Goal: Task Accomplishment & Management: Manage account settings

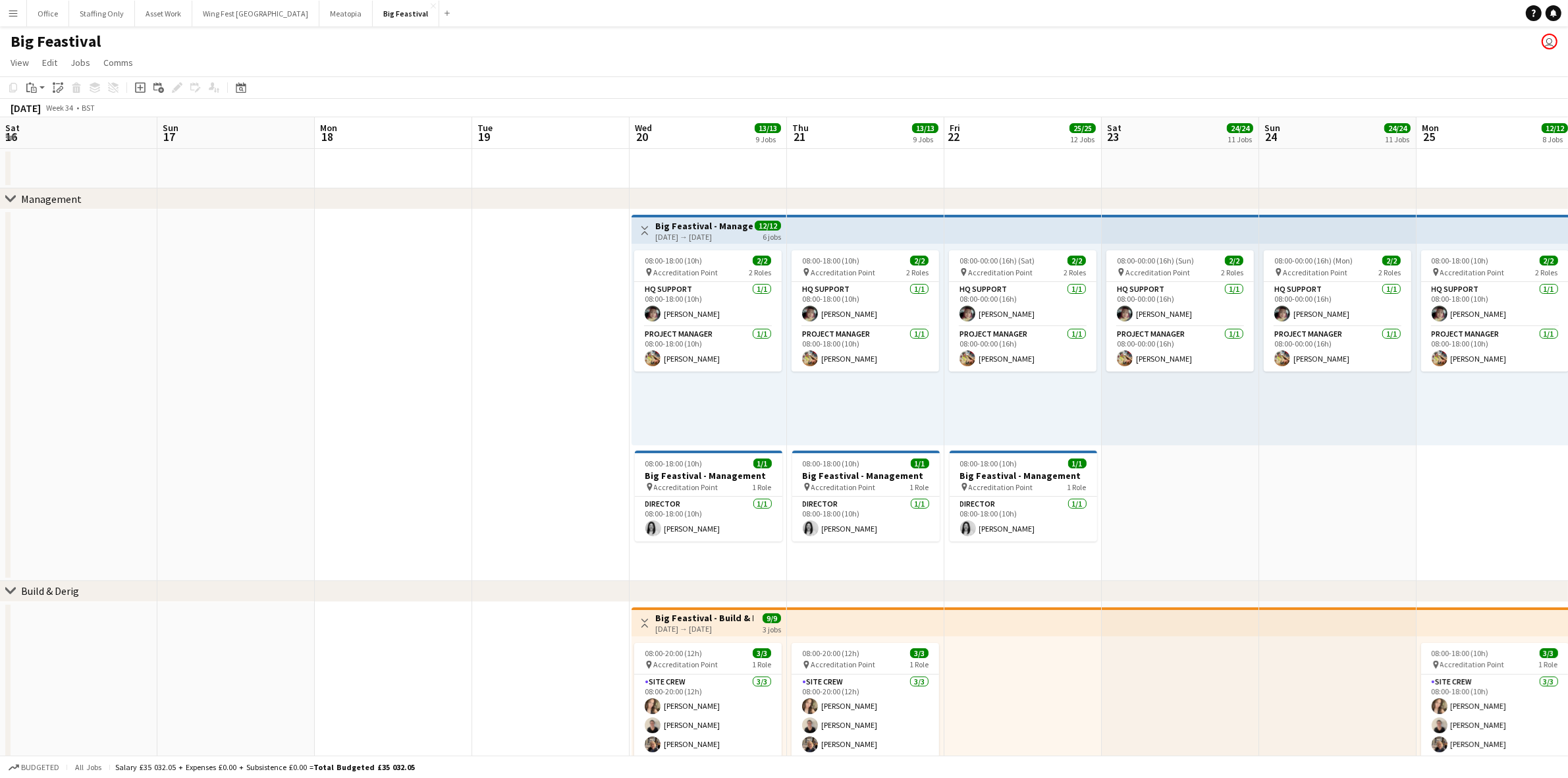
scroll to position [132, 0]
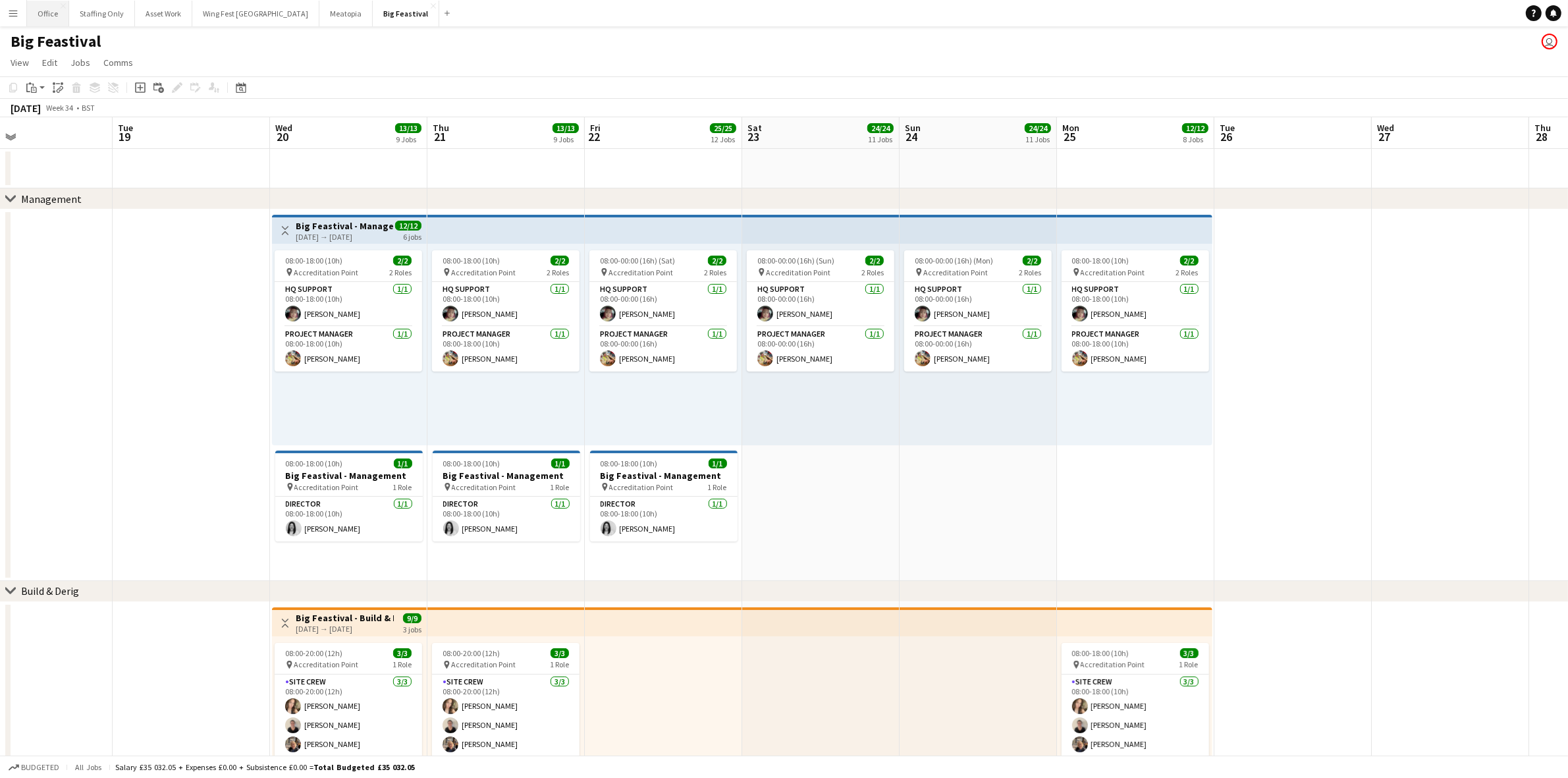
click at [37, 21] on button "Office Close" at bounding box center [48, 14] width 42 height 26
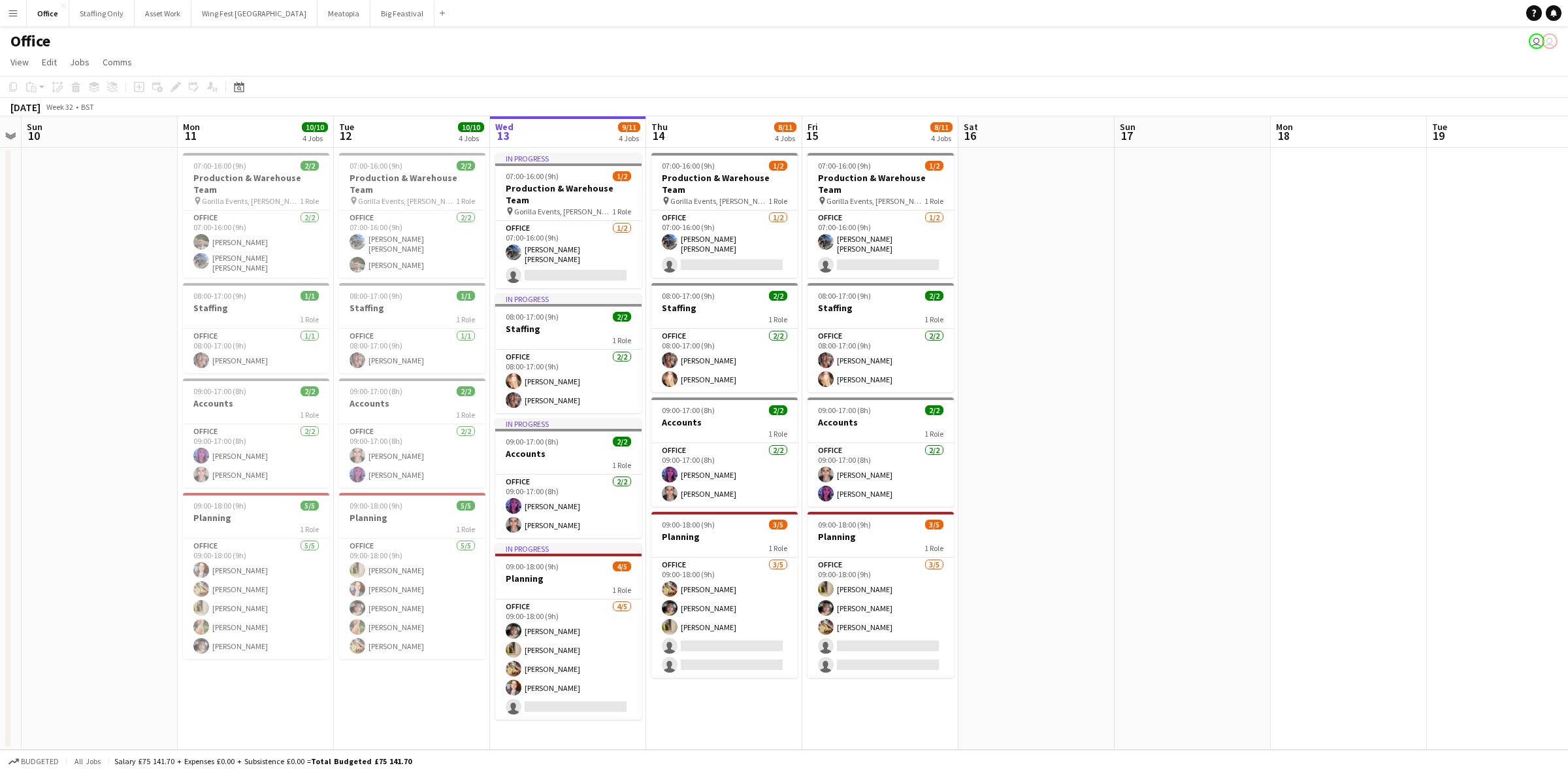
scroll to position [0, 285]
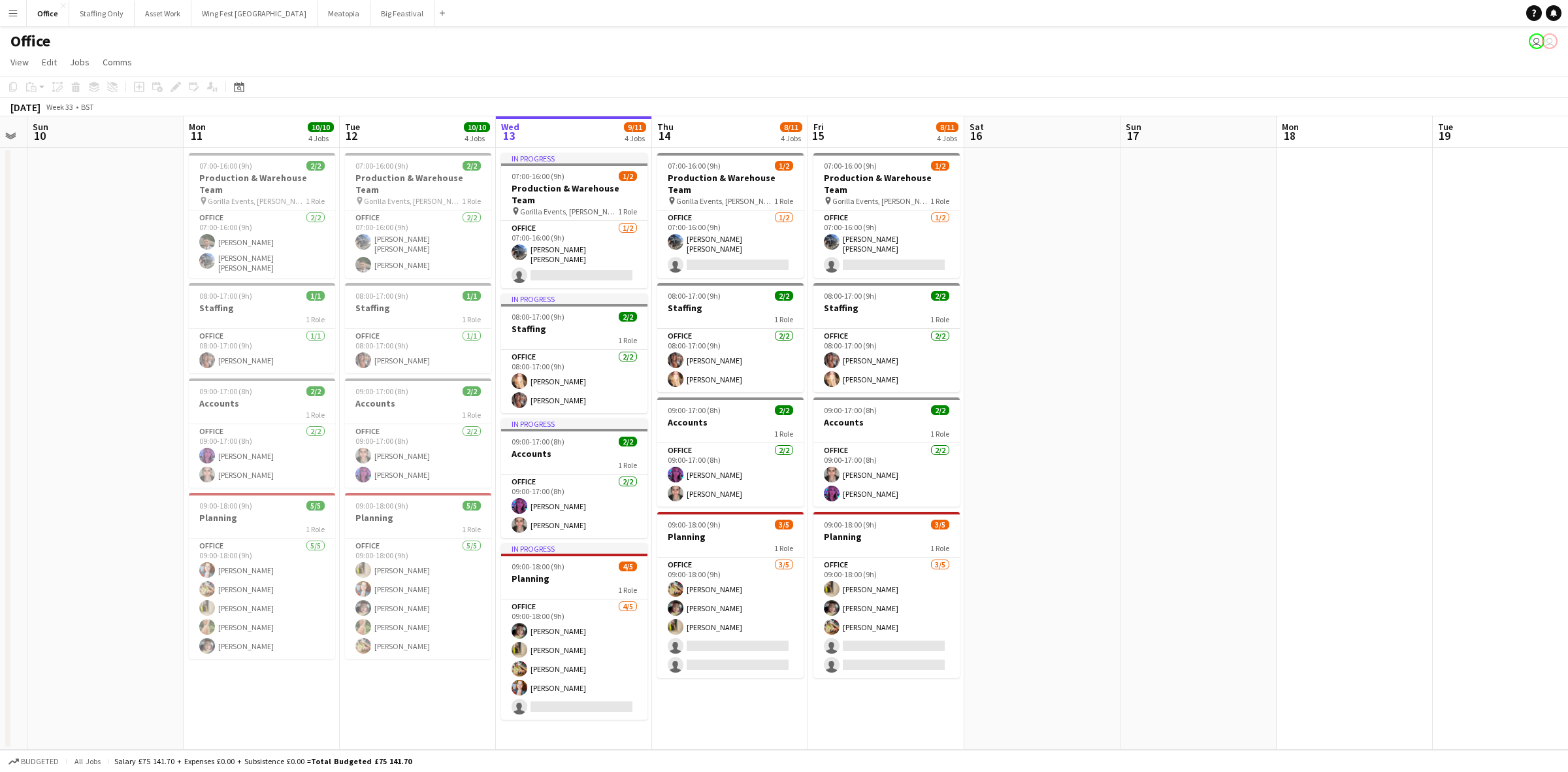
drag, startPoint x: 768, startPoint y: 262, endPoint x: 1108, endPoint y: 262, distance: 340.0
click at [1108, 262] on app-calendar-viewport "Fri 8 9/10 4 Jobs Sat 9 Sun 10 Mon 11 10/10 4 Jobs Tue 12 10/10 4 Jobs Wed 13 9…" at bounding box center [784, 432] width 1568 height 633
click at [905, 181] on h3 "Production & Warehouse Team" at bounding box center [886, 183] width 146 height 24
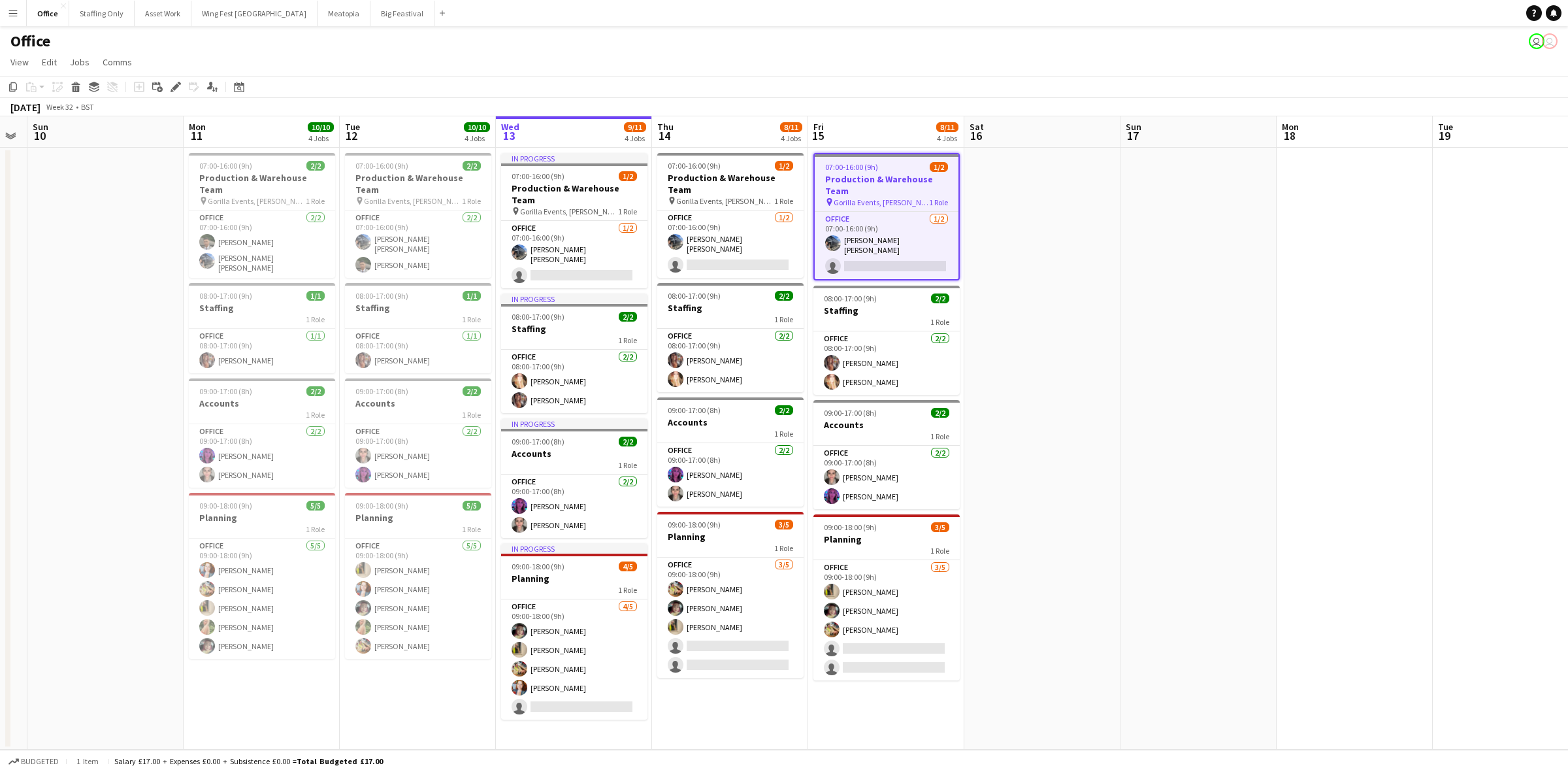
click at [16, 83] on icon "Copy" at bounding box center [14, 87] width 11 height 11
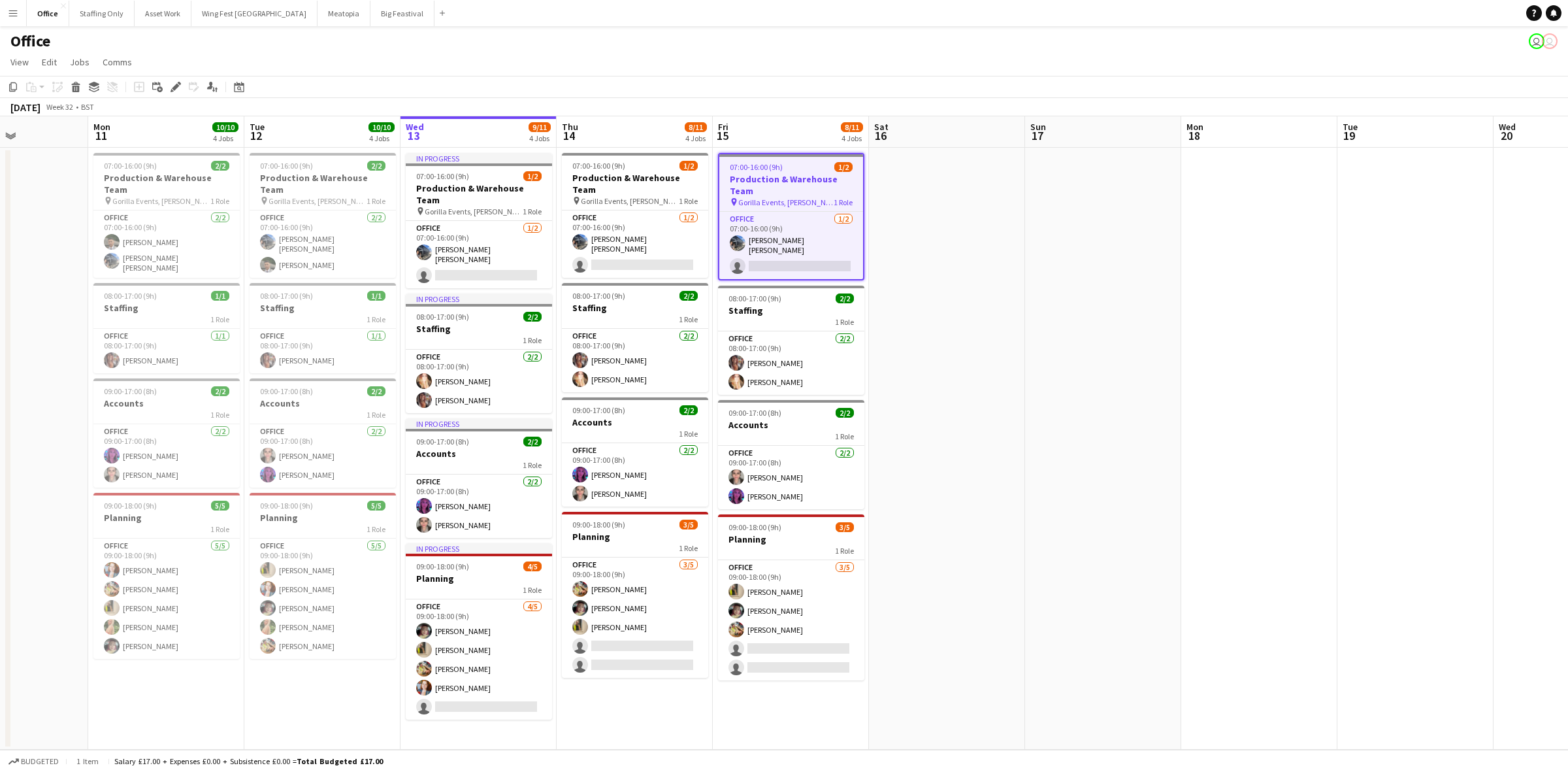
drag, startPoint x: 1238, startPoint y: 197, endPoint x: 1174, endPoint y: 204, distance: 64.4
click at [1174, 204] on app-calendar-viewport "Fri 8 9/10 4 Jobs Sat 9 Sun 10 Mon 11 10/10 4 Jobs Tue 12 10/10 4 Jobs Wed 13 9…" at bounding box center [784, 432] width 1568 height 633
click at [1216, 173] on app-date-cell at bounding box center [1258, 449] width 156 height 602
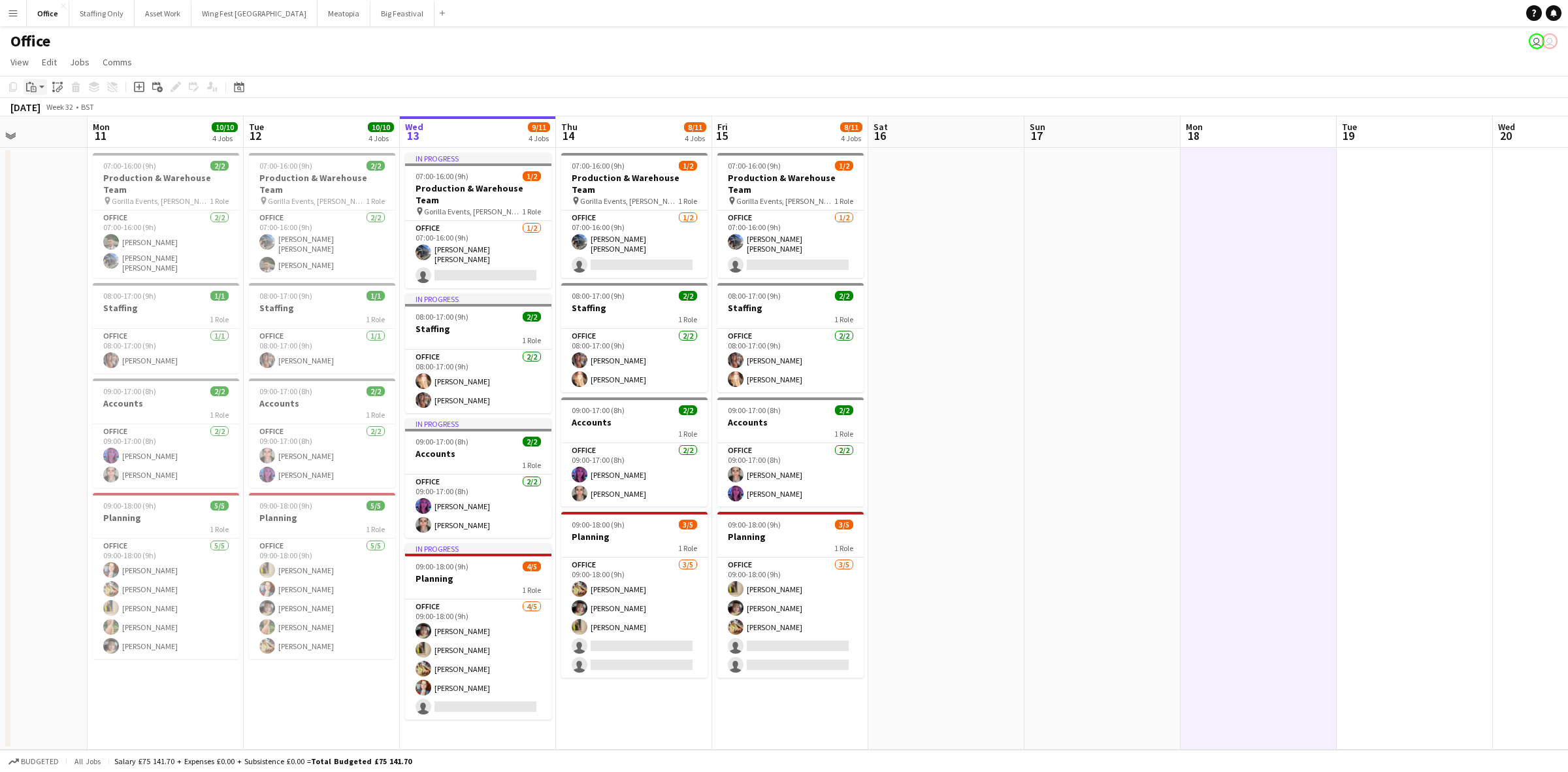
click at [26, 85] on icon at bounding box center [28, 86] width 4 height 8
click at [75, 136] on link "Paste with crew Ctrl+Shift+V" at bounding box center [95, 134] width 123 height 12
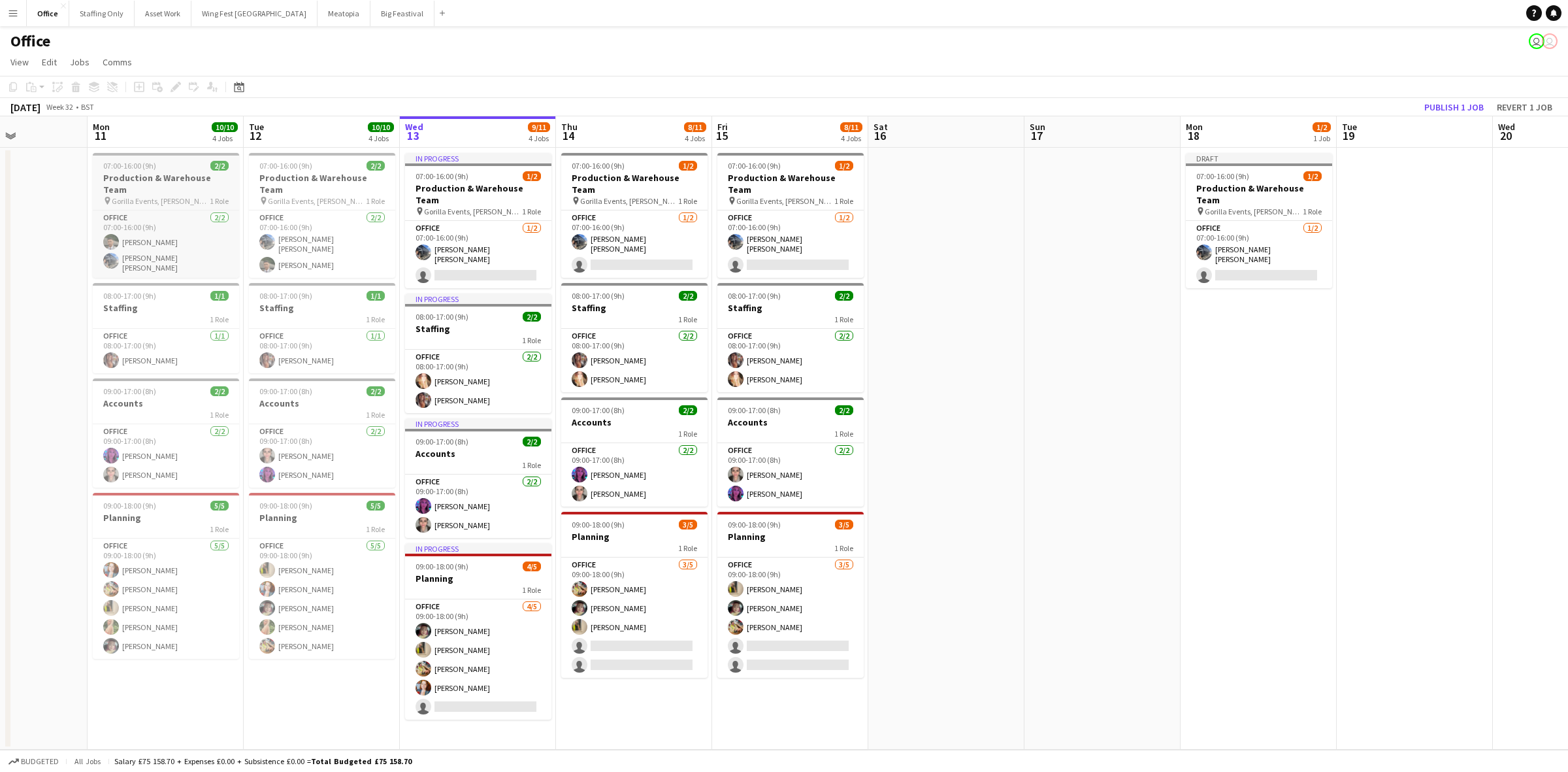
click at [165, 181] on h3 "Production & Warehouse Team" at bounding box center [165, 183] width 146 height 24
click at [16, 86] on icon at bounding box center [13, 87] width 8 height 9
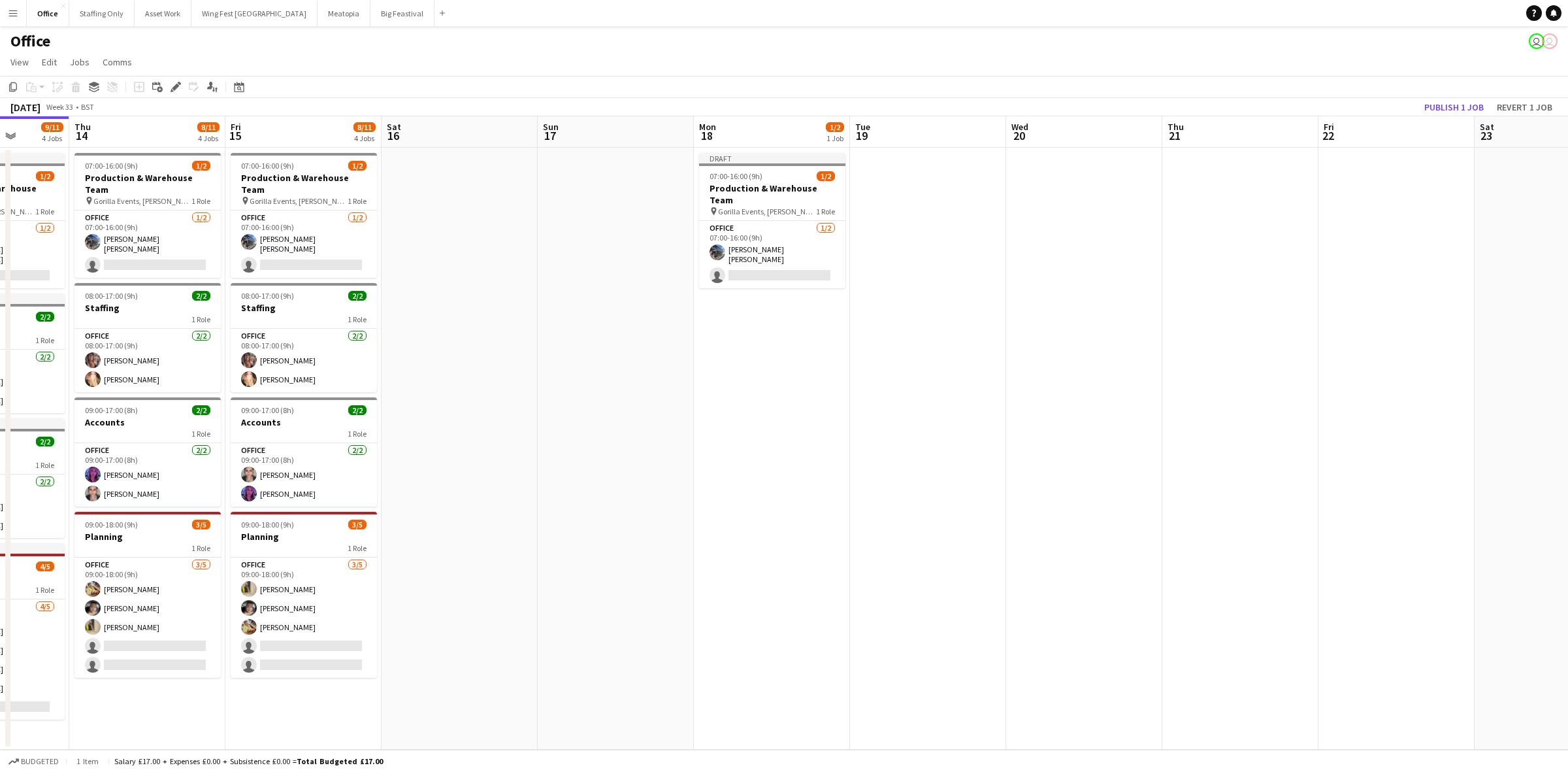
drag, startPoint x: 1188, startPoint y: 402, endPoint x: 701, endPoint y: 426, distance: 487.6
click at [701, 426] on app-calendar-viewport "Mon 11 10/10 4 Jobs Tue 12 10/10 4 Jobs Wed 13 9/11 4 Jobs Thu 14 8/11 4 Jobs F…" at bounding box center [784, 432] width 1568 height 633
click at [908, 151] on app-date-cell at bounding box center [928, 449] width 156 height 602
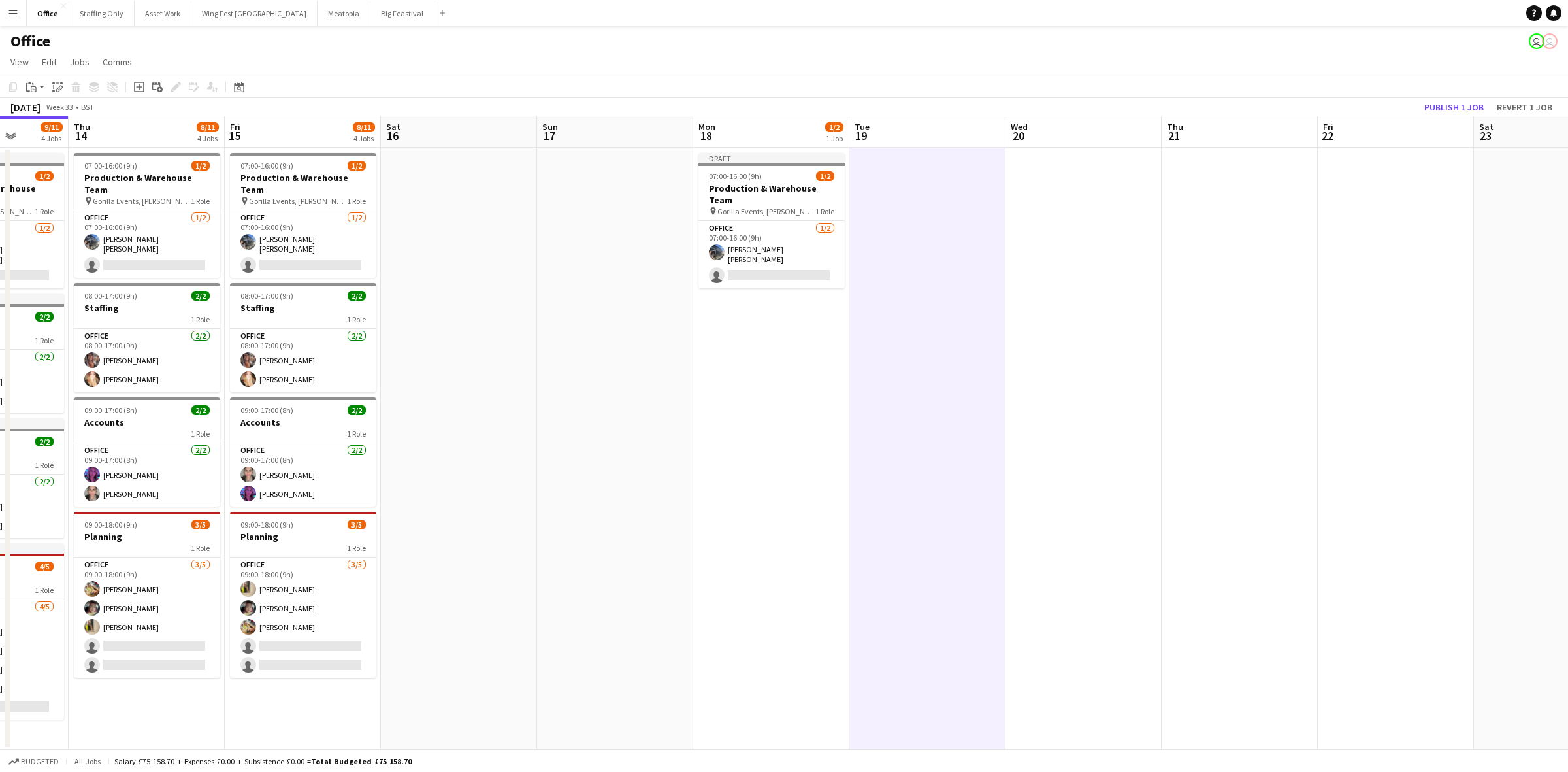
click at [1044, 201] on app-date-cell at bounding box center [1084, 449] width 156 height 602
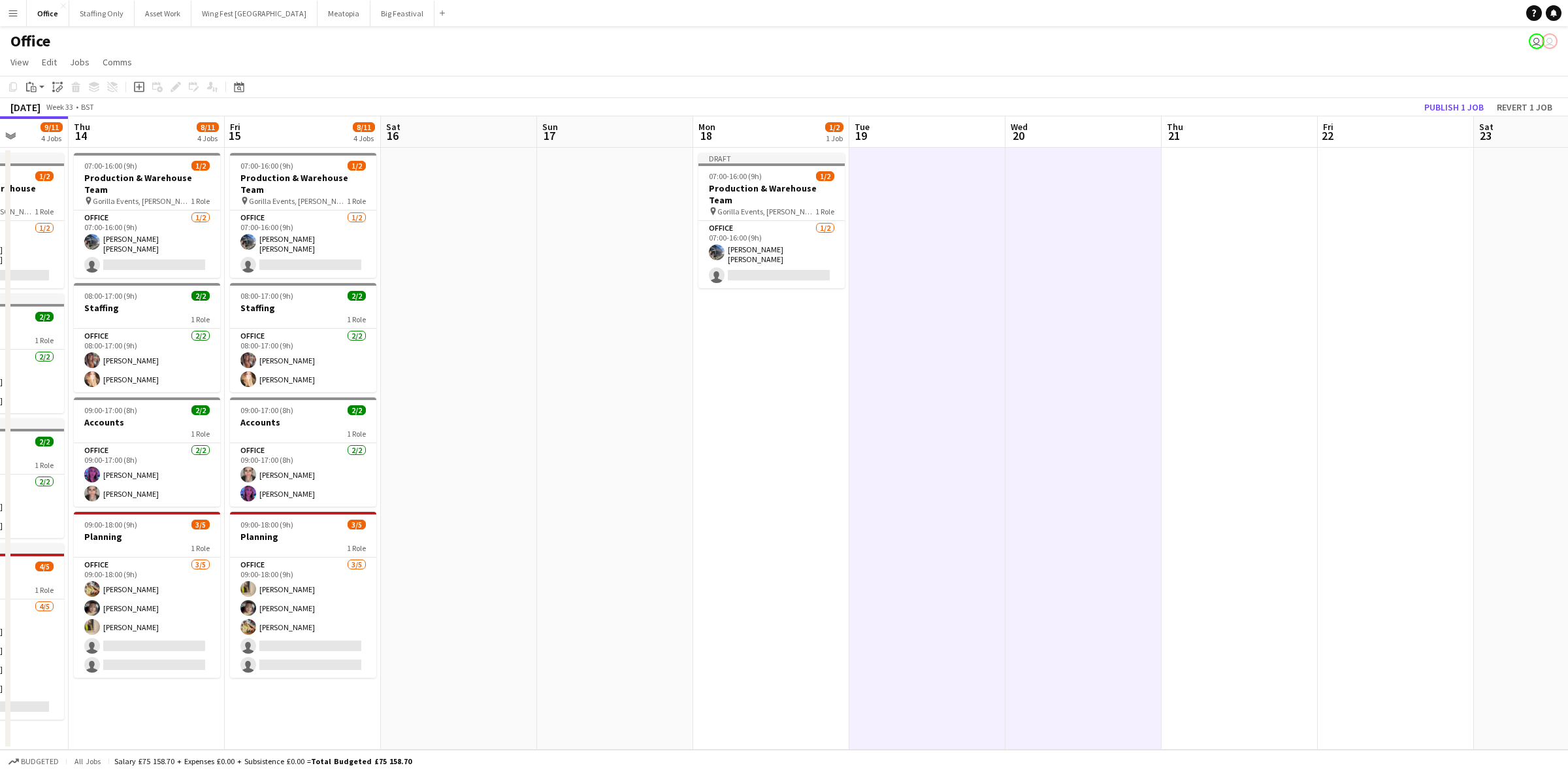
click at [1195, 198] on app-date-cell at bounding box center [1240, 449] width 156 height 602
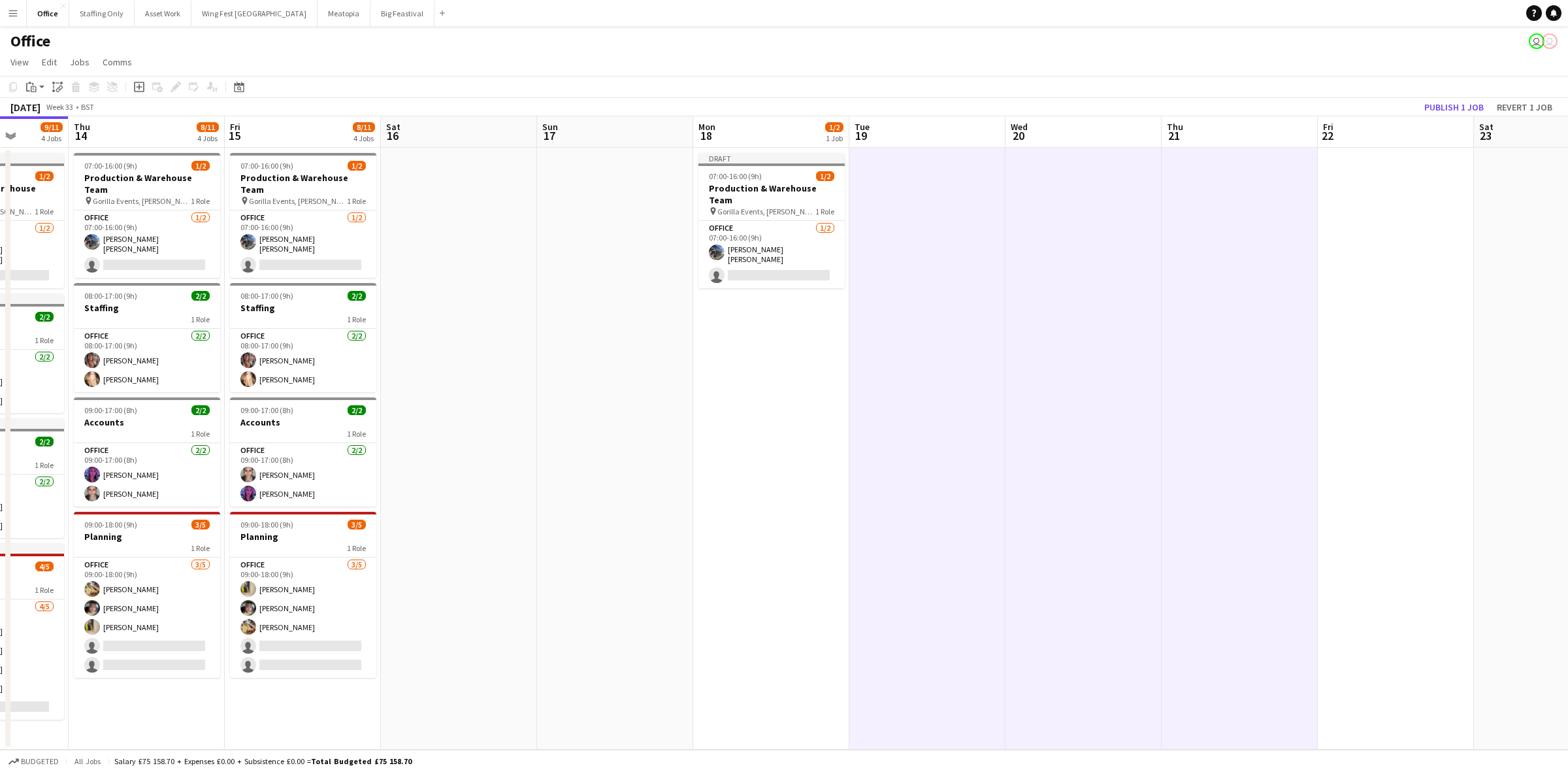
click at [1376, 194] on app-date-cell at bounding box center [1396, 449] width 156 height 602
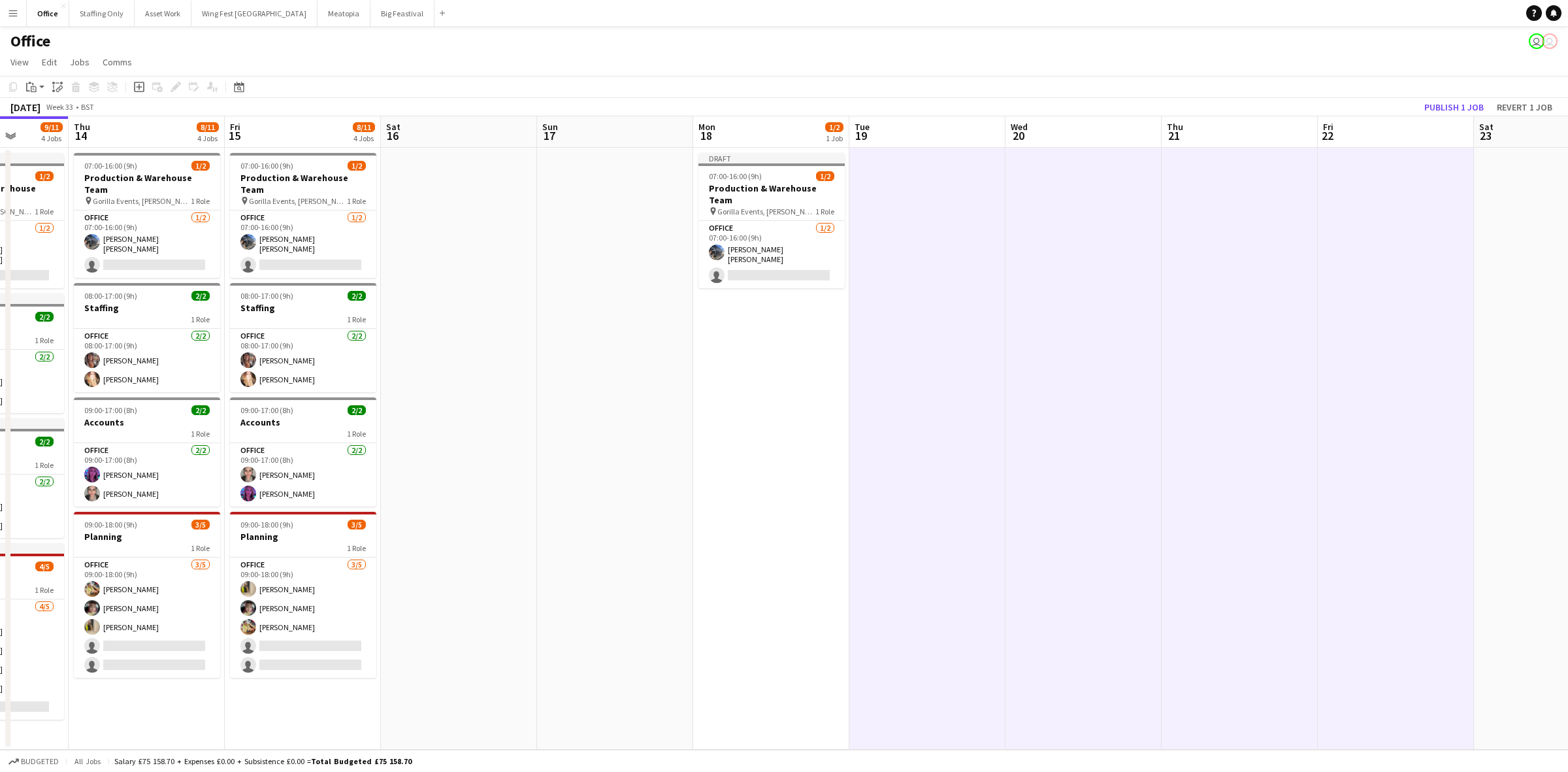
drag, startPoint x: 27, startPoint y: 88, endPoint x: 41, endPoint y: 104, distance: 21.3
click at [28, 88] on icon "Paste" at bounding box center [32, 87] width 11 height 11
click at [59, 133] on link "Paste with crew Ctrl+Shift+V" at bounding box center [95, 134] width 123 height 12
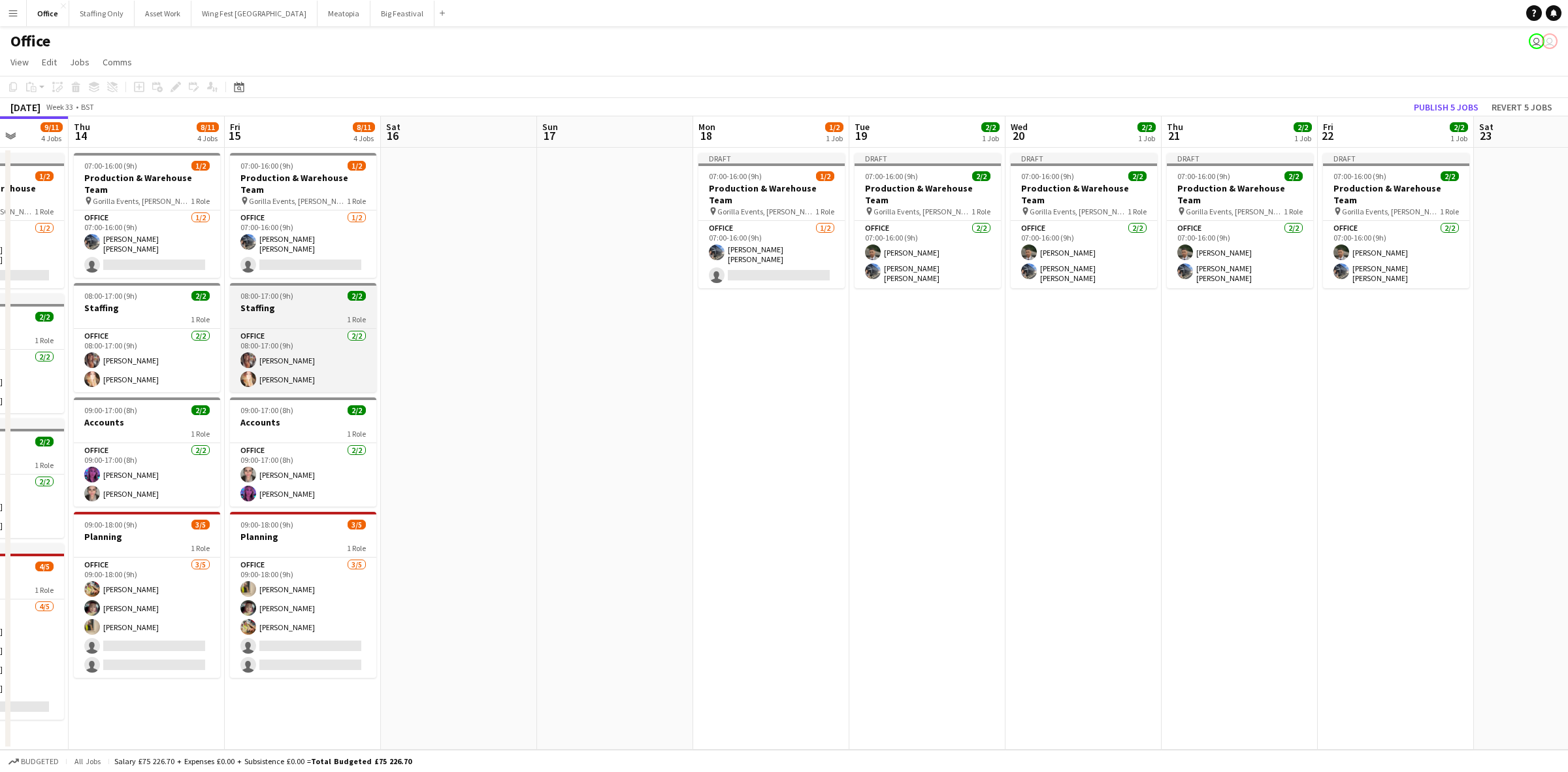
click at [251, 313] on div "1 Role" at bounding box center [302, 319] width 146 height 11
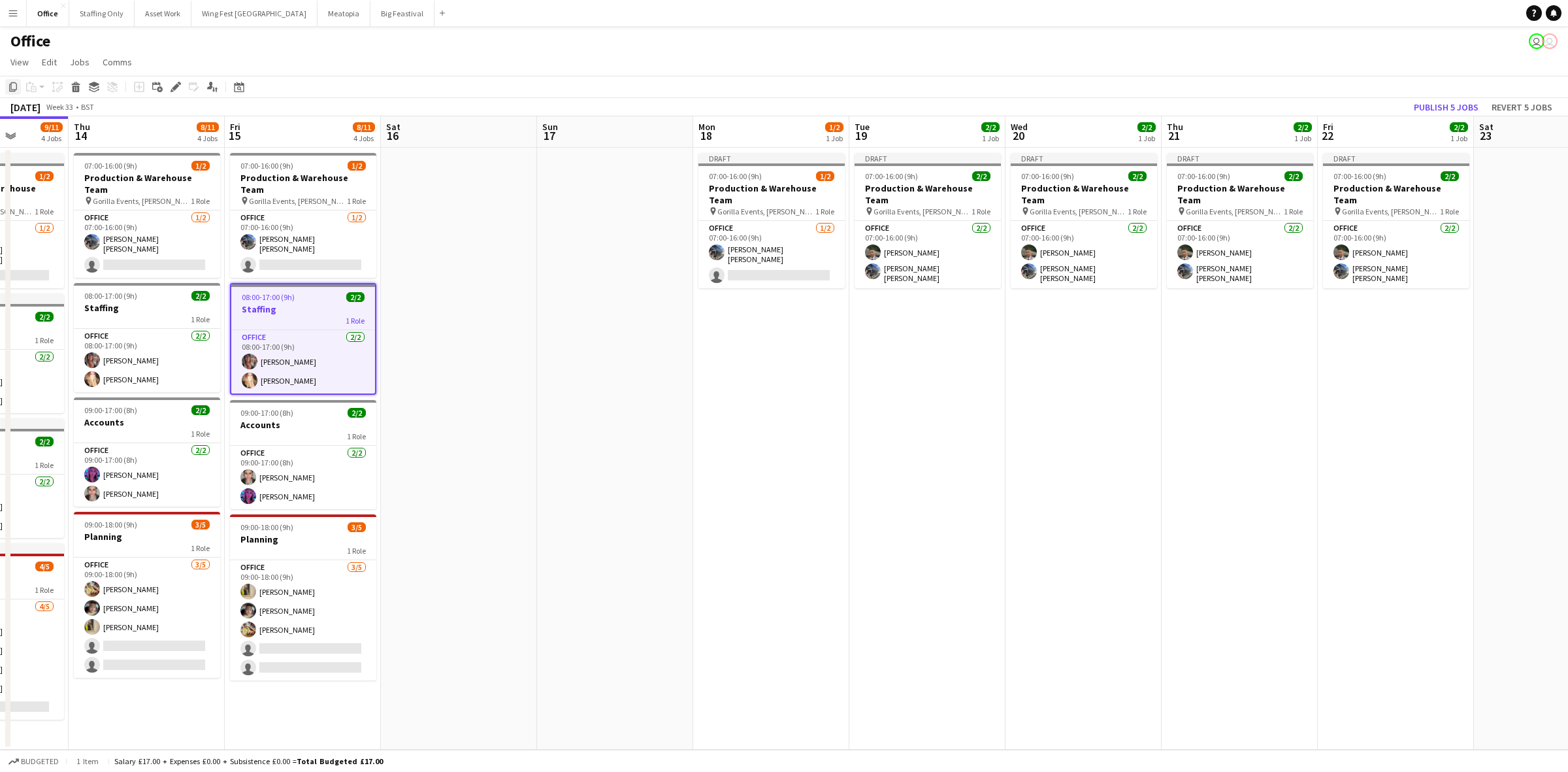
click at [17, 86] on icon "Copy" at bounding box center [14, 87] width 11 height 11
click at [752, 302] on app-date-cell "Draft 07:00-16:00 (9h) 1/2 Production & Warehouse Team pin Gorilla Events, Jess…" at bounding box center [772, 449] width 156 height 602
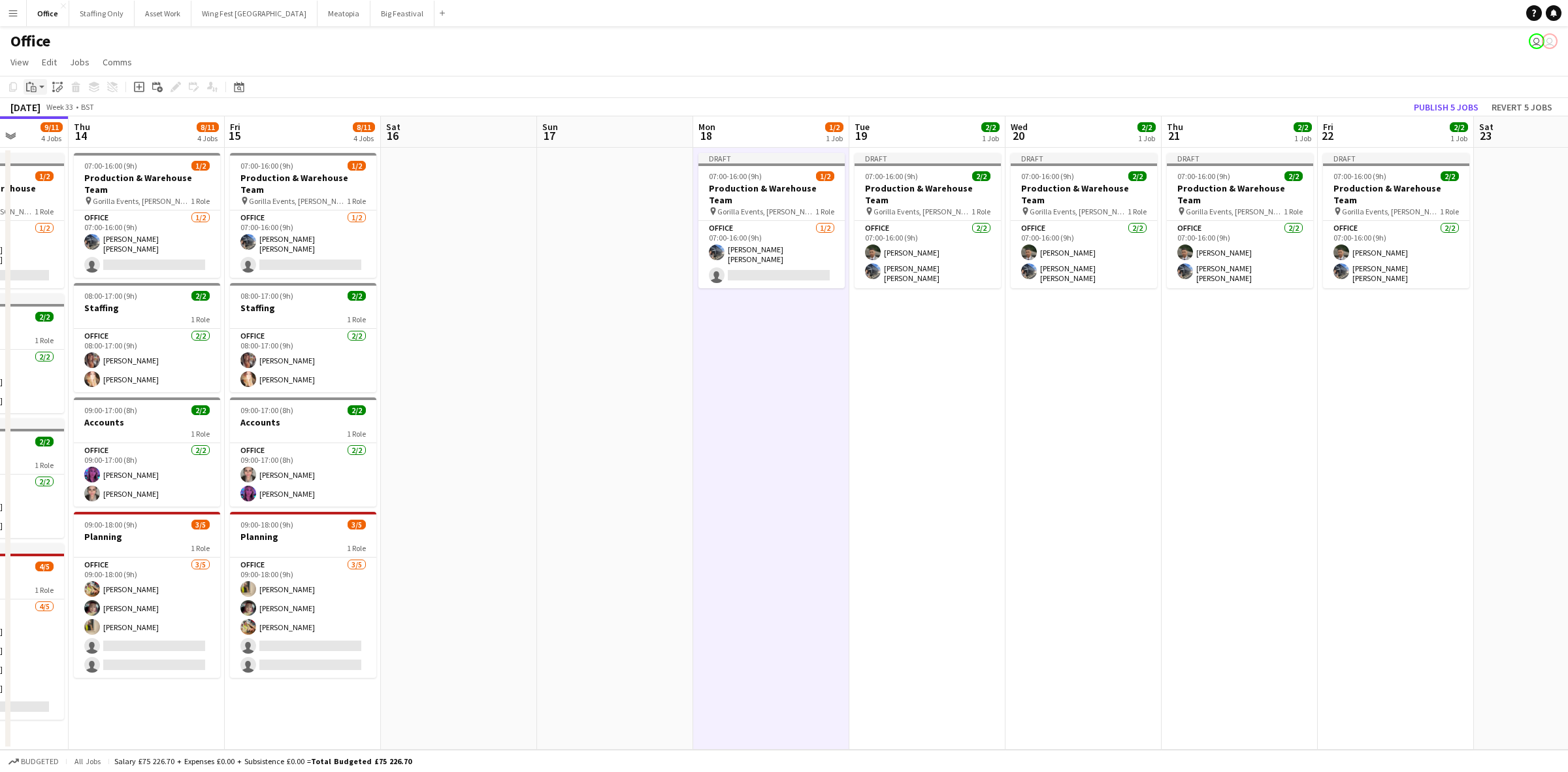
click at [28, 89] on icon "Paste" at bounding box center [32, 87] width 11 height 11
click at [53, 110] on link "Paste Ctrl+V" at bounding box center [95, 112] width 123 height 12
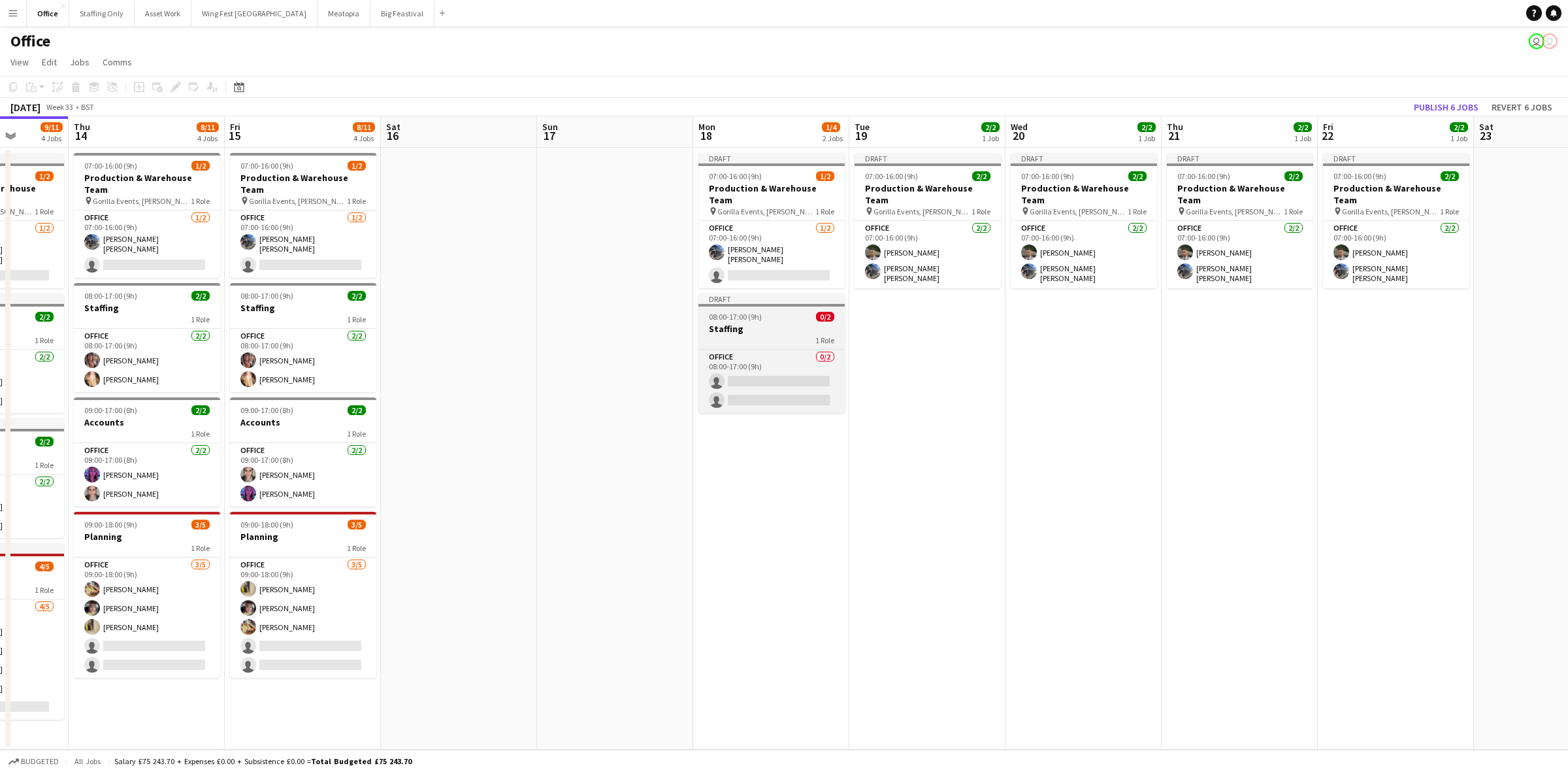
click at [778, 334] on div "1 Role" at bounding box center [771, 340] width 146 height 11
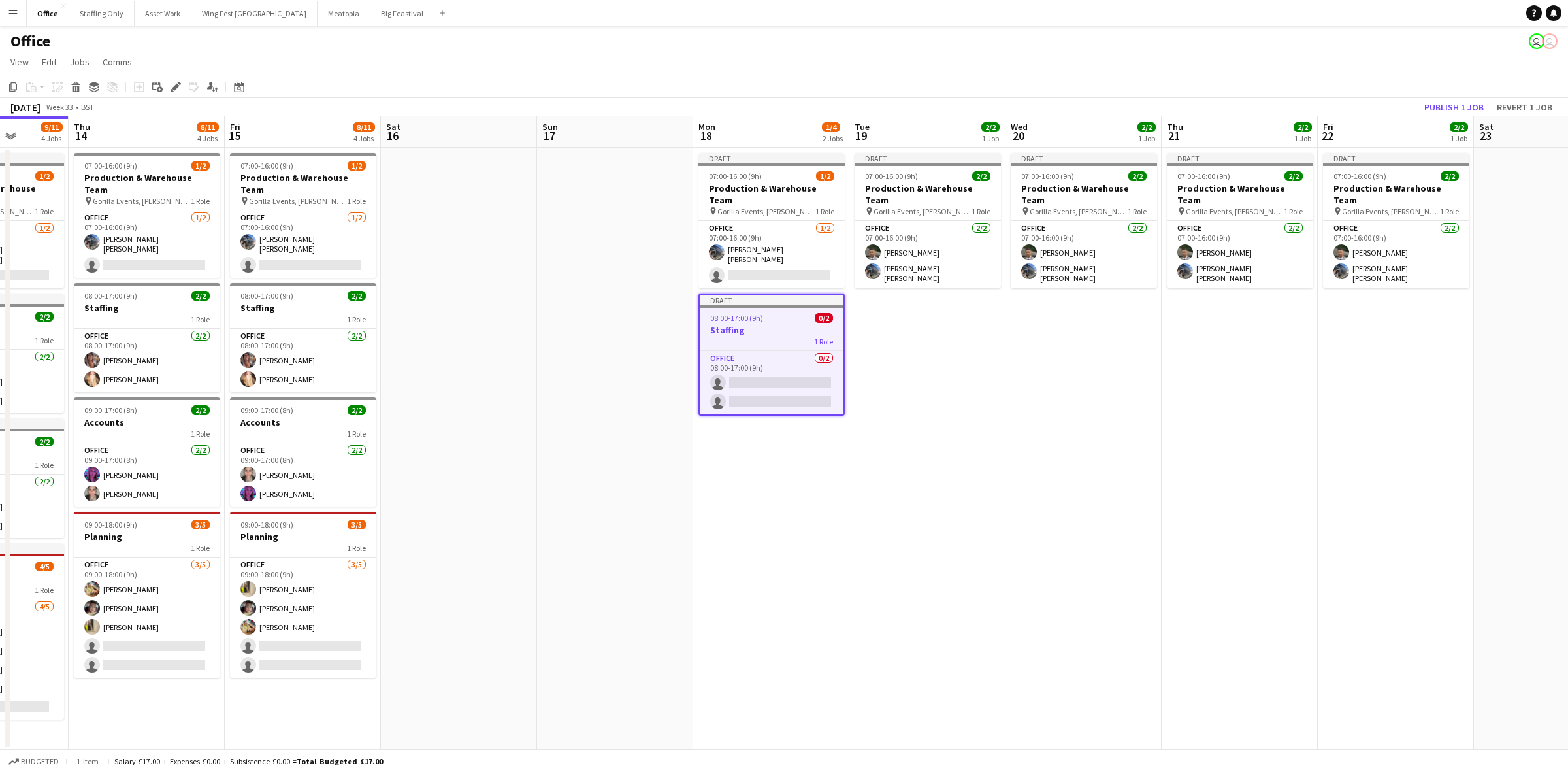
click at [173, 90] on icon at bounding box center [175, 87] width 7 height 7
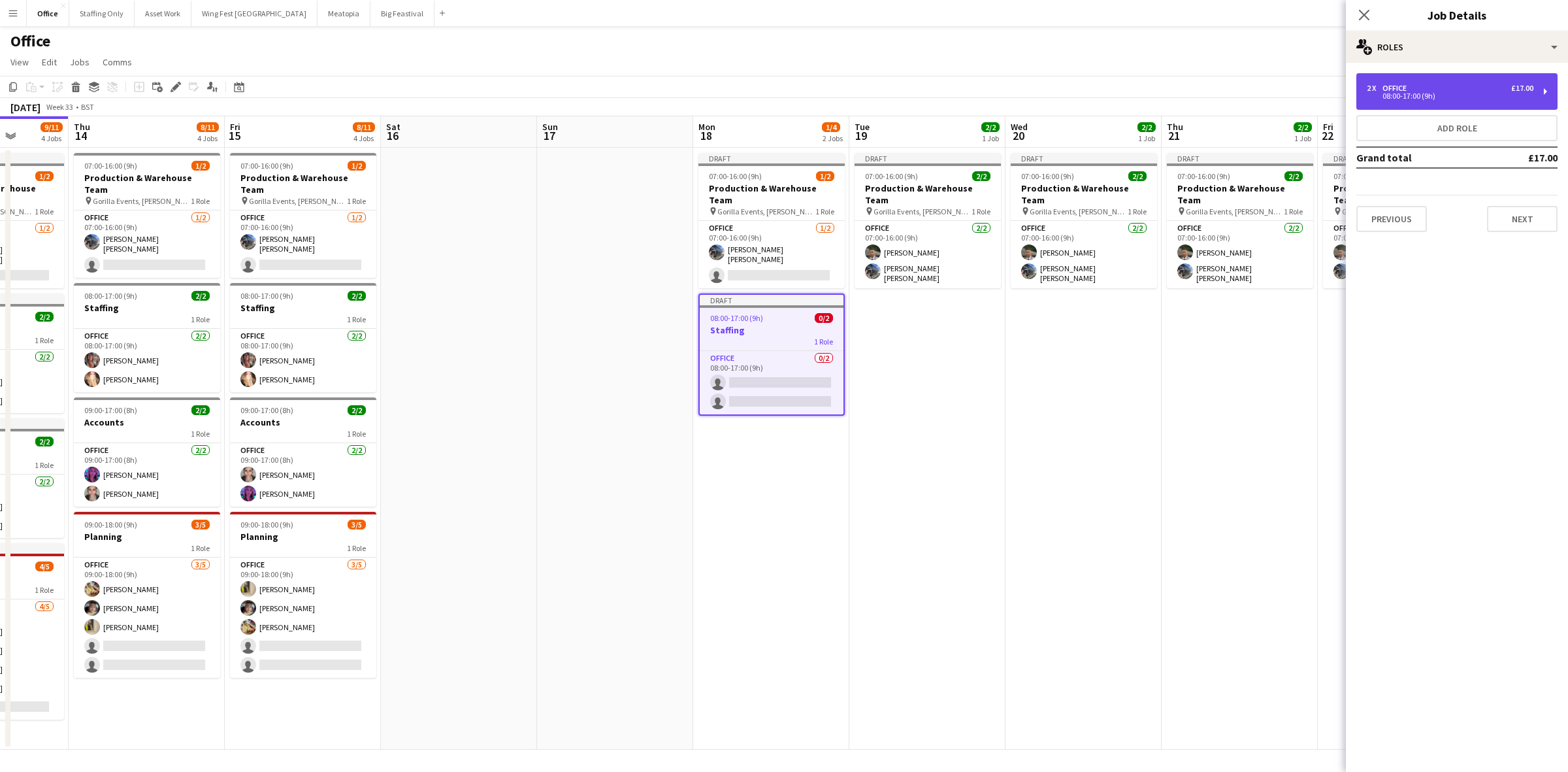
click at [1402, 86] on div "Office" at bounding box center [1397, 88] width 29 height 9
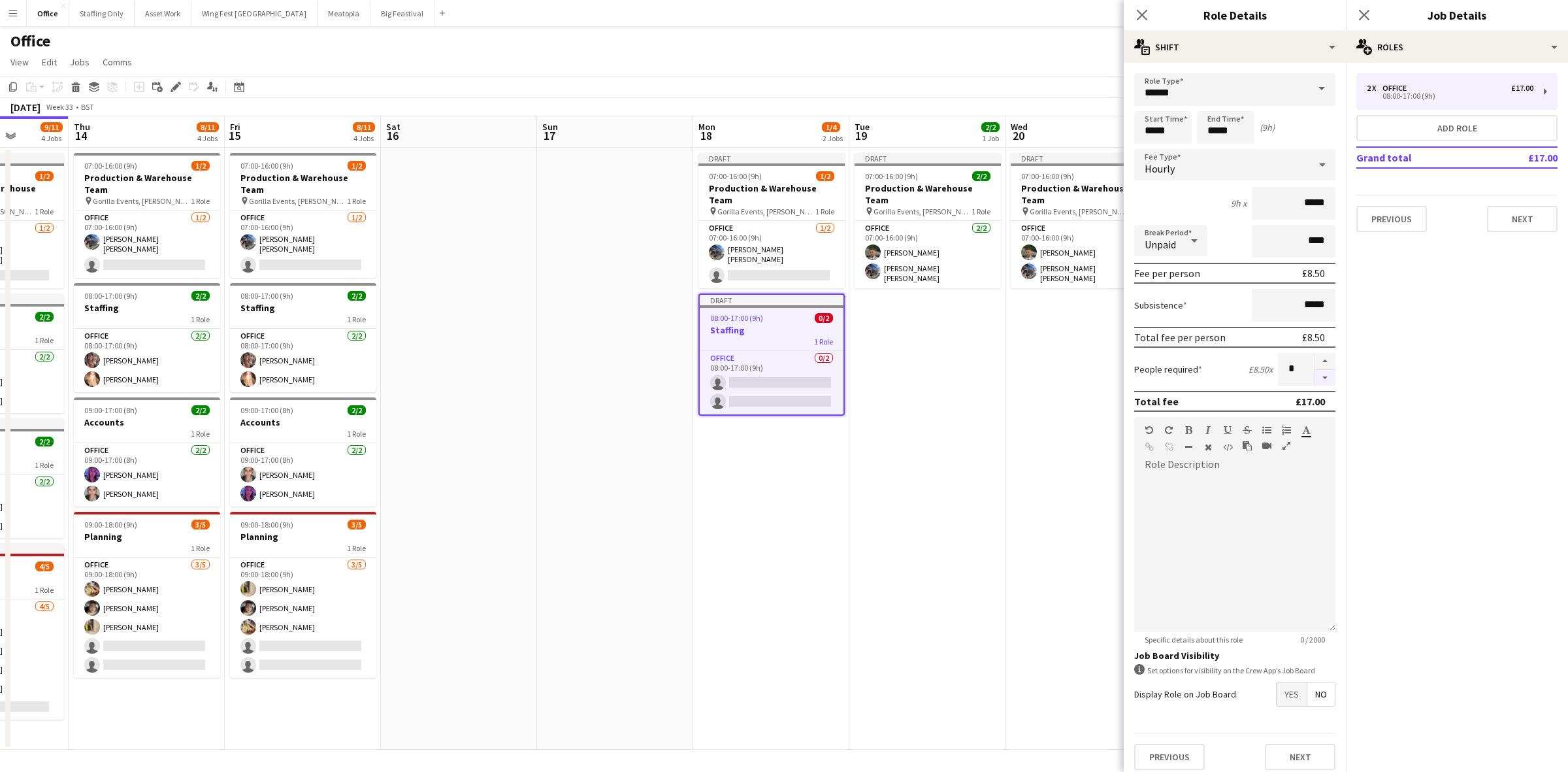
click at [1315, 371] on button "button" at bounding box center [1325, 378] width 21 height 16
type input "*"
click at [1366, 8] on icon "Close pop-in" at bounding box center [1365, 15] width 13 height 13
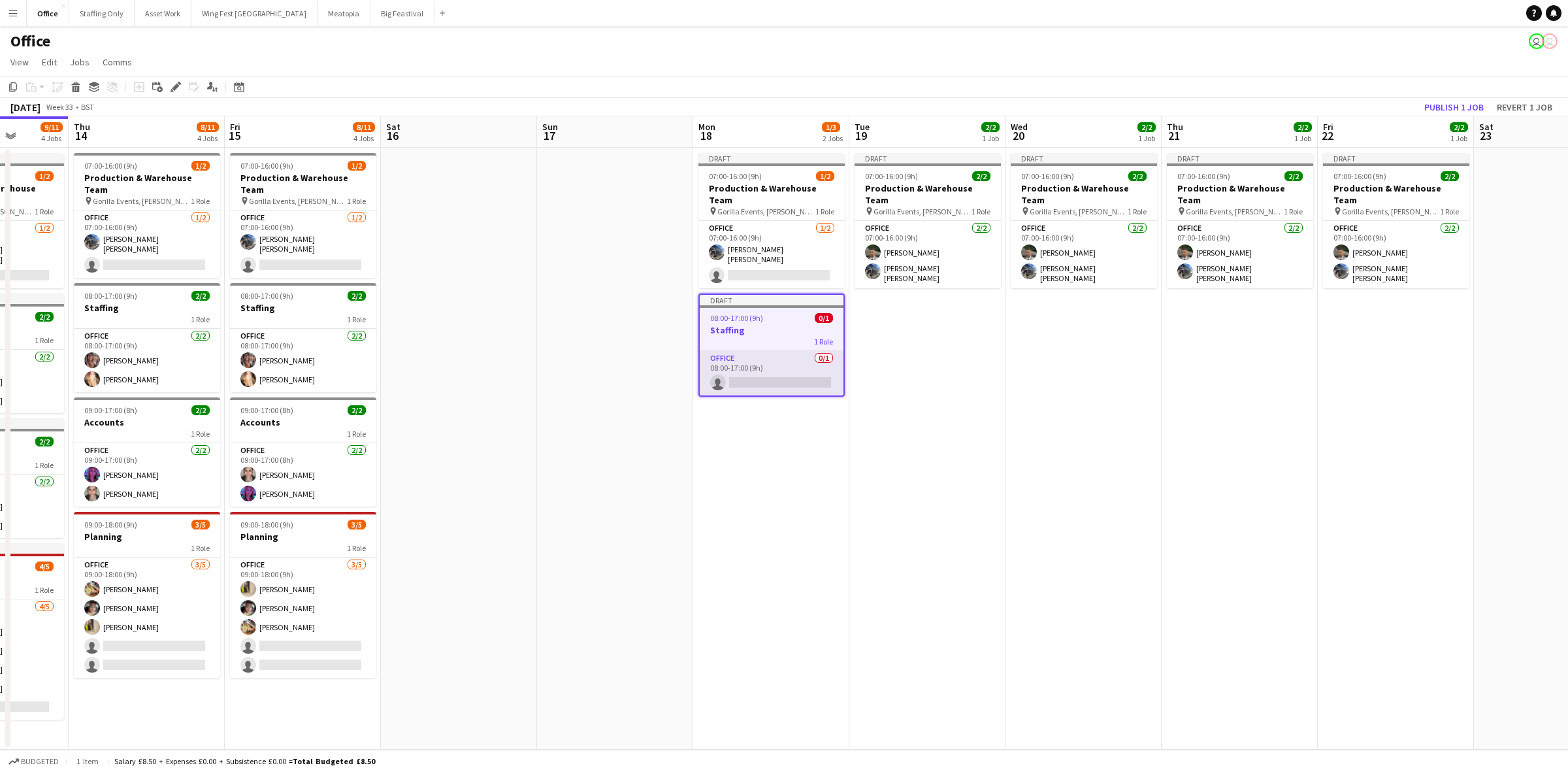
click at [778, 360] on app-card-role "Office 0/1 08:00-17:00 (9h) single-neutral-actions" at bounding box center [772, 372] width 143 height 45
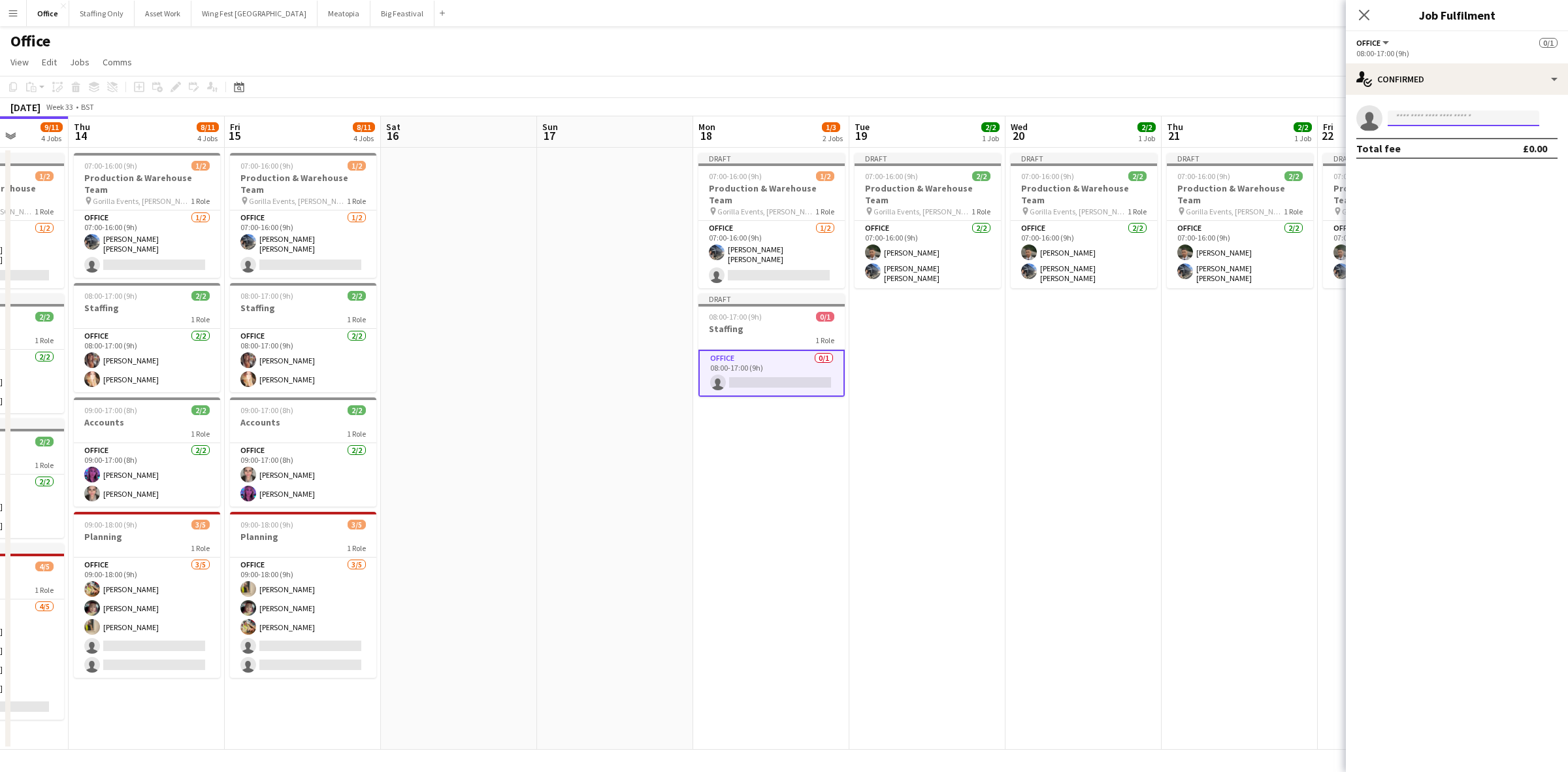
click at [1418, 118] on input at bounding box center [1464, 118] width 152 height 15
type input "*****"
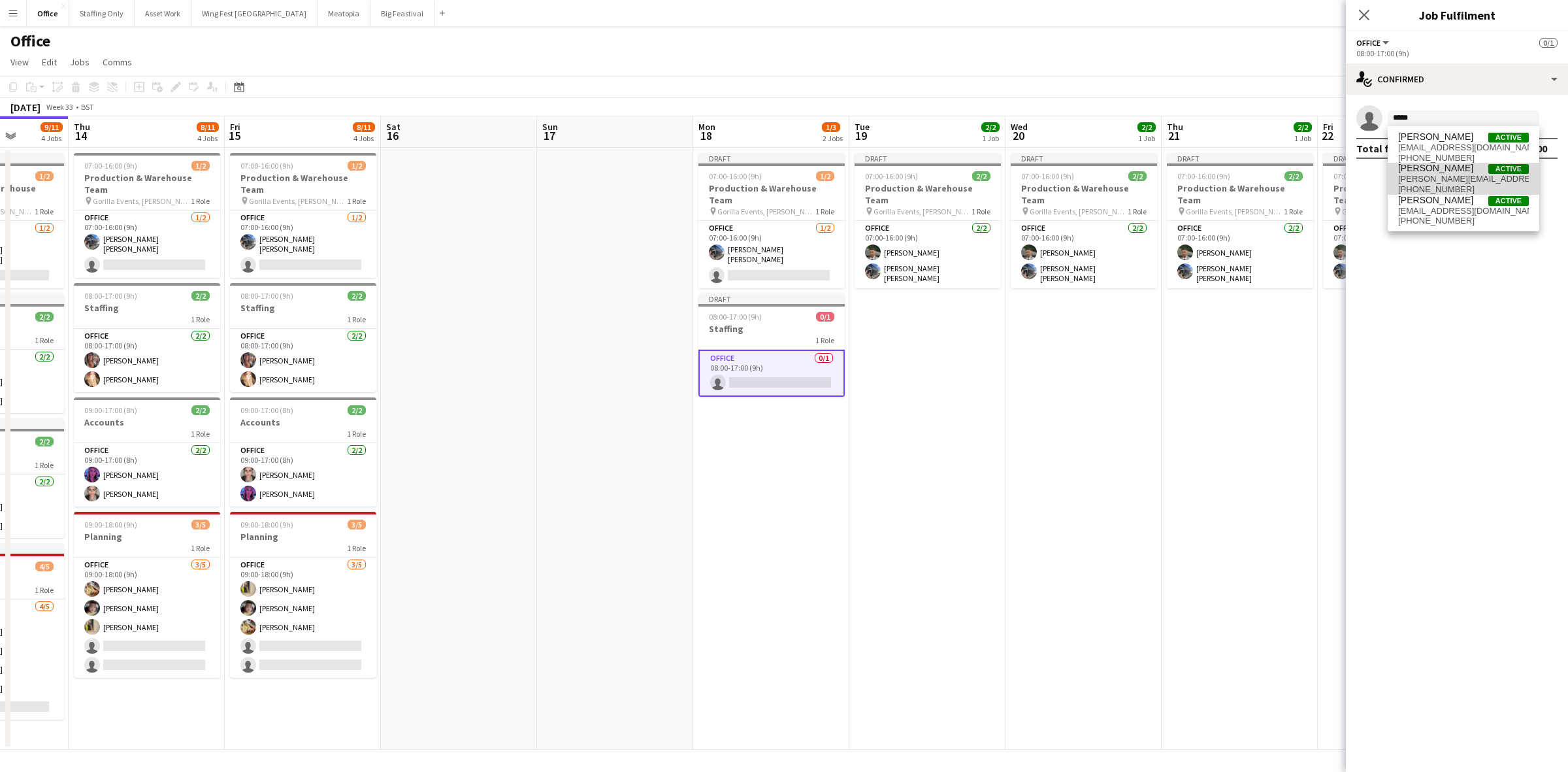
click at [1445, 181] on span "laura.pearson@gorilla-events.co.uk" at bounding box center [1464, 179] width 131 height 11
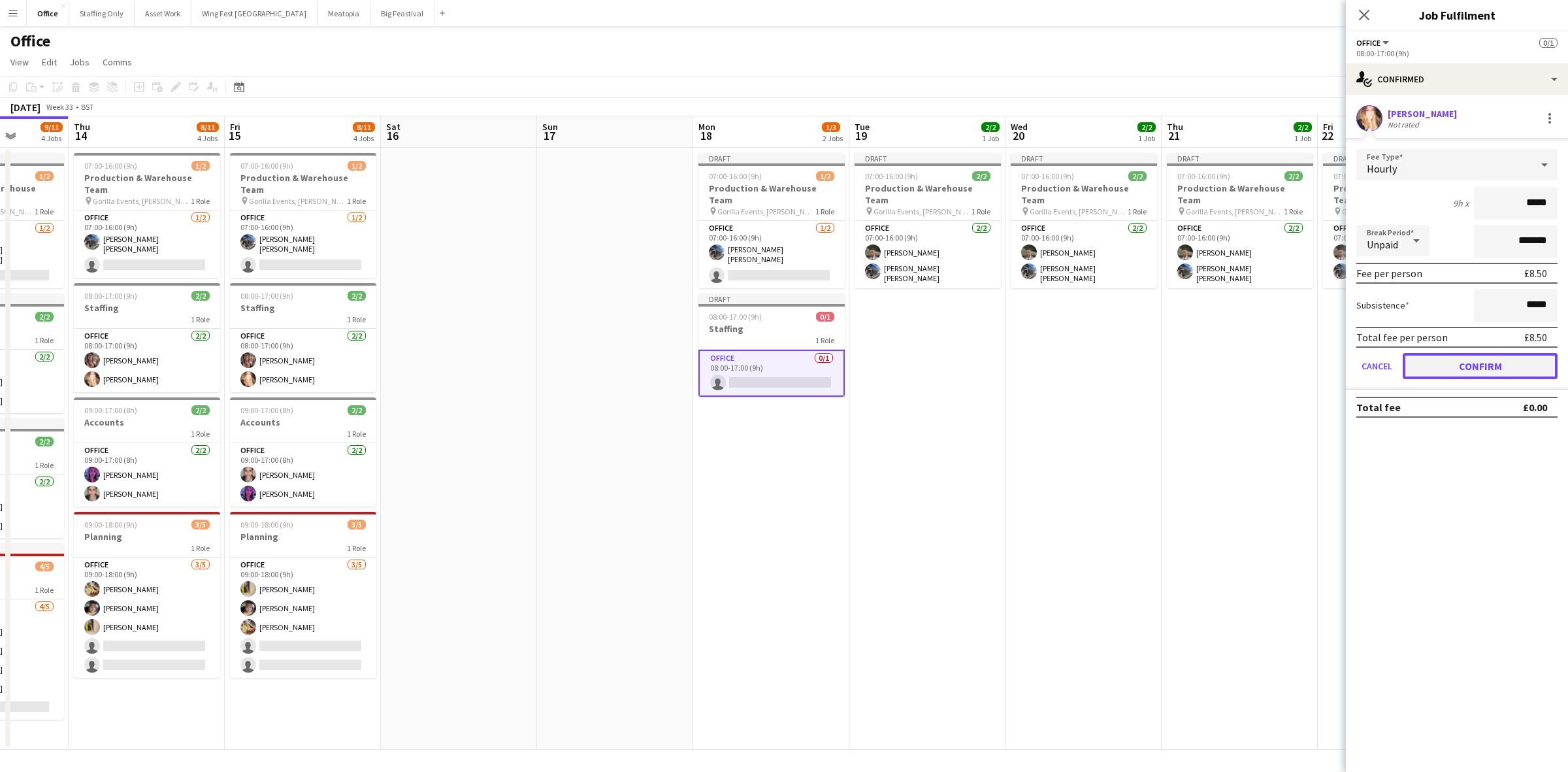
click at [1472, 356] on button "Confirm" at bounding box center [1480, 366] width 155 height 26
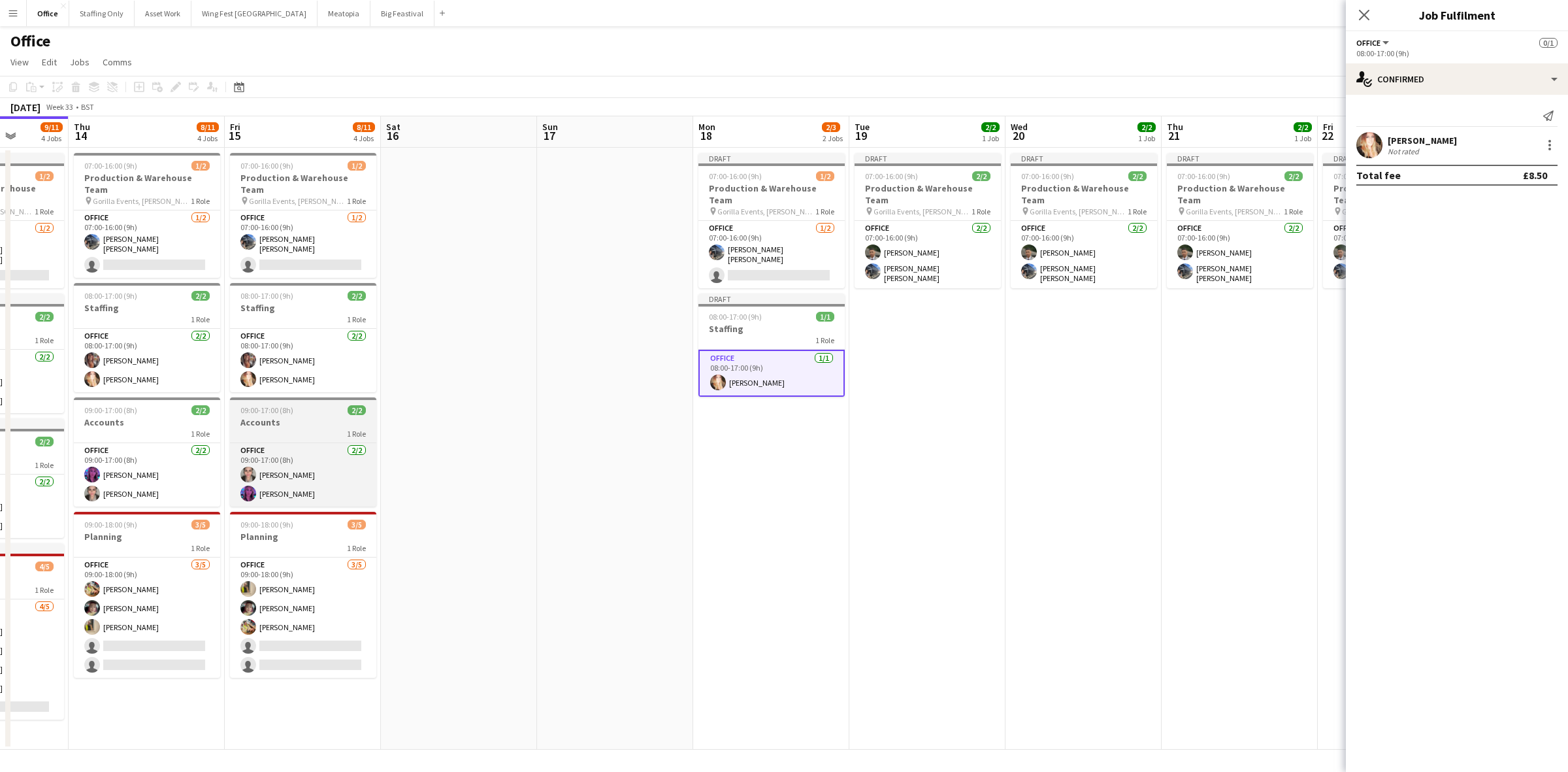
click at [301, 416] on h3 "Accounts" at bounding box center [302, 421] width 146 height 12
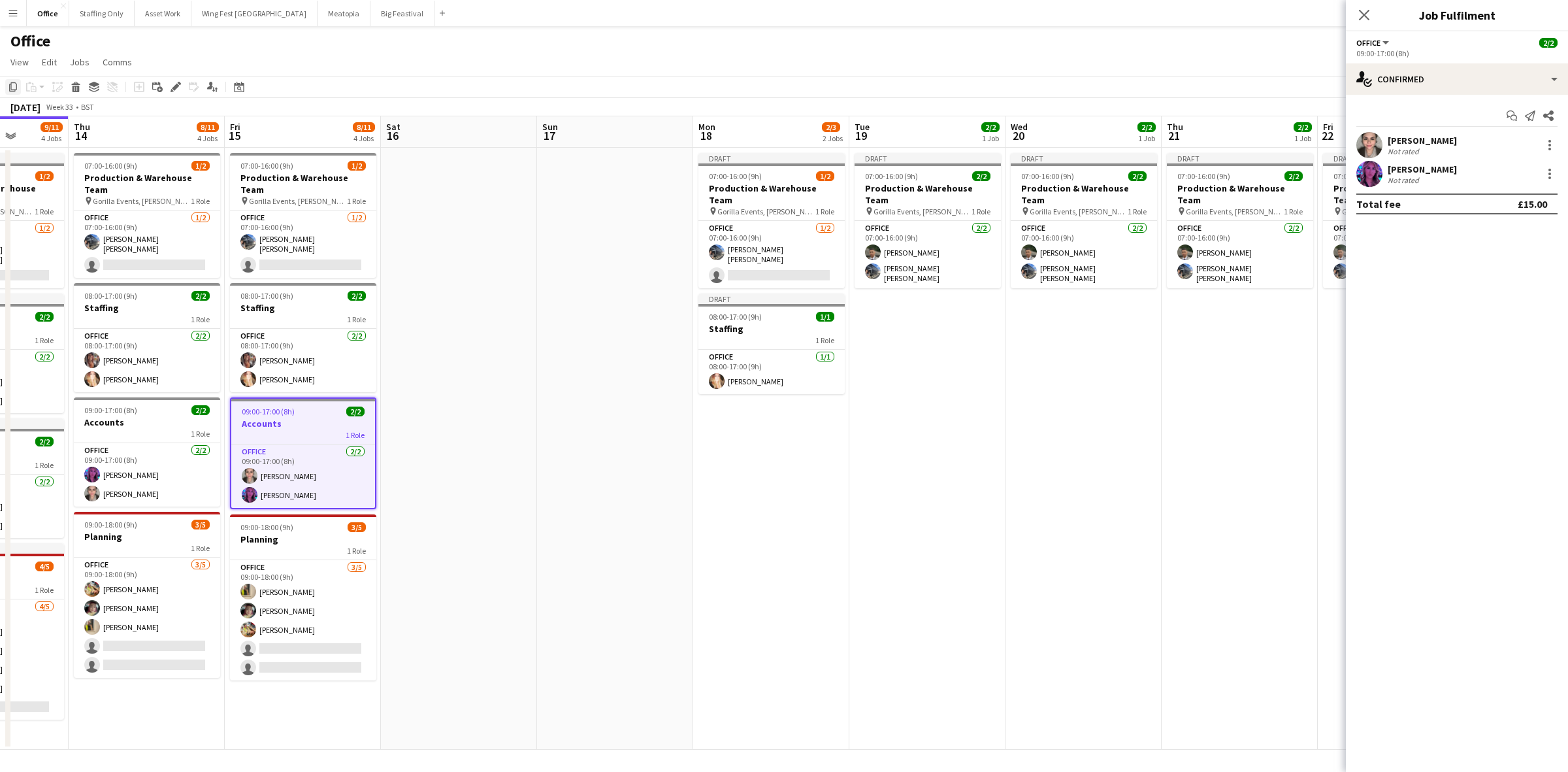
click at [12, 85] on icon "Copy" at bounding box center [14, 87] width 11 height 11
click at [784, 425] on app-date-cell "Draft 07:00-16:00 (9h) 1/2 Production & Warehouse Team pin Gorilla Events, Jess…" at bounding box center [772, 449] width 156 height 602
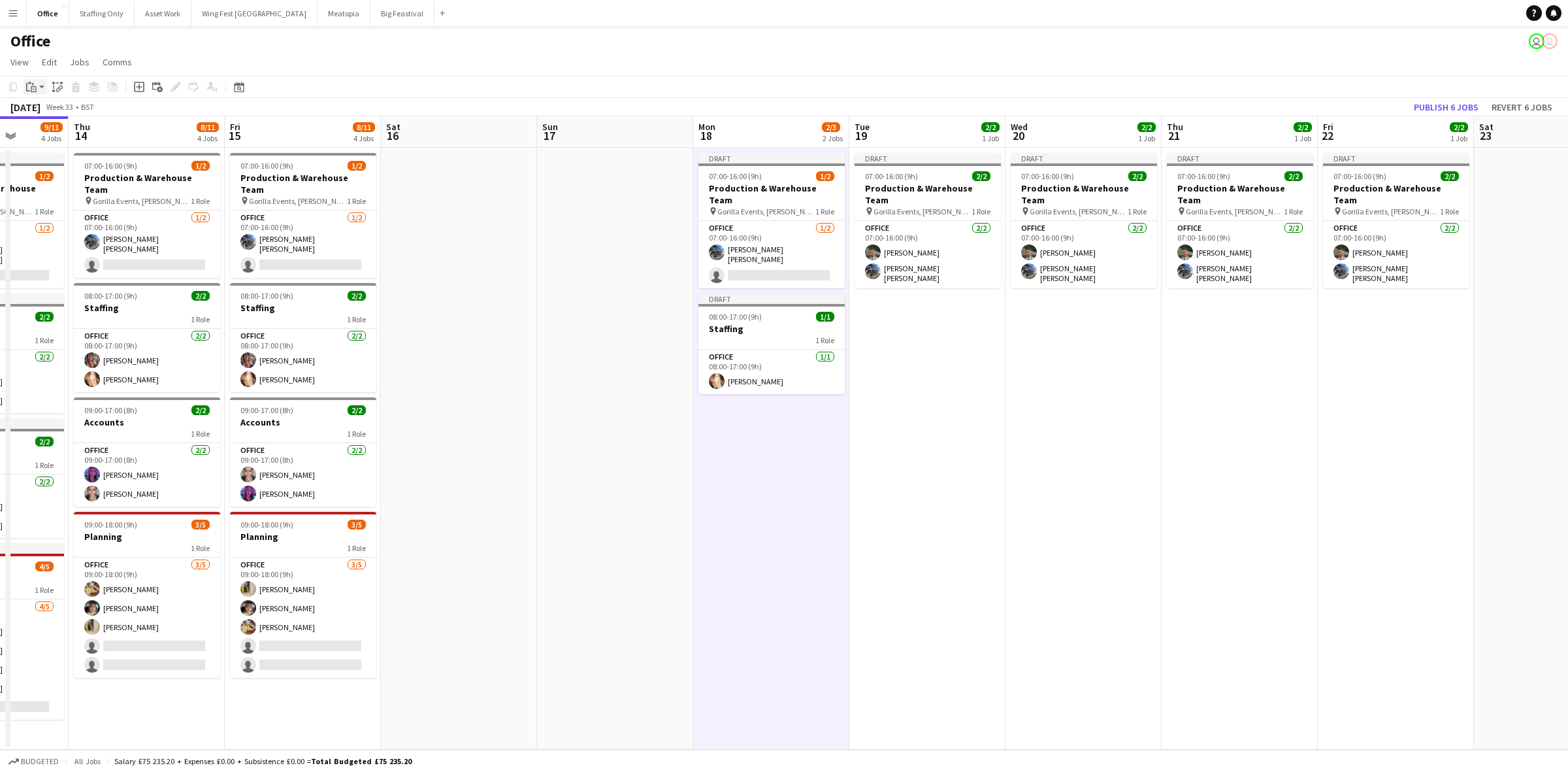
click at [32, 88] on icon "Paste" at bounding box center [32, 87] width 11 height 11
click at [51, 125] on div "Paste Ctrl+V Paste with crew Ctrl+Shift+V" at bounding box center [96, 123] width 143 height 54
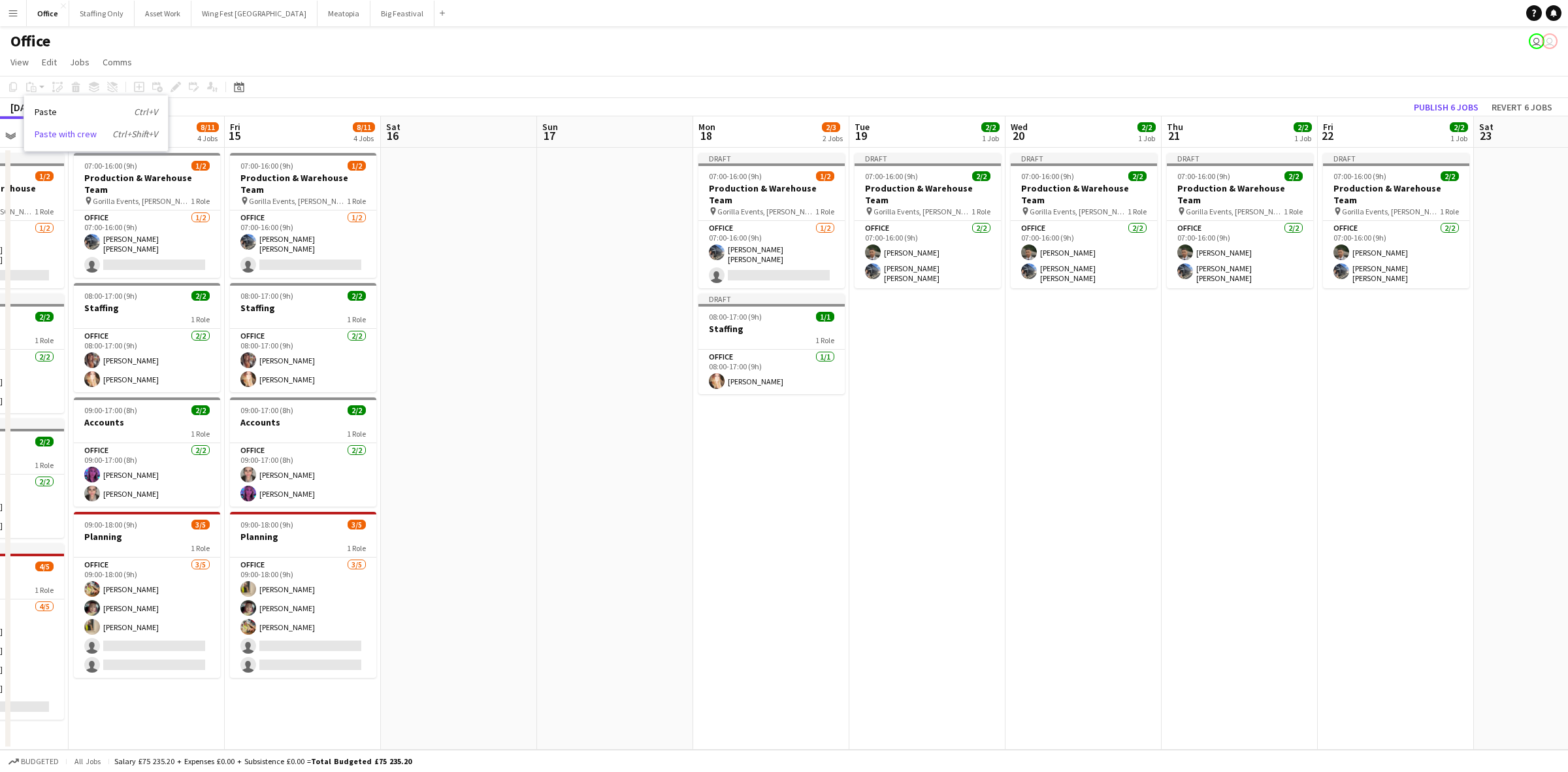
click at [53, 129] on link "Paste with crew Ctrl+Shift+V" at bounding box center [95, 134] width 123 height 12
click at [784, 435] on app-date-cell "Draft 07:00-16:00 (9h) 1/2 Production & Warehouse Team pin Gorilla Events, Jess…" at bounding box center [772, 449] width 156 height 602
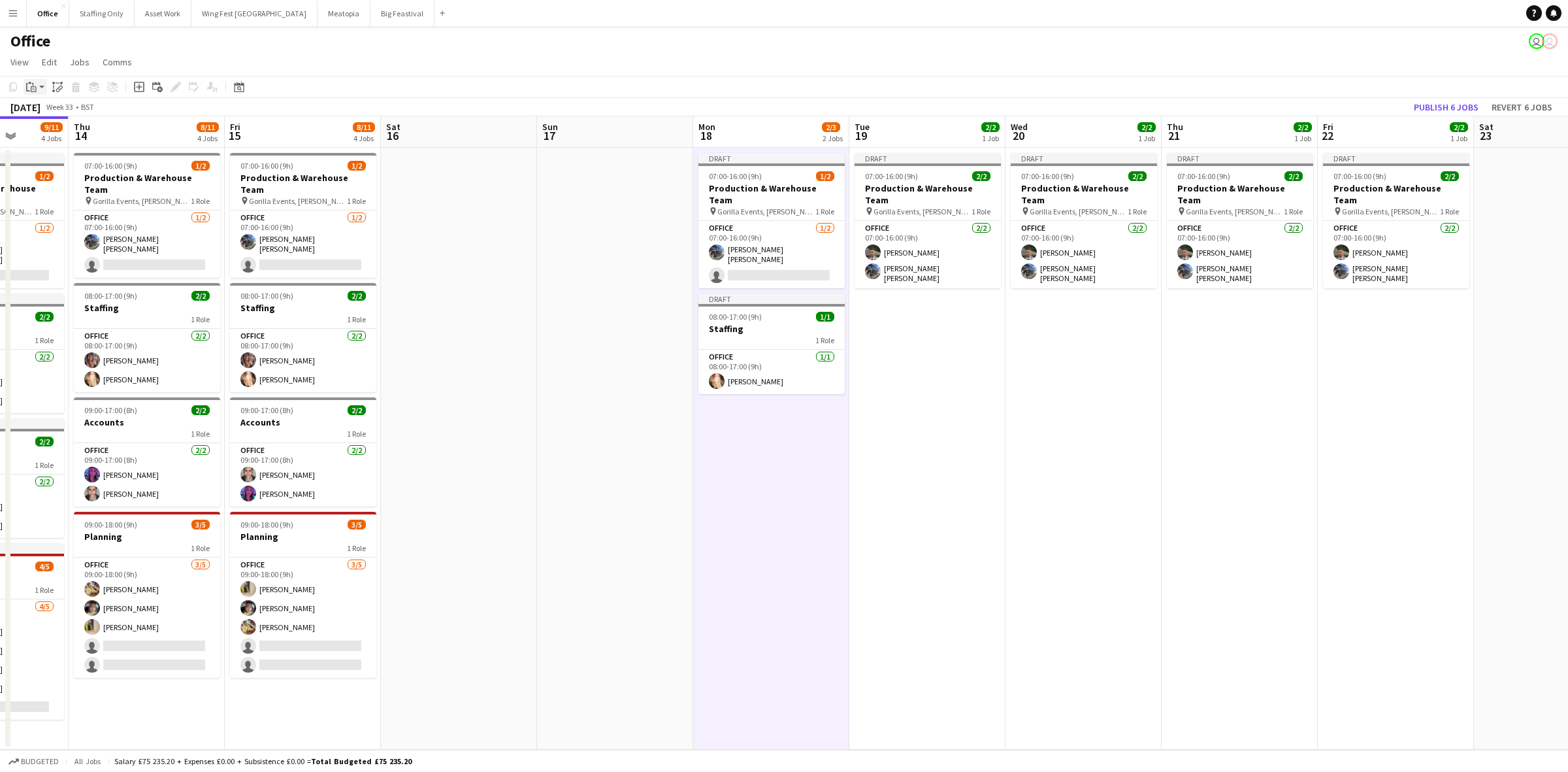
click at [31, 85] on icon "Paste" at bounding box center [32, 87] width 11 height 11
click at [59, 133] on link "Paste with crew Ctrl+Shift+V" at bounding box center [95, 134] width 123 height 12
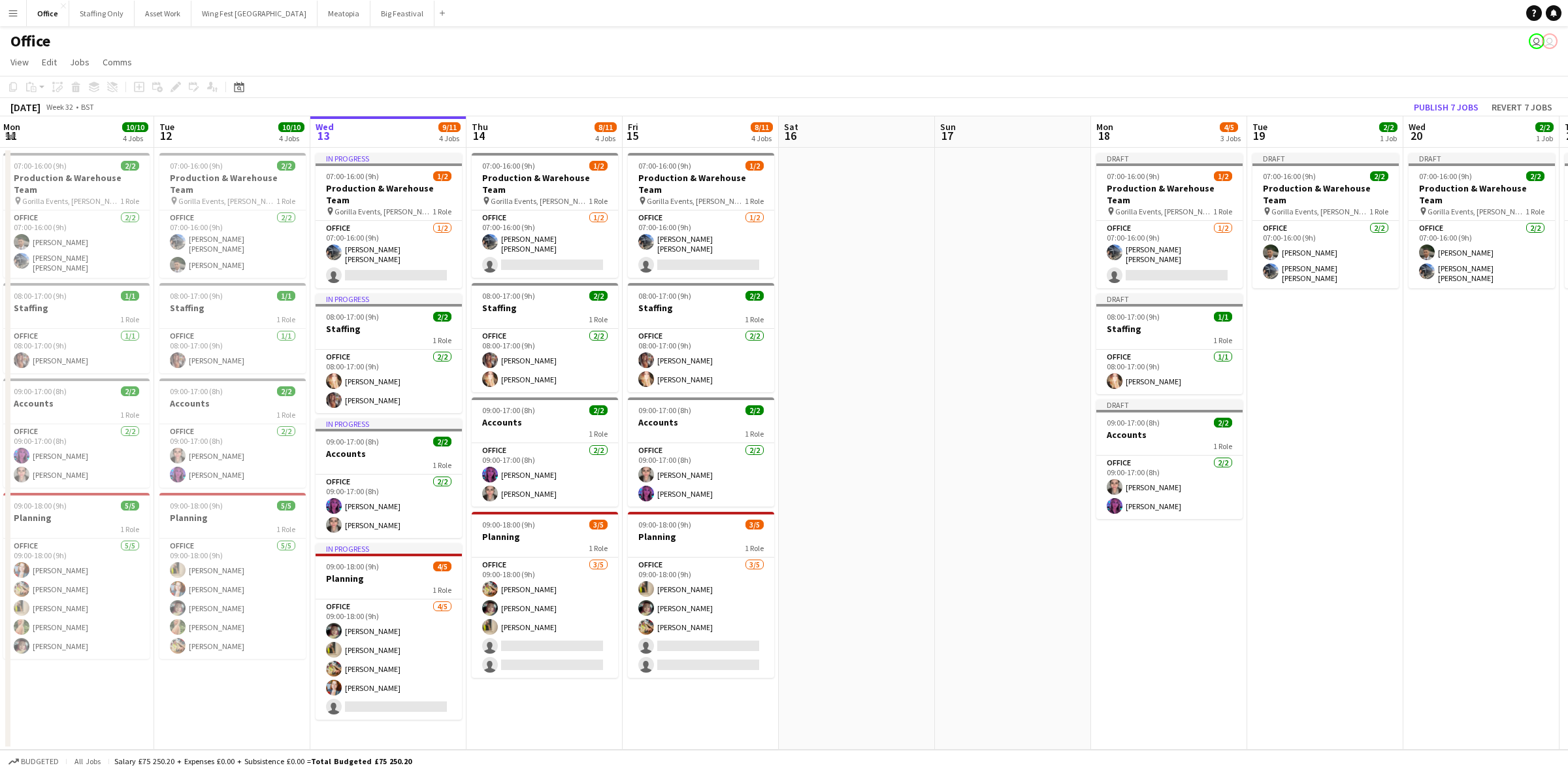
scroll to position [0, 284]
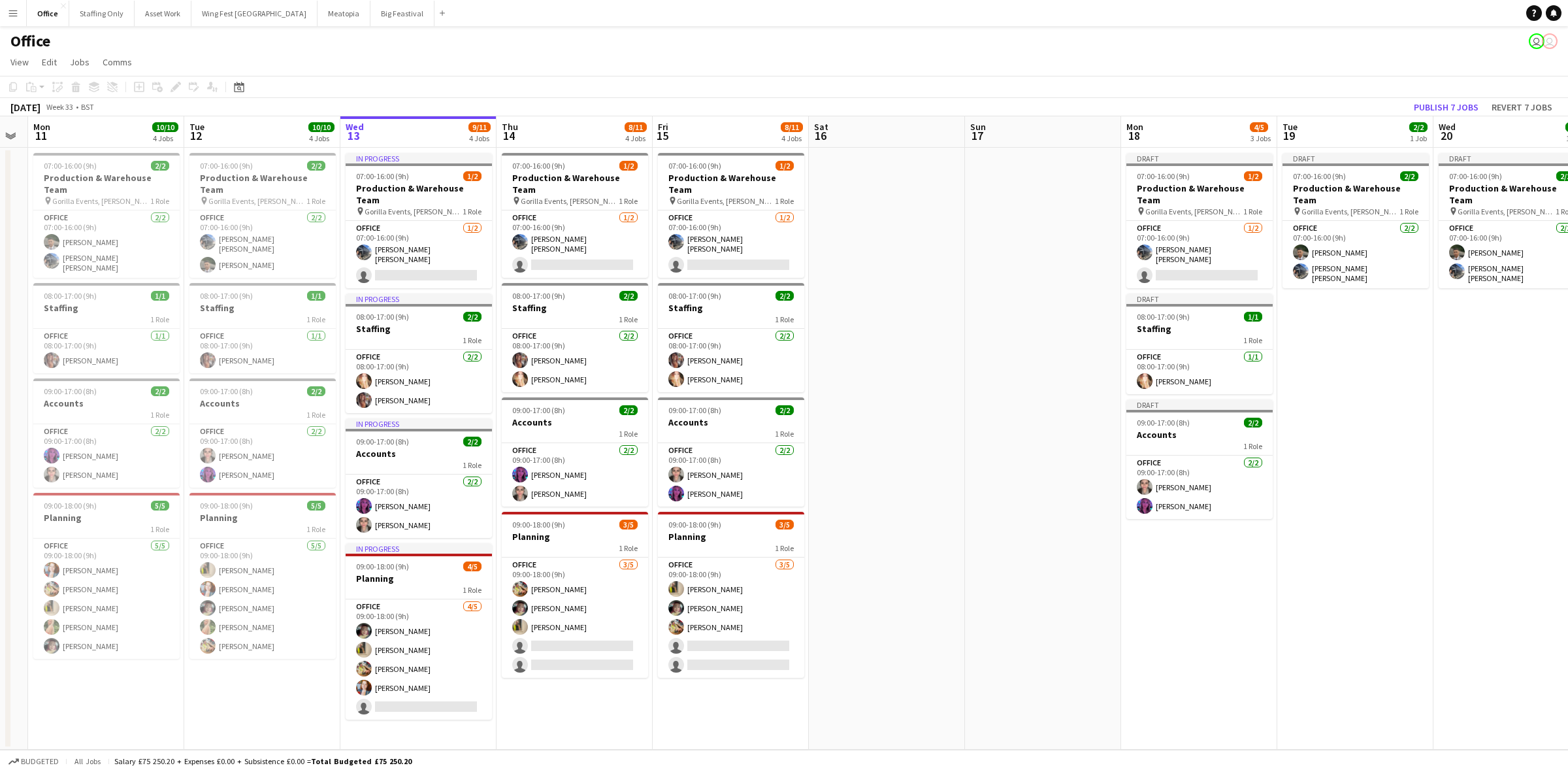
drag, startPoint x: 567, startPoint y: 599, endPoint x: 994, endPoint y: 577, distance: 427.6
click at [994, 577] on app-calendar-viewport "Sat 9 Sun 10 Mon 11 10/10 4 Jobs Tue 12 10/10 4 Jobs Wed 13 9/11 4 Jobs Thu 14 …" at bounding box center [784, 432] width 1568 height 633
click at [88, 500] on span "09:00-18:00 (9h)" at bounding box center [70, 505] width 53 height 10
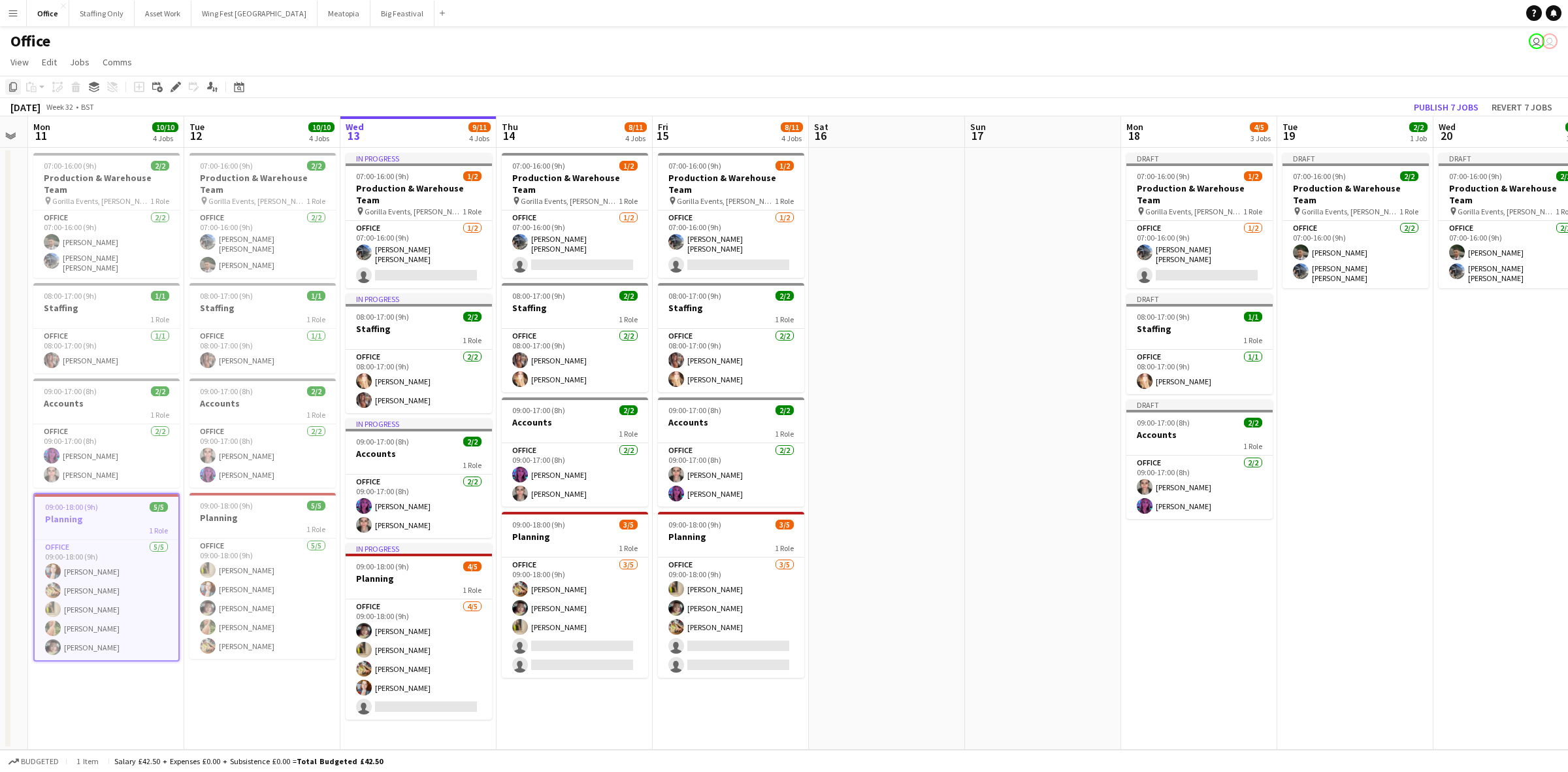
click at [12, 85] on icon "Copy" at bounding box center [14, 87] width 11 height 11
drag, startPoint x: 1171, startPoint y: 570, endPoint x: 1132, endPoint y: 554, distance: 42.2
click at [1171, 569] on app-date-cell "Draft 07:00-16:00 (9h) 1/2 Production & Warehouse Team pin Gorilla Events, Jess…" at bounding box center [1199, 449] width 156 height 602
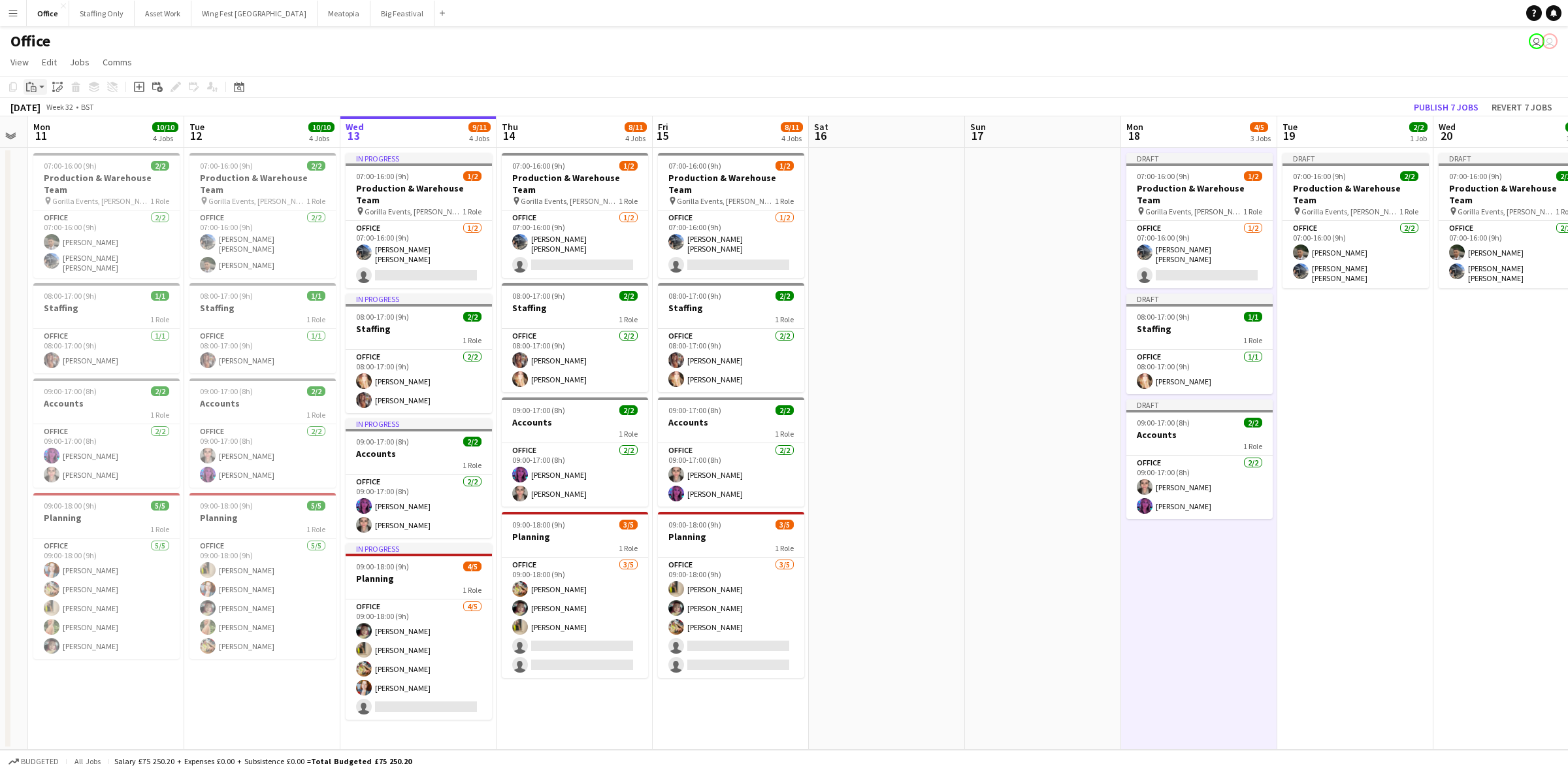
click at [33, 83] on icon at bounding box center [32, 84] width 1 height 3
drag, startPoint x: 73, startPoint y: 134, endPoint x: 255, endPoint y: 209, distance: 196.8
click at [72, 134] on link "Paste with crew Ctrl+Shift+V" at bounding box center [95, 134] width 123 height 12
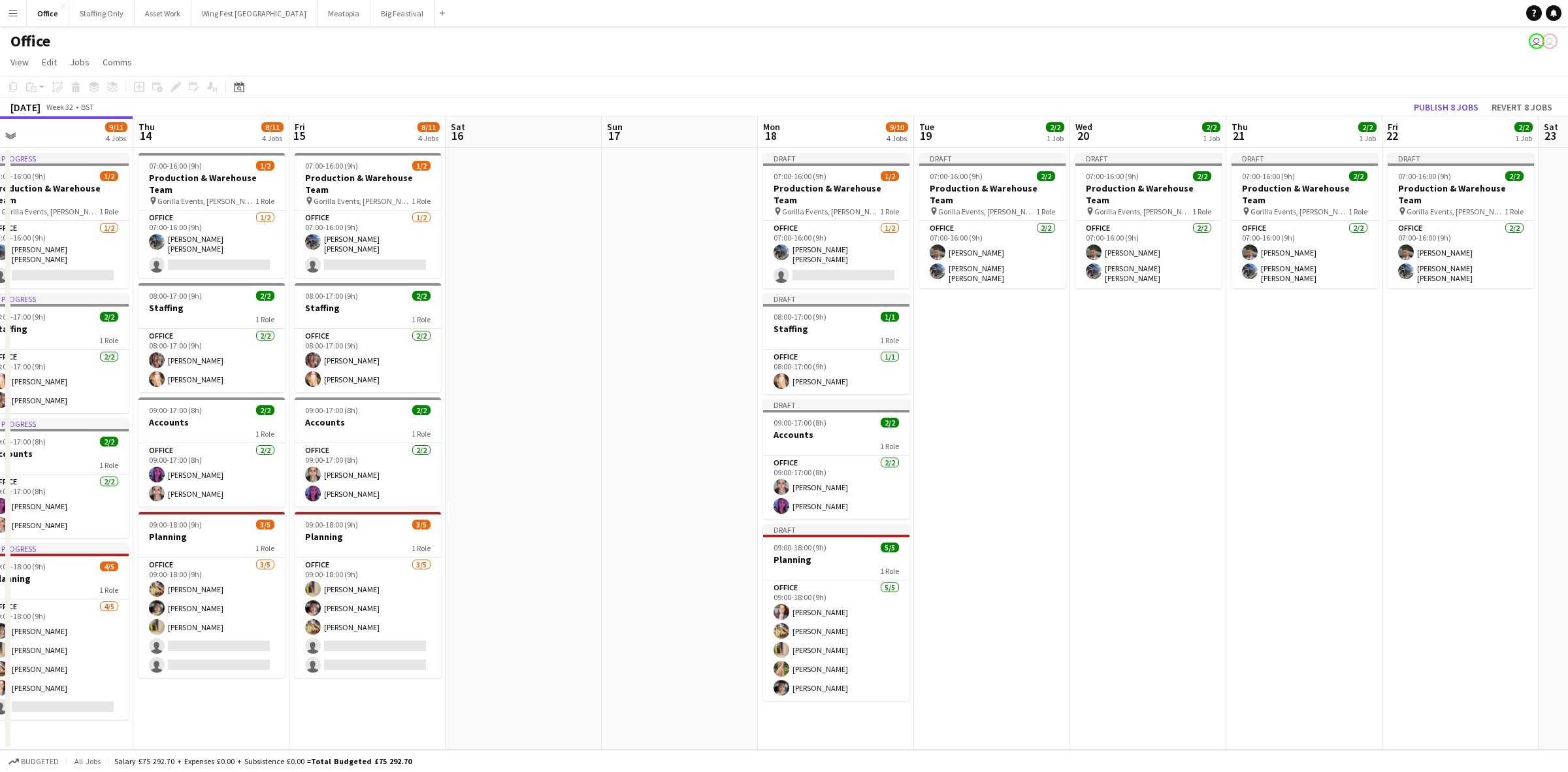
drag, startPoint x: 1013, startPoint y: 427, endPoint x: 616, endPoint y: 439, distance: 397.2
click at [635, 435] on app-calendar-viewport "Sun 10 Mon 11 10/10 4 Jobs Tue 12 10/10 4 Jobs Wed 13 9/11 4 Jobs Thu 14 8/11 4…" at bounding box center [784, 432] width 1568 height 633
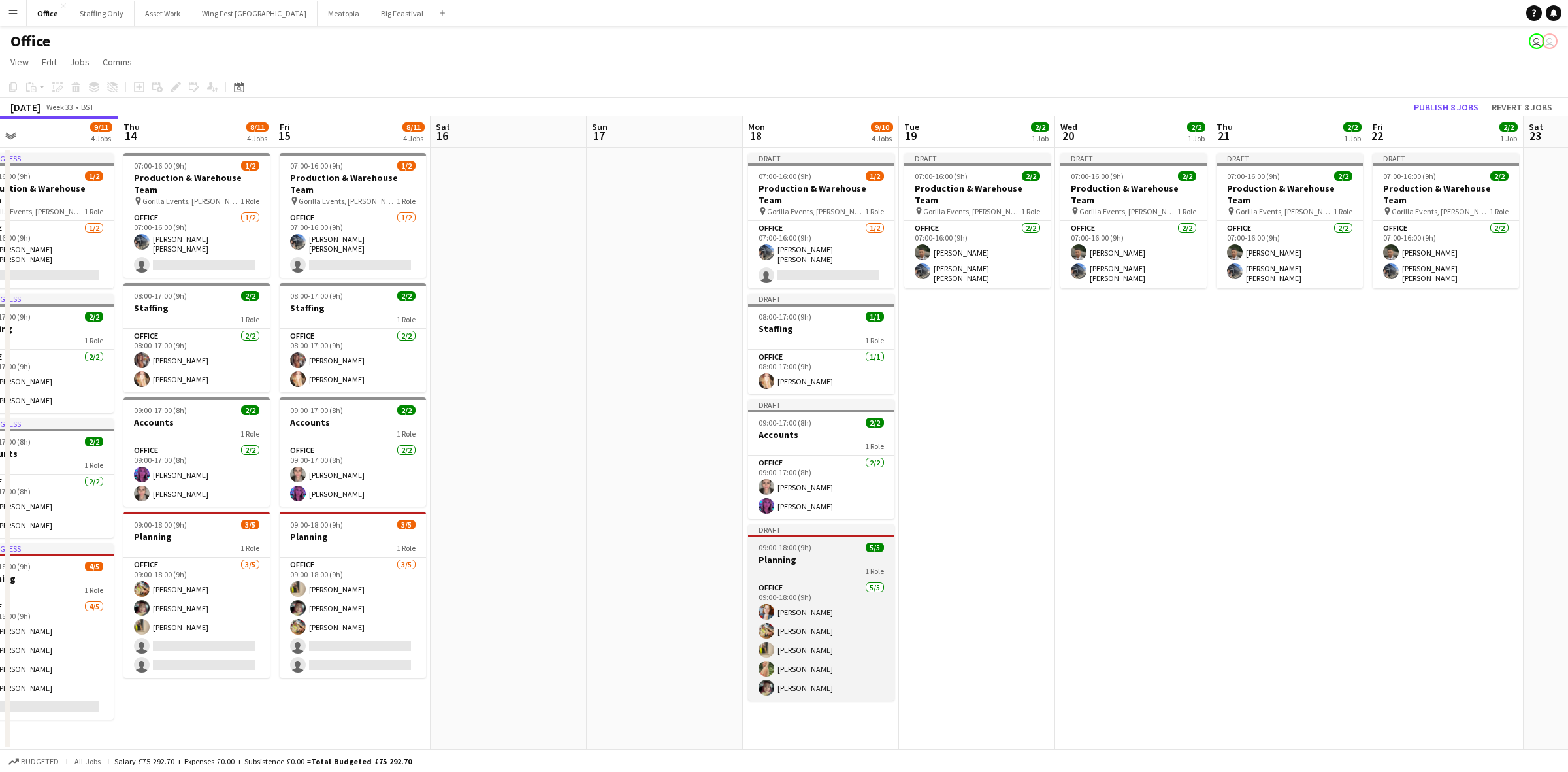
click at [794, 542] on span "09:00-18:00 (9h)" at bounding box center [785, 547] width 53 height 10
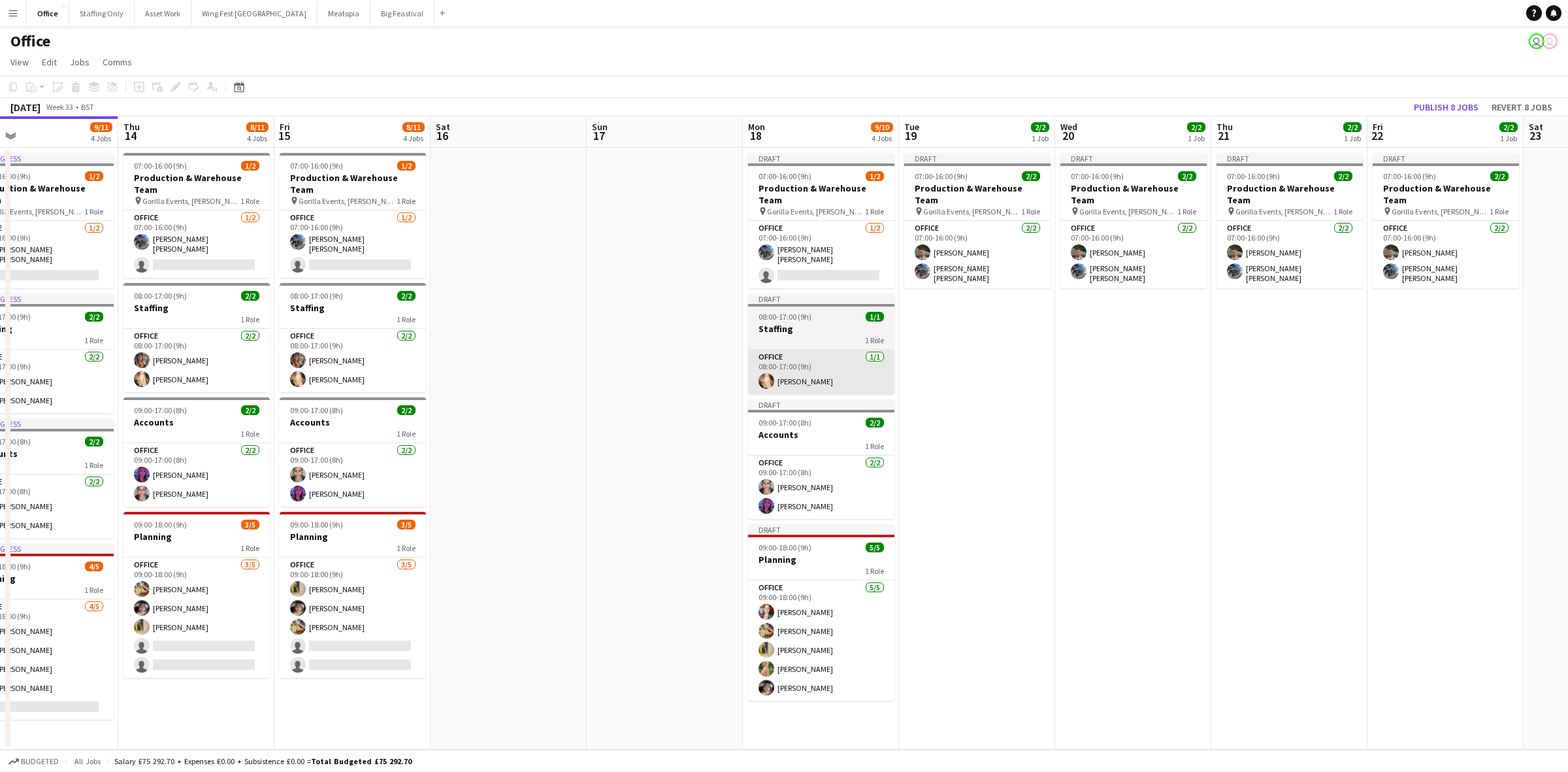
scroll to position [0, 505]
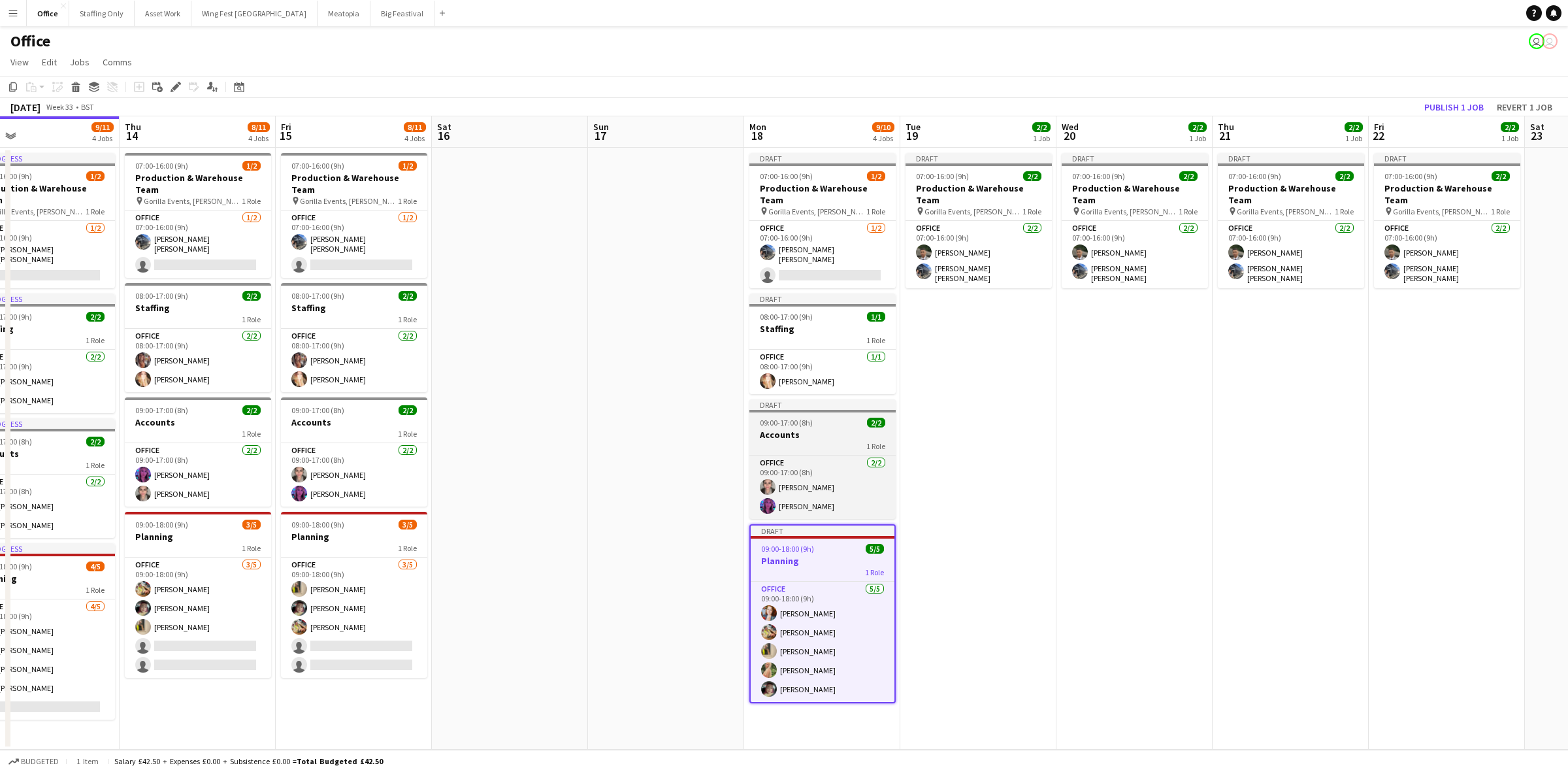
click at [799, 429] on h3 "Accounts" at bounding box center [822, 434] width 146 height 12
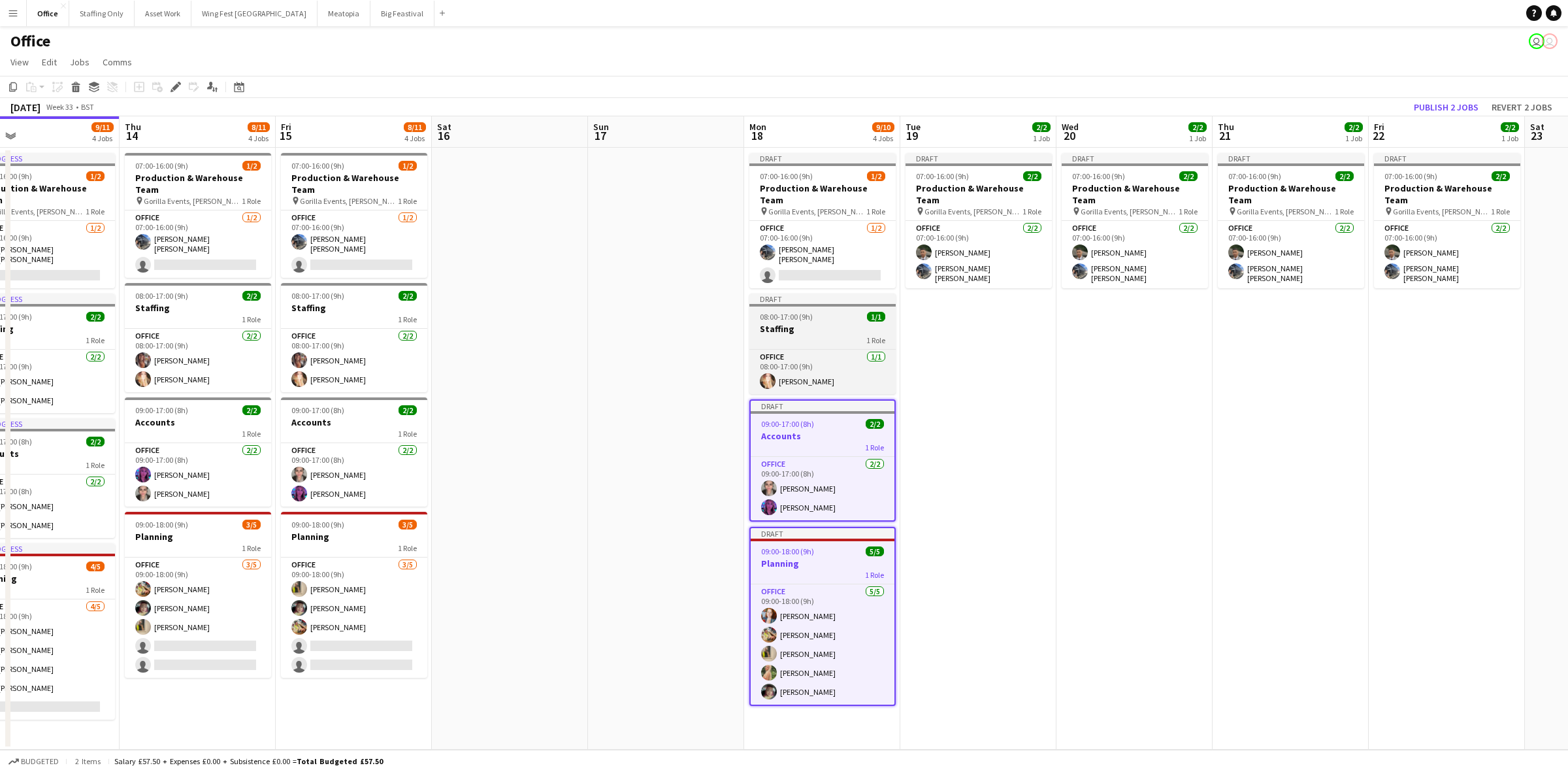
click at [798, 334] on div "1 Role" at bounding box center [822, 340] width 146 height 11
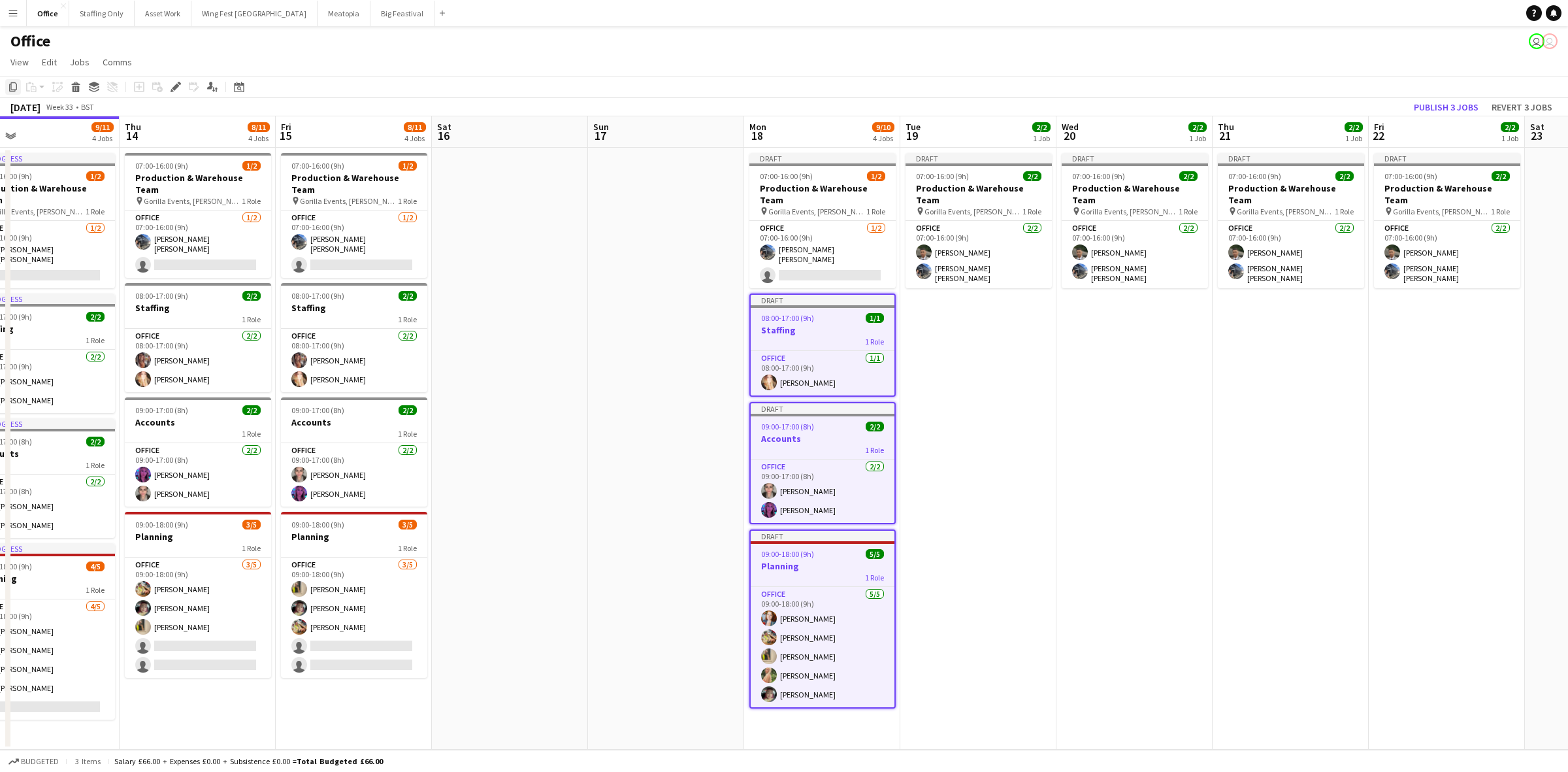
click at [15, 86] on icon "Copy" at bounding box center [14, 87] width 11 height 11
click at [991, 315] on app-date-cell "Draft 07:00-16:00 (9h) 2/2 Production & Warehouse Team pin Gorilla Events, Jess…" at bounding box center [979, 449] width 156 height 602
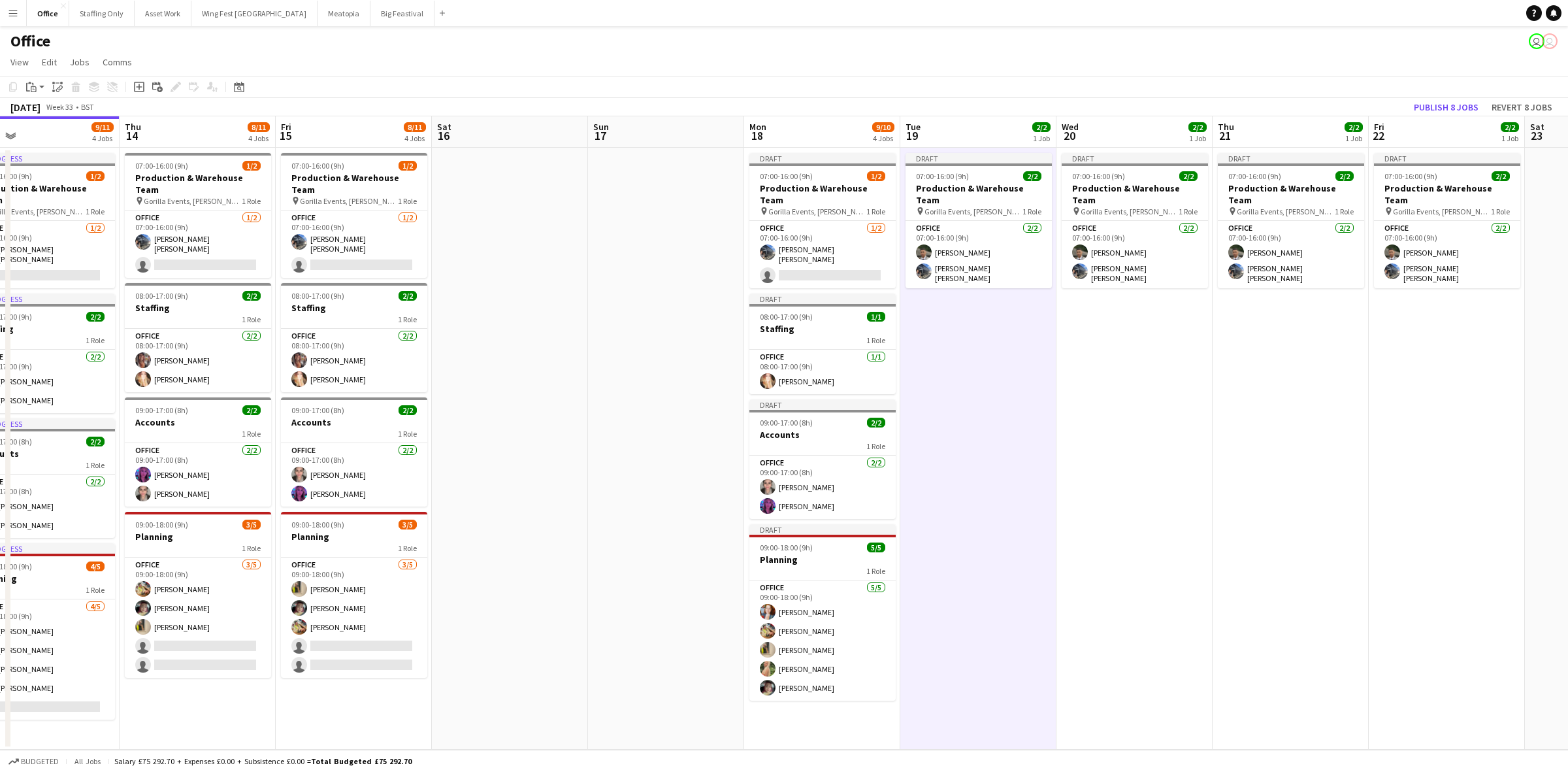
drag, startPoint x: 1150, startPoint y: 340, endPoint x: 1271, endPoint y: 338, distance: 121.0
click at [1151, 340] on app-date-cell "Draft 07:00-16:00 (9h) 2/2 Production & Warehouse Team pin Gorilla Events, Jess…" at bounding box center [1135, 449] width 156 height 602
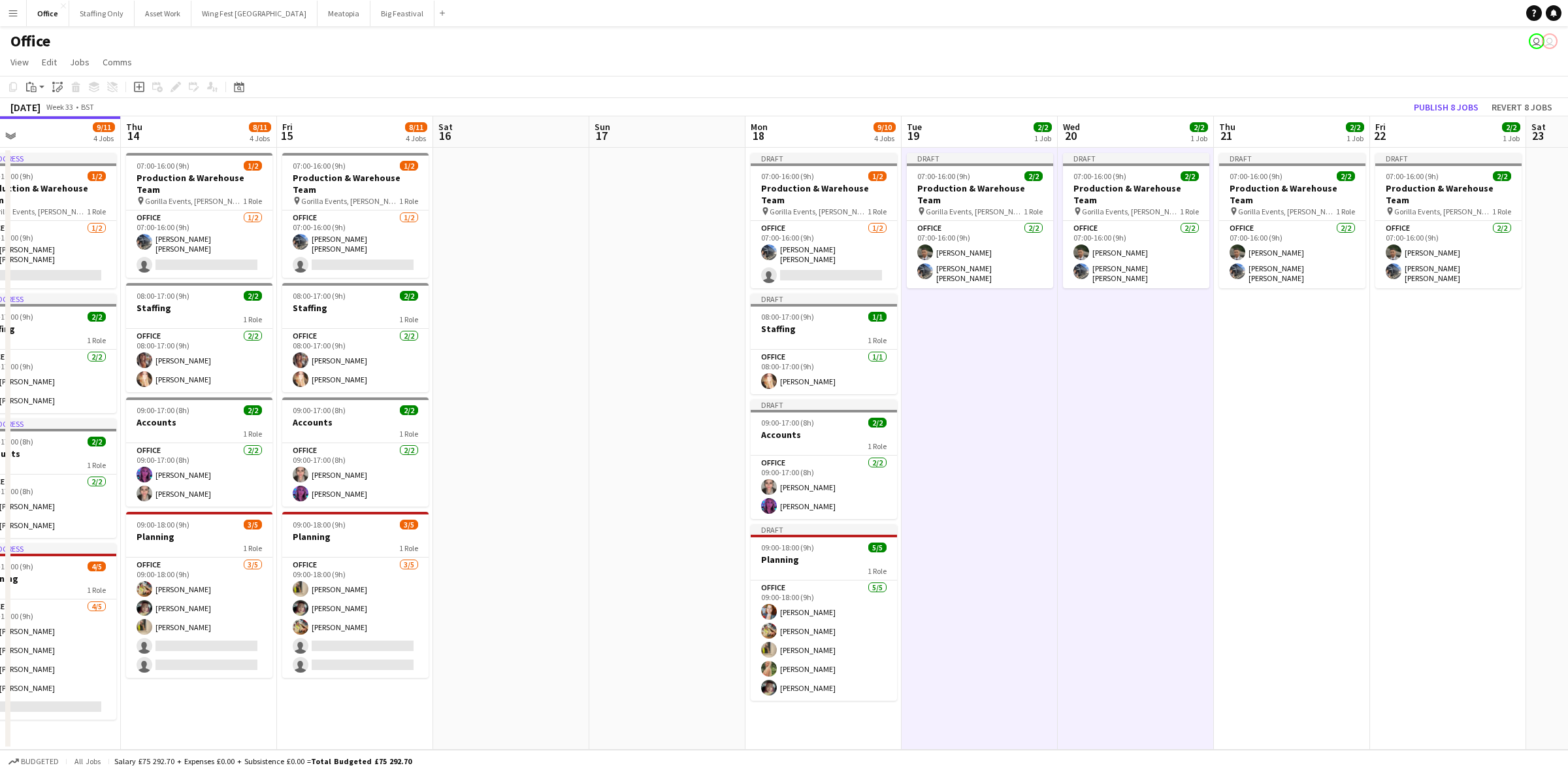
click at [1271, 338] on app-date-cell "Draft 07:00-16:00 (9h) 2/2 Production & Warehouse Team pin Gorilla Events, Jess…" at bounding box center [1292, 449] width 156 height 602
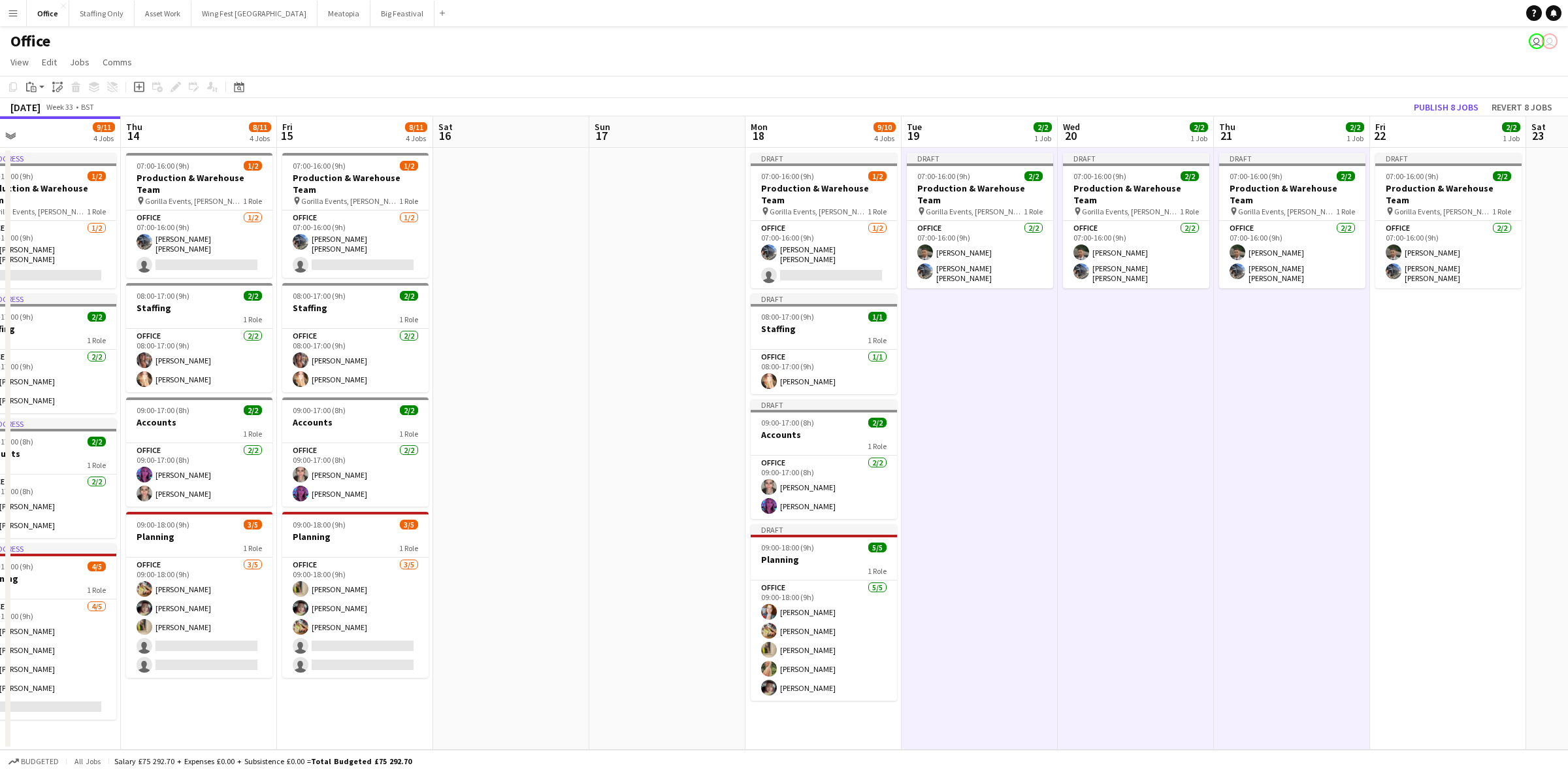
click at [1390, 329] on app-date-cell "Draft 07:00-16:00 (9h) 2/2 Production & Warehouse Team pin Gorilla Events, Jess…" at bounding box center [1448, 449] width 156 height 602
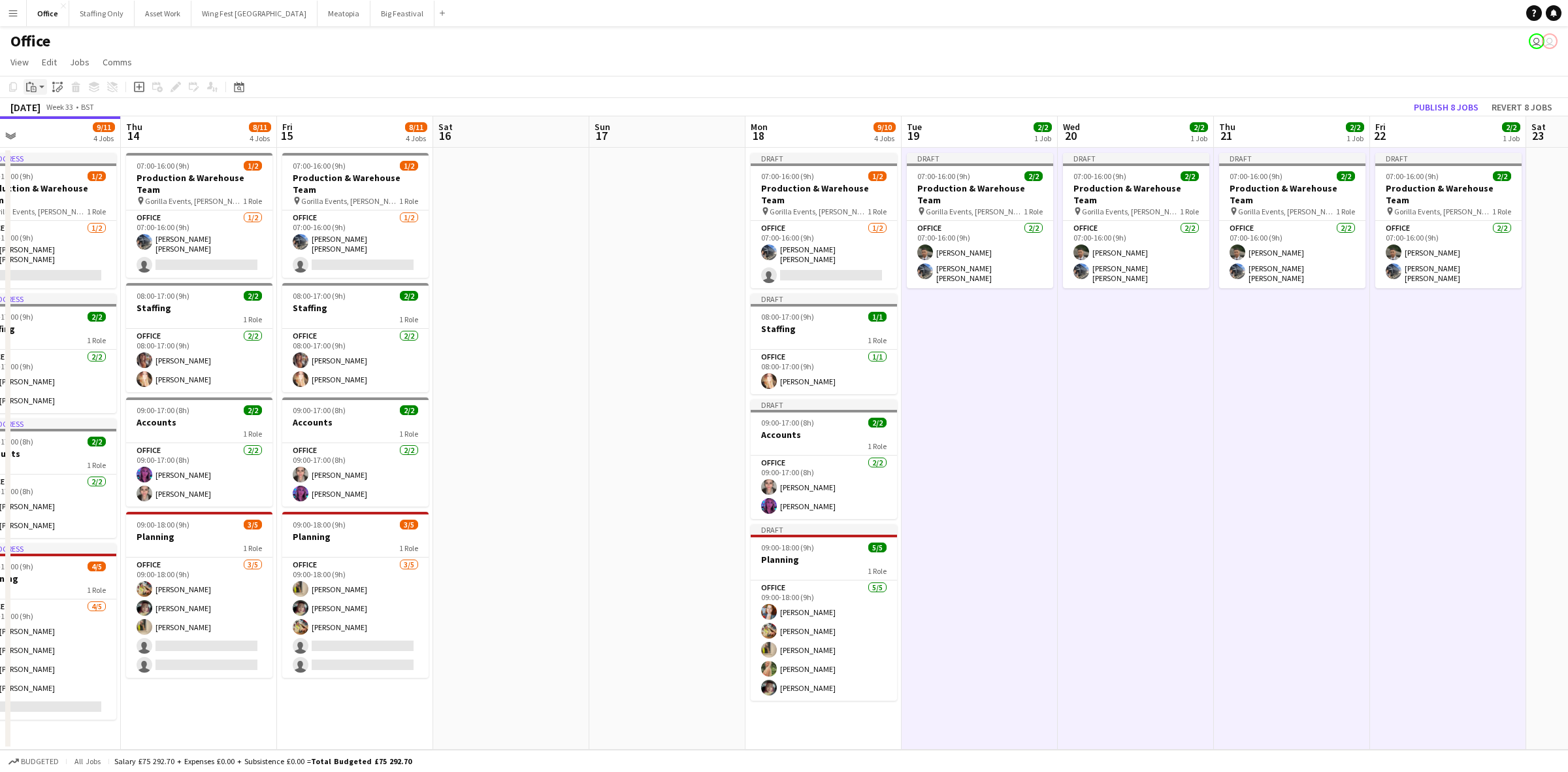
click at [36, 88] on icon at bounding box center [34, 89] width 5 height 5
click at [60, 137] on link "Paste with crew Ctrl+Shift+V" at bounding box center [95, 134] width 123 height 12
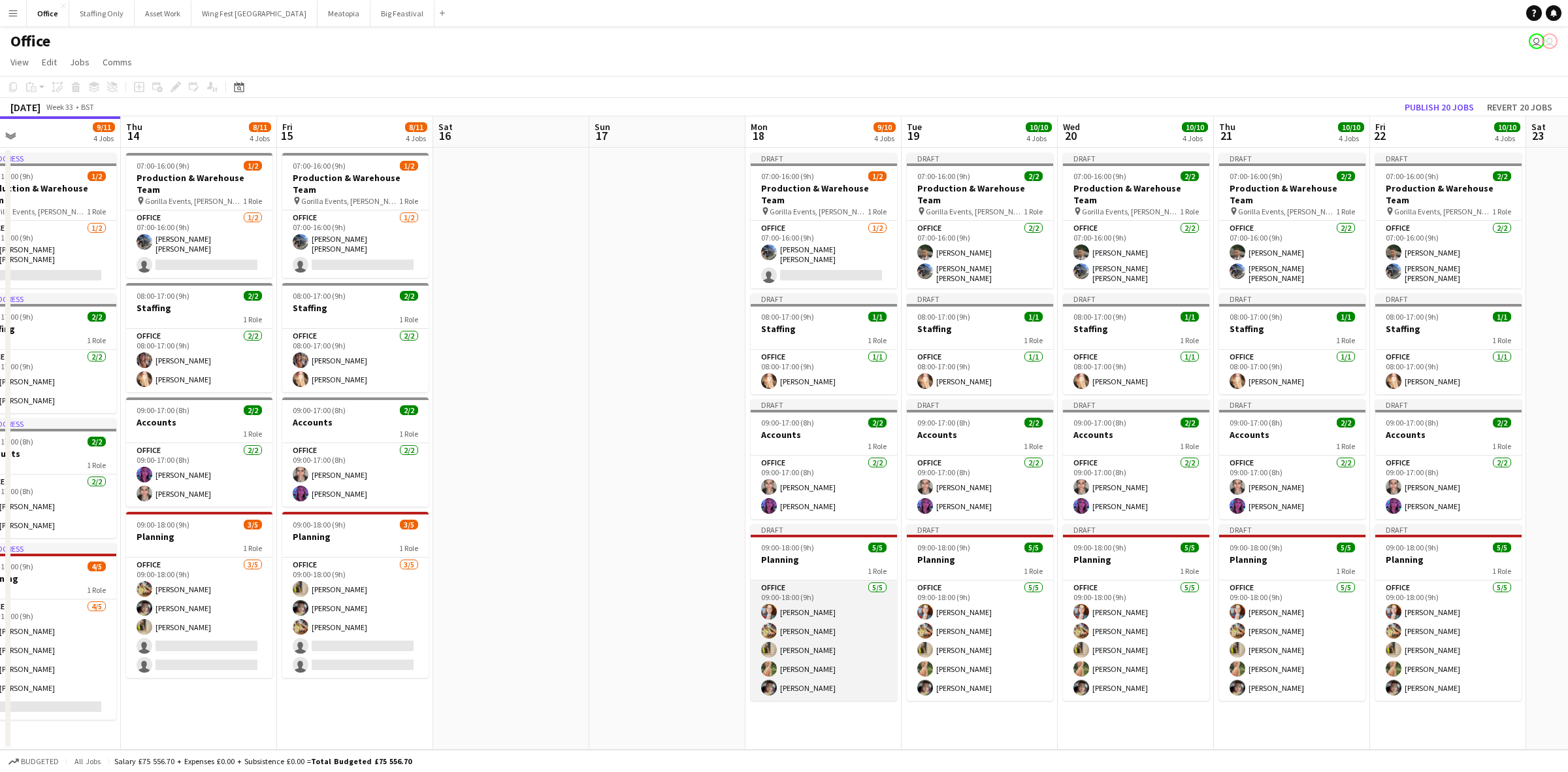
click at [843, 661] on app-card-role "Office 5/5 09:00-18:00 (9h) Kelsie Stewart Georgina Masterson-Cox Katie Armstro…" at bounding box center [823, 640] width 146 height 120
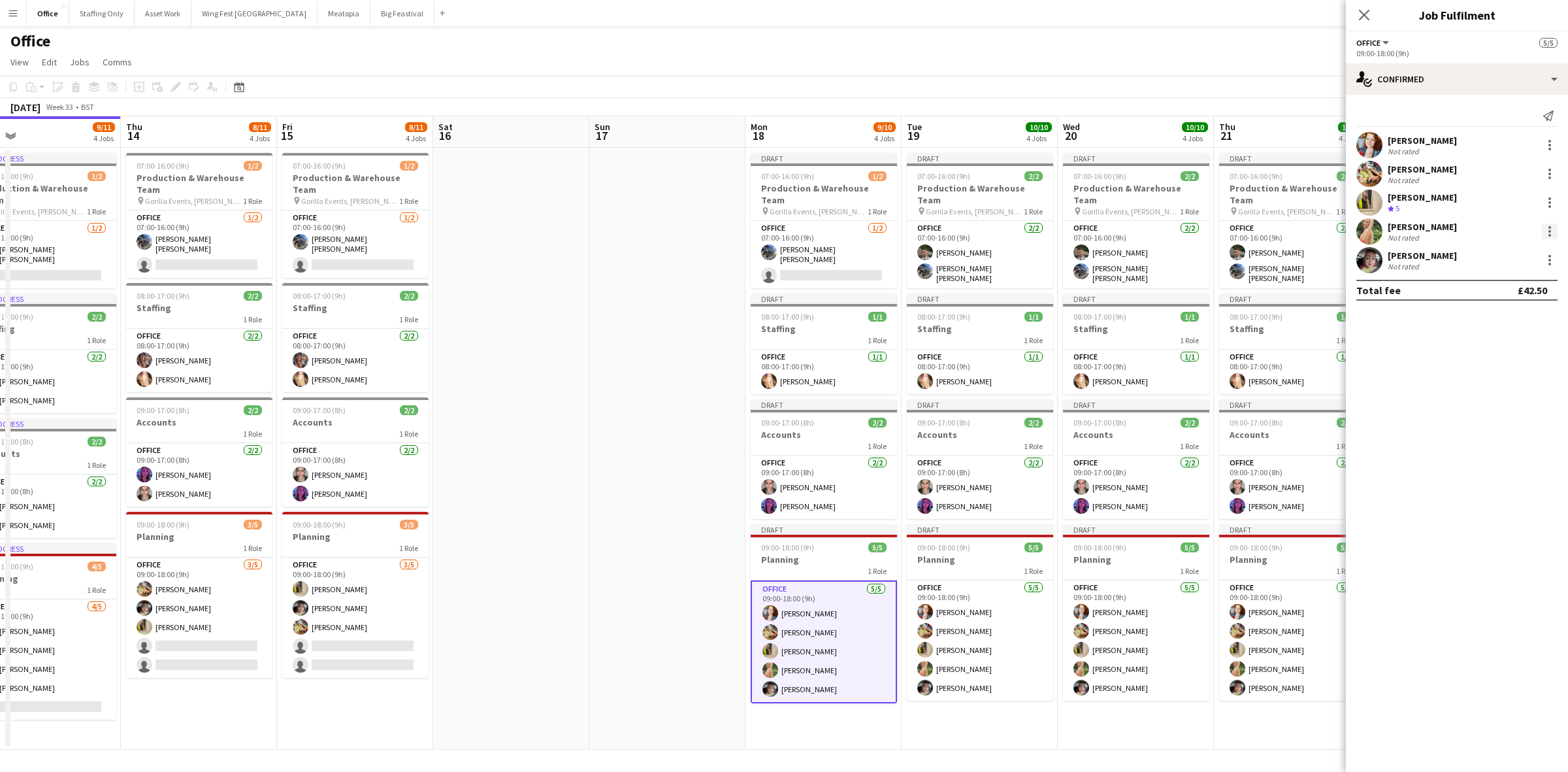
click at [1545, 230] on div at bounding box center [1549, 231] width 15 height 15
click at [1510, 375] on span "Remove" at bounding box center [1506, 381] width 81 height 12
click at [1551, 144] on div at bounding box center [1549, 144] width 15 height 15
click at [1514, 292] on span "Remove" at bounding box center [1506, 294] width 81 height 12
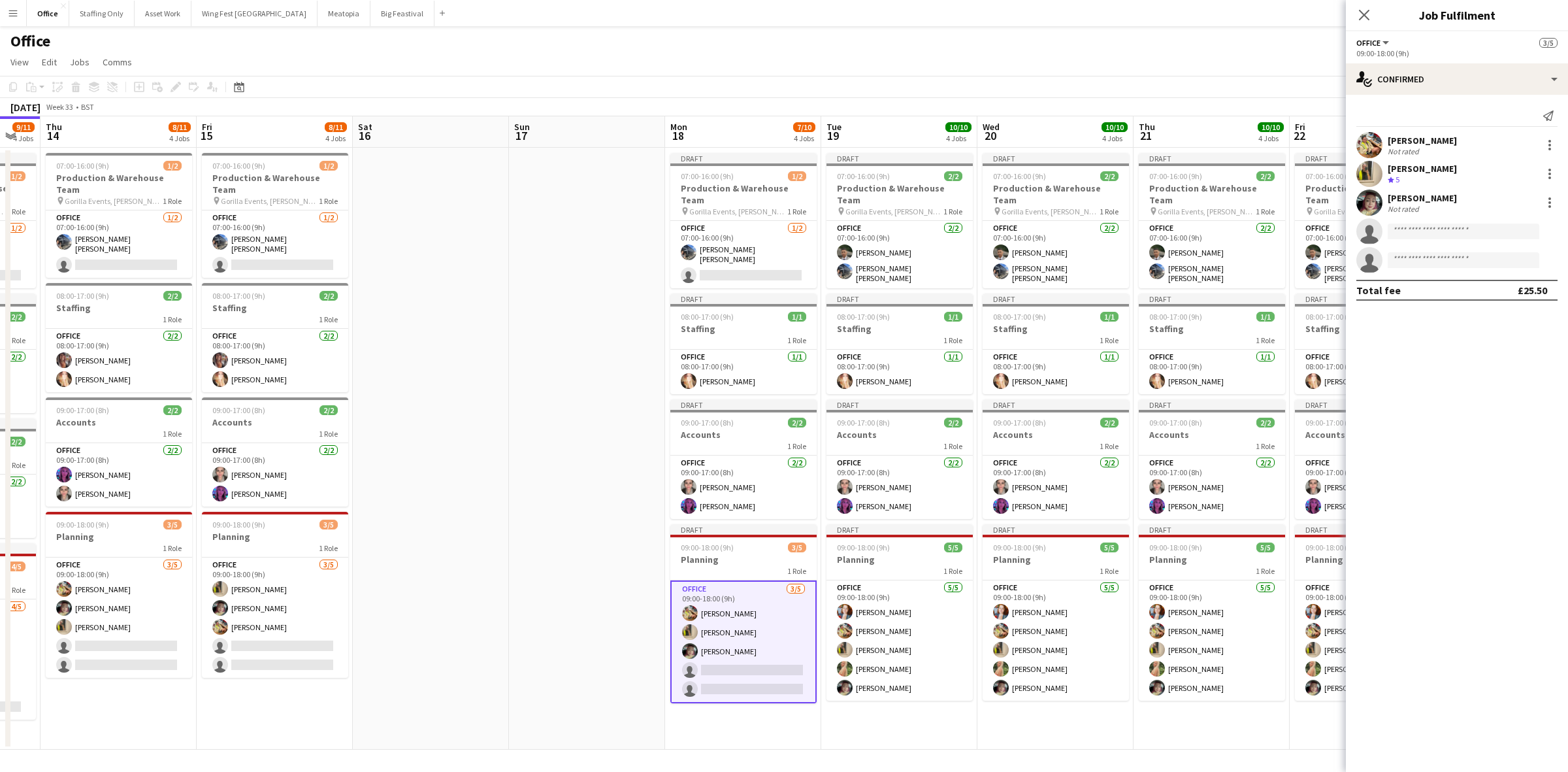
drag, startPoint x: 675, startPoint y: 280, endPoint x: 429, endPoint y: 270, distance: 246.2
click at [429, 270] on app-calendar-viewport "Mon 11 10/10 4 Jobs Tue 12 10/10 4 Jobs Wed 13 9/11 4 Jobs Thu 14 8/11 4 Jobs F…" at bounding box center [784, 432] width 1568 height 633
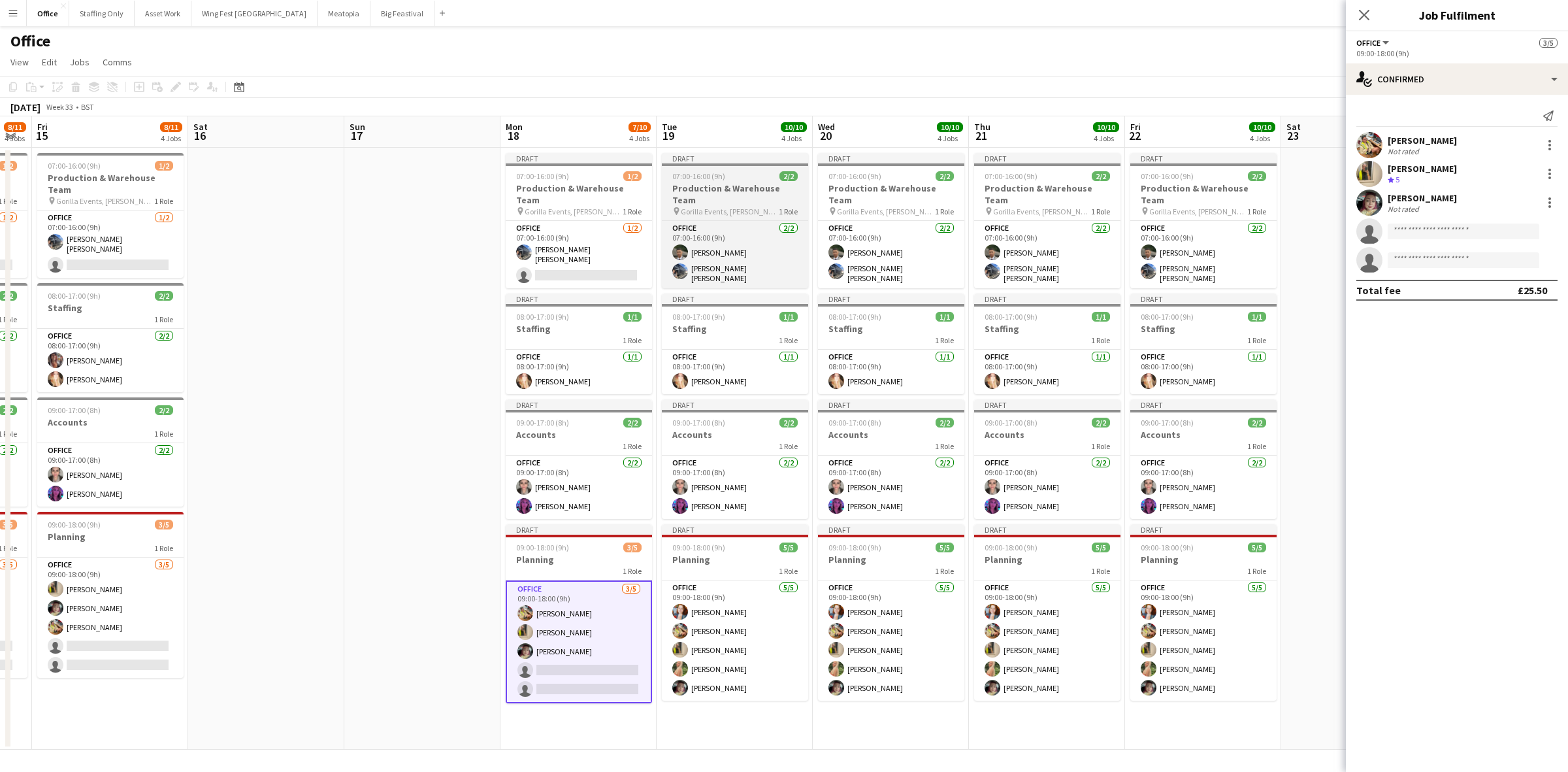
click at [754, 184] on h3 "Production & Warehouse Team" at bounding box center [735, 194] width 146 height 24
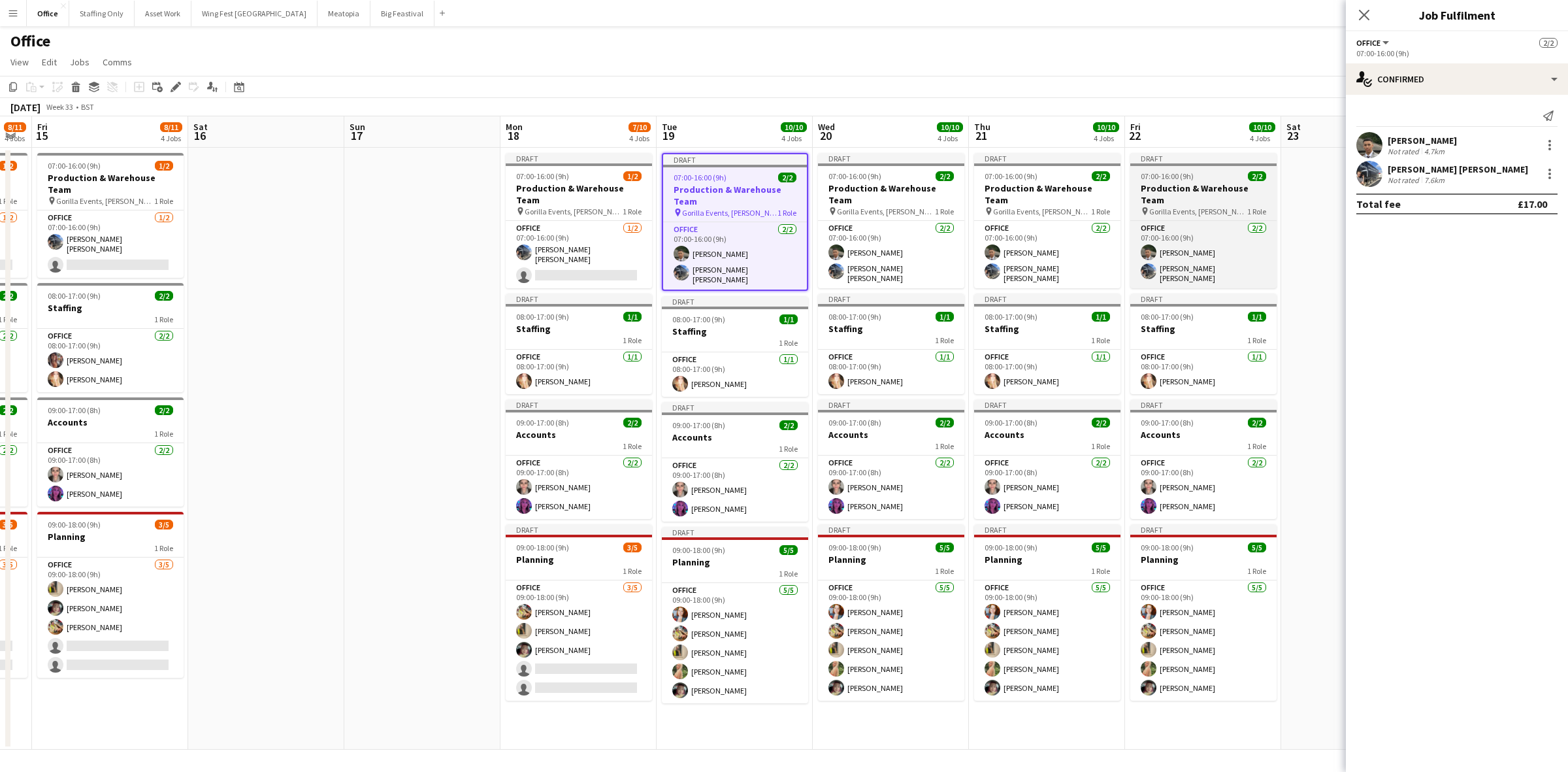
click at [1199, 188] on h3 "Production & Warehouse Team" at bounding box center [1203, 194] width 146 height 24
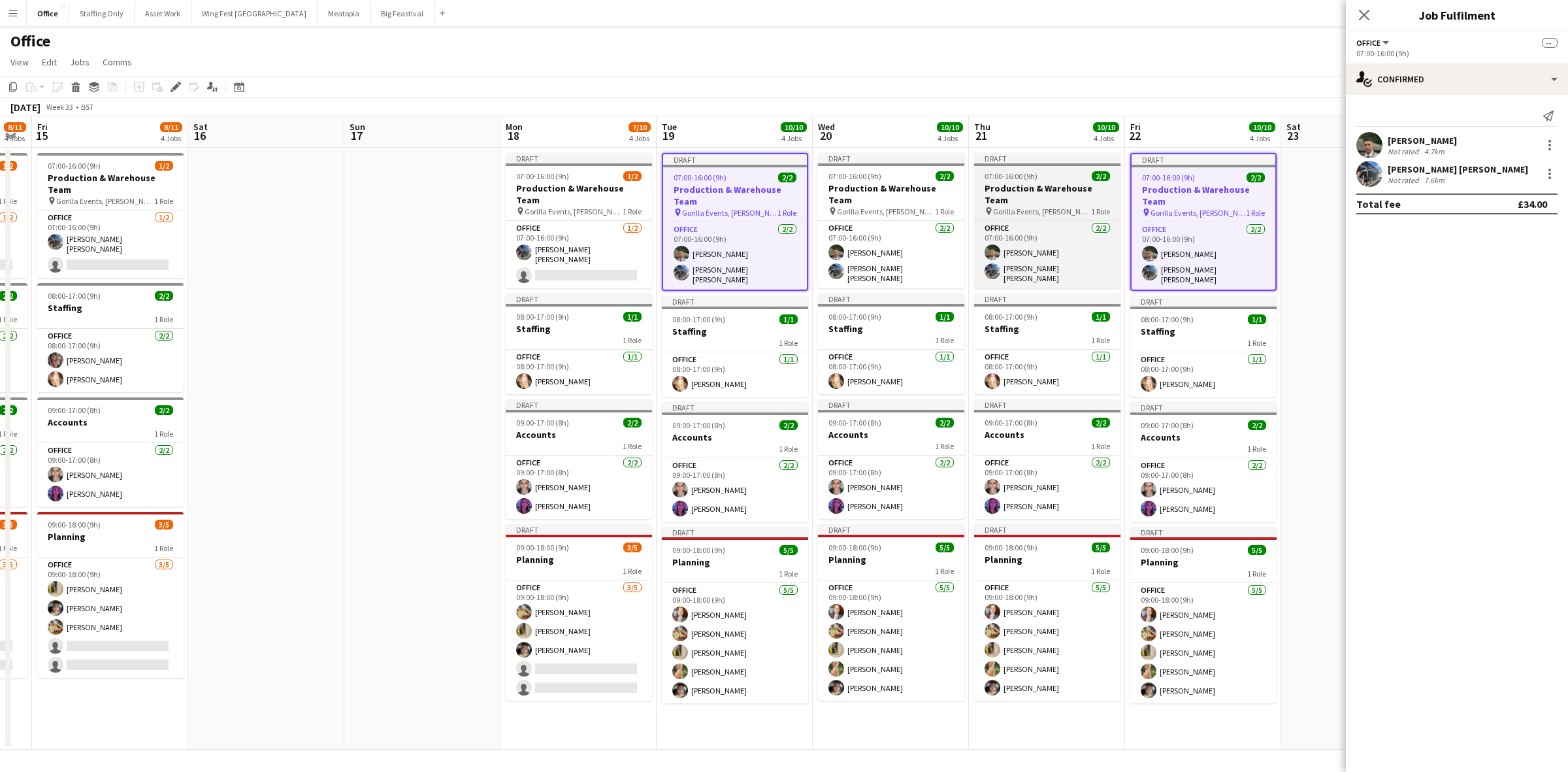
click at [1063, 190] on h3 "Production & Warehouse Team" at bounding box center [1047, 194] width 146 height 24
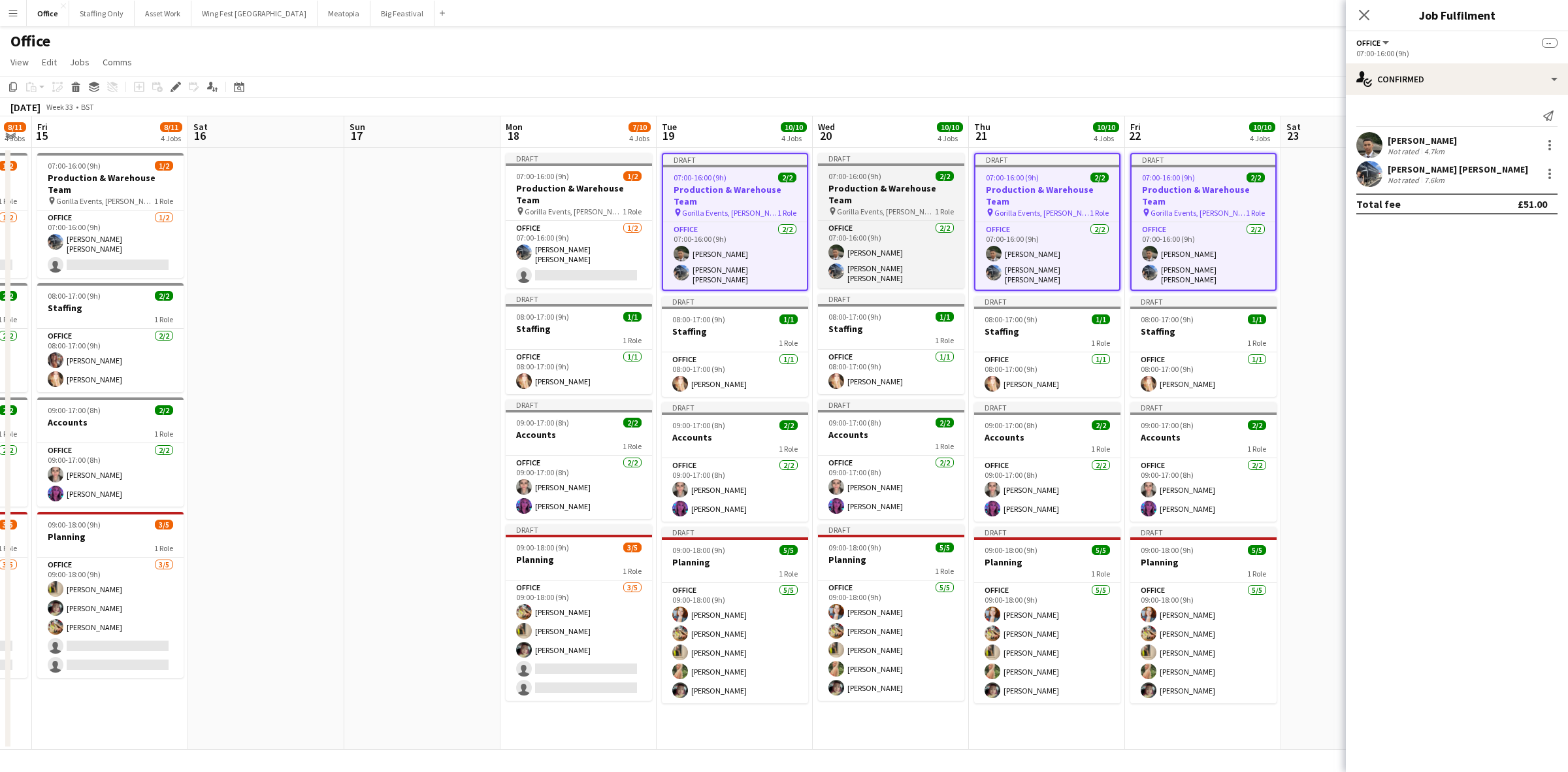
click at [907, 190] on h3 "Production & Warehouse Team" at bounding box center [891, 194] width 146 height 24
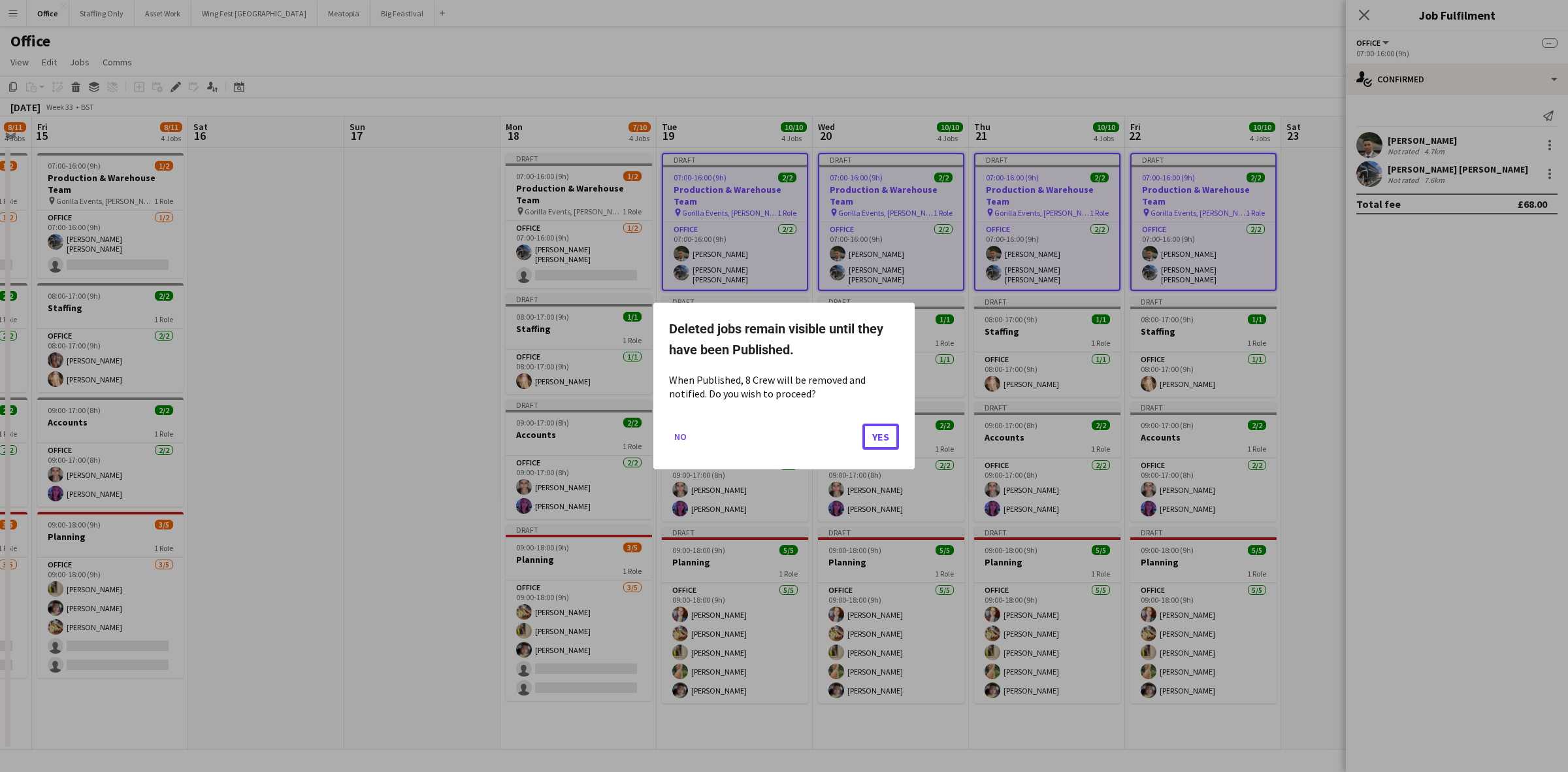
drag, startPoint x: 873, startPoint y: 440, endPoint x: 833, endPoint y: 416, distance: 46.6
click at [874, 440] on button "Yes" at bounding box center [881, 436] width 36 height 26
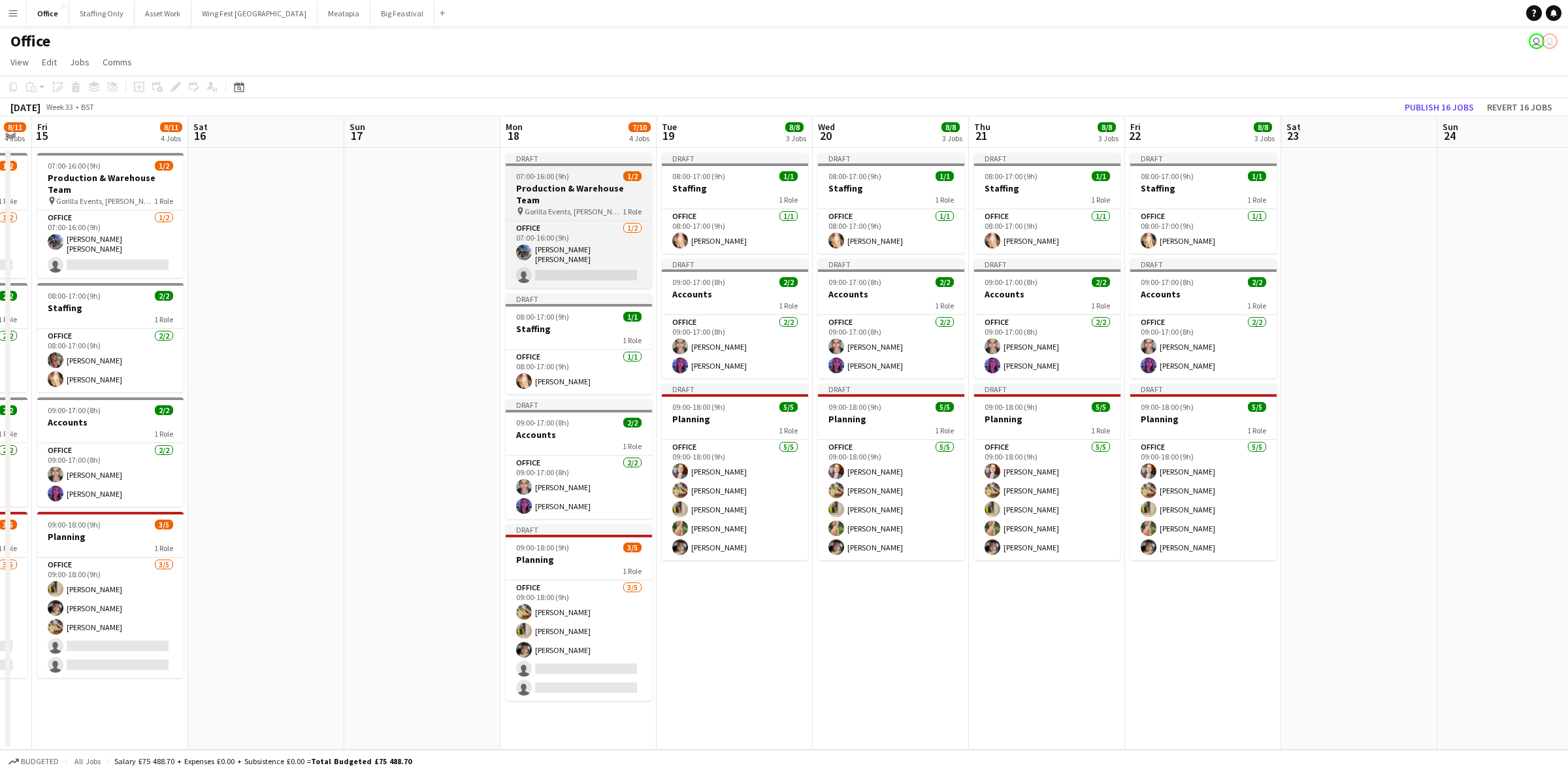
click at [566, 169] on app-job-card "Draft 07:00-16:00 (9h) 1/2 Production & Warehouse Team pin Gorilla Events, Jess…" at bounding box center [578, 220] width 146 height 135
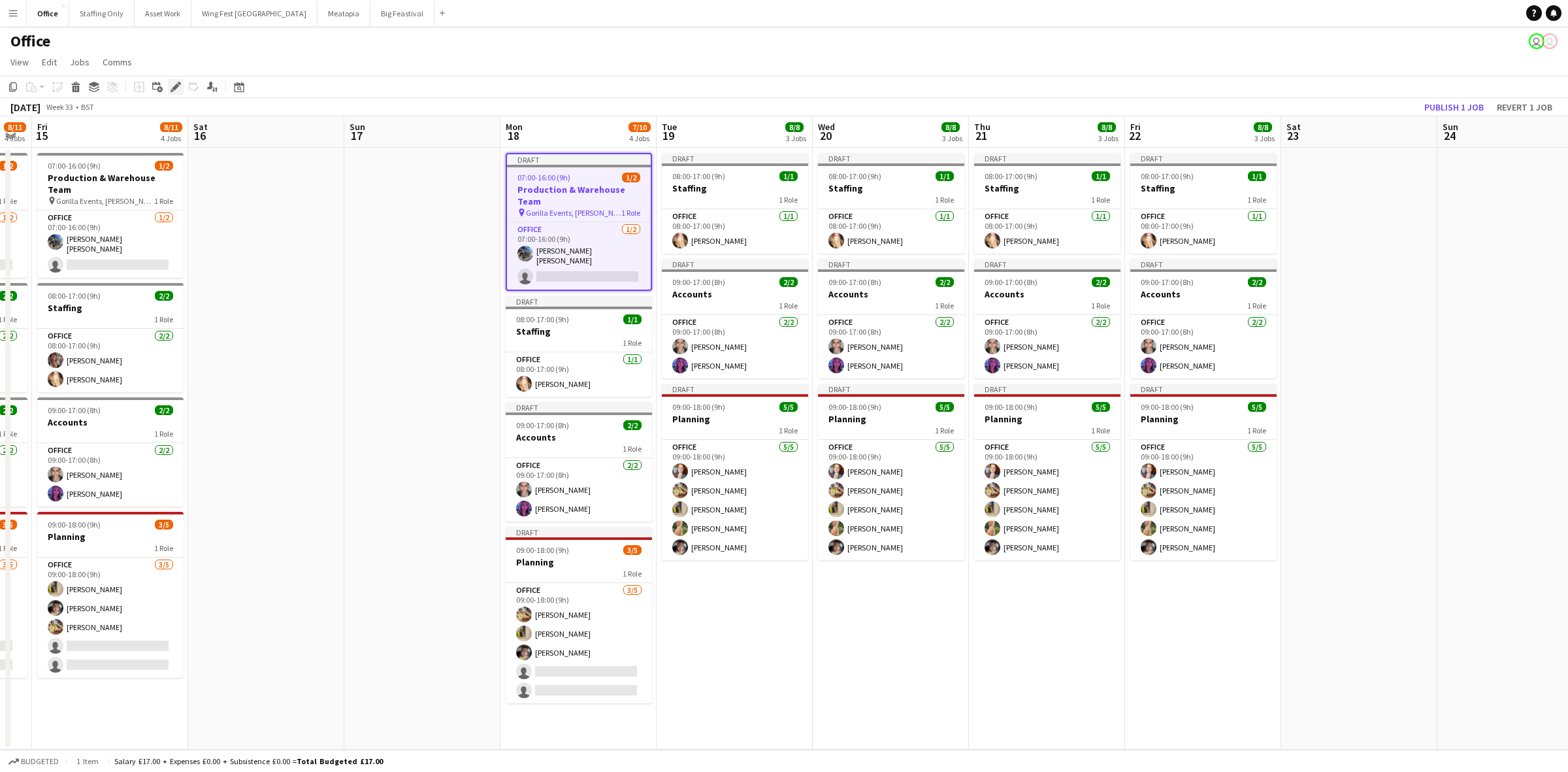
click at [178, 86] on icon "Edit" at bounding box center [176, 87] width 11 height 11
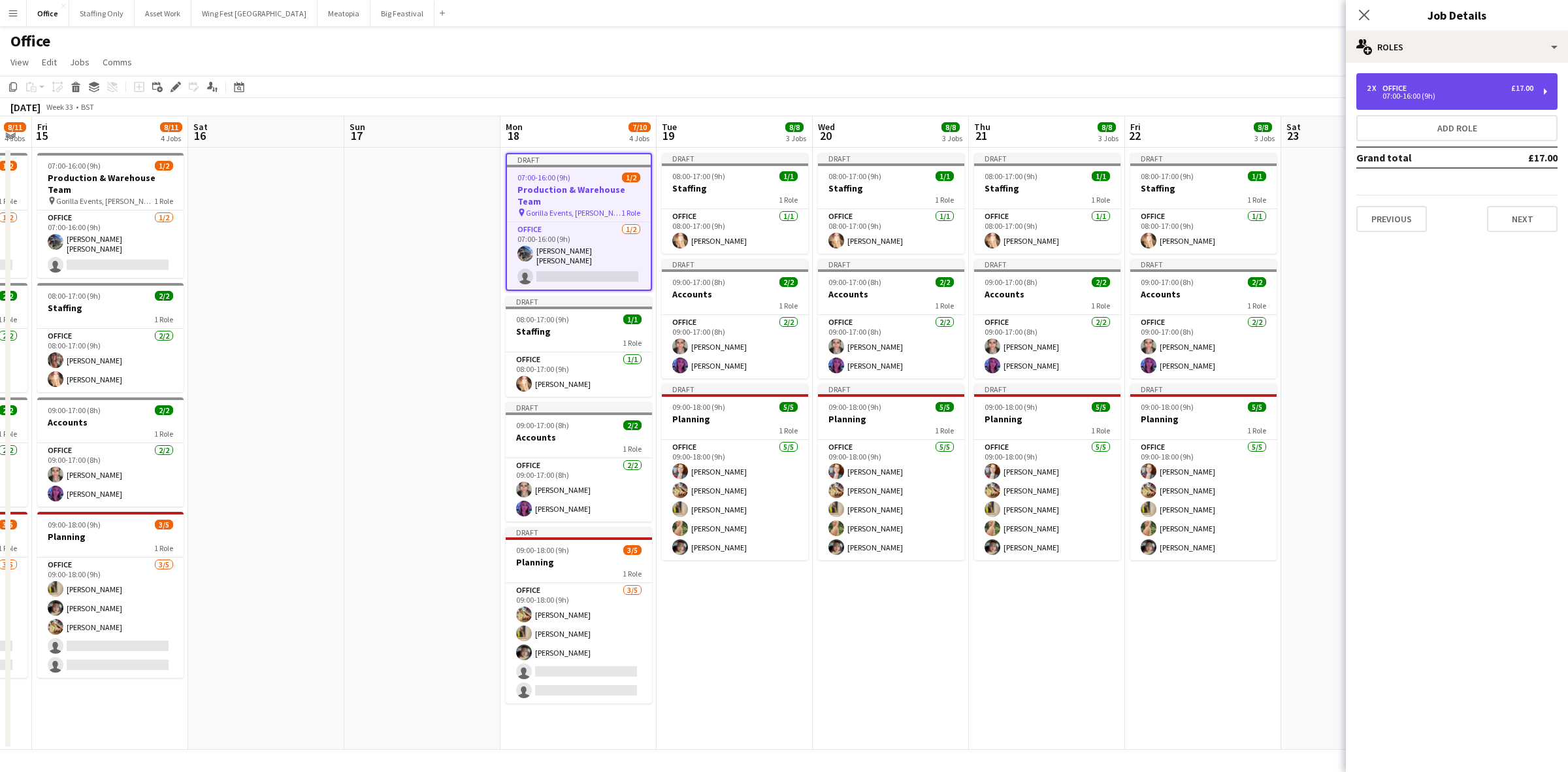
click at [1447, 94] on div "07:00-16:00 (9h)" at bounding box center [1451, 95] width 167 height 6
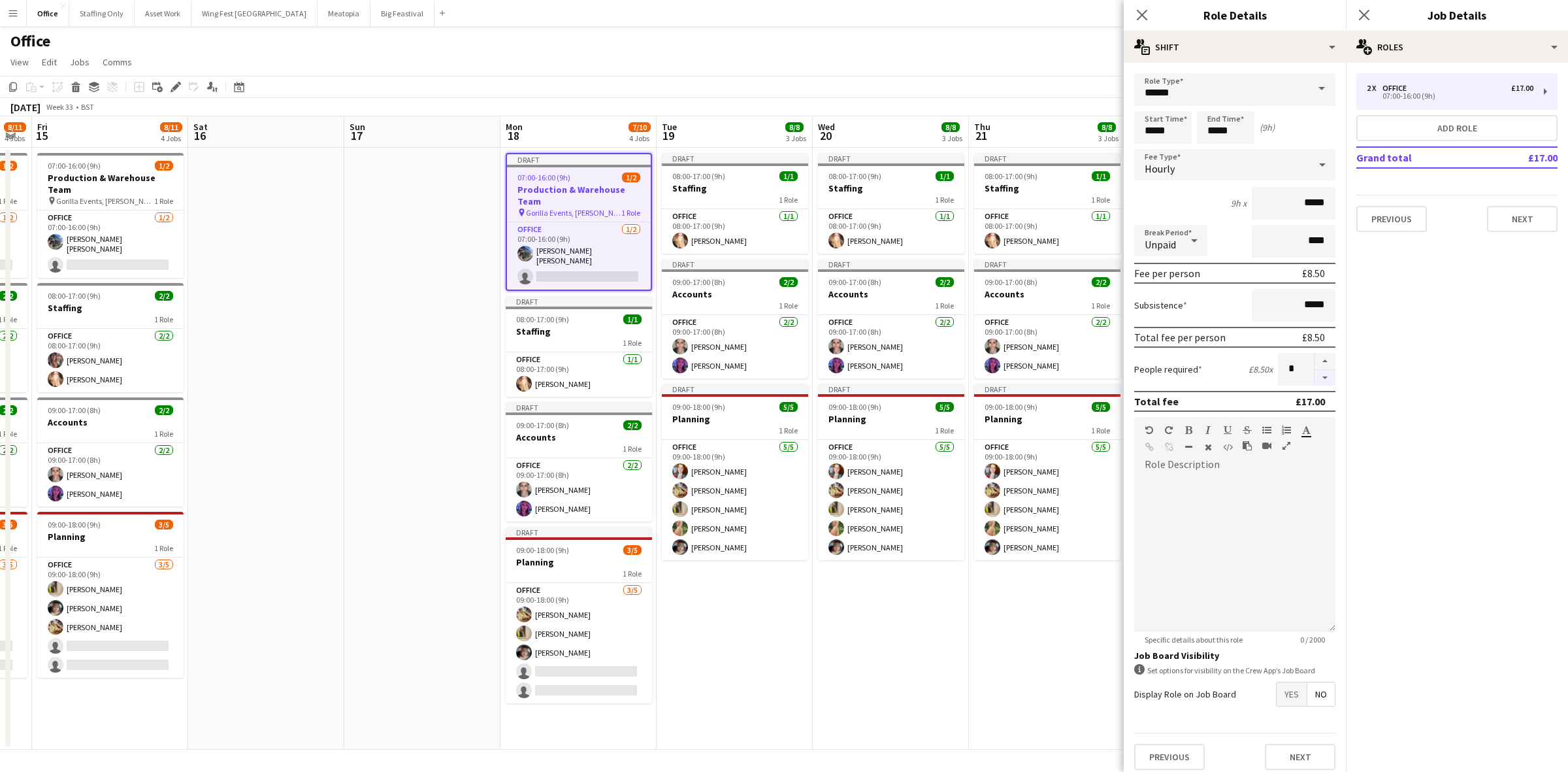
click at [1316, 372] on button "button" at bounding box center [1325, 378] width 21 height 16
type input "*"
click at [1363, 13] on icon at bounding box center [1365, 15] width 13 height 13
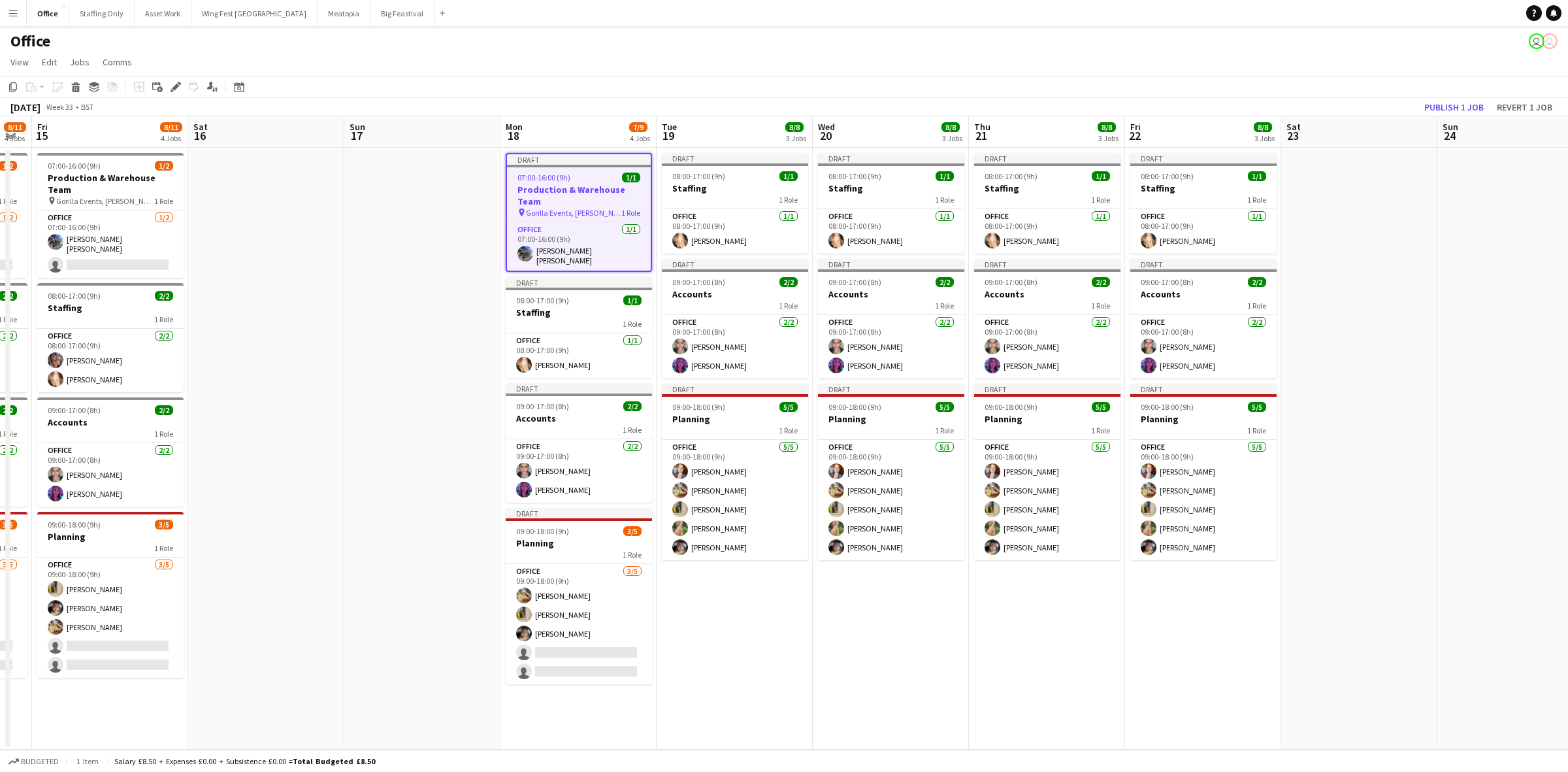
click at [393, 197] on app-date-cell at bounding box center [422, 449] width 156 height 602
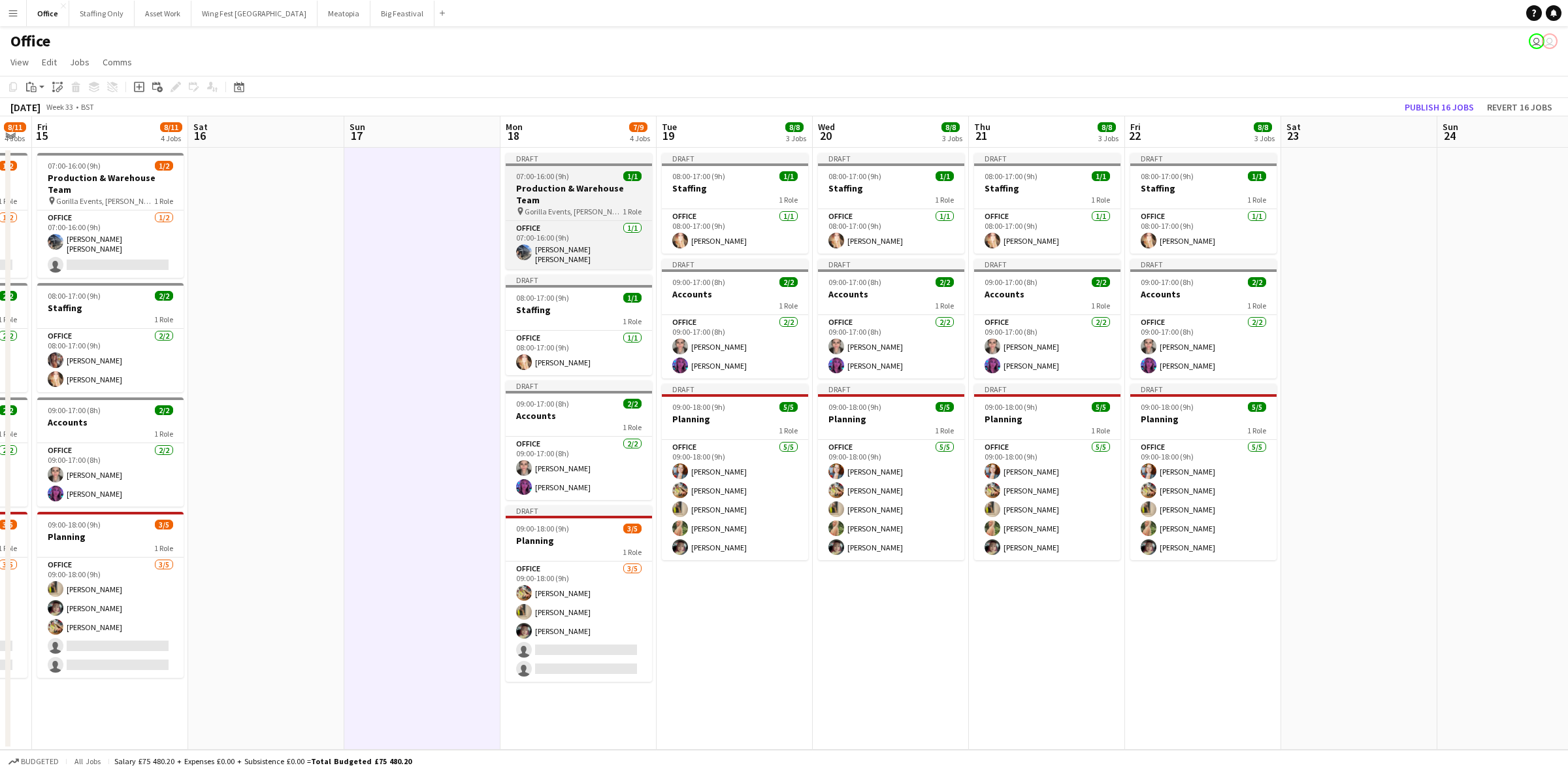
click at [559, 183] on h3 "Production & Warehouse Team" at bounding box center [578, 194] width 146 height 24
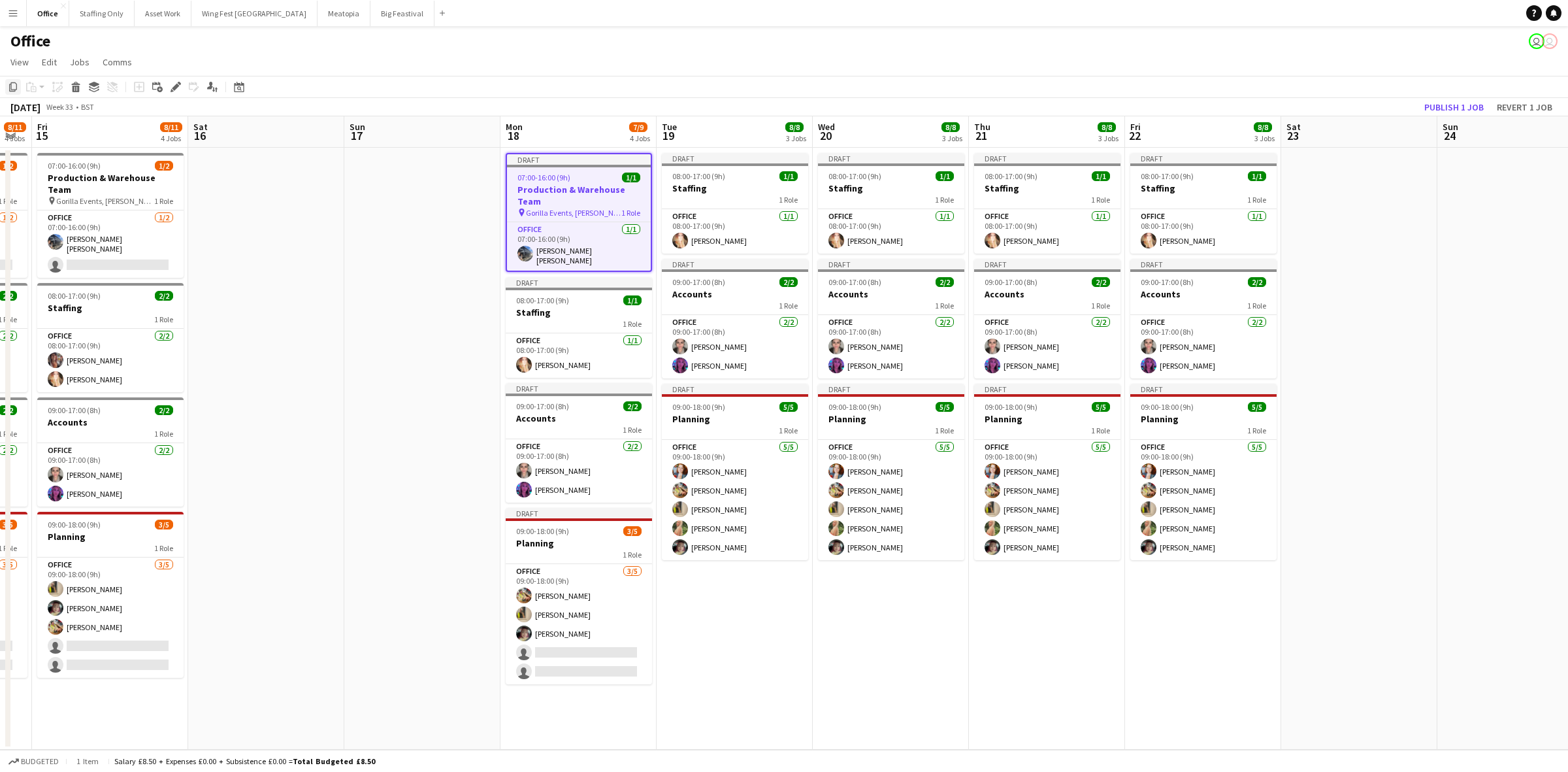
click at [11, 82] on icon "Copy" at bounding box center [14, 87] width 11 height 11
click at [743, 609] on app-date-cell "Draft 08:00-17:00 (9h) 1/1 Staffing 1 Role Office 1/1 08:00-17:00 (9h) Laura Pe…" at bounding box center [735, 449] width 156 height 602
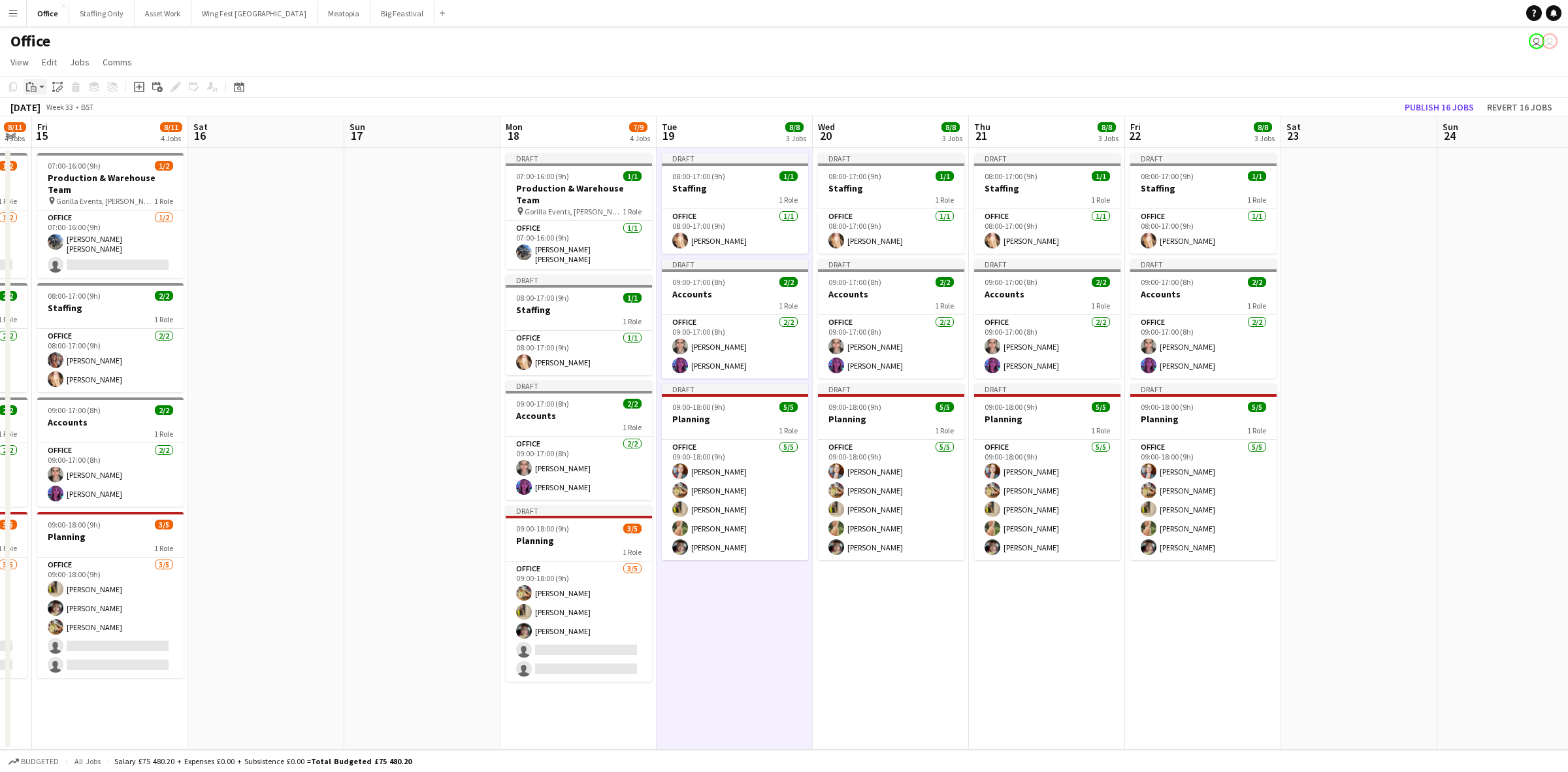
click at [38, 92] on div "Paste" at bounding box center [31, 86] width 15 height 15
click at [94, 141] on div "Paste Ctrl+V Paste with crew Ctrl+Shift+V" at bounding box center [96, 123] width 143 height 54
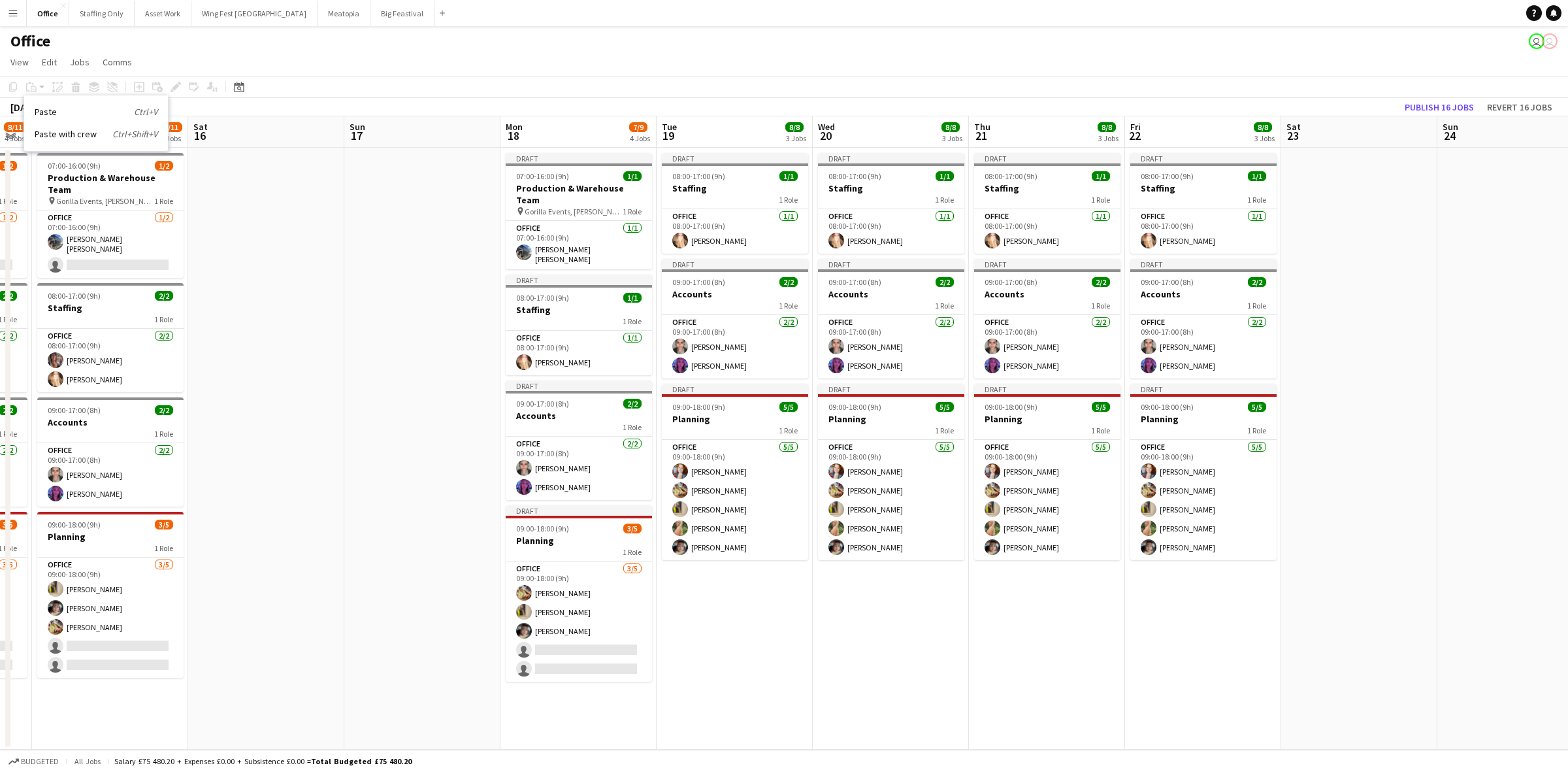
click at [748, 605] on app-date-cell "Draft 08:00-17:00 (9h) 1/1 Staffing 1 Role Office 1/1 08:00-17:00 (9h) Laura Pe…" at bounding box center [735, 449] width 156 height 602
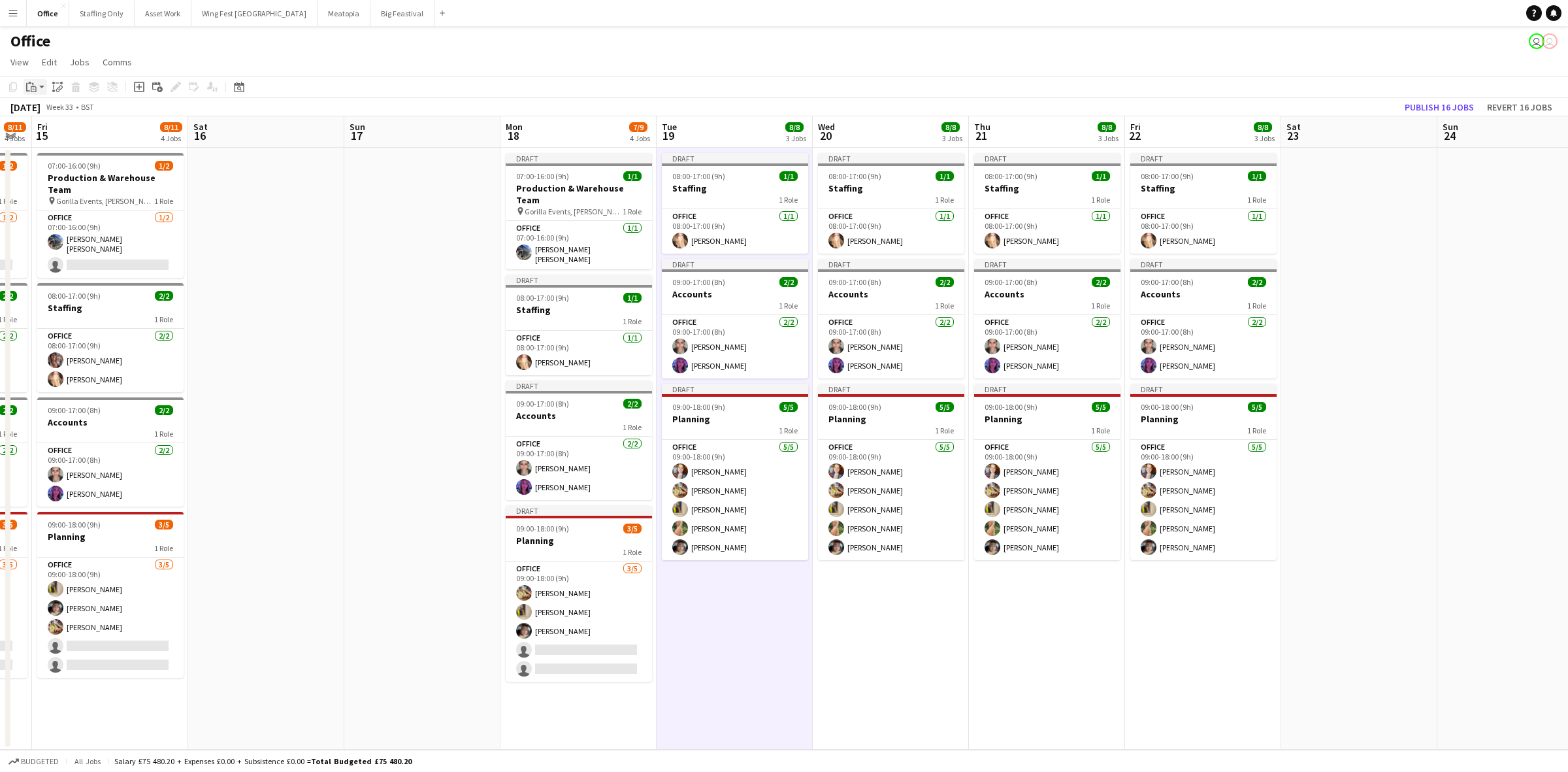
click at [30, 81] on div "Paste" at bounding box center [31, 86] width 15 height 15
click at [57, 133] on link "Paste with crew Ctrl+Shift+V" at bounding box center [95, 134] width 123 height 12
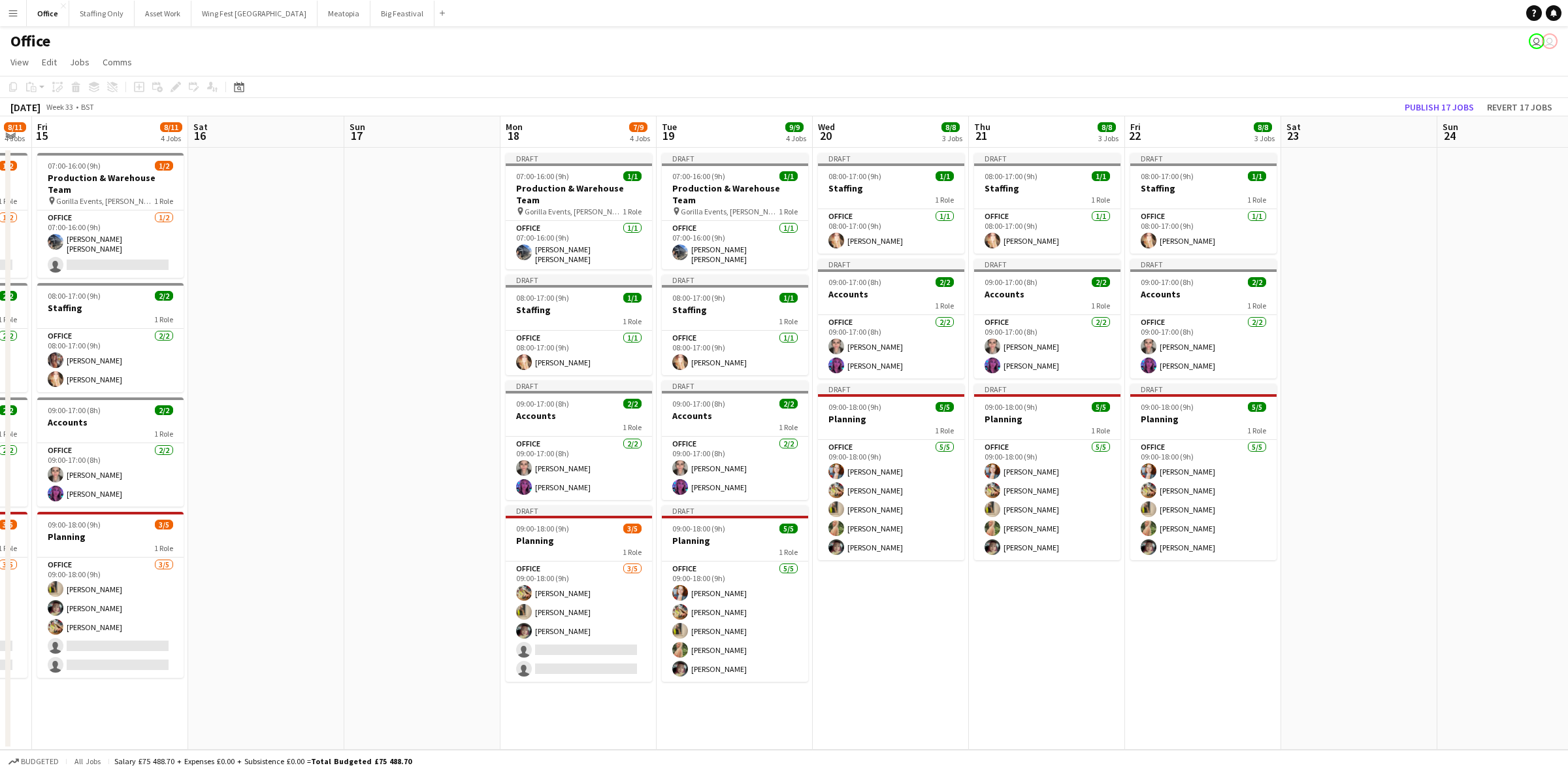
click at [1072, 619] on app-date-cell "Draft 08:00-17:00 (9h) 1/1 Staffing 1 Role Office 1/1 08:00-17:00 (9h) Laura Pe…" at bounding box center [1047, 449] width 156 height 602
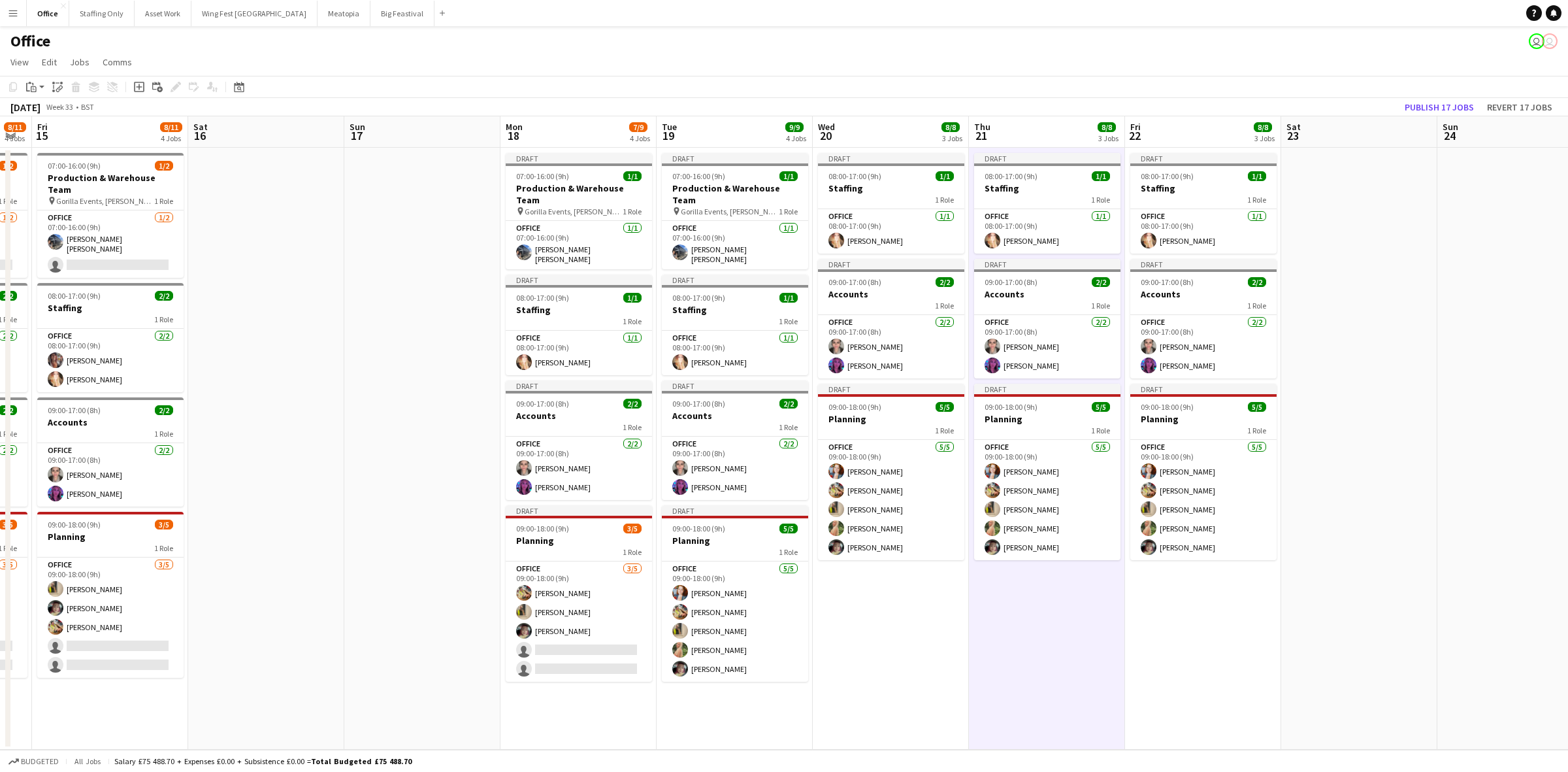
click at [1204, 605] on app-date-cell "Draft 08:00-17:00 (9h) 1/1 Staffing 1 Role Office 1/1 08:00-17:00 (9h) Laura Pe…" at bounding box center [1203, 449] width 156 height 602
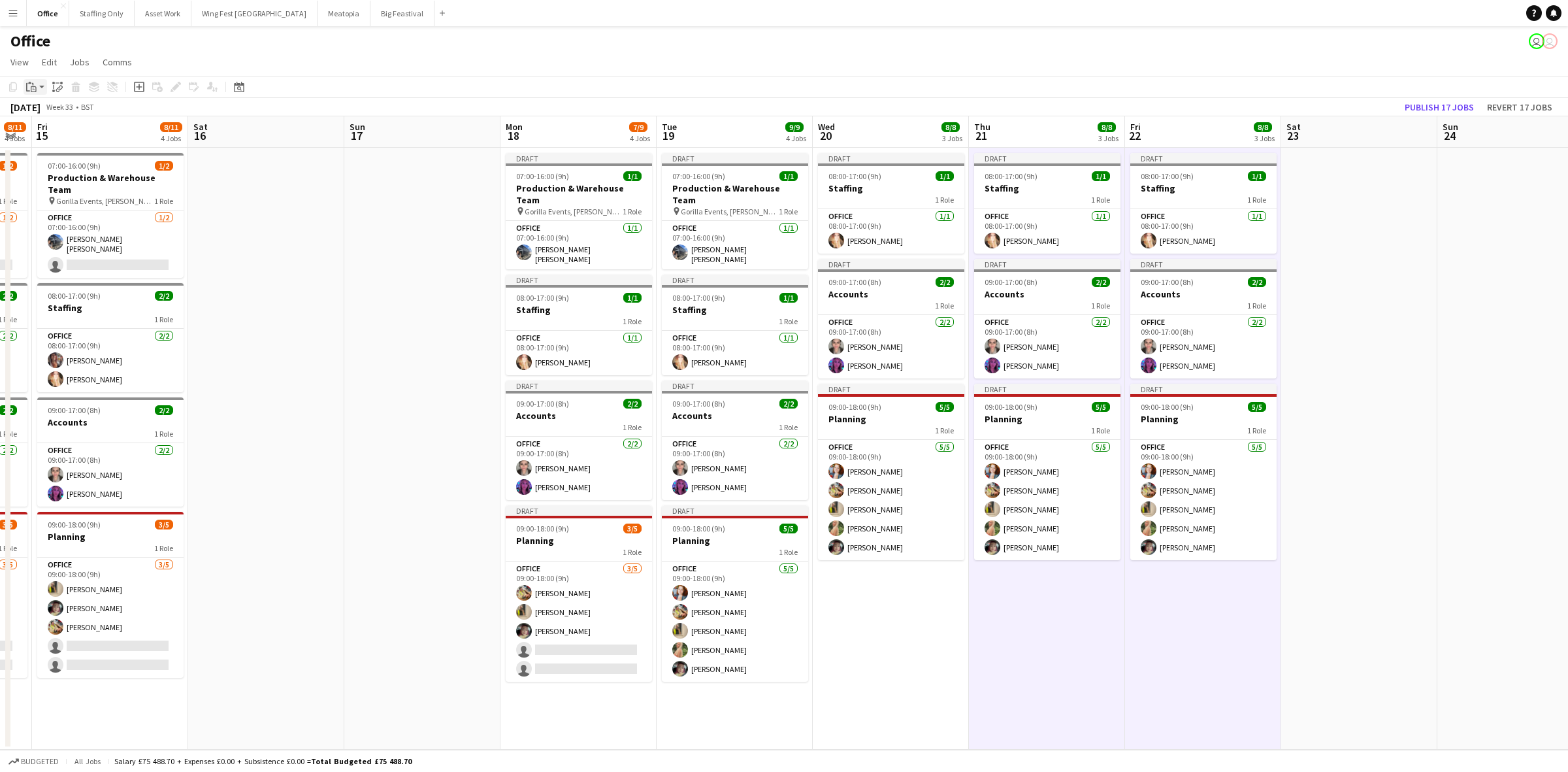
click at [30, 84] on icon "Paste" at bounding box center [32, 87] width 11 height 11
click at [53, 136] on link "Paste with crew Ctrl+Shift+V" at bounding box center [95, 134] width 123 height 12
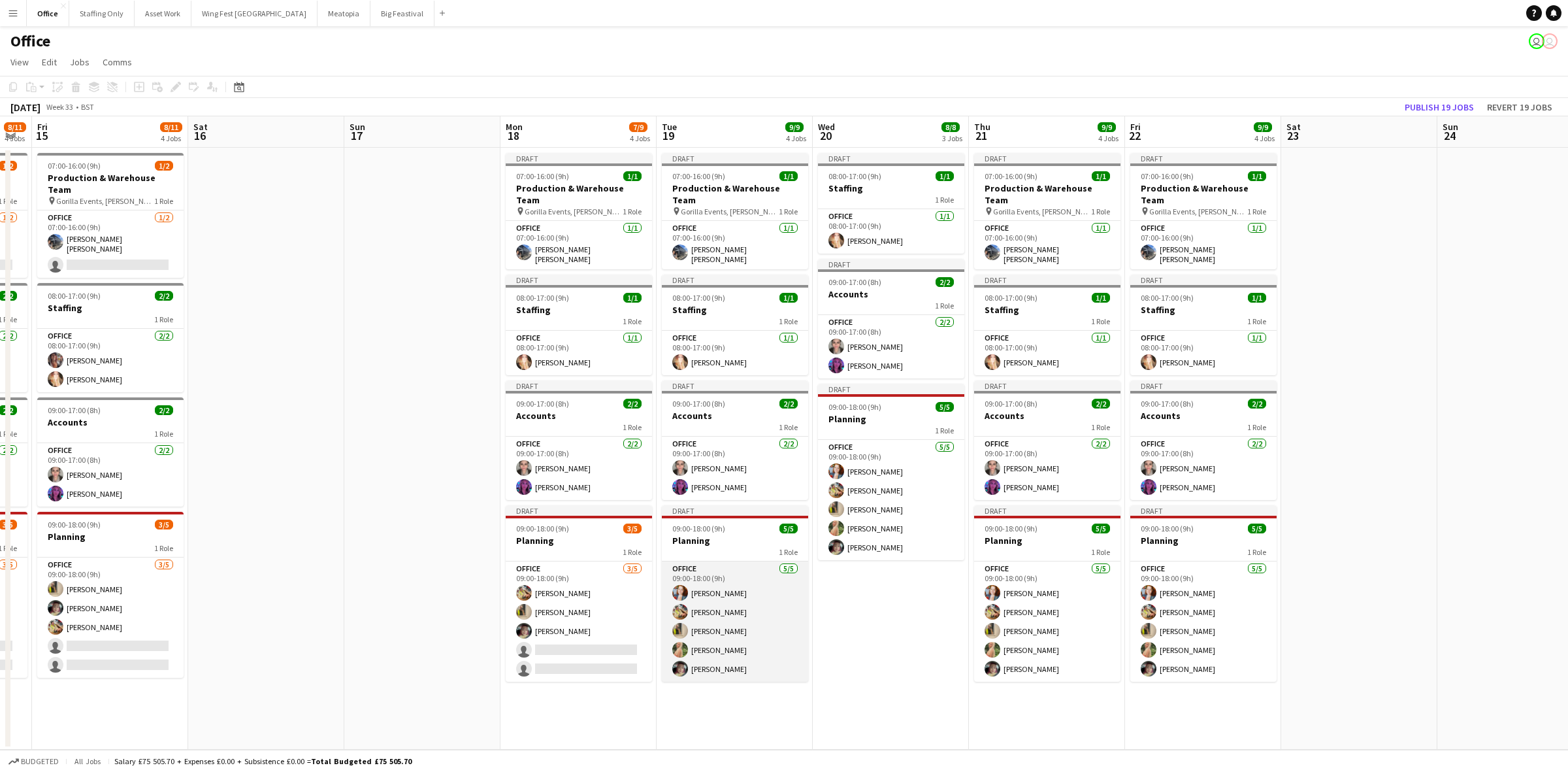
click at [736, 634] on app-card-role "Office 5/5 09:00-18:00 (9h) Kelsie Stewart Georgina Masterson-Cox Katie Armstro…" at bounding box center [735, 621] width 146 height 120
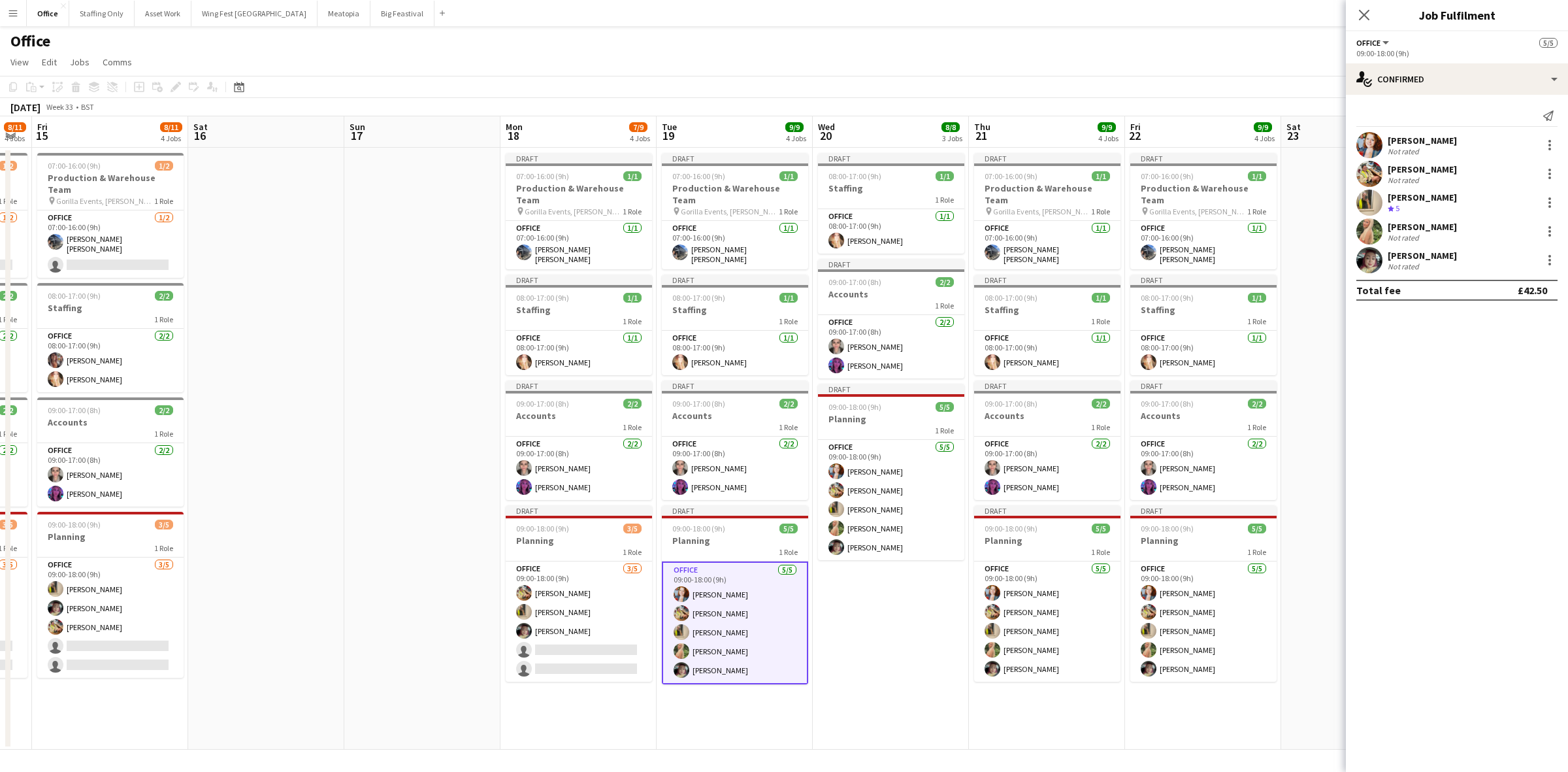
click at [853, 626] on app-date-cell "Draft 08:00-17:00 (9h) 1/1 Staffing 1 Role Office 1/1 08:00-17:00 (9h) Laura Pe…" at bounding box center [891, 449] width 156 height 602
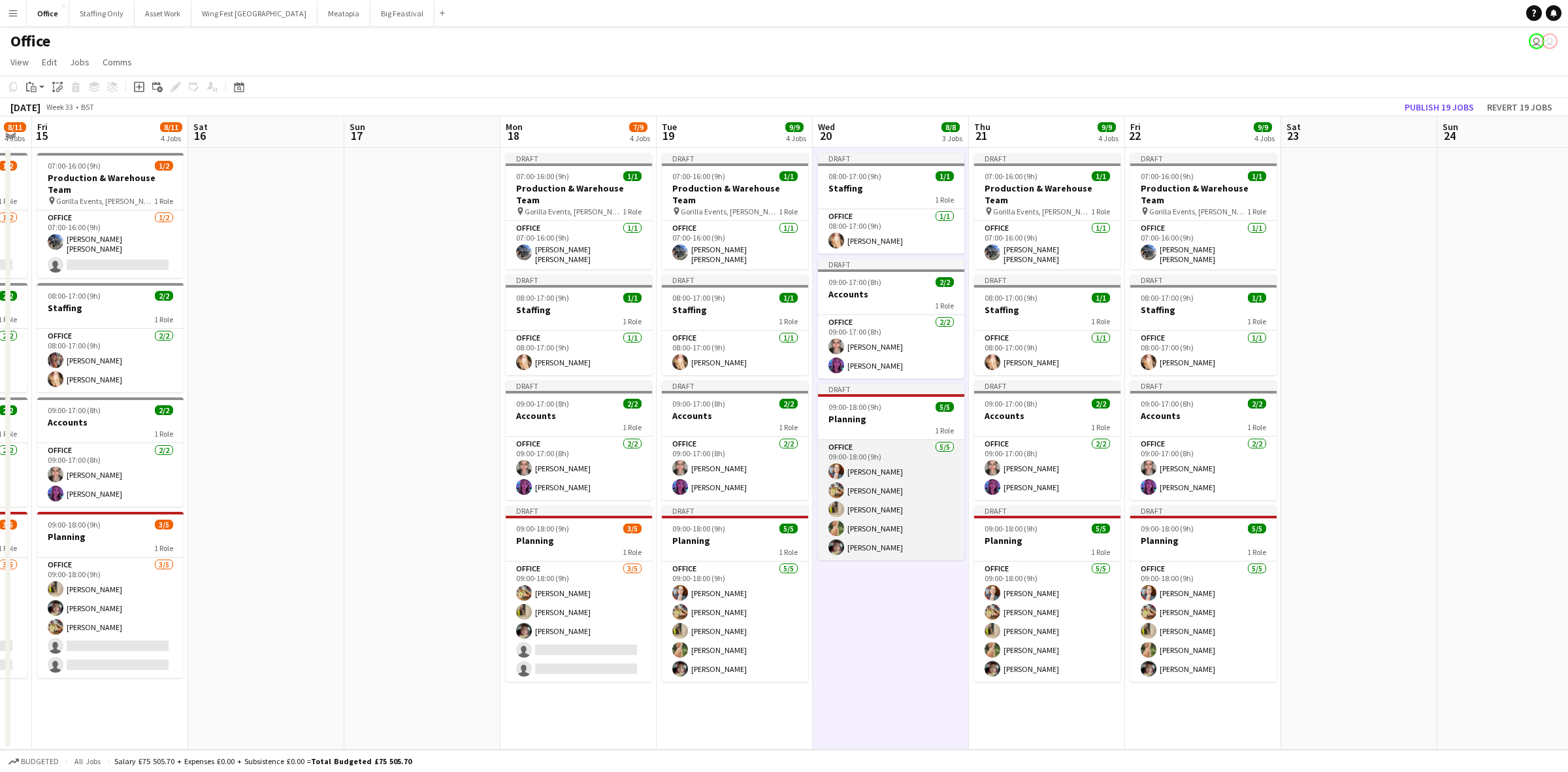
click at [880, 505] on app-card-role "Office 5/5 09:00-18:00 (9h) Kelsie Stewart Georgina Masterson-Cox Katie Armstro…" at bounding box center [891, 500] width 146 height 120
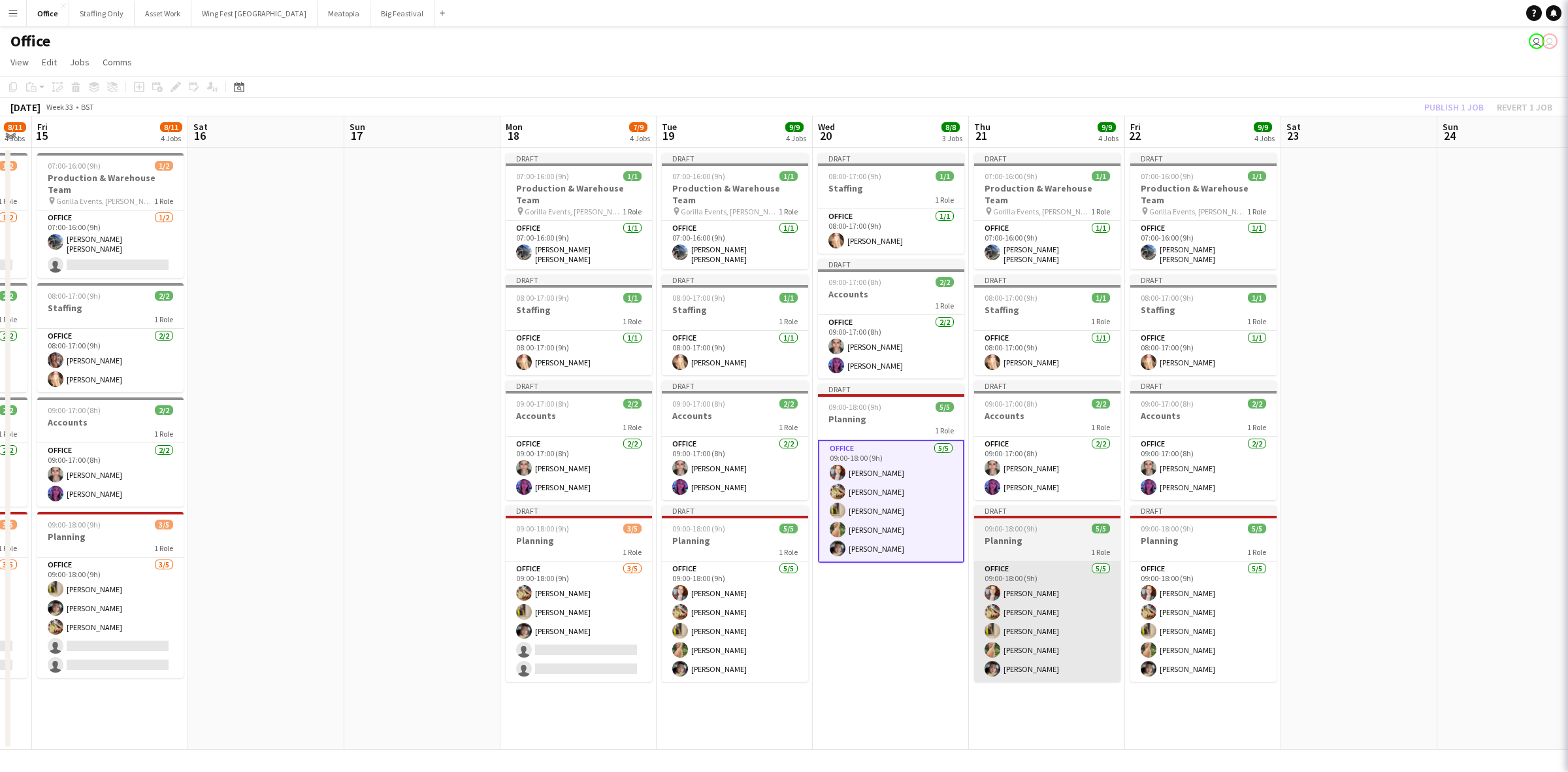
click at [1018, 589] on app-card-role "Office 5/5 09:00-18:00 (9h) Kelsie Stewart Georgina Masterson-Cox Katie Armstro…" at bounding box center [1047, 621] width 146 height 120
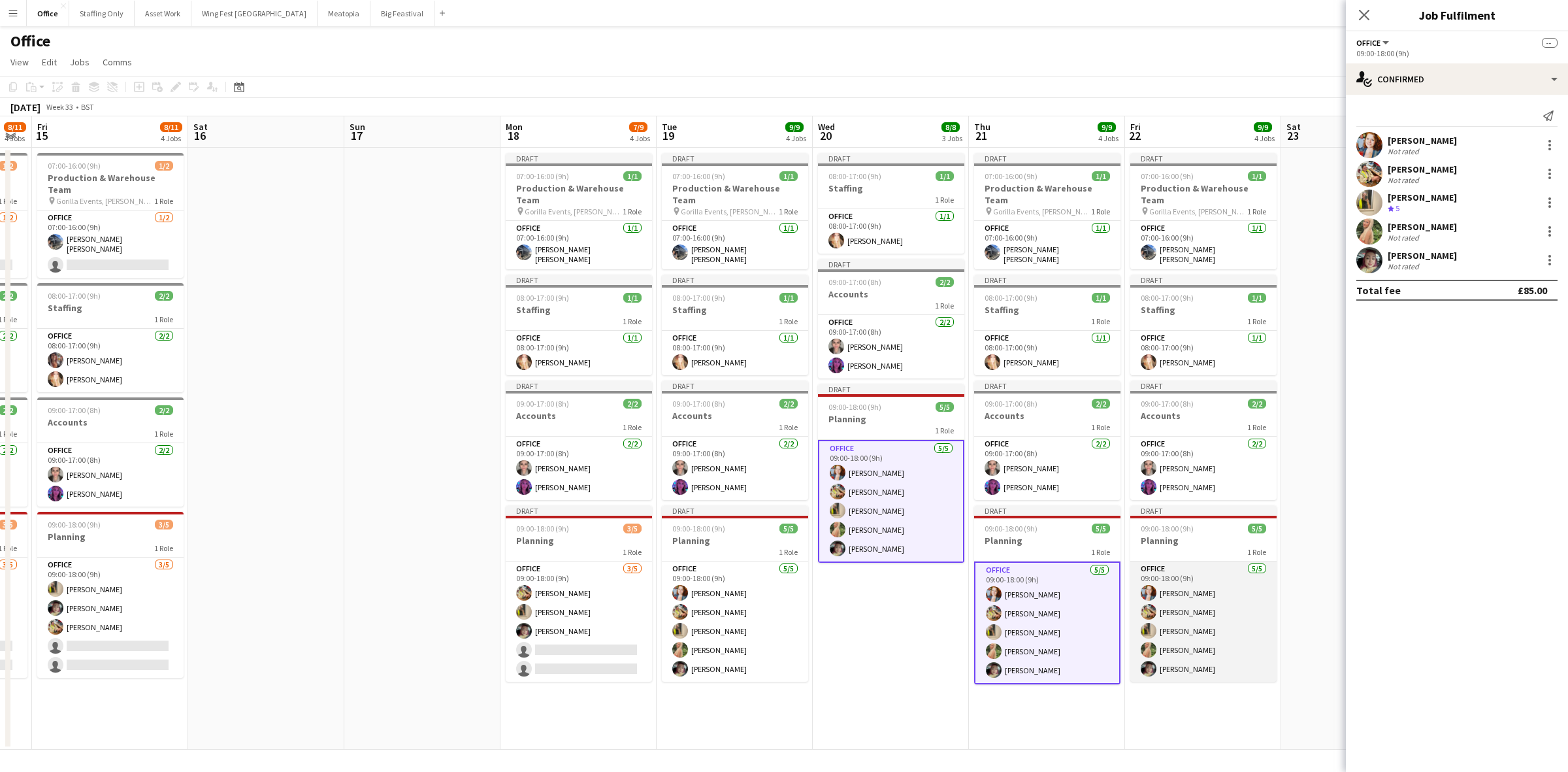
click at [1208, 586] on app-card-role "Office 5/5 09:00-18:00 (9h) Kelsie Stewart Georgina Masterson-Cox Katie Armstro…" at bounding box center [1203, 621] width 146 height 120
click at [1552, 262] on div at bounding box center [1549, 260] width 15 height 15
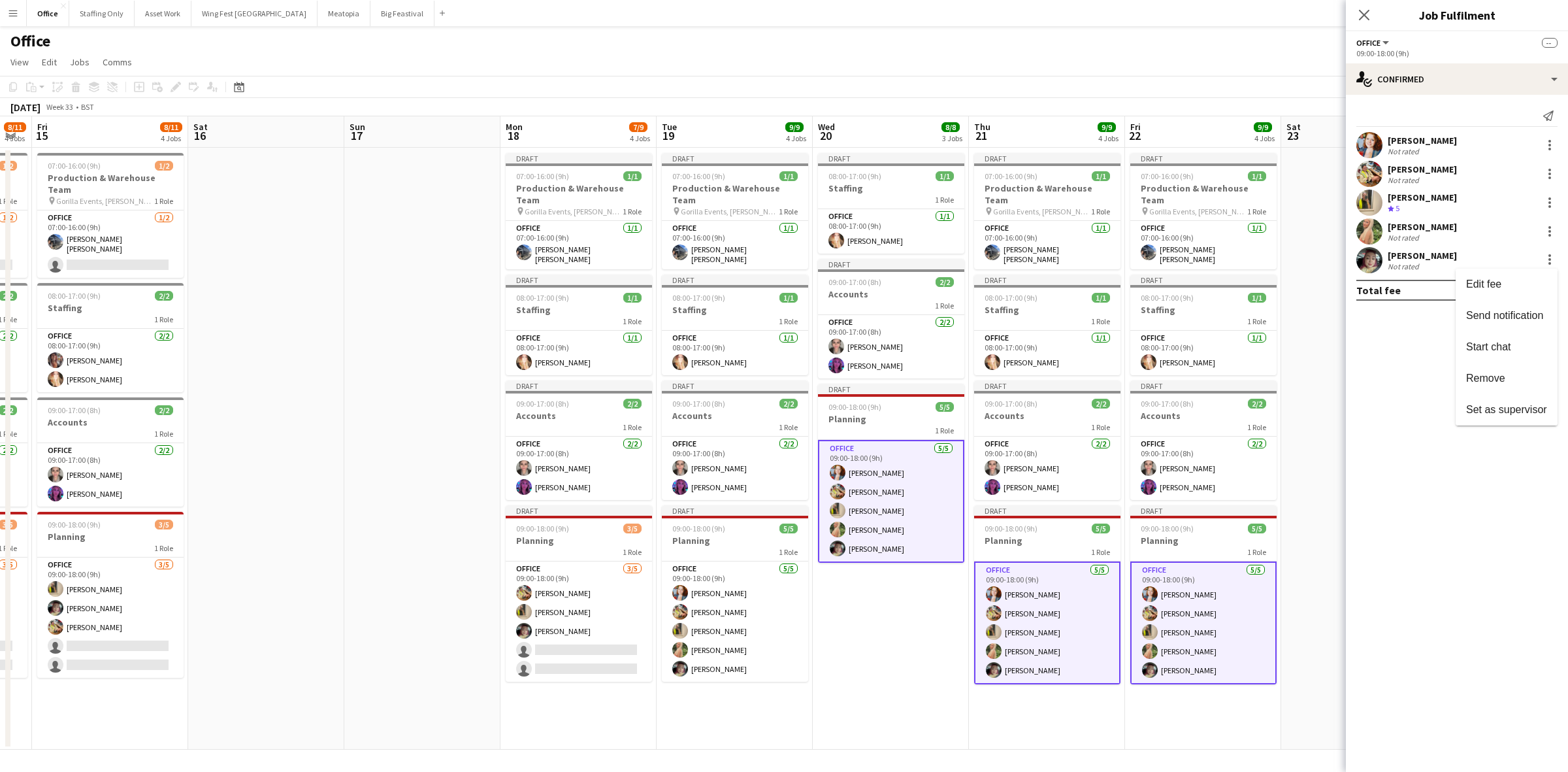
click at [1498, 378] on span "Remove" at bounding box center [1485, 378] width 39 height 11
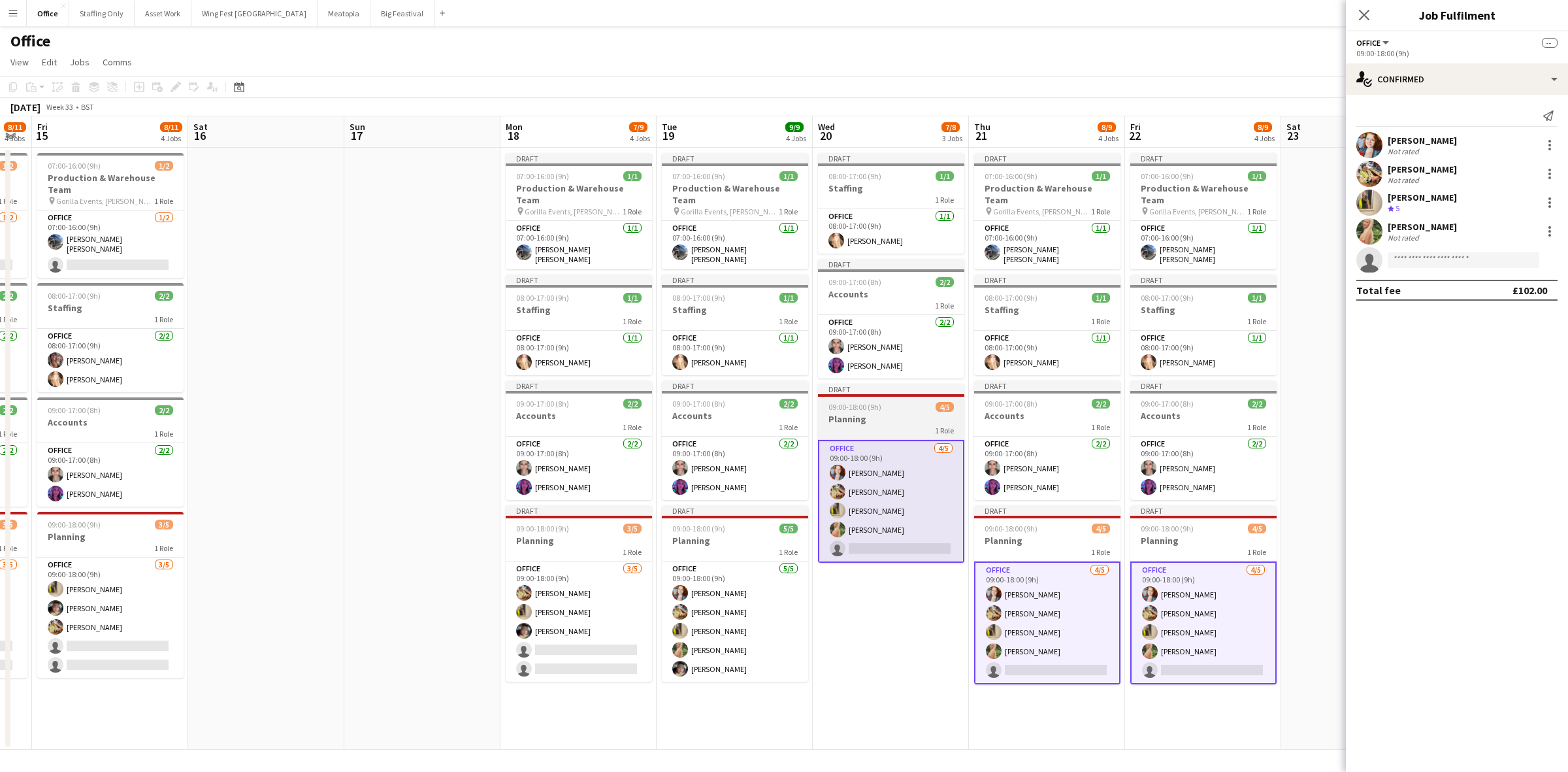
click at [870, 400] on app-job-card "Draft 09:00-18:00 (9h) 4/5 Planning 1 Role Office 4/5 09:00-18:00 (9h) Kelsie S…" at bounding box center [891, 472] width 146 height 179
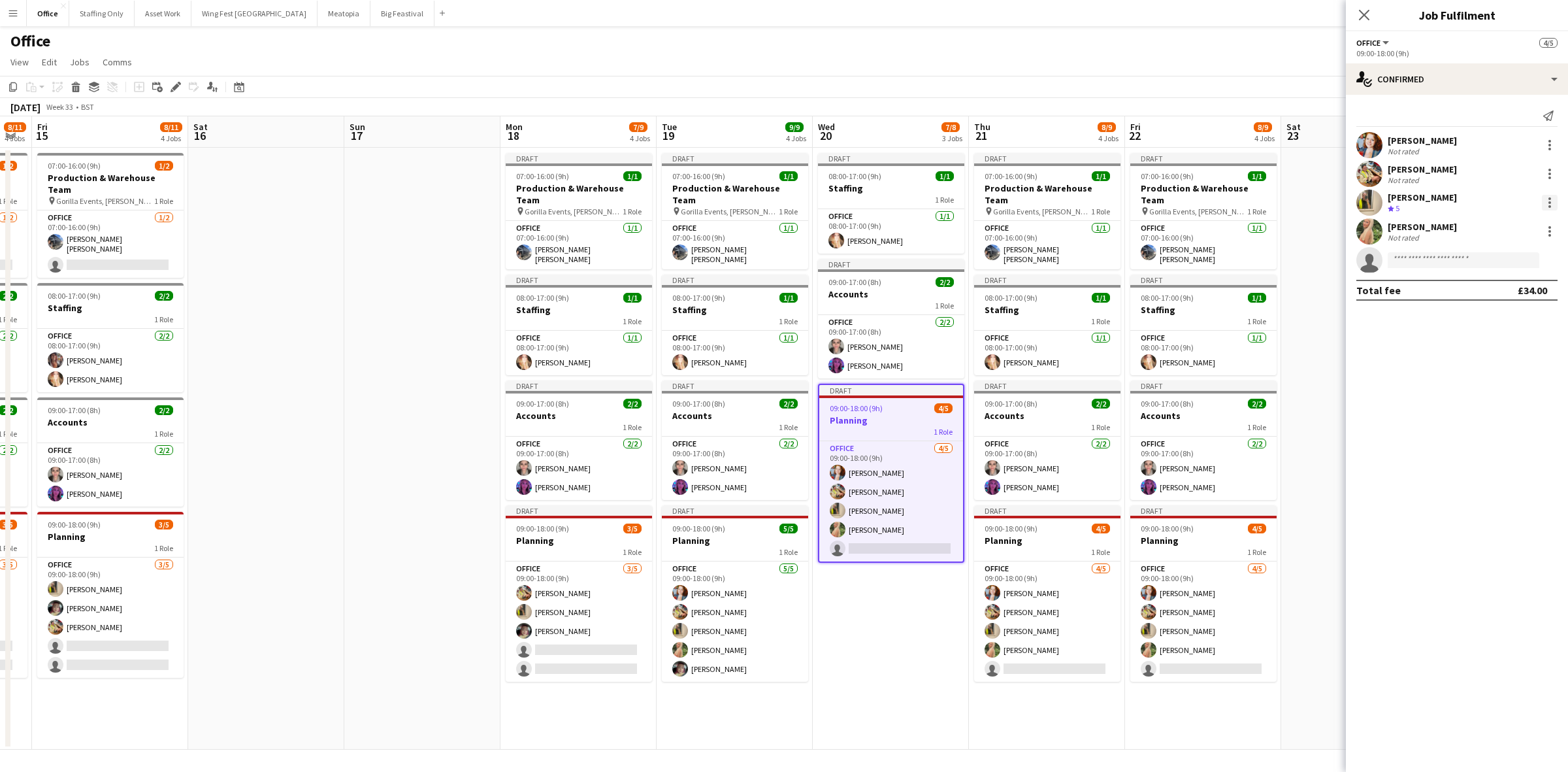
click at [1553, 203] on div at bounding box center [1549, 202] width 15 height 15
click at [1506, 350] on span "Remove" at bounding box center [1506, 351] width 81 height 12
click at [1091, 586] on app-card-role "Office 4/5 09:00-18:00 (9h) Kelsie Stewart Georgina Masterson-Cox Katie Armstro…" at bounding box center [1047, 621] width 146 height 120
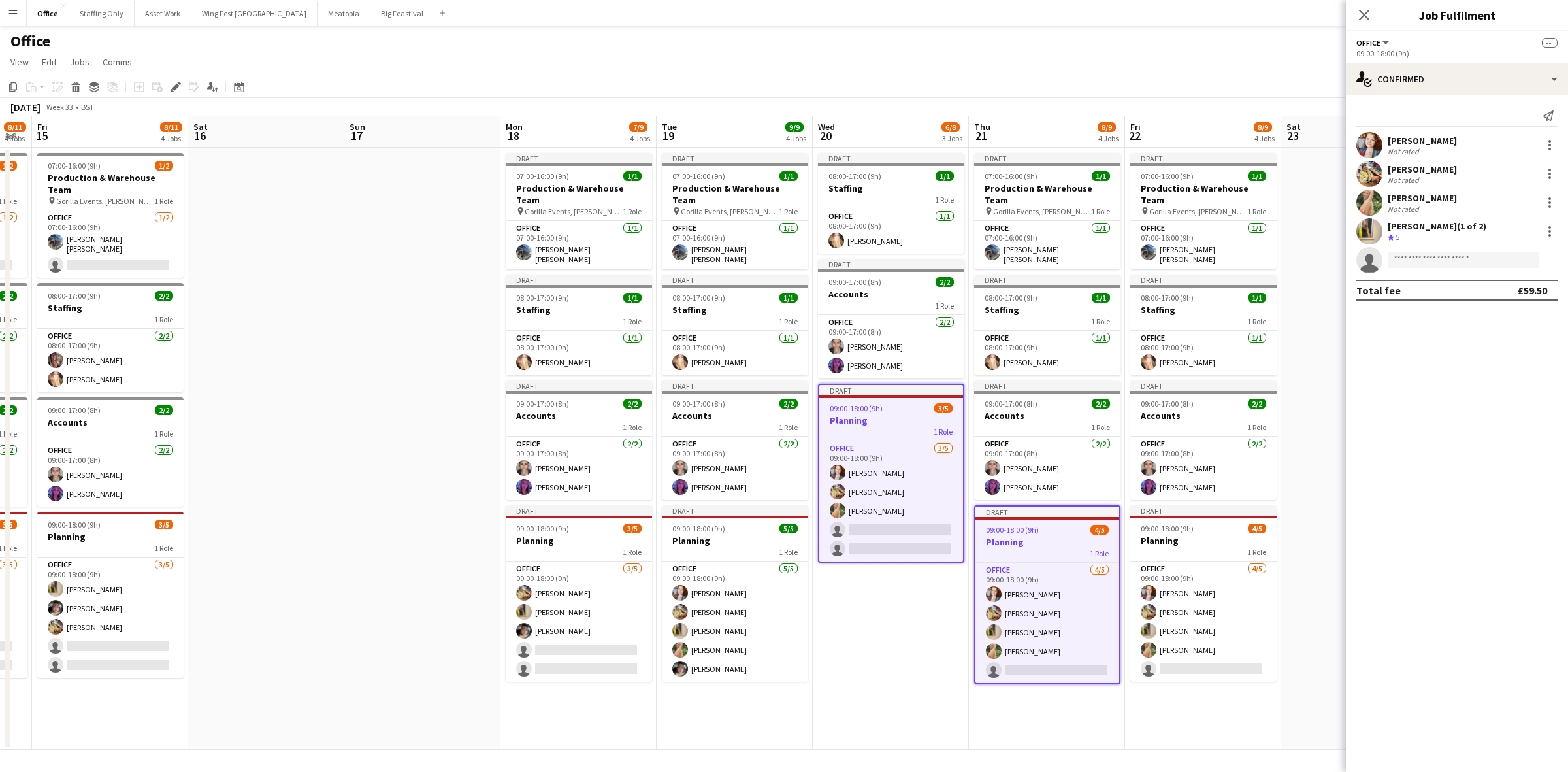
click at [1302, 577] on app-date-cell at bounding box center [1359, 449] width 156 height 602
click at [1256, 589] on app-card-role "Office 4/5 09:00-18:00 (9h) Kelsie Stewart Georgina Masterson-Cox Katie Armstro…" at bounding box center [1203, 621] width 146 height 120
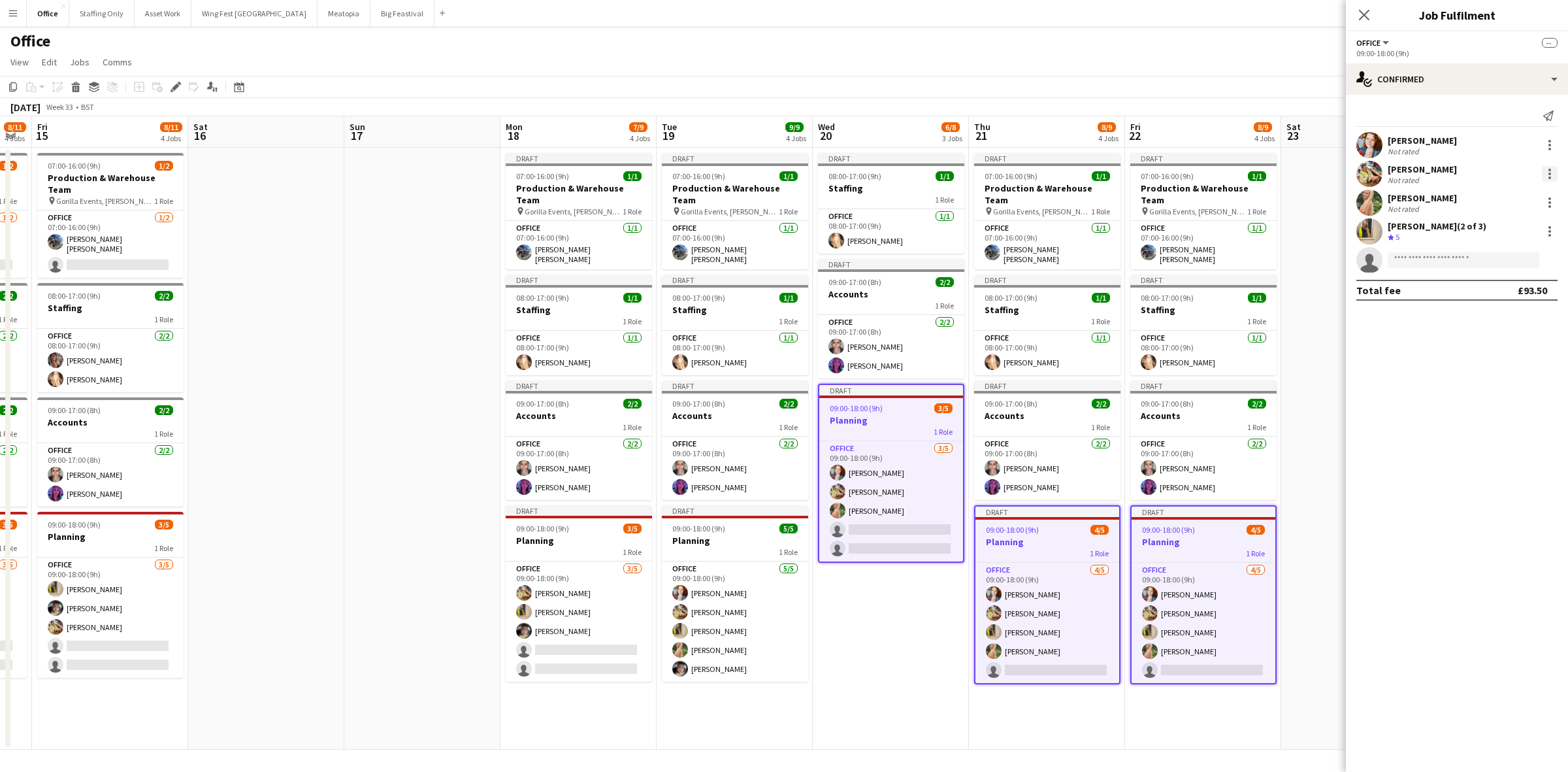
click at [1553, 173] on div at bounding box center [1549, 173] width 15 height 15
click at [1494, 295] on span "Remove" at bounding box center [1485, 292] width 39 height 11
click at [871, 645] on app-date-cell "Draft 08:00-17:00 (9h) 1/1 Staffing 1 Role Office 1/1 08:00-17:00 (9h) Laura Pe…" at bounding box center [891, 449] width 156 height 602
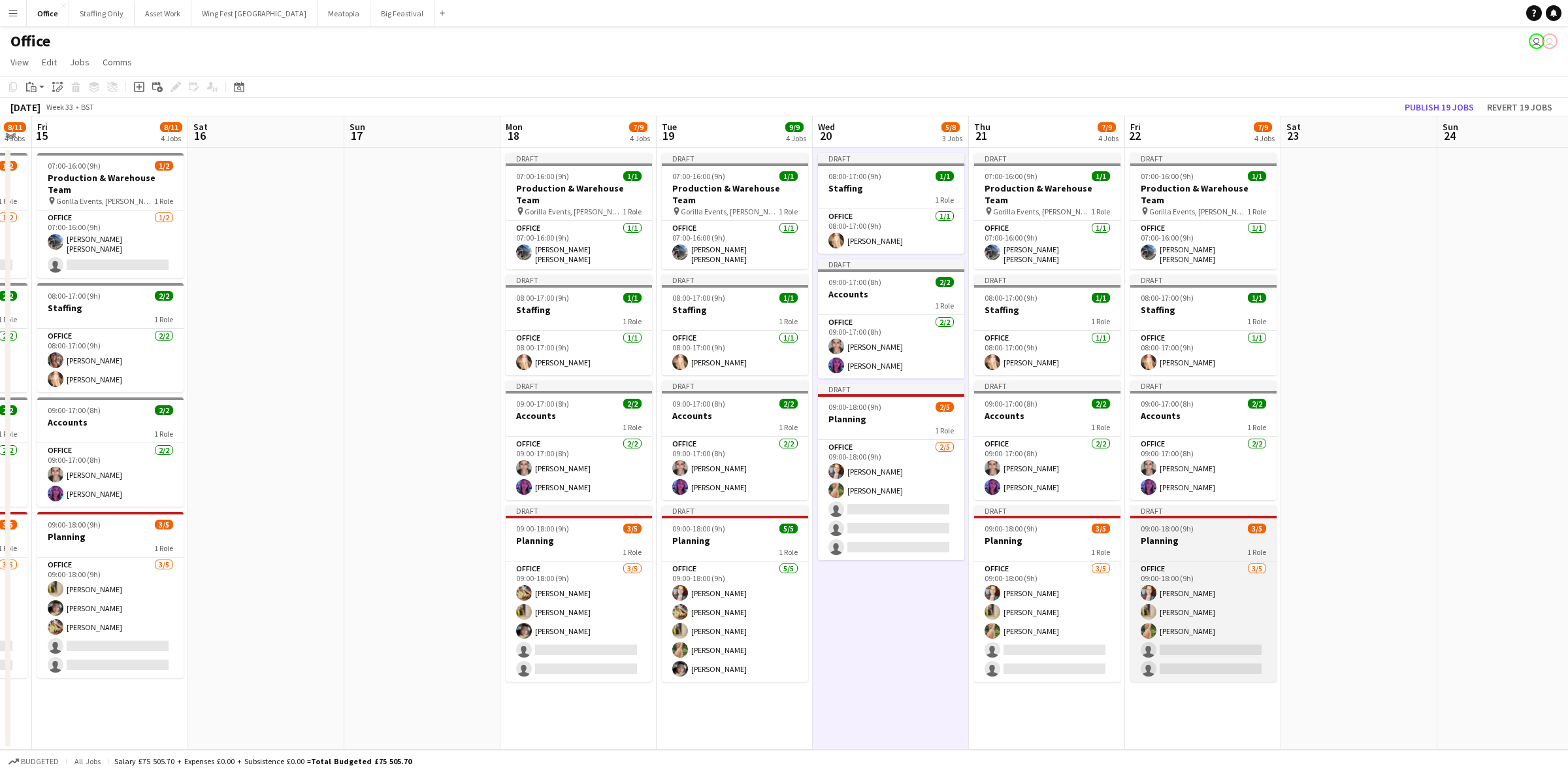
click at [1193, 535] on h3 "Planning" at bounding box center [1203, 540] width 146 height 12
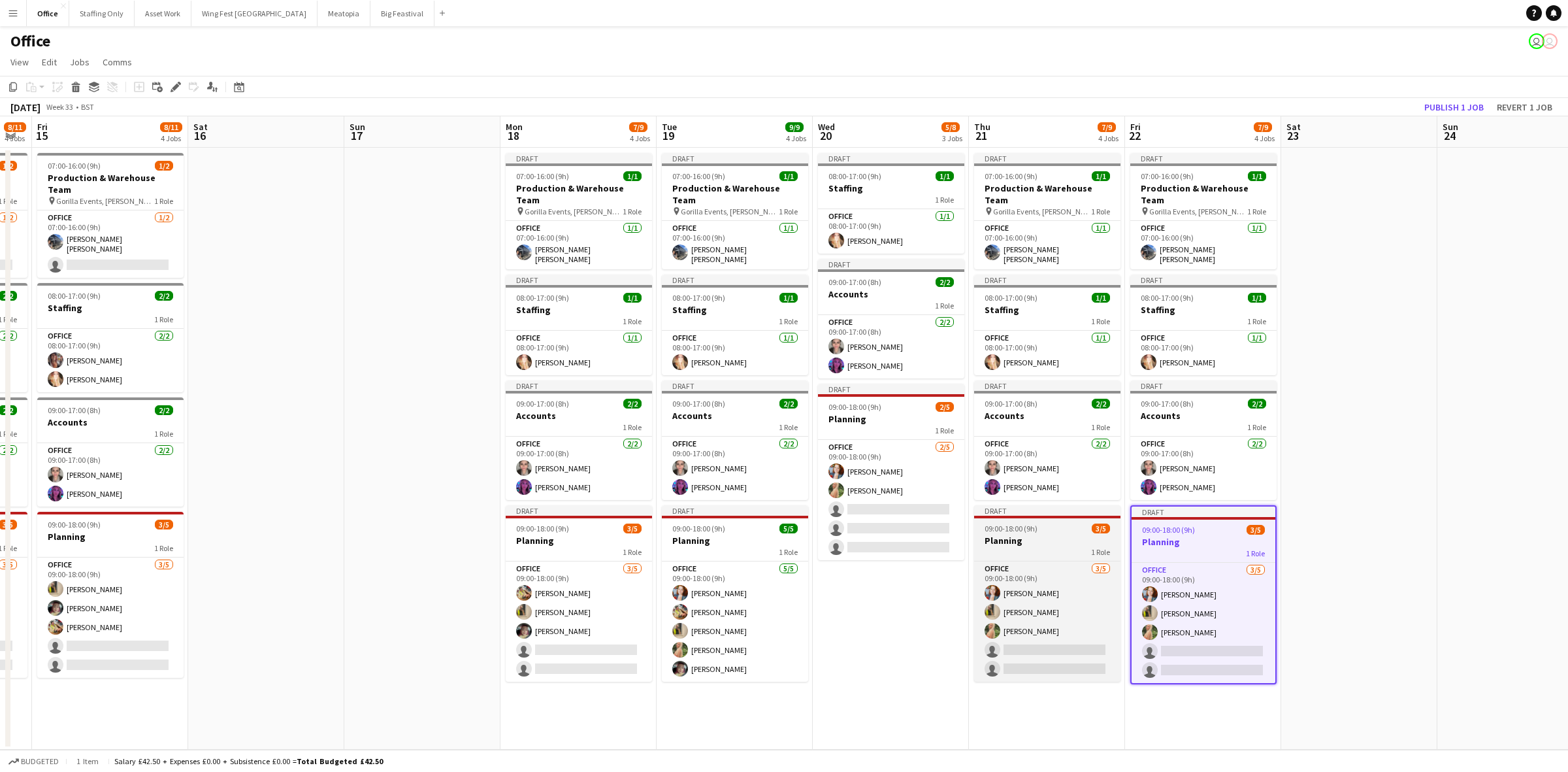
click at [1024, 535] on h3 "Planning" at bounding box center [1047, 540] width 146 height 12
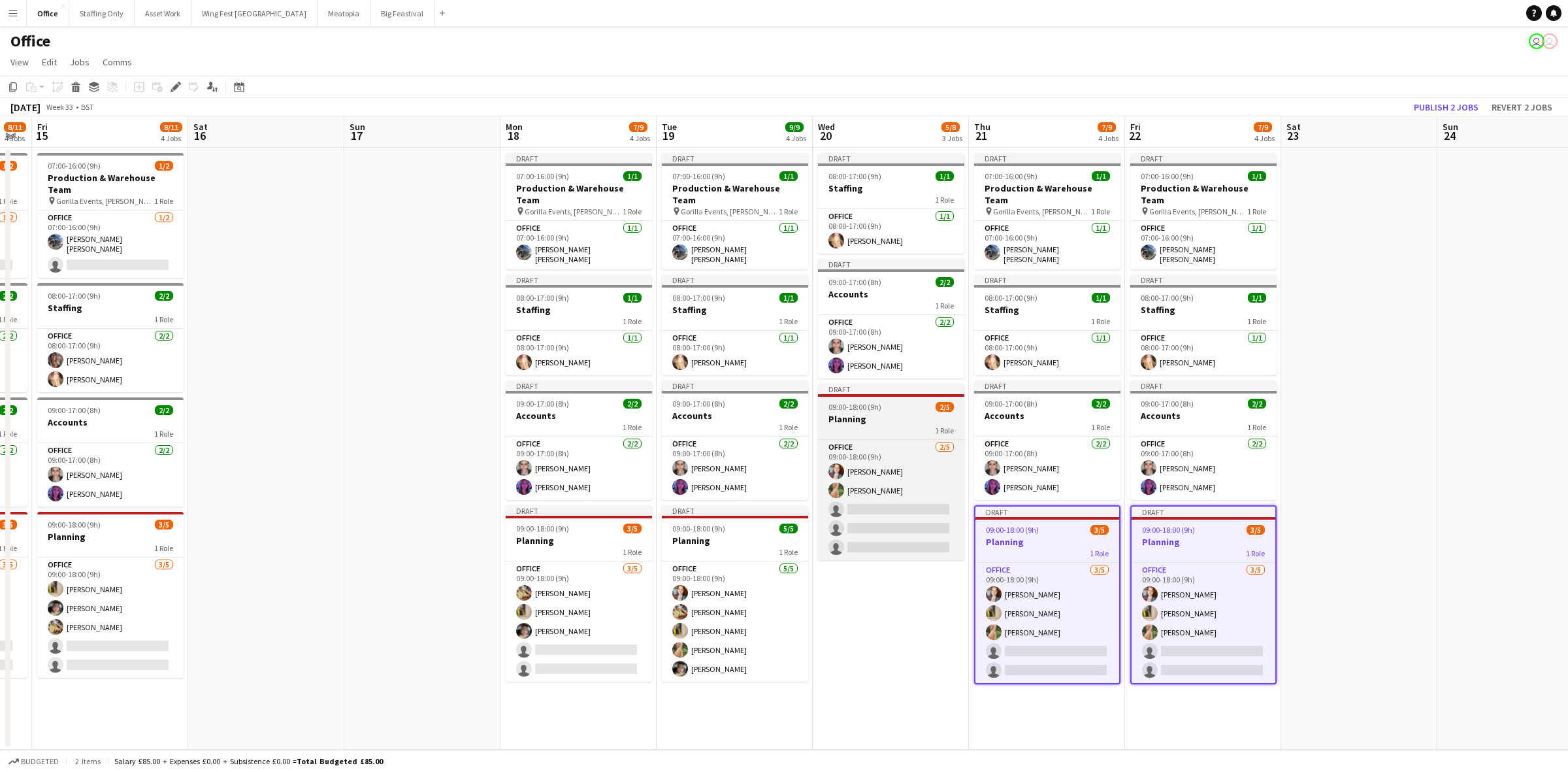
click at [878, 427] on div "1 Role" at bounding box center [891, 431] width 146 height 11
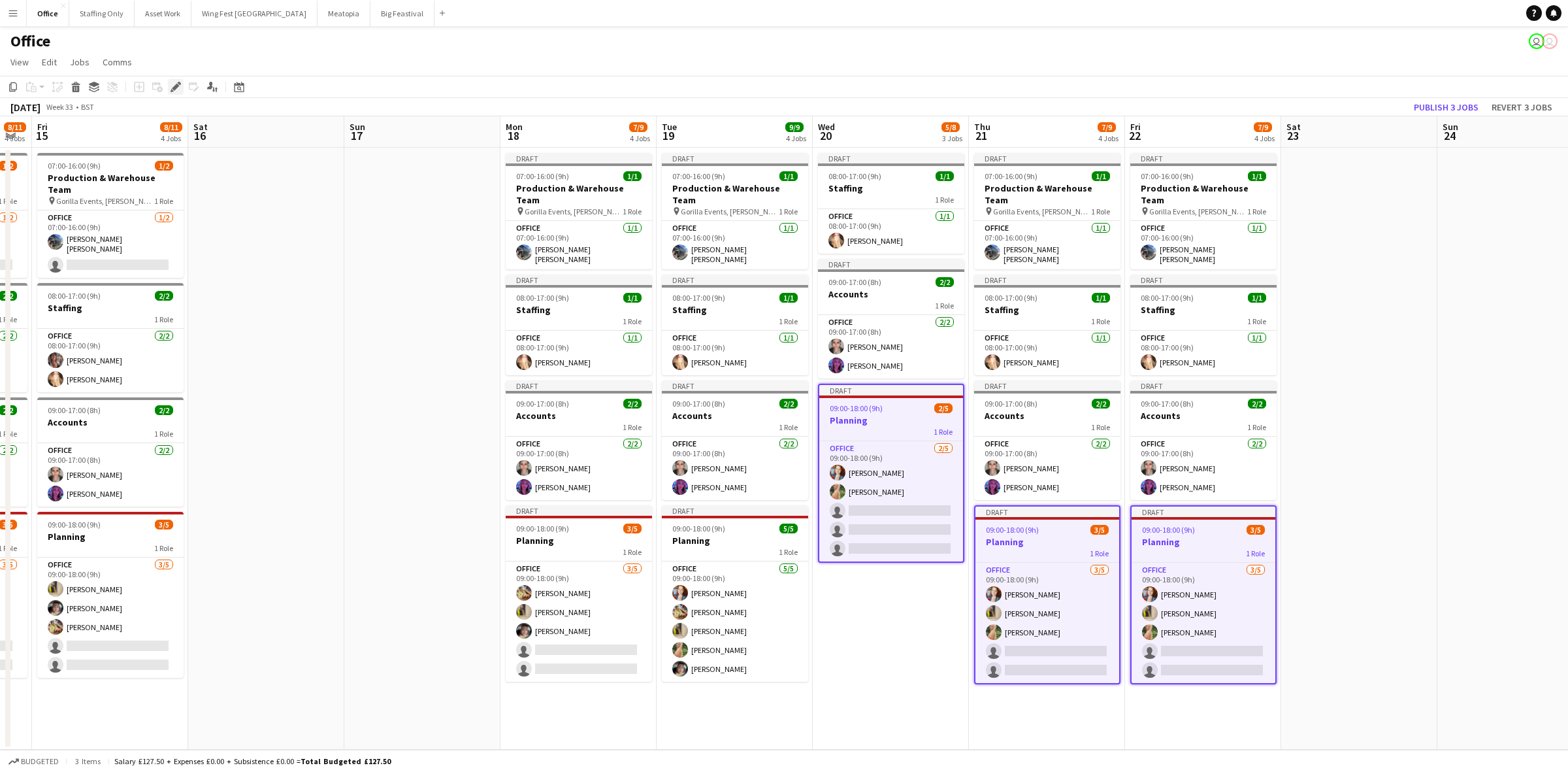
click at [174, 83] on icon "Edit" at bounding box center [176, 87] width 11 height 11
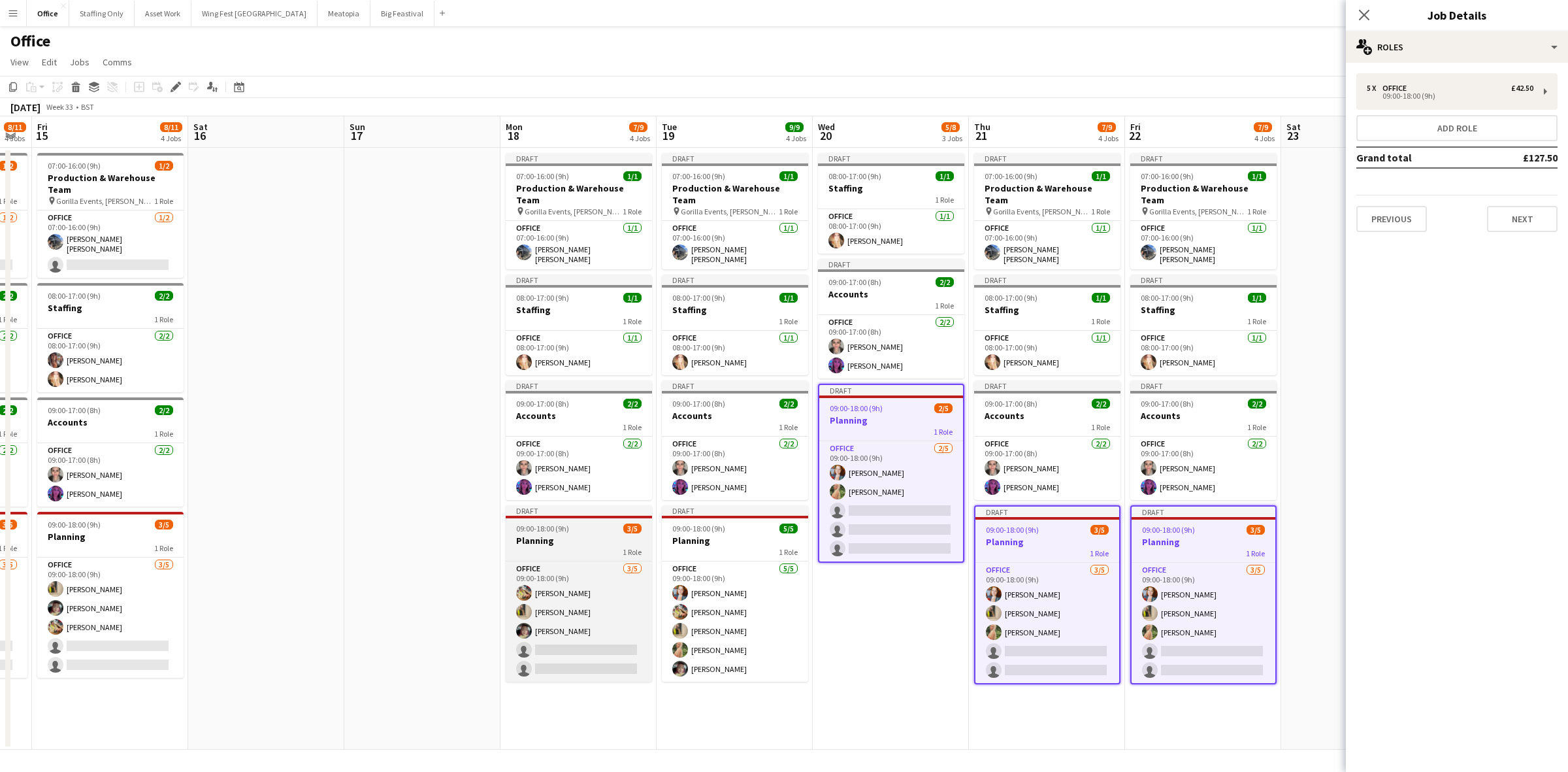
click at [585, 523] on div "09:00-18:00 (9h) 3/5" at bounding box center [578, 528] width 146 height 10
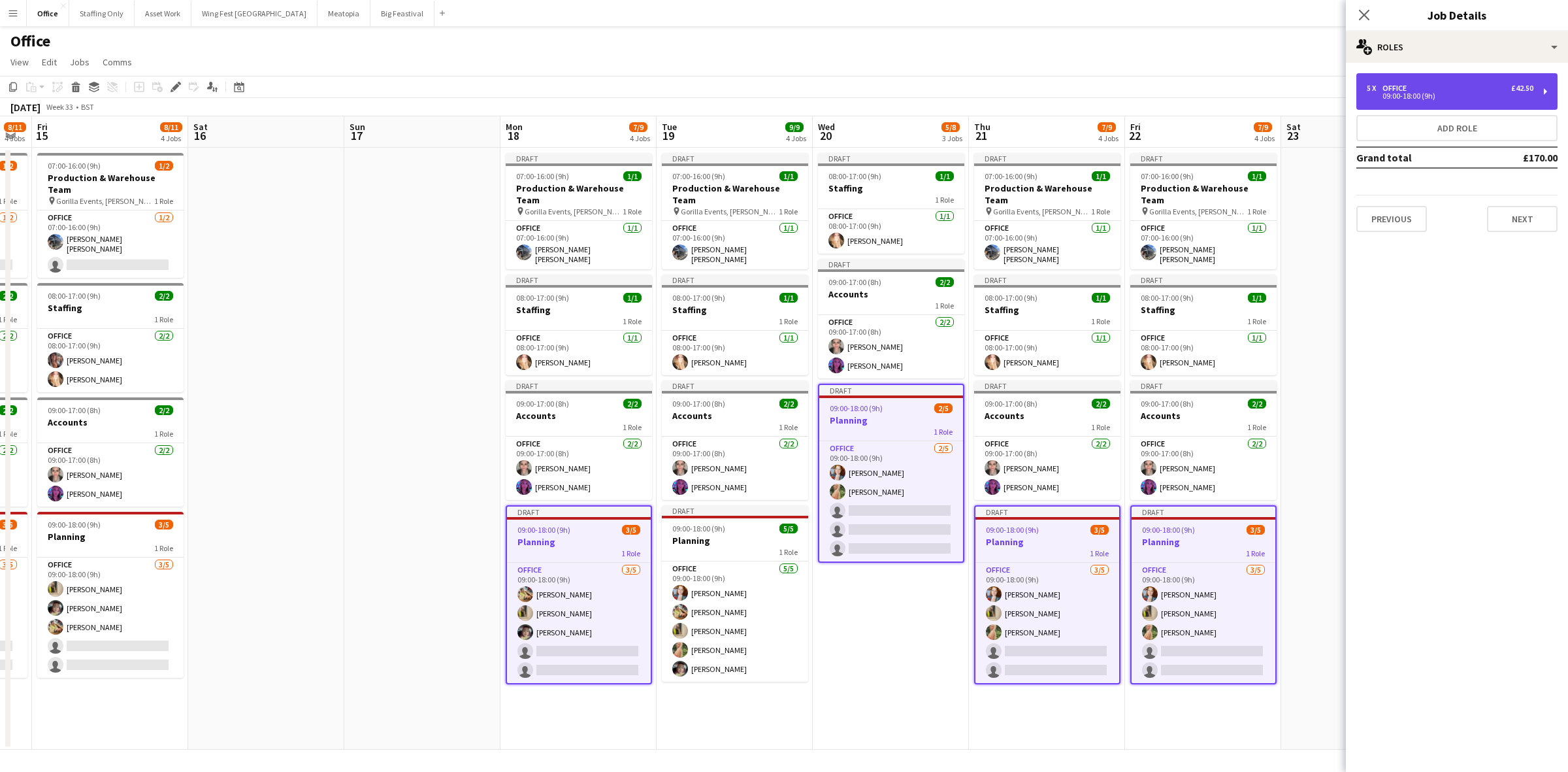
click at [1481, 89] on div "5 x Office £42.50" at bounding box center [1451, 88] width 167 height 9
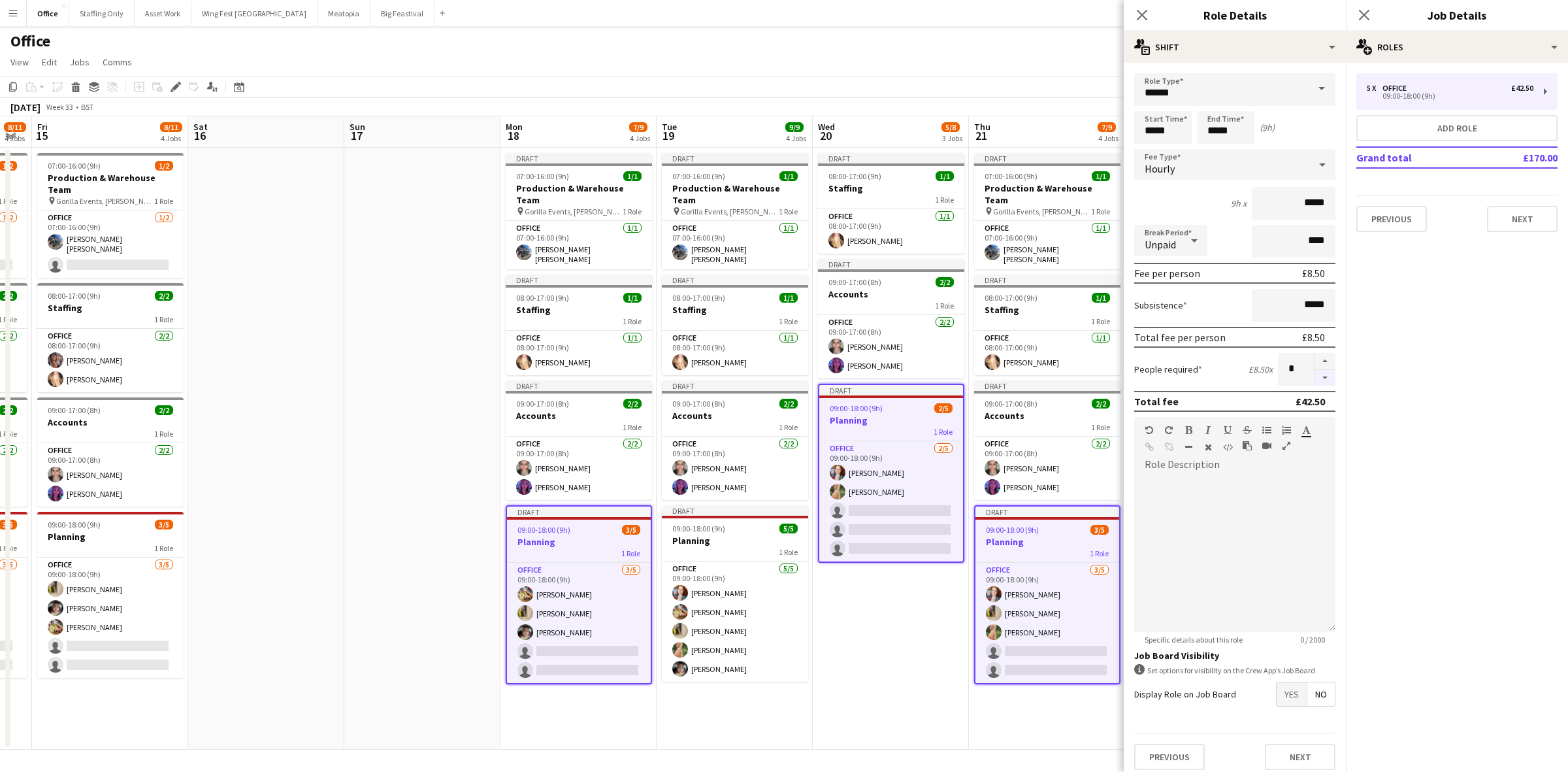
click at [1315, 376] on button "button" at bounding box center [1325, 378] width 21 height 16
type input "*"
click at [1366, 11] on icon "Close pop-in" at bounding box center [1365, 15] width 13 height 13
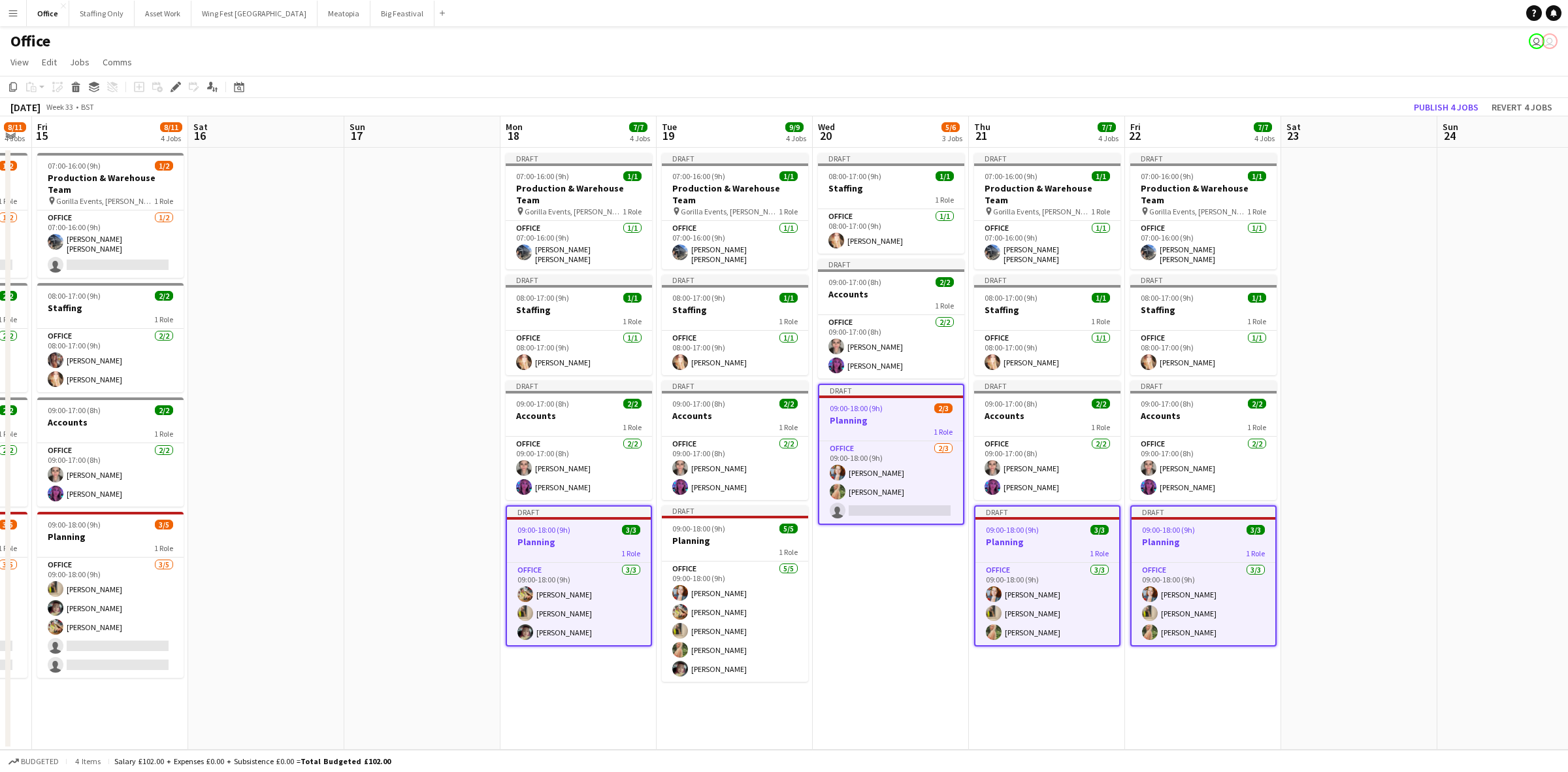
click at [868, 419] on h3 "Planning" at bounding box center [891, 420] width 143 height 12
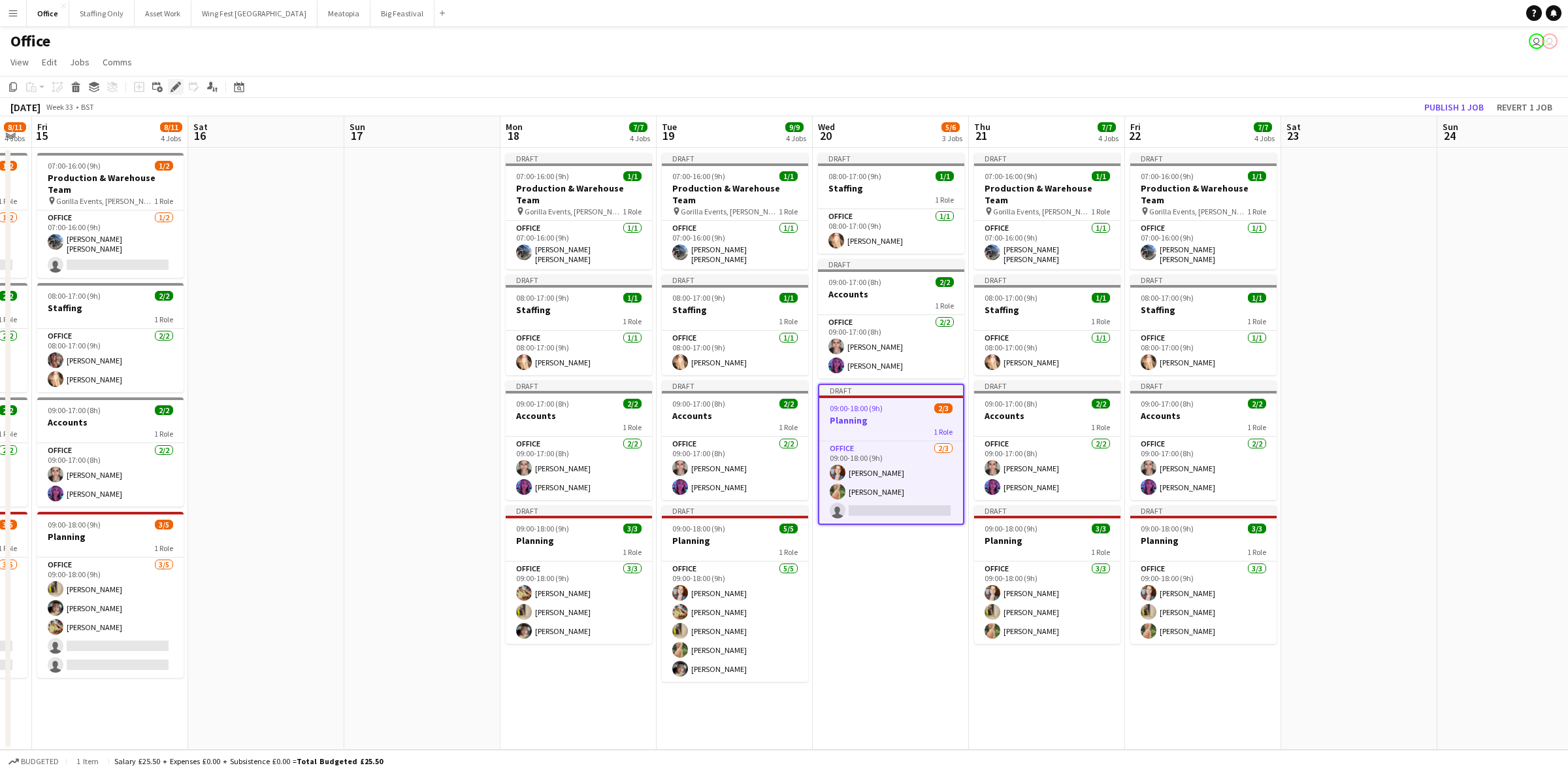
click at [172, 87] on icon "Edit" at bounding box center [176, 87] width 11 height 11
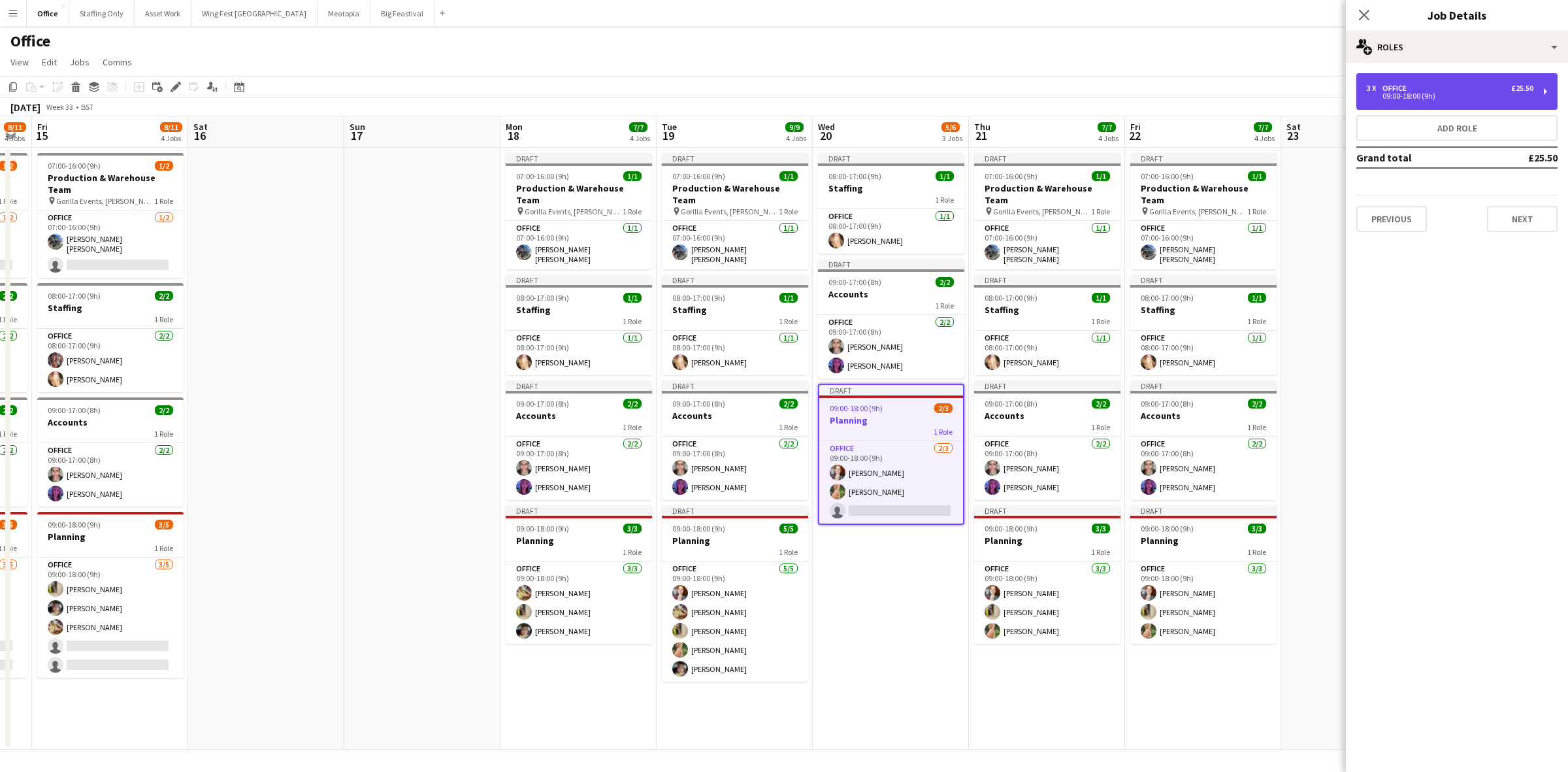
click at [1439, 85] on div "3 x Office £25.50" at bounding box center [1451, 88] width 167 height 9
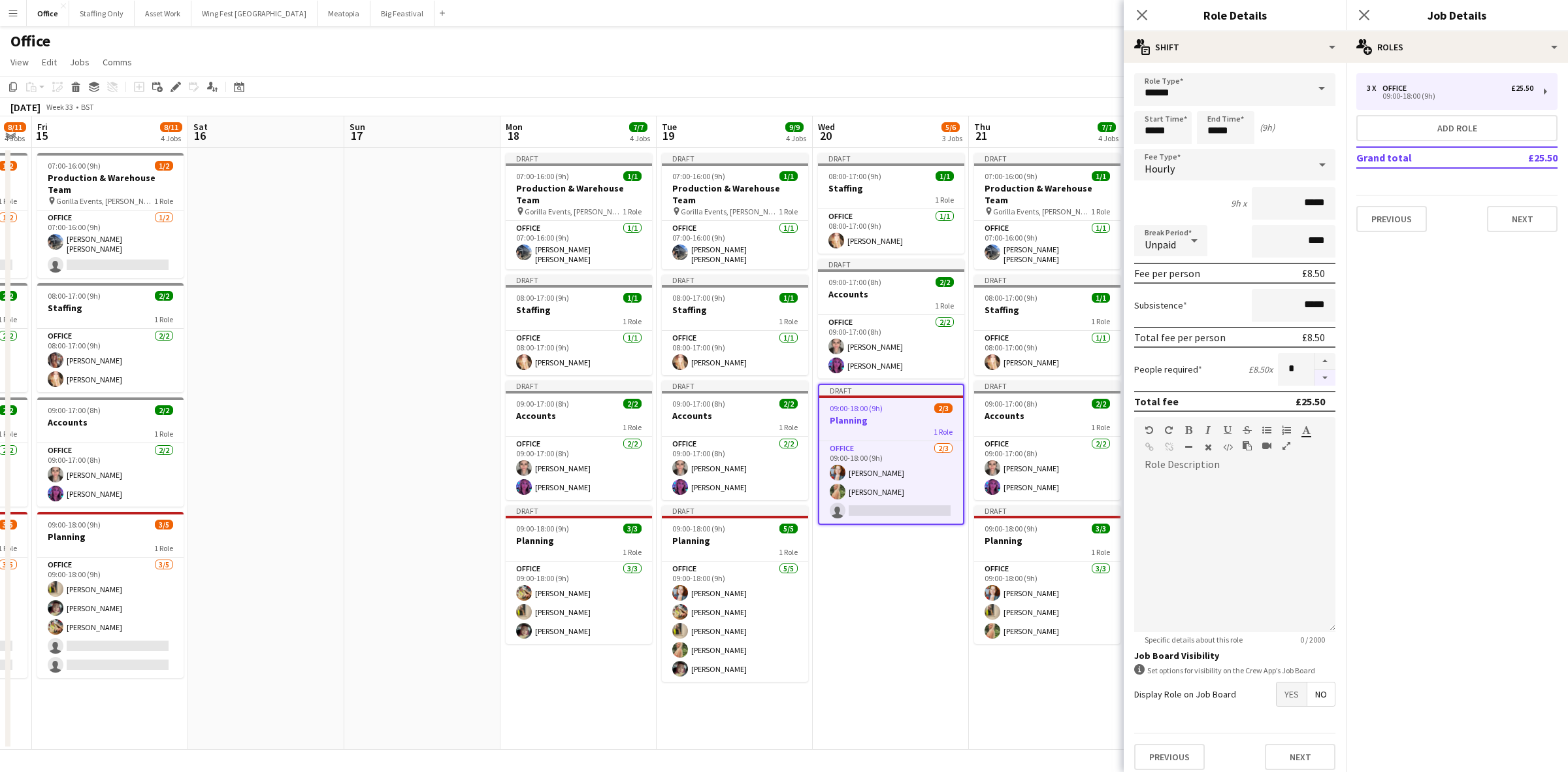
click at [1316, 376] on button "button" at bounding box center [1325, 378] width 21 height 16
type input "*"
click at [1366, 14] on icon "Close pop-in" at bounding box center [1365, 15] width 13 height 13
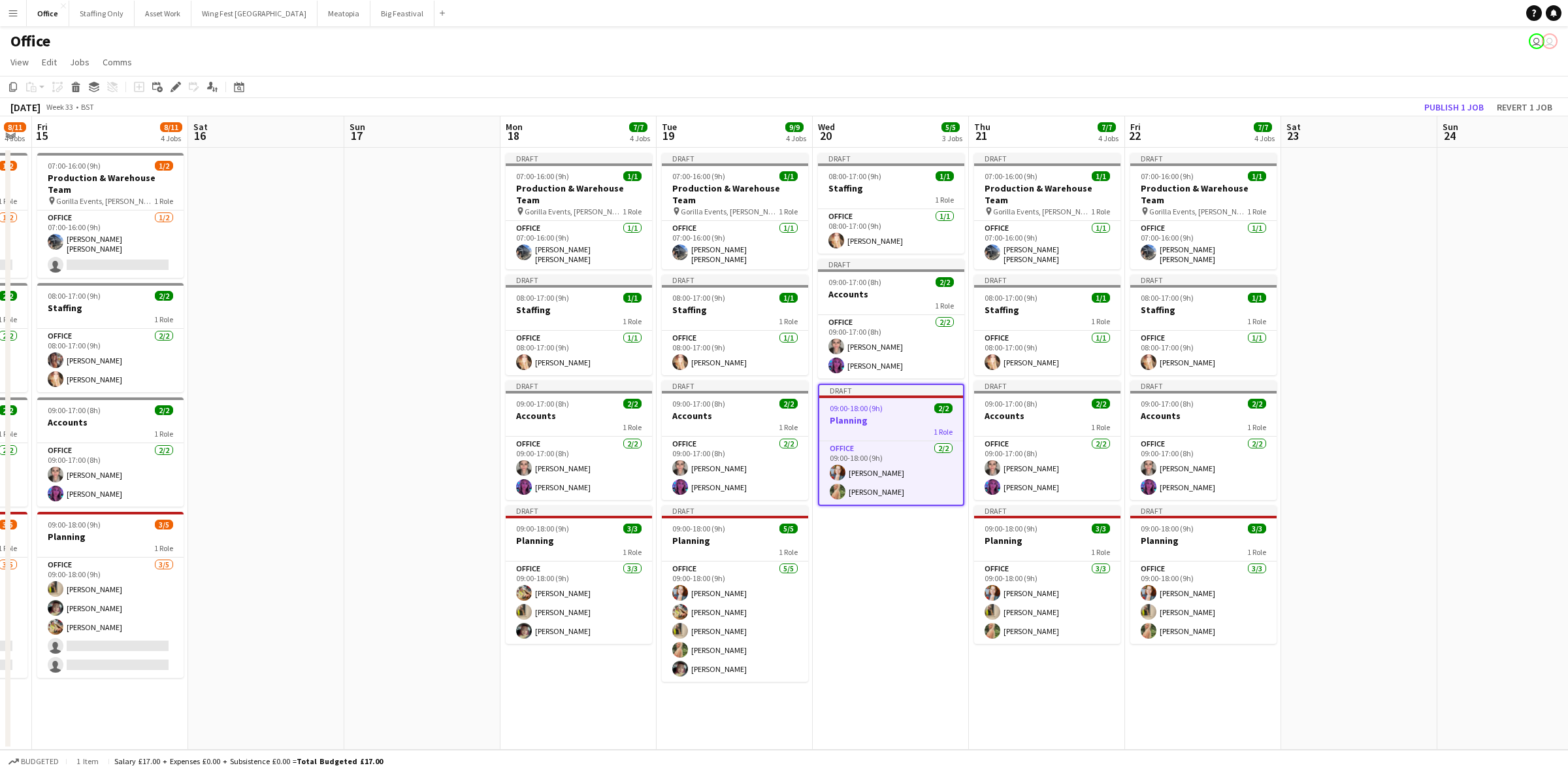
click at [577, 304] on h3 "Staffing" at bounding box center [578, 310] width 146 height 12
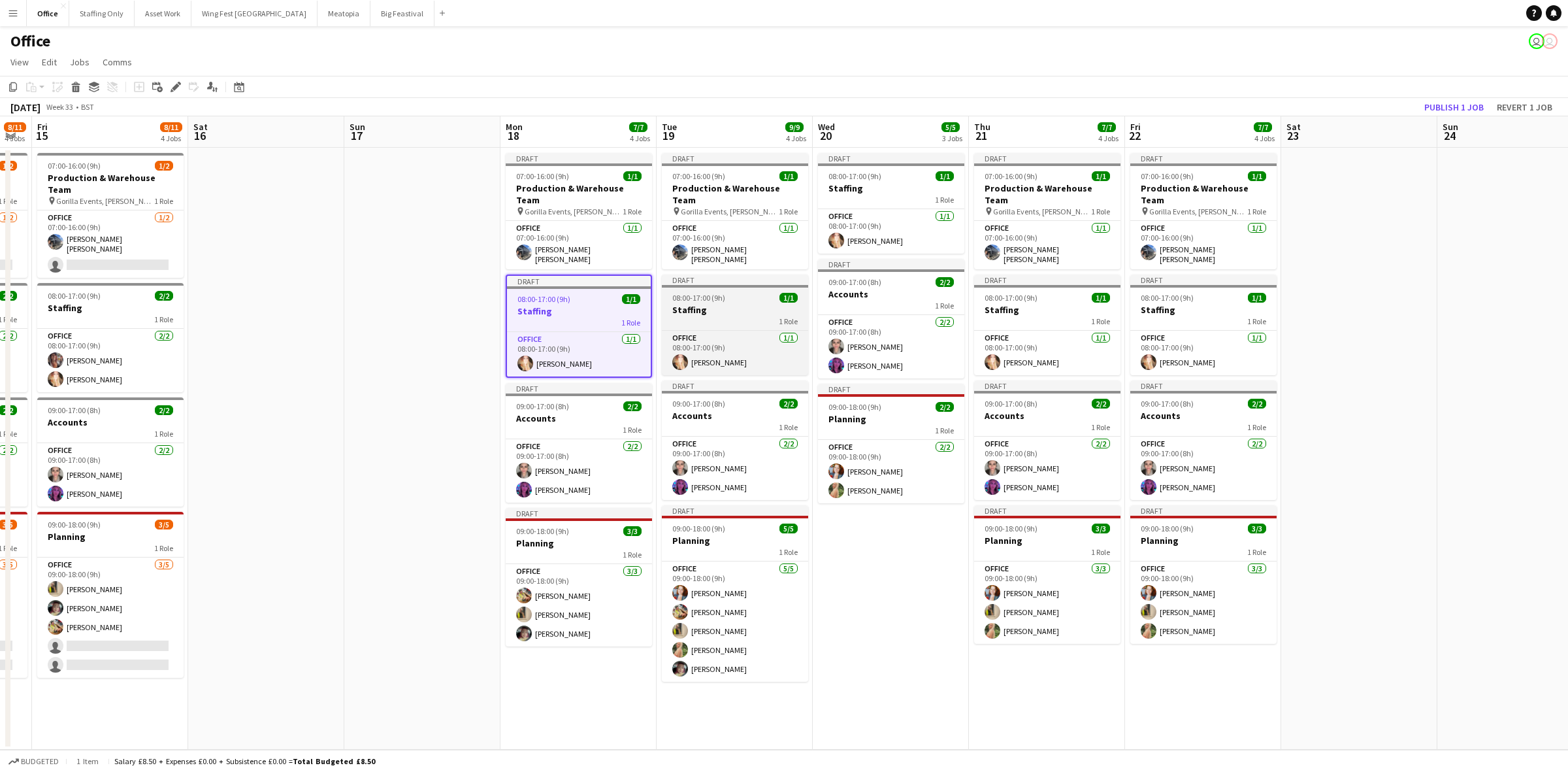
click at [689, 292] on span "08:00-17:00 (9h)" at bounding box center [699, 297] width 53 height 10
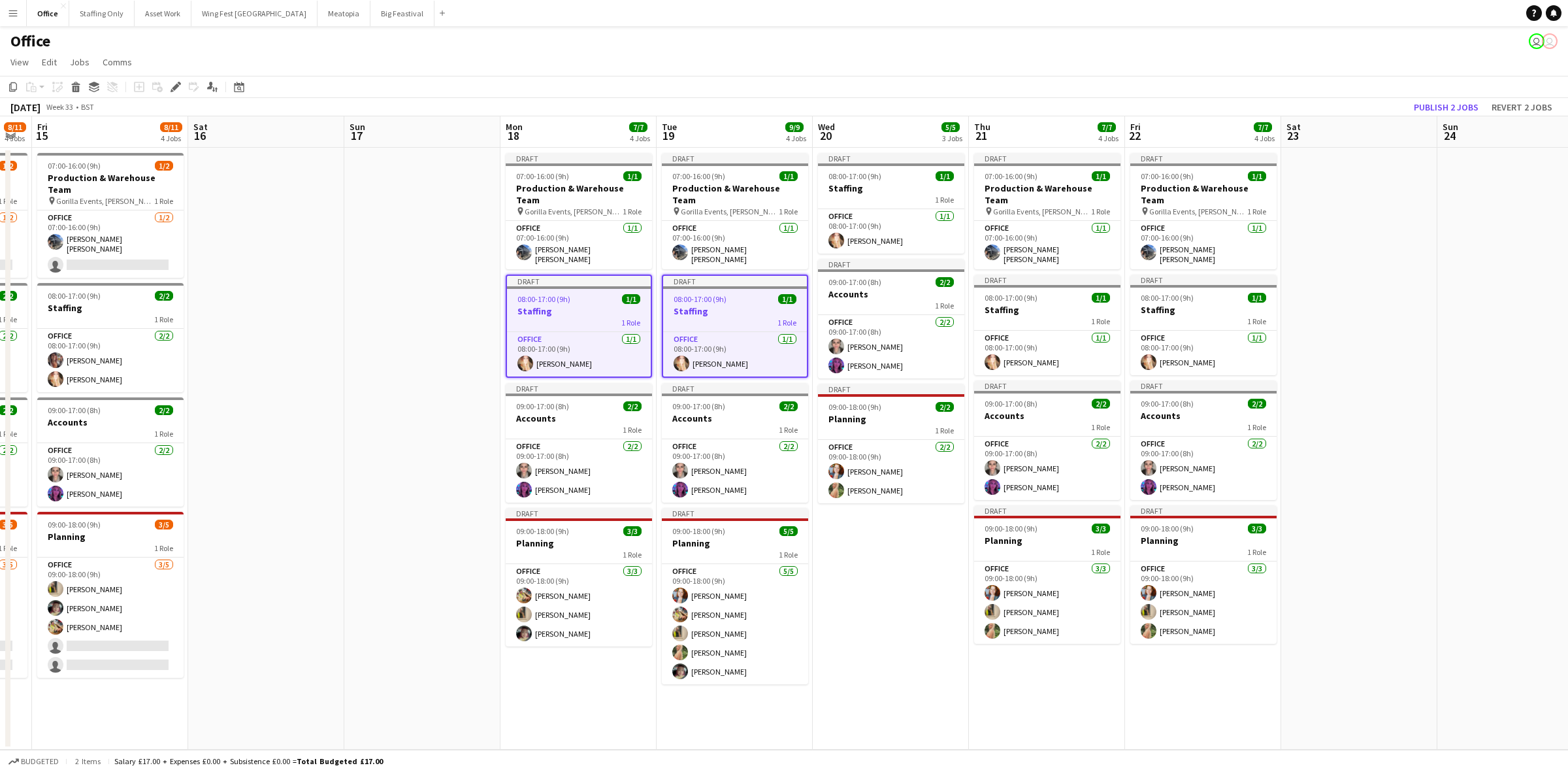
click at [1374, 270] on app-date-cell at bounding box center [1359, 449] width 156 height 602
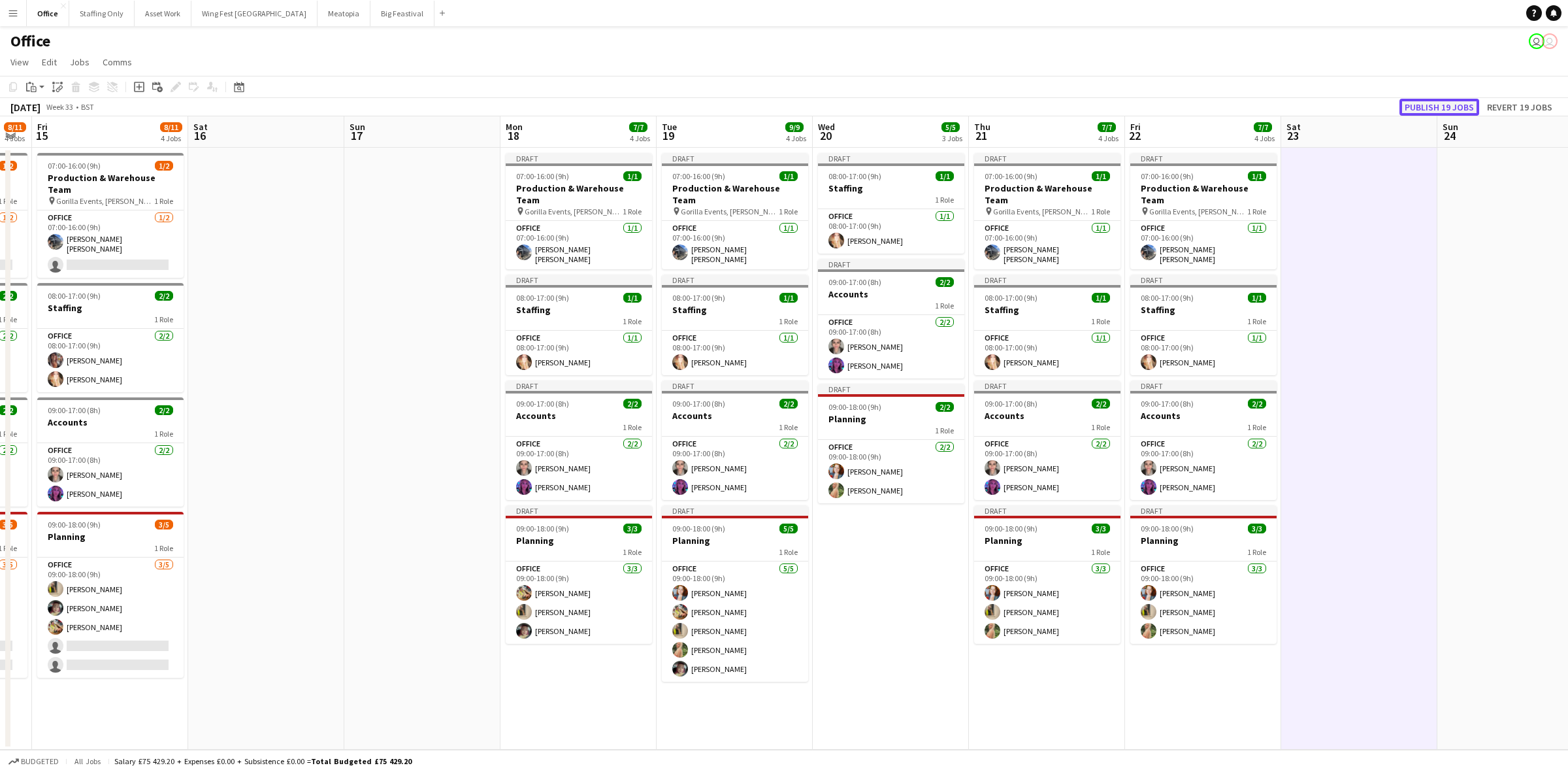
click at [1459, 106] on button "Publish 19 jobs" at bounding box center [1440, 107] width 80 height 17
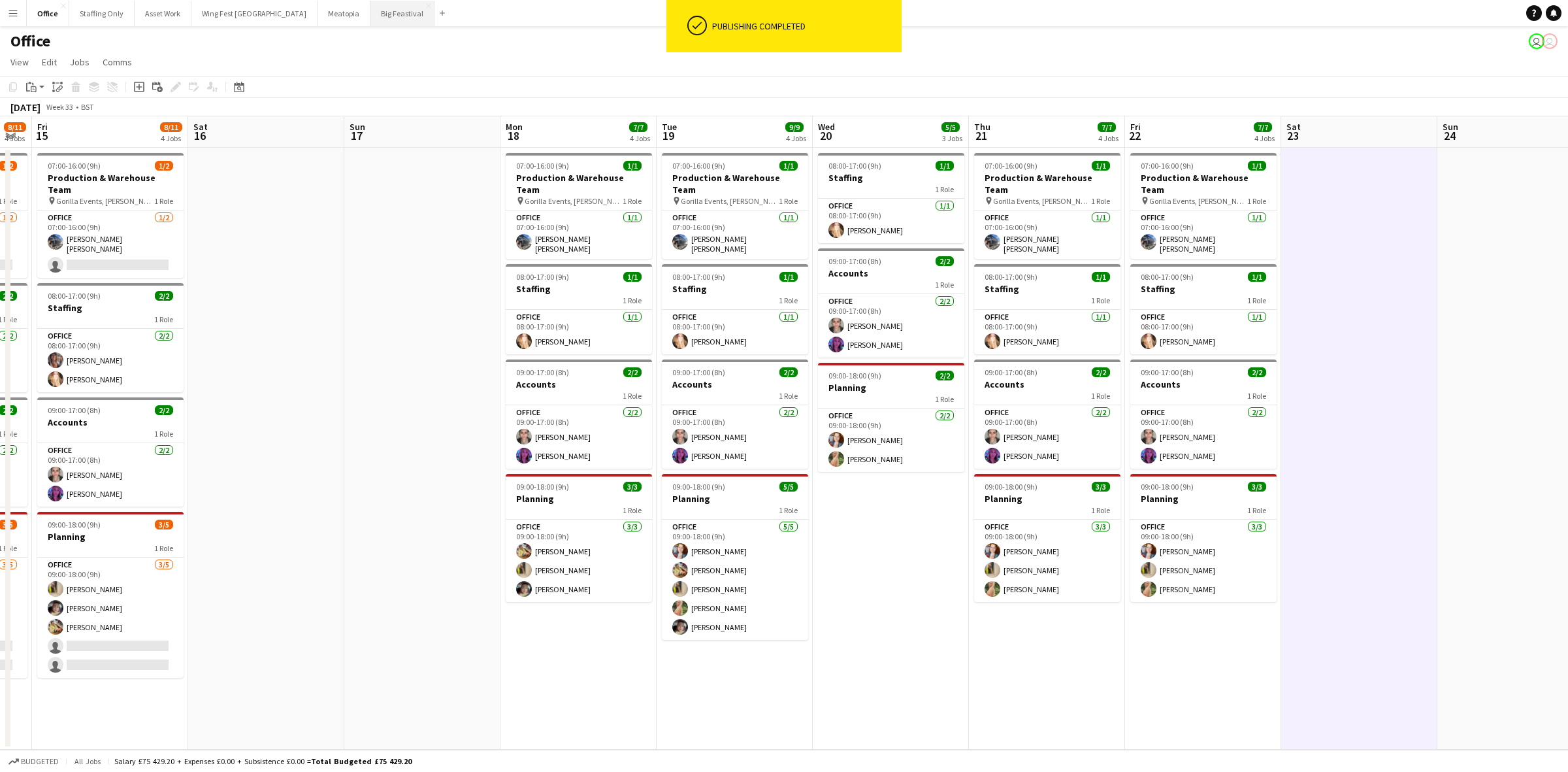
click at [370, 15] on button "Big Feastival Close" at bounding box center [402, 14] width 64 height 25
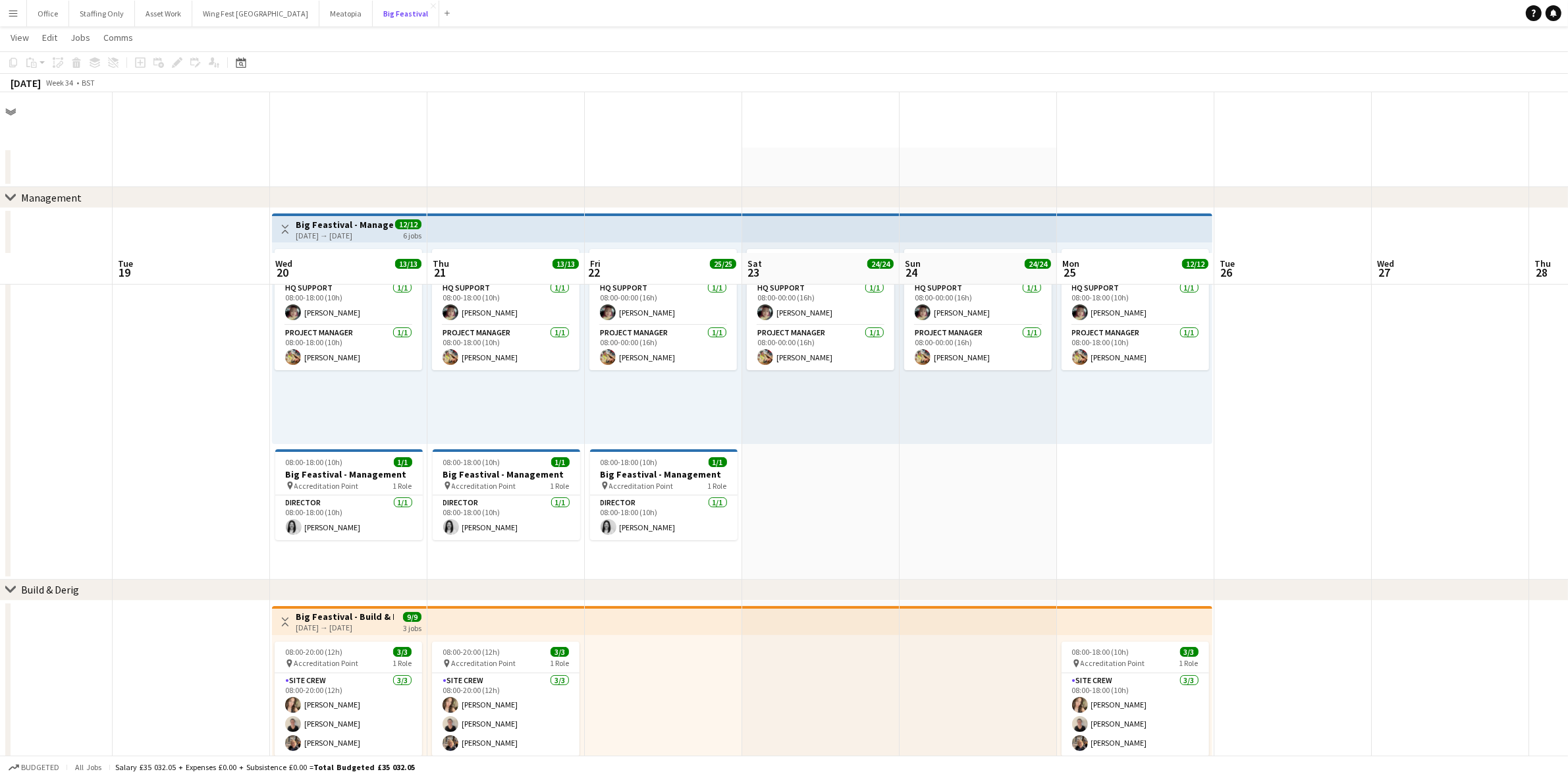
scroll to position [247, 0]
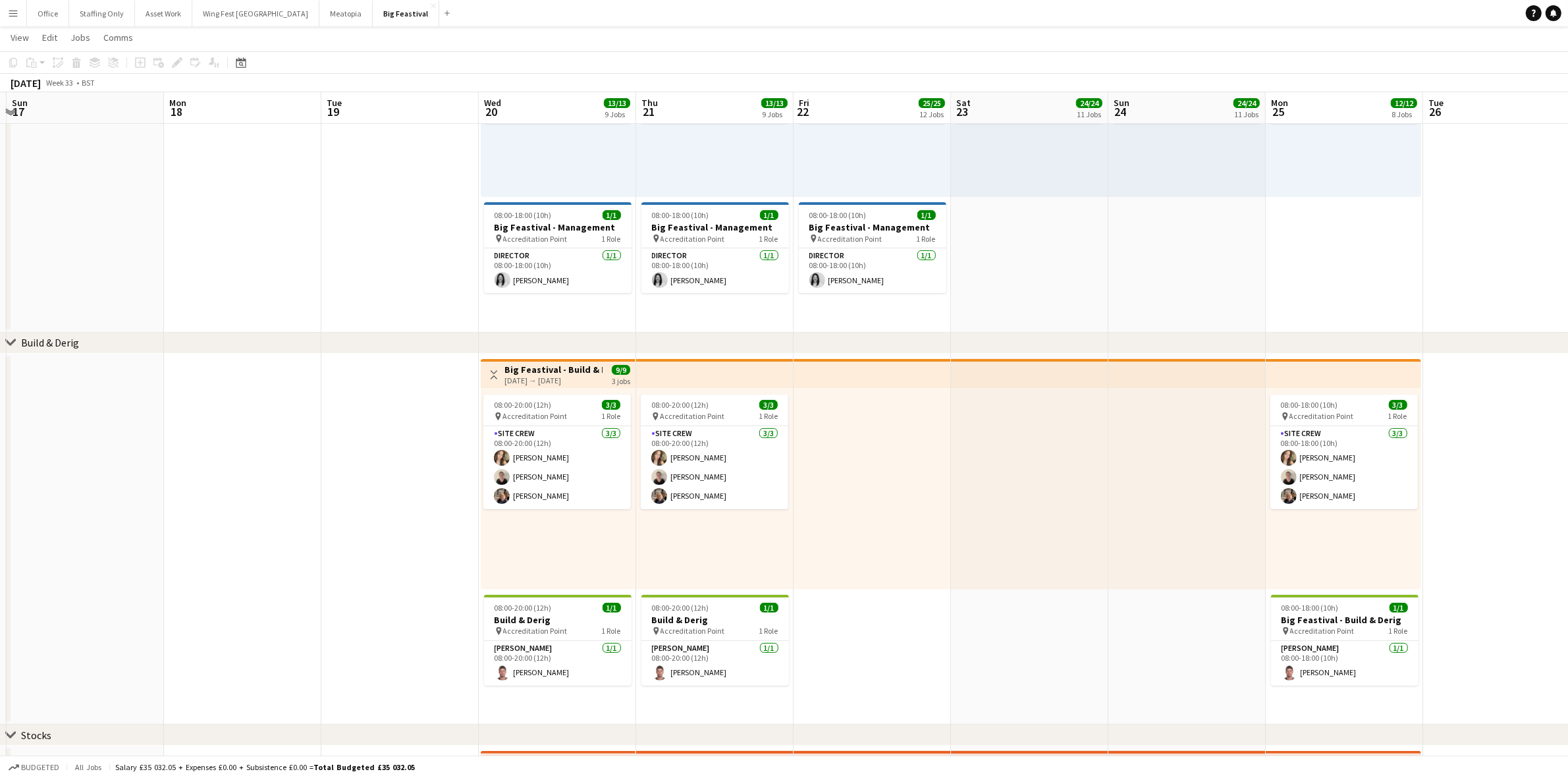
drag, startPoint x: 649, startPoint y: 631, endPoint x: 876, endPoint y: 589, distance: 230.9
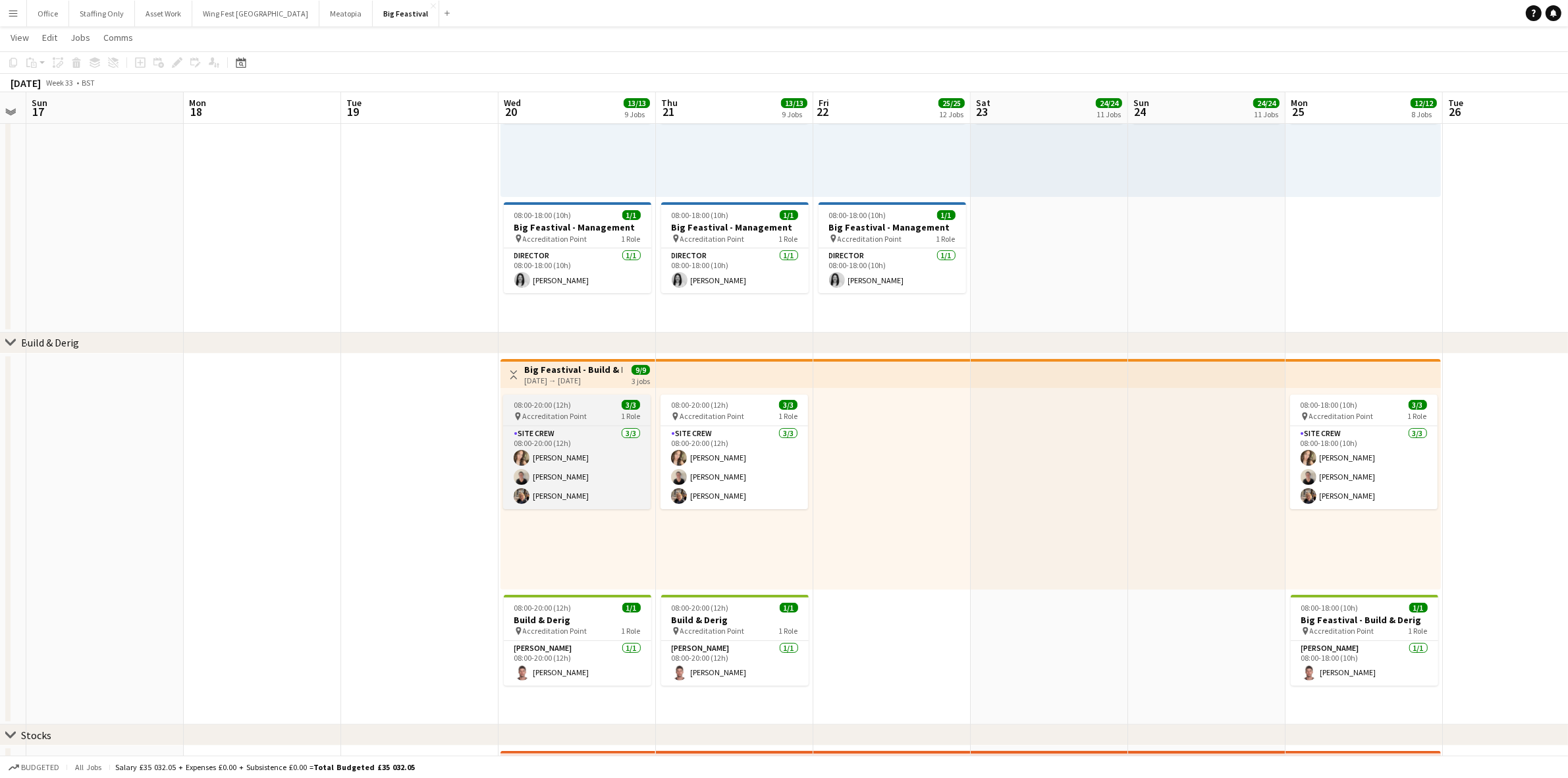
click at [570, 406] on div "08:00-20:00 (12h) 3/3" at bounding box center [576, 405] width 147 height 10
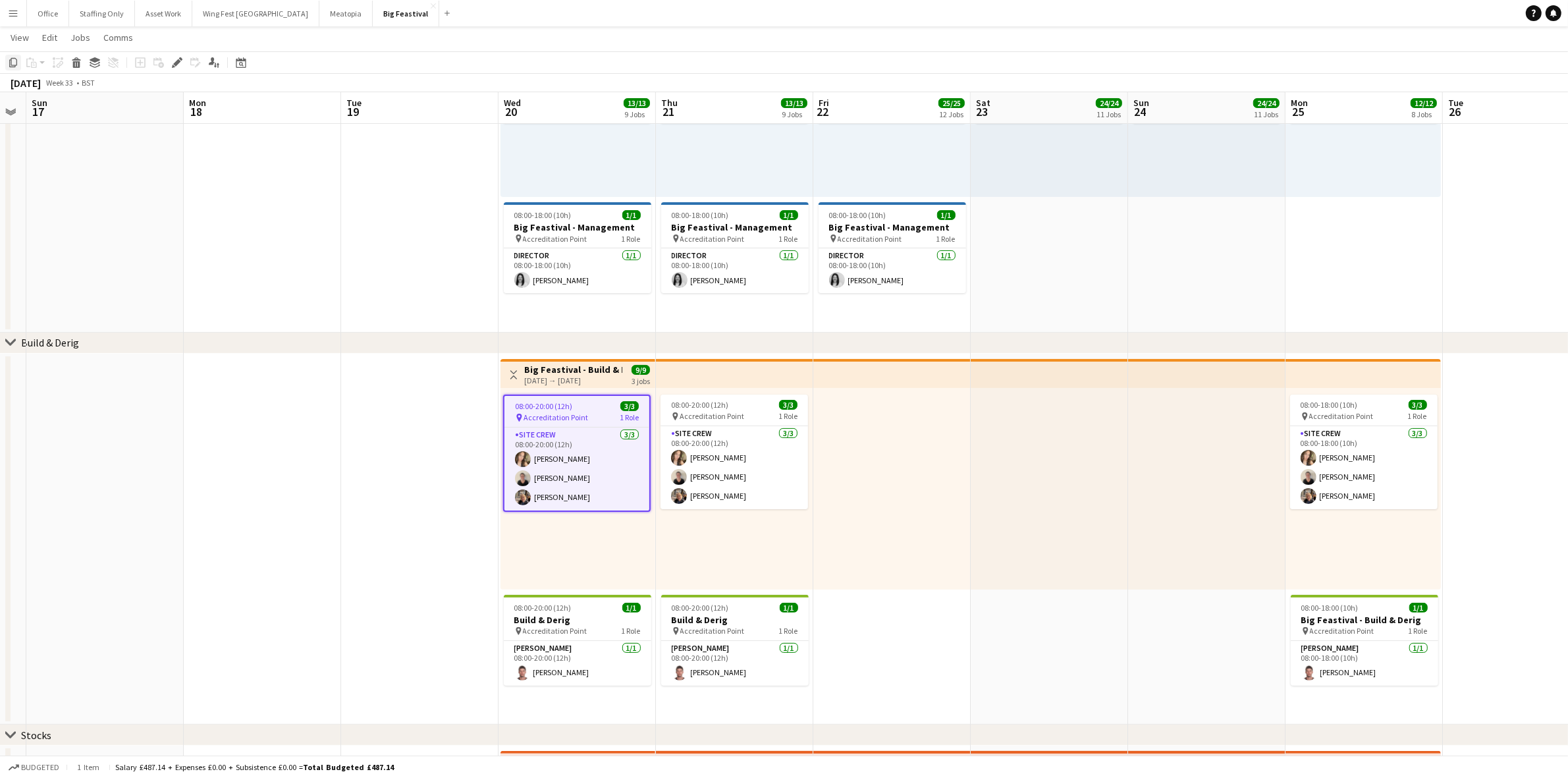
click at [16, 59] on icon at bounding box center [13, 62] width 8 height 9
click at [540, 697] on app-date-cell "Toggle View Big Feastival - Build & Derig 20-08-2025 → 25-08-2025 9/9 3 jobs 08…" at bounding box center [577, 539] width 157 height 372
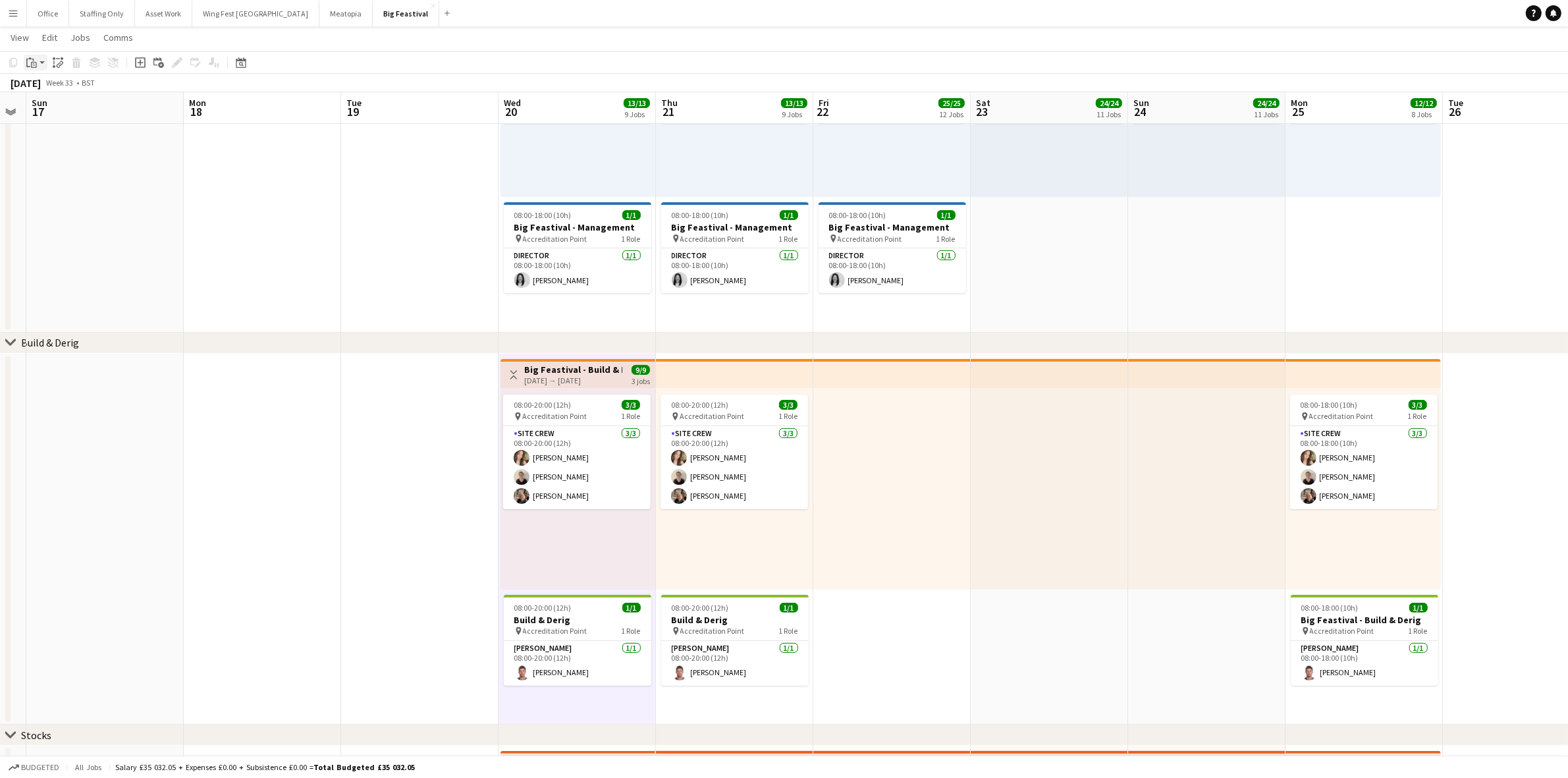
click at [30, 63] on icon "Paste" at bounding box center [32, 63] width 11 height 11
click at [59, 84] on link "Paste Ctrl+V" at bounding box center [96, 87] width 124 height 12
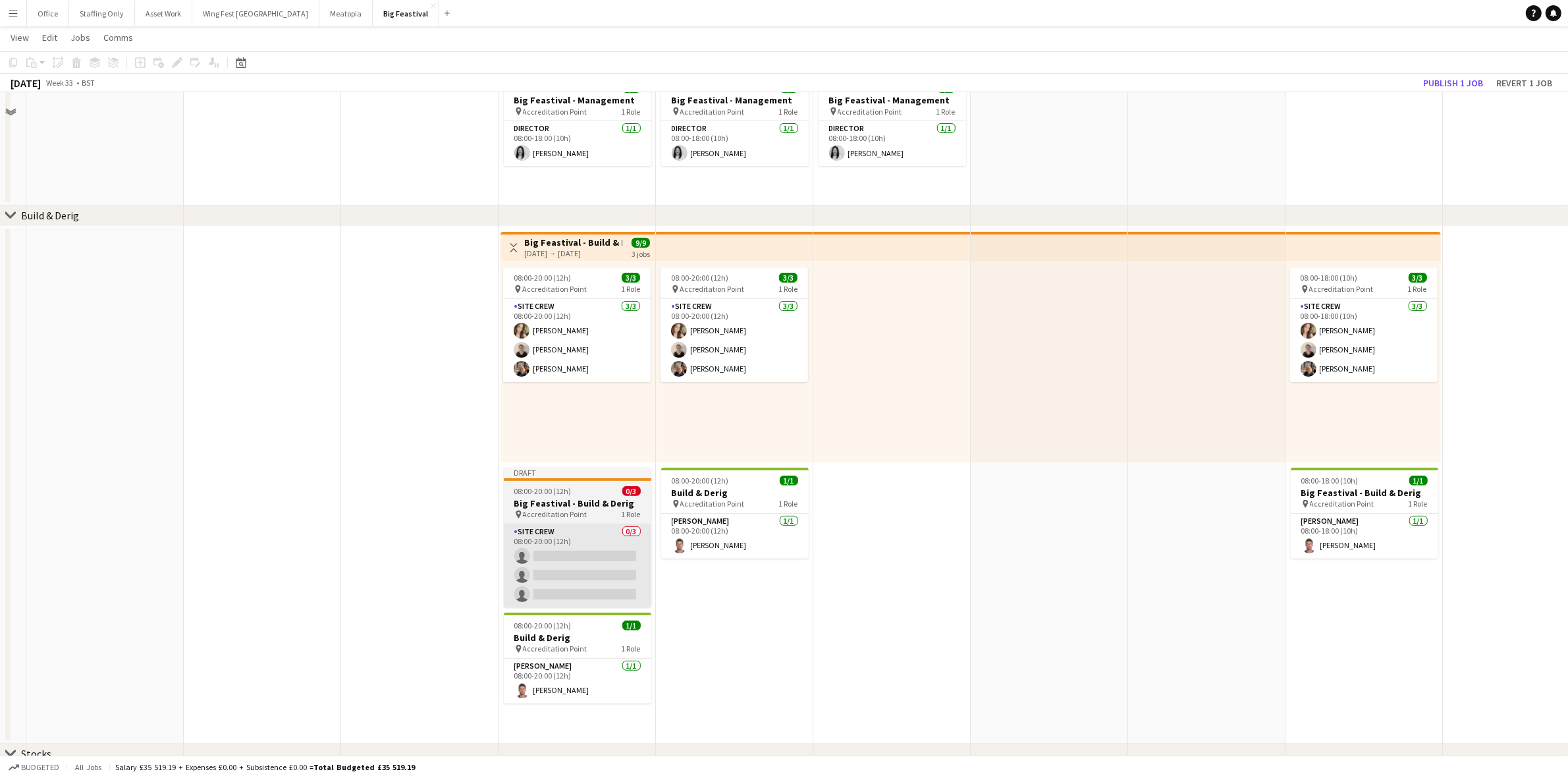
scroll to position [412, 0]
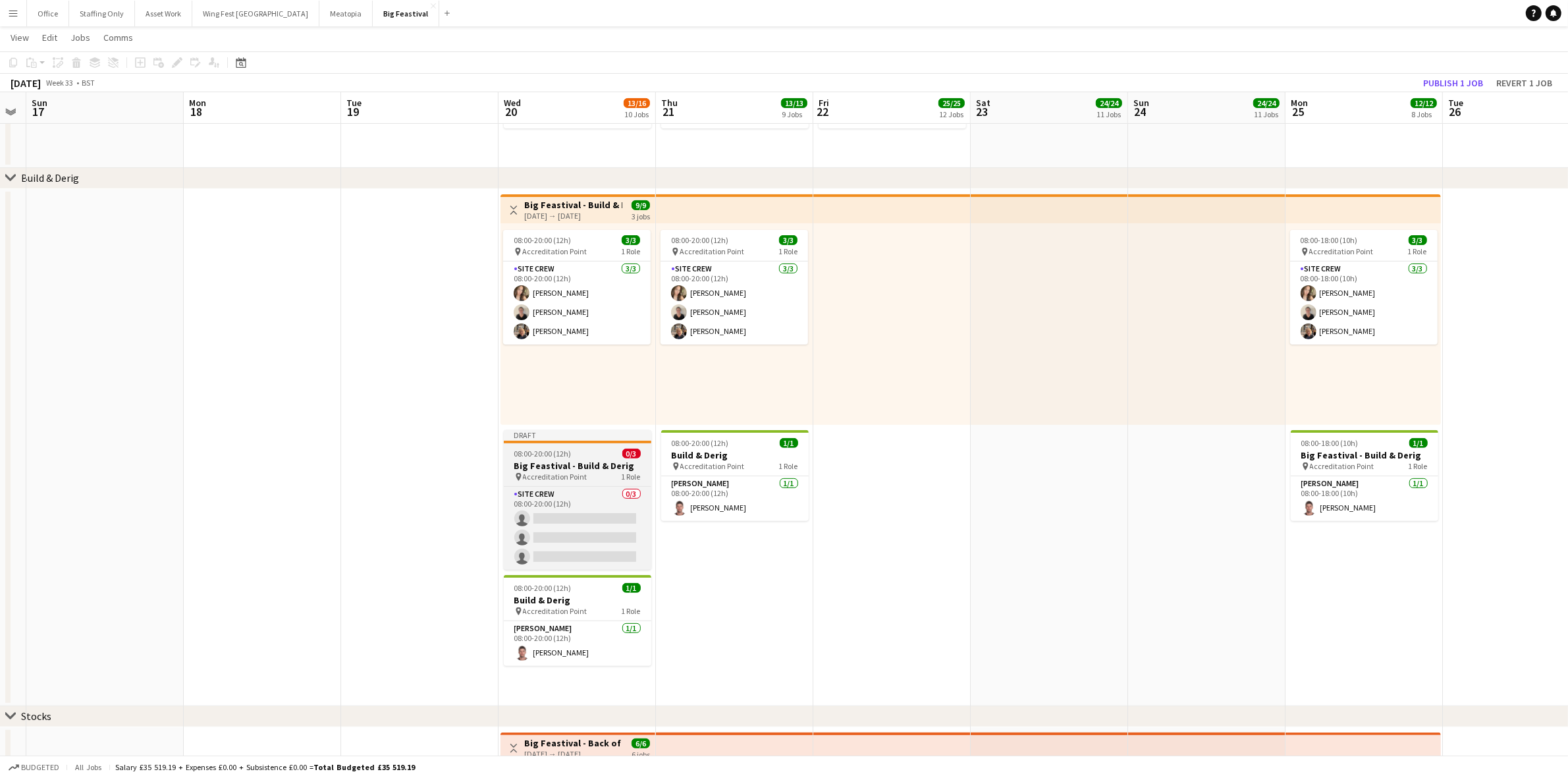
click at [584, 462] on h3 "Big Feastival - Build & Derig" at bounding box center [577, 465] width 147 height 12
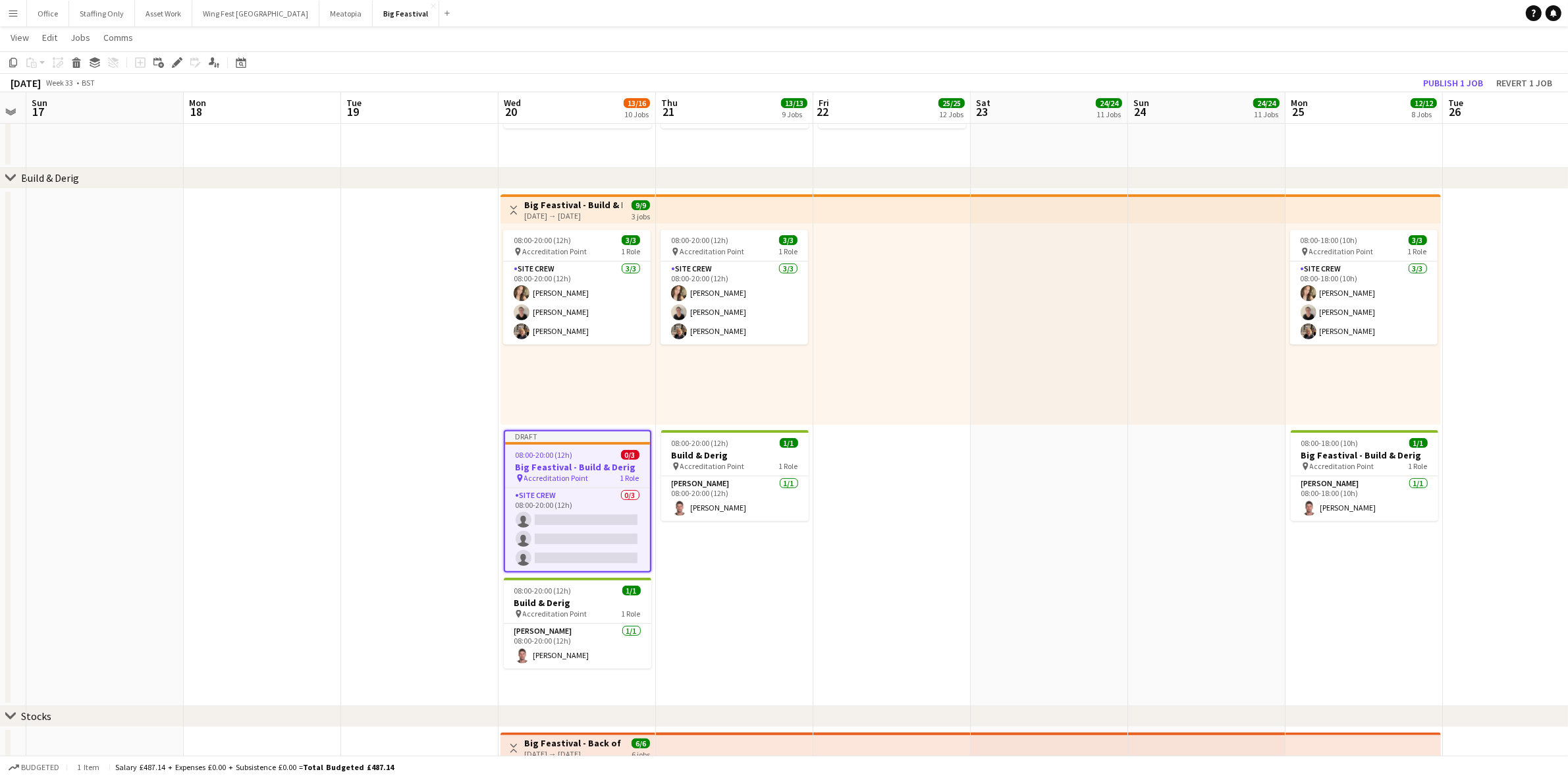
click at [176, 56] on div "Edit" at bounding box center [177, 62] width 16 height 16
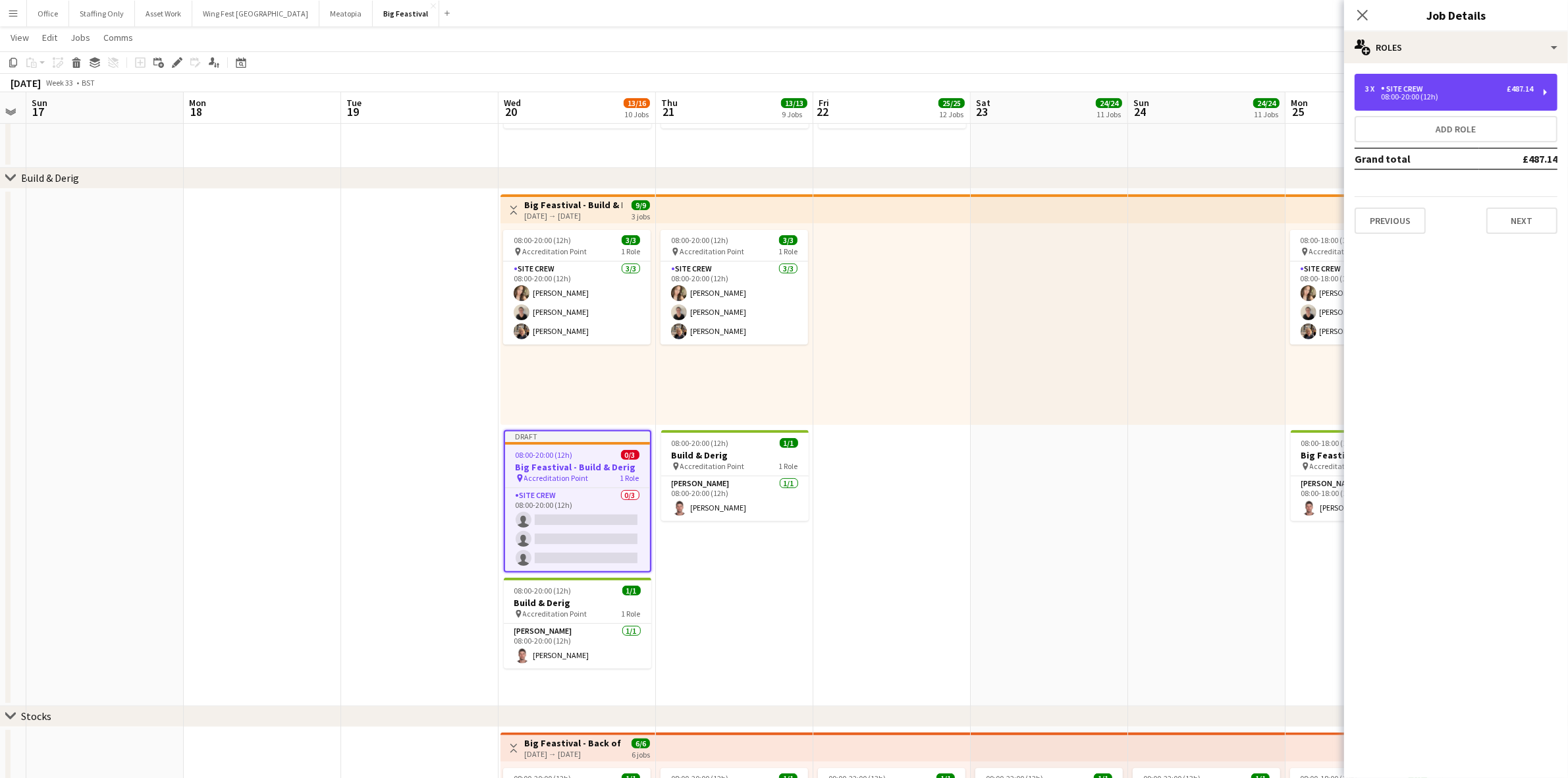
click at [1459, 90] on div "3 x Site Crew £487.14" at bounding box center [1449, 89] width 168 height 9
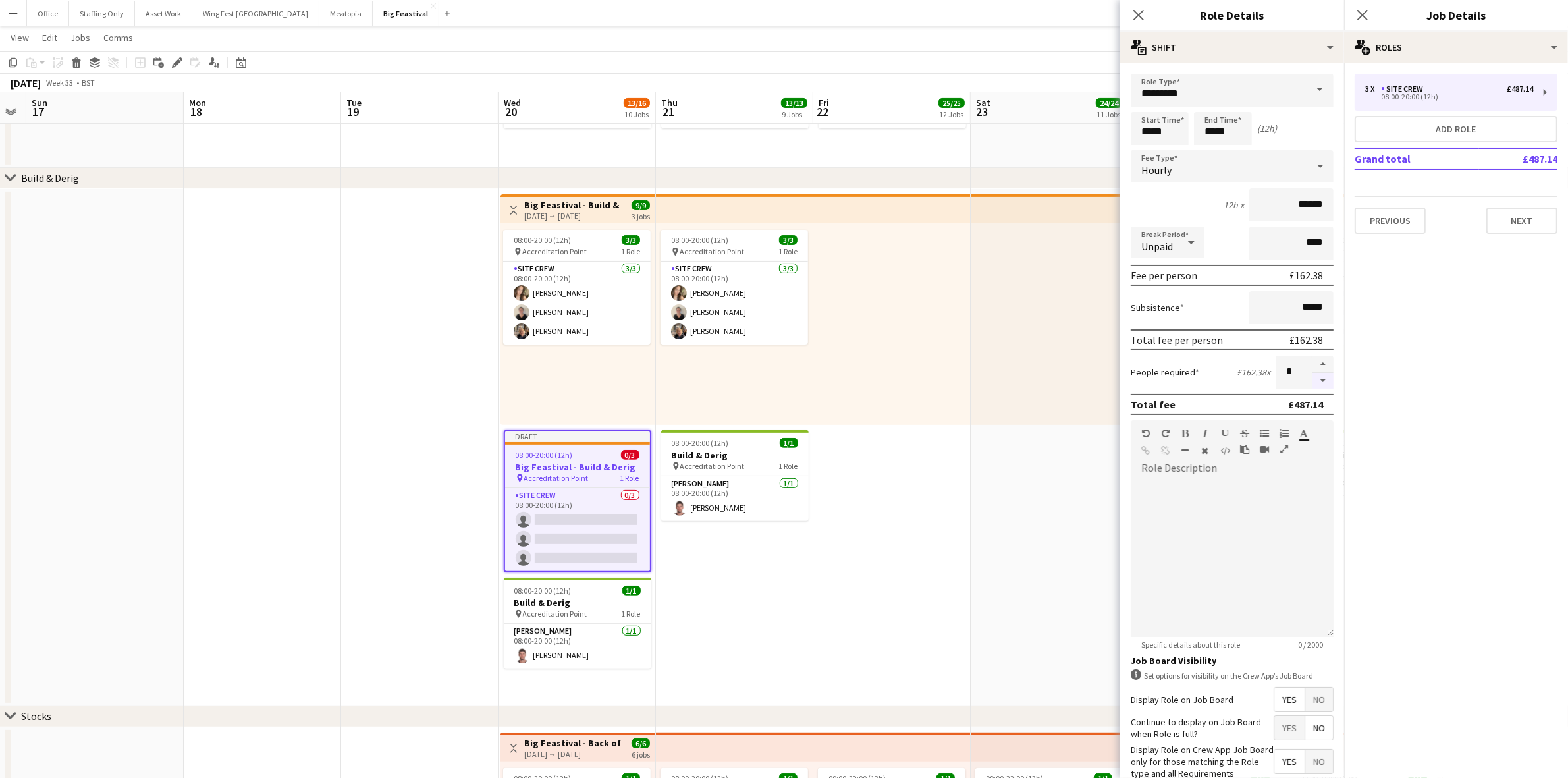
click at [1312, 380] on button "button" at bounding box center [1322, 381] width 21 height 16
type input "*"
drag, startPoint x: 1197, startPoint y: 94, endPoint x: 1084, endPoint y: 87, distance: 113.2
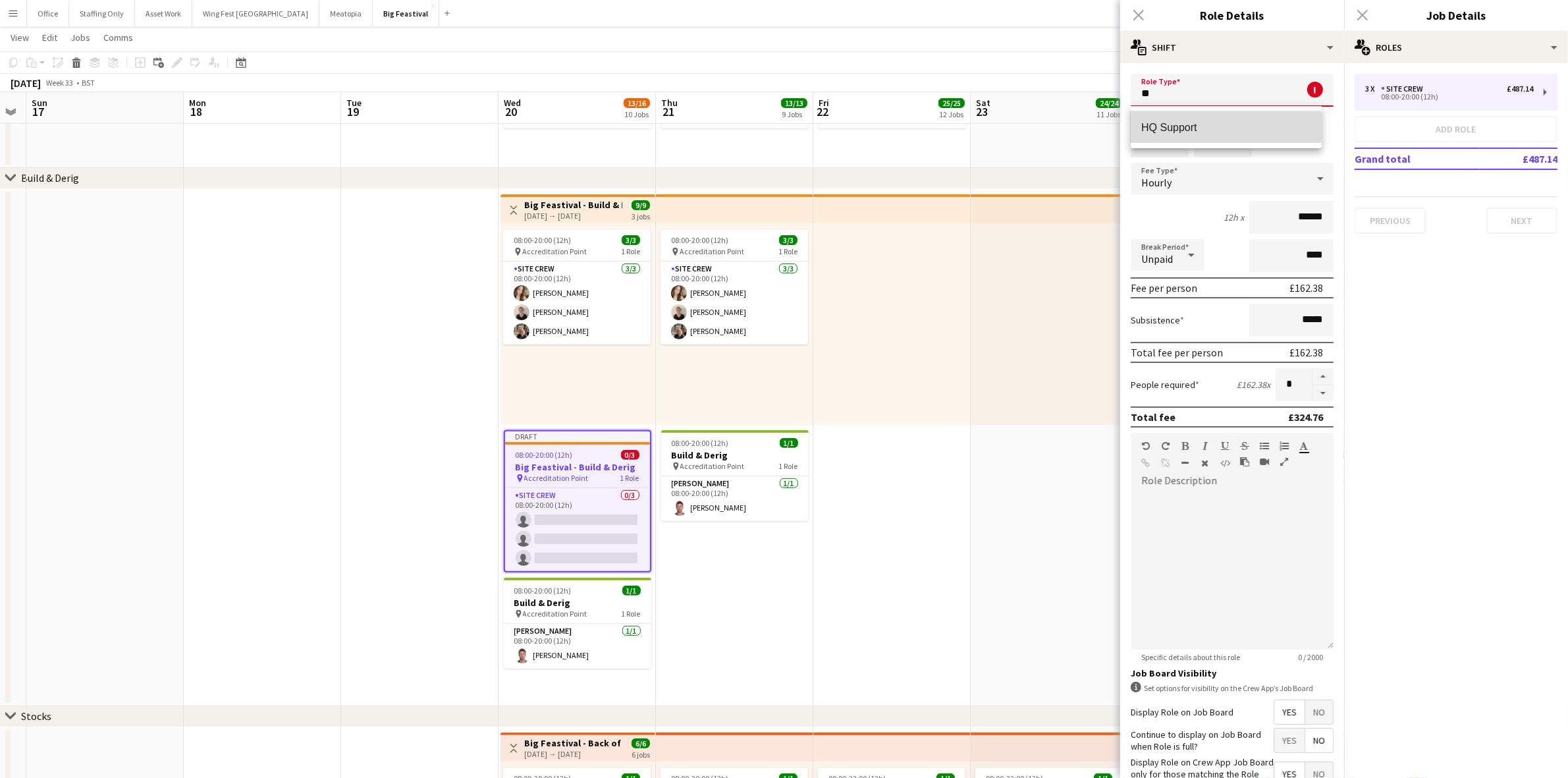
click at [1201, 127] on span "HQ Support" at bounding box center [1225, 127] width 169 height 13
type input "**********"
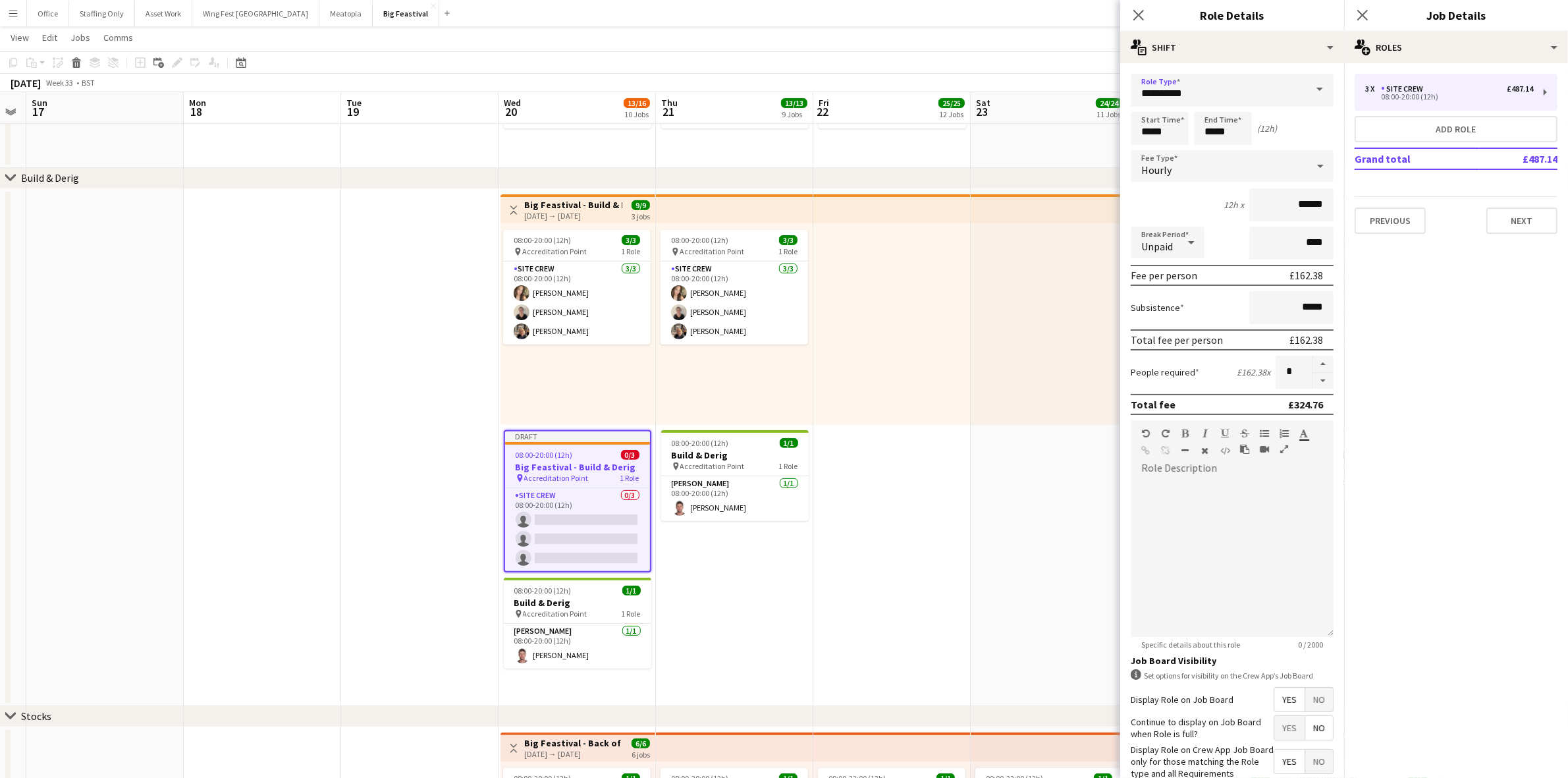
click at [1188, 169] on div "Hourly" at bounding box center [1219, 166] width 177 height 32
click at [1162, 239] on span "Fixed" at bounding box center [1225, 235] width 169 height 13
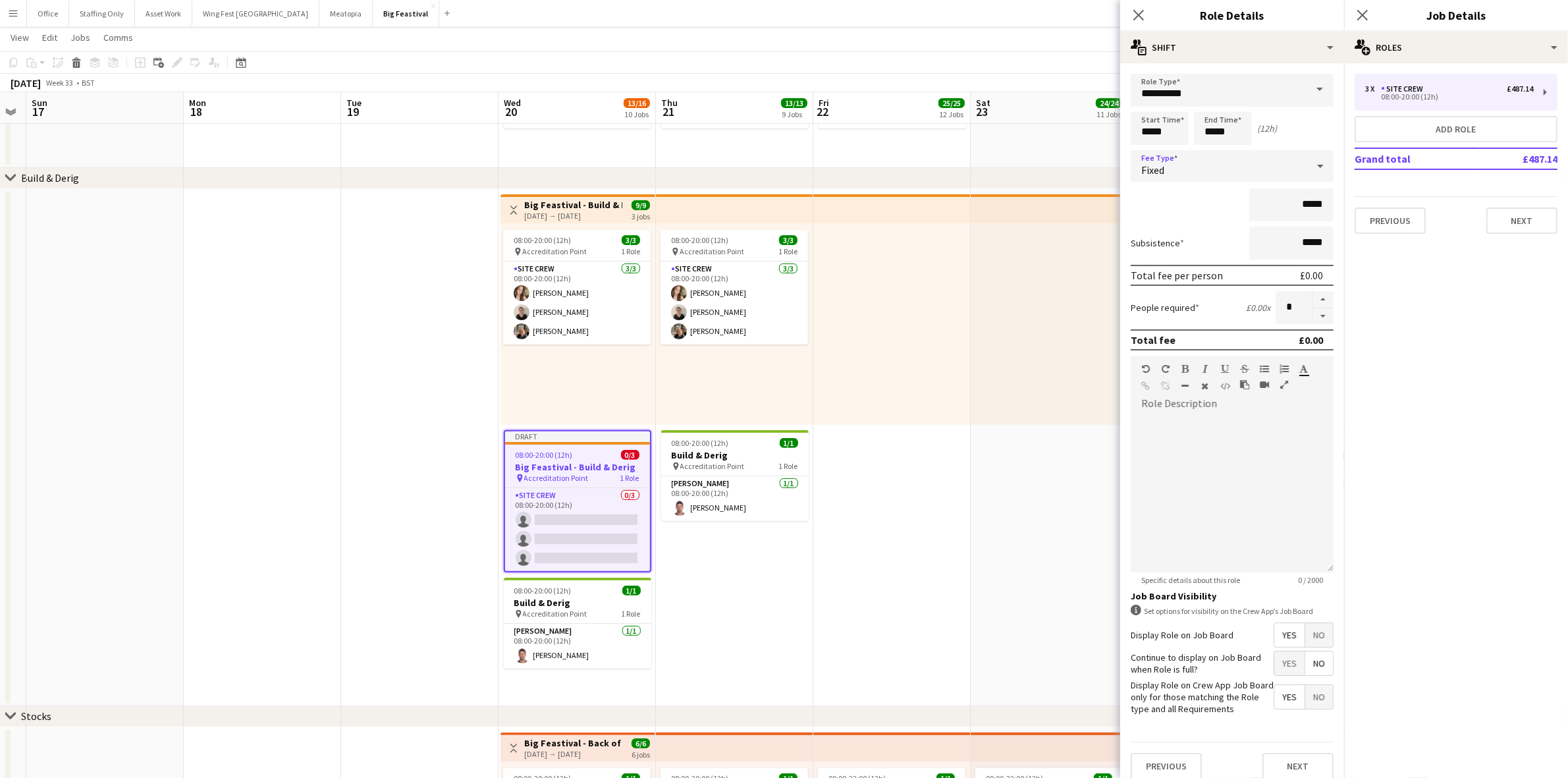
click at [1155, 168] on span "Fixed" at bounding box center [1152, 169] width 23 height 13
click at [1178, 196] on span "Hourly" at bounding box center [1225, 202] width 169 height 13
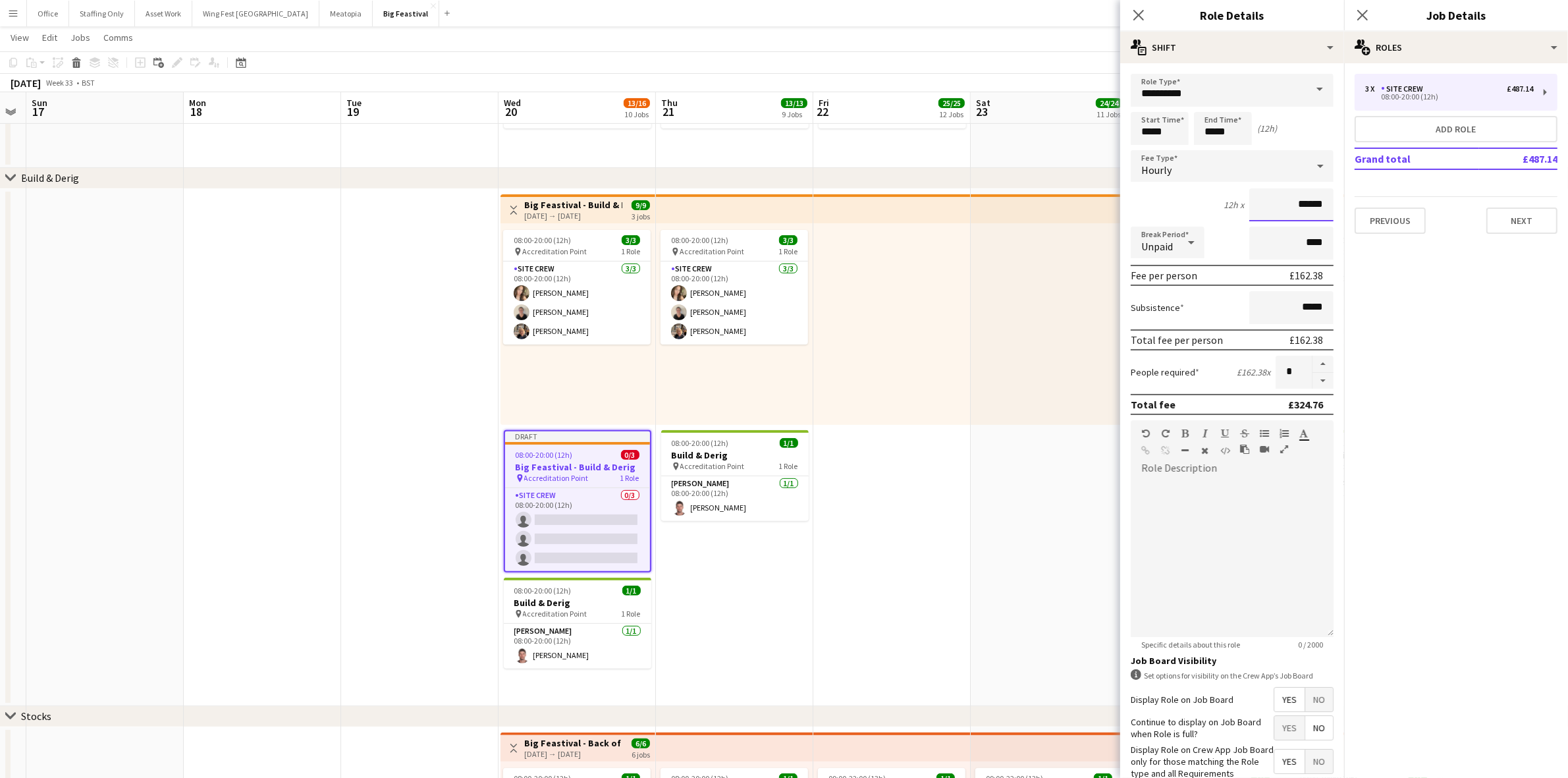
drag, startPoint x: 1311, startPoint y: 201, endPoint x: 1185, endPoint y: 199, distance: 126.0
click at [1189, 199] on div "12h x ******" at bounding box center [1232, 205] width 203 height 33
type input "**"
click at [1314, 699] on span "No" at bounding box center [1318, 699] width 27 height 24
click at [1357, 16] on icon "Close pop-in" at bounding box center [1362, 16] width 11 height 11
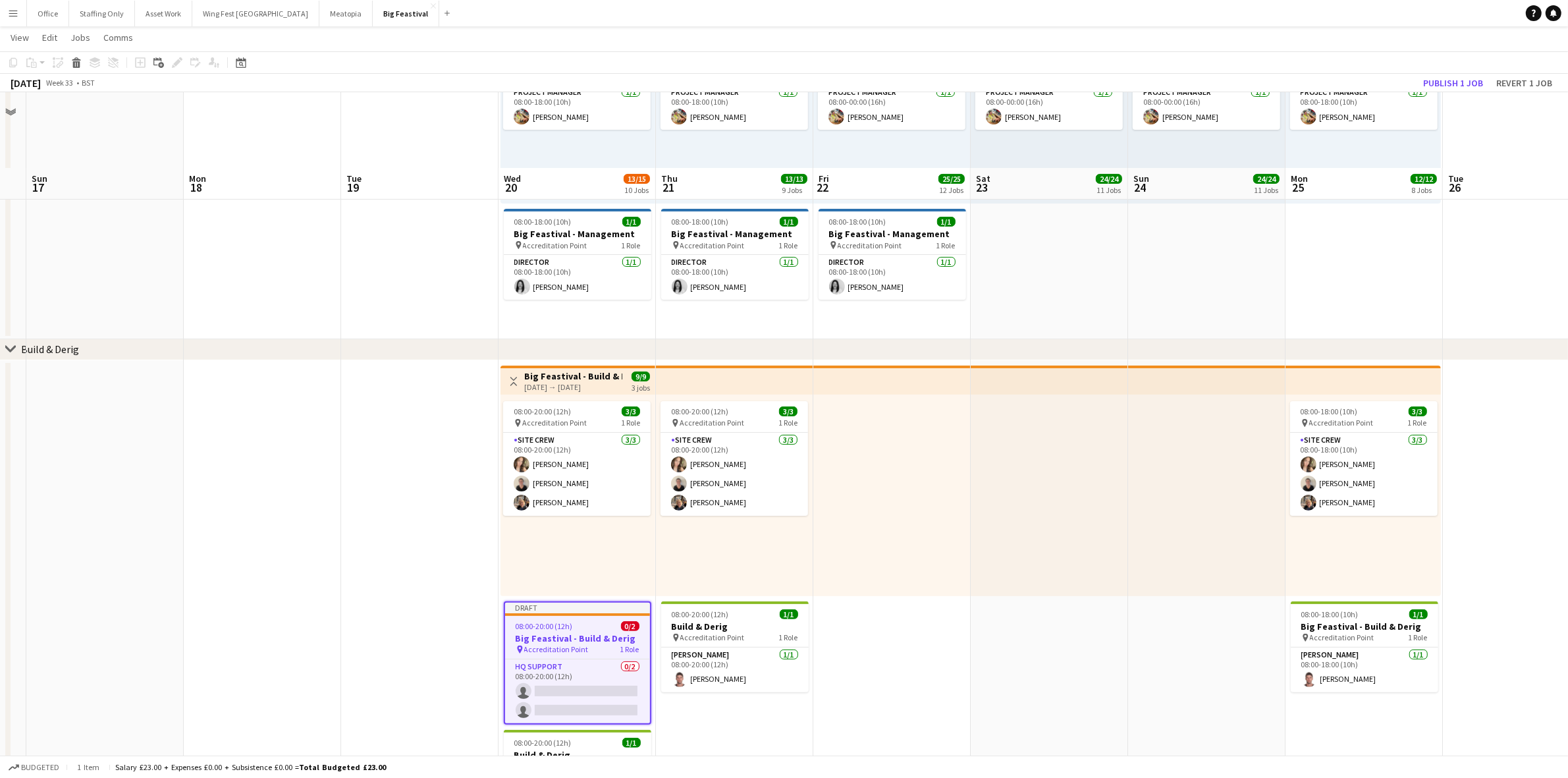
scroll to position [330, 0]
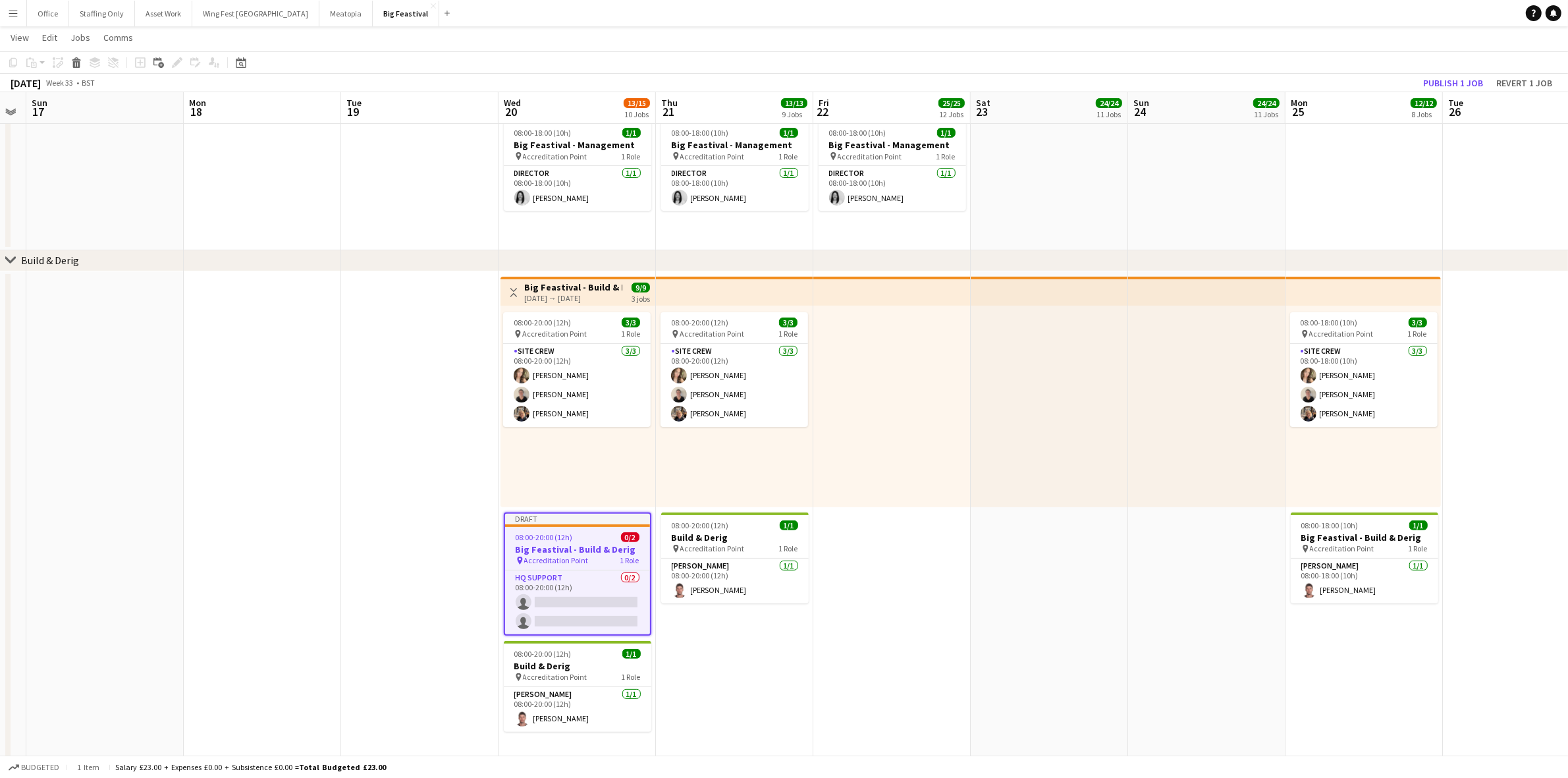
click at [419, 554] on app-date-cell at bounding box center [420, 530] width 157 height 517
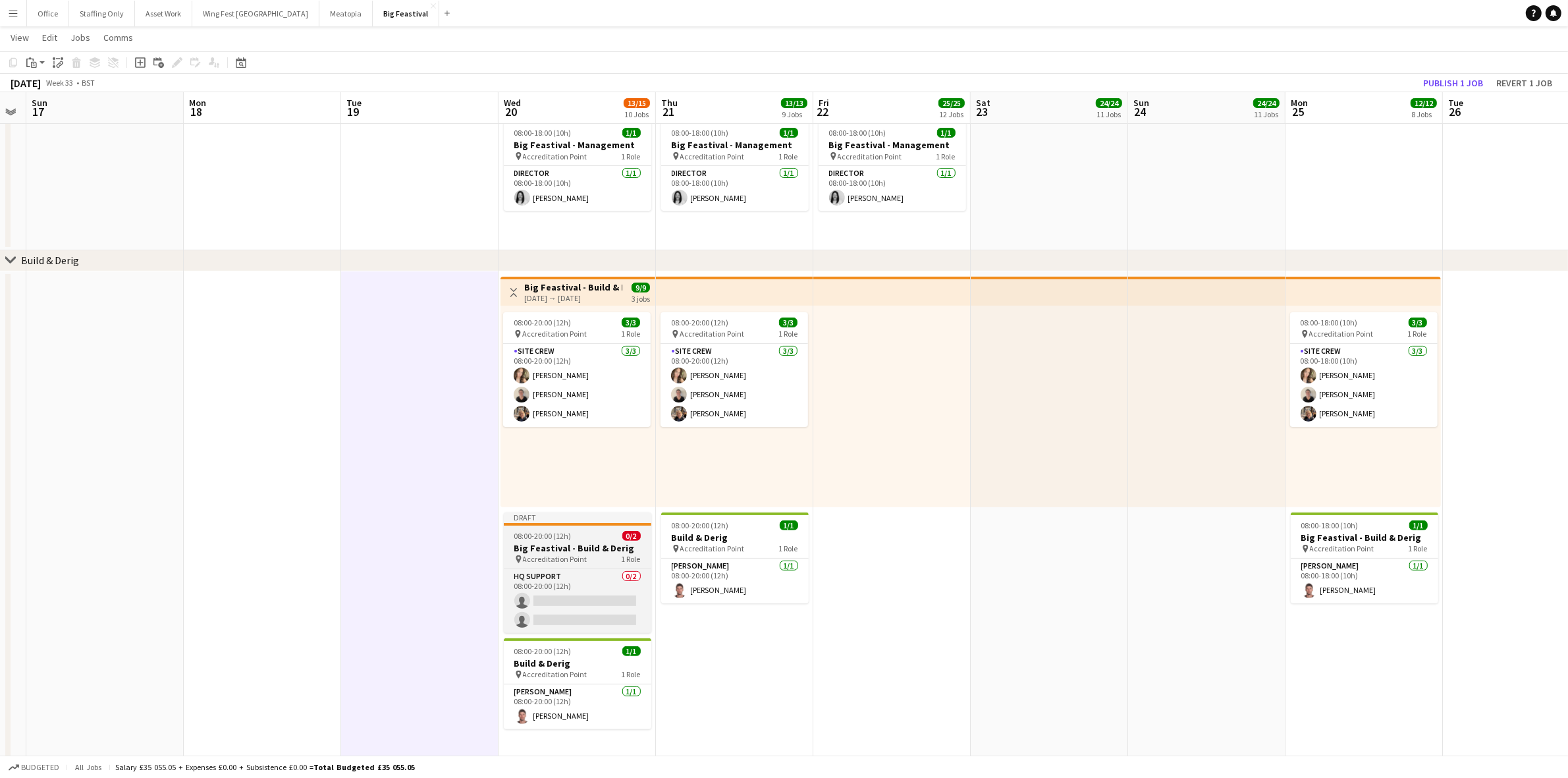
click at [537, 540] on app-job-card "Draft 08:00-20:00 (12h) 0/2 Big Feastival - Build & Derig pin Accreditation Poi…" at bounding box center [577, 573] width 147 height 121
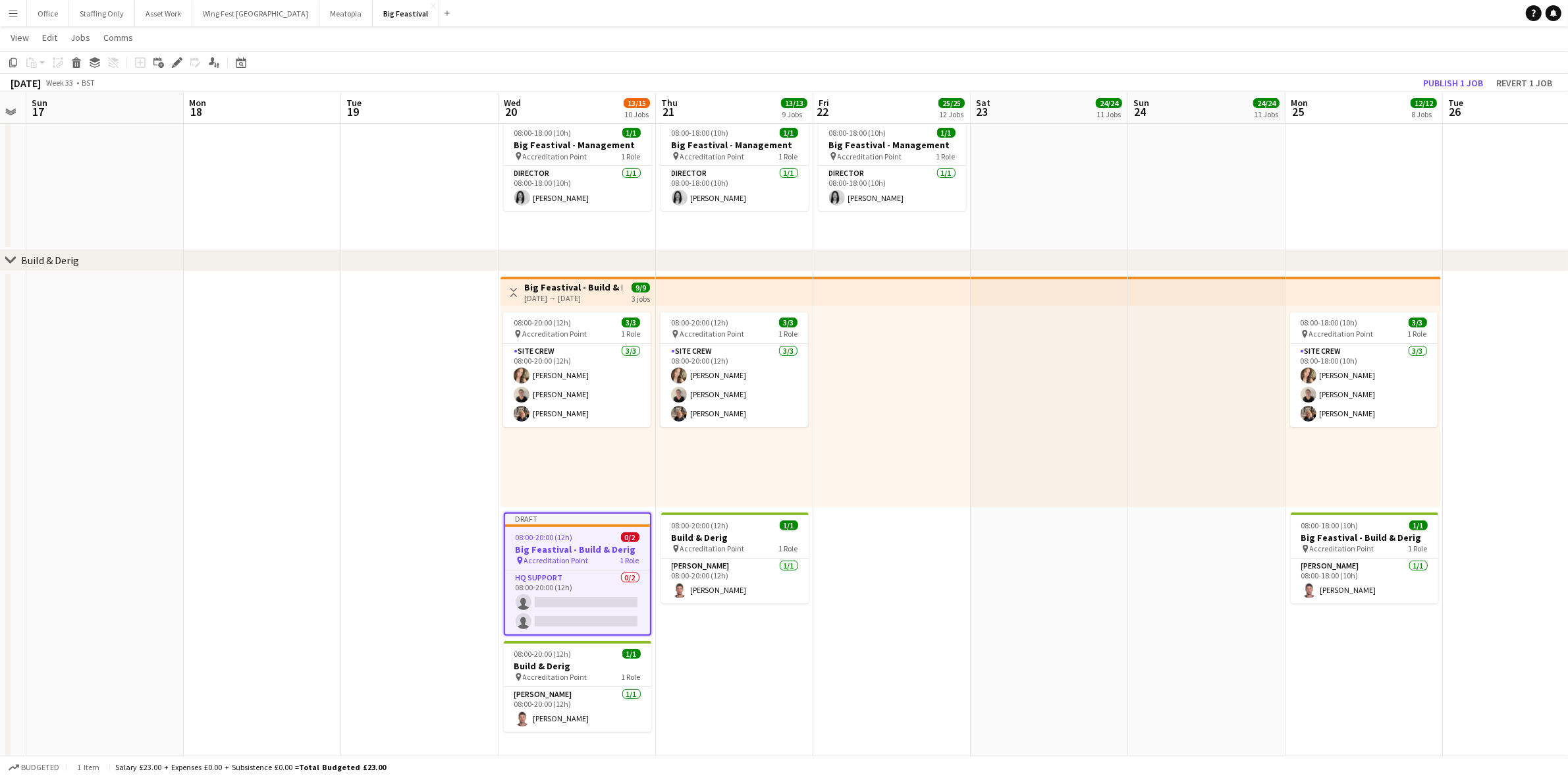
drag, startPoint x: 14, startPoint y: 59, endPoint x: 35, endPoint y: 88, distance: 35.8
click at [13, 59] on icon "Copy" at bounding box center [14, 63] width 11 height 11
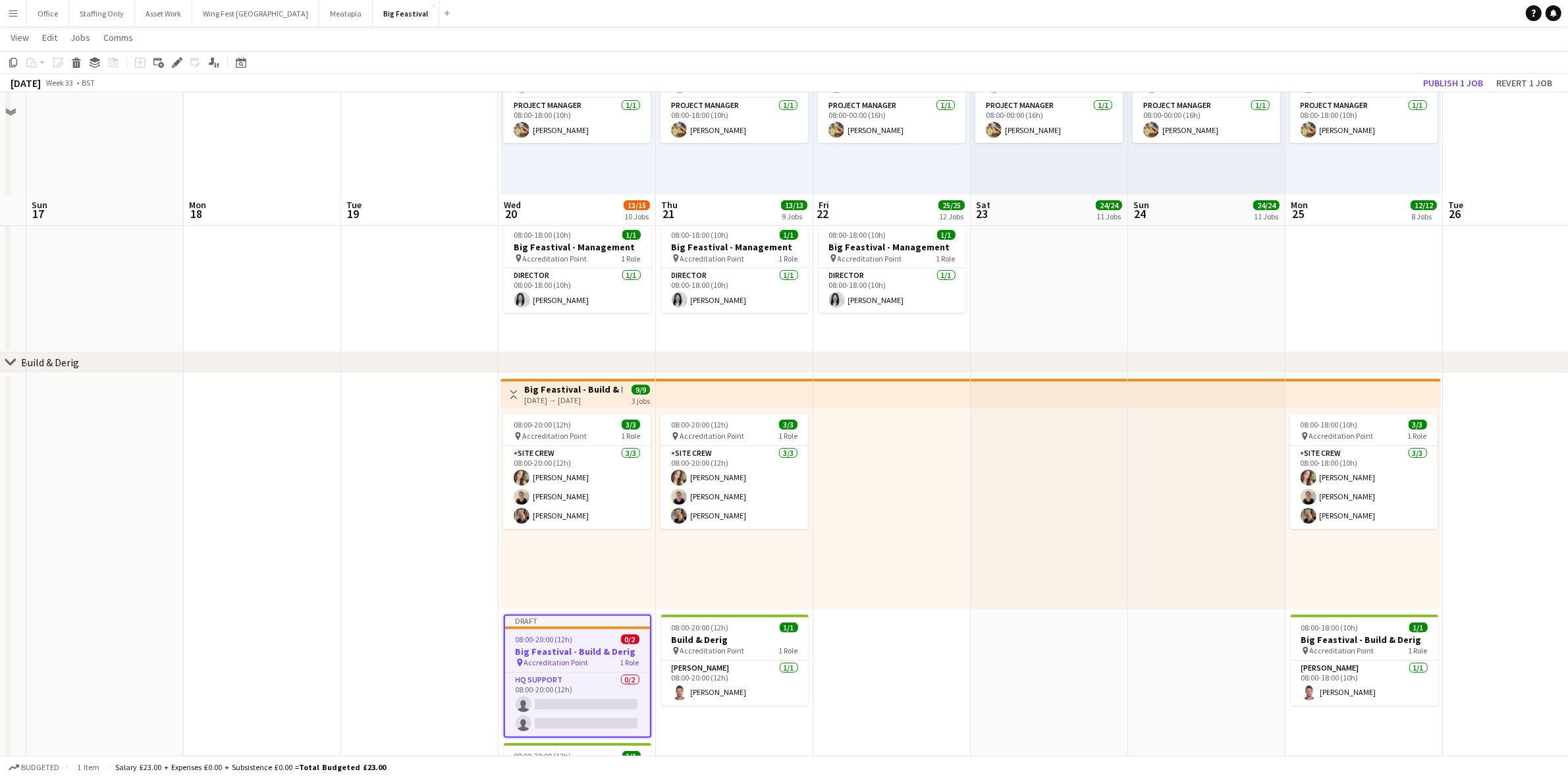
scroll to position [165, 0]
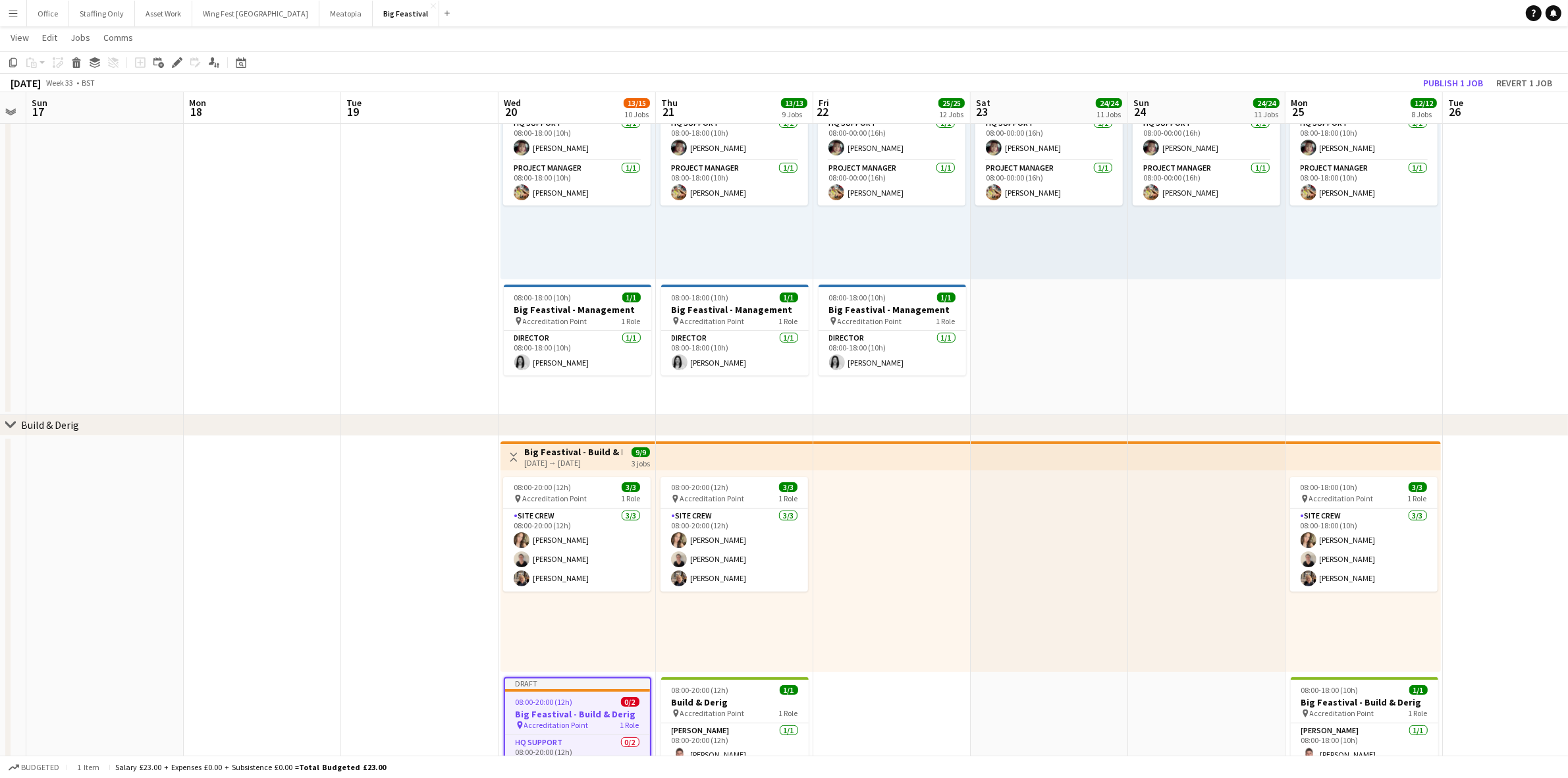
click at [534, 394] on app-date-cell "Toggle View Big Feastival - Management 20-08-2025 → 25-08-2025 12/12 6 jobs 08:…" at bounding box center [577, 229] width 157 height 372
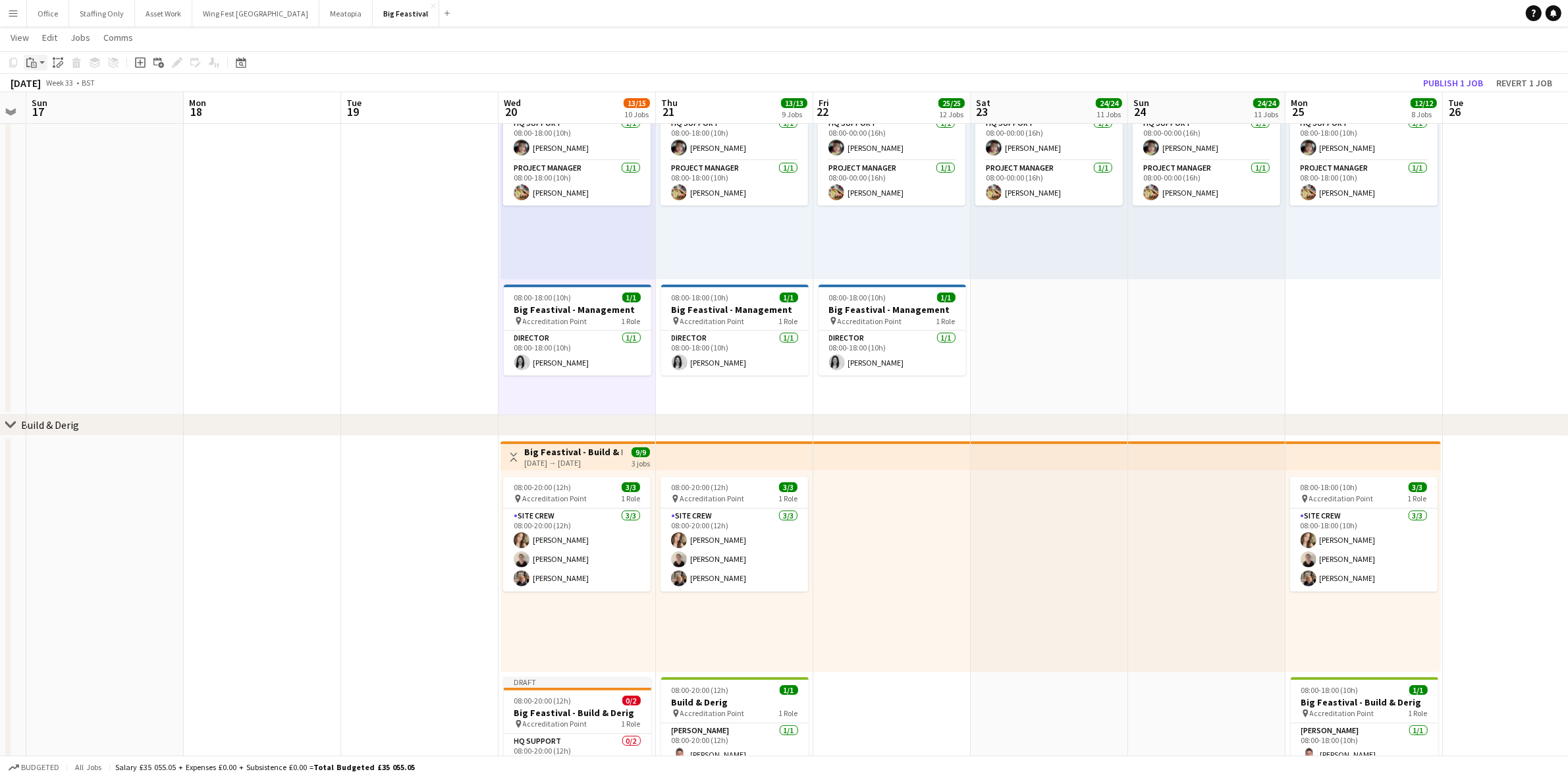
click at [29, 65] on icon "Paste" at bounding box center [32, 63] width 11 height 11
click at [64, 90] on link "Paste Ctrl+V" at bounding box center [96, 87] width 124 height 12
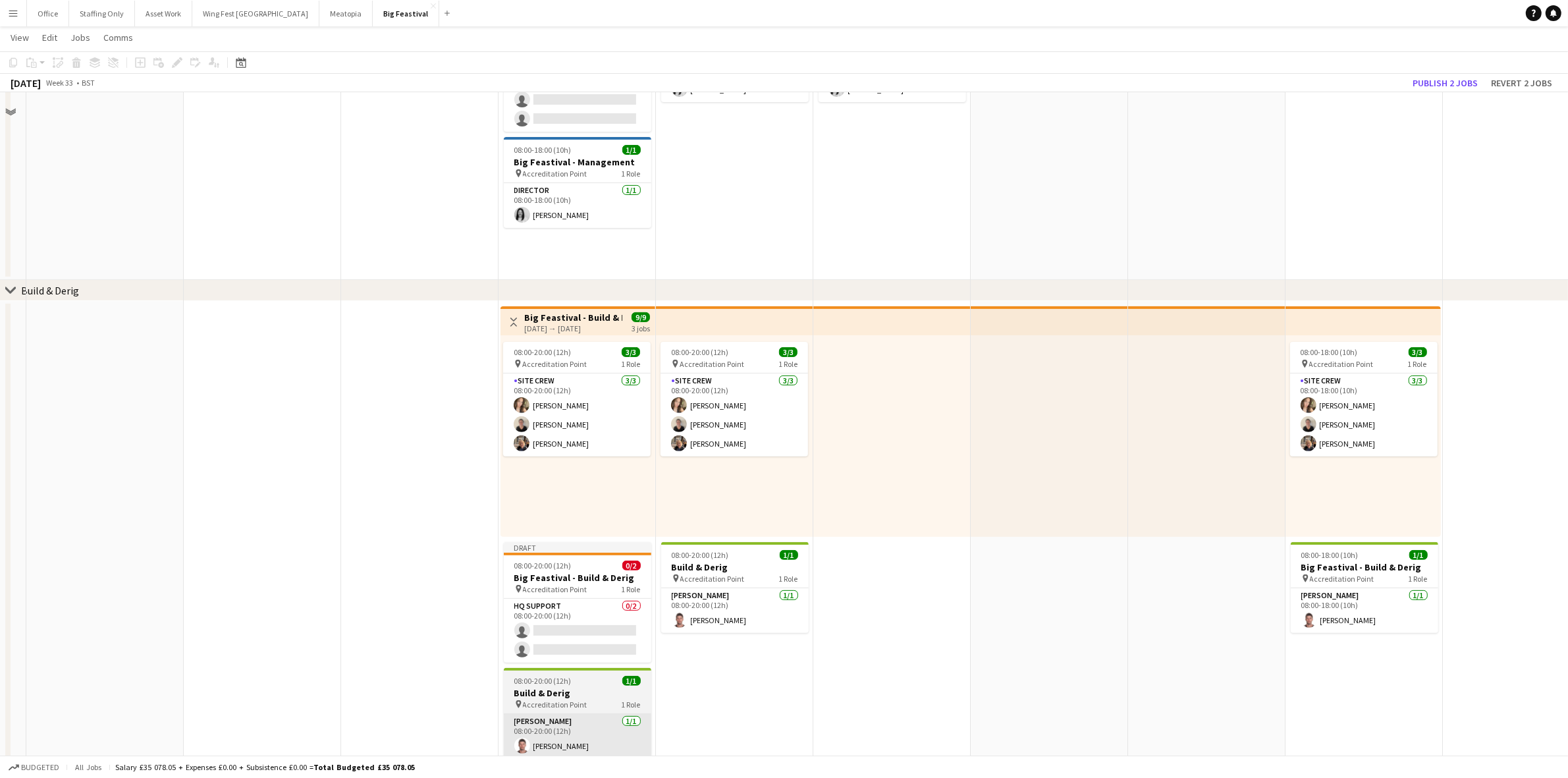
scroll to position [577, 0]
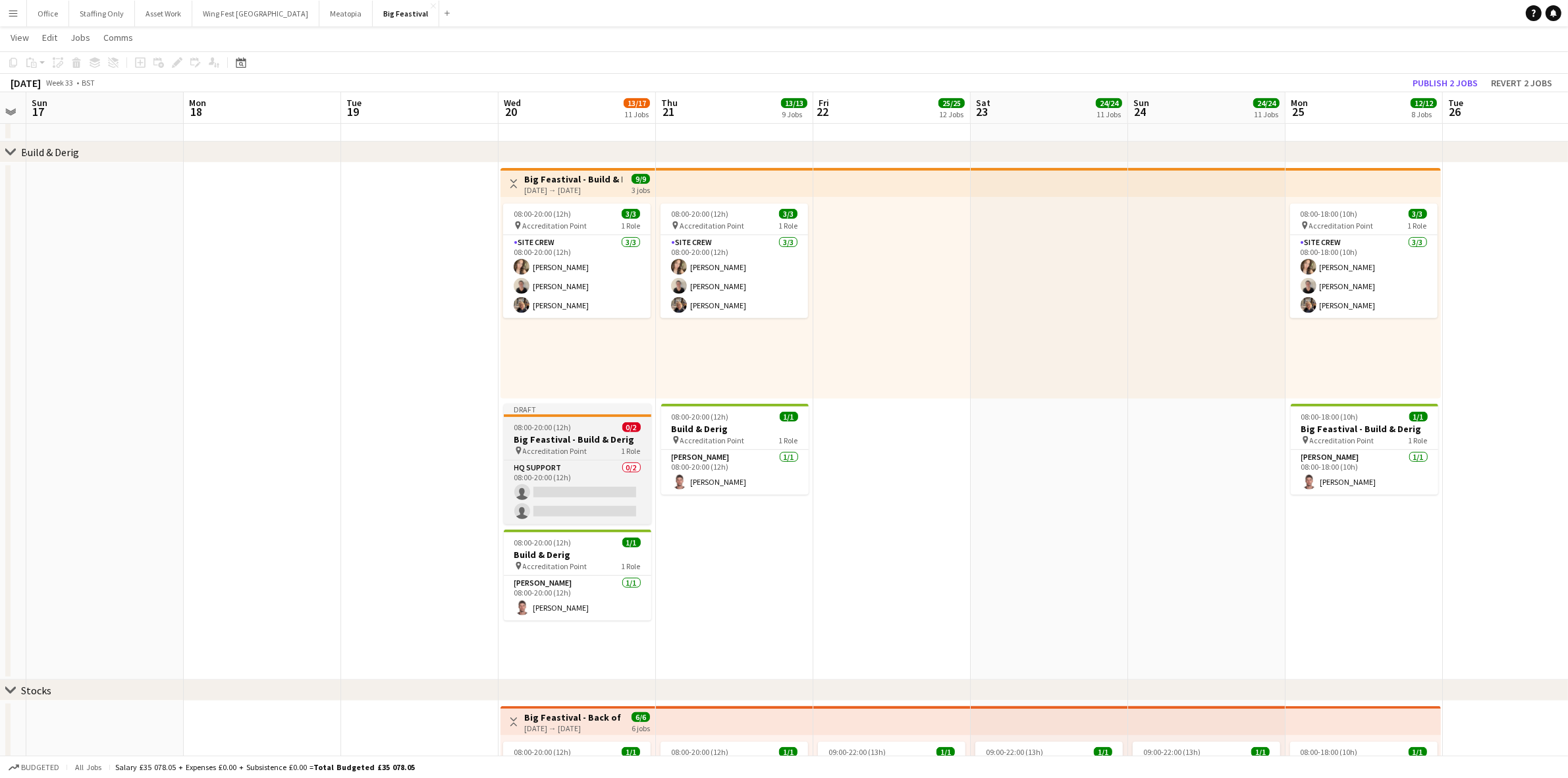
click at [555, 440] on h3 "Big Feastival - Build & Derig" at bounding box center [577, 439] width 147 height 12
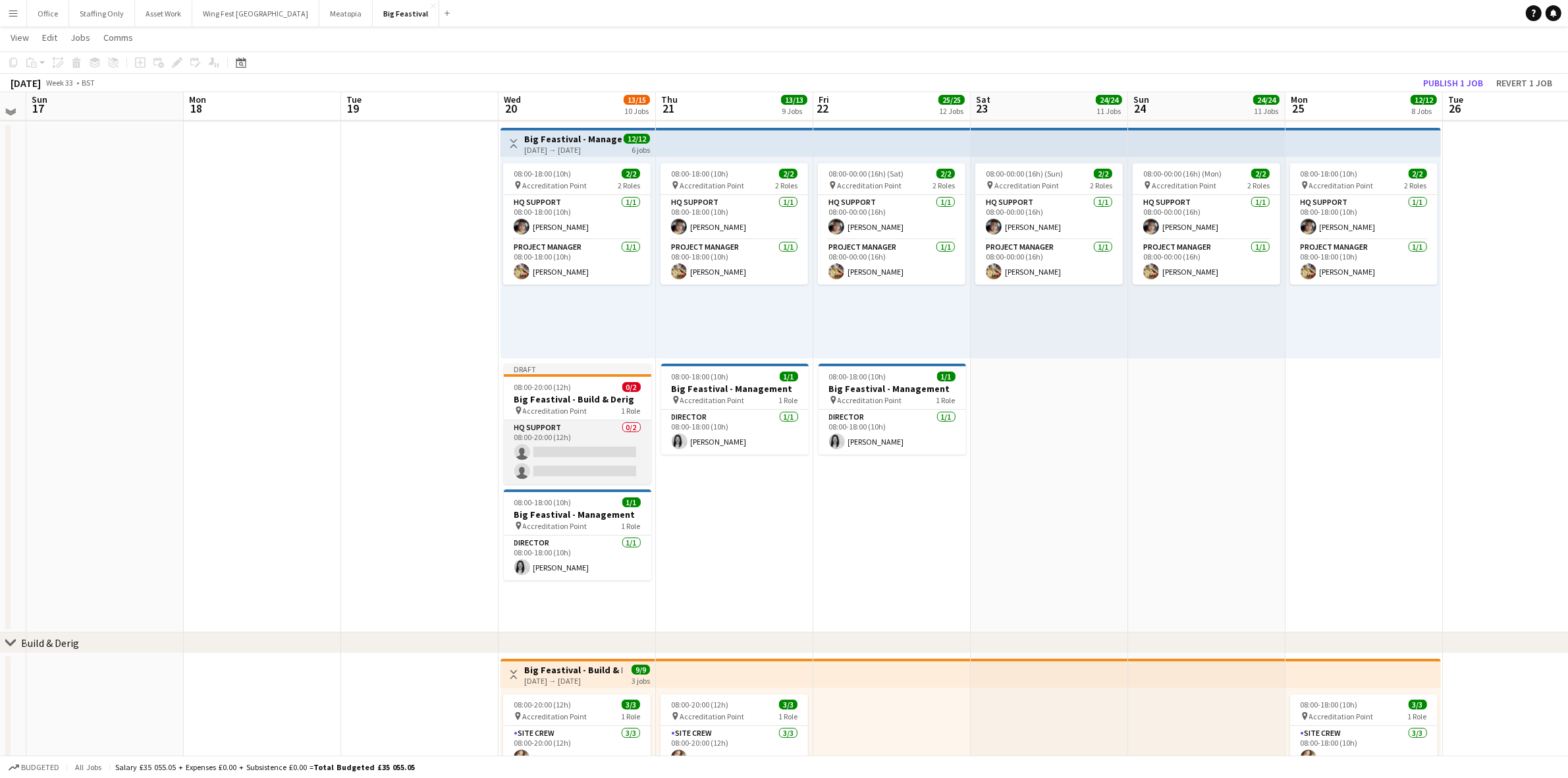
scroll to position [82, 0]
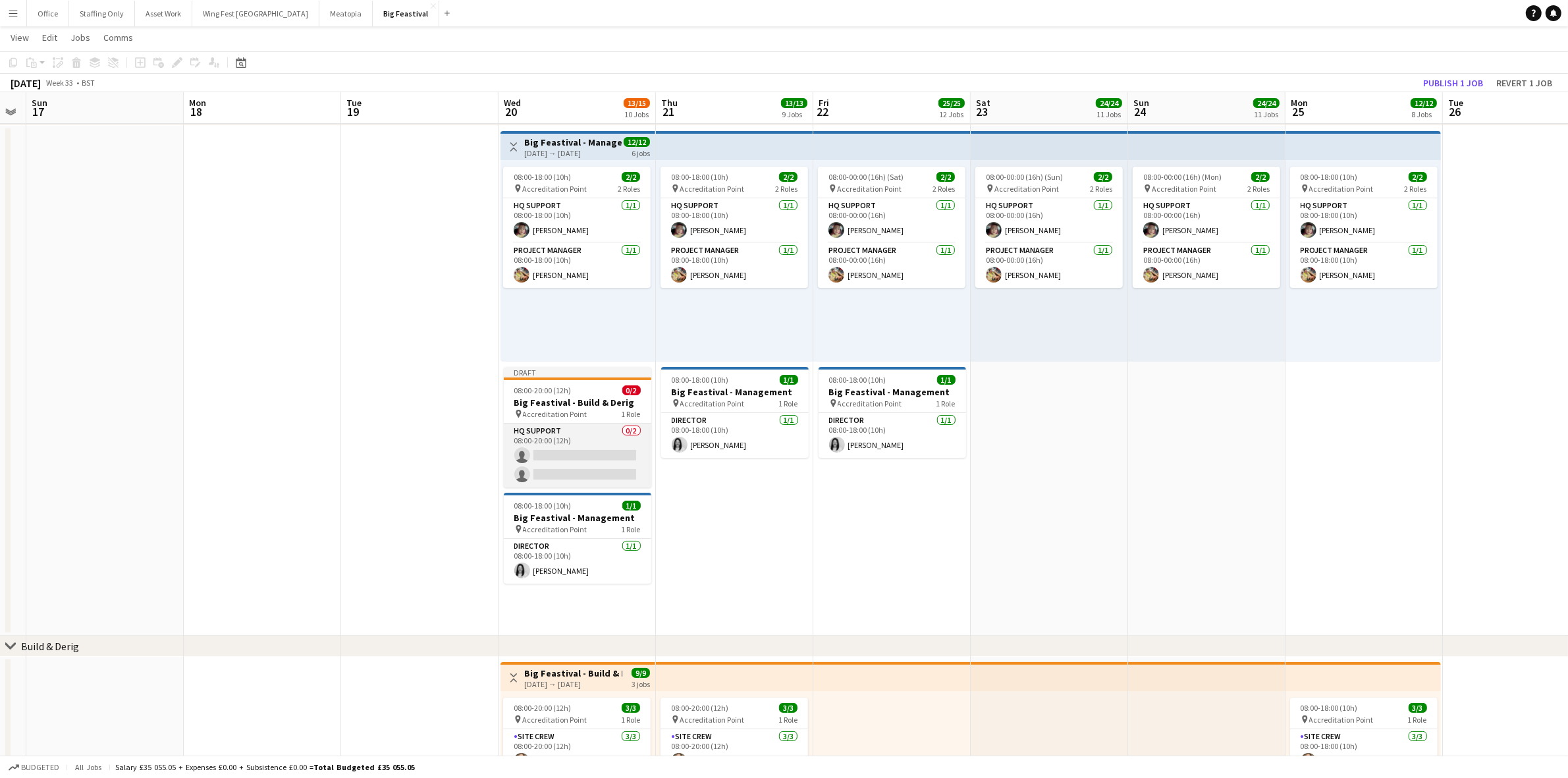
click at [533, 436] on app-card-role "HQ Support 0/2 08:00-20:00 (12h) single-neutral-actions single-neutral-actions" at bounding box center [577, 456] width 147 height 64
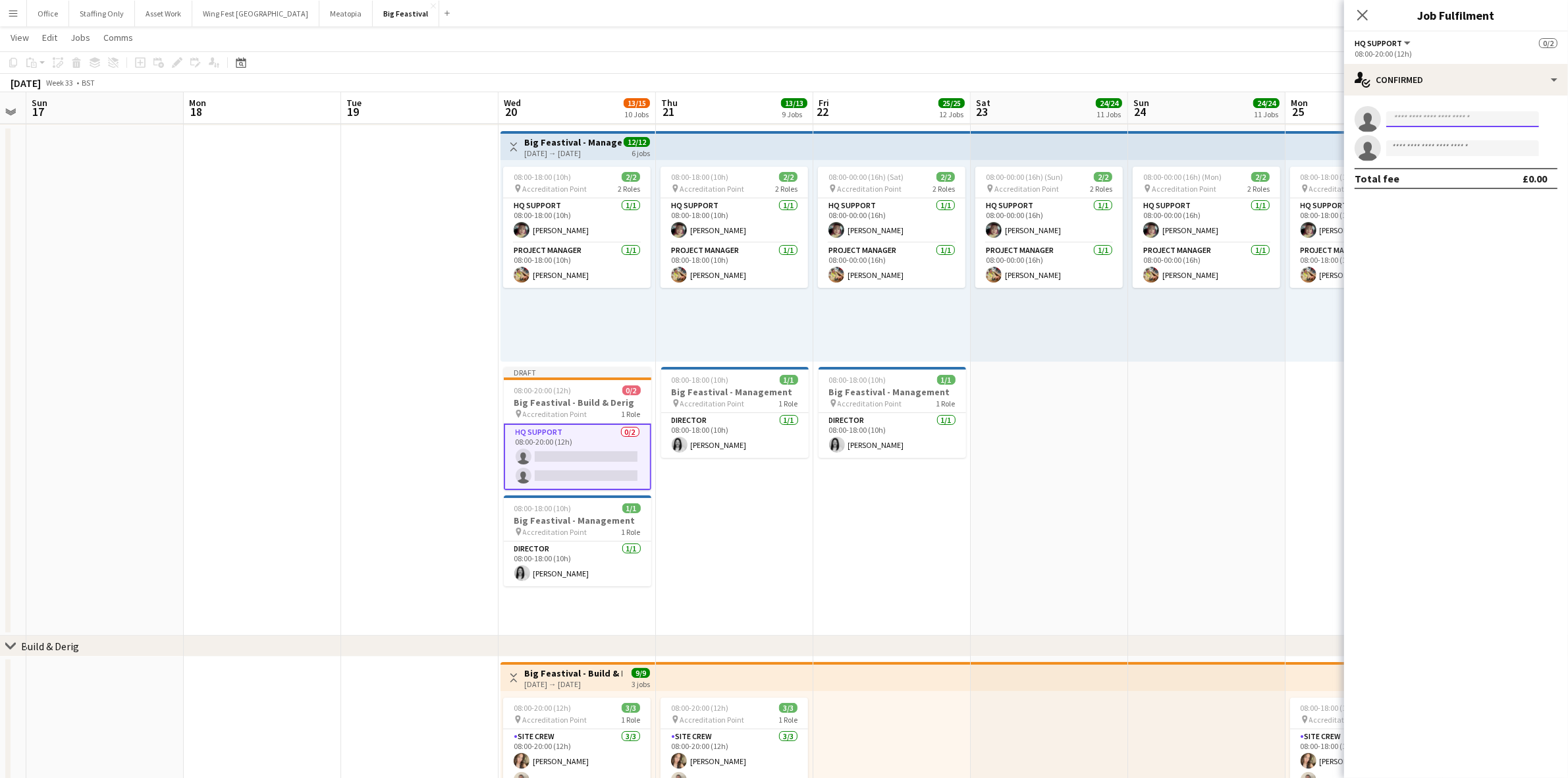
click at [1427, 116] on input at bounding box center [1462, 119] width 153 height 16
type input "****"
click at [1436, 178] on span "connor.bowen@gorilla-events.co.uk" at bounding box center [1462, 180] width 132 height 11
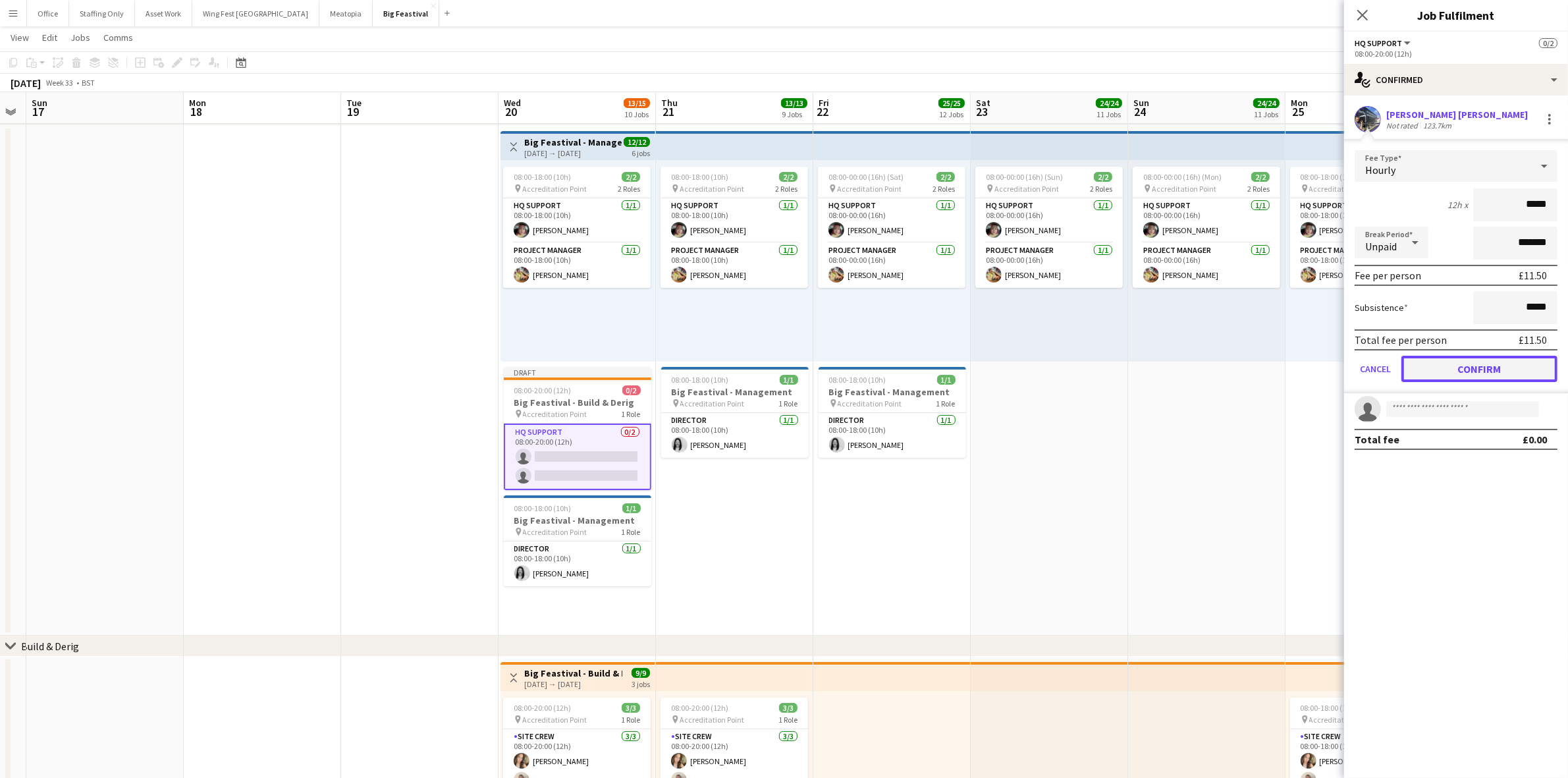
click at [1440, 367] on button "Confirm" at bounding box center [1479, 369] width 156 height 27
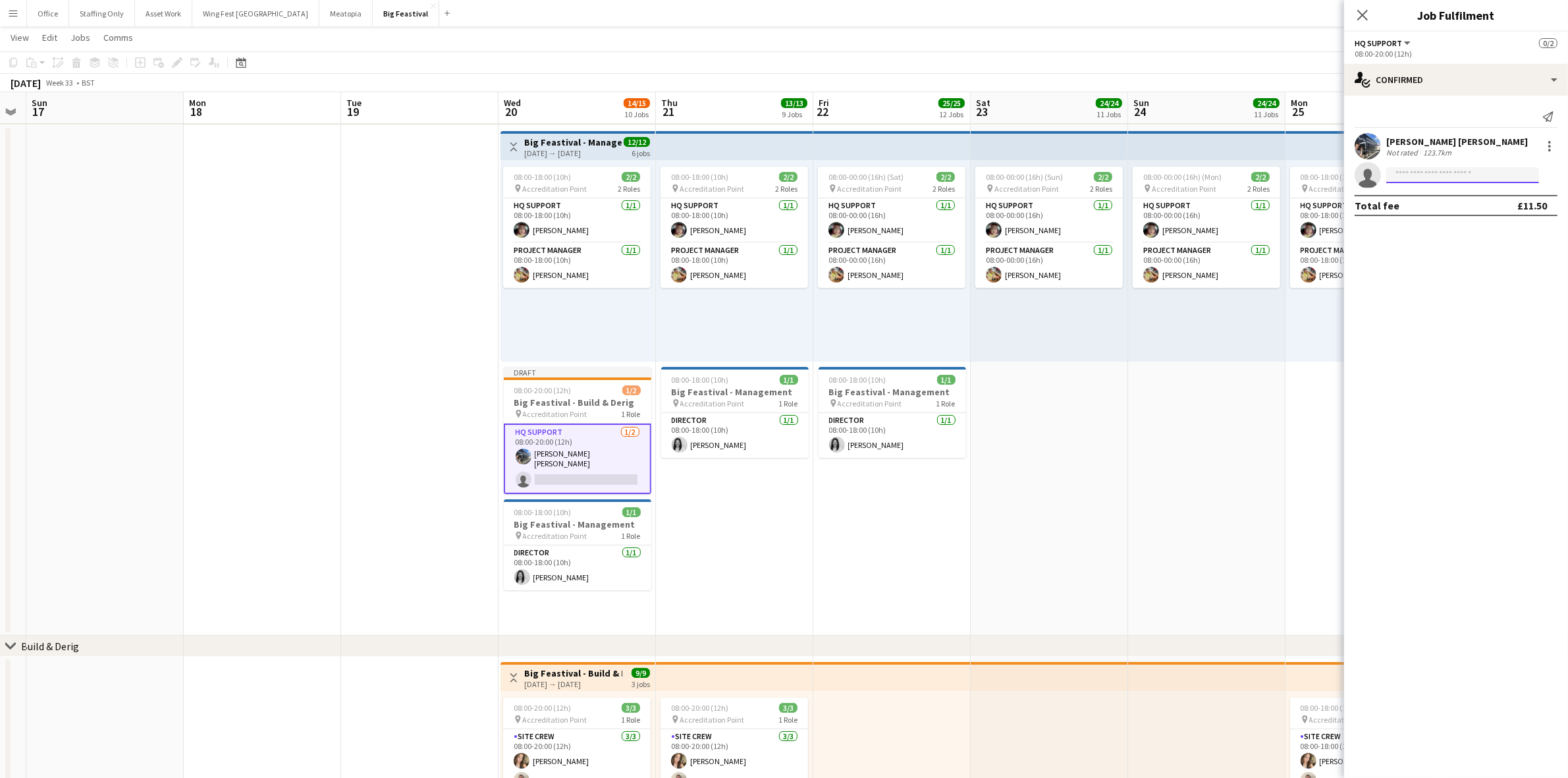
click at [1429, 176] on input at bounding box center [1462, 175] width 153 height 16
type input "******"
click at [1441, 204] on span "james@gorilla-events.co.uk" at bounding box center [1462, 205] width 132 height 11
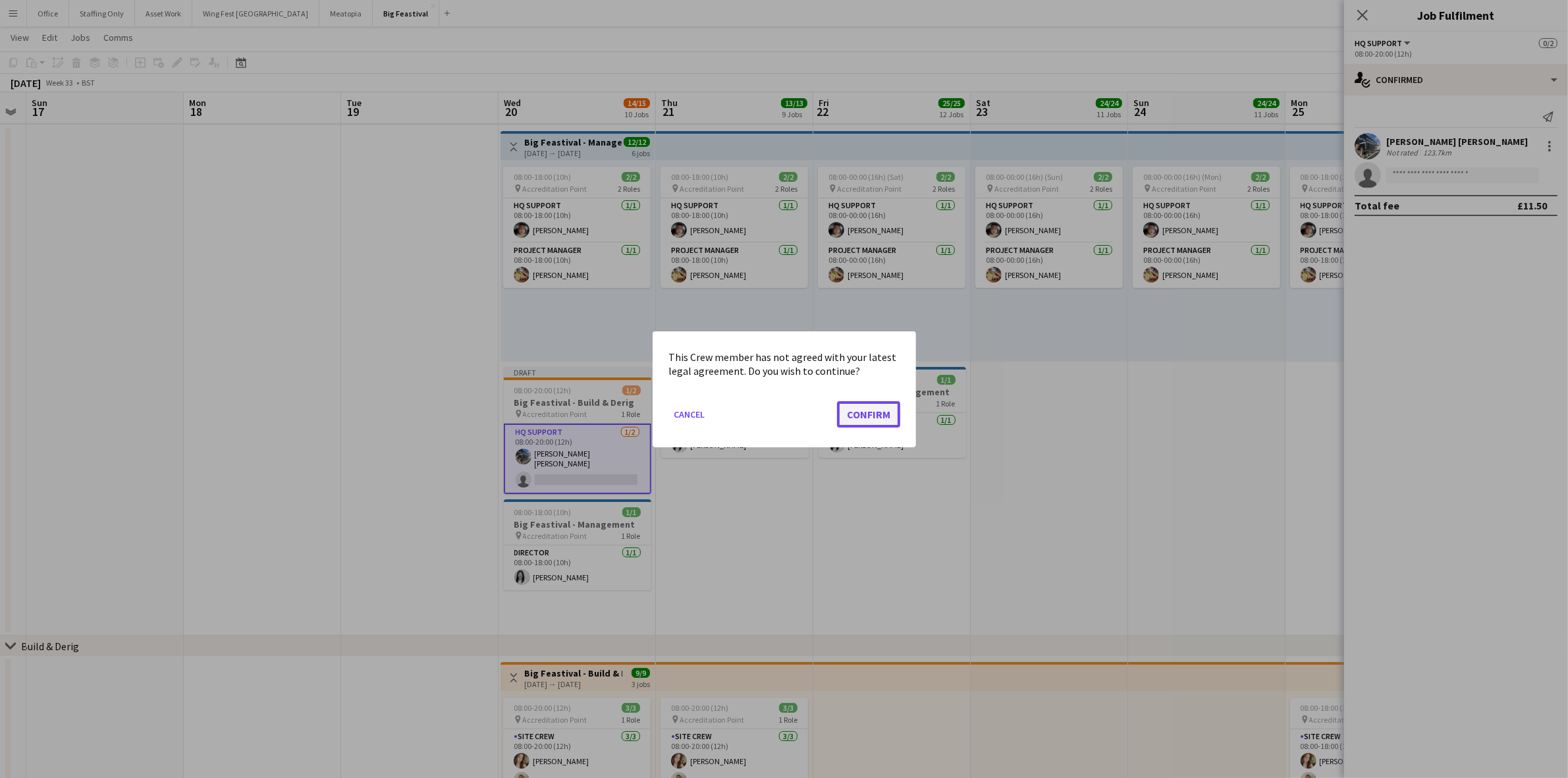
click at [870, 408] on button "Confirm" at bounding box center [868, 414] width 63 height 27
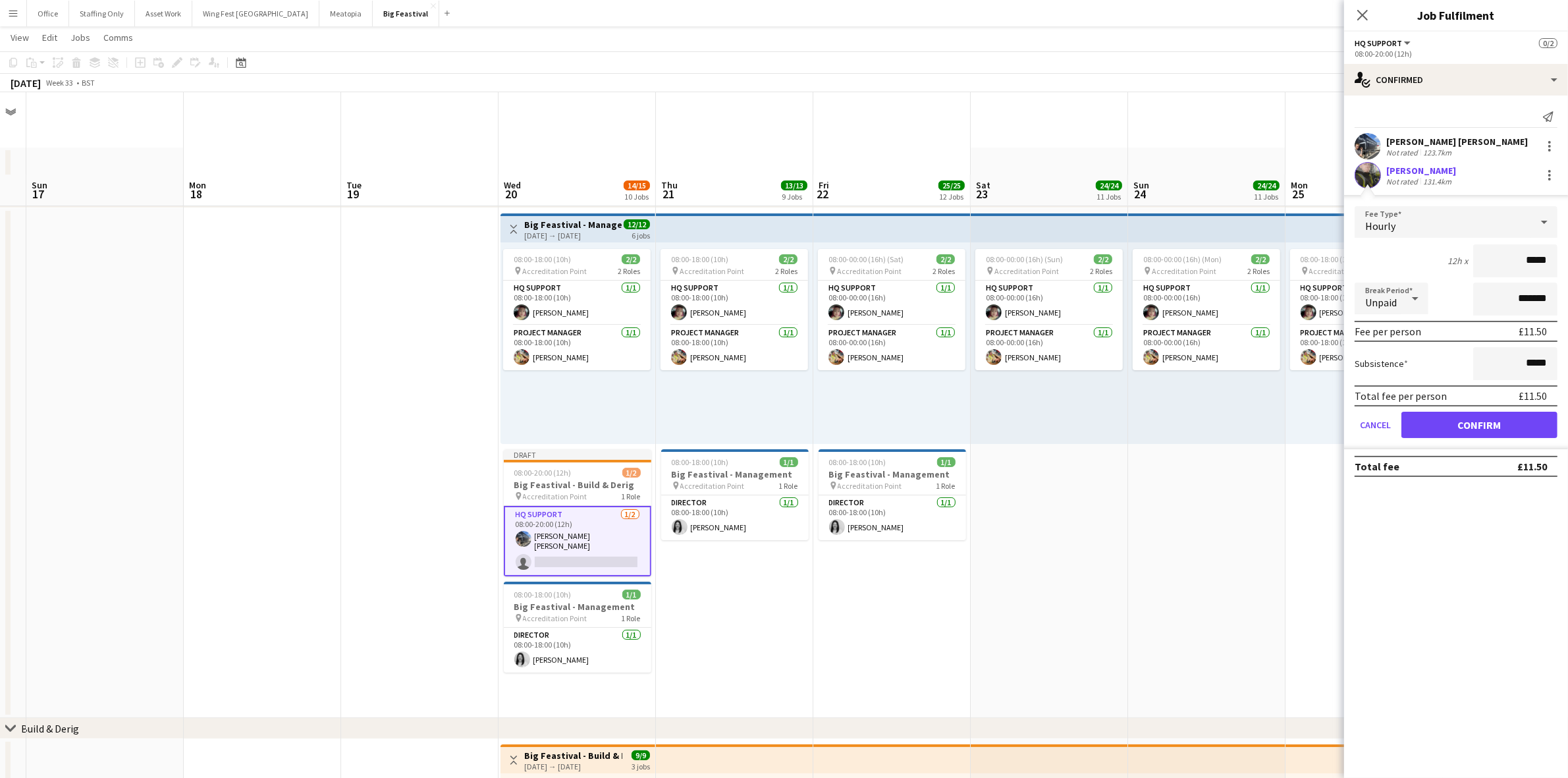
scroll to position [82, 0]
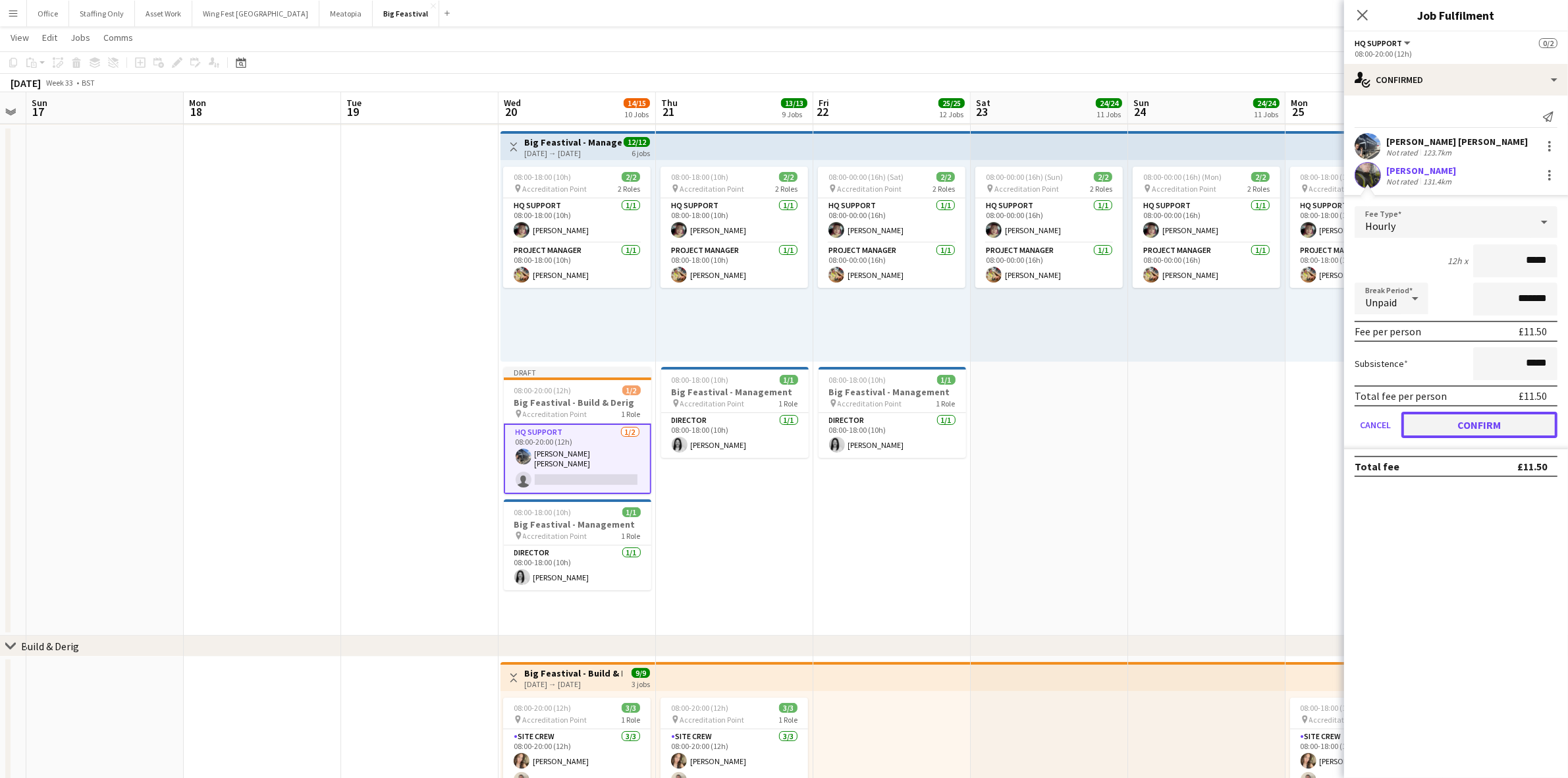
click at [1476, 426] on button "Confirm" at bounding box center [1479, 425] width 156 height 27
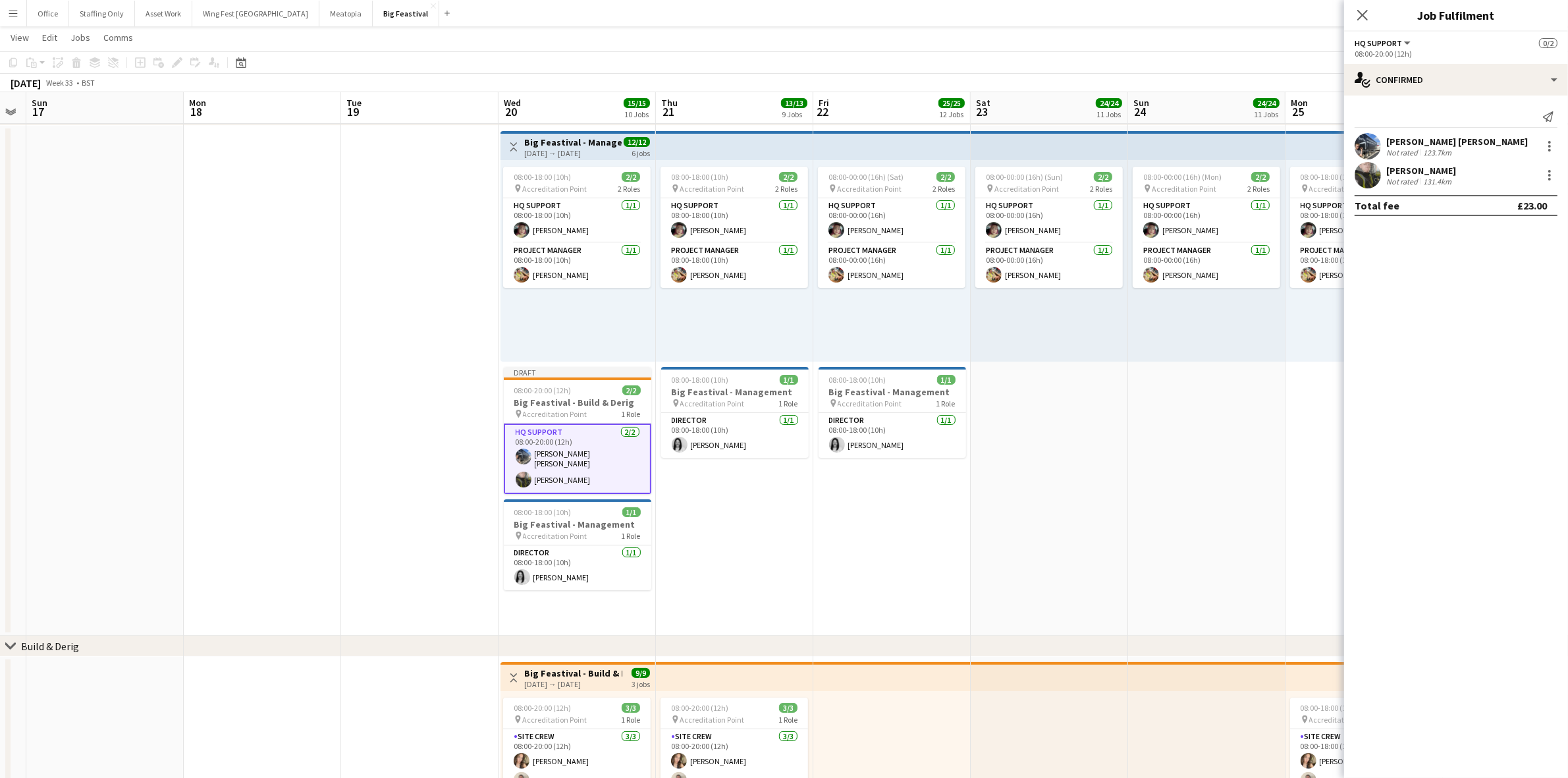
click at [563, 614] on app-date-cell "Toggle View Big Feastival - Management 20-08-2025 → 25-08-2025 12/12 6 jobs 08:…" at bounding box center [577, 380] width 157 height 510
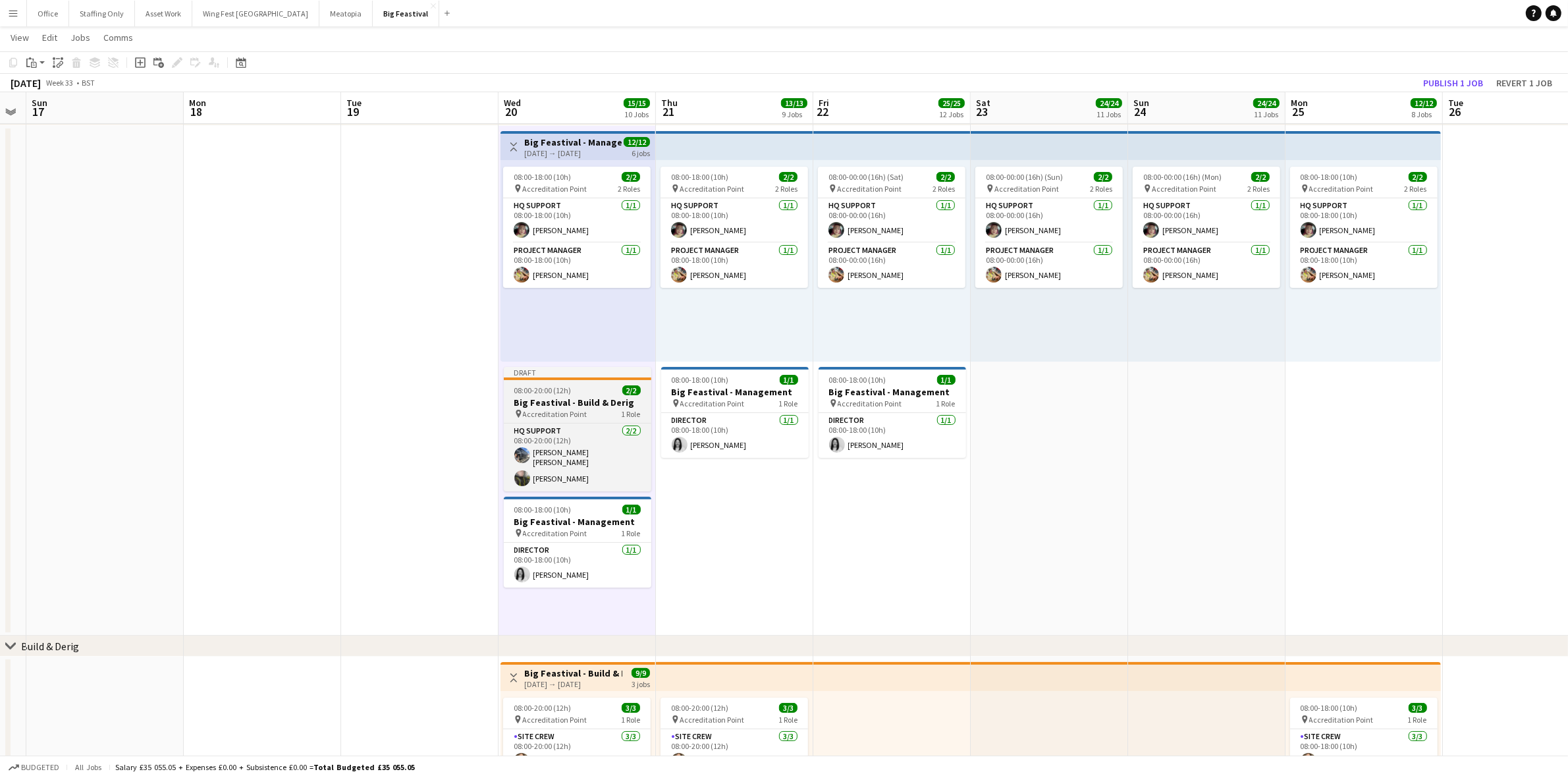
click at [575, 393] on div "08:00-20:00 (12h) 2/2" at bounding box center [577, 390] width 147 height 10
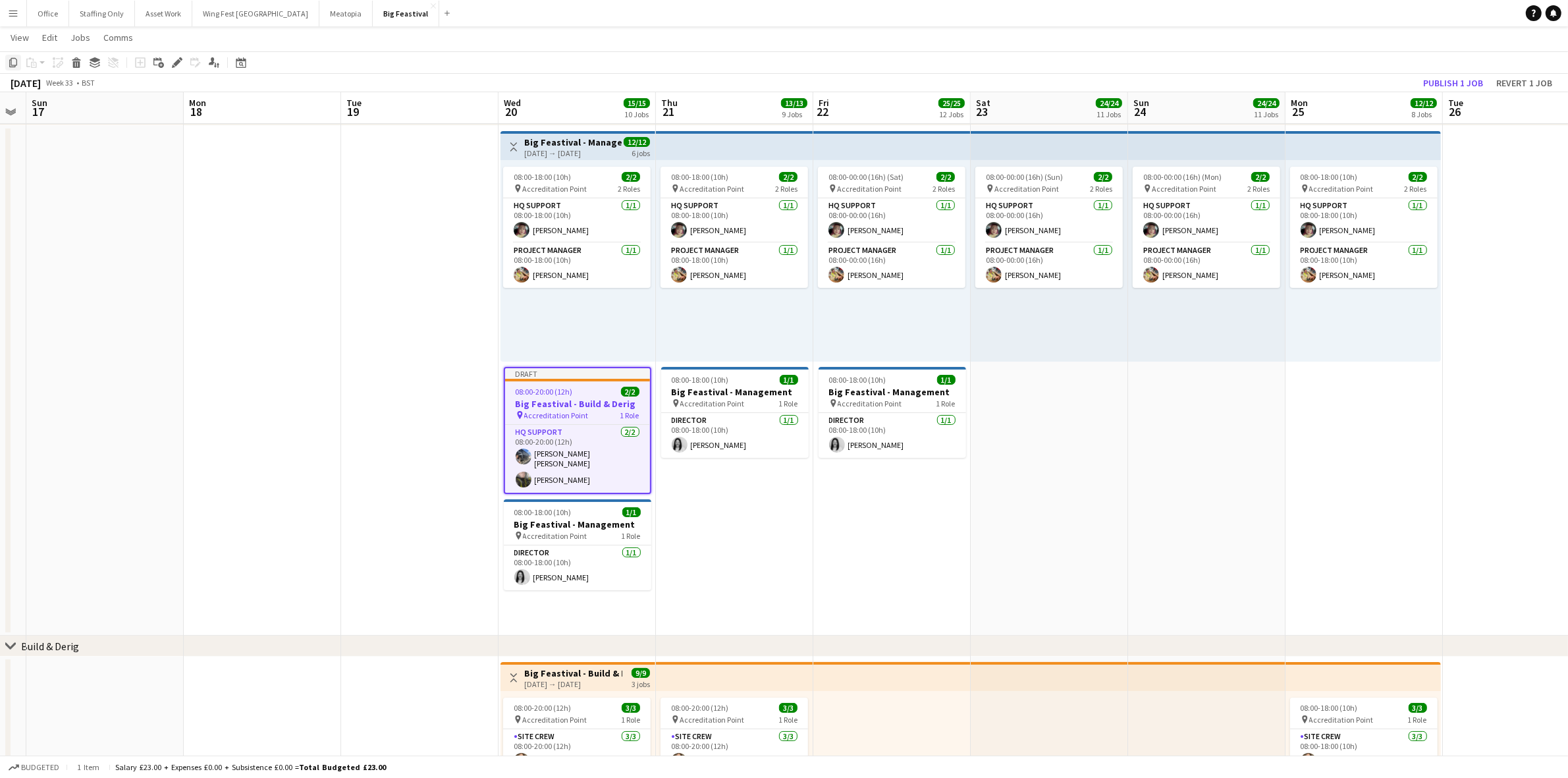
click at [13, 62] on icon "Copy" at bounding box center [14, 63] width 11 height 11
click at [1241, 370] on app-date-cell "08:00-00:00 (16h) (Mon) 2/2 pin Accreditation Point 2 Roles HQ Support 1/1 08:0…" at bounding box center [1207, 380] width 157 height 510
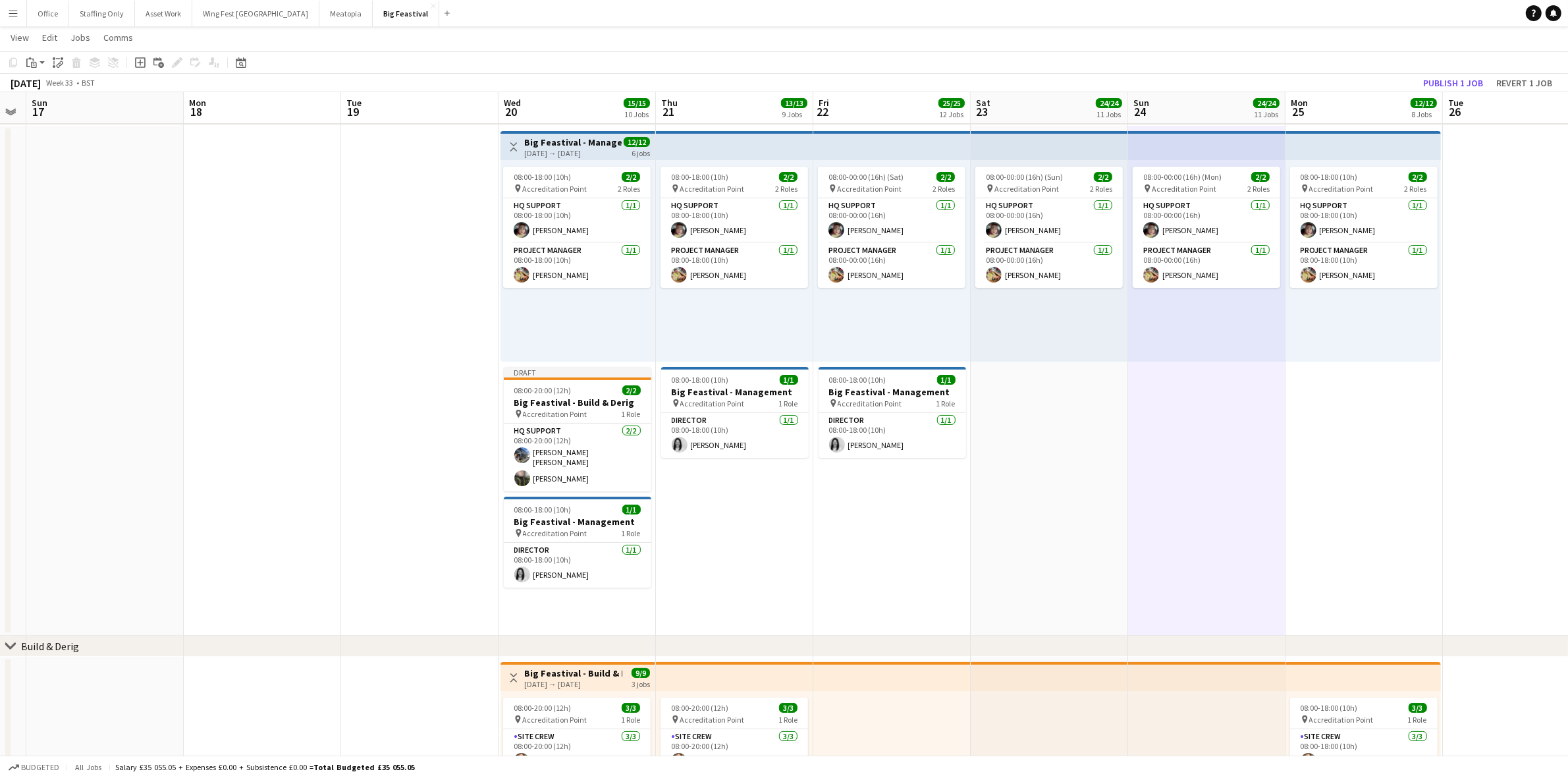
click at [1358, 402] on app-date-cell "08:00-18:00 (10h) 2/2 pin Accreditation Point 2 Roles HQ Support 1/1 08:00-18:0…" at bounding box center [1364, 380] width 157 height 510
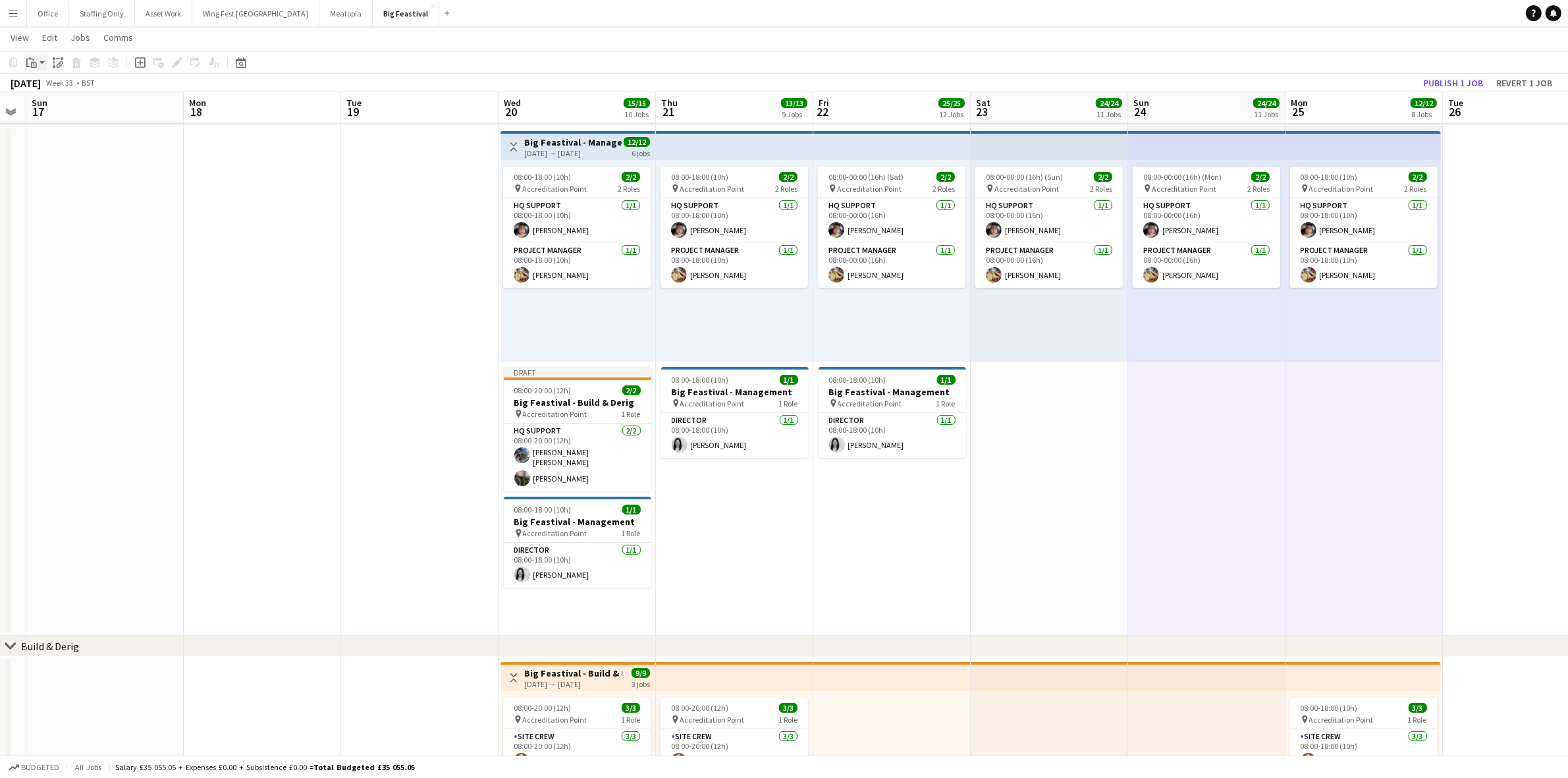
click at [34, 62] on icon at bounding box center [34, 65] width 5 height 5
click at [66, 109] on link "Paste with crew Ctrl+Shift+V" at bounding box center [96, 110] width 124 height 12
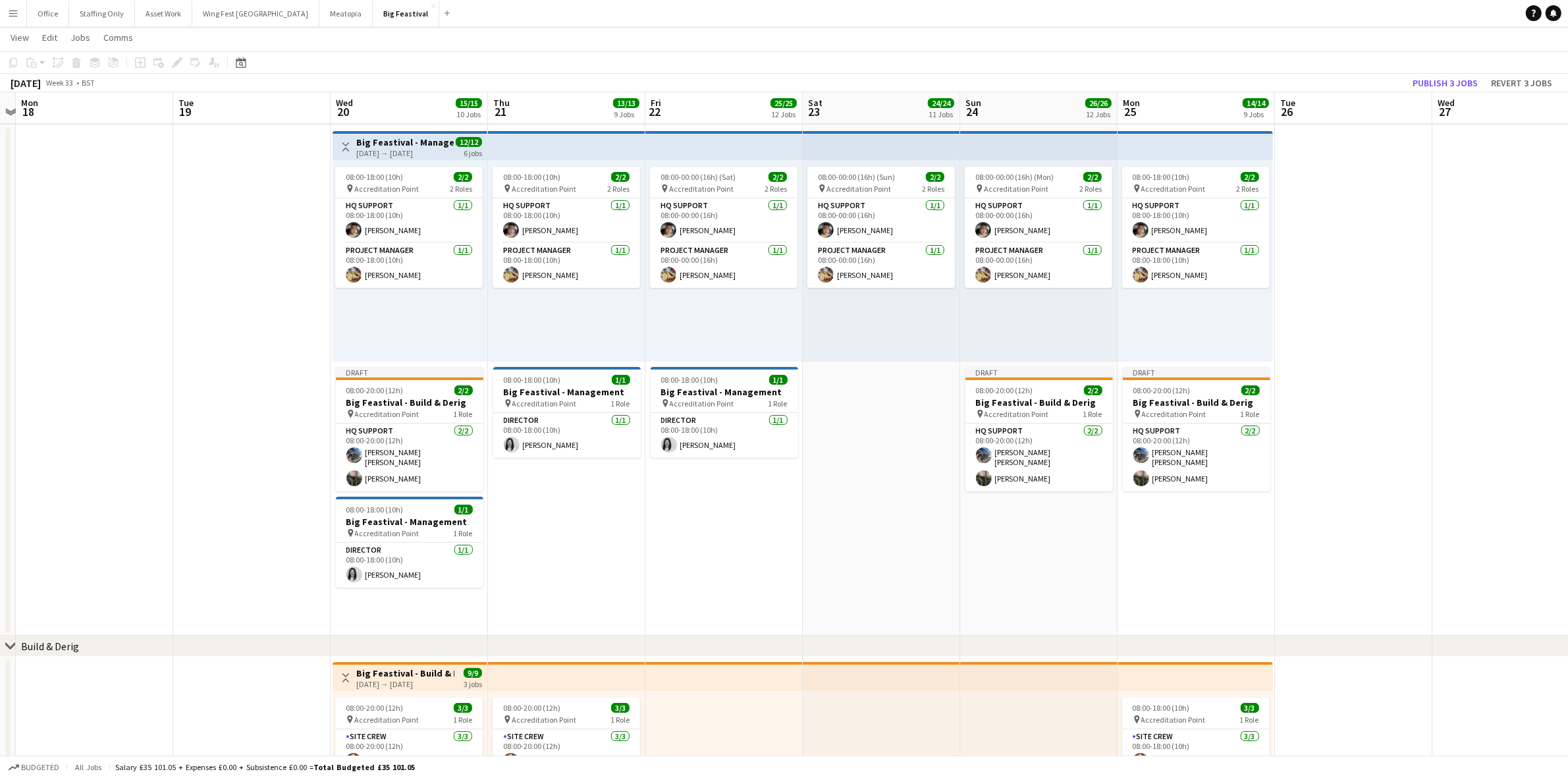
scroll to position [0, 478]
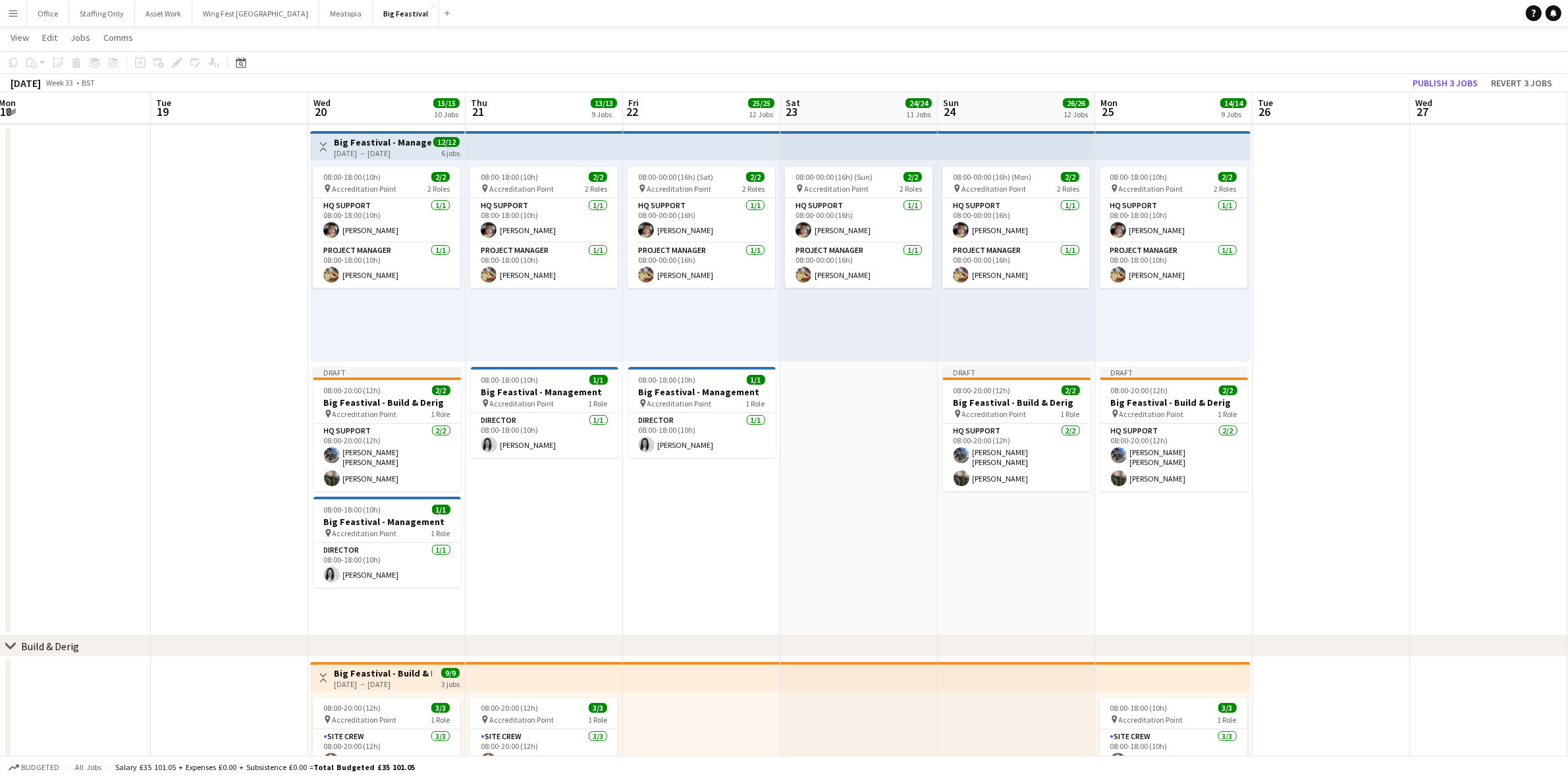
drag, startPoint x: 854, startPoint y: 584, endPoint x: 768, endPoint y: 584, distance: 86.0
click at [1439, 81] on button "Publish 3 jobs" at bounding box center [1444, 82] width 76 height 17
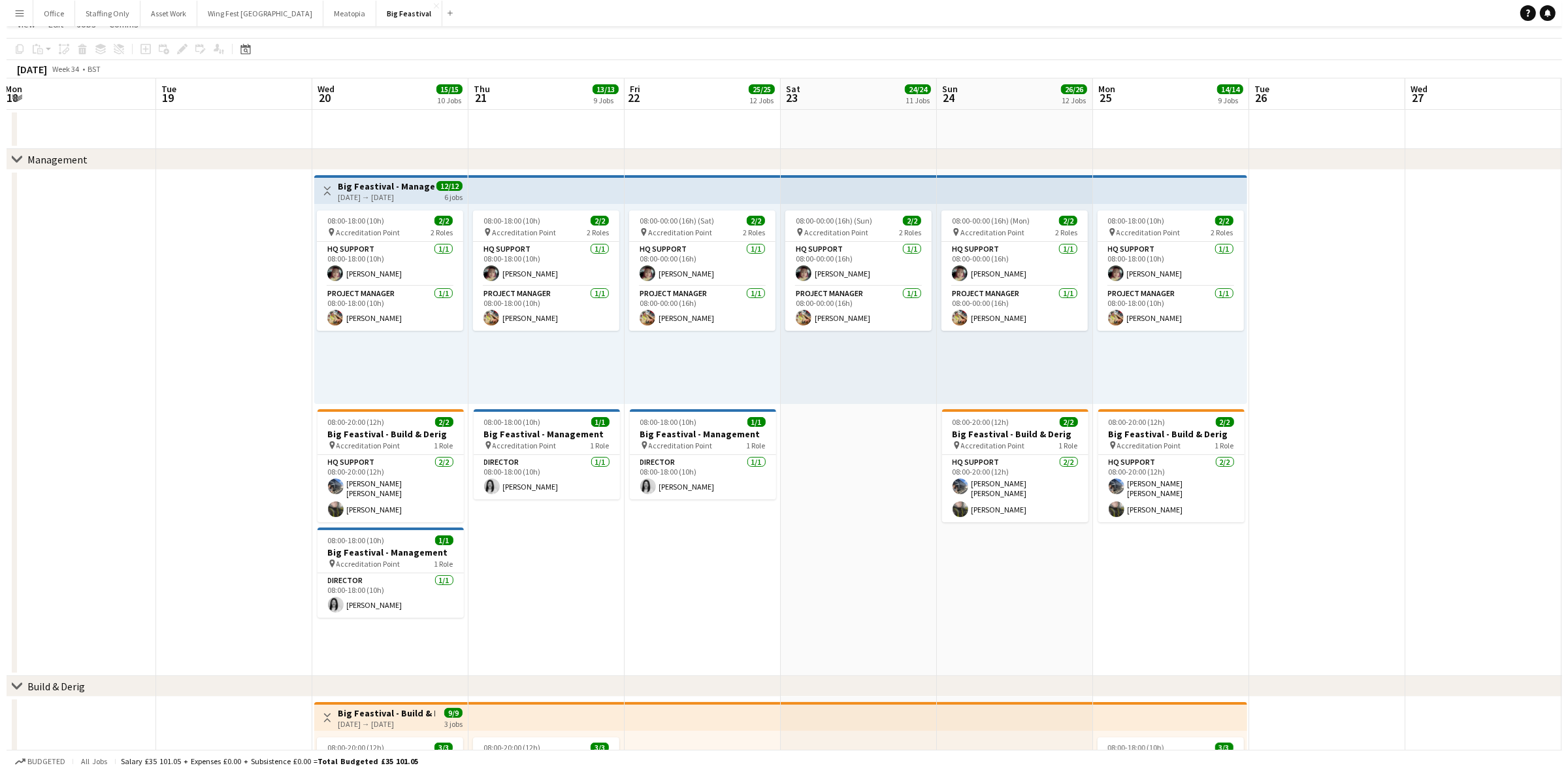
scroll to position [0, 0]
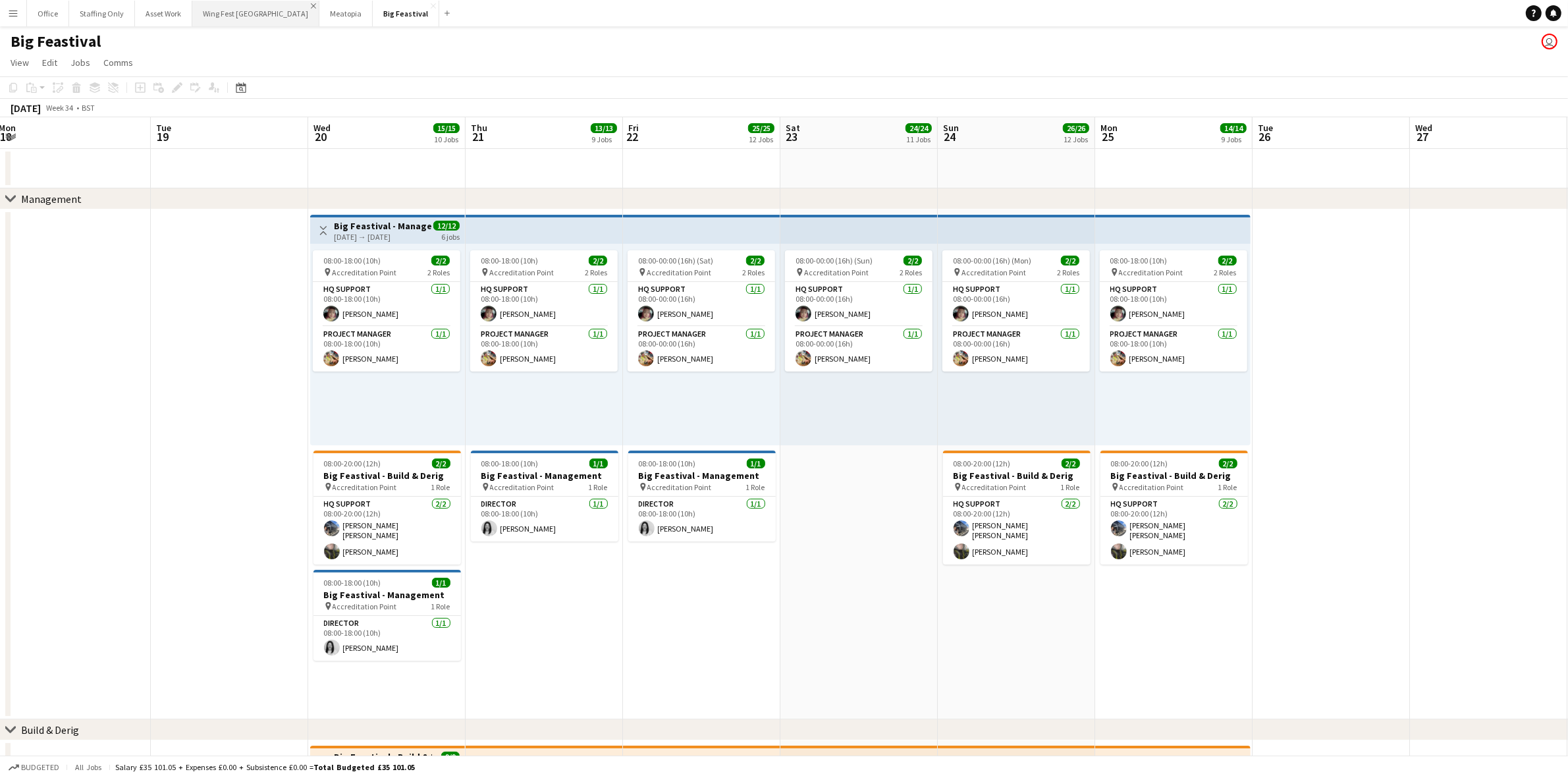
click at [311, 4] on app-icon "Close" at bounding box center [314, 6] width 5 height 5
click at [201, 14] on button "Meatopia Close" at bounding box center [219, 14] width 53 height 26
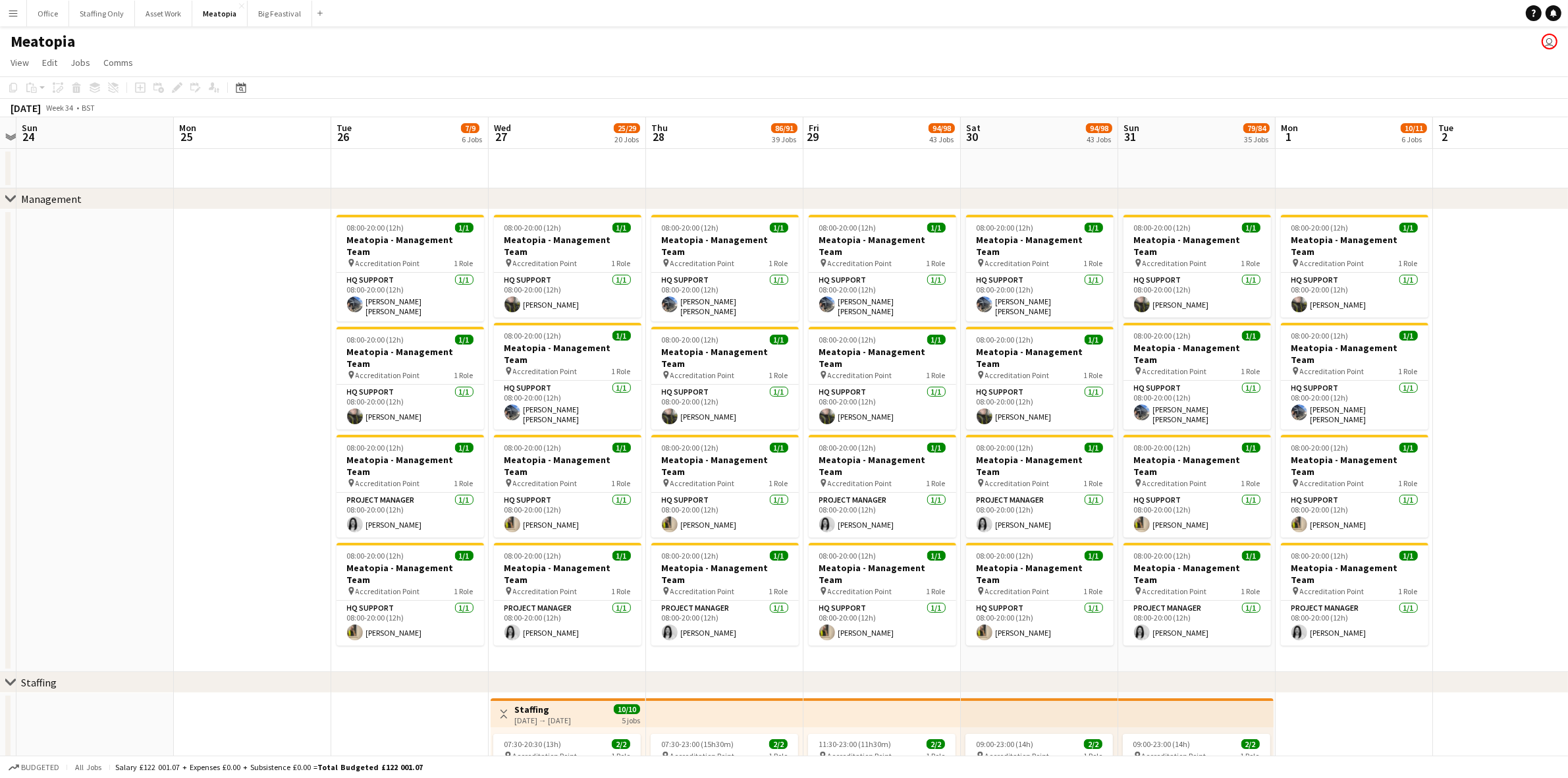
scroll to position [0, 316]
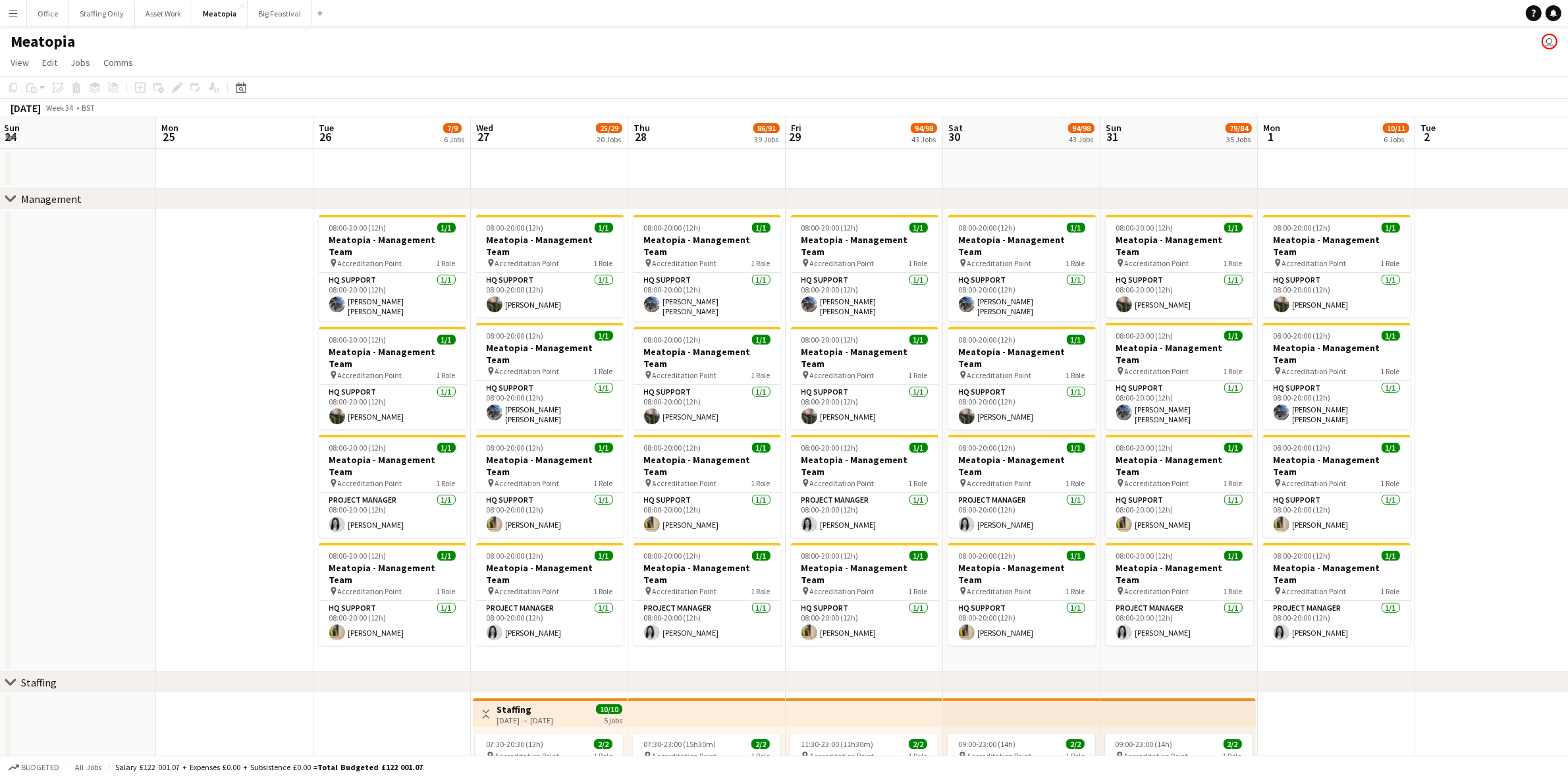
drag, startPoint x: 542, startPoint y: 638, endPoint x: 726, endPoint y: 636, distance: 184.0
click at [755, 641] on app-date-cell "08:00-20:00 (12h) 1/1 Meatopia - Management Team pin Accreditation Point 1 Role…" at bounding box center [707, 440] width 157 height 462
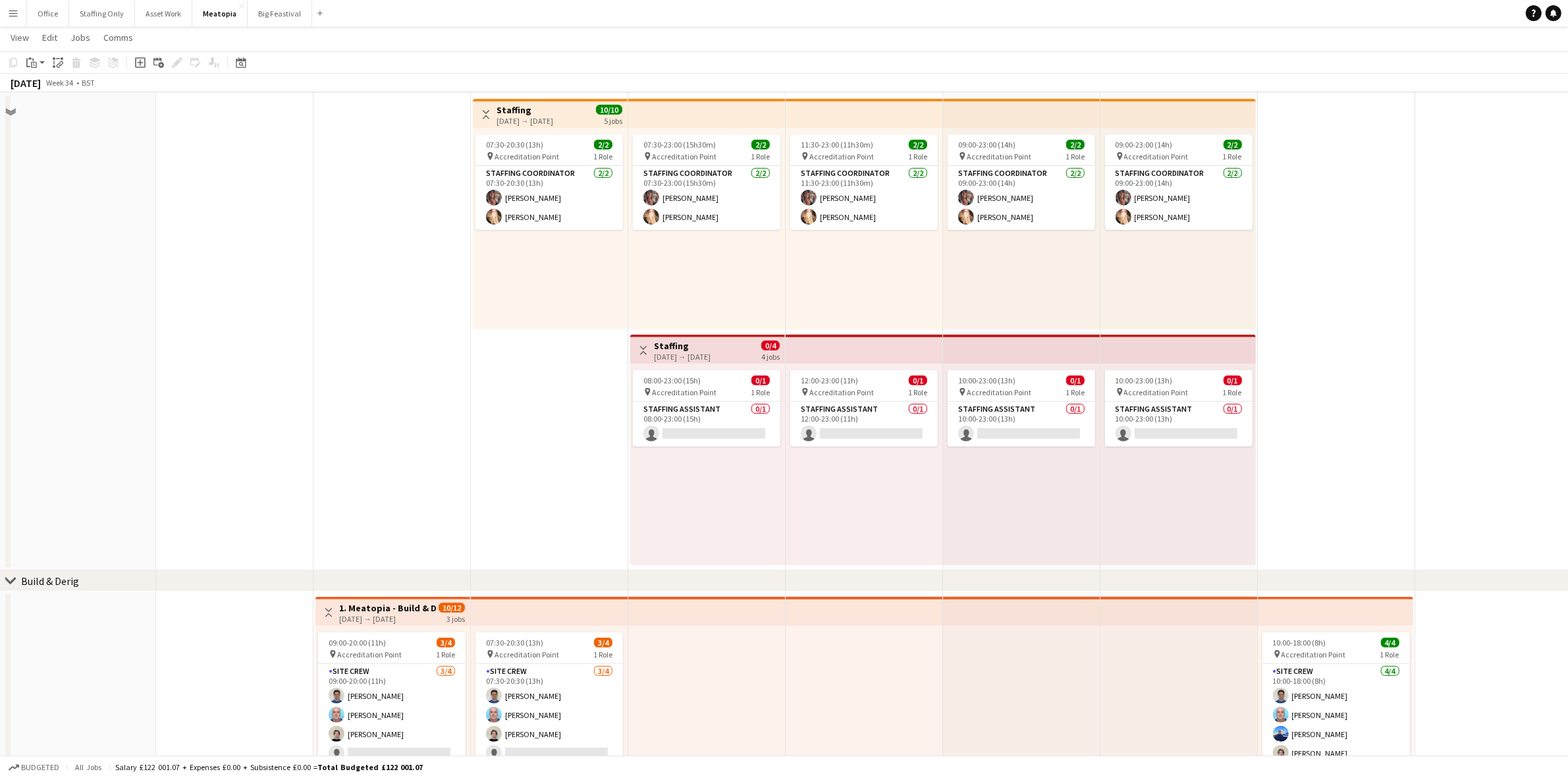
scroll to position [494, 0]
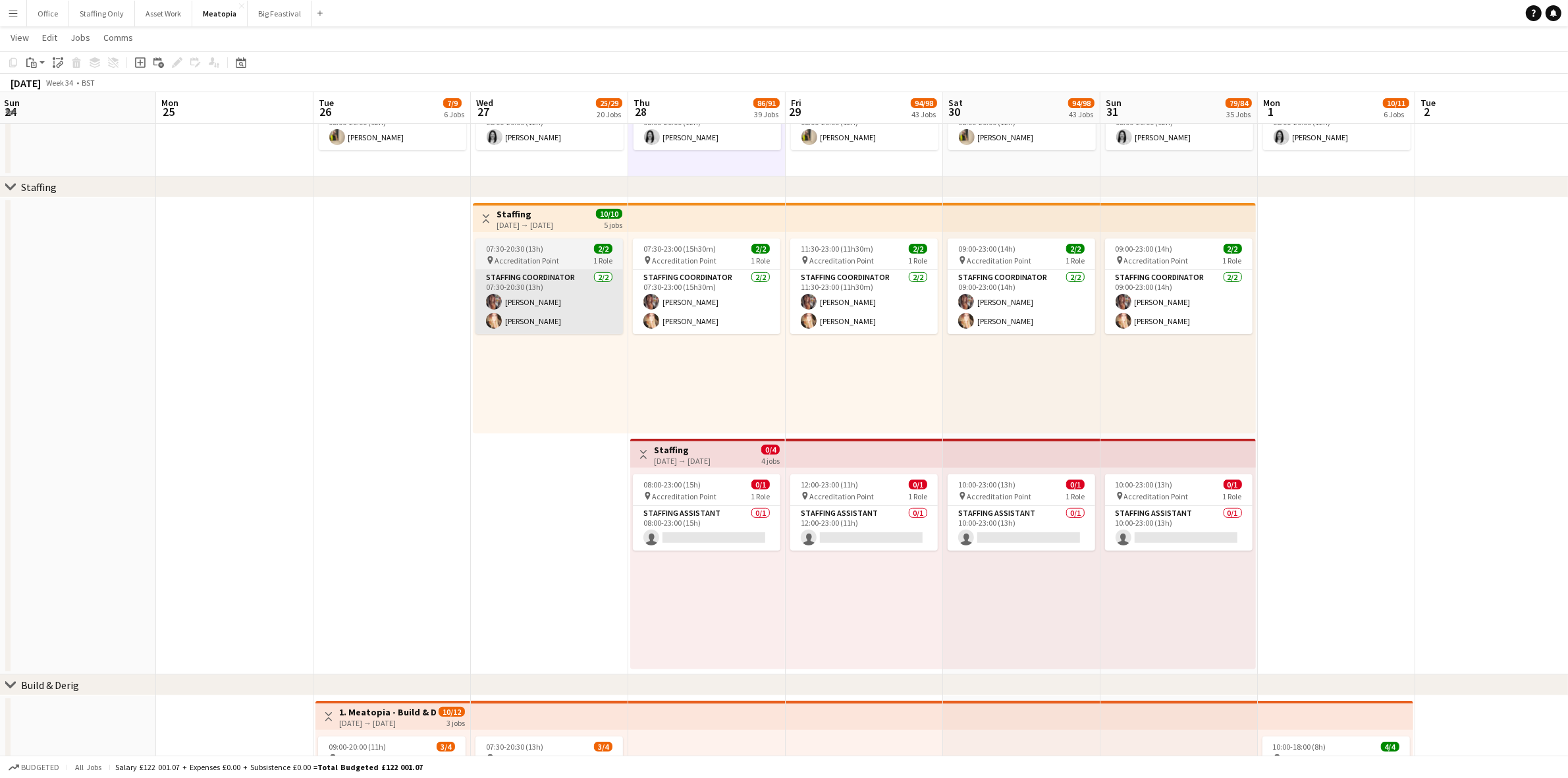
click at [532, 299] on app-card-role "Staffing Coordinator 2/2 07:30-20:30 (13h) Tara Jacobson Laura Pearson" at bounding box center [549, 302] width 147 height 64
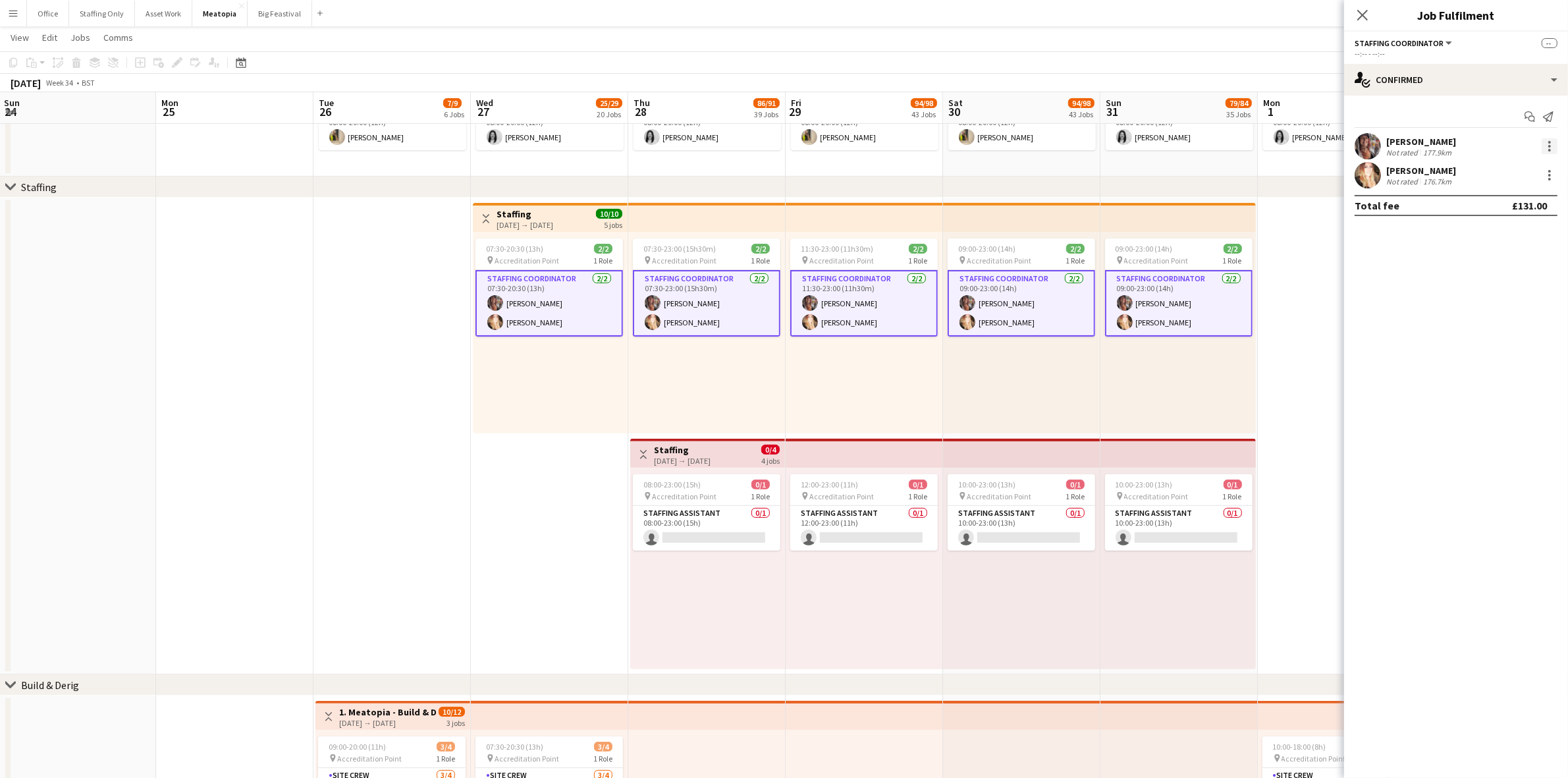
click at [1547, 145] on div at bounding box center [1549, 146] width 16 height 16
click at [1509, 262] on span "Remove" at bounding box center [1506, 265] width 81 height 12
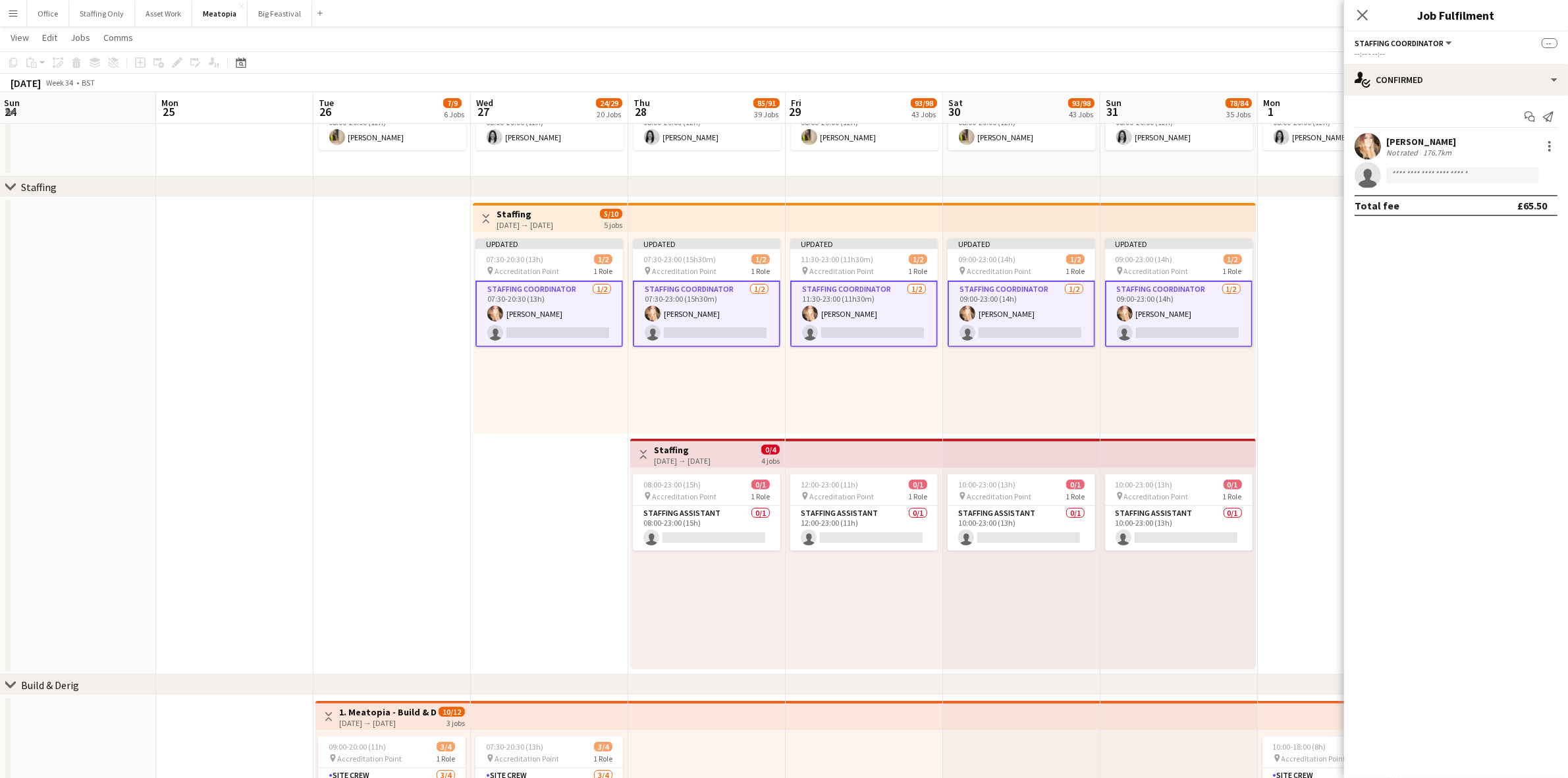
click at [524, 220] on div "[DATE] → [DATE]" at bounding box center [525, 224] width 57 height 10
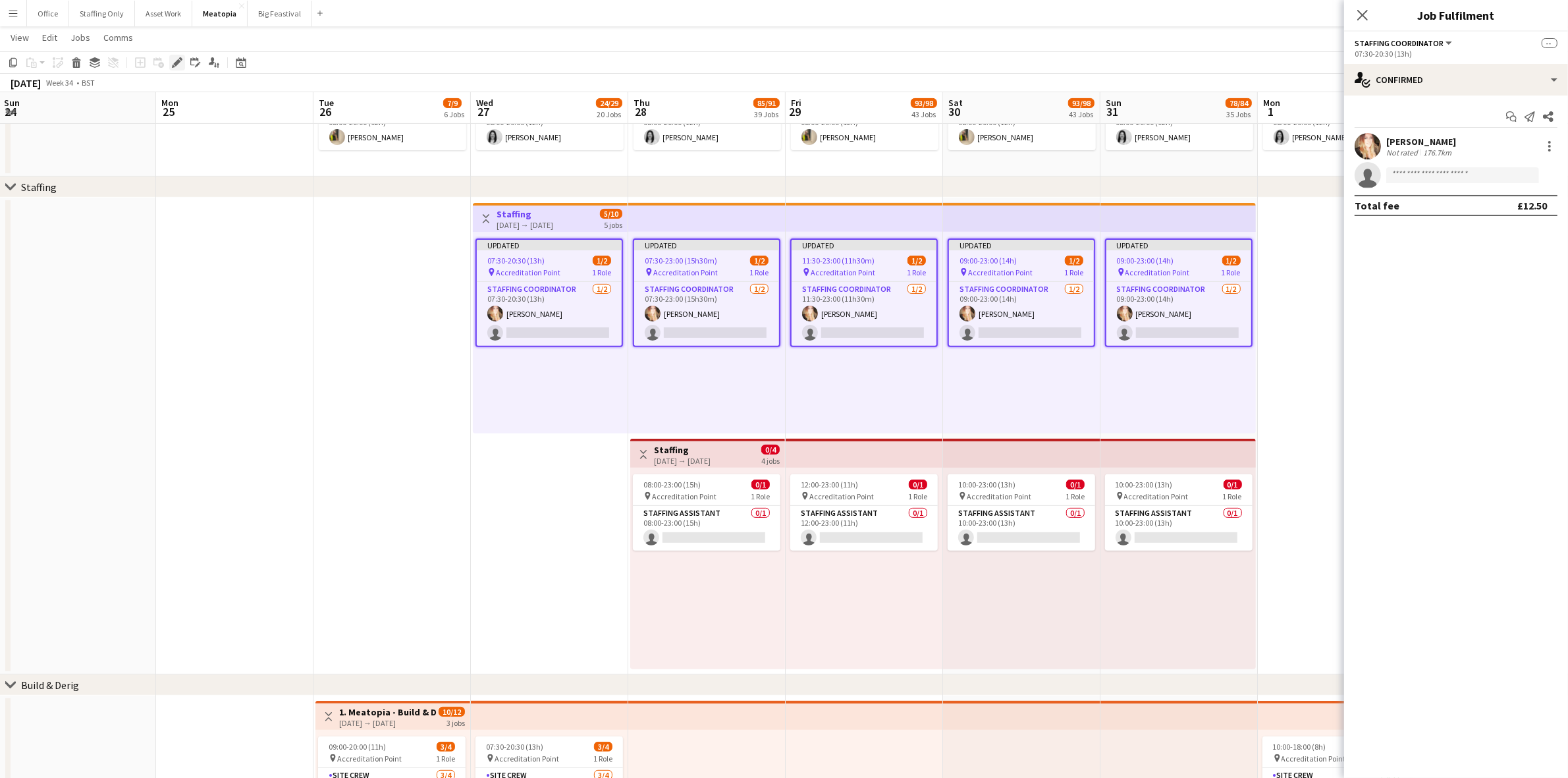
click at [177, 60] on icon at bounding box center [177, 63] width 7 height 7
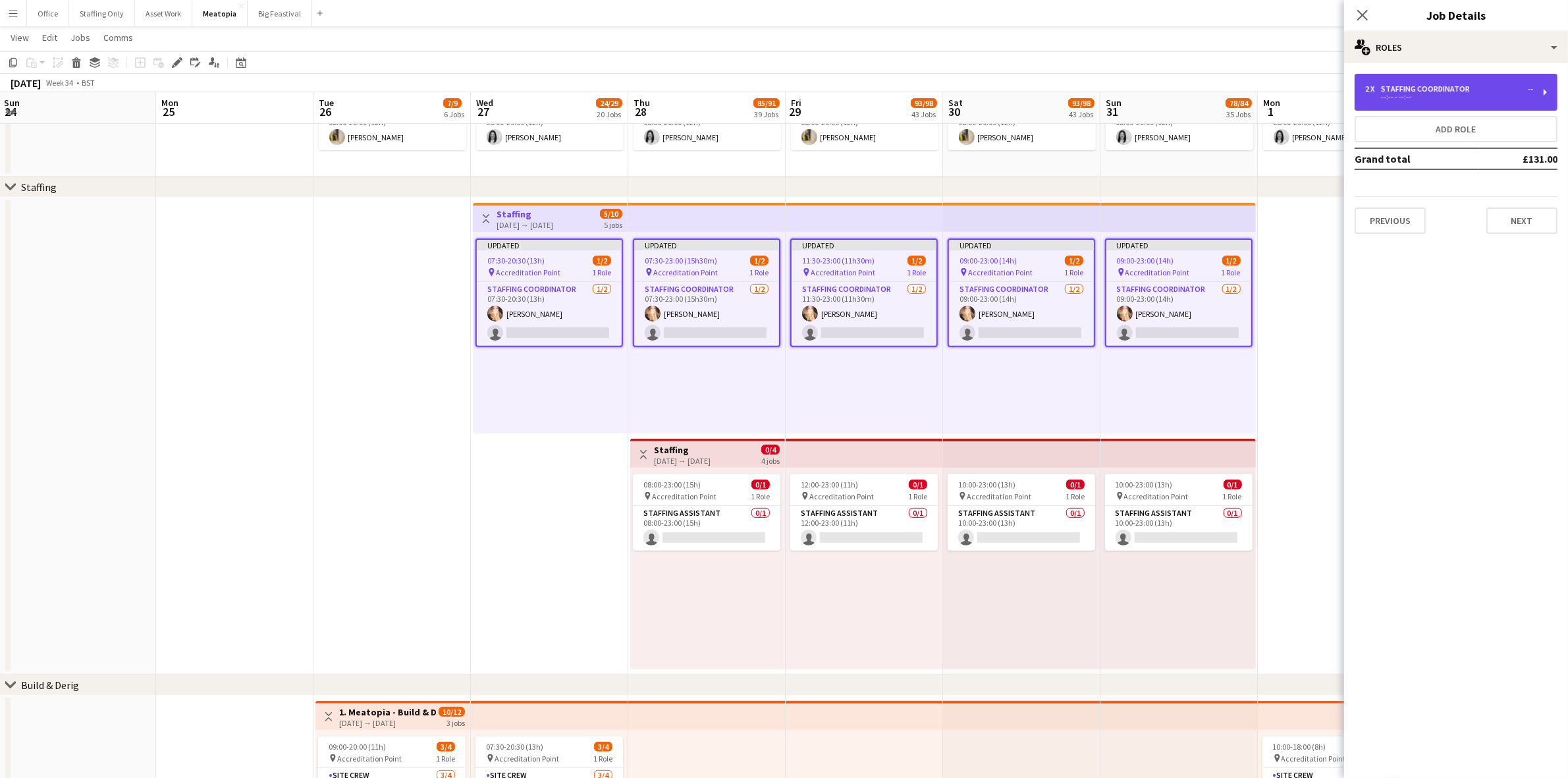
click at [1412, 91] on div "Staffing Coordinator" at bounding box center [1427, 89] width 94 height 9
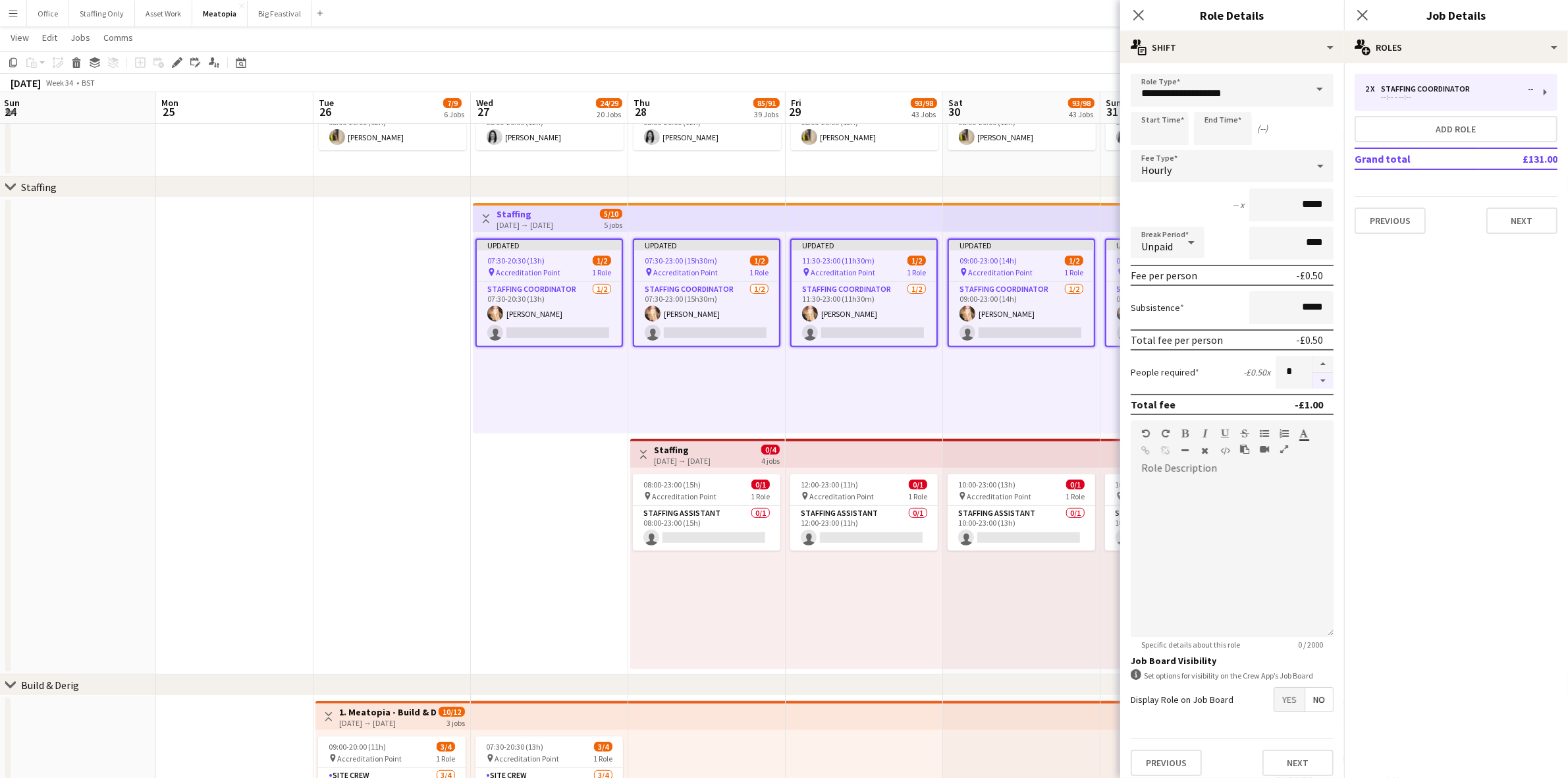
click at [1312, 380] on button "button" at bounding box center [1322, 381] width 21 height 16
type input "*"
click at [1365, 16] on icon "Close pop-in" at bounding box center [1362, 15] width 13 height 13
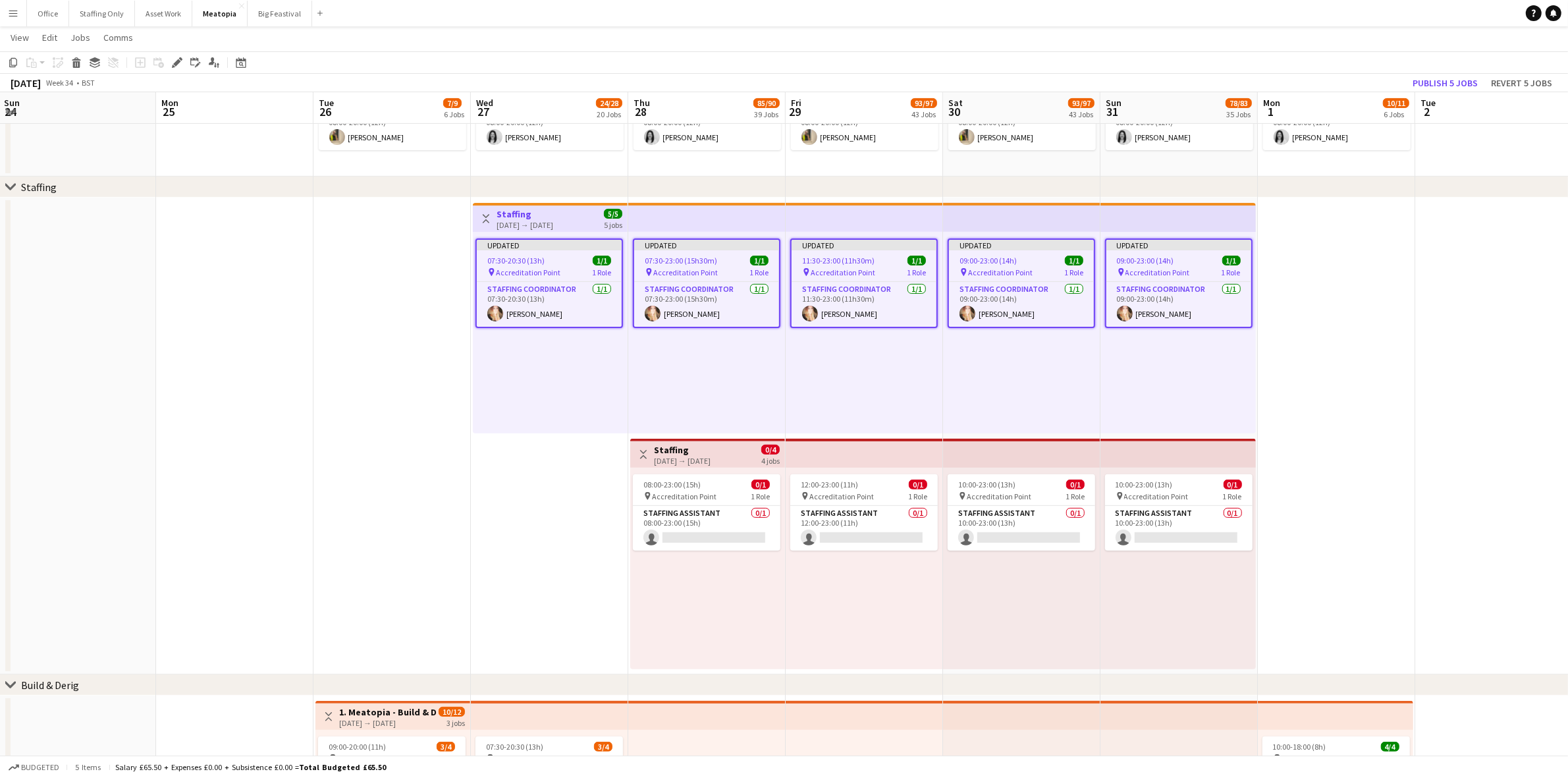
click at [1327, 419] on app-date-cell at bounding box center [1337, 436] width 157 height 477
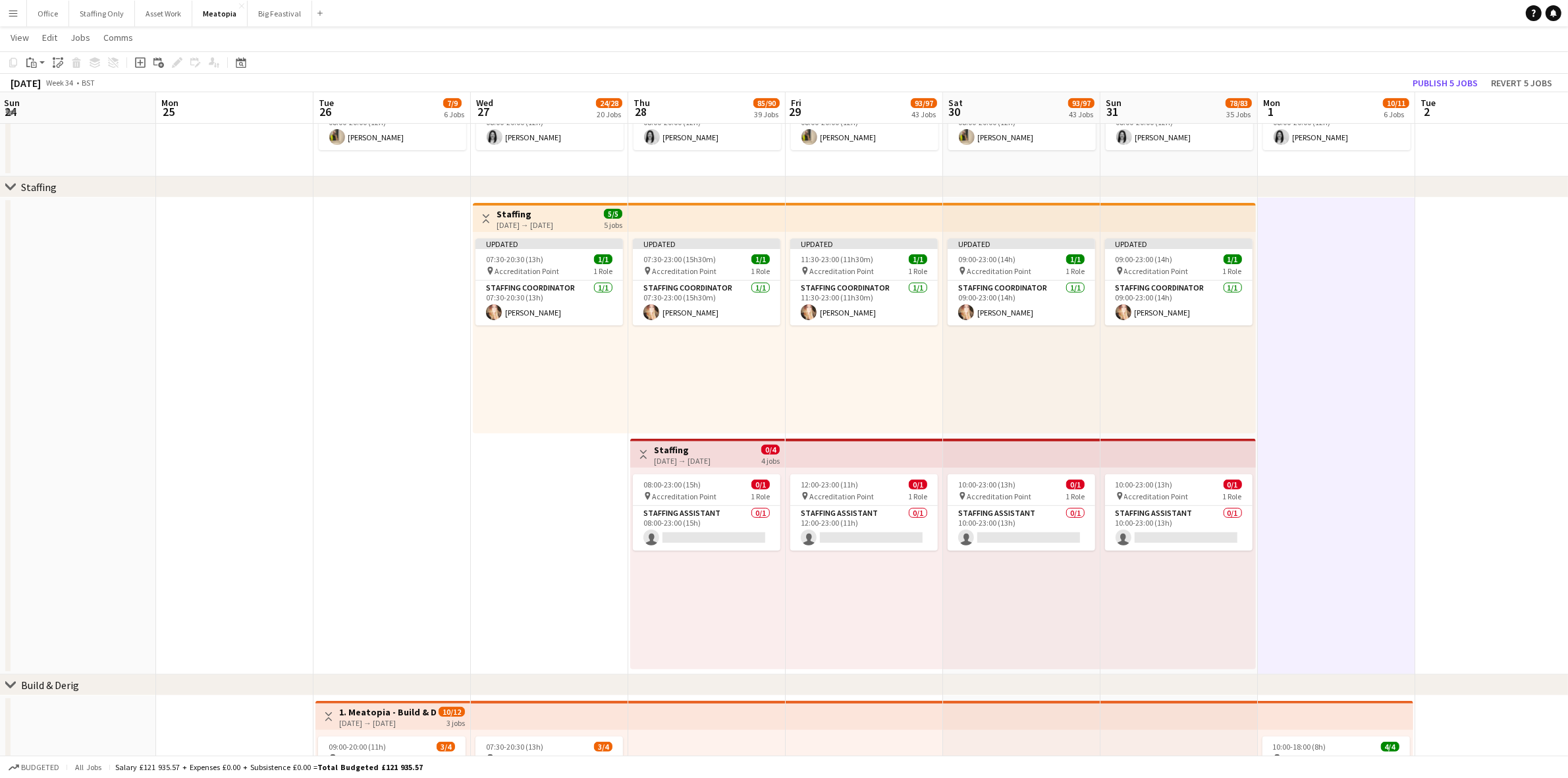
click at [522, 255] on span "07:30-20:30 (13h)" at bounding box center [514, 259] width 58 height 10
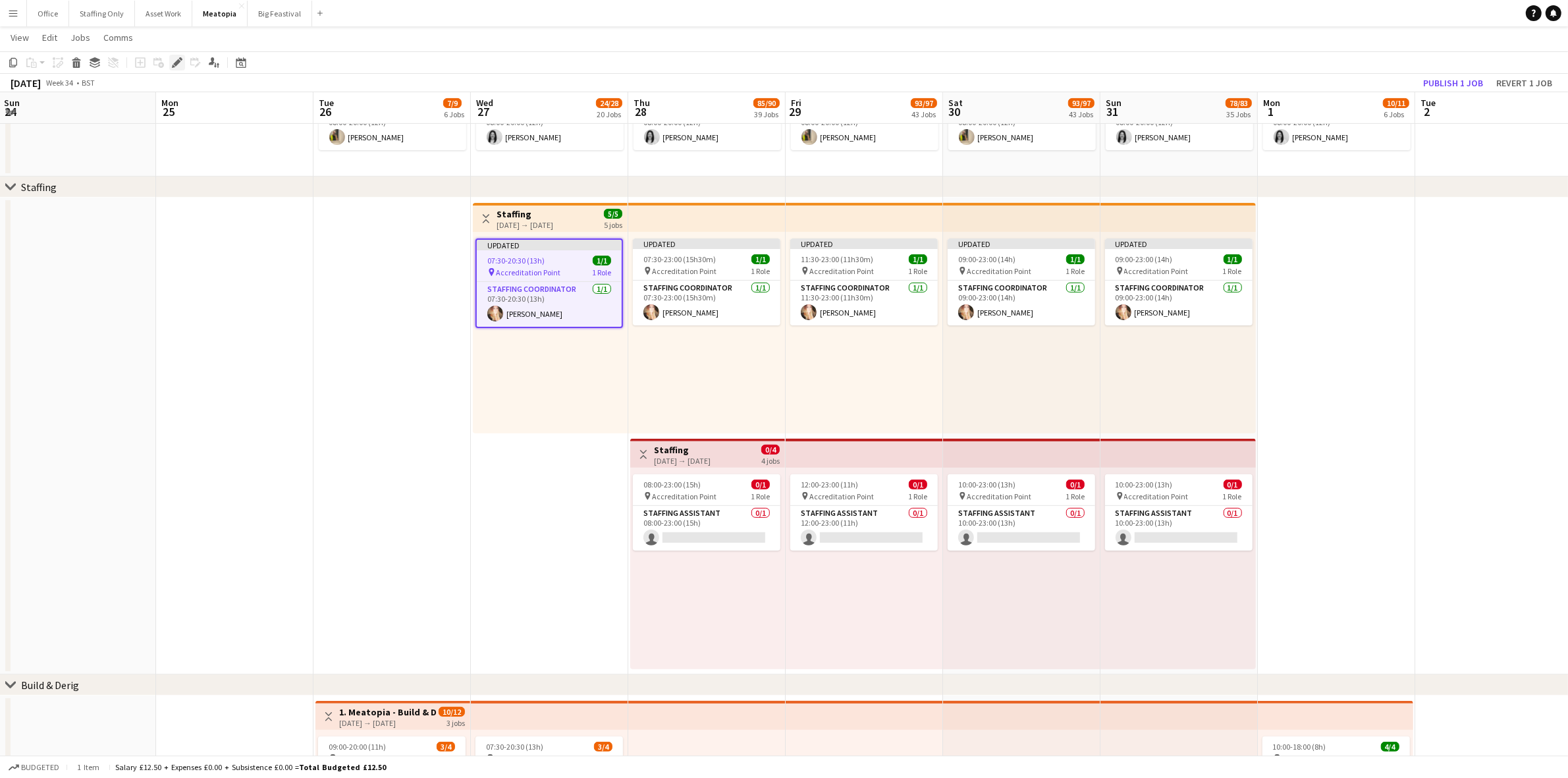
click at [178, 59] on icon at bounding box center [177, 63] width 7 height 7
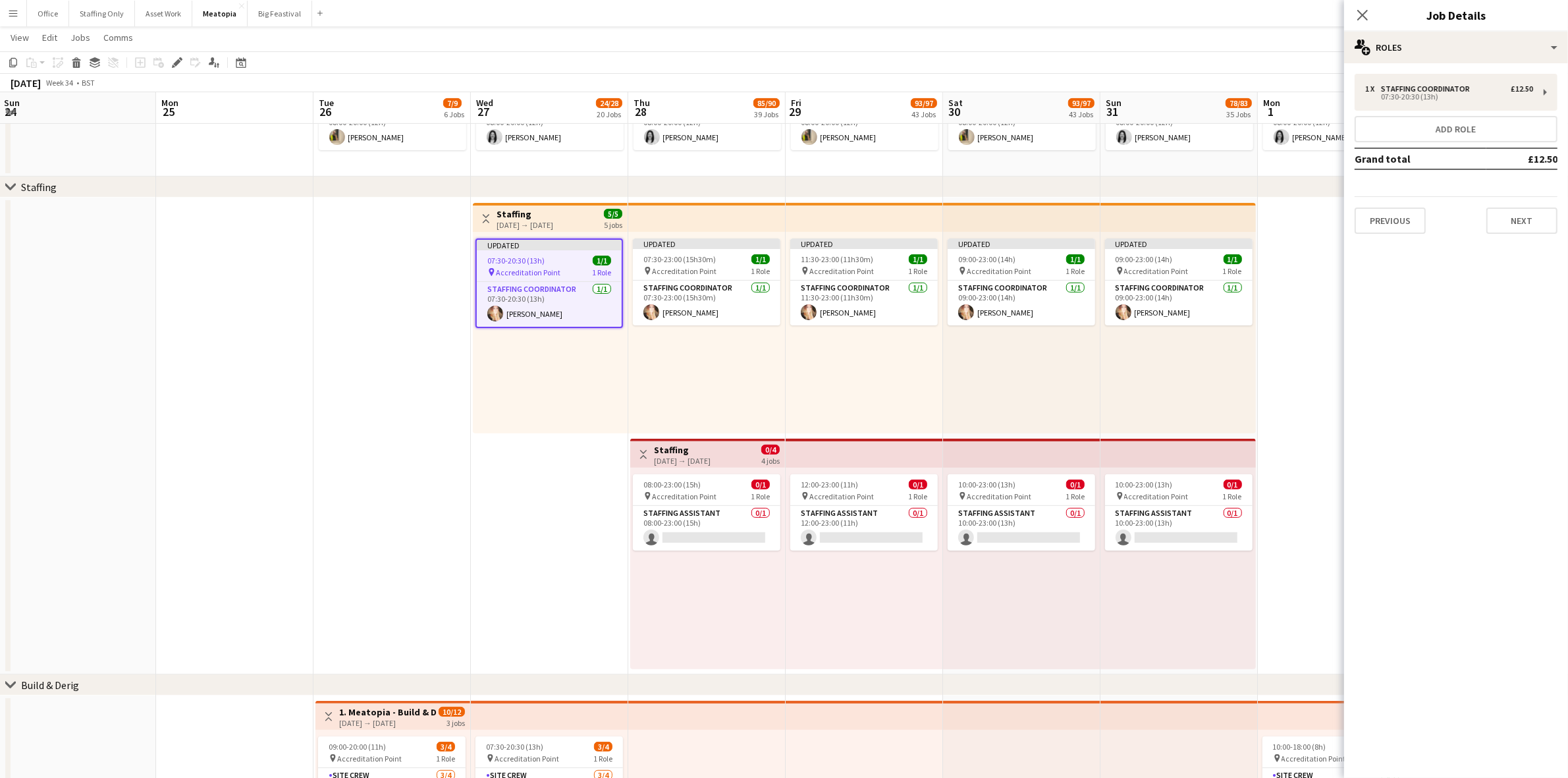
click at [549, 212] on h3 "Staffing" at bounding box center [525, 213] width 57 height 12
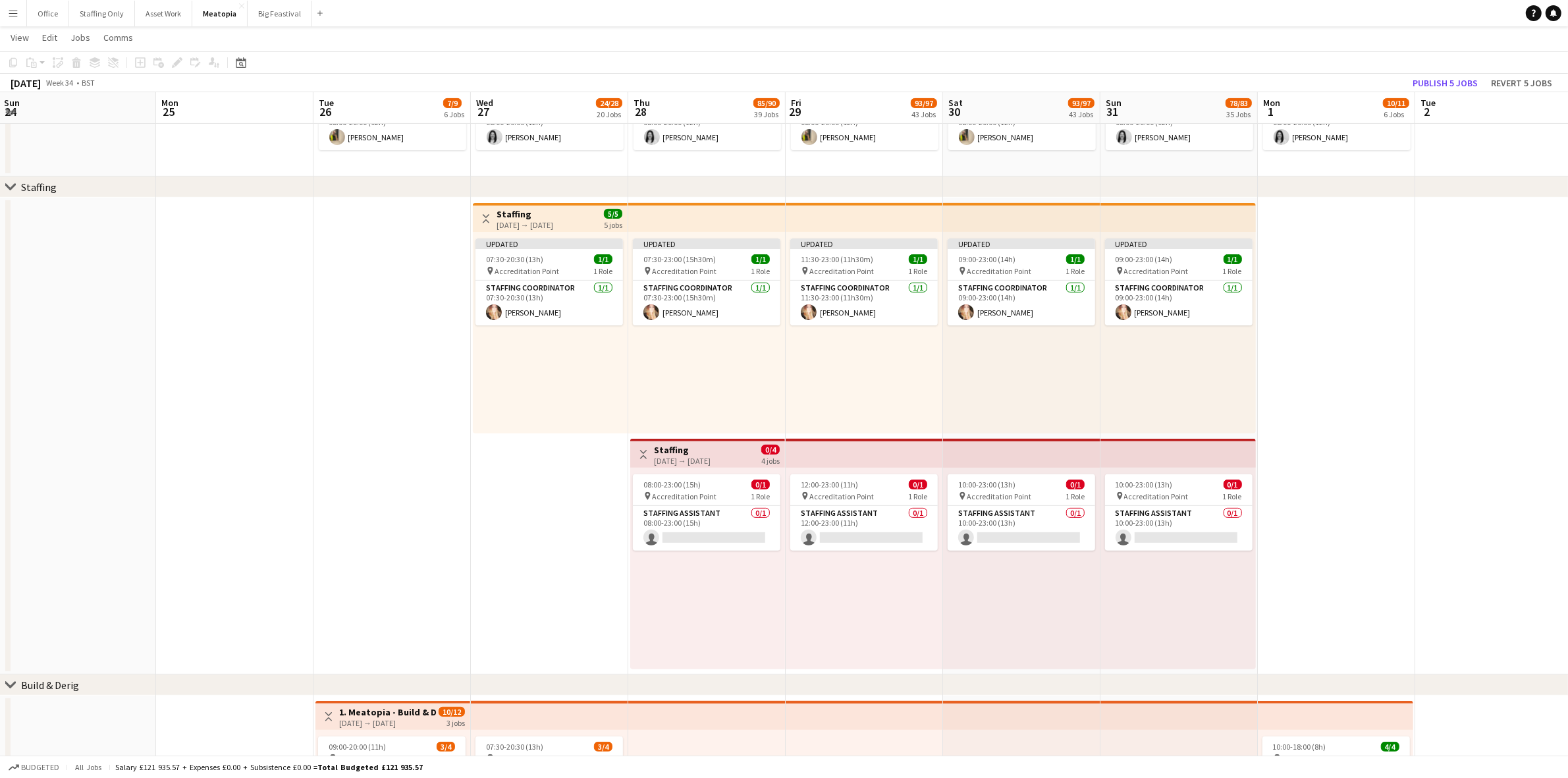
click at [516, 215] on h3 "Staffing" at bounding box center [525, 213] width 57 height 12
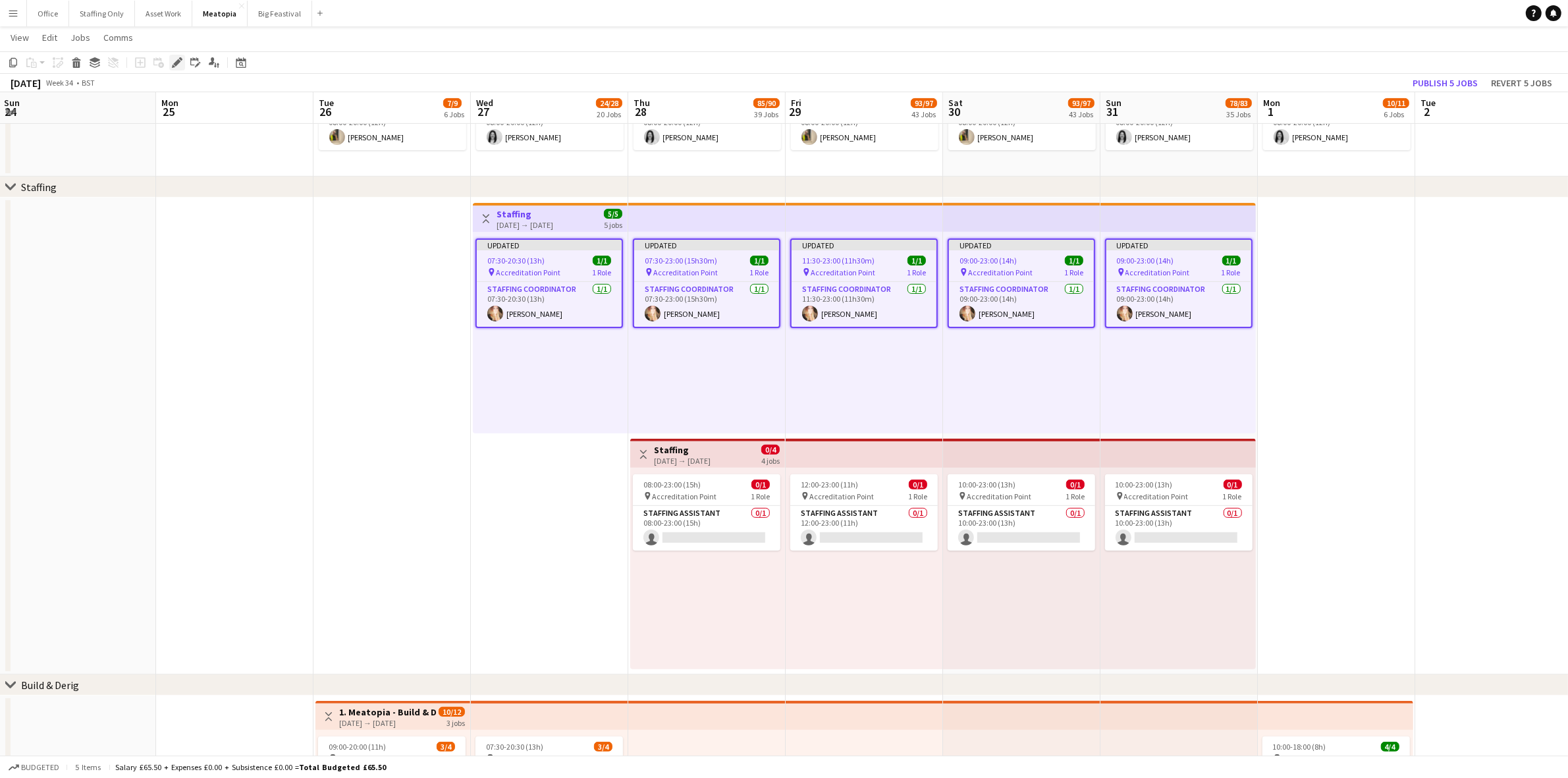
click at [170, 64] on div "Edit" at bounding box center [177, 62] width 16 height 16
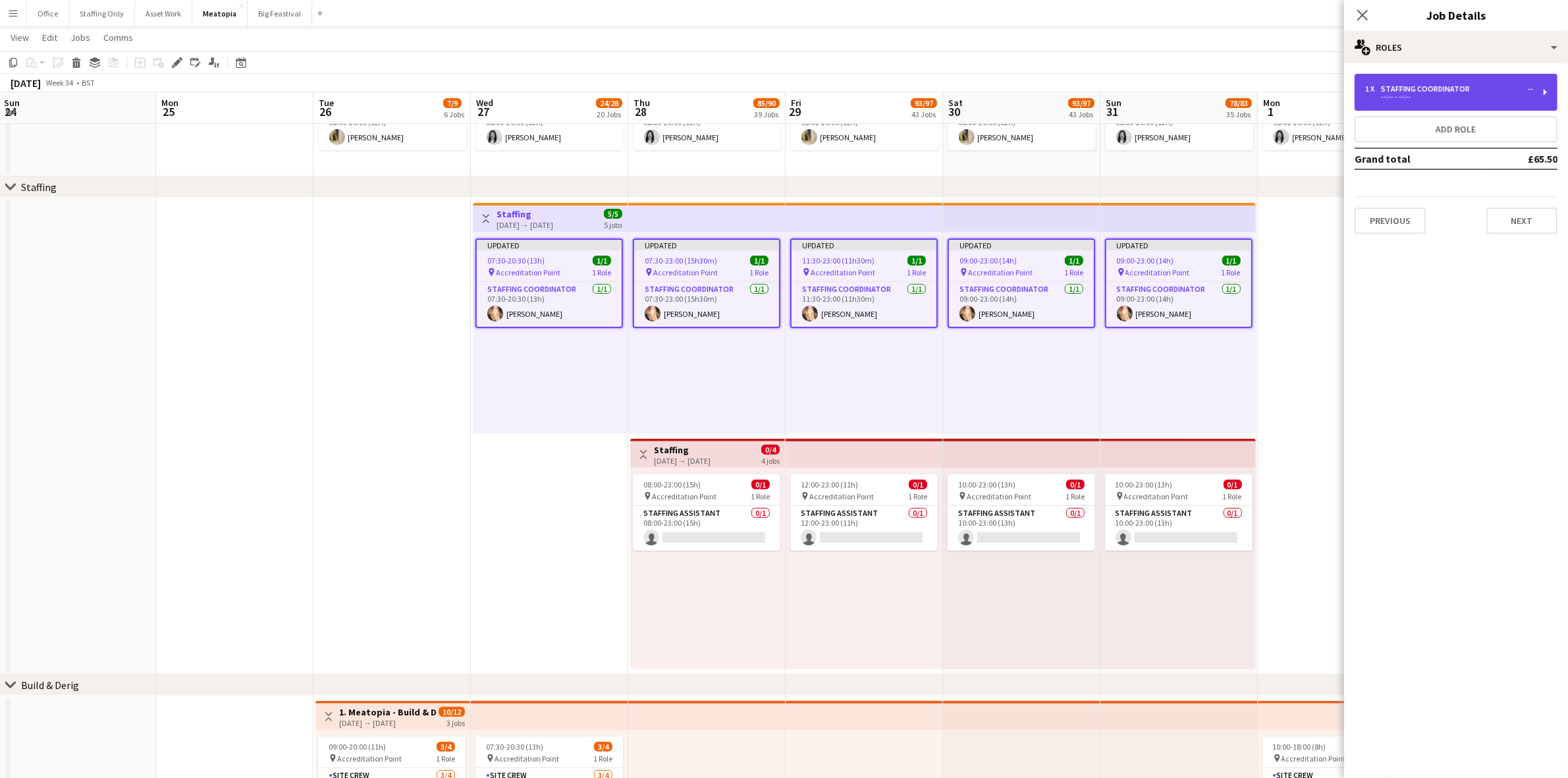
click at [1418, 105] on div "1 x Staffing Coordinator -- --:-- - --:--" at bounding box center [1455, 92] width 203 height 37
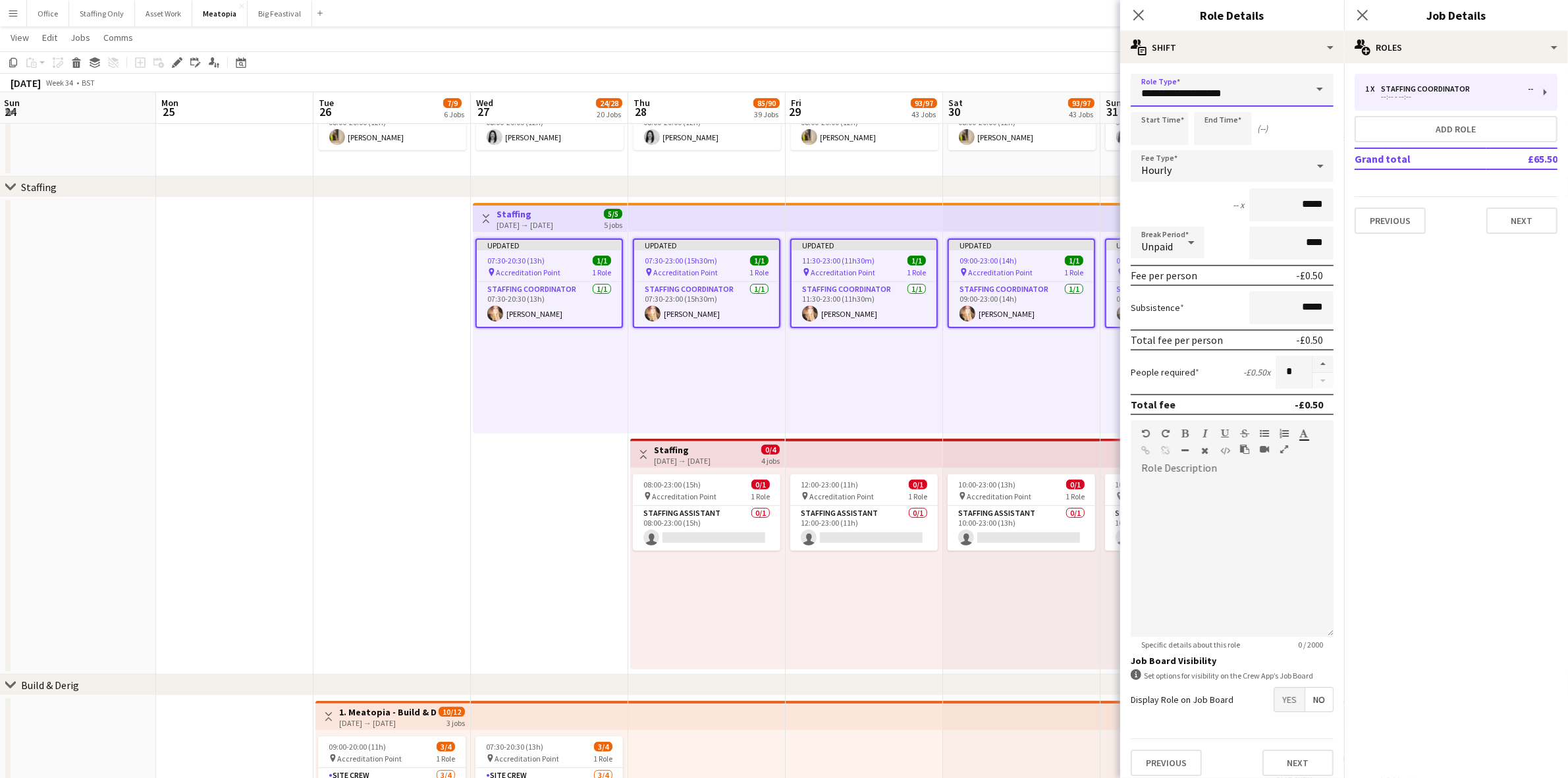
drag, startPoint x: 1230, startPoint y: 99, endPoint x: 991, endPoint y: 86, distance: 239.4
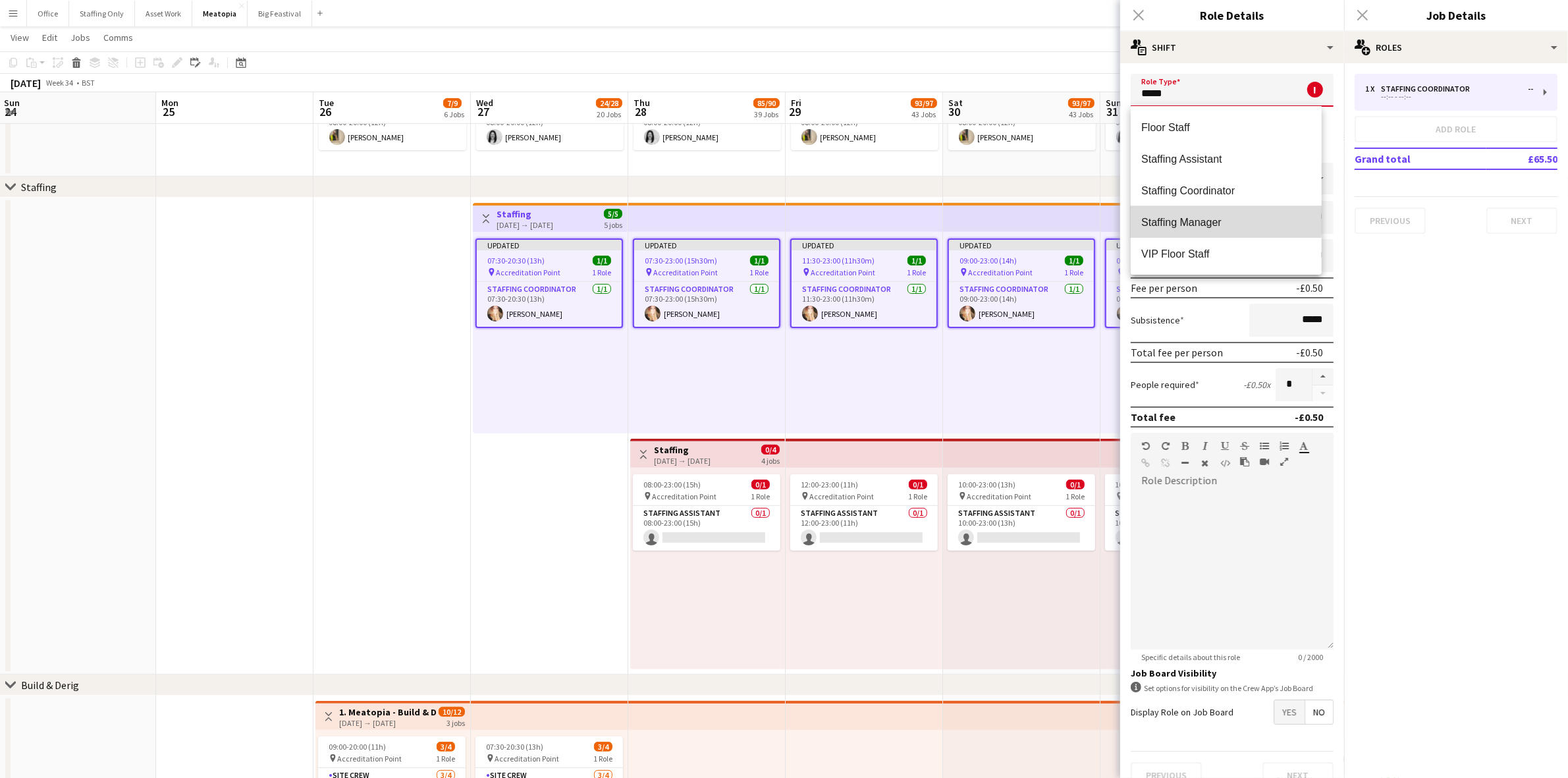
click at [1215, 219] on span "Staffing Manager" at bounding box center [1225, 222] width 169 height 13
type input "**********"
type input "*****"
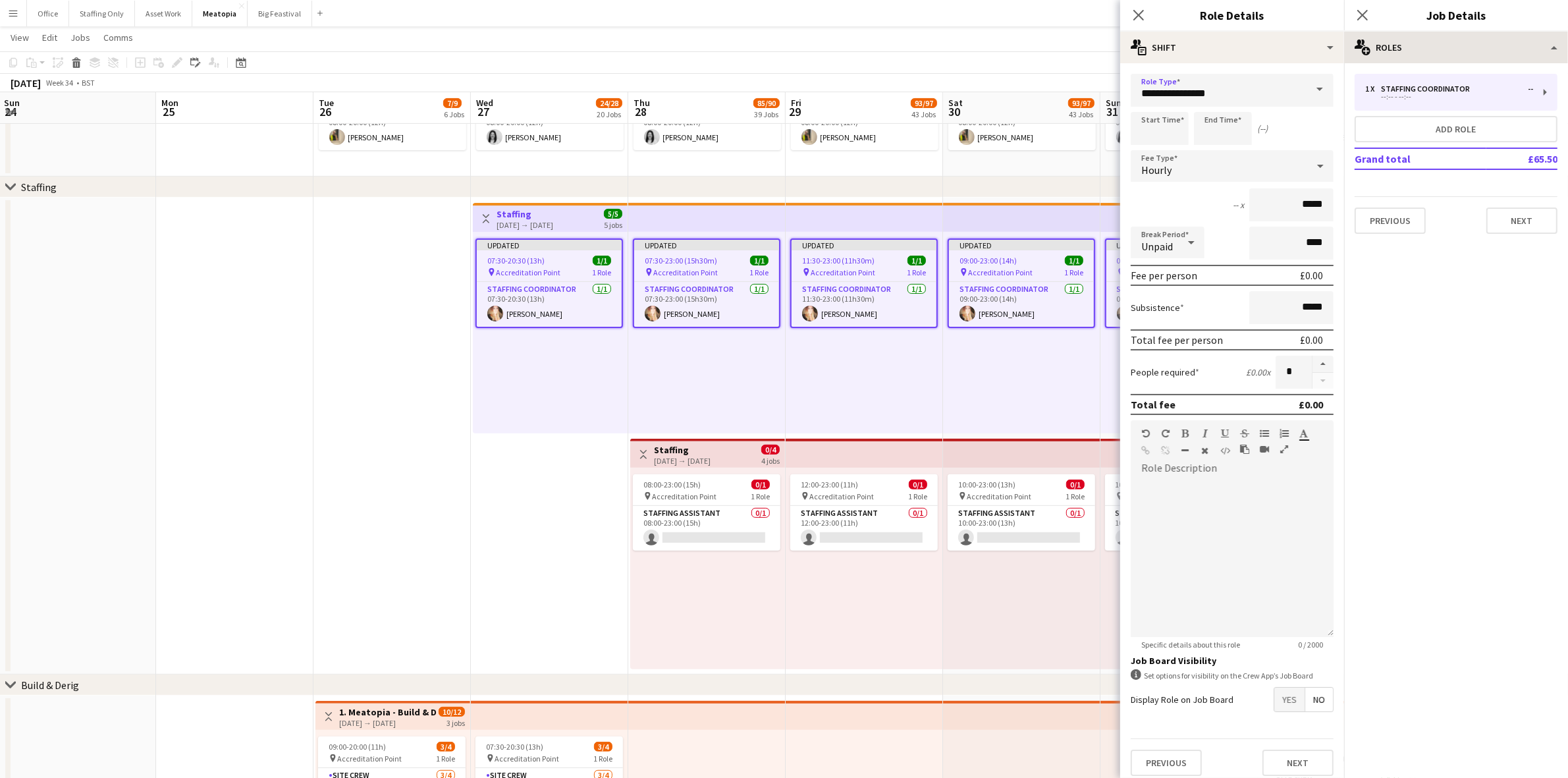
click at [1360, 11] on icon "Close pop-in" at bounding box center [1362, 16] width 11 height 11
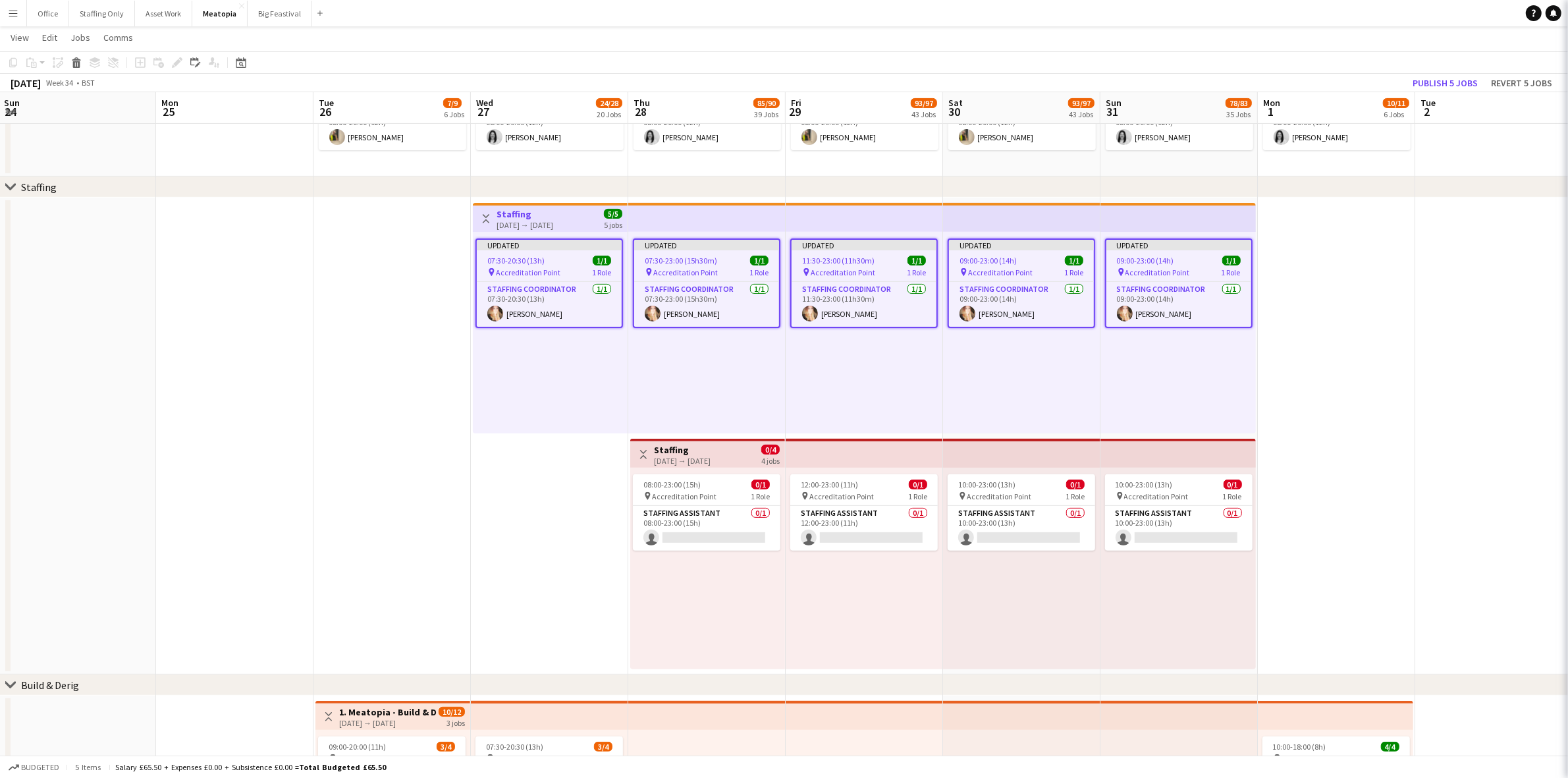
scroll to position [0, 0]
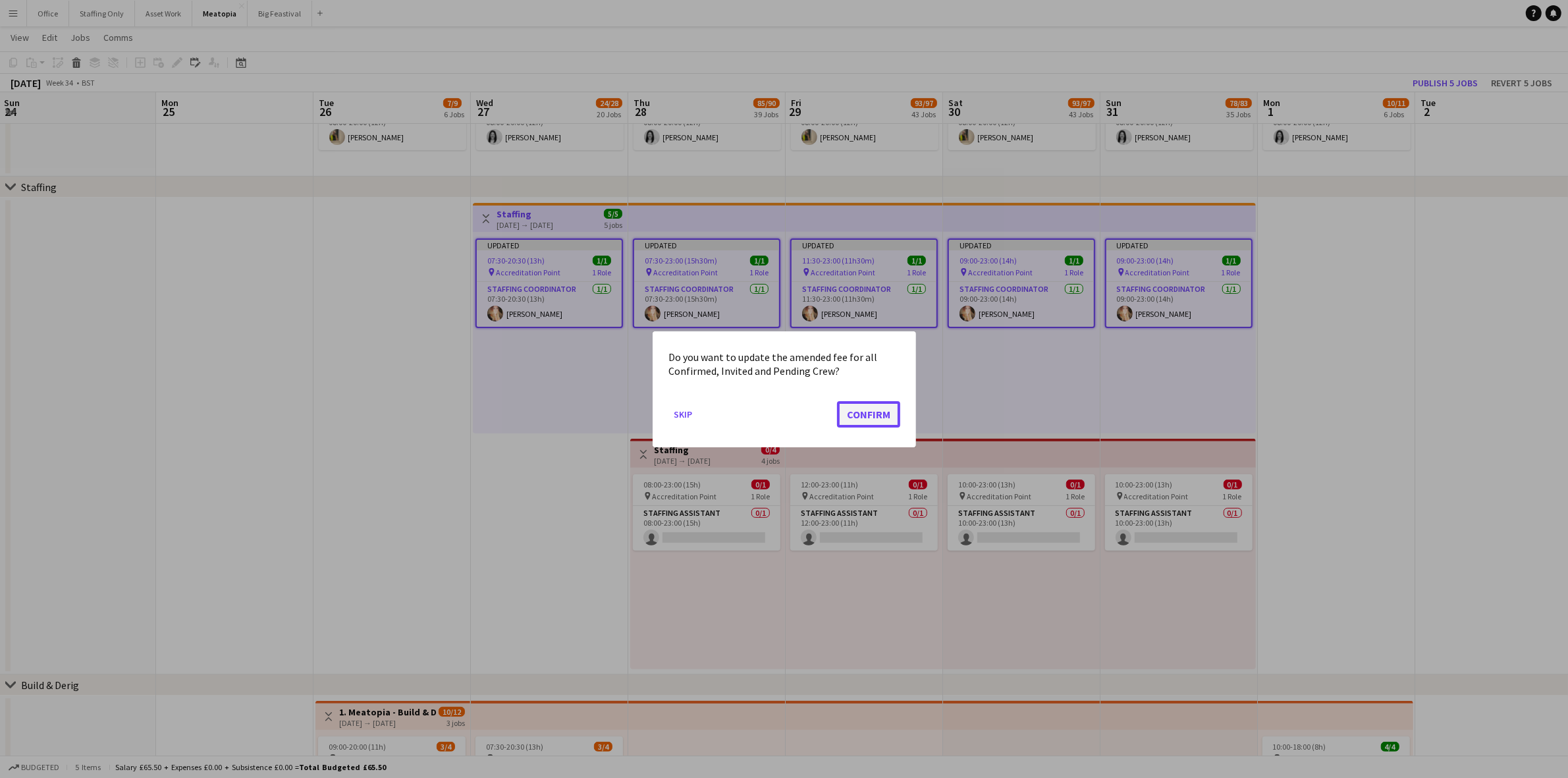
click at [871, 414] on button "Confirm" at bounding box center [868, 414] width 63 height 27
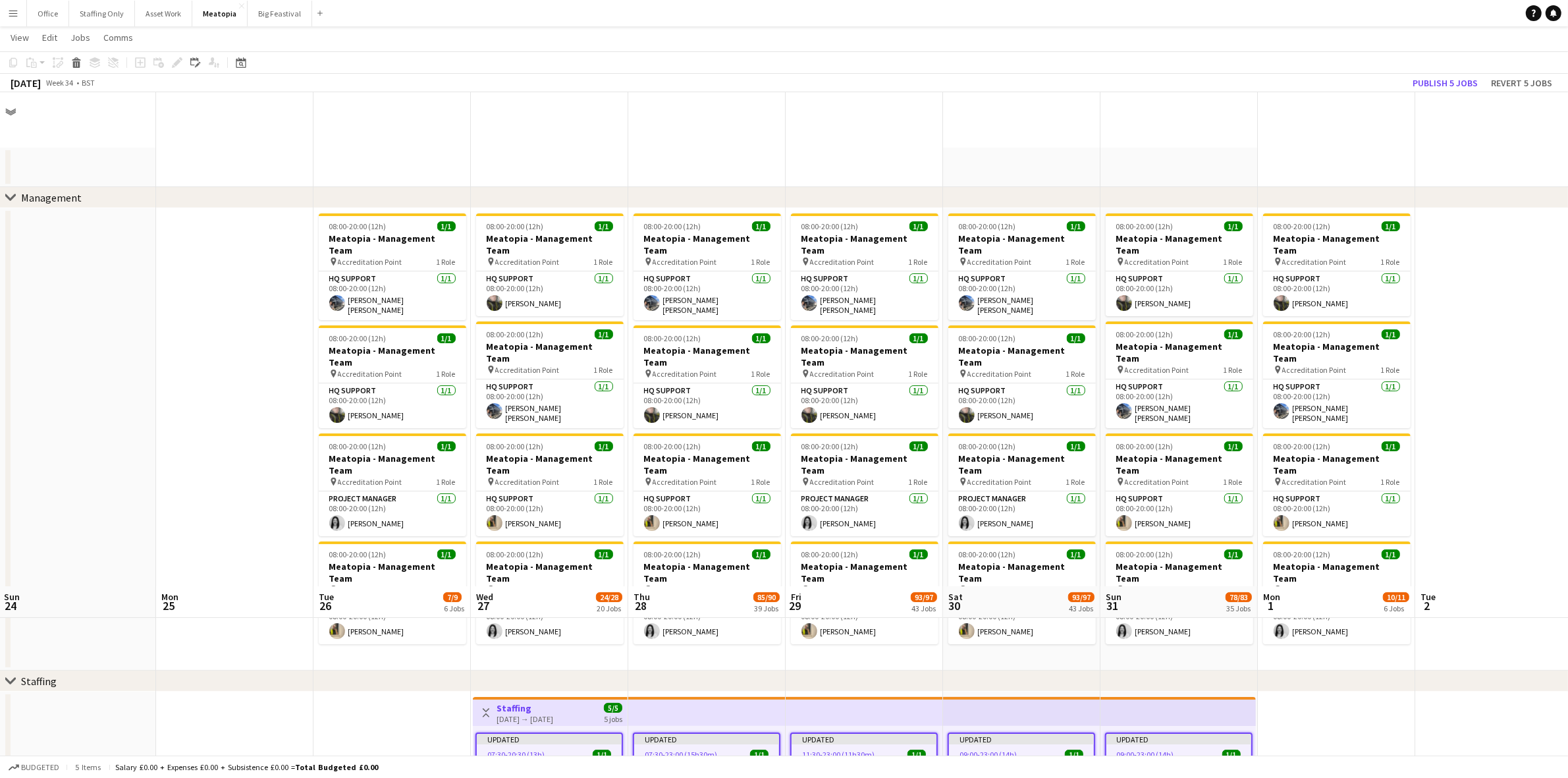
scroll to position [494, 0]
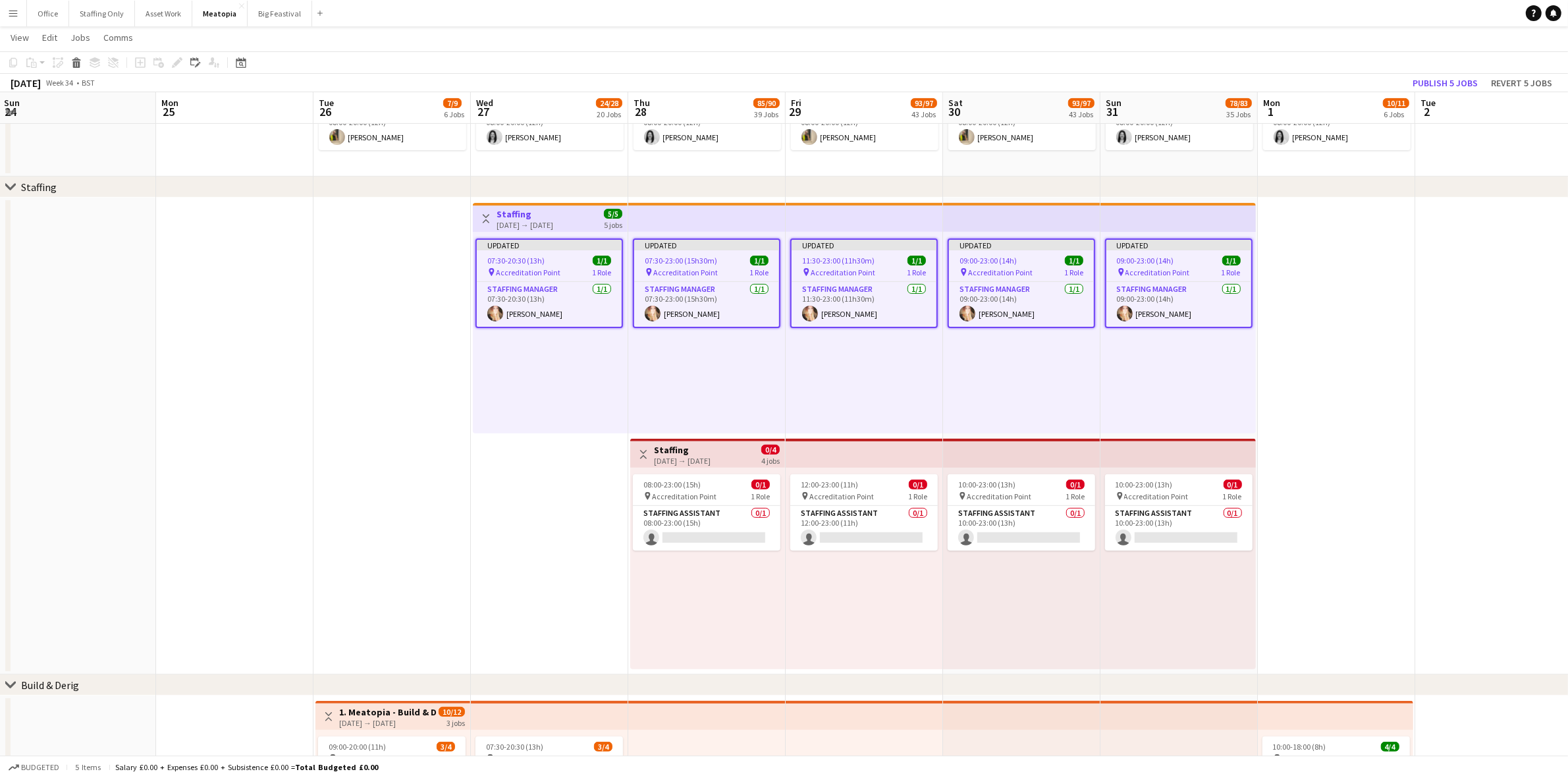
click at [1429, 360] on app-date-cell at bounding box center [1494, 436] width 157 height 477
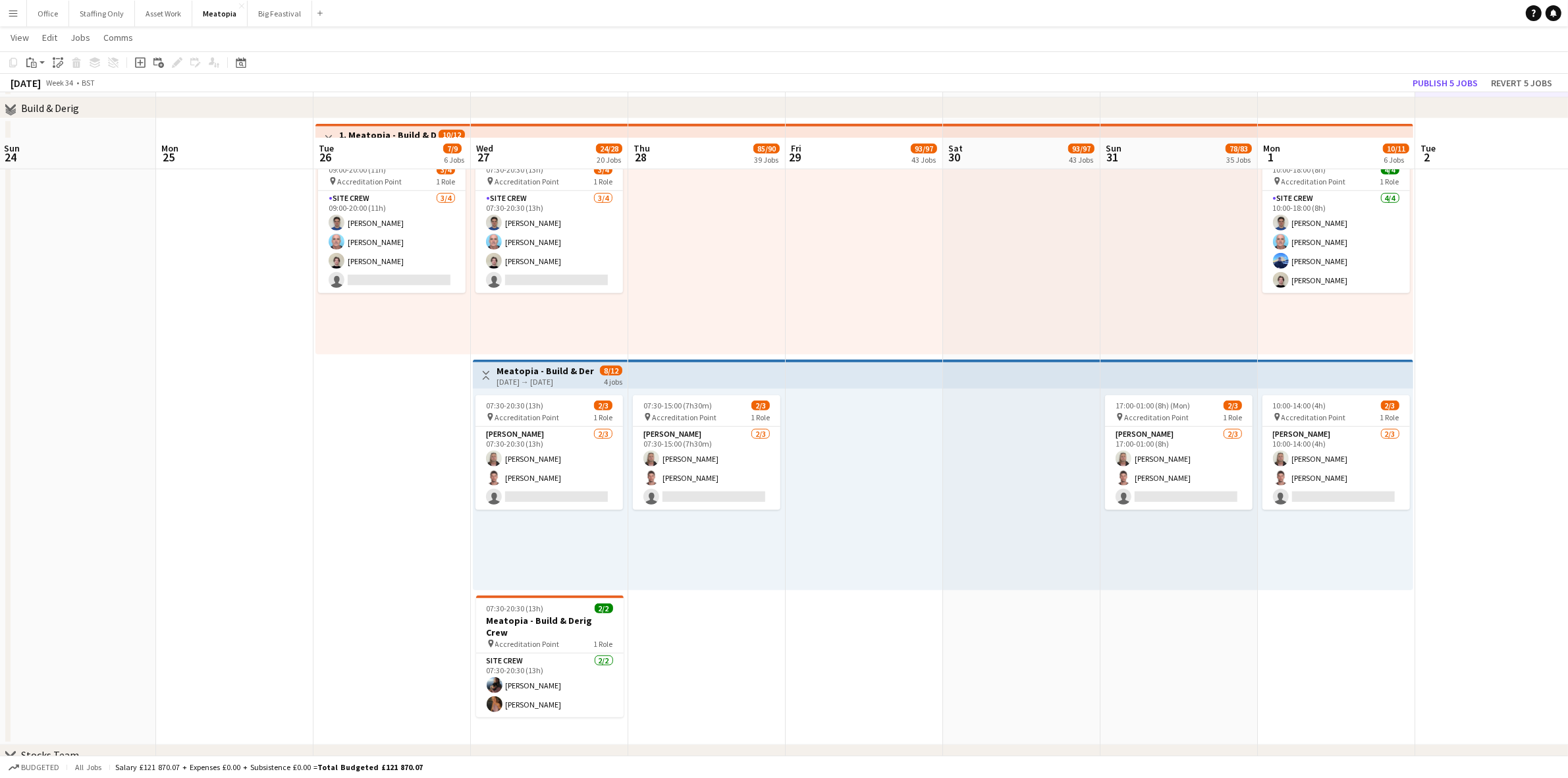
scroll to position [1399, 0]
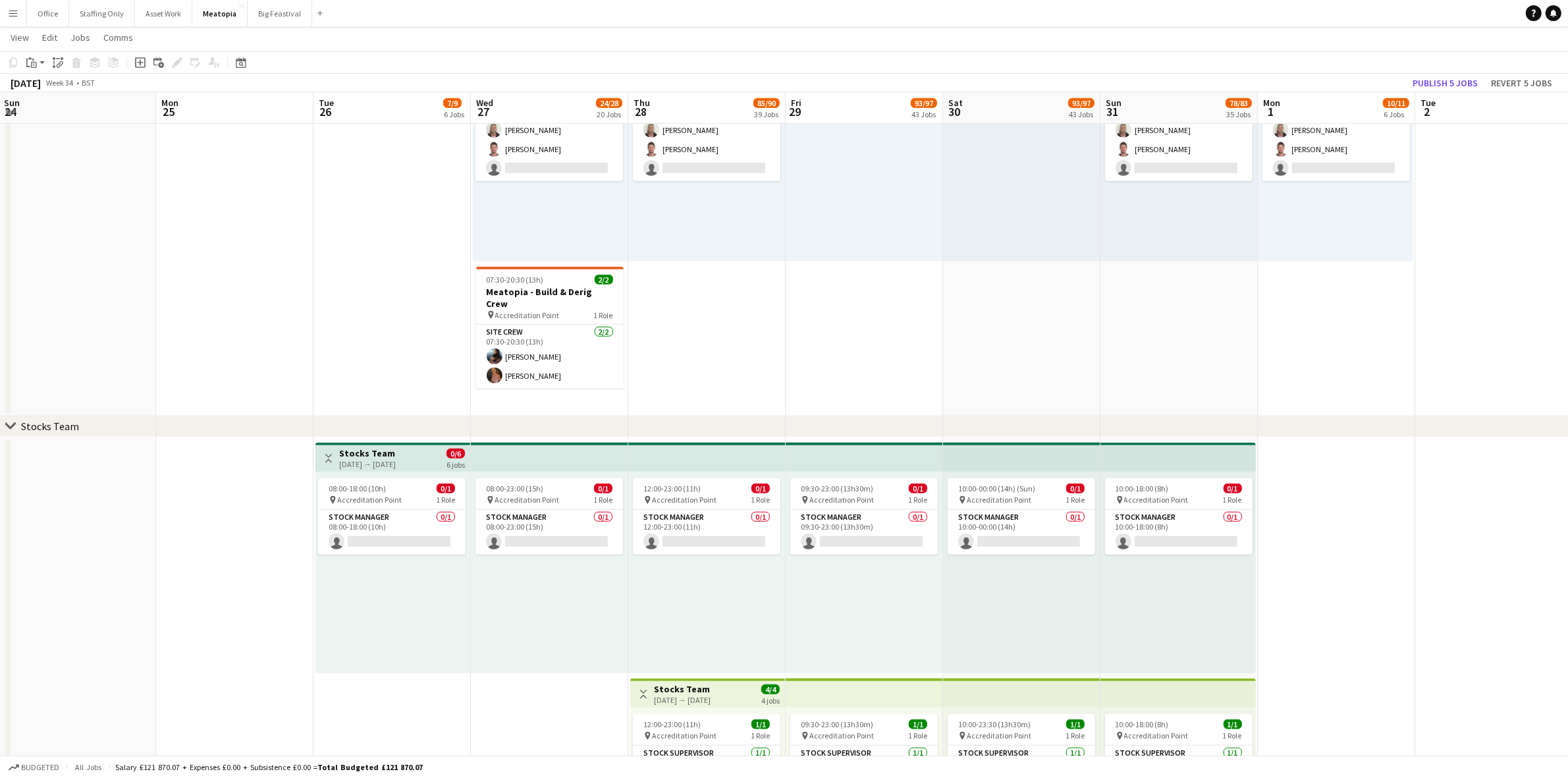
click at [354, 455] on h3 "Stocks Team" at bounding box center [368, 453] width 57 height 12
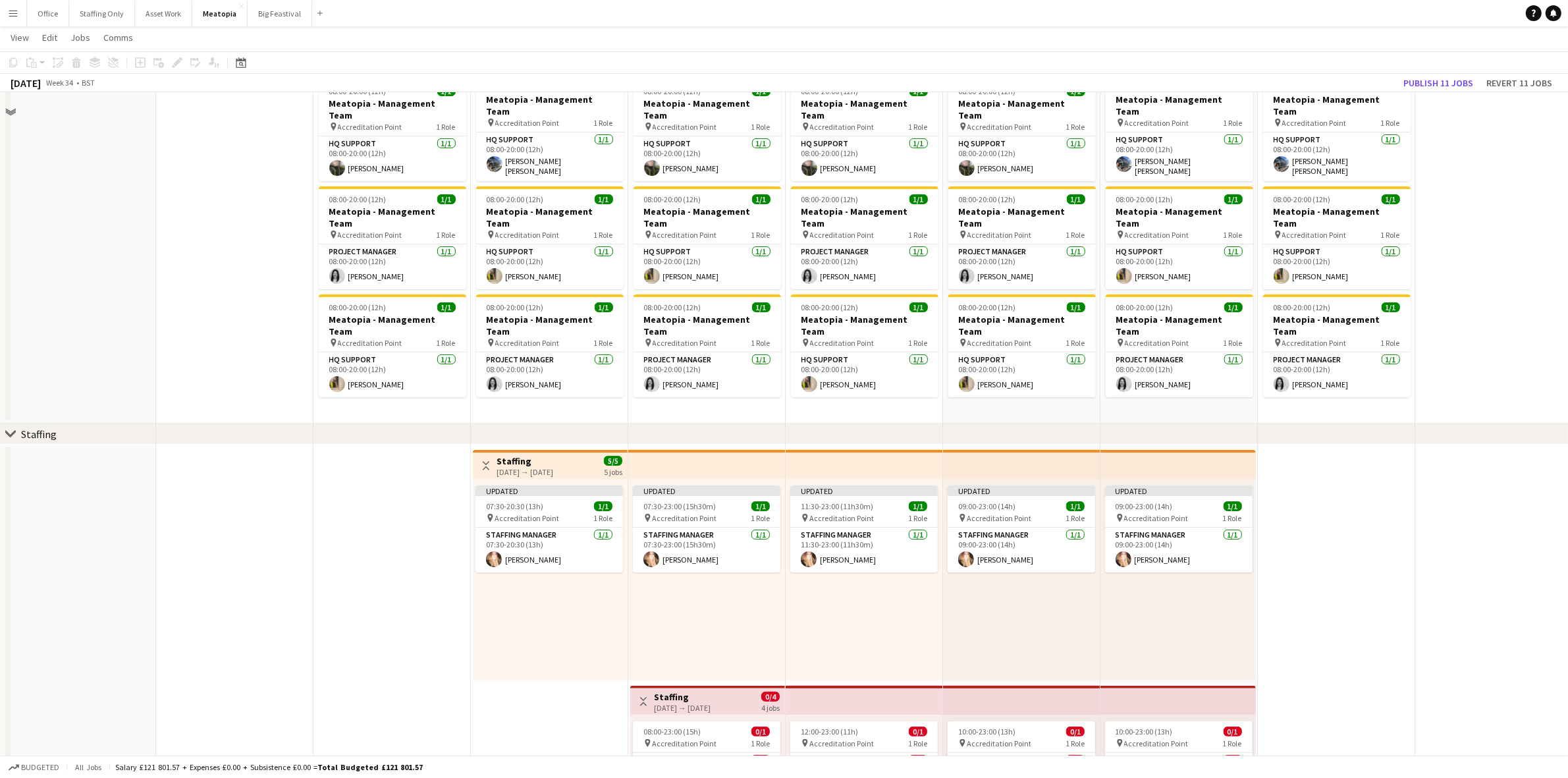
scroll to position [0, 0]
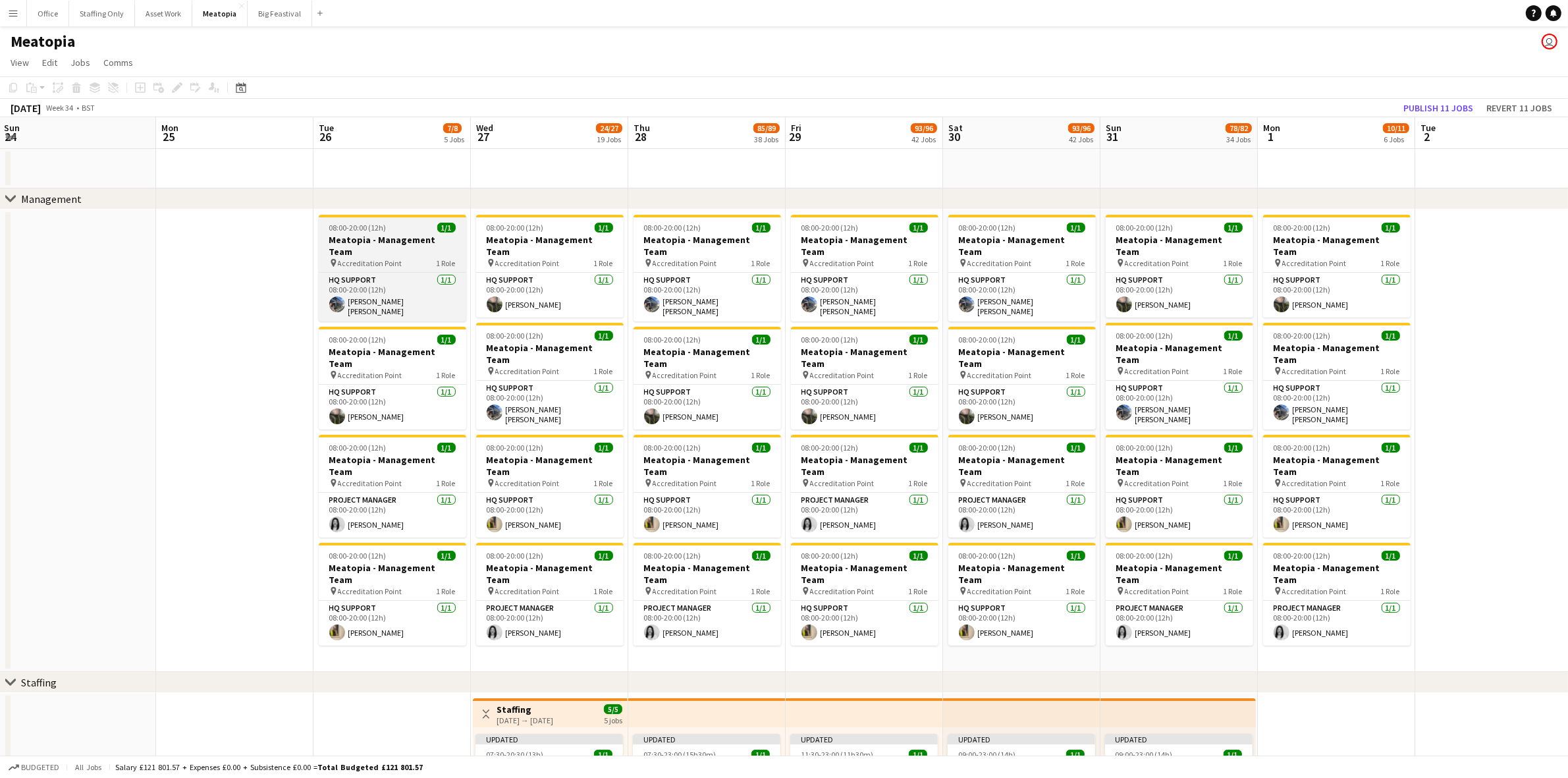
click at [386, 238] on h3 "Meatopia - Management Team" at bounding box center [392, 245] width 147 height 24
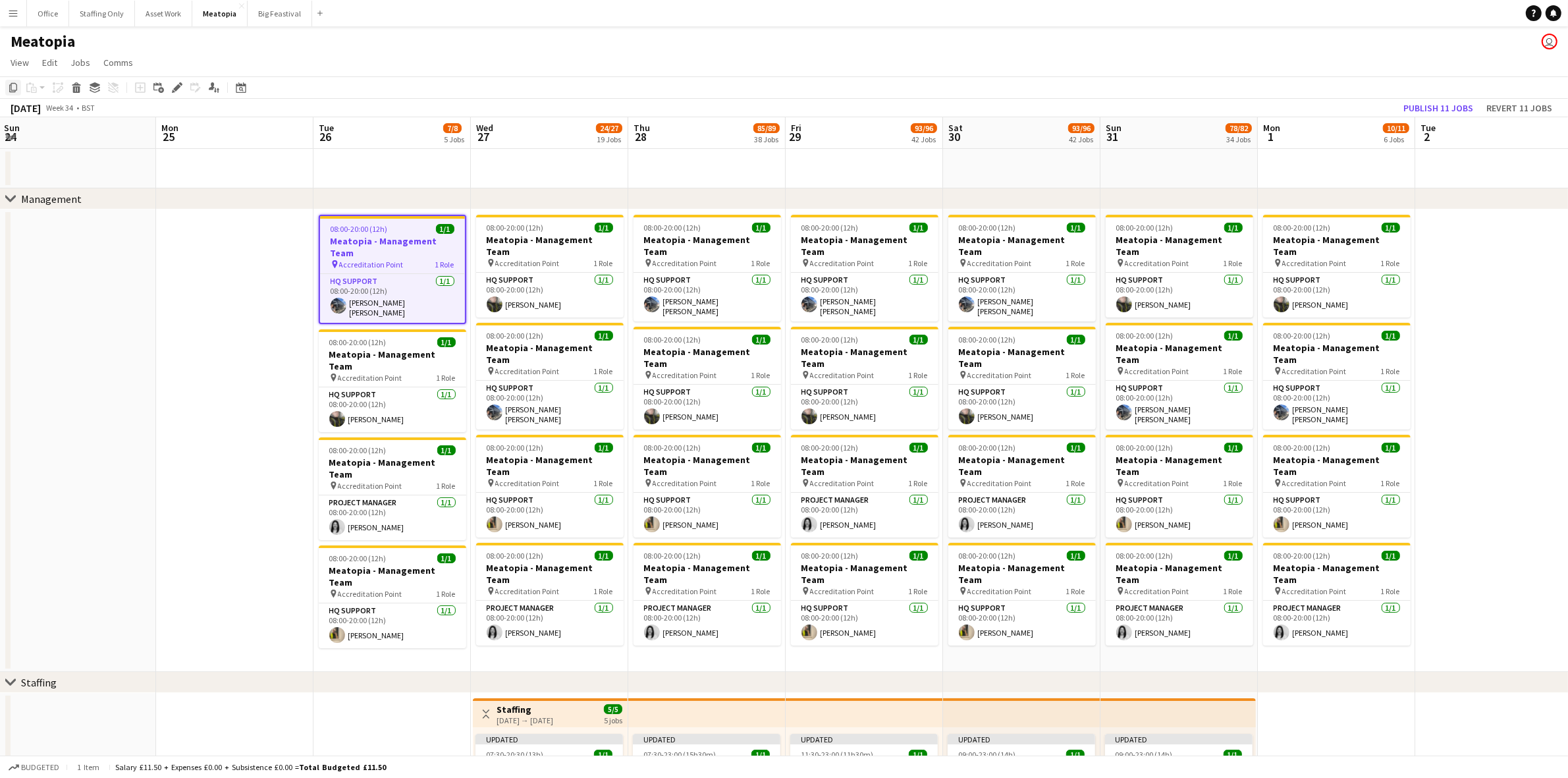
click at [16, 83] on icon "Copy" at bounding box center [14, 88] width 11 height 11
click at [391, 624] on app-date-cell "08:00-20:00 (12h) 1/1 Meatopia - Management Team pin Accreditation Point 1 Role…" at bounding box center [392, 440] width 157 height 462
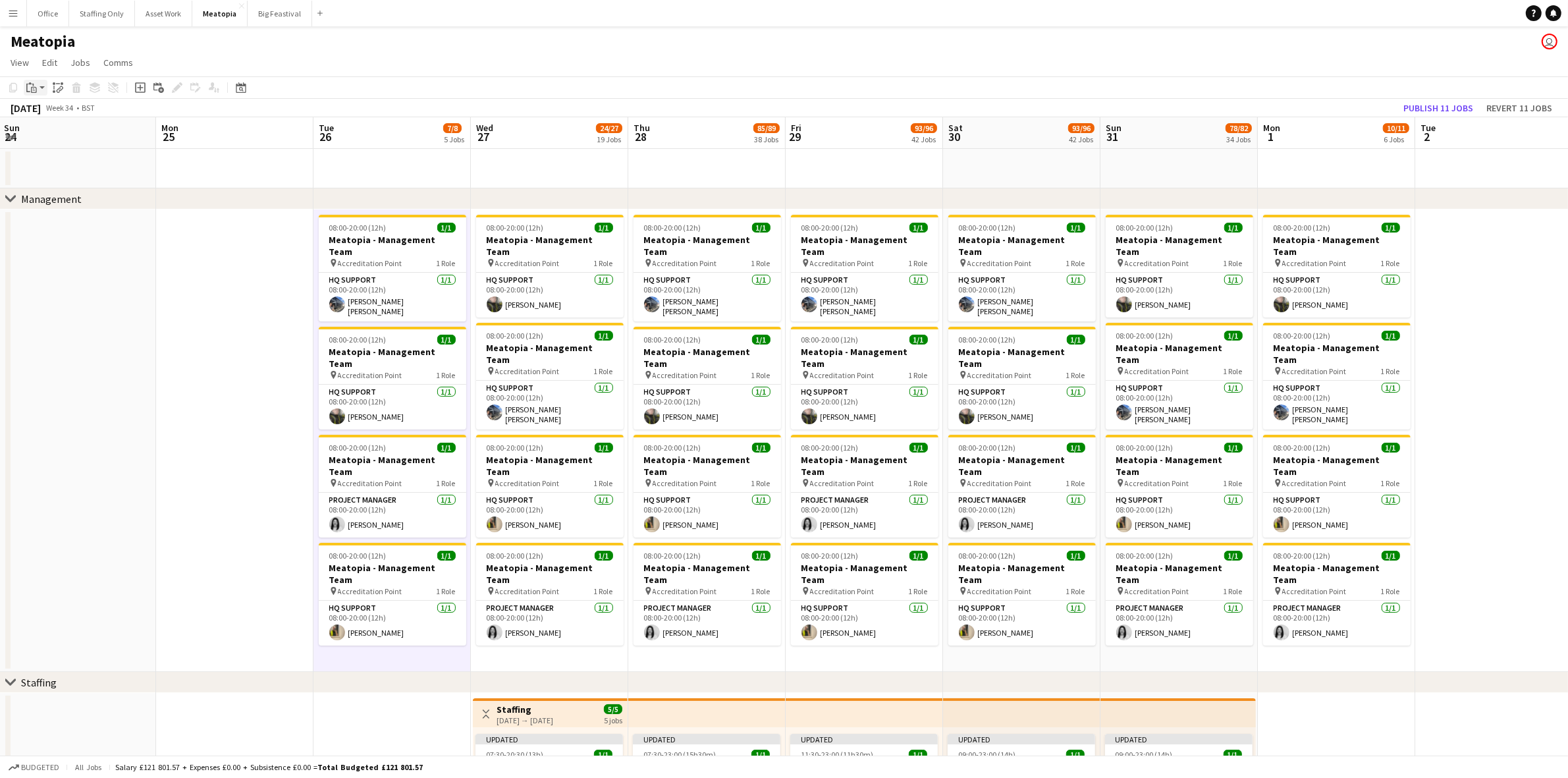
click at [37, 89] on icon at bounding box center [34, 90] width 5 height 5
click at [68, 114] on link "Paste Ctrl+V" at bounding box center [96, 113] width 124 height 12
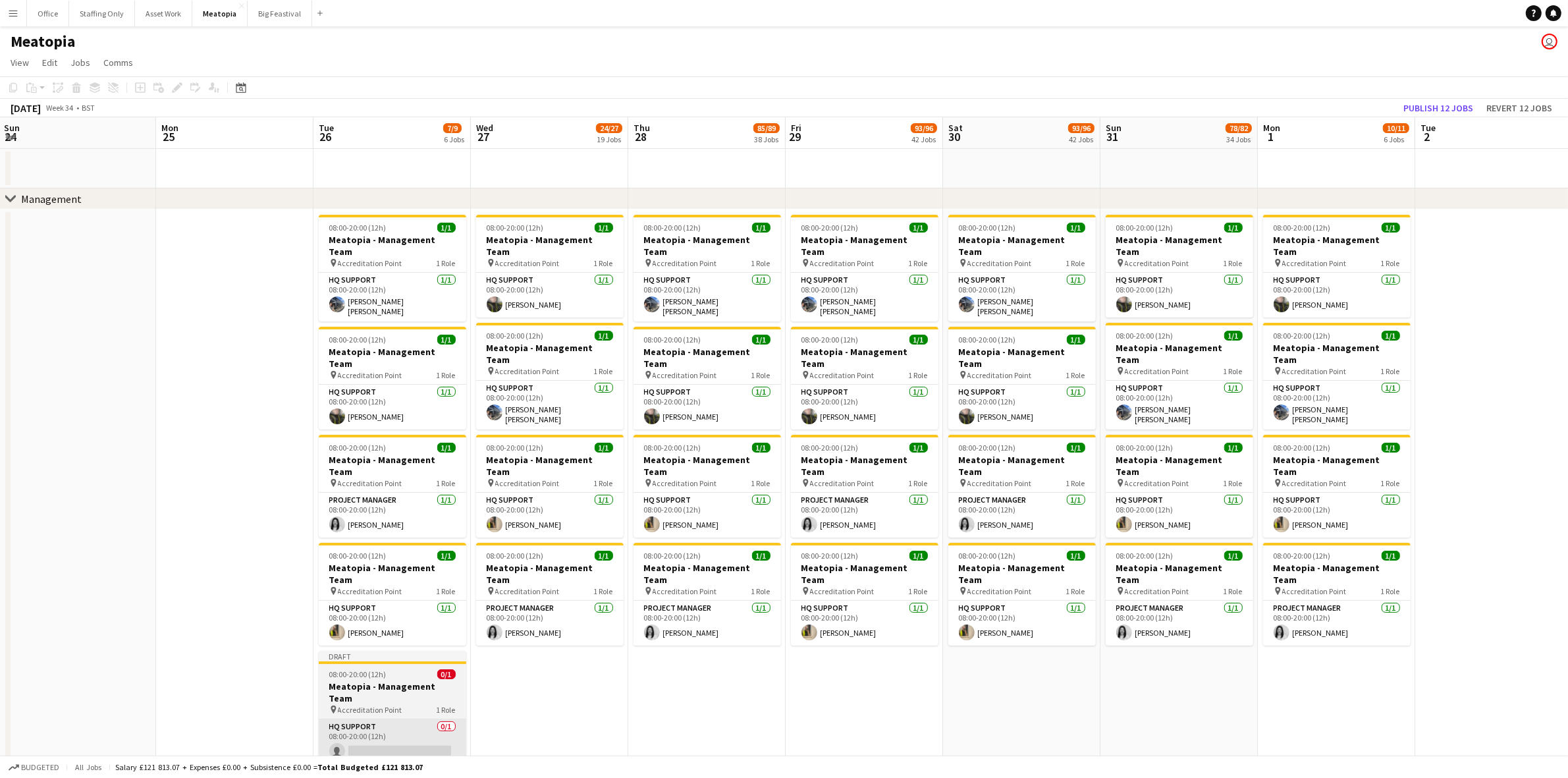
click at [391, 719] on app-card-role "HQ Support 0/1 08:00-20:00 (12h) single-neutral-actions" at bounding box center [392, 741] width 147 height 45
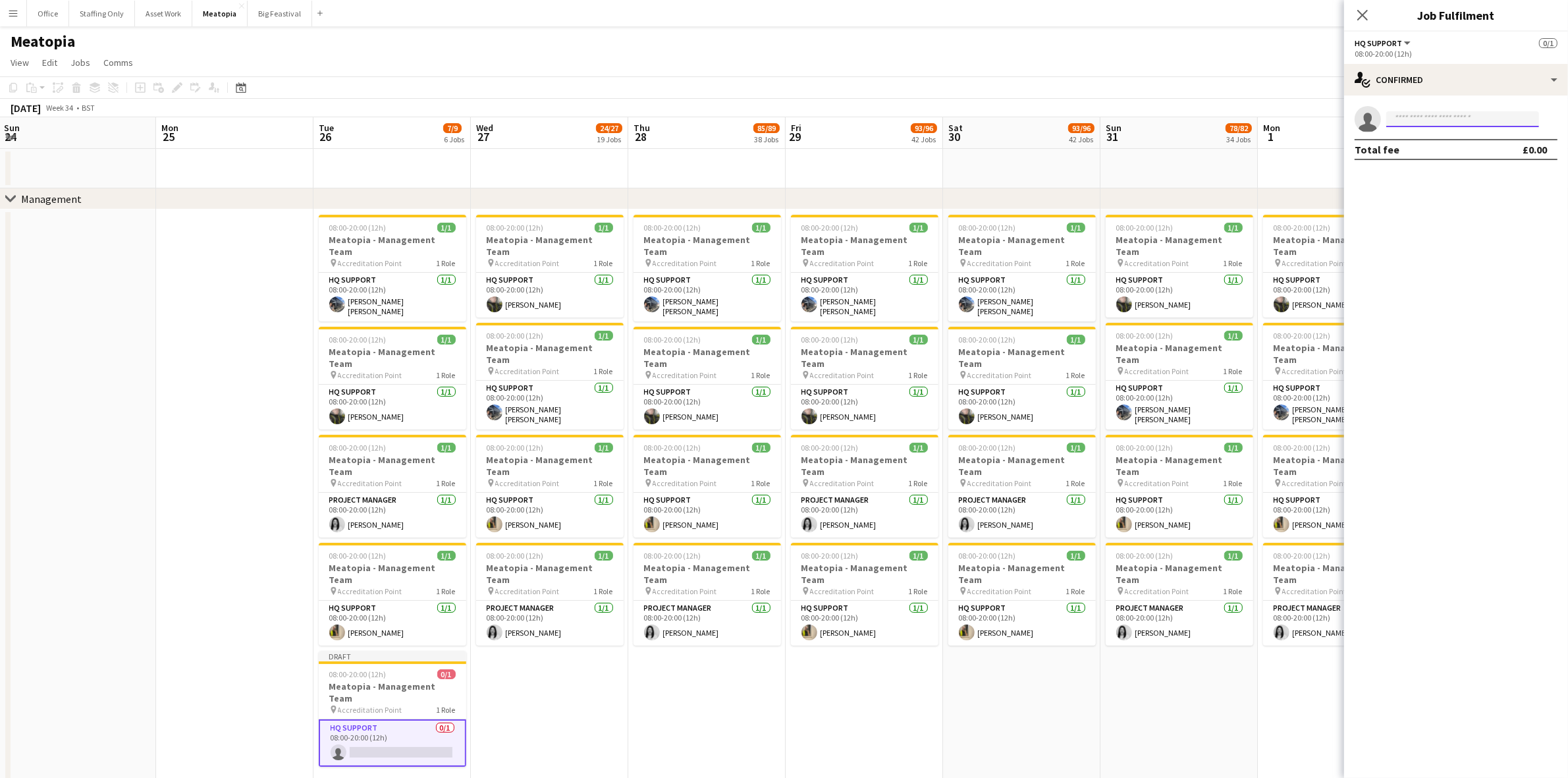
click at [1444, 114] on input at bounding box center [1462, 119] width 153 height 16
type input "*****"
click at [1443, 140] on span "[PERSON_NAME]" at bounding box center [1434, 138] width 76 height 11
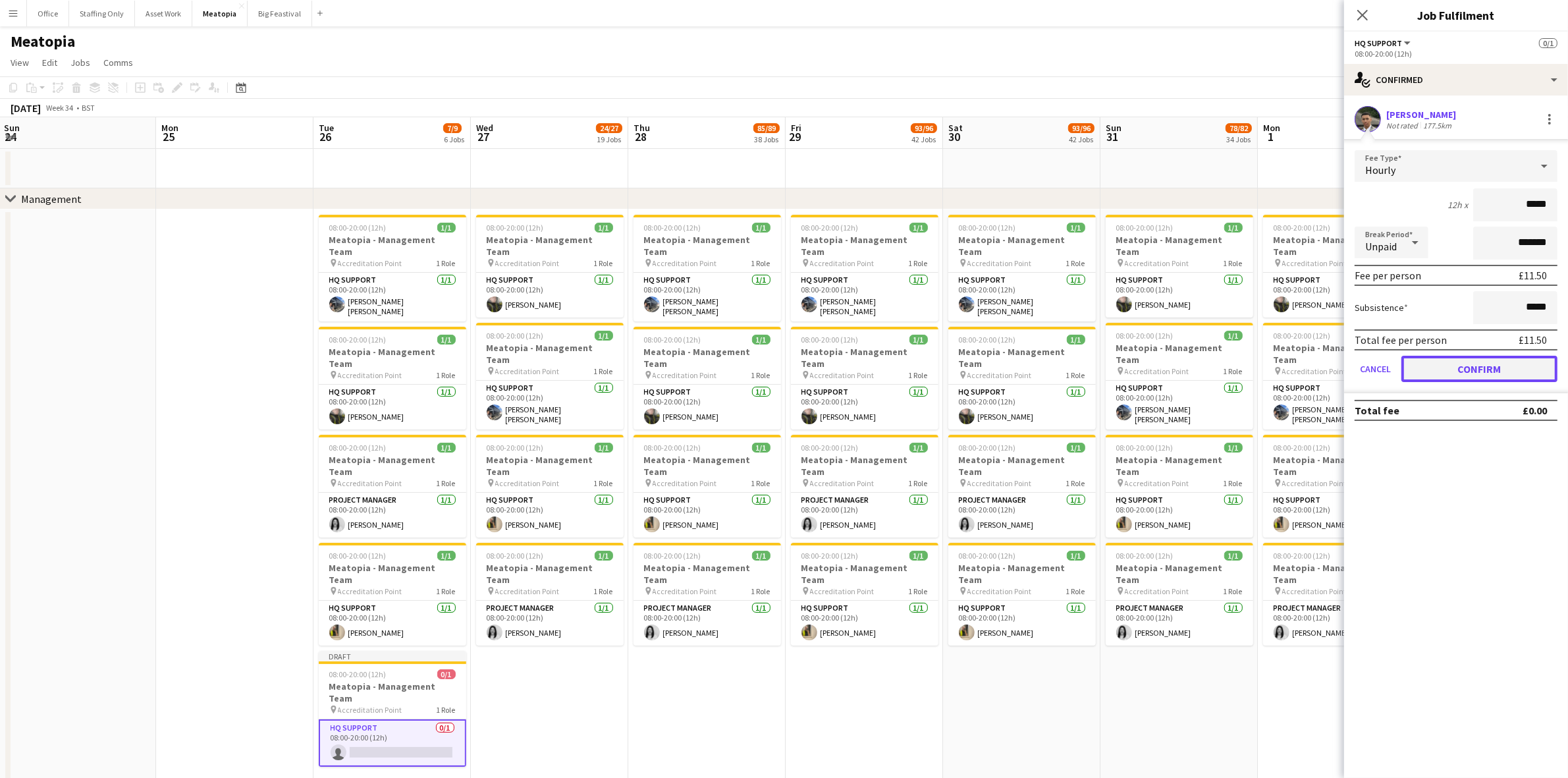
drag, startPoint x: 1489, startPoint y: 370, endPoint x: 438, endPoint y: 716, distance: 1106.5
click at [1488, 370] on button "Confirm" at bounding box center [1479, 369] width 156 height 27
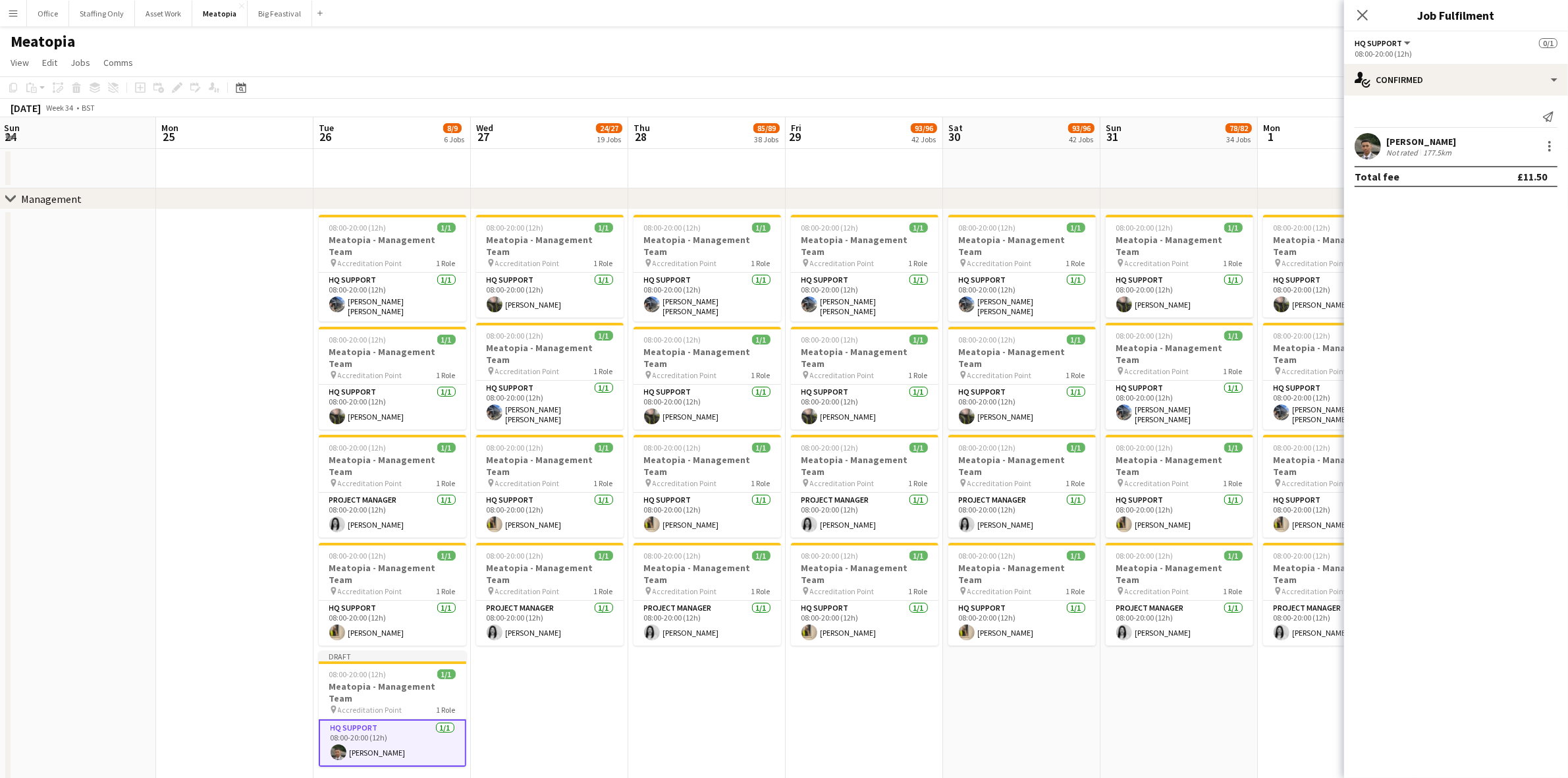
click at [386, 680] on h3 "Meatopia - Management Team" at bounding box center [392, 692] width 147 height 24
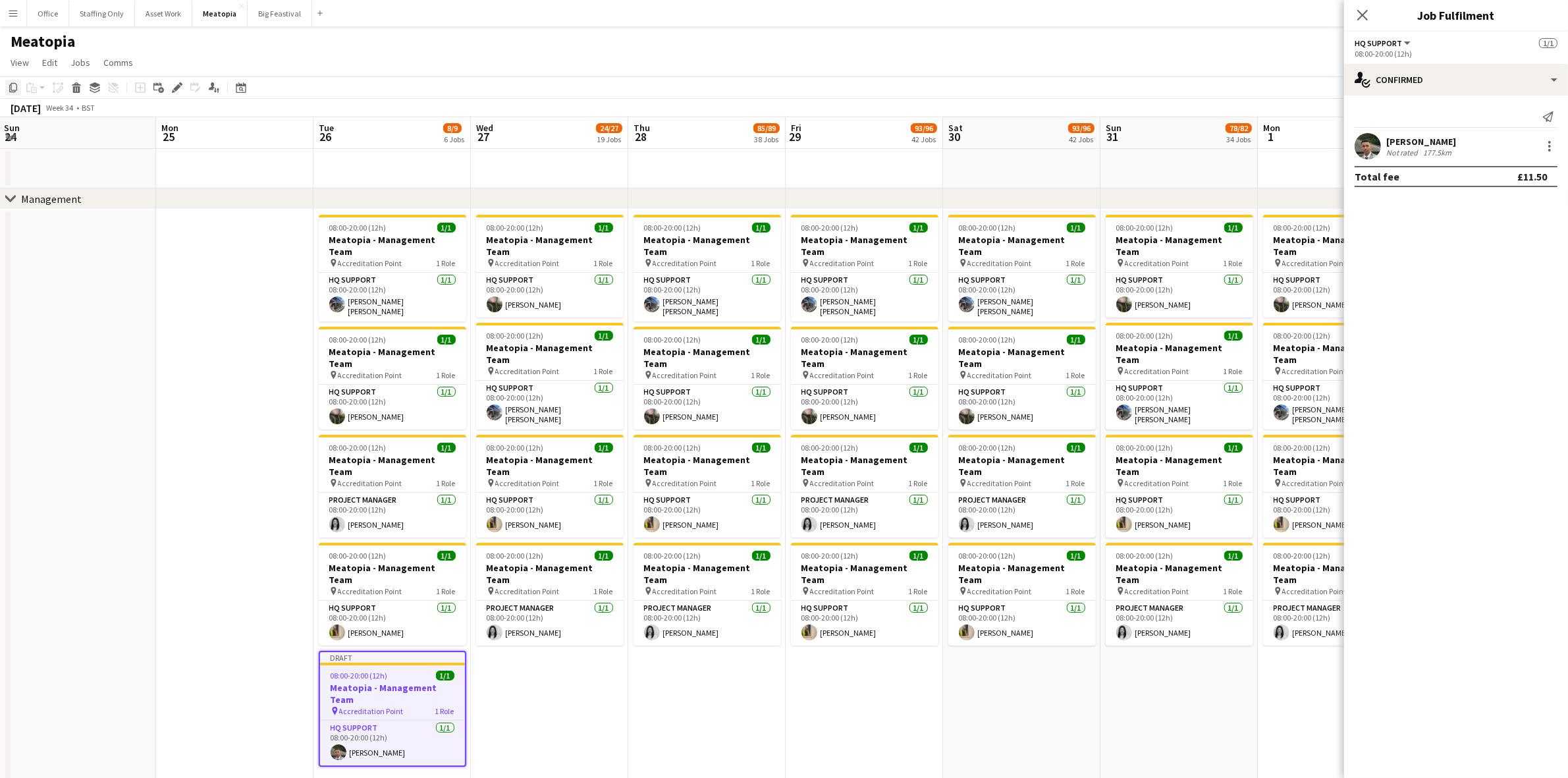
click at [13, 86] on icon "Copy" at bounding box center [14, 88] width 11 height 11
click at [538, 662] on app-date-cell "08:00-20:00 (12h) 1/1 Meatopia - Management Team pin Accreditation Point 1 Role…" at bounding box center [550, 501] width 157 height 582
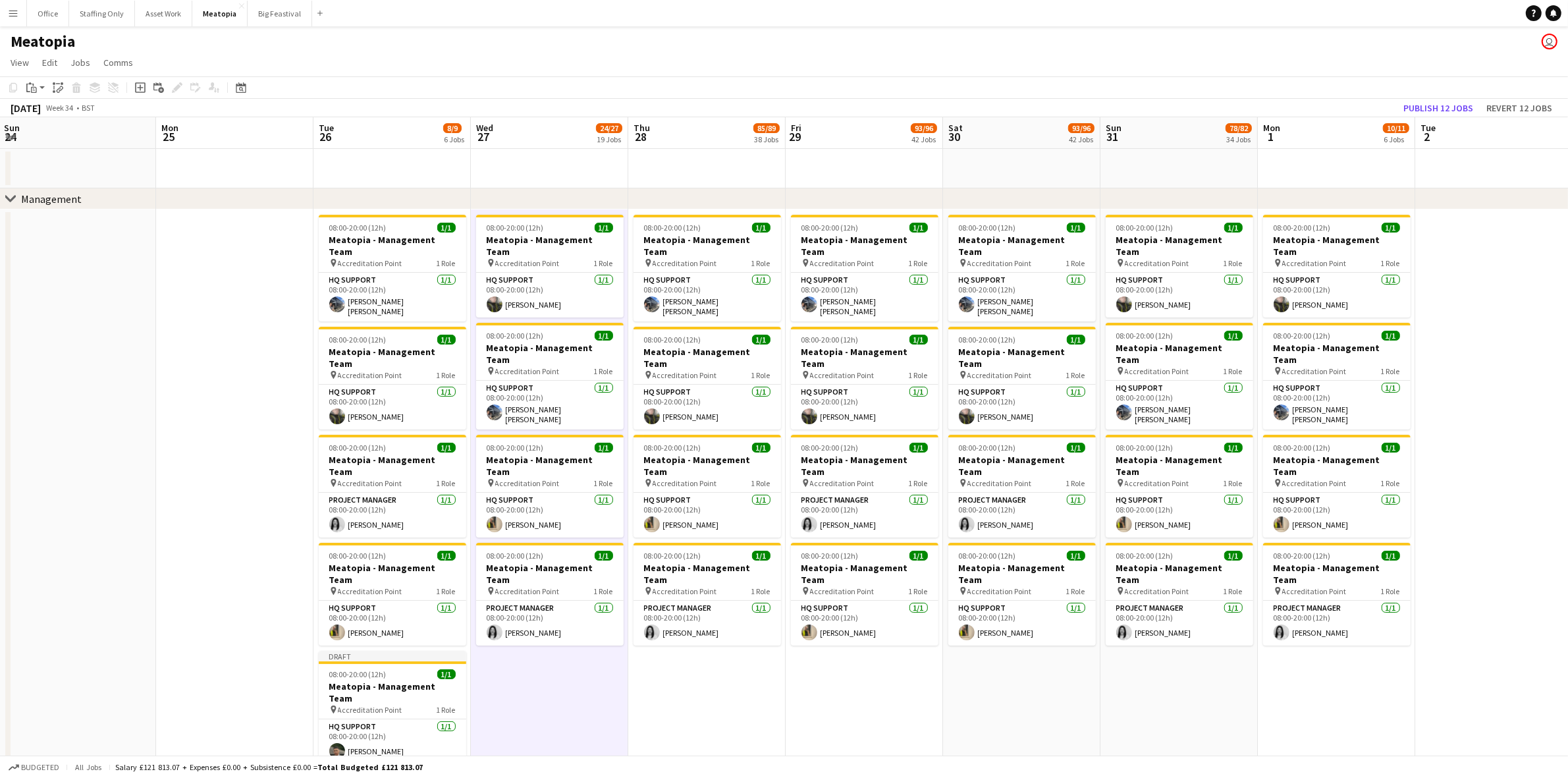
click at [662, 664] on app-date-cell "08:00-20:00 (12h) 1/1 Meatopia - Management Team pin Accreditation Point 1 Role…" at bounding box center [707, 501] width 157 height 582
click at [807, 646] on app-date-cell "08:00-20:00 (12h) 1/1 Meatopia - Management Team pin Accreditation Point 1 Role…" at bounding box center [865, 501] width 157 height 582
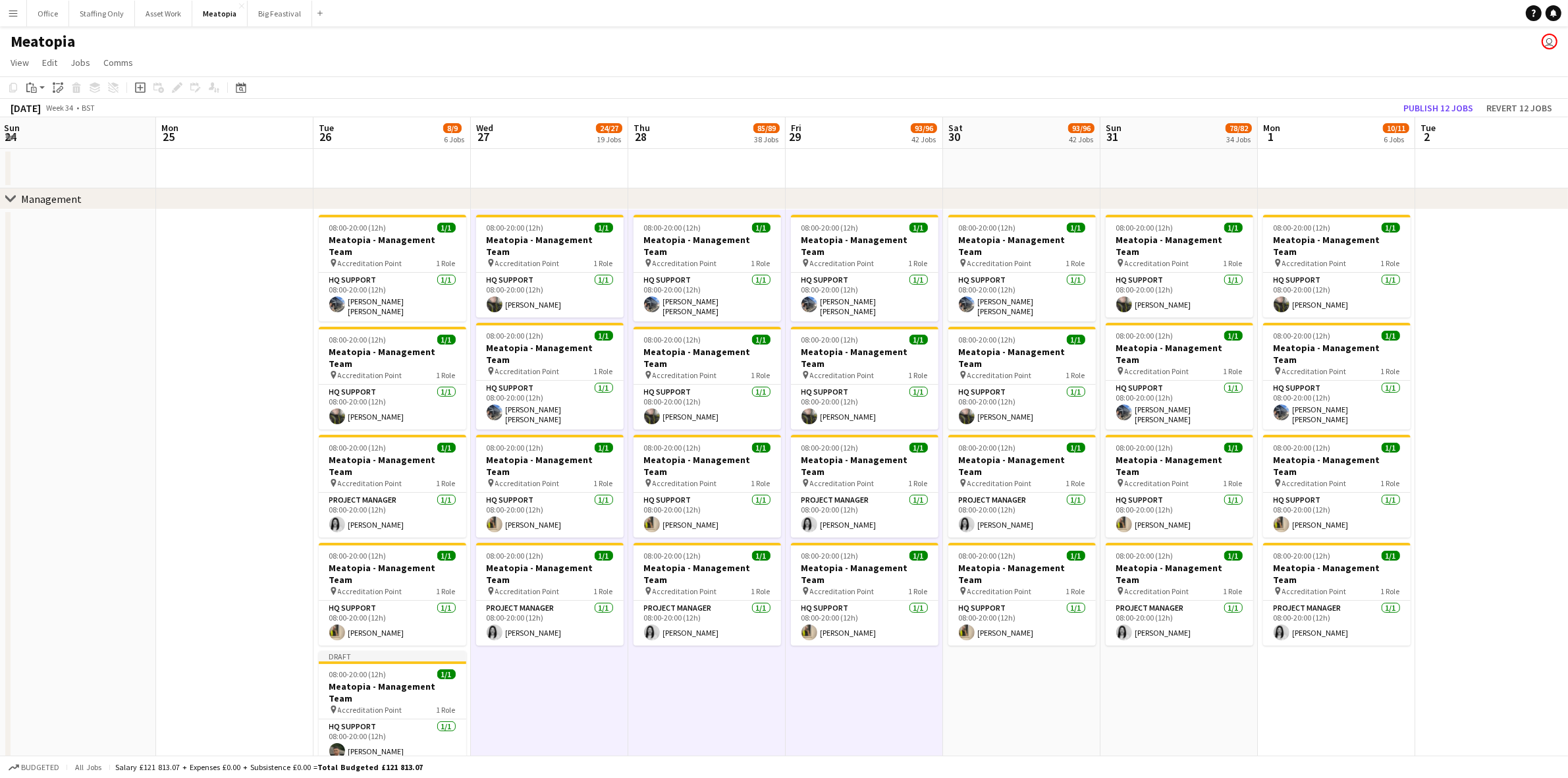
click at [996, 647] on app-date-cell "08:00-20:00 (12h) 1/1 Meatopia - Management Team pin Accreditation Point 1 Role…" at bounding box center [1022, 501] width 157 height 582
click at [1126, 649] on app-date-cell "08:00-20:00 (12h) 1/1 Meatopia - Management Team pin Accreditation Point 1 Role…" at bounding box center [1179, 501] width 157 height 582
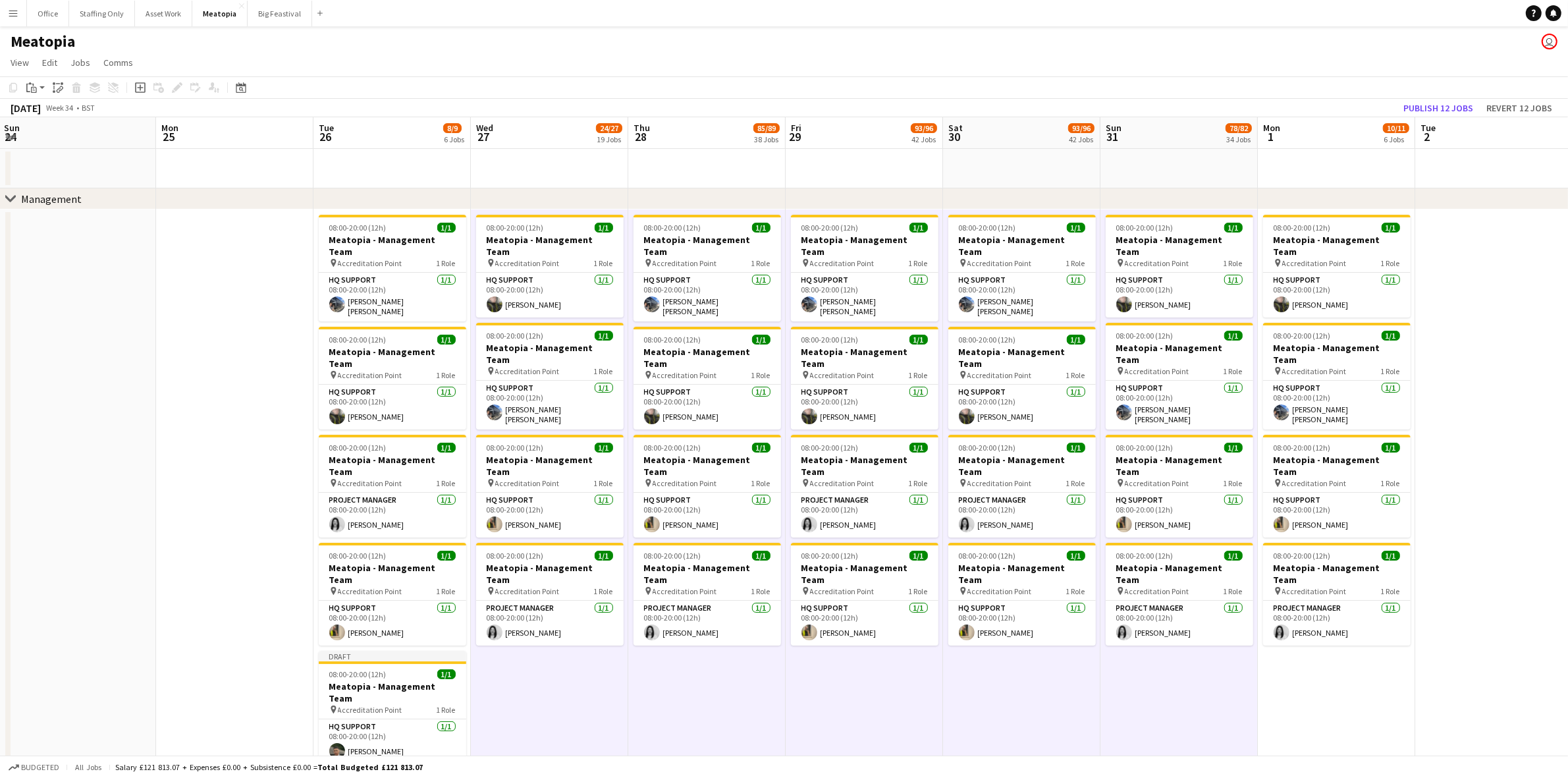
click at [1272, 643] on app-date-cell "08:00-20:00 (12h) 1/1 Meatopia - Management Team pin Accreditation Point 1 Role…" at bounding box center [1337, 501] width 157 height 582
click at [35, 86] on icon "Paste" at bounding box center [32, 88] width 11 height 11
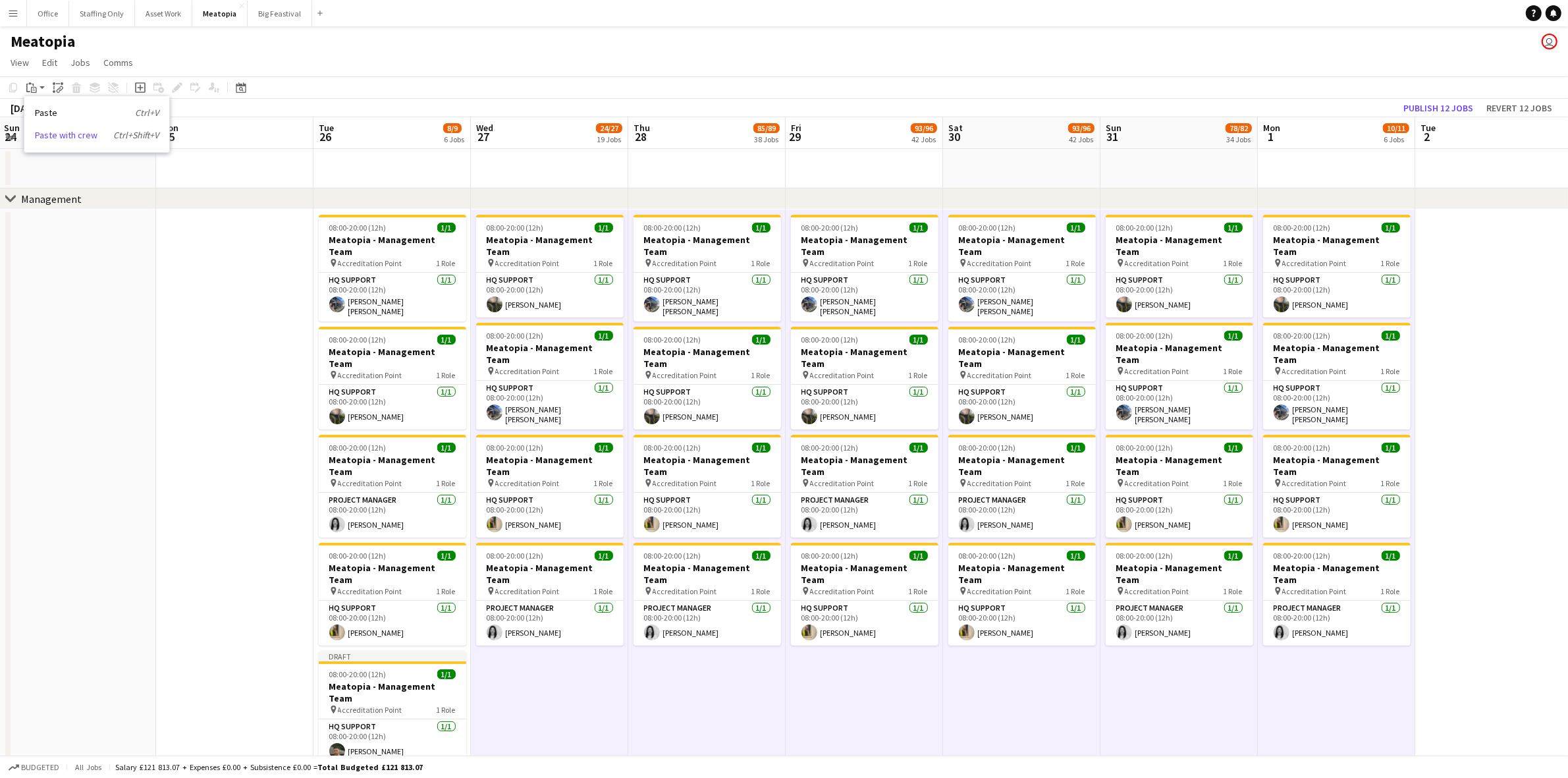
click at [59, 133] on link "Paste with crew Ctrl+Shift+V" at bounding box center [96, 135] width 124 height 12
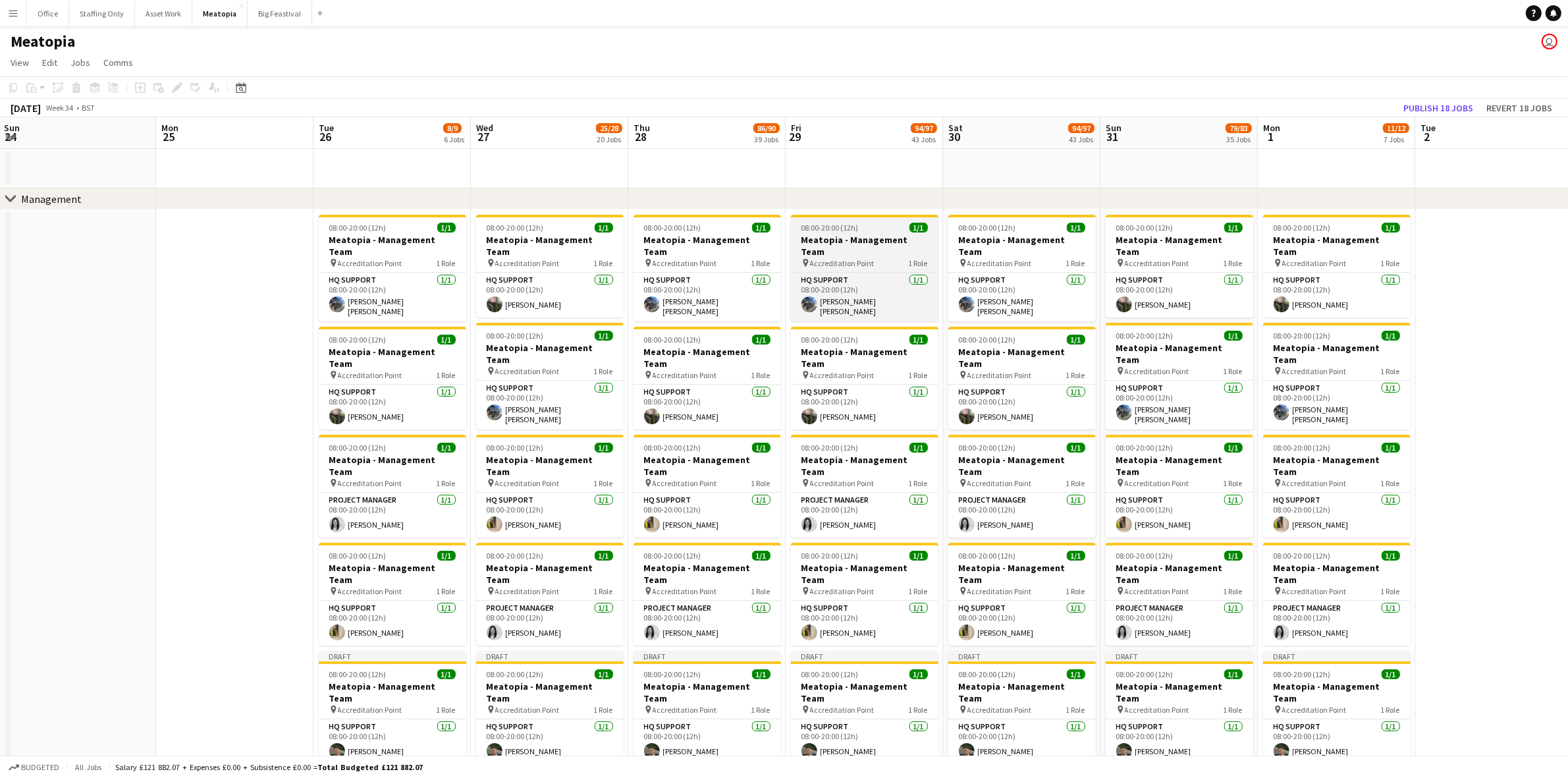
click at [844, 231] on span "08:00-20:00 (12h)" at bounding box center [830, 227] width 58 height 10
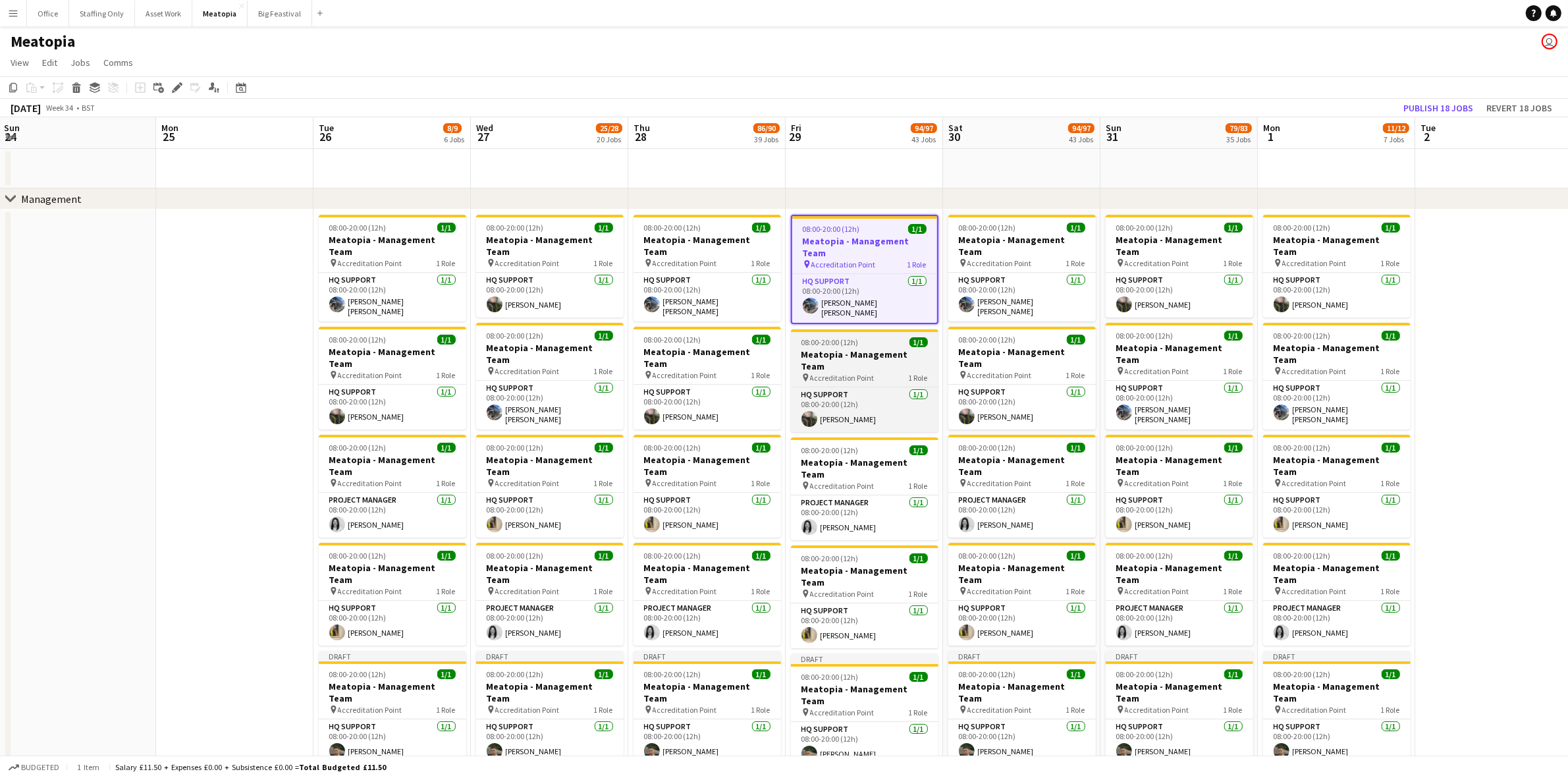
click at [854, 349] on h3 "Meatopia - Management Team" at bounding box center [864, 361] width 147 height 24
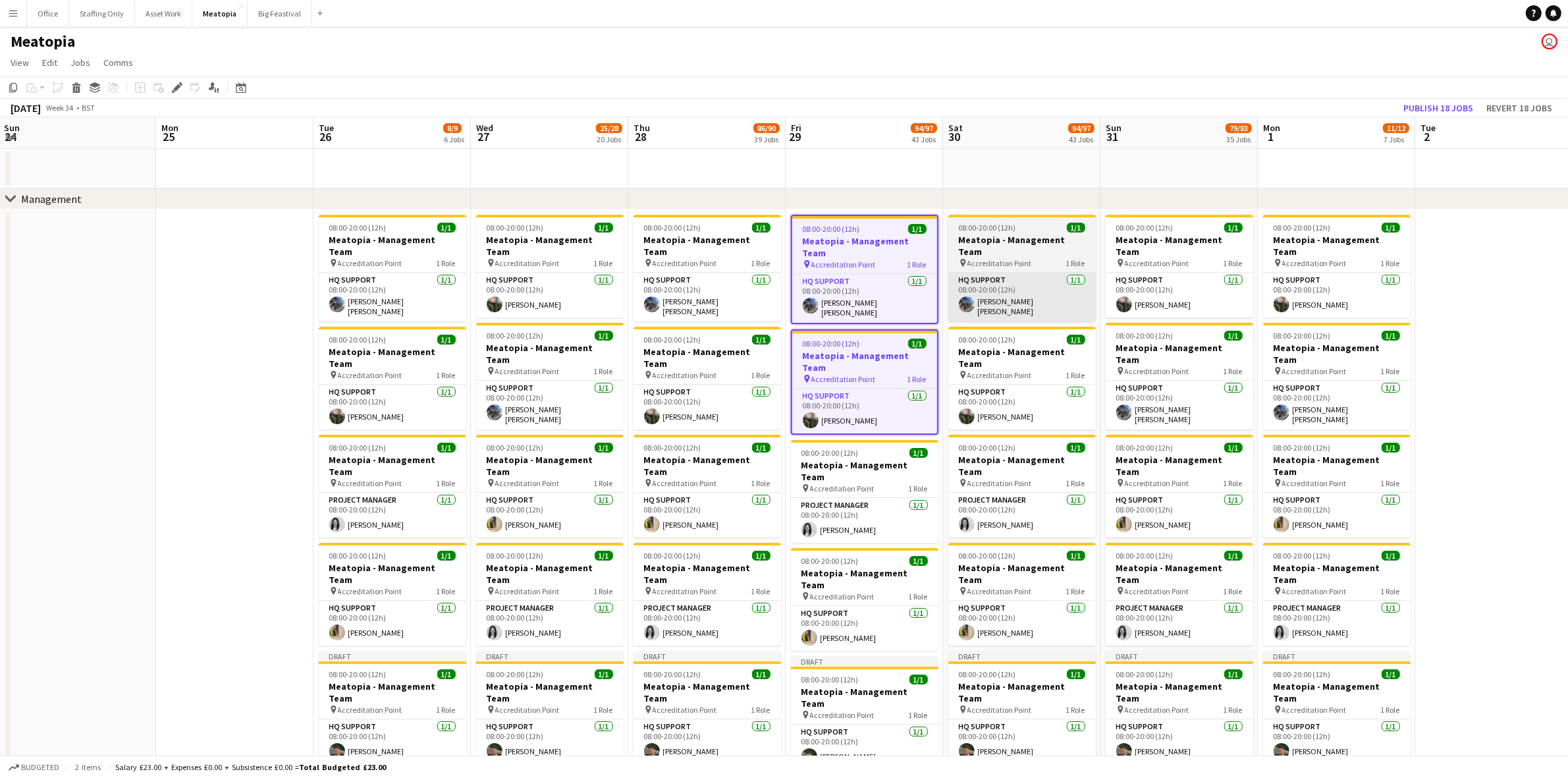
drag, startPoint x: 994, startPoint y: 335, endPoint x: 995, endPoint y: 278, distance: 57.0
click at [994, 346] on h3 "Meatopia - Management Team" at bounding box center [1021, 358] width 147 height 24
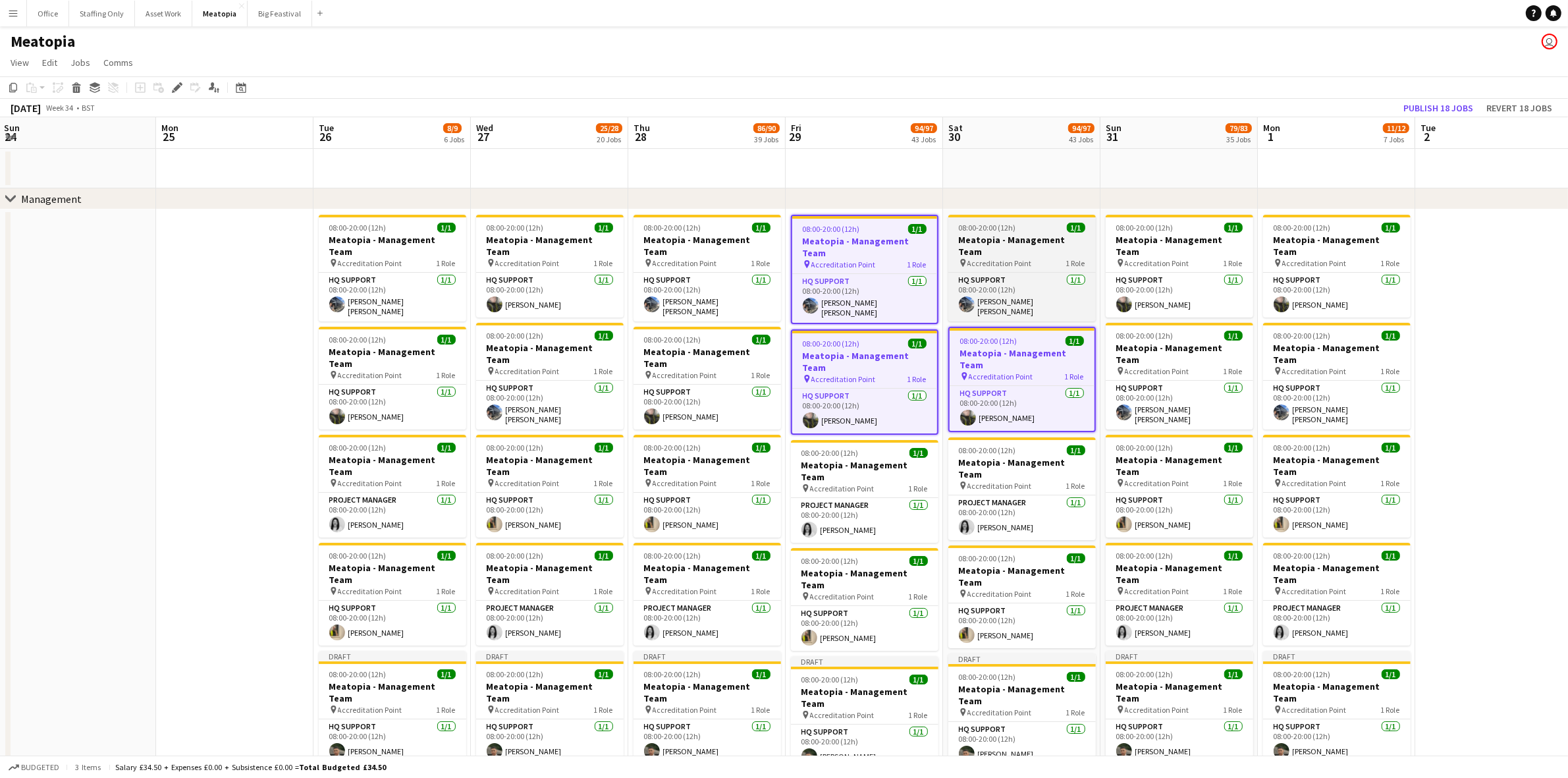
click at [994, 242] on h3 "Meatopia - Management Team" at bounding box center [1021, 245] width 147 height 24
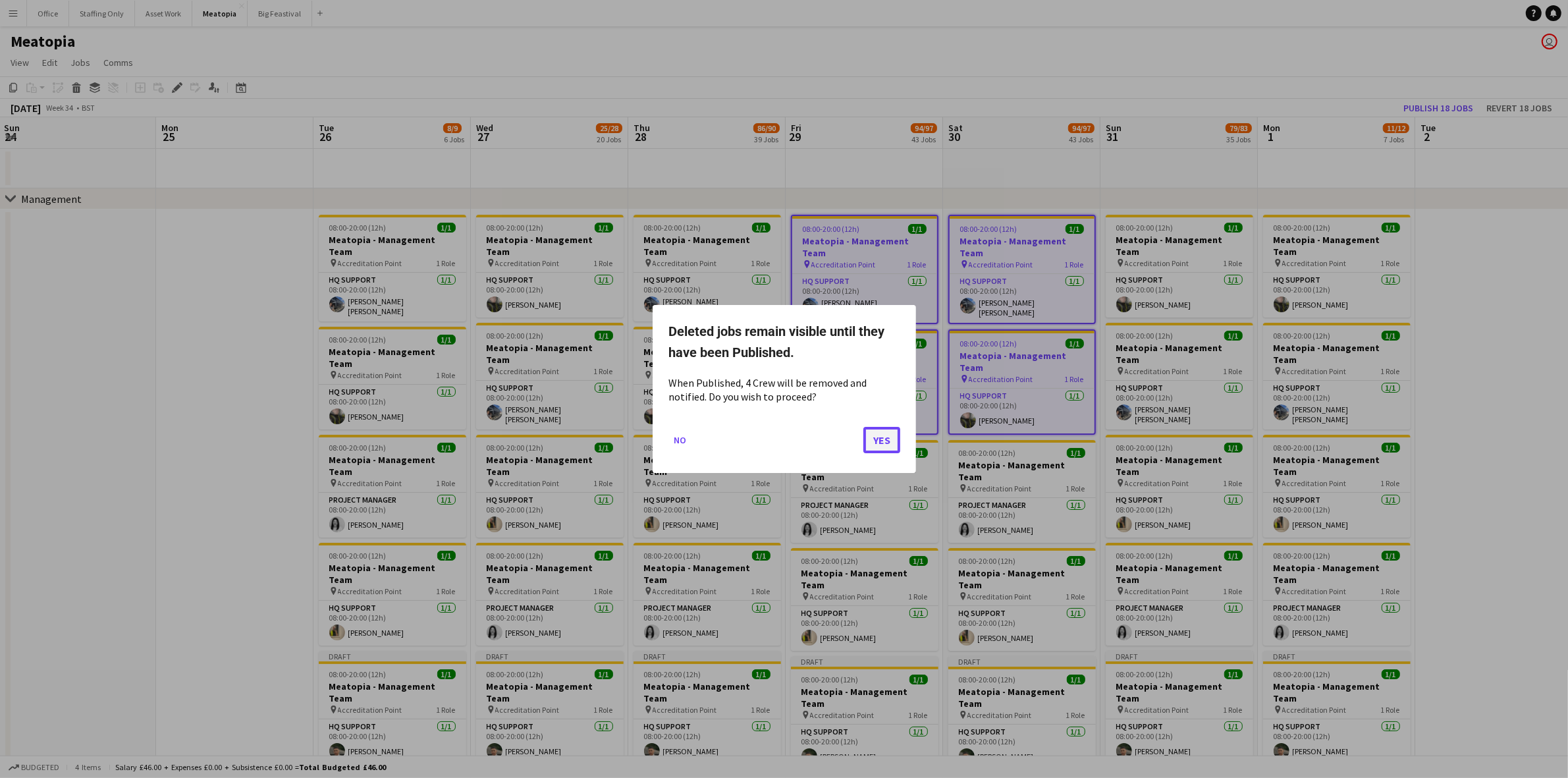
click at [871, 440] on button "Yes" at bounding box center [882, 439] width 37 height 27
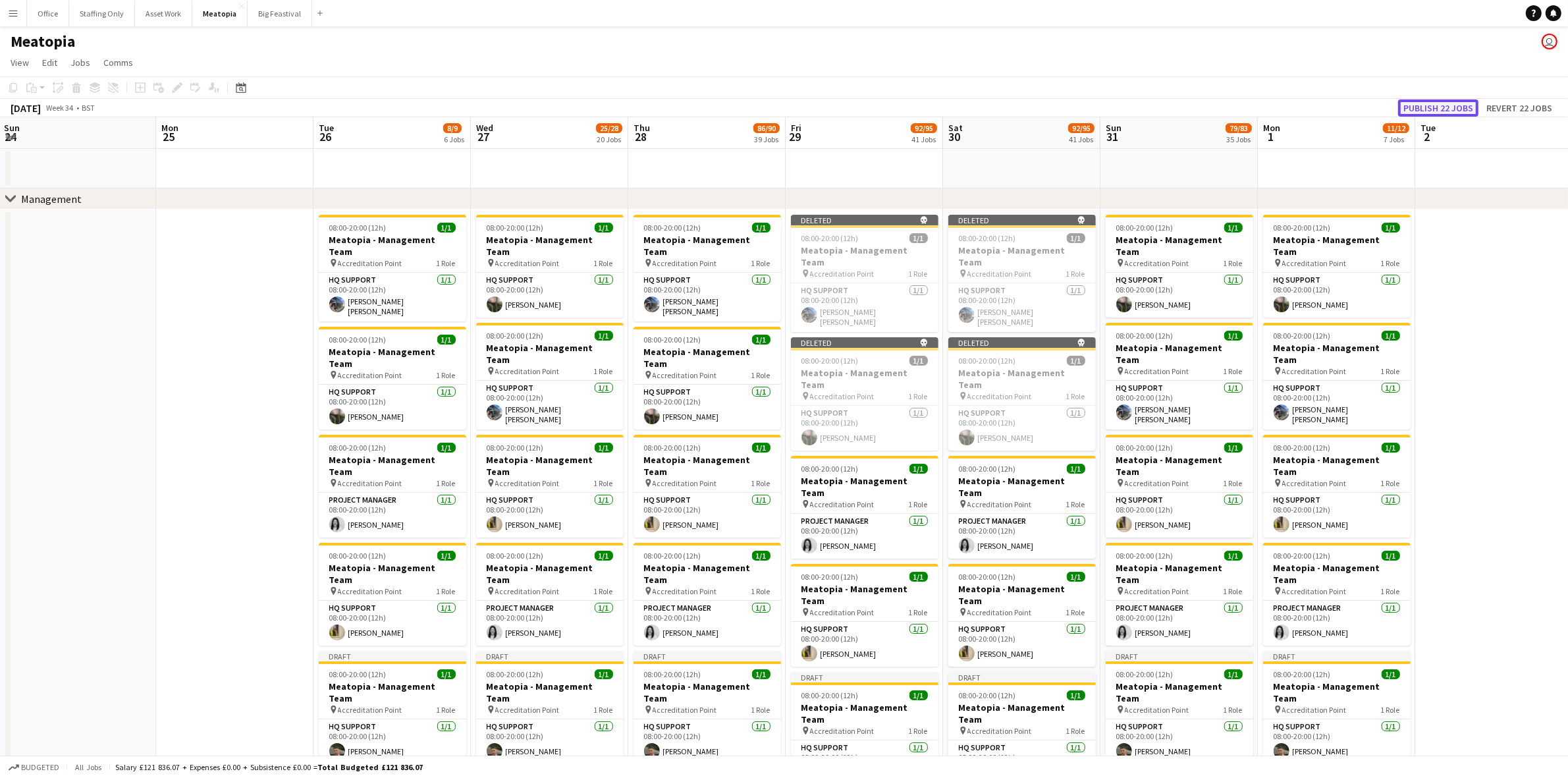
click at [1454, 106] on button "Publish 22 jobs" at bounding box center [1438, 108] width 81 height 17
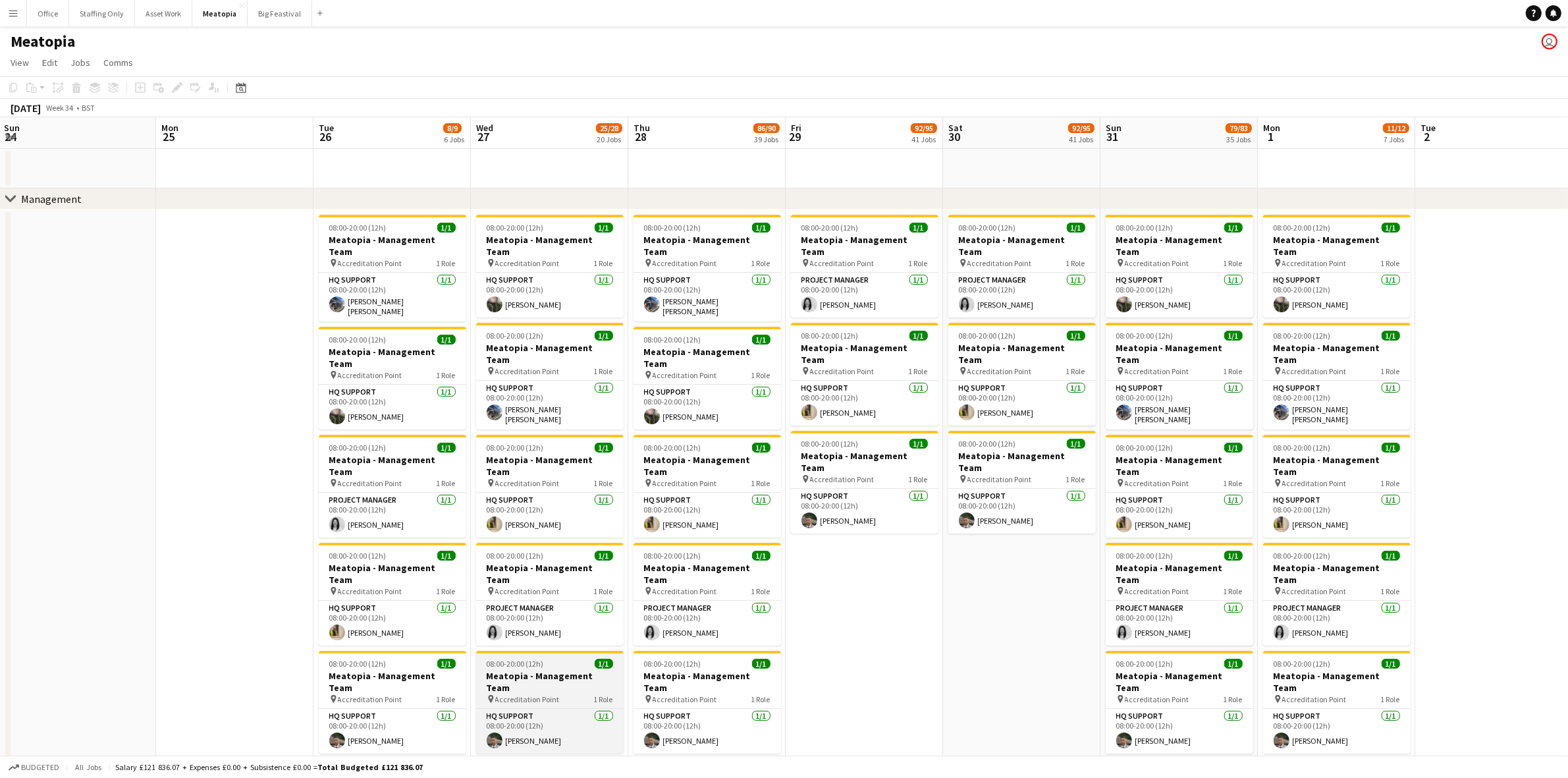
click at [551, 670] on h3 "Meatopia - Management Team" at bounding box center [549, 682] width 147 height 24
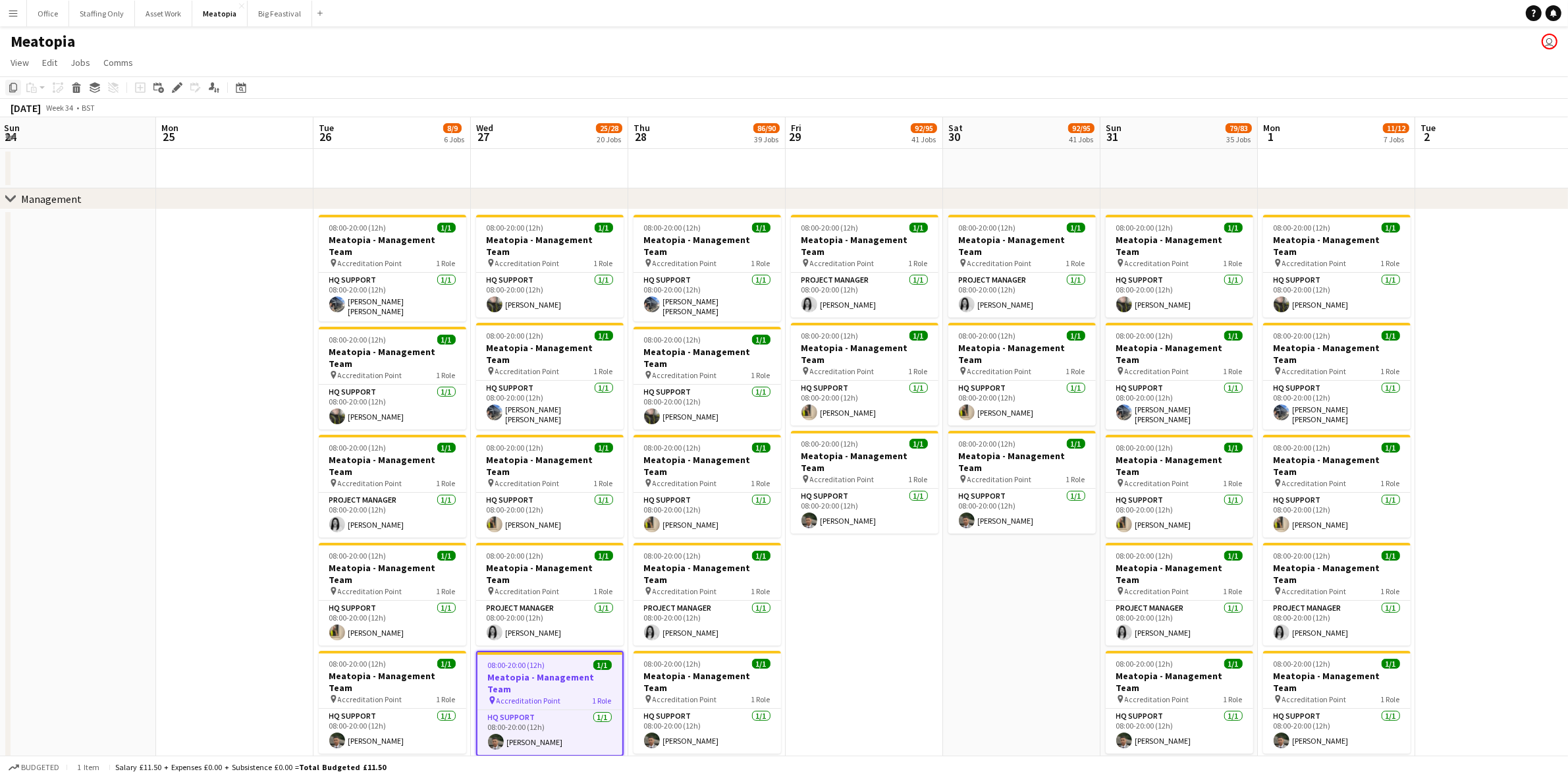
click at [11, 88] on icon at bounding box center [13, 88] width 8 height 9
click at [516, 716] on app-date-cell "08:00-20:00 (12h) 1/1 Meatopia - Management Team pin Accreditation Point 1 Role…" at bounding box center [550, 501] width 157 height 582
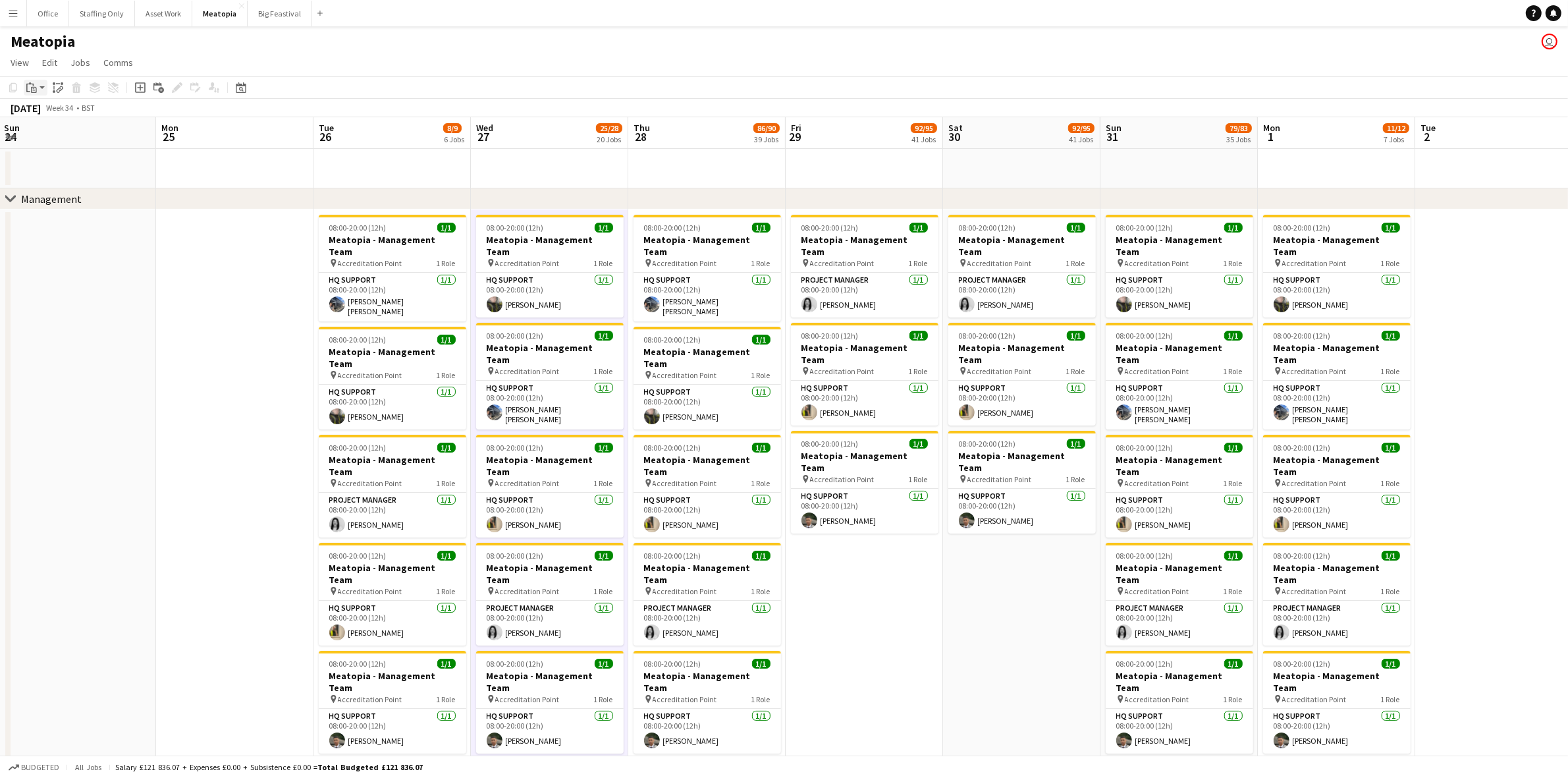
click at [28, 83] on icon at bounding box center [30, 83] width 4 height 2
click at [56, 114] on link "Paste Ctrl+V" at bounding box center [96, 113] width 124 height 12
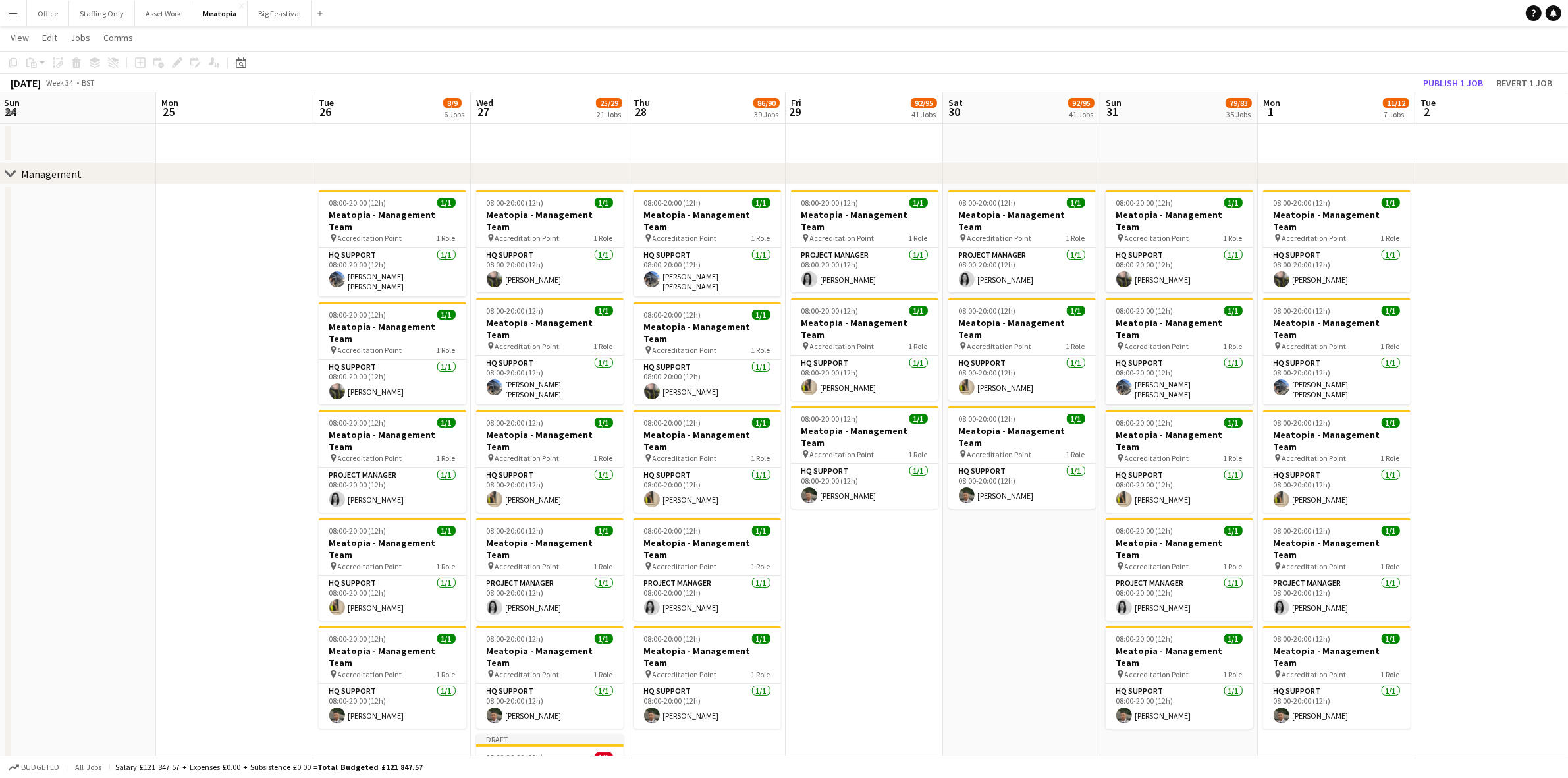
scroll to position [247, 0]
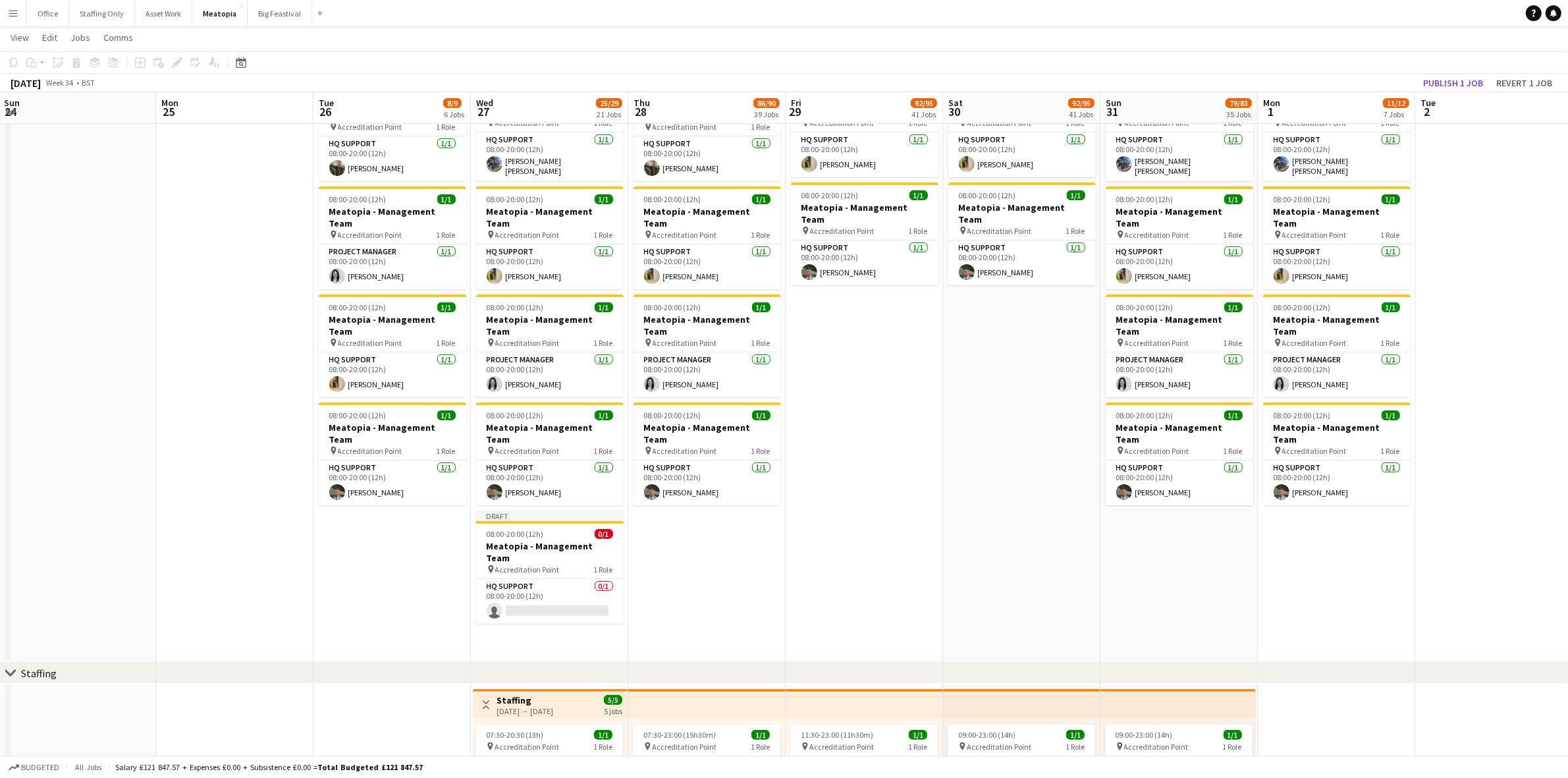
click at [550, 579] on app-card-role "HQ Support 0/1 08:00-20:00 (12h) single-neutral-actions" at bounding box center [549, 601] width 147 height 45
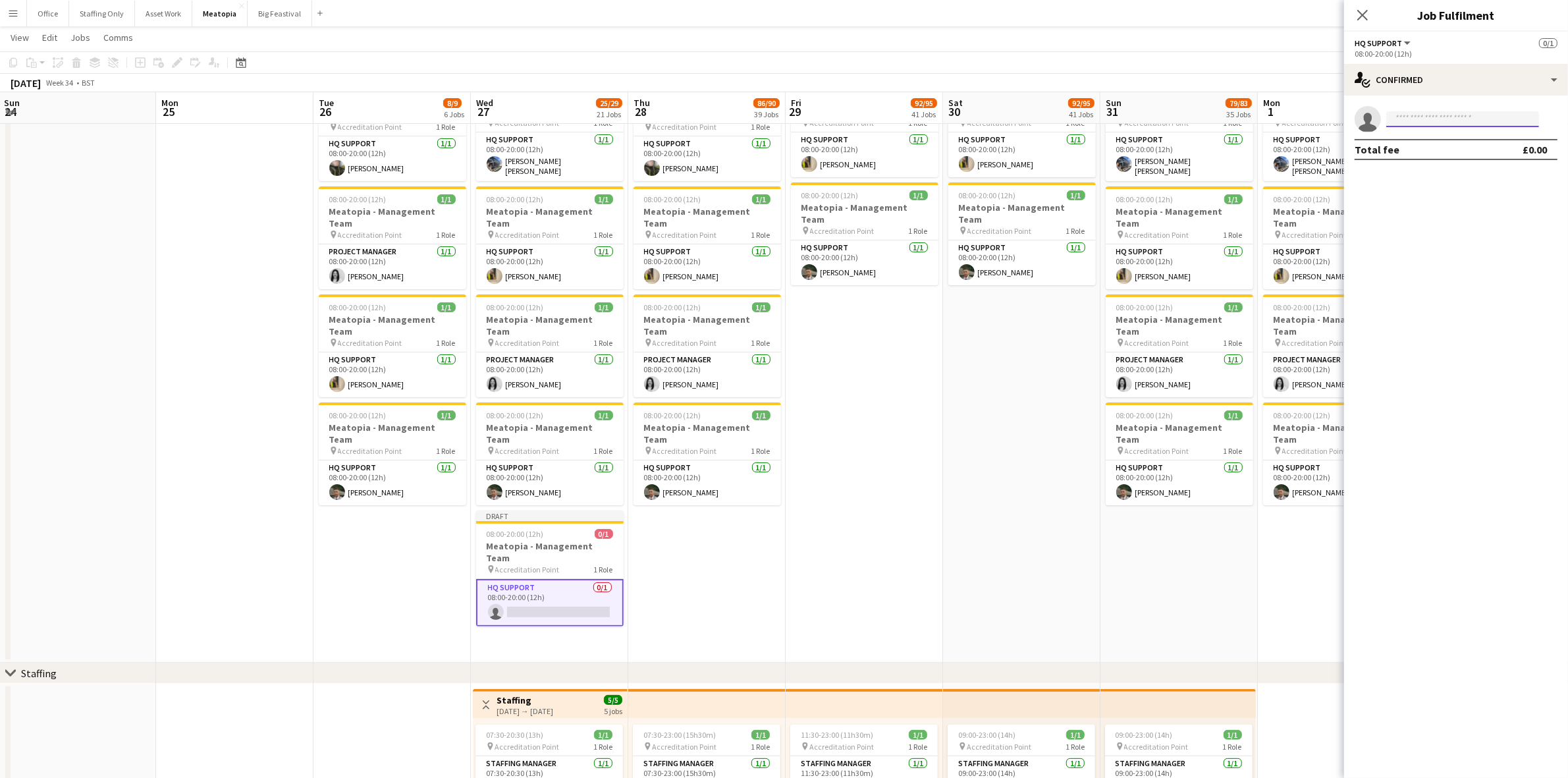
click at [1437, 115] on input at bounding box center [1462, 119] width 153 height 16
type input "*****"
click at [1440, 176] on span "elliegarner@icloud.com" at bounding box center [1462, 180] width 132 height 11
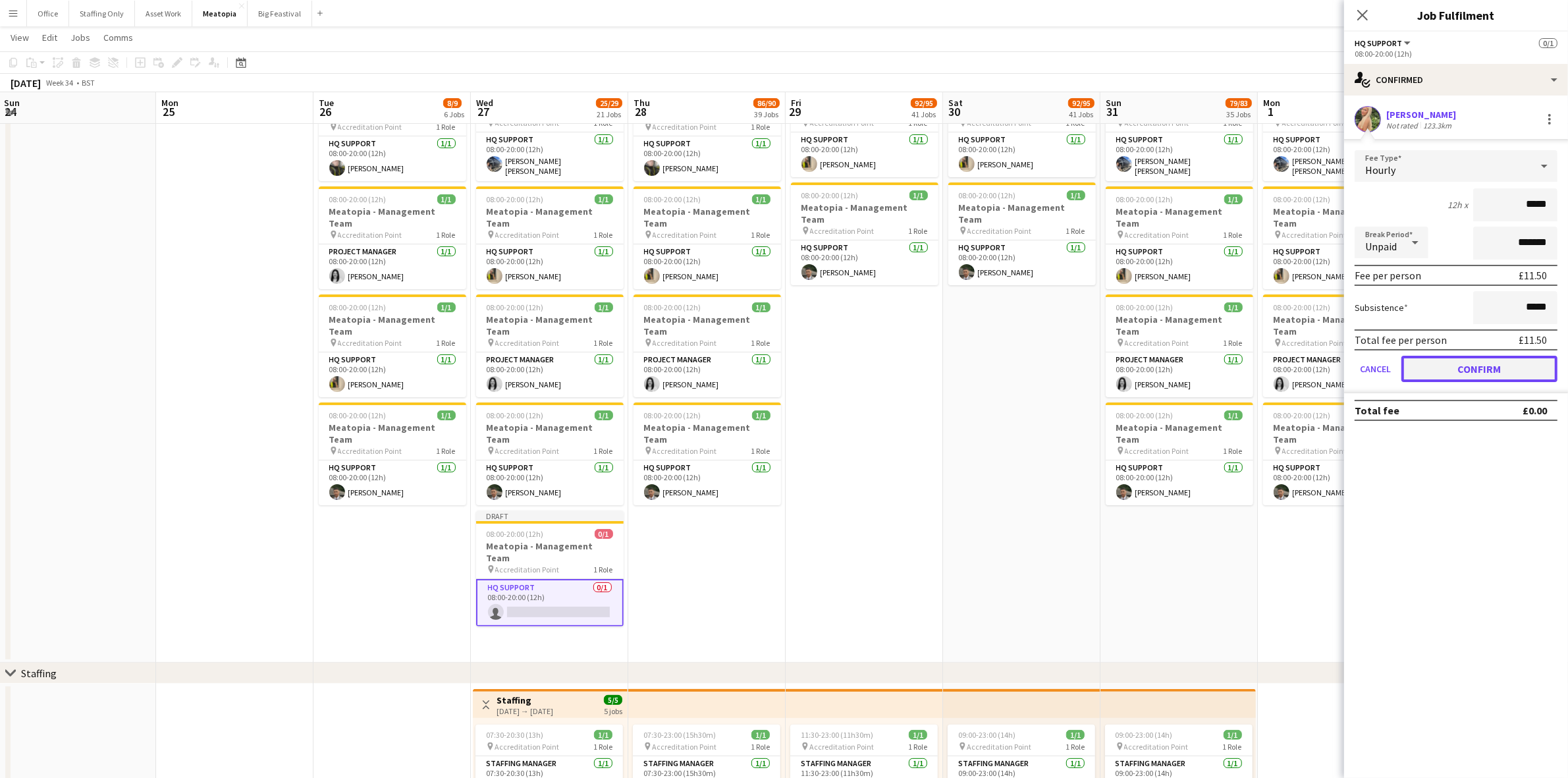
click at [1455, 373] on button "Confirm" at bounding box center [1479, 369] width 156 height 27
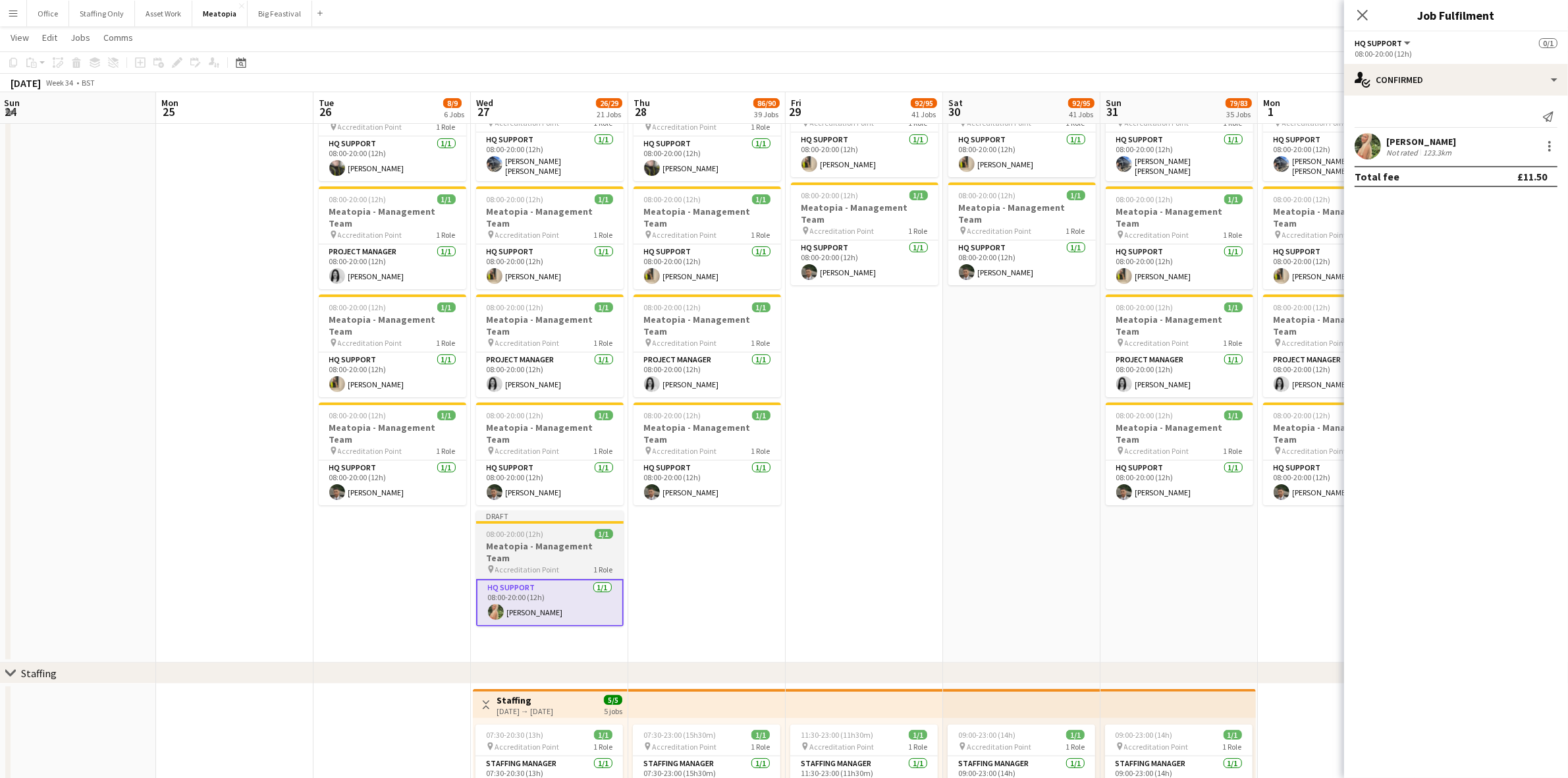
click at [534, 529] on span "08:00-20:00 (12h)" at bounding box center [515, 534] width 58 height 10
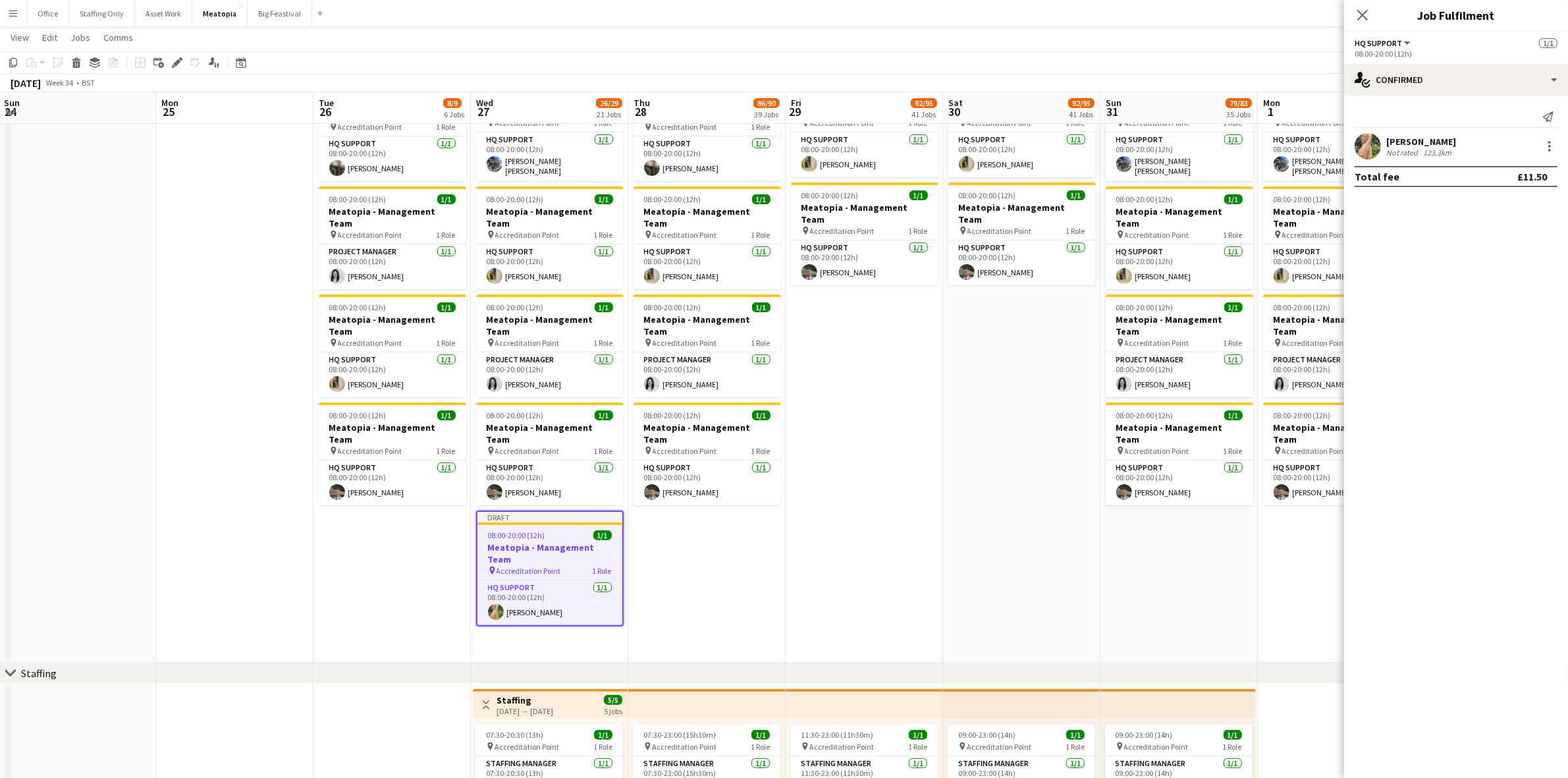
click at [12, 59] on icon "Copy" at bounding box center [14, 63] width 11 height 11
click at [704, 484] on app-date-cell "08:00-20:00 (12h) 1/1 Meatopia - Management Team pin Accreditation Point 1 Role…" at bounding box center [707, 312] width 157 height 701
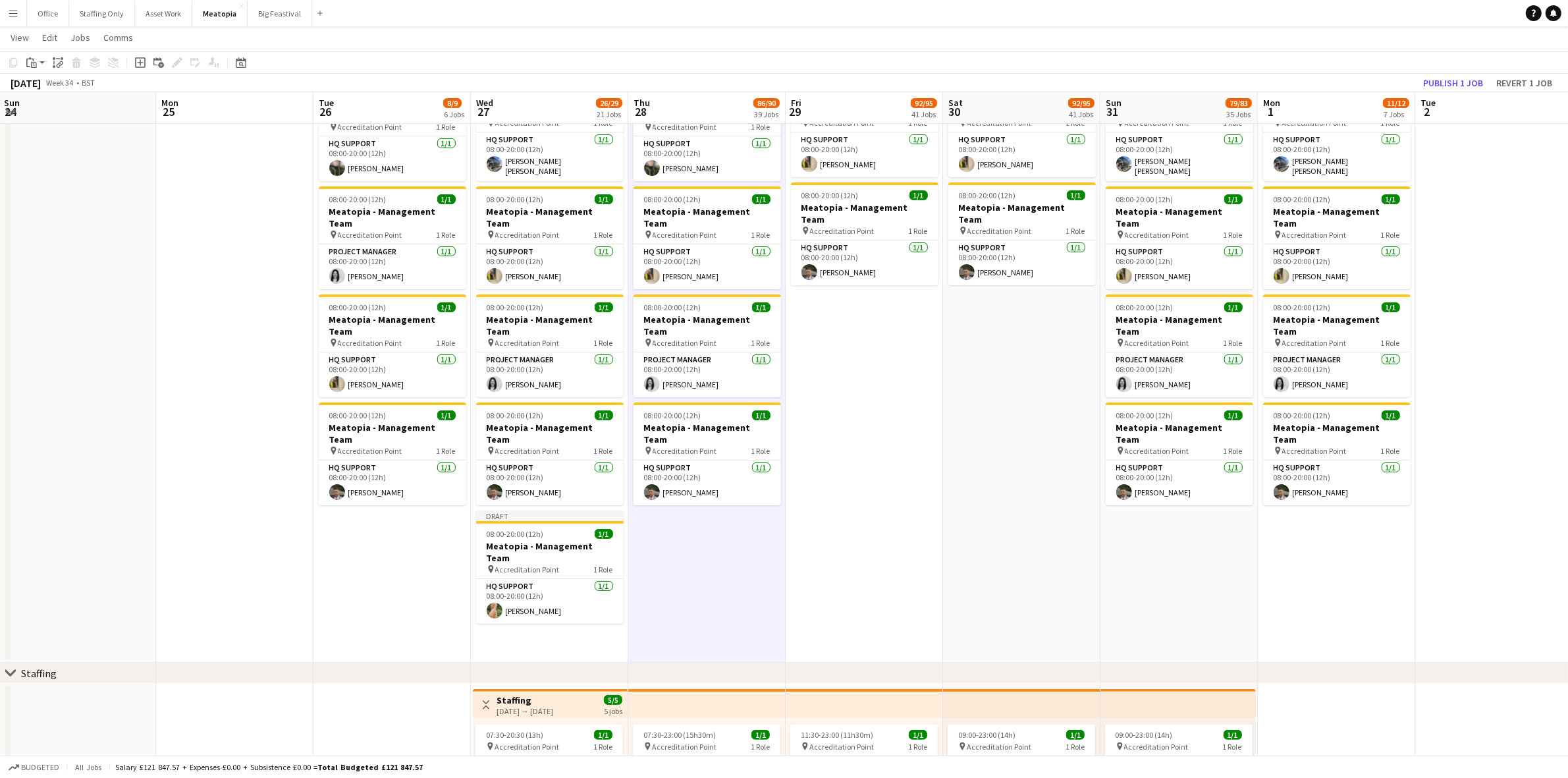
click at [842, 469] on app-date-cell "08:00-20:00 (12h) 1/1 Meatopia - Management Team pin Accreditation Point 1 Role…" at bounding box center [865, 312] width 157 height 701
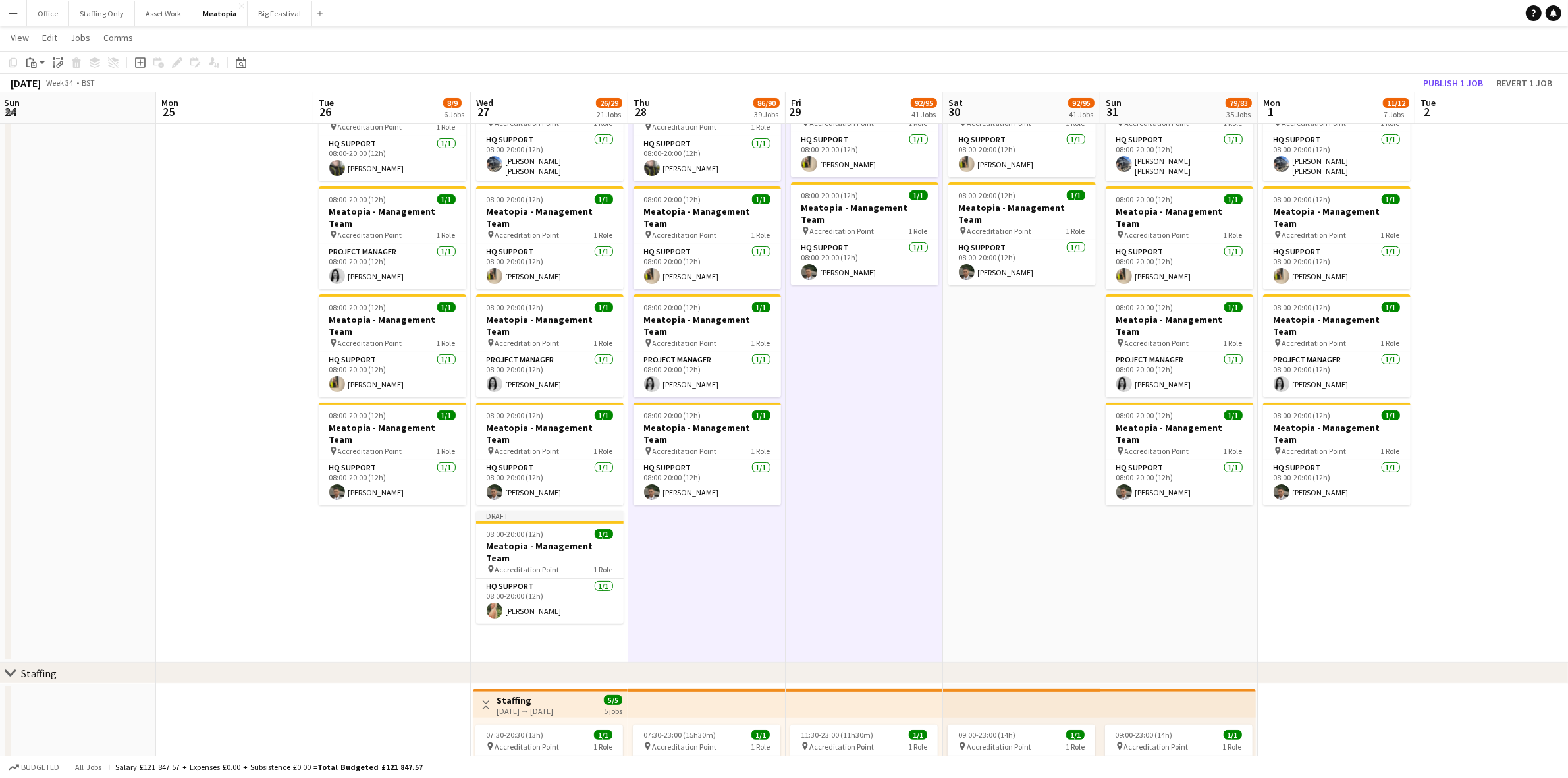
click at [1032, 483] on app-date-cell "08:00-20:00 (12h) 1/1 Meatopia - Management Team pin Accreditation Point 1 Role…" at bounding box center [1022, 312] width 157 height 701
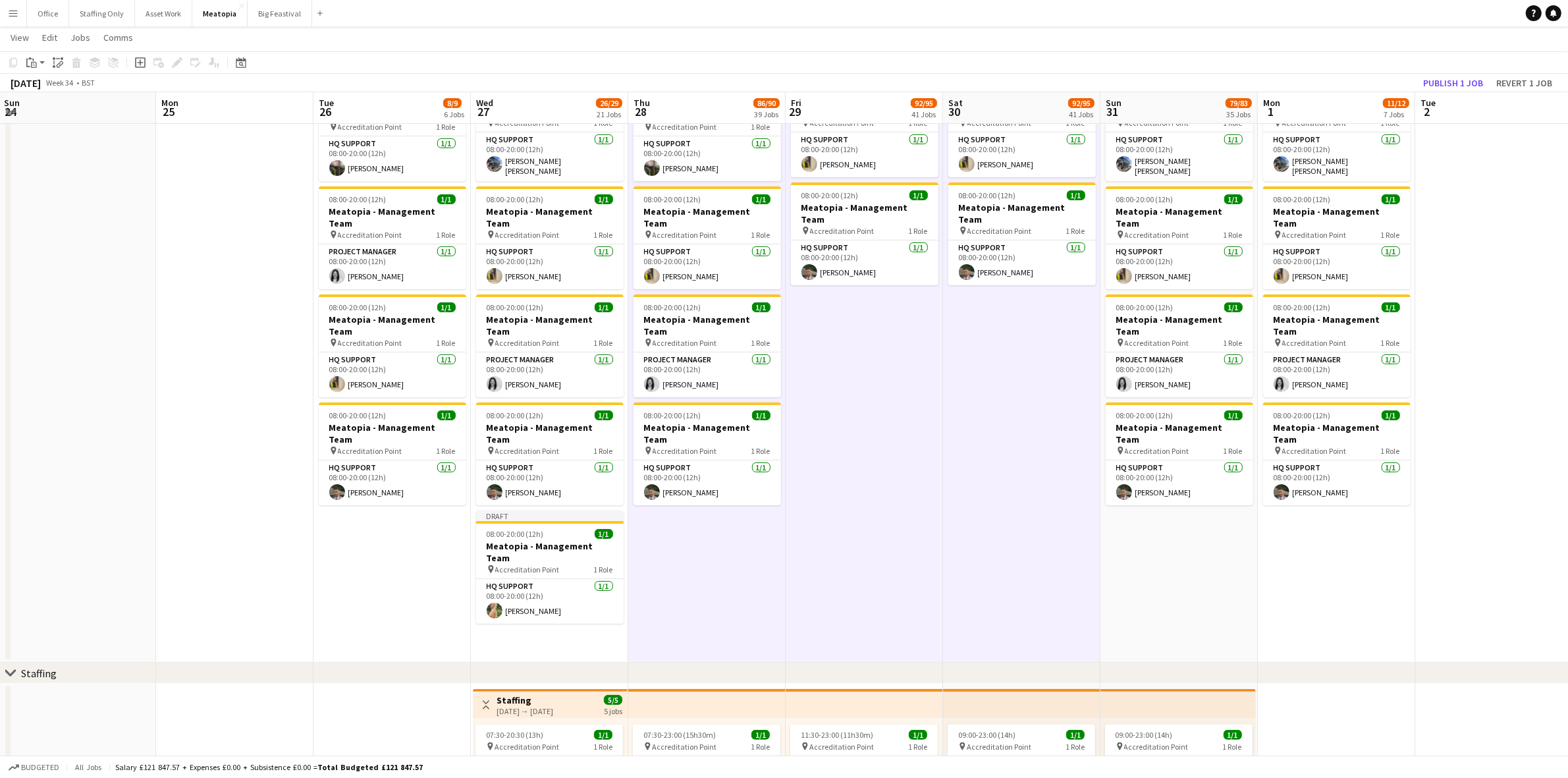
click at [1199, 509] on app-date-cell "08:00-20:00 (12h) 1/1 Meatopia - Management Team pin Accreditation Point 1 Role…" at bounding box center [1179, 312] width 157 height 701
click at [1337, 523] on app-date-cell "08:00-20:00 (12h) 1/1 Meatopia - Management Team pin Accreditation Point 1 Role…" at bounding box center [1337, 312] width 157 height 701
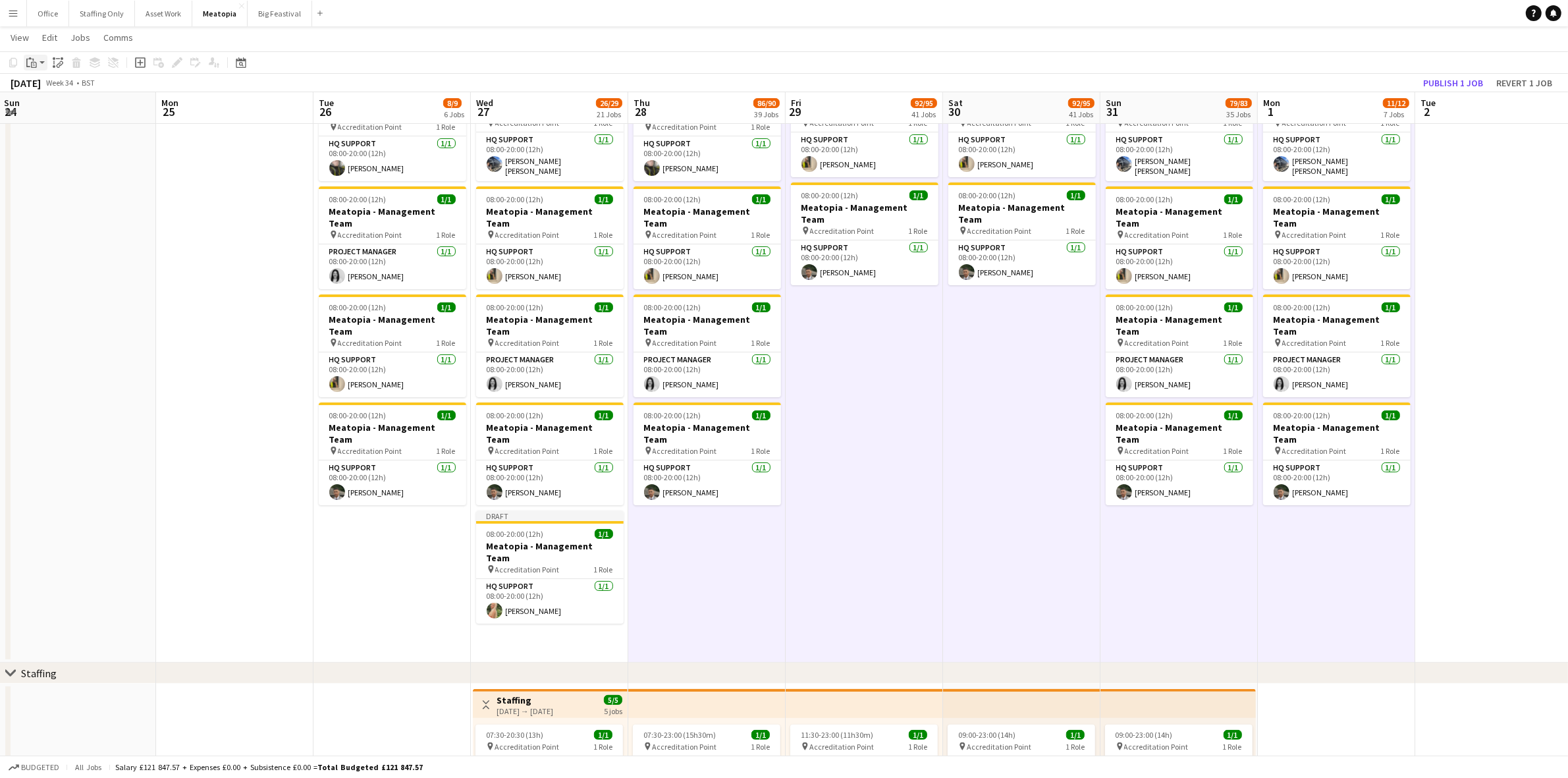
click at [33, 63] on icon at bounding box center [34, 63] width 2 height 1
click at [49, 110] on link "Paste with crew Ctrl+Shift+V" at bounding box center [96, 110] width 124 height 12
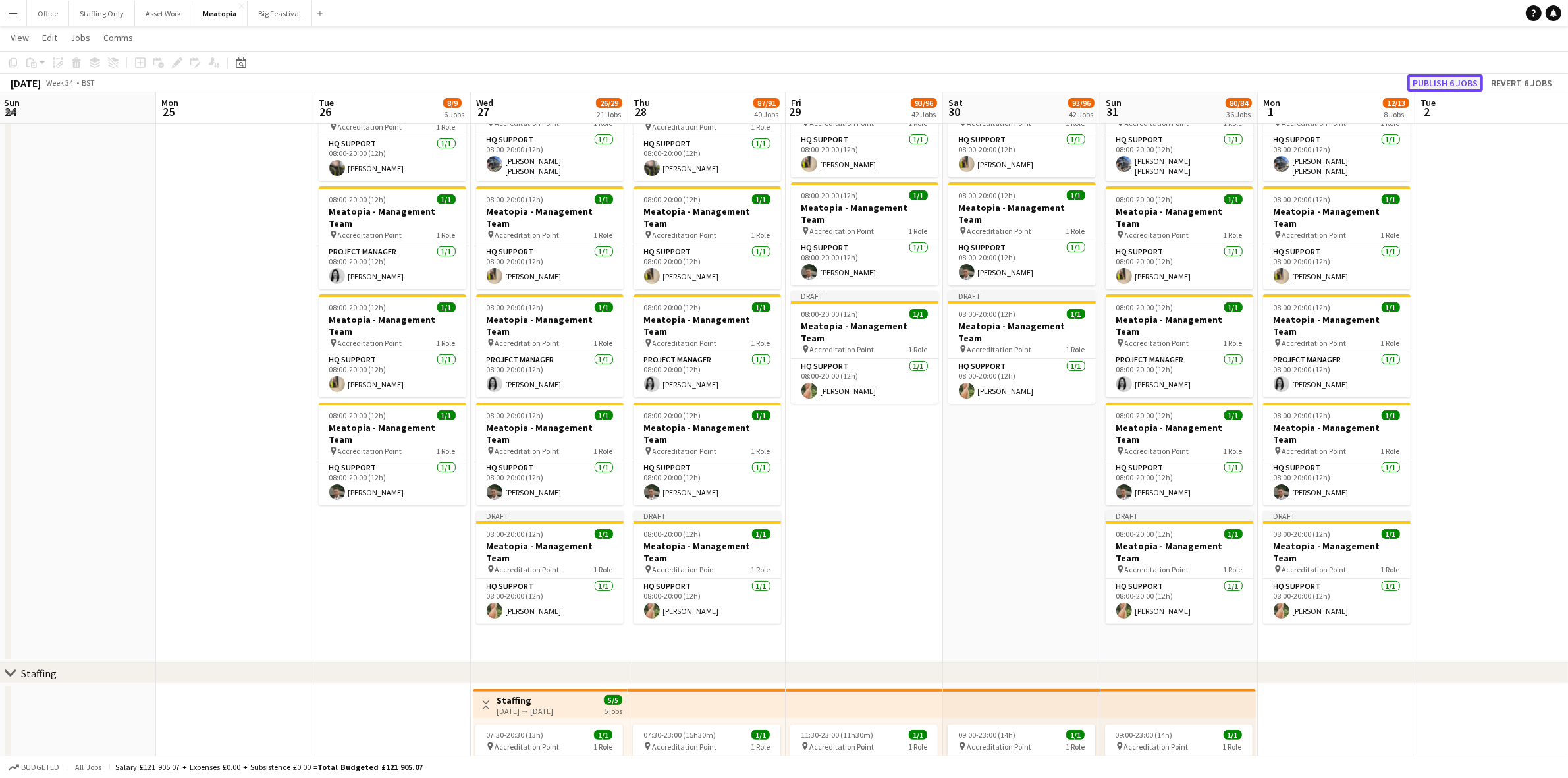
click at [1445, 80] on button "Publish 6 jobs" at bounding box center [1444, 82] width 76 height 17
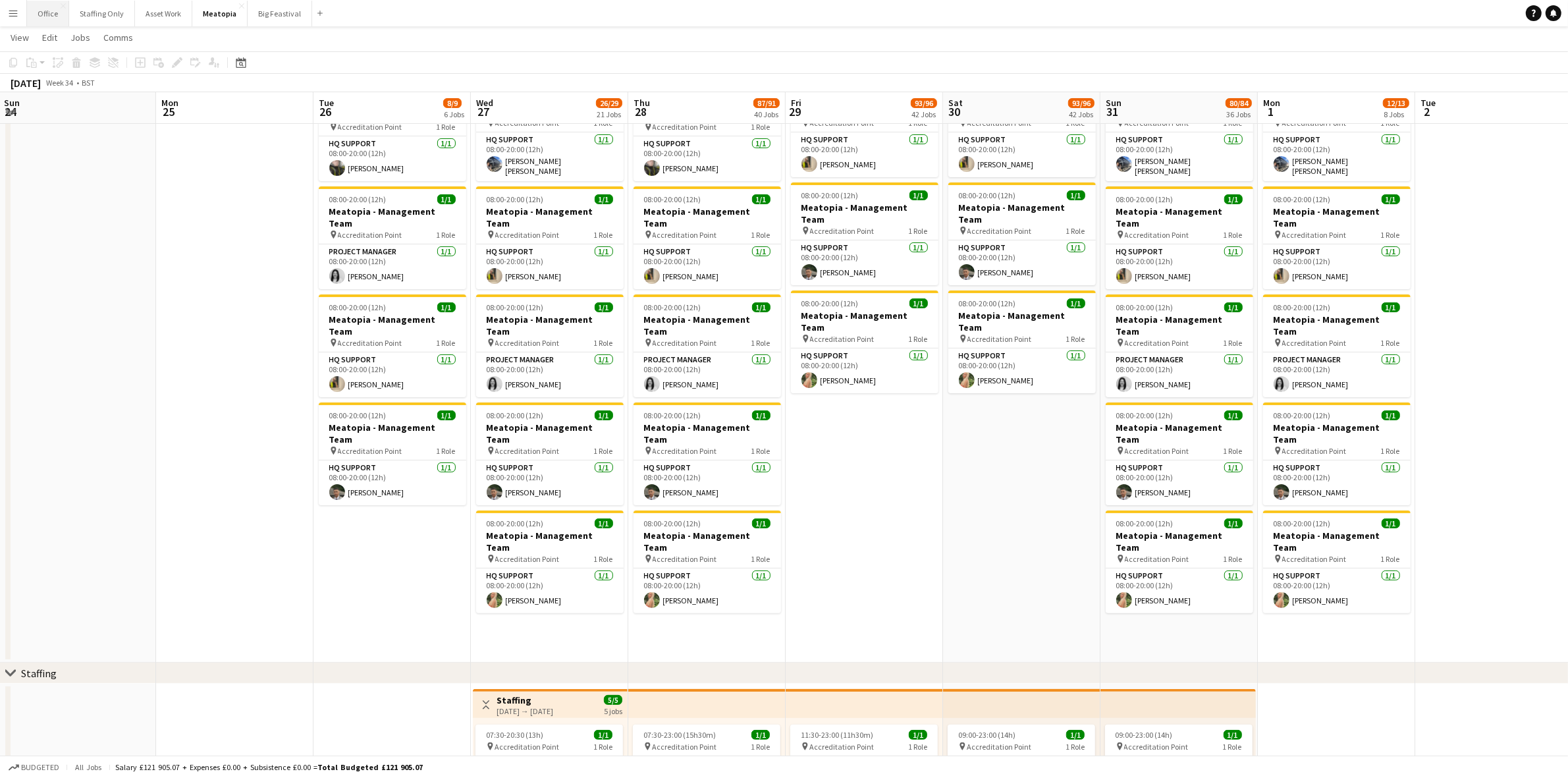
click at [48, 14] on button "Office Close" at bounding box center [48, 14] width 42 height 26
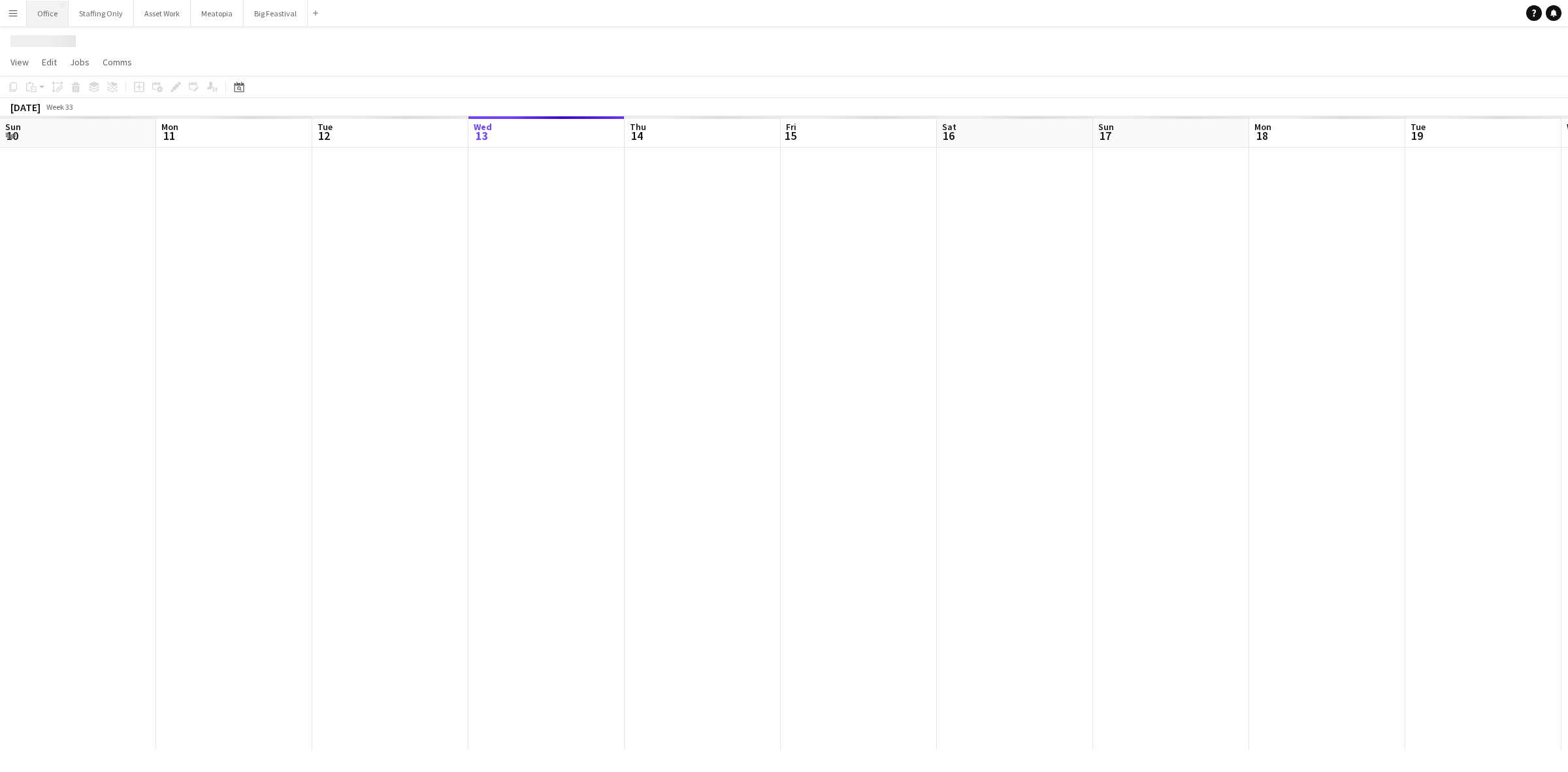
scroll to position [0, 311]
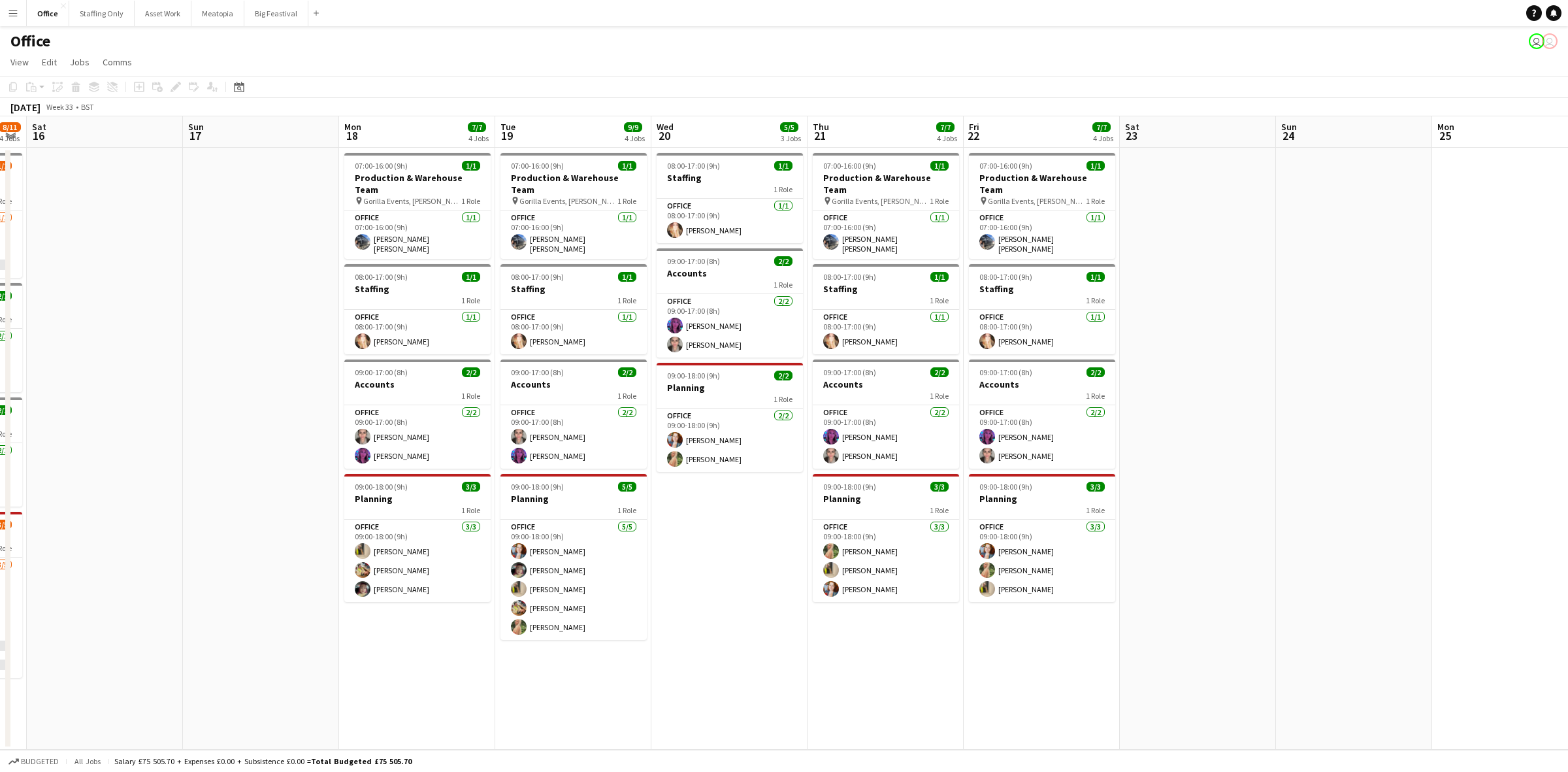
drag, startPoint x: 746, startPoint y: 351, endPoint x: 148, endPoint y: 360, distance: 598.1
click at [148, 360] on app-calendar-viewport "Wed 13 9/11 4 Jobs Thu 14 8/11 4 Jobs Fri 15 8/11 4 Jobs Sat 16 Sun 17 Mon 18 7…" at bounding box center [784, 432] width 1568 height 633
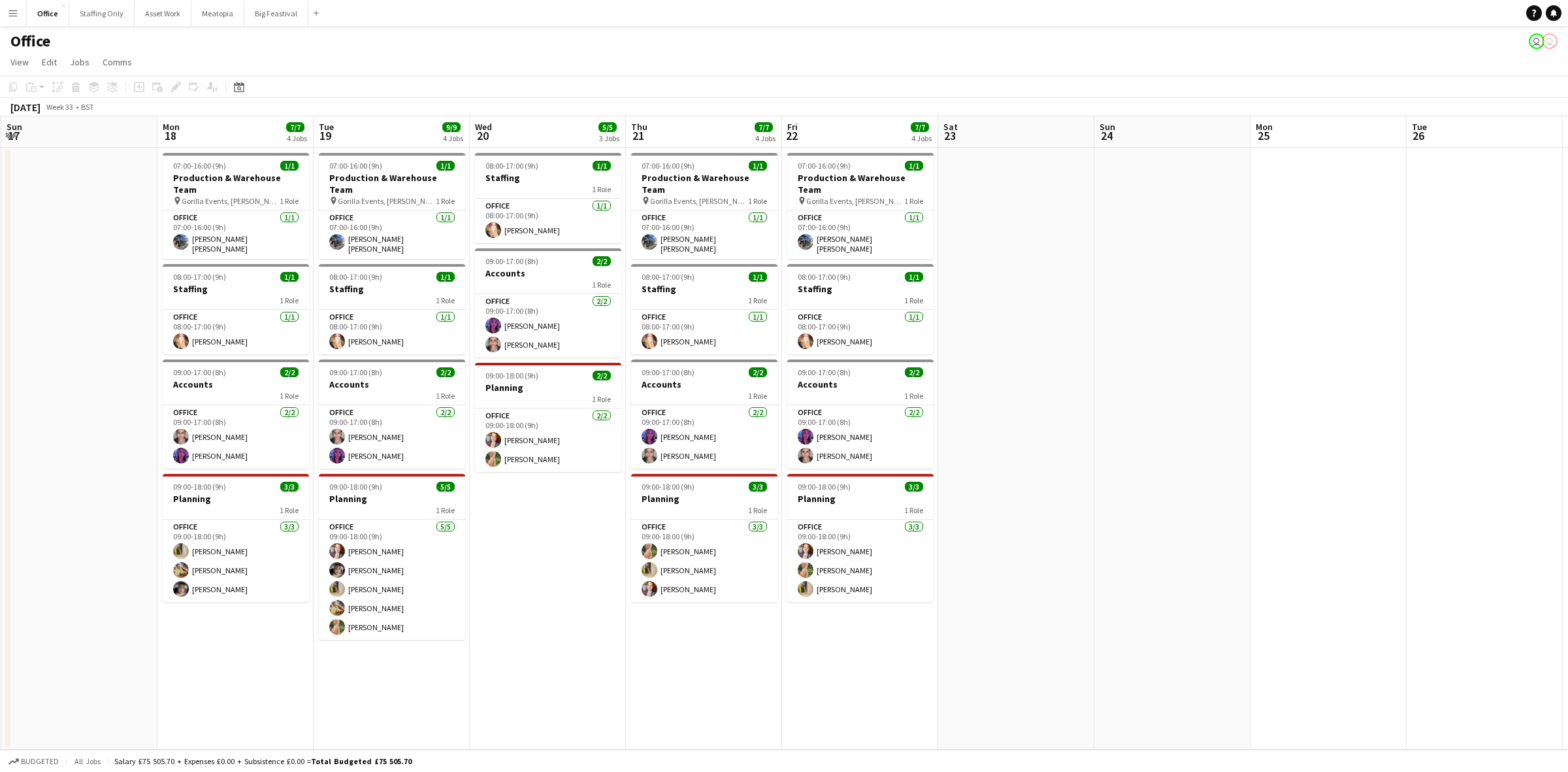
scroll to position [0, 304]
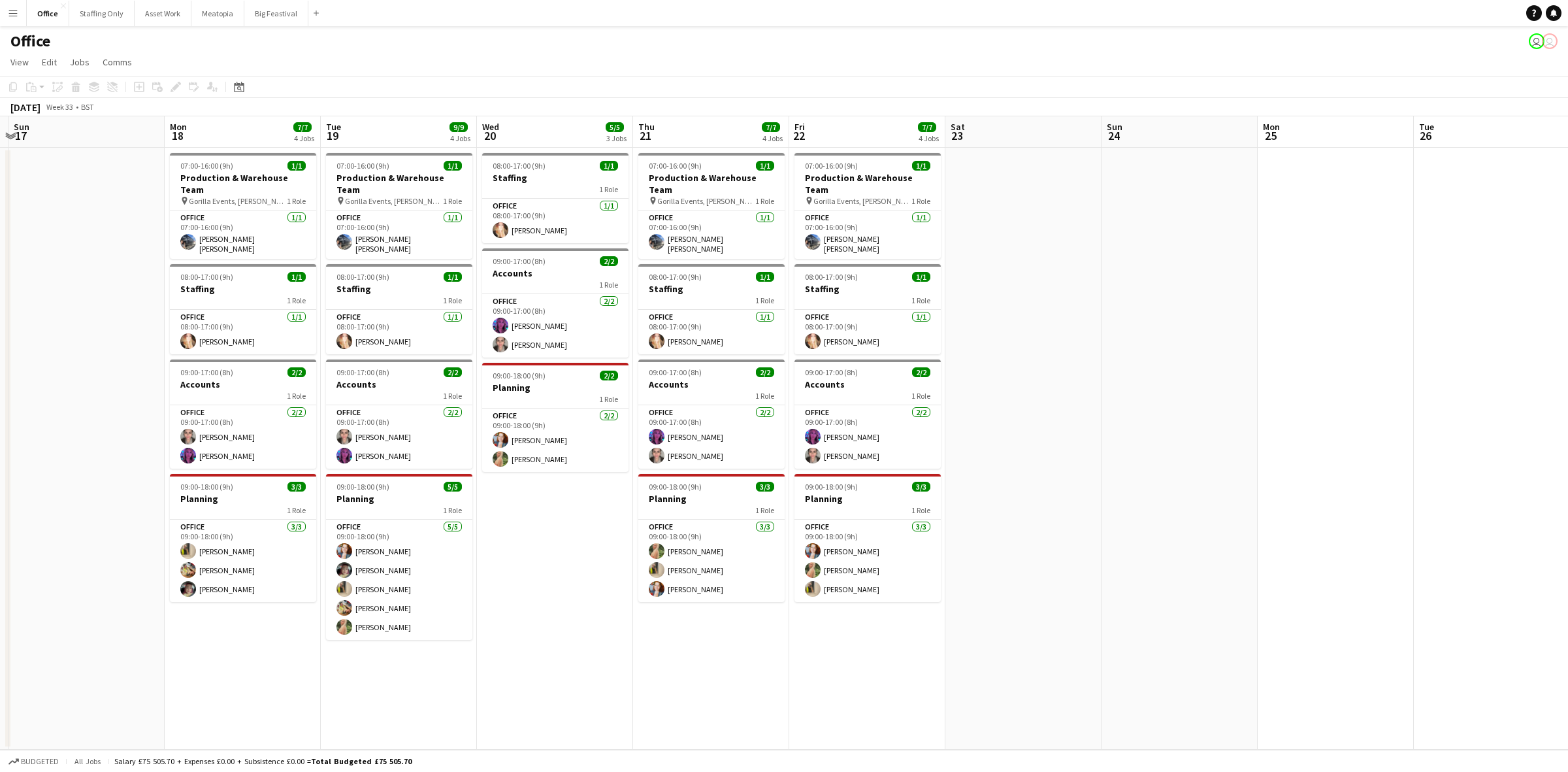
drag, startPoint x: 1230, startPoint y: 318, endPoint x: 1056, endPoint y: 337, distance: 175.0
click at [1056, 337] on app-calendar-viewport "Fri 15 8/11 4 Jobs Sat 16 Sun 17 Mon 18 7/7 4 Jobs Tue 19 9/9 4 Jobs Wed 20 5/5…" at bounding box center [784, 432] width 1568 height 633
click at [213, 379] on h3 "Accounts" at bounding box center [242, 384] width 146 height 12
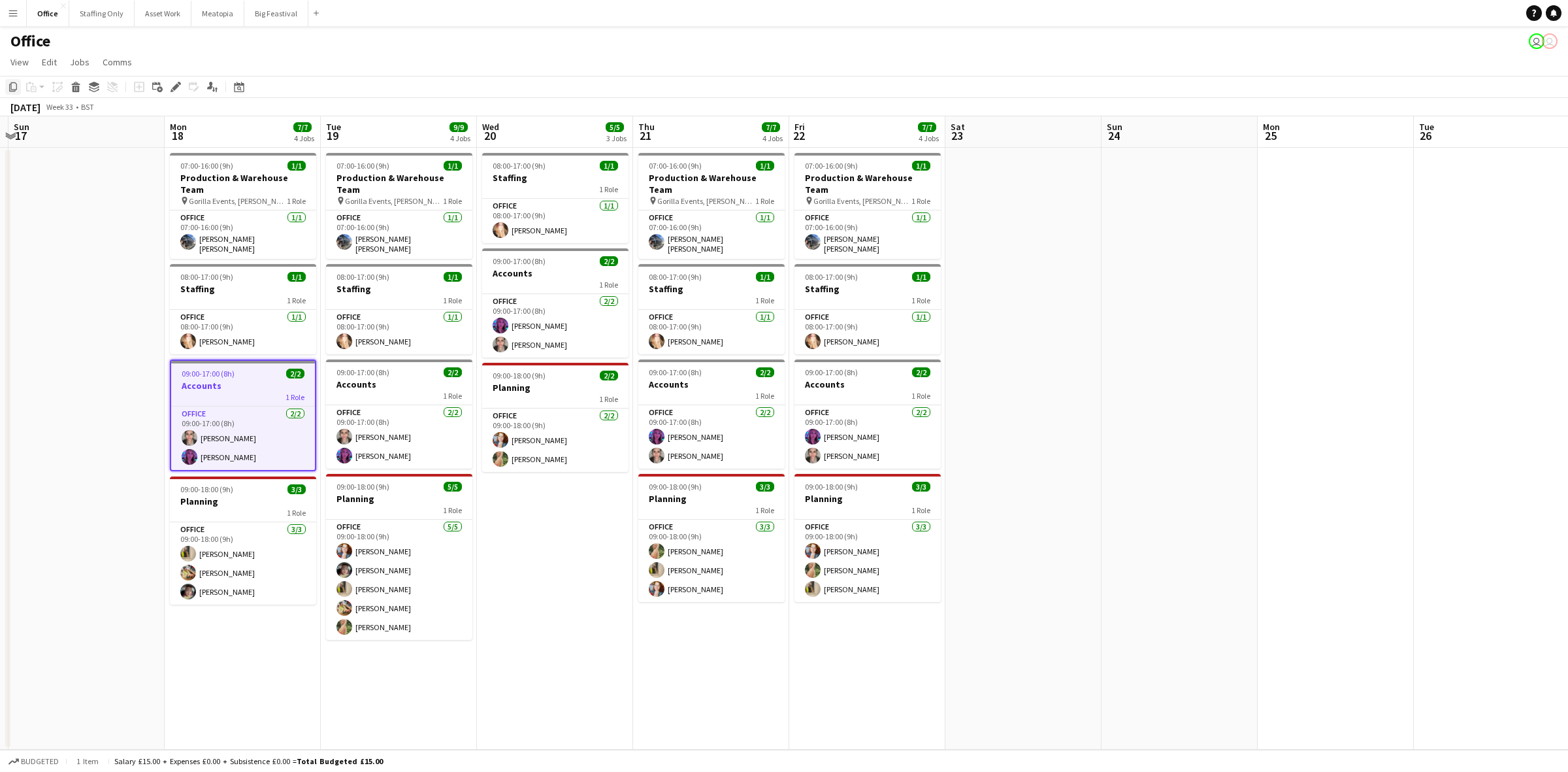
click at [8, 80] on div "Copy" at bounding box center [13, 86] width 15 height 15
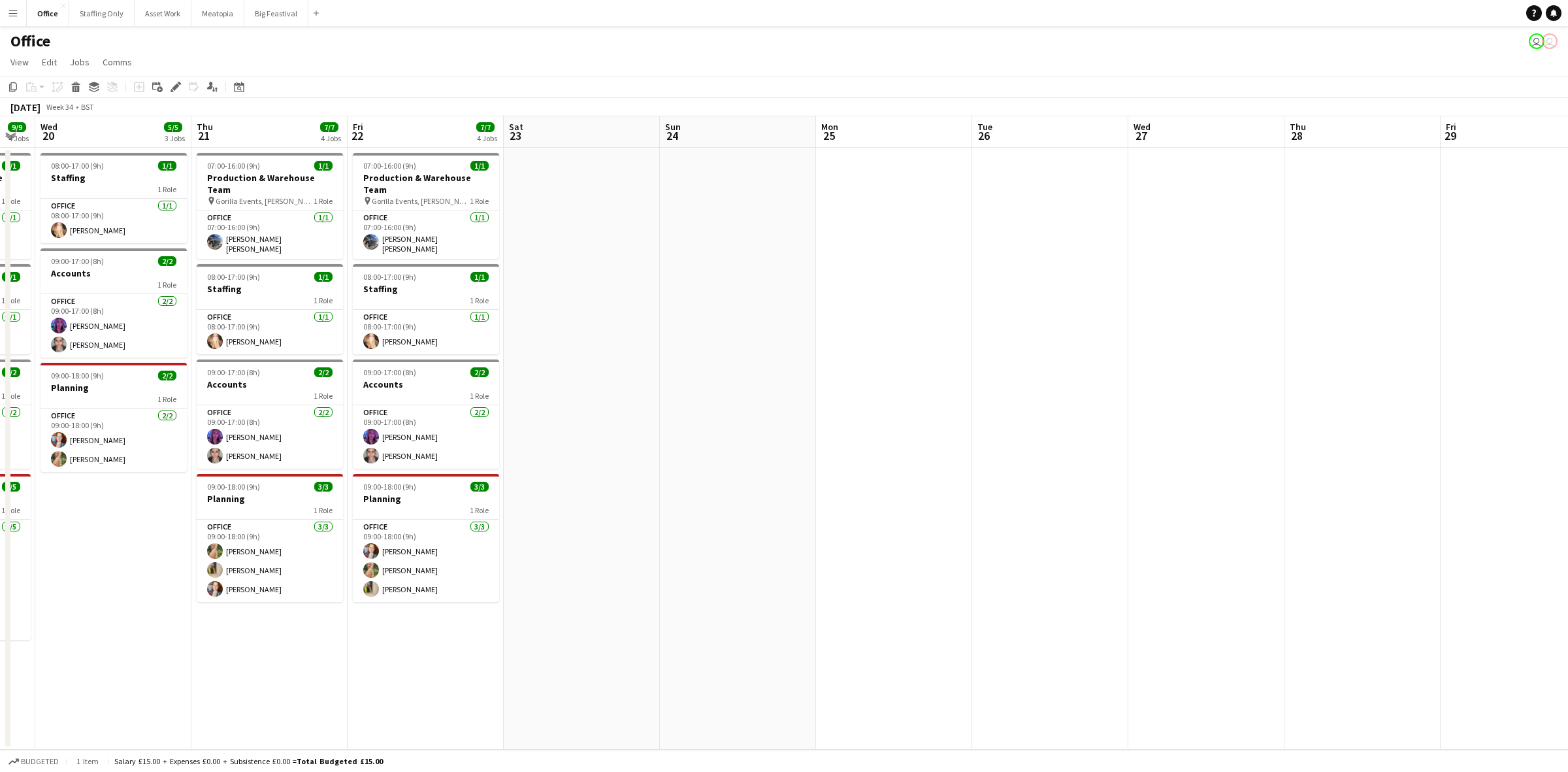
scroll to position [0, 468]
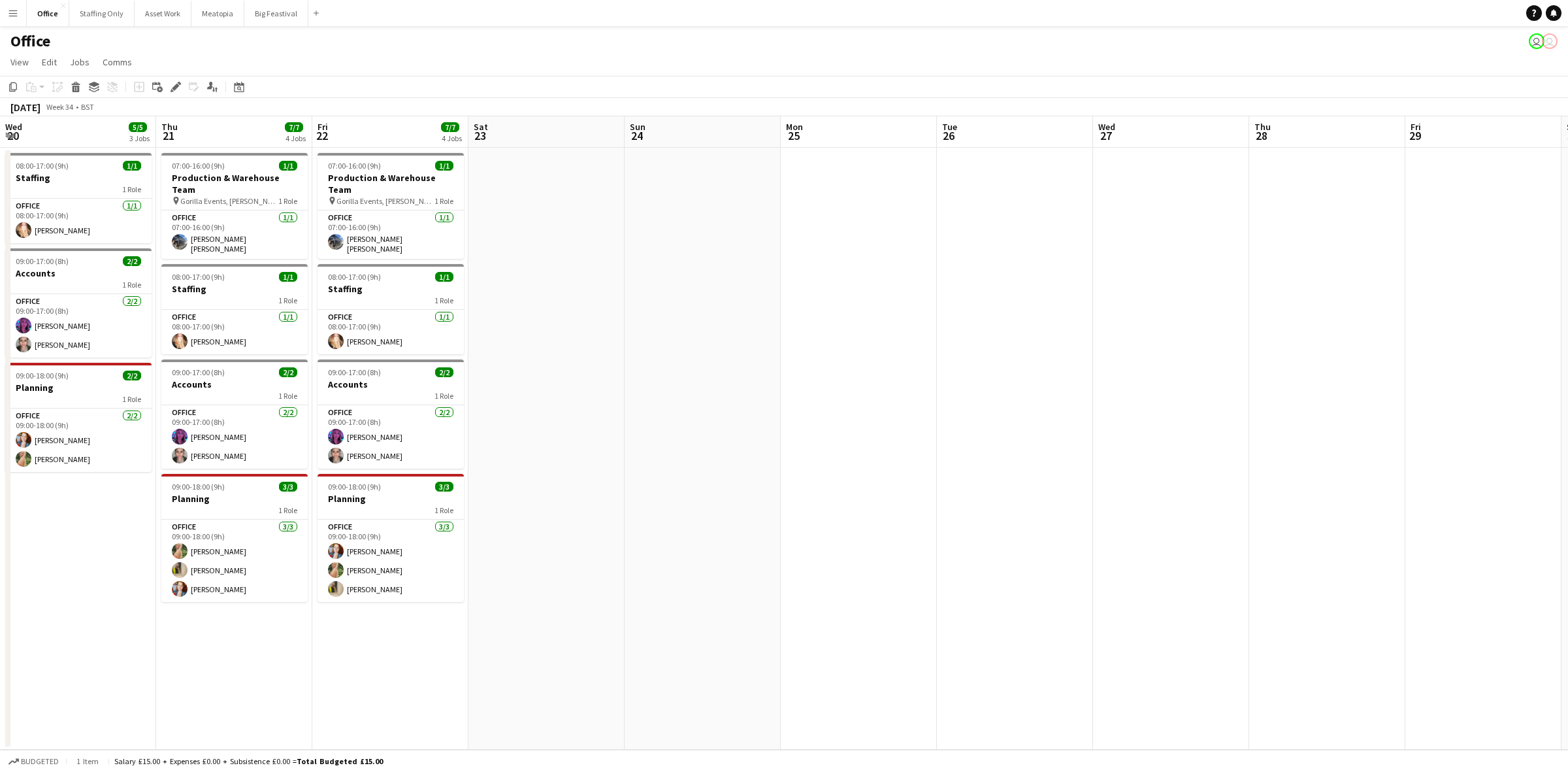
drag, startPoint x: 1176, startPoint y: 281, endPoint x: 867, endPoint y: 282, distance: 309.0
click at [852, 292] on app-calendar-viewport "Sun 17 Mon 18 7/7 4 Jobs Tue 19 9/9 4 Jobs Wed 20 5/5 3 Jobs Thu 21 7/7 4 Jobs …" at bounding box center [784, 432] width 1568 height 633
click at [905, 253] on app-date-cell at bounding box center [859, 449] width 156 height 602
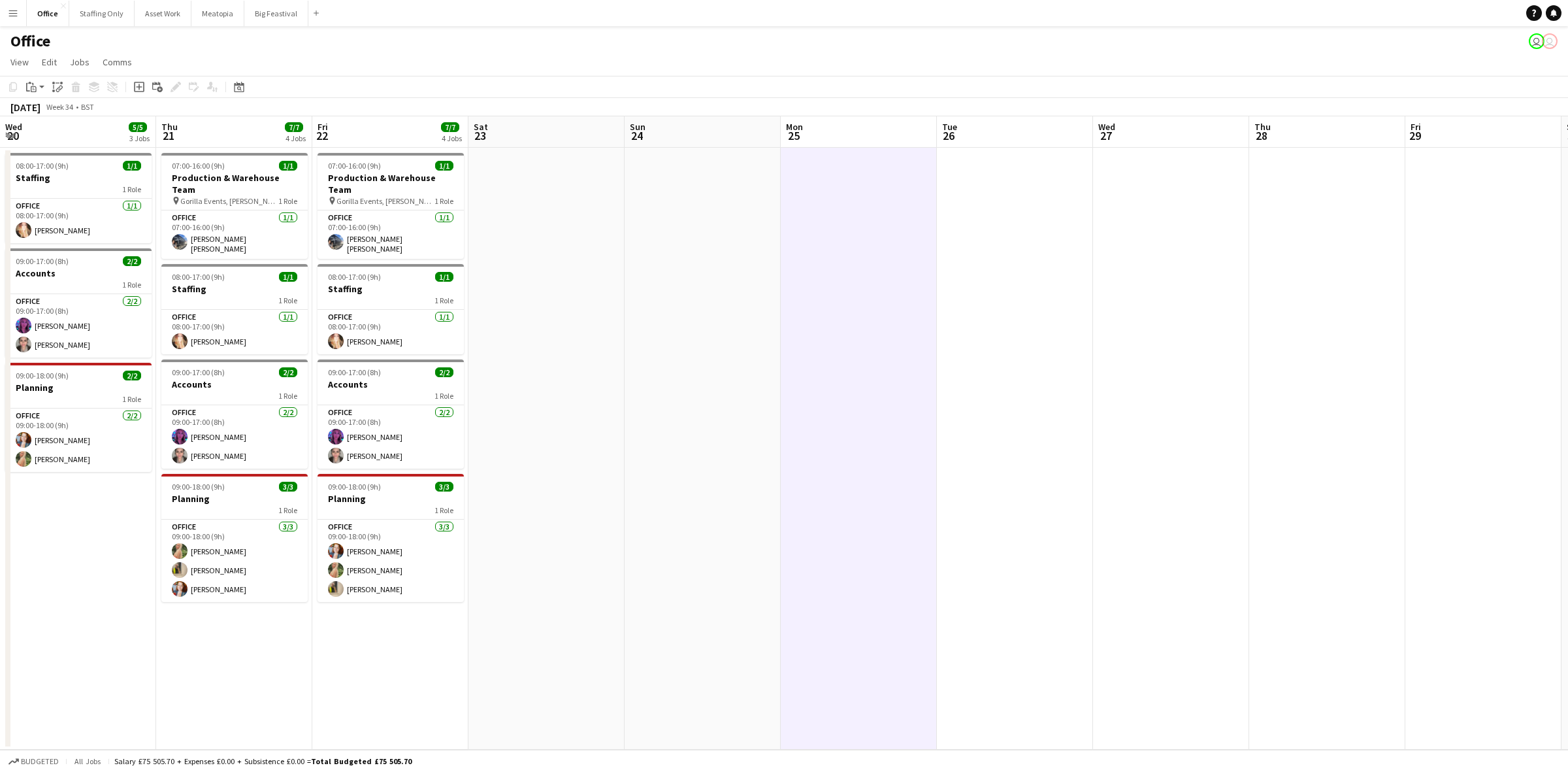
click at [993, 239] on app-date-cell at bounding box center [1015, 449] width 156 height 602
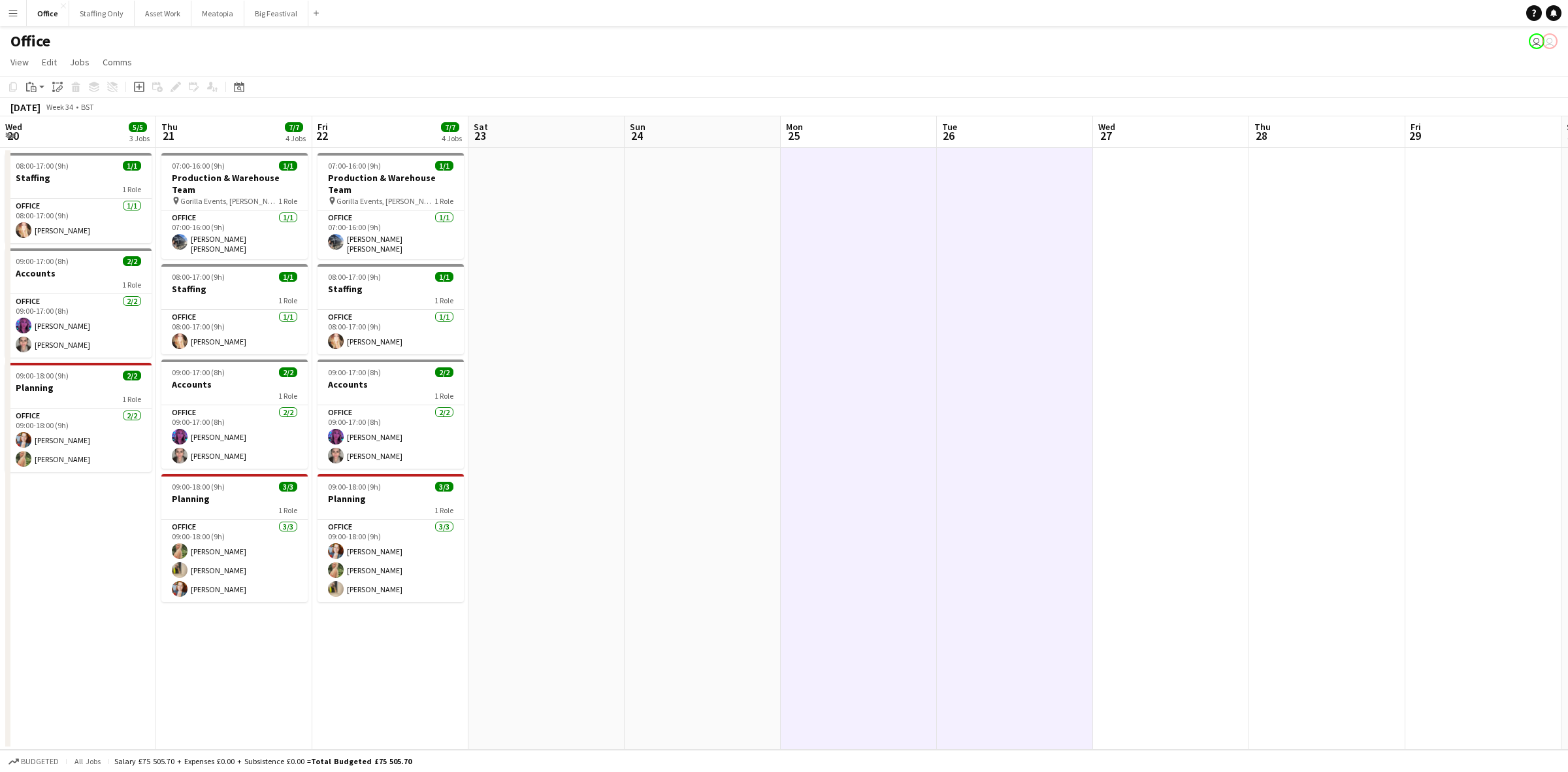
click at [1138, 237] on app-date-cell at bounding box center [1171, 449] width 156 height 602
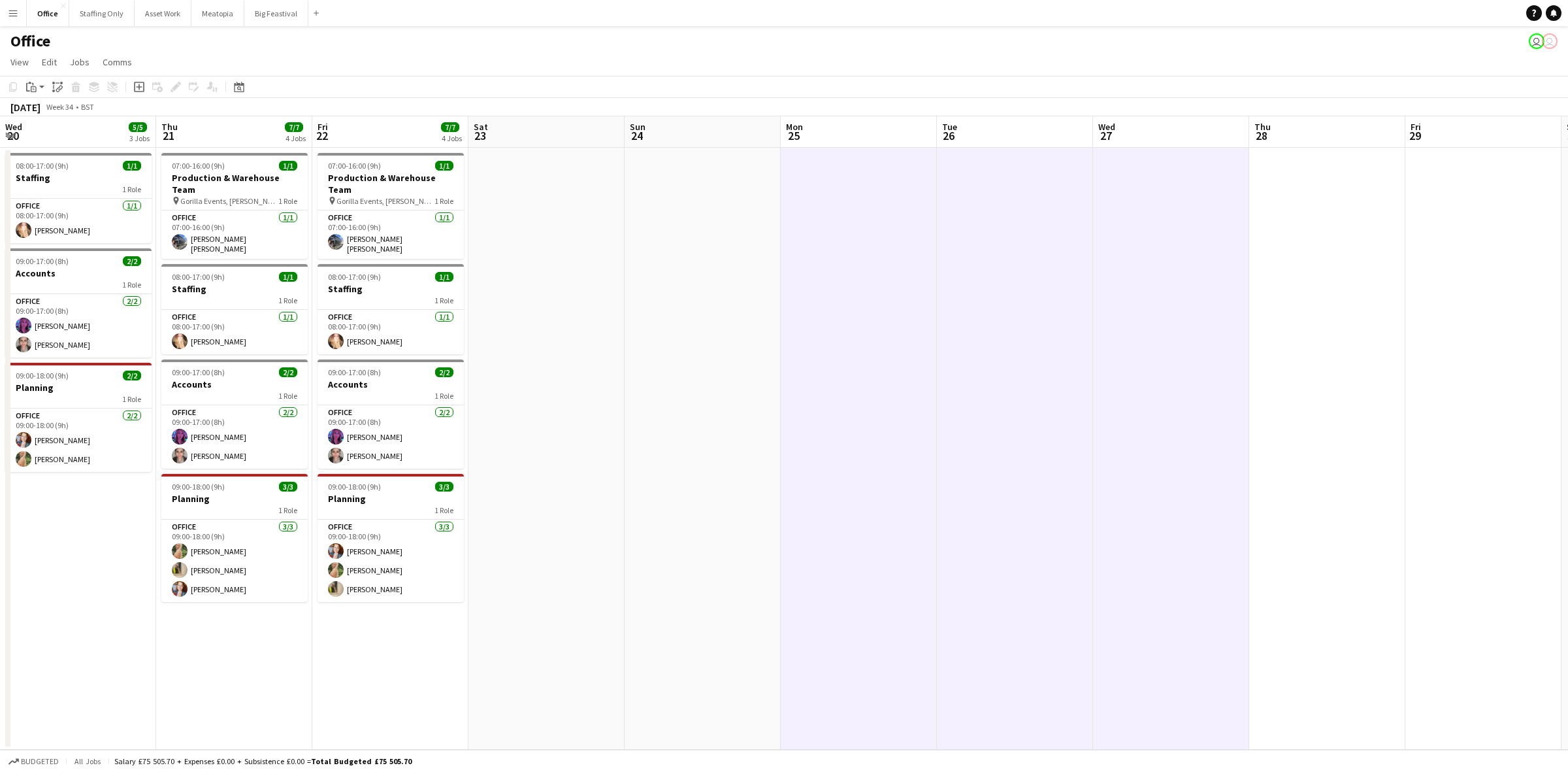
click at [1295, 225] on app-date-cell at bounding box center [1327, 449] width 156 height 602
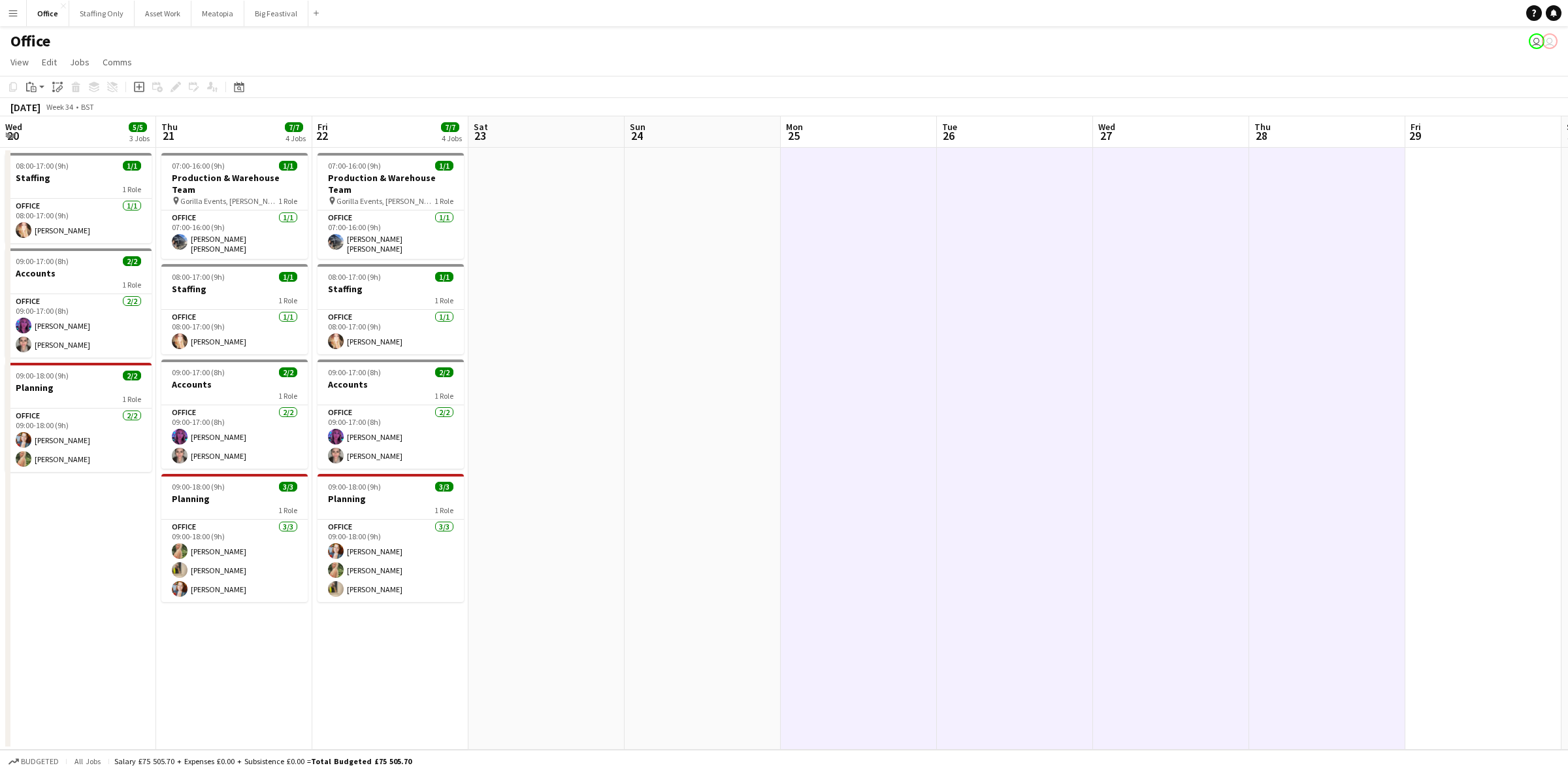
click at [1435, 197] on app-date-cell at bounding box center [1484, 449] width 156 height 602
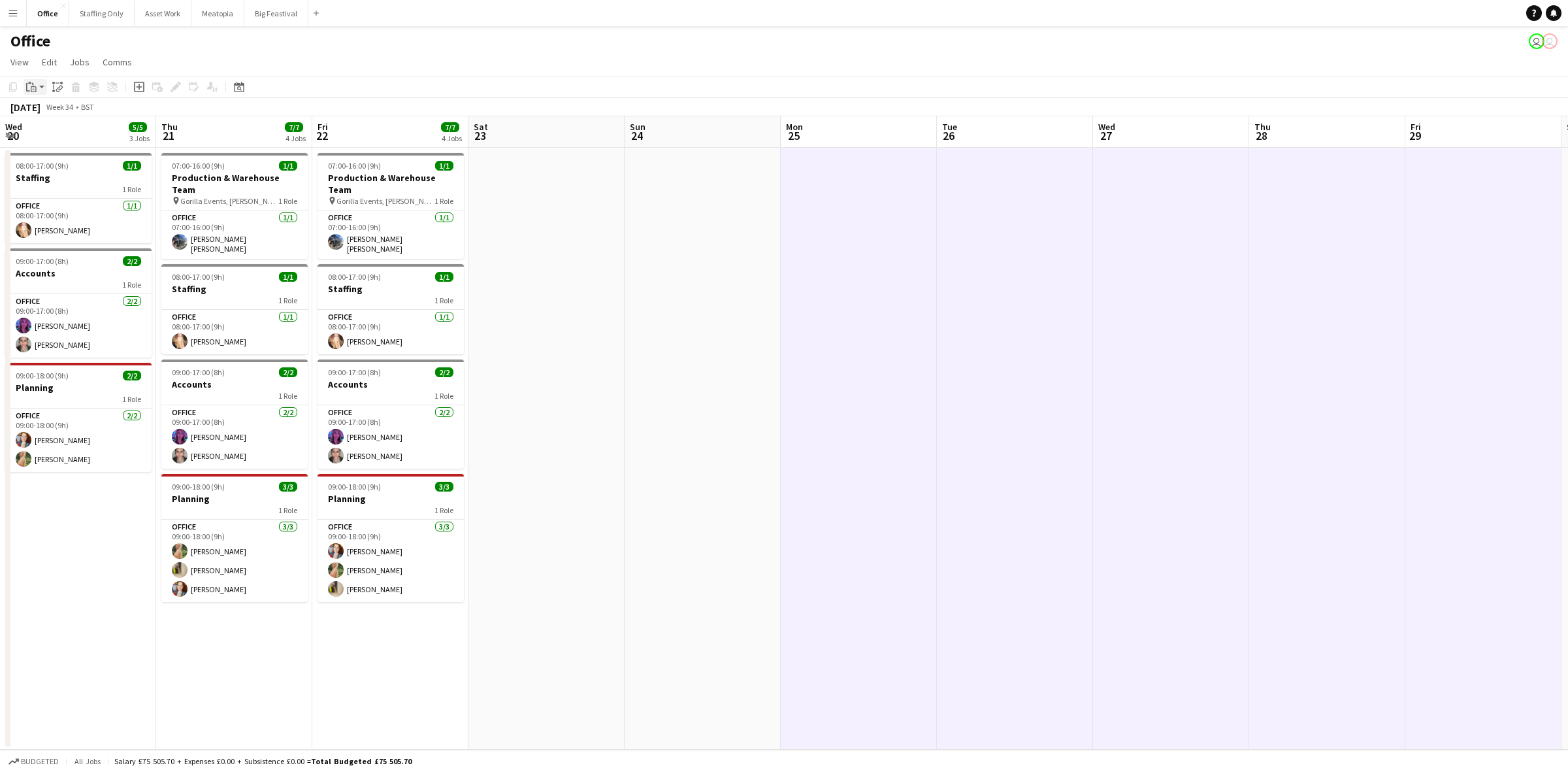
click at [37, 92] on div "Paste" at bounding box center [31, 86] width 15 height 15
click at [50, 136] on link "Paste with crew Ctrl+Shift+V" at bounding box center [95, 134] width 123 height 12
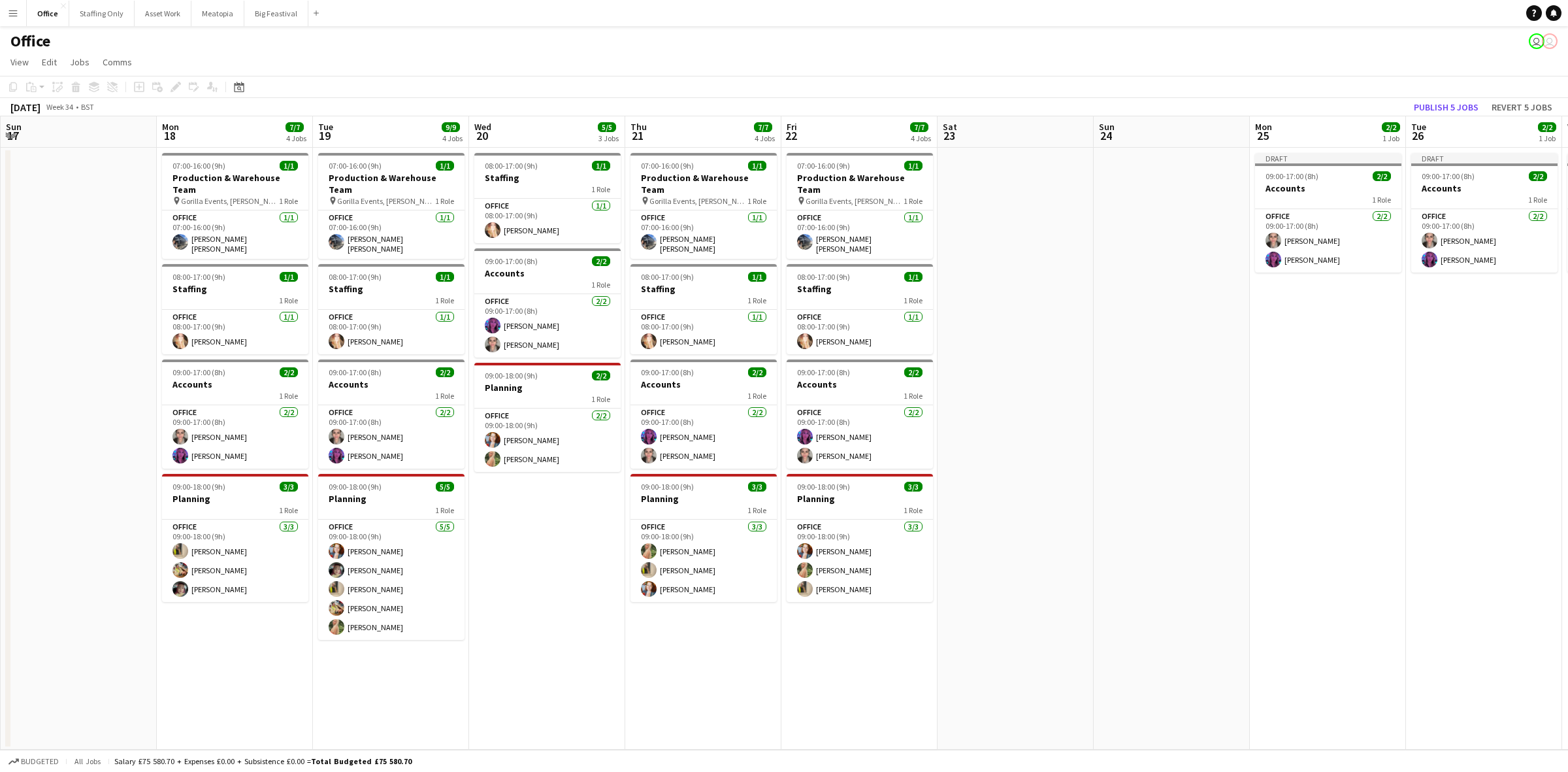
scroll to position [0, 273]
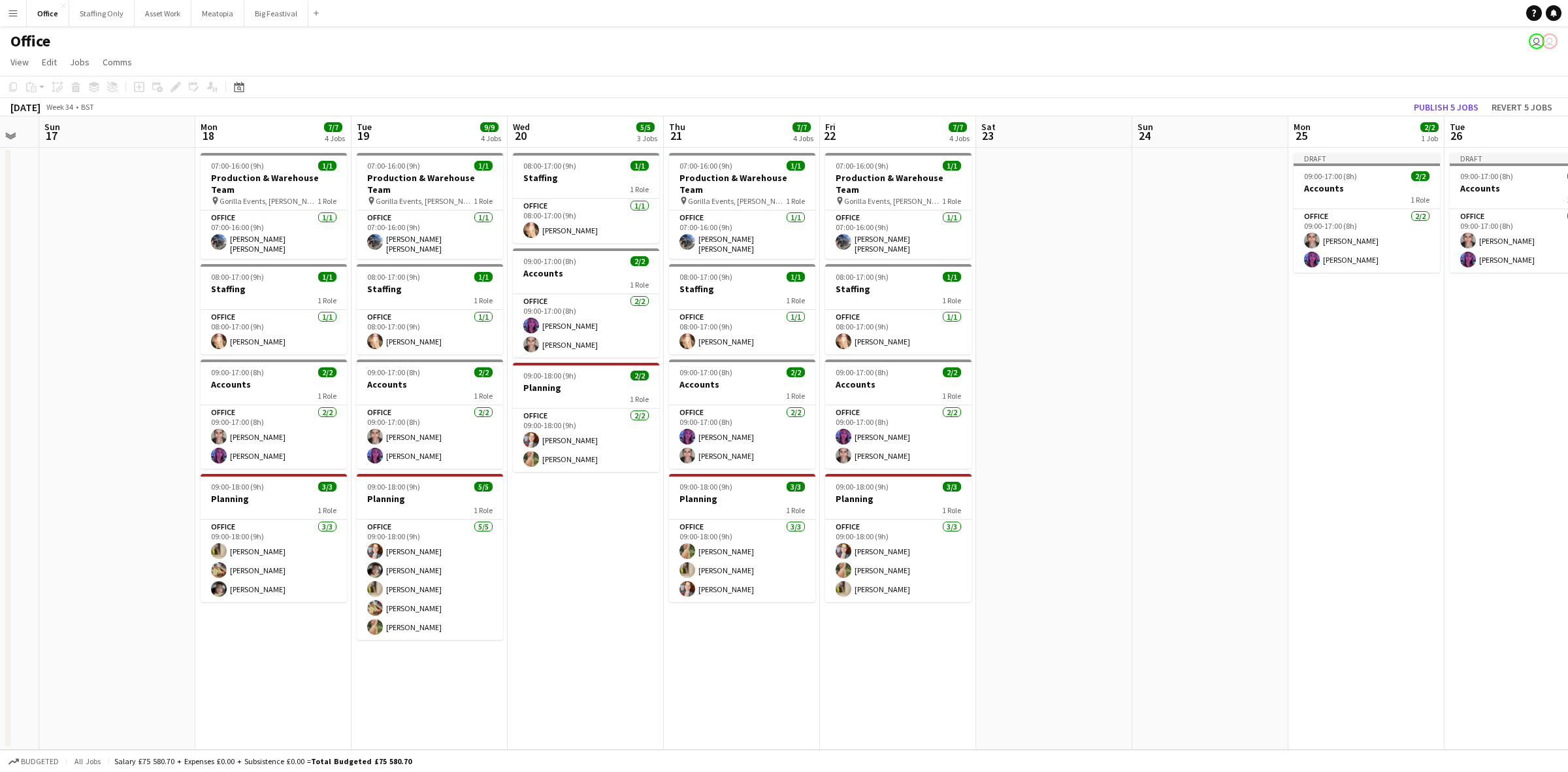
drag, startPoint x: 116, startPoint y: 615, endPoint x: 624, endPoint y: 599, distance: 508.3
click at [624, 599] on app-calendar-viewport "Fri 15 8/11 4 Jobs Sat 16 Sun 17 Mon 18 7/7 4 Jobs Tue 19 9/9 4 Jobs Wed 20 5/5…" at bounding box center [784, 432] width 1568 height 633
click at [558, 376] on span "09:00-18:00 (9h)" at bounding box center [549, 375] width 53 height 10
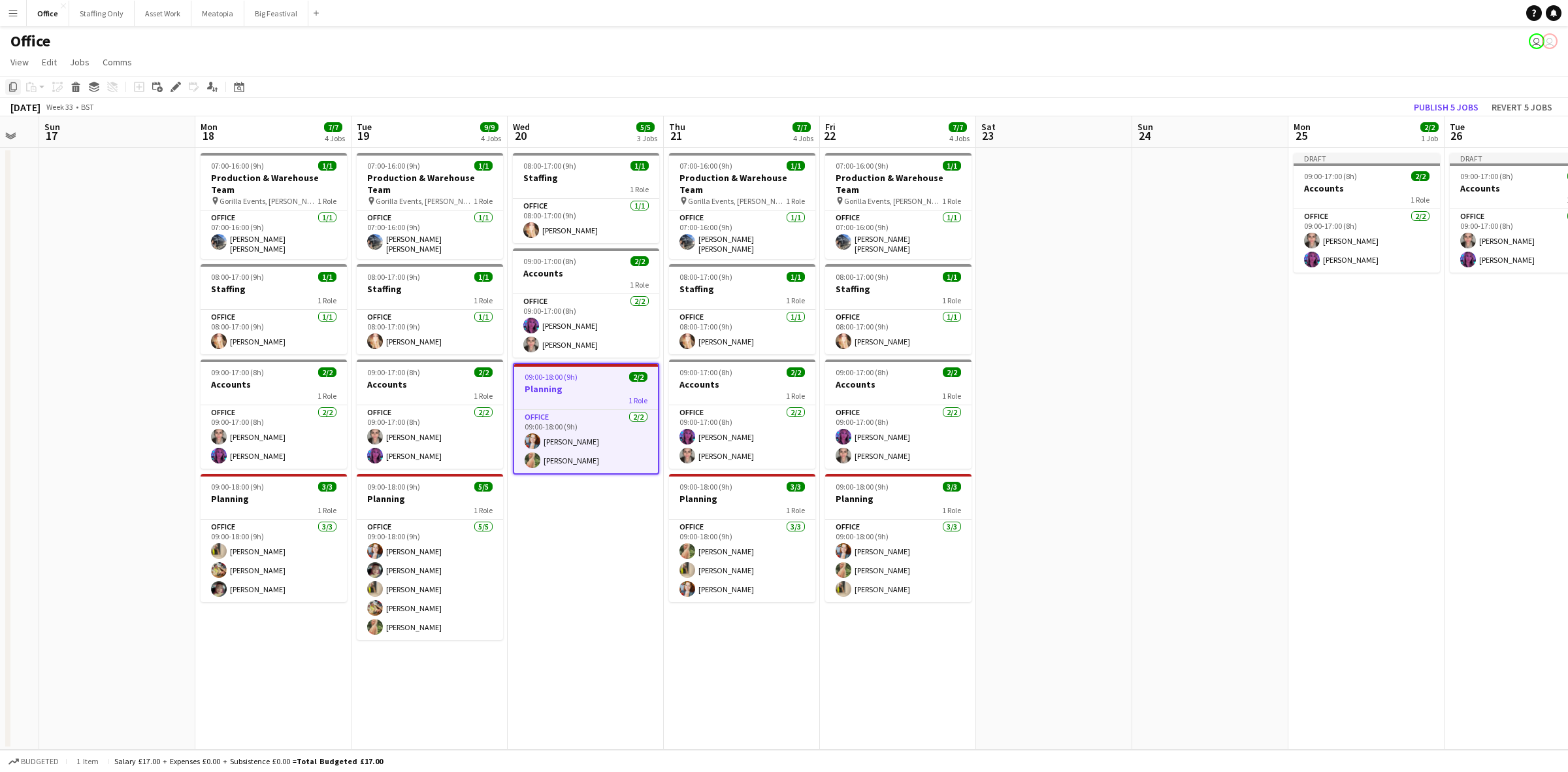
click at [11, 84] on icon at bounding box center [13, 87] width 8 height 9
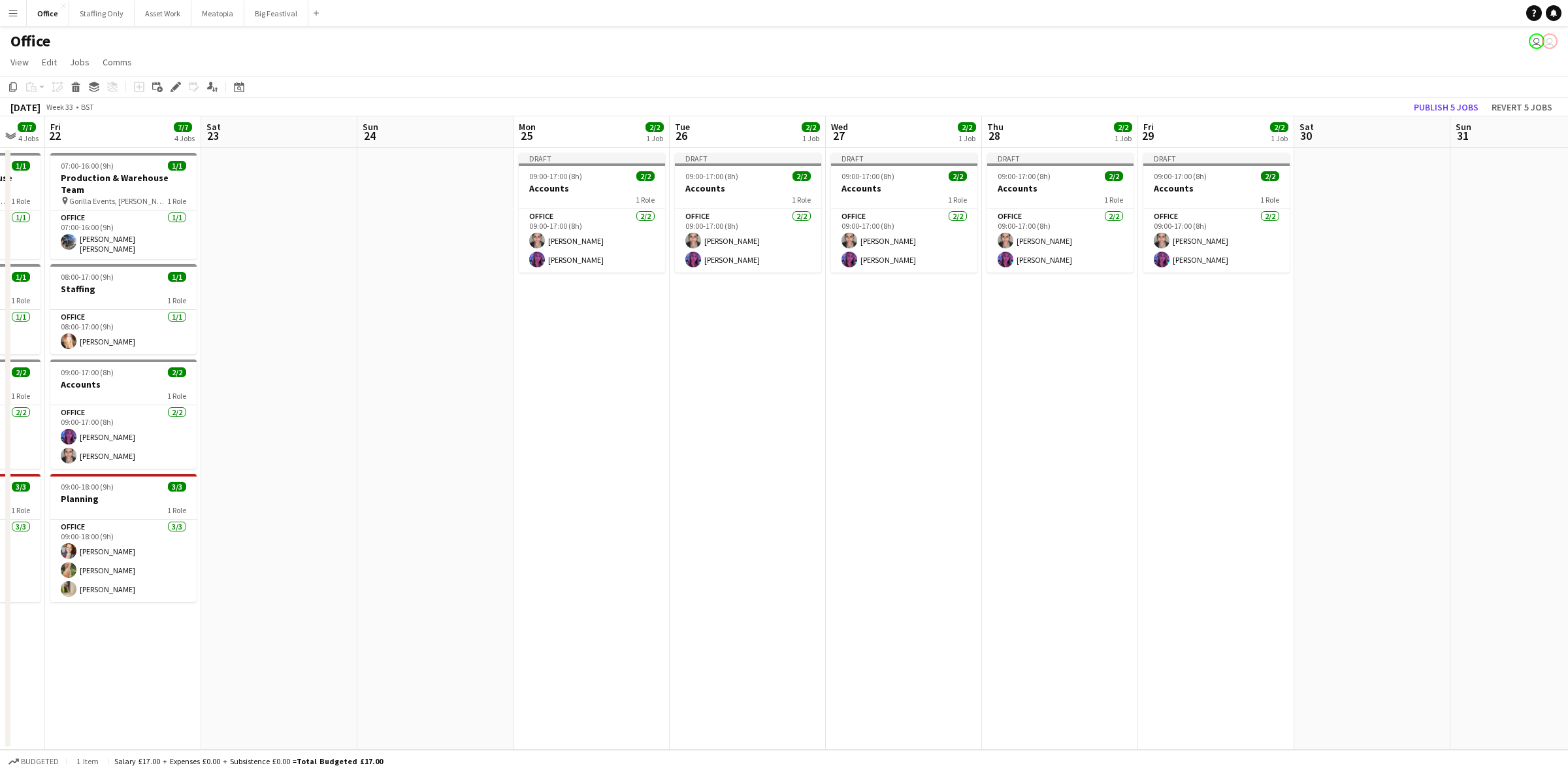
drag, startPoint x: 1256, startPoint y: 407, endPoint x: 468, endPoint y: 420, distance: 788.1
click at [468, 420] on app-calendar-viewport "Tue 19 9/9 4 Jobs Wed 20 5/5 3 Jobs Thu 21 7/7 4 Jobs Fri 22 7/7 4 Jobs Sat 23 …" at bounding box center [784, 432] width 1568 height 633
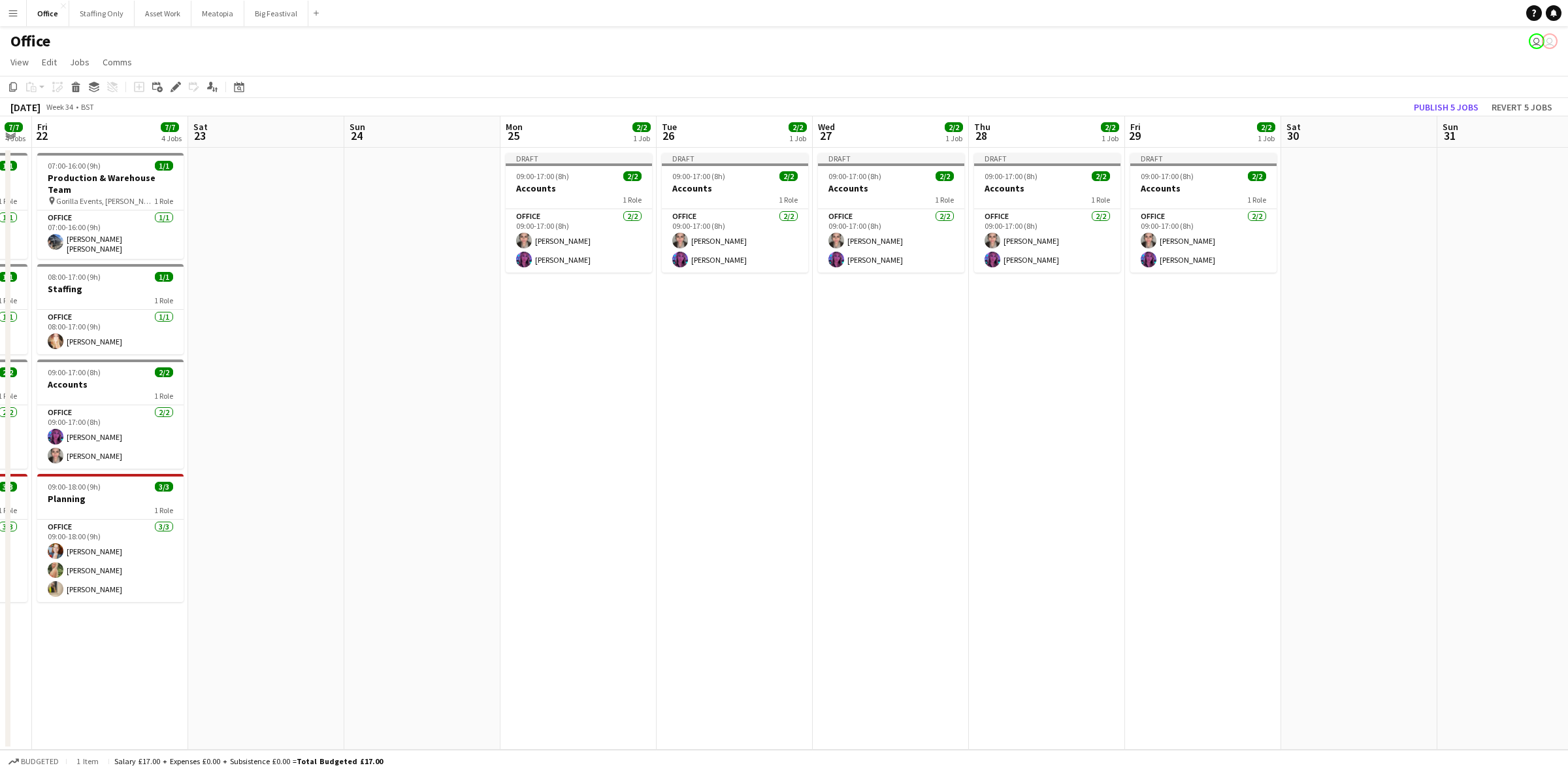
click at [547, 312] on app-date-cell "Draft 09:00-17:00 (8h) 2/2 Accounts 1 Role Office 2/2 09:00-17:00 (8h) Amela Su…" at bounding box center [578, 449] width 156 height 602
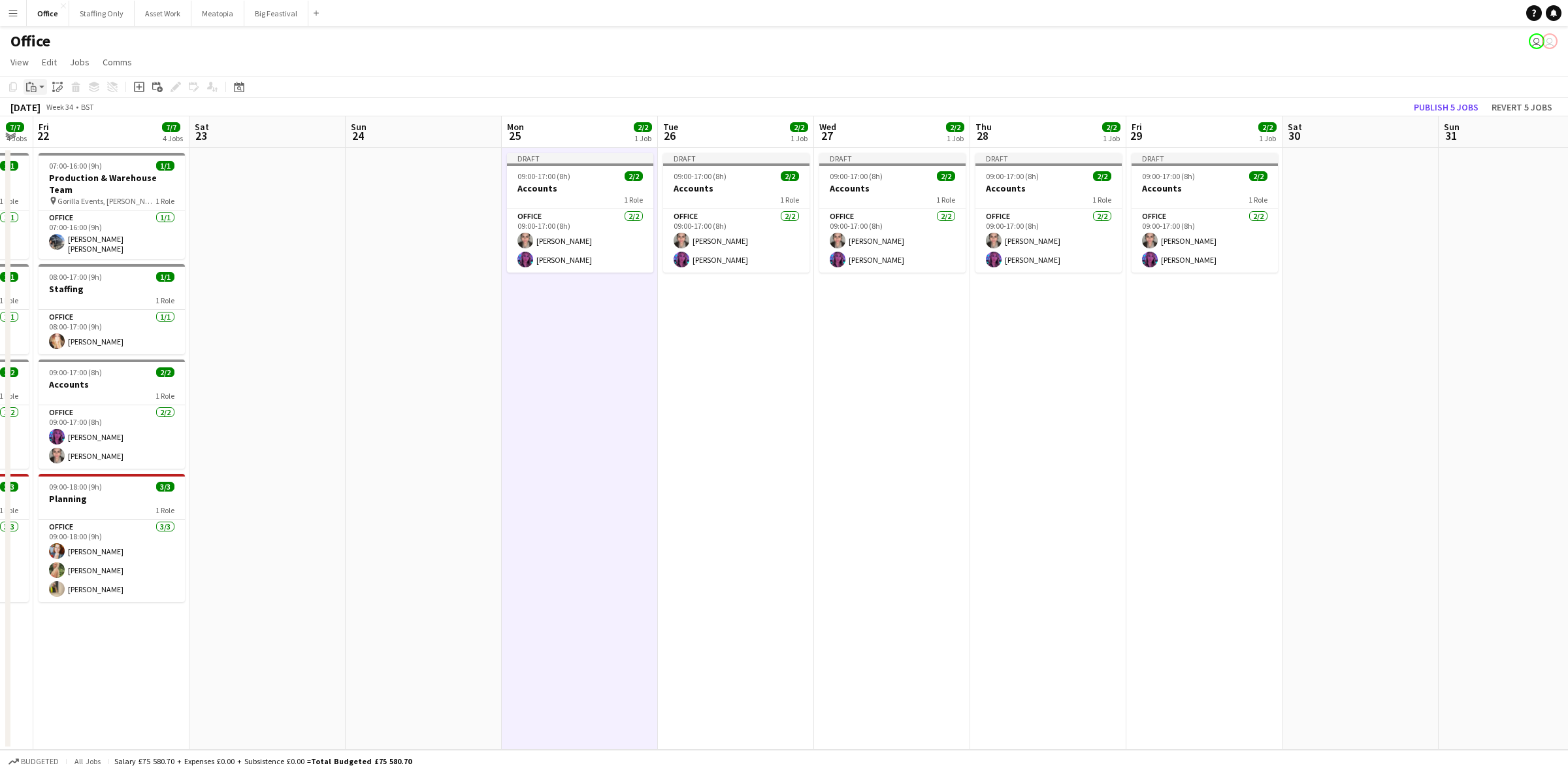
click at [31, 89] on icon at bounding box center [34, 89] width 5 height 5
click at [62, 134] on link "Paste with crew Ctrl+Shift+V" at bounding box center [95, 134] width 123 height 12
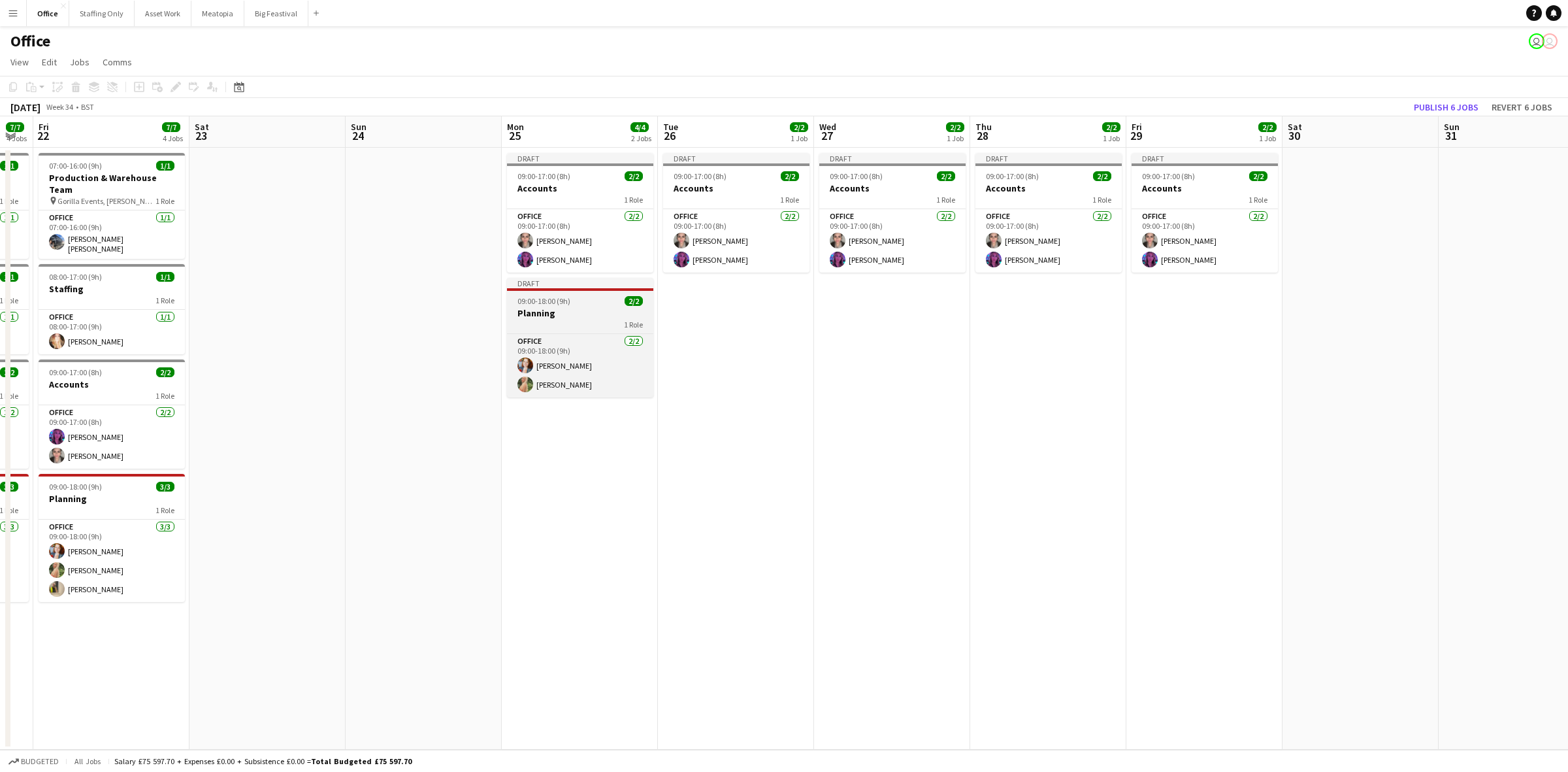
click at [507, 302] on div "09:00-18:00 (9h) 2/2" at bounding box center [579, 301] width 146 height 10
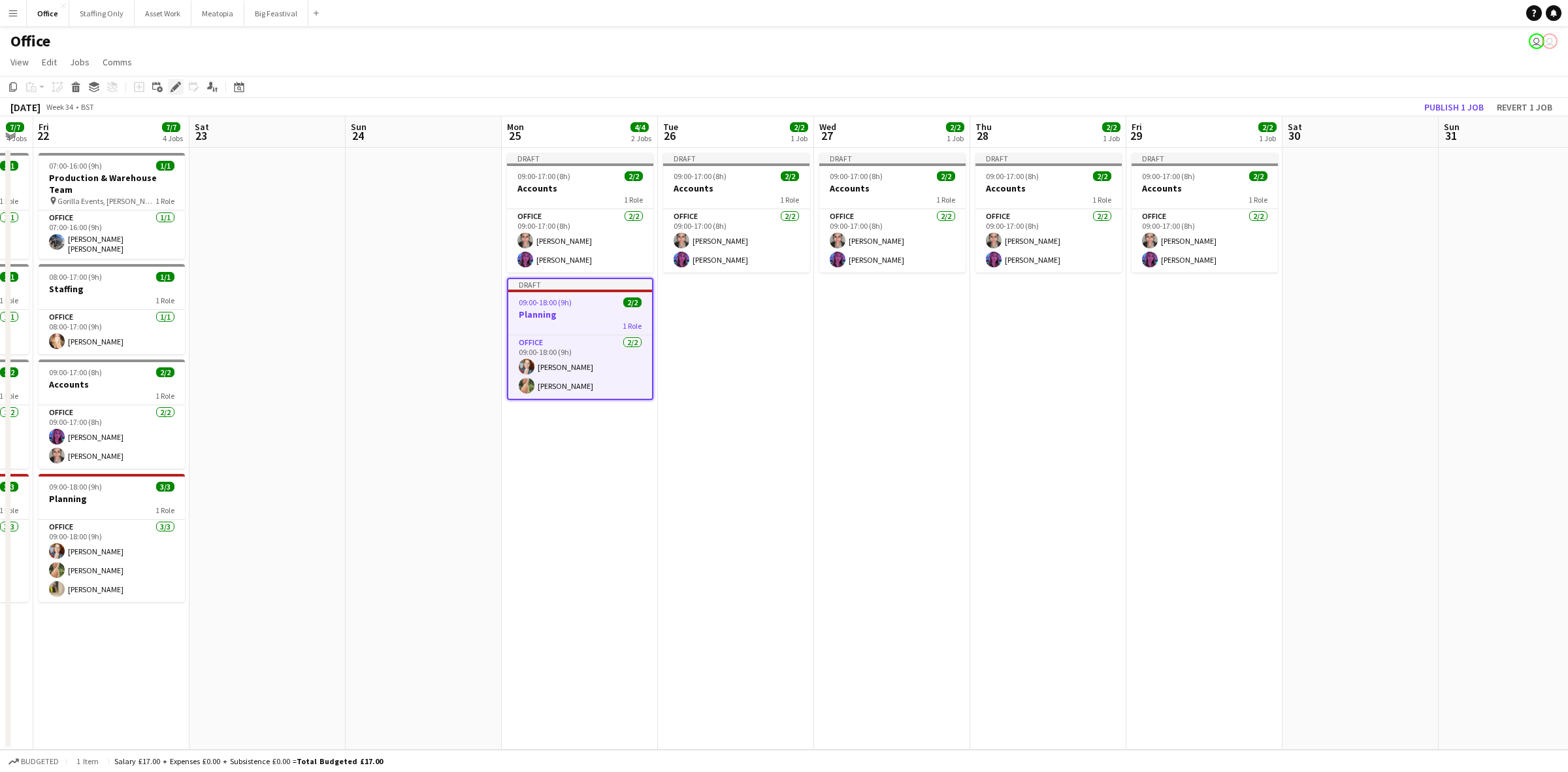
click at [175, 86] on icon at bounding box center [175, 87] width 7 height 7
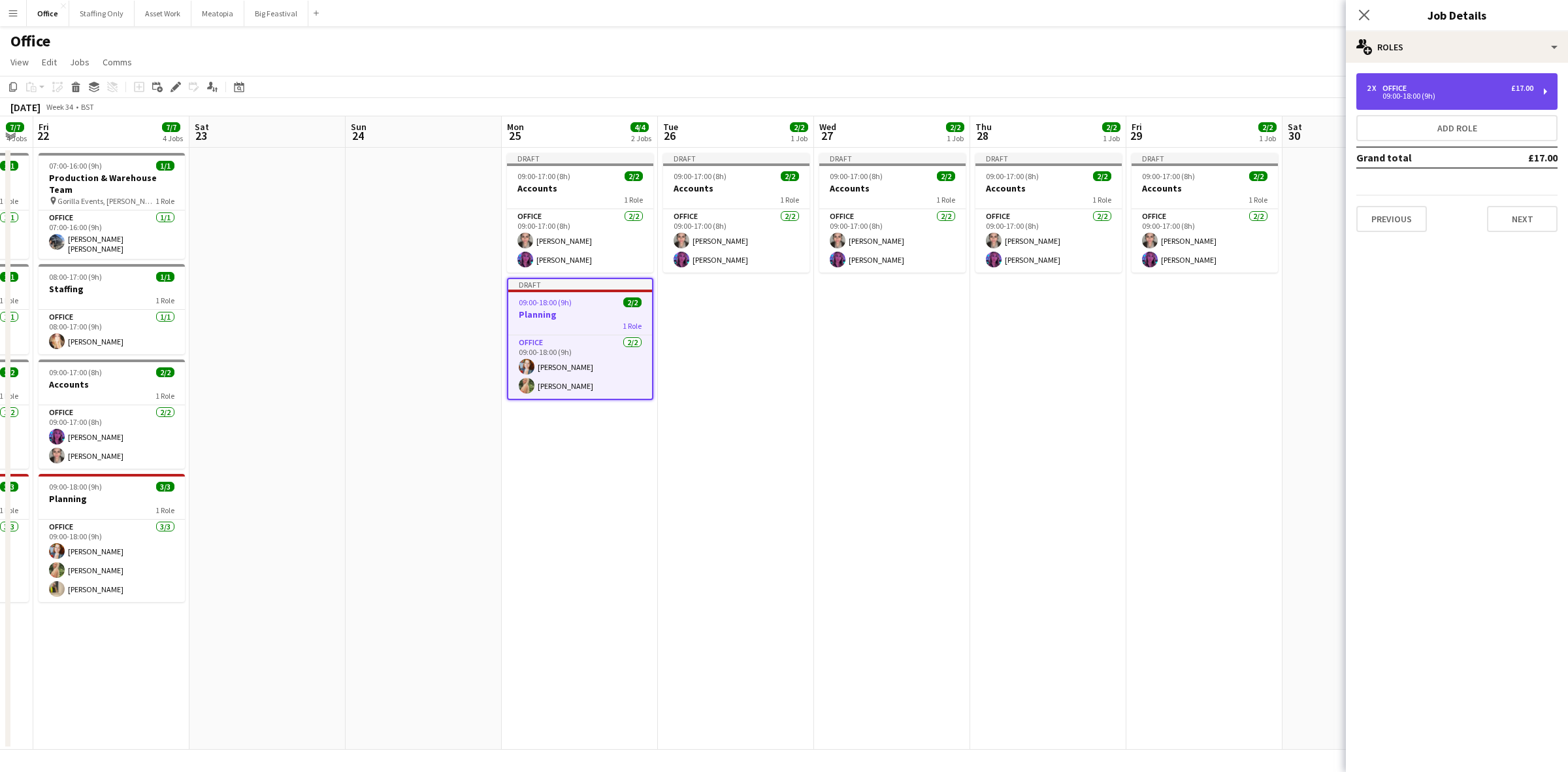
click at [1388, 99] on div "09:00-18:00 (9h)" at bounding box center [1451, 95] width 167 height 6
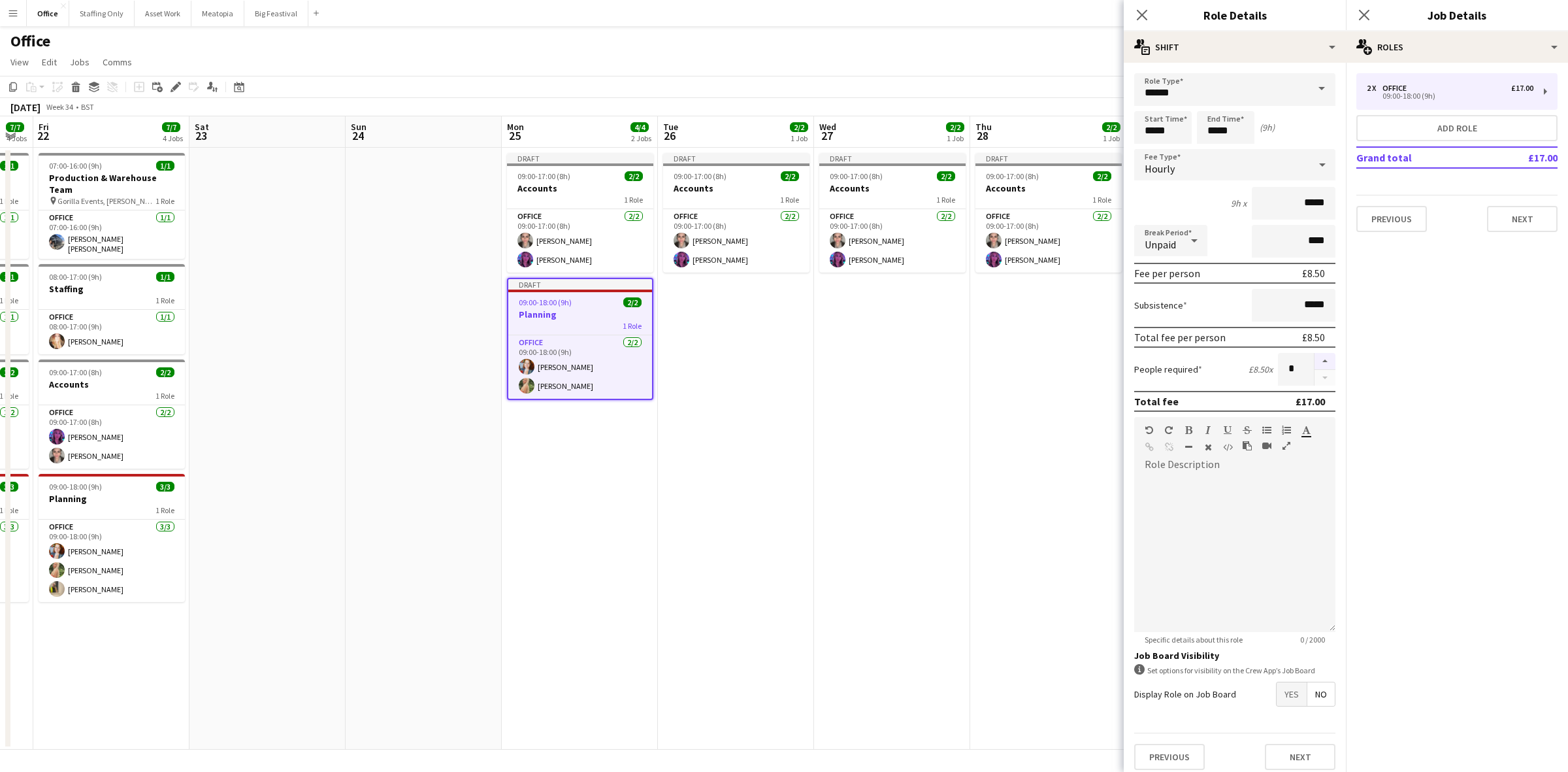
click at [1315, 361] on button "button" at bounding box center [1325, 361] width 21 height 17
type input "*"
click at [1365, 14] on icon at bounding box center [1365, 15] width 13 height 13
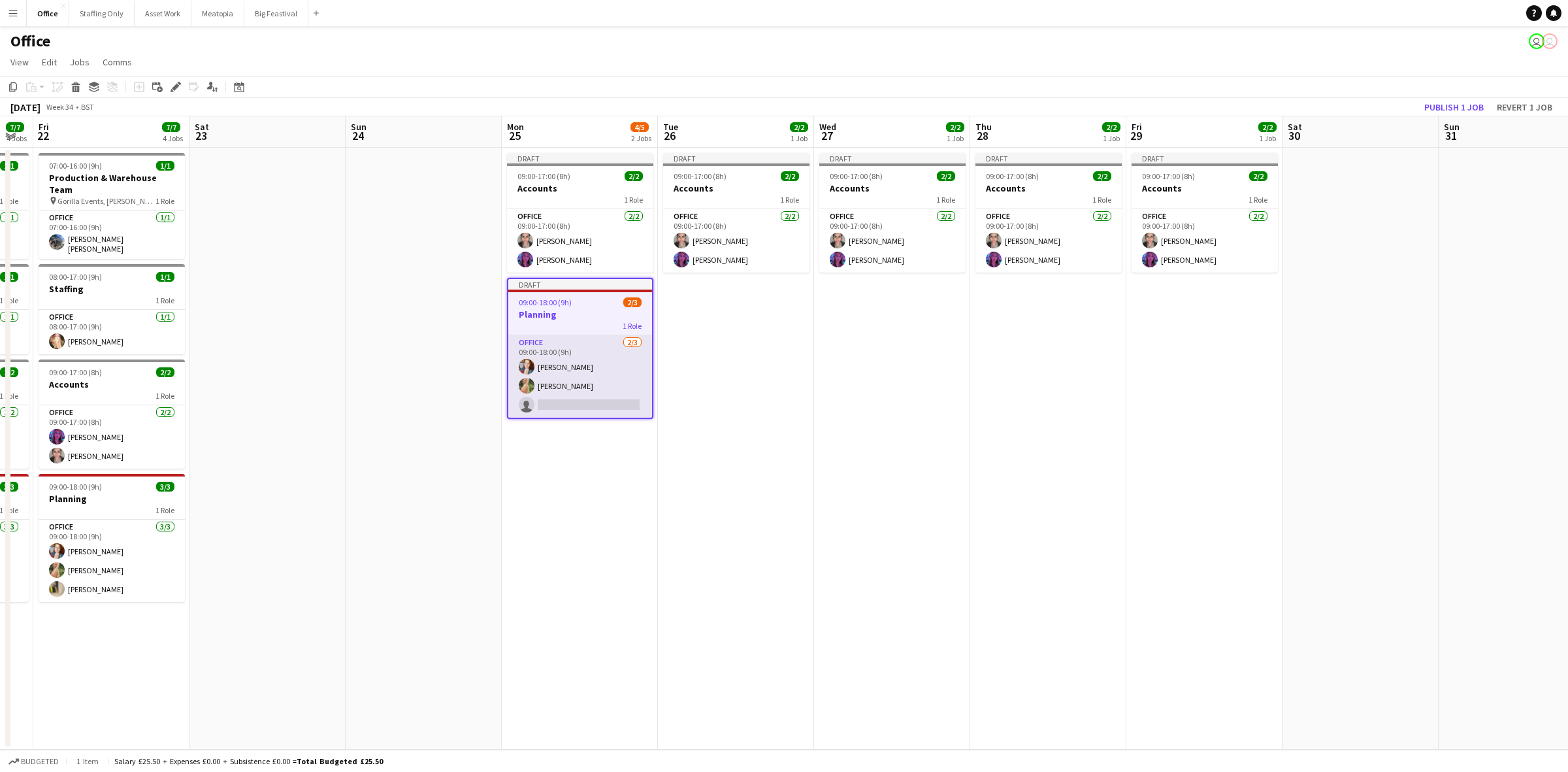
click at [570, 394] on app-card-role "Office 2/3 09:00-18:00 (9h) Kelsie Stewart Ellie Garner single-neutral-actions" at bounding box center [580, 376] width 143 height 83
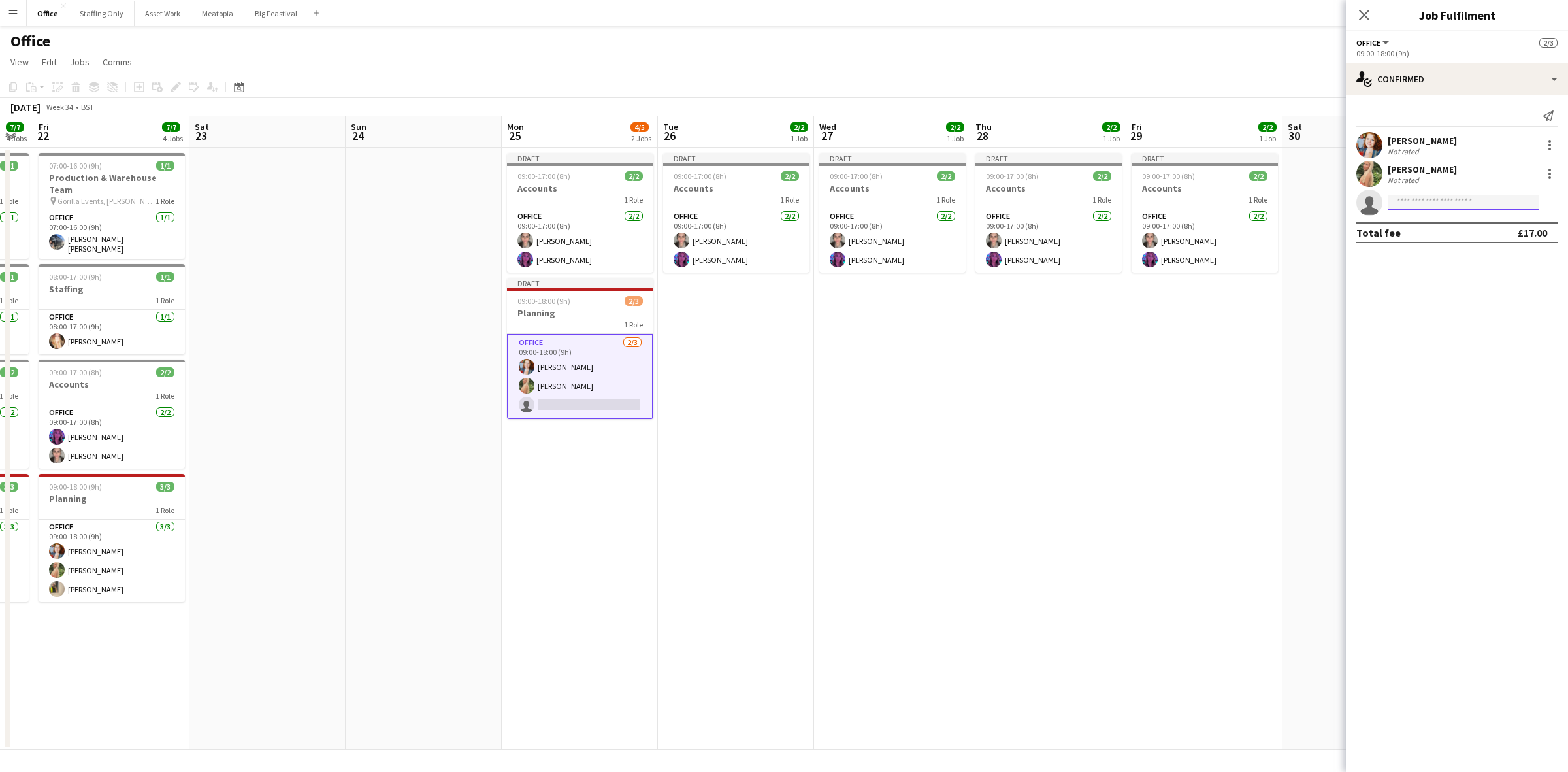
click at [1413, 200] on input at bounding box center [1464, 202] width 152 height 15
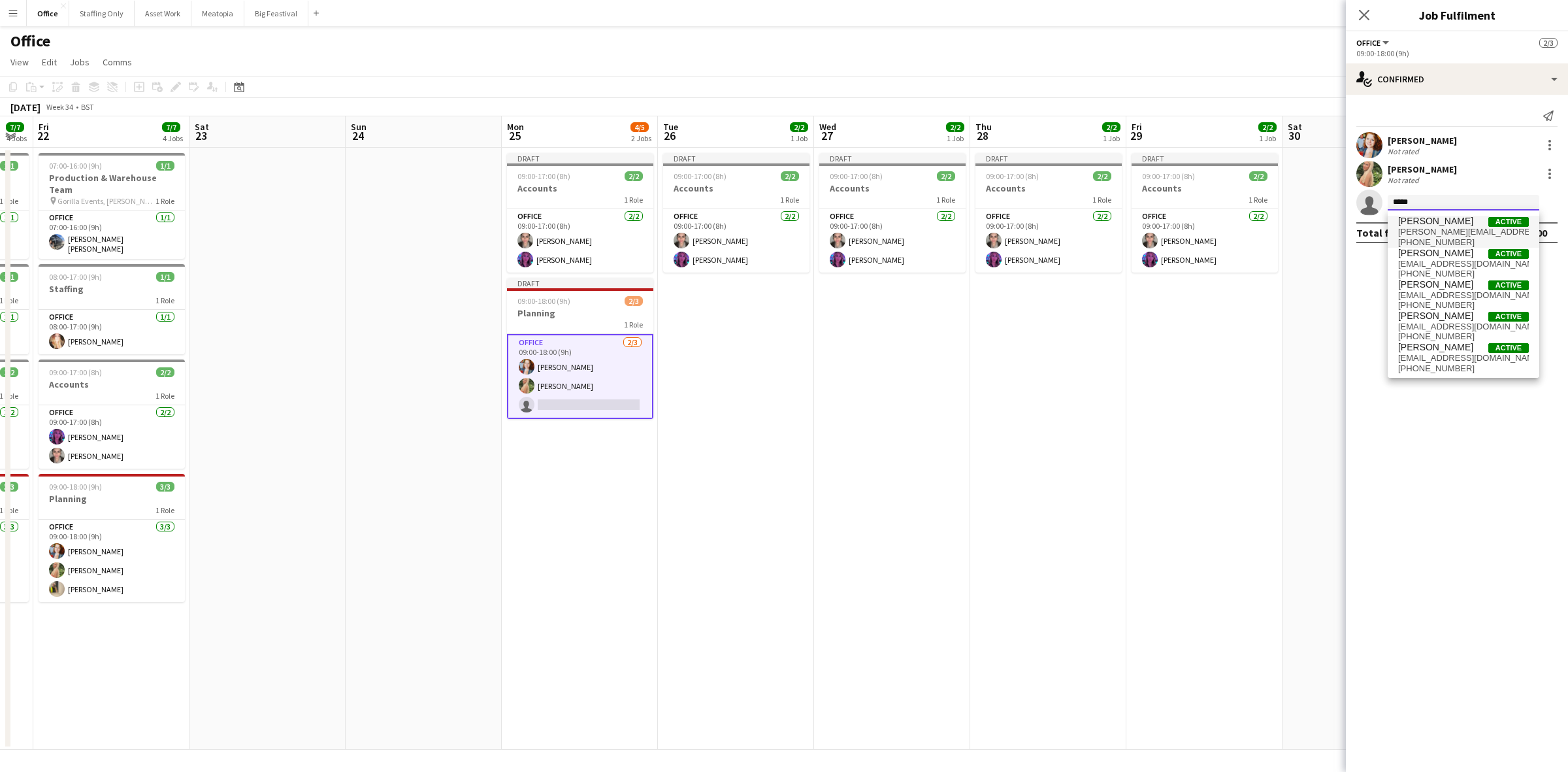
type input "*****"
click at [1435, 227] on span "katie.armstrong@gorilla-events.co.uk" at bounding box center [1464, 233] width 131 height 11
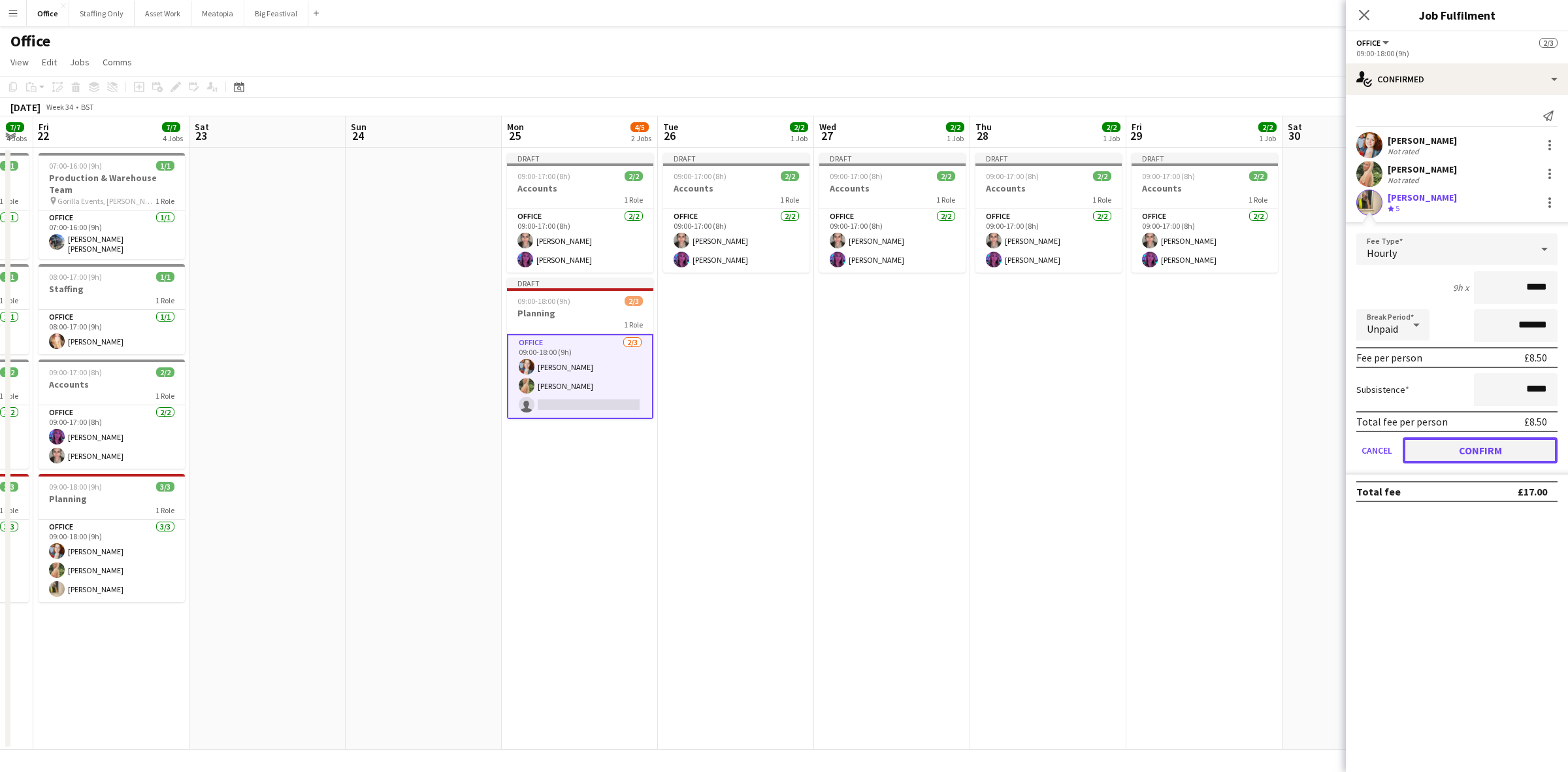
click at [1498, 456] on button "Confirm" at bounding box center [1480, 450] width 155 height 26
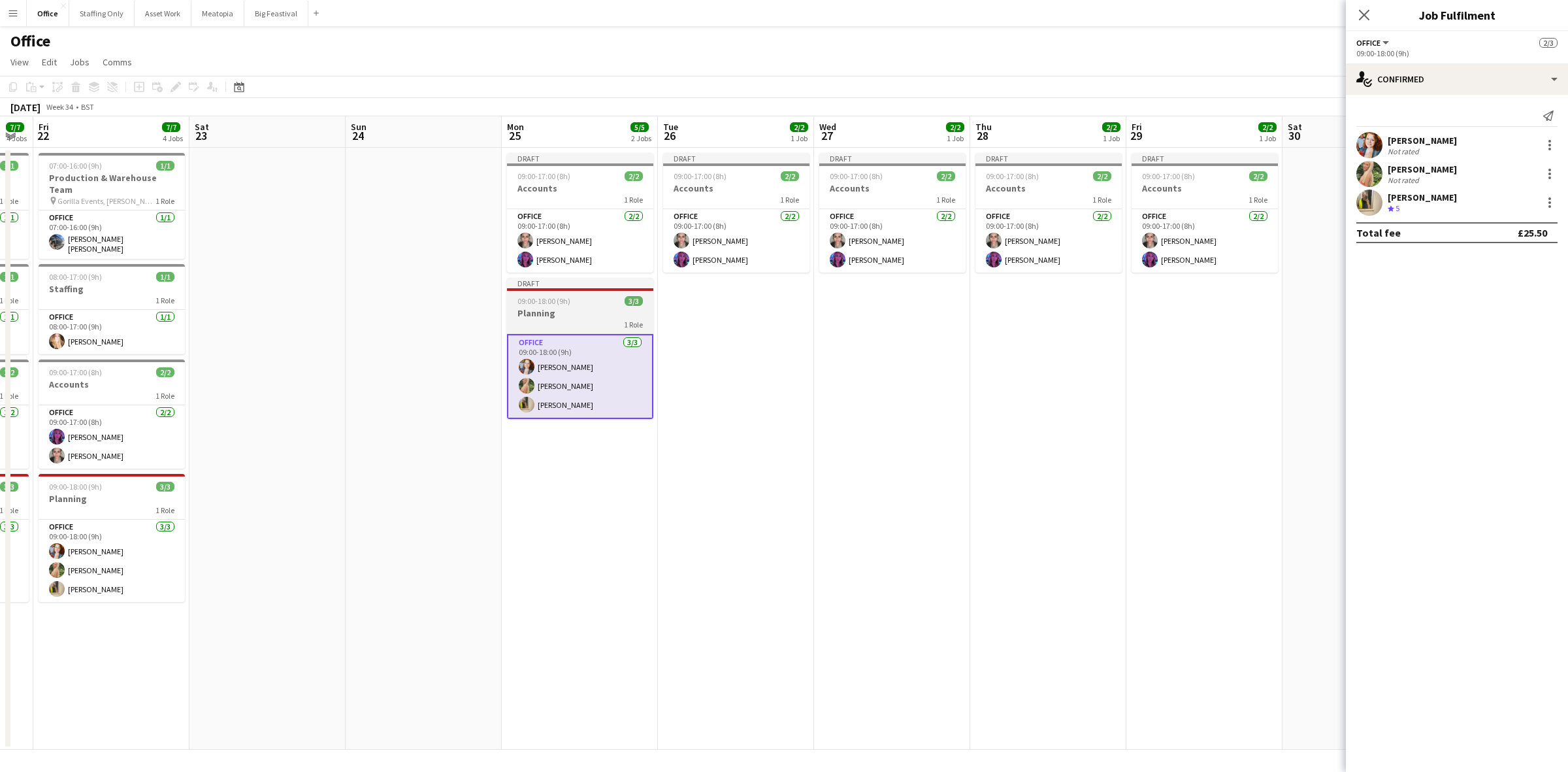
click at [546, 295] on app-job-card "Draft 09:00-18:00 (9h) 3/3 Planning 1 Role Office 3/3 09:00-18:00 (9h) Kelsie S…" at bounding box center [579, 348] width 146 height 141
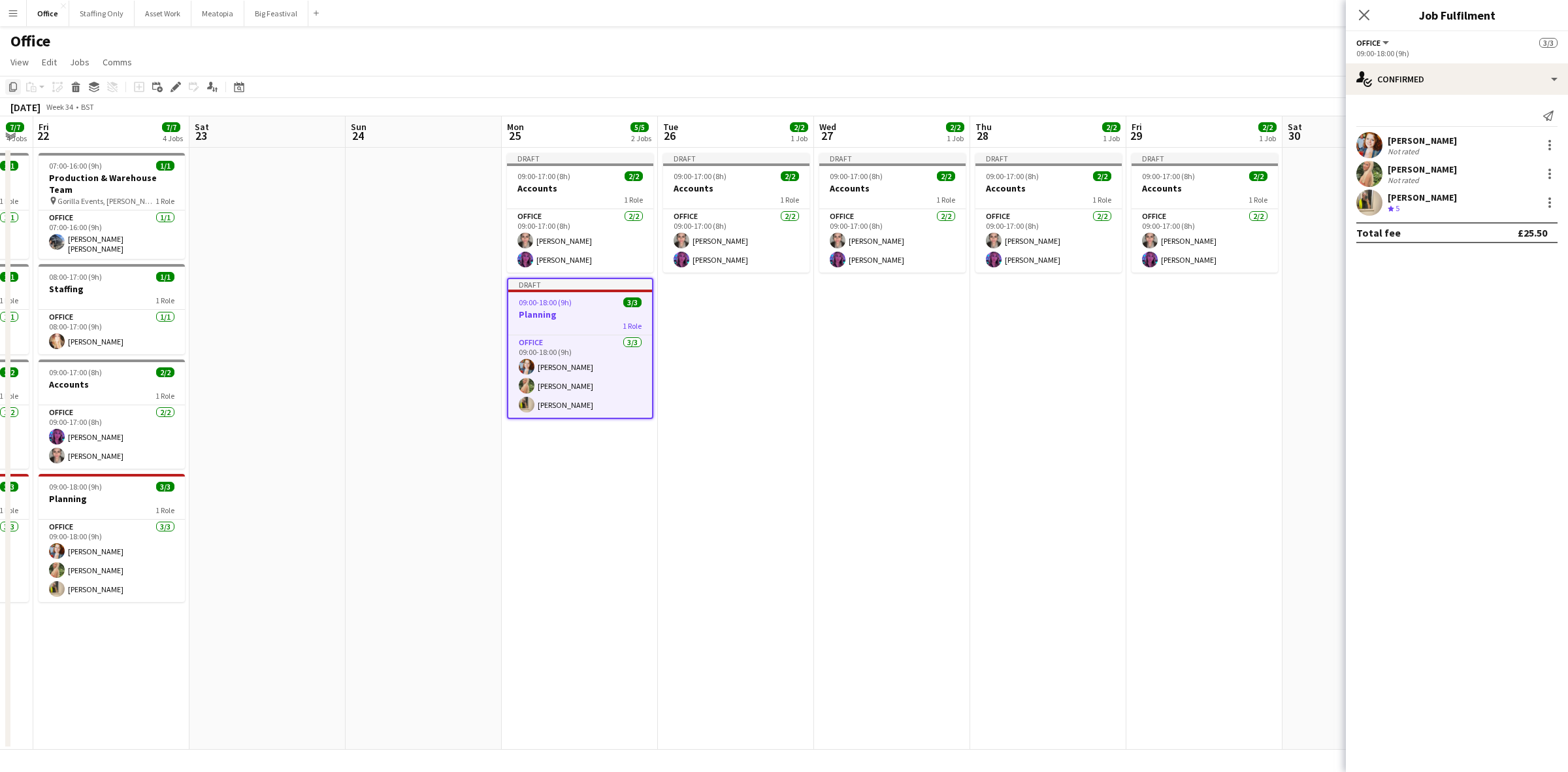
click at [8, 82] on icon "Copy" at bounding box center [14, 87] width 11 height 11
click at [674, 319] on app-date-cell "Draft 09:00-17:00 (8h) 2/2 Accounts 1 Role Office 2/2 09:00-17:00 (8h) Amela Su…" at bounding box center [736, 449] width 156 height 602
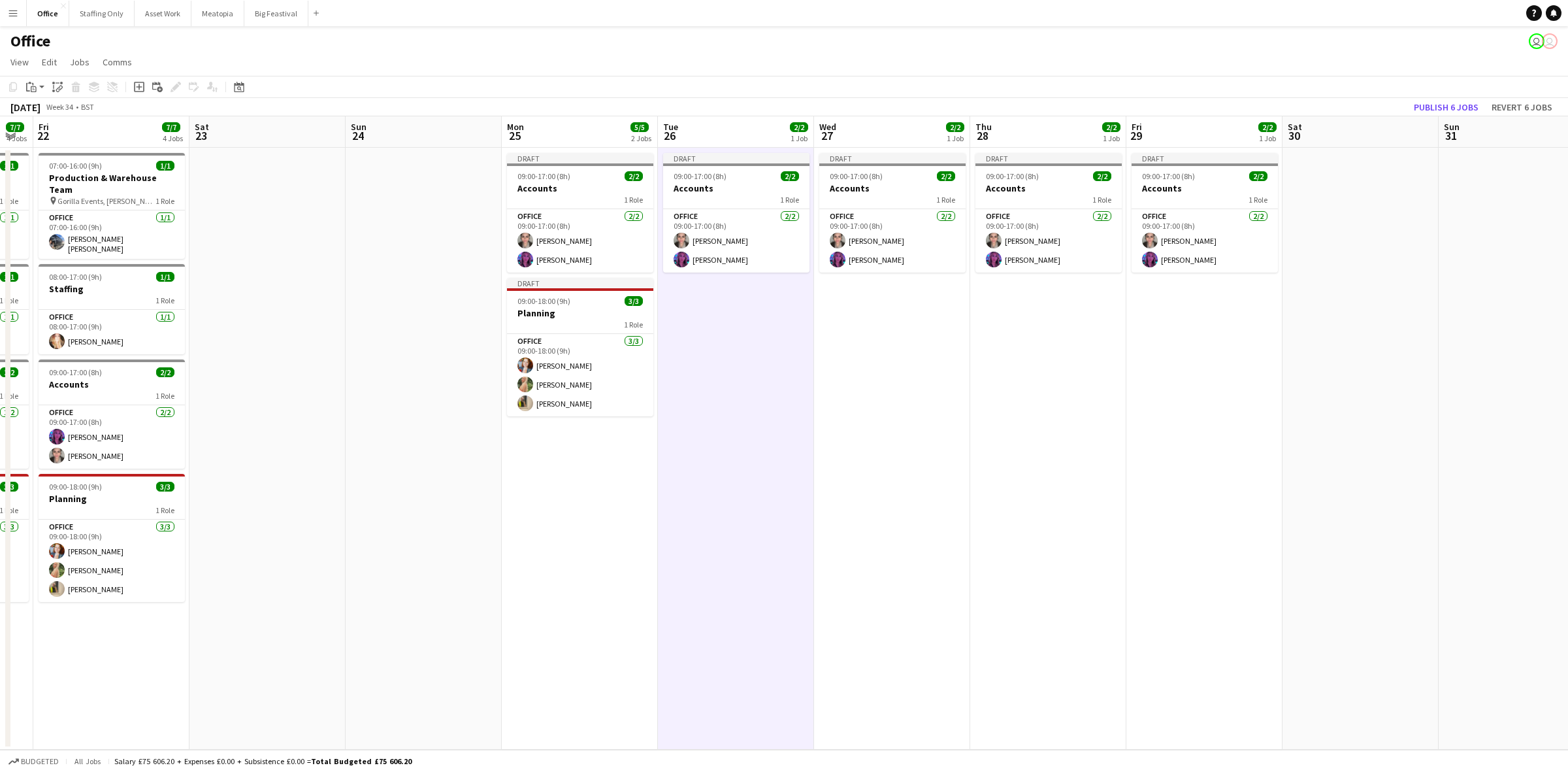
click at [876, 357] on app-date-cell "Draft 09:00-17:00 (8h) 2/2 Accounts 1 Role Office 2/2 09:00-17:00 (8h) Amela Su…" at bounding box center [892, 449] width 156 height 602
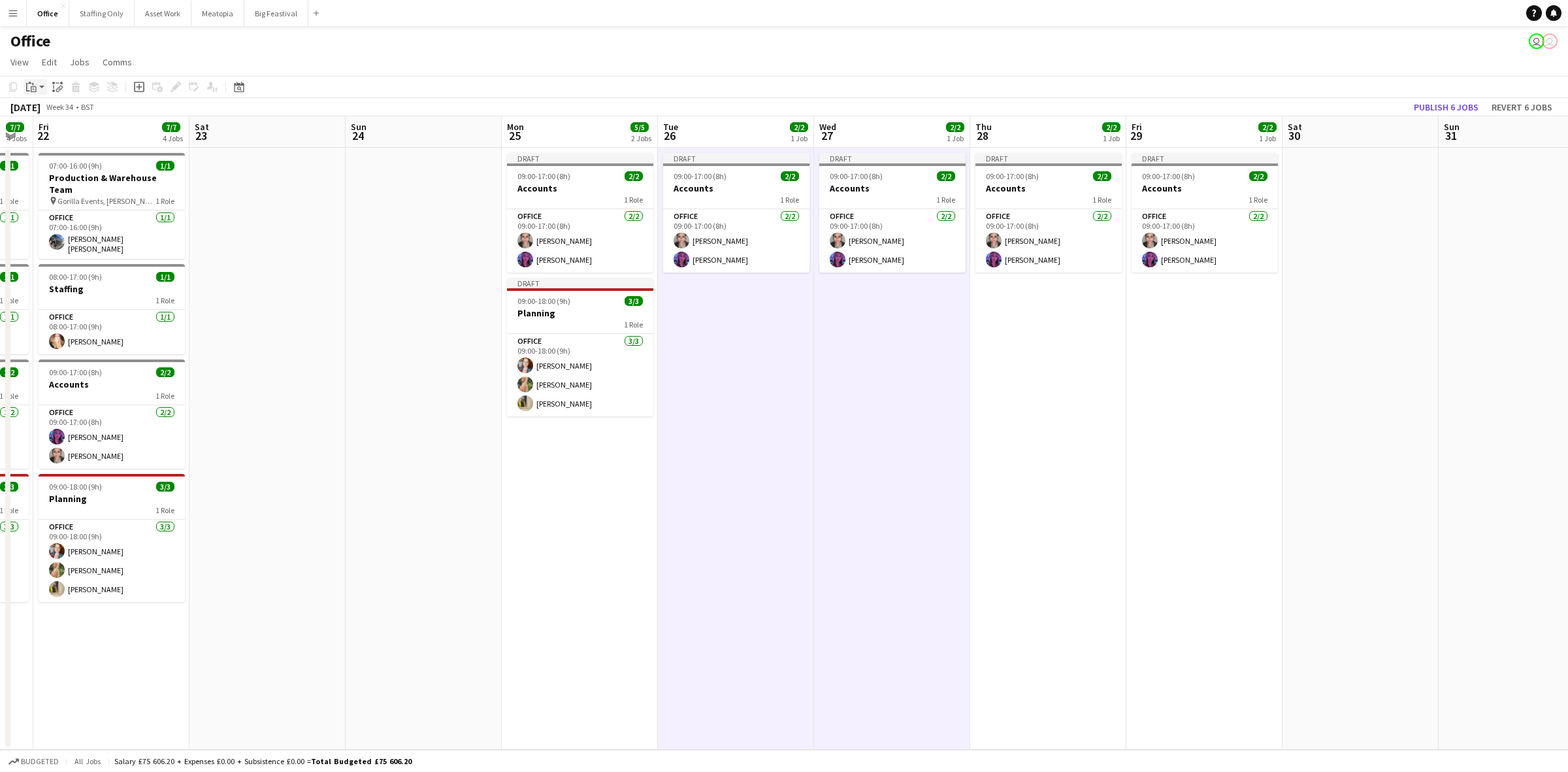
click at [36, 85] on div "Paste" at bounding box center [31, 86] width 15 height 15
click at [62, 135] on link "Paste with crew Ctrl+Shift+V" at bounding box center [95, 134] width 123 height 12
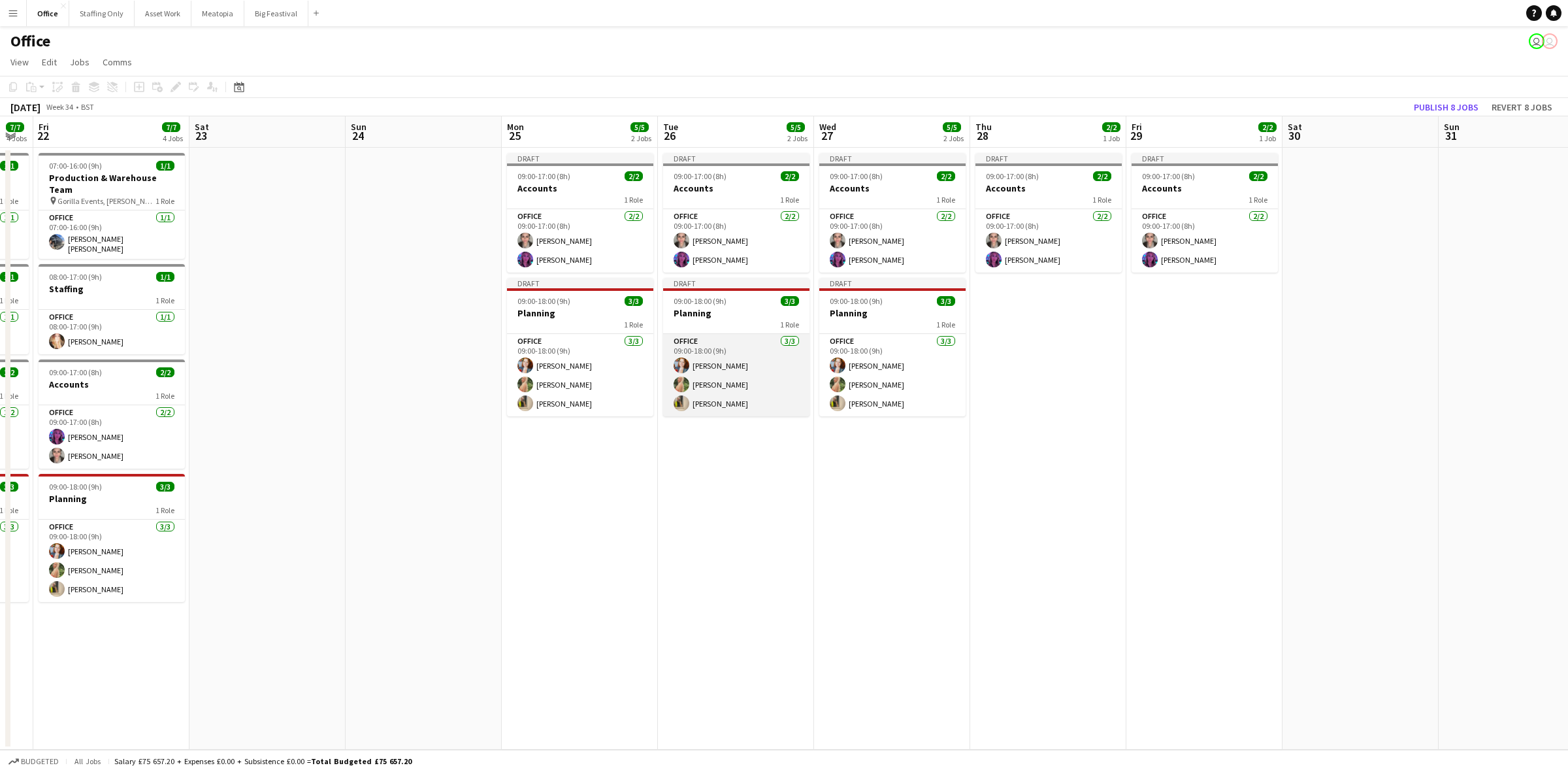
click at [711, 413] on app-card-role "Office 3/3 09:00-18:00 (9h) Kelsie Stewart Ellie Garner Katie Armstrong" at bounding box center [735, 375] width 146 height 83
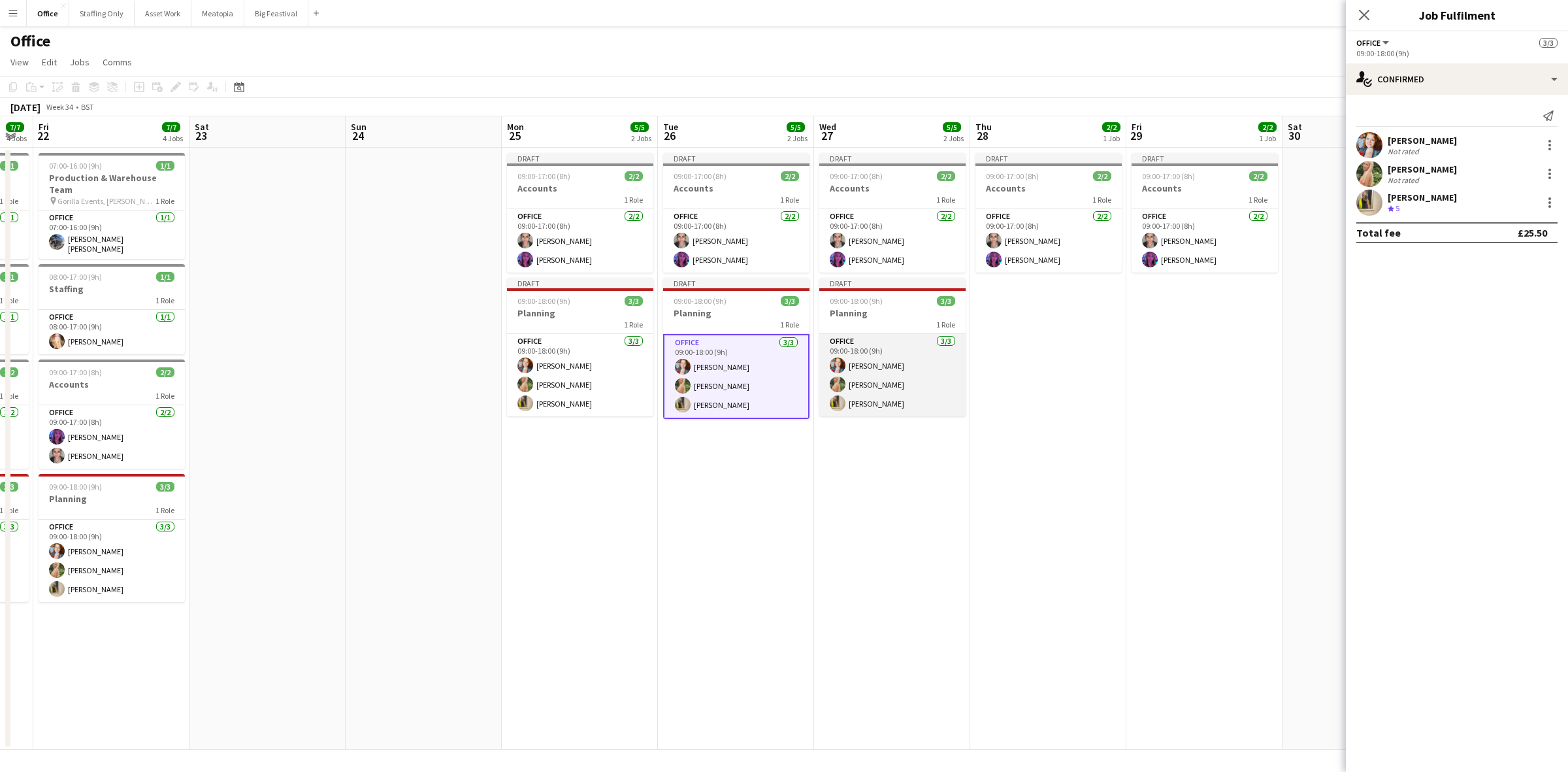
click at [903, 392] on app-card-role "Office 3/3 09:00-18:00 (9h) Kelsie Stewart Ellie Garner Katie Armstrong" at bounding box center [892, 375] width 146 height 83
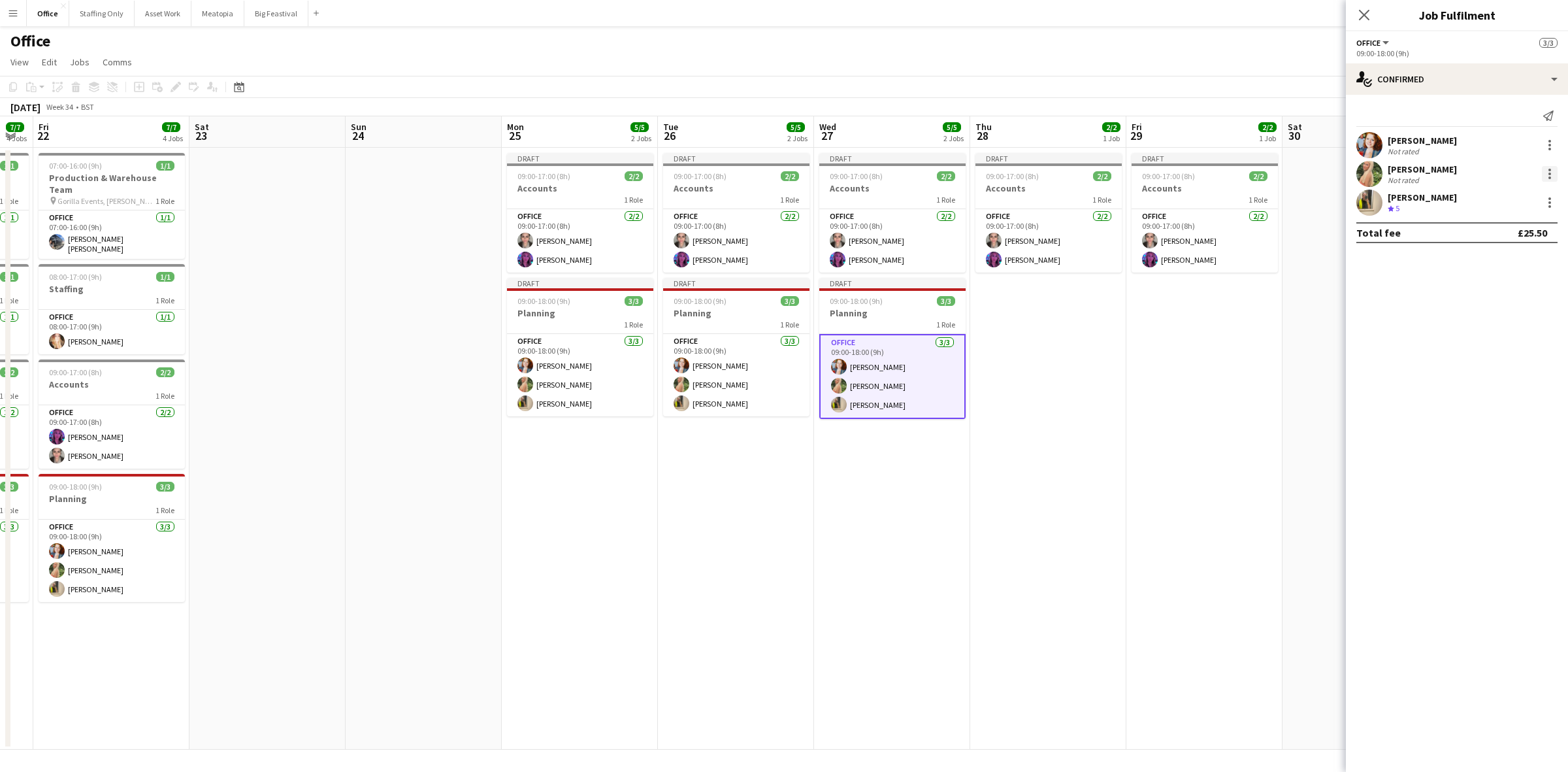
click at [1547, 176] on div at bounding box center [1549, 173] width 15 height 15
drag, startPoint x: 1500, startPoint y: 322, endPoint x: 1331, endPoint y: 367, distance: 174.9
click at [1498, 322] on span "Remove" at bounding box center [1485, 323] width 39 height 11
click at [92, 283] on h3 "Staffing" at bounding box center [111, 289] width 146 height 12
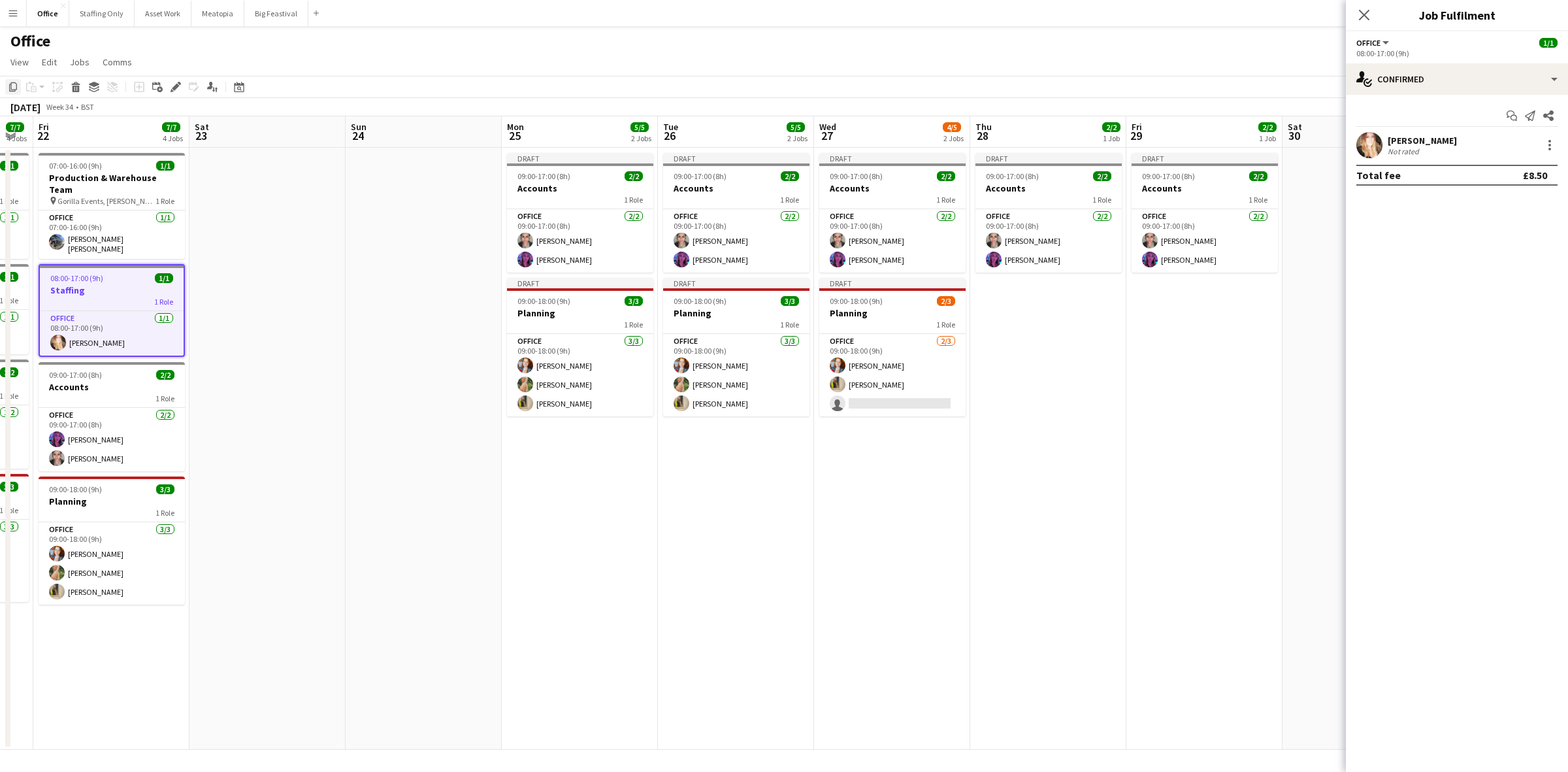
click at [16, 81] on div "Copy" at bounding box center [13, 86] width 15 height 15
click at [563, 446] on app-date-cell "Draft 09:00-17:00 (8h) 2/2 Accounts 1 Role Office 2/2 09:00-17:00 (8h) Amela Su…" at bounding box center [580, 449] width 156 height 602
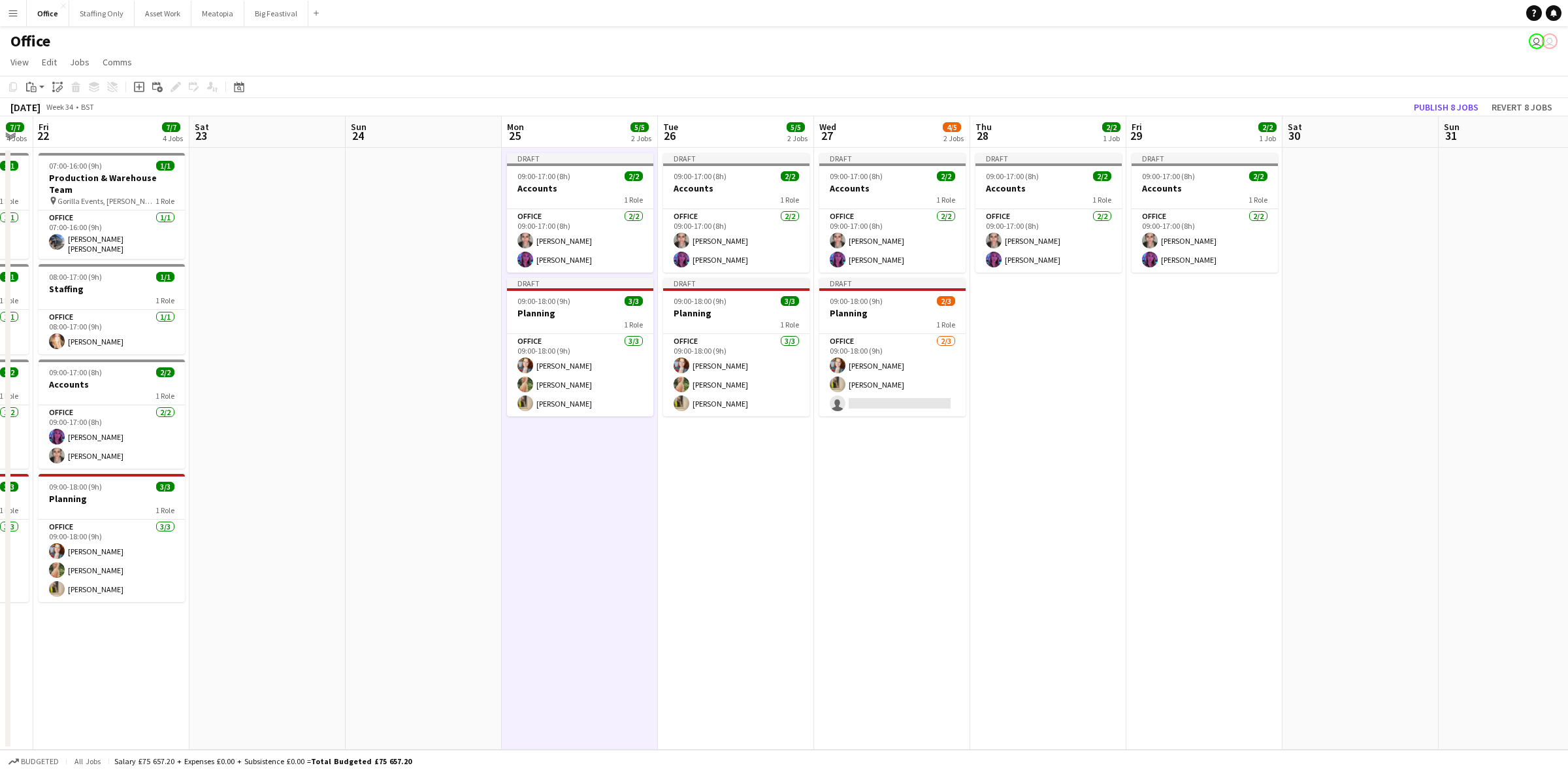
click at [743, 476] on app-date-cell "Draft 09:00-17:00 (8h) 2/2 Accounts 1 Role Office 2/2 09:00-17:00 (8h) Amela Su…" at bounding box center [736, 449] width 156 height 602
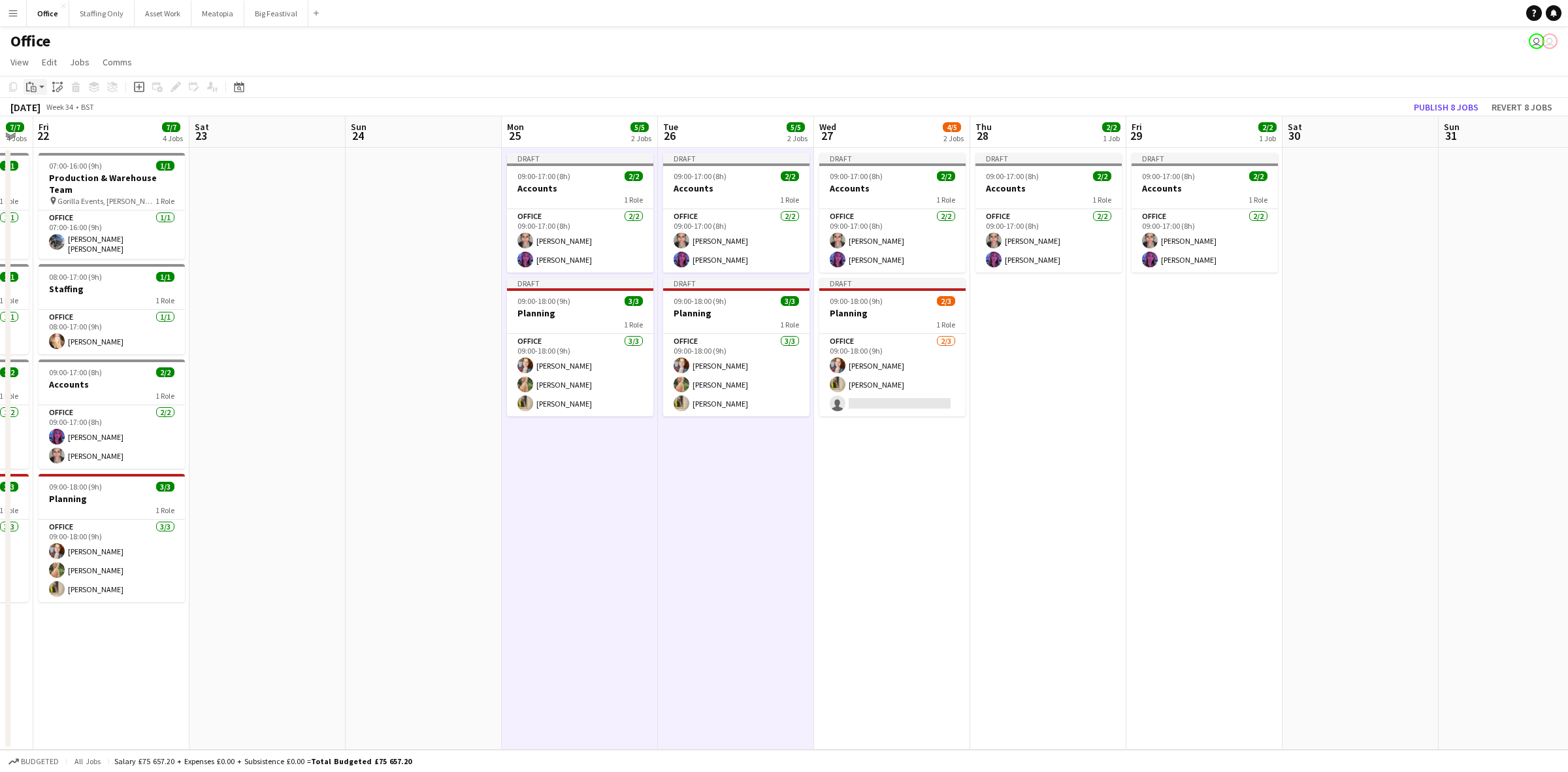
click at [30, 87] on icon "Paste" at bounding box center [32, 87] width 11 height 11
click at [71, 133] on link "Paste with crew Ctrl+Shift+V" at bounding box center [95, 134] width 123 height 12
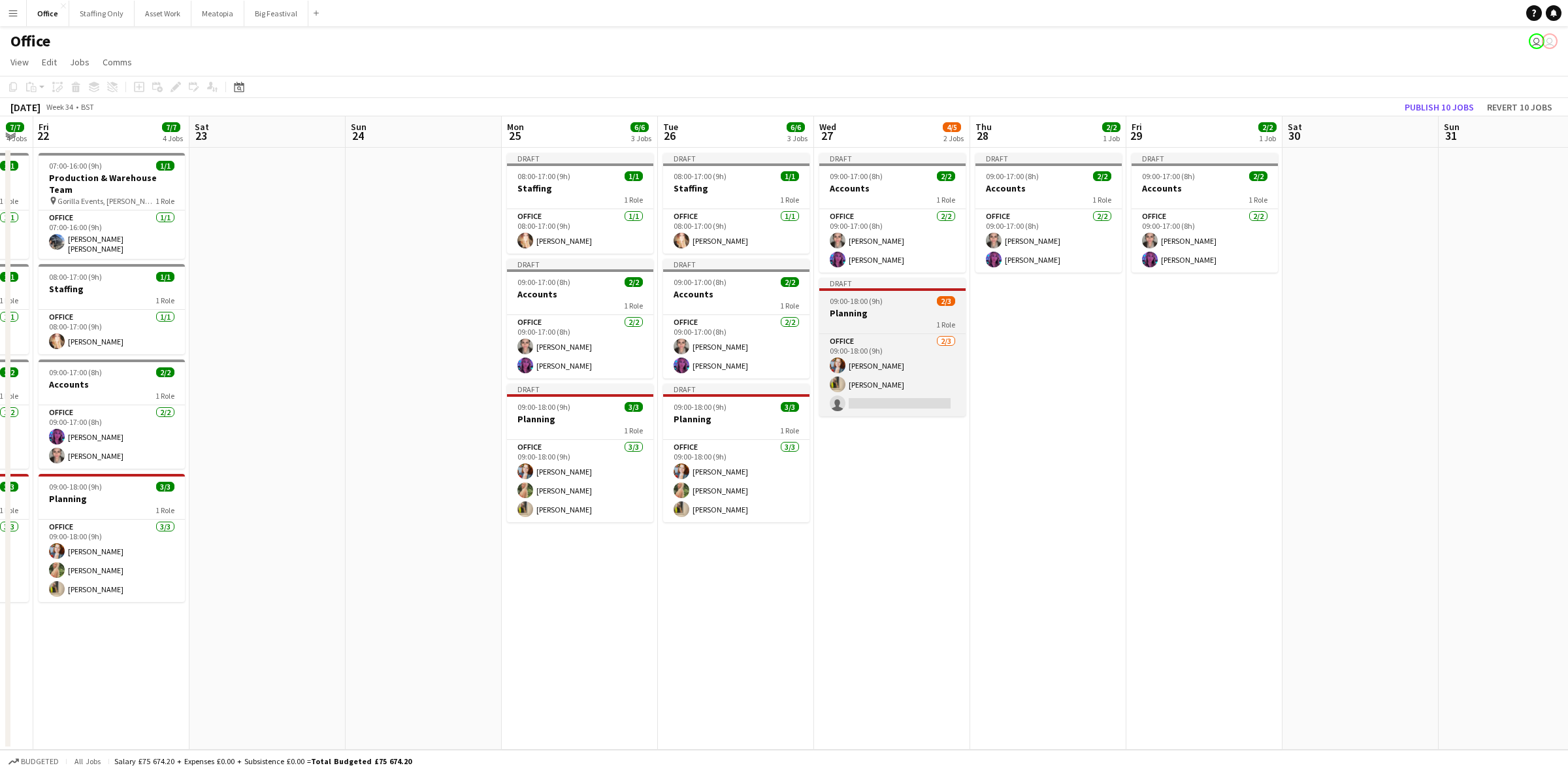
click at [896, 292] on app-job-card "Draft 09:00-18:00 (9h) 2/3 Planning 1 Role Office 2/3 09:00-18:00 (9h) Kelsie S…" at bounding box center [892, 347] width 146 height 139
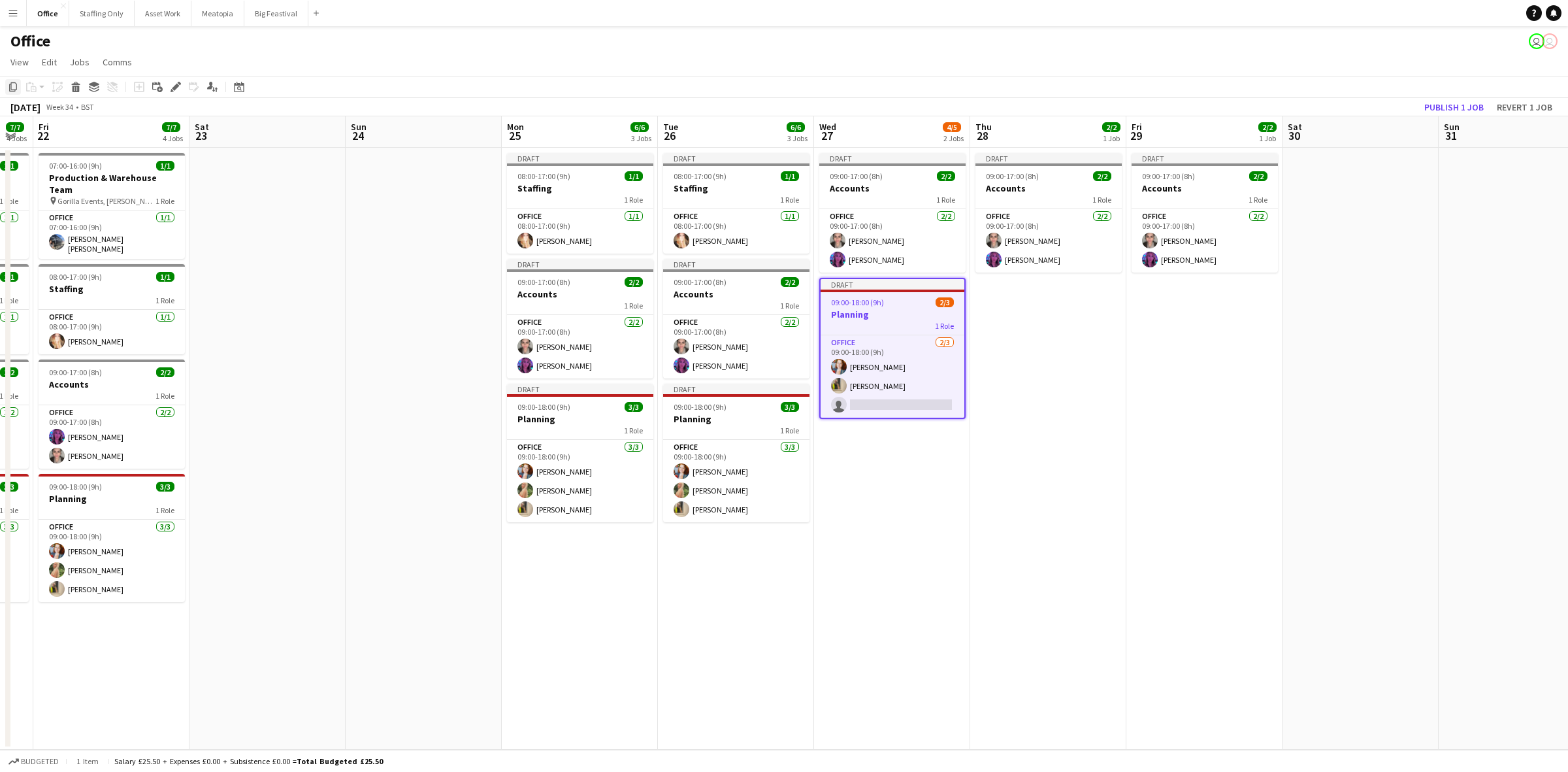
click at [15, 86] on icon "Copy" at bounding box center [14, 87] width 11 height 11
click at [1067, 335] on app-date-cell "Draft 09:00-17:00 (8h) 2/2 Accounts 1 Role Office 2/2 09:00-17:00 (8h) Amela Su…" at bounding box center [1049, 449] width 156 height 602
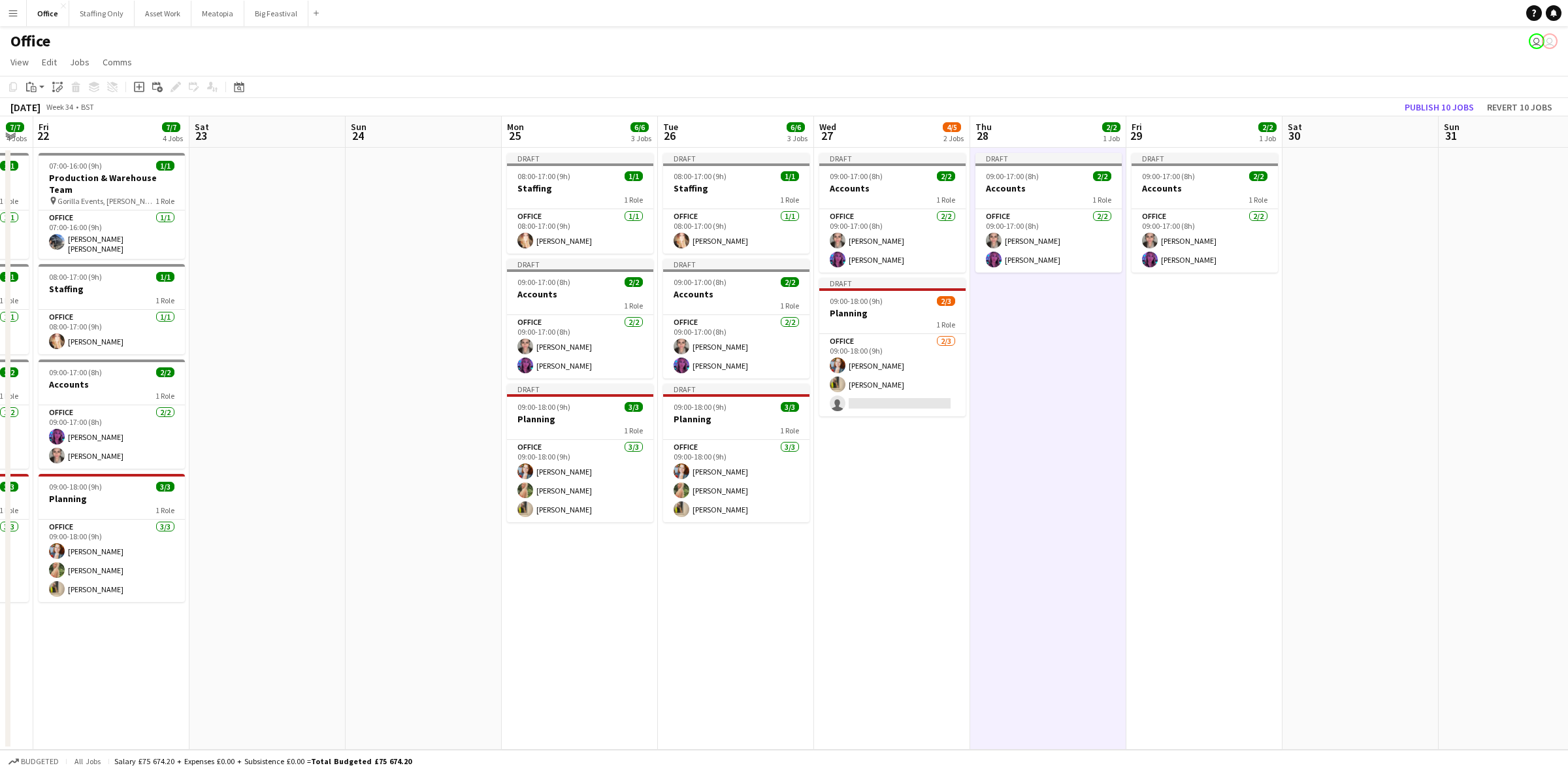
click at [1208, 328] on app-date-cell "Draft 09:00-17:00 (8h) 2/2 Accounts 1 Role Office 2/2 09:00-17:00 (8h) Amela Su…" at bounding box center [1205, 449] width 156 height 602
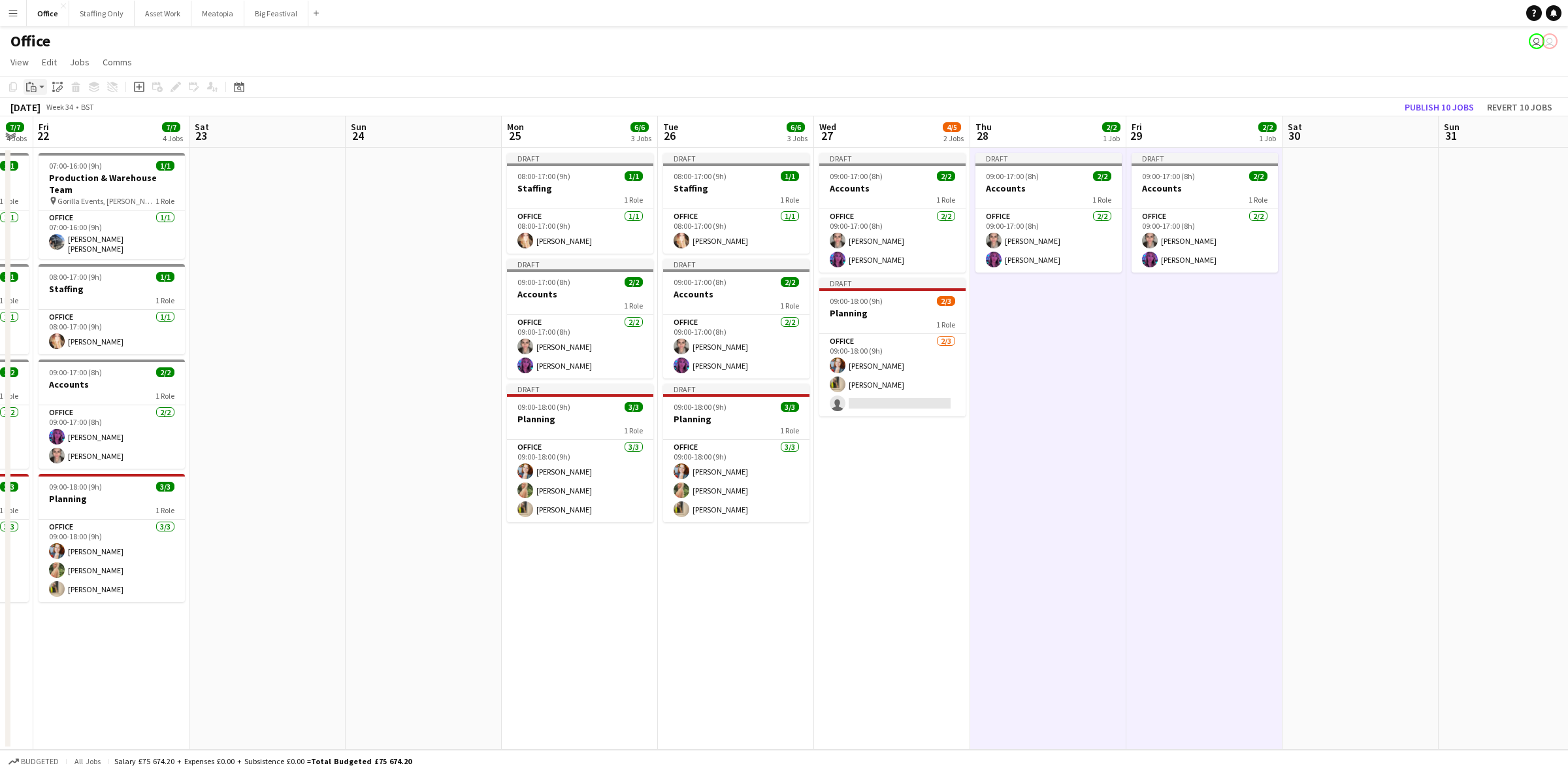
click at [34, 87] on icon "Paste" at bounding box center [32, 87] width 11 height 11
click at [56, 116] on link "Paste Ctrl+V" at bounding box center [95, 112] width 123 height 12
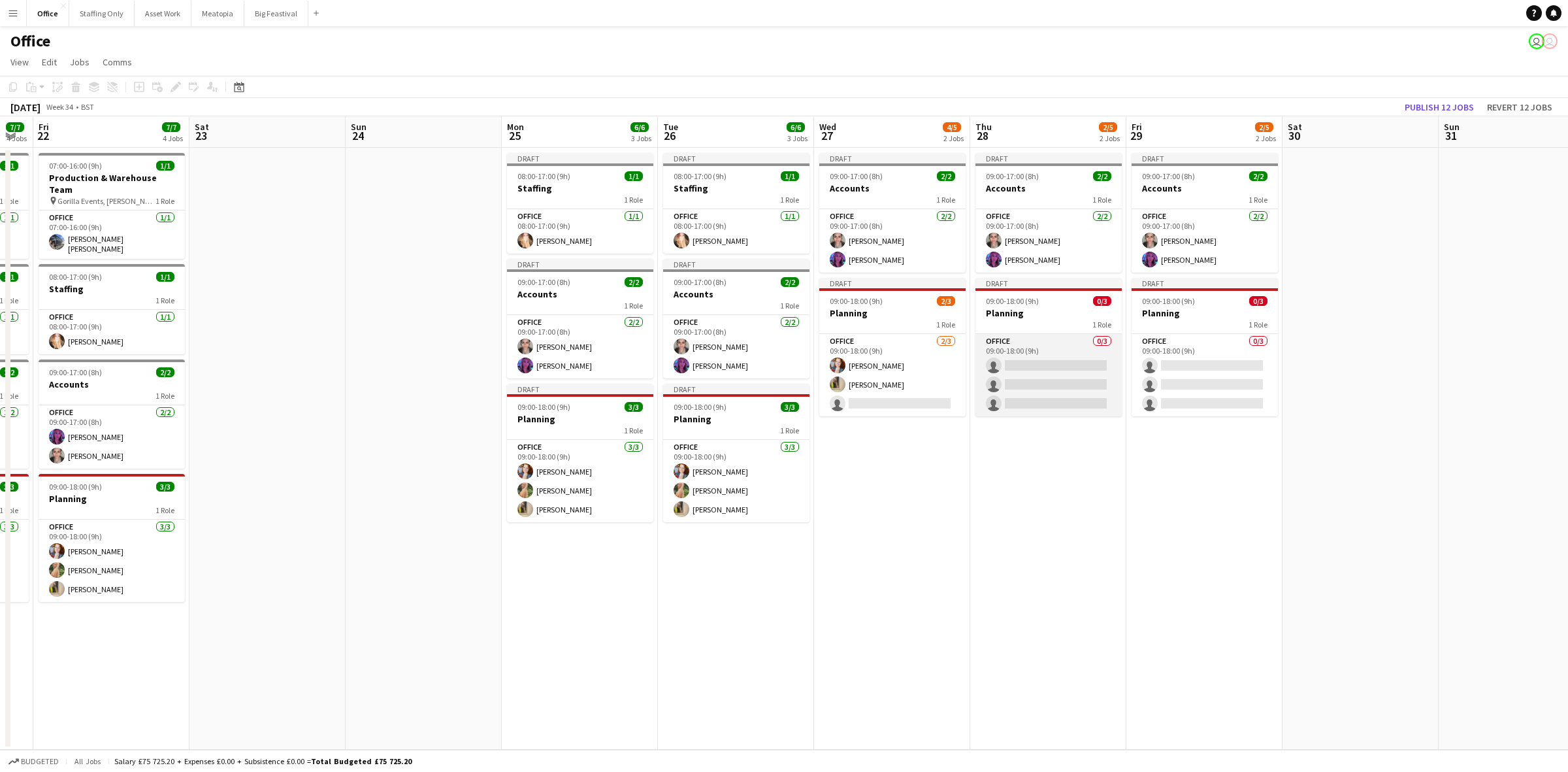
click at [1043, 381] on app-card-role "Office 0/3 09:00-18:00 (9h) single-neutral-actions single-neutral-actions singl…" at bounding box center [1049, 375] width 146 height 83
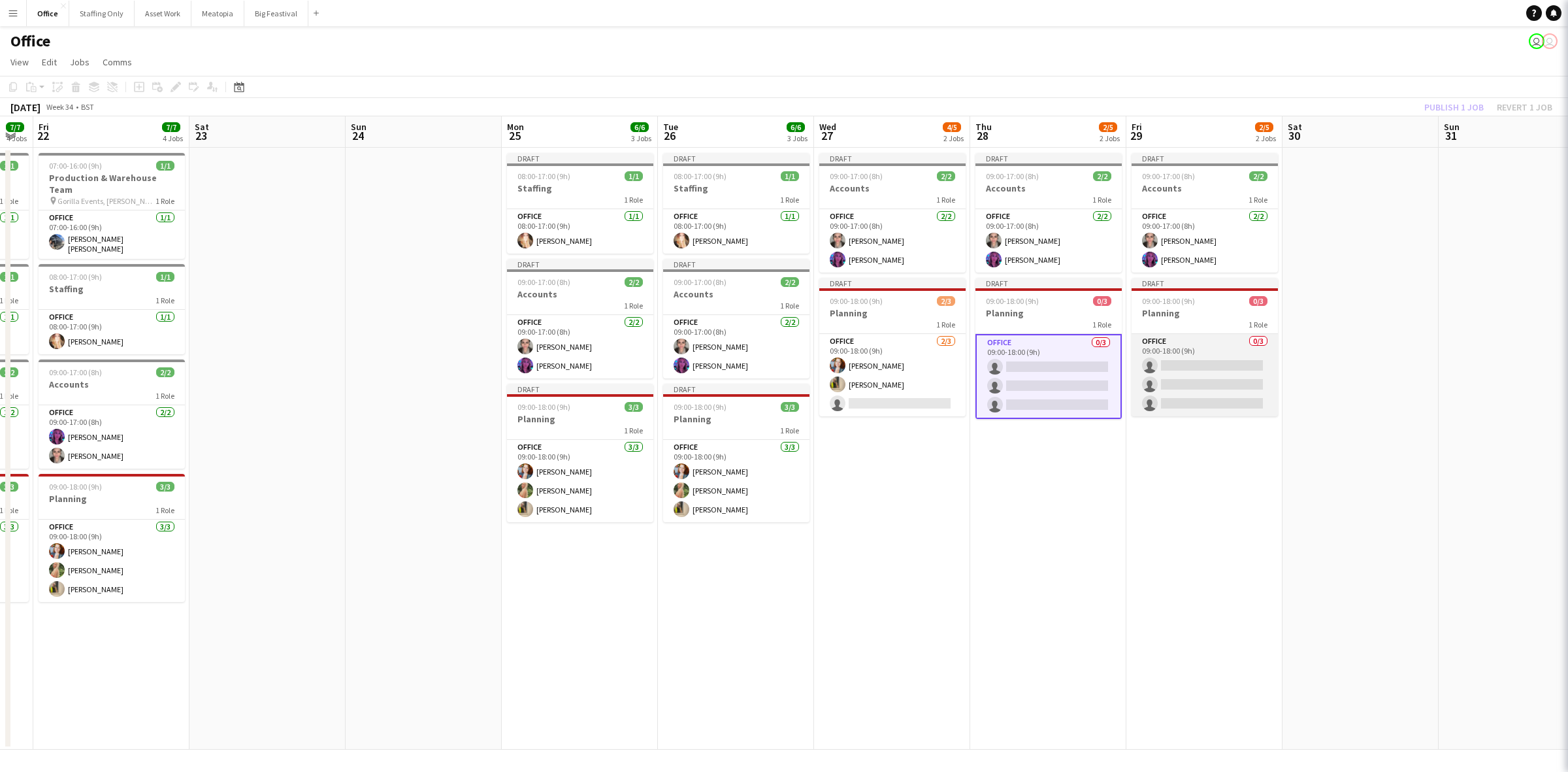
click at [1220, 388] on app-card-role "Office 0/3 09:00-18:00 (9h) single-neutral-actions single-neutral-actions singl…" at bounding box center [1205, 375] width 146 height 83
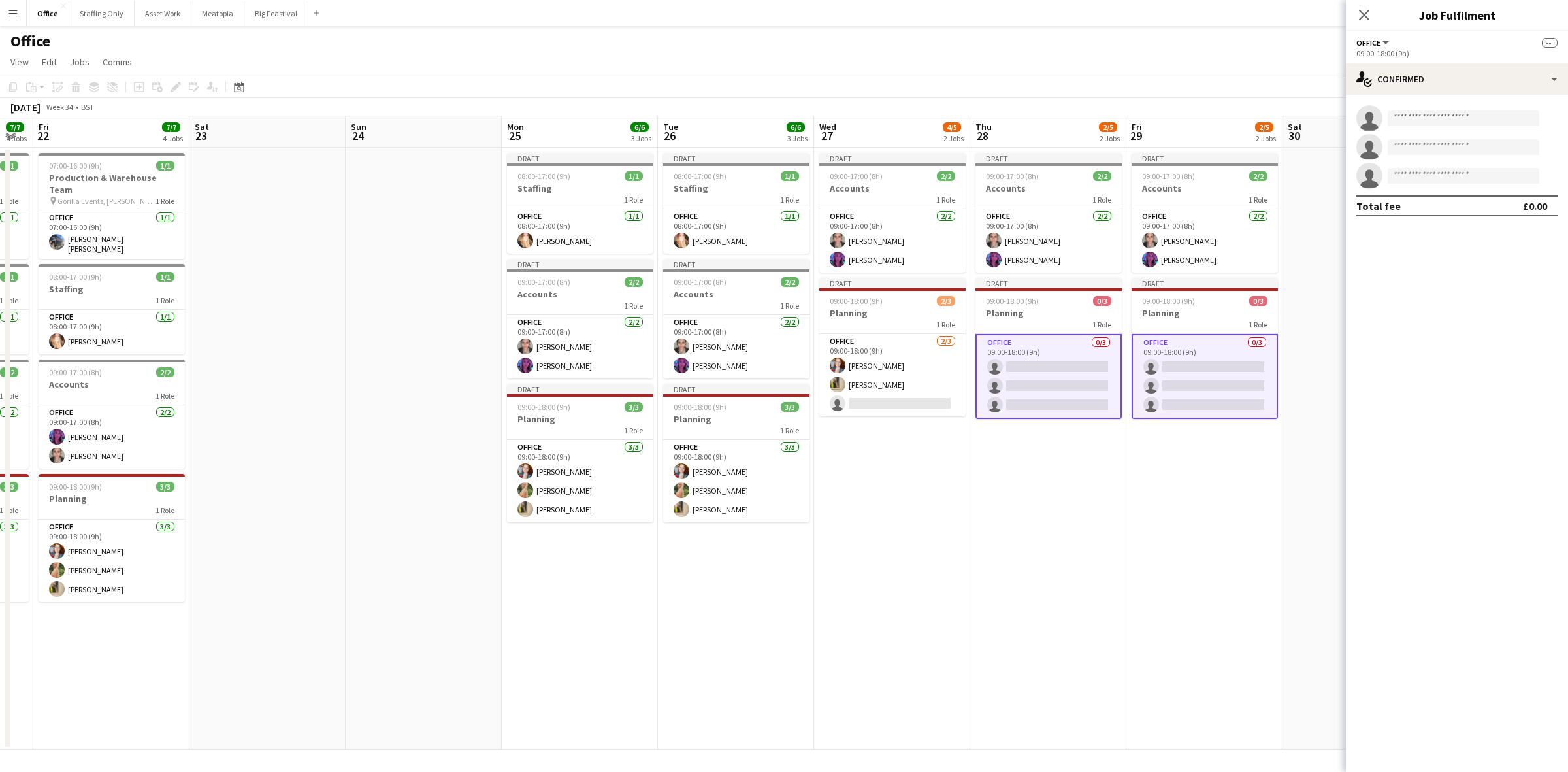
click at [1482, 108] on app-invite-slot "single-neutral-actions" at bounding box center [1457, 118] width 222 height 26
click at [1490, 113] on input at bounding box center [1464, 118] width 152 height 15
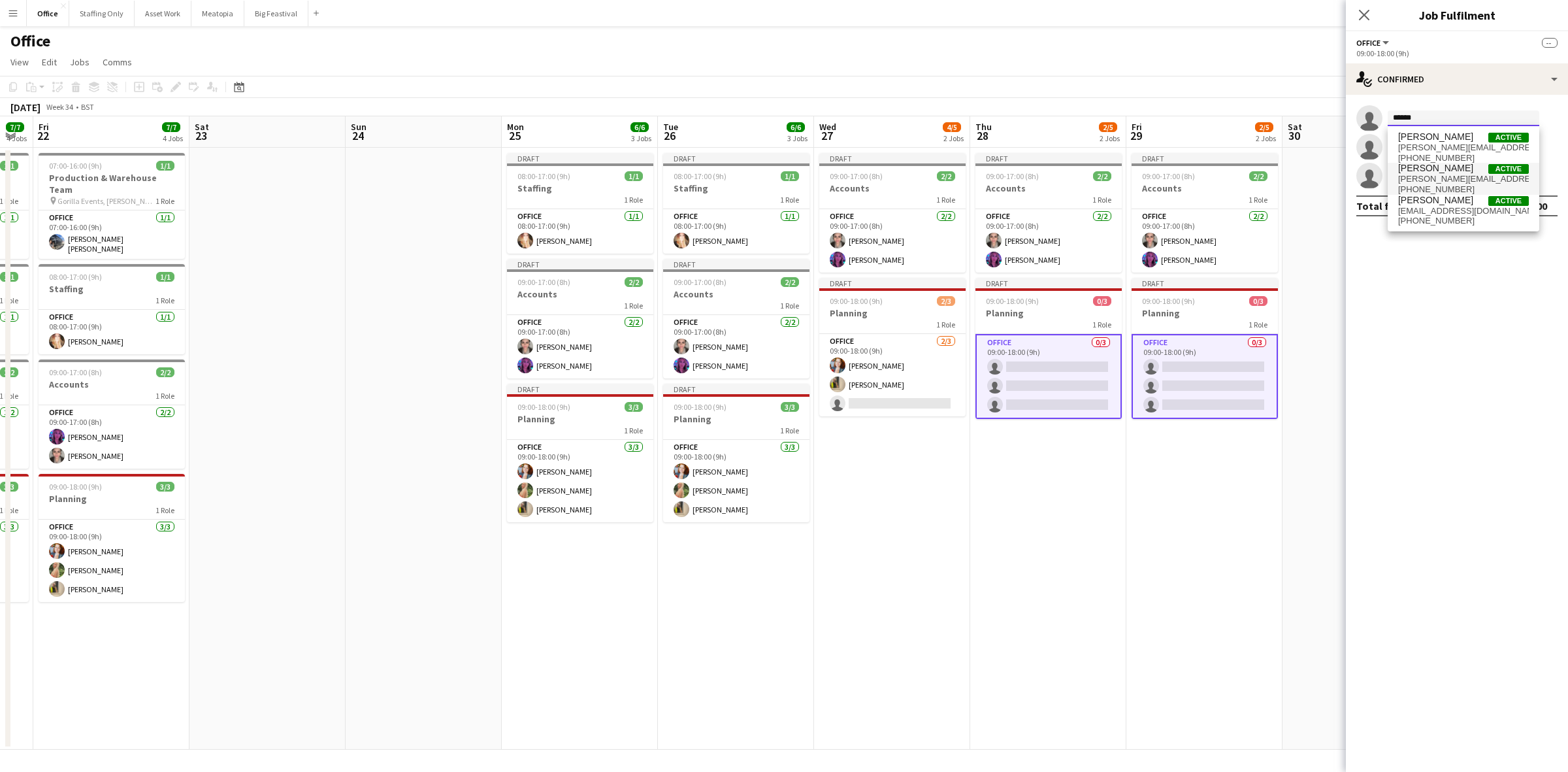
type input "******"
click at [1438, 186] on span "+447805124913" at bounding box center [1464, 190] width 131 height 11
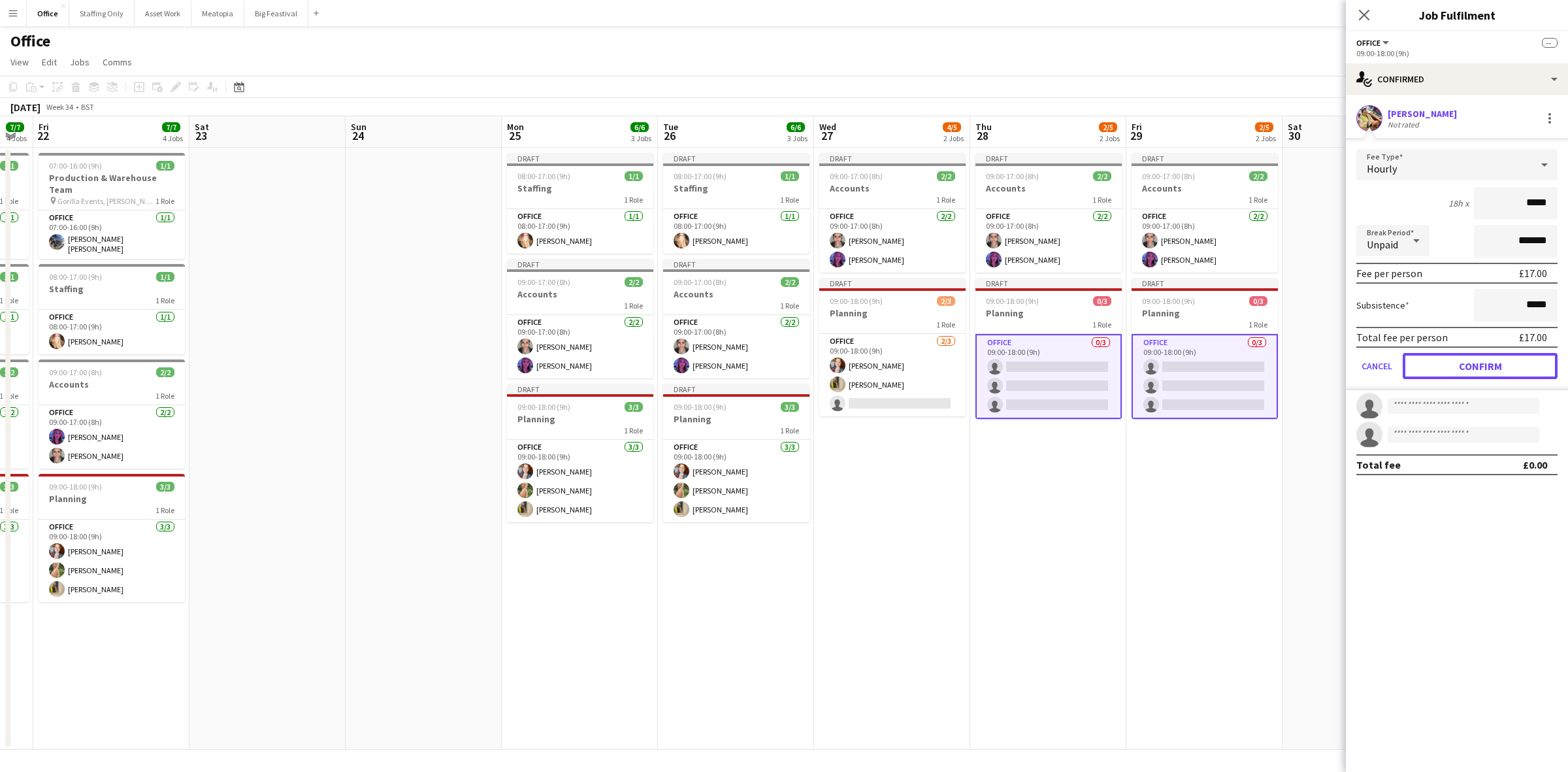
click at [1495, 358] on button "Confirm" at bounding box center [1480, 366] width 155 height 26
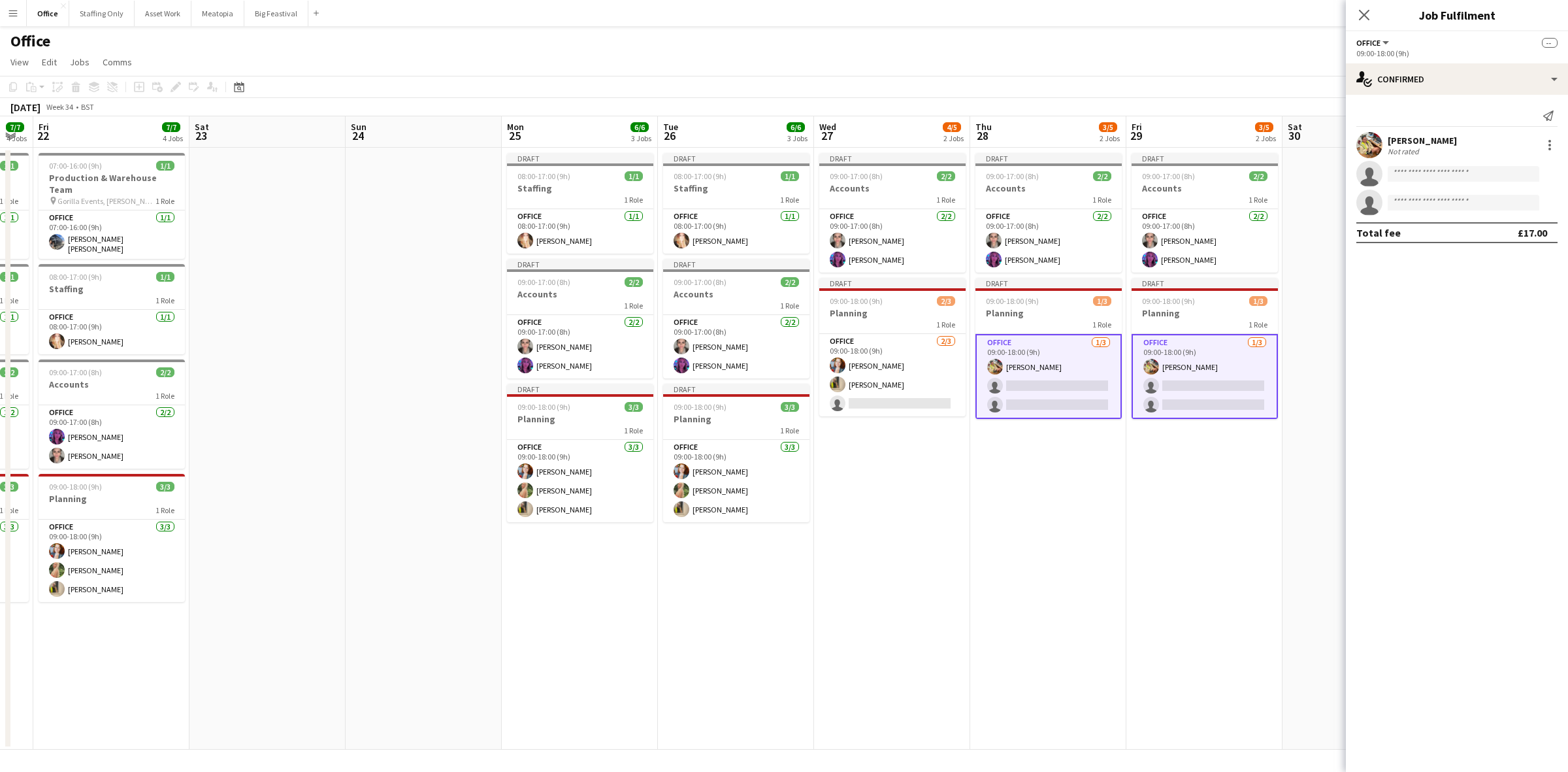
click at [1073, 465] on app-date-cell "Draft 09:00-17:00 (8h) 2/2 Accounts 1 Role Office 2/2 09:00-17:00 (8h) Amela Su…" at bounding box center [1049, 449] width 156 height 602
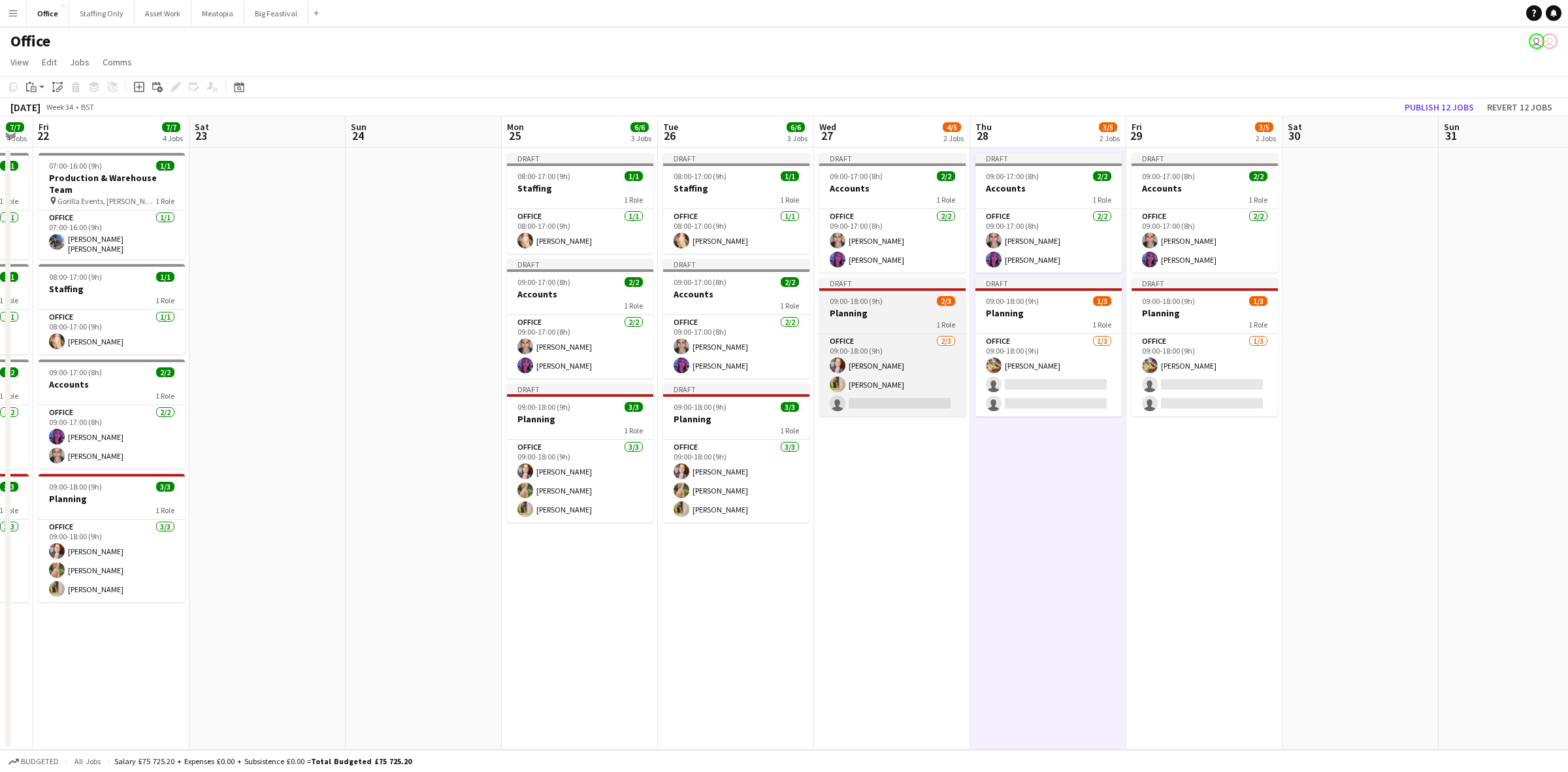
click at [864, 309] on h3 "Planning" at bounding box center [892, 312] width 146 height 12
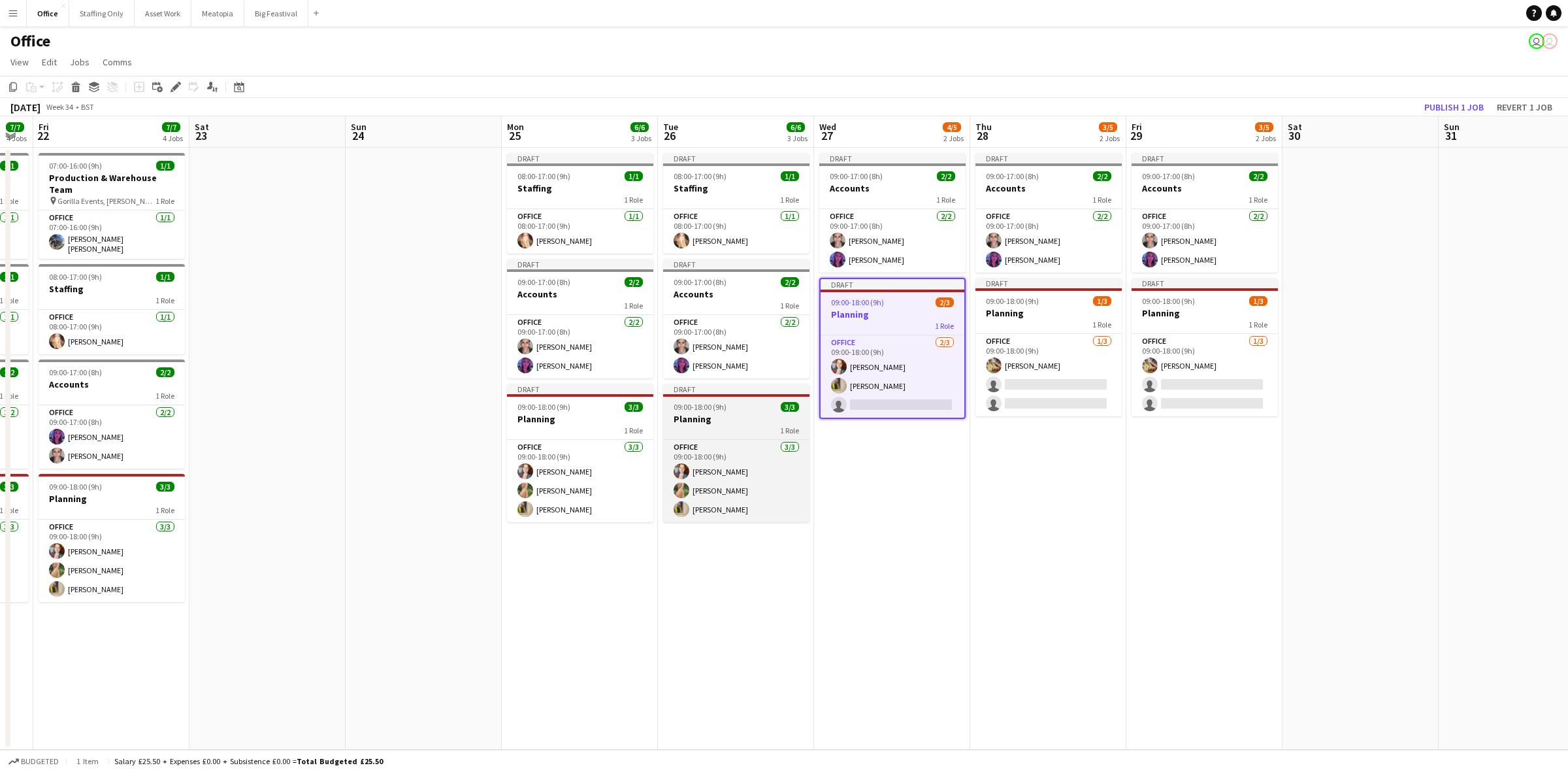
click at [729, 411] on div "09:00-18:00 (9h) 3/3" at bounding box center [735, 407] width 146 height 10
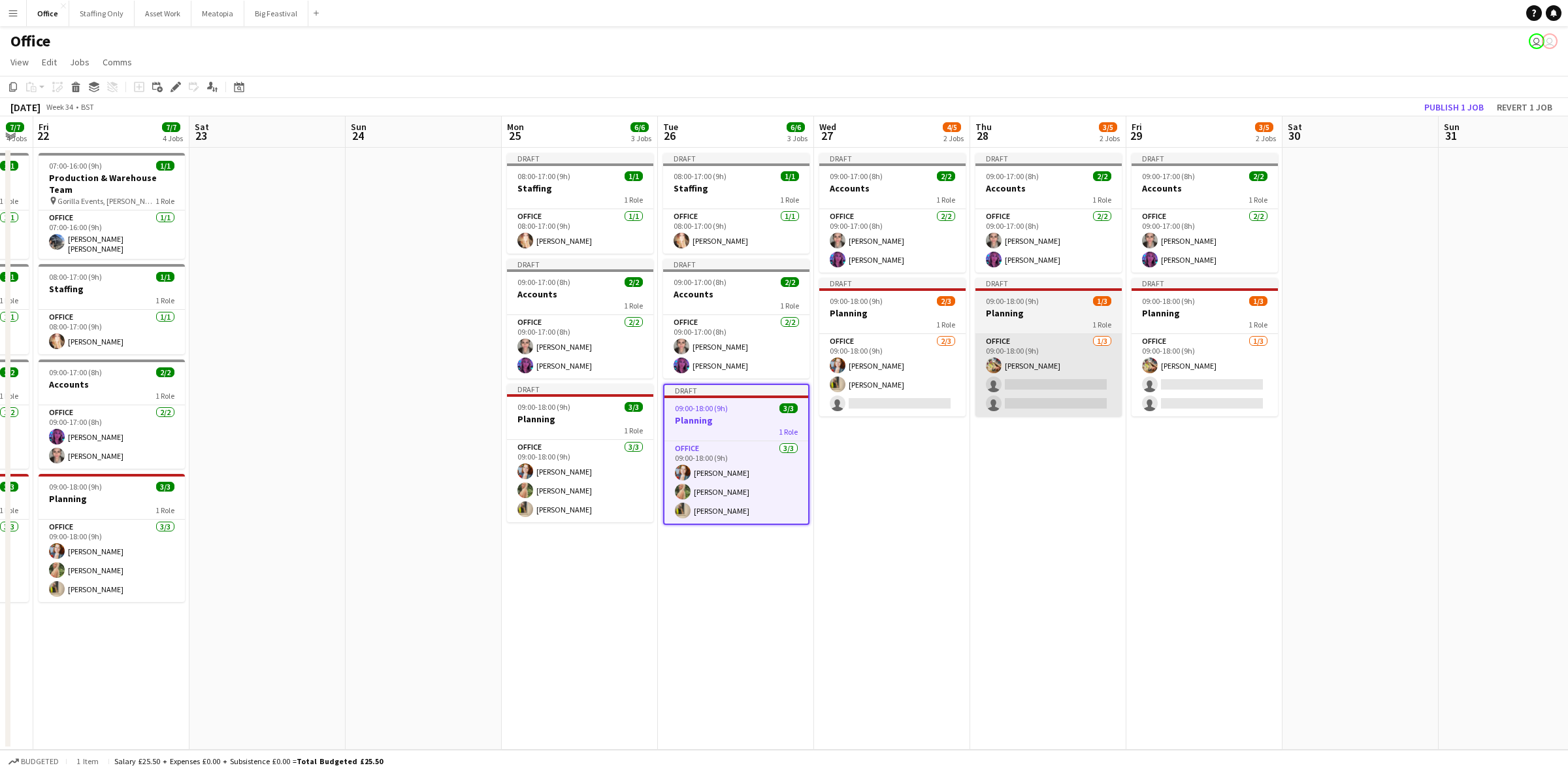
click at [912, 392] on app-card-role "Office 2/3 09:00-18:00 (9h) Kelsie Stewart Katie Armstrong single-neutral-actio…" at bounding box center [892, 375] width 146 height 83
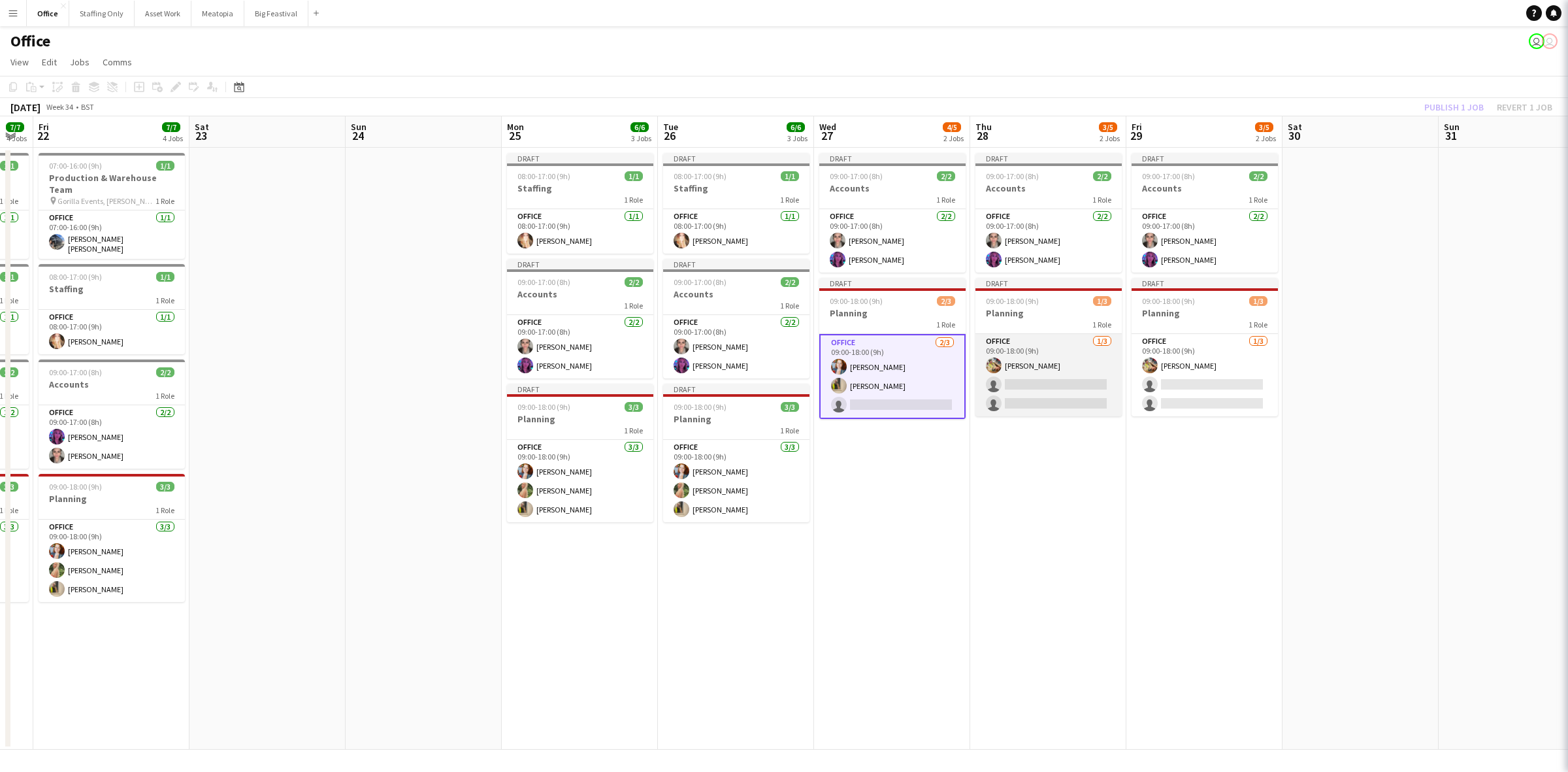
click at [1079, 406] on app-card-role "Office 1/3 09:00-18:00 (9h) Georgina Masterson-Cox single-neutral-actions singl…" at bounding box center [1049, 375] width 146 height 83
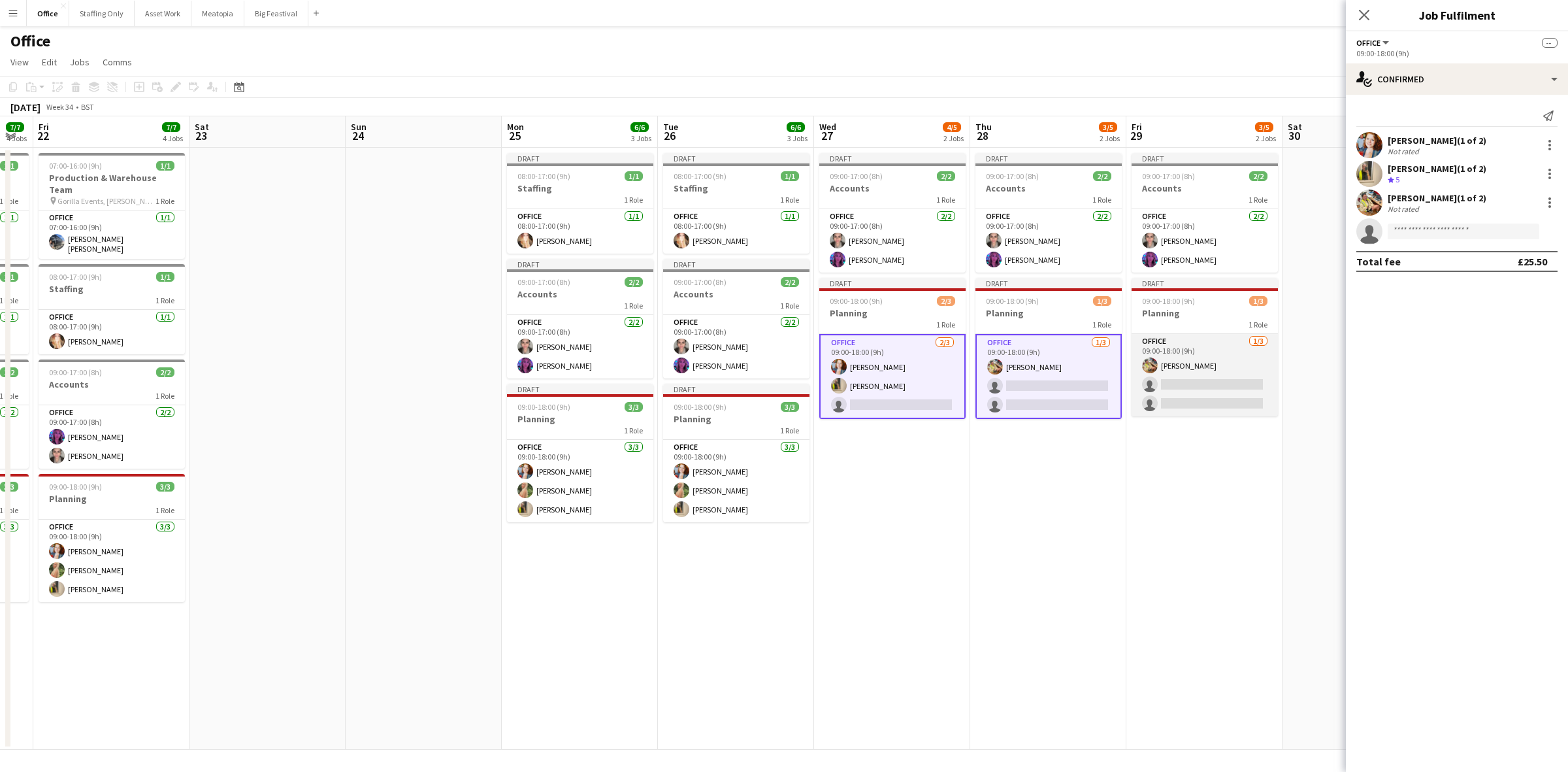
click at [1192, 397] on app-card-role "Office 1/3 09:00-18:00 (9h) Georgina Masterson-Cox single-neutral-actions singl…" at bounding box center [1205, 375] width 146 height 83
click at [1442, 225] on input at bounding box center [1464, 231] width 152 height 15
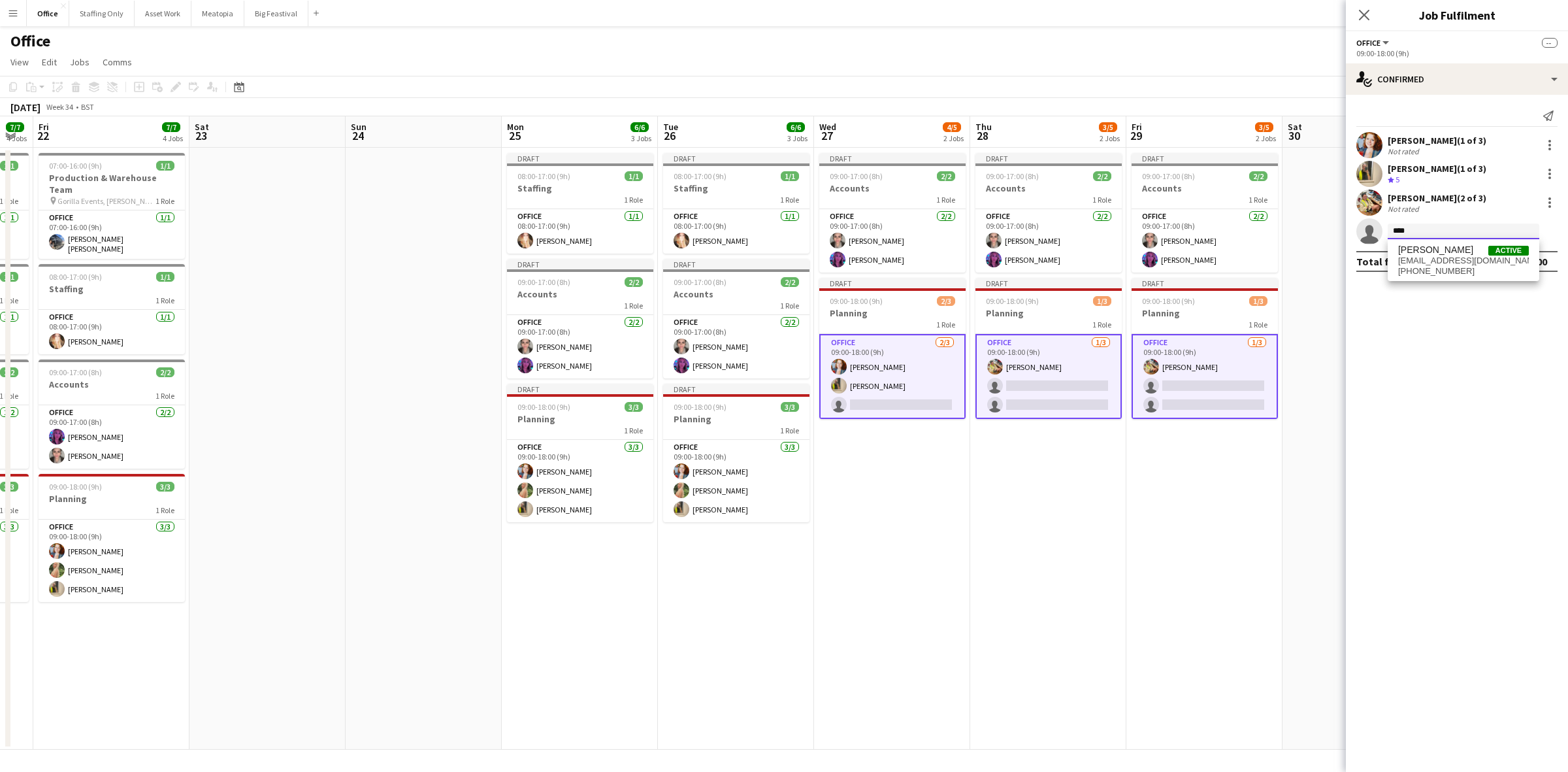
type input "****"
click at [1471, 283] on mat-expansion-panel "check Confirmed Send notification Kelsie Stewart (1 of 3) Not rated Katie Armst…" at bounding box center [1457, 433] width 222 height 678
click at [1433, 225] on input "****" at bounding box center [1464, 231] width 152 height 15
click at [1445, 253] on span "[PERSON_NAME]" at bounding box center [1435, 250] width 75 height 11
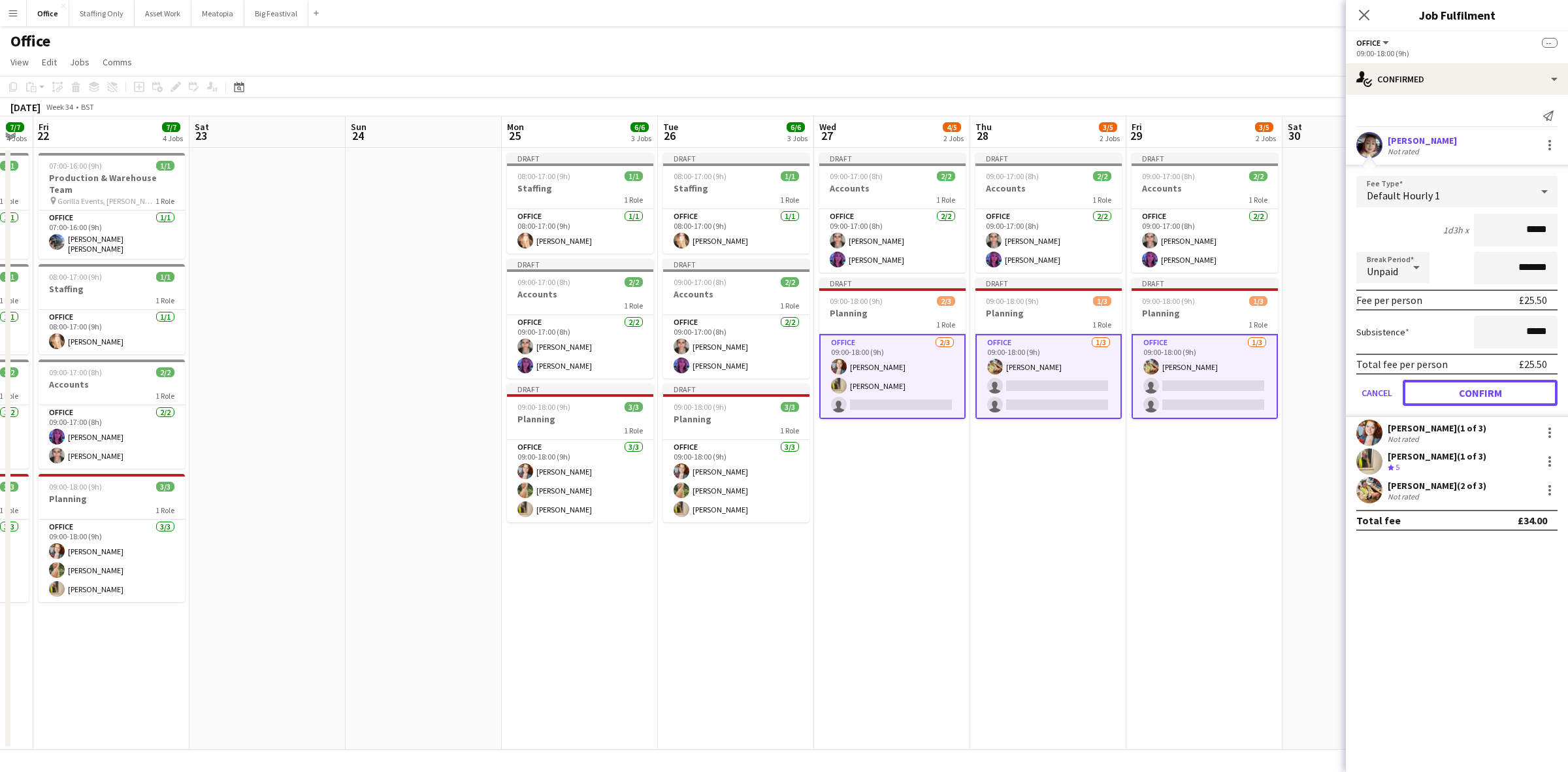
click at [1474, 399] on button "Confirm" at bounding box center [1480, 392] width 155 height 26
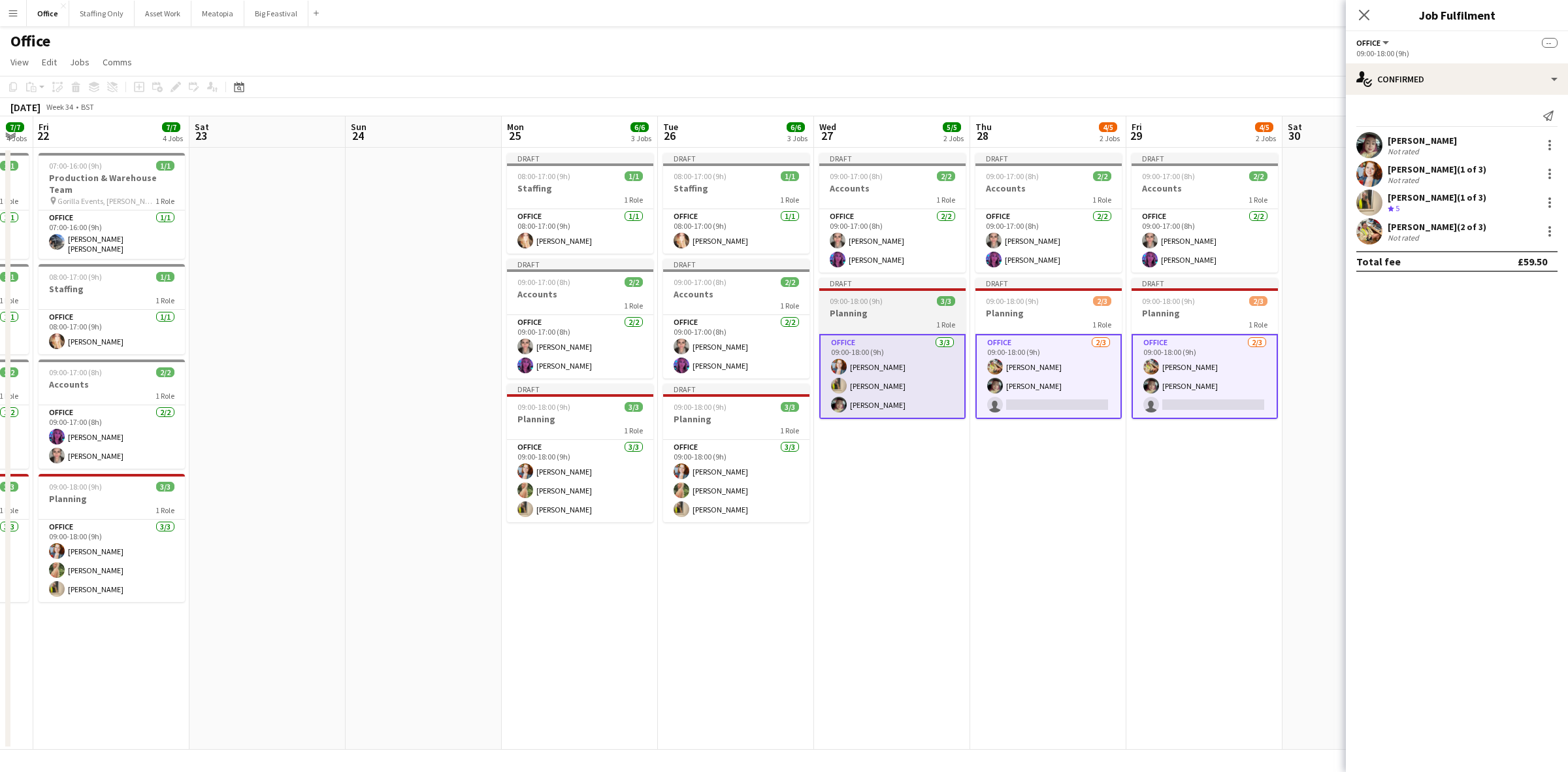
click at [874, 322] on div "1 Role" at bounding box center [892, 324] width 146 height 11
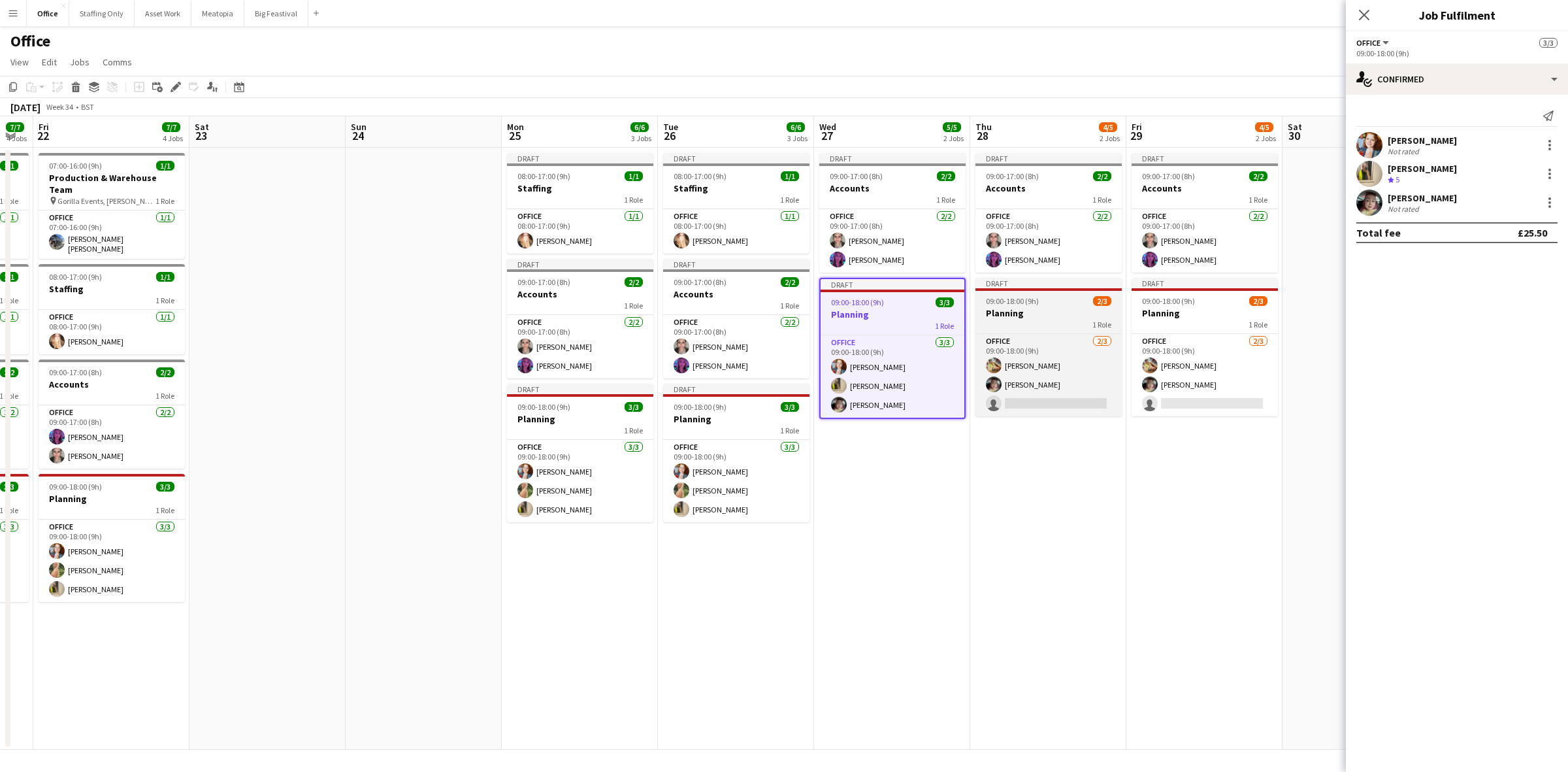
drag, startPoint x: 1070, startPoint y: 312, endPoint x: 1118, endPoint y: 315, distance: 48.1
click at [1070, 312] on h3 "Planning" at bounding box center [1049, 312] width 146 height 12
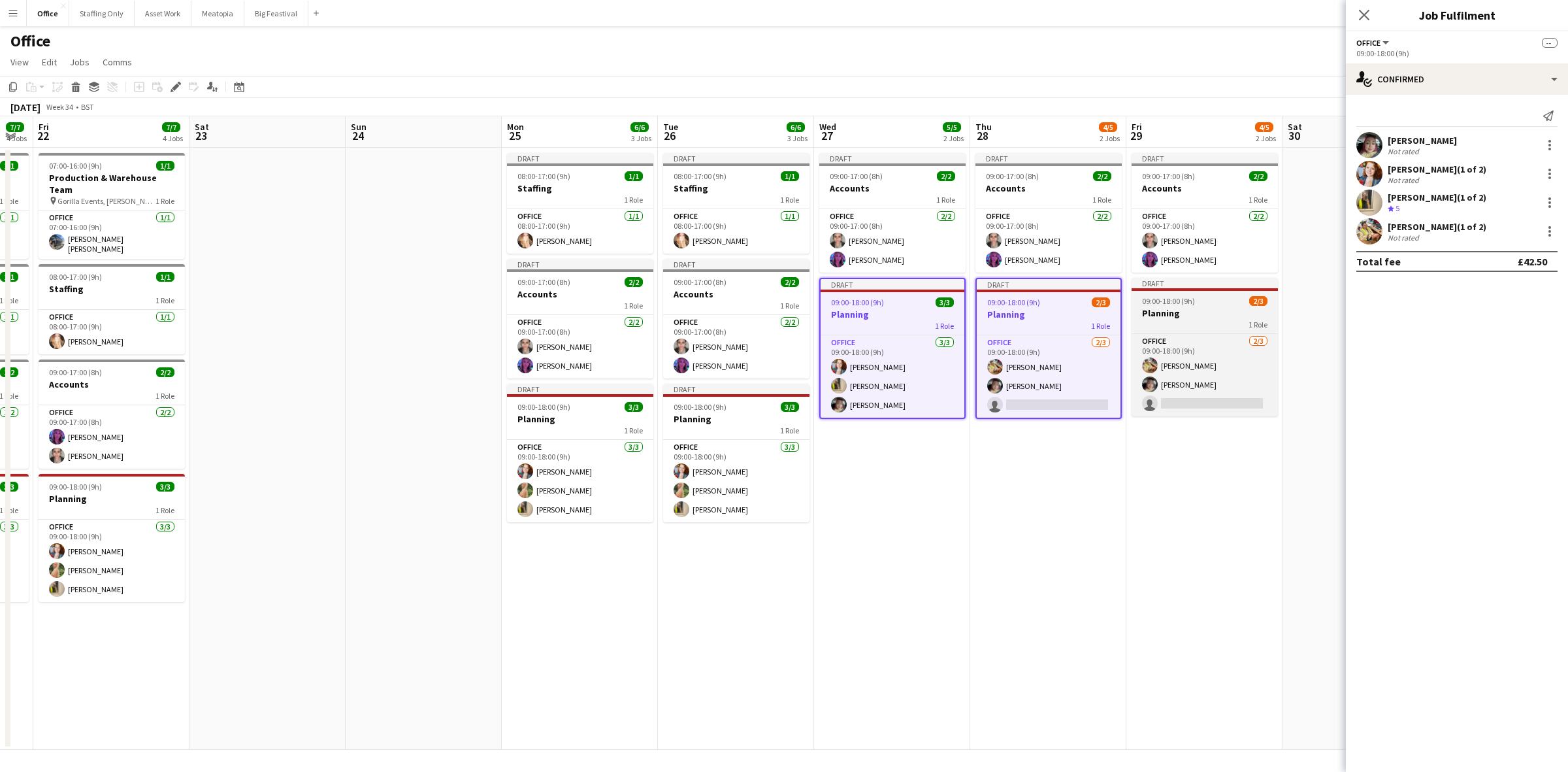
click at [1189, 316] on h3 "Planning" at bounding box center [1205, 312] width 146 height 12
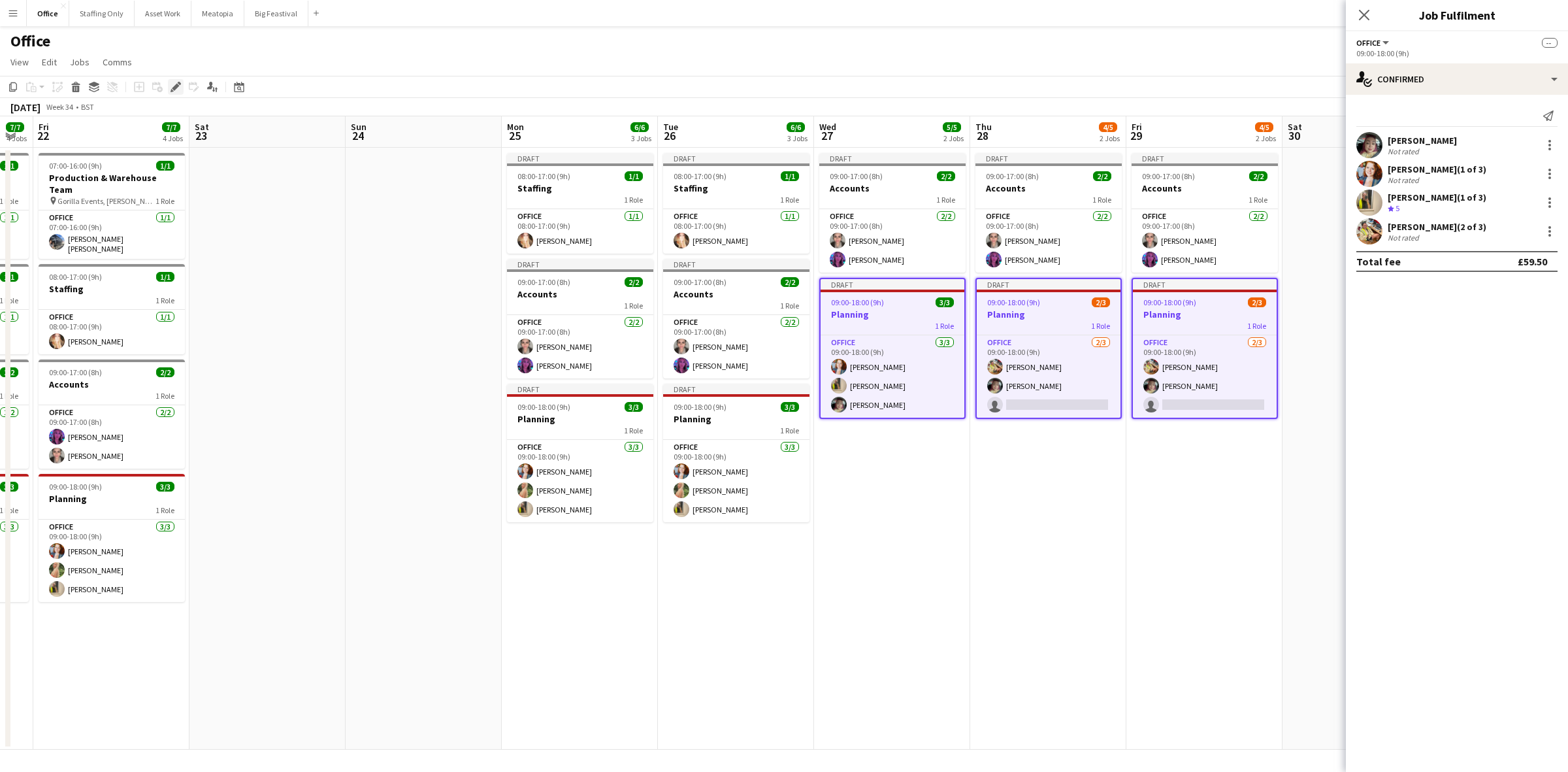
click at [178, 85] on icon "Edit" at bounding box center [176, 87] width 11 height 11
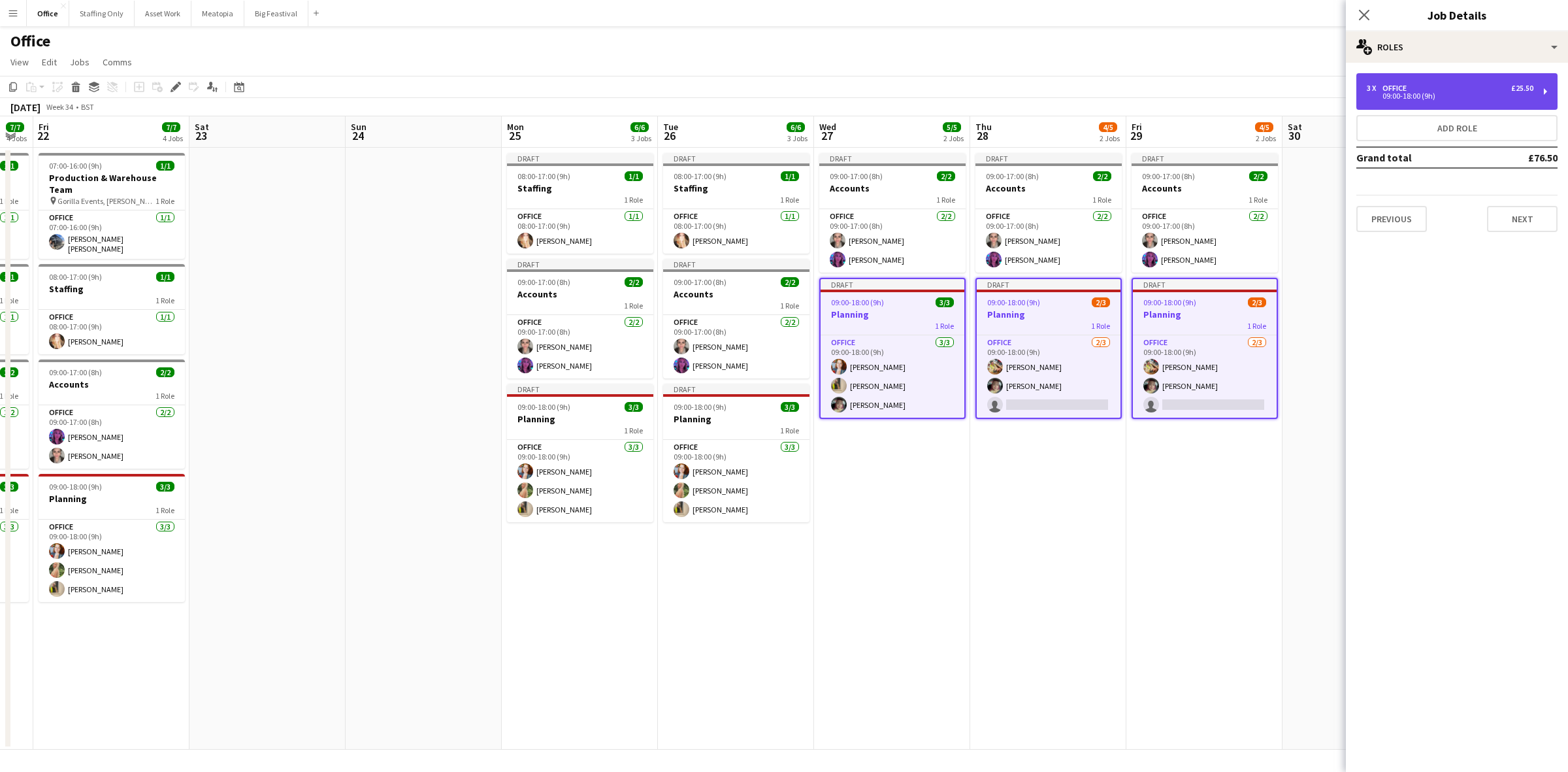
click at [1403, 99] on div "09:00-18:00 (9h)" at bounding box center [1451, 95] width 167 height 6
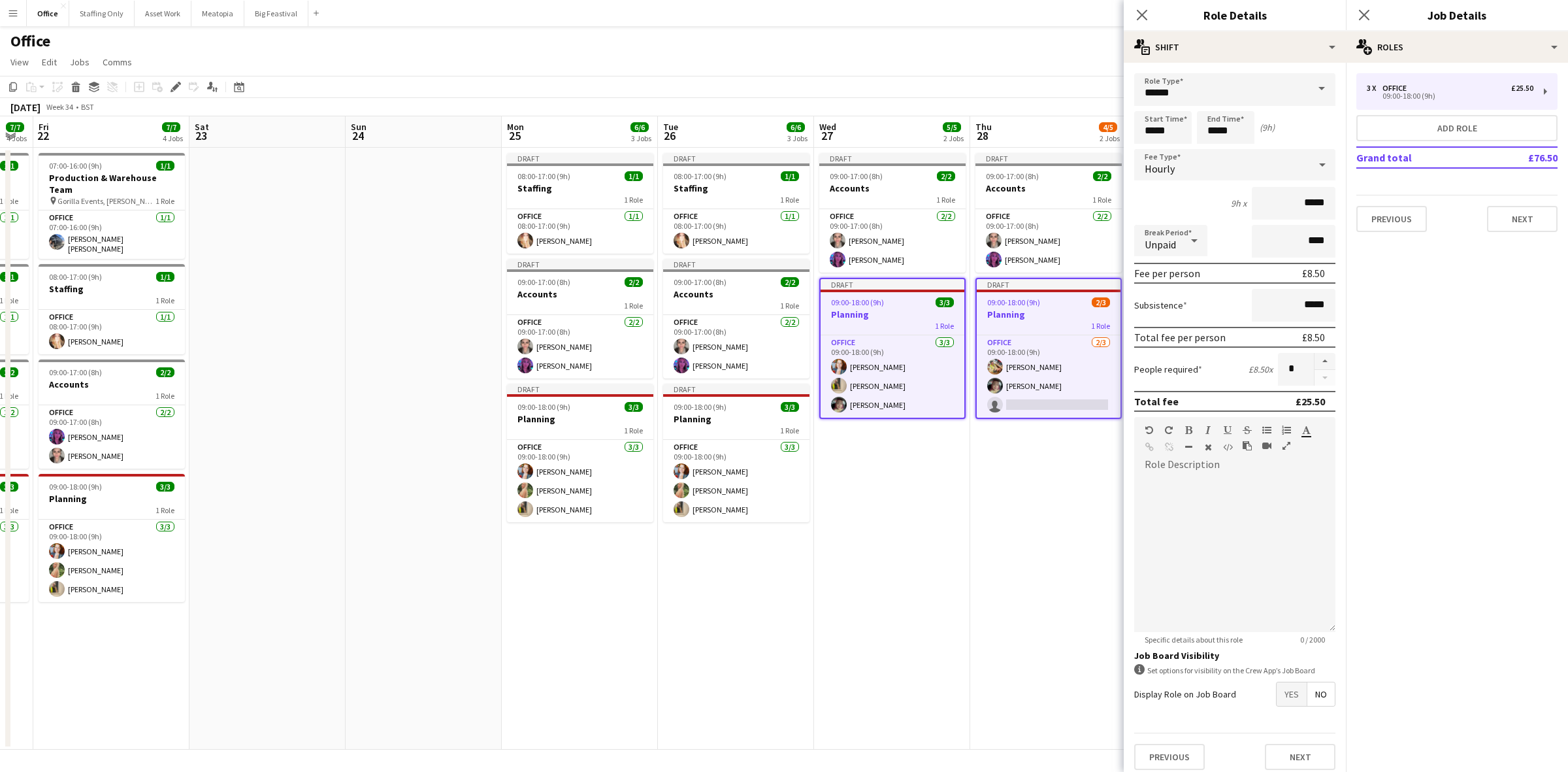
click at [1314, 380] on div at bounding box center [1325, 370] width 22 height 33
click at [1011, 488] on app-date-cell "Draft 09:00-17:00 (8h) 2/2 Accounts 1 Role Office 2/2 09:00-17:00 (8h) Amela Su…" at bounding box center [1049, 449] width 156 height 602
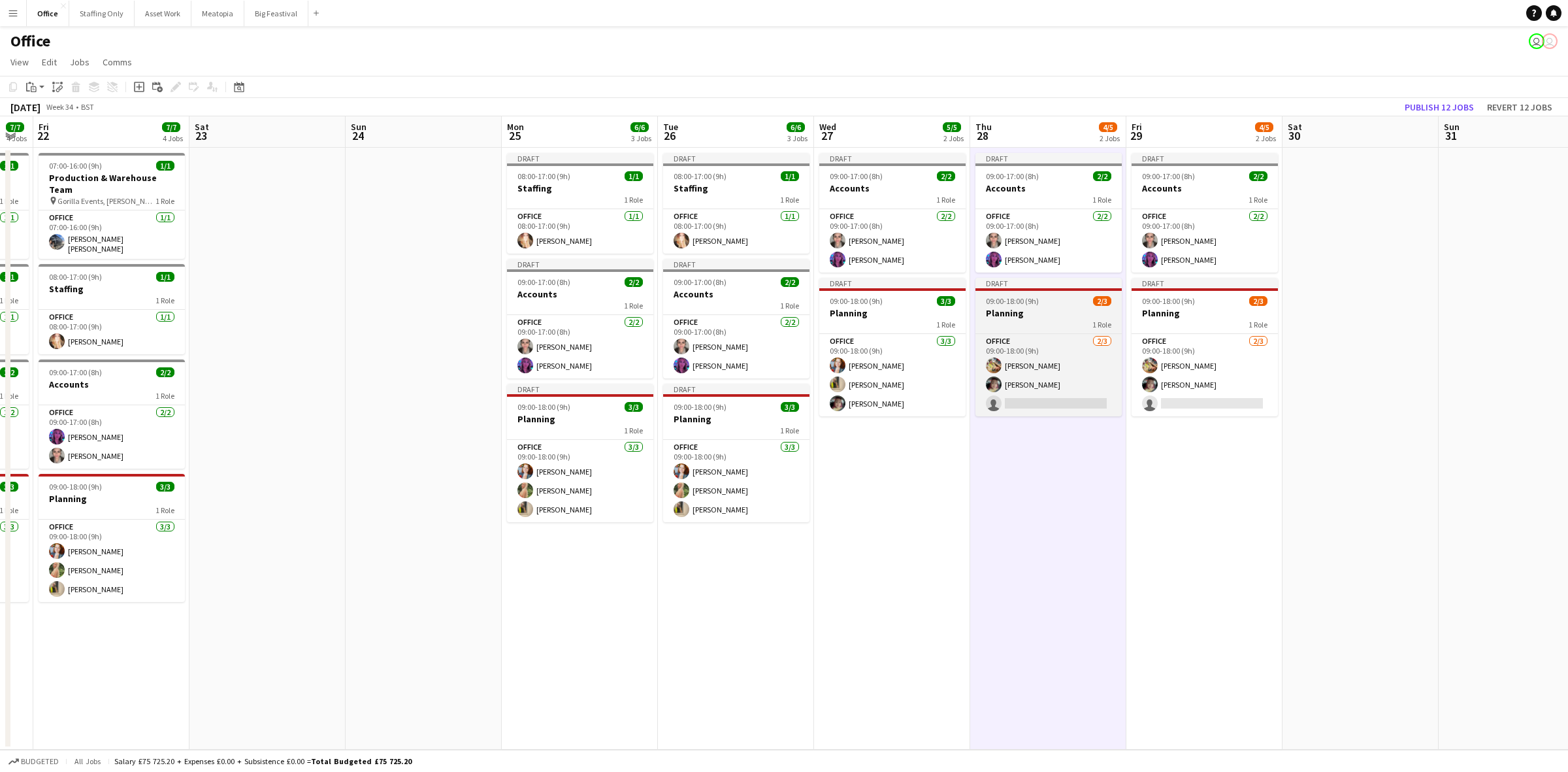
click at [1013, 312] on h3 "Planning" at bounding box center [1049, 312] width 146 height 12
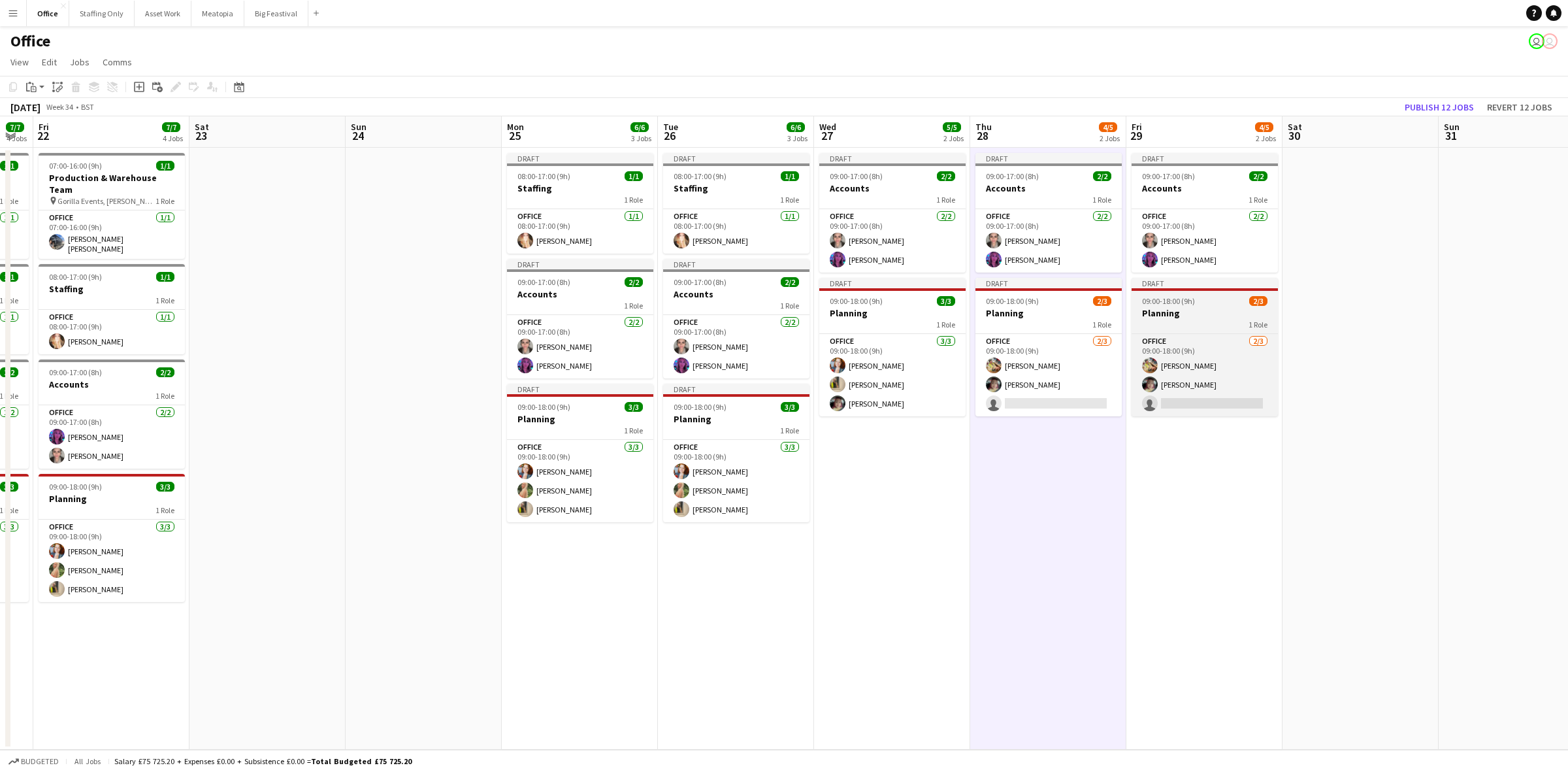
click at [1184, 304] on span "09:00-18:00 (9h)" at bounding box center [1169, 301] width 53 height 10
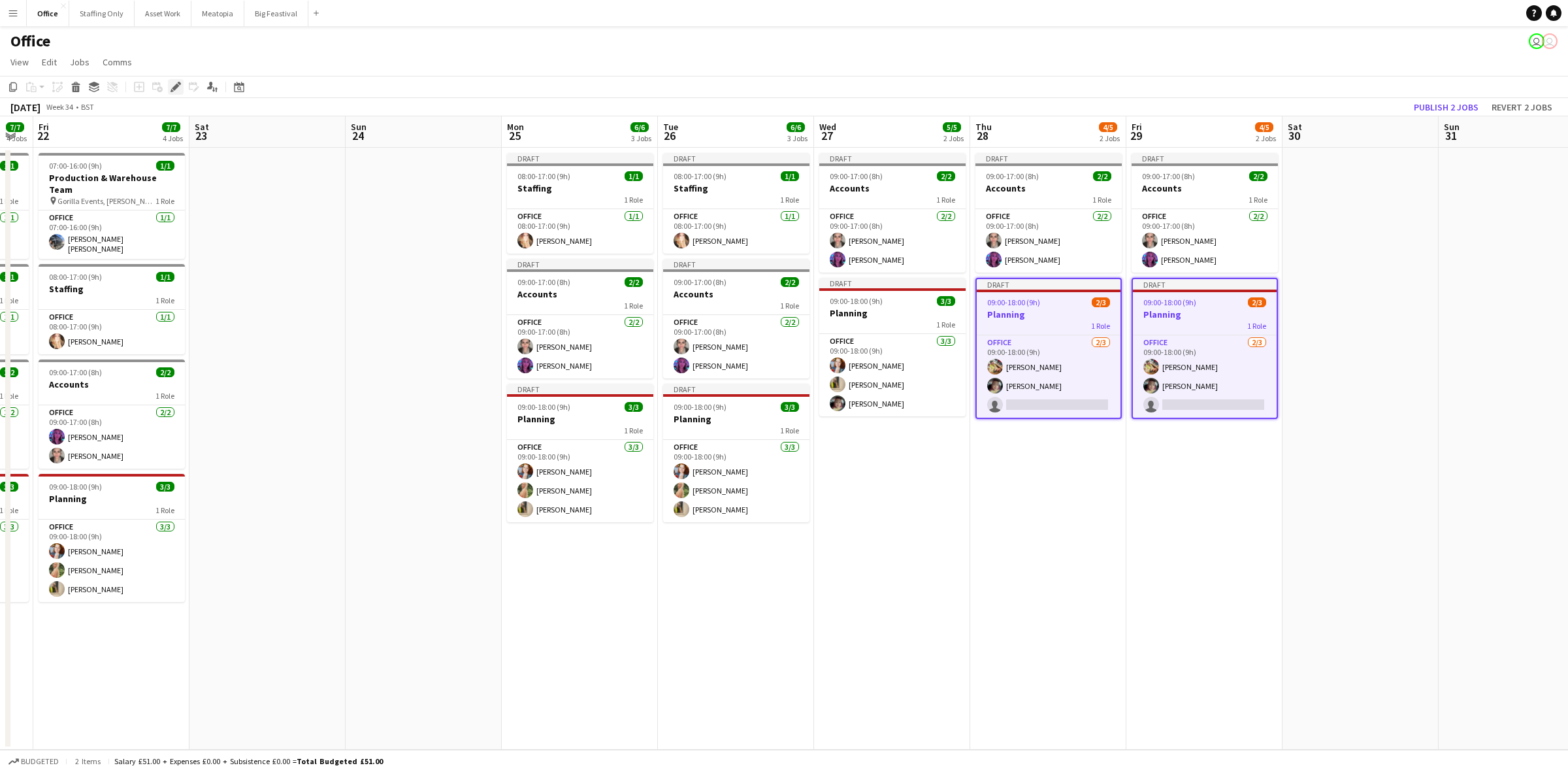
click at [173, 83] on icon "Edit" at bounding box center [176, 87] width 11 height 11
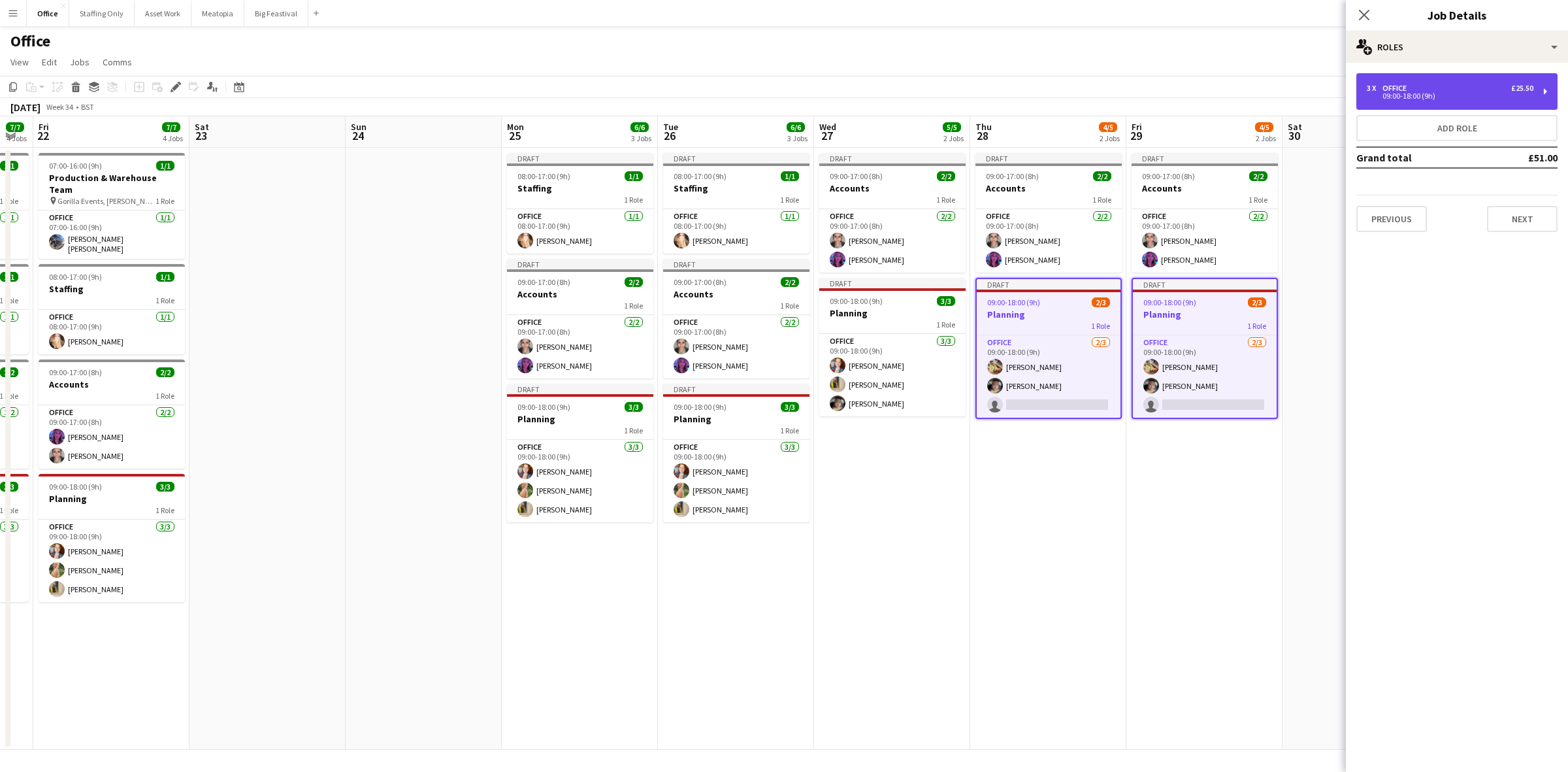
click at [1392, 108] on div "3 x Office £25.50 09:00-18:00 (9h)" at bounding box center [1457, 92] width 202 height 36
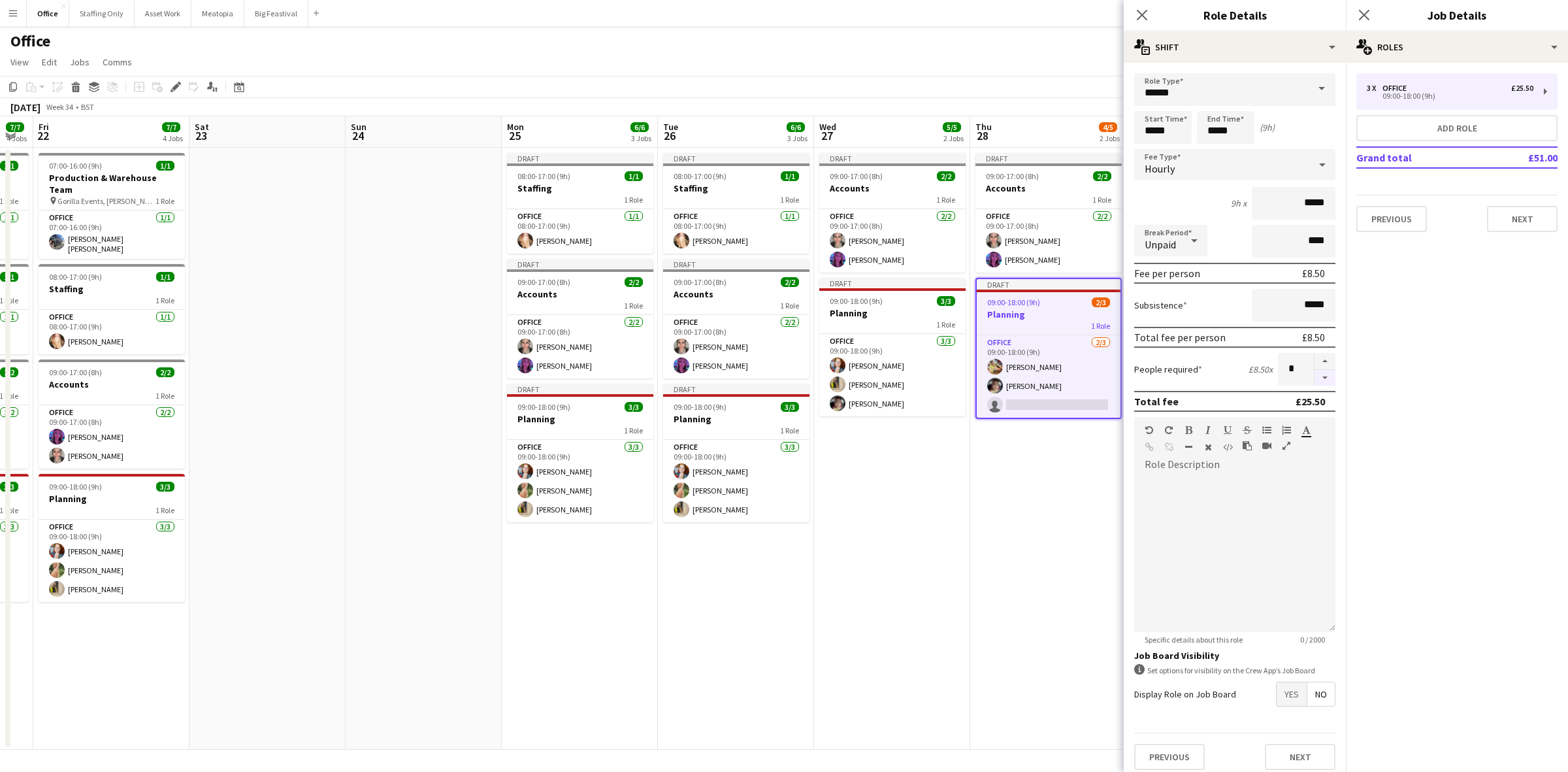
click at [1318, 378] on button "button" at bounding box center [1325, 378] width 21 height 16
type input "*"
click at [1363, 11] on icon "Close pop-in" at bounding box center [1365, 15] width 13 height 13
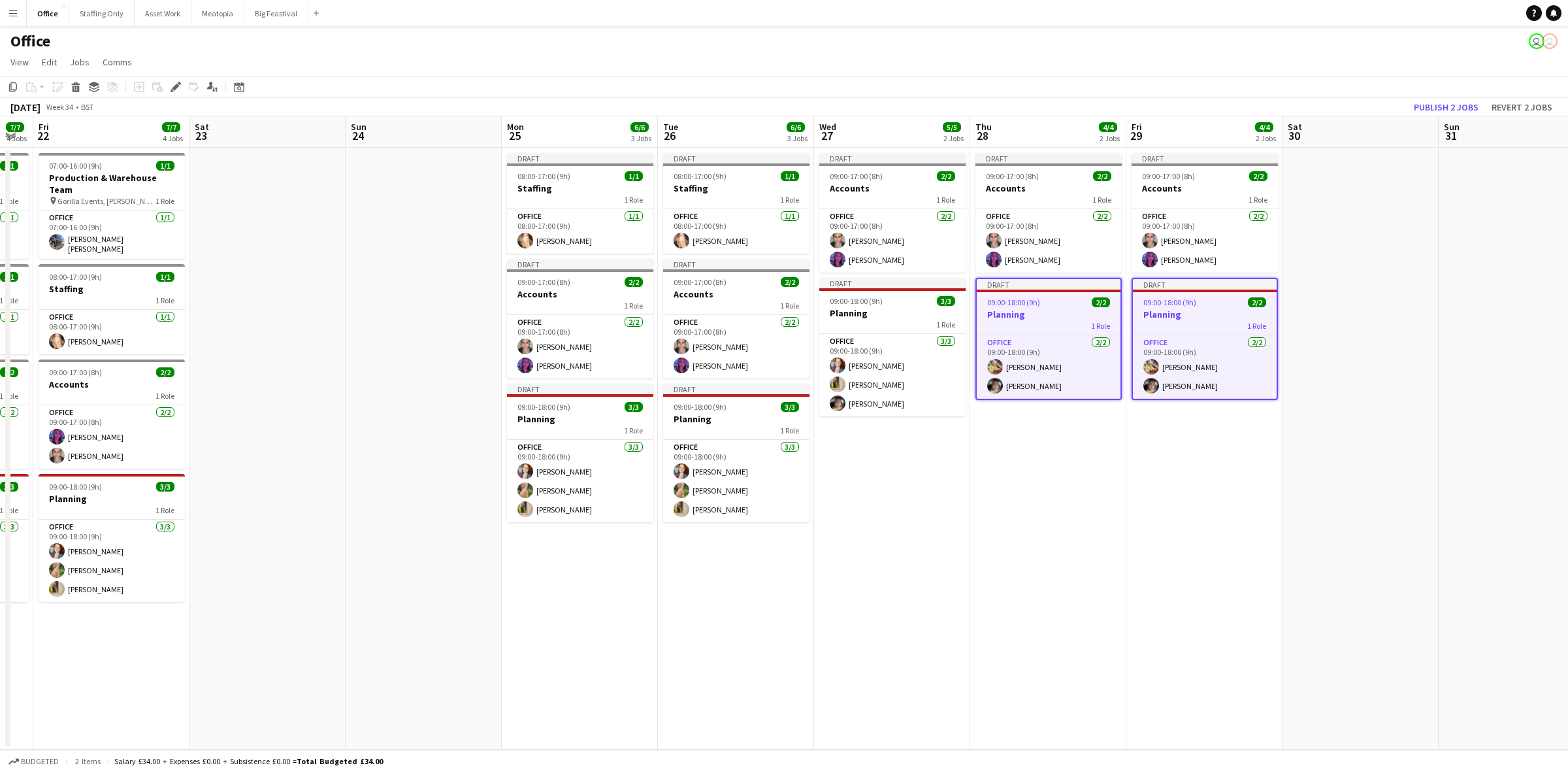
click at [907, 474] on app-date-cell "Draft 09:00-17:00 (8h) 2/2 Accounts 1 Role Office 2/2 09:00-17:00 (8h) Amela Su…" at bounding box center [892, 449] width 156 height 602
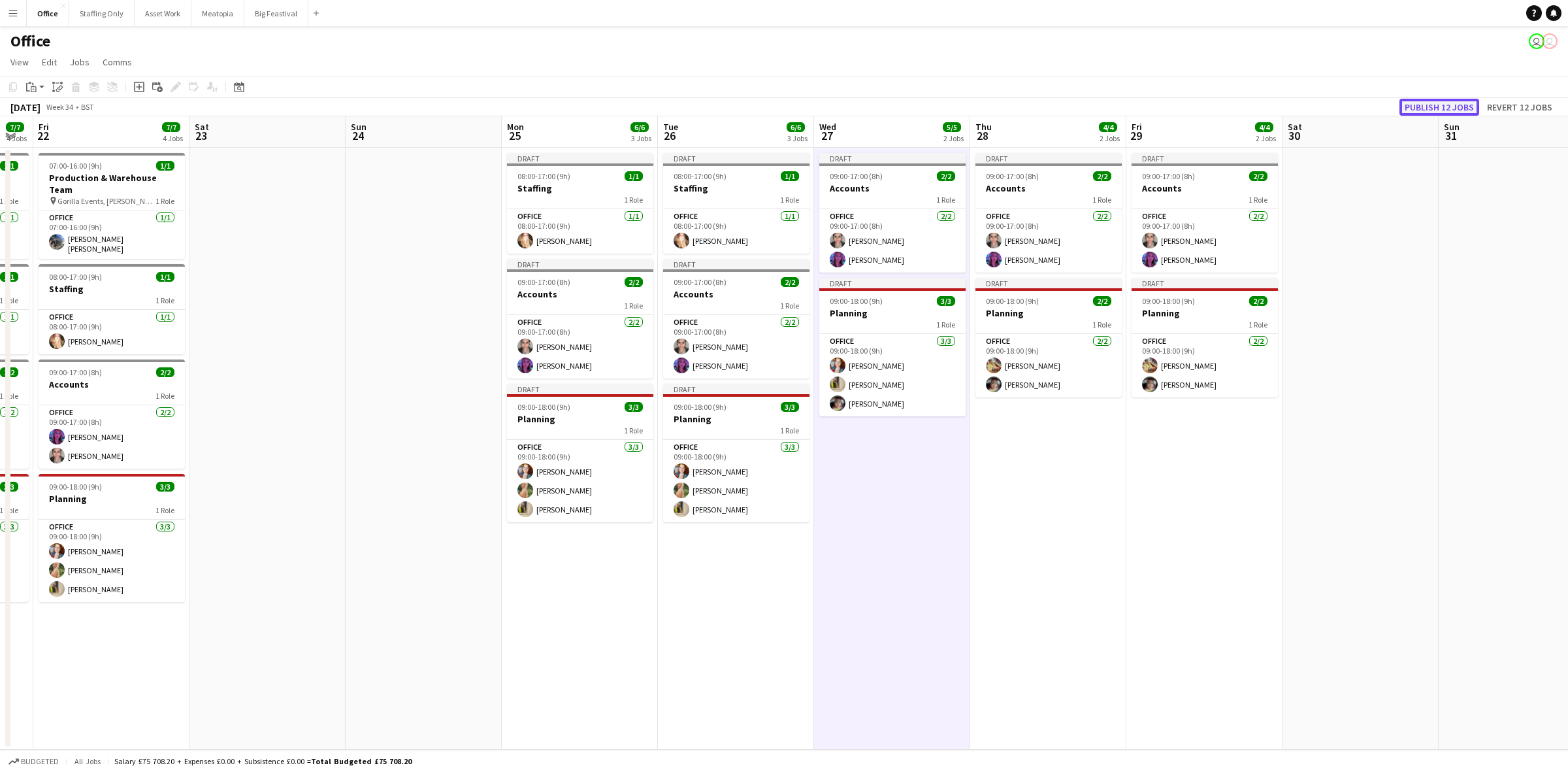
click at [1443, 106] on button "Publish 12 jobs" at bounding box center [1440, 107] width 80 height 17
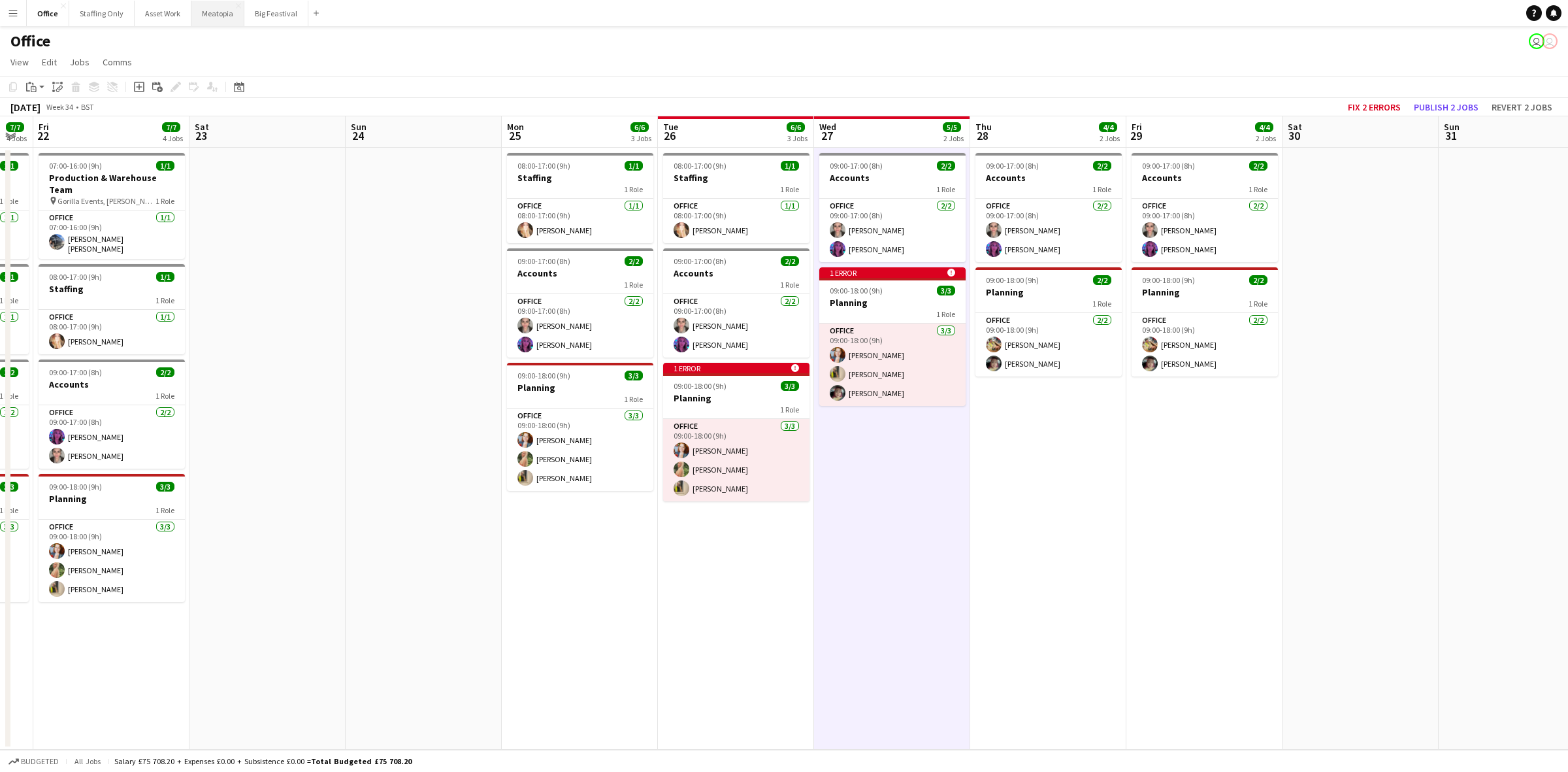
click at [204, 8] on button "Meatopia Close" at bounding box center [218, 14] width 53 height 25
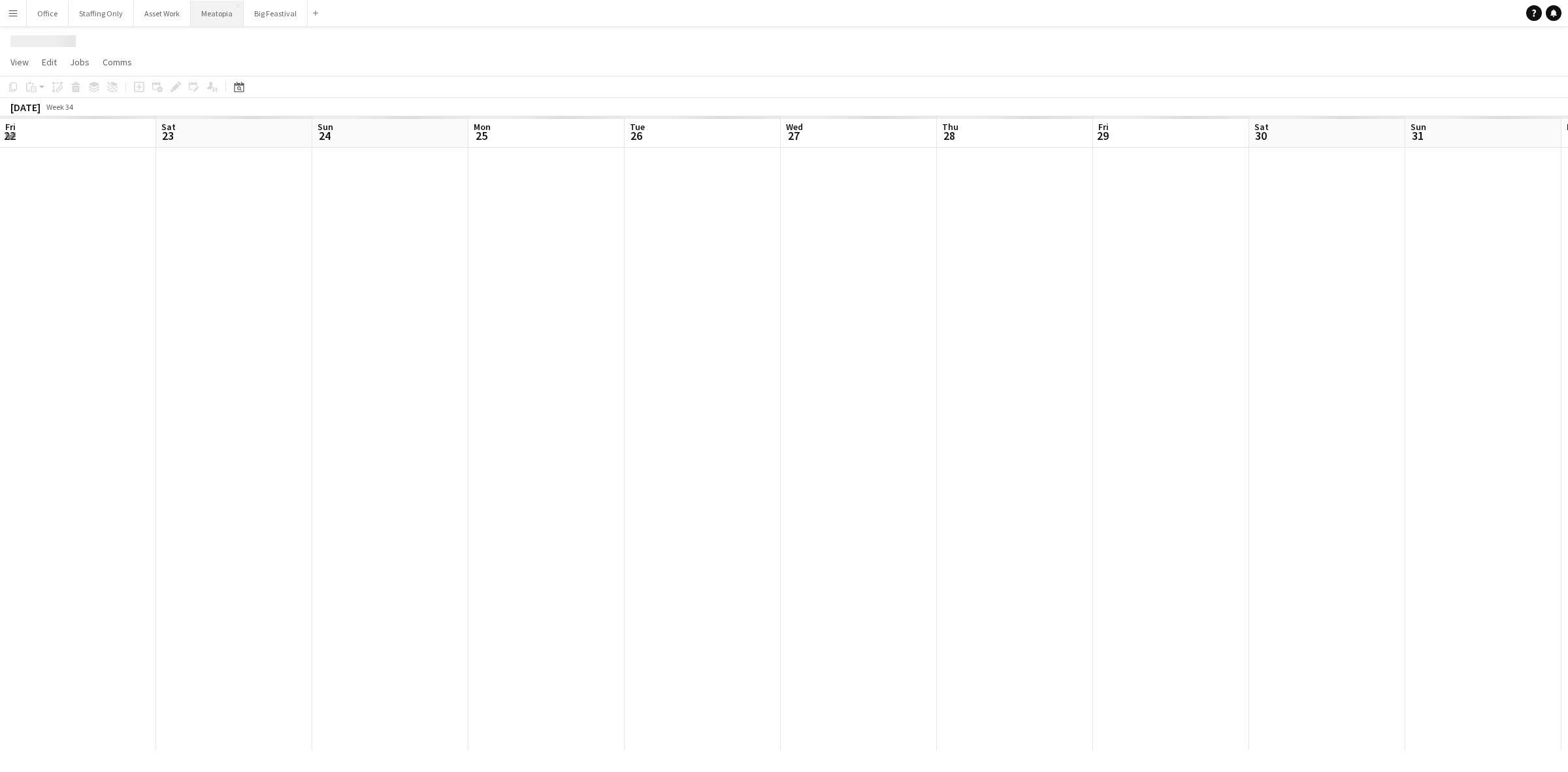
scroll to position [0, 313]
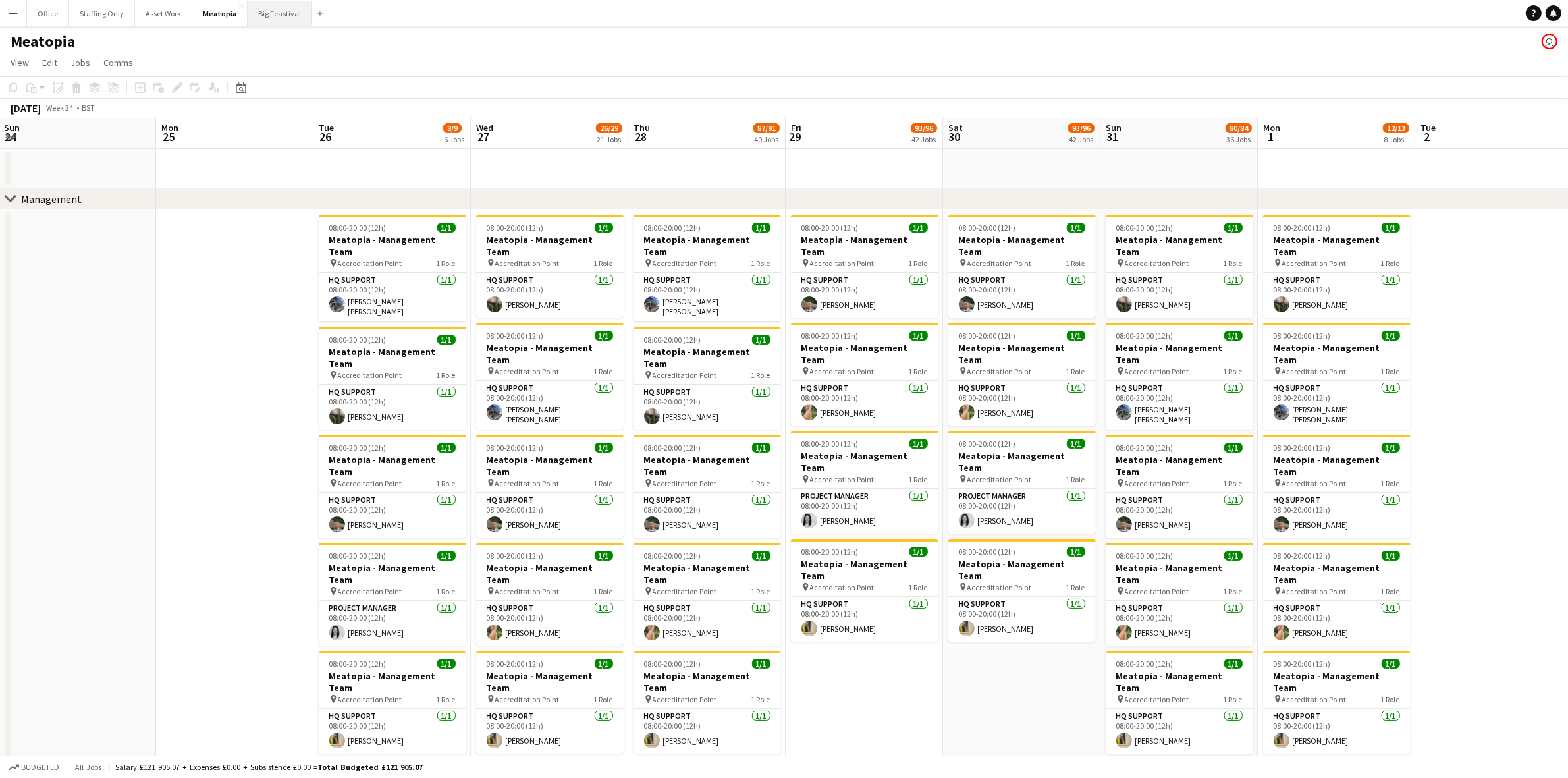
click at [265, 20] on button "Big Feastival Close" at bounding box center [280, 14] width 65 height 26
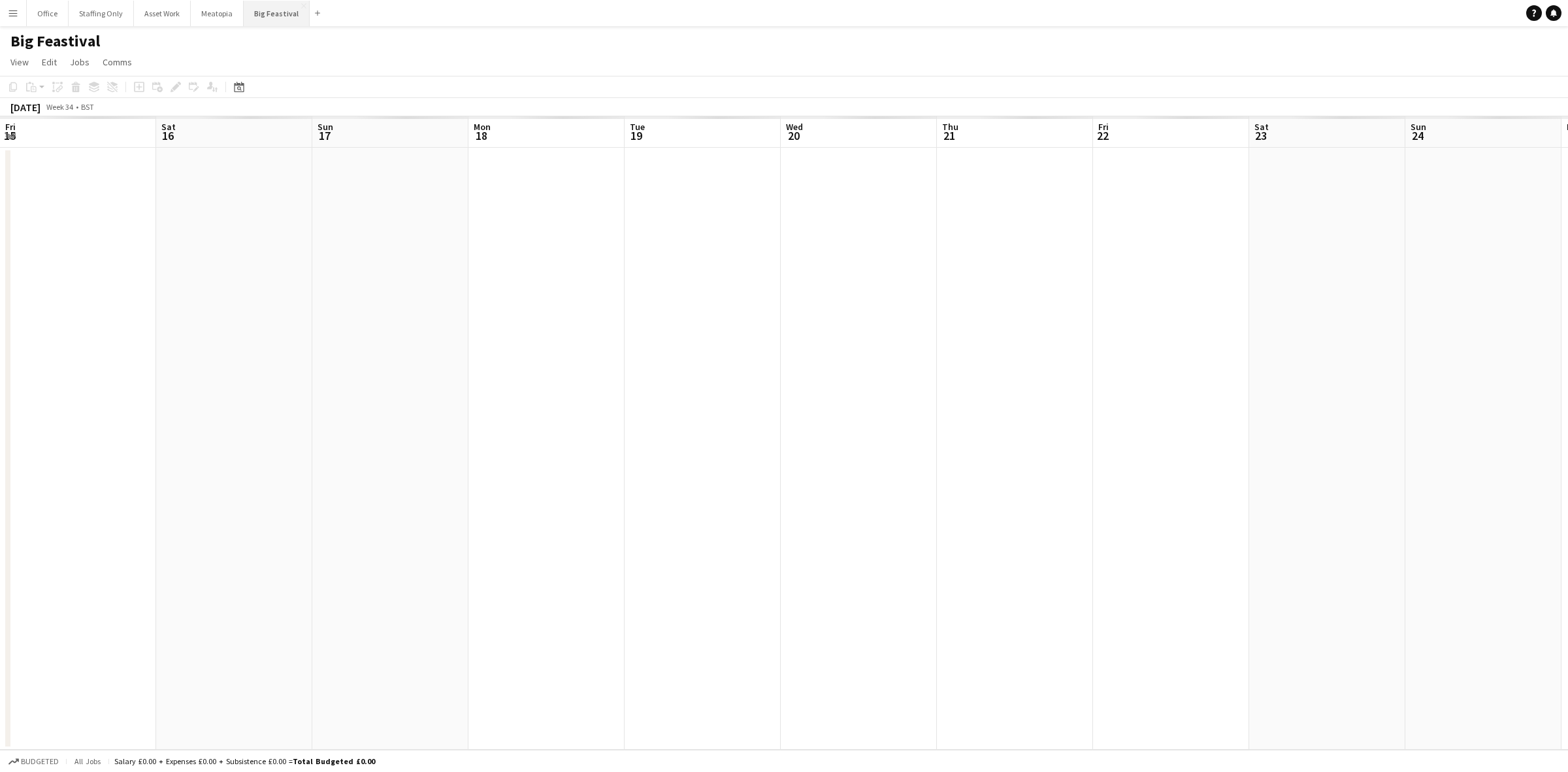
scroll to position [0, 475]
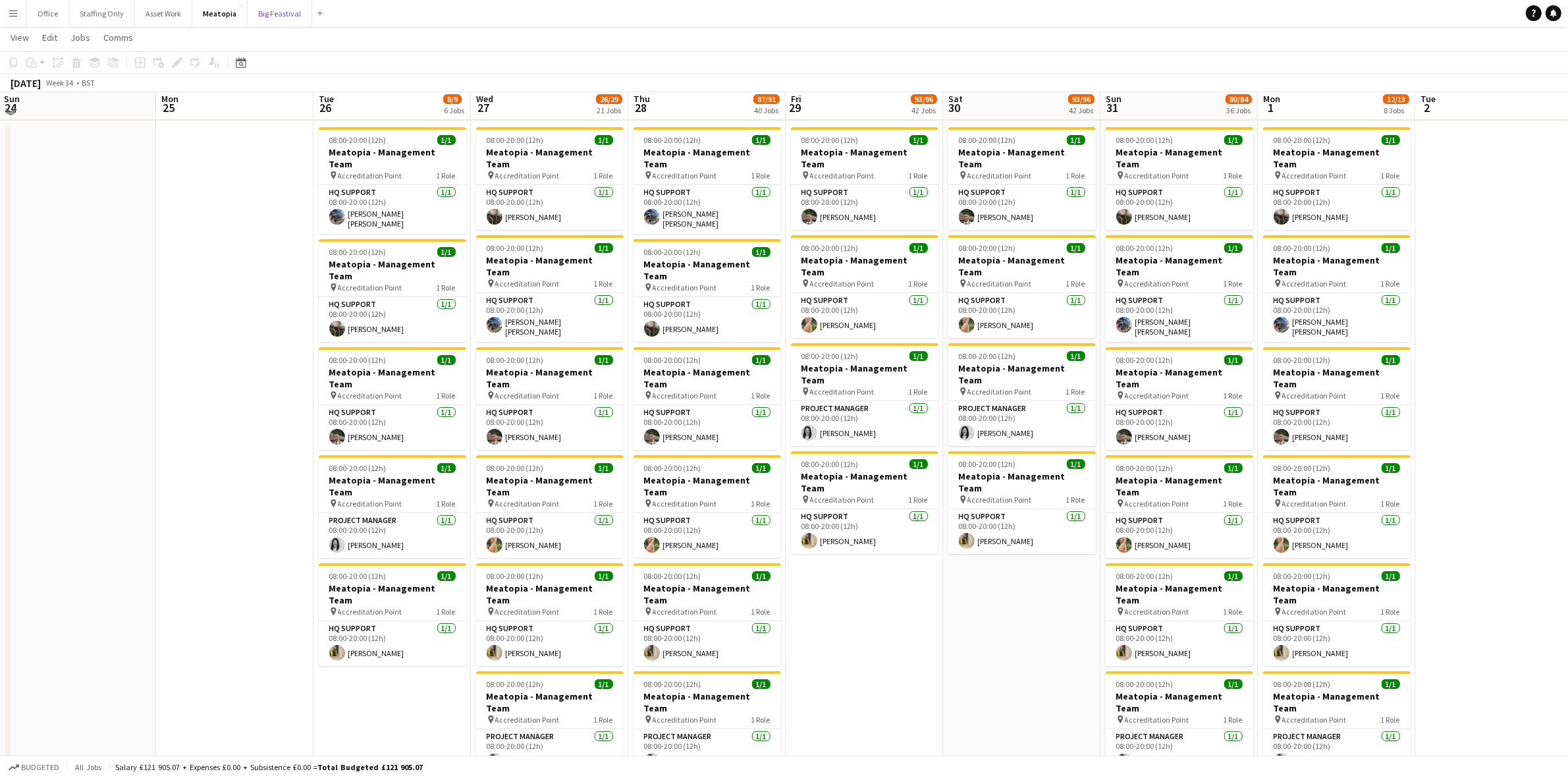
scroll to position [82, 0]
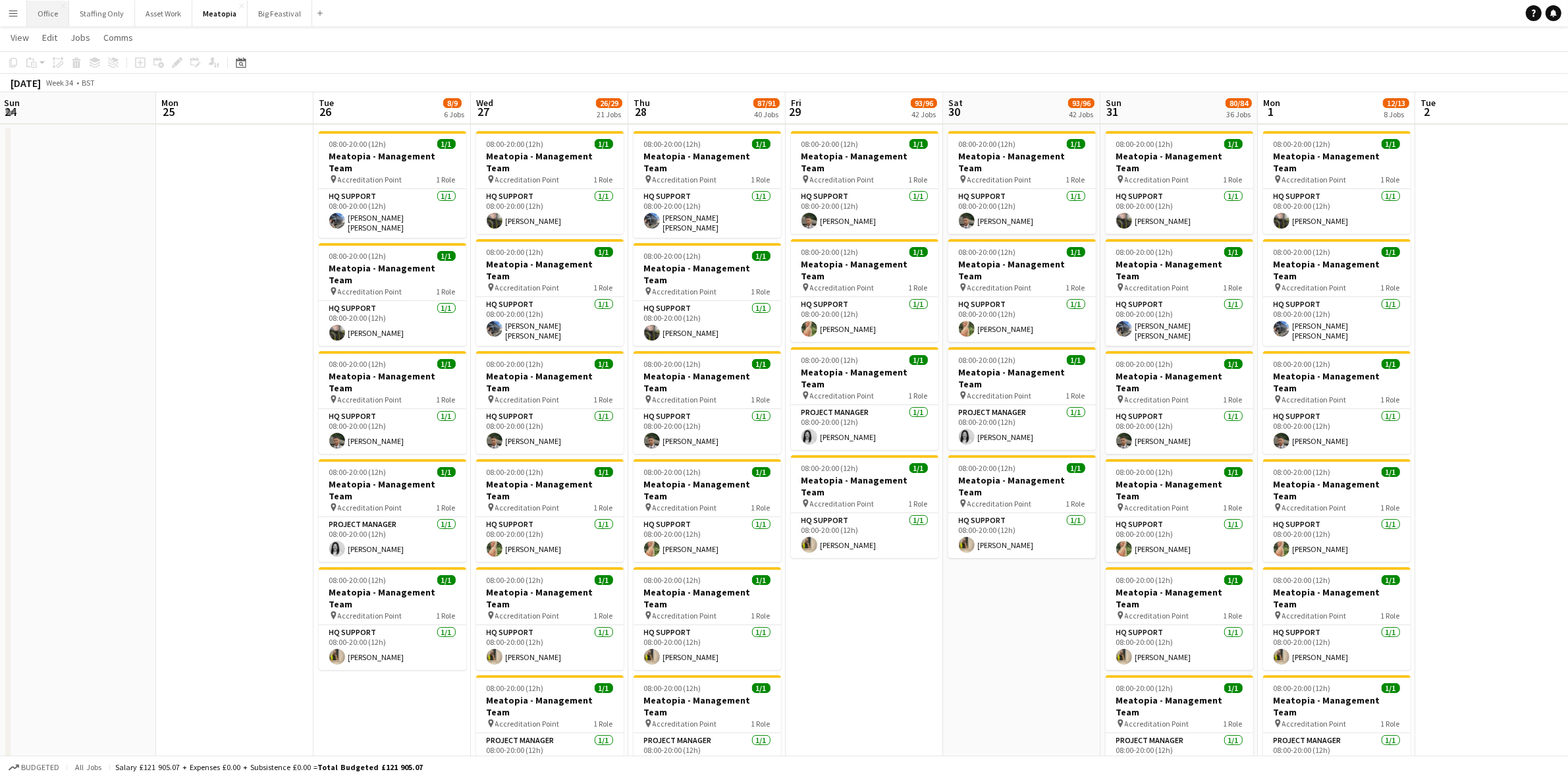
click at [40, 23] on button "Office Close" at bounding box center [48, 14] width 42 height 26
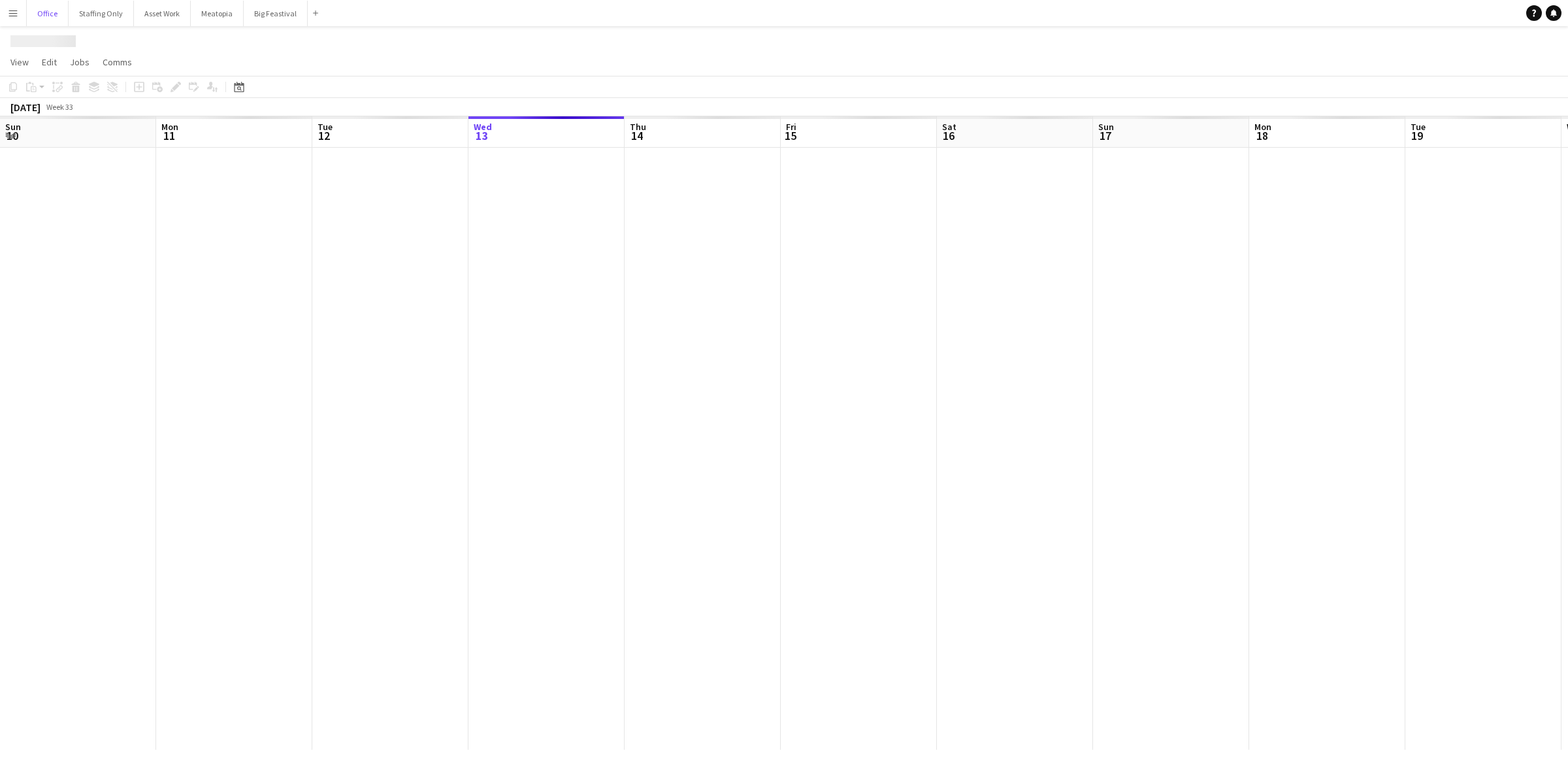
scroll to position [0, 311]
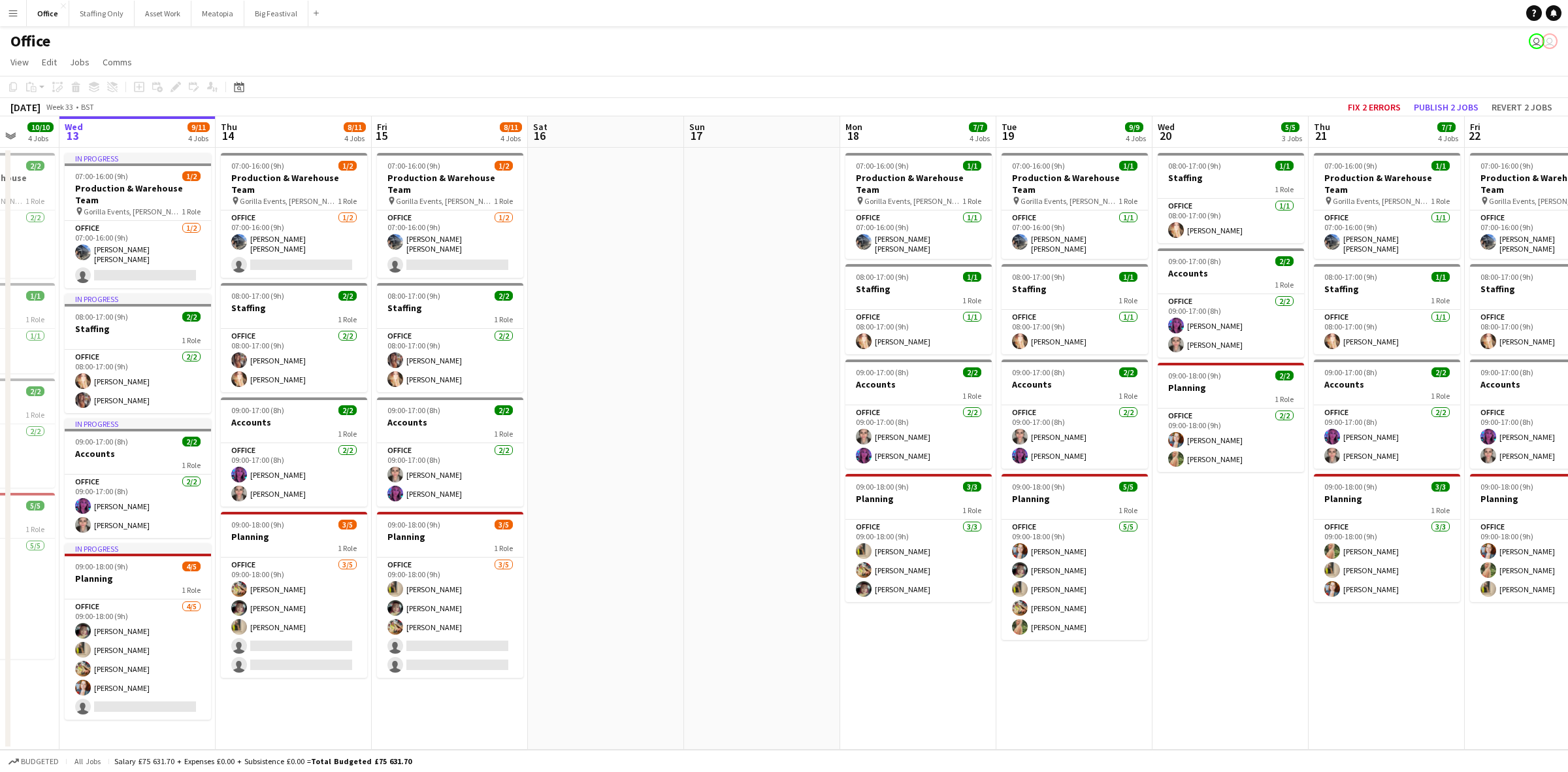
drag, startPoint x: 923, startPoint y: 569, endPoint x: 528, endPoint y: 577, distance: 395.1
click at [469, 573] on app-calendar-viewport "Sun 10 Mon 11 10/10 4 Jobs Tue 12 10/10 4 Jobs Wed 13 9/11 4 Jobs Thu 14 8/11 4…" at bounding box center [784, 432] width 1568 height 633
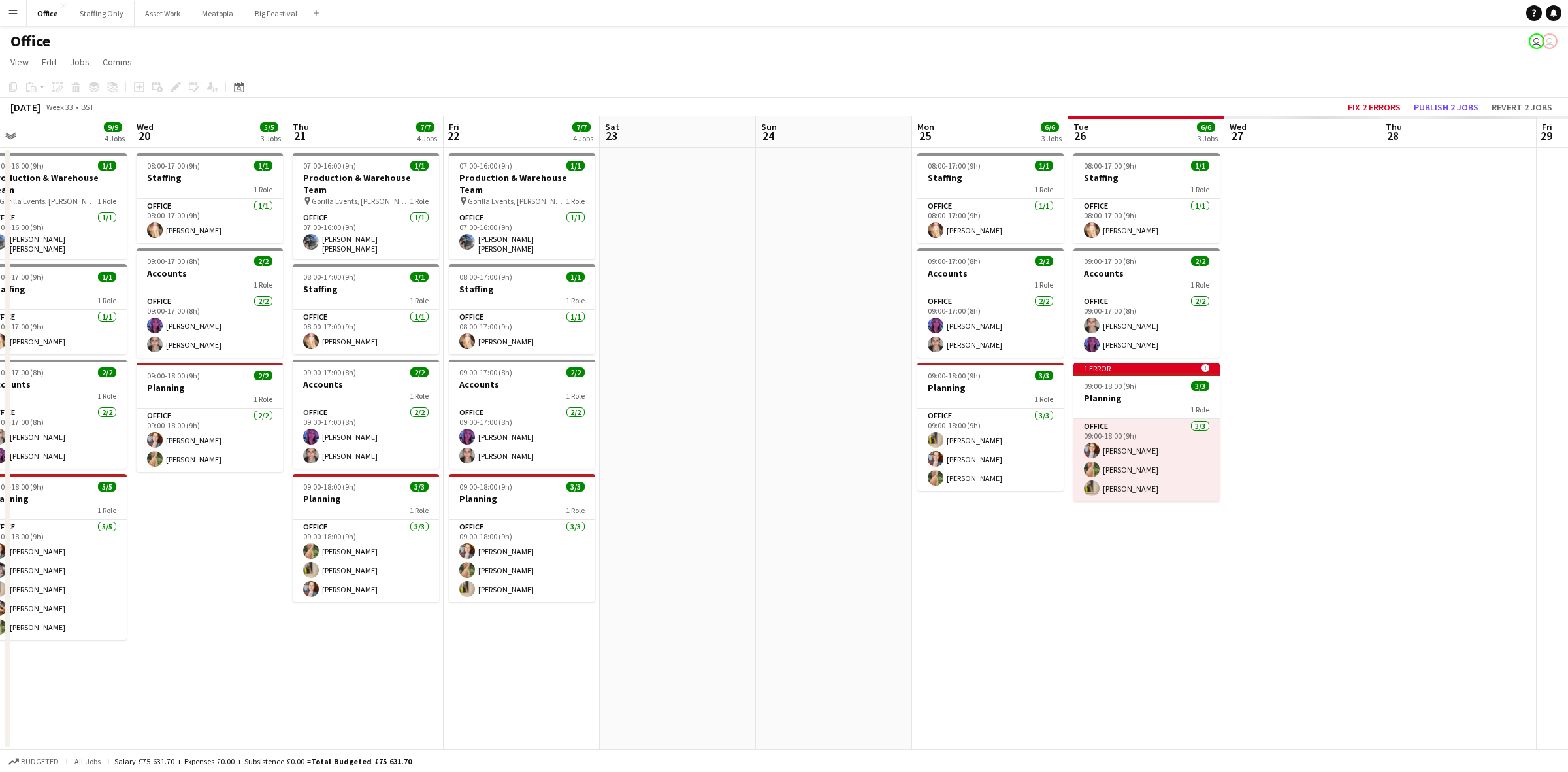
drag, startPoint x: 1351, startPoint y: 660, endPoint x: 668, endPoint y: 678, distance: 683.2
click at [667, 678] on app-calendar-viewport "Sat 16 Sun 17 Mon 18 7/7 4 Jobs Tue 19 9/9 4 Jobs Wed 20 5/5 3 Jobs Thu 21 7/7 …" at bounding box center [784, 432] width 1568 height 633
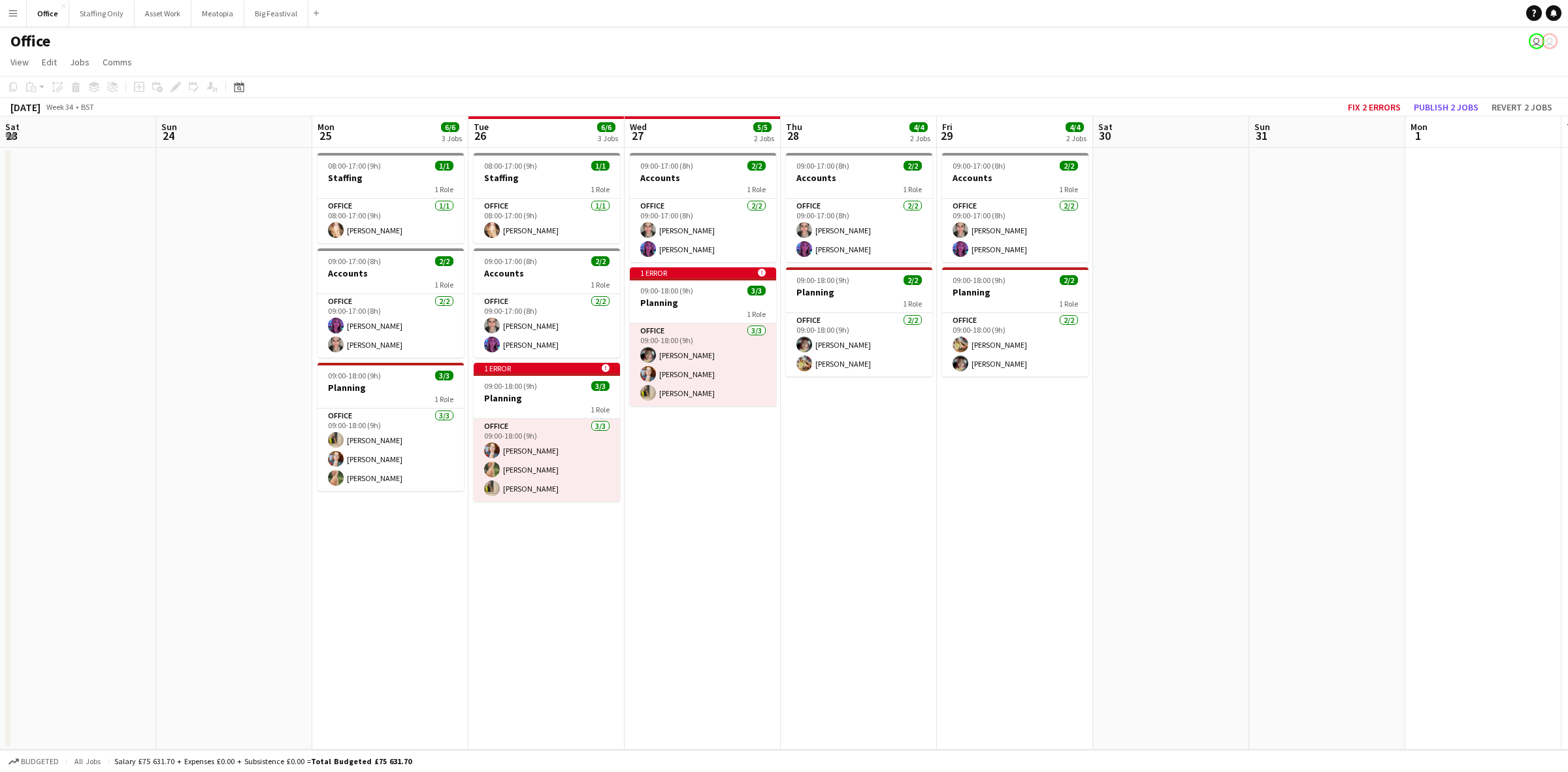
scroll to position [0, 486]
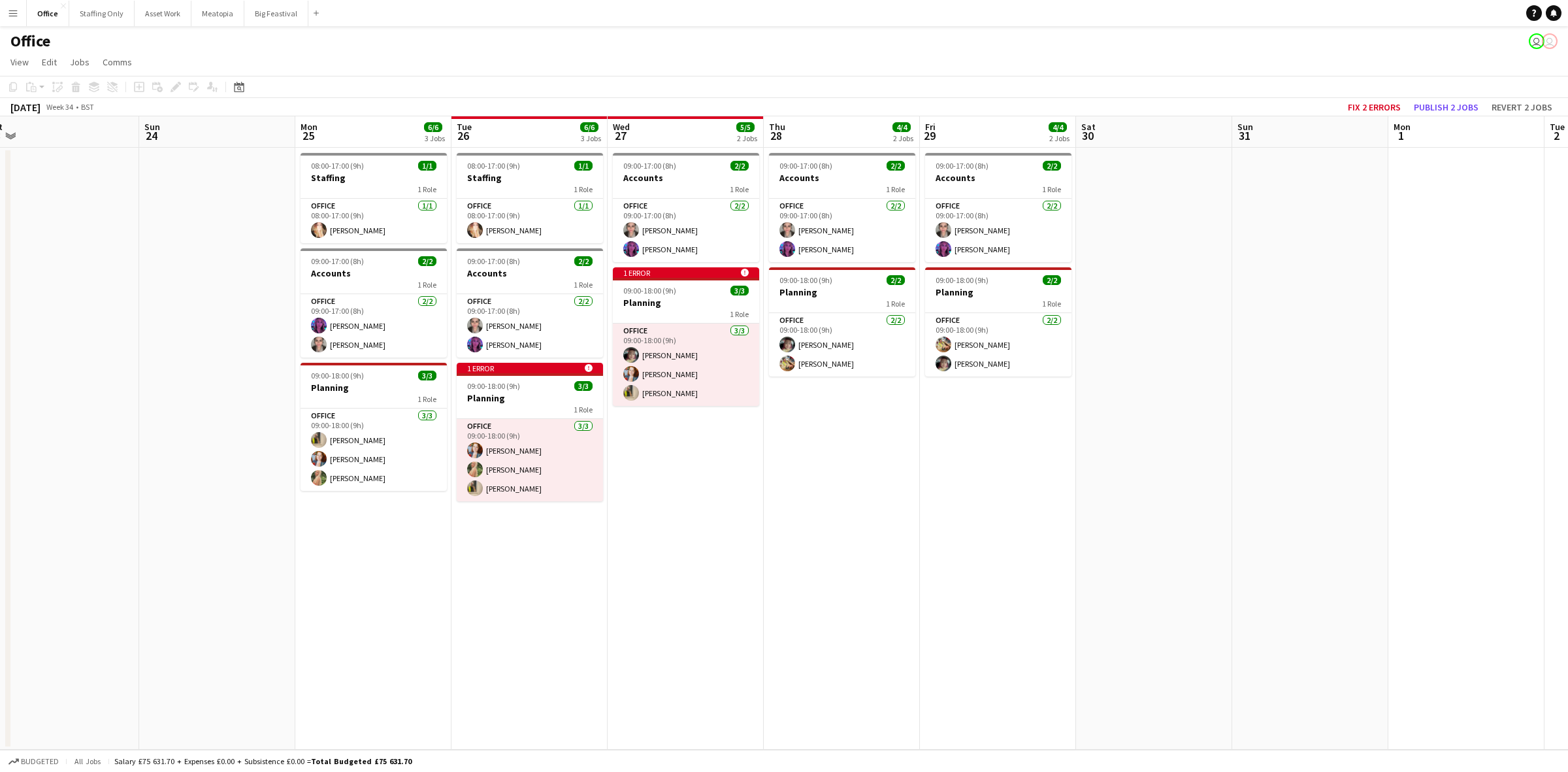
drag, startPoint x: 1144, startPoint y: 628, endPoint x: 547, endPoint y: 633, distance: 597.0
click at [547, 633] on app-calendar-viewport "Wed 20 5/5 3 Jobs Thu 21 7/7 4 Jobs Fri 22 7/7 4 Jobs Sat 23 Sun 24 Mon 25 6/6 …" at bounding box center [784, 432] width 1568 height 633
click at [528, 454] on app-card-role "Office 3/3 09:00-18:00 (9h) Kelsie Stewart Ellie Garner Katie Armstrong" at bounding box center [529, 460] width 146 height 83
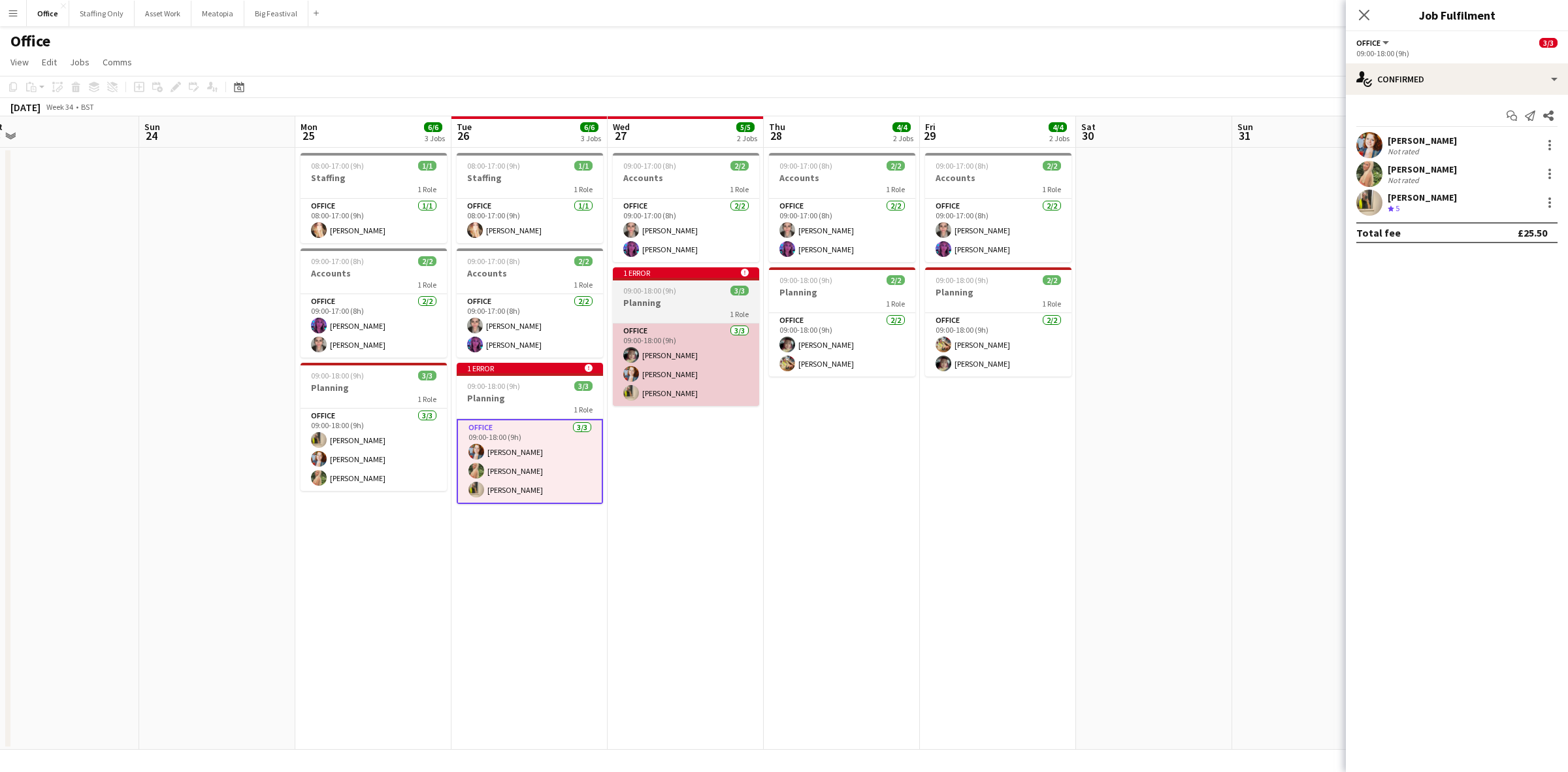
click at [649, 388] on app-card-role "Office 3/3 09:00-18:00 (9h) Clementine McIntosh Kelsie Stewart Katie Armstrong" at bounding box center [685, 364] width 146 height 83
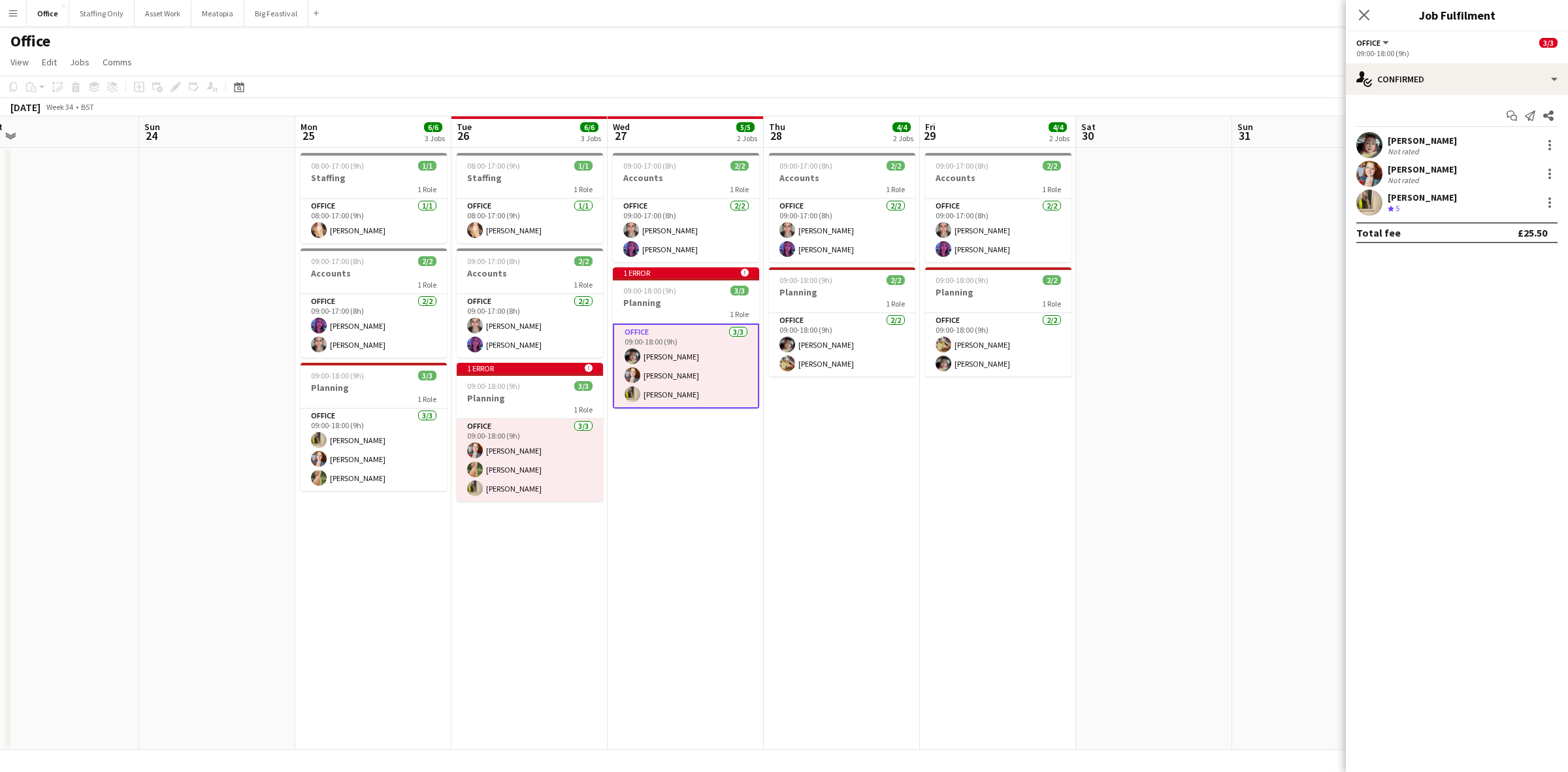
click at [505, 475] on app-card-role "Office 3/3 09:00-18:00 (9h) Kelsie Stewart Ellie Garner Katie Armstrong" at bounding box center [529, 460] width 146 height 83
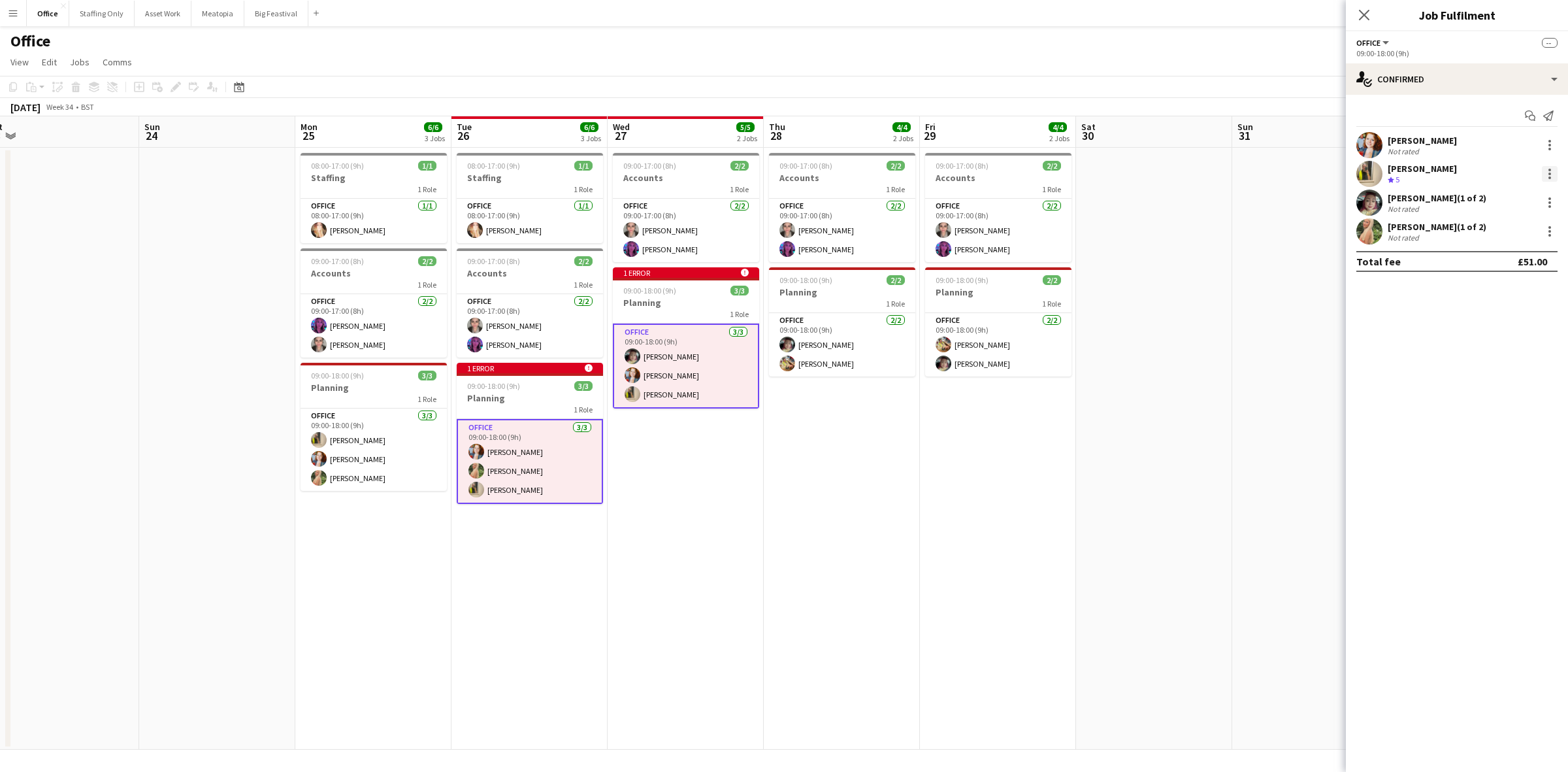
click at [1553, 168] on div at bounding box center [1549, 173] width 15 height 15
click at [1507, 292] on span "Remove" at bounding box center [1506, 292] width 81 height 12
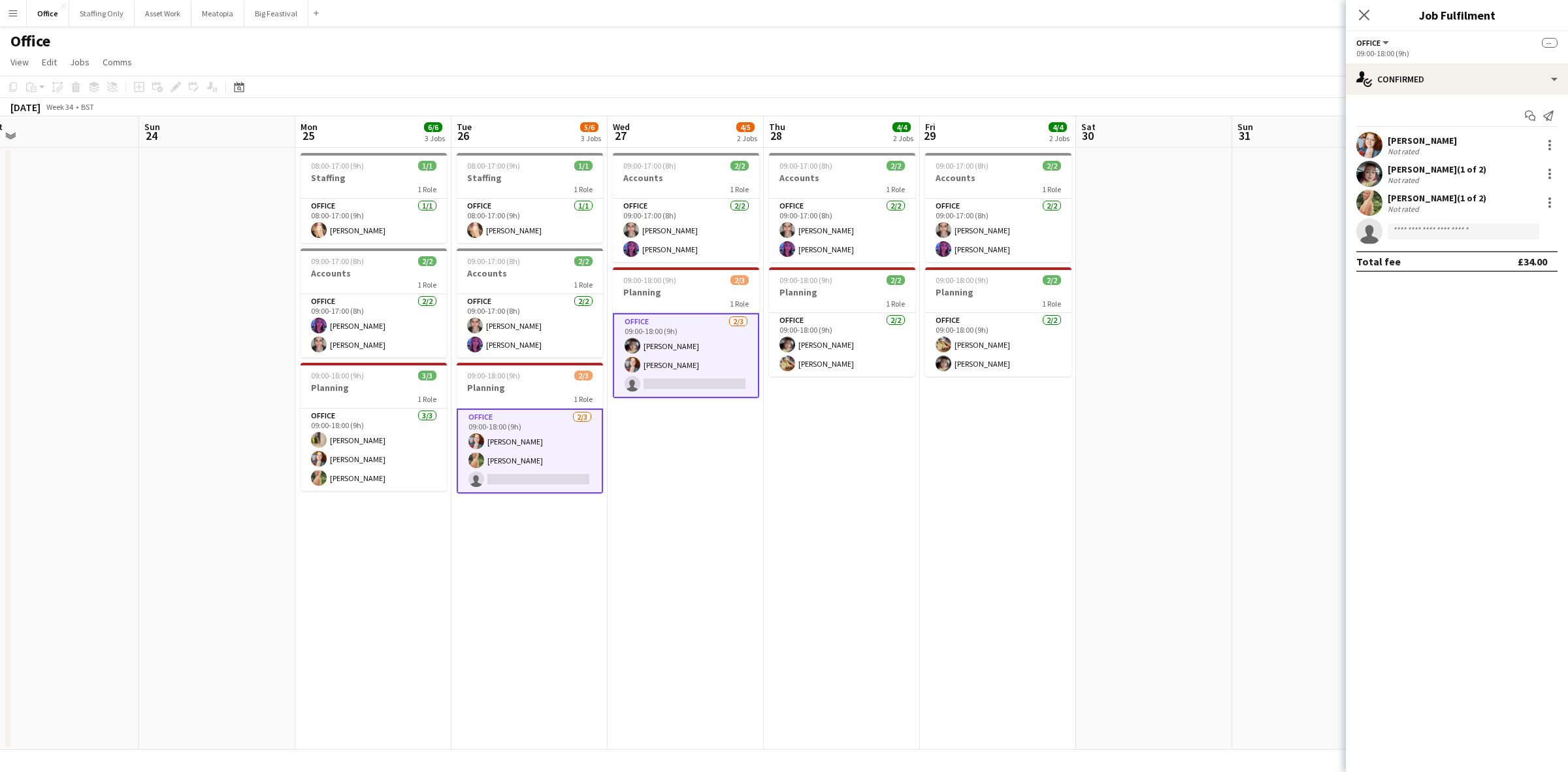
click at [685, 355] on app-card-role "Office 2/3 09:00-18:00 (9h) Clementine McIntosh Kelsie Stewart single-neutral-a…" at bounding box center [685, 356] width 146 height 85
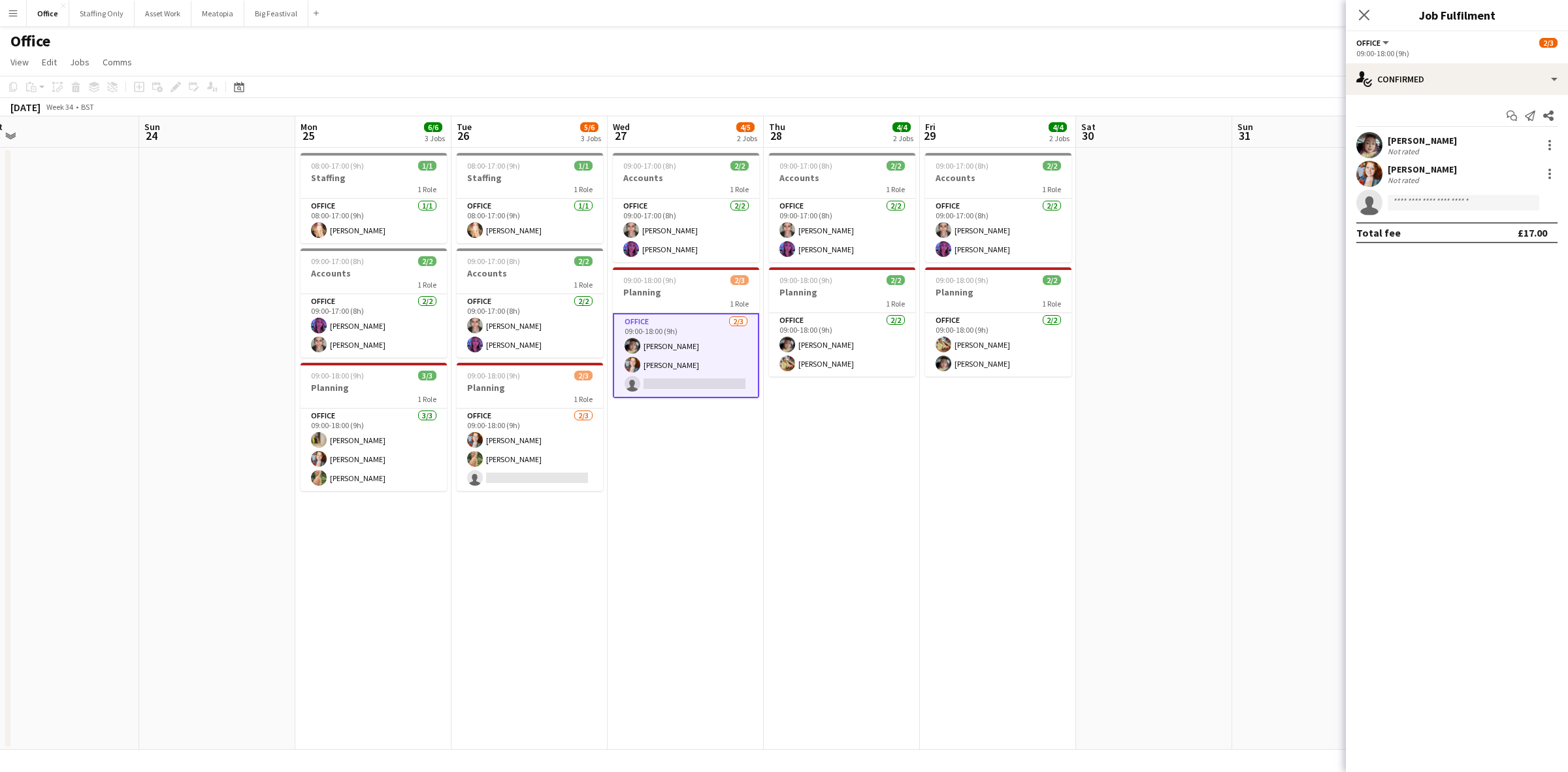
click at [714, 432] on app-date-cell "09:00-17:00 (8h) 2/2 Accounts 1 Role Office 2/2 09:00-17:00 (8h) Amela Subasic …" at bounding box center [685, 449] width 156 height 602
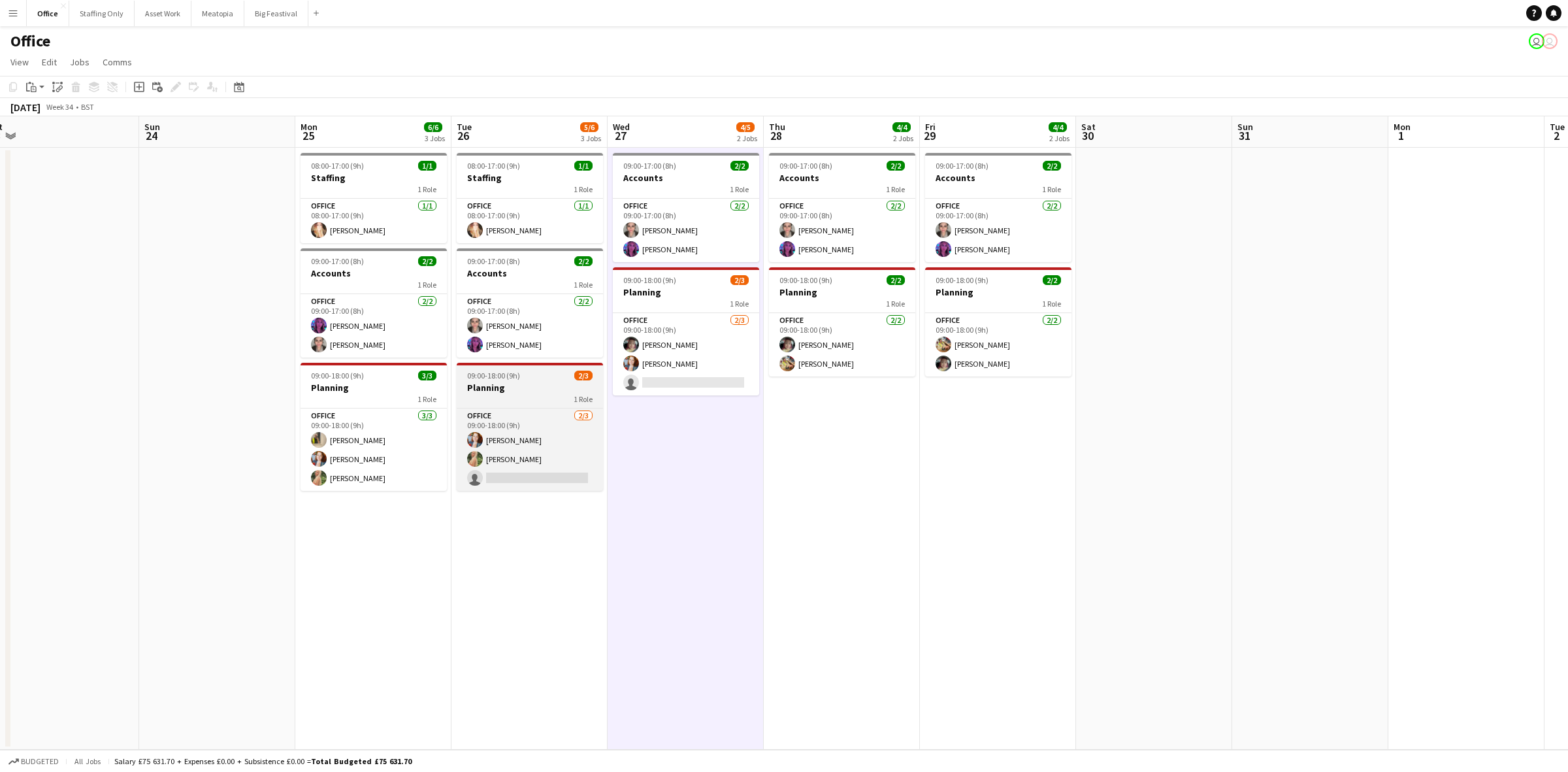
click at [513, 377] on span "09:00-18:00 (9h)" at bounding box center [494, 375] width 53 height 10
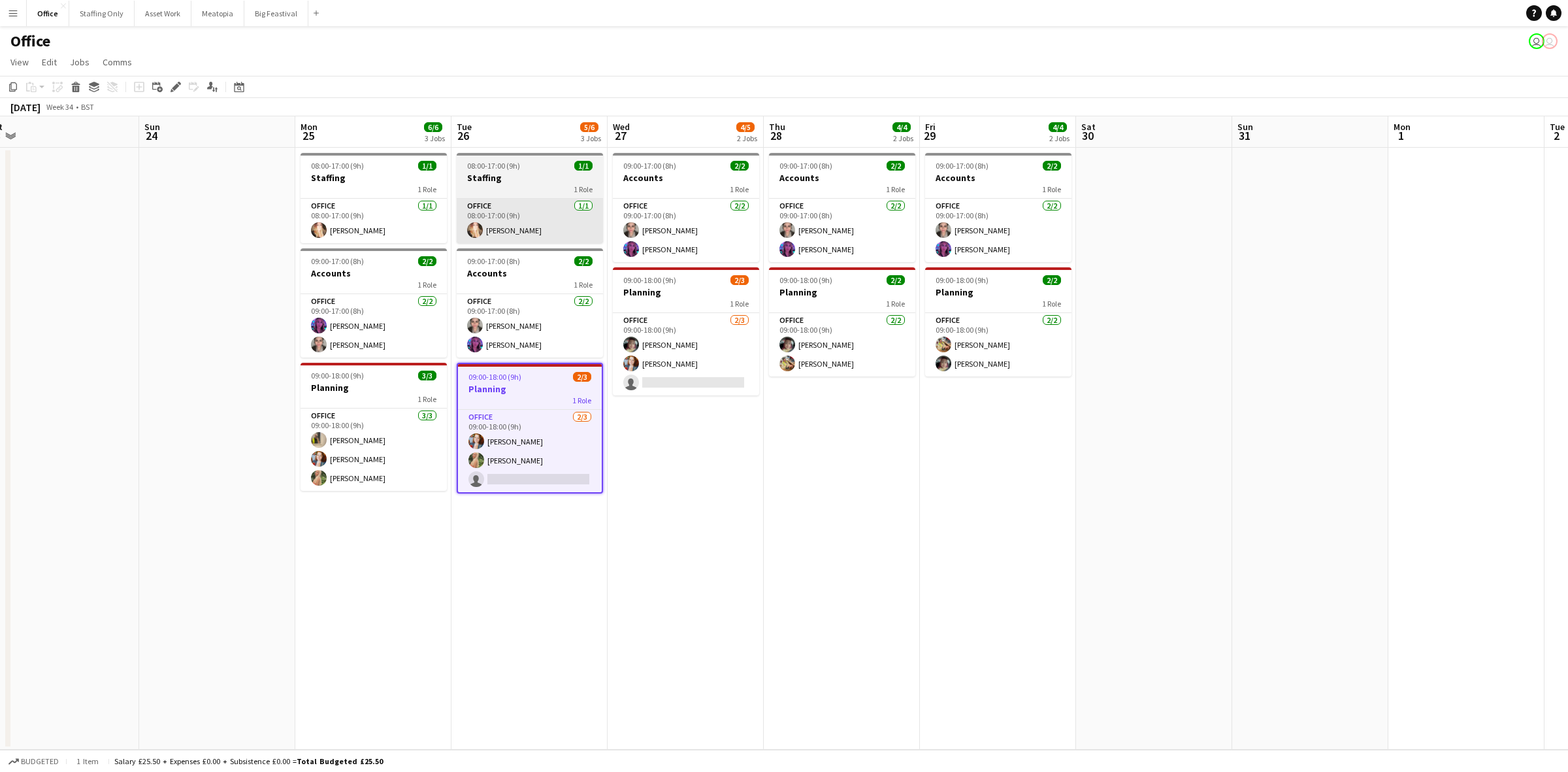
click at [656, 307] on div "1 Role" at bounding box center [685, 303] width 146 height 11
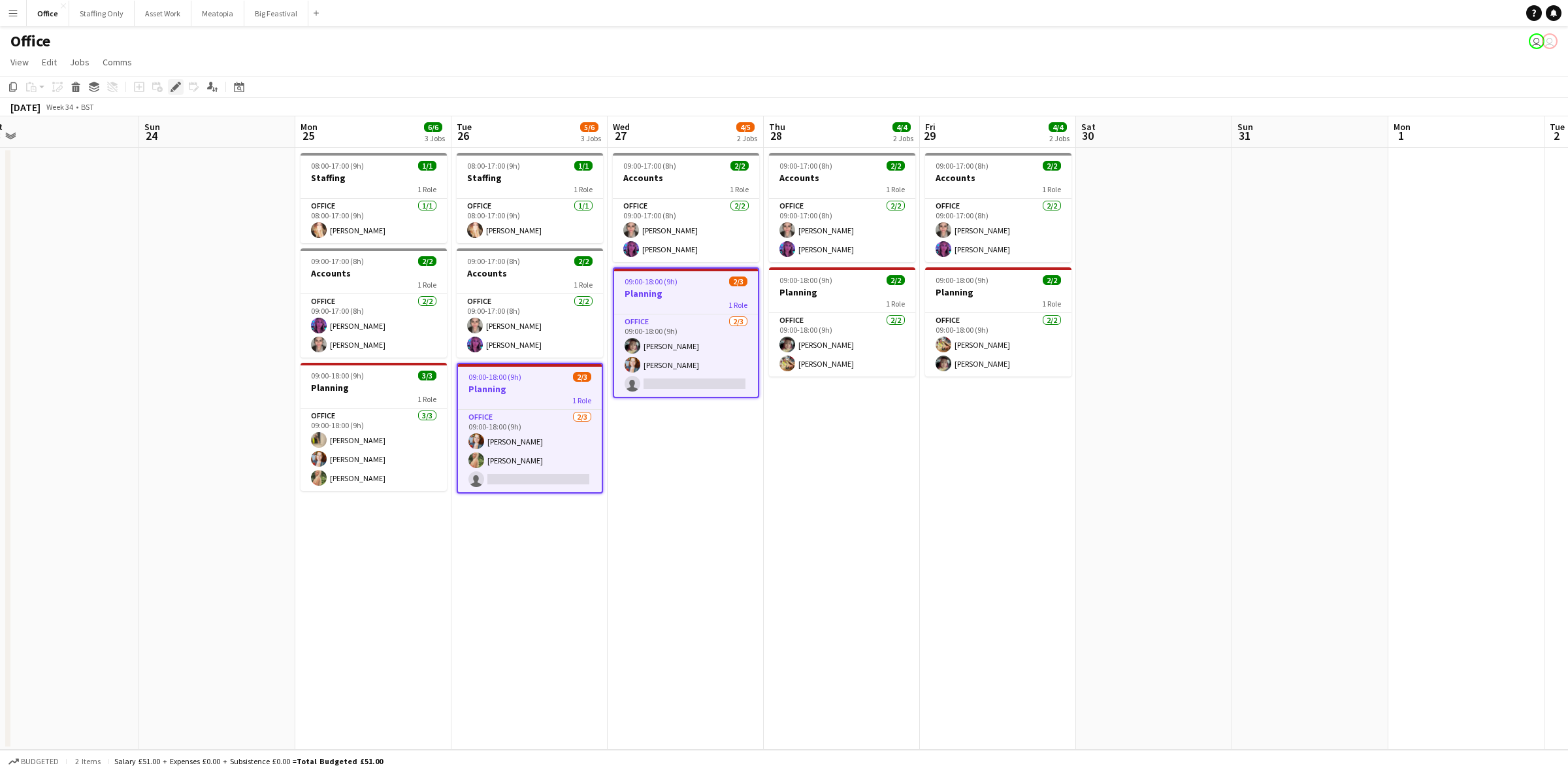
click at [172, 87] on icon "Edit" at bounding box center [176, 87] width 11 height 11
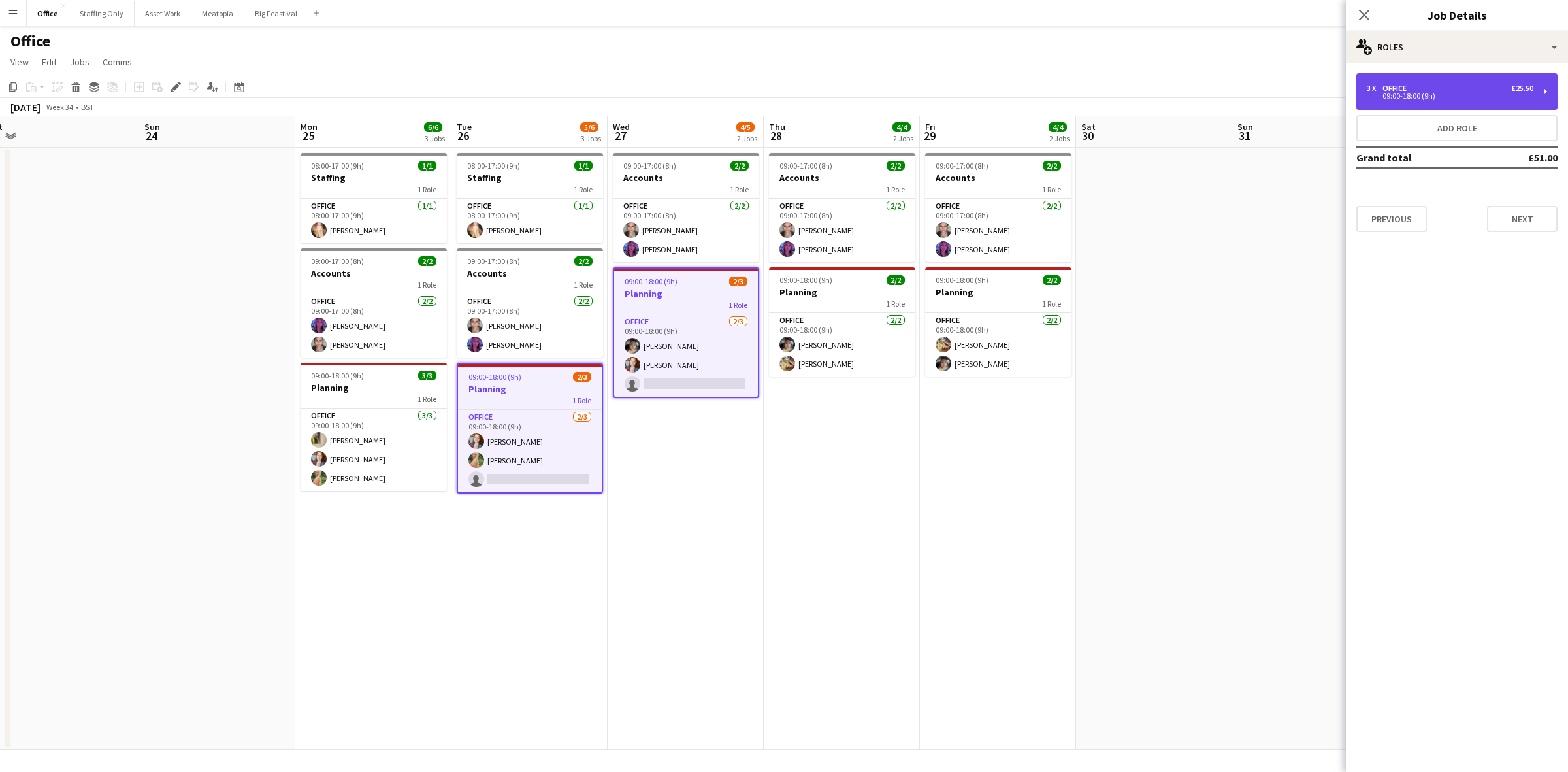
click at [1381, 95] on div "09:00-18:00 (9h)" at bounding box center [1451, 95] width 167 height 6
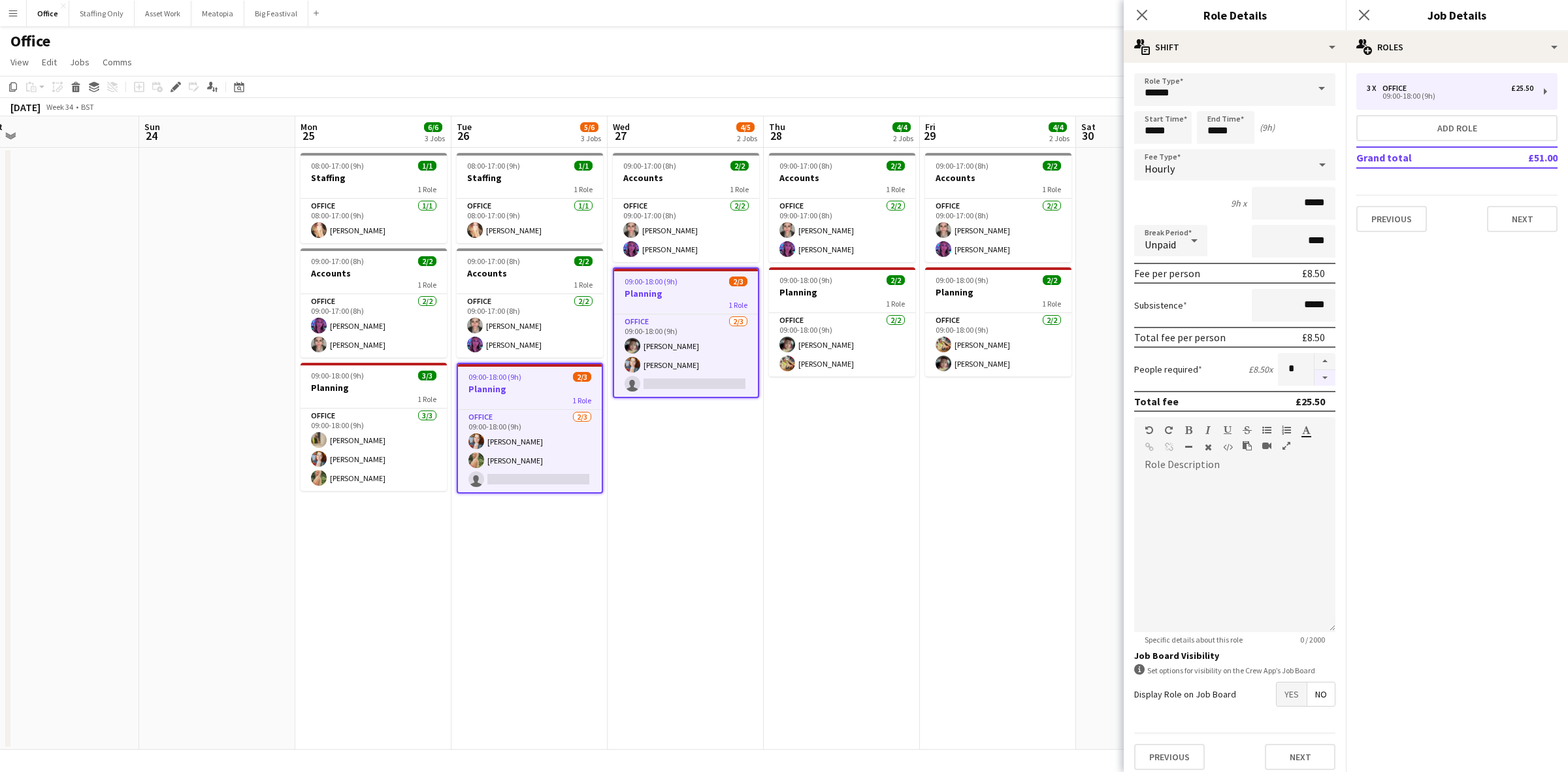
click at [1315, 377] on button "button" at bounding box center [1325, 378] width 21 height 16
type input "*"
click at [1361, 13] on icon at bounding box center [1365, 15] width 13 height 13
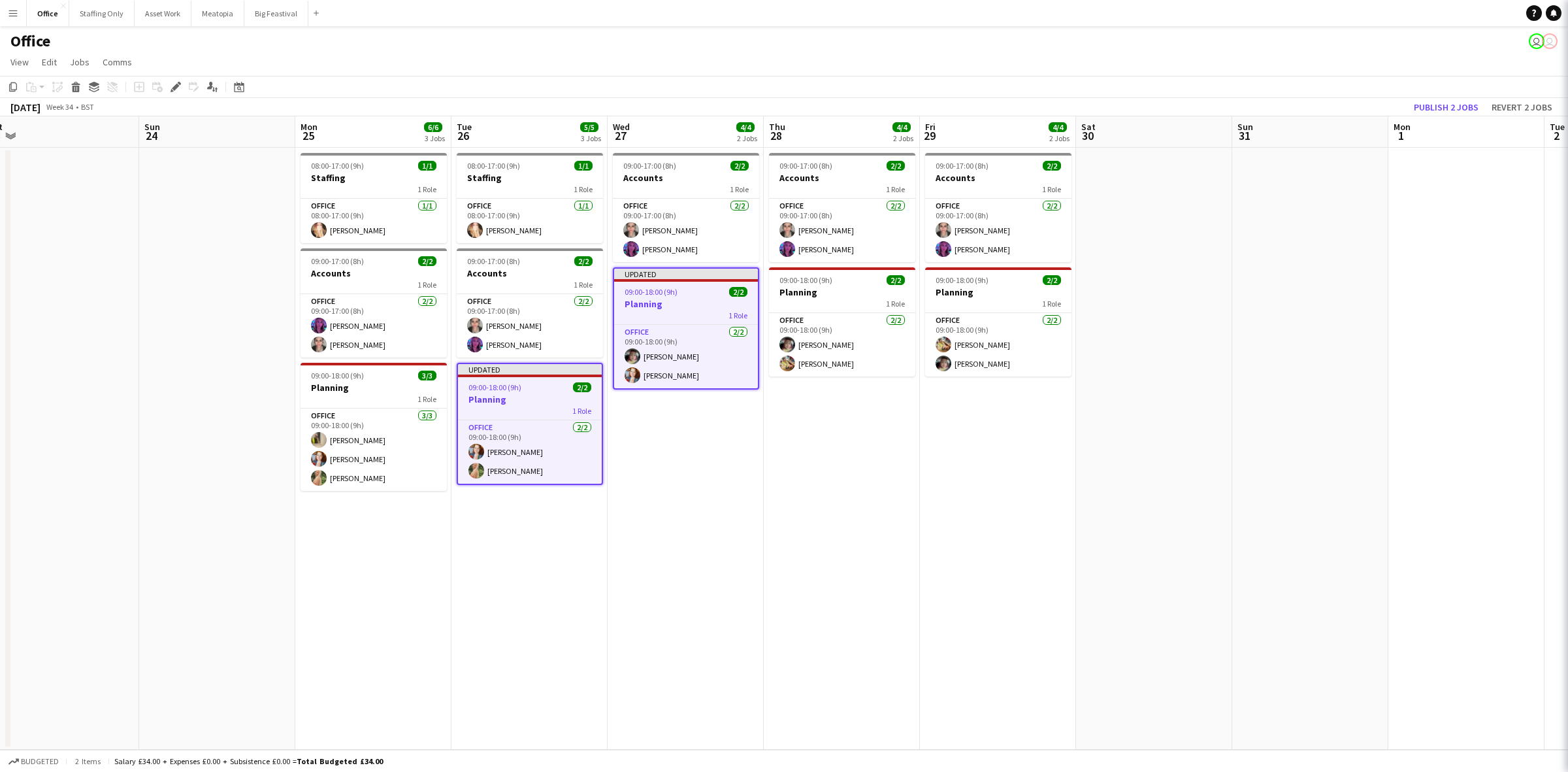
click at [566, 484] on app-job-card "Updated 09:00-18:00 (9h) 2/2 Planning 1 Role Office 2/2 09:00-18:00 (9h) Kelsie…" at bounding box center [529, 423] width 146 height 123
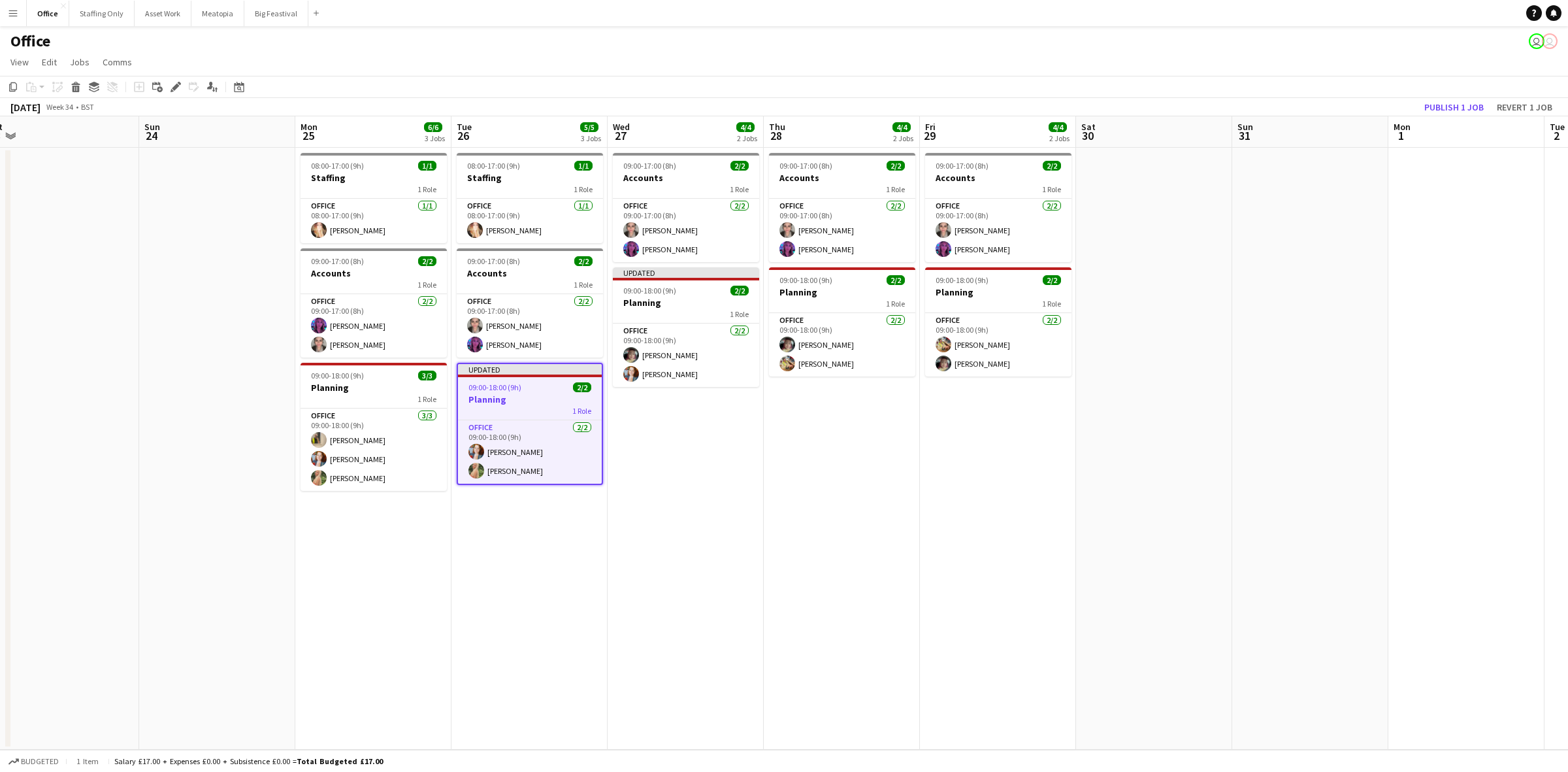
click at [1418, 248] on app-date-cell at bounding box center [1466, 449] width 156 height 602
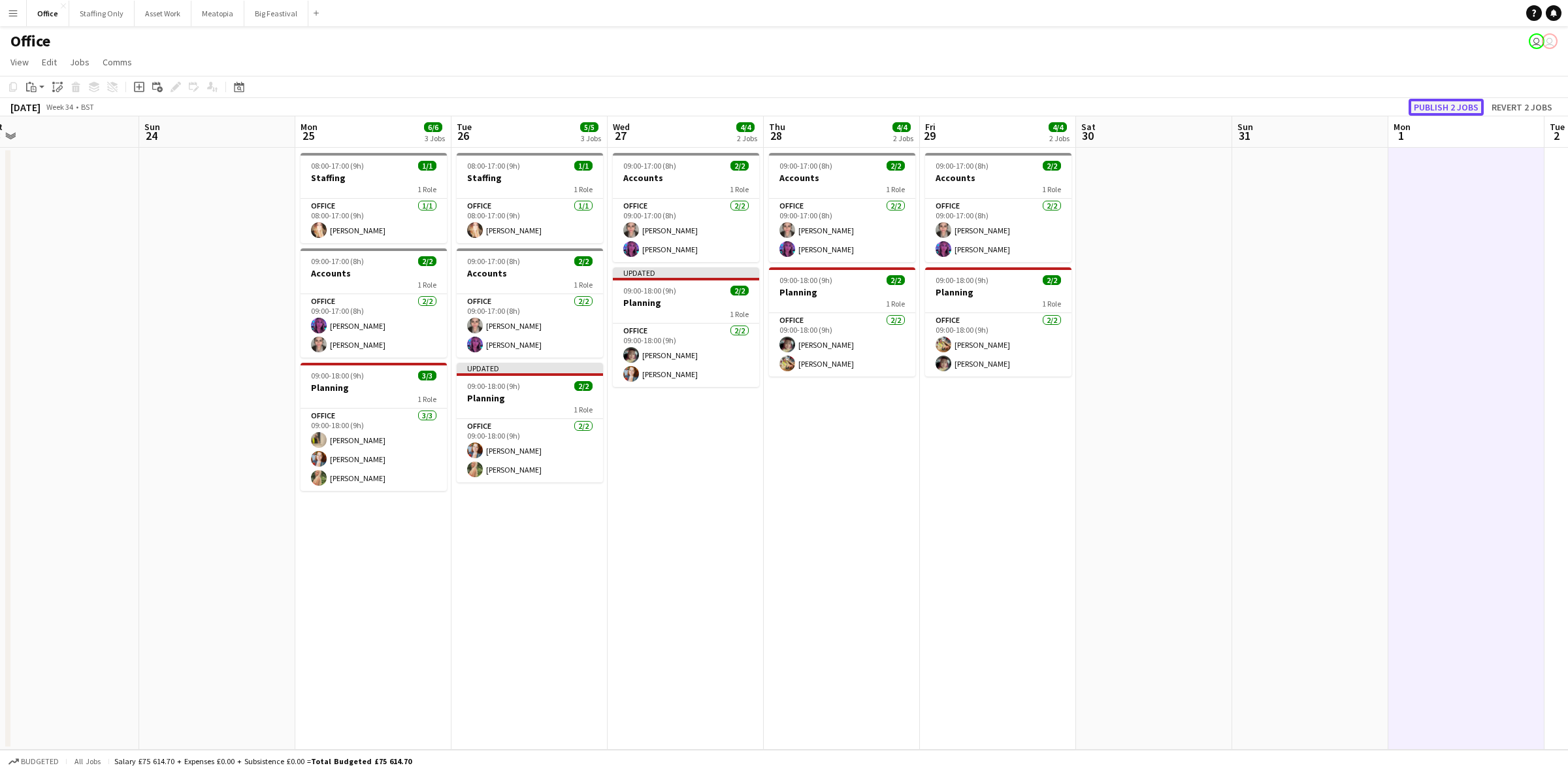
click at [1458, 108] on button "Publish 2 jobs" at bounding box center [1446, 107] width 75 height 17
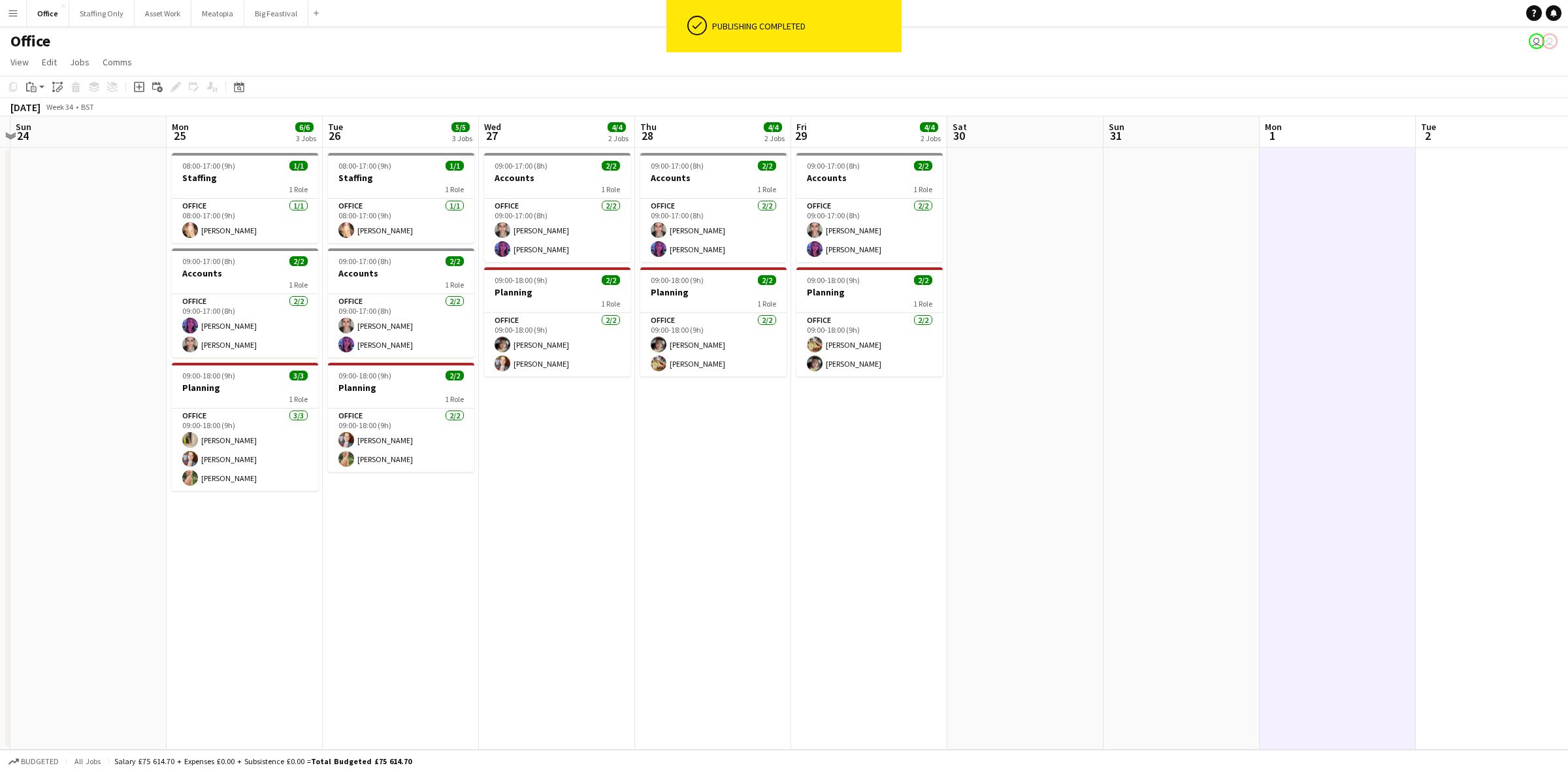
scroll to position [0, 476]
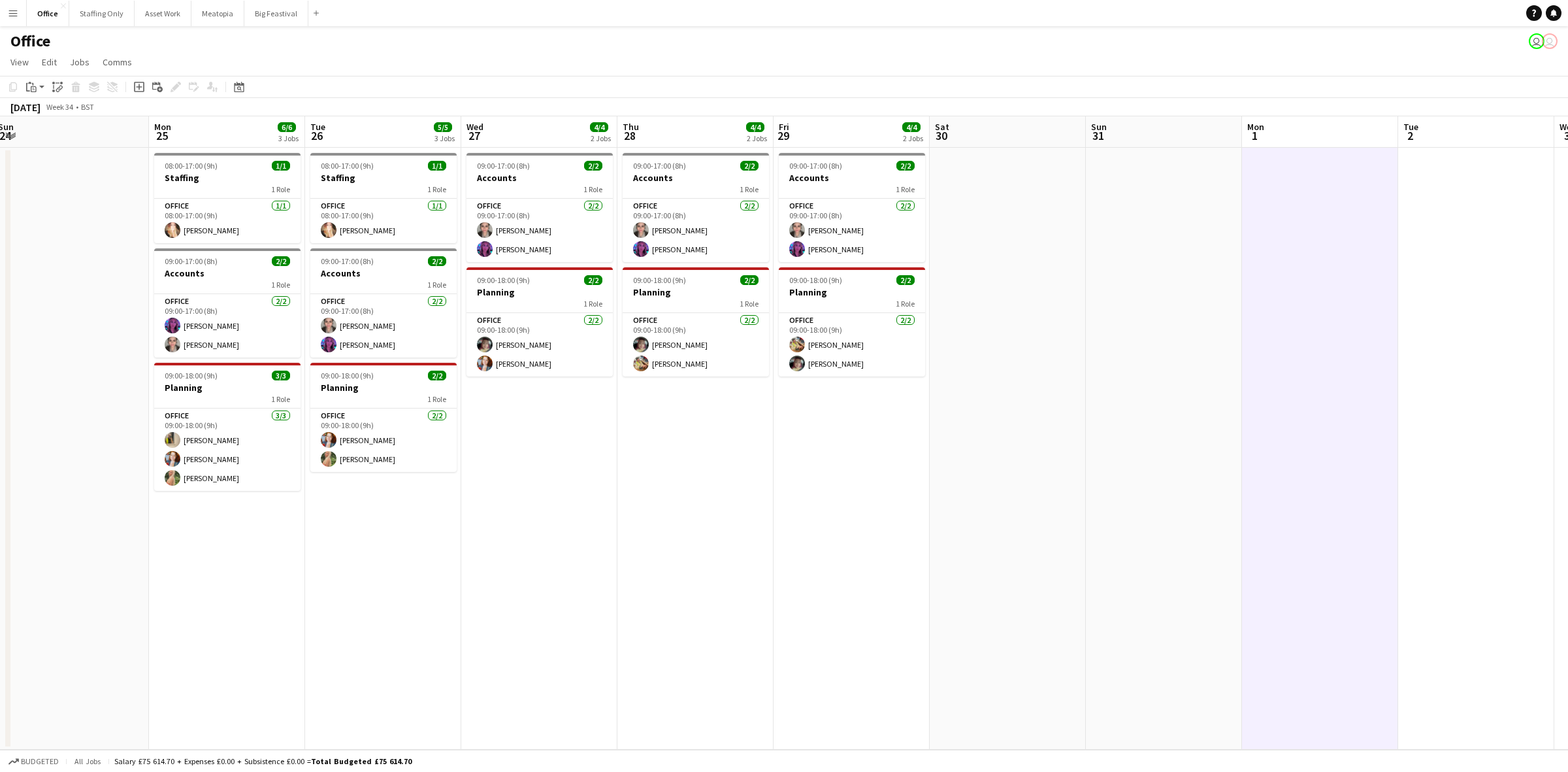
drag, startPoint x: 977, startPoint y: 448, endPoint x: 831, endPoint y: 470, distance: 147.6
click at [831, 470] on app-calendar-viewport "Thu 21 7/7 4 Jobs Fri 22 7/7 4 Jobs Sat 23 Sun 24 Mon 25 6/6 3 Jobs Tue 26 5/5 …" at bounding box center [784, 432] width 1568 height 633
click at [265, 18] on button "Big Feastival Close" at bounding box center [276, 14] width 64 height 25
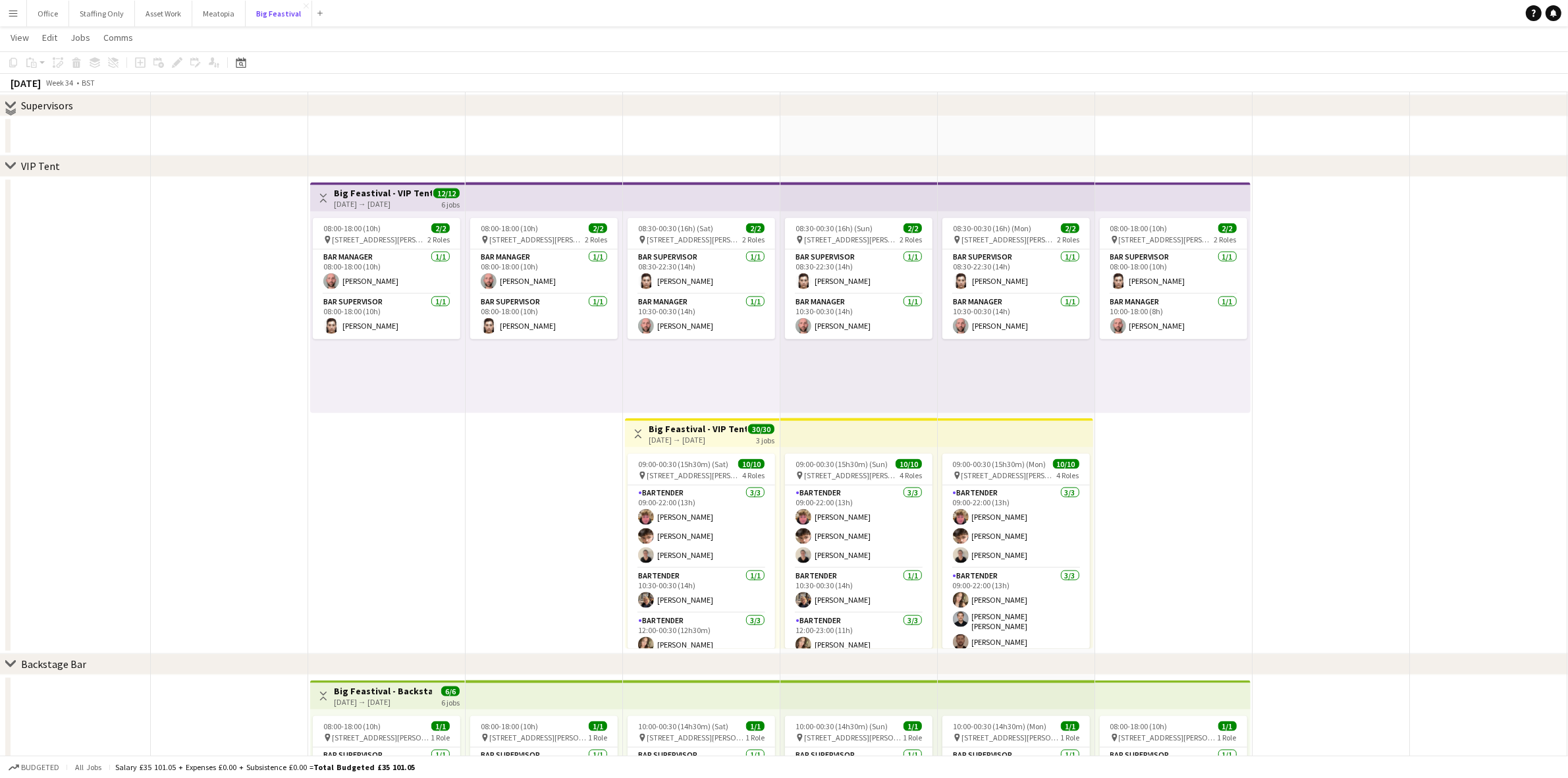
scroll to position [1976, 0]
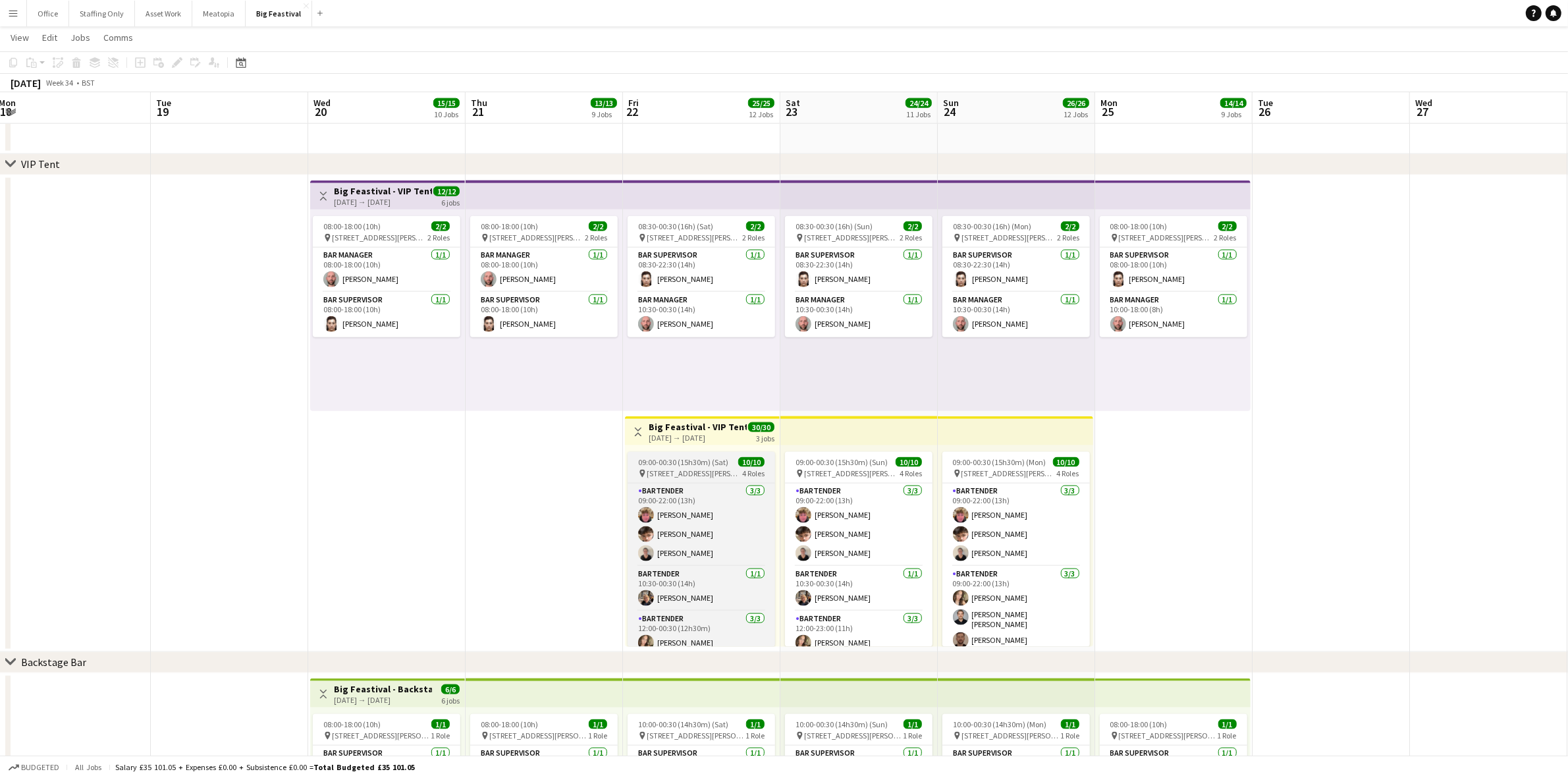
click at [688, 457] on span "09:00-00:30 (15h30m) (Sat)" at bounding box center [682, 461] width 91 height 10
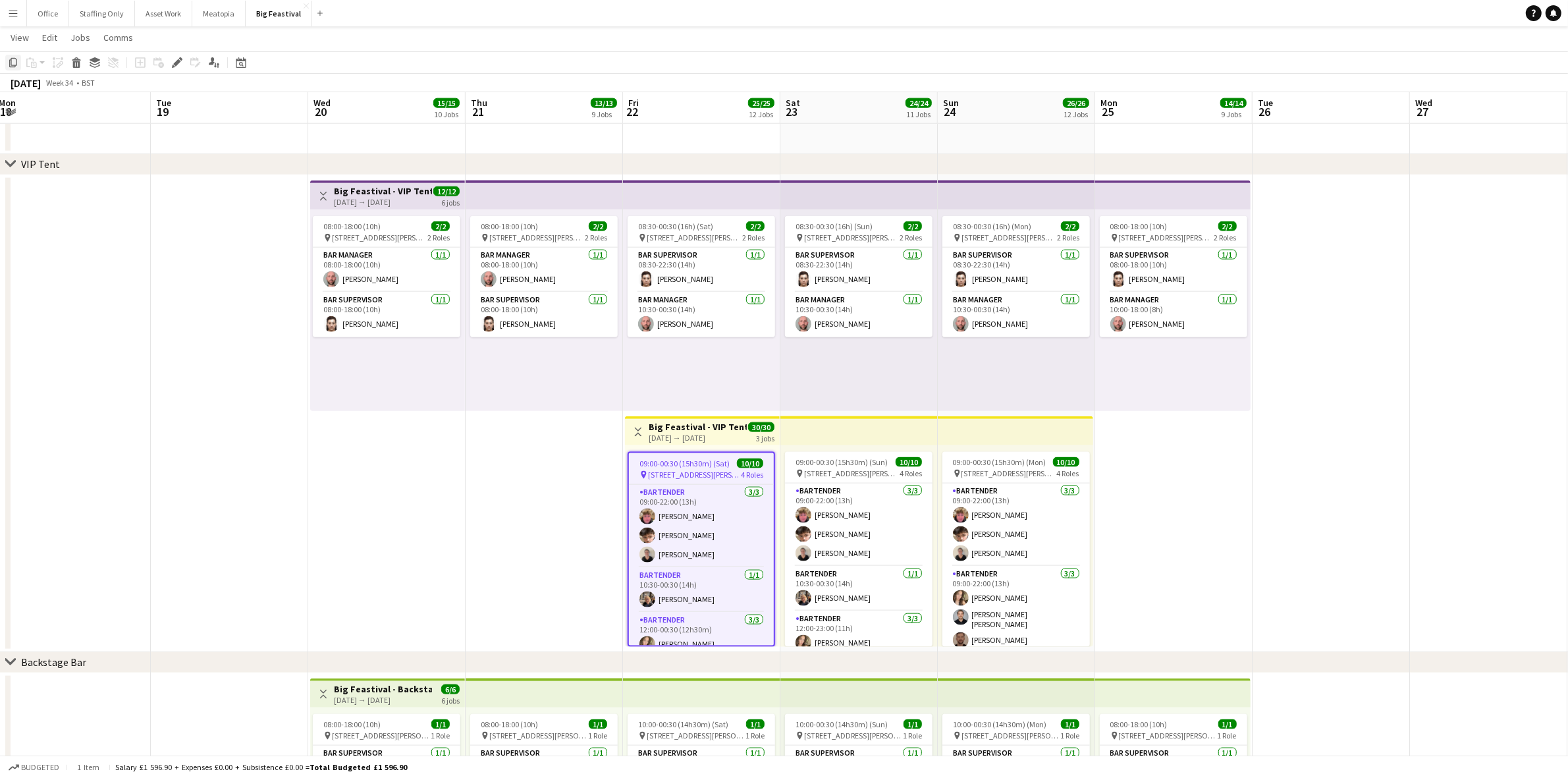
click at [16, 62] on icon at bounding box center [13, 62] width 8 height 9
click at [529, 417] on app-date-cell "08:00-18:00 (10h) 2/2 pin 6 Station Rd, Kingham, Chipping Norton OX7 6UP, UK 2 …" at bounding box center [544, 413] width 157 height 477
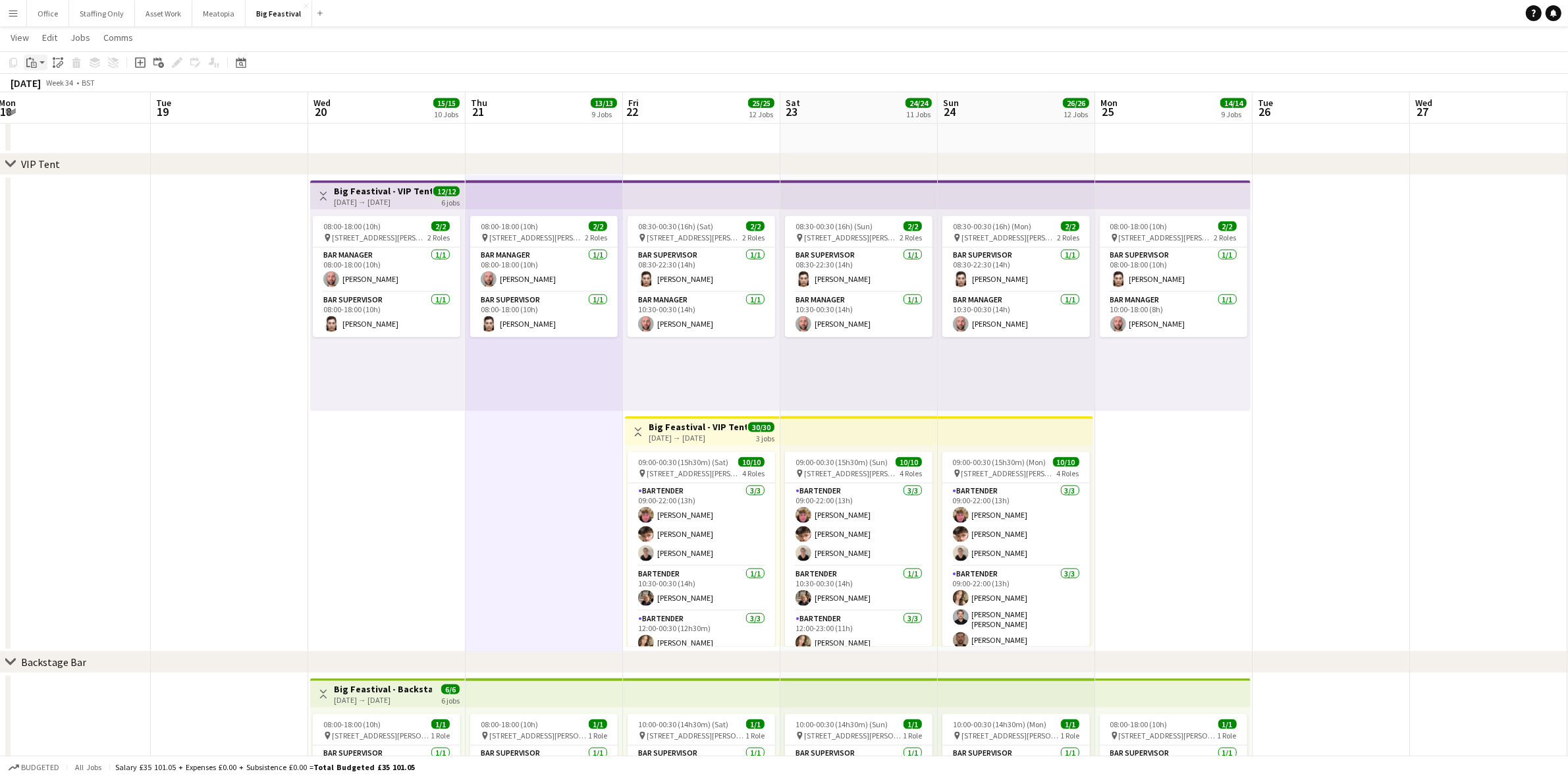
click at [24, 59] on div "Paste" at bounding box center [31, 62] width 16 height 16
click at [59, 88] on link "Paste Ctrl+V" at bounding box center [96, 87] width 124 height 12
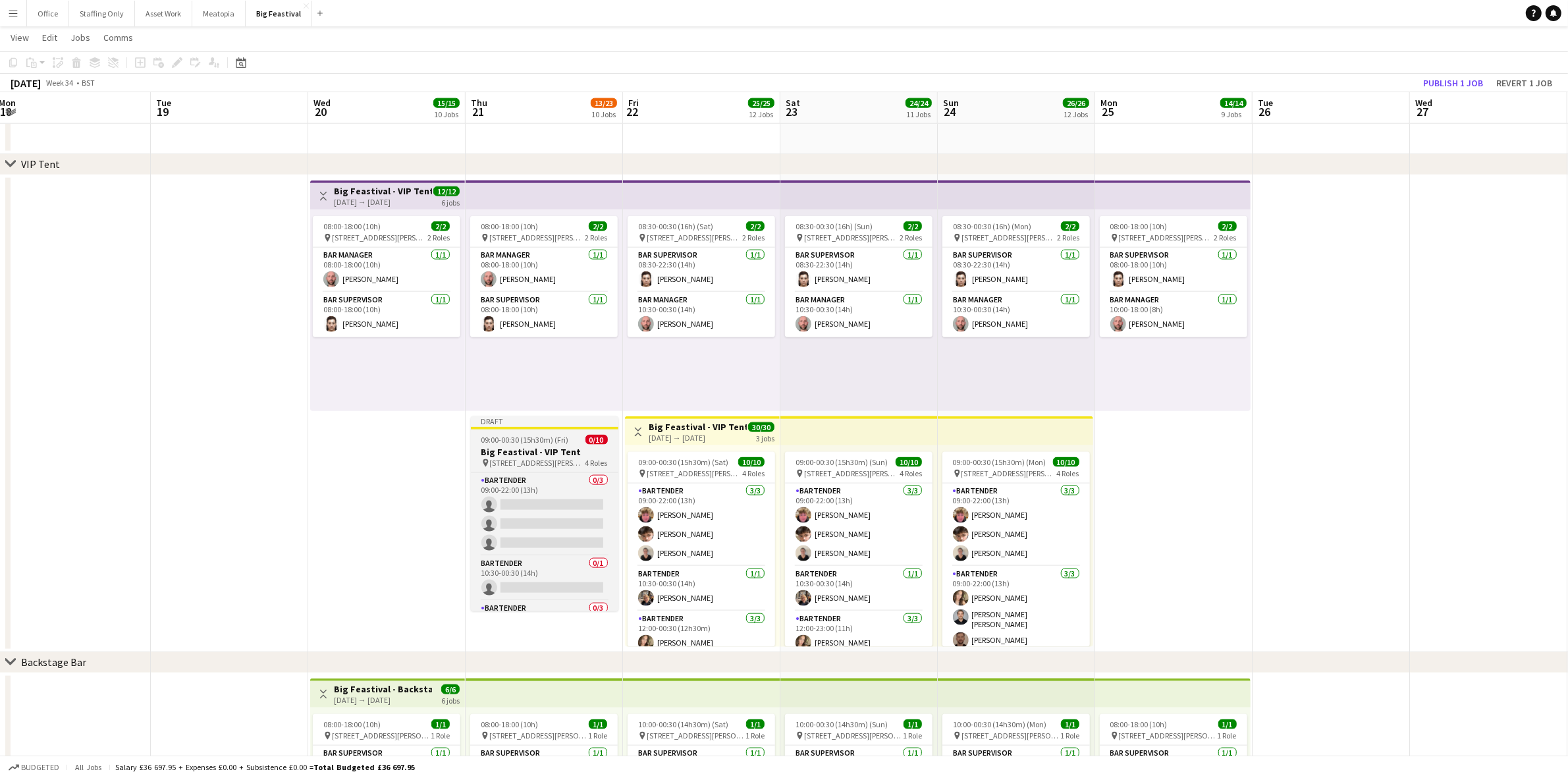
click at [543, 446] on h3 "Big Feastival - VIP Tent" at bounding box center [544, 451] width 147 height 12
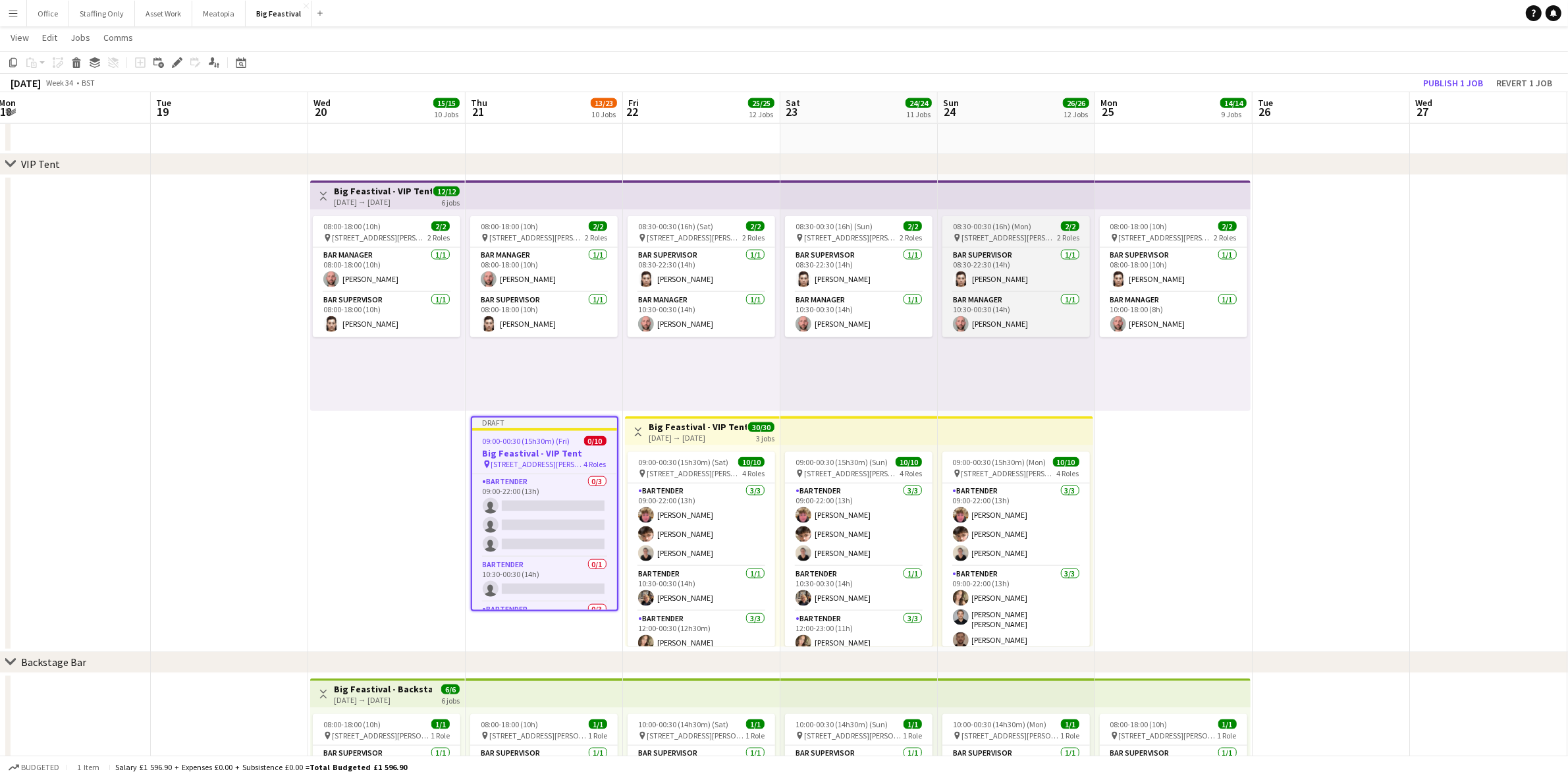
drag, startPoint x: 178, startPoint y: 64, endPoint x: 984, endPoint y: 216, distance: 820.2
click at [178, 63] on icon "Edit" at bounding box center [177, 63] width 11 height 11
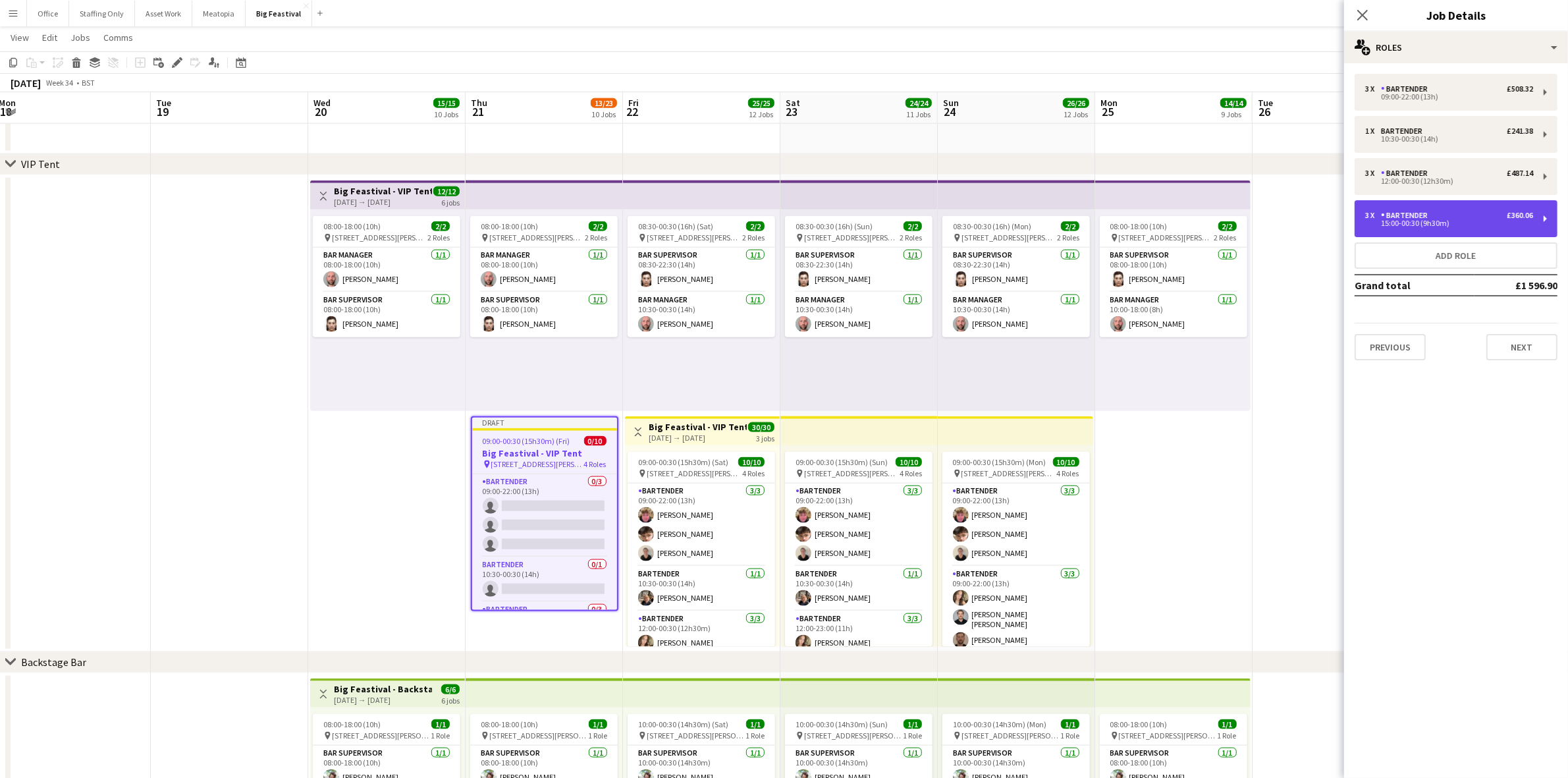
click at [1414, 211] on div "Bartender" at bounding box center [1406, 215] width 52 height 9
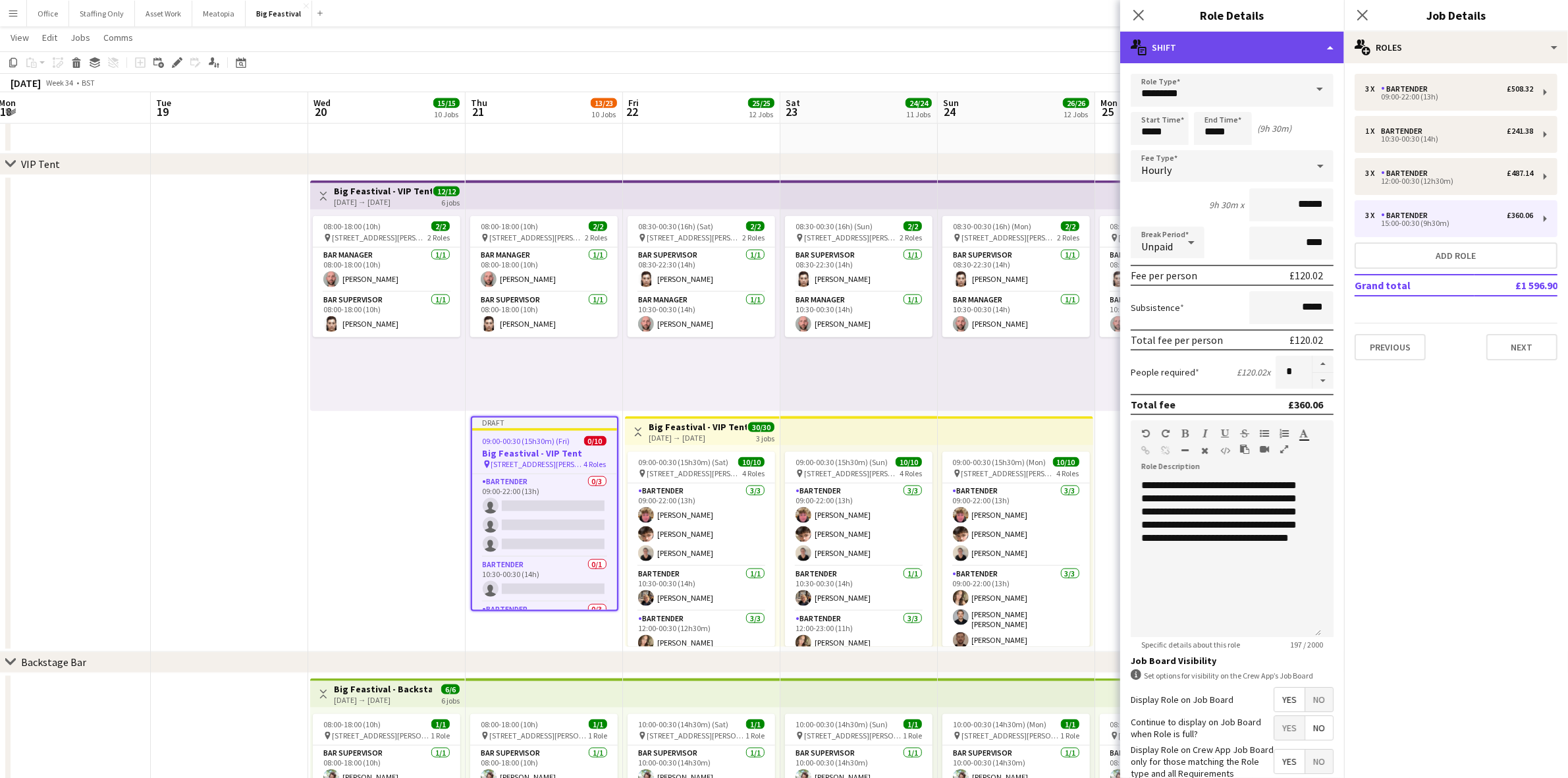
click at [1193, 51] on div "multiple-actions-text Shift" at bounding box center [1231, 48] width 224 height 32
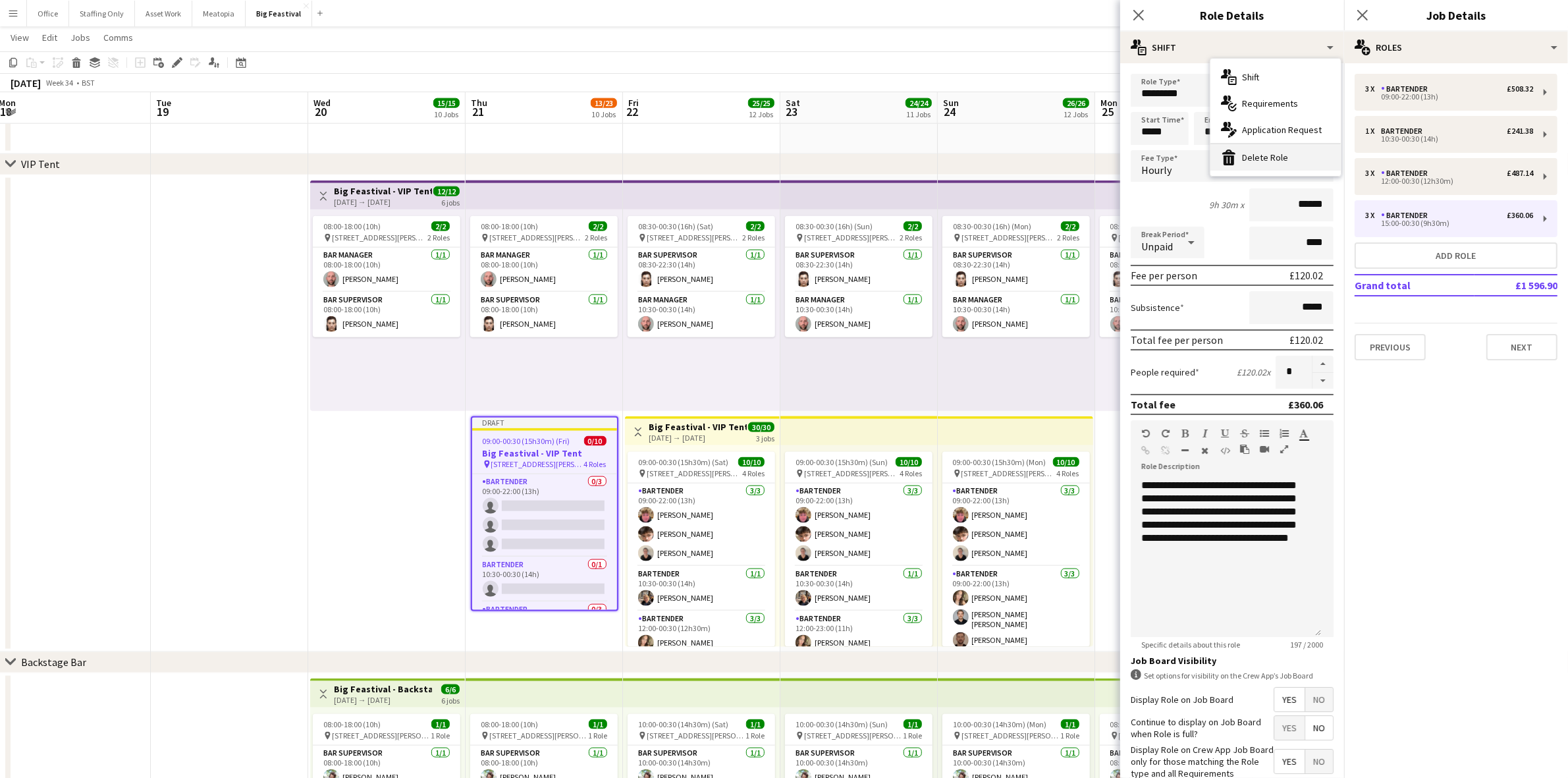
click at [1250, 158] on div "bin-2 Delete Role" at bounding box center [1275, 157] width 130 height 27
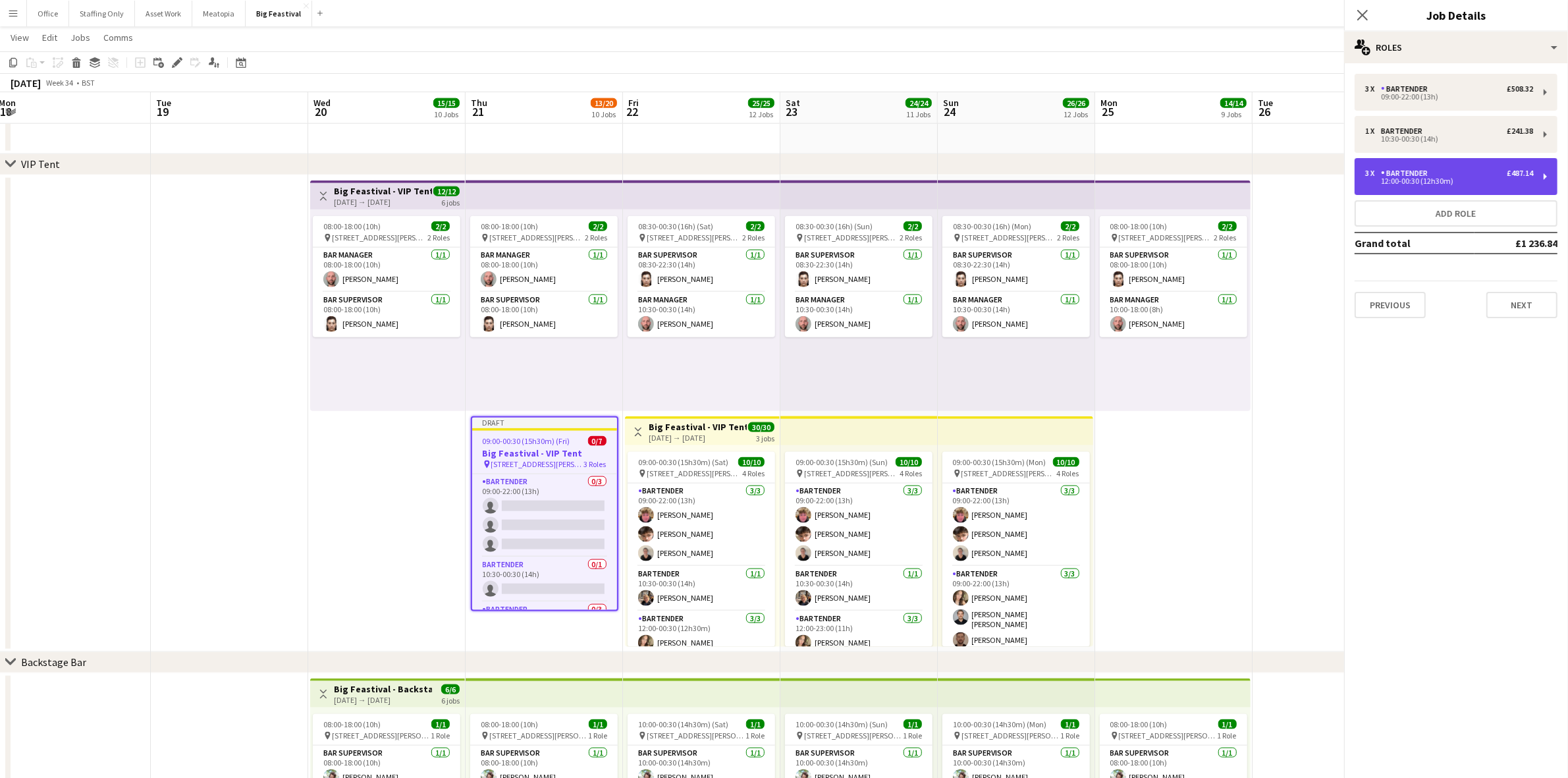
click at [1378, 178] on div "12:00-00:30 (12h30m)" at bounding box center [1449, 180] width 168 height 6
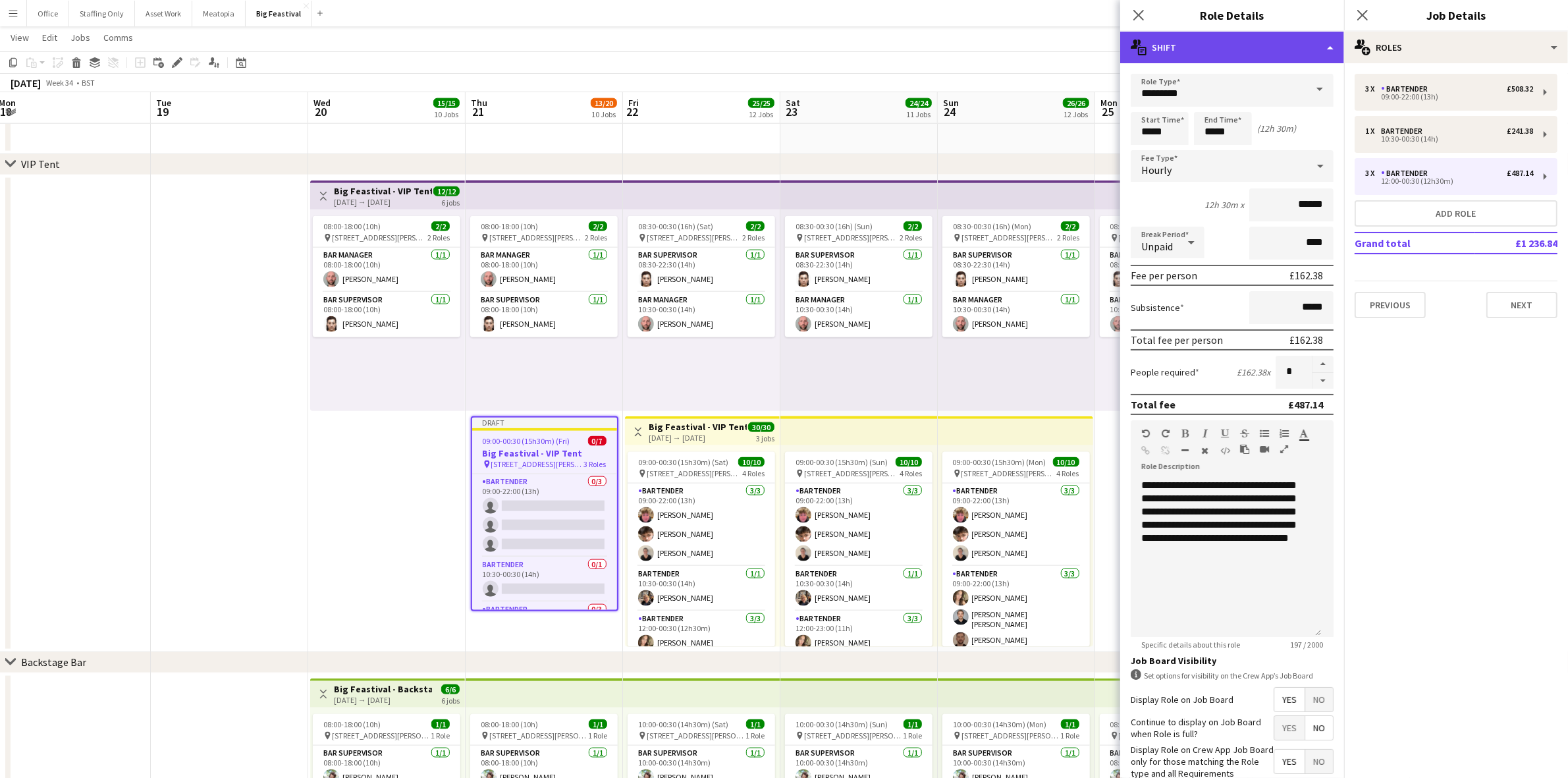
click at [1189, 47] on div "multiple-actions-text Shift" at bounding box center [1231, 48] width 224 height 32
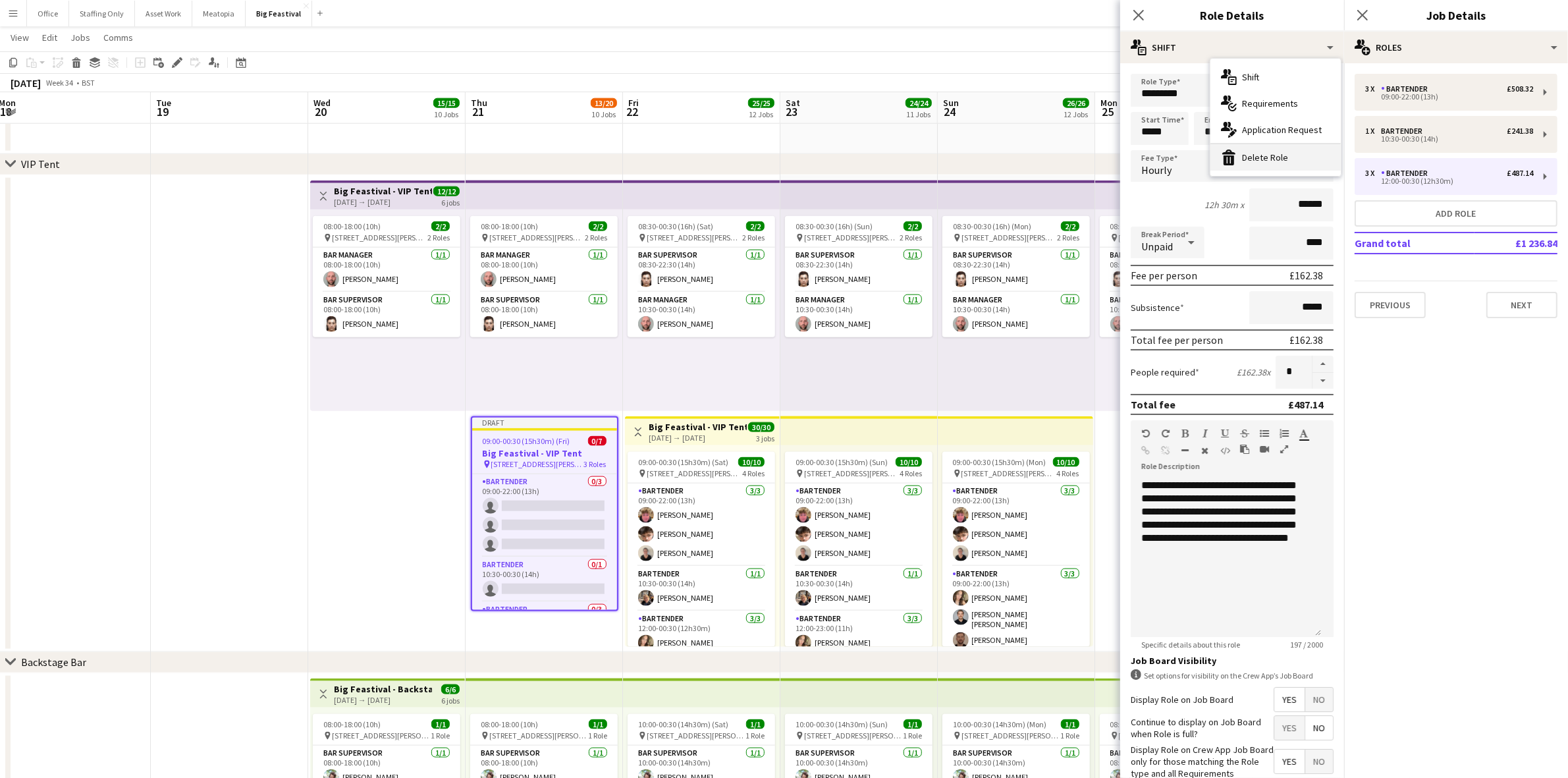
click at [1255, 166] on div "bin-2 Delete Role" at bounding box center [1275, 157] width 130 height 27
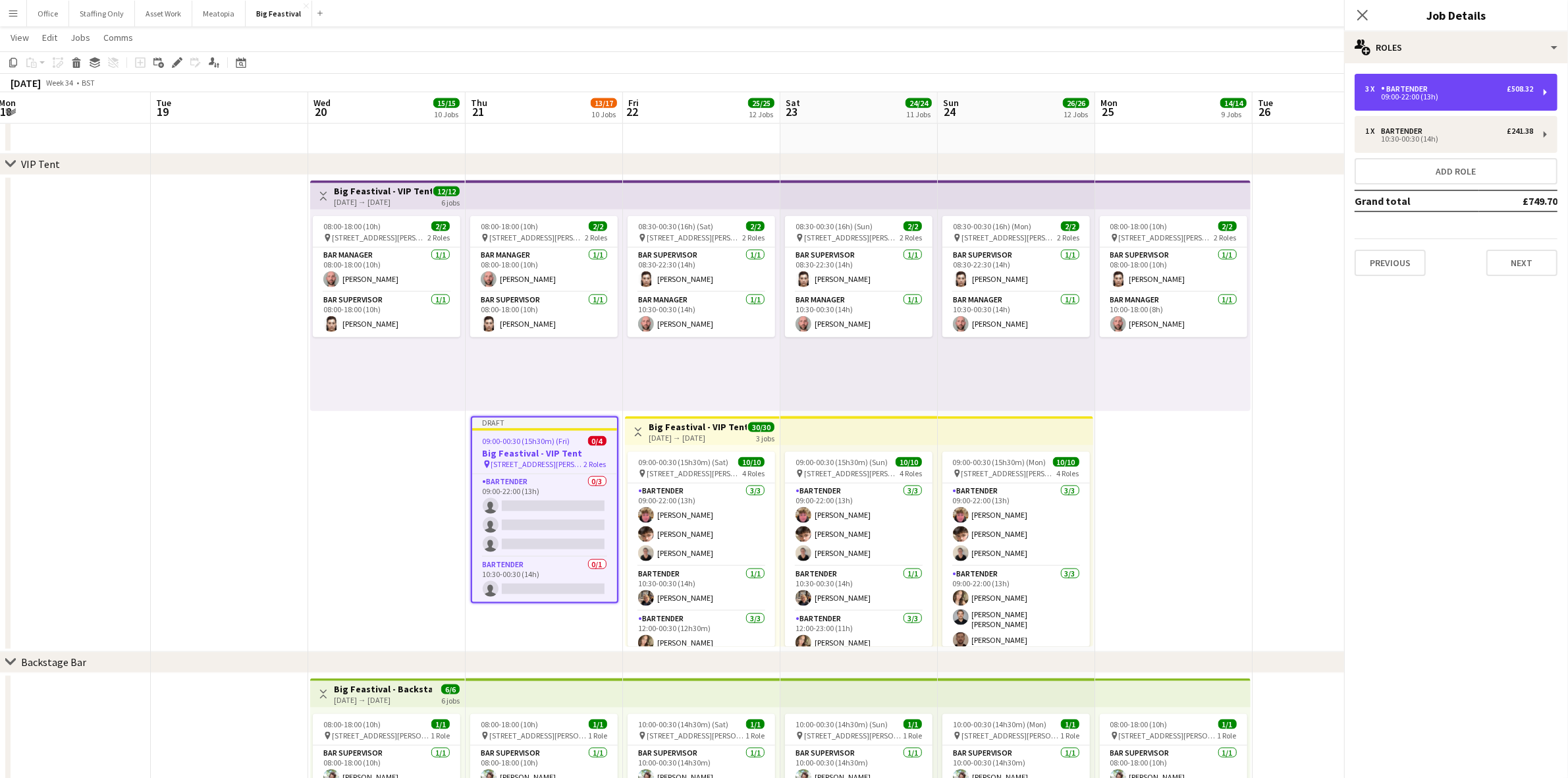
click at [1374, 95] on div "09:00-22:00 (13h)" at bounding box center [1449, 96] width 168 height 6
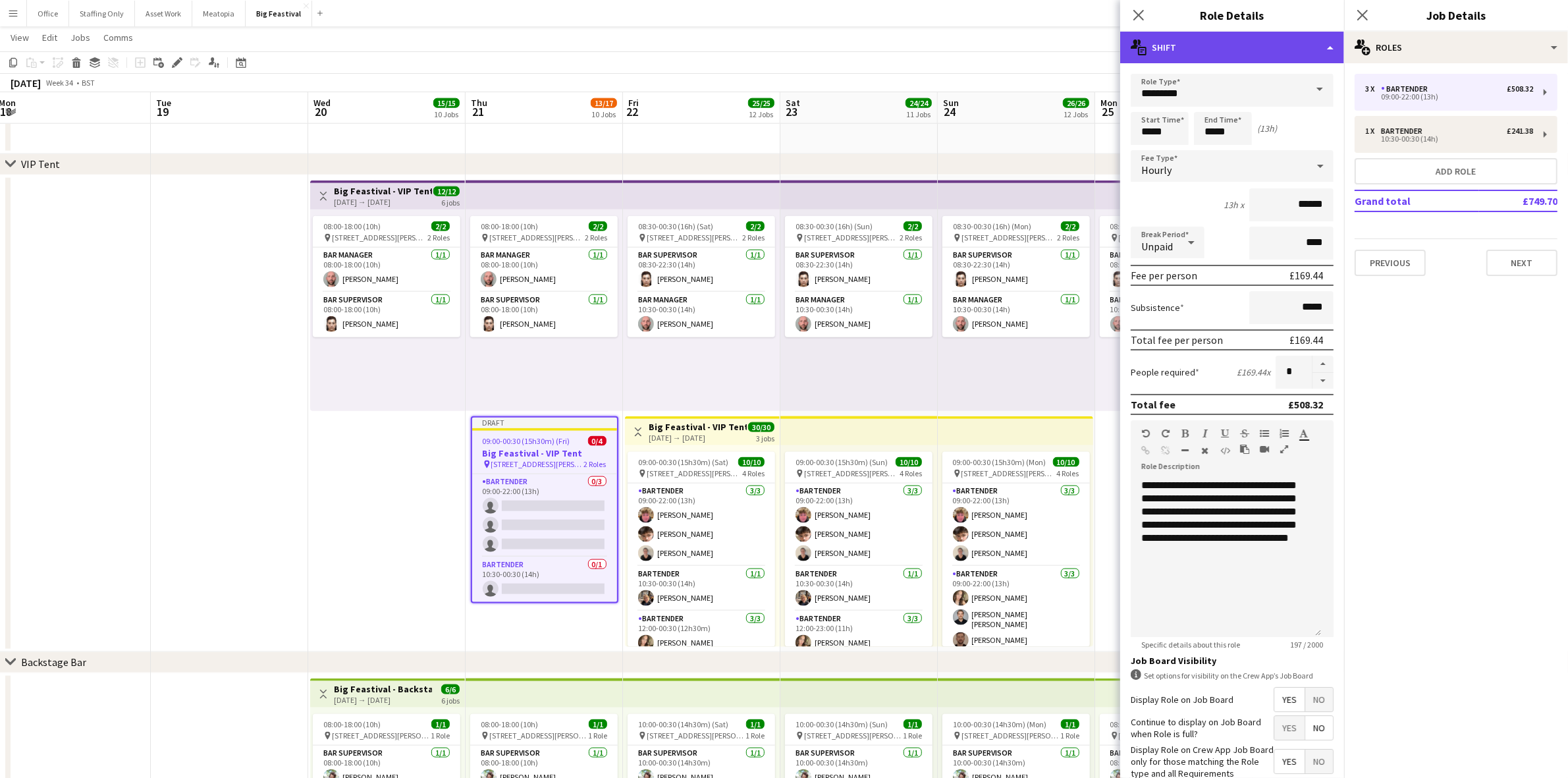
click at [1186, 43] on div "multiple-actions-text Shift" at bounding box center [1231, 48] width 224 height 32
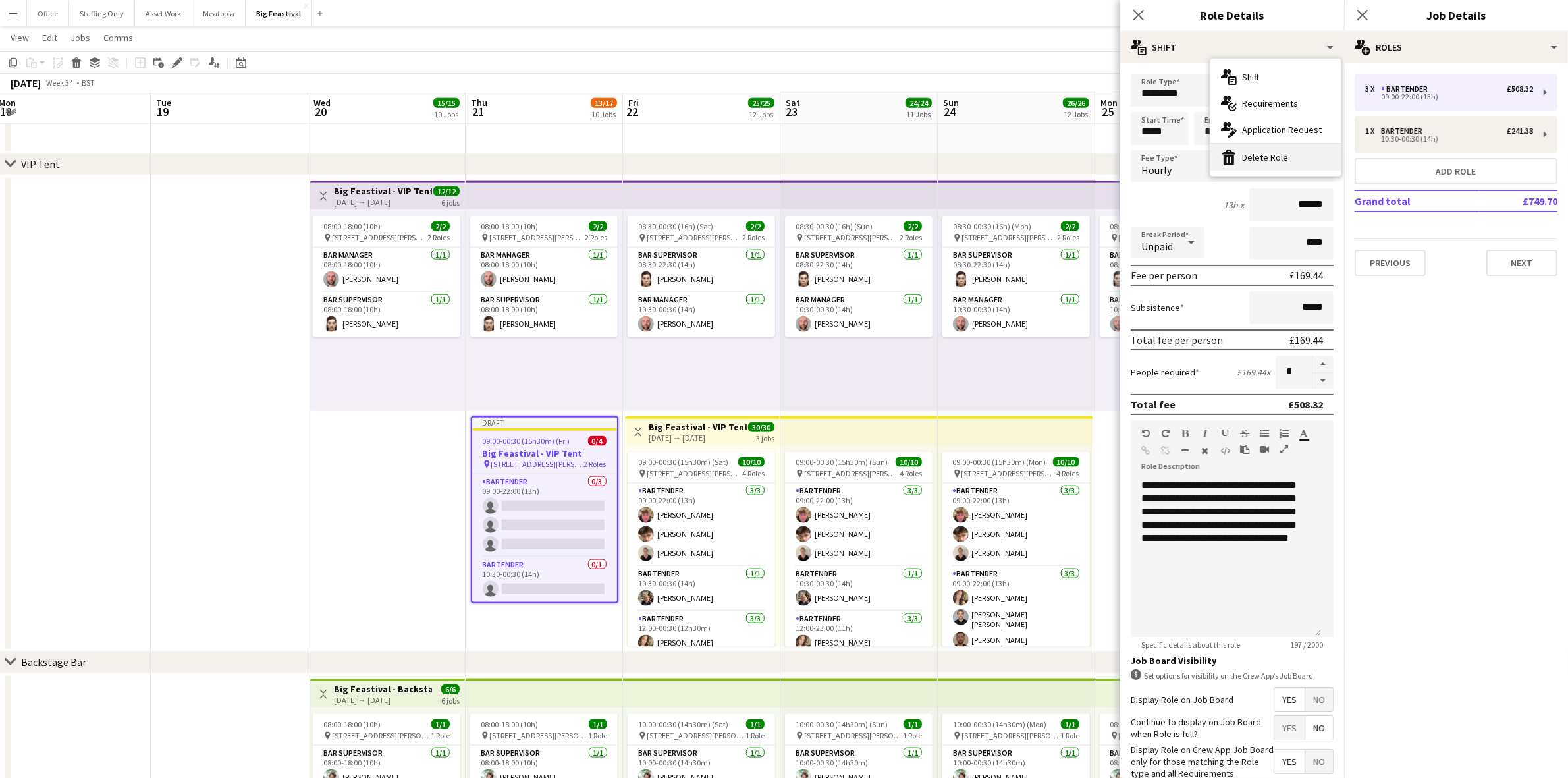
click at [1246, 161] on div "bin-2 Delete Role" at bounding box center [1275, 157] width 130 height 27
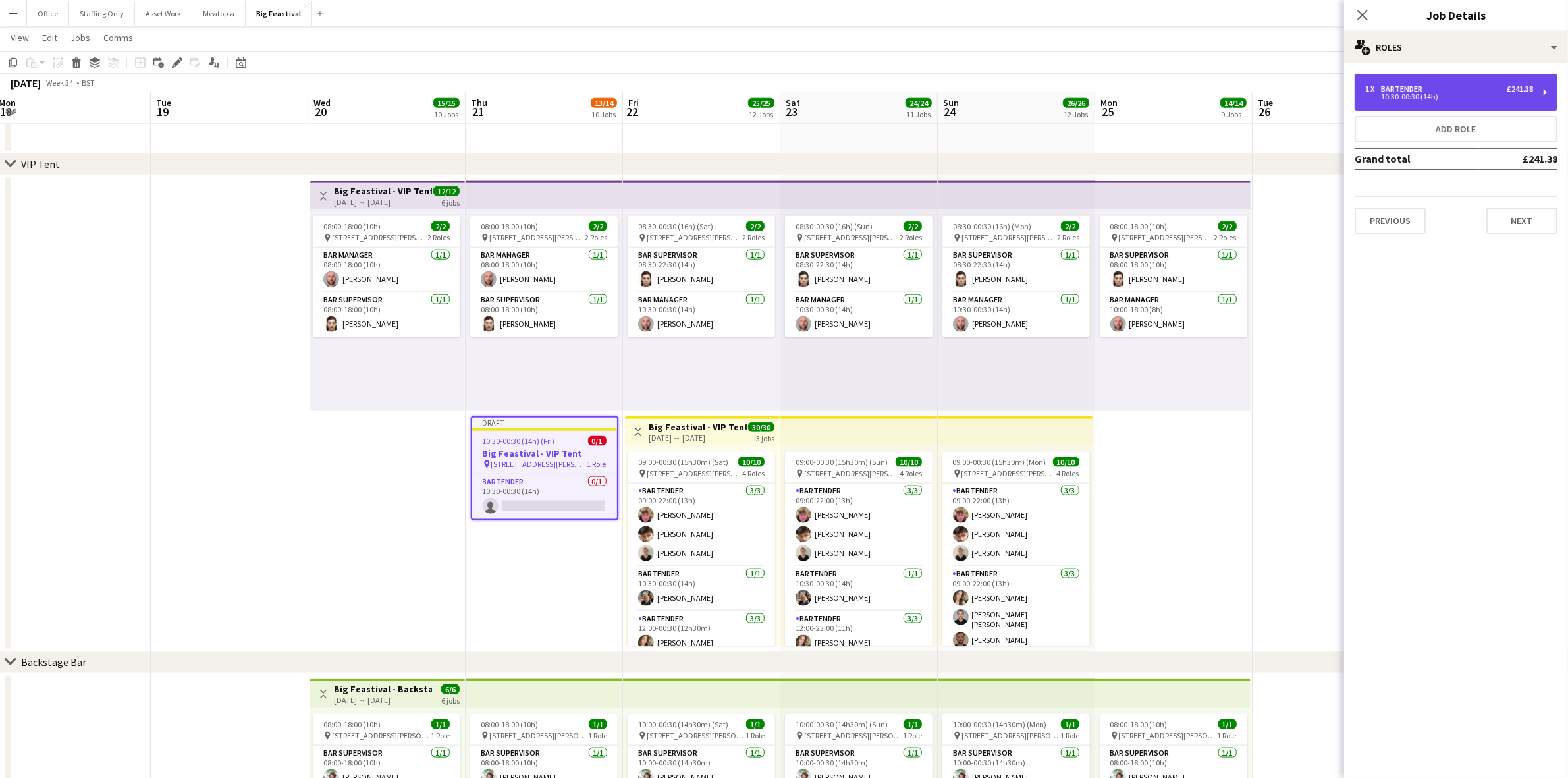
click at [1392, 97] on div "10:30-00:30 (14h)" at bounding box center [1449, 96] width 168 height 6
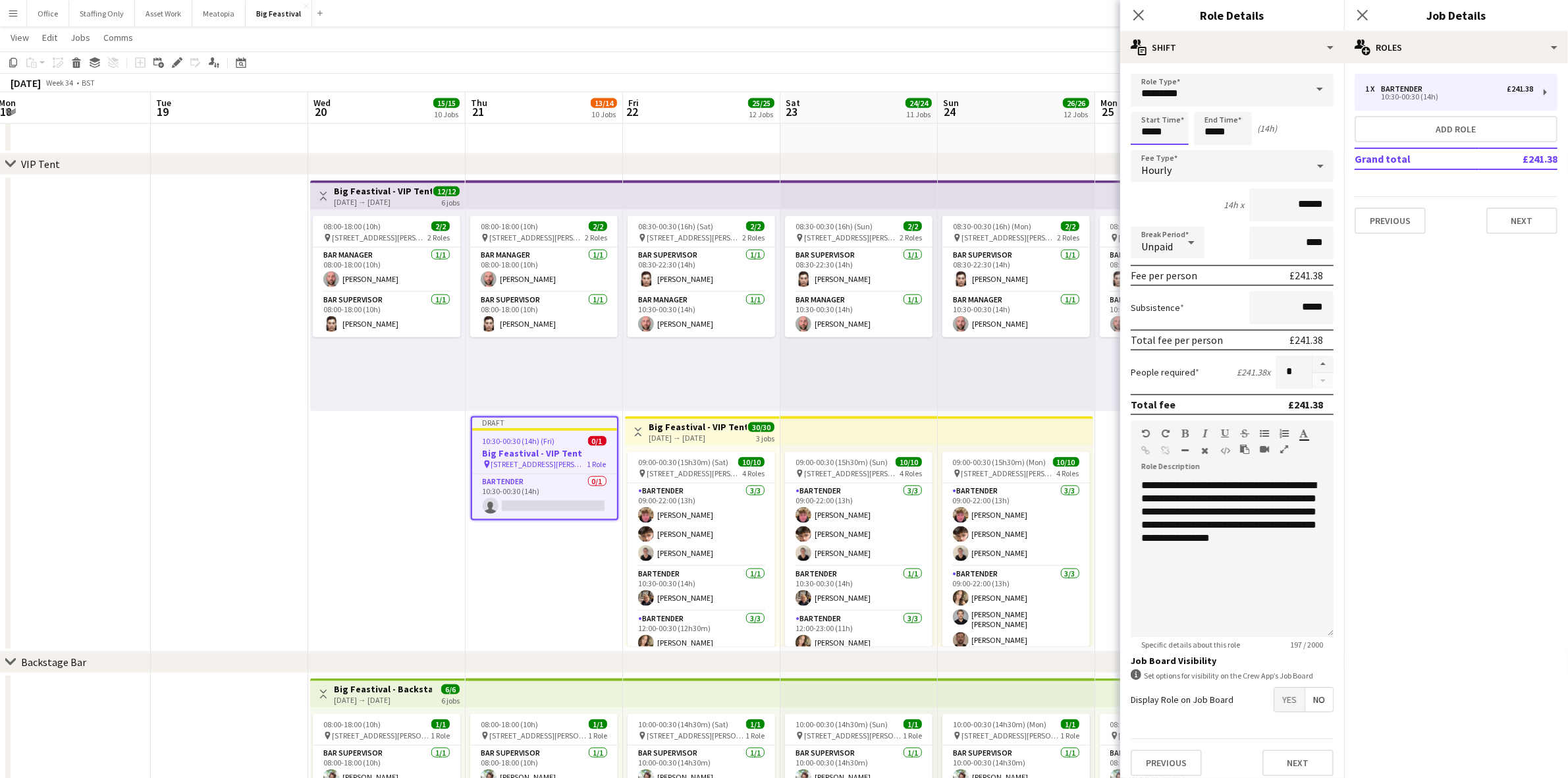
drag, startPoint x: 1167, startPoint y: 134, endPoint x: 1112, endPoint y: 130, distance: 55.1
type input "*****"
drag, startPoint x: 1173, startPoint y: 129, endPoint x: 1131, endPoint y: 130, distance: 42.0
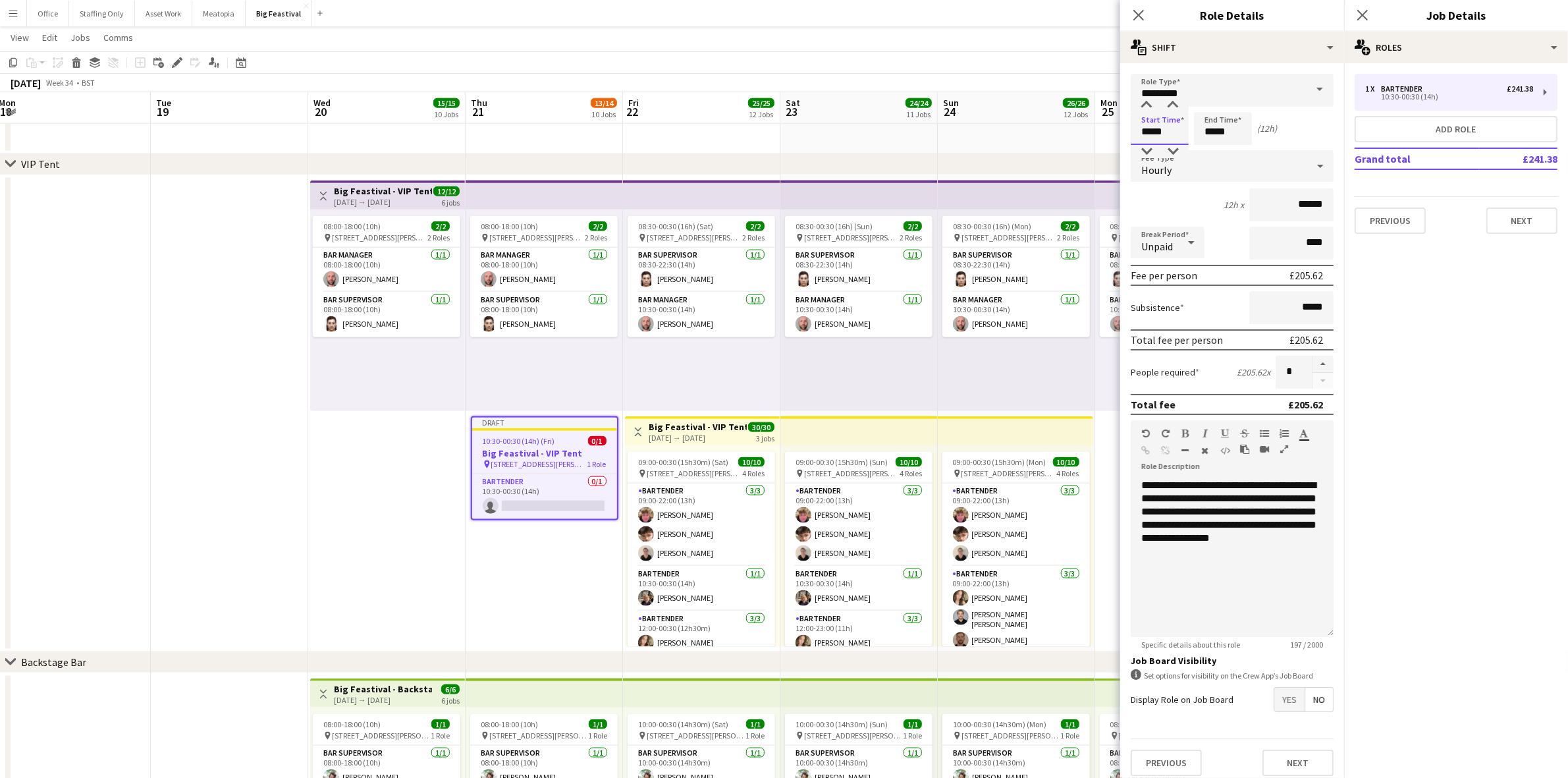
click at [1131, 130] on input "*****" at bounding box center [1159, 128] width 58 height 33
type input "*****"
drag, startPoint x: 1311, startPoint y: 201, endPoint x: 1273, endPoint y: 203, distance: 38.1
click at [1275, 203] on input "******" at bounding box center [1291, 205] width 84 height 33
type input "******"
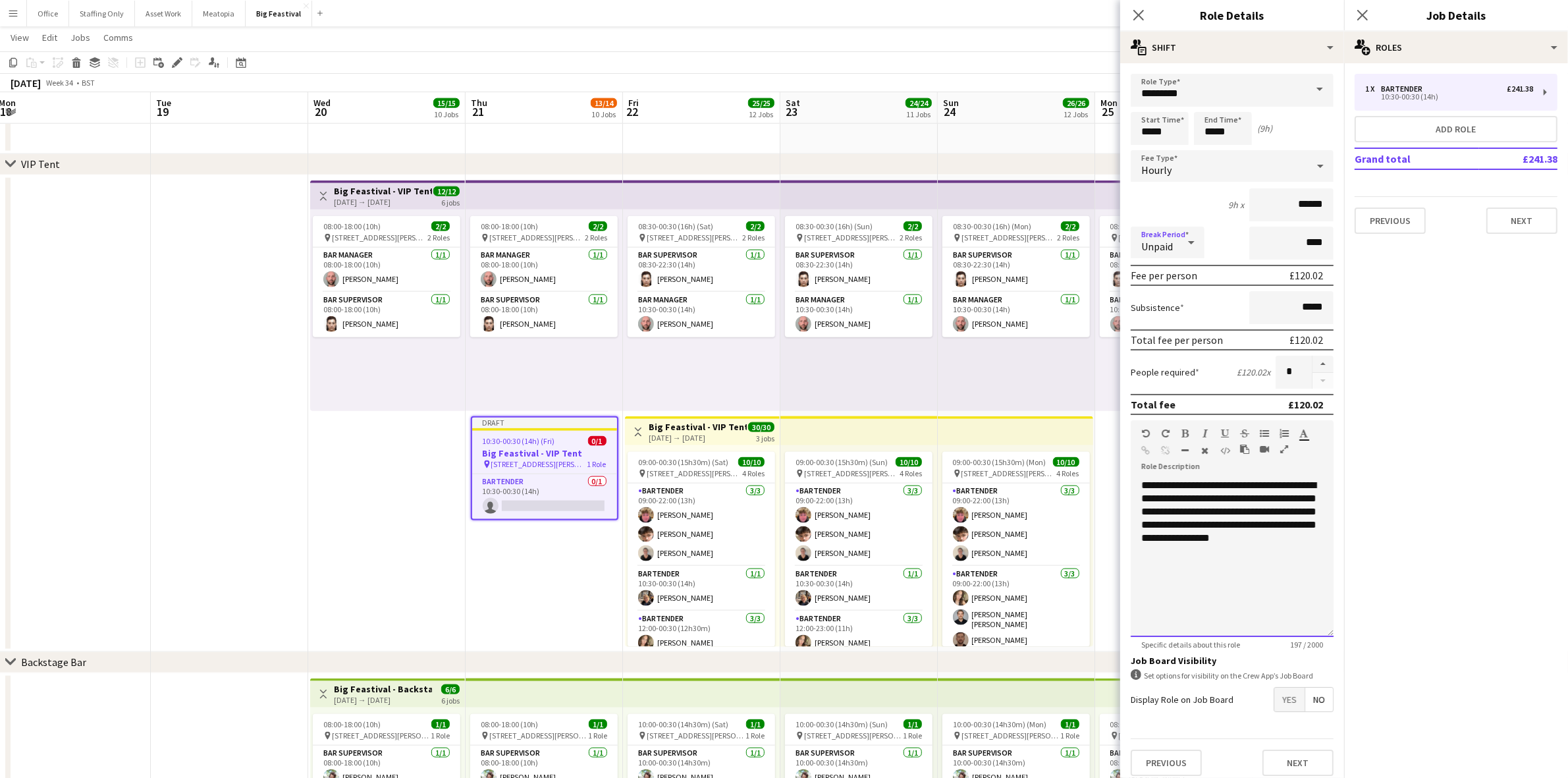
click at [1256, 556] on div "**********" at bounding box center [1232, 557] width 203 height 158
drag, startPoint x: 1140, startPoint y: 15, endPoint x: 1387, endPoint y: 175, distance: 294.3
click at [1140, 14] on icon at bounding box center [1139, 16] width 11 height 11
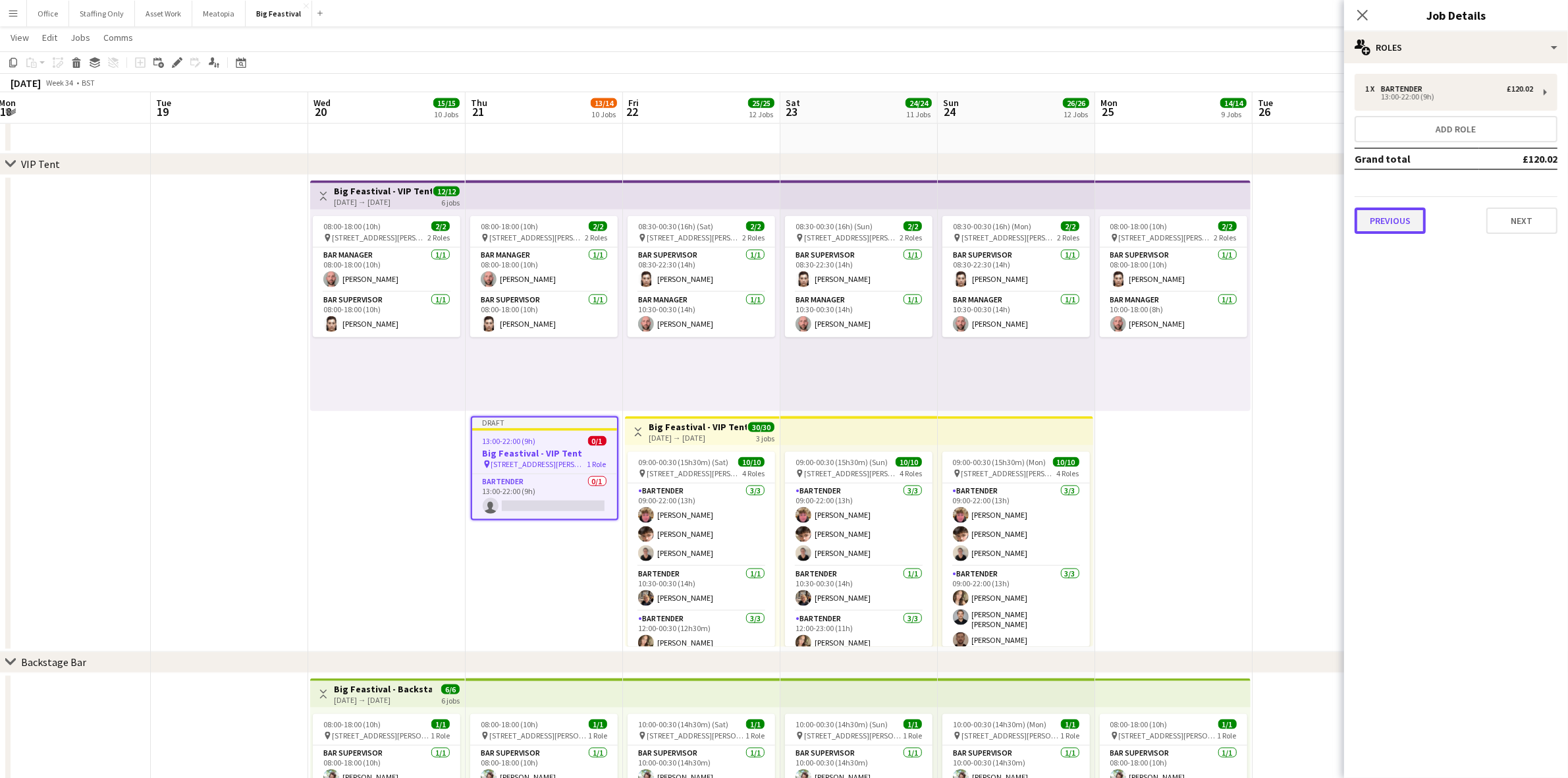
click at [1391, 215] on button "Previous" at bounding box center [1390, 221] width 71 height 27
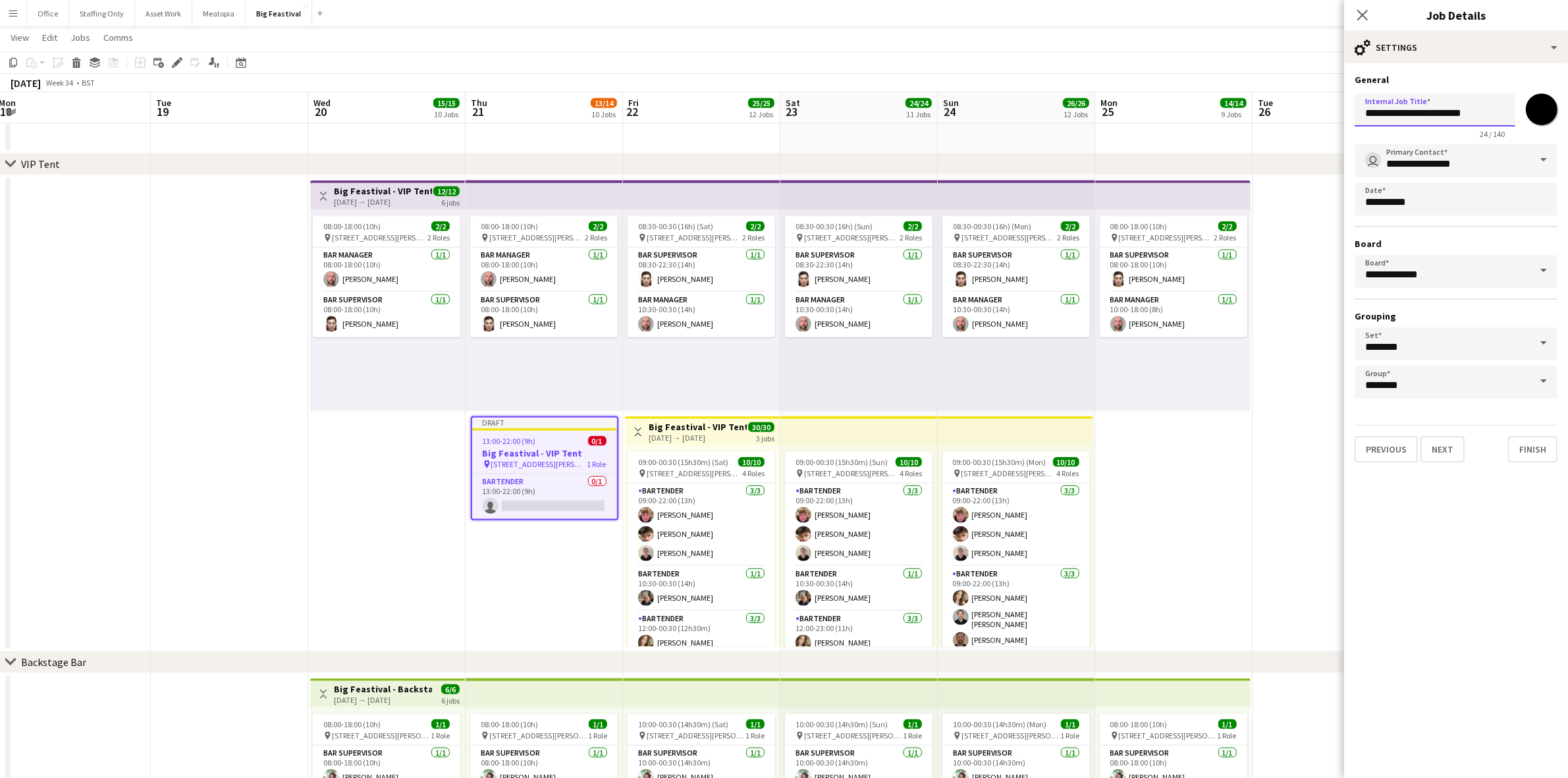
drag, startPoint x: 1468, startPoint y: 115, endPoint x: 1427, endPoint y: 119, distance: 41.2
click at [1427, 119] on input "**********" at bounding box center [1434, 110] width 161 height 33
type input "**********"
click at [1442, 450] on button "Next" at bounding box center [1442, 448] width 44 height 27
type input "**********"
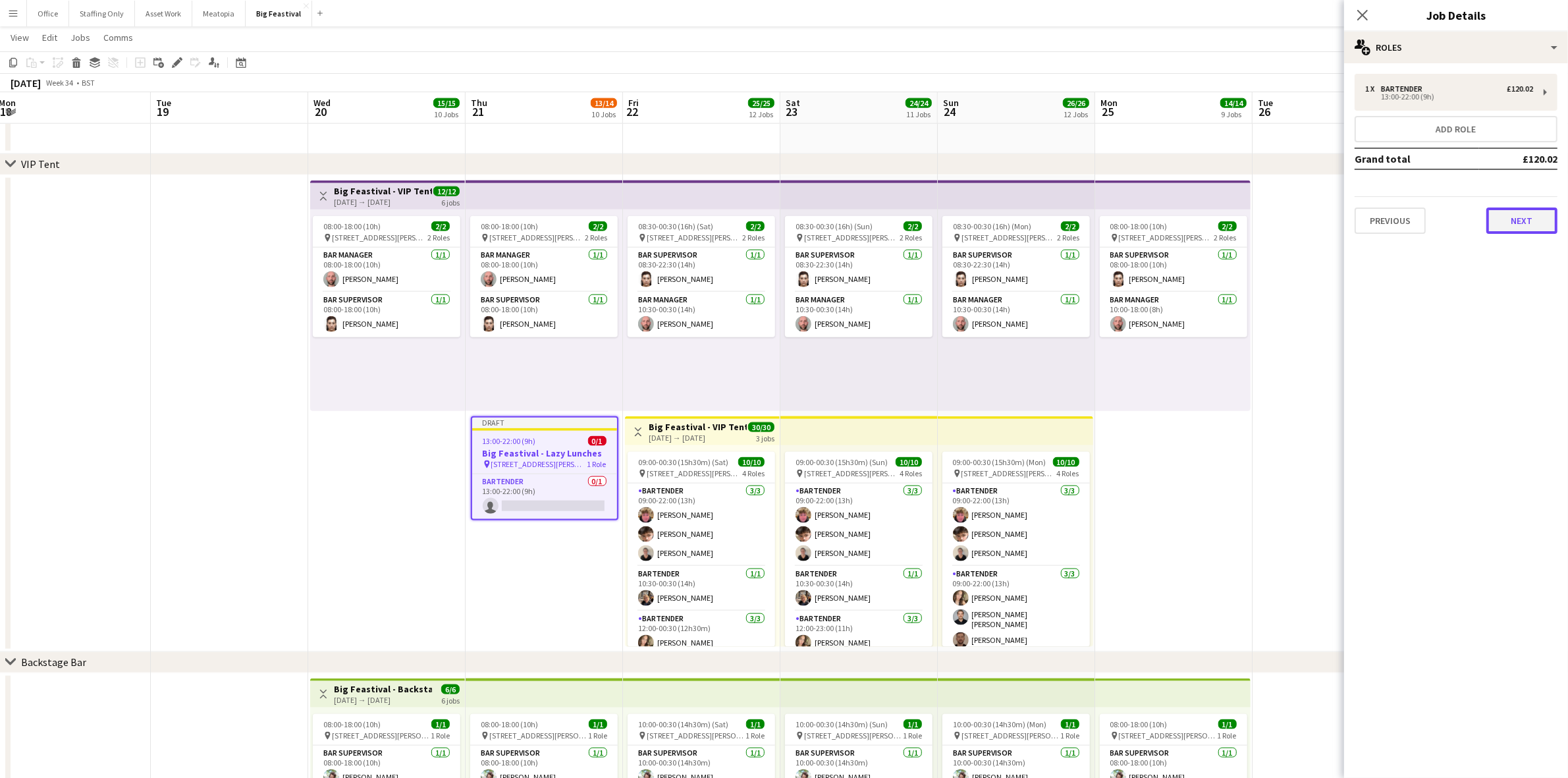
click at [1525, 222] on button "Next" at bounding box center [1521, 221] width 71 height 27
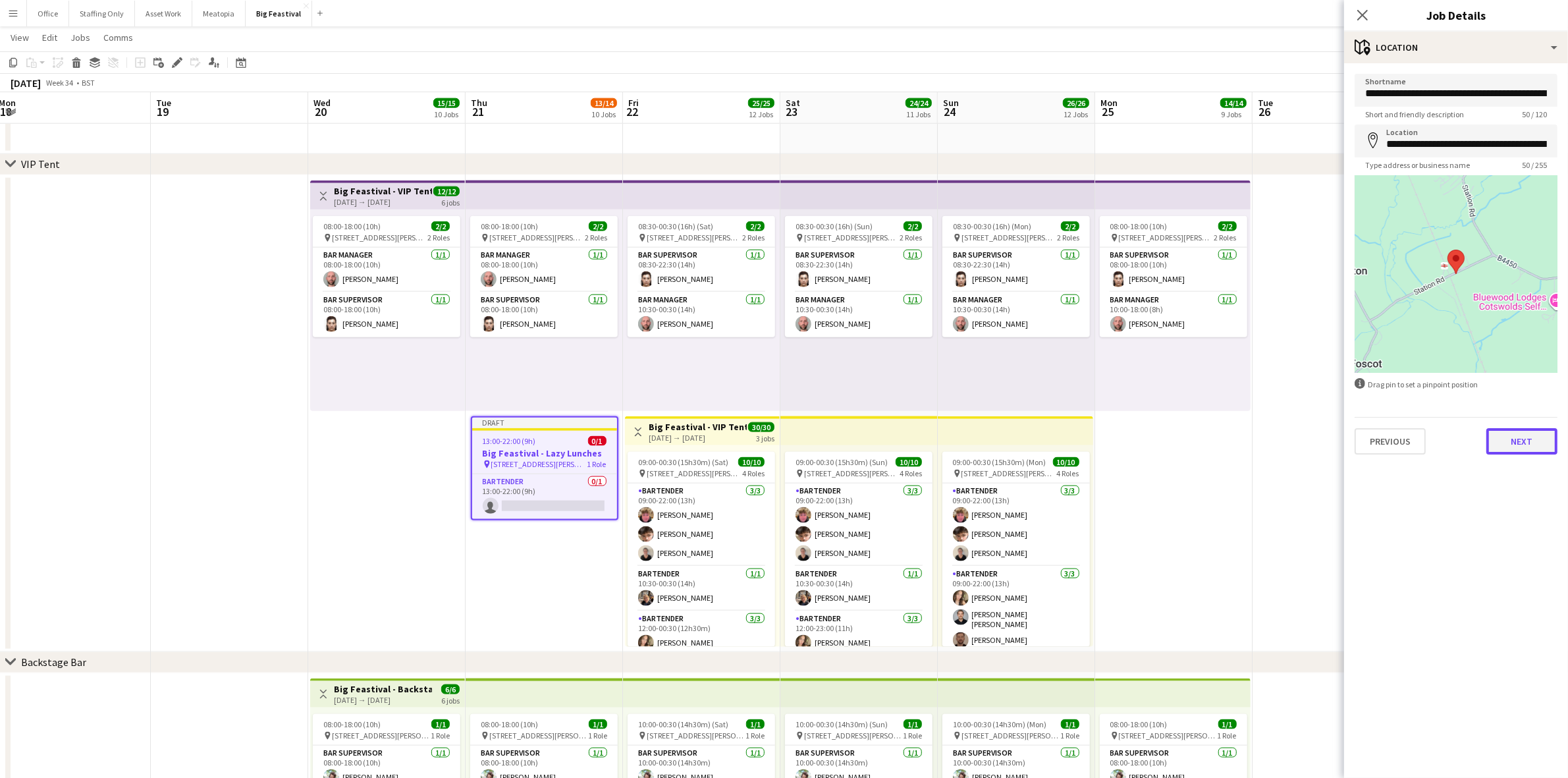
click at [1509, 437] on button "Next" at bounding box center [1521, 441] width 71 height 27
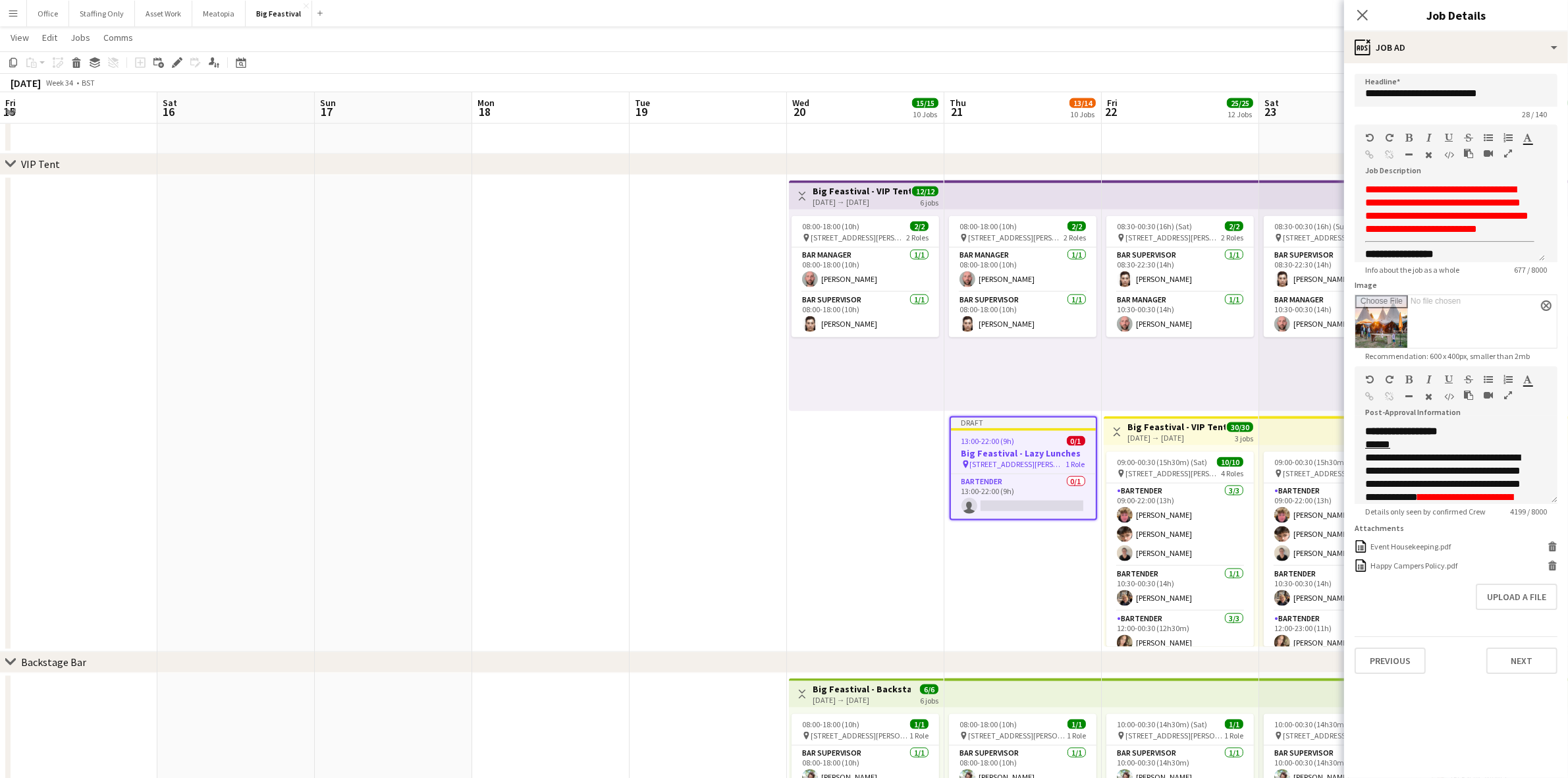
scroll to position [0, 478]
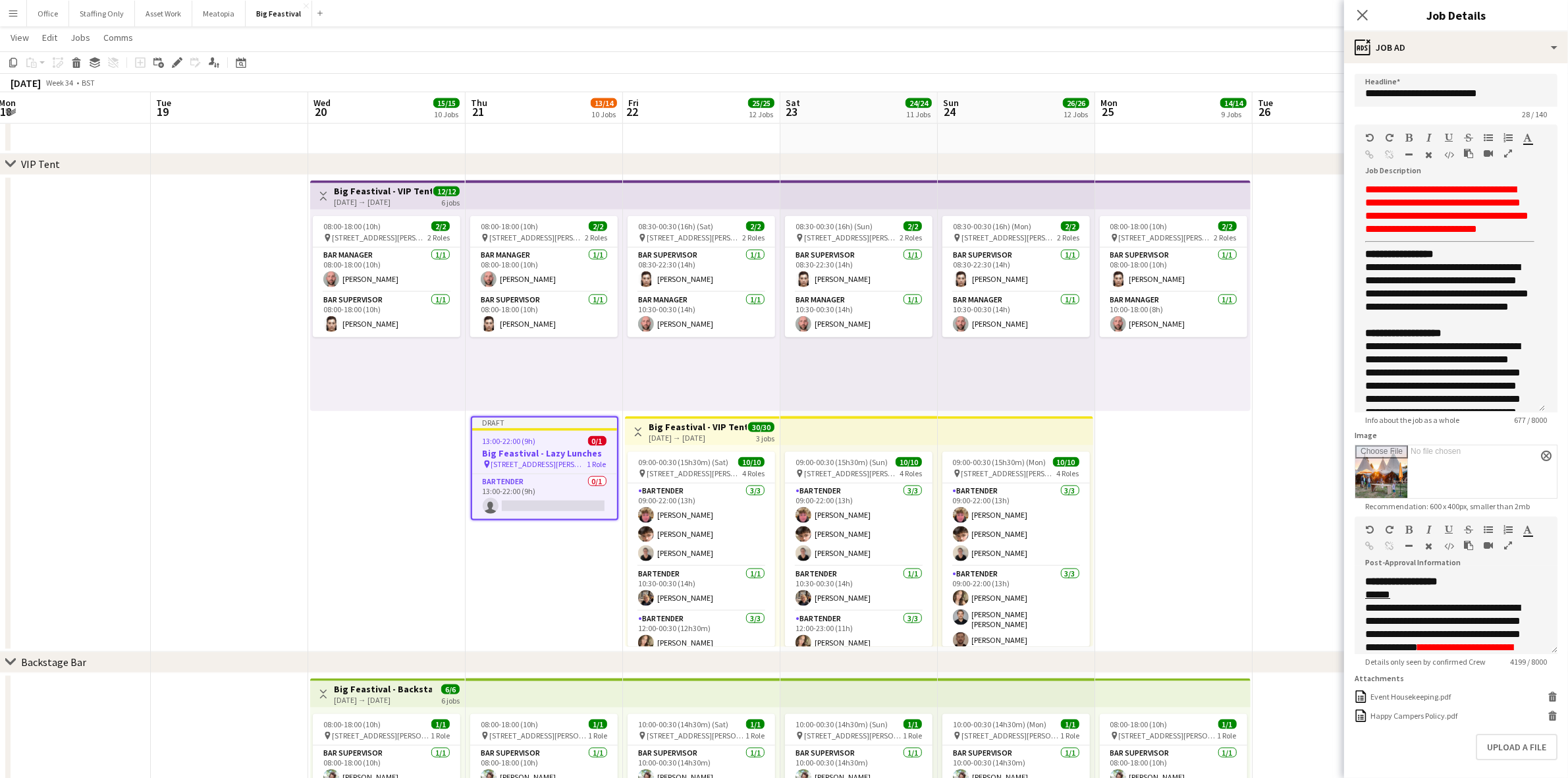
drag, startPoint x: 1537, startPoint y: 255, endPoint x: 1546, endPoint y: 405, distance: 150.3
click at [1546, 405] on form "**********" at bounding box center [1455, 449] width 224 height 751
drag, startPoint x: 1456, startPoint y: 335, endPoint x: 1364, endPoint y: 278, distance: 108.2
click at [1365, 278] on p "**********" at bounding box center [1449, 287] width 169 height 53
click at [1445, 311] on span "**********" at bounding box center [1446, 286] width 163 height 49
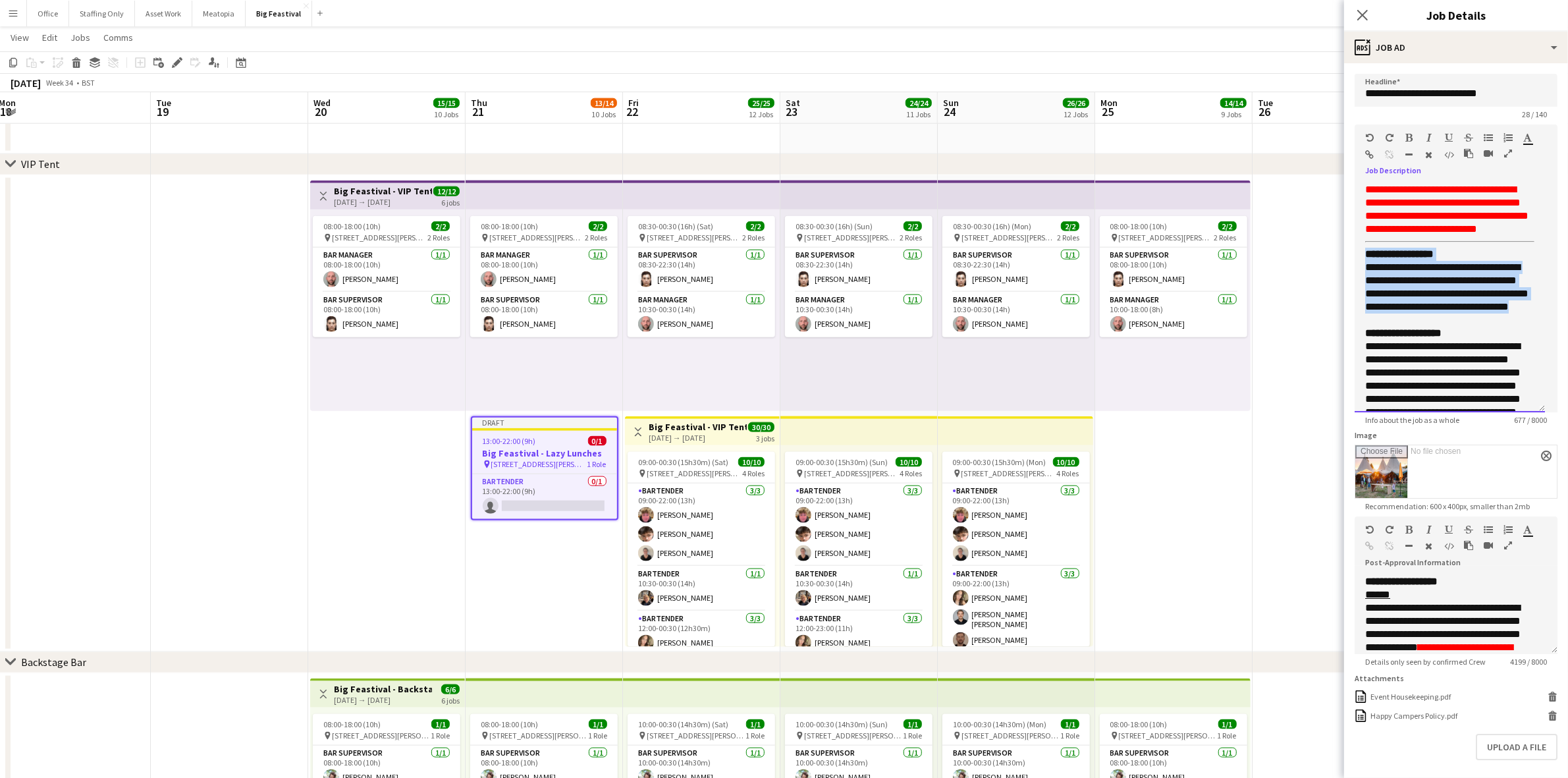
drag, startPoint x: 1450, startPoint y: 334, endPoint x: 1349, endPoint y: 265, distance: 122.3
click at [1349, 265] on form "**********" at bounding box center [1455, 449] width 224 height 751
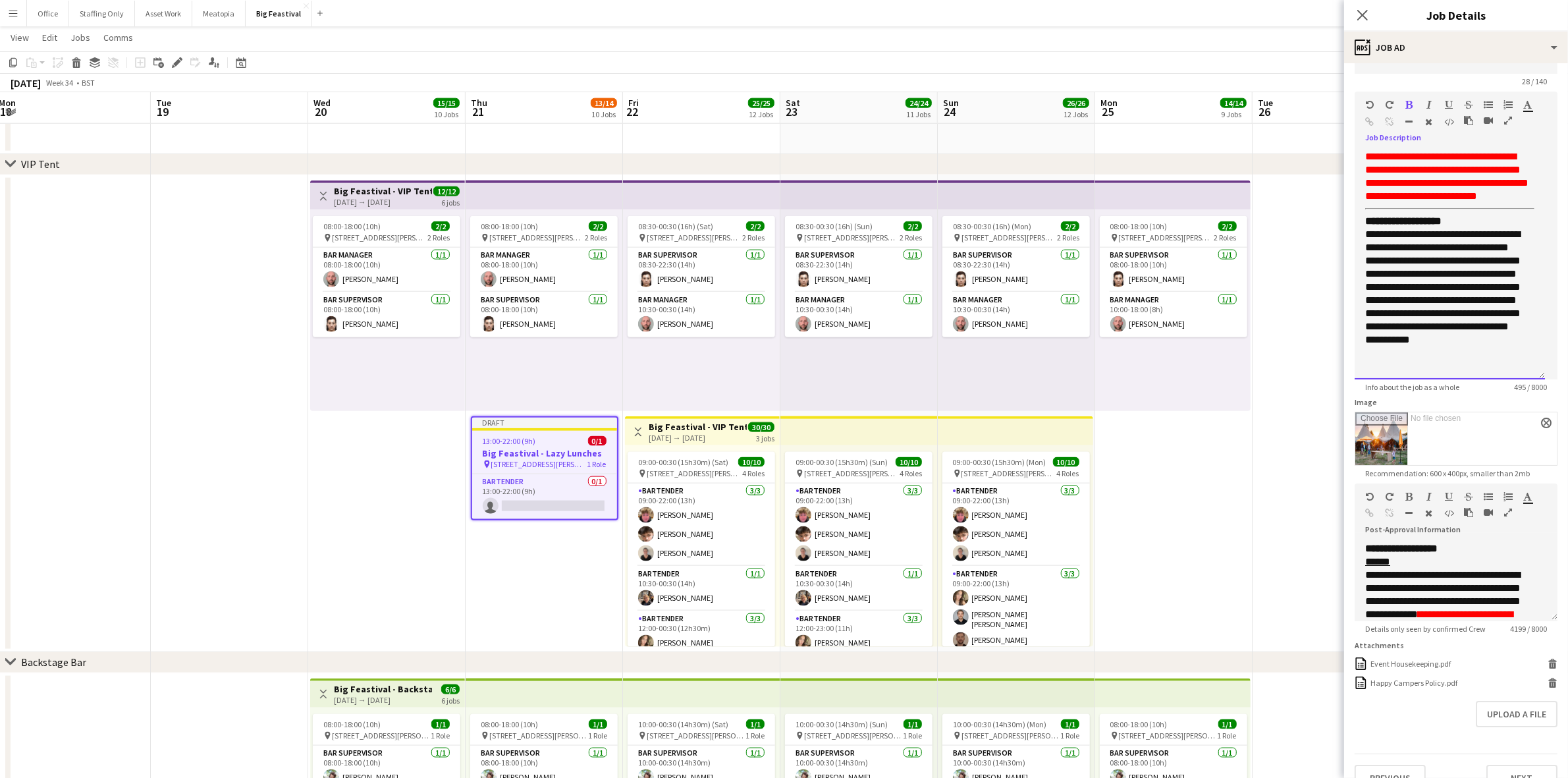
scroll to position [65, 0]
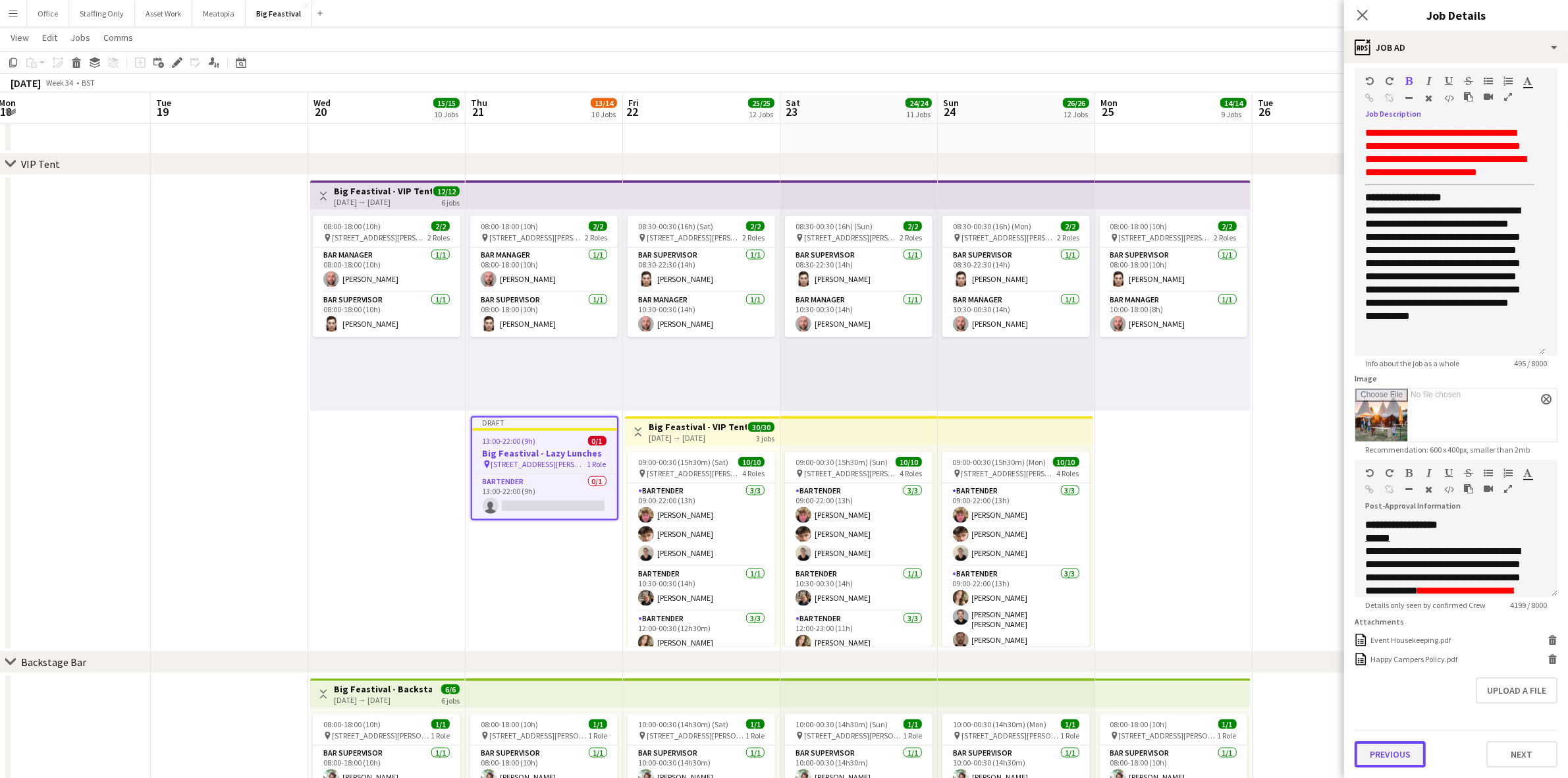
click at [1404, 755] on button "Previous" at bounding box center [1390, 754] width 71 height 27
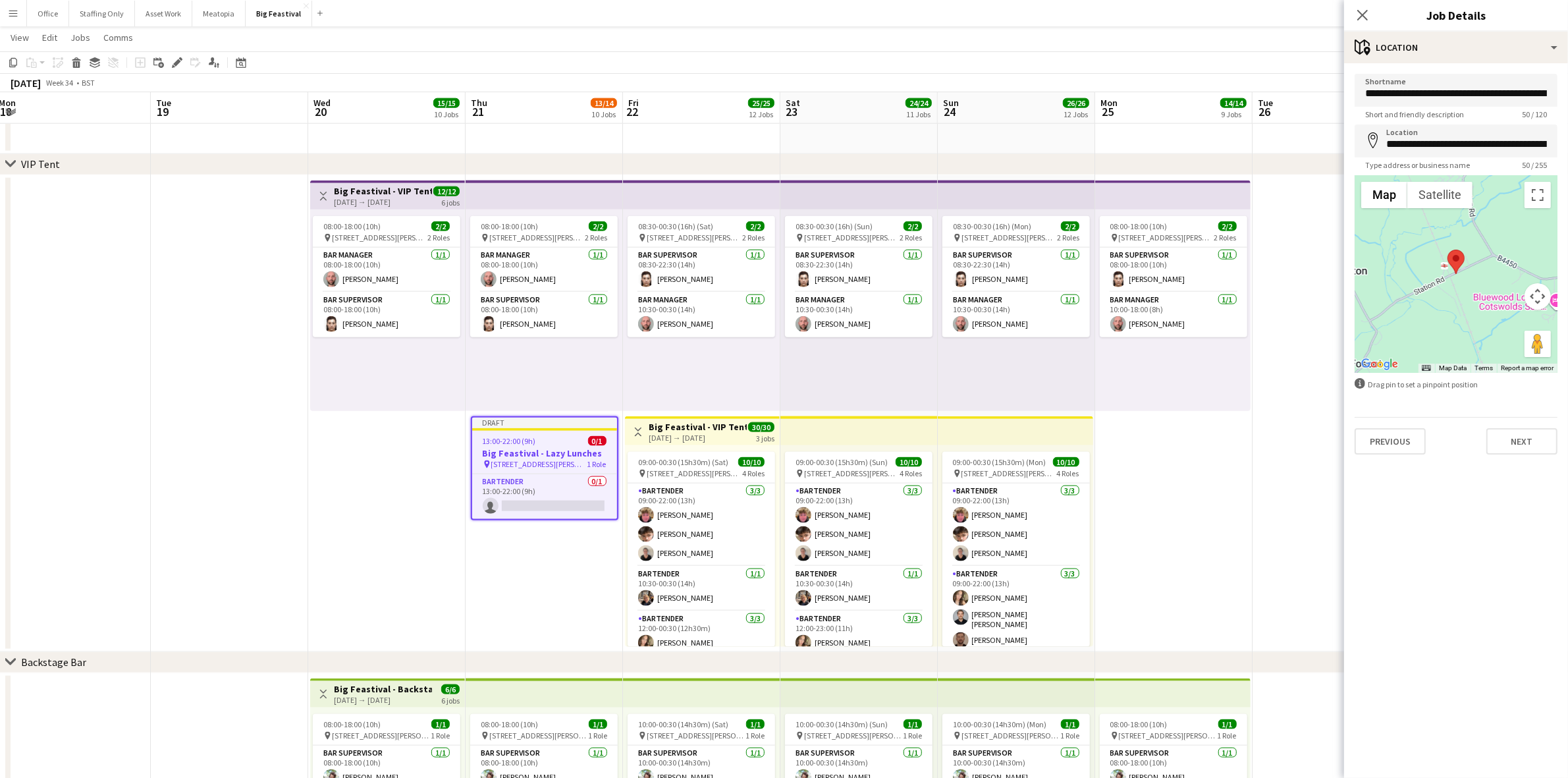
scroll to position [0, 0]
click at [1380, 446] on button "Previous" at bounding box center [1390, 441] width 71 height 27
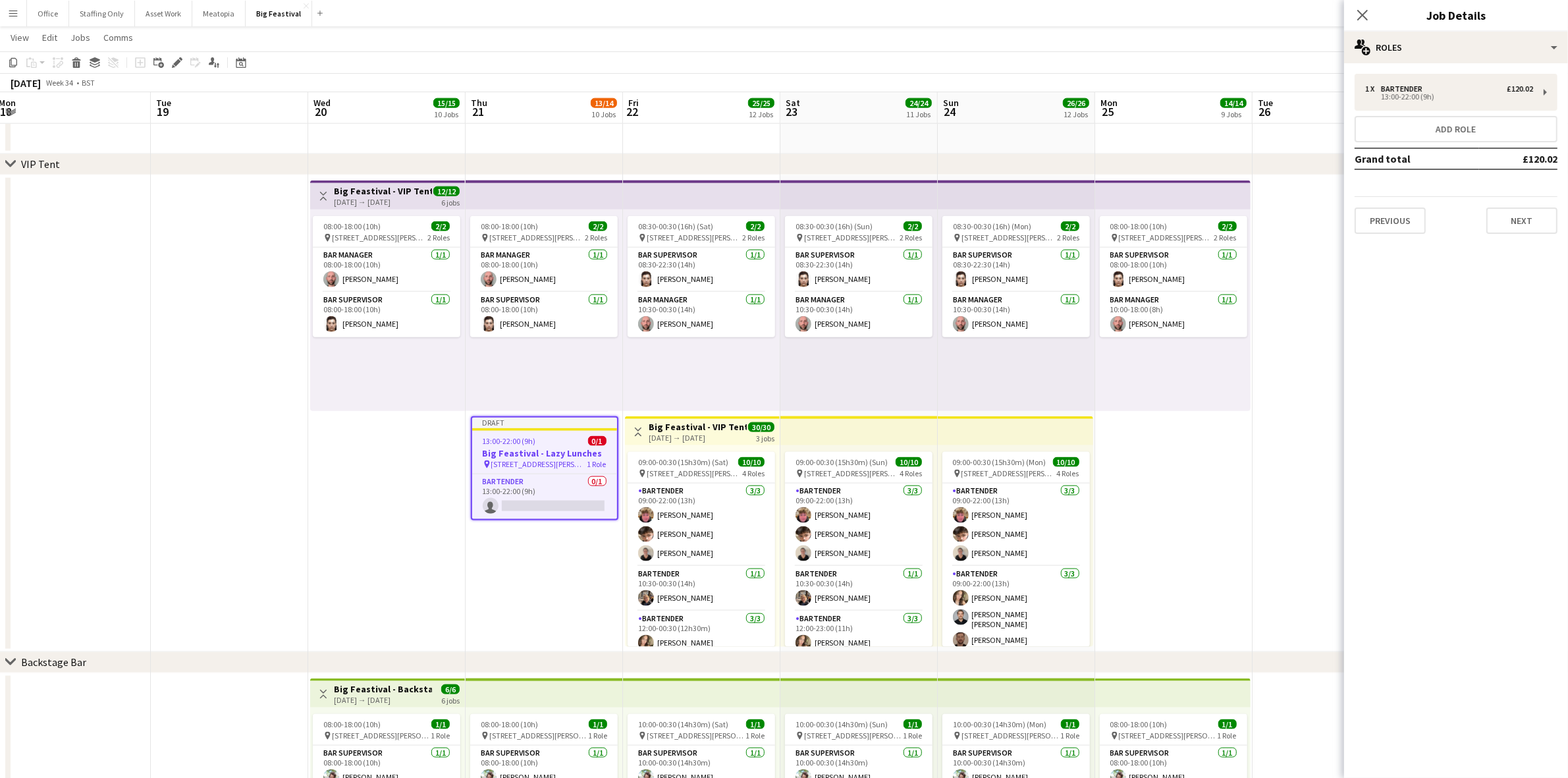
click at [576, 542] on app-date-cell "08:00-18:00 (10h) 2/2 pin [STREET_ADDRESS][PERSON_NAME] 2 Roles Bar Manager [DA…" at bounding box center [544, 413] width 157 height 477
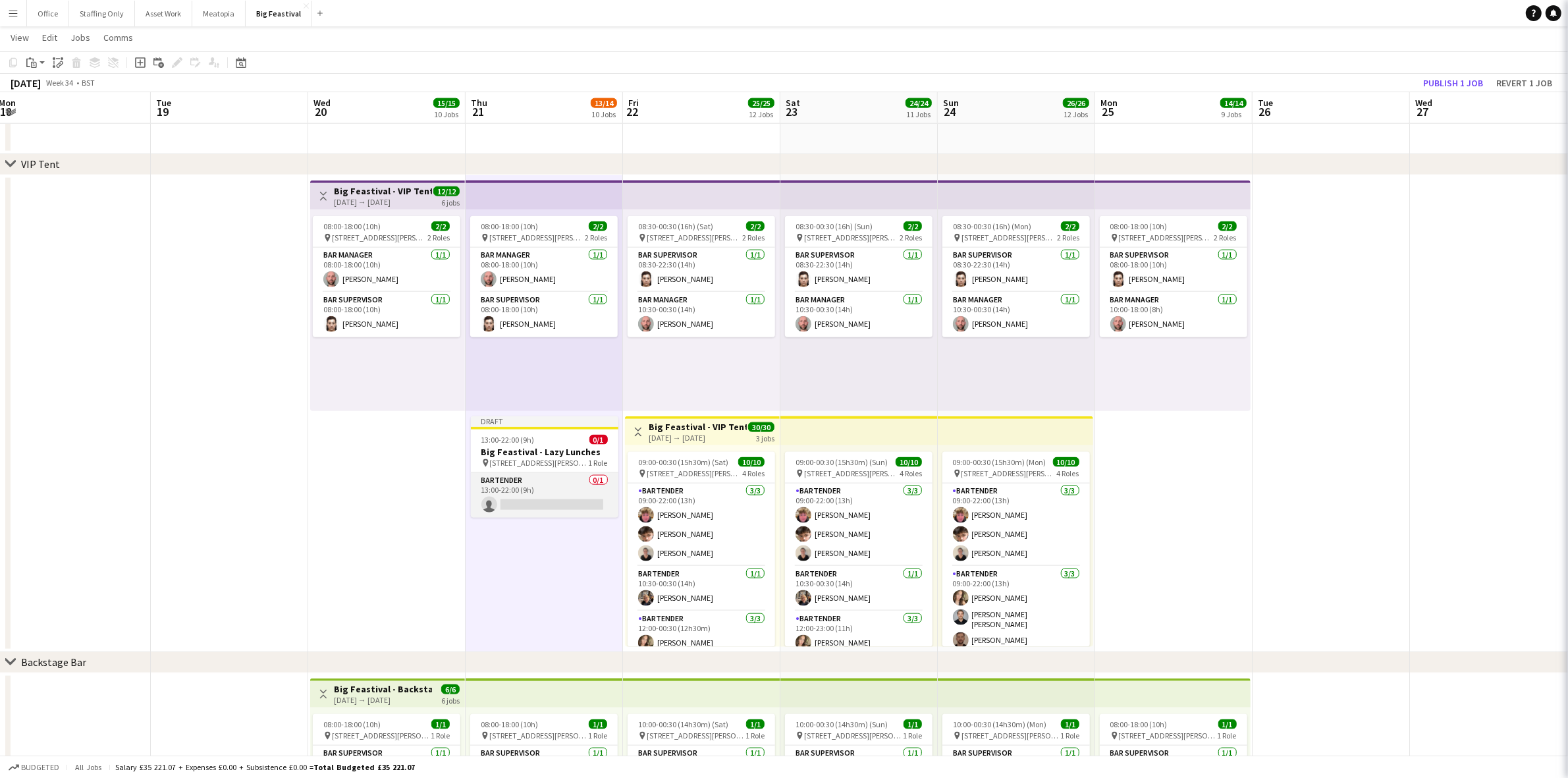
click at [556, 502] on app-card-role "Bartender 0/1 13:00-22:00 (9h) single-neutral-actions" at bounding box center [544, 495] width 147 height 45
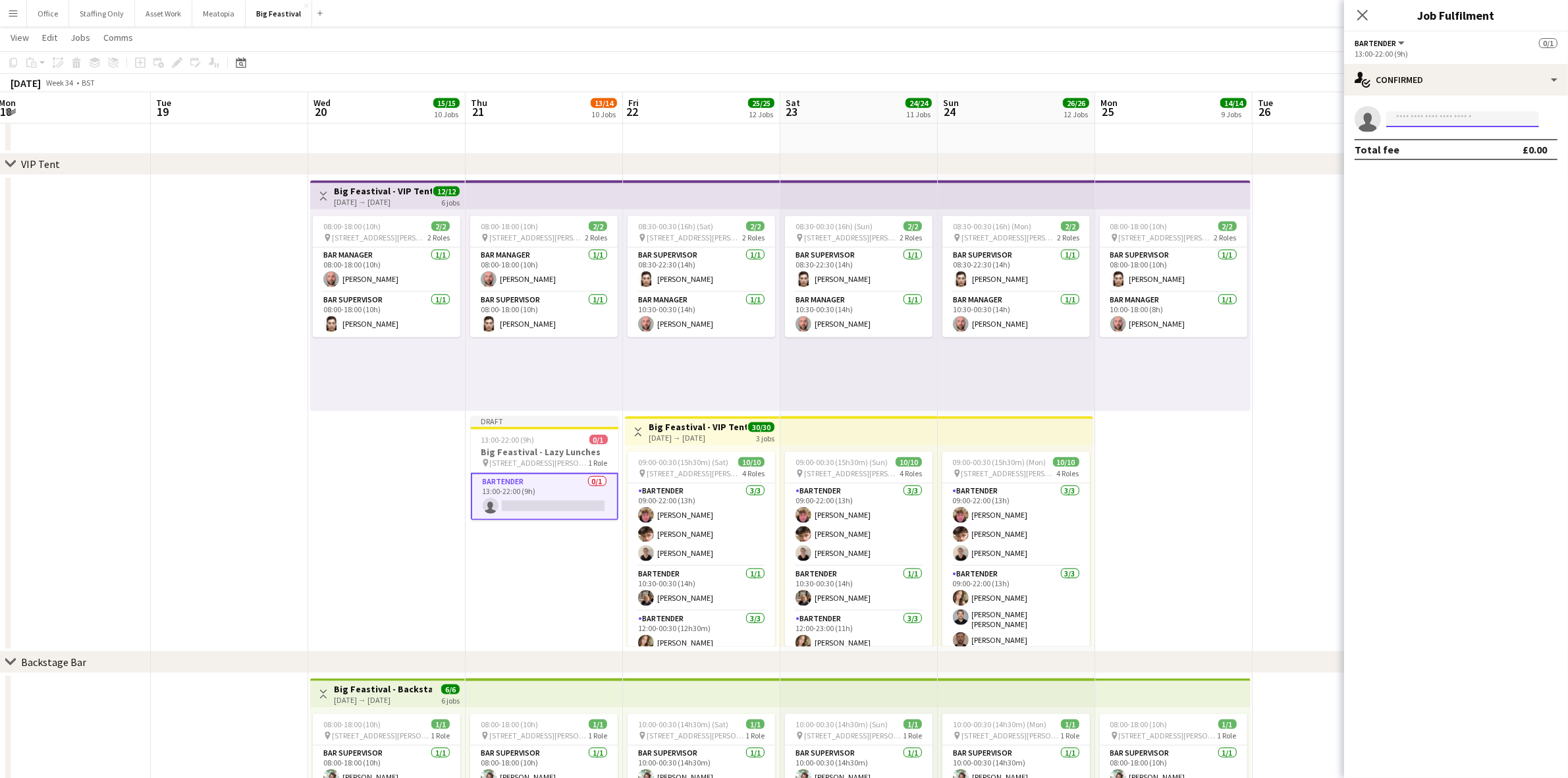
click at [1426, 116] on input at bounding box center [1462, 119] width 153 height 16
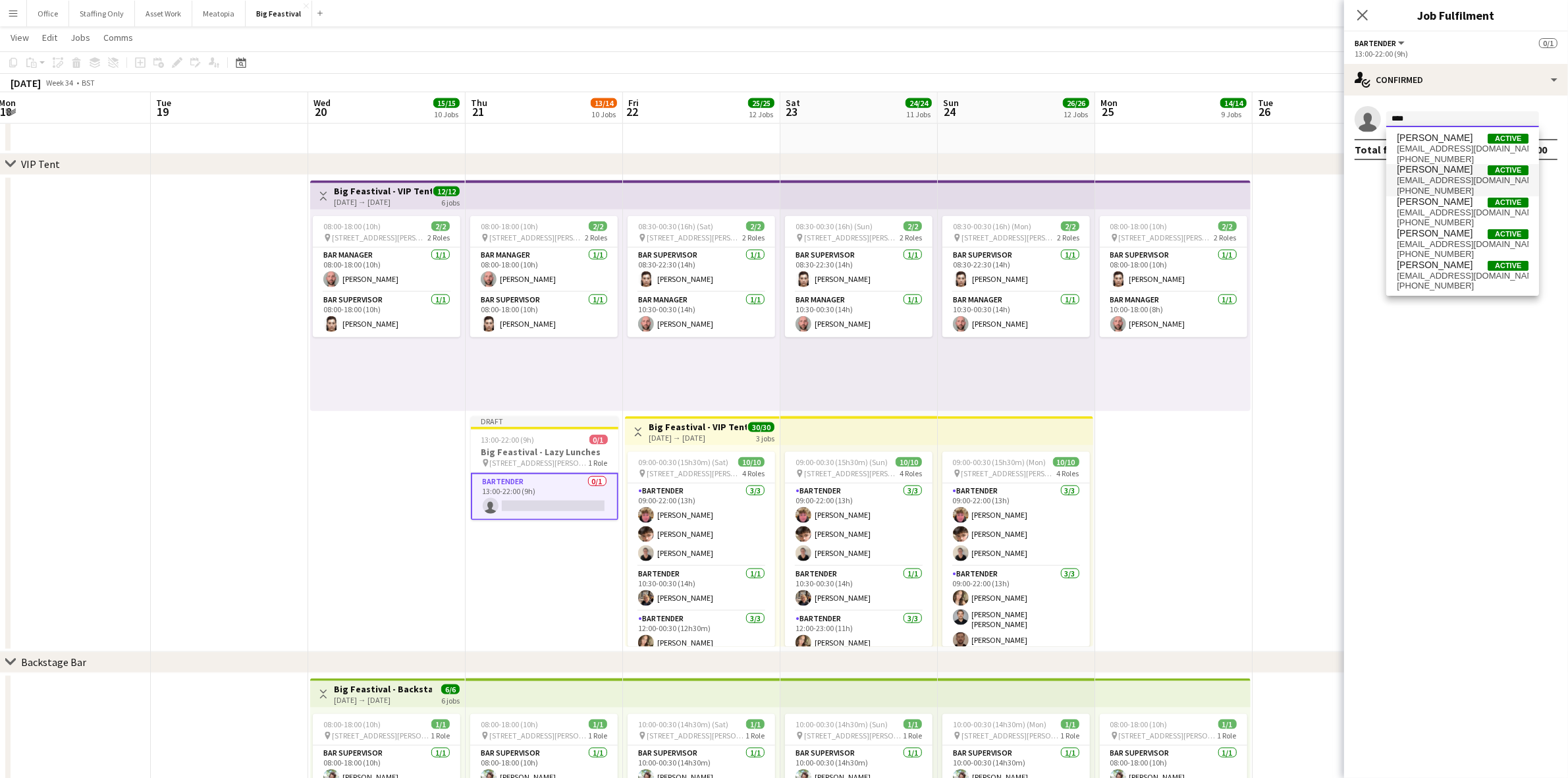
type input "****"
click at [1441, 172] on span "[PERSON_NAME]" at bounding box center [1434, 169] width 76 height 11
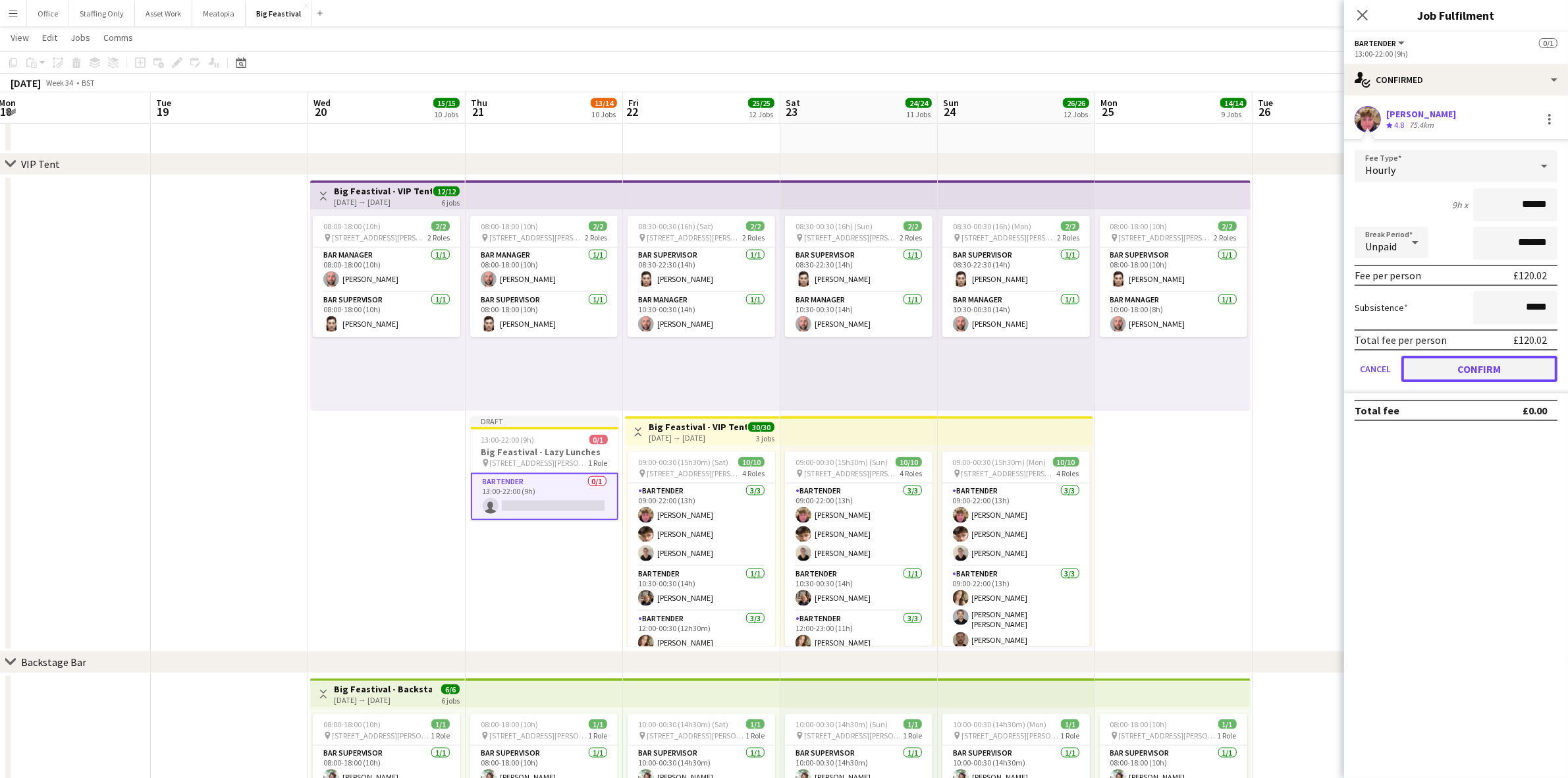
click at [1477, 373] on button "Confirm" at bounding box center [1479, 369] width 156 height 27
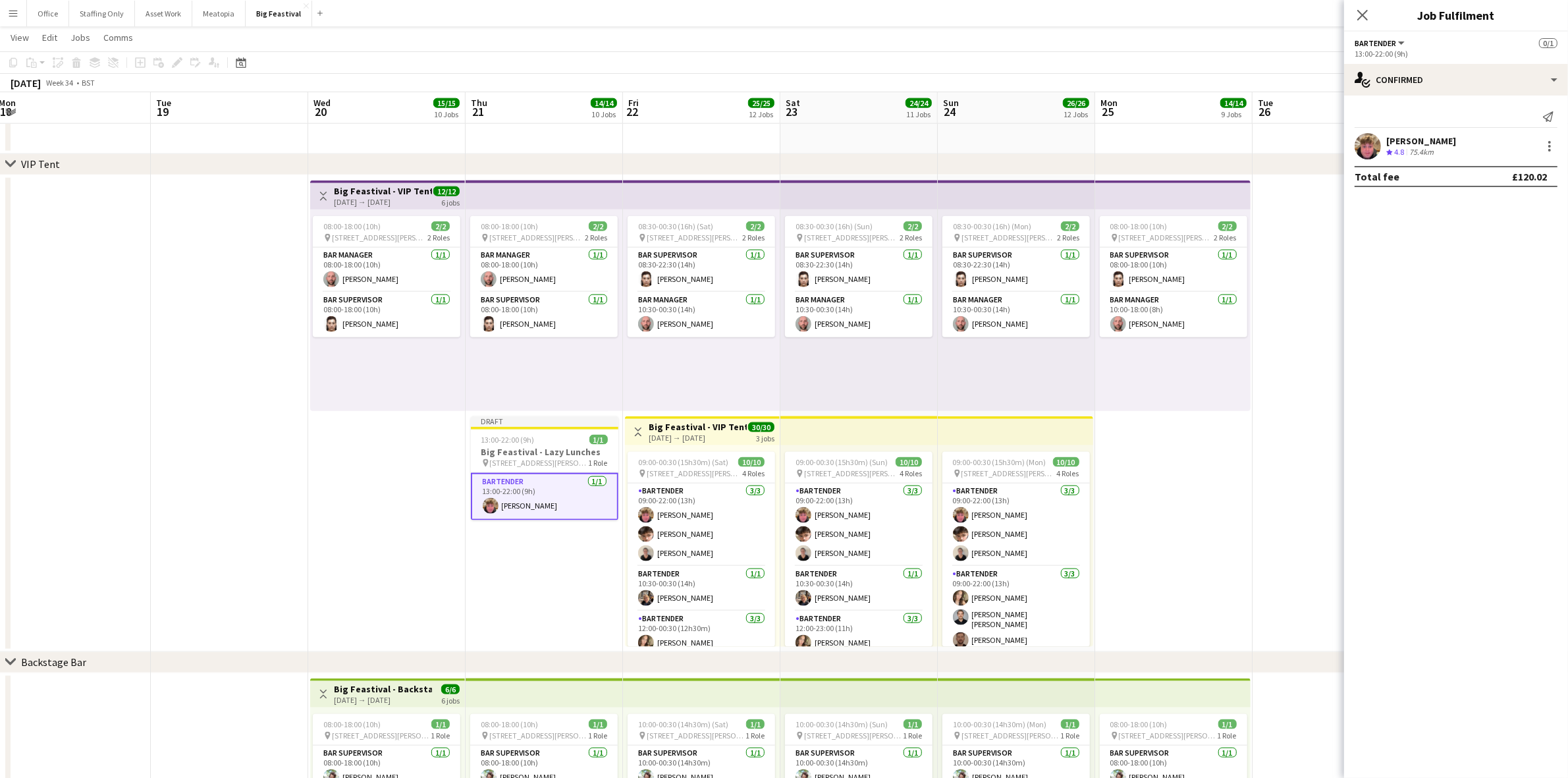
click at [518, 562] on app-date-cell "08:00-18:00 (10h) 2/2 pin [STREET_ADDRESS][PERSON_NAME] 2 Roles Bar Manager [DA…" at bounding box center [544, 413] width 157 height 477
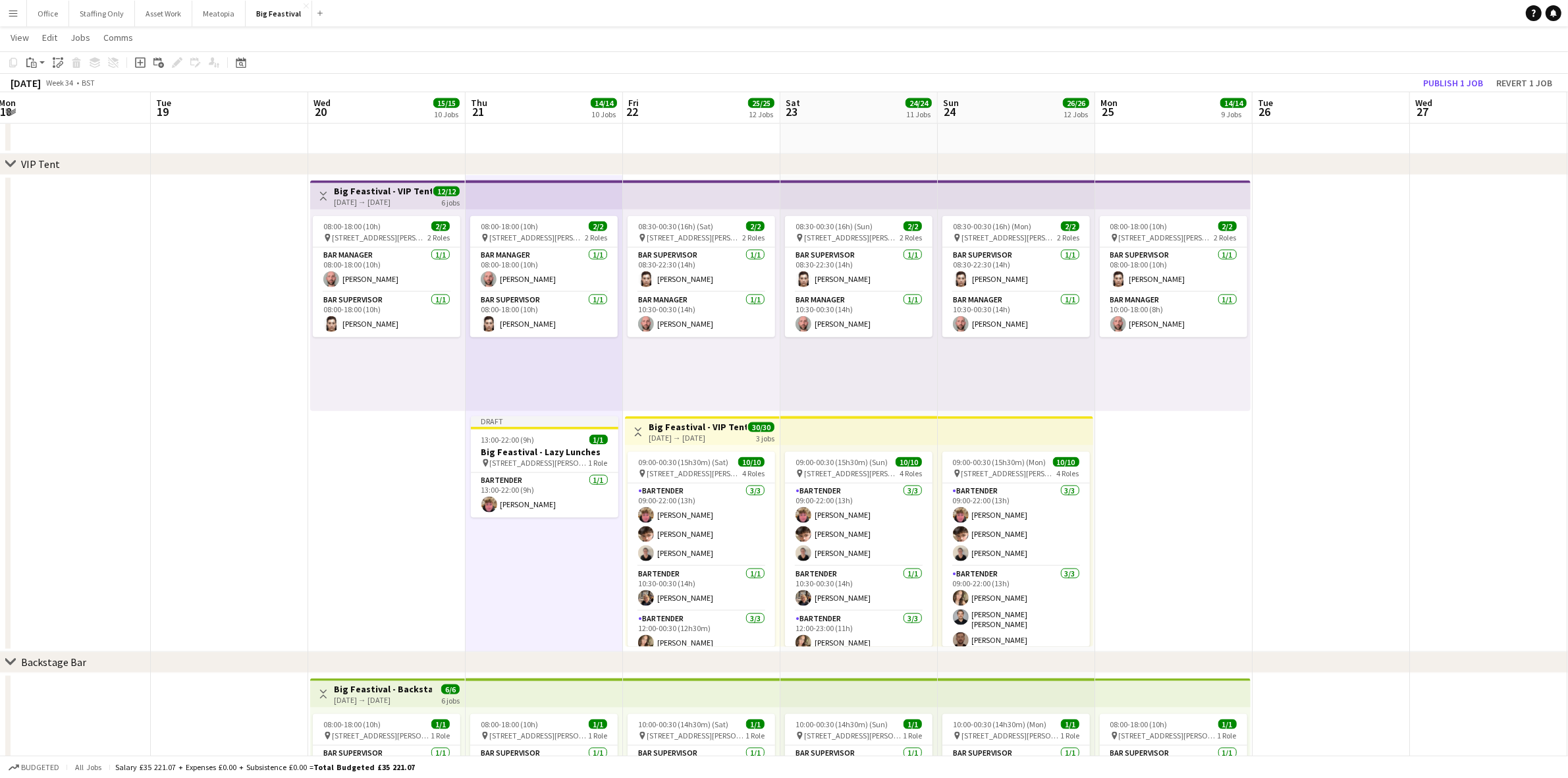
click at [1466, 255] on app-date-cell at bounding box center [1488, 413] width 157 height 477
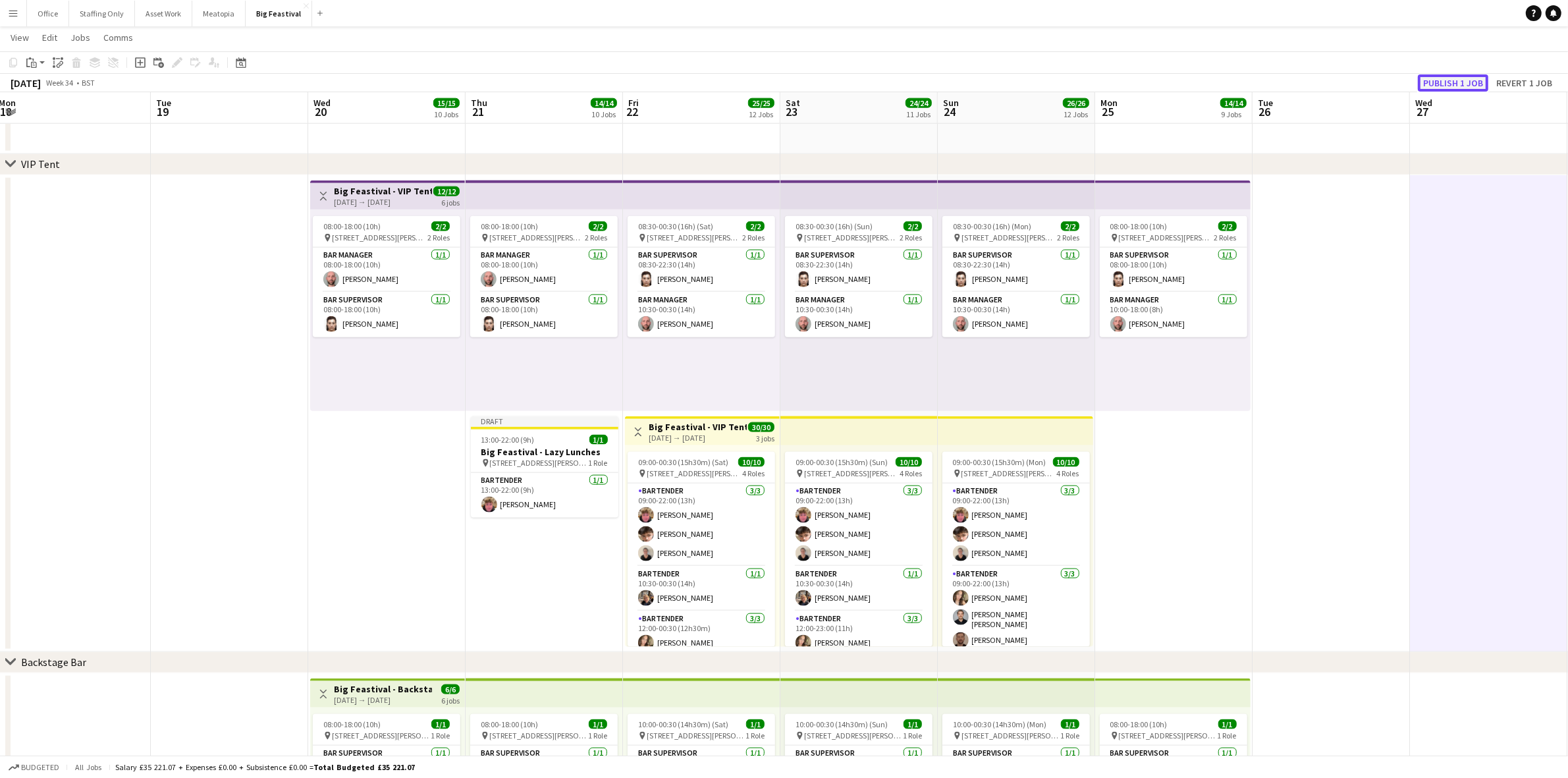
click at [1457, 81] on button "Publish 1 job" at bounding box center [1453, 82] width 70 height 17
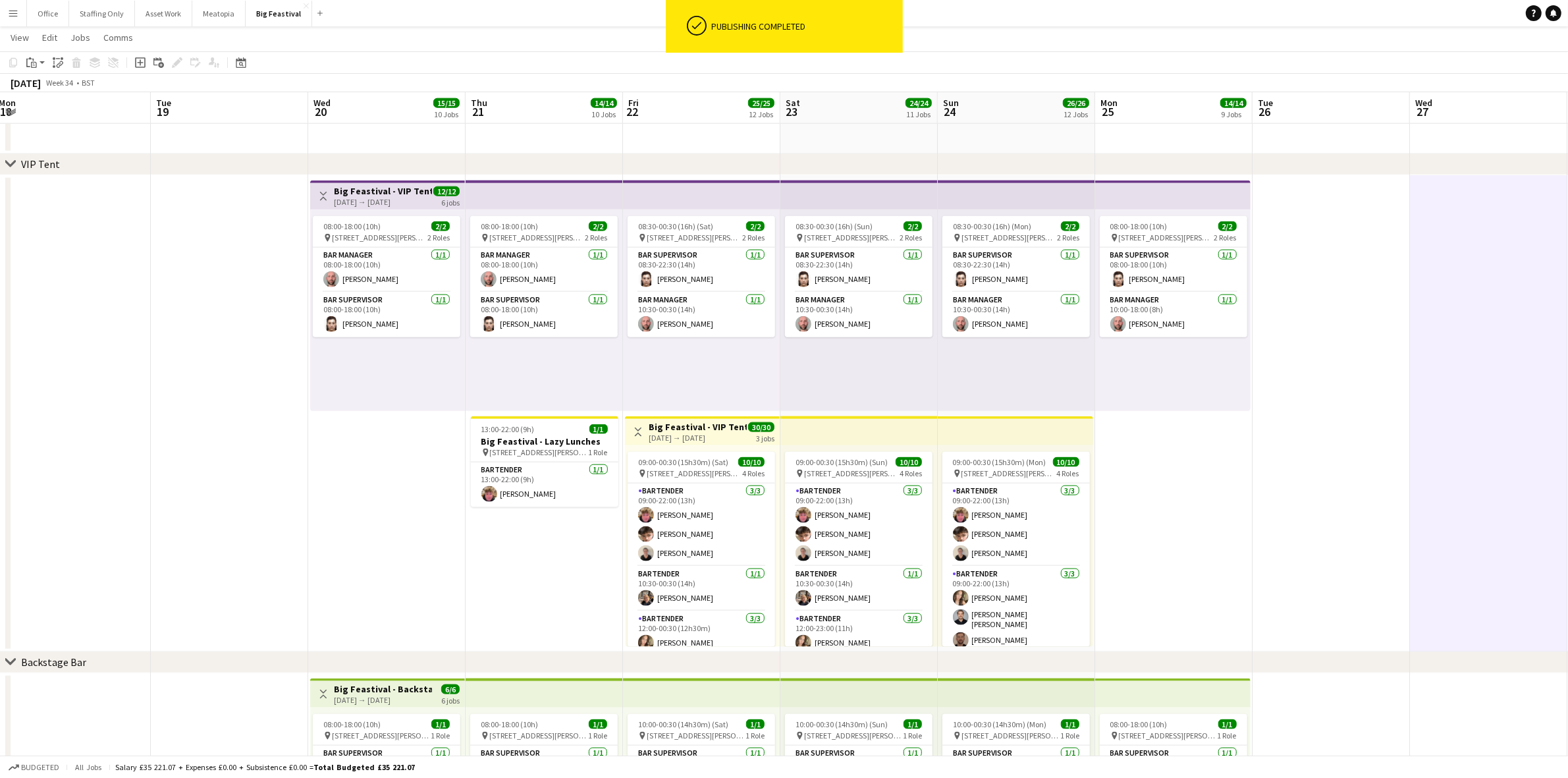
click at [17, 12] on app-icon "Menu" at bounding box center [14, 14] width 11 height 11
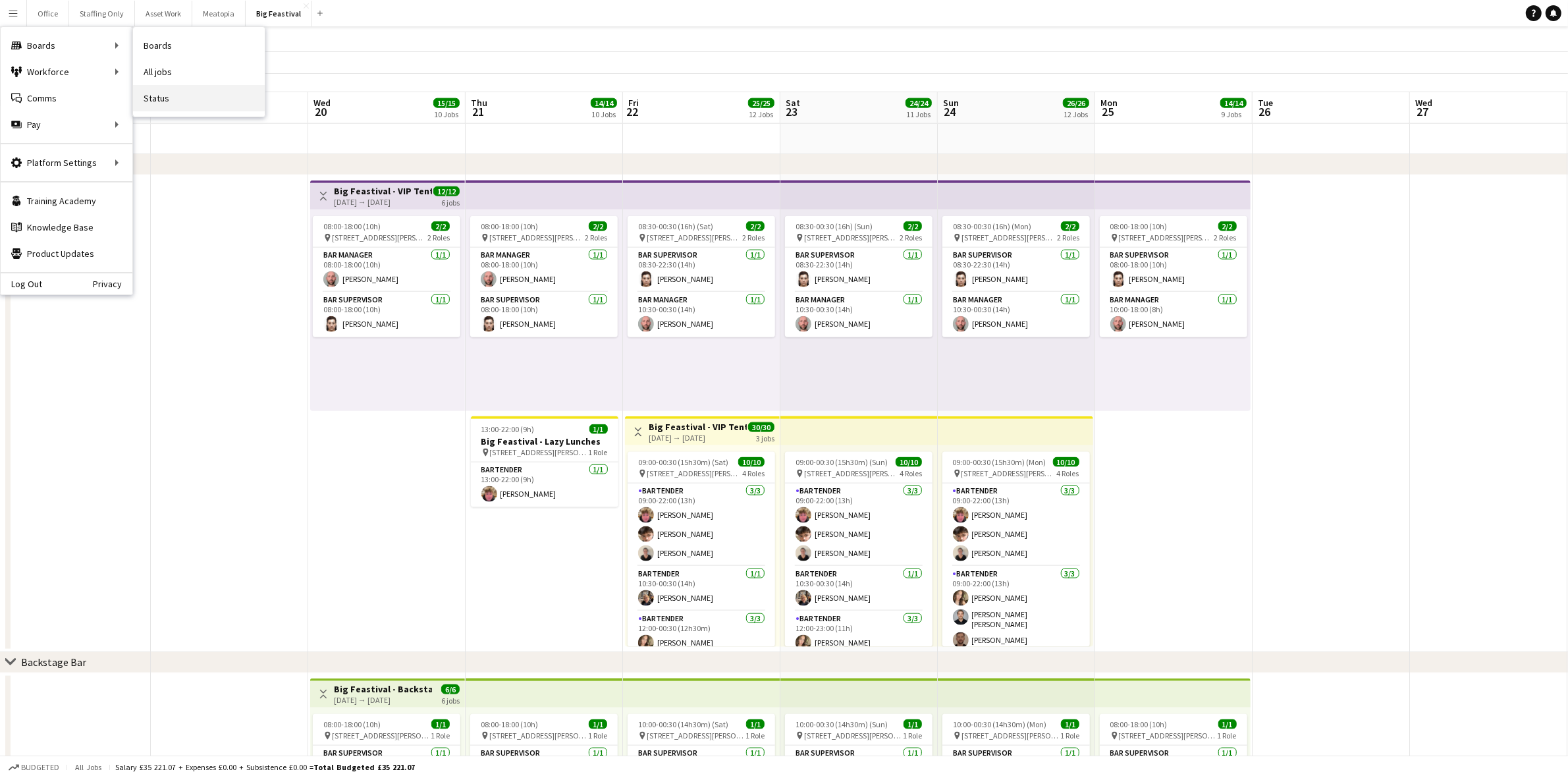
click at [195, 97] on link "Status" at bounding box center [199, 98] width 132 height 27
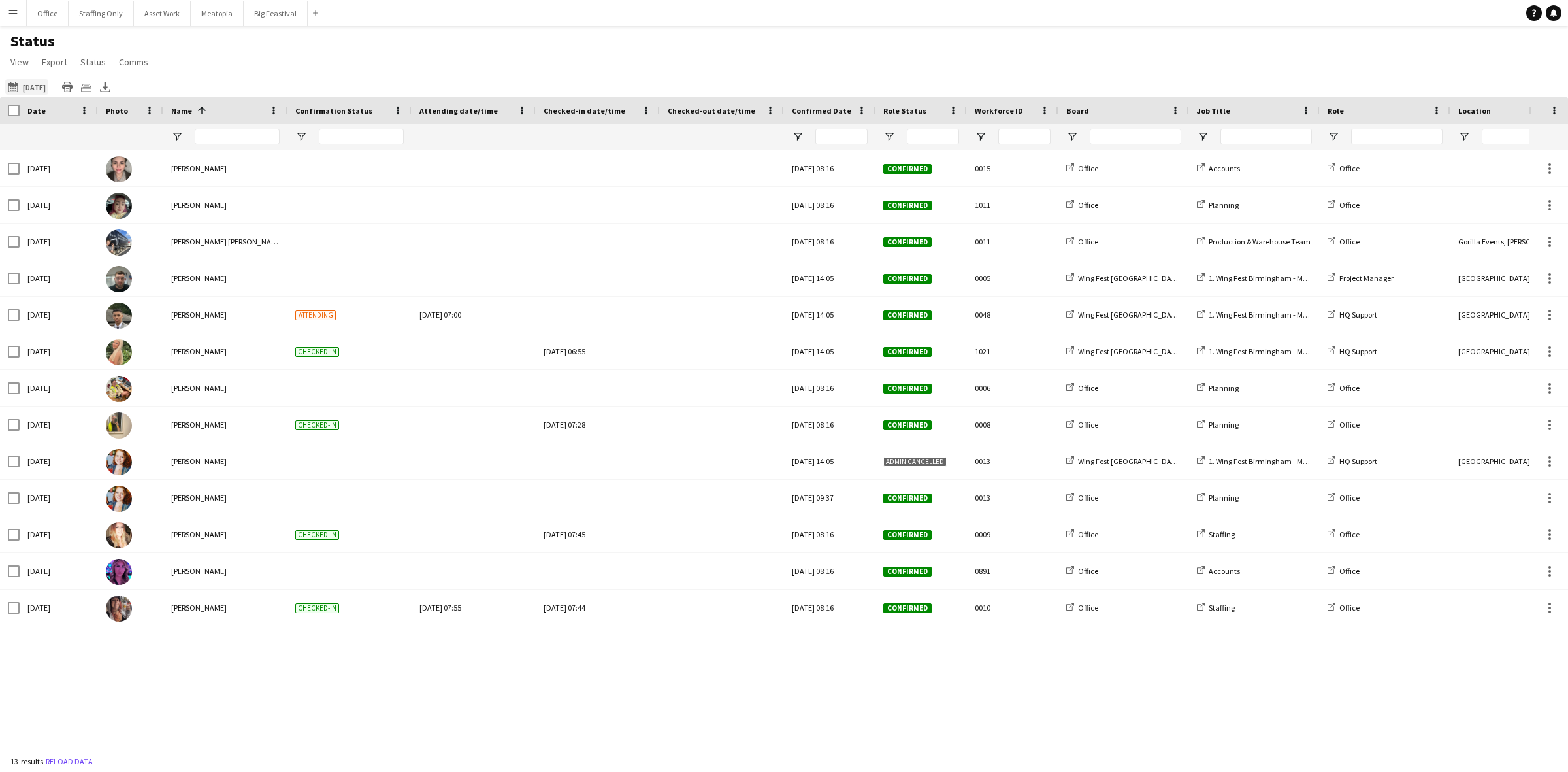
click at [33, 85] on button "[DATE] [DATE]" at bounding box center [26, 86] width 43 height 15
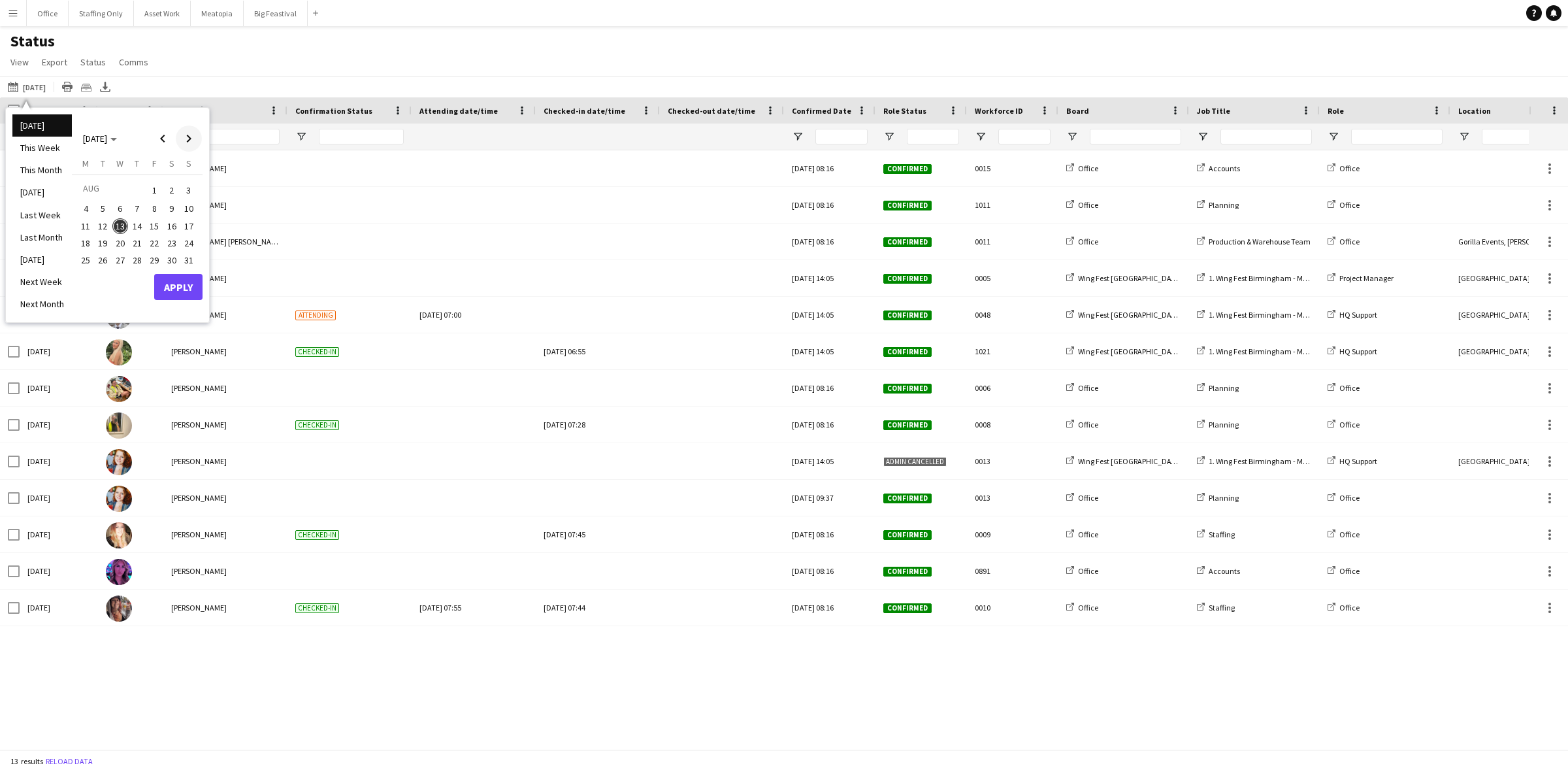
click at [192, 136] on span "Next month" at bounding box center [189, 138] width 26 height 26
click at [167, 136] on span "Previous month" at bounding box center [163, 138] width 26 height 26
click at [123, 260] on span "27" at bounding box center [120, 261] width 15 height 15
click at [192, 139] on span "Next month" at bounding box center [189, 138] width 26 height 26
click at [83, 210] on span "1" at bounding box center [85, 205] width 15 height 15
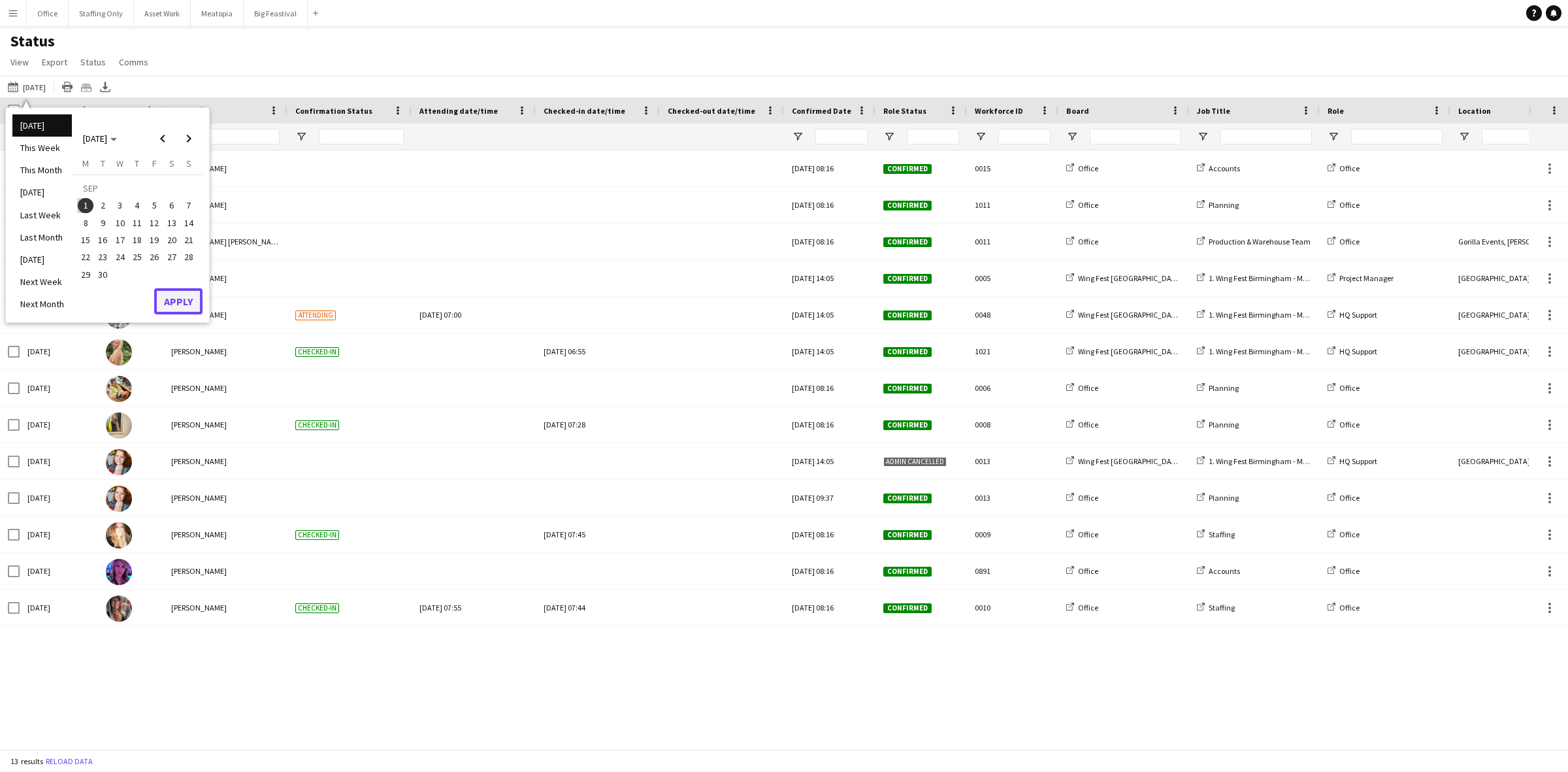
click at [178, 302] on button "Apply" at bounding box center [178, 301] width 48 height 26
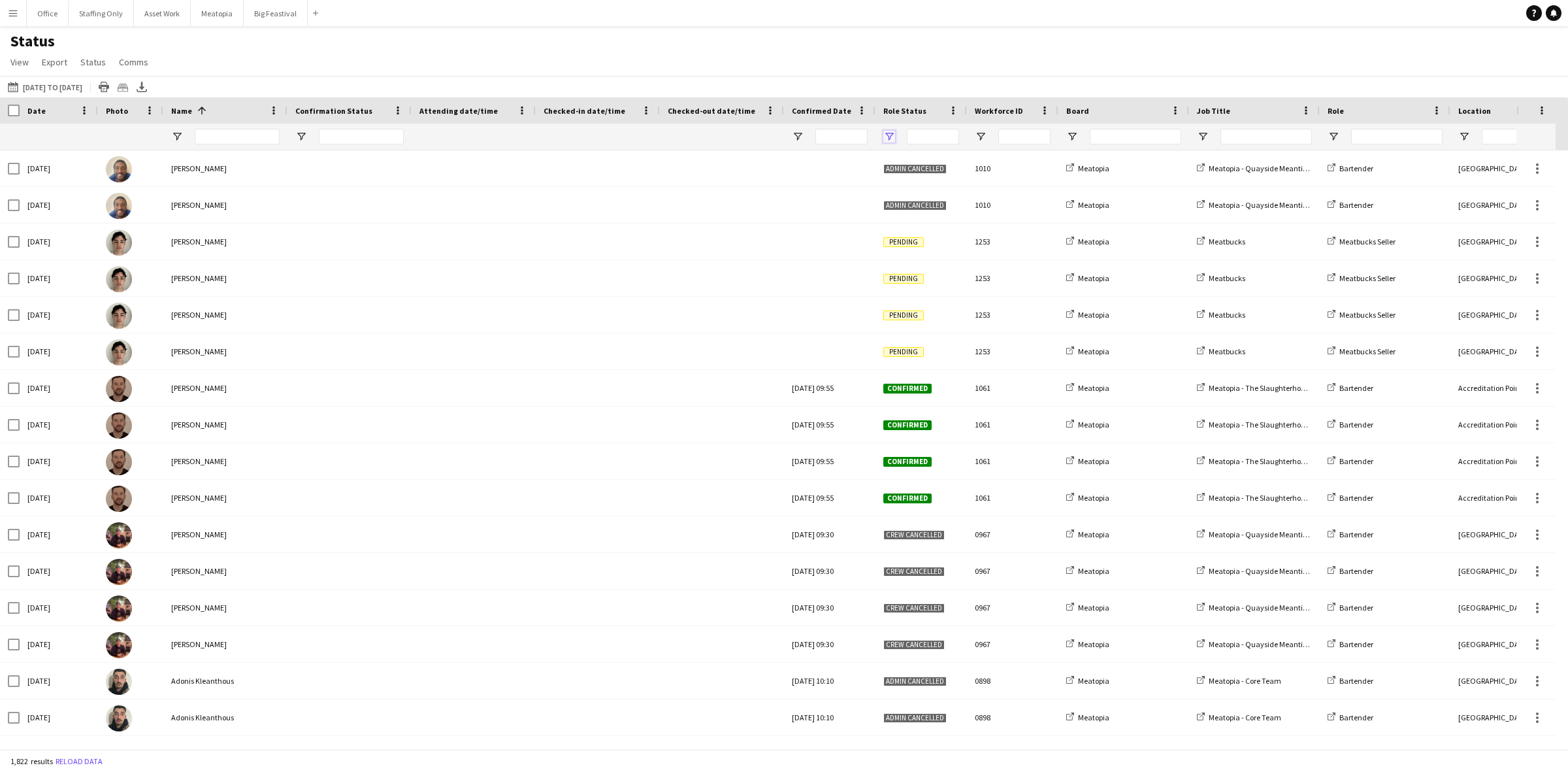
click at [887, 137] on span "Open Filter Menu" at bounding box center [889, 136] width 12 height 12
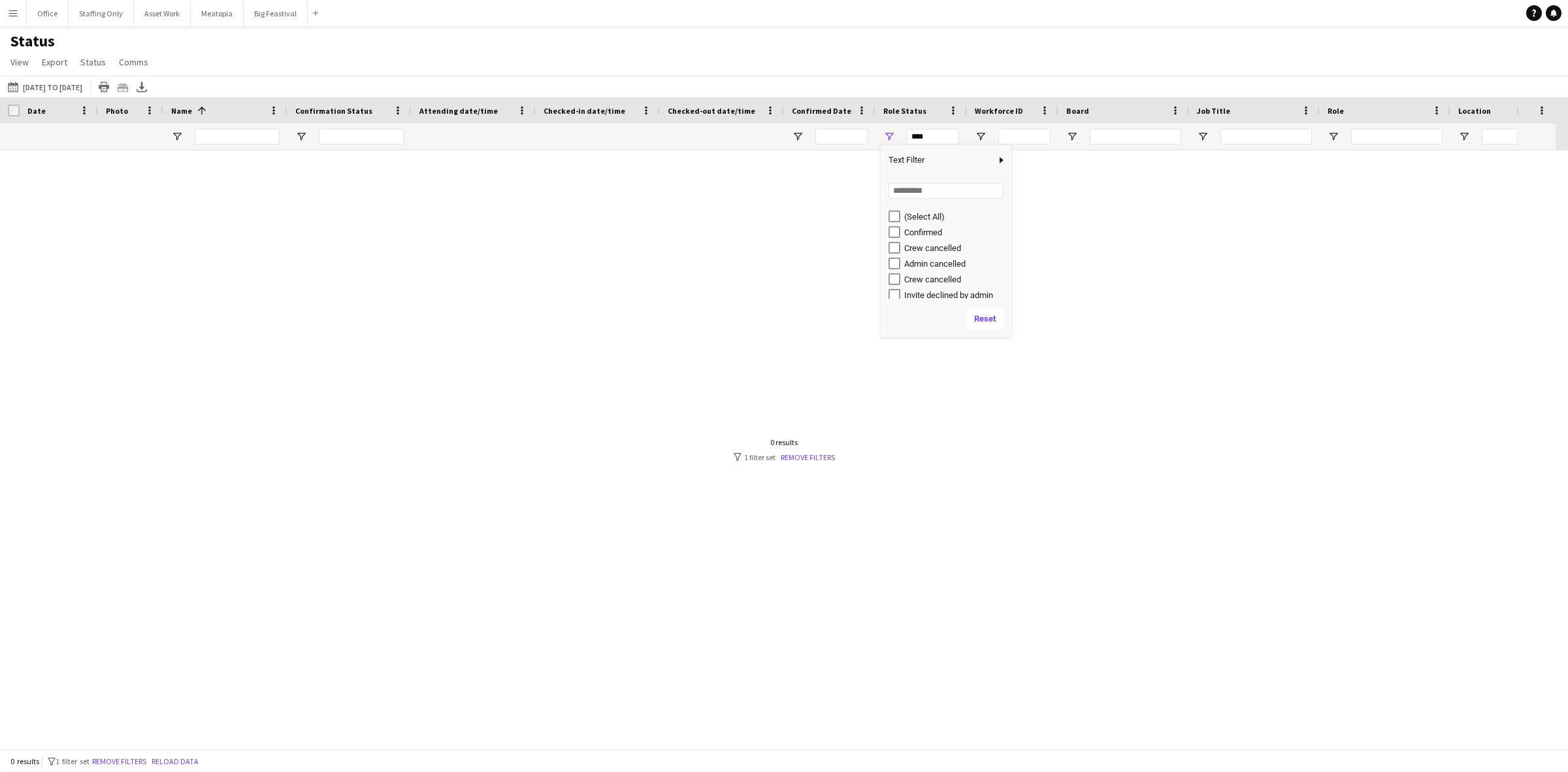
type input "**********"
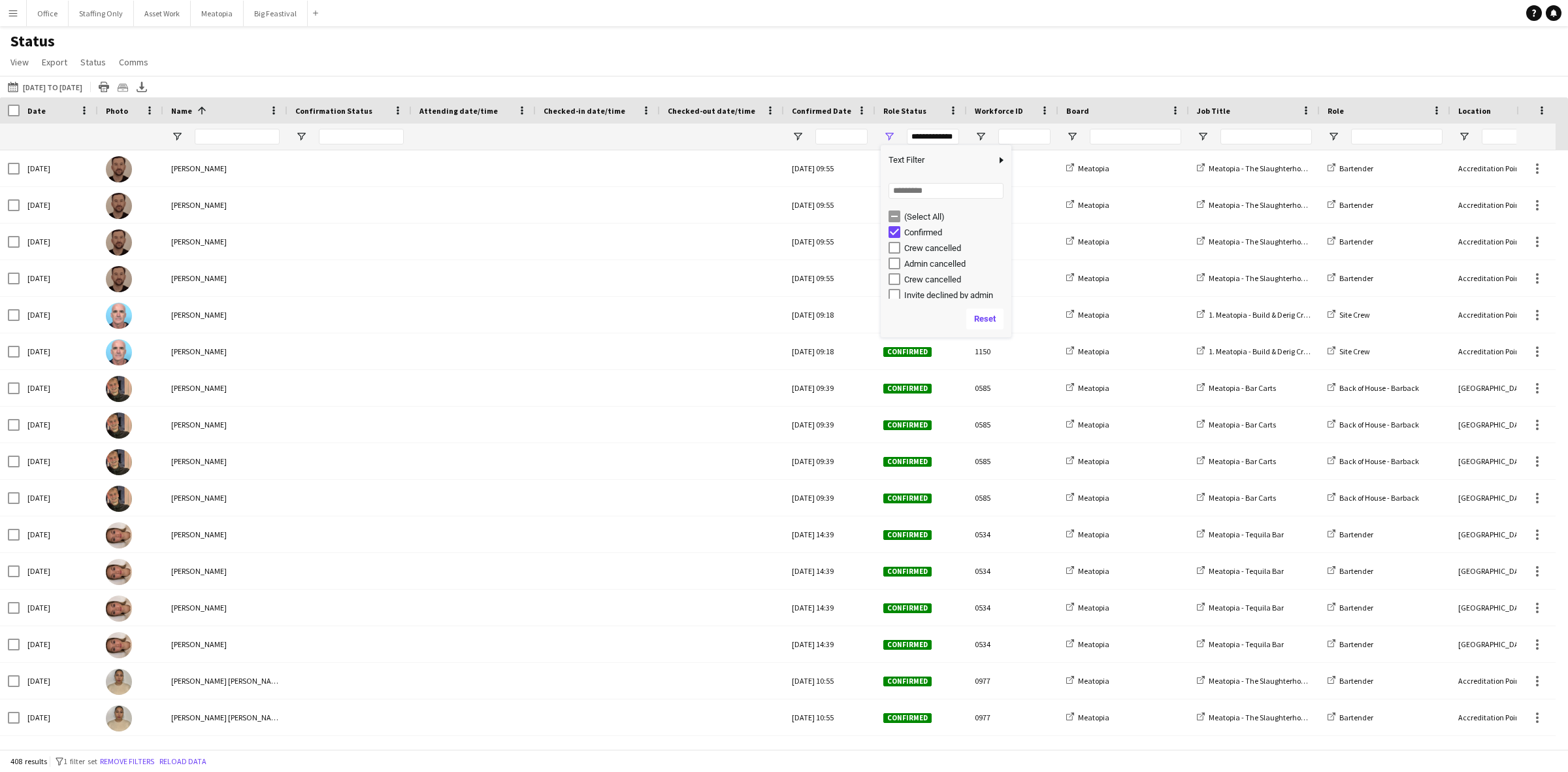
click at [848, 66] on div "Status View Views Default view New view Update view Delete view Edit name Custo…" at bounding box center [784, 54] width 1568 height 45
click at [1073, 138] on span "Open Filter Menu" at bounding box center [1072, 136] width 12 height 12
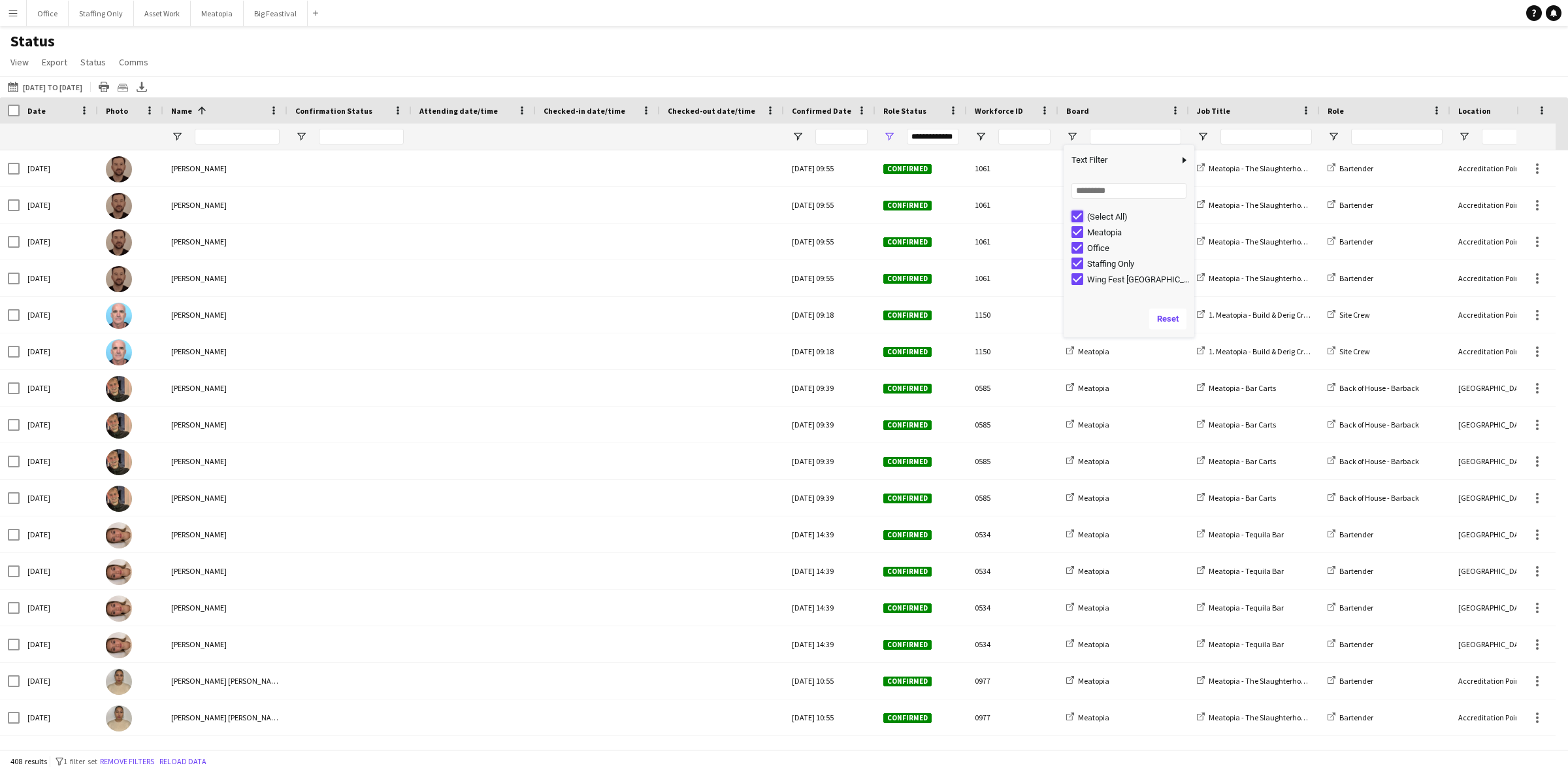
type input "***"
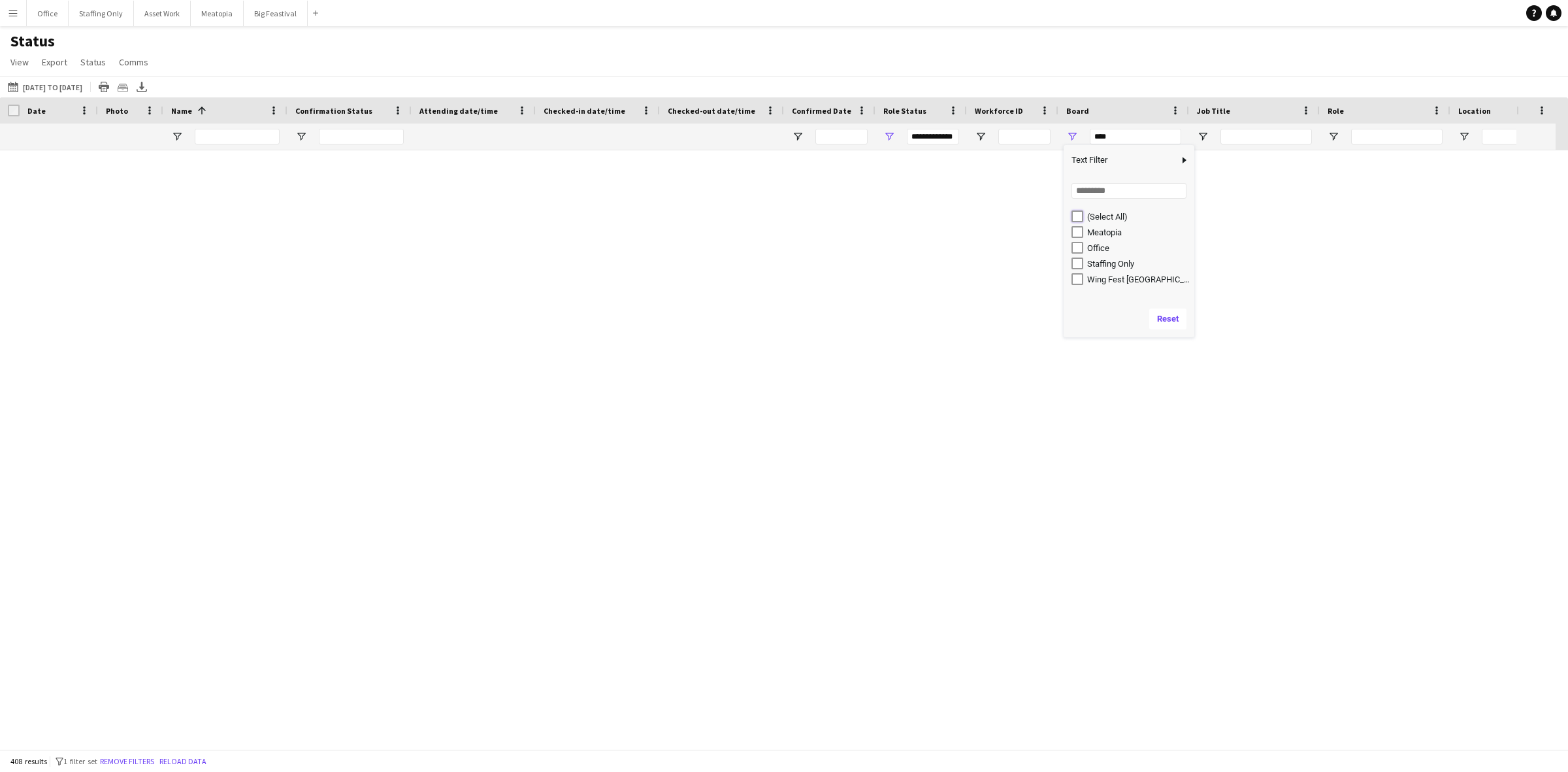
type input "***"
click at [41, 85] on button "[DATE] [DATE] to [DATE]" at bounding box center [45, 86] width 80 height 15
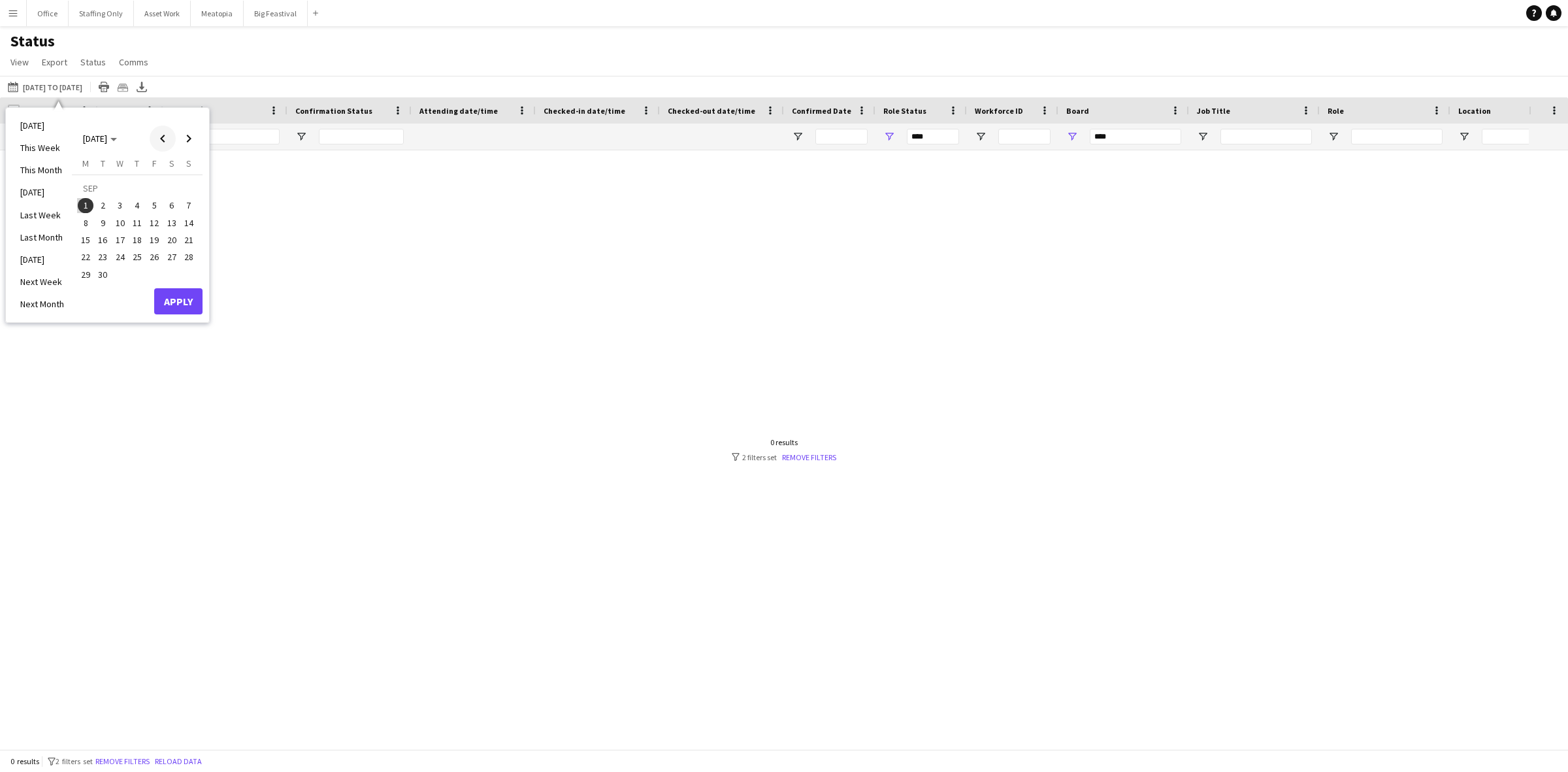
click at [160, 136] on span "Previous month" at bounding box center [163, 138] width 26 height 26
click at [120, 246] on span "20" at bounding box center [120, 242] width 15 height 15
click at [87, 257] on span "25" at bounding box center [85, 261] width 15 height 15
click at [164, 286] on button "Apply" at bounding box center [178, 287] width 48 height 26
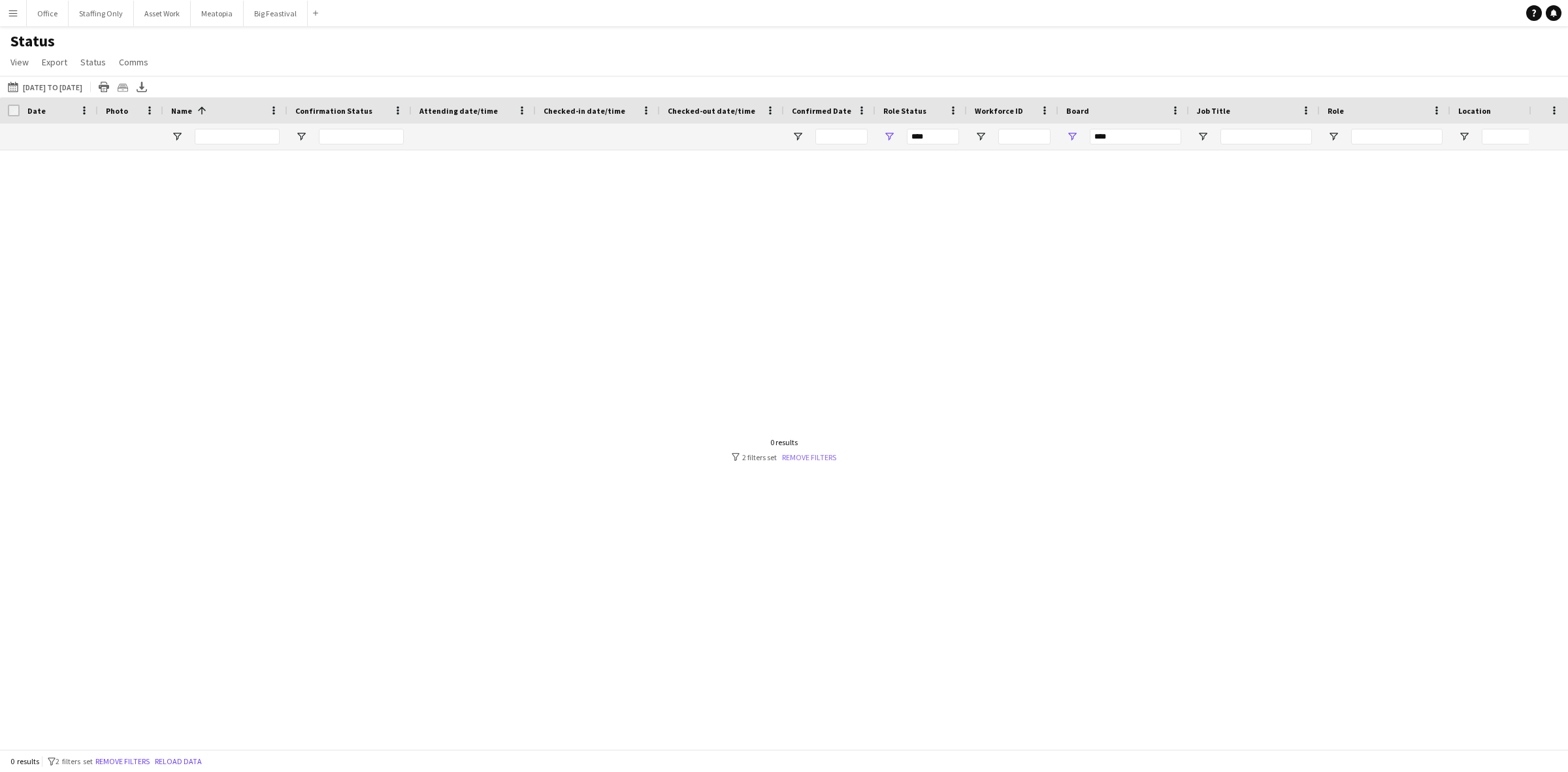
click at [824, 459] on link "Remove filters" at bounding box center [809, 457] width 54 height 10
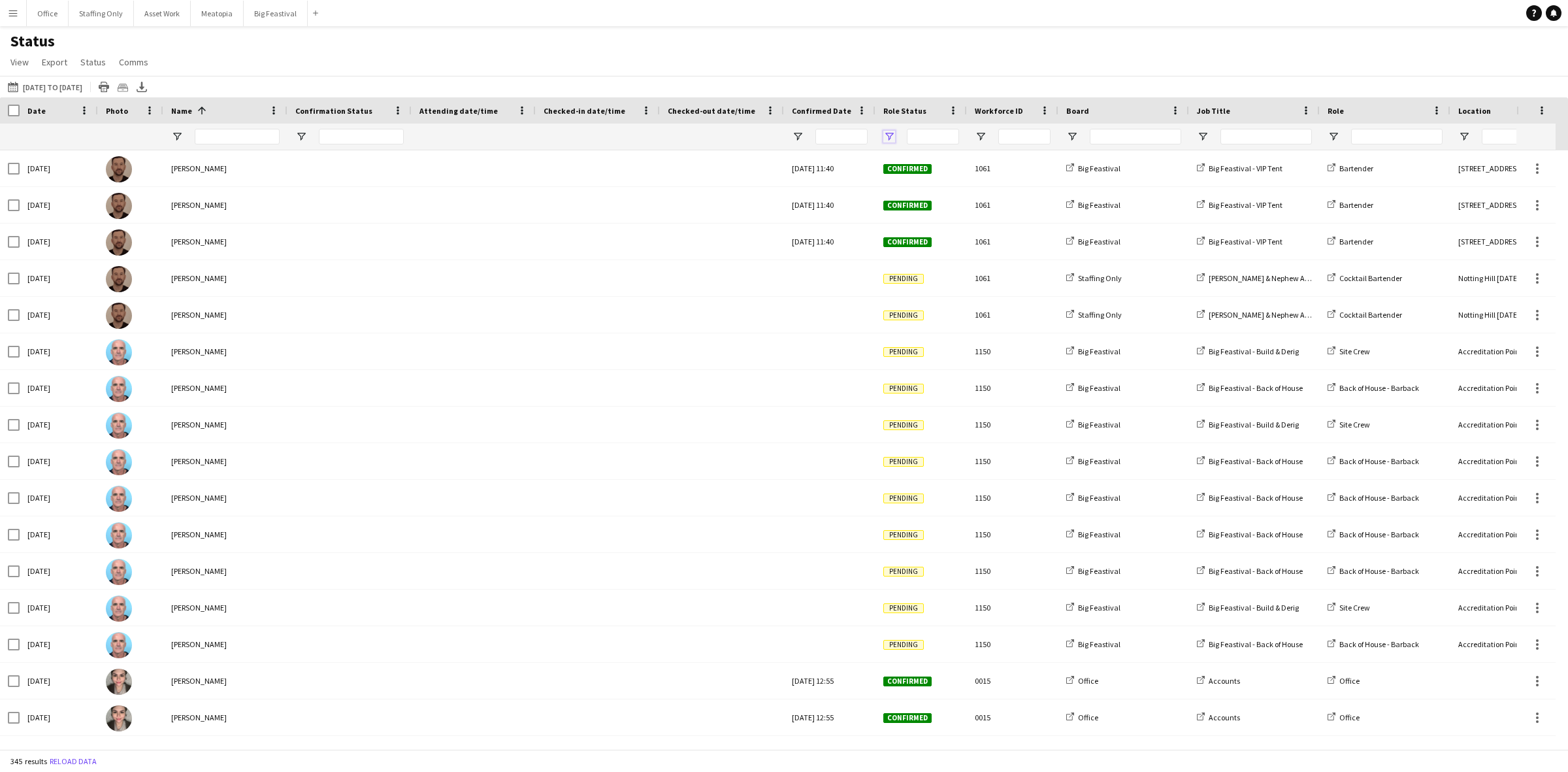
click at [887, 133] on span "Open Filter Menu" at bounding box center [889, 136] width 12 height 12
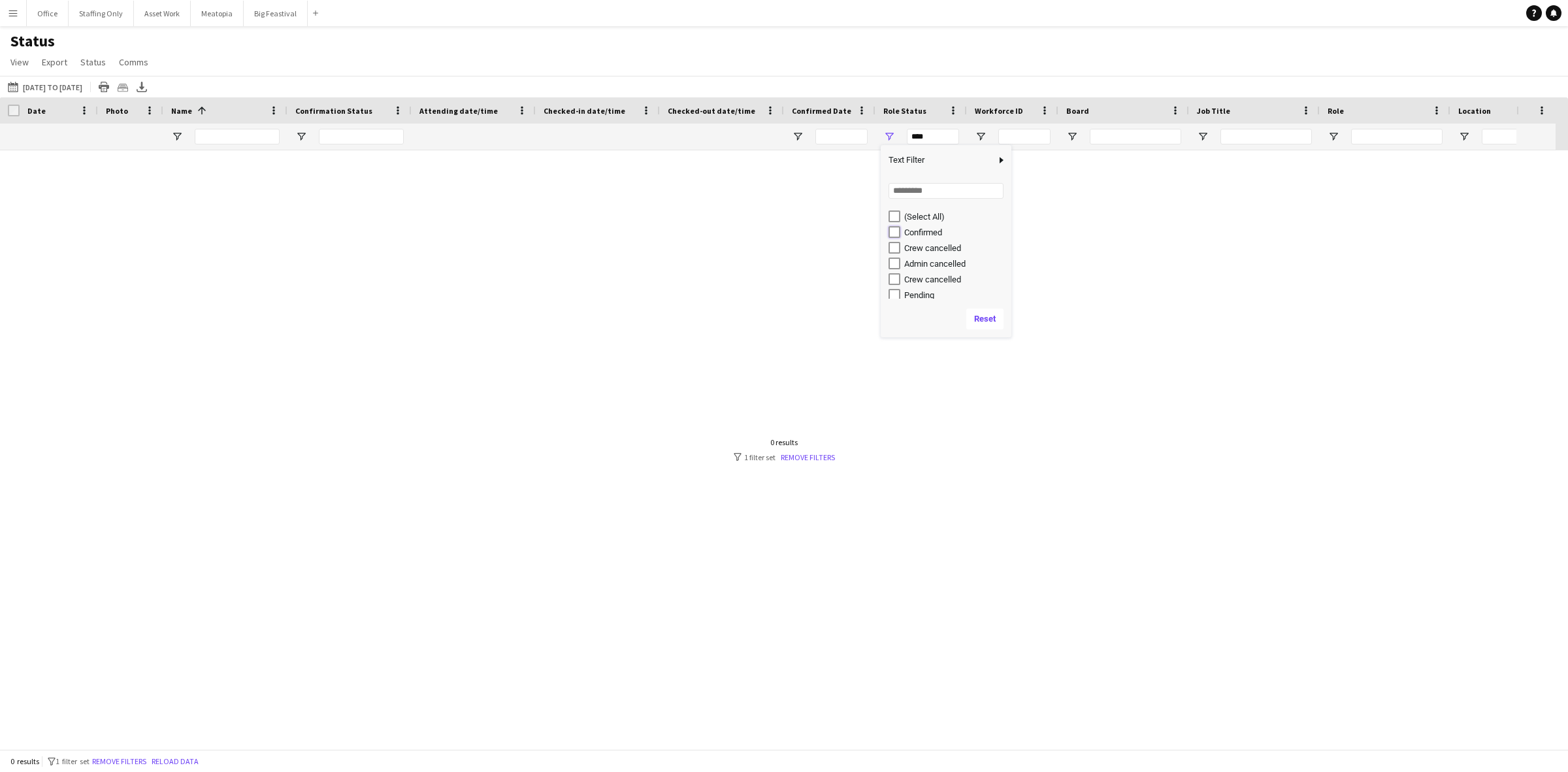
type input "**********"
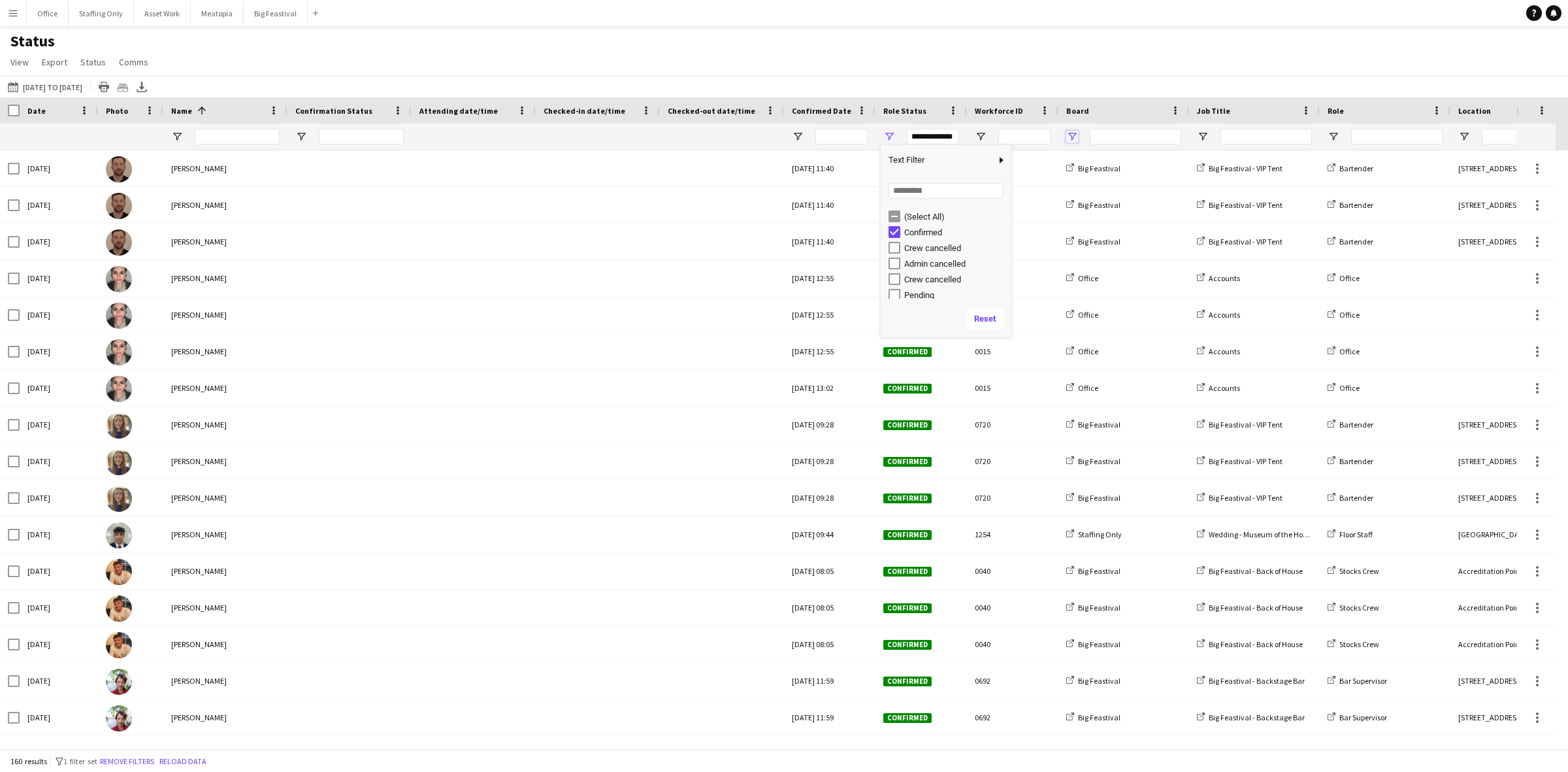
click at [1071, 133] on span "Open Filter Menu" at bounding box center [1072, 136] width 12 height 12
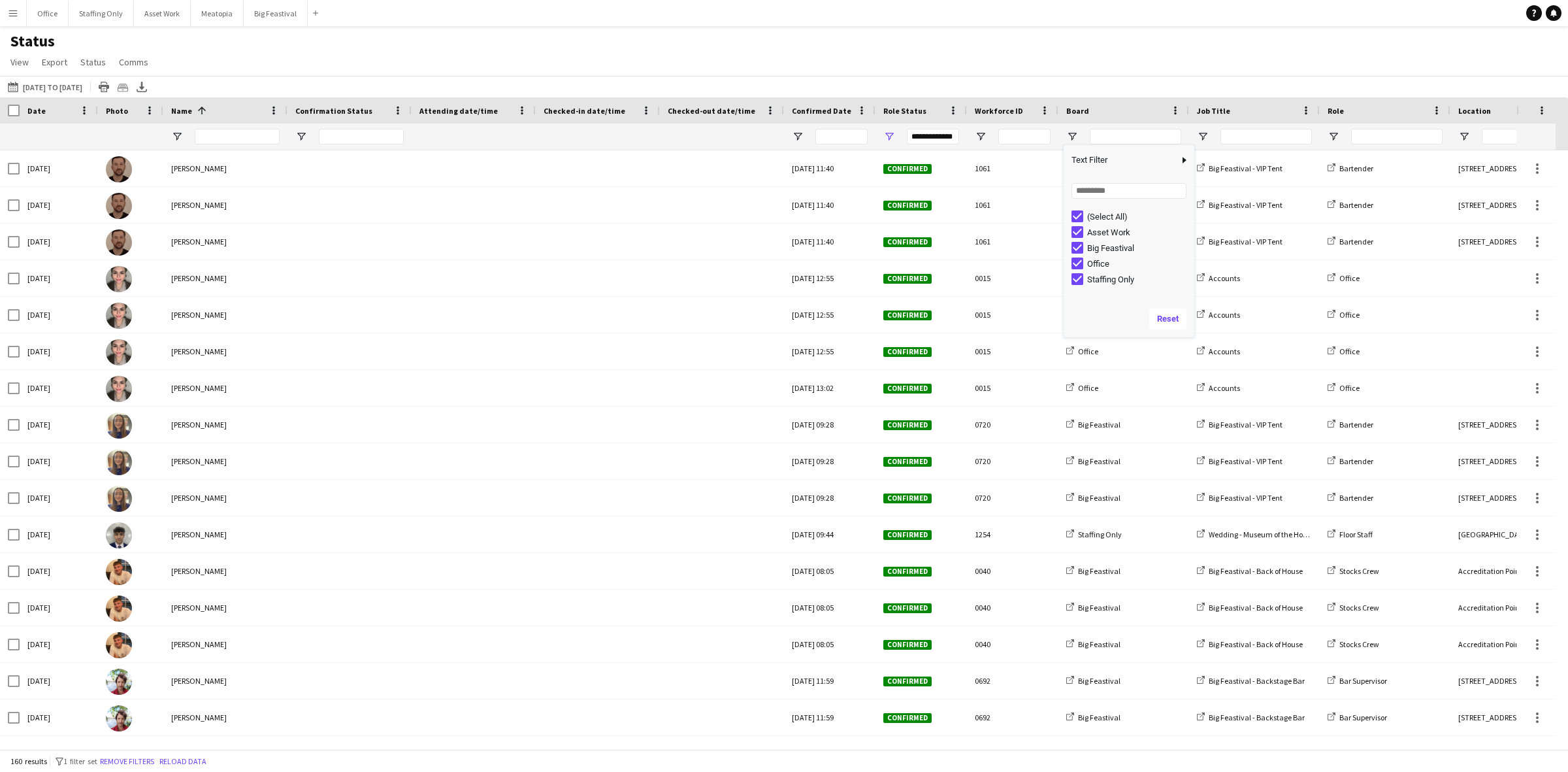
type input "***"
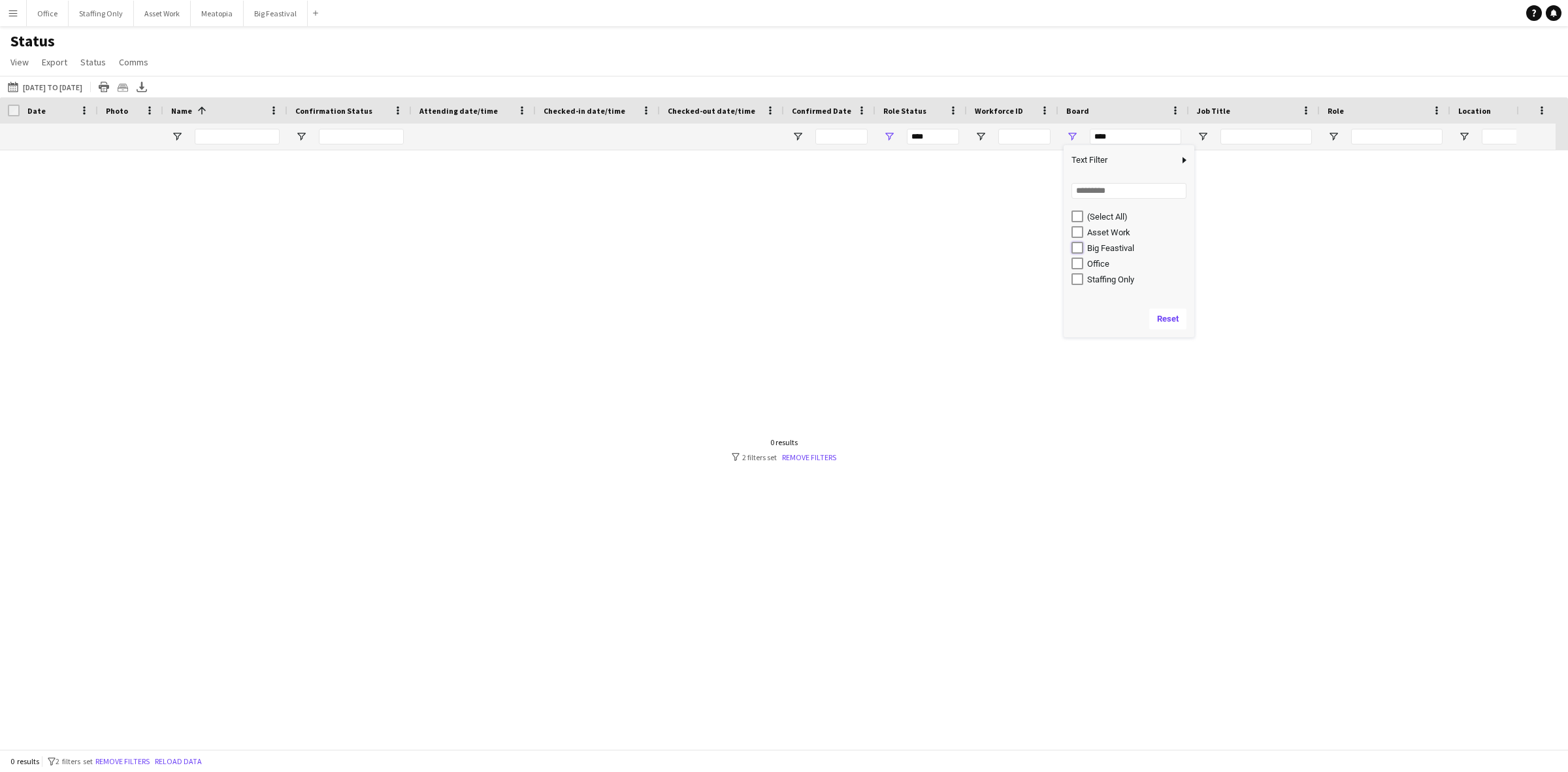
type input "**********"
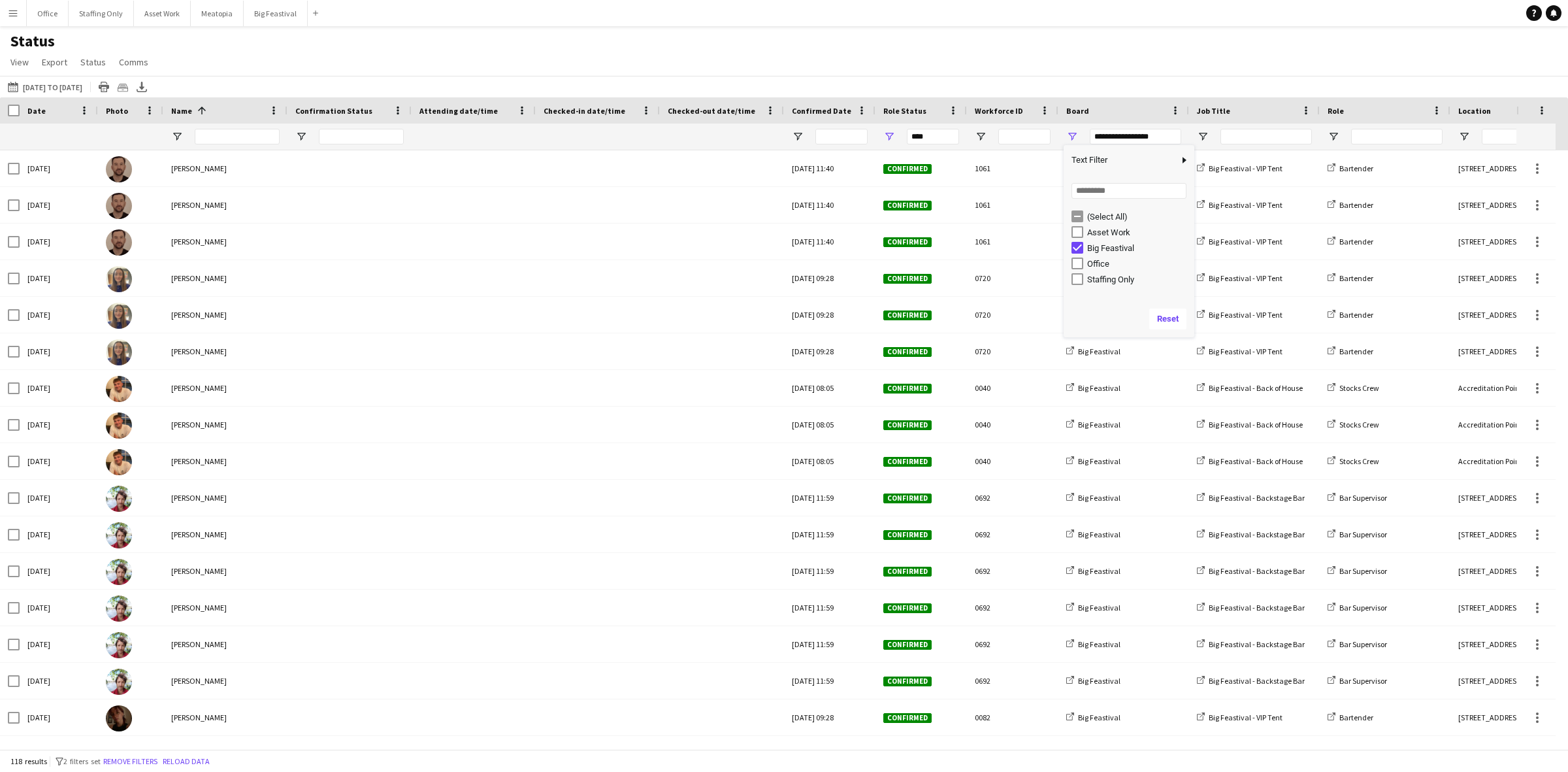
type input "**********"
click at [660, 66] on div "Status View Views Default view New view Update view Delete view Edit name Custo…" at bounding box center [784, 54] width 1568 height 45
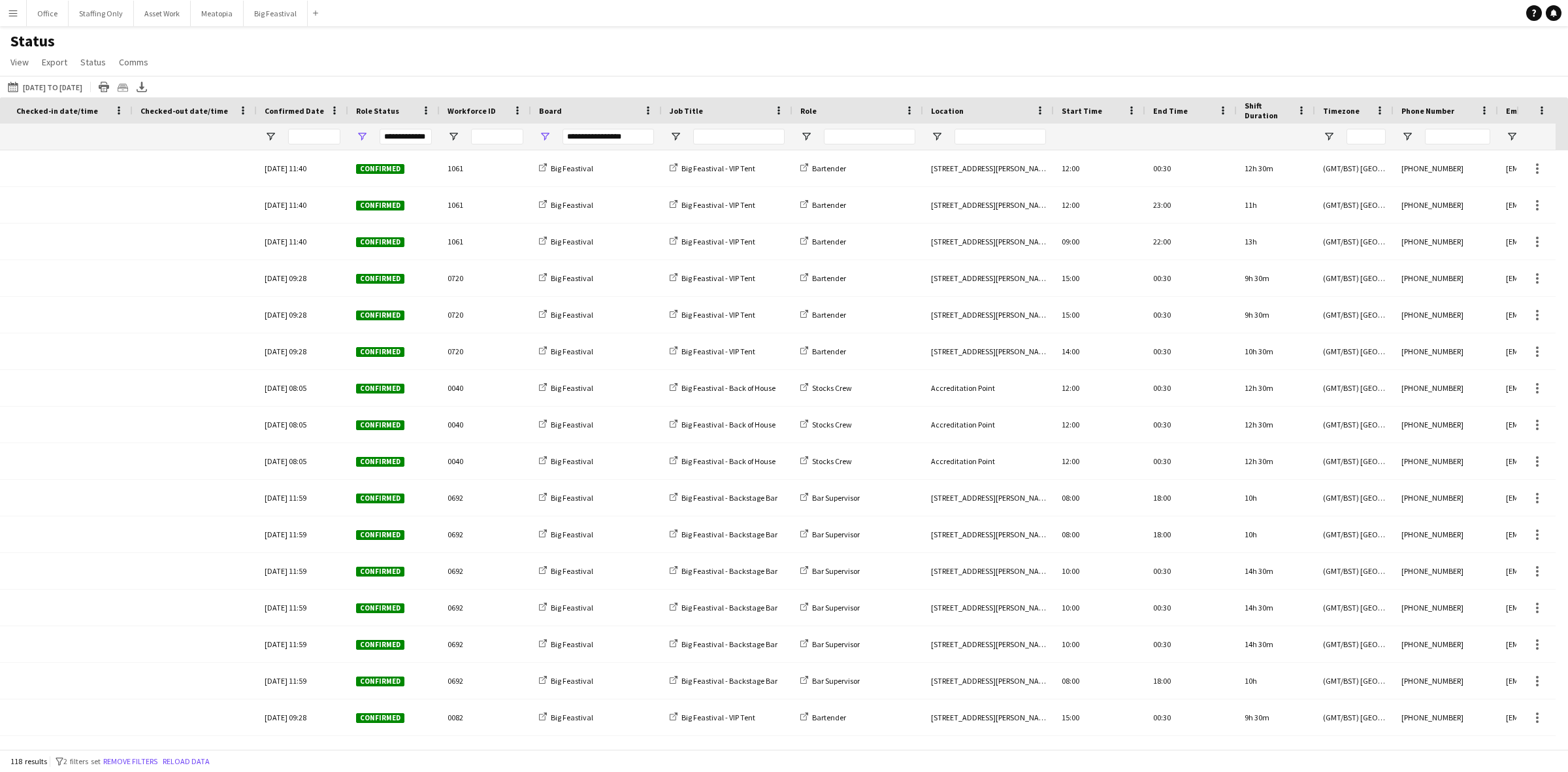
scroll to position [0, 732]
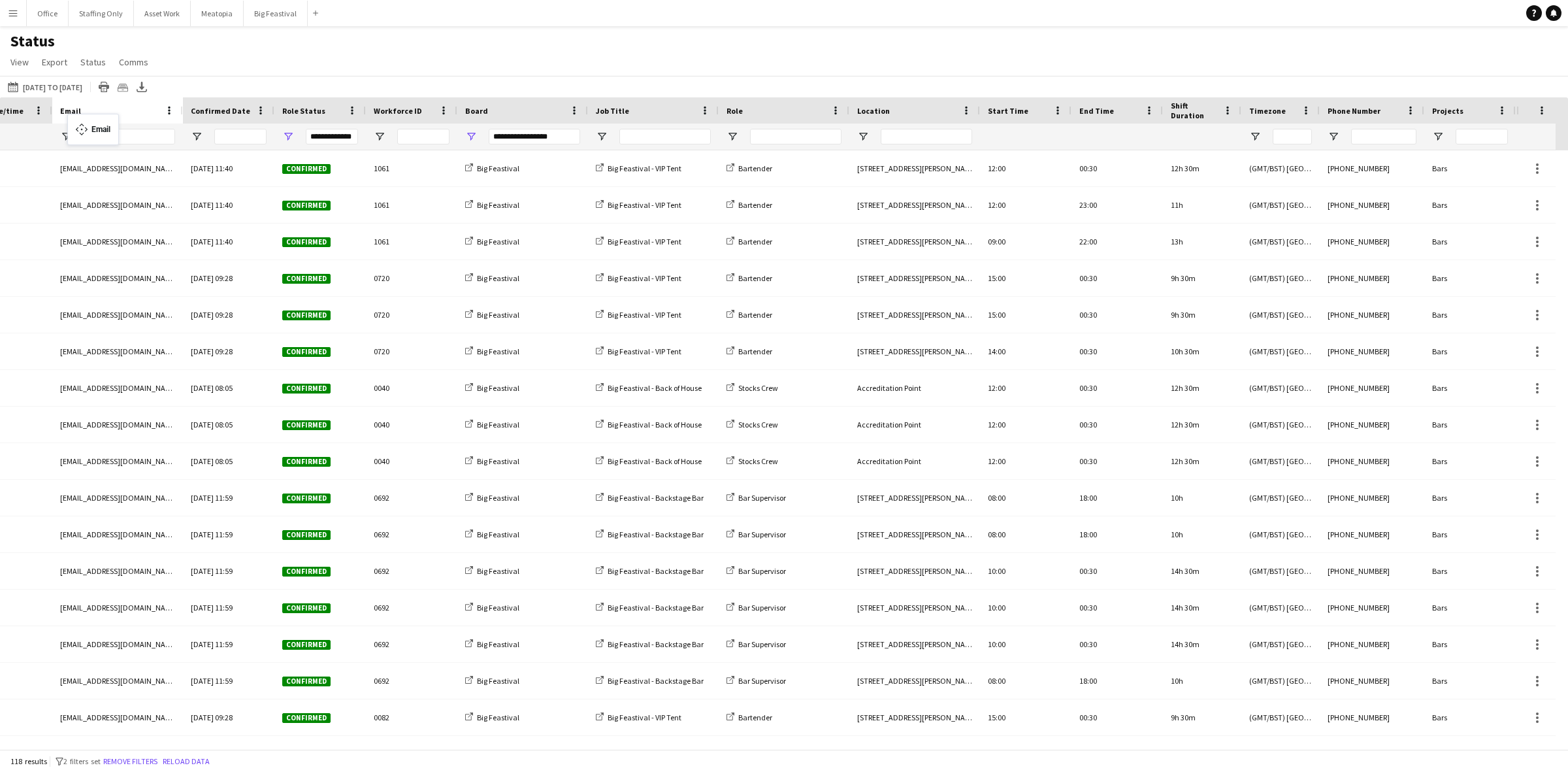
drag, startPoint x: 1337, startPoint y: 108, endPoint x: 74, endPoint y: 122, distance: 1263.1
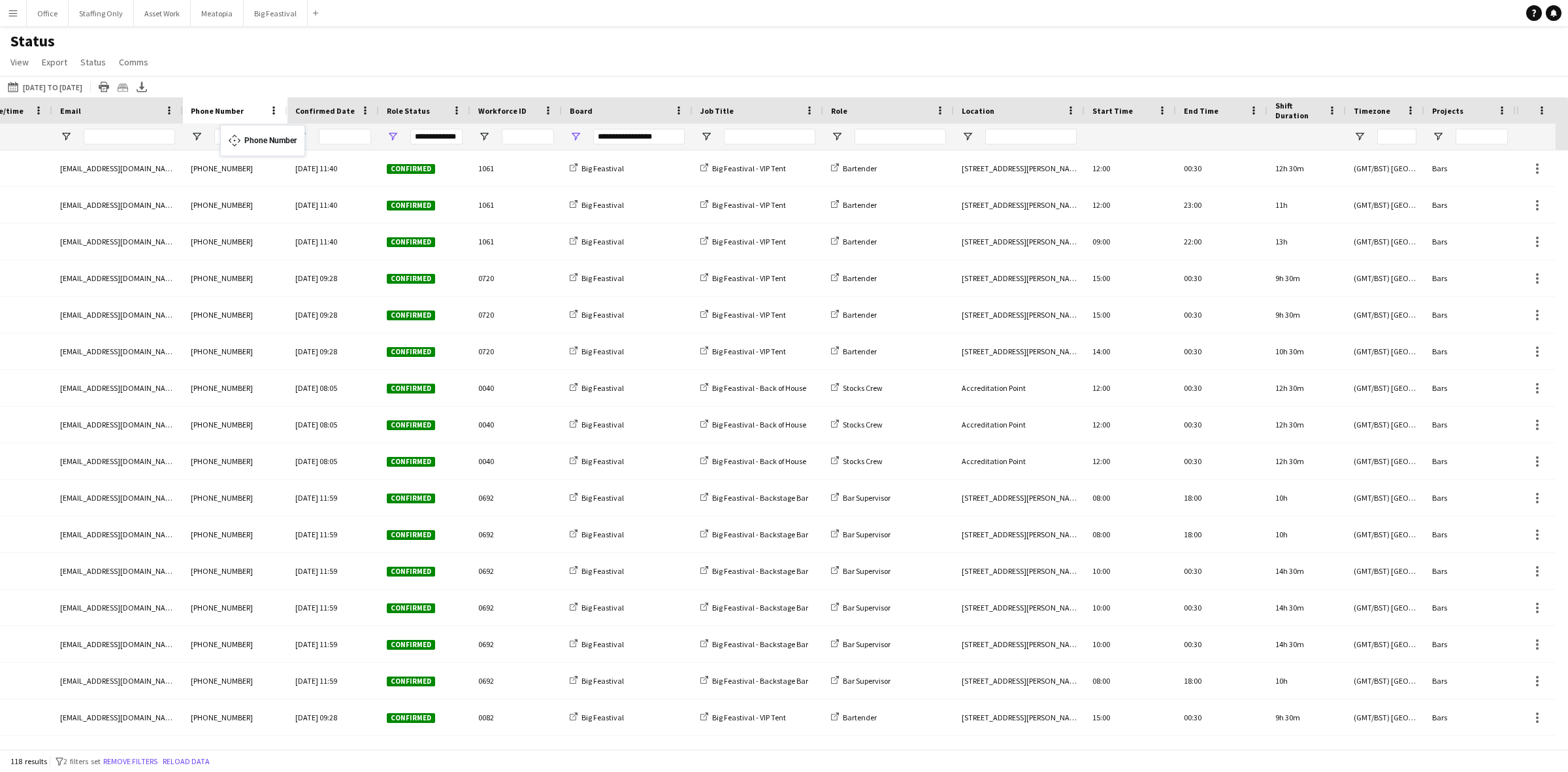
drag, startPoint x: 1345, startPoint y: 110, endPoint x: 226, endPoint y: 132, distance: 1119.2
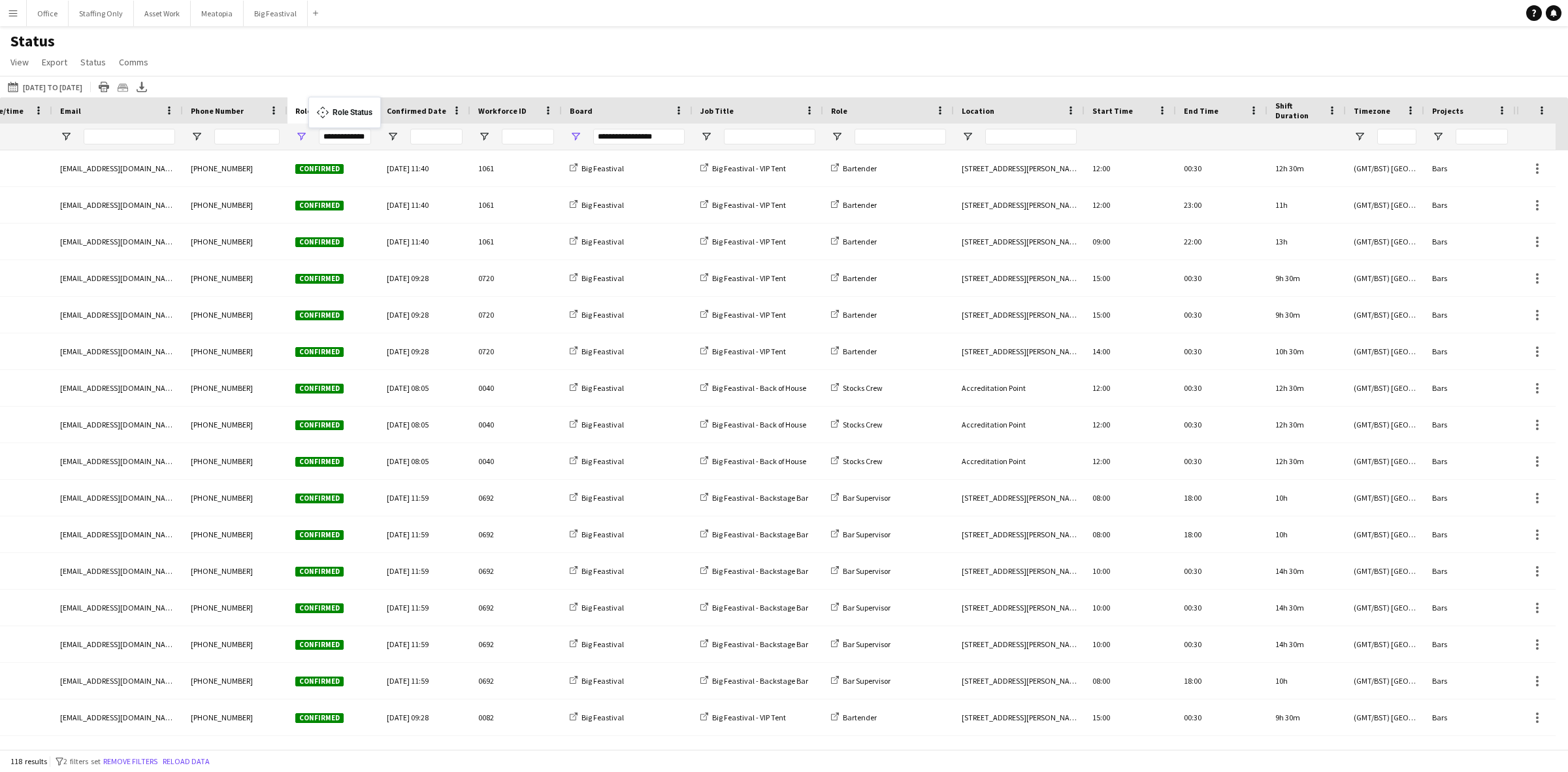
drag, startPoint x: 344, startPoint y: 105, endPoint x: 315, endPoint y: 104, distance: 29.0
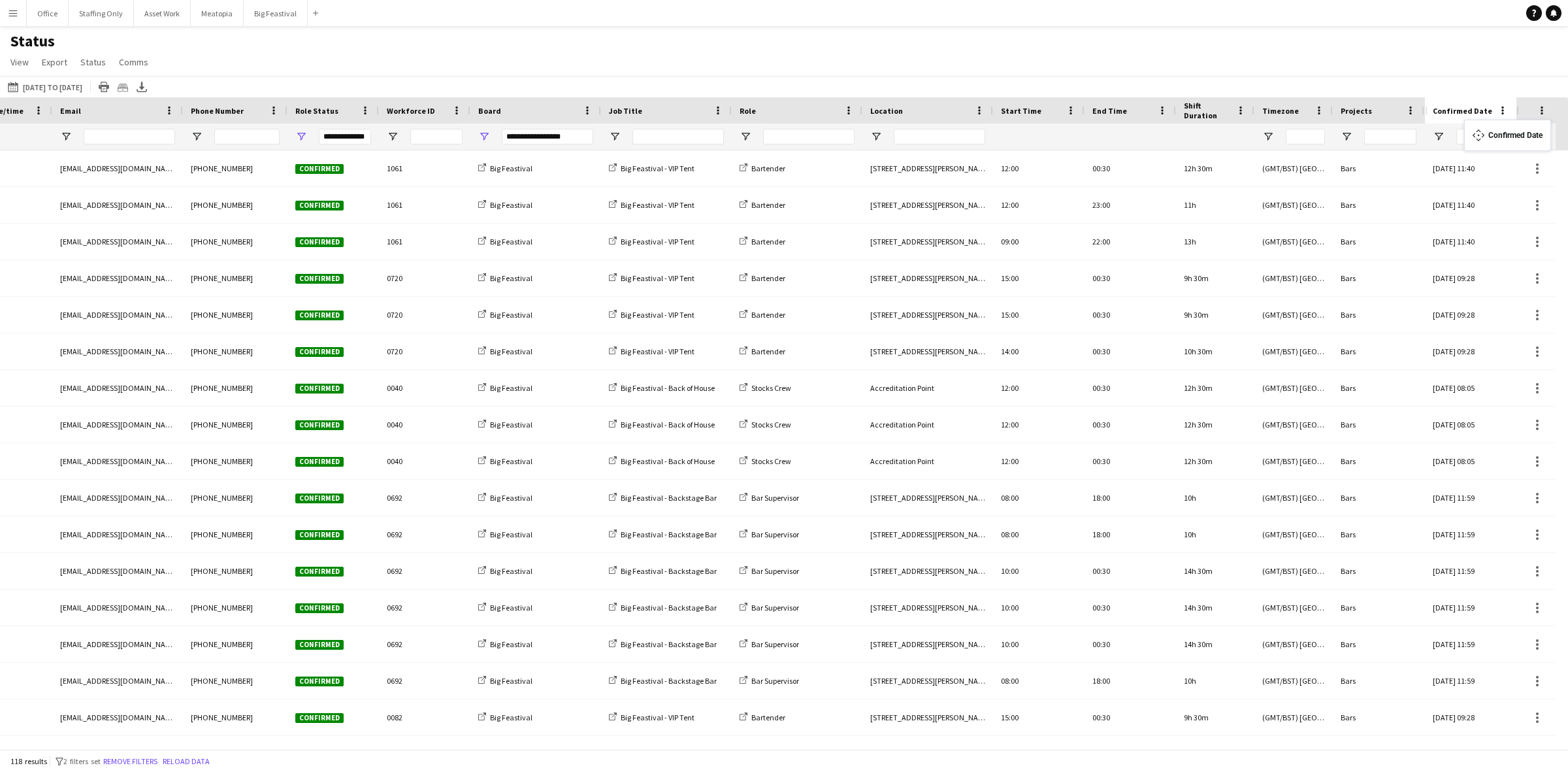
drag, startPoint x: 403, startPoint y: 106, endPoint x: 1461, endPoint y: 124, distance: 1058.2
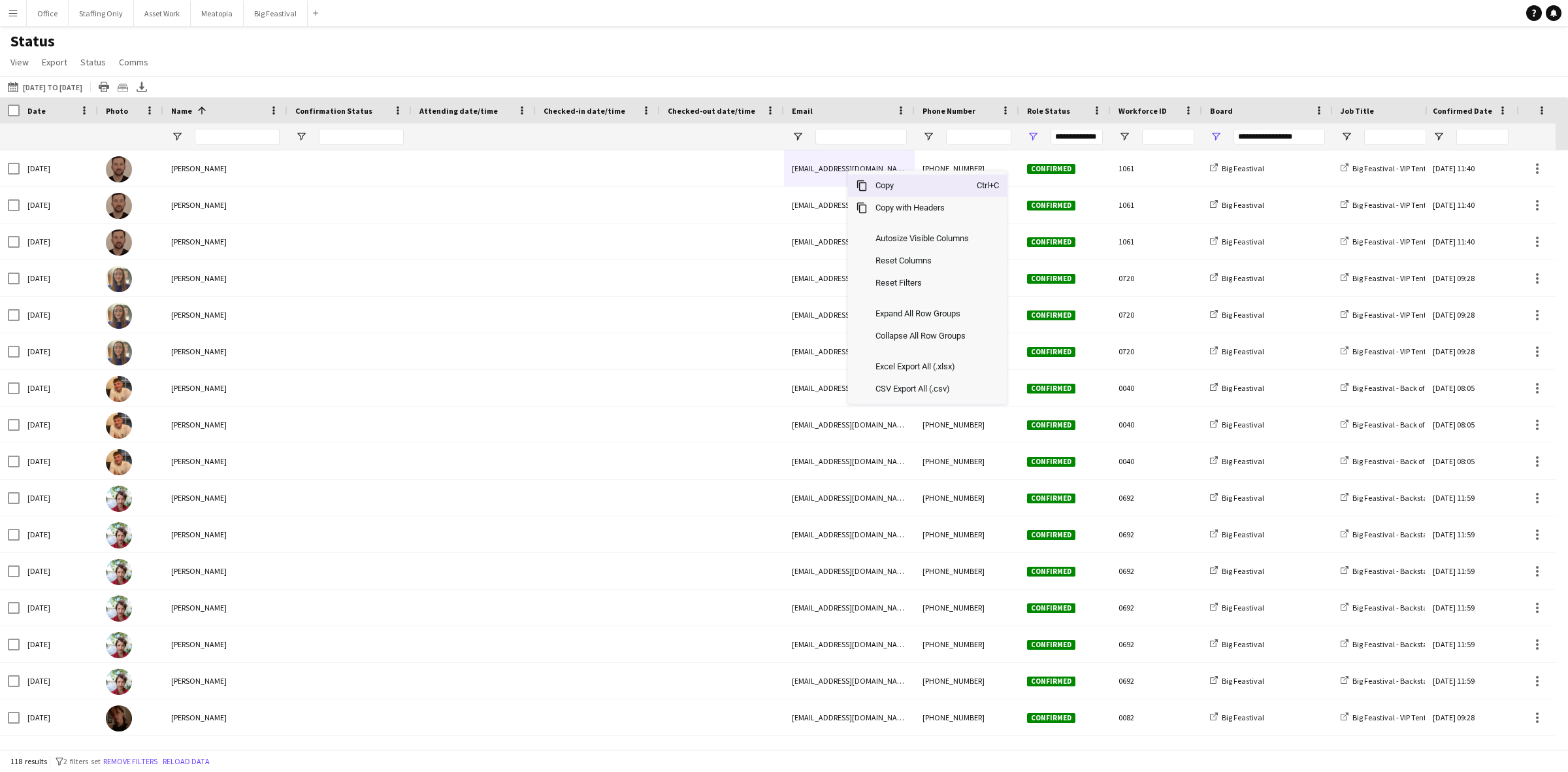
click at [871, 185] on span "Copy" at bounding box center [922, 185] width 109 height 22
click at [147, 86] on icon "Export XLSX" at bounding box center [142, 87] width 11 height 11
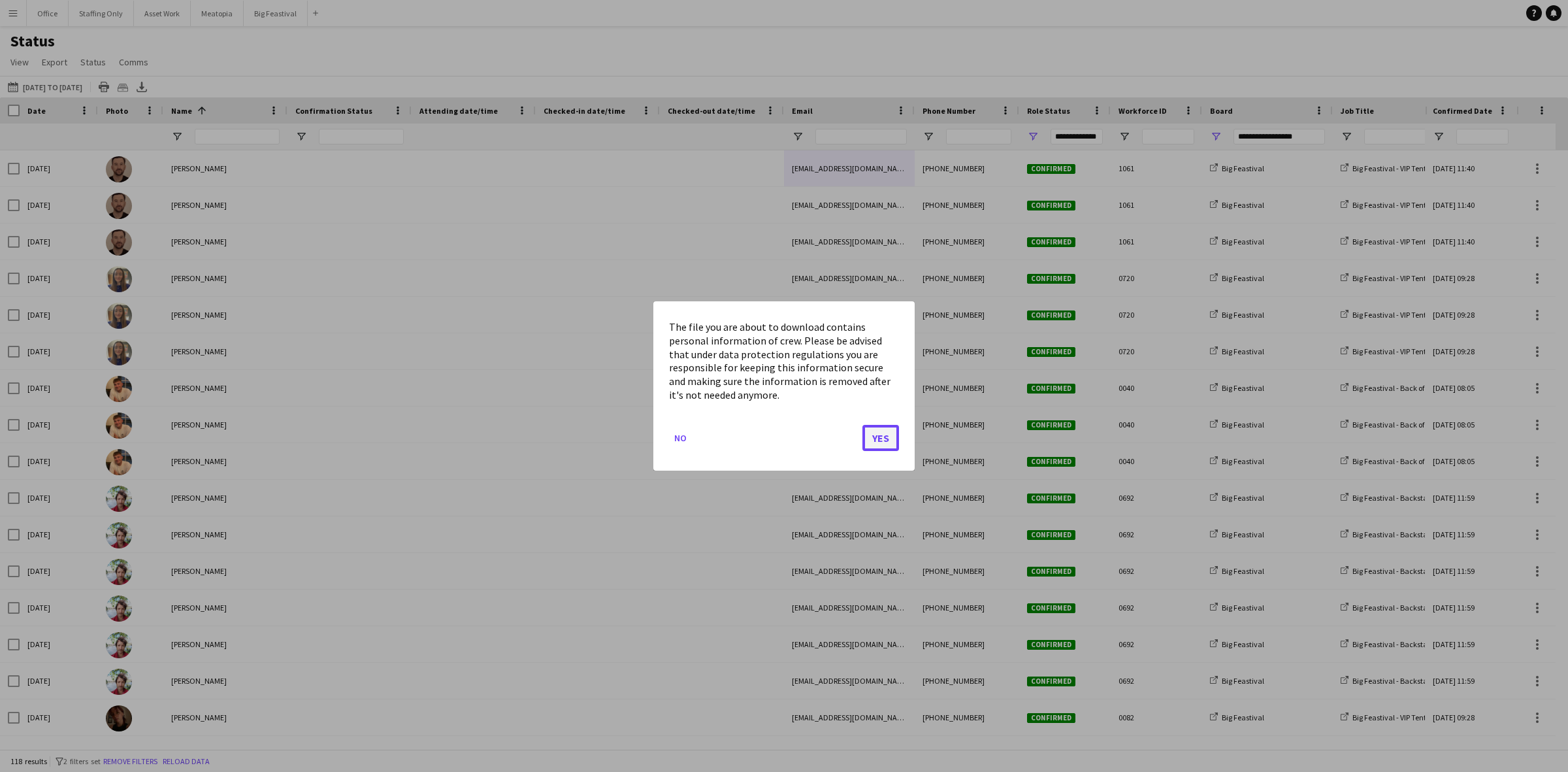
click at [877, 443] on button "Yes" at bounding box center [881, 438] width 36 height 26
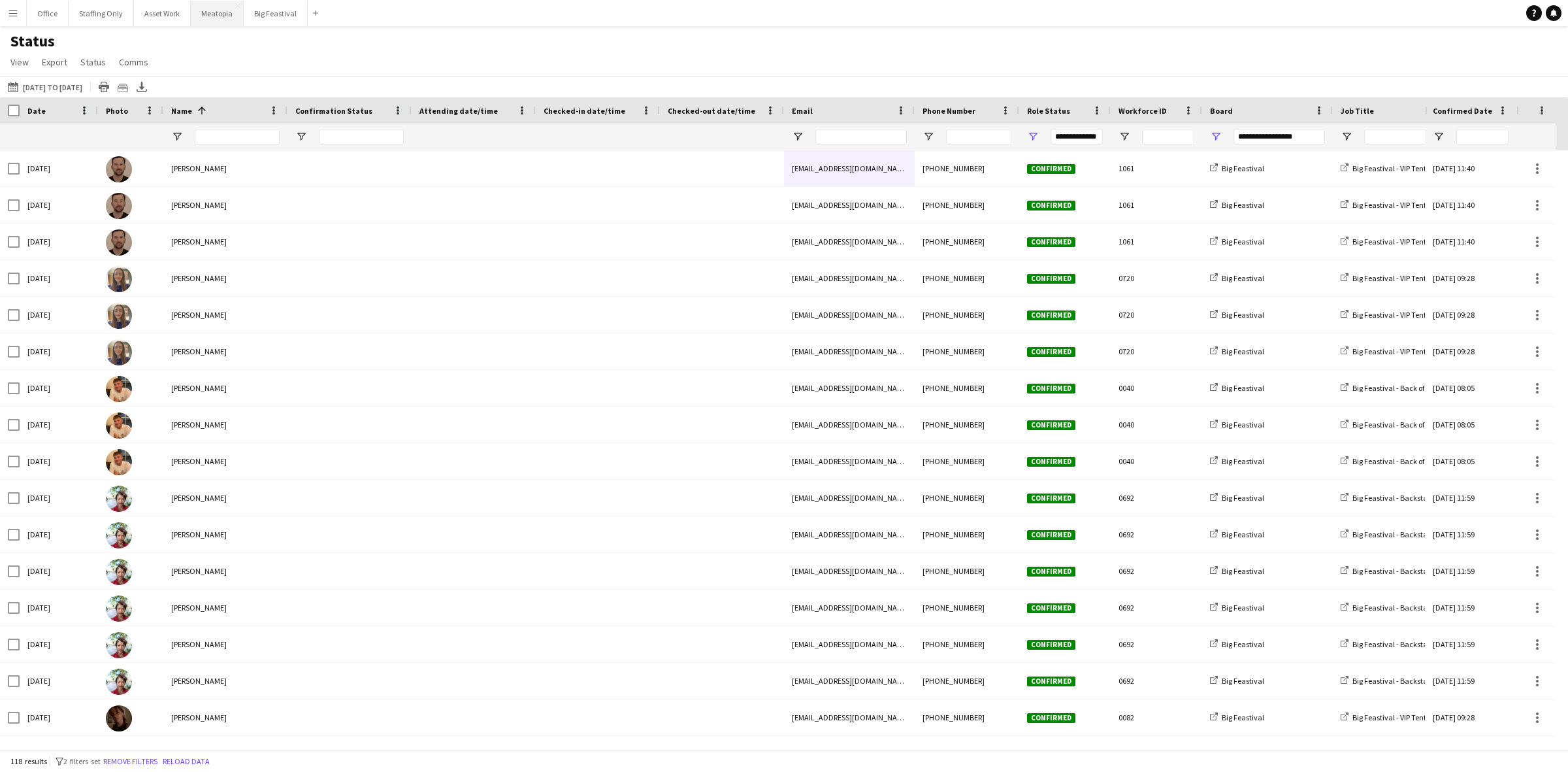
click at [208, 22] on button "Meatopia Close" at bounding box center [217, 14] width 53 height 25
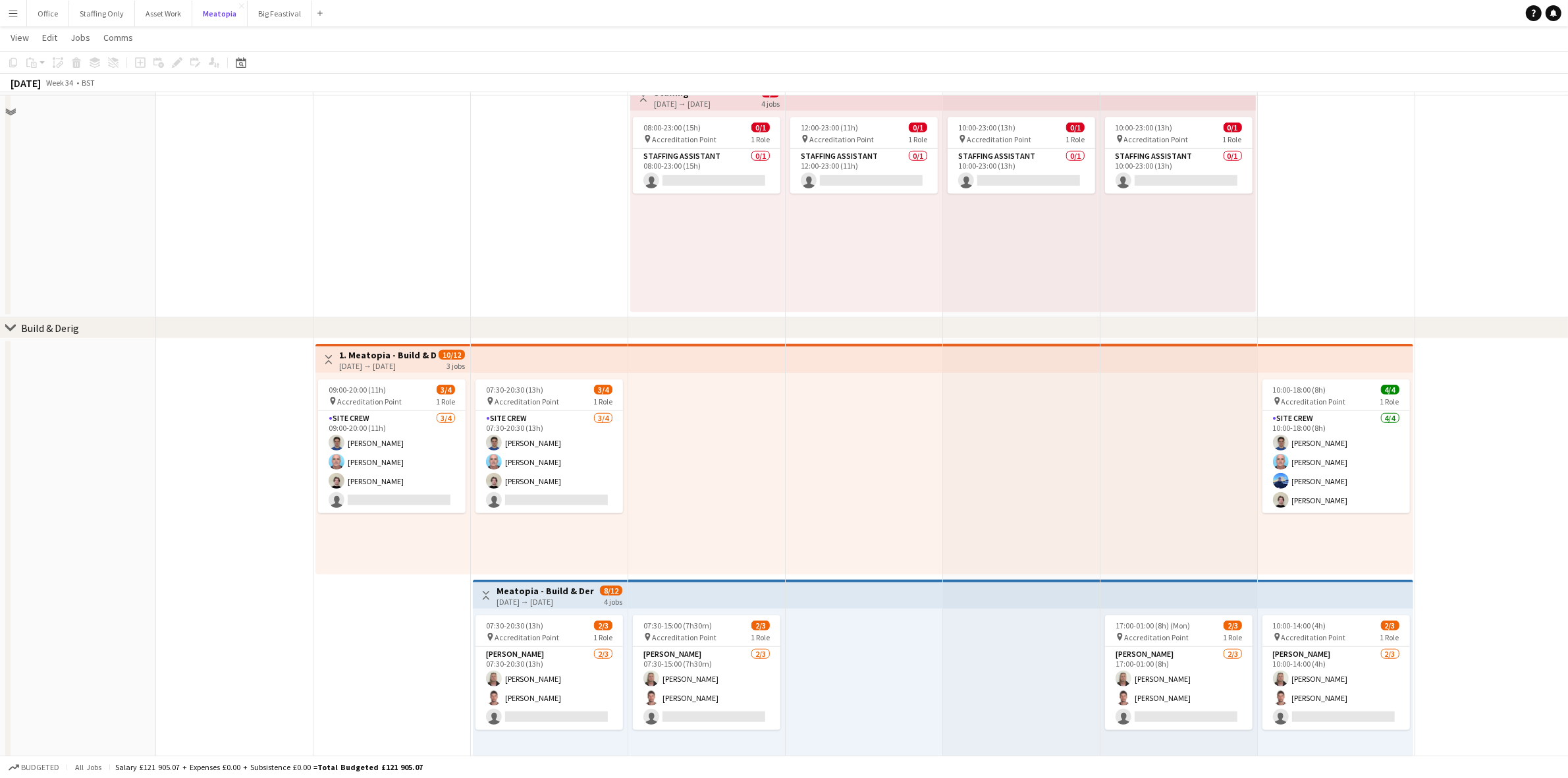
scroll to position [1071, 0]
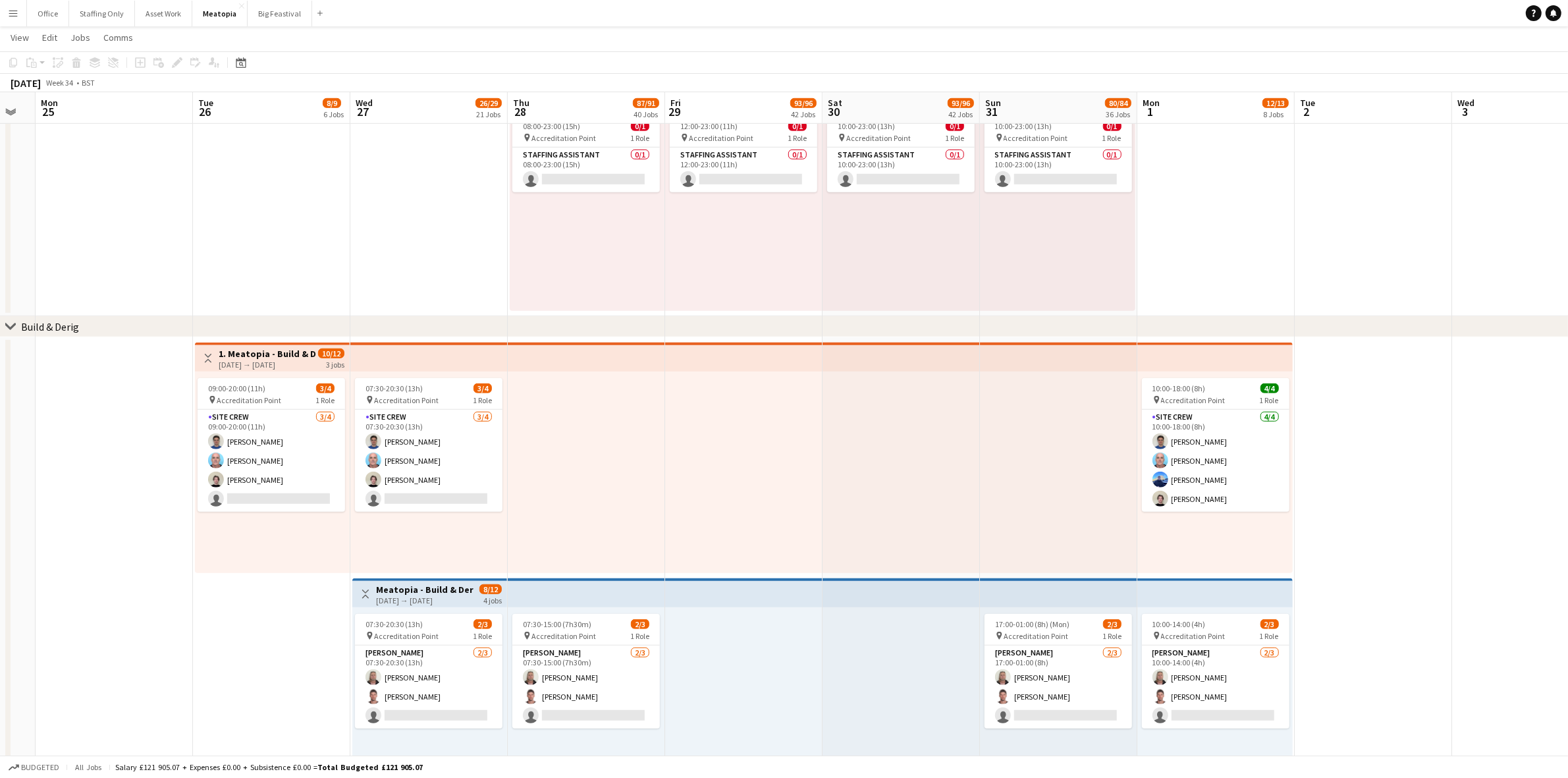
drag, startPoint x: 248, startPoint y: 456, endPoint x: 119, endPoint y: 437, distance: 130.4
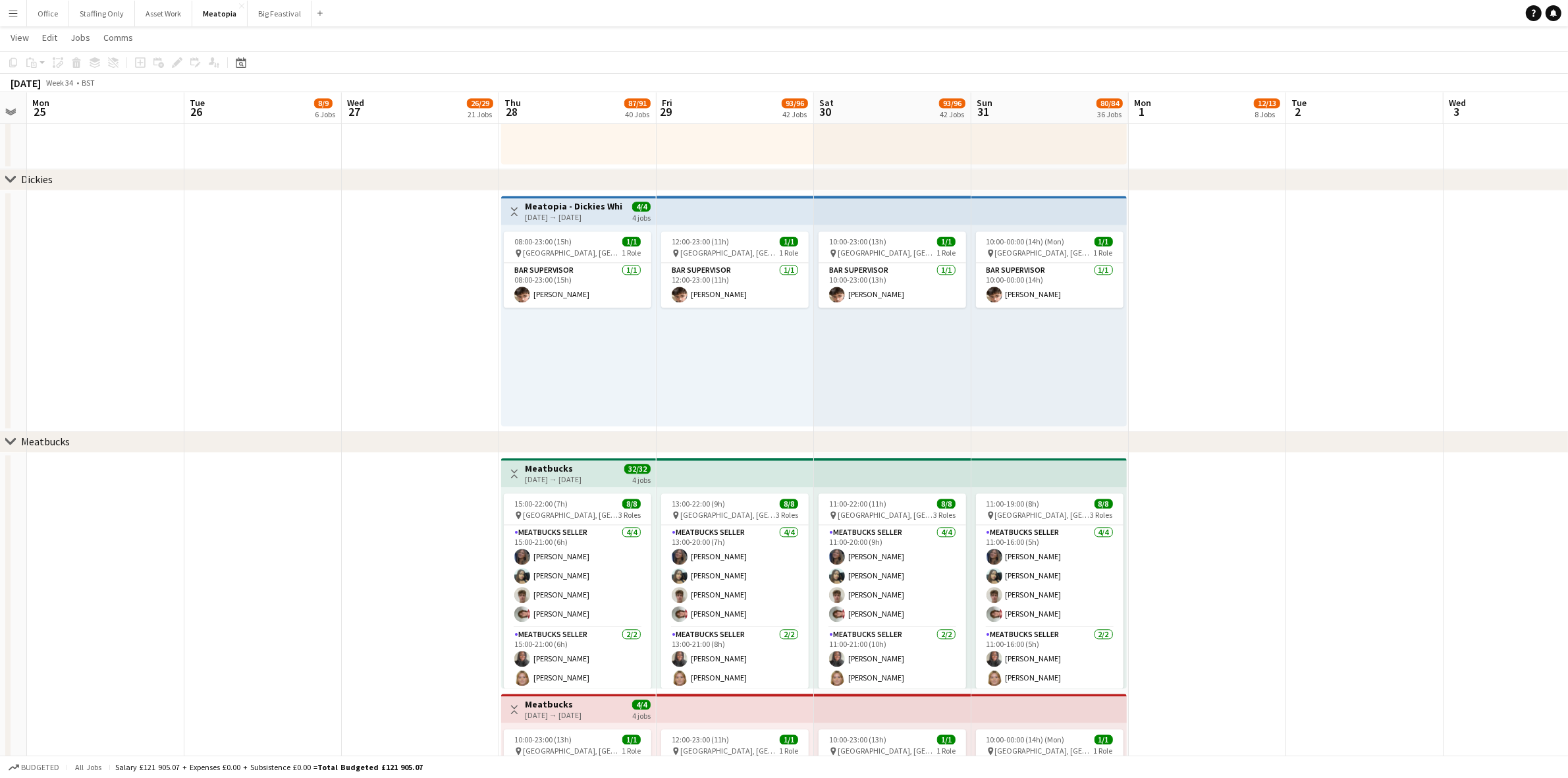
scroll to position [10128, 0]
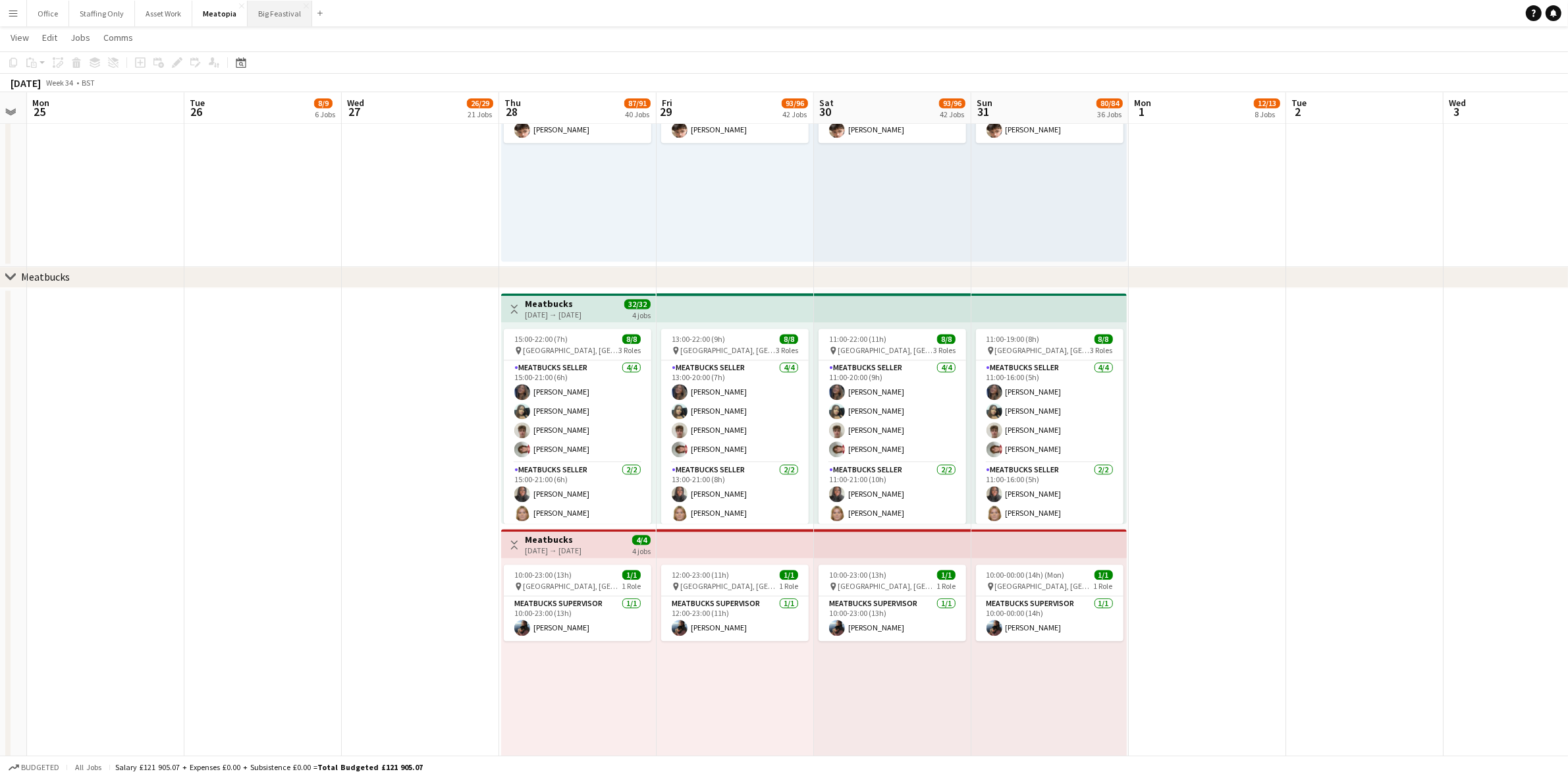
click at [255, 16] on button "Big Feastival Close" at bounding box center [280, 14] width 65 height 26
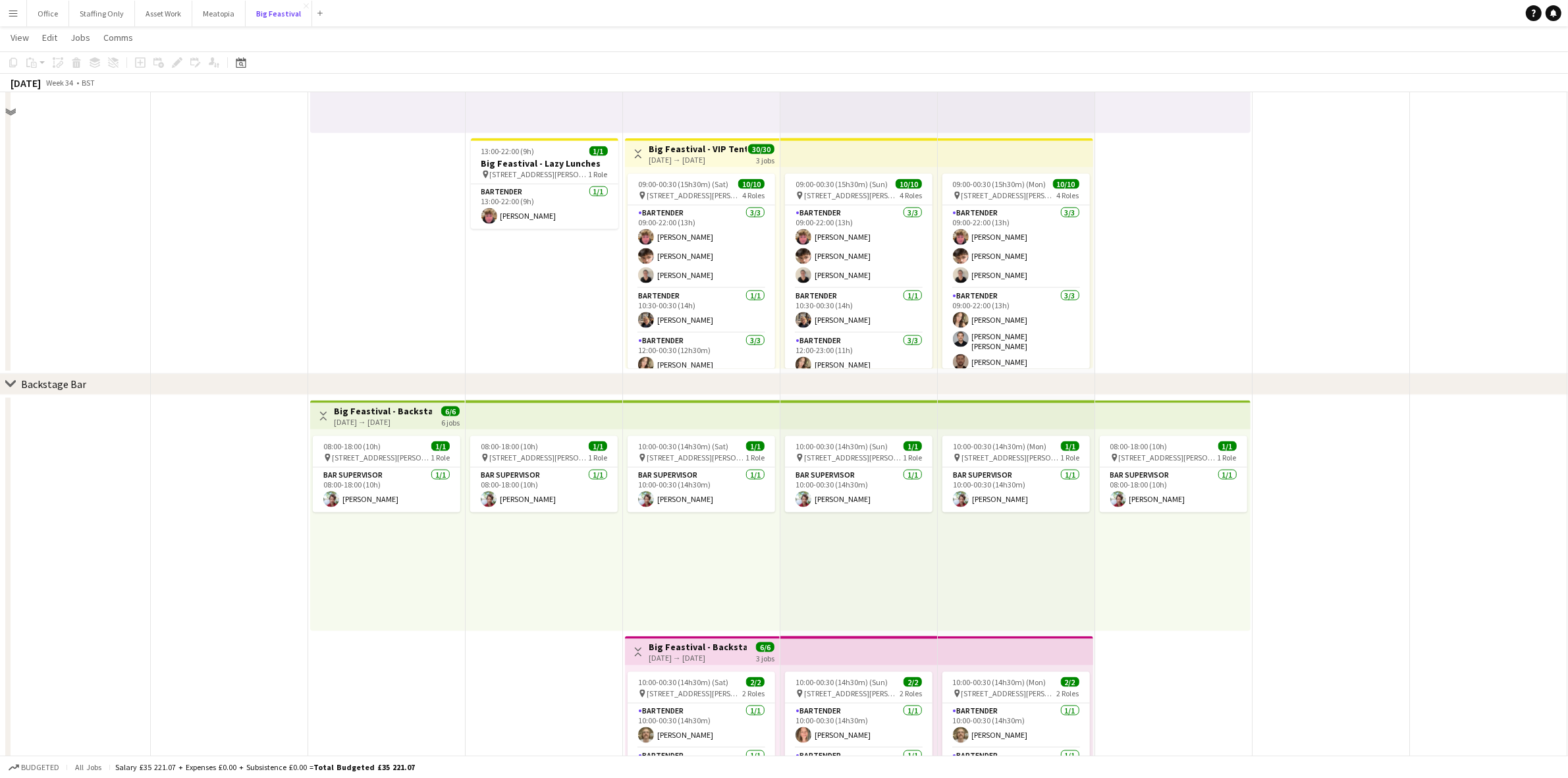
scroll to position [2388, 0]
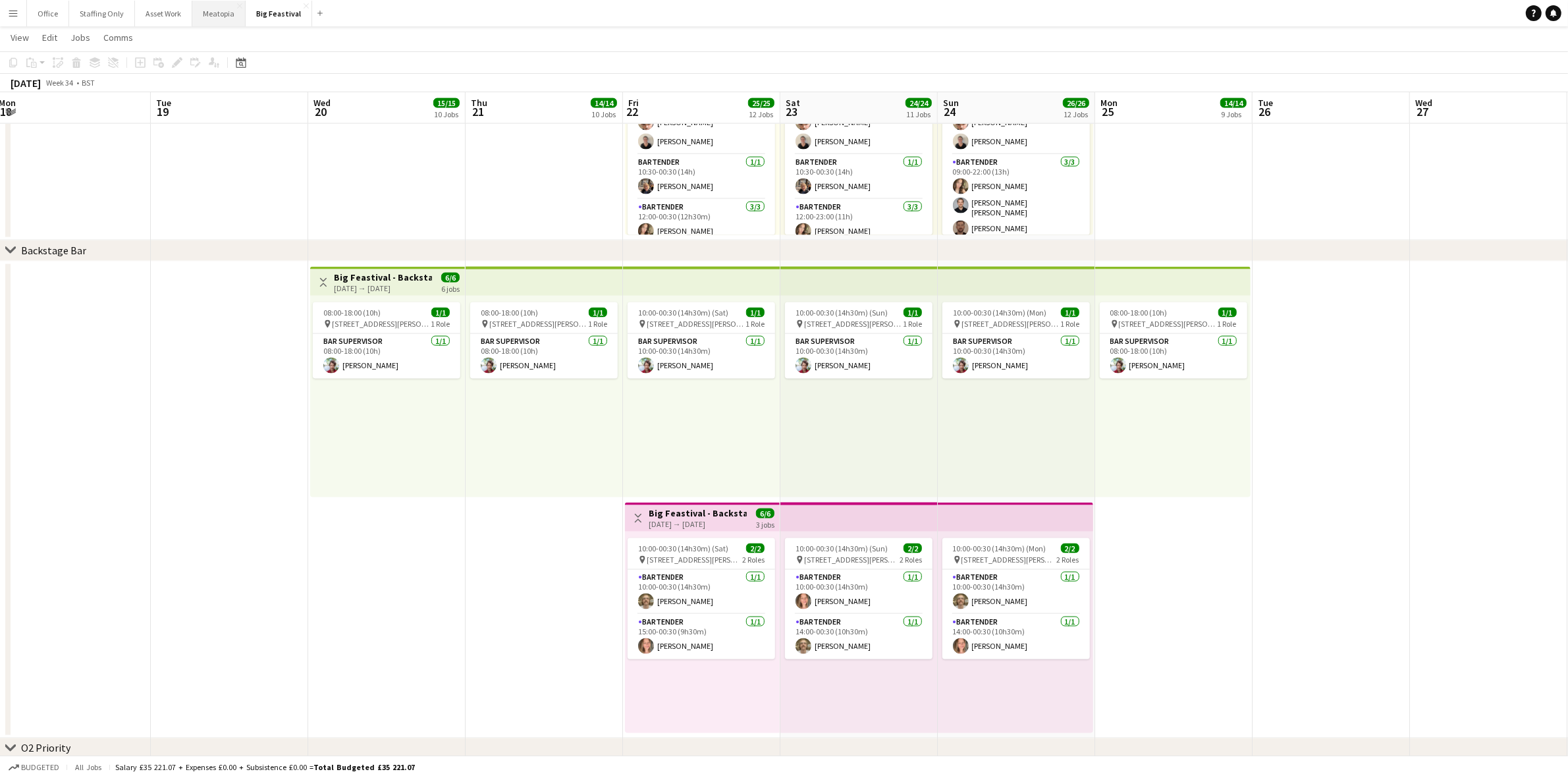
click at [205, 21] on button "Meatopia Close" at bounding box center [219, 14] width 53 height 26
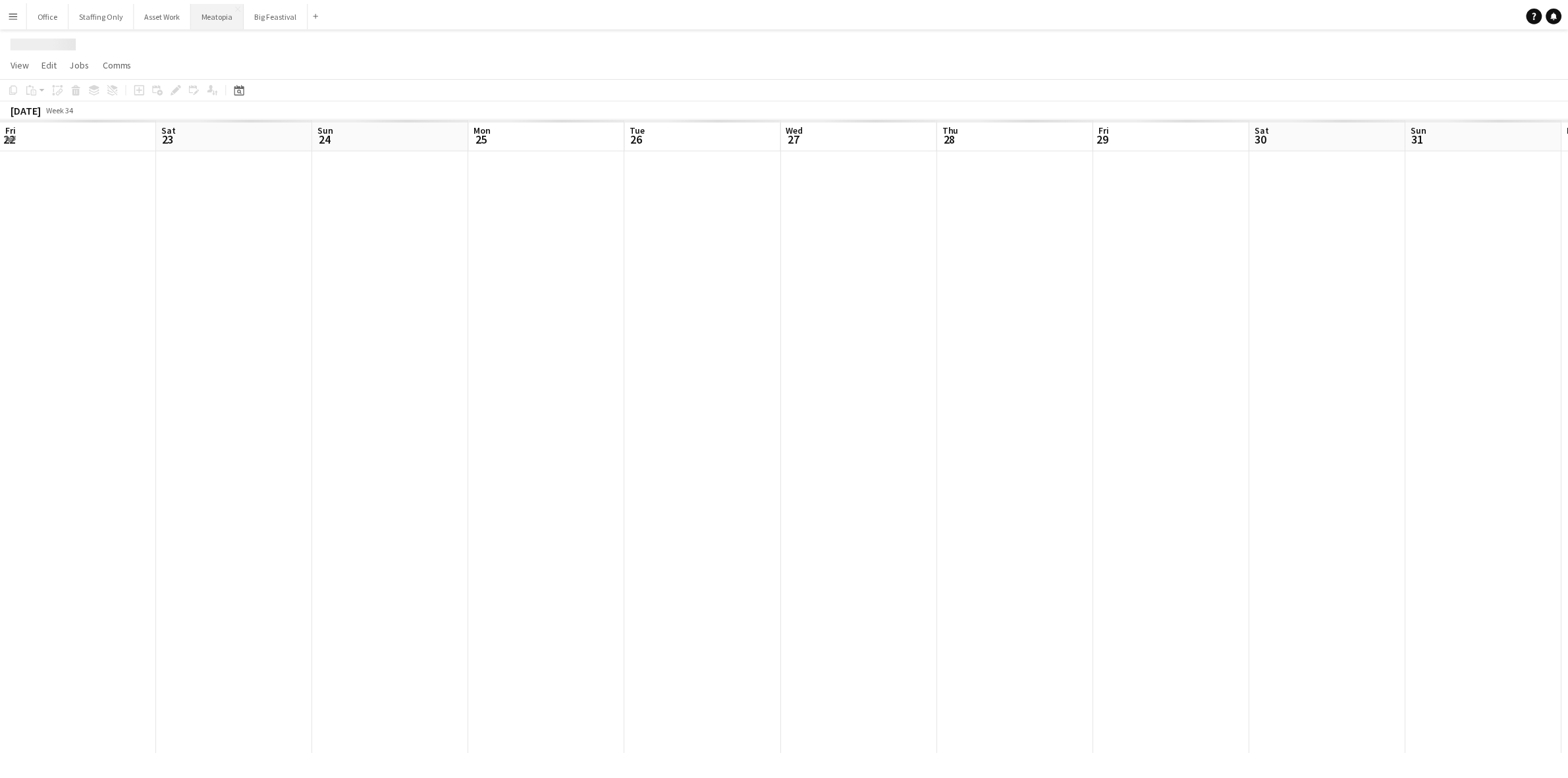
scroll to position [0, 446]
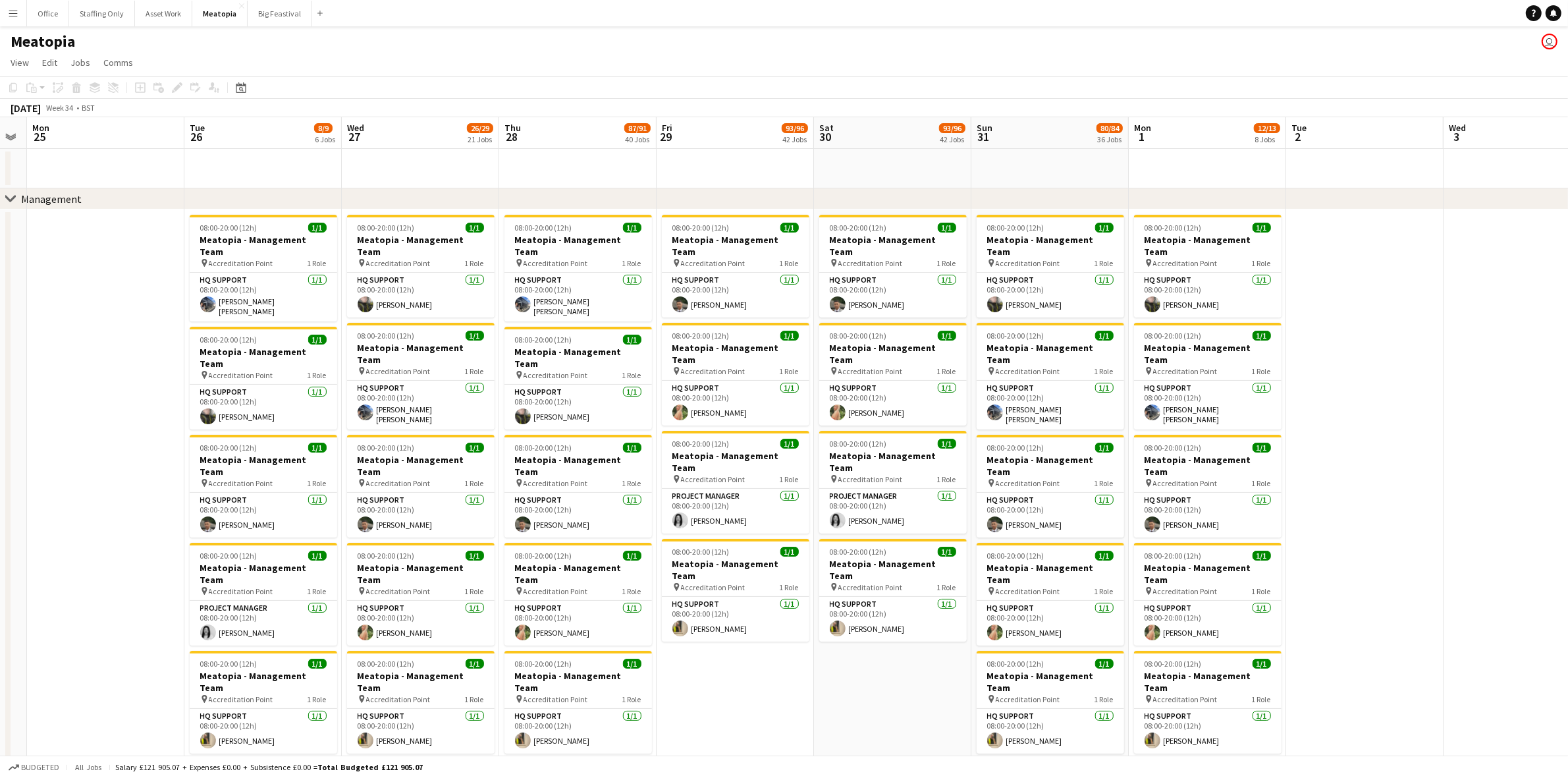
click at [10, 199] on icon "chevron-right" at bounding box center [11, 200] width 11 height 11
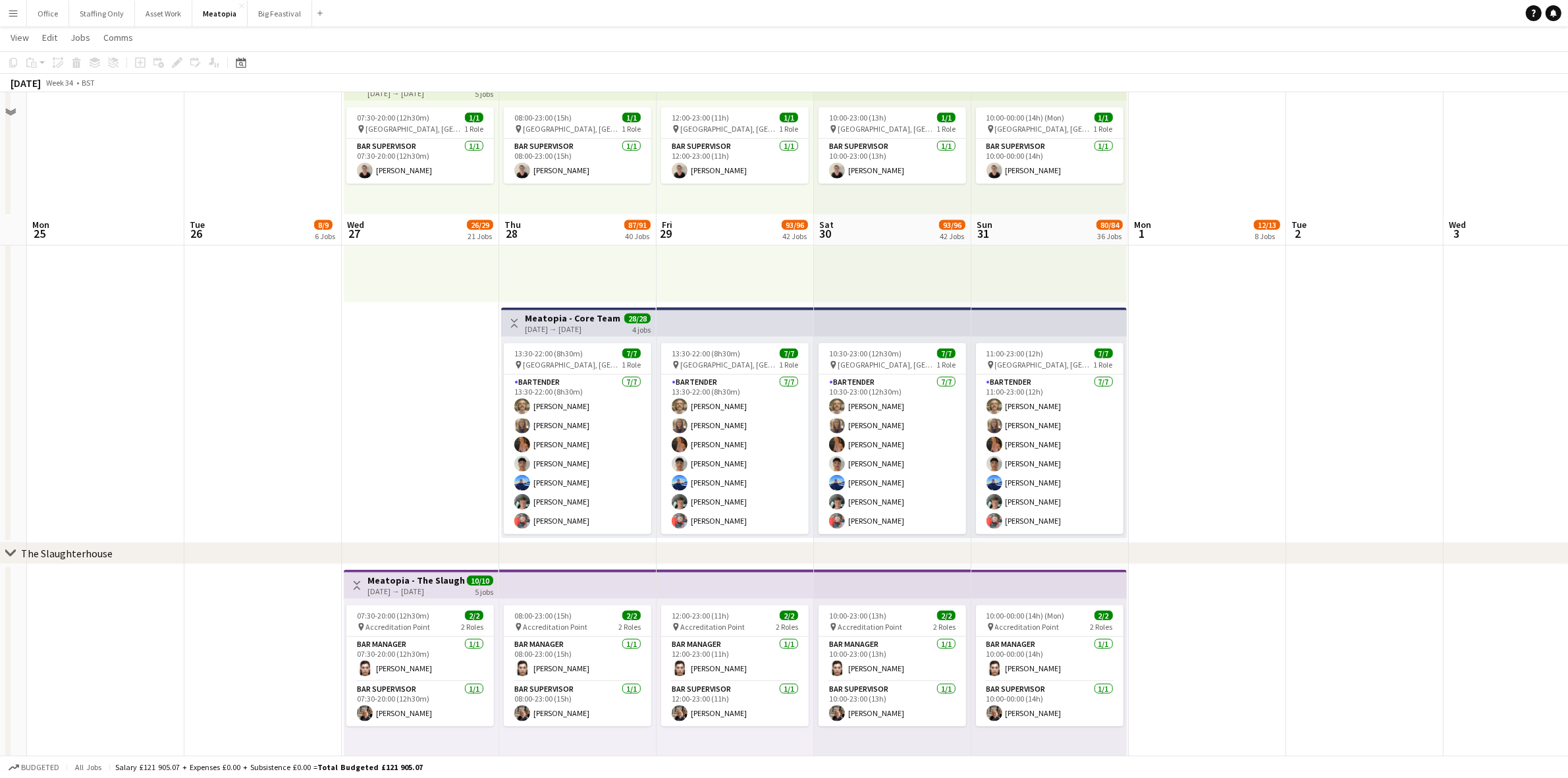
scroll to position [2141, 0]
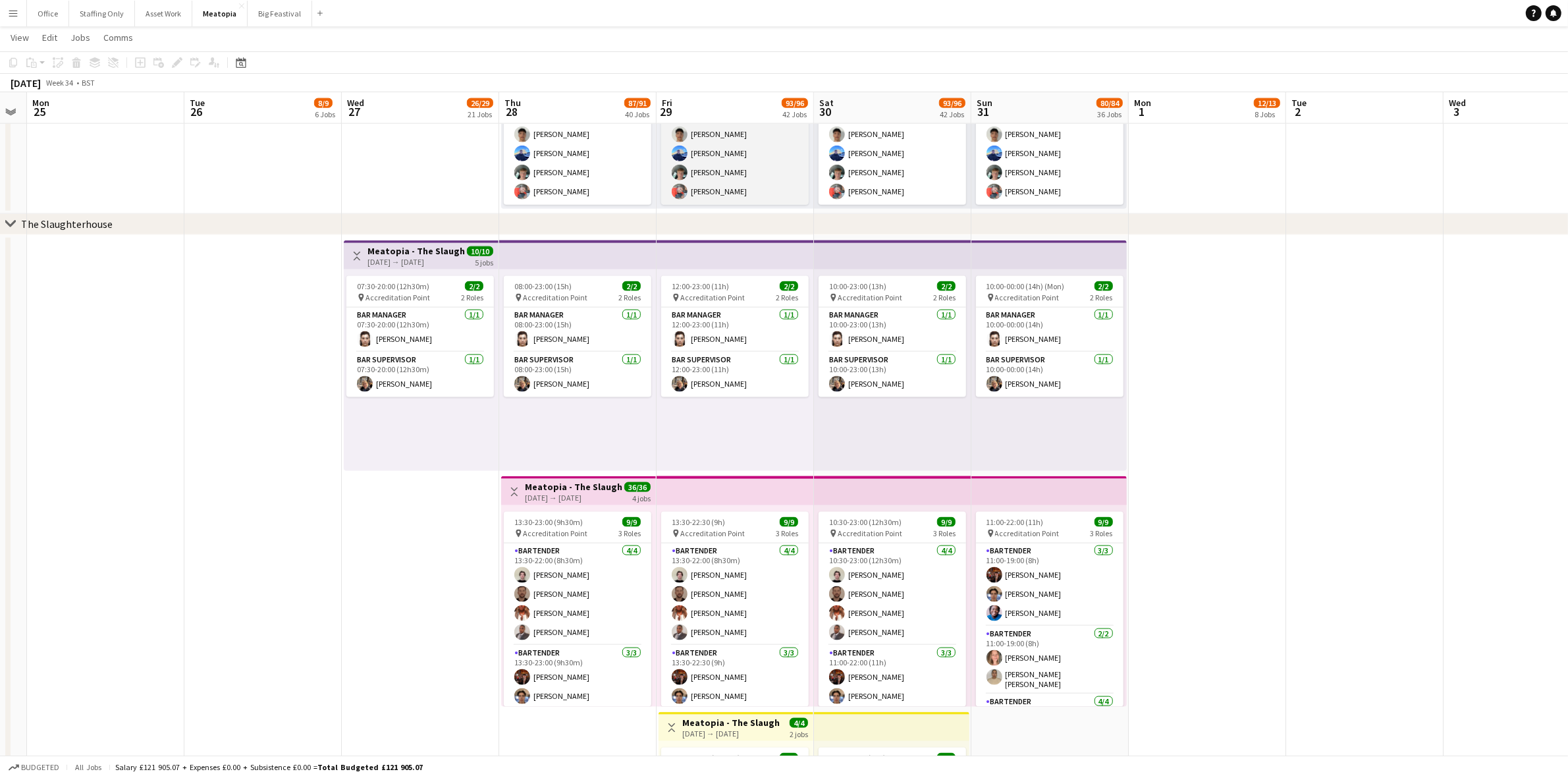
click at [745, 158] on app-card-role "Bartender [DATE] 13:30-22:00 (8h30m) [PERSON_NAME] [PERSON_NAME] [PERSON_NAME] …" at bounding box center [735, 125] width 147 height 159
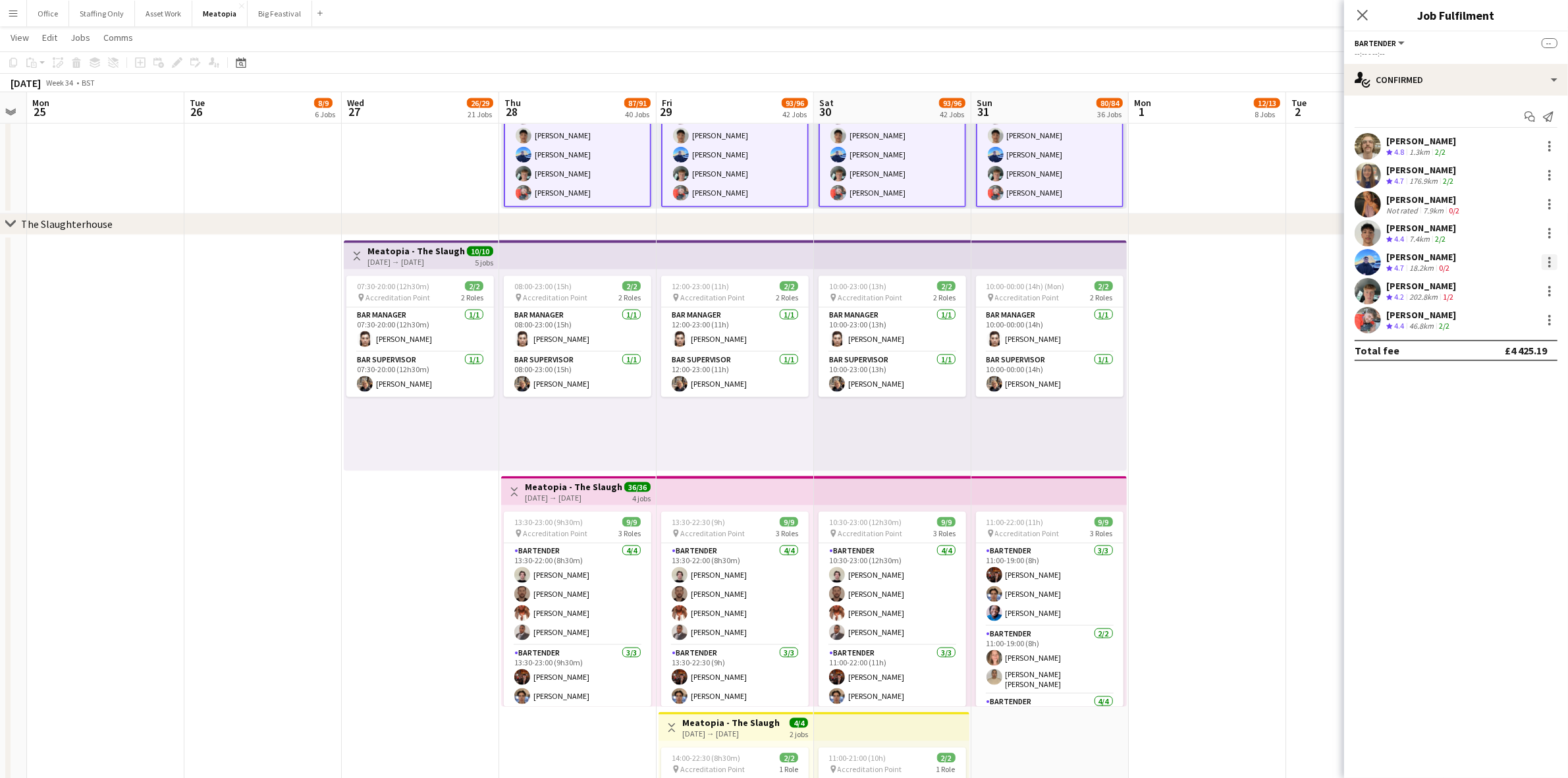
click at [1551, 260] on div at bounding box center [1549, 262] width 16 height 16
click at [1499, 384] on span "Remove" at bounding box center [1485, 381] width 39 height 11
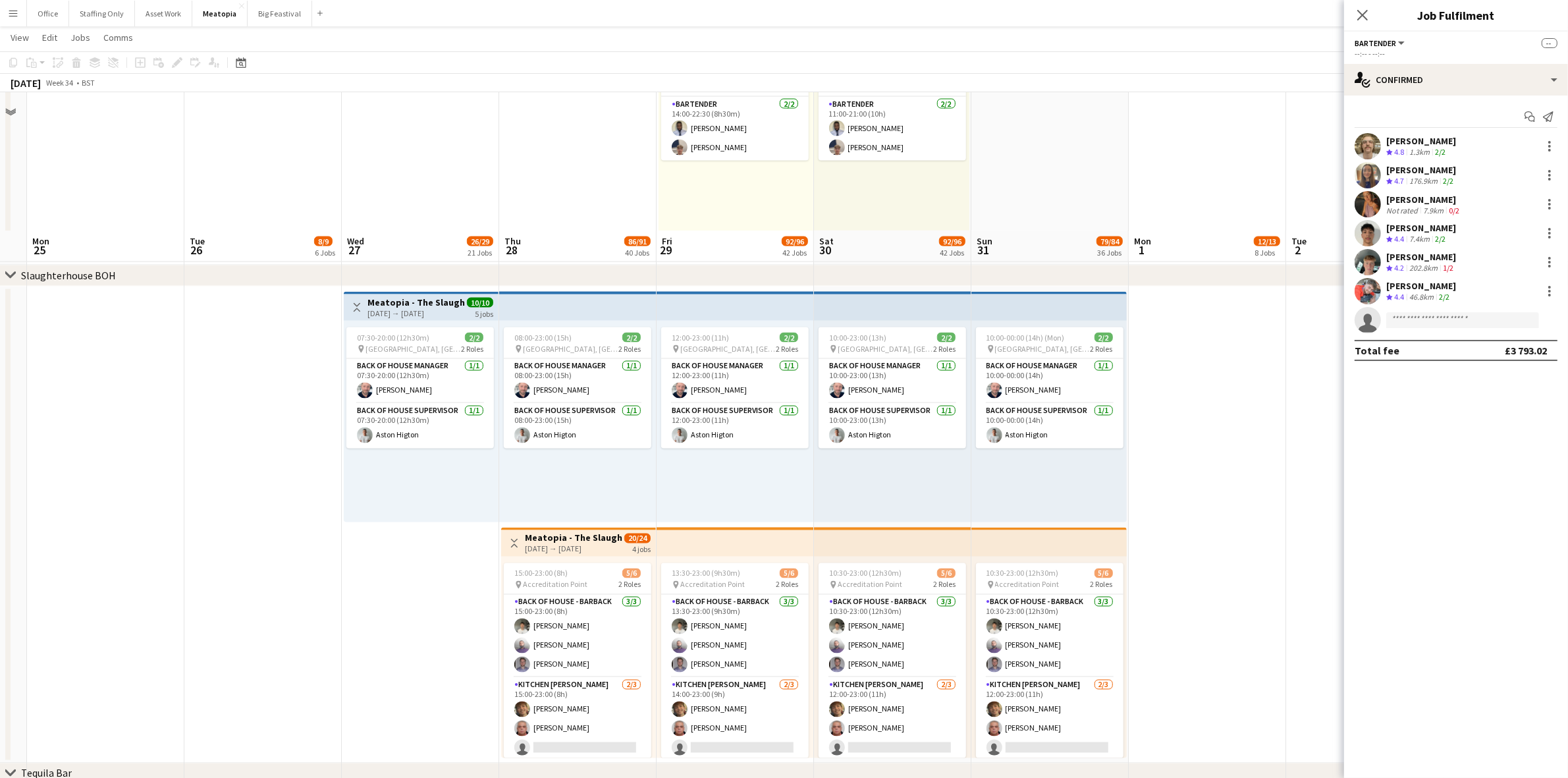
scroll to position [2965, 0]
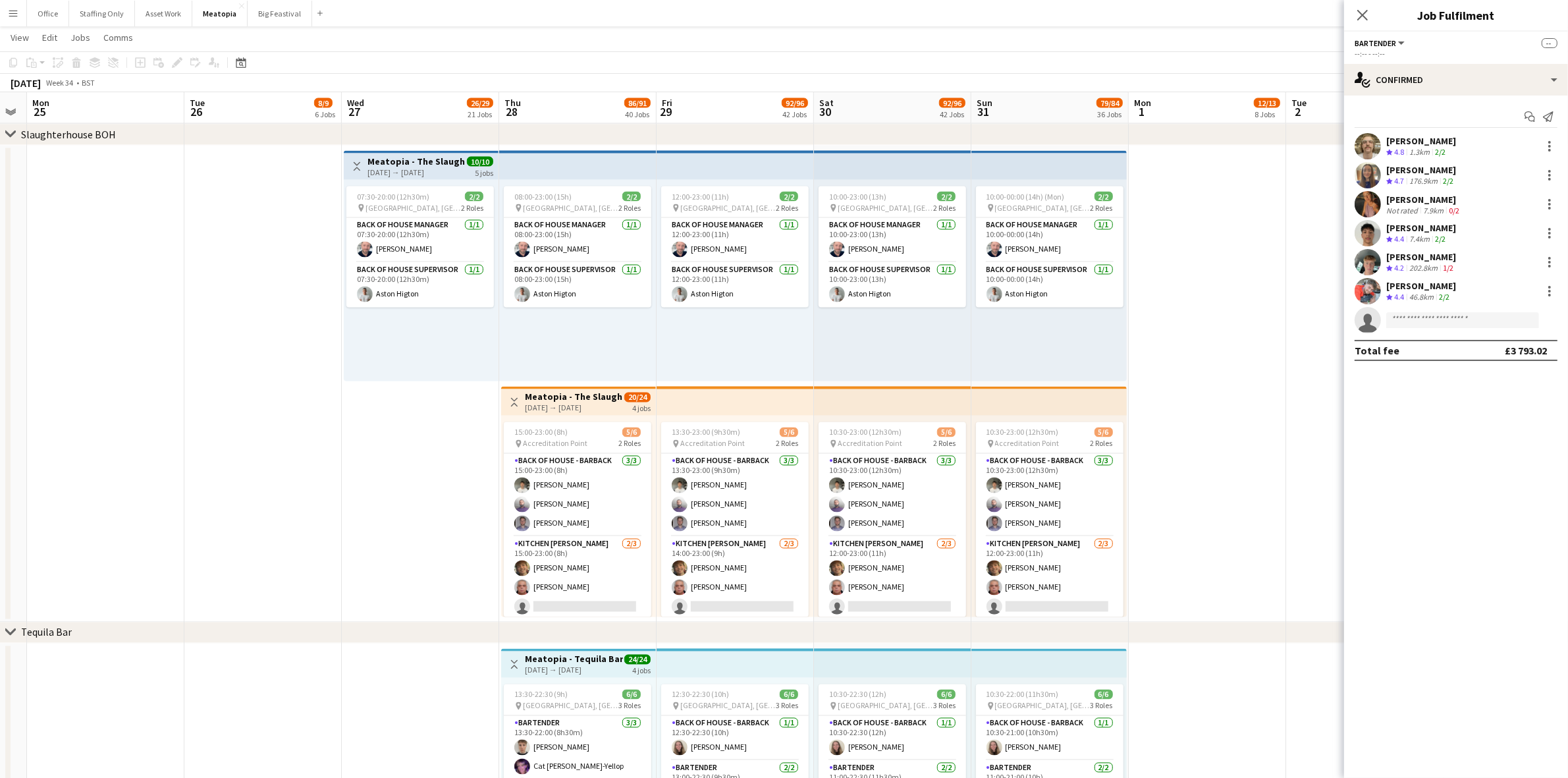
click at [1238, 436] on app-date-cell at bounding box center [1208, 384] width 157 height 477
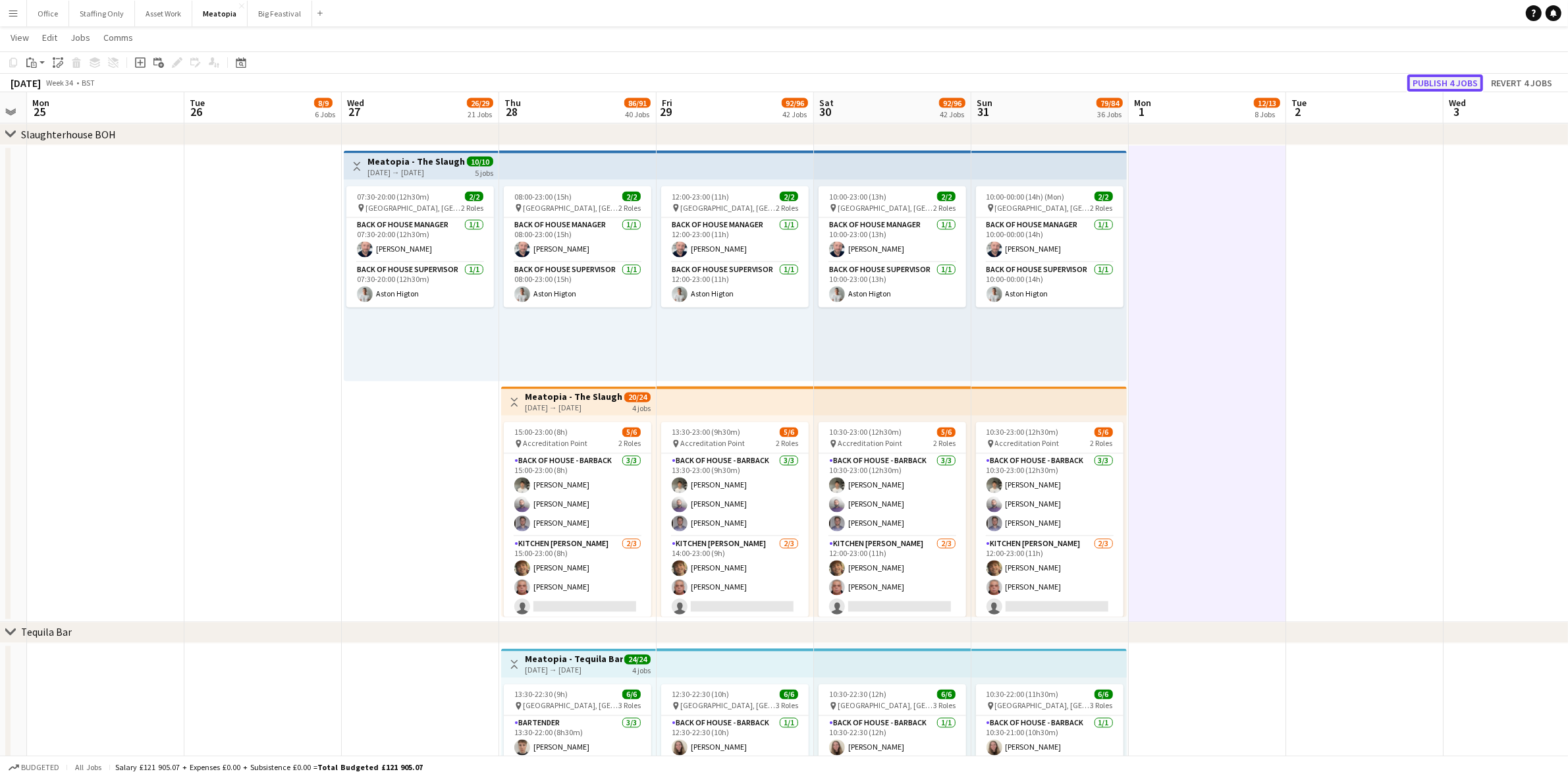
click at [1437, 83] on button "Publish 4 jobs" at bounding box center [1444, 82] width 76 height 17
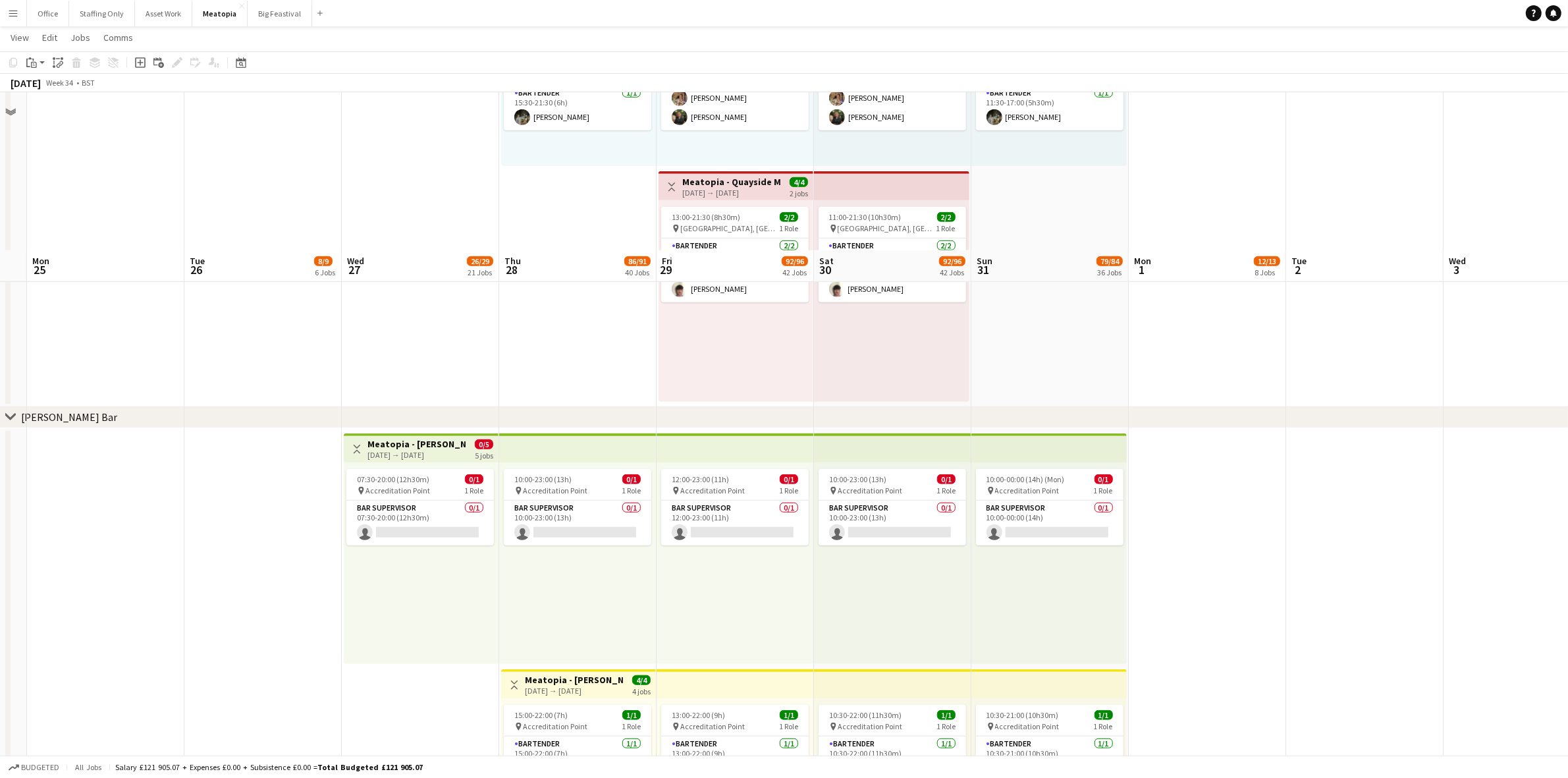
scroll to position [7478, 0]
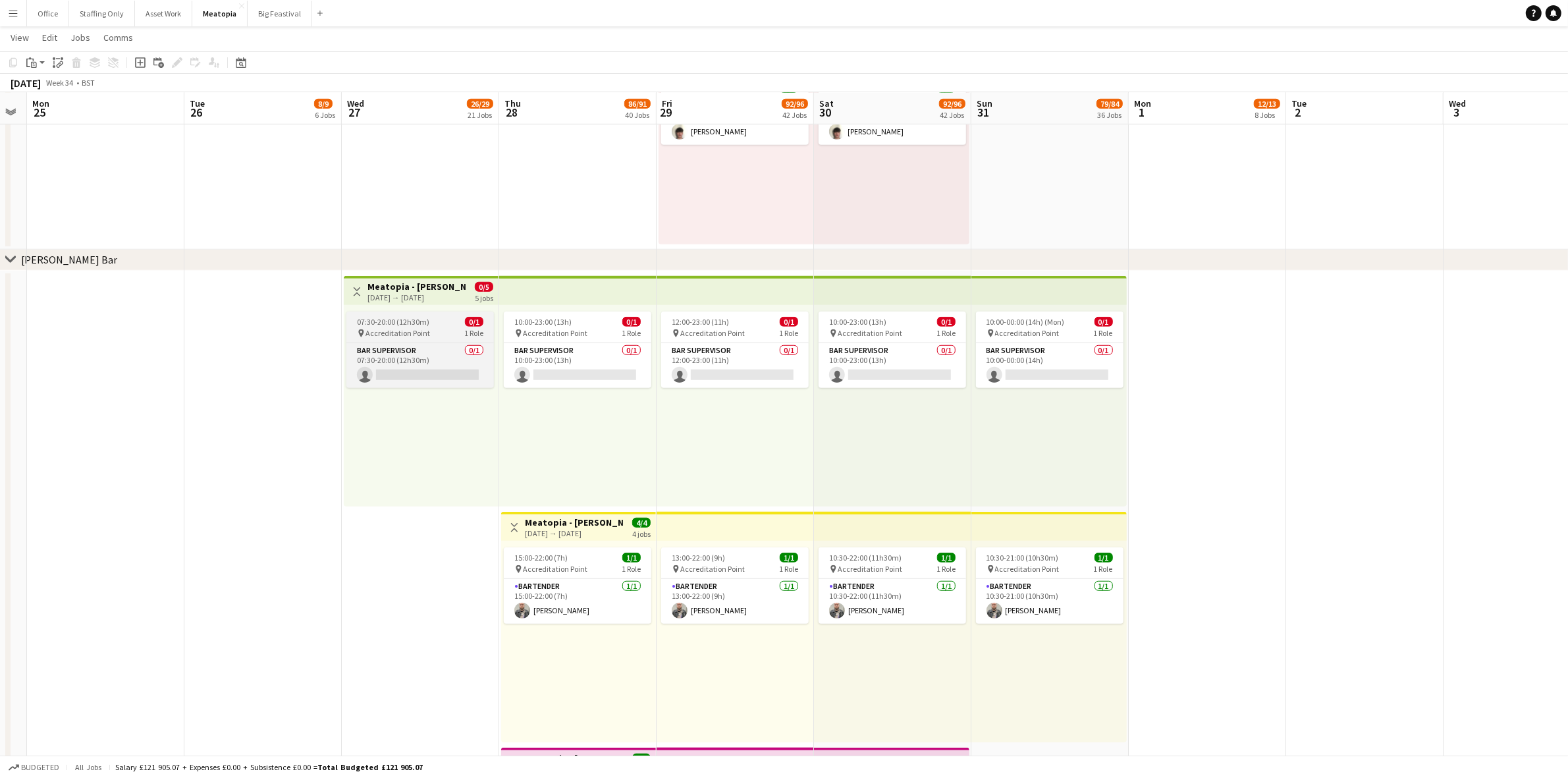
click at [385, 314] on app-job-card "07:30-20:00 (12h30m) 0/1 pin Accreditation Point 1 Role Bar Supervisor 0/1 07:3…" at bounding box center [420, 349] width 147 height 76
click at [1452, 82] on button "Publish 1 job" at bounding box center [1453, 82] width 70 height 17
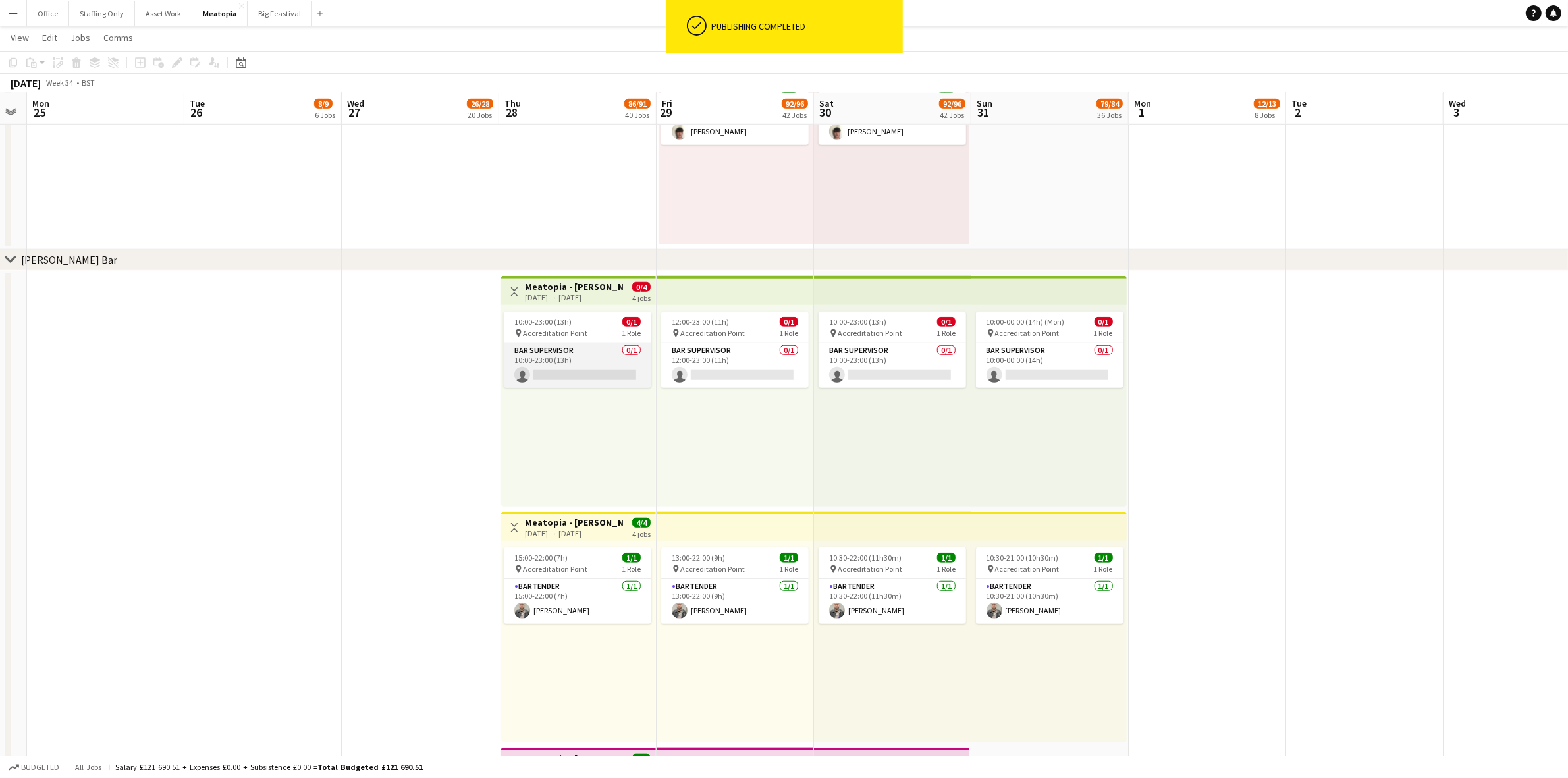
click at [577, 368] on app-card-role "Bar Supervisor 0/1 10:00-23:00 (13h) single-neutral-actions" at bounding box center [577, 365] width 147 height 45
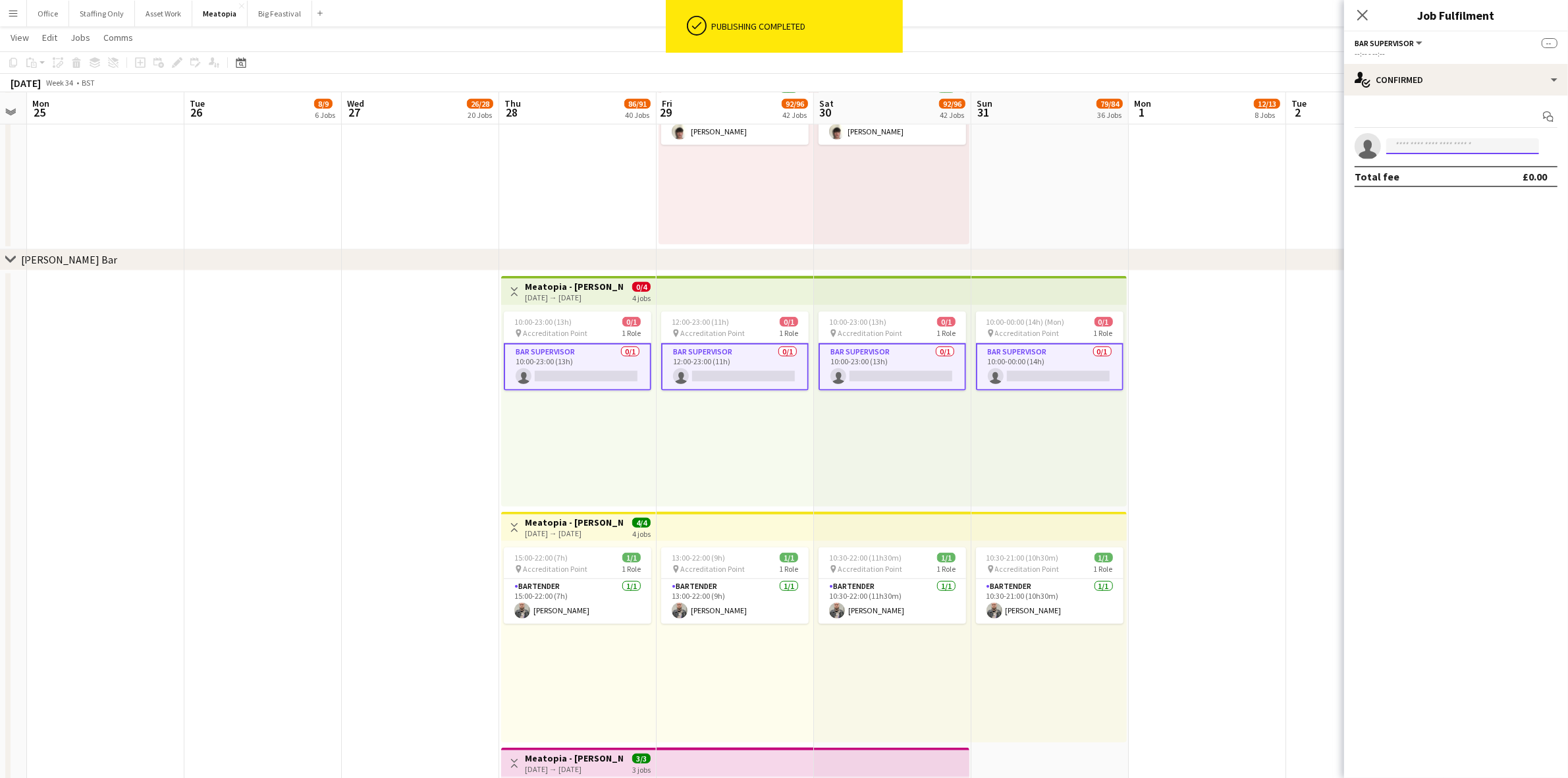
click at [1477, 146] on input at bounding box center [1462, 146] width 153 height 16
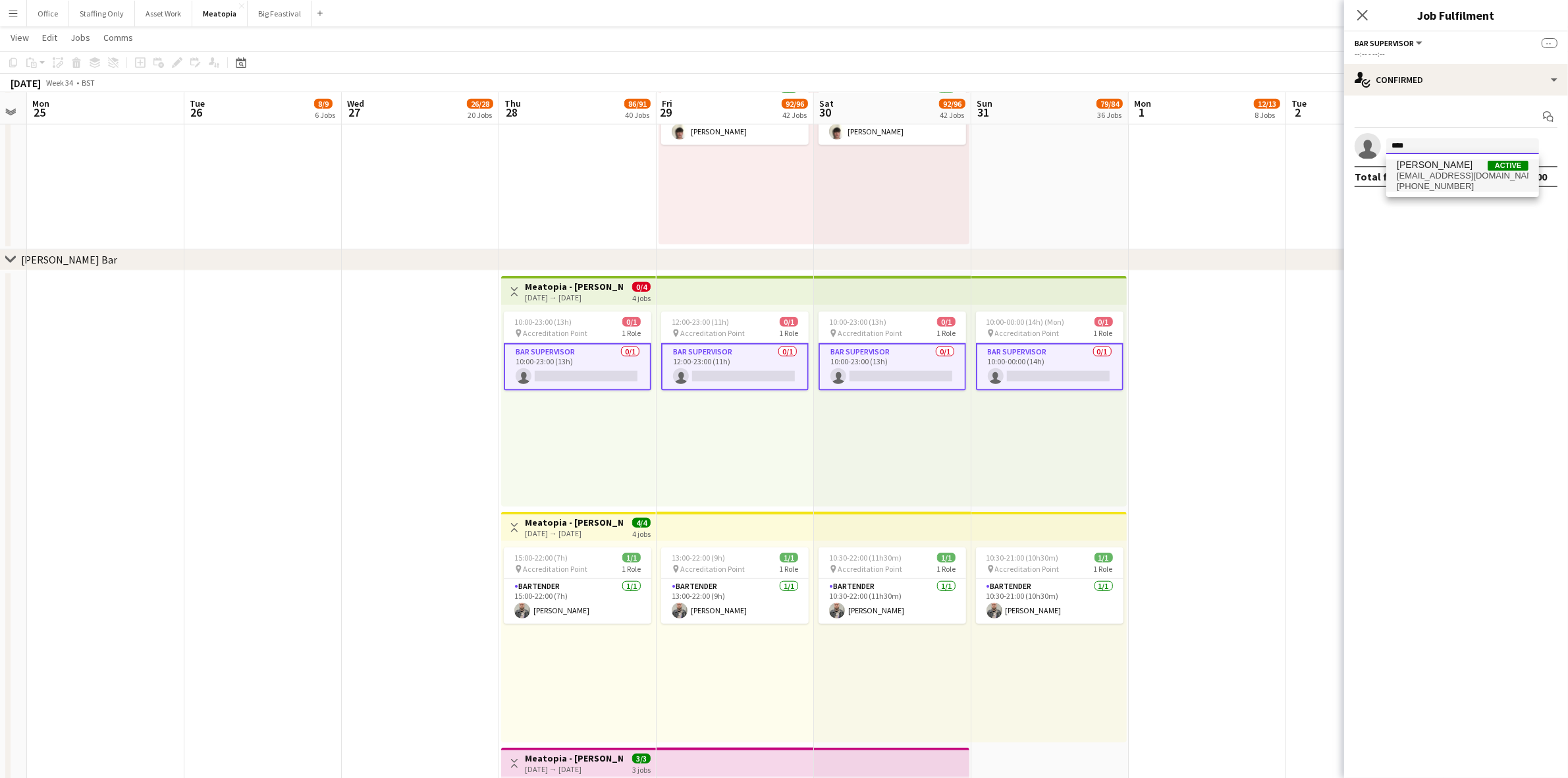
type input "****"
click at [1462, 175] on span "[EMAIL_ADDRESS][DOMAIN_NAME]" at bounding box center [1462, 176] width 132 height 11
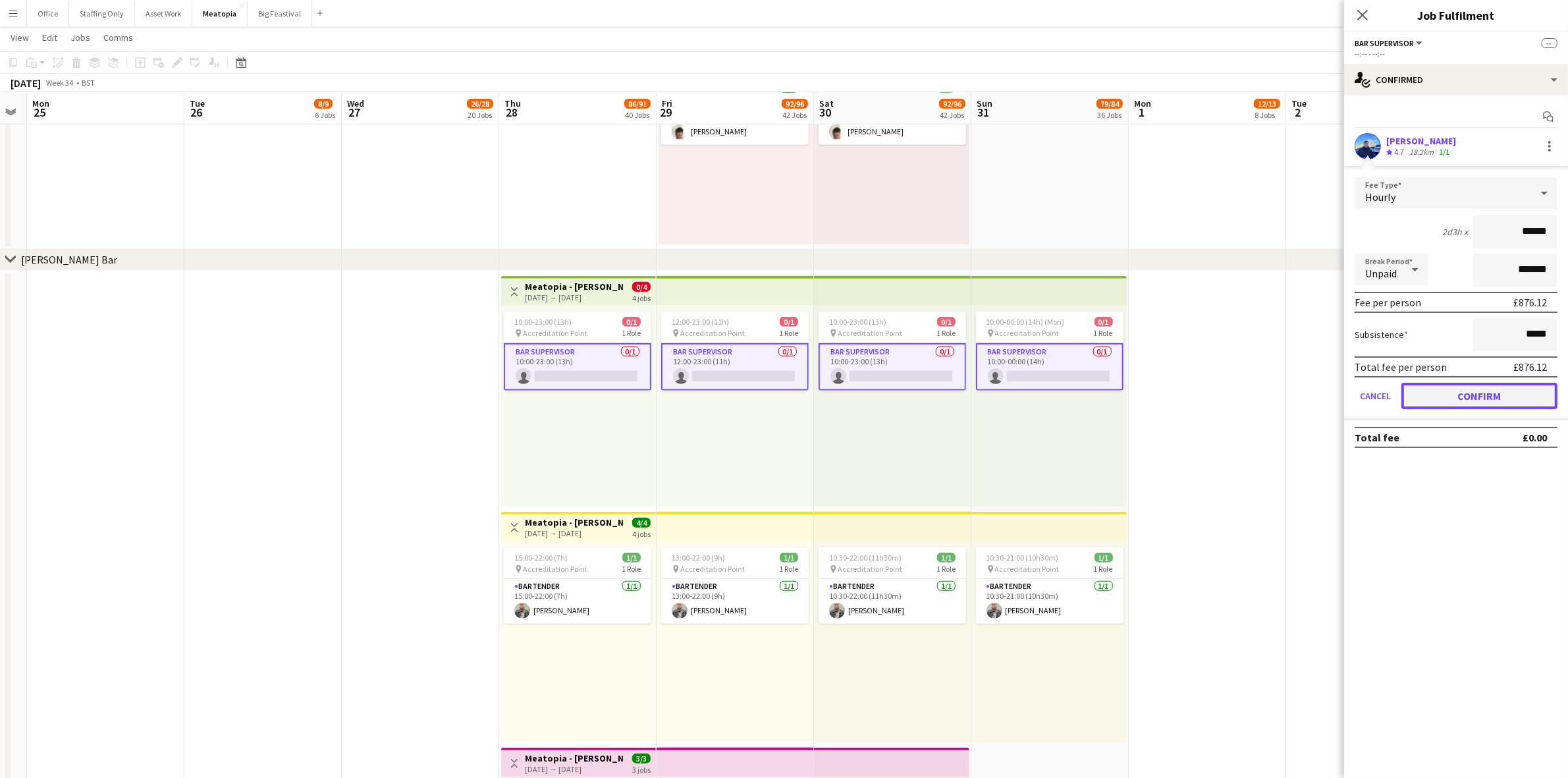
click at [1466, 394] on button "Confirm" at bounding box center [1479, 395] width 156 height 27
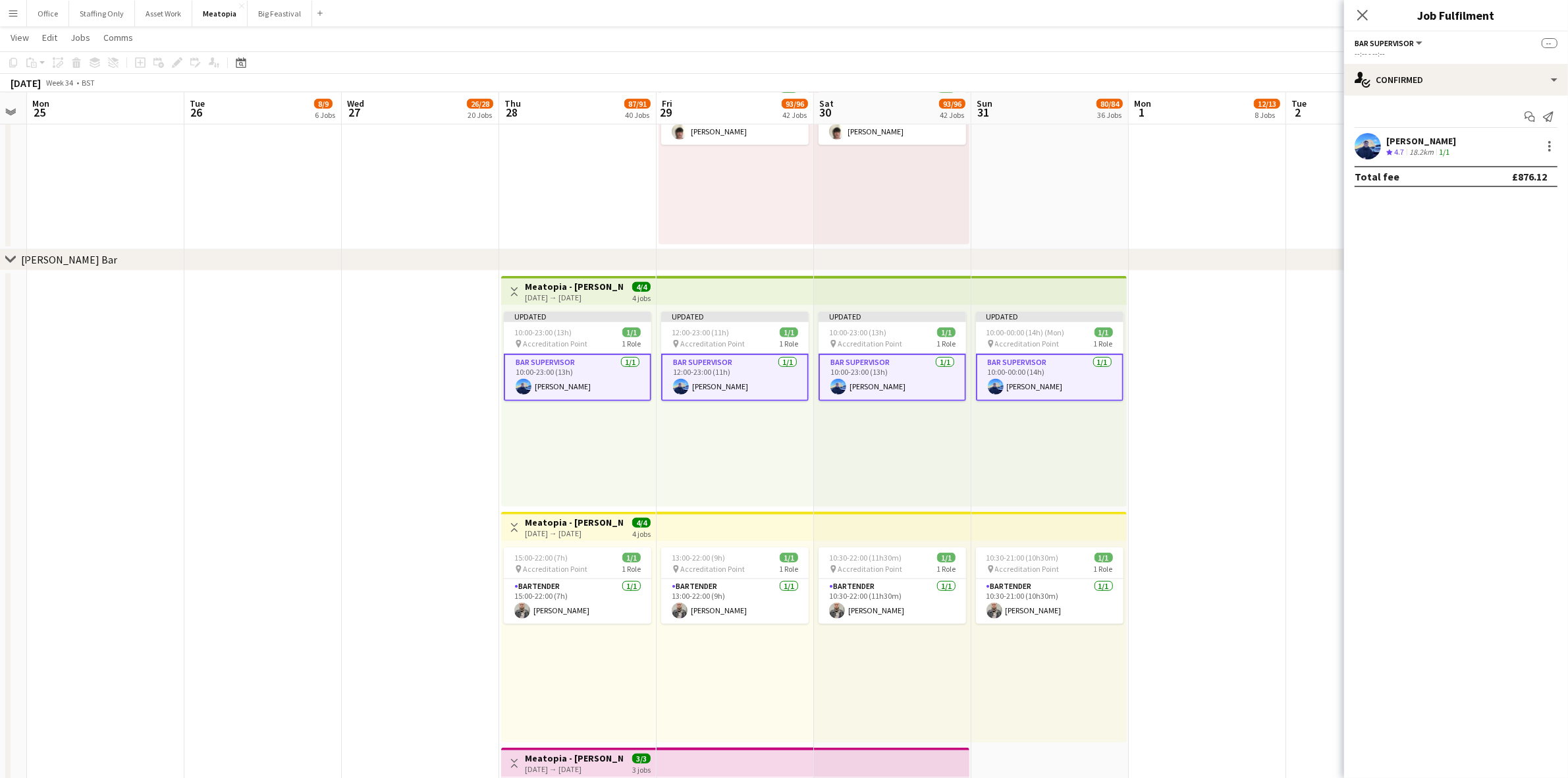
click at [1218, 315] on app-date-cell at bounding box center [1208, 627] width 157 height 713
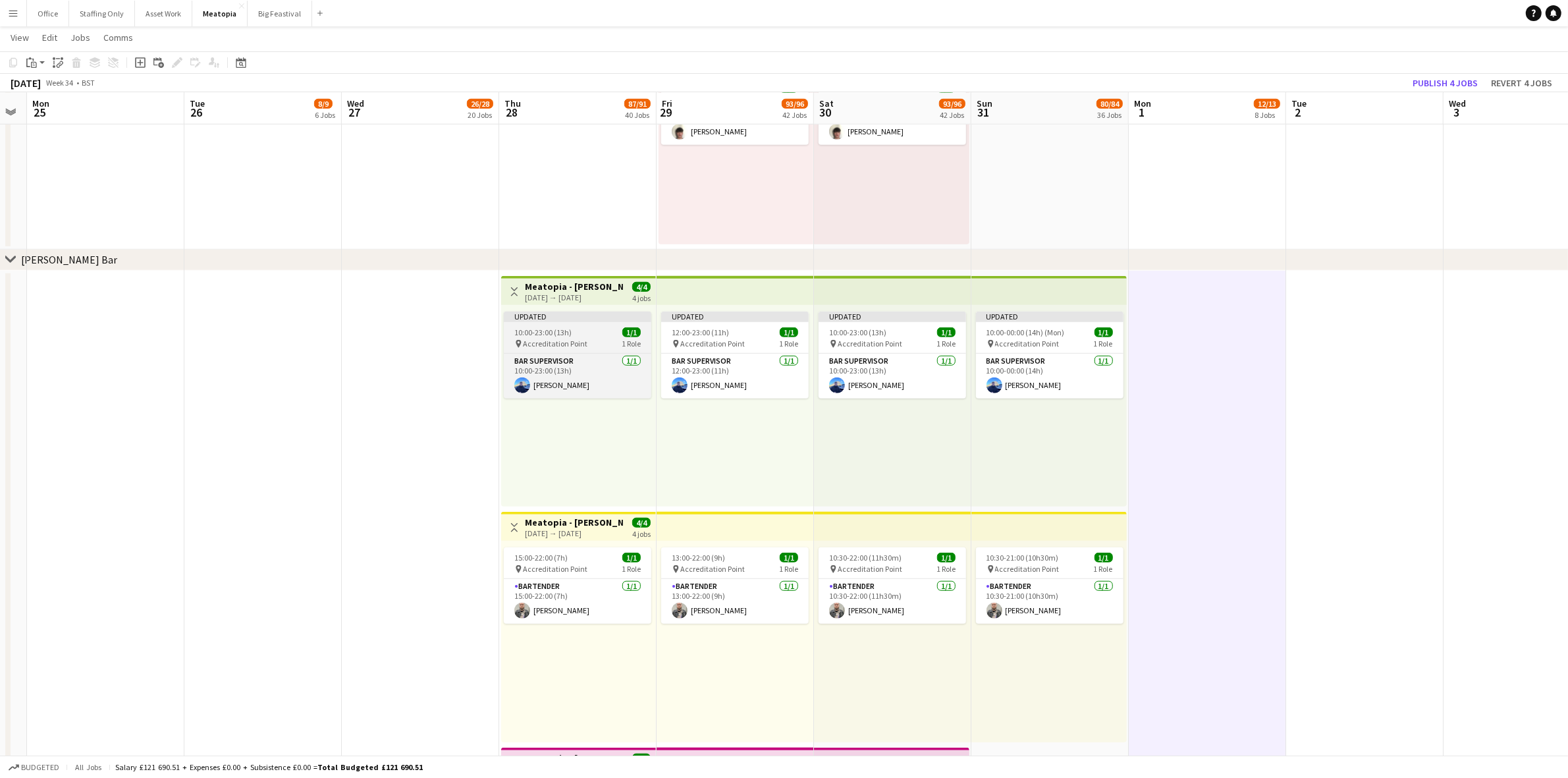
click at [556, 328] on span "10:00-23:00 (13h)" at bounding box center [542, 332] width 58 height 10
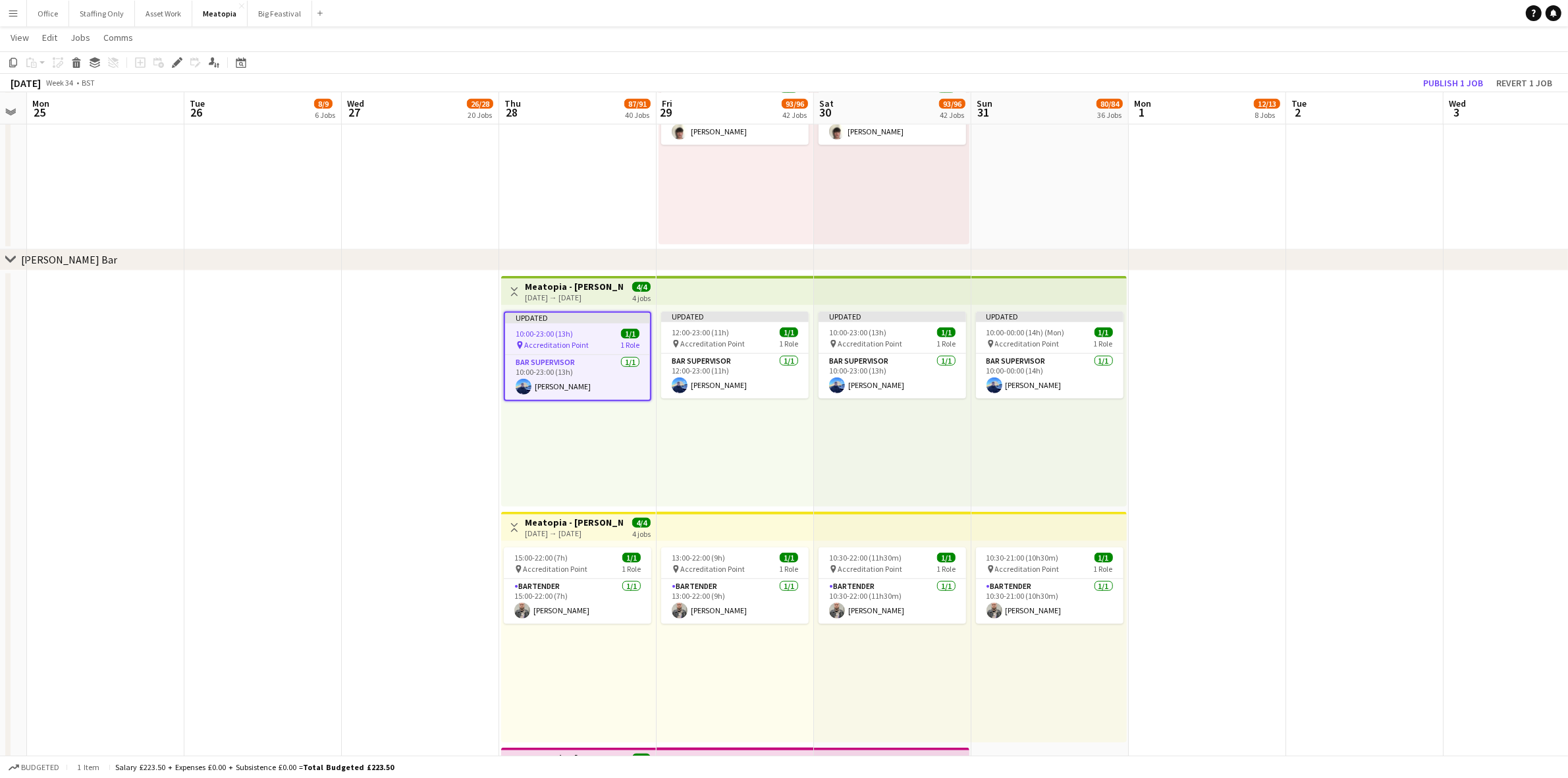
click at [585, 285] on h3 "Meatopia - [PERSON_NAME] Black [PERSON_NAME]" at bounding box center [574, 286] width 98 height 12
click at [515, 292] on app-icon "Toggle View" at bounding box center [514, 292] width 9 height 9
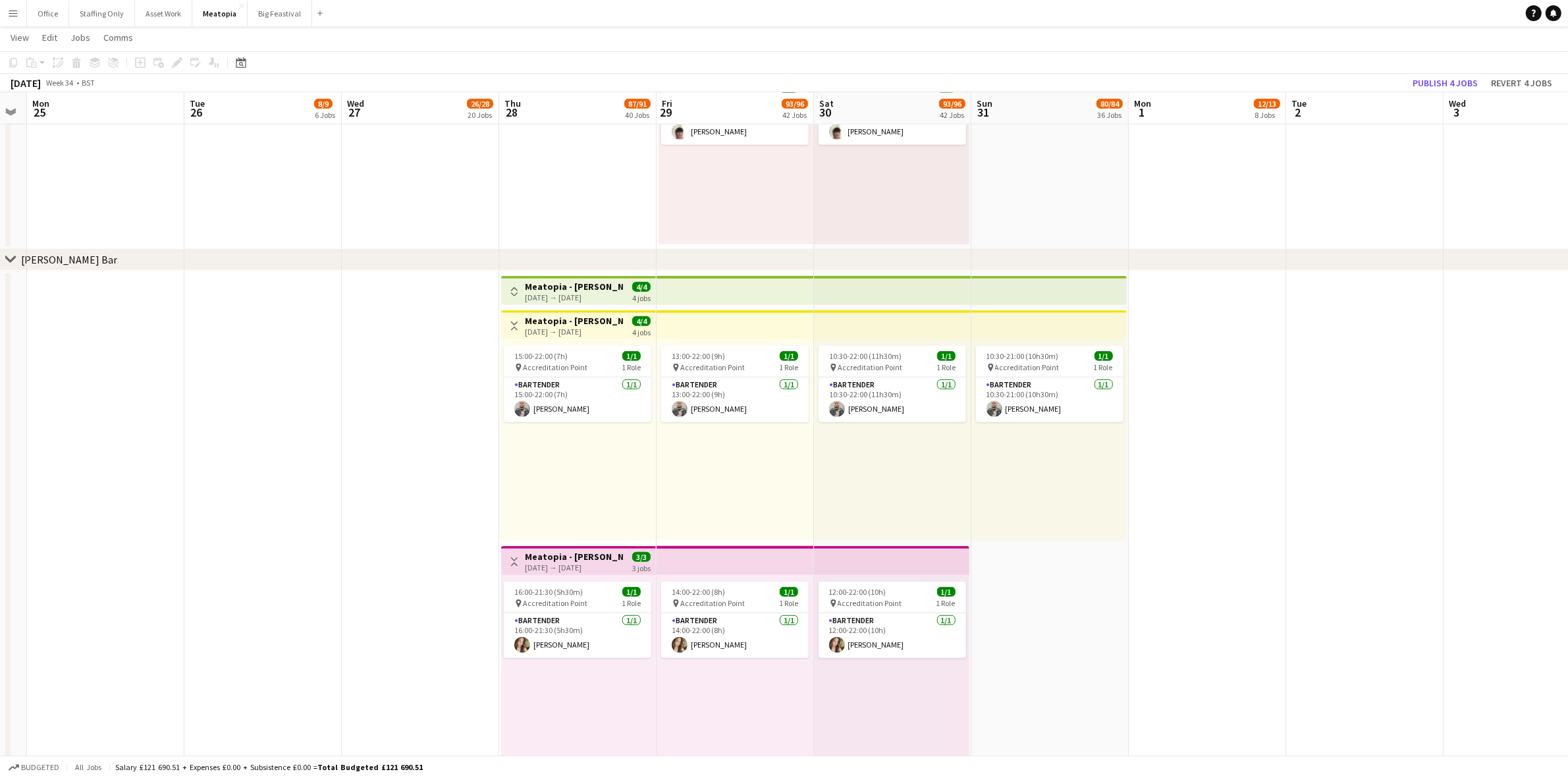
click at [515, 292] on app-icon "Toggle View" at bounding box center [514, 292] width 9 height 9
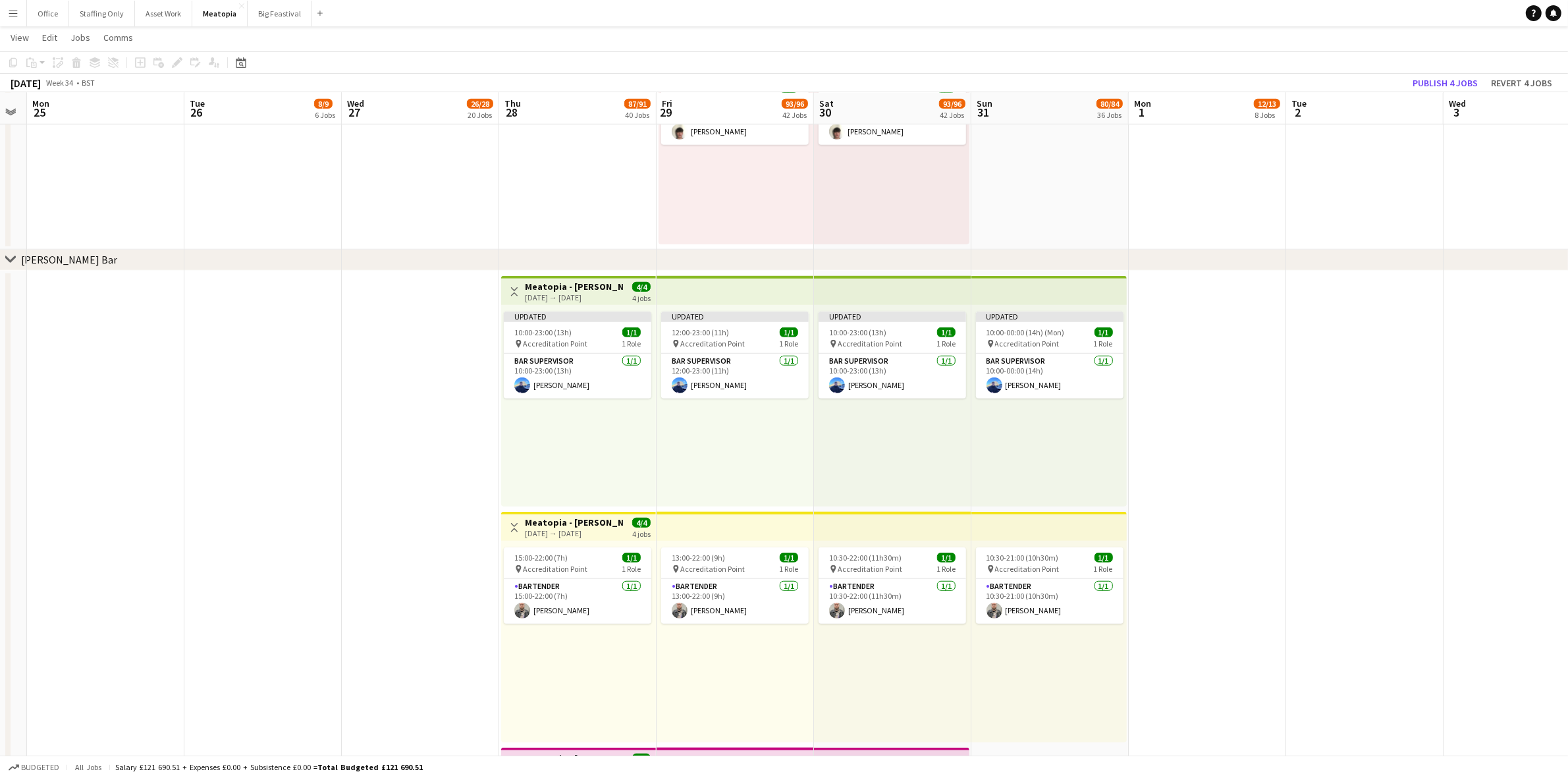
click at [653, 286] on app-top-bar "Toggle View Meatopia - [PERSON_NAME] Black [PERSON_NAME] [DATE] → [DATE] 4/4 4 …" at bounding box center [578, 291] width 155 height 29
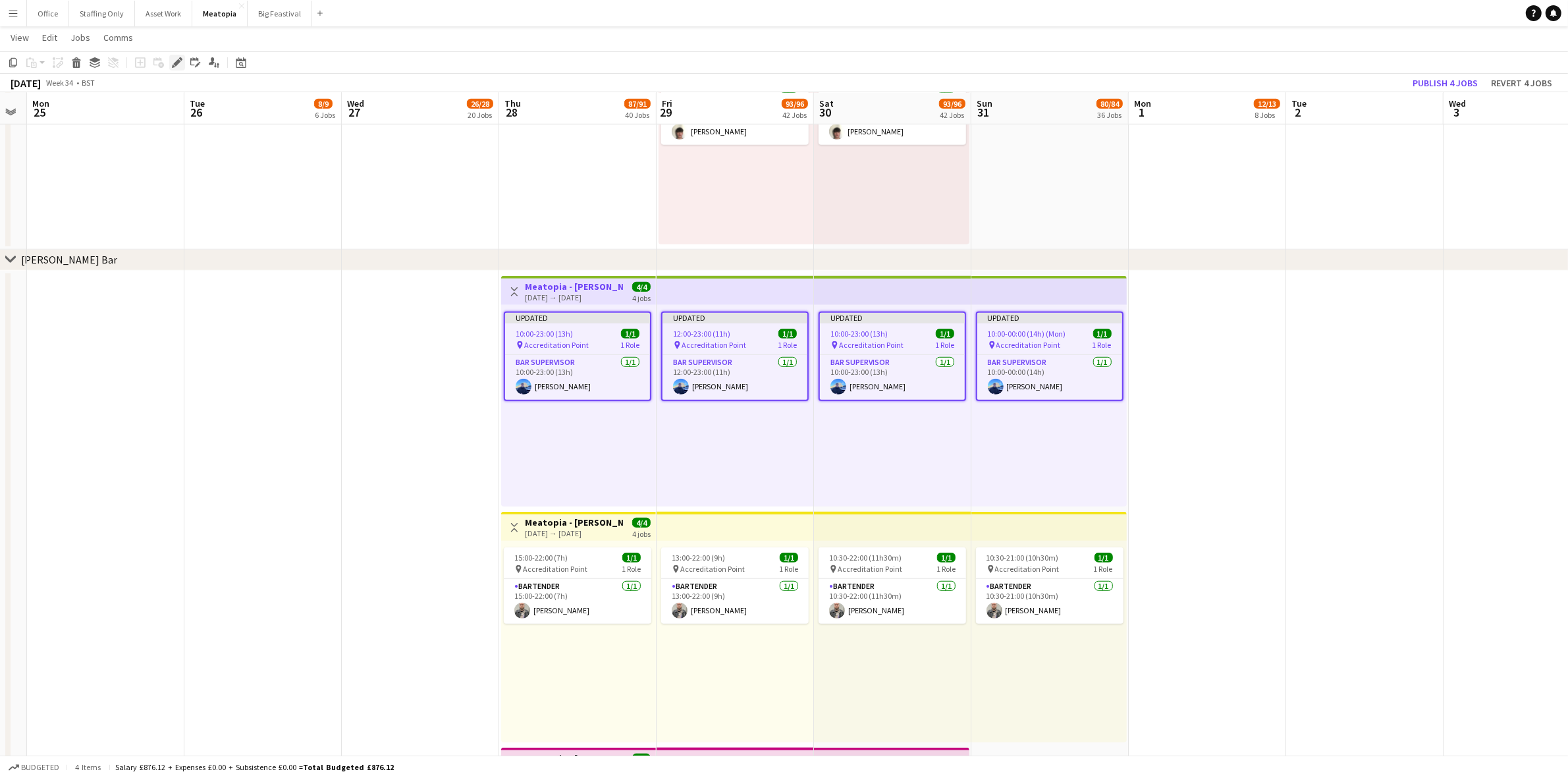
click at [178, 64] on icon "Edit" at bounding box center [177, 63] width 11 height 11
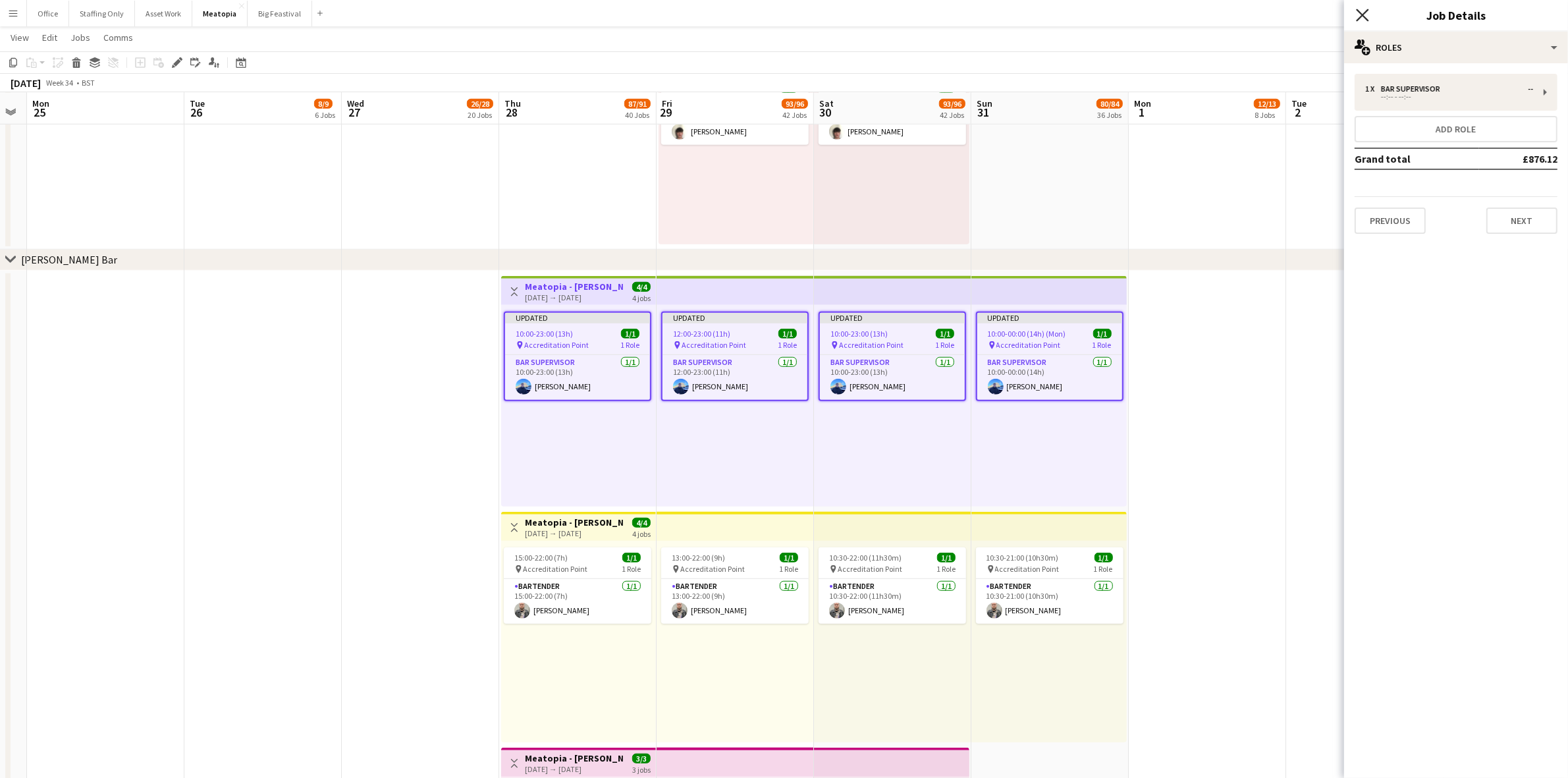
click at [1367, 12] on icon "Close pop-in" at bounding box center [1362, 15] width 13 height 13
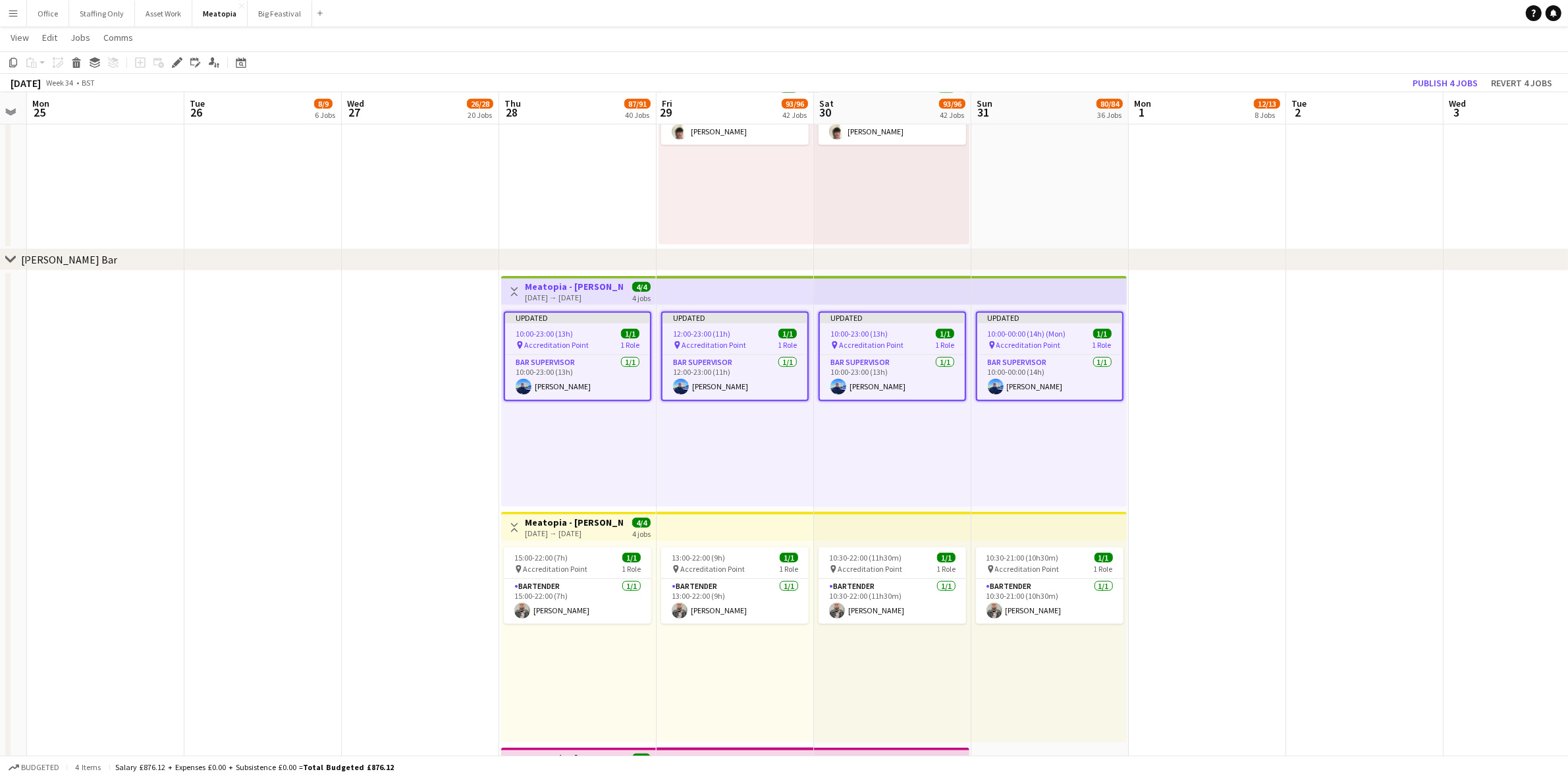
click at [1205, 362] on app-date-cell at bounding box center [1208, 627] width 157 height 713
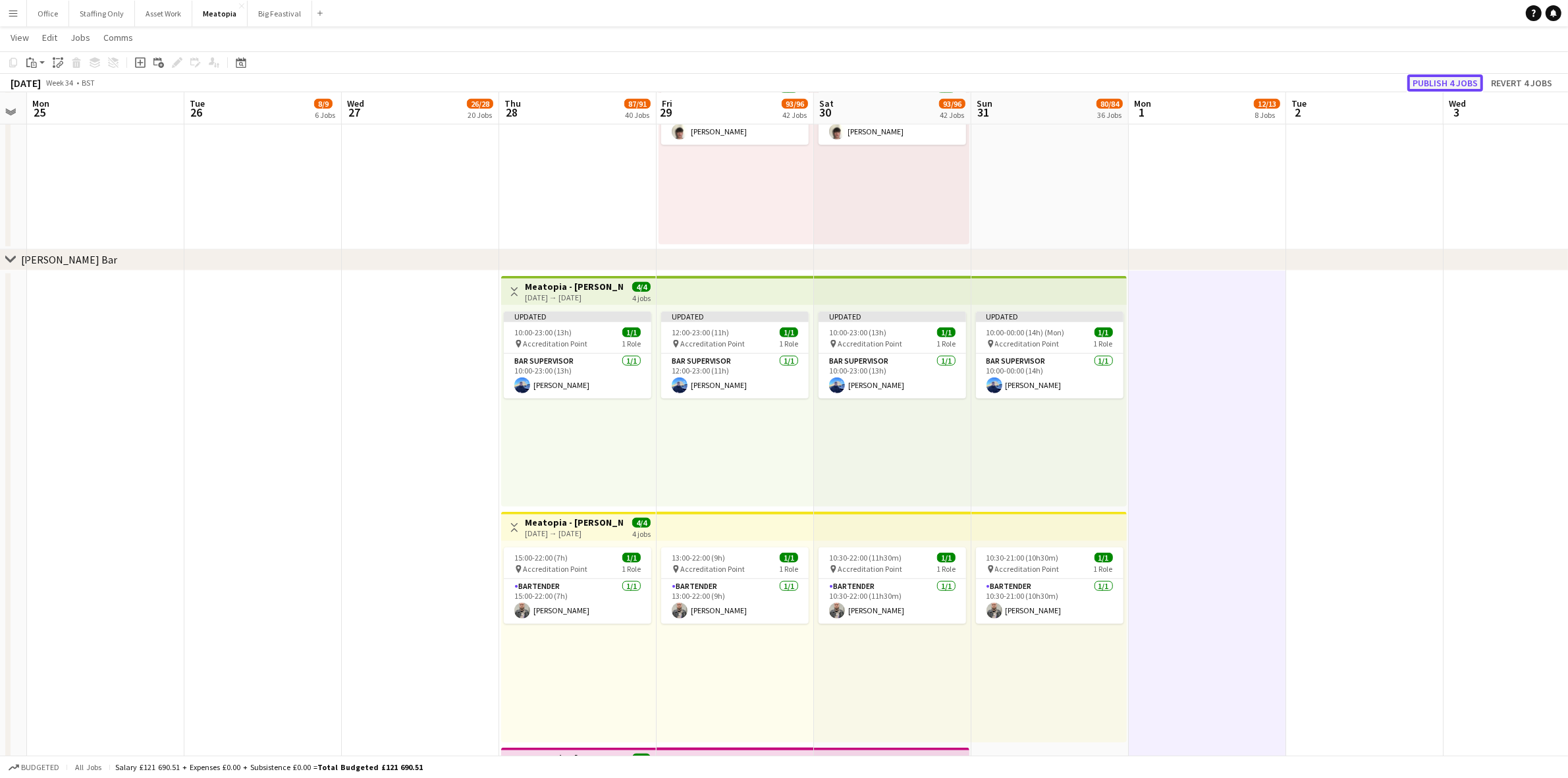
click at [1420, 81] on button "Publish 4 jobs" at bounding box center [1444, 82] width 76 height 17
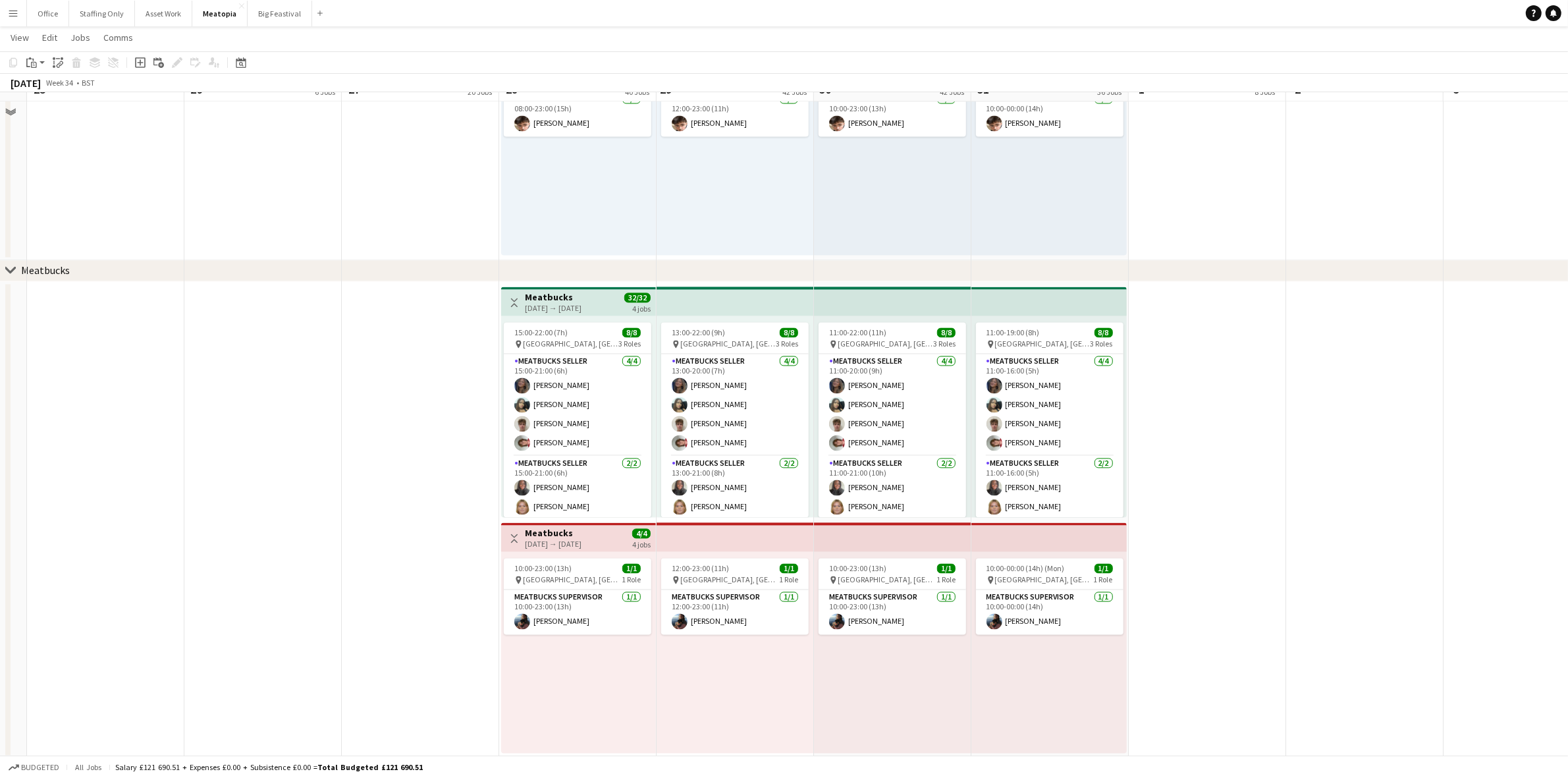
scroll to position [9460, 0]
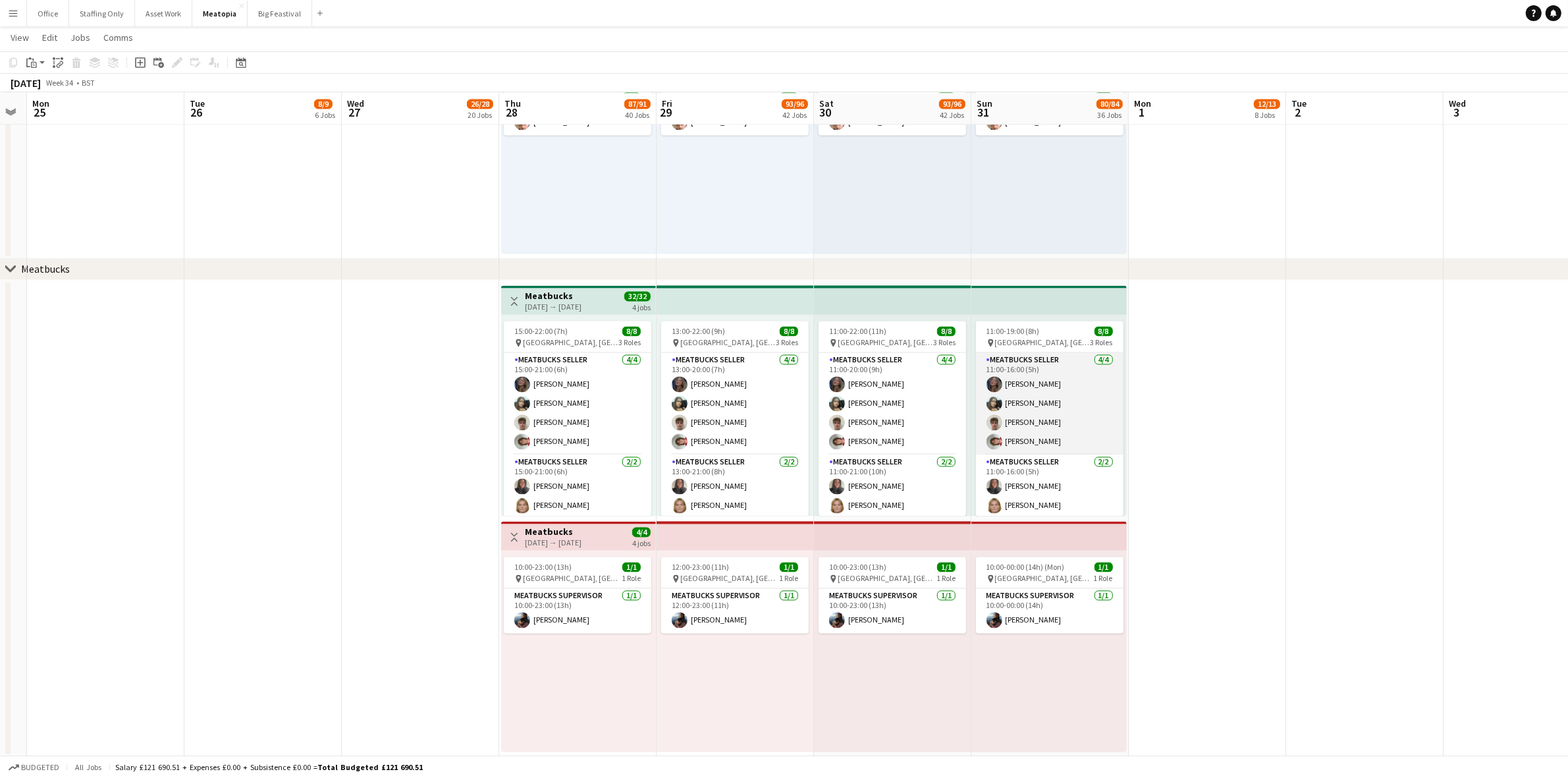
click at [1015, 384] on app-card-role "Meatbucks Seller [DATE] 11:00-16:00 (5h) [PERSON_NAME] [PERSON_NAME] [PERSON_NA…" at bounding box center [1049, 404] width 147 height 103
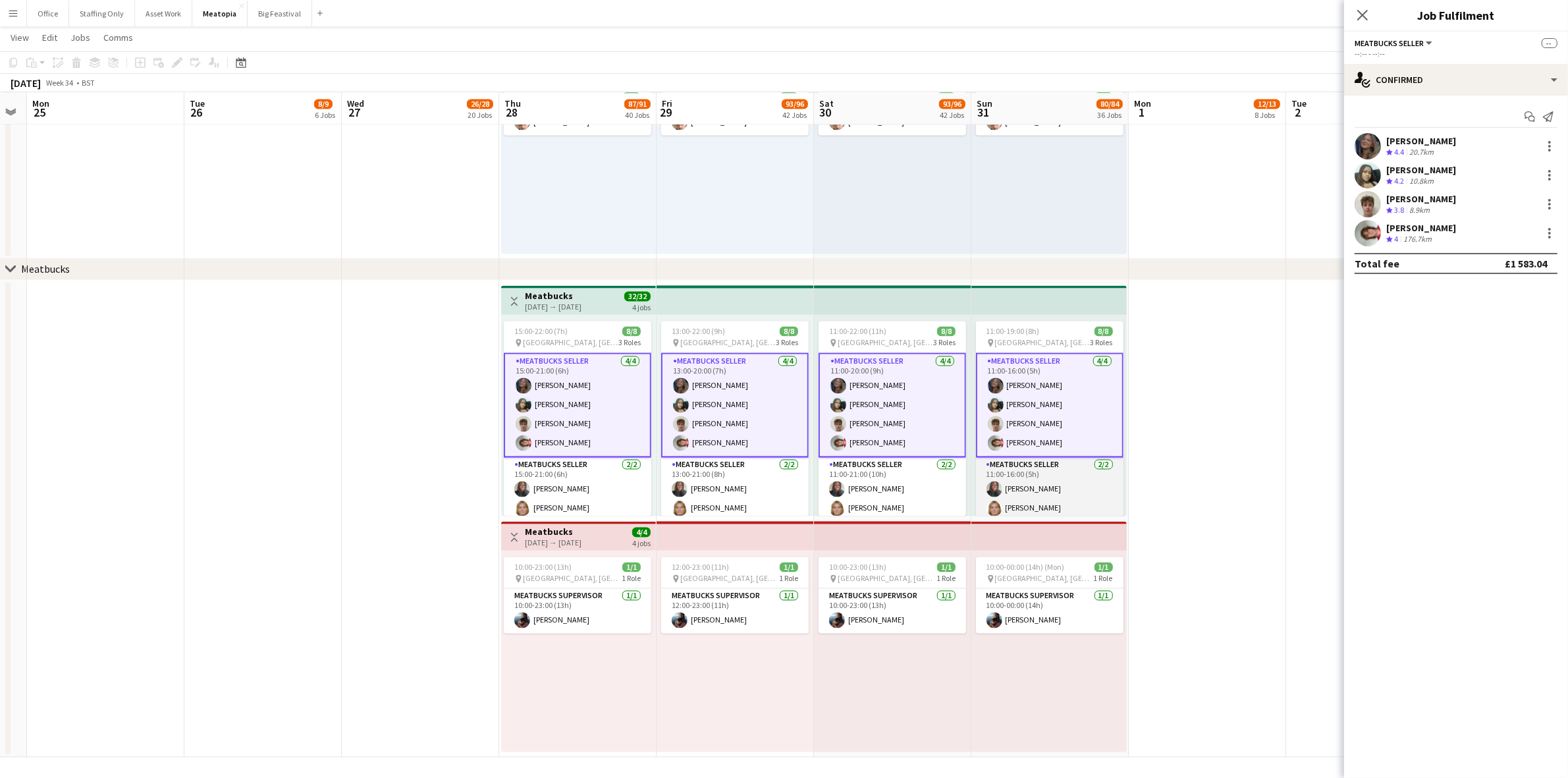
click at [1057, 485] on app-card-role "Meatbucks Seller [DATE] 11:00-16:00 (5h) [PERSON_NAME] [PERSON_NAME]" at bounding box center [1049, 489] width 147 height 64
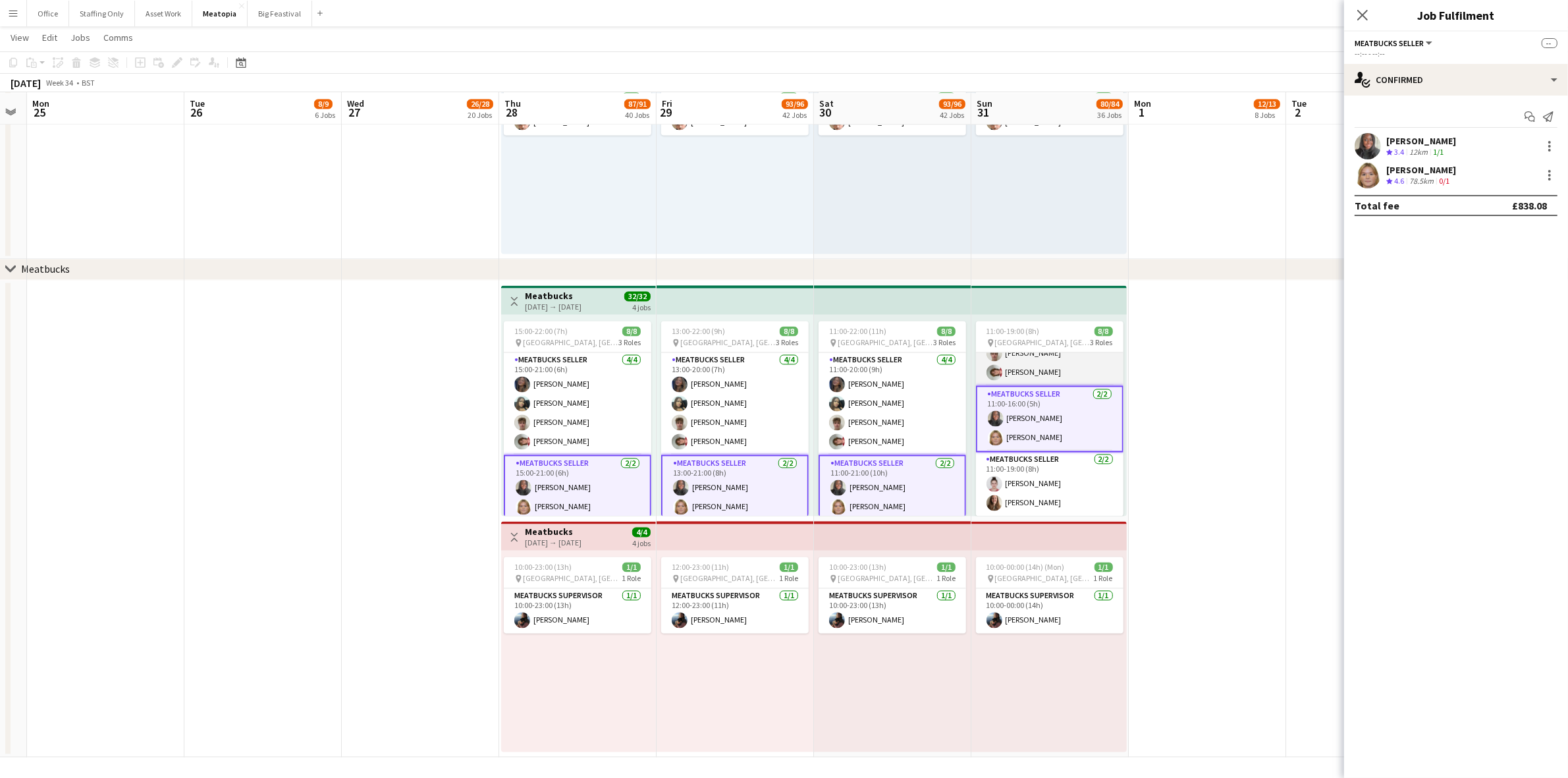
scroll to position [0, 0]
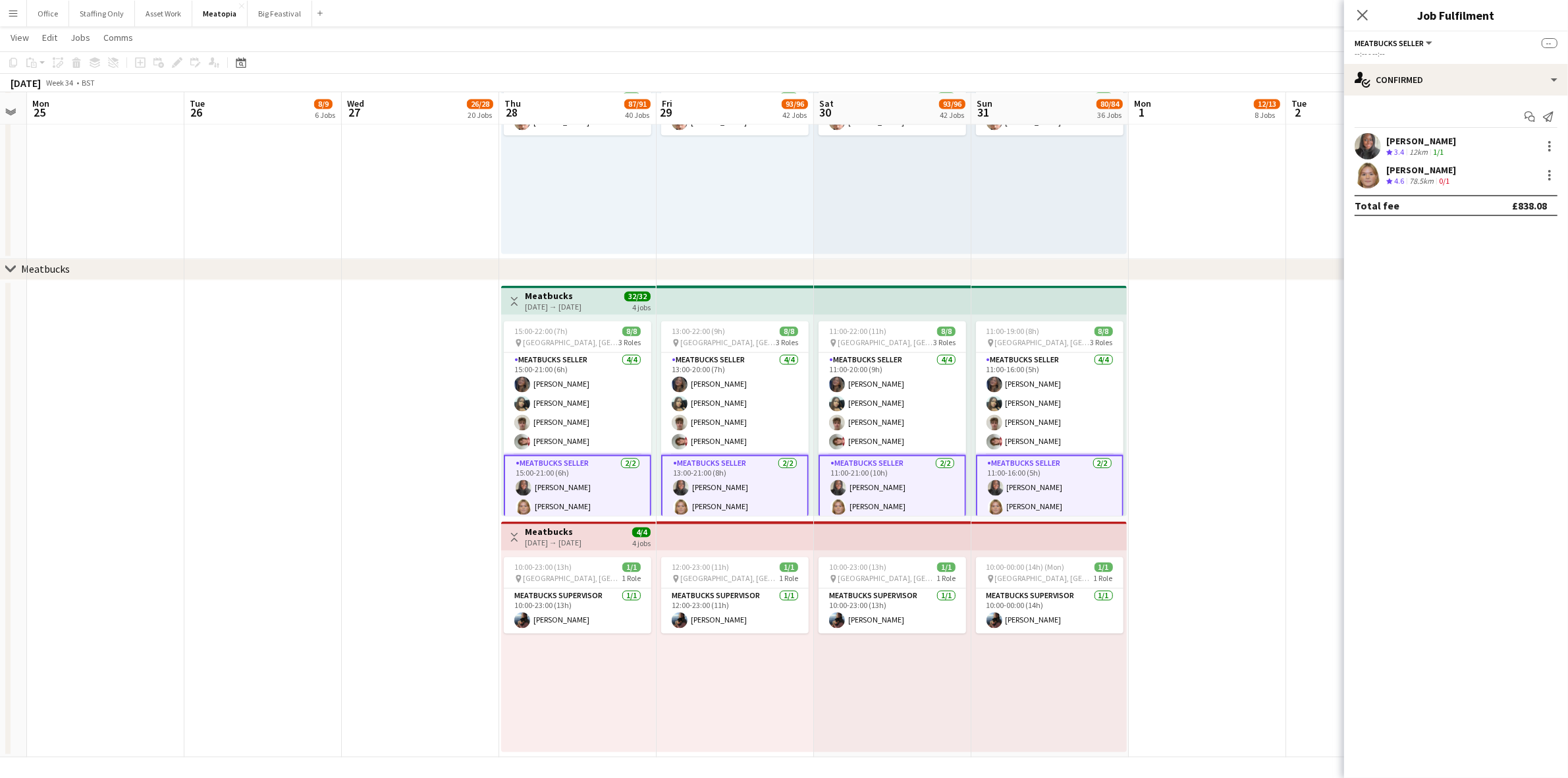
click at [1208, 425] on app-date-cell at bounding box center [1208, 518] width 157 height 477
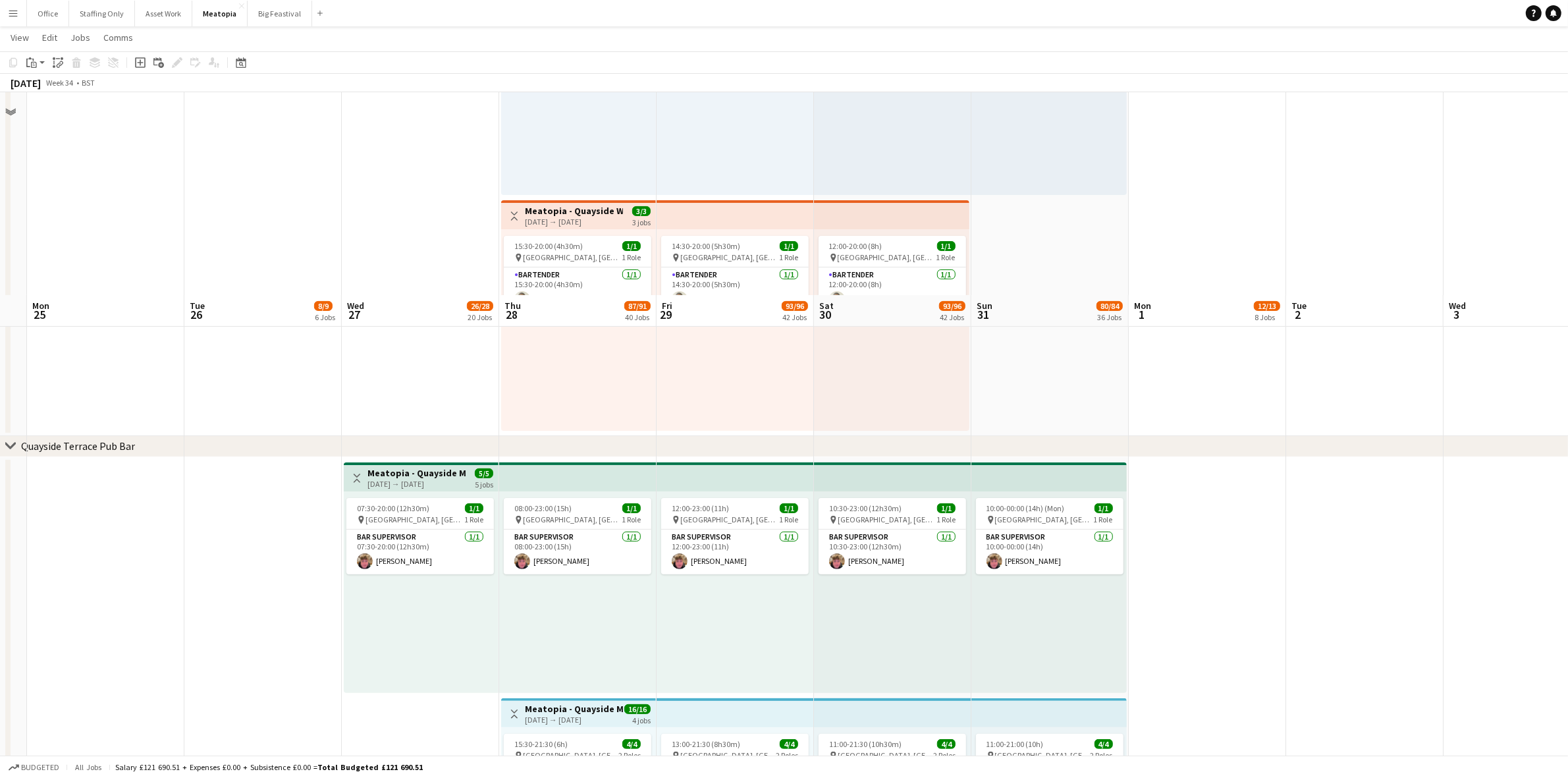
scroll to position [6895, 0]
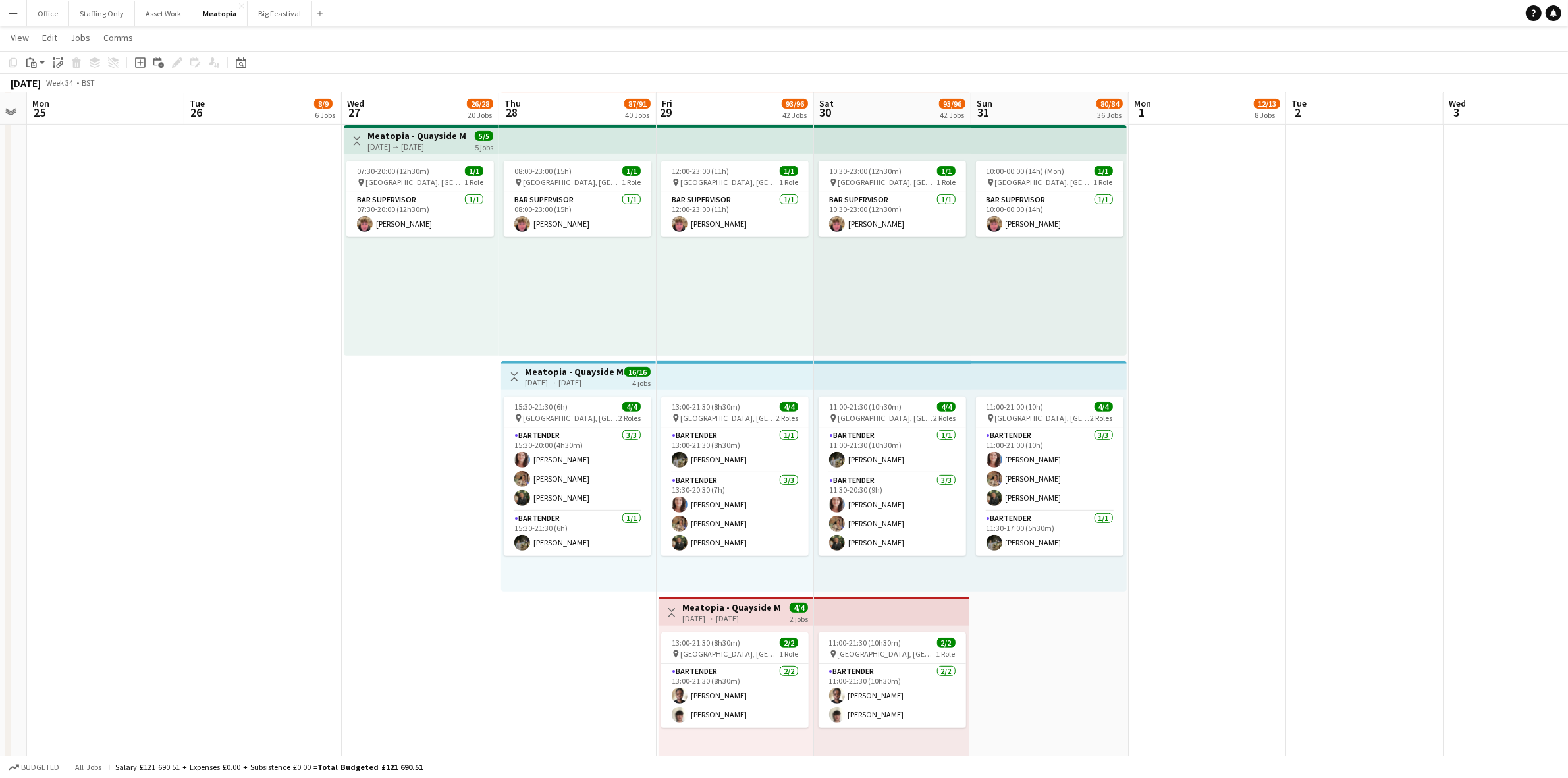
click at [12, 22] on button "Menu" at bounding box center [13, 13] width 27 height 27
click at [152, 44] on link "Boards" at bounding box center [199, 45] width 132 height 27
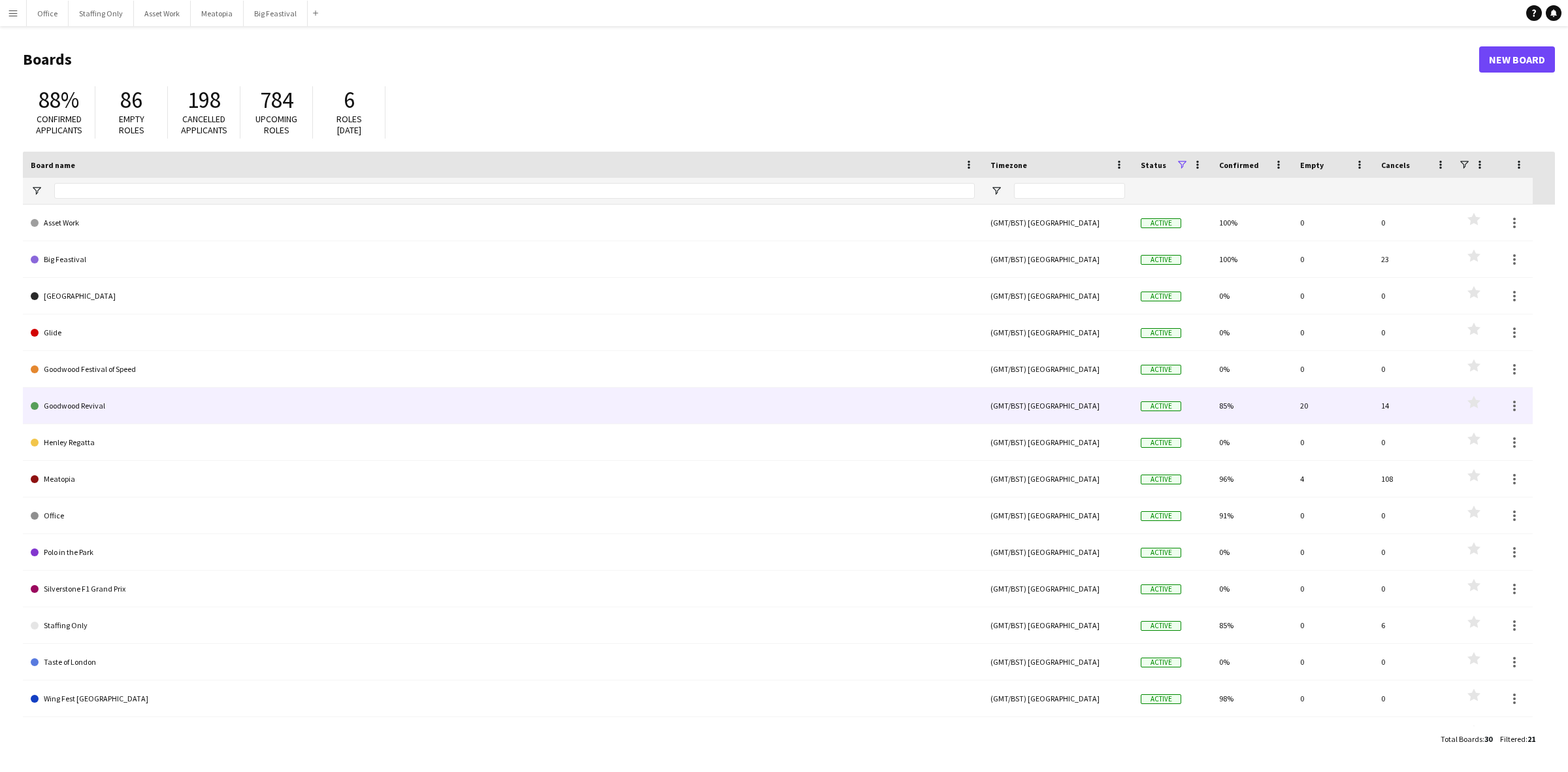
click at [88, 406] on link "Goodwood Revival" at bounding box center [503, 406] width 944 height 36
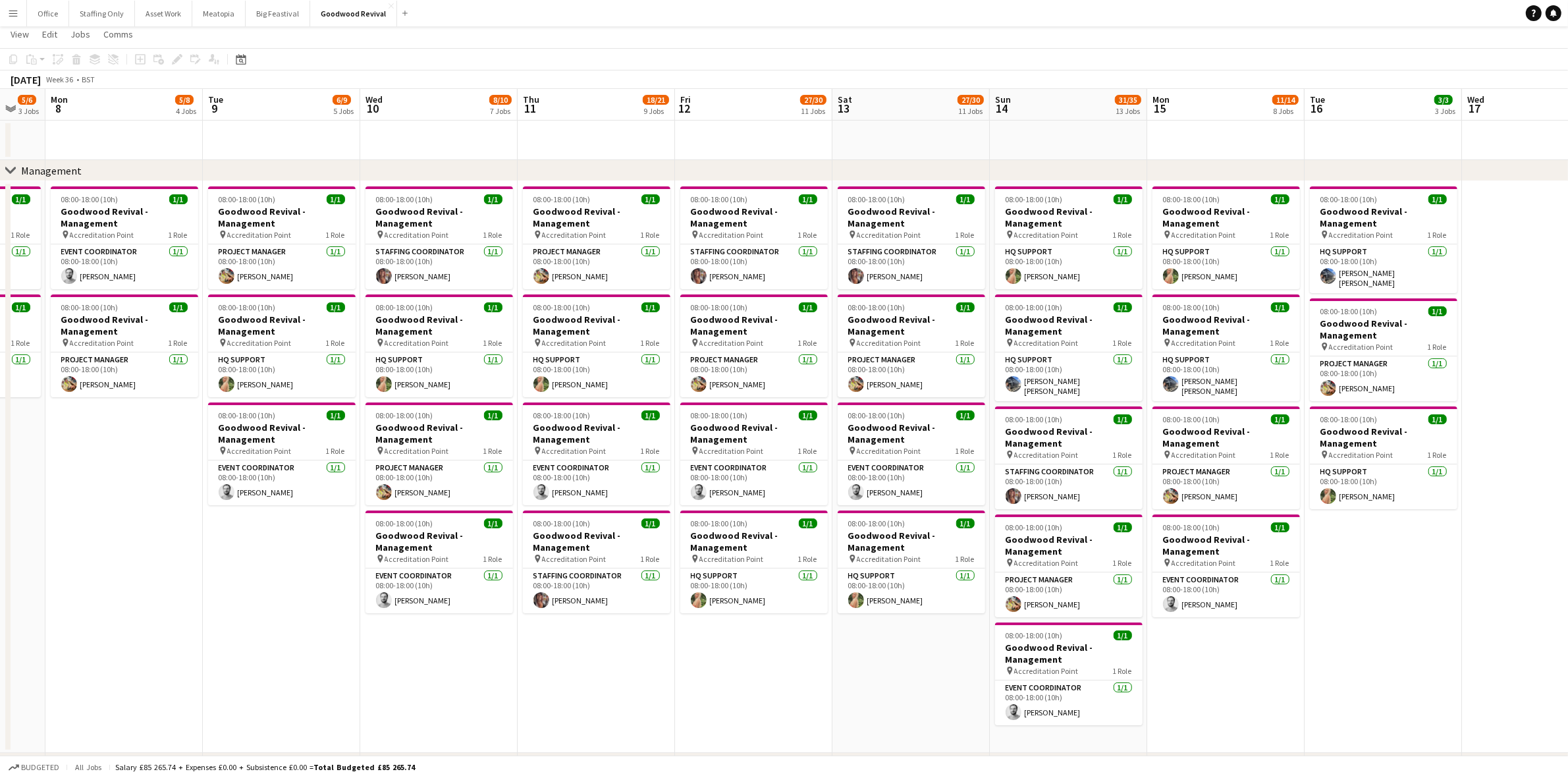
scroll to position [17, 0]
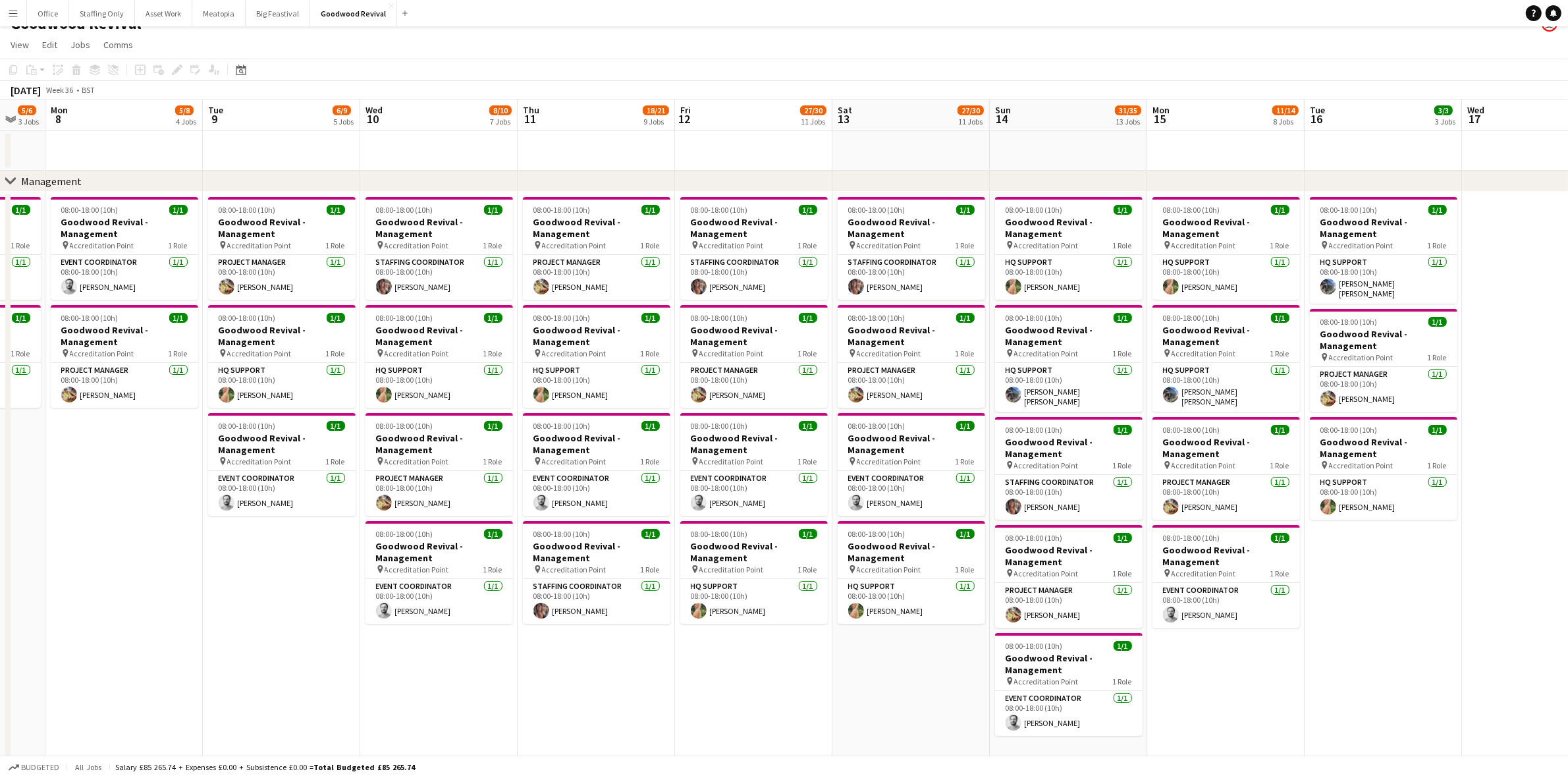
click at [389, 6] on app-icon "Close" at bounding box center [392, 6] width 5 height 5
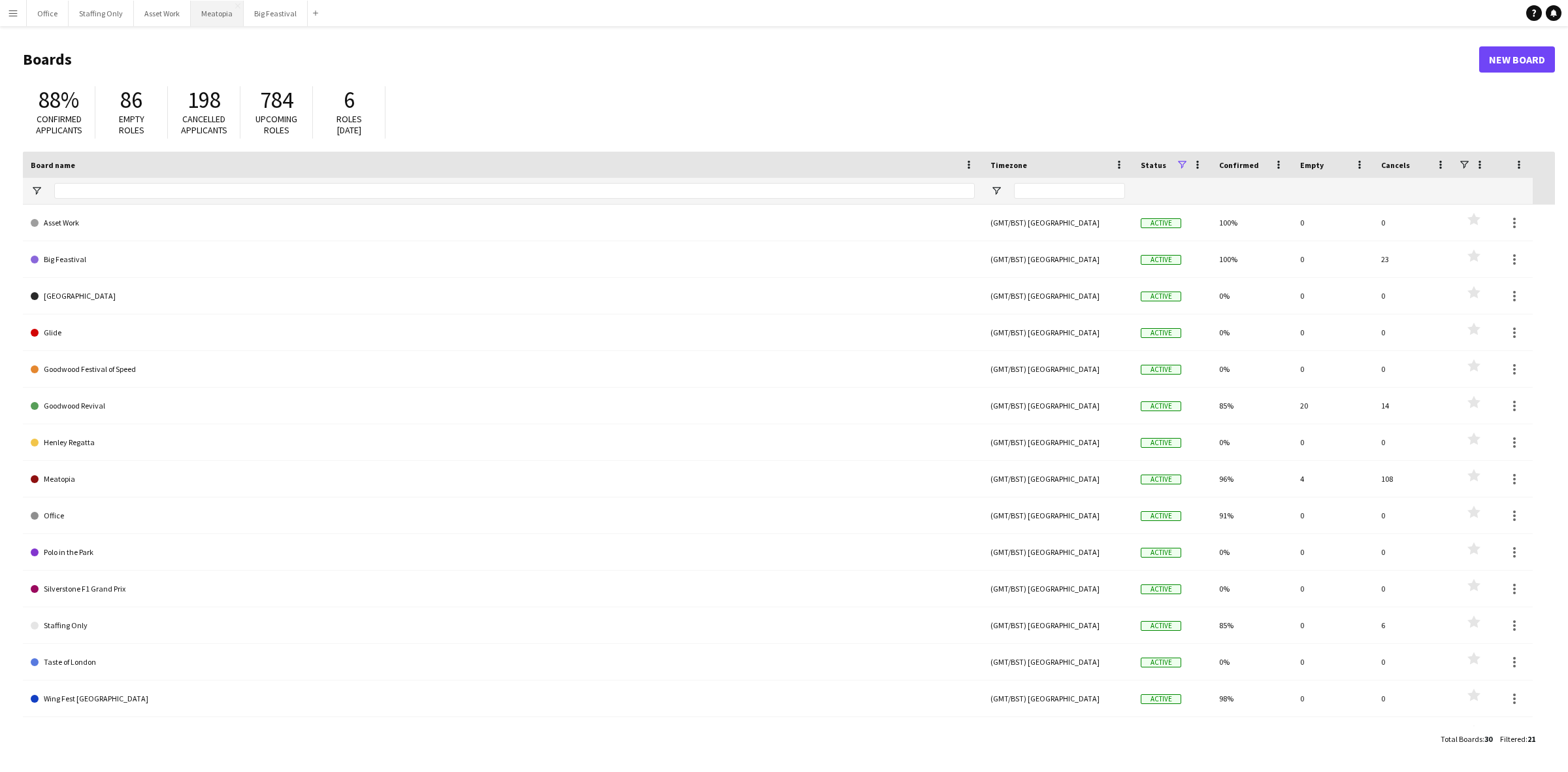
click at [196, 20] on button "Meatopia Close" at bounding box center [217, 14] width 53 height 25
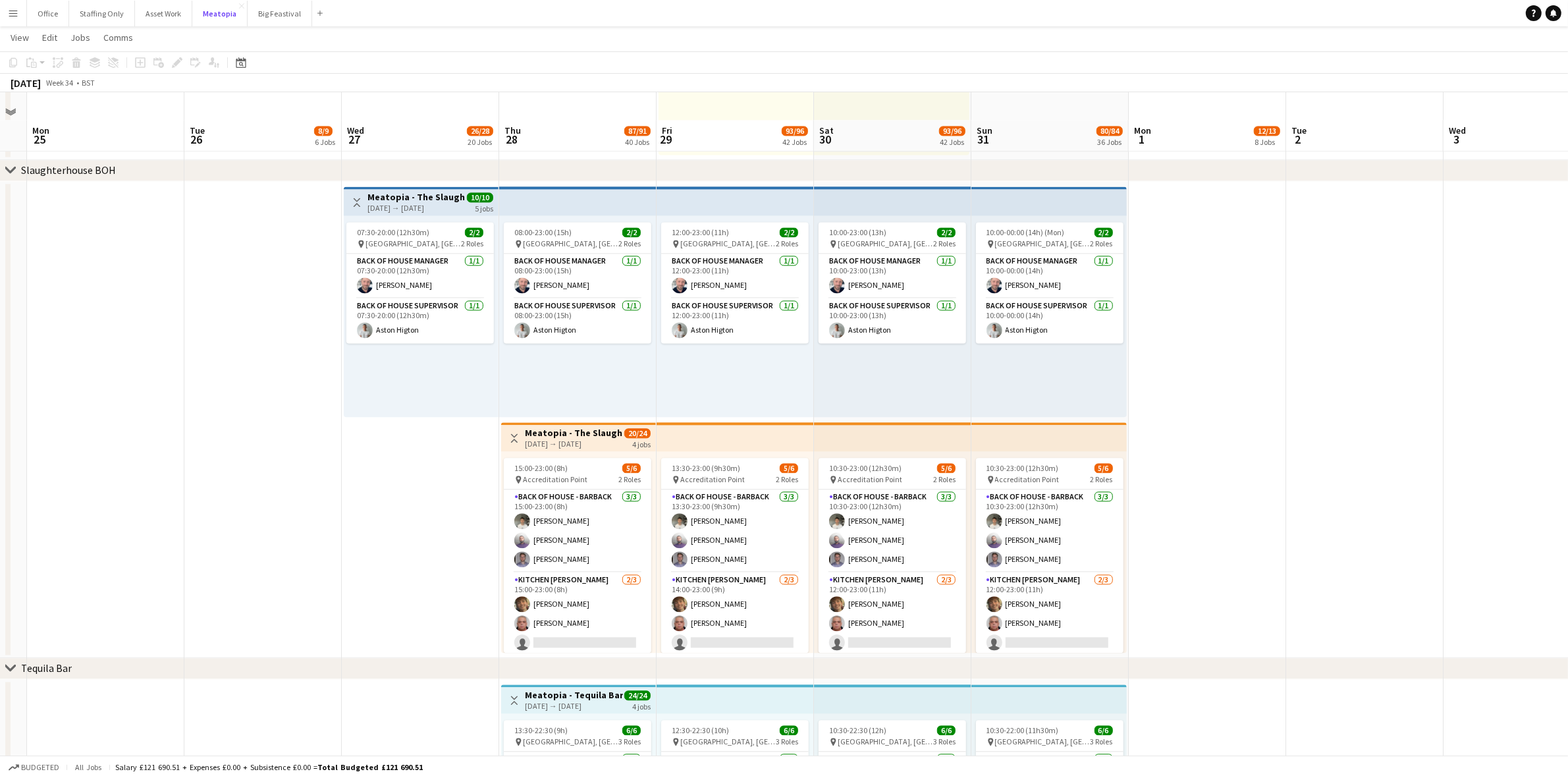
scroll to position [3631, 0]
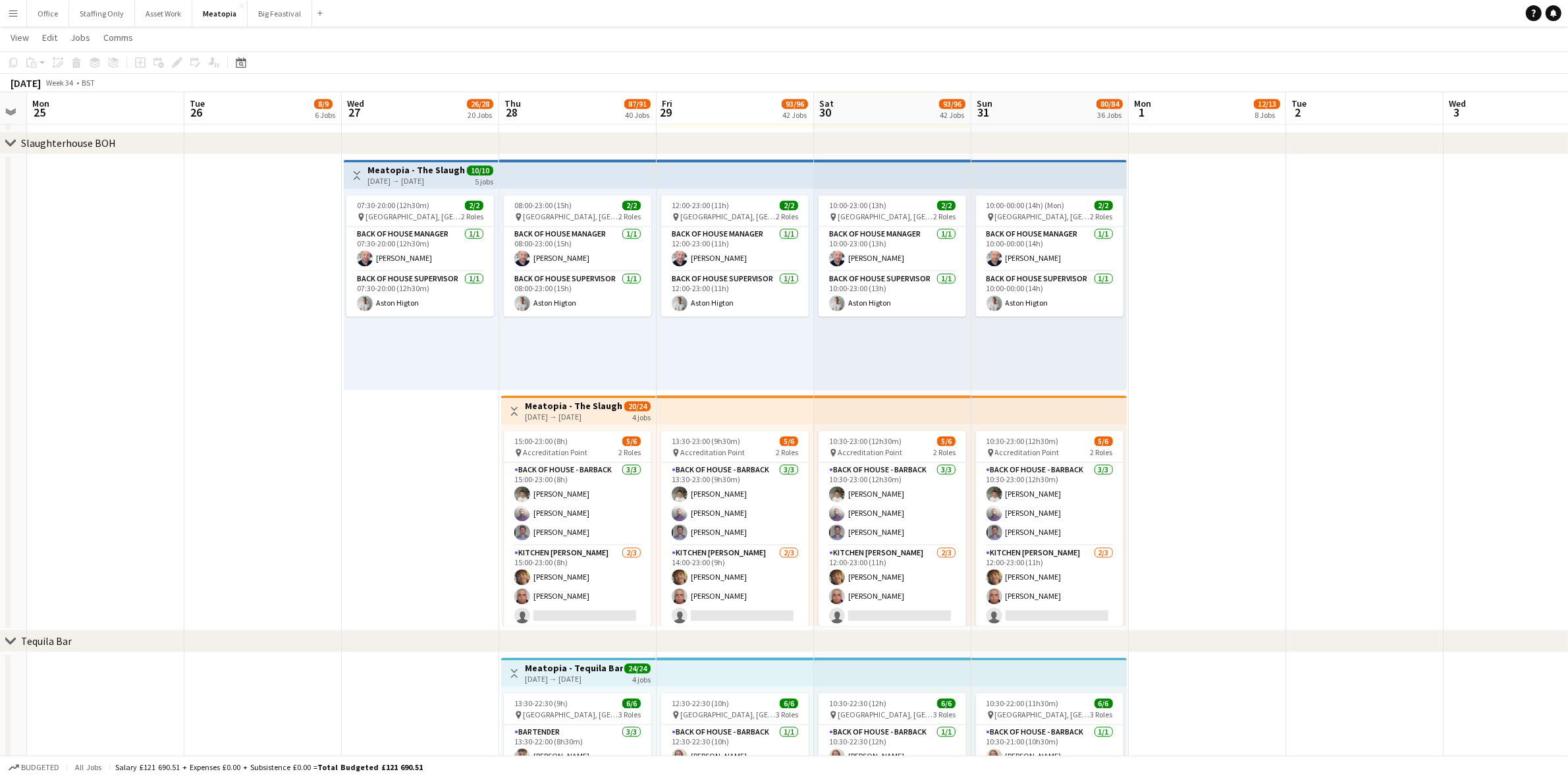
click at [589, 410] on h3 "Meatopia - The Slaughterhouse BOH" at bounding box center [574, 405] width 98 height 12
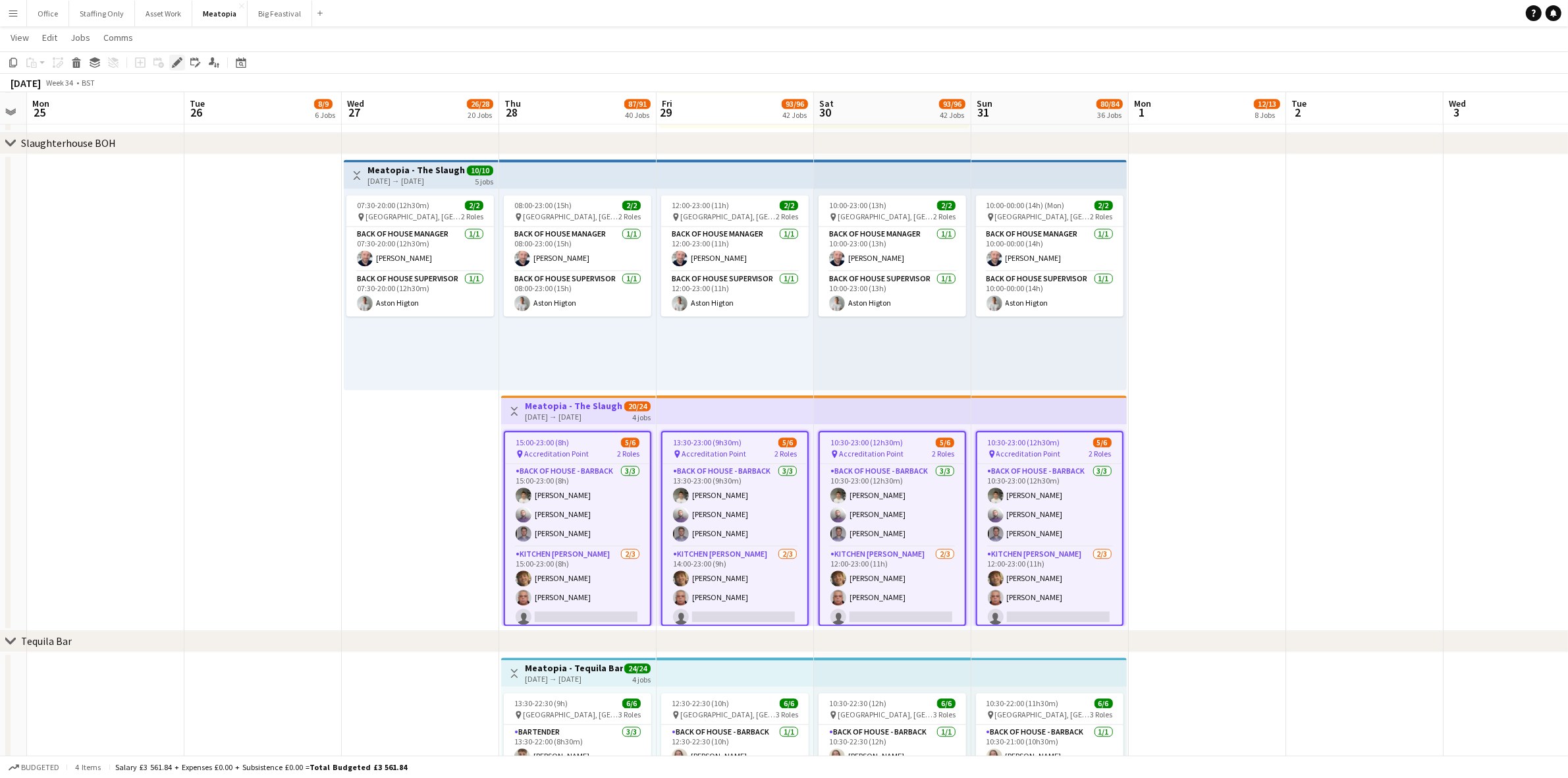
click at [178, 61] on icon at bounding box center [177, 63] width 7 height 7
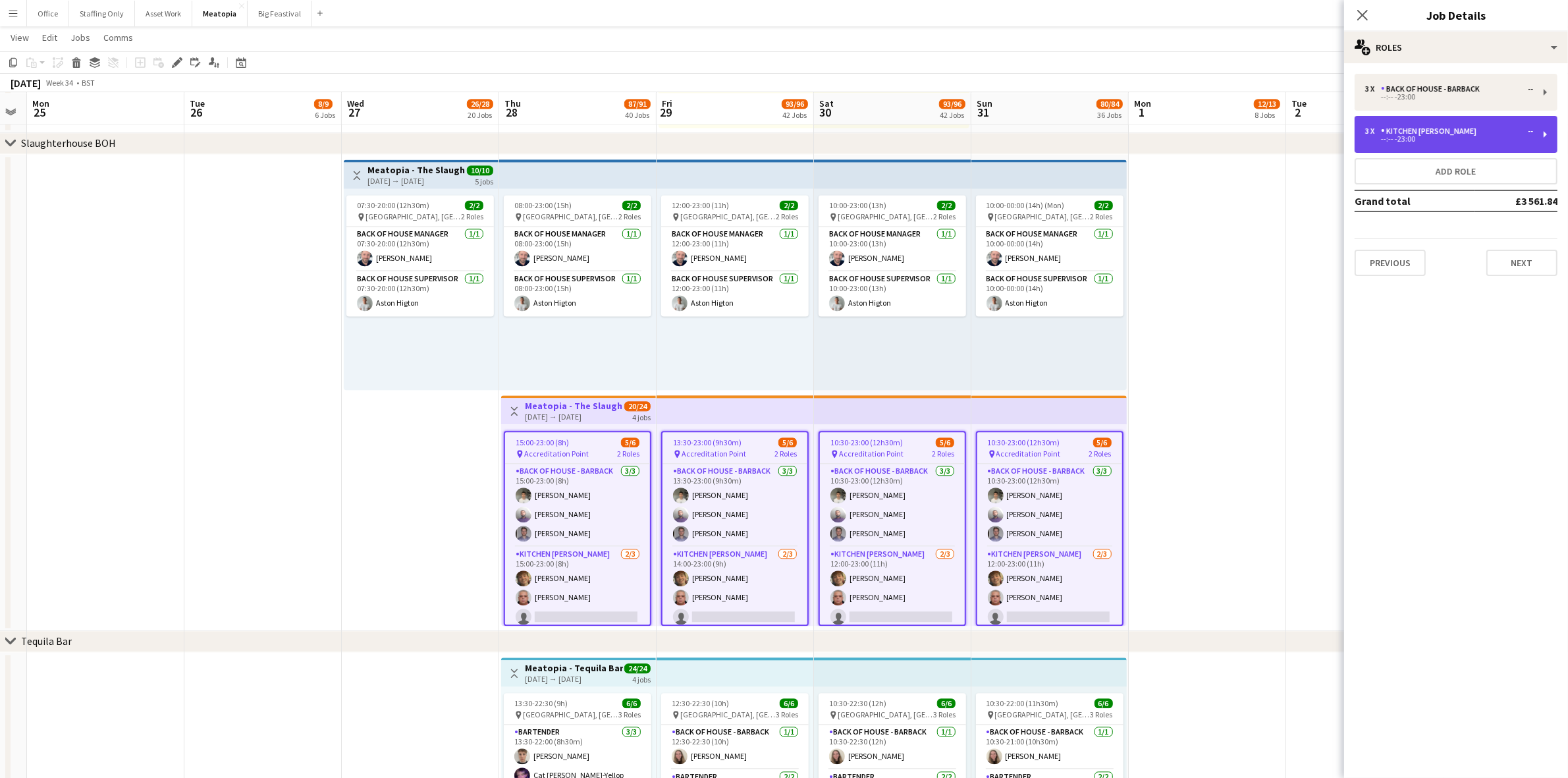
click at [1420, 143] on div "3 x Kitchen [PERSON_NAME] -- --:-- -23:00" at bounding box center [1455, 135] width 203 height 37
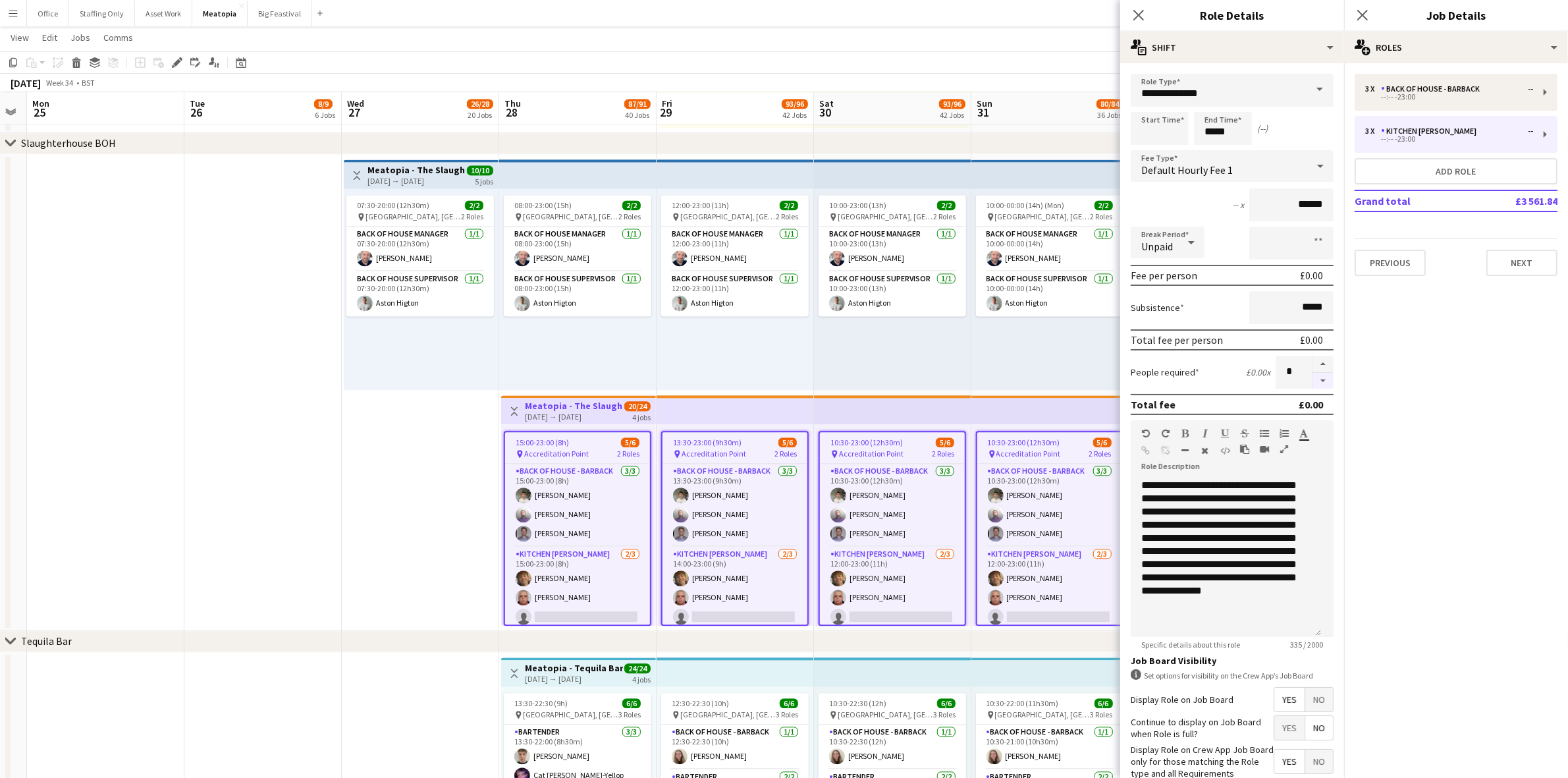
click at [1315, 373] on button "button" at bounding box center [1322, 381] width 21 height 16
type input "*"
click at [1366, 15] on icon "Close pop-in" at bounding box center [1362, 16] width 11 height 11
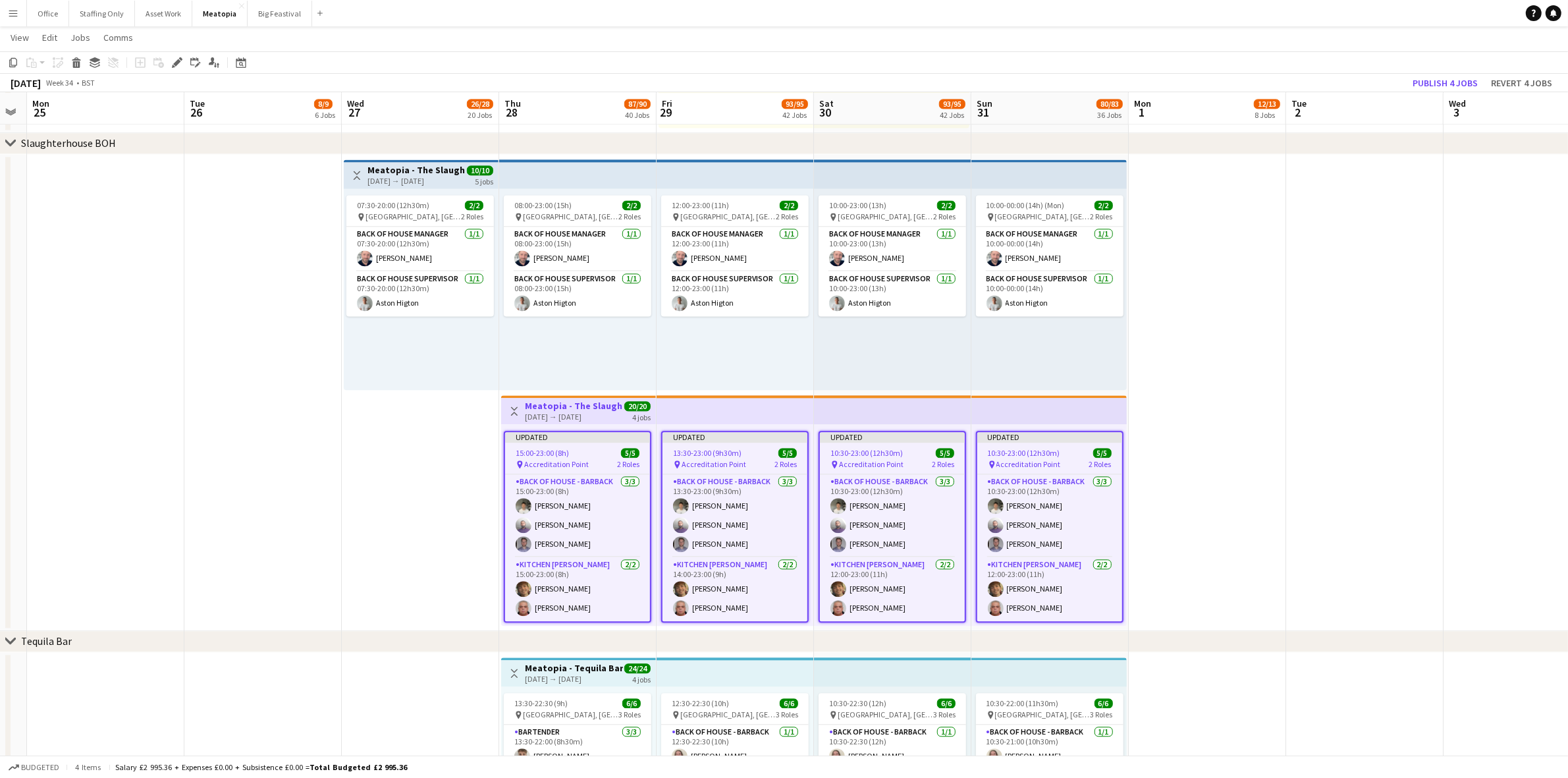
click at [1291, 414] on app-date-cell at bounding box center [1365, 392] width 157 height 477
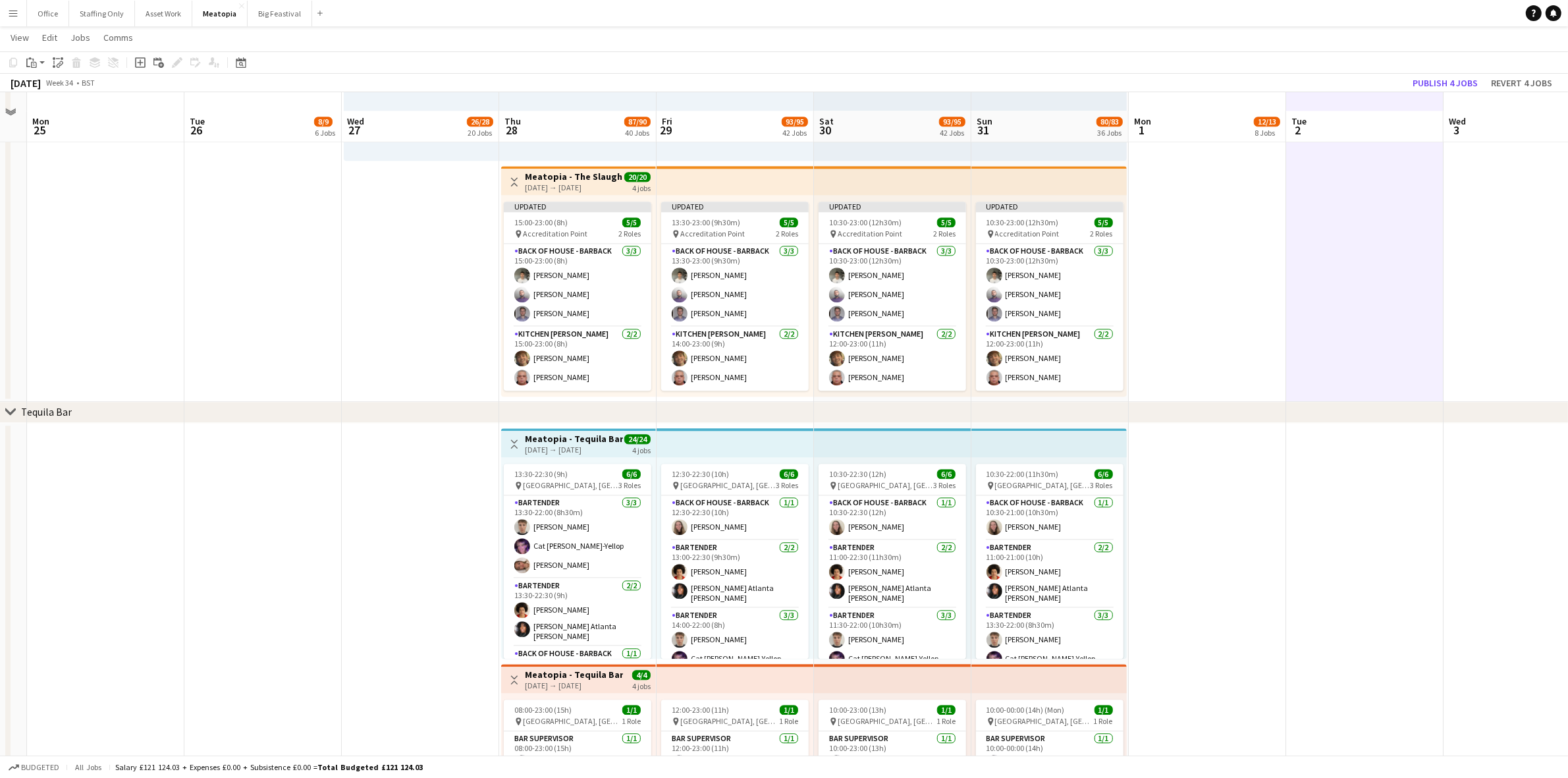
scroll to position [3878, 0]
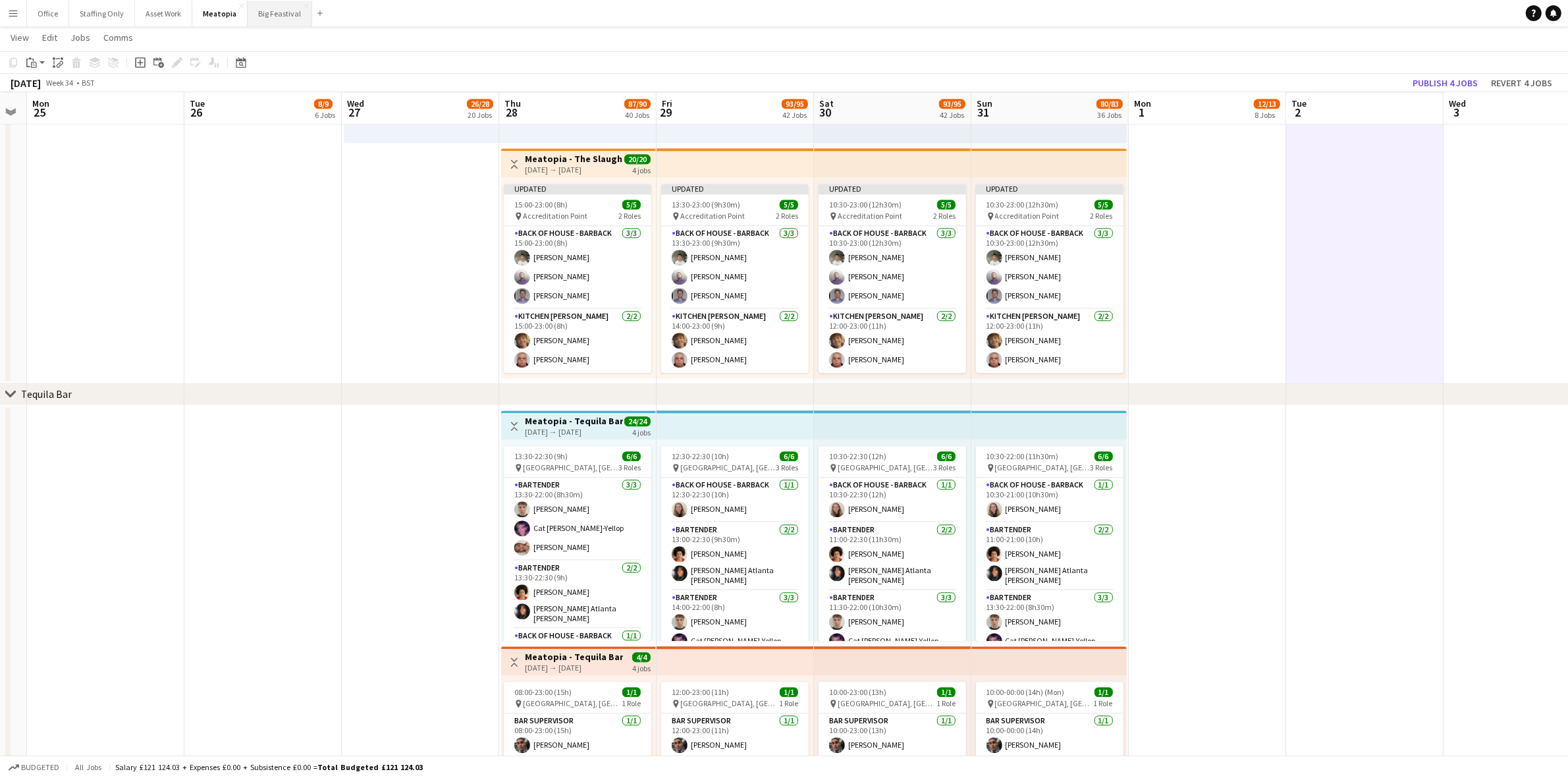
click at [255, 16] on button "Big Feastival Close" at bounding box center [280, 14] width 65 height 26
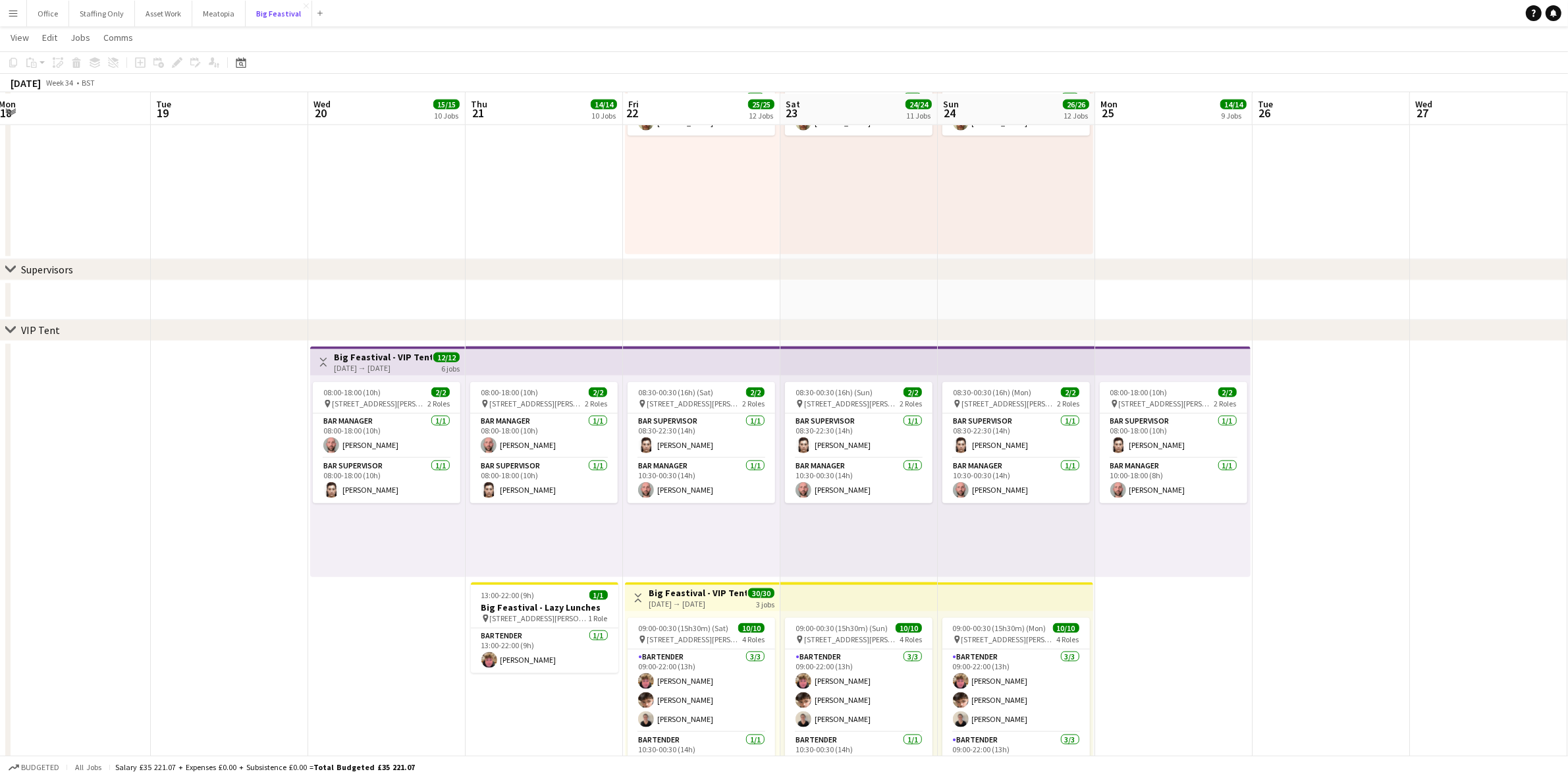
scroll to position [1811, 0]
click at [212, 24] on button "Meatopia Close" at bounding box center [219, 14] width 53 height 26
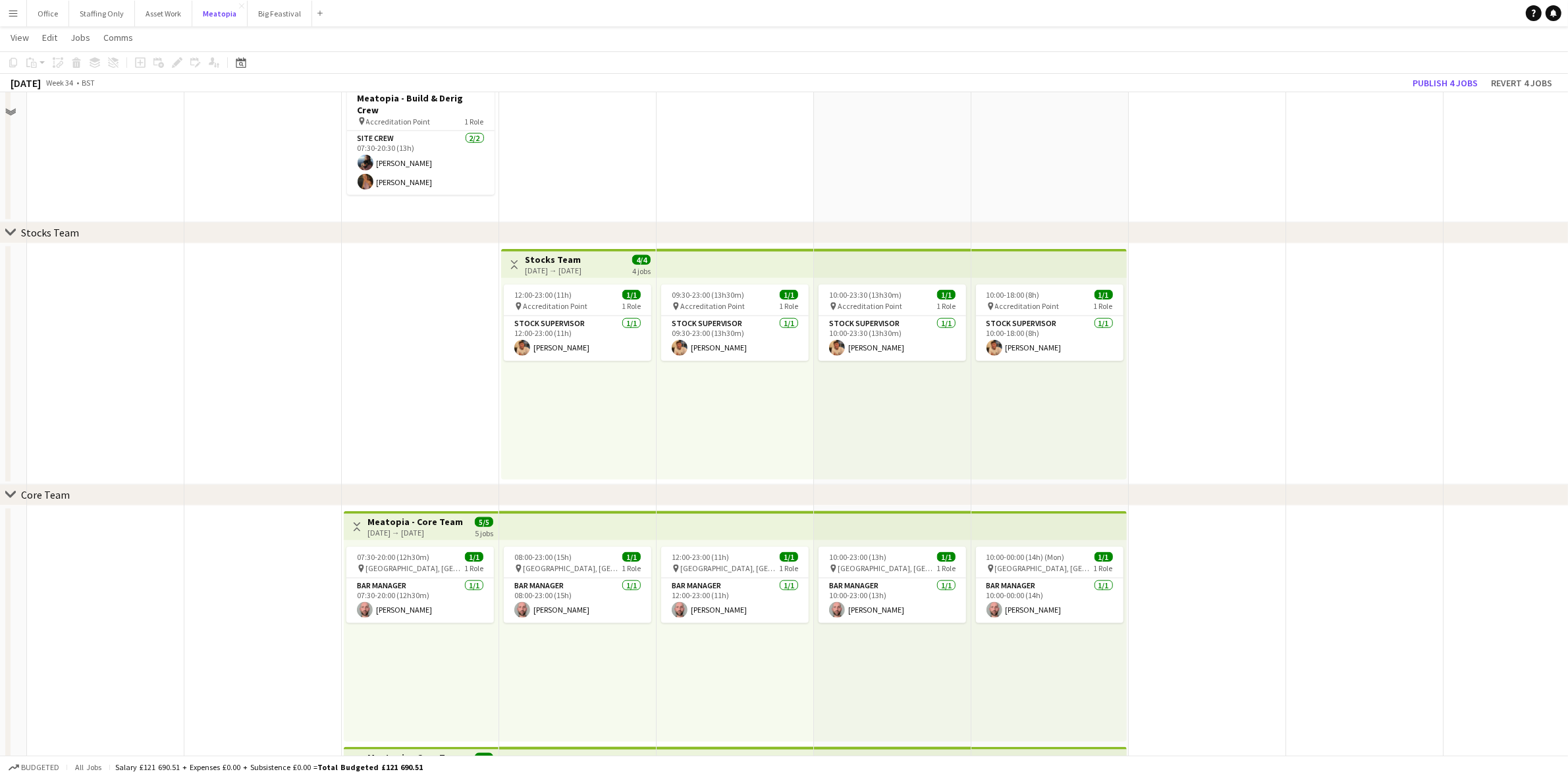
scroll to position [1647, 0]
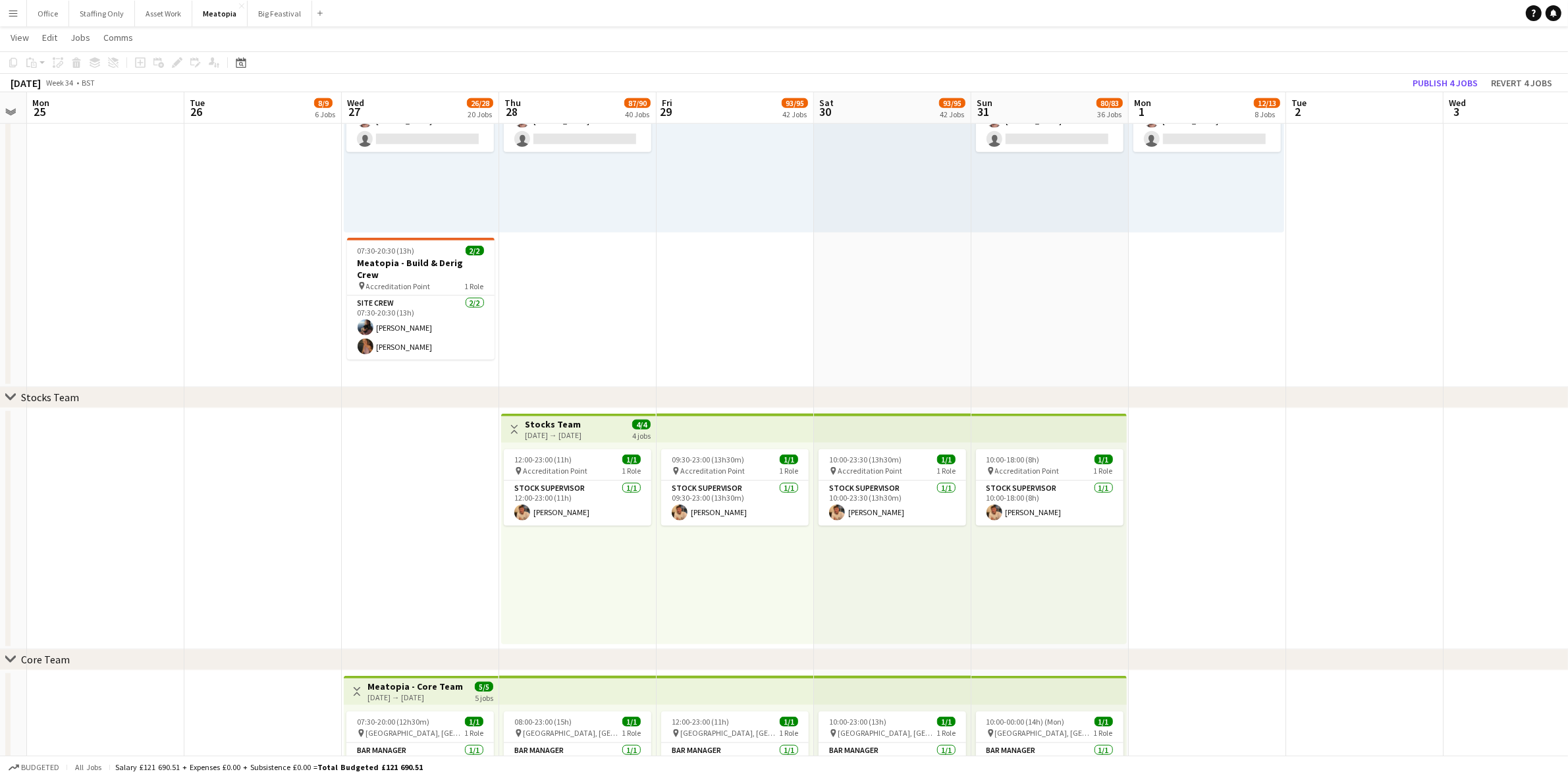
click at [553, 426] on h3 "Stocks Team" at bounding box center [553, 424] width 57 height 12
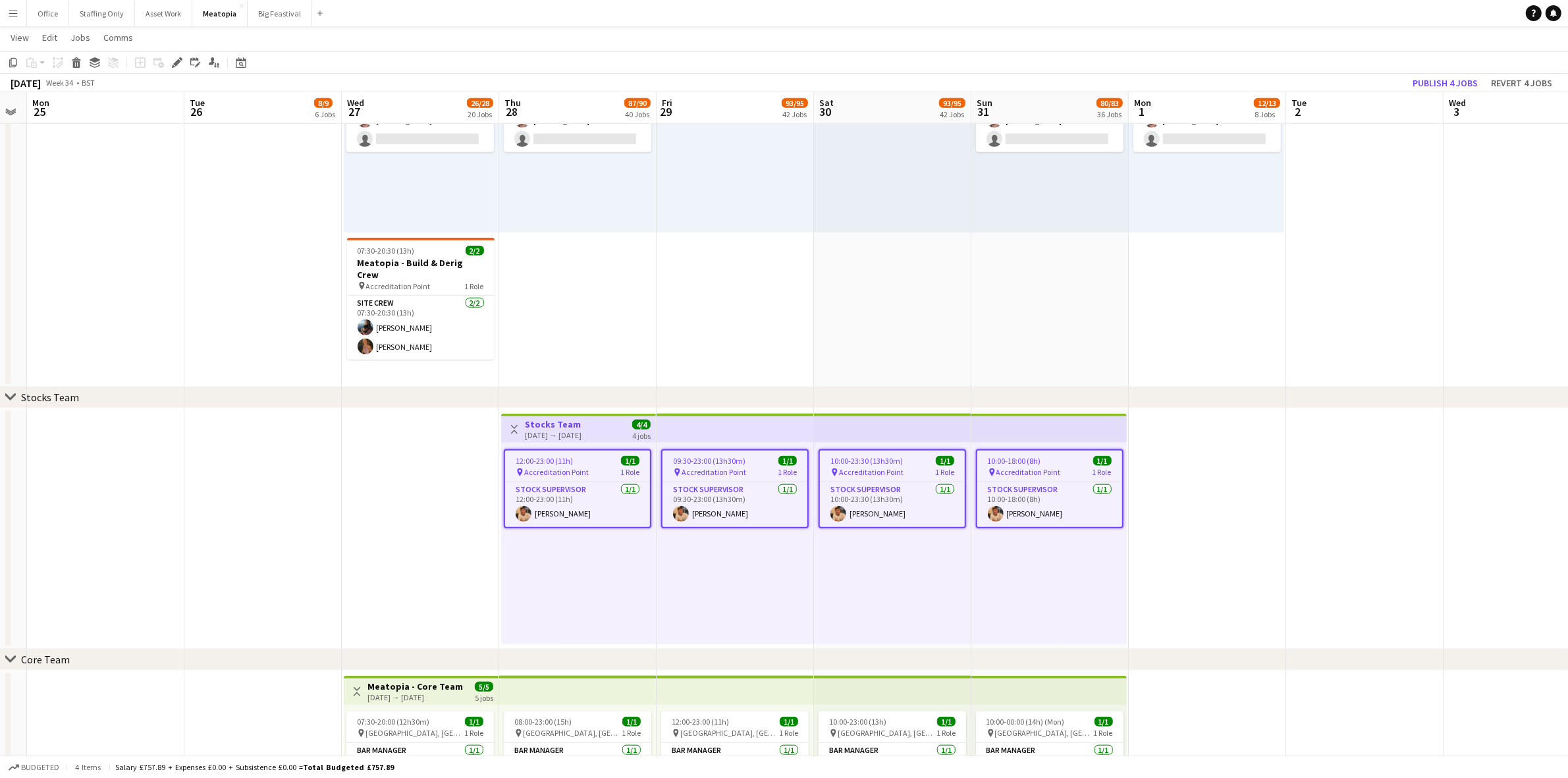
click at [553, 456] on span "12:00-23:00 (11h)" at bounding box center [544, 460] width 58 height 10
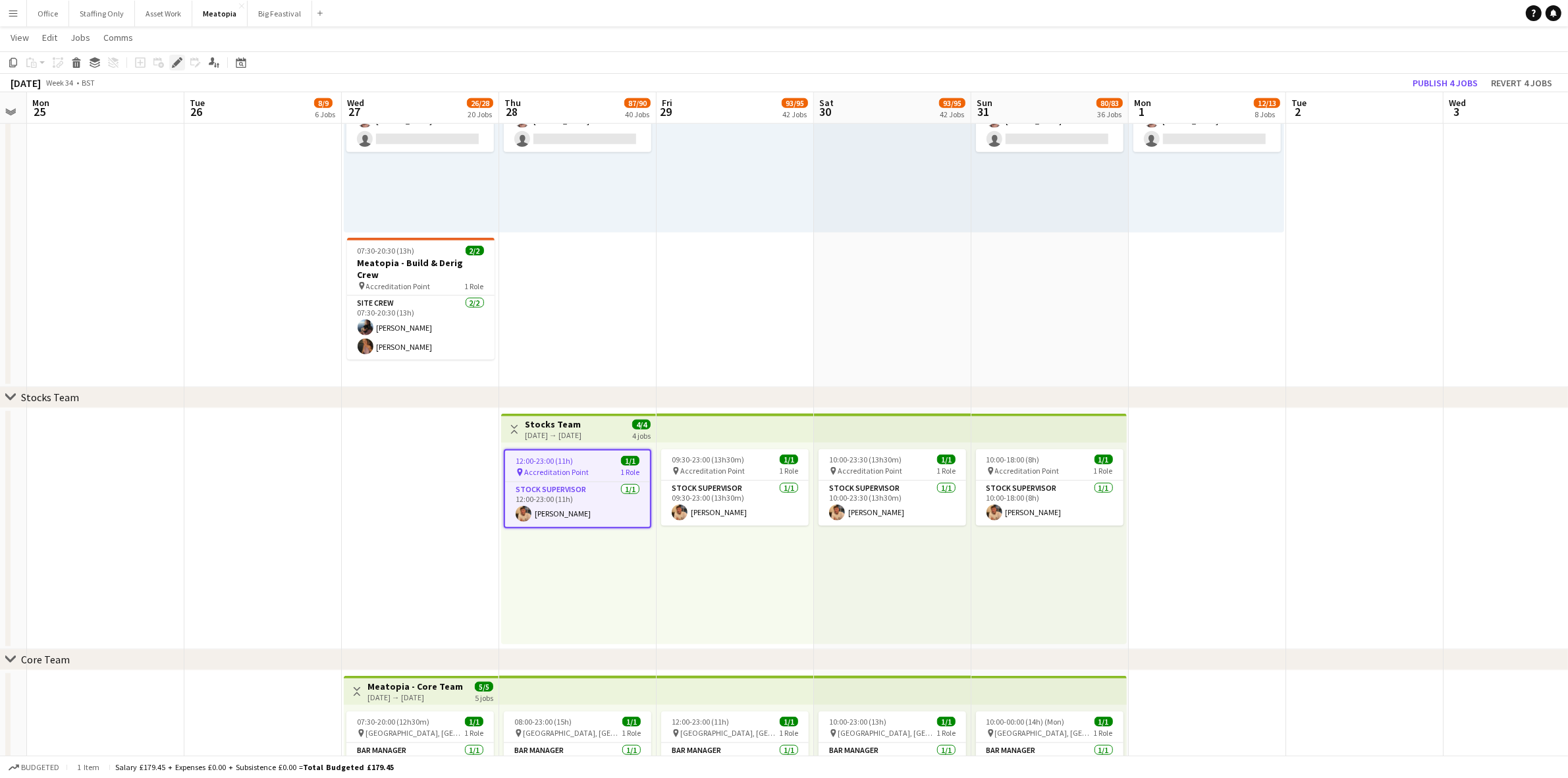
click at [175, 63] on icon at bounding box center [177, 63] width 7 height 7
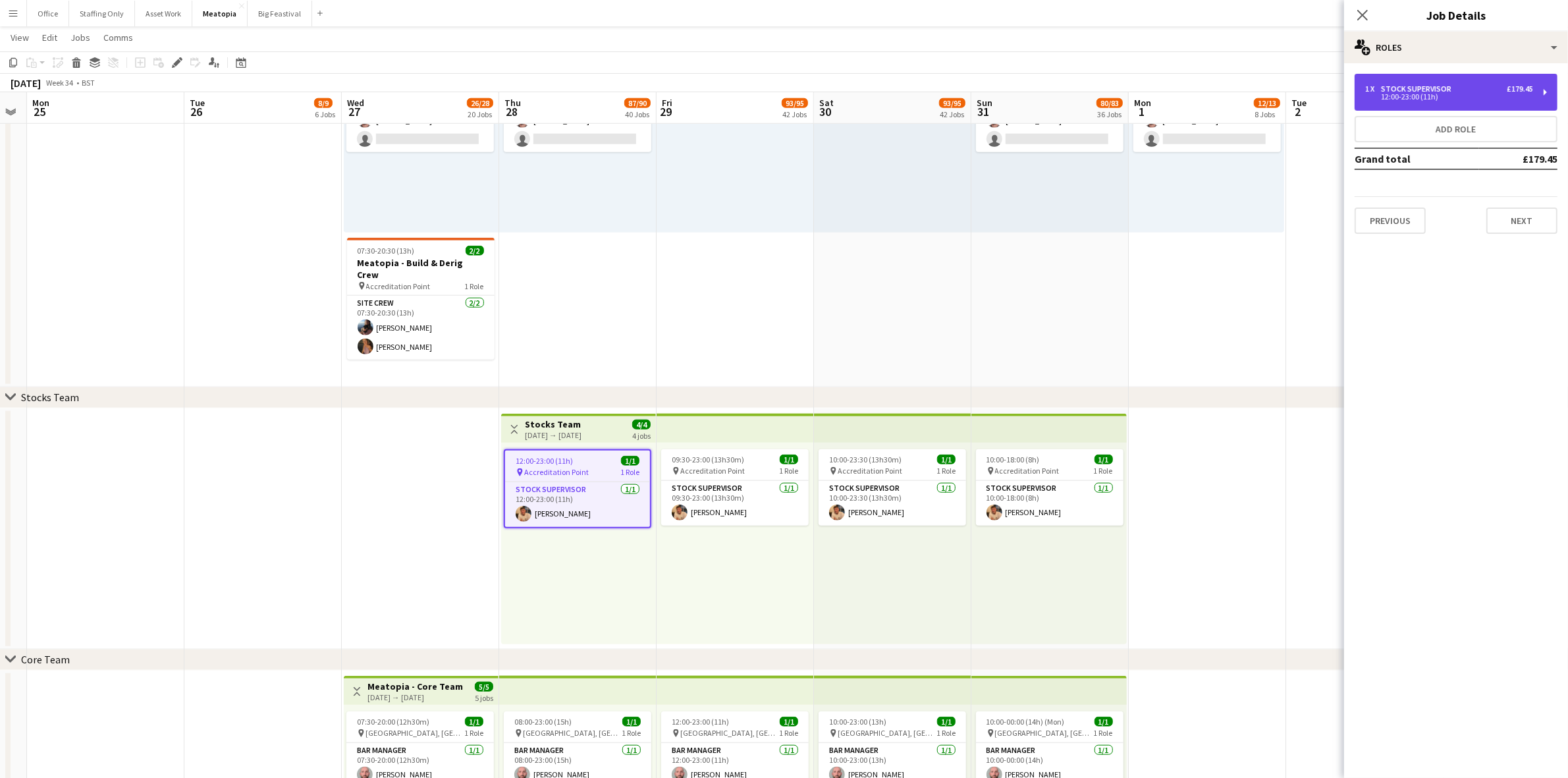
click at [1403, 100] on div "12:00-23:00 (11h)" at bounding box center [1449, 96] width 168 height 6
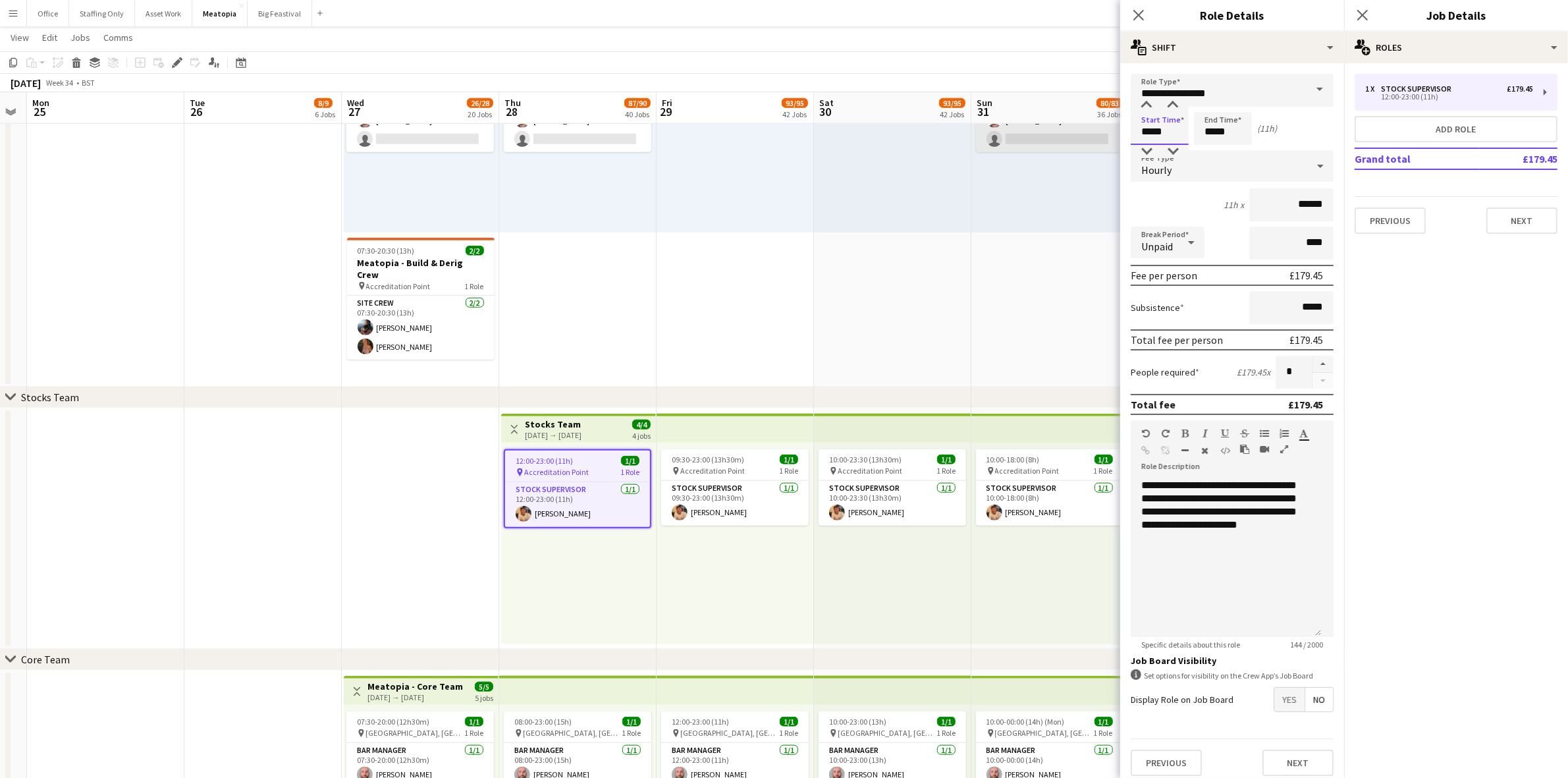
drag, startPoint x: 1173, startPoint y: 132, endPoint x: 1091, endPoint y: 130, distance: 82.0
type input "*****"
click at [1361, 13] on icon "Close pop-in" at bounding box center [1362, 15] width 13 height 13
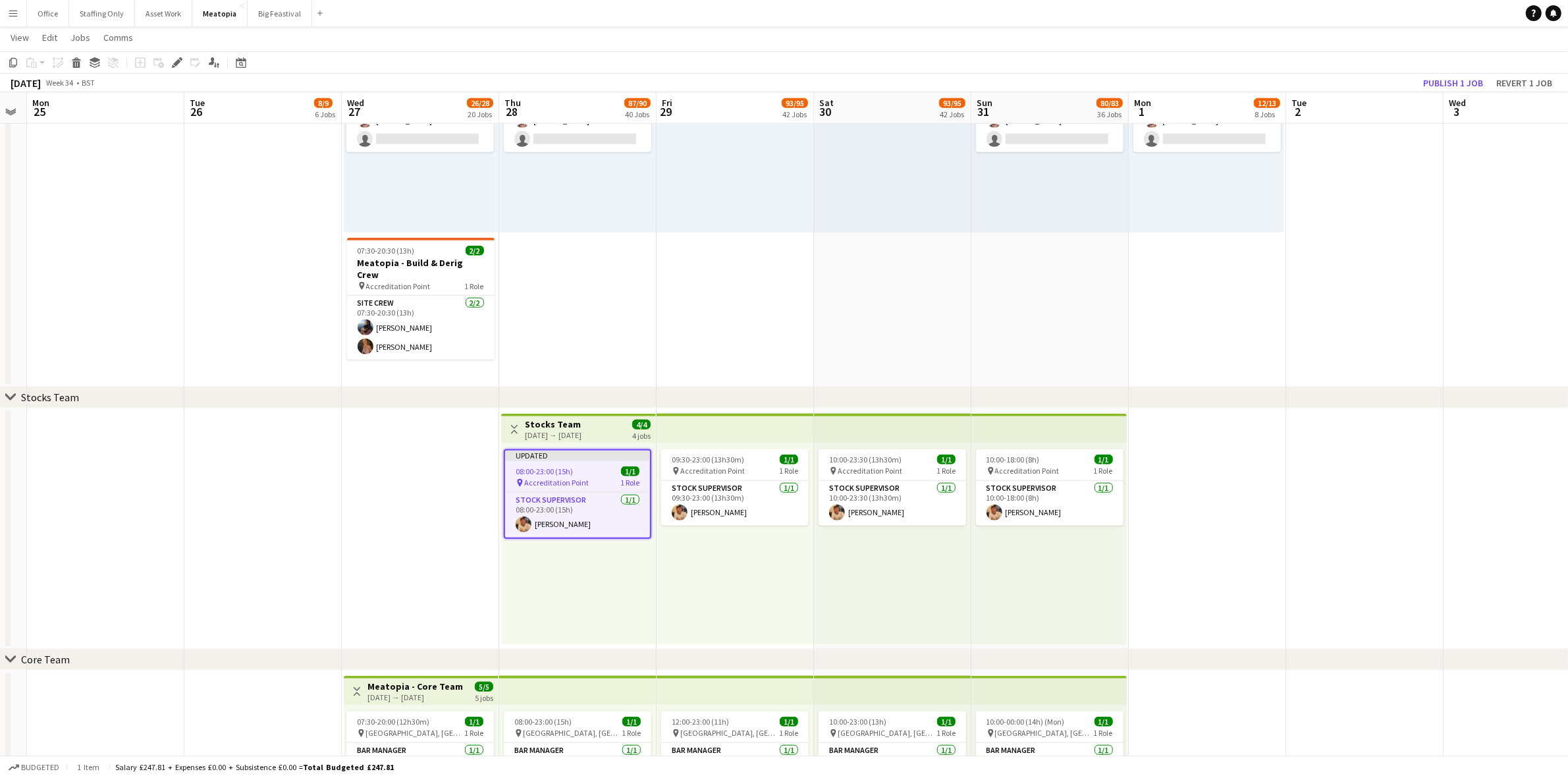
click at [976, 579] on div "10:00-18:00 (8h) 1/1 pin Accreditation Point 1 Role Stock Supervisor [DATE] 10:…" at bounding box center [1049, 544] width 156 height 201
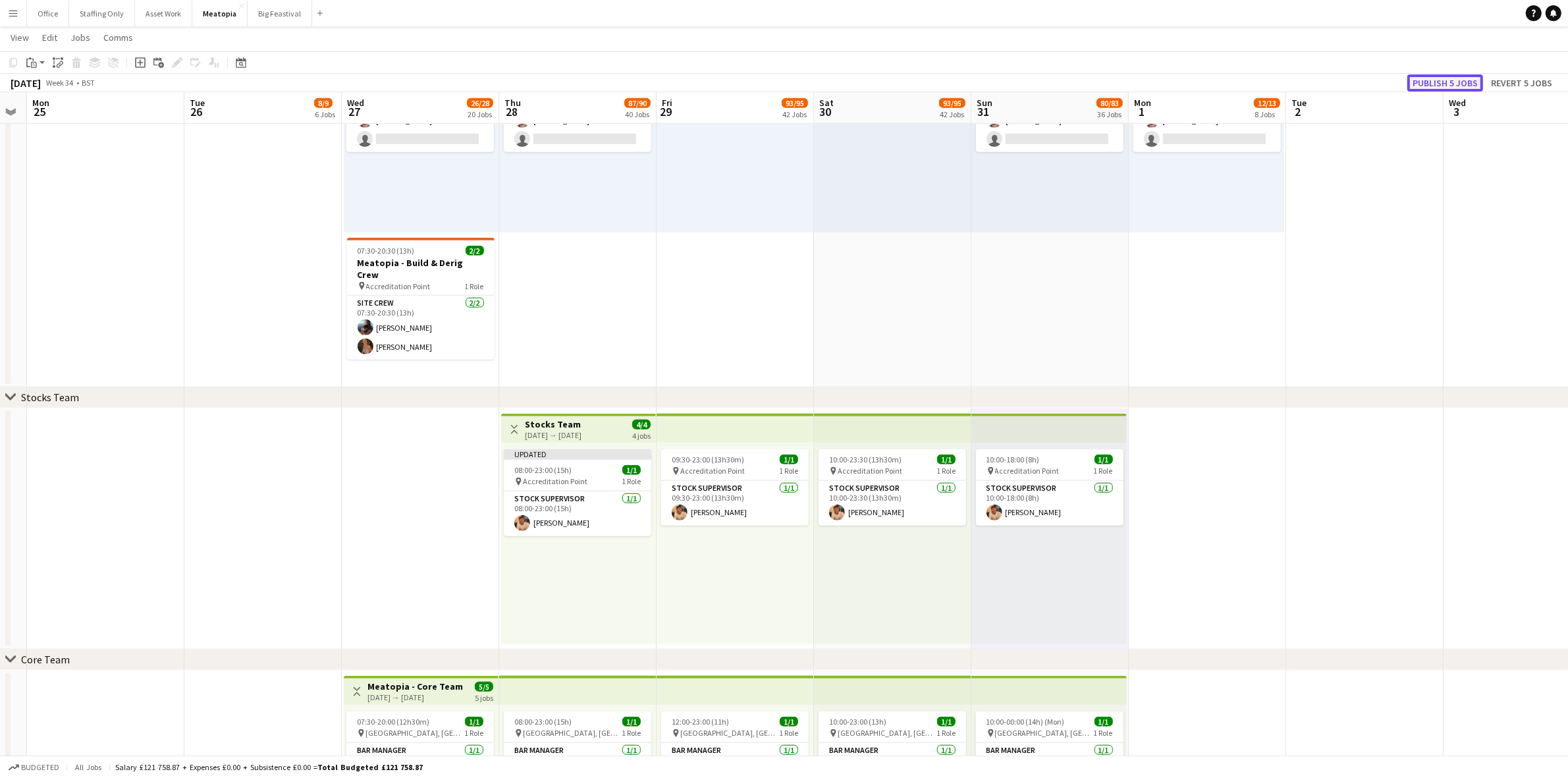
click at [1441, 81] on button "Publish 5 jobs" at bounding box center [1444, 82] width 76 height 17
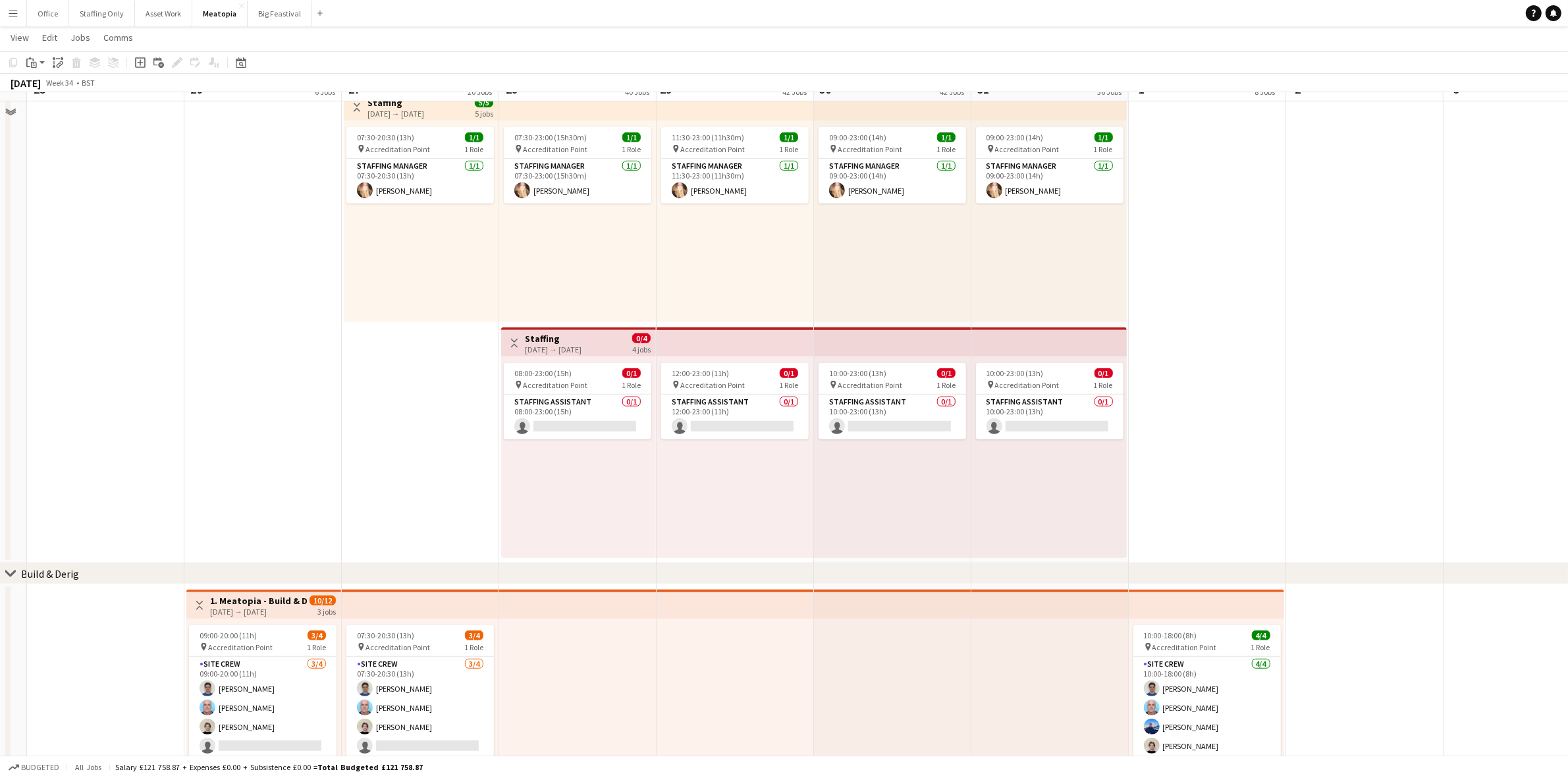
scroll to position [741, 0]
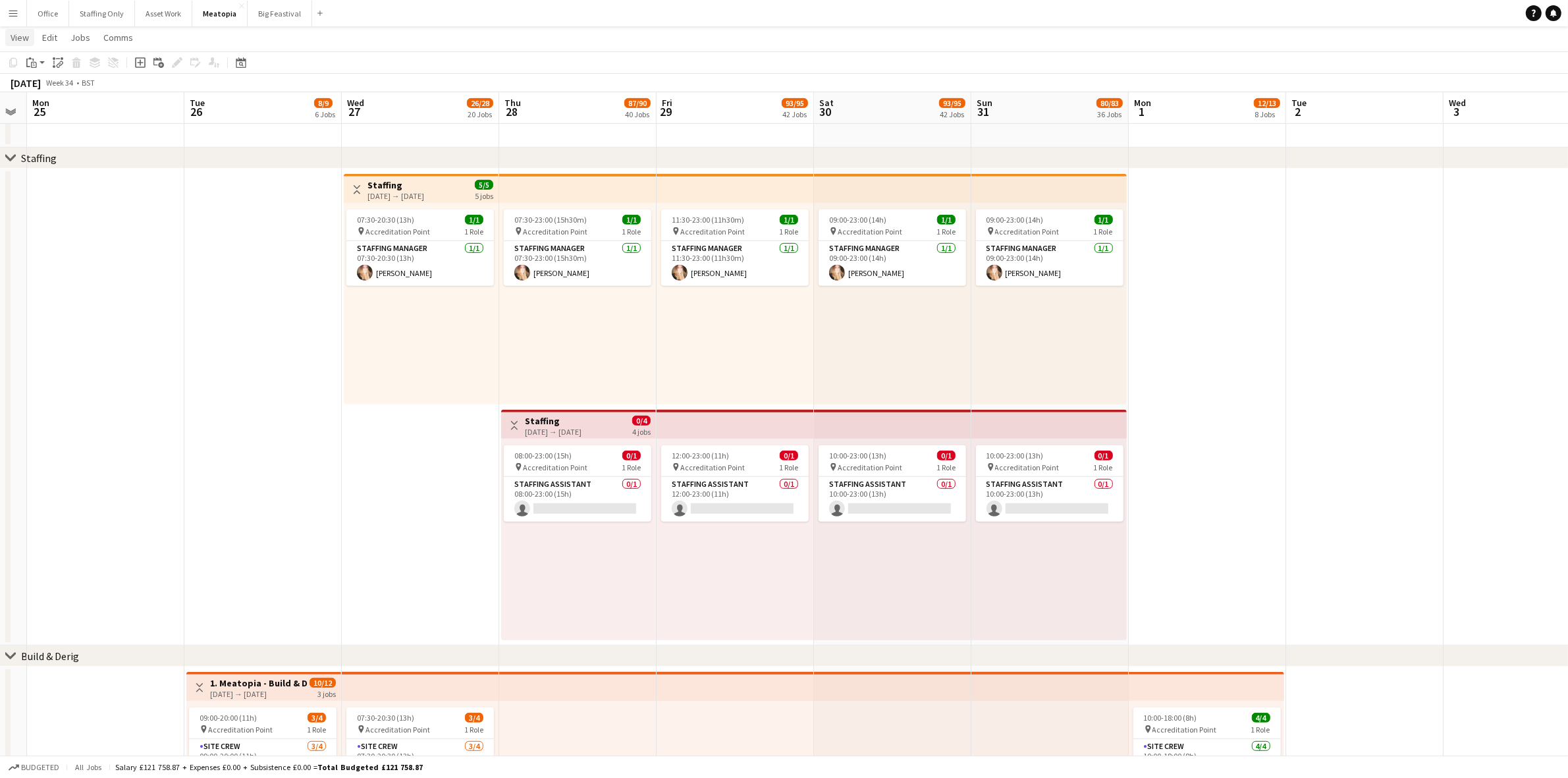
click at [16, 17] on app-icon "Menu" at bounding box center [14, 14] width 11 height 11
click at [168, 76] on link "My Workforce" at bounding box center [199, 71] width 132 height 27
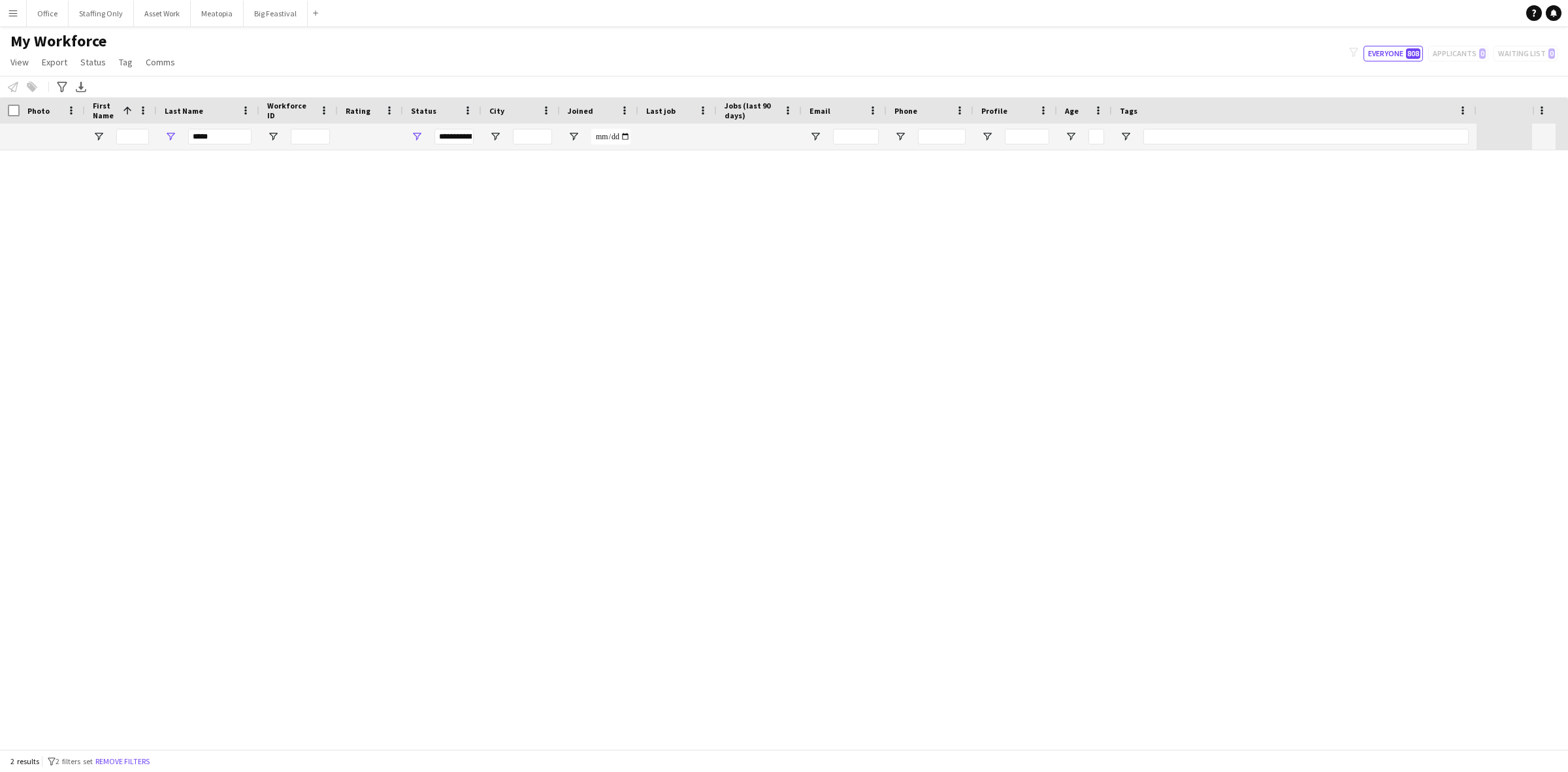
click at [10, 18] on button "Menu" at bounding box center [13, 13] width 26 height 26
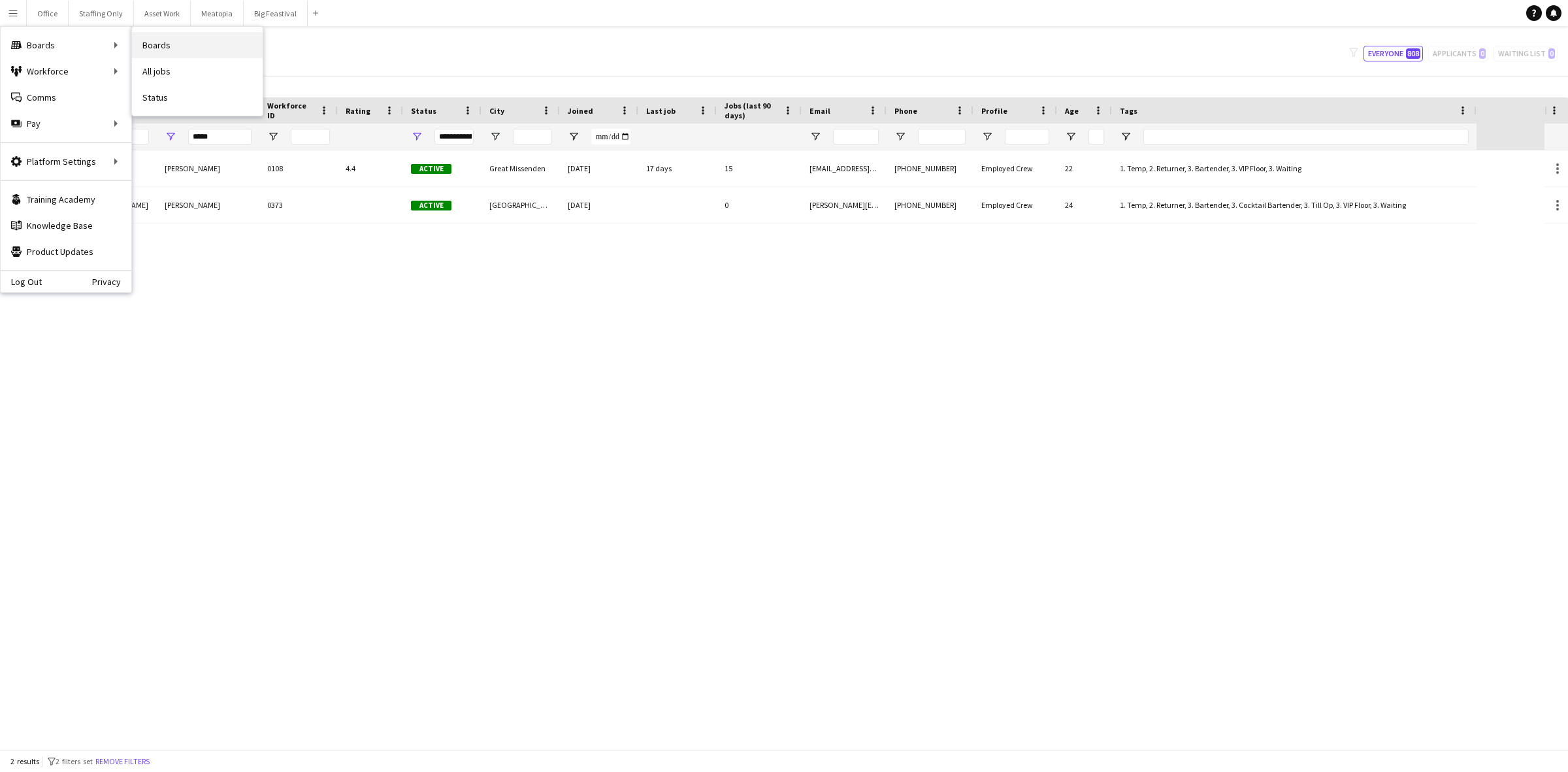
click at [173, 47] on link "Boards" at bounding box center [197, 45] width 131 height 26
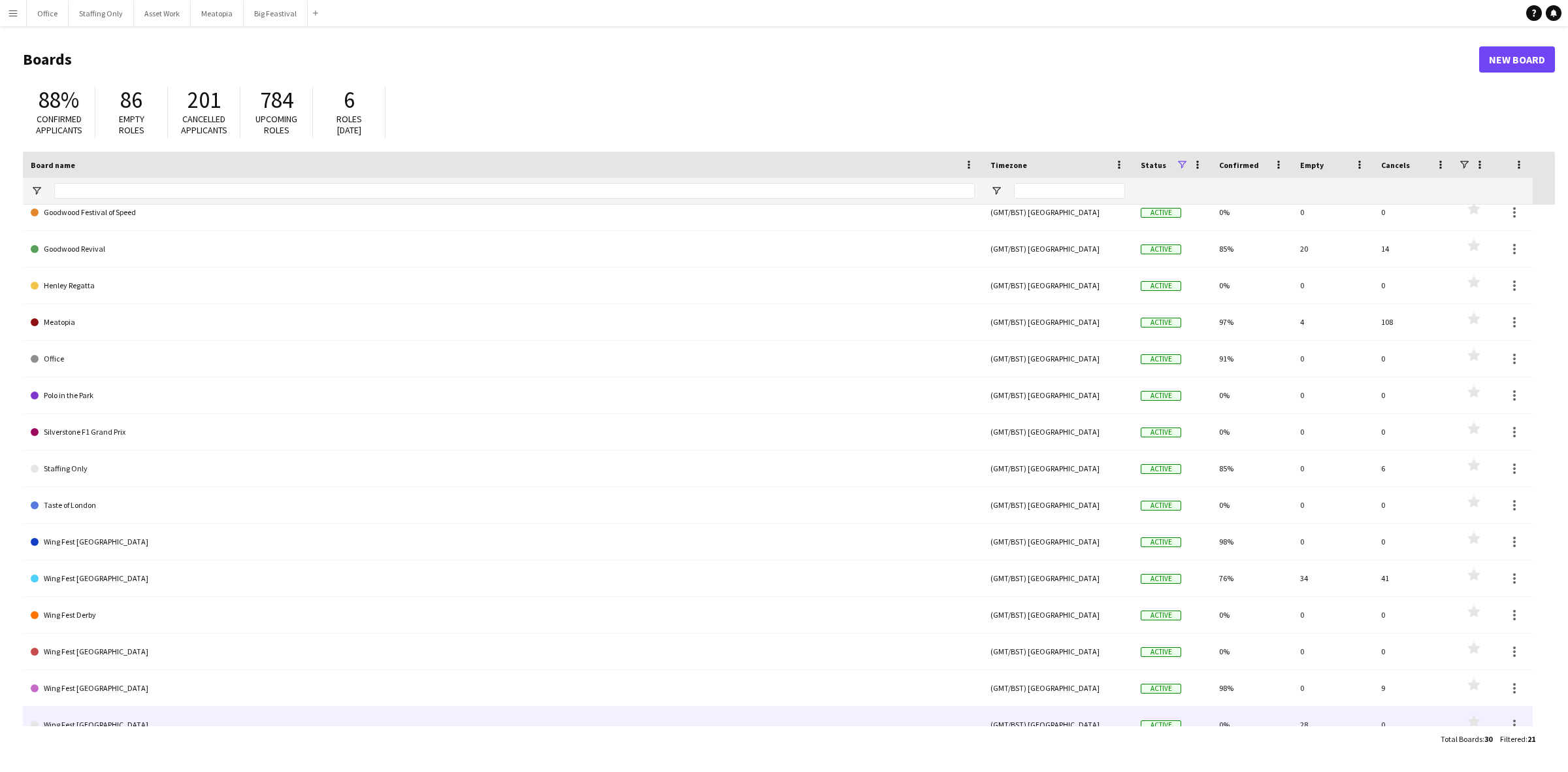
scroll to position [246, 0]
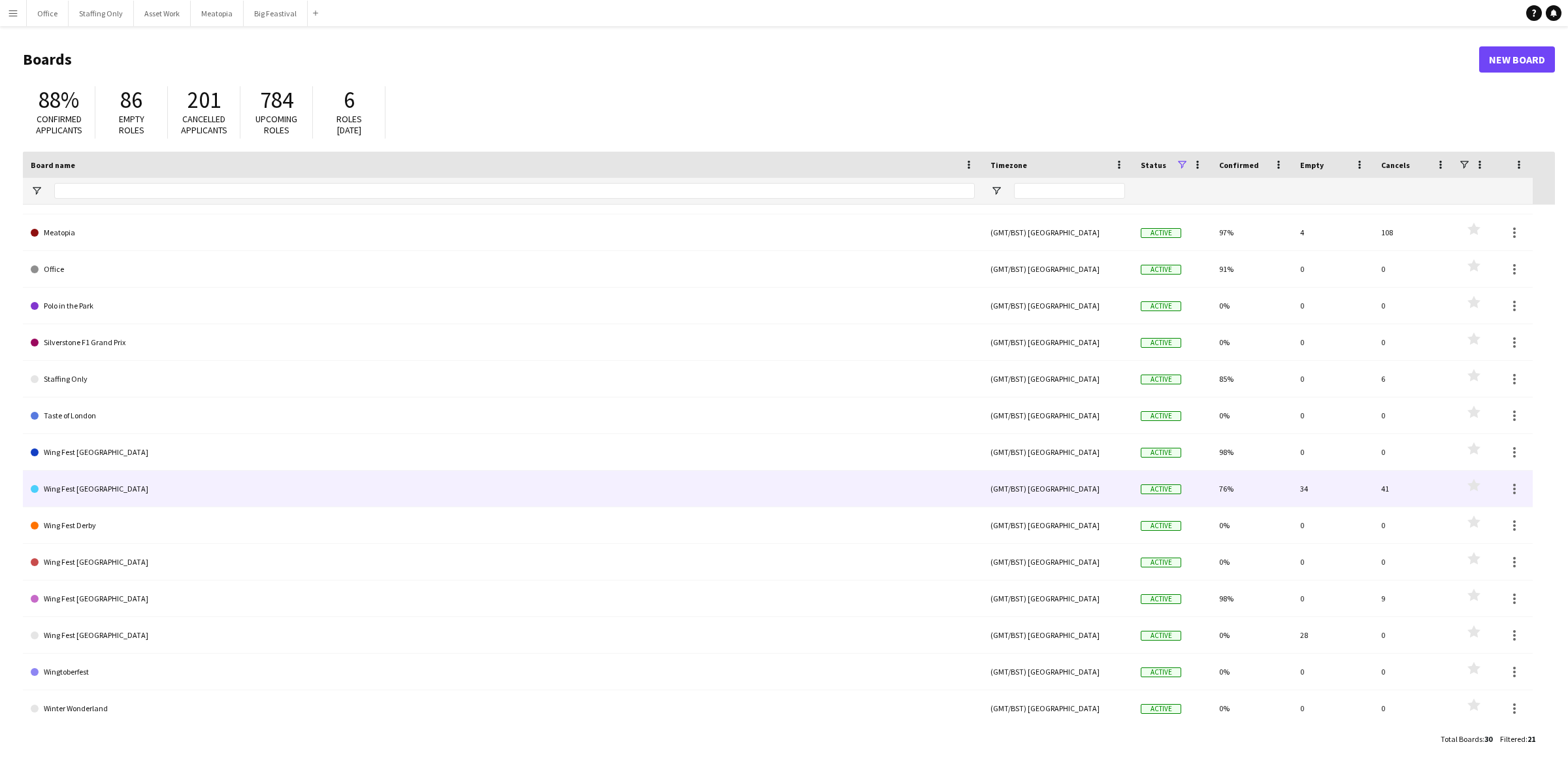
click at [112, 494] on link "Wing Fest [GEOGRAPHIC_DATA]" at bounding box center [503, 489] width 944 height 36
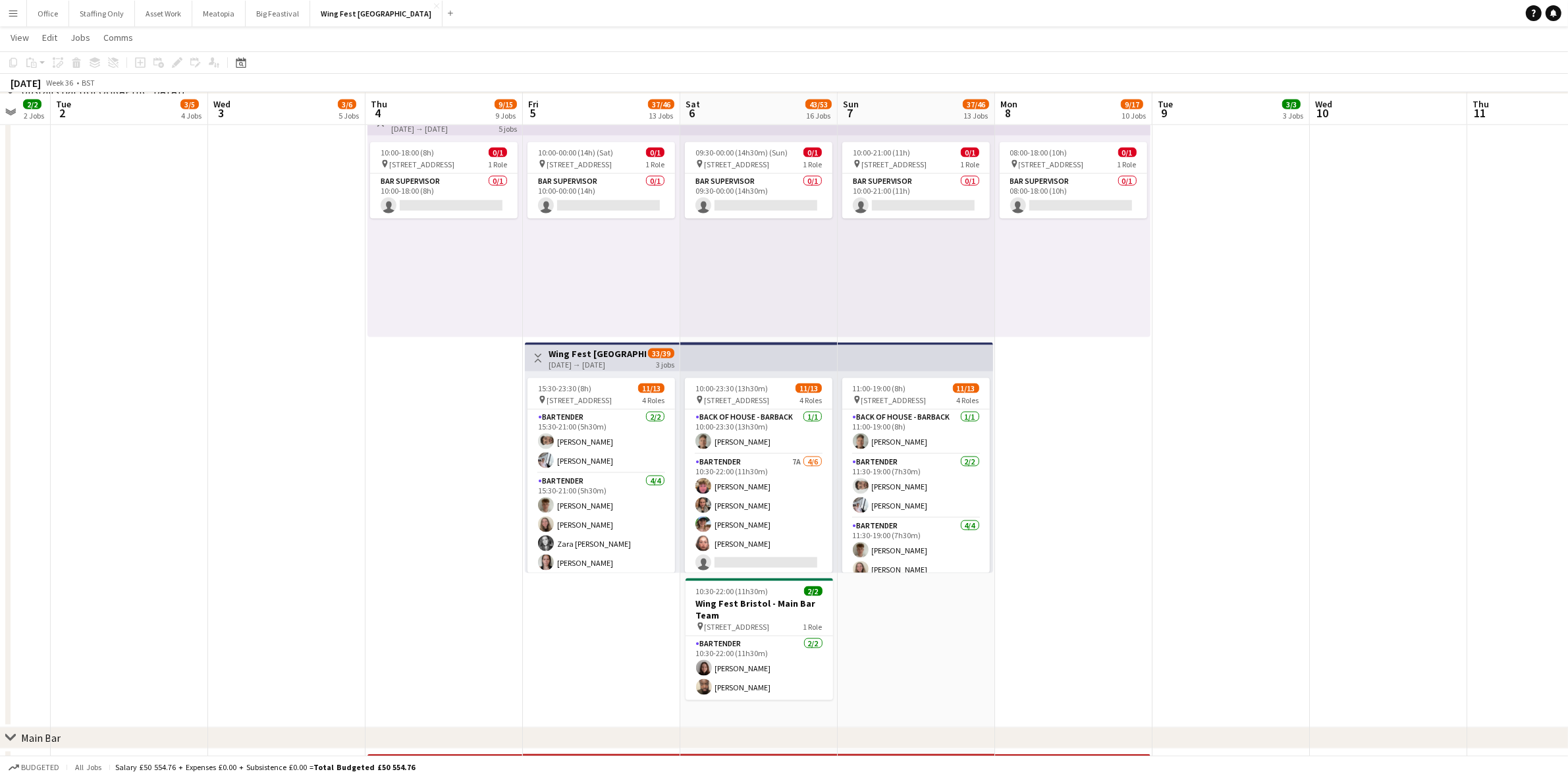
scroll to position [2388, 0]
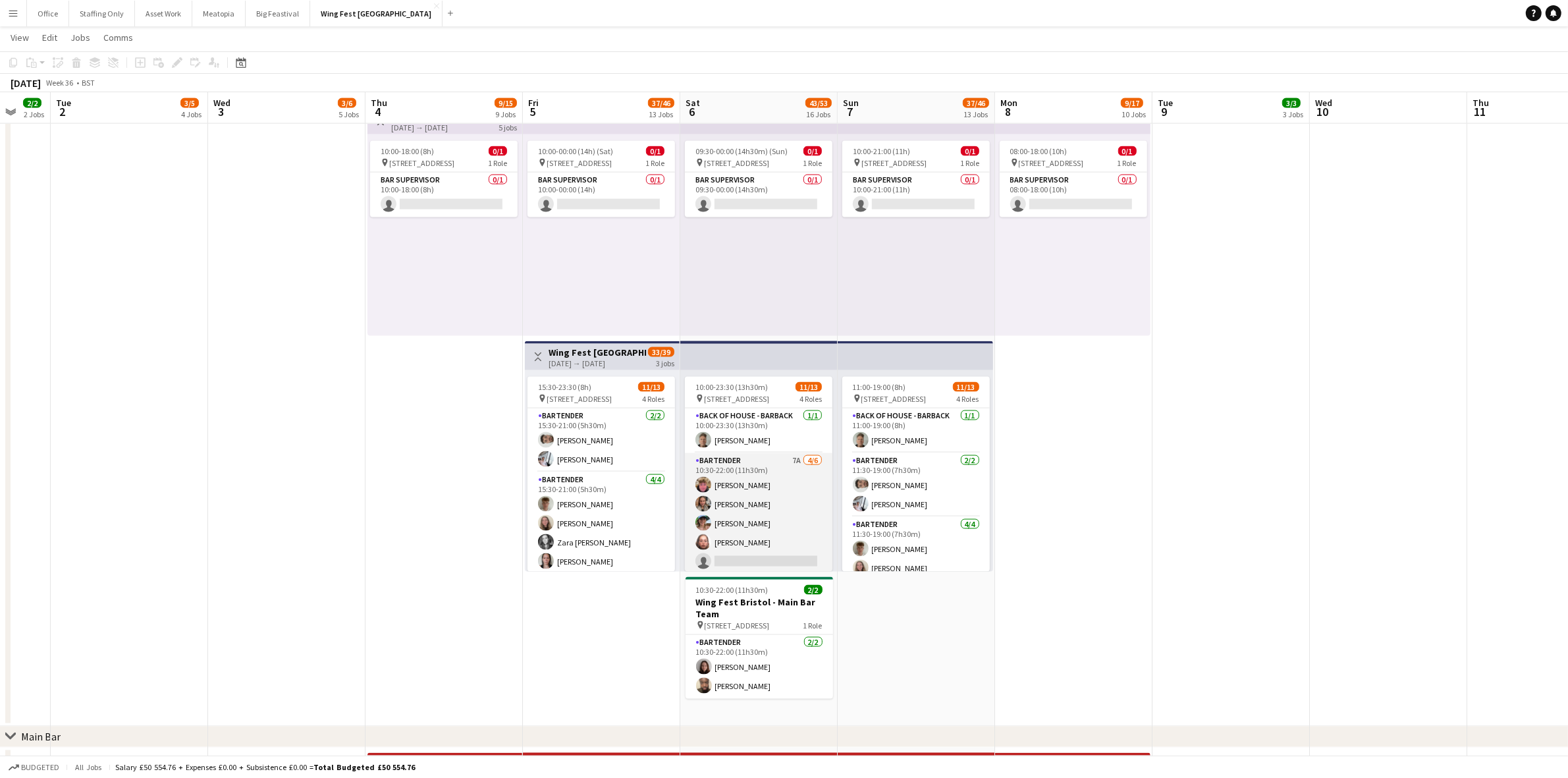
click at [795, 463] on app-card-role "Bartender 7A [DATE] 10:30-22:00 (11h30m) [PERSON_NAME] [PERSON_NAME] [PERSON_NA…" at bounding box center [757, 523] width 147 height 140
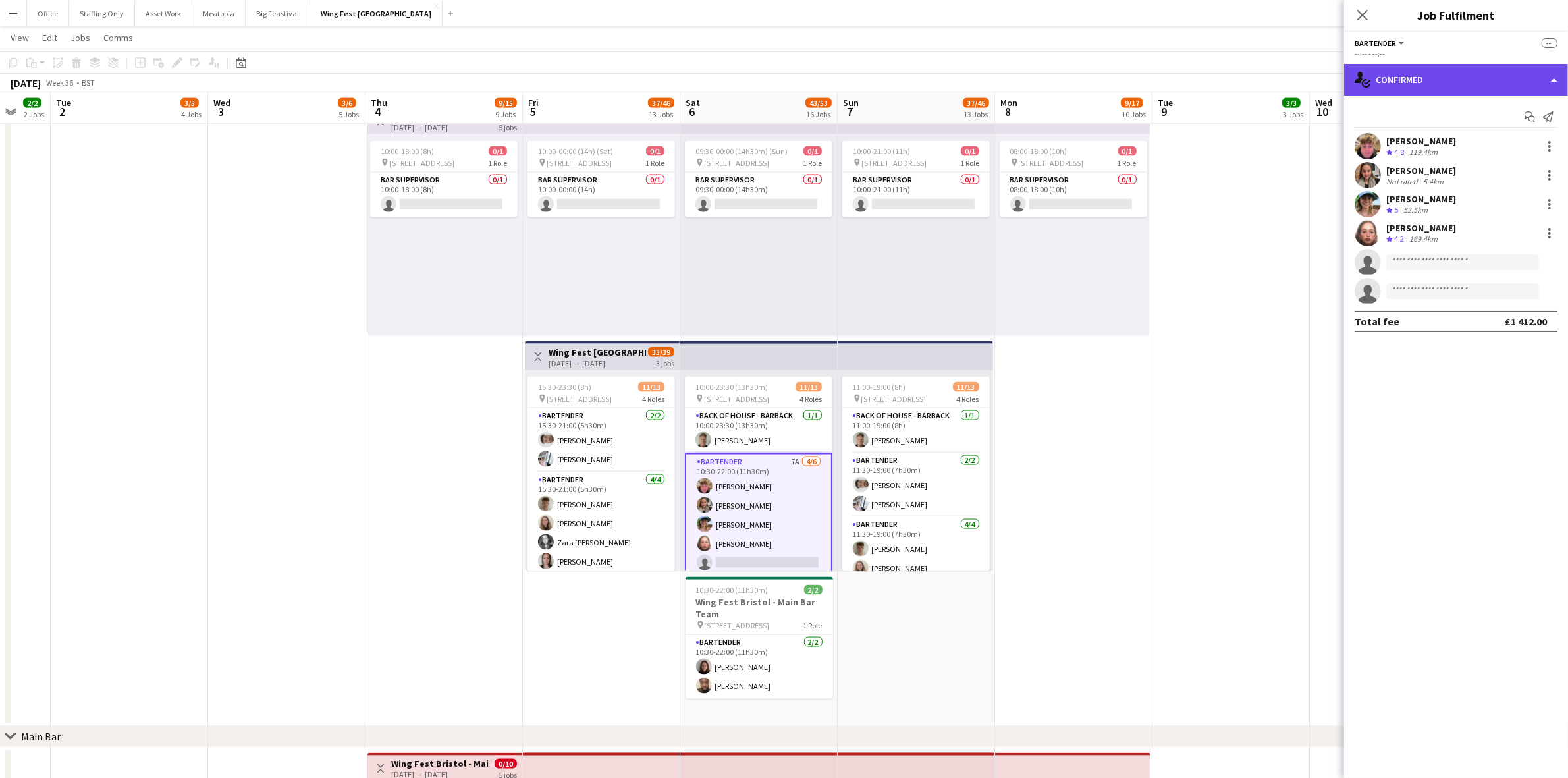
click at [1425, 78] on div "single-neutral-actions-check-2 Confirmed" at bounding box center [1455, 80] width 224 height 32
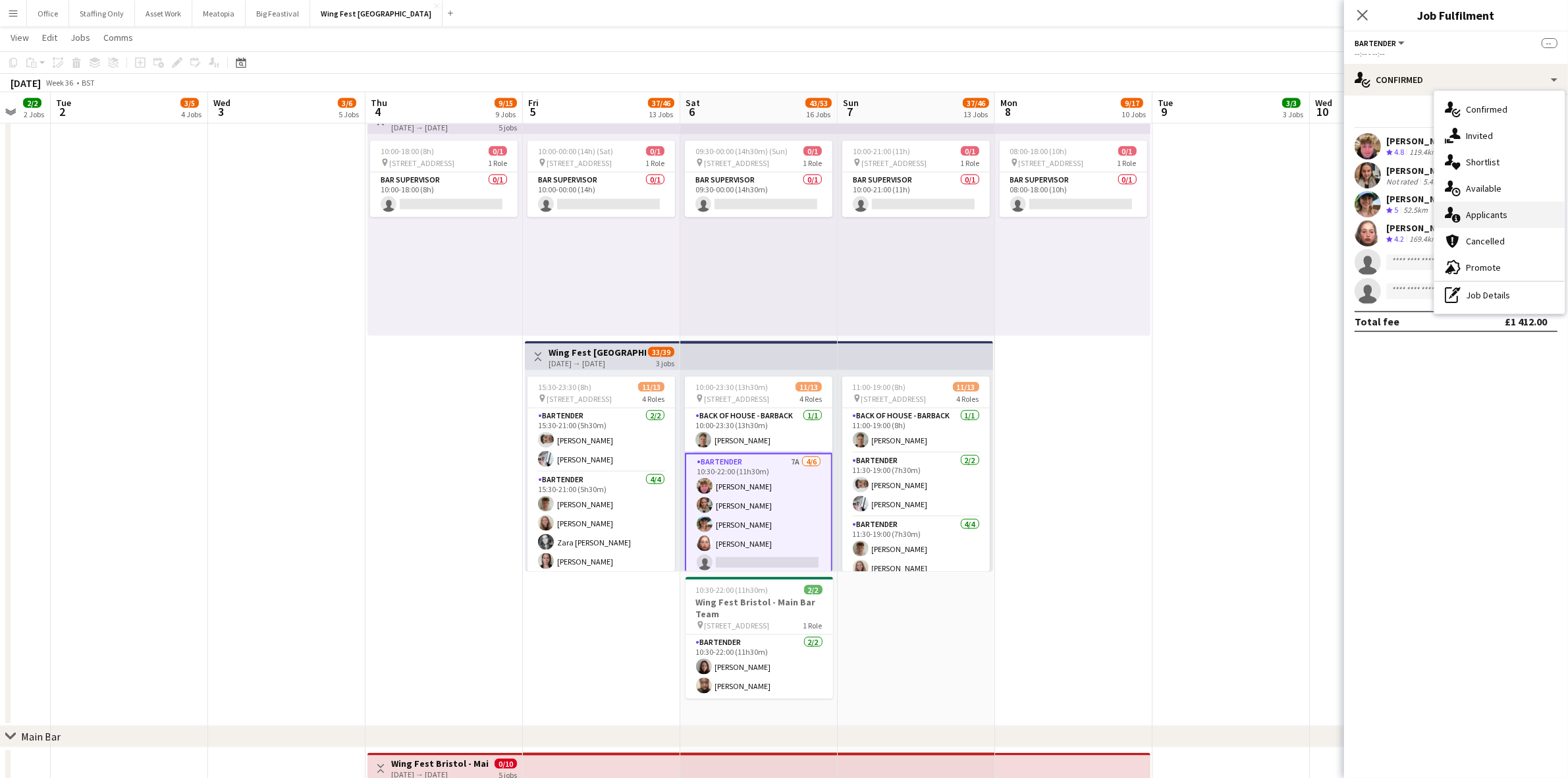
click at [1495, 208] on div "single-neutral-actions-information Applicants" at bounding box center [1498, 214] width 130 height 27
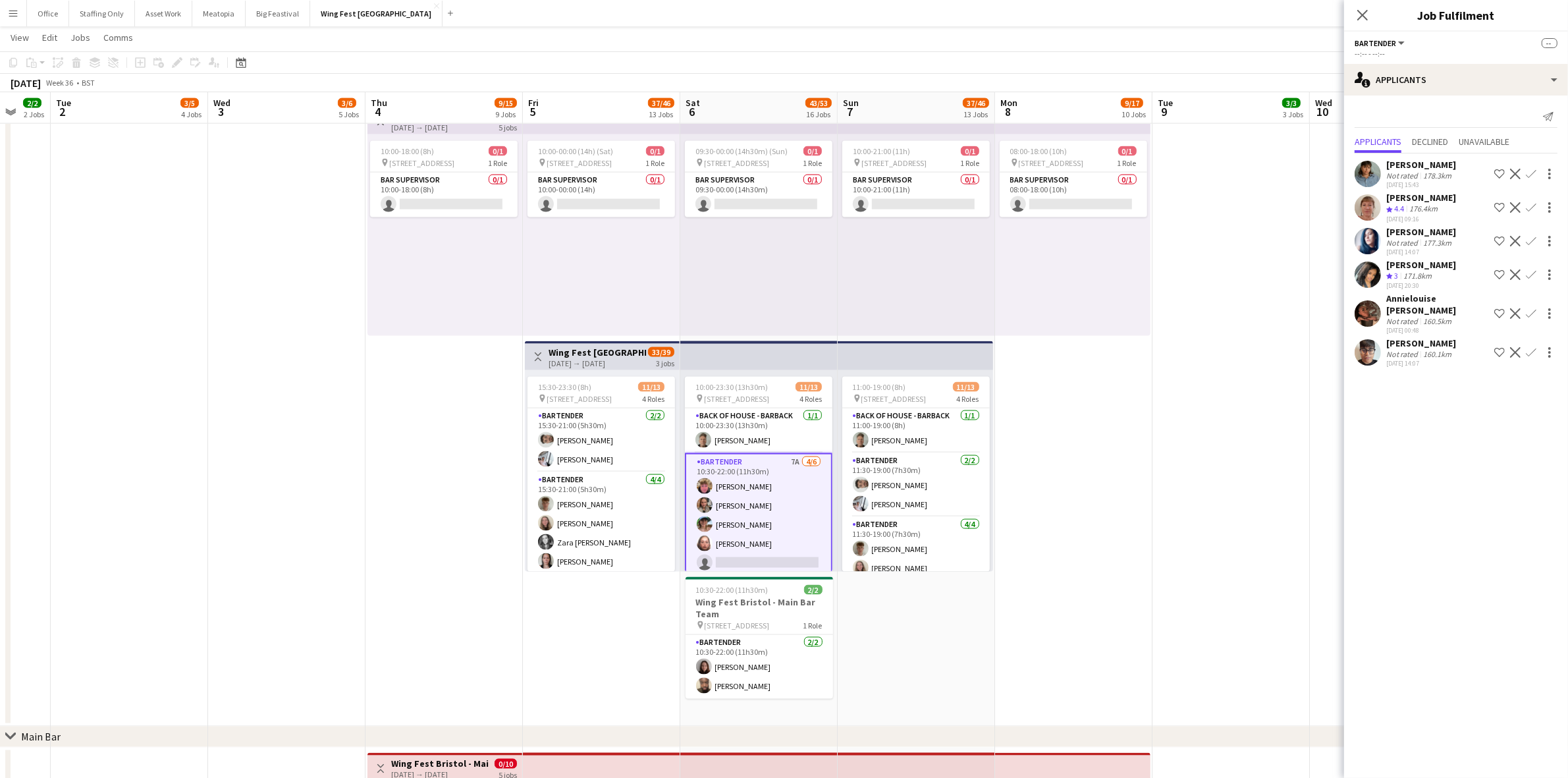
click at [1370, 340] on app-user-avatar at bounding box center [1367, 352] width 27 height 27
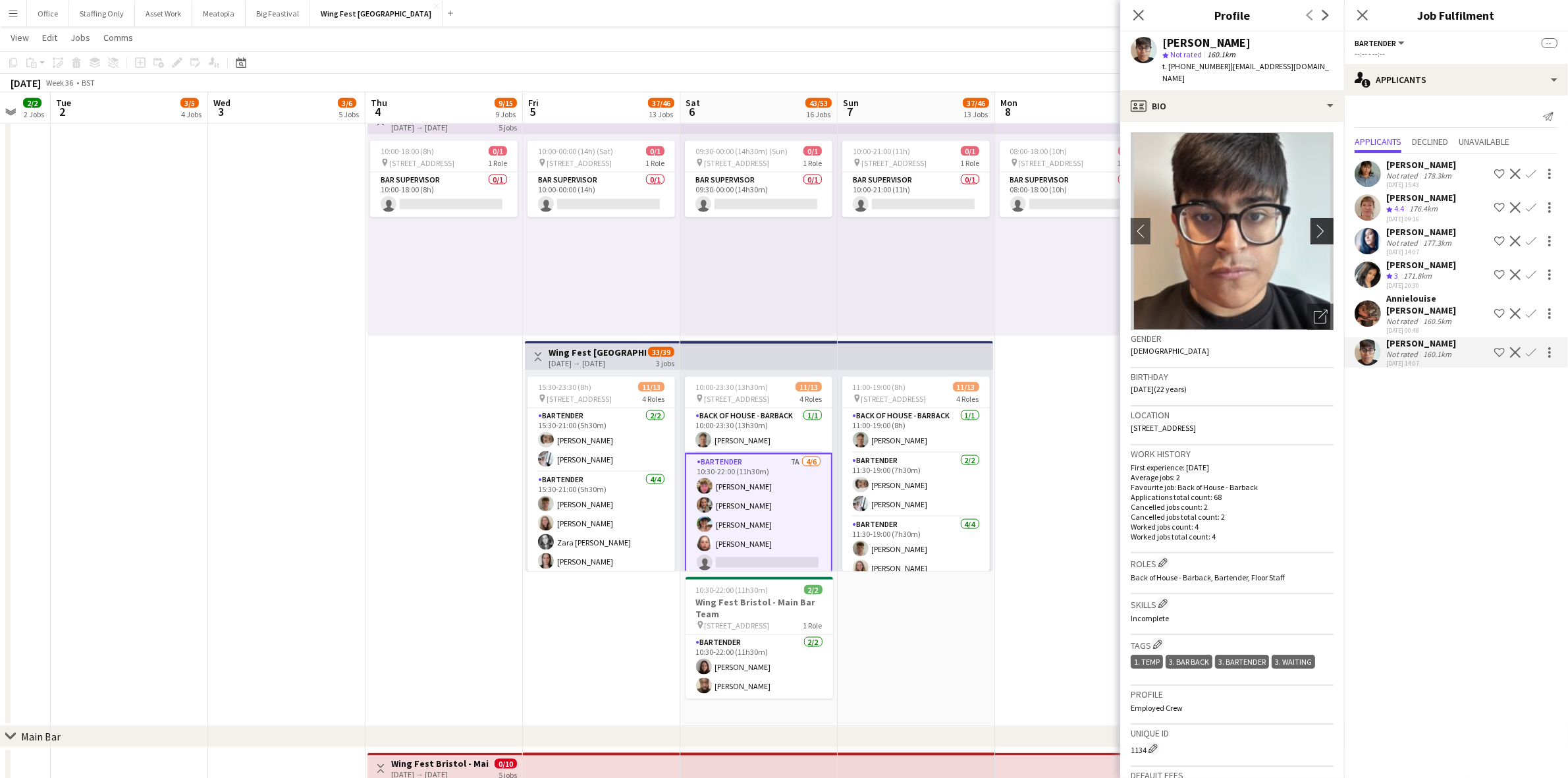
click at [1311, 228] on button "chevron-right" at bounding box center [1323, 231] width 27 height 27
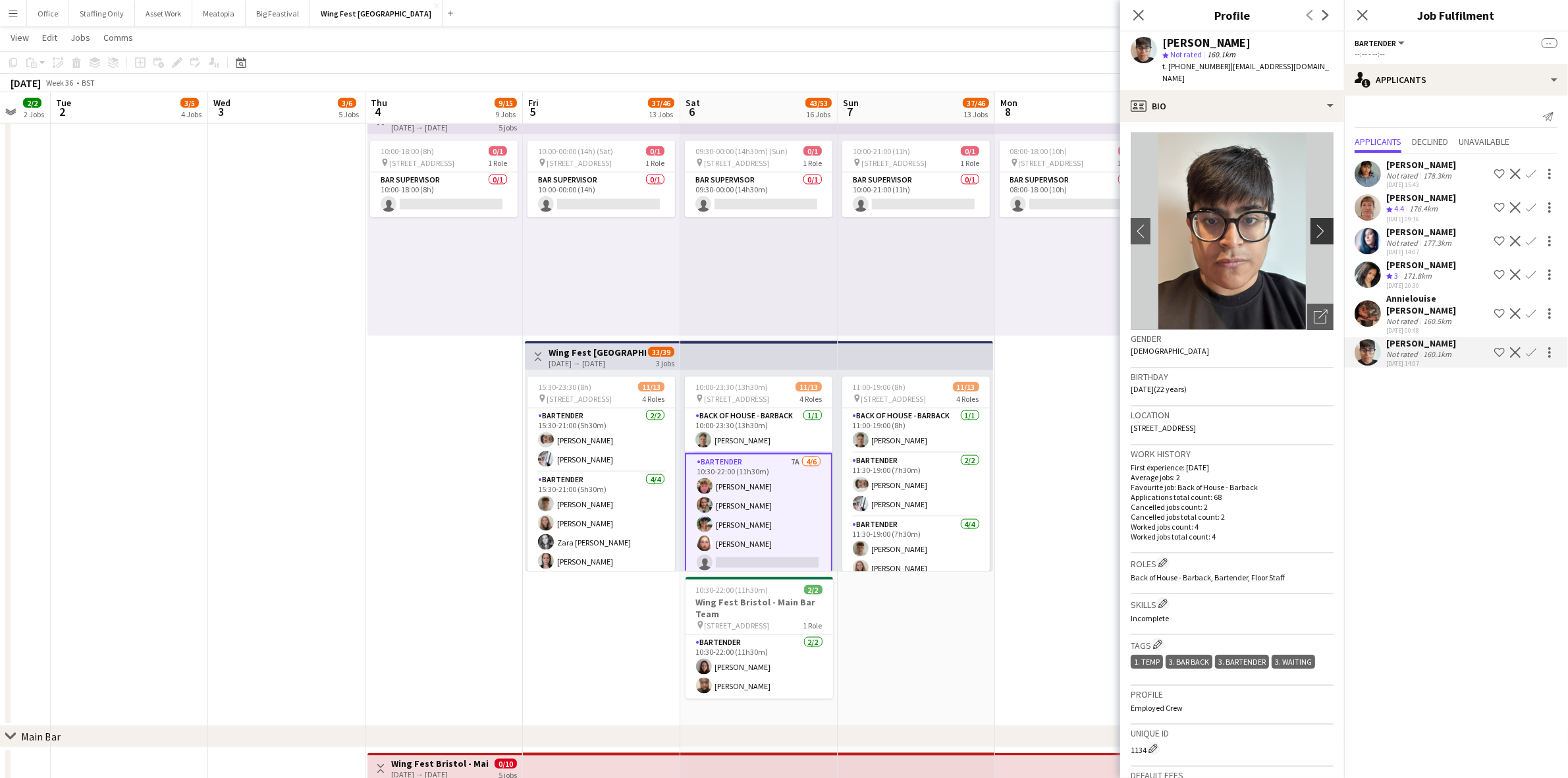
click at [1314, 224] on app-icon "chevron-right" at bounding box center [1324, 231] width 20 height 14
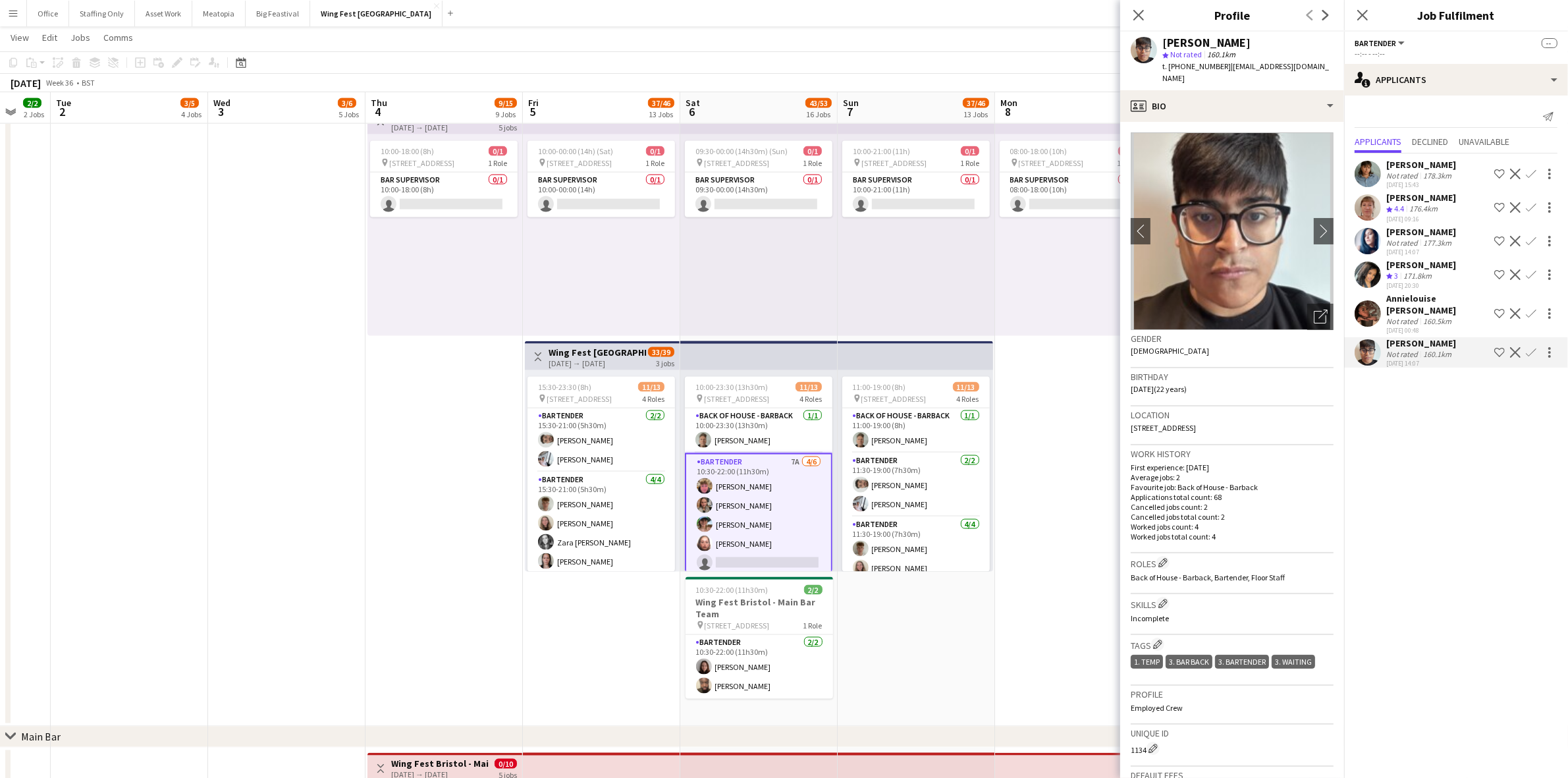
click at [1530, 211] on app-icon "Confirm" at bounding box center [1531, 208] width 11 height 11
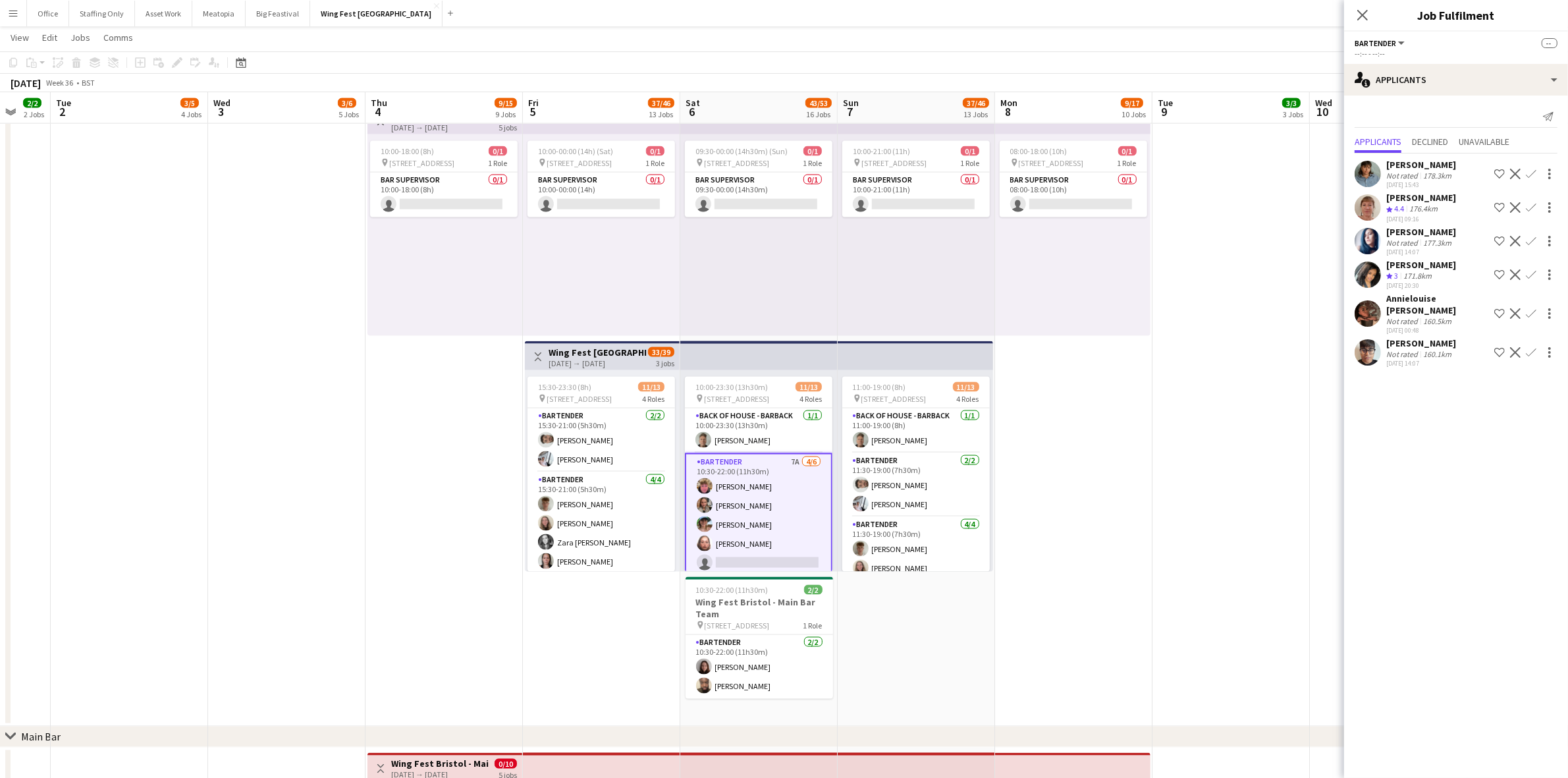
click at [1530, 209] on app-icon "Confirm" at bounding box center [1531, 208] width 11 height 11
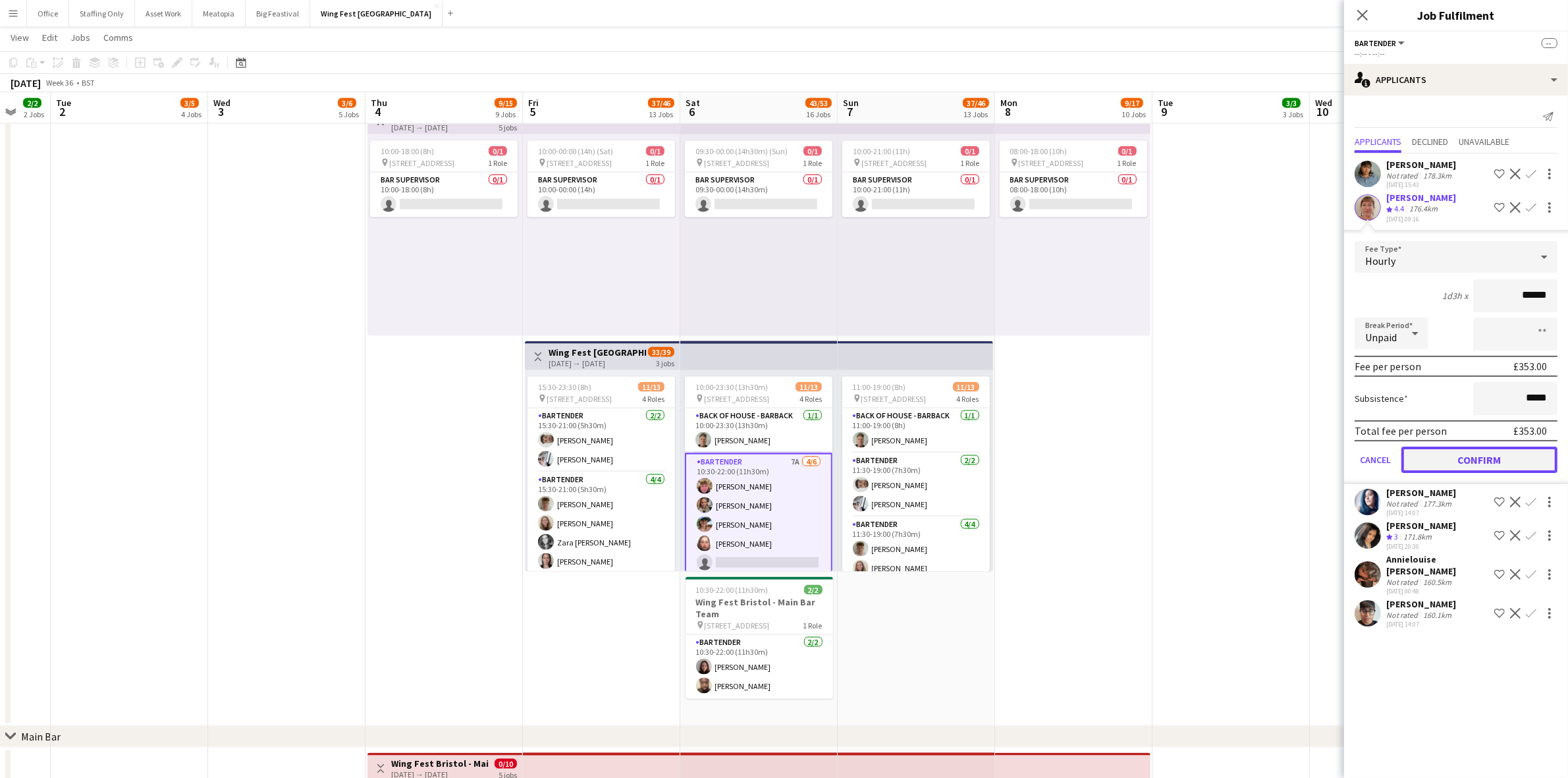
click at [1472, 455] on button "Confirm" at bounding box center [1479, 459] width 156 height 27
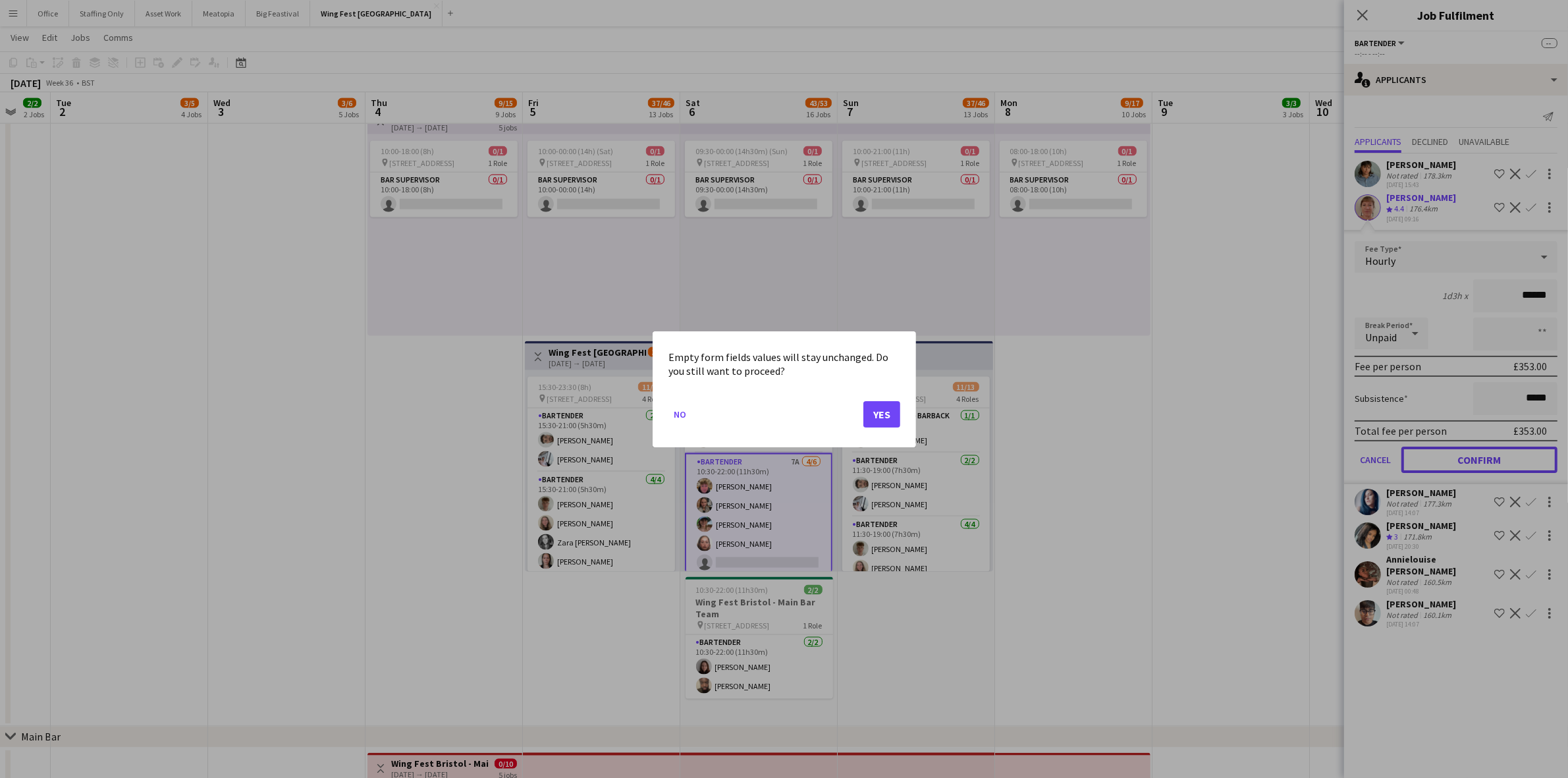
scroll to position [0, 0]
click at [885, 416] on button "Yes" at bounding box center [882, 414] width 37 height 27
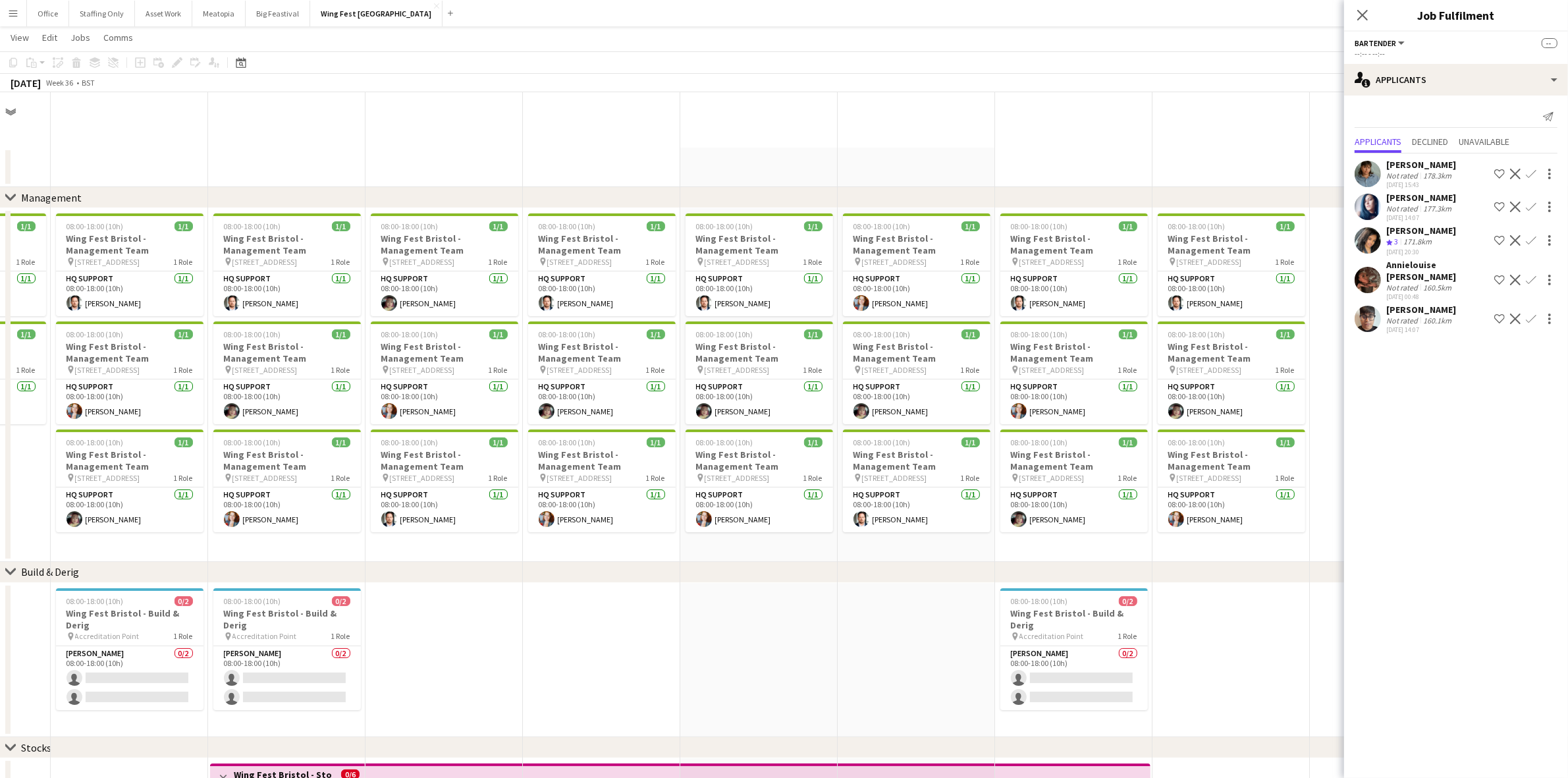
scroll to position [2388, 0]
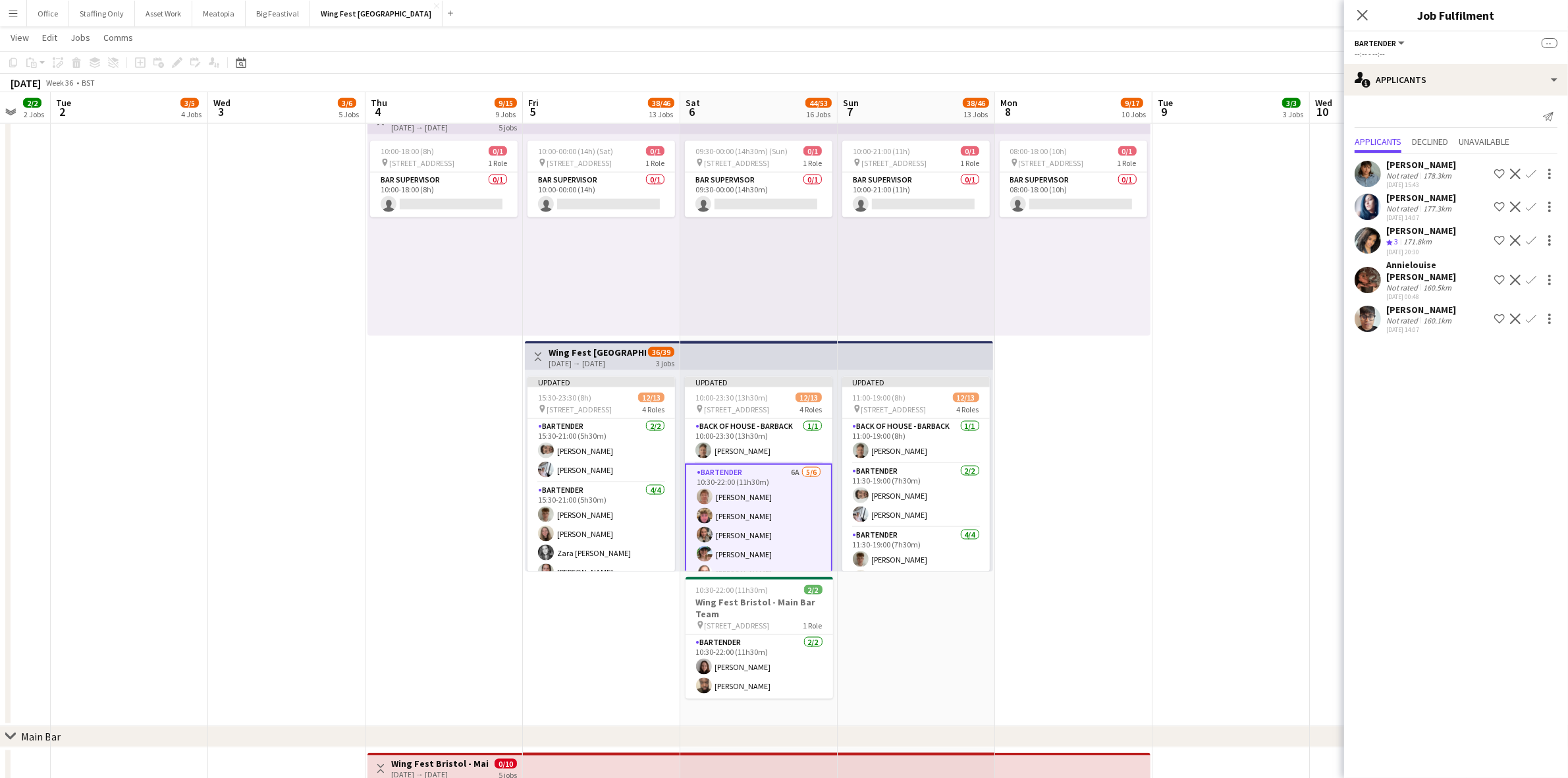
click at [1532, 209] on app-icon "Confirm" at bounding box center [1531, 207] width 11 height 11
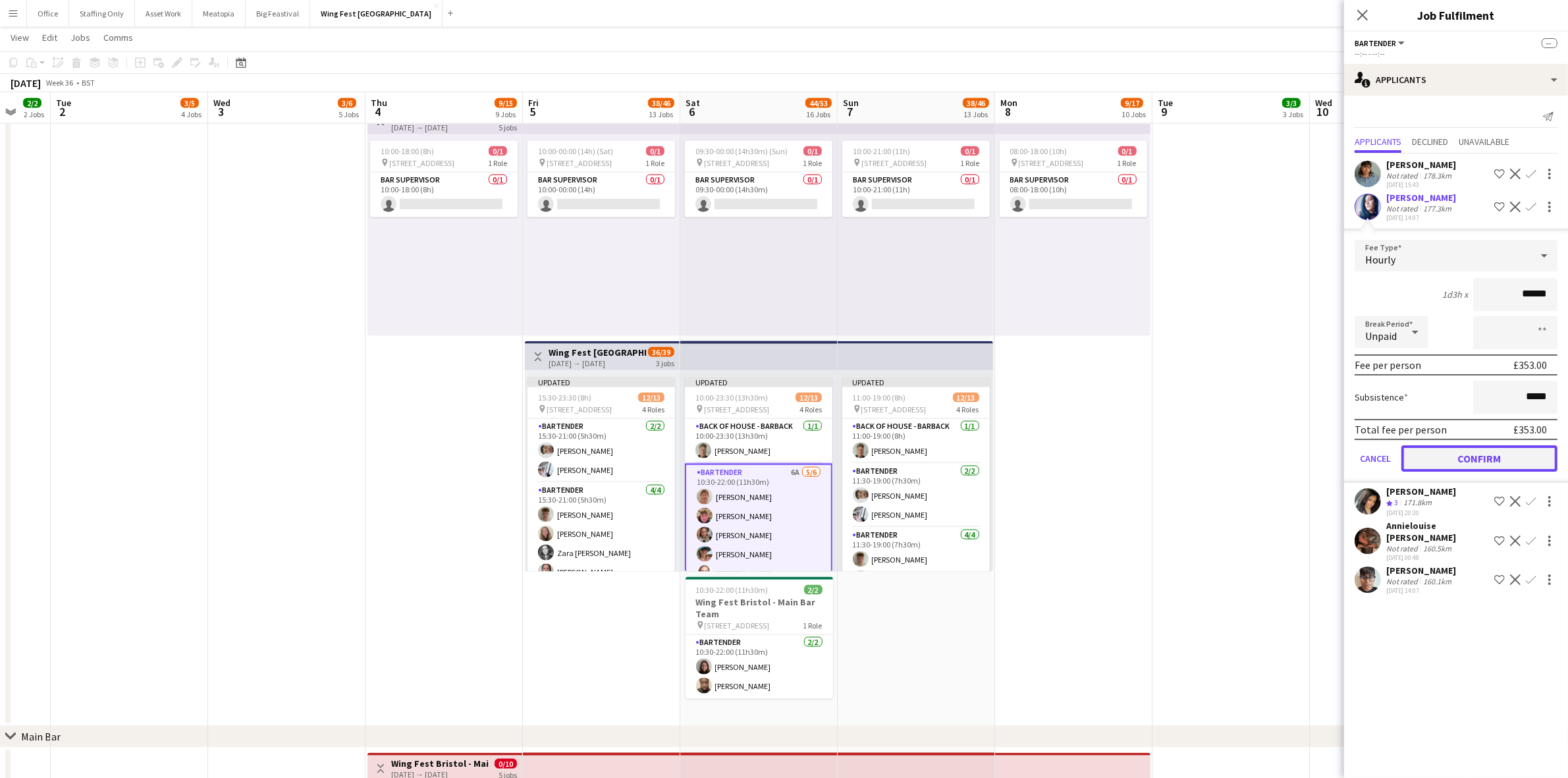
click at [1479, 458] on button "Confirm" at bounding box center [1479, 459] width 156 height 27
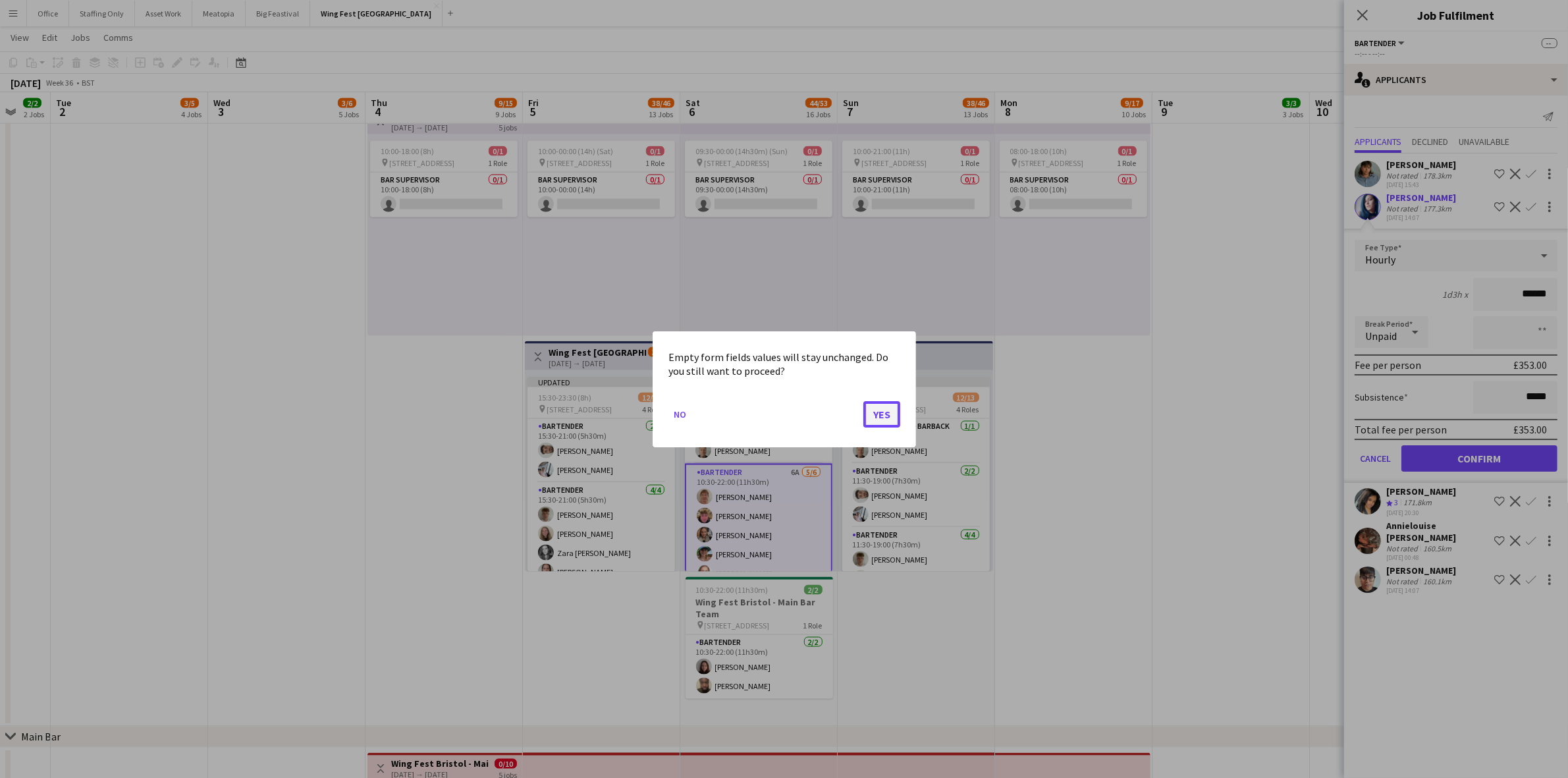
click at [887, 419] on button "Yes" at bounding box center [882, 414] width 37 height 27
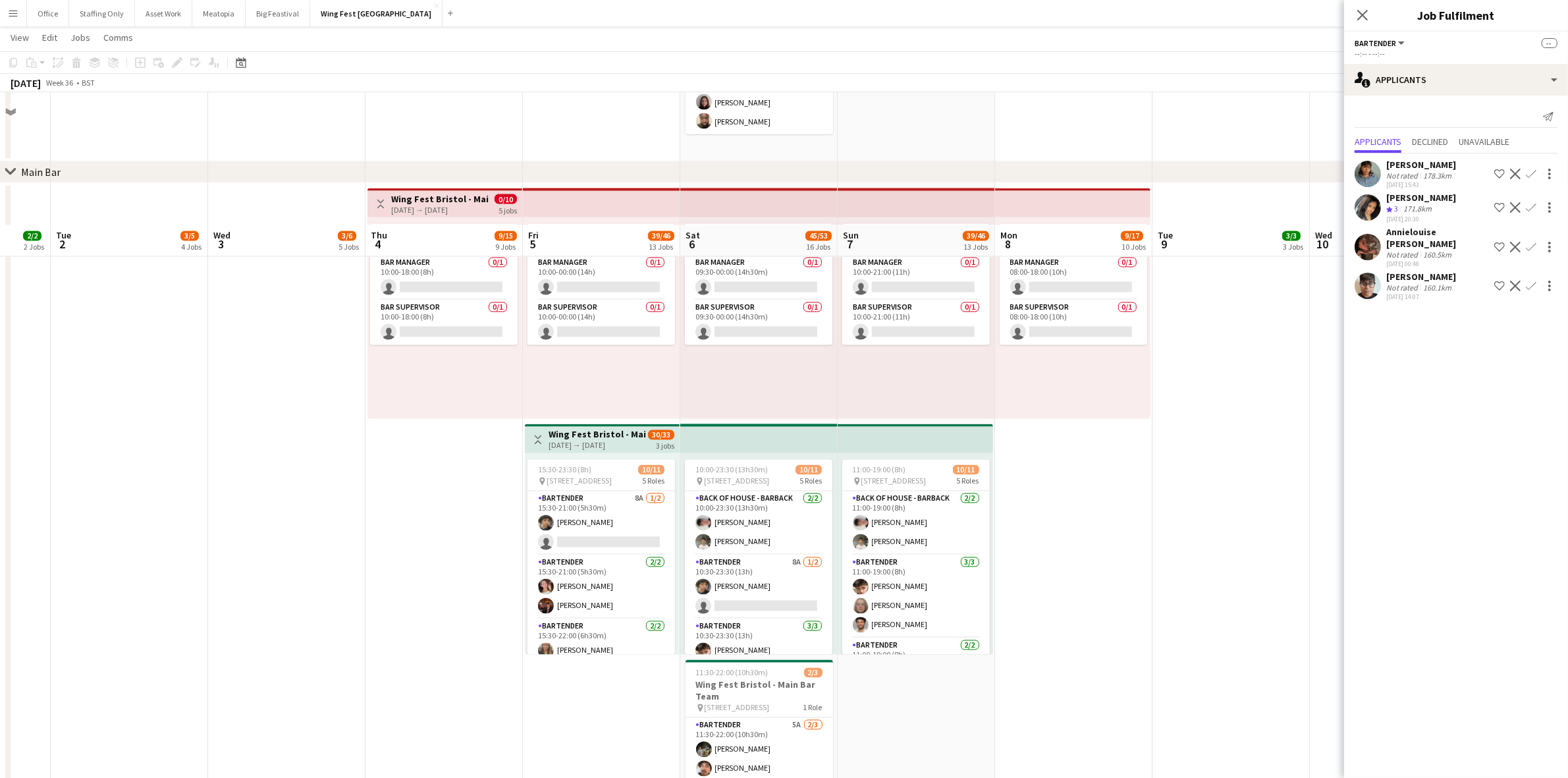
scroll to position [3085, 0]
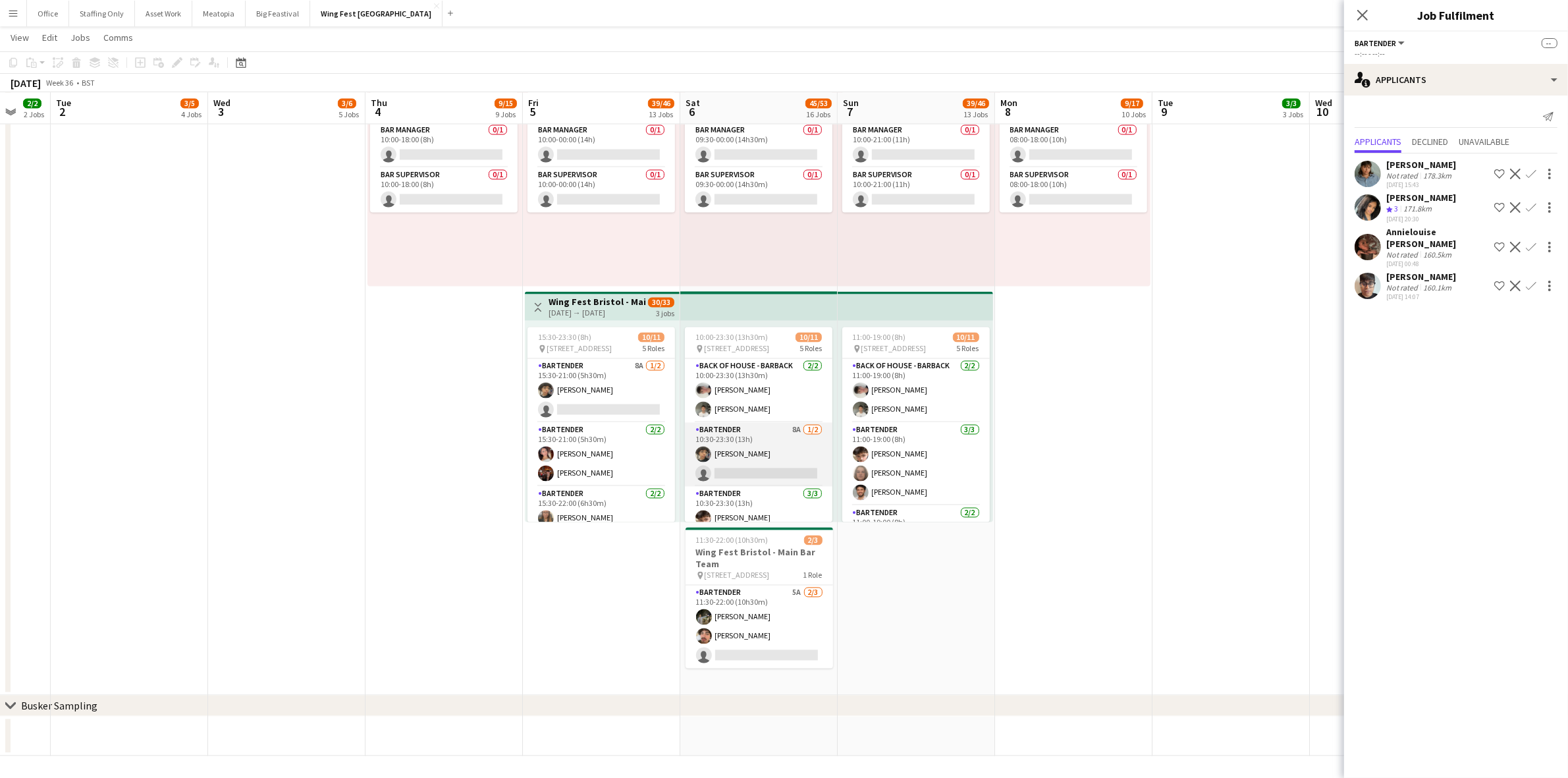
click at [774, 448] on app-card-role "Bartender 8A [DATE] 10:30-23:30 (13h) [PERSON_NAME] single-neutral-actions" at bounding box center [757, 455] width 147 height 64
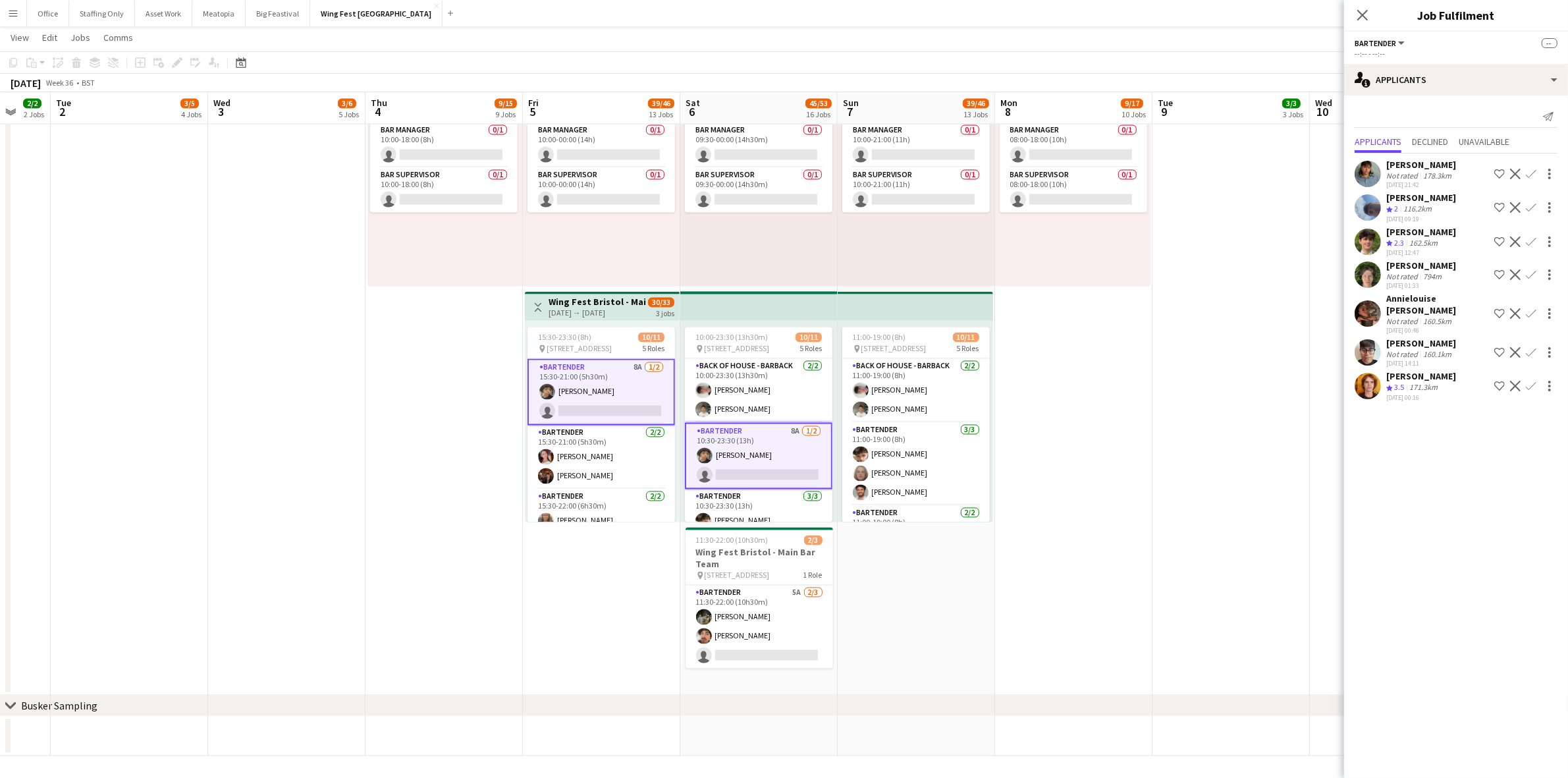
click at [1369, 313] on app-user-avatar at bounding box center [1367, 313] width 27 height 27
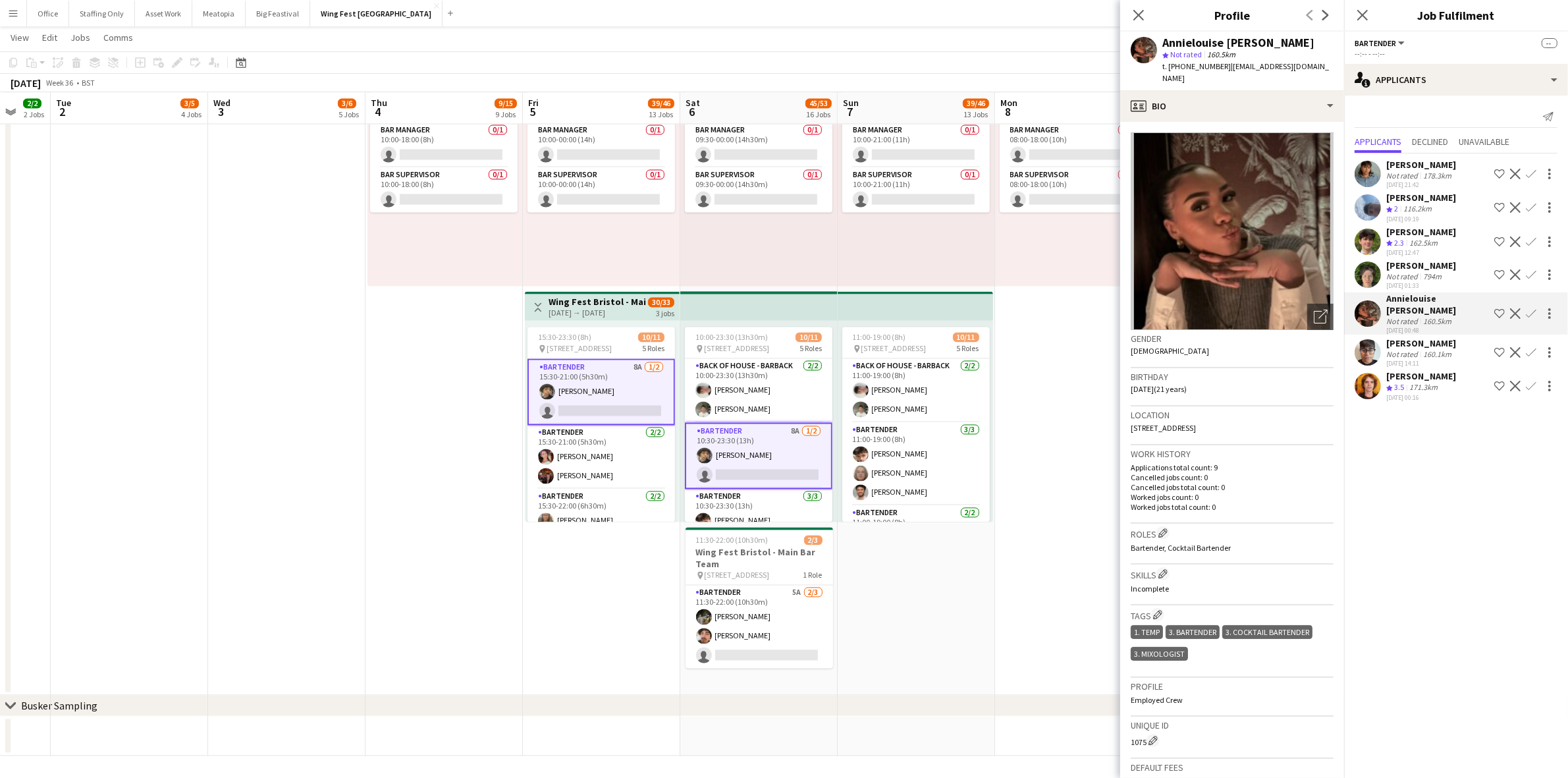
click at [1531, 308] on app-icon "Confirm" at bounding box center [1531, 314] width 11 height 11
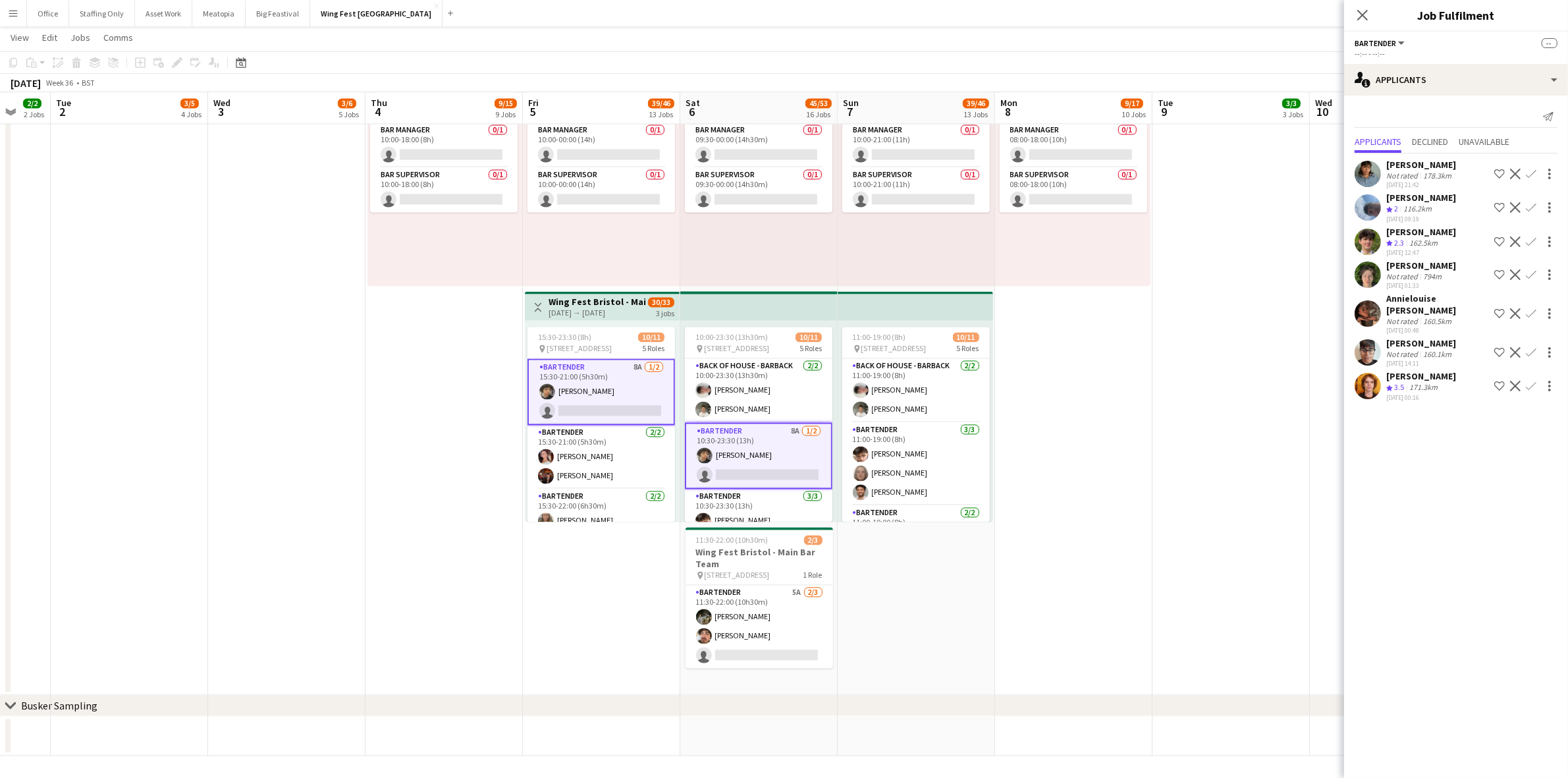
click at [1531, 308] on app-icon "Confirm" at bounding box center [1531, 314] width 11 height 11
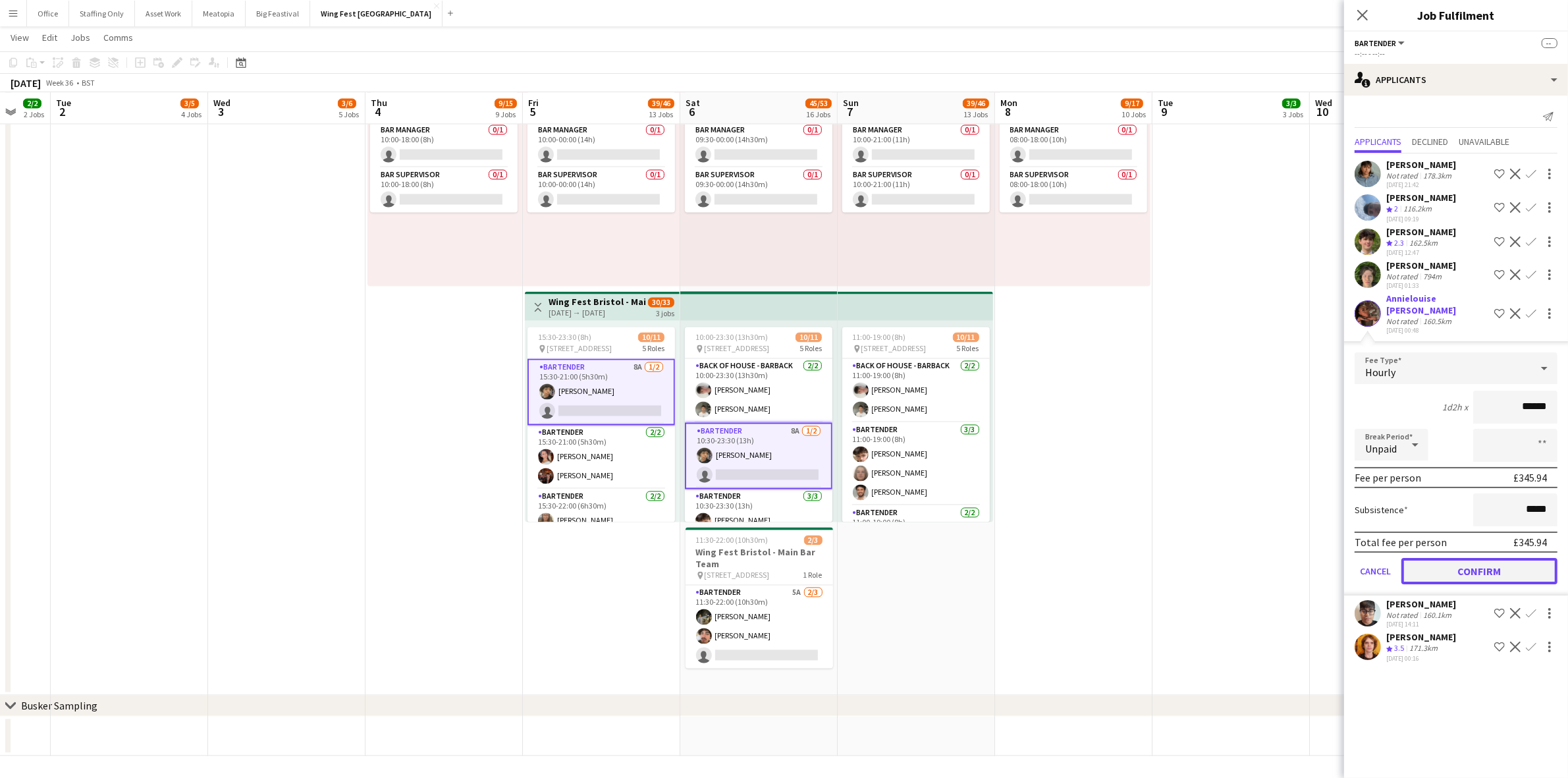
click at [1470, 558] on button "Confirm" at bounding box center [1479, 571] width 156 height 27
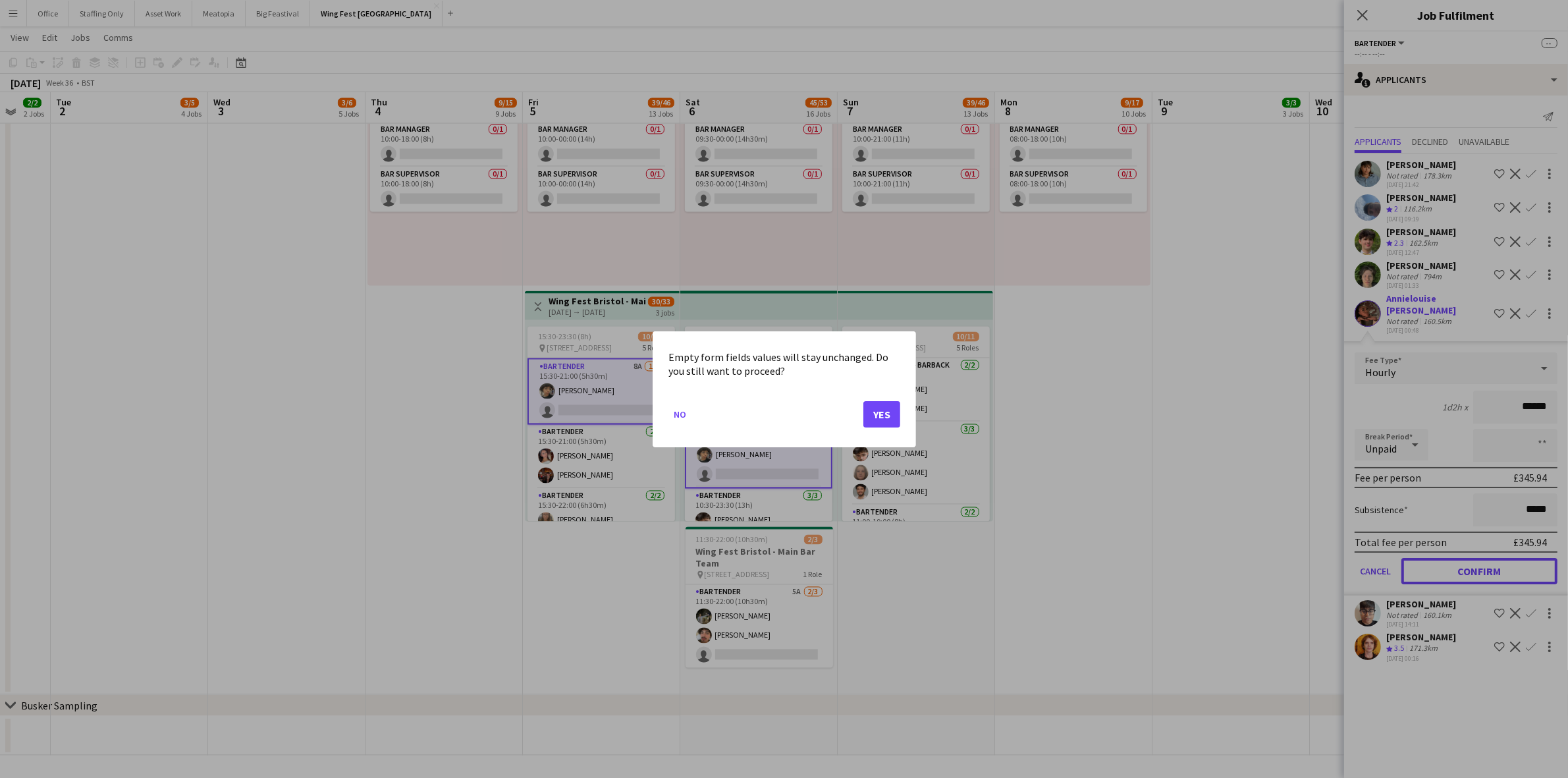
scroll to position [0, 0]
click at [877, 416] on button "Yes" at bounding box center [882, 414] width 37 height 27
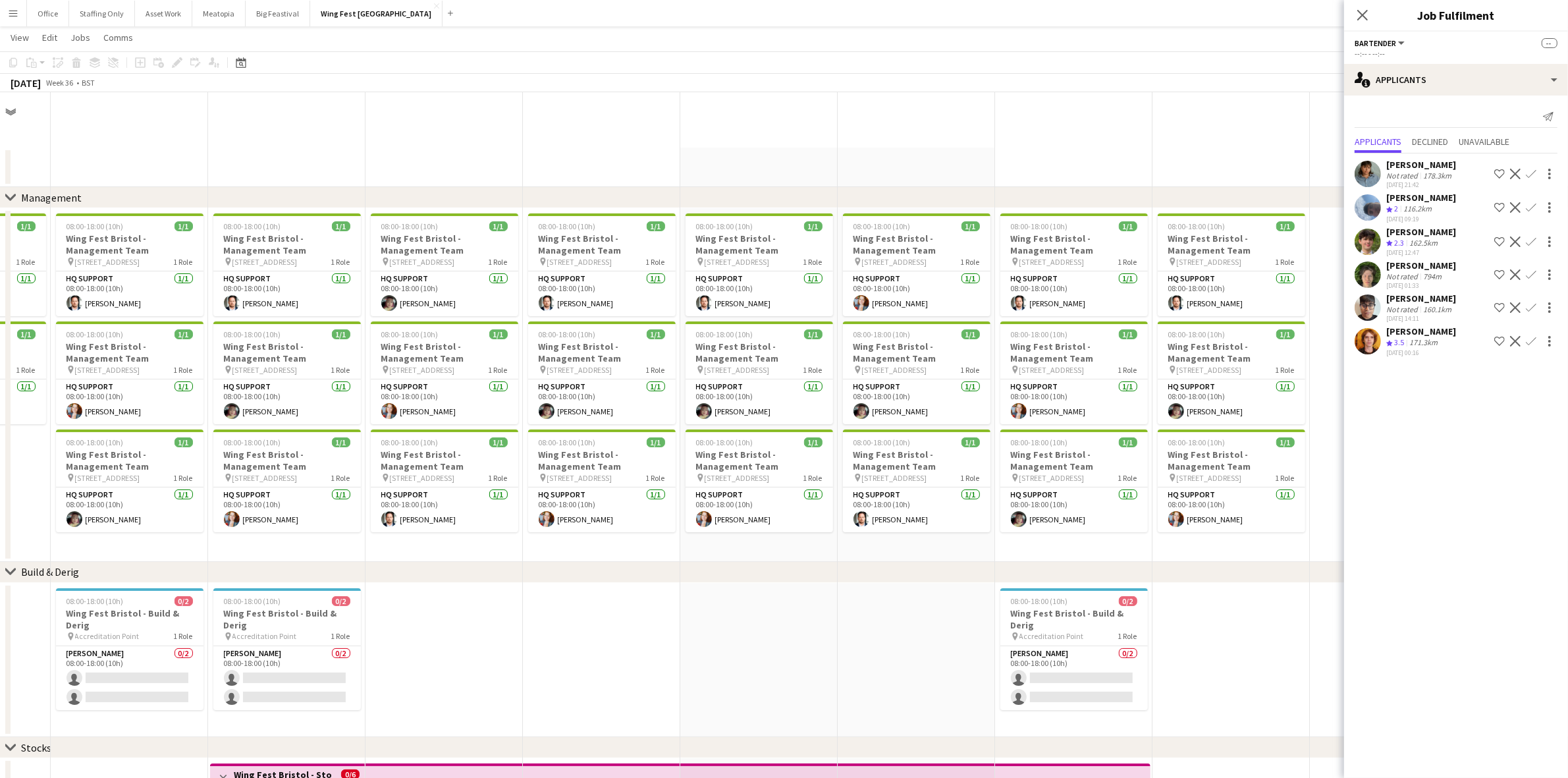
scroll to position [3085, 0]
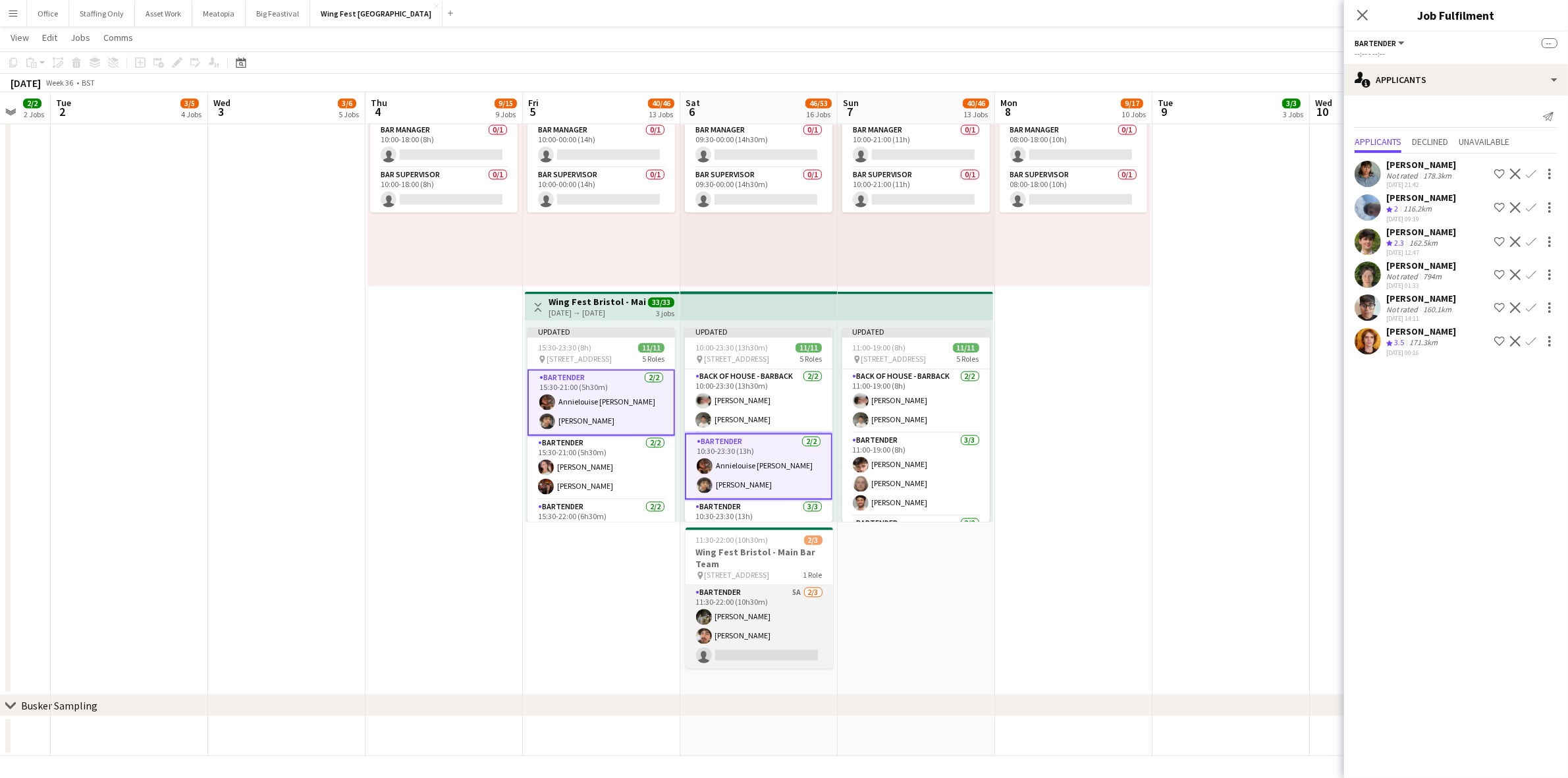
click at [764, 621] on app-card-role "Bartender 5A [DATE] 11:30-22:00 (10h30m) [PERSON_NAME] [PERSON_NAME] single-neu…" at bounding box center [758, 627] width 147 height 83
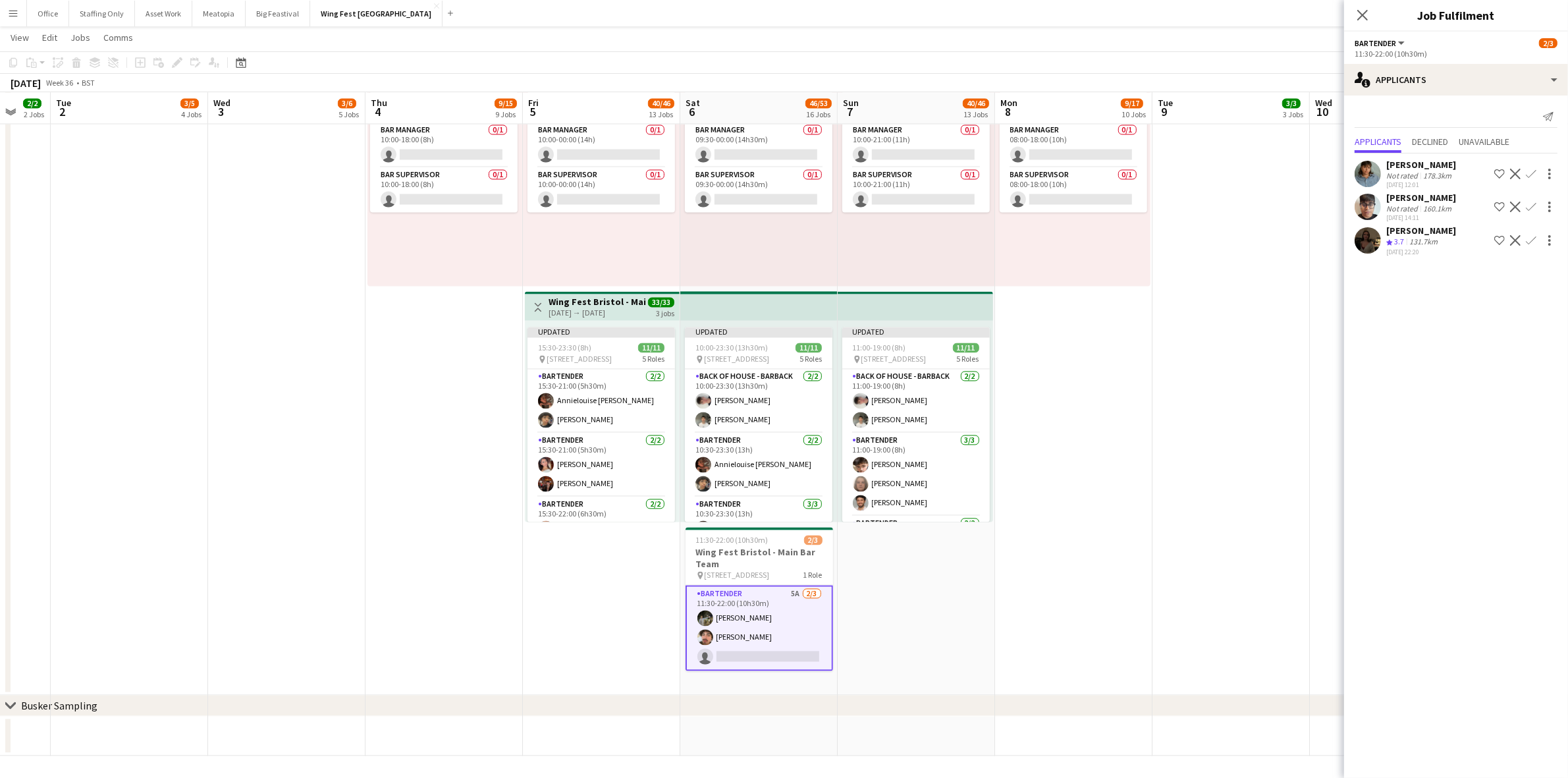
click at [1361, 166] on app-user-avatar at bounding box center [1367, 174] width 27 height 27
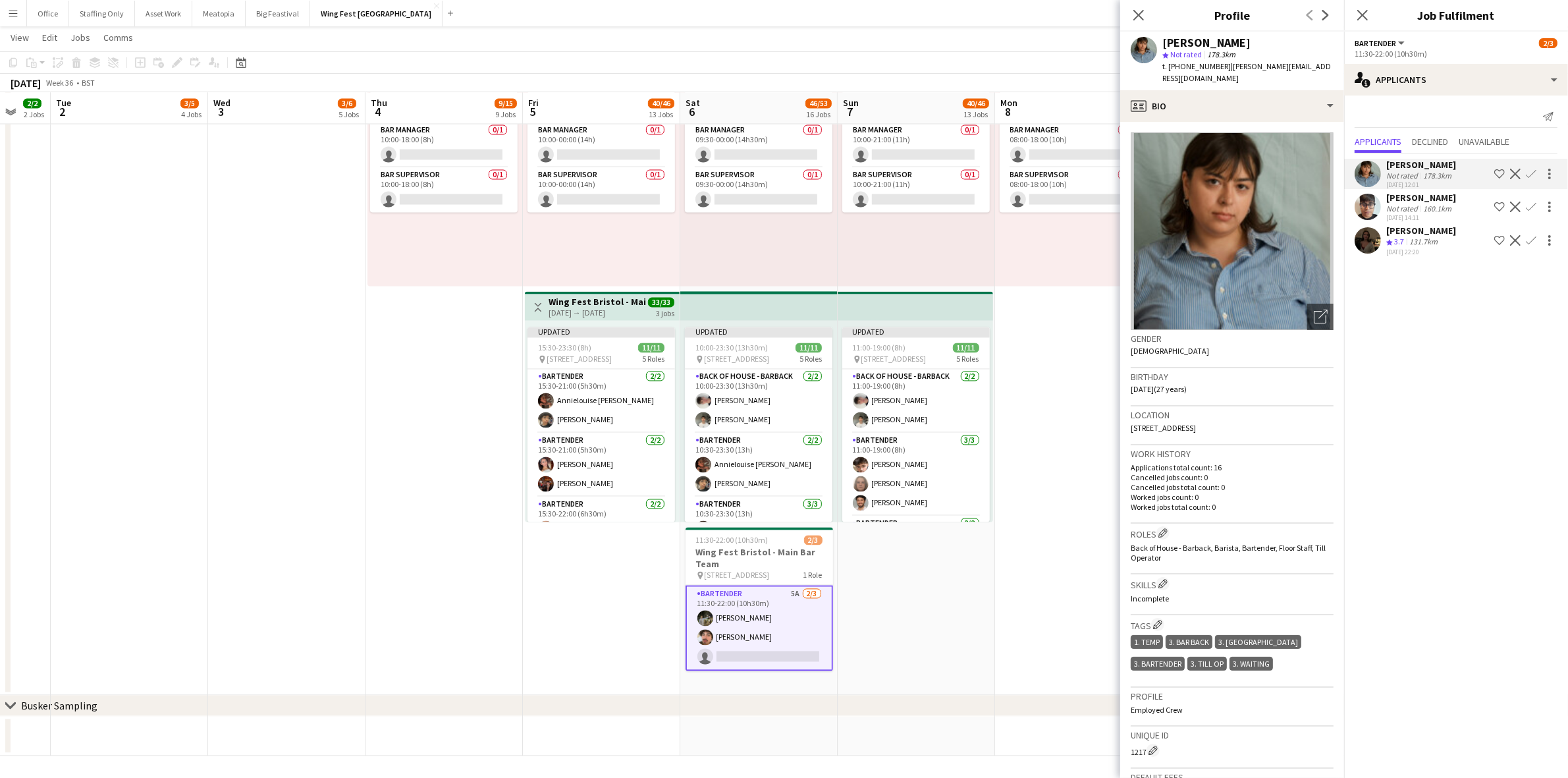
click at [1361, 244] on app-user-avatar at bounding box center [1367, 240] width 27 height 27
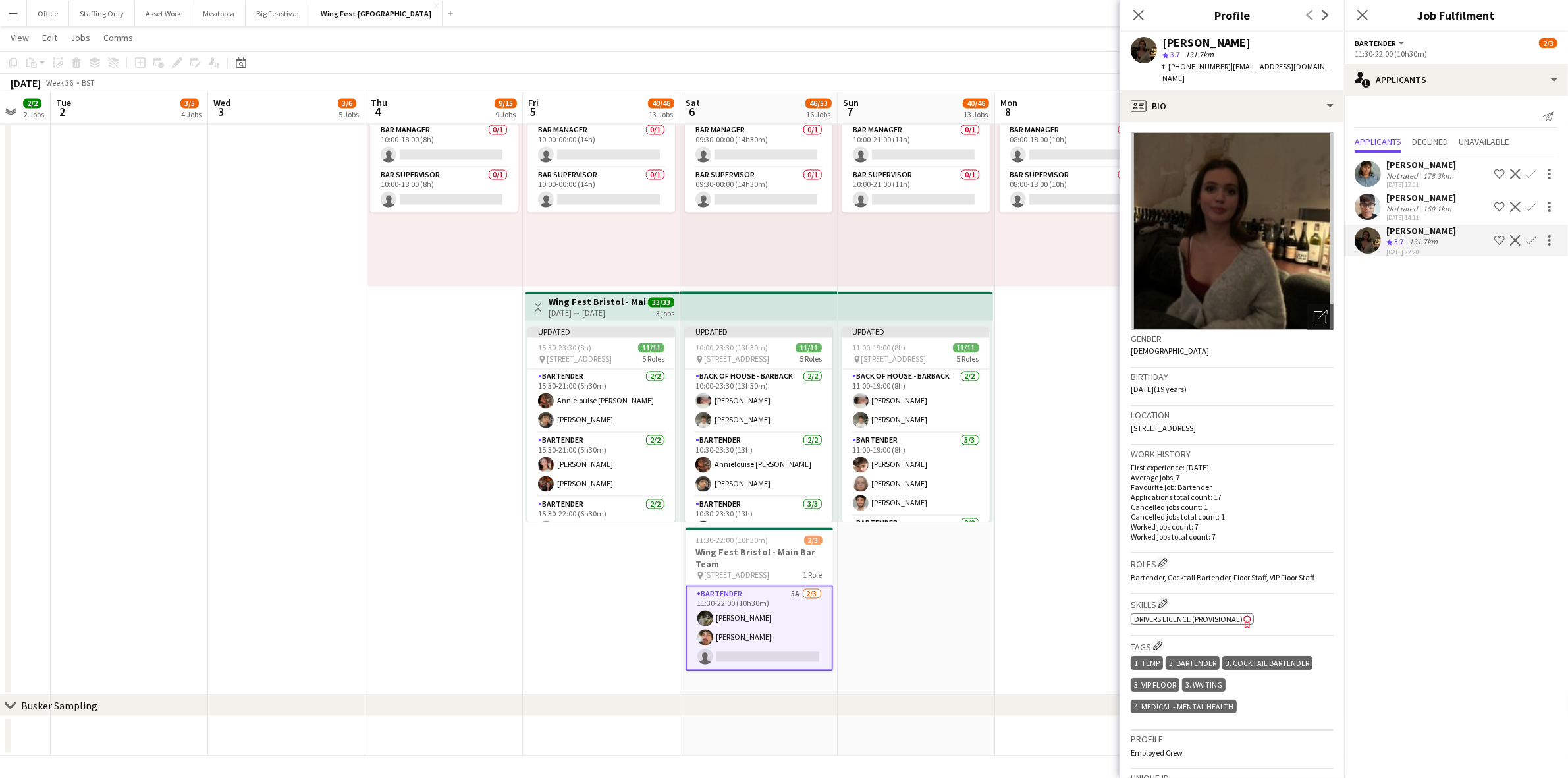
click at [1537, 243] on button "Confirm" at bounding box center [1530, 240] width 16 height 16
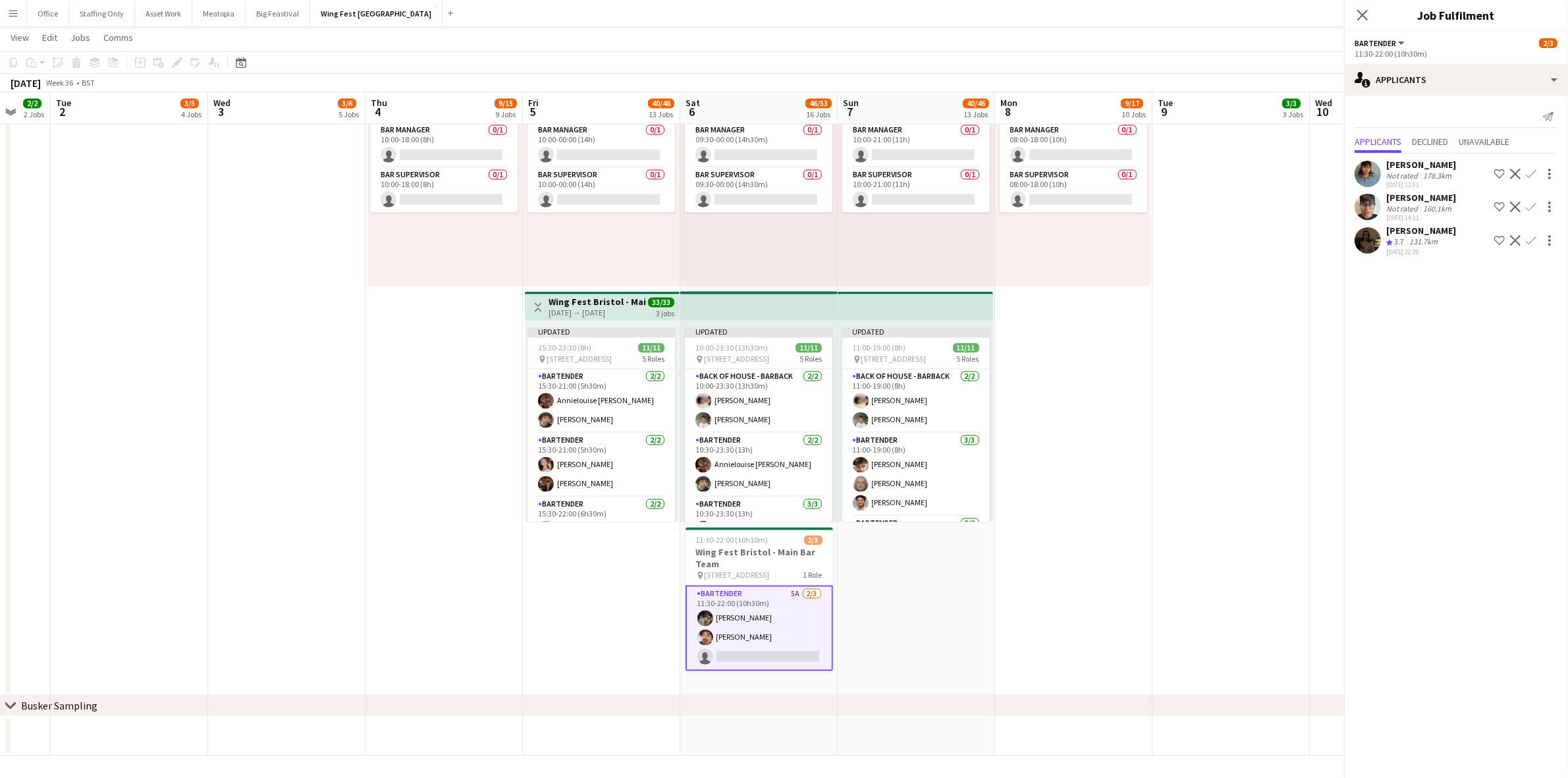
click at [1532, 241] on app-icon "Confirm" at bounding box center [1531, 241] width 11 height 11
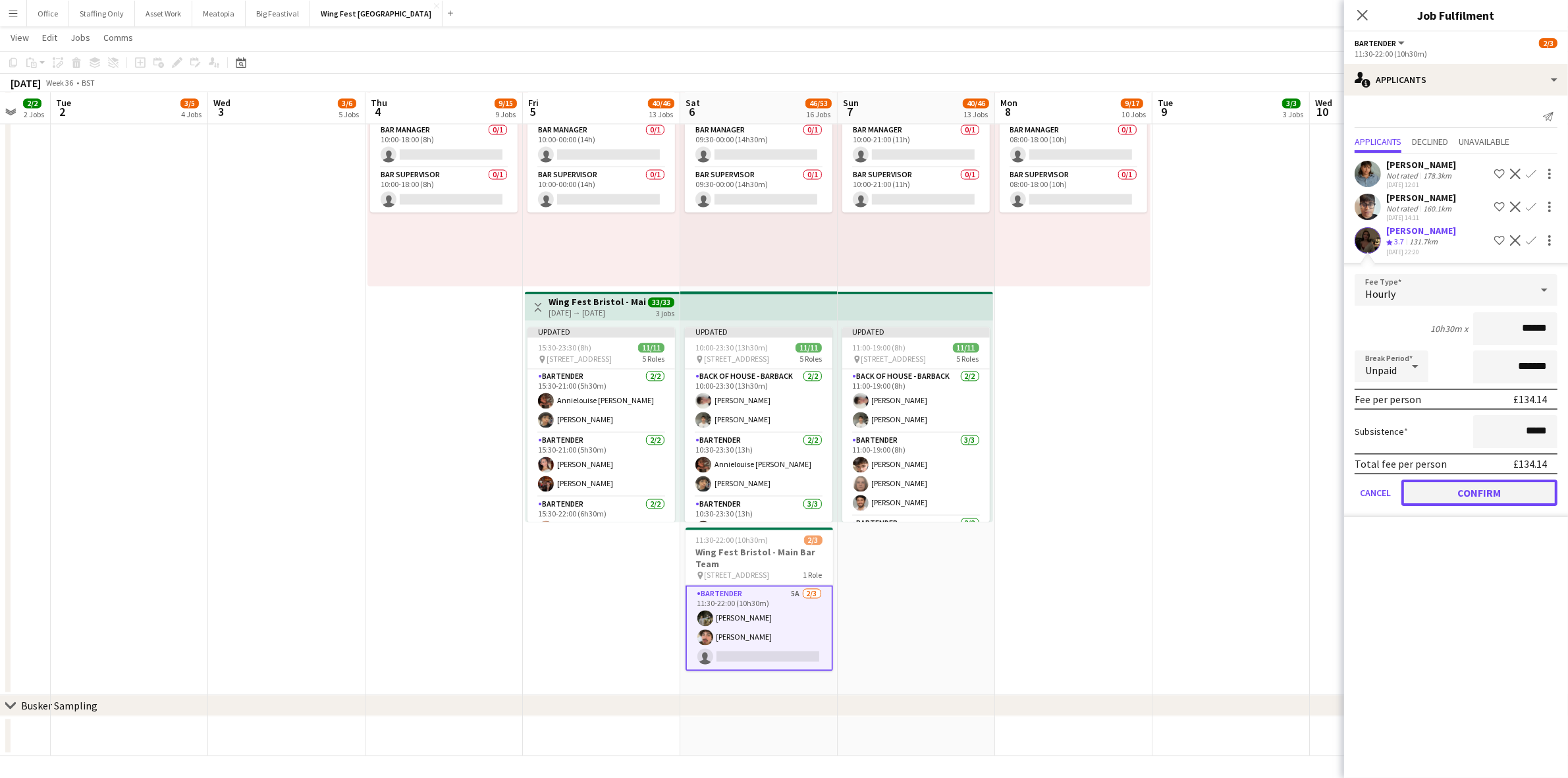
click at [1464, 492] on button "Confirm" at bounding box center [1479, 492] width 156 height 27
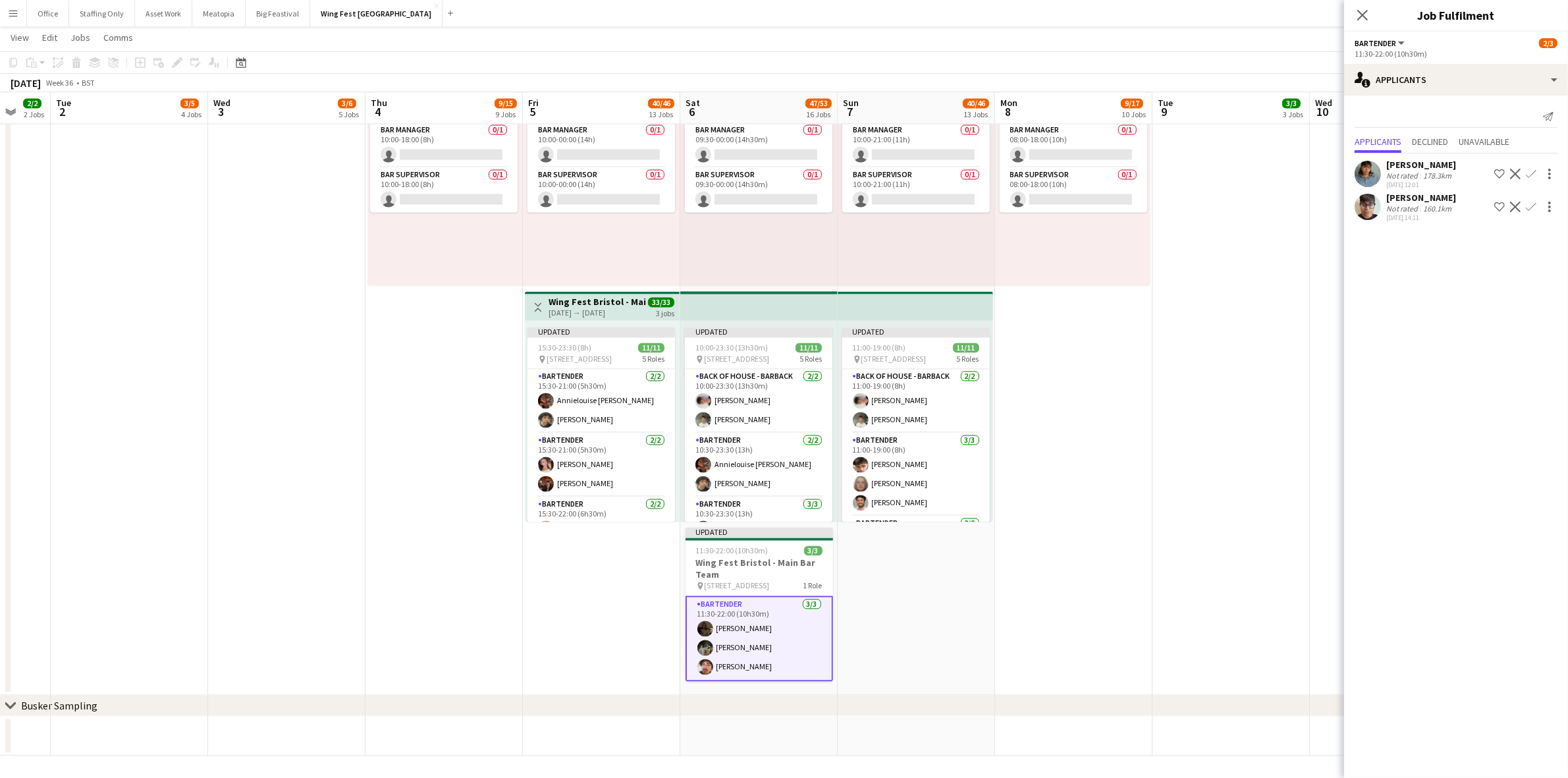
click at [1107, 368] on app-date-cell "08:00-18:00 (10h) 0/2 pin The Pavillion 1, Bristol BS1 5JE, [GEOGRAPHIC_DATA] 2…" at bounding box center [1073, 373] width 157 height 645
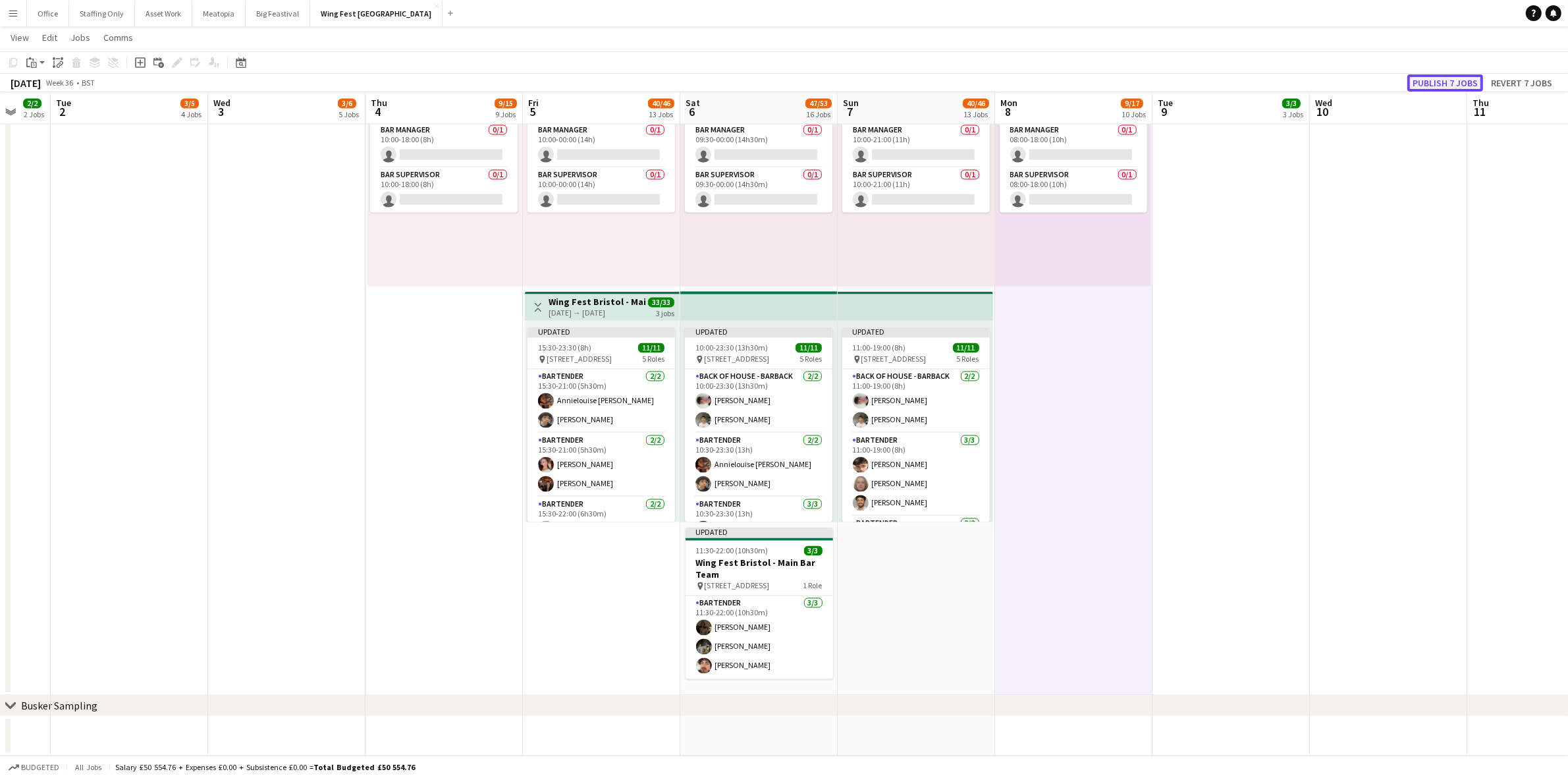
click at [1452, 83] on button "Publish 7 jobs" at bounding box center [1444, 82] width 76 height 17
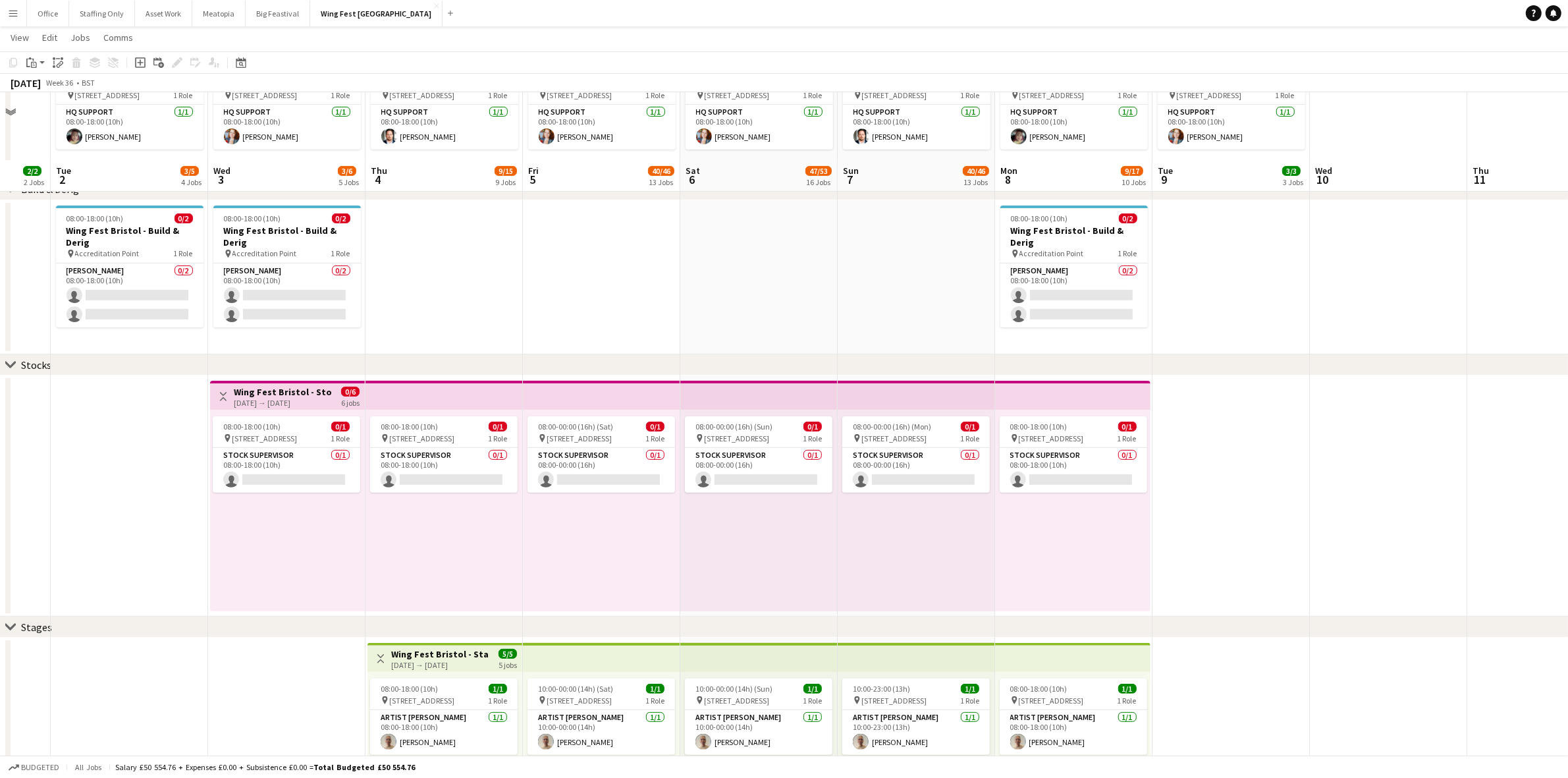
scroll to position [286, 0]
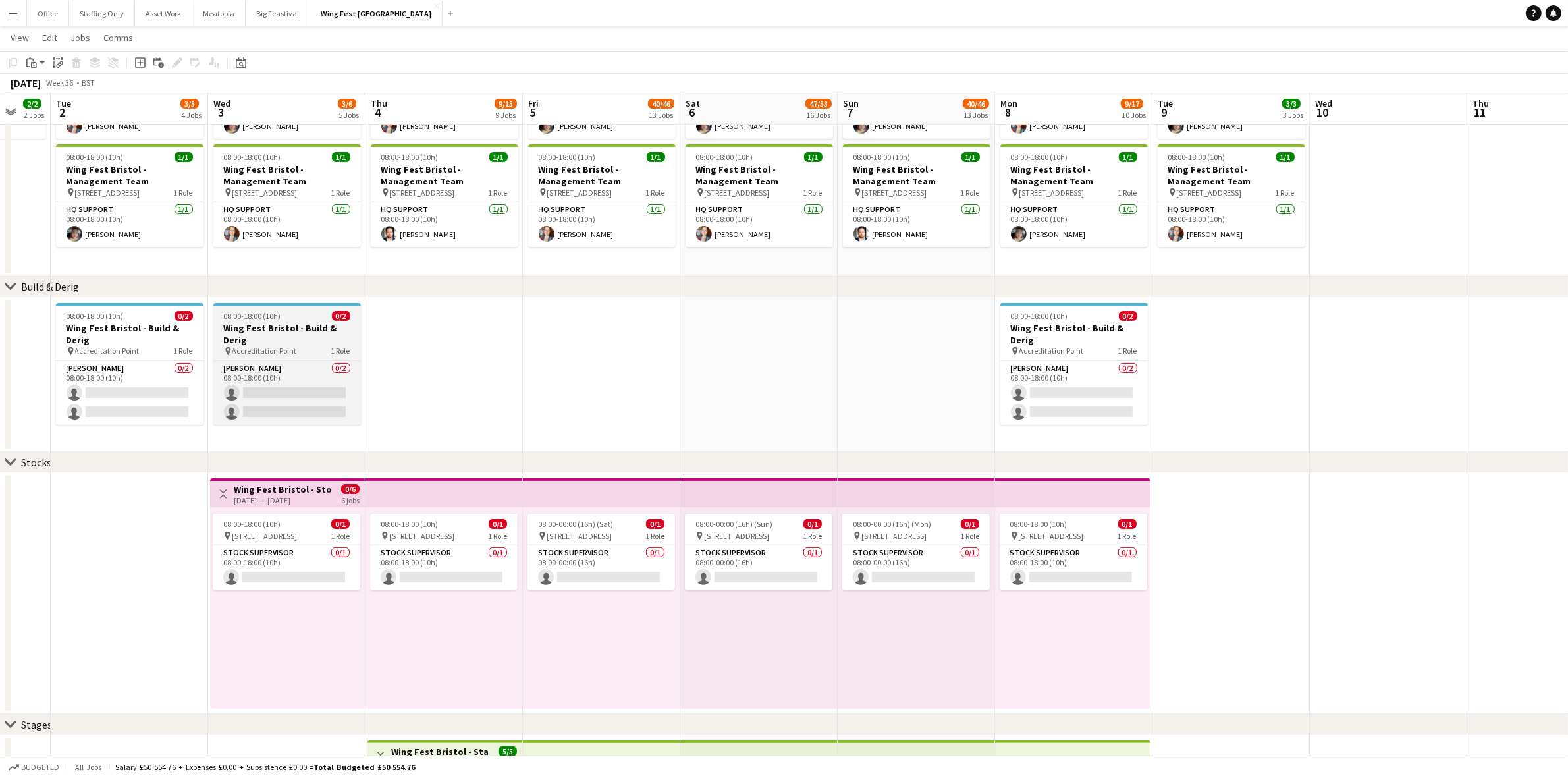
click at [290, 330] on h3 "Wing Fest Bristol - Build & Derig" at bounding box center [286, 334] width 147 height 24
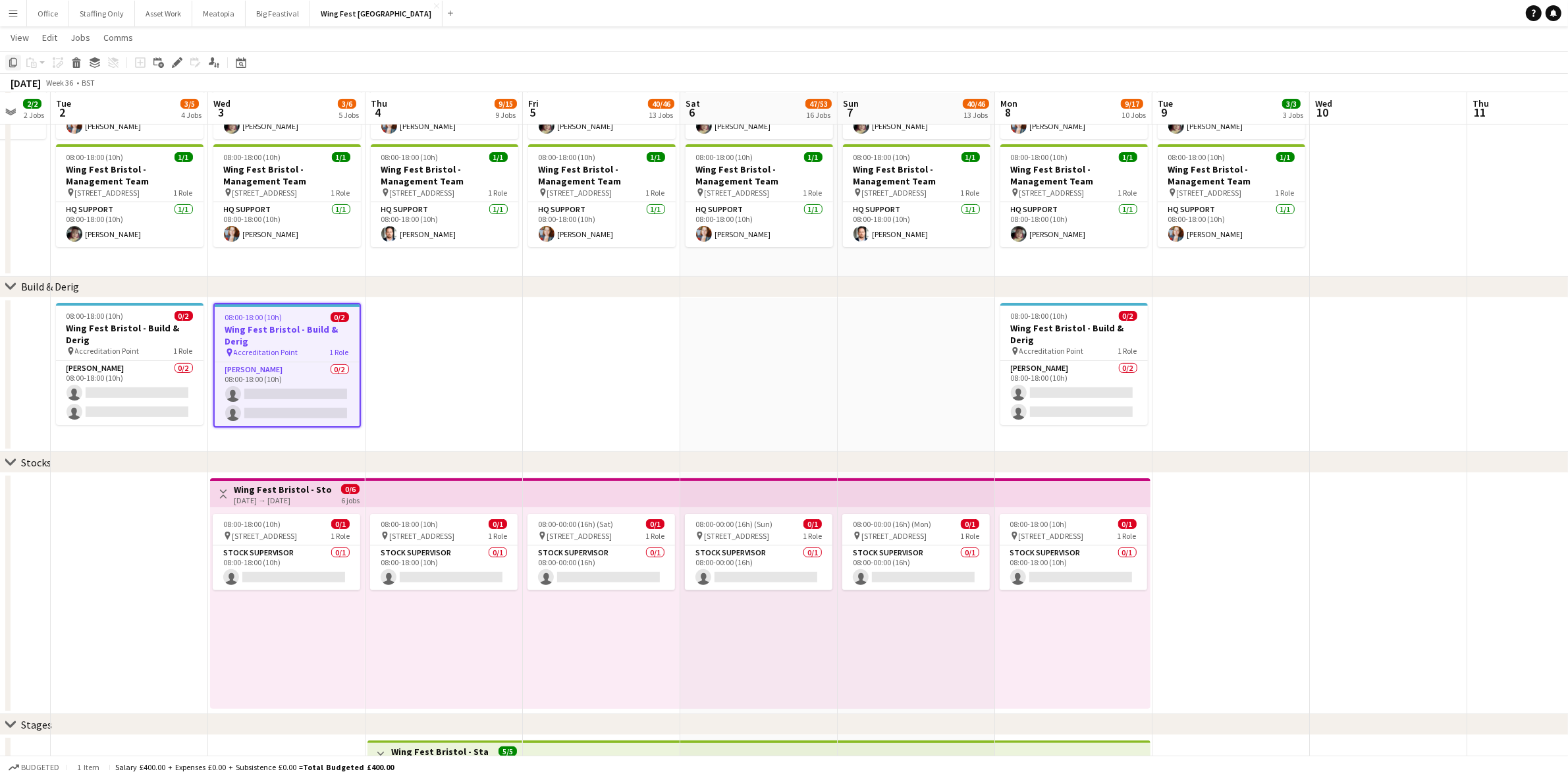
click at [10, 62] on icon at bounding box center [13, 62] width 8 height 9
click at [397, 320] on app-date-cell at bounding box center [444, 374] width 157 height 155
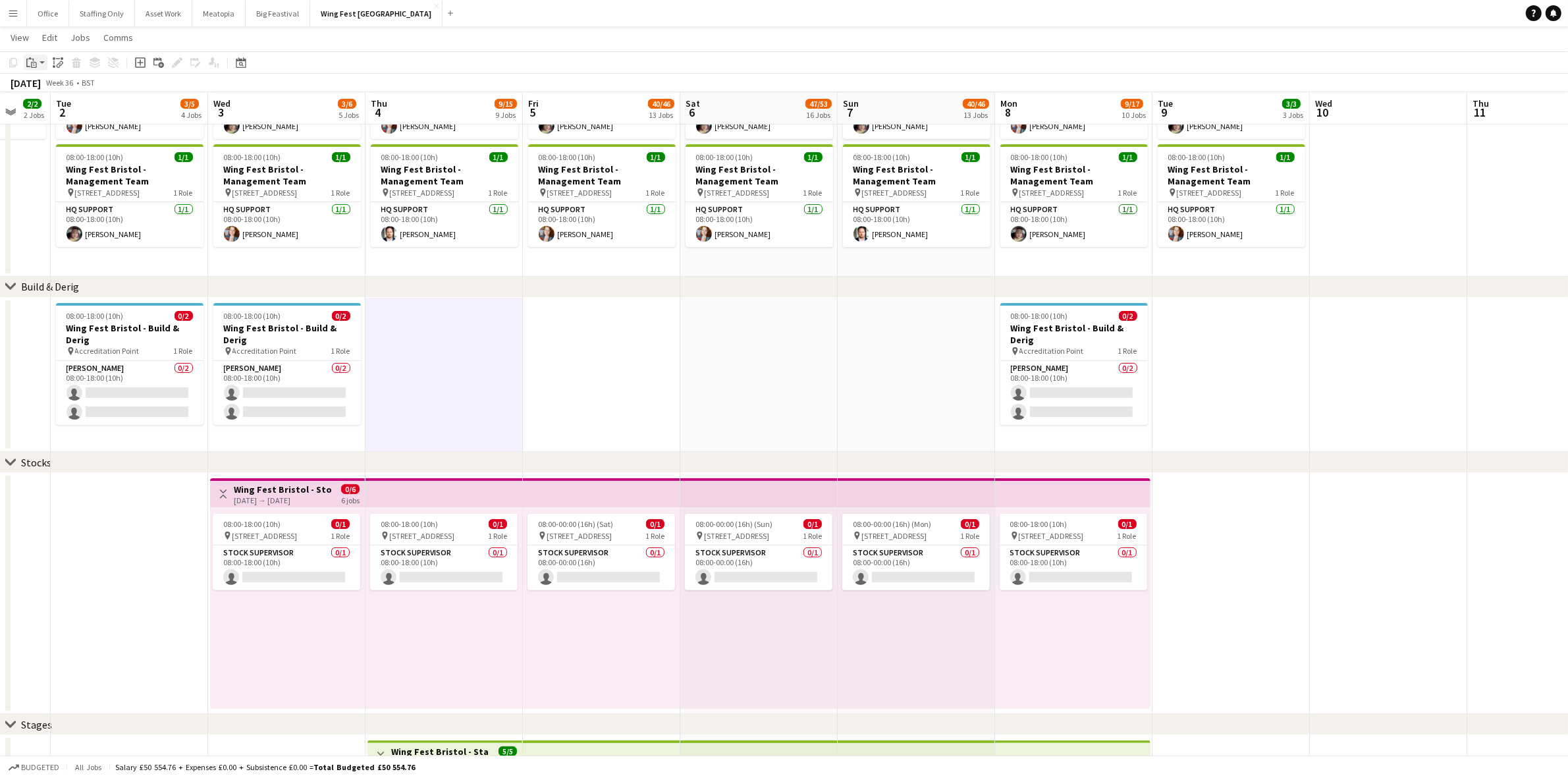
click at [34, 62] on icon at bounding box center [34, 65] width 5 height 5
click at [50, 91] on link "Paste Ctrl+V" at bounding box center [96, 87] width 124 height 12
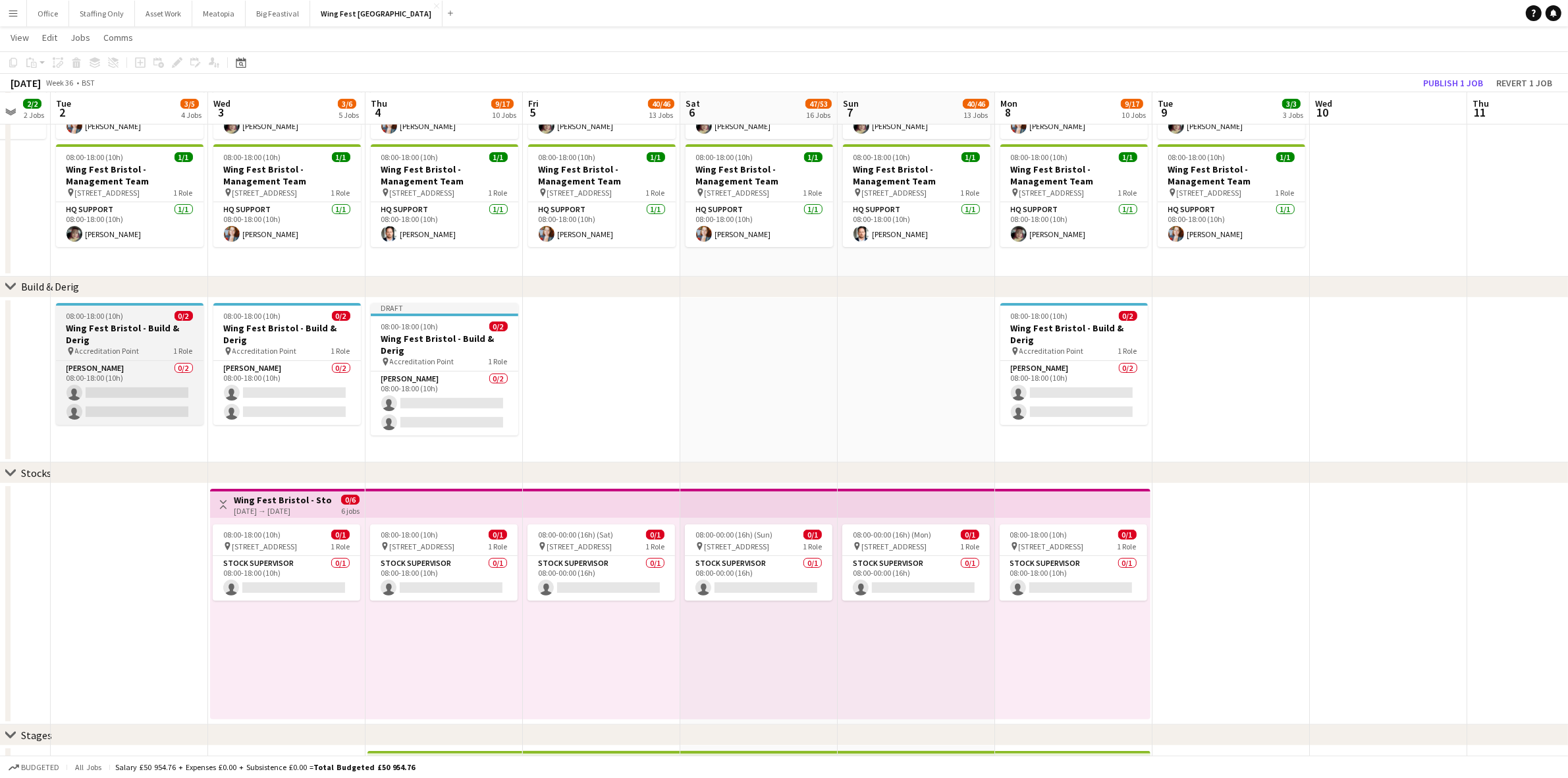
click at [132, 326] on h3 "Wing Fest Bristol - Build & Derig" at bounding box center [129, 334] width 147 height 24
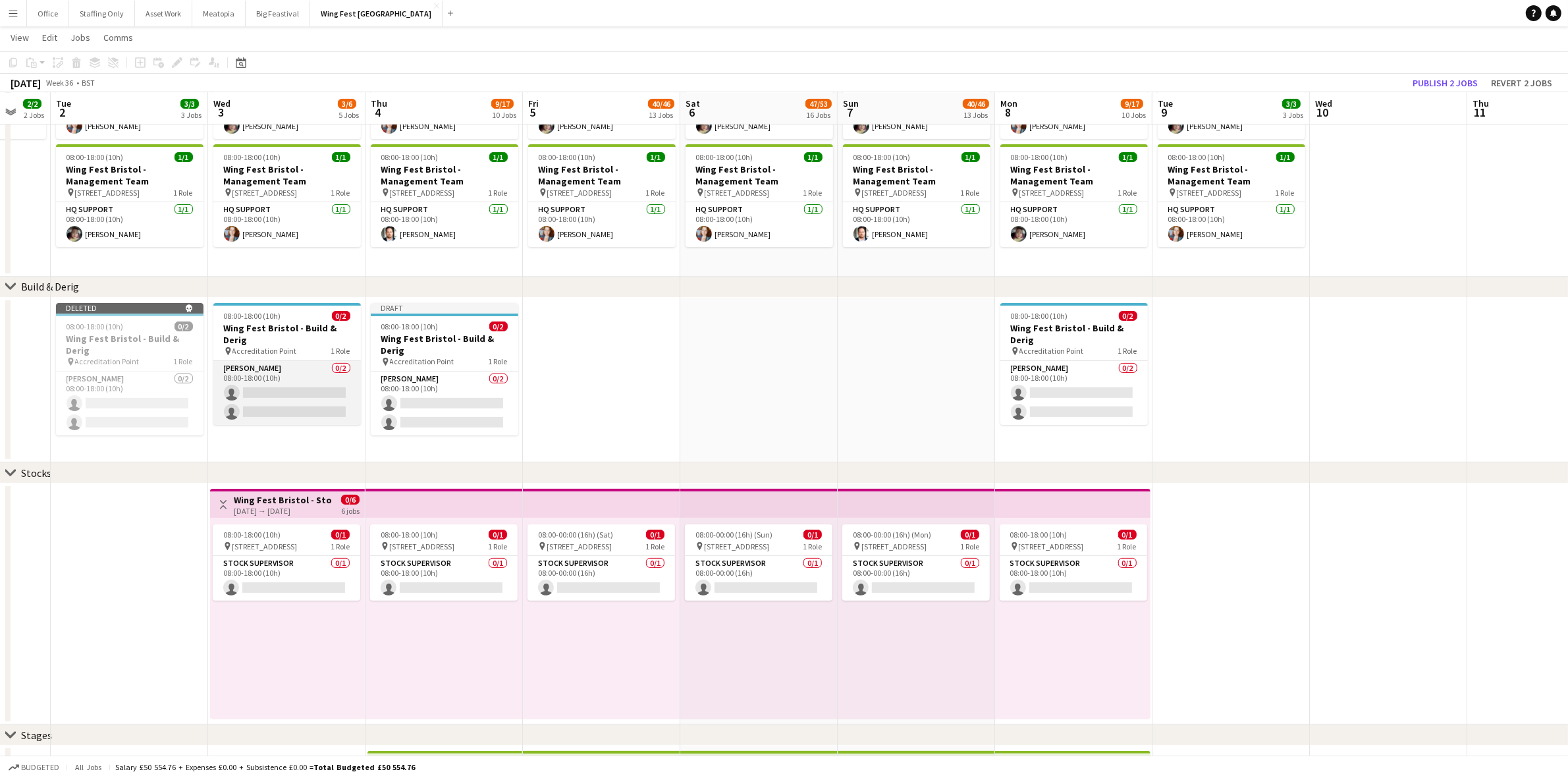
click at [304, 384] on app-card-role "[PERSON_NAME] 0/2 08:00-18:00 (10h) single-neutral-actions single-neutral-actio…" at bounding box center [286, 393] width 147 height 64
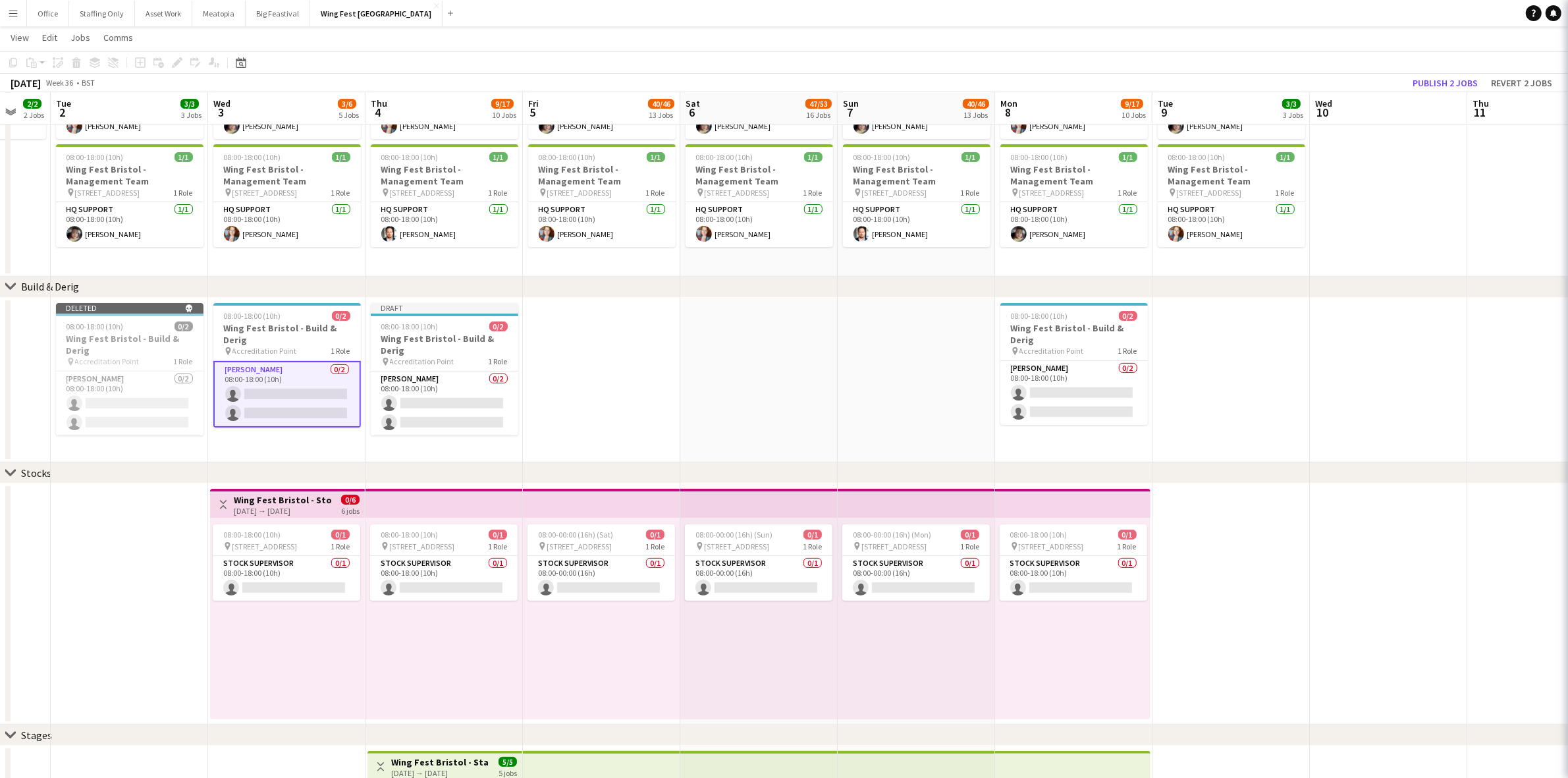
click at [446, 387] on app-card-role "[PERSON_NAME] 0/2 08:00-18:00 (10h) single-neutral-actions single-neutral-actio…" at bounding box center [444, 404] width 147 height 64
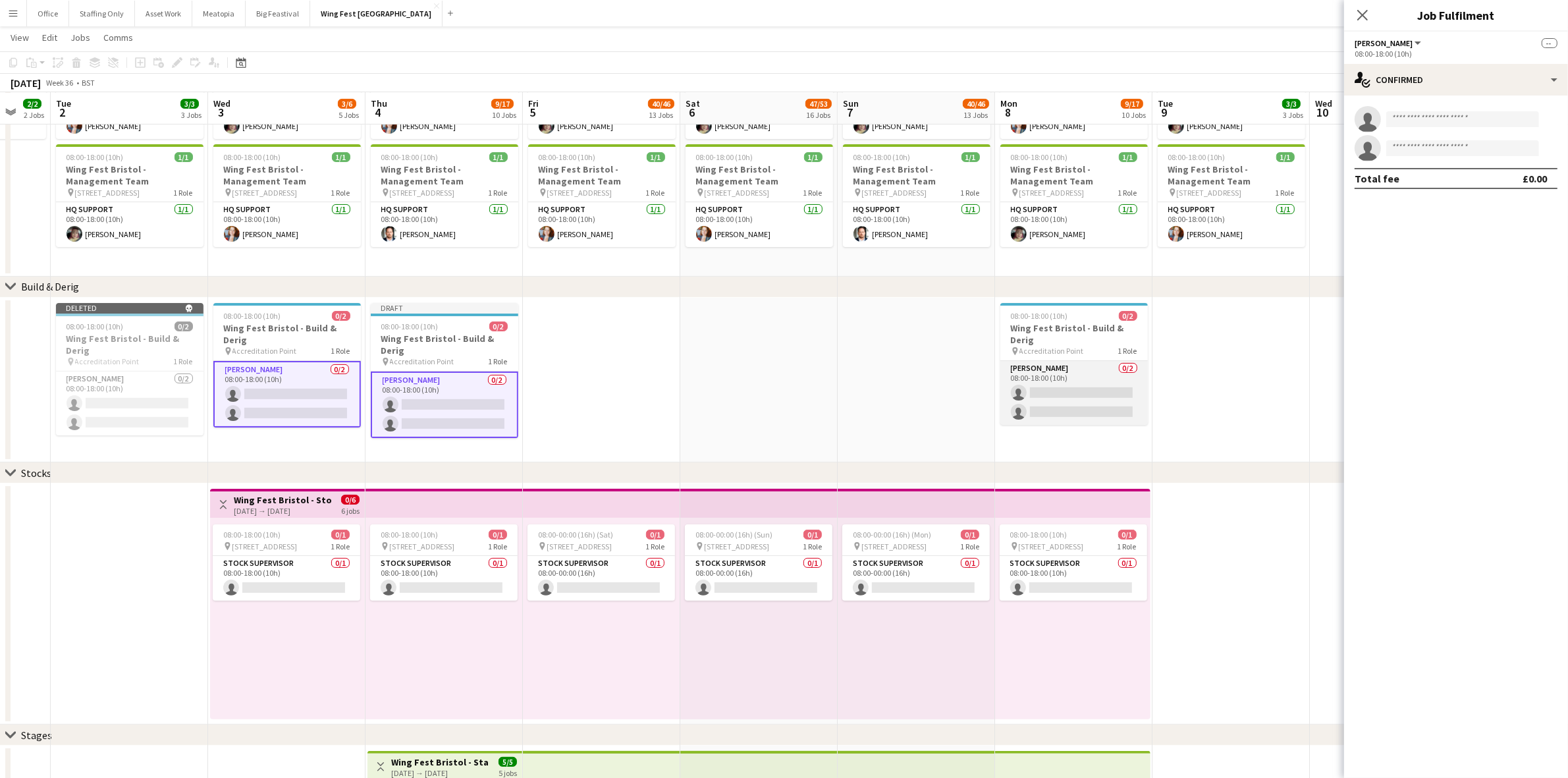
click at [1048, 375] on app-card-role "[PERSON_NAME] 0/2 08:00-18:00 (10h) single-neutral-actions single-neutral-actio…" at bounding box center [1073, 393] width 147 height 64
click at [1419, 114] on input at bounding box center [1462, 119] width 153 height 16
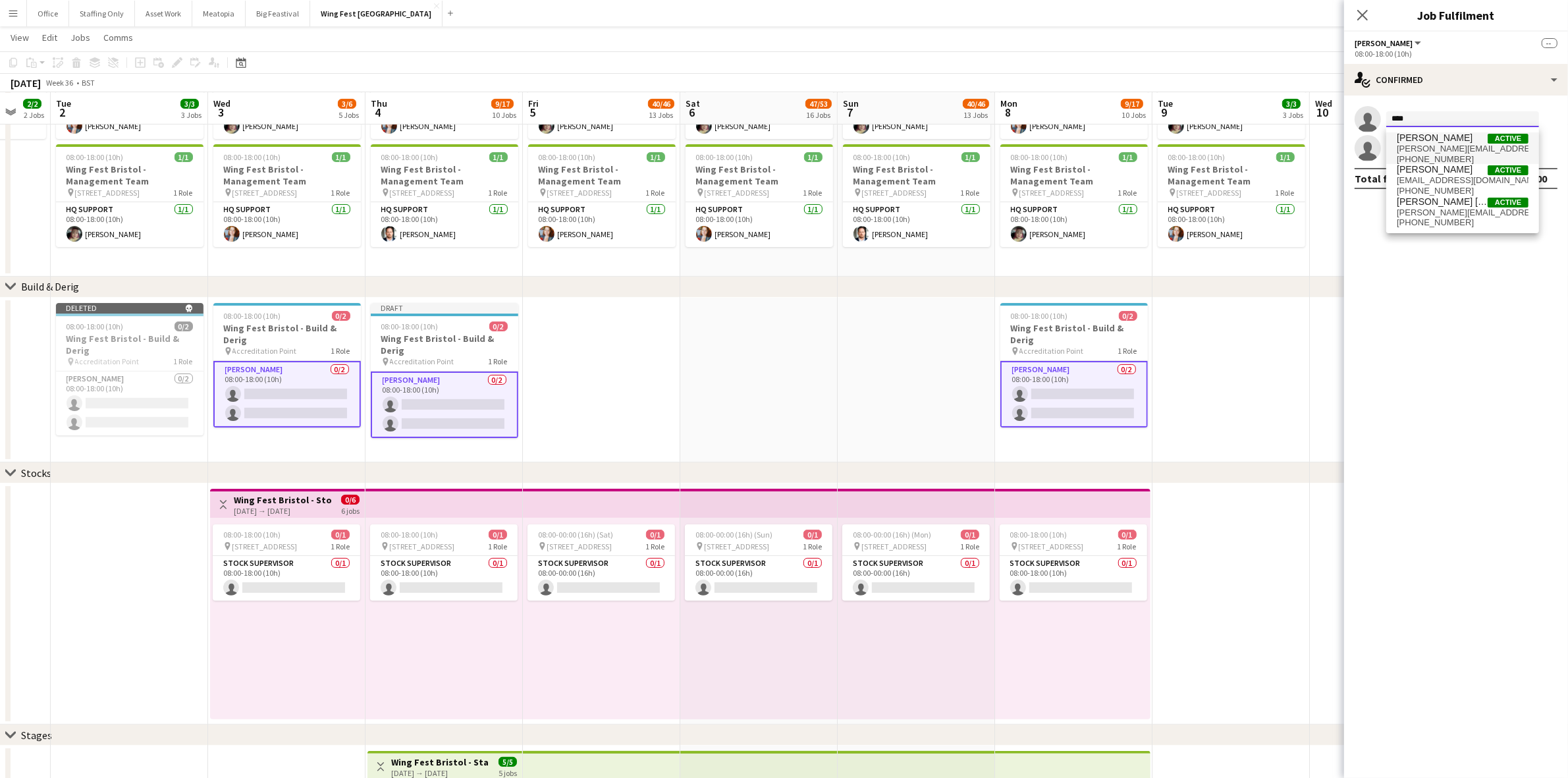
type input "****"
click at [1439, 146] on span "[PERSON_NAME][EMAIL_ADDRESS][DOMAIN_NAME]" at bounding box center [1462, 149] width 132 height 11
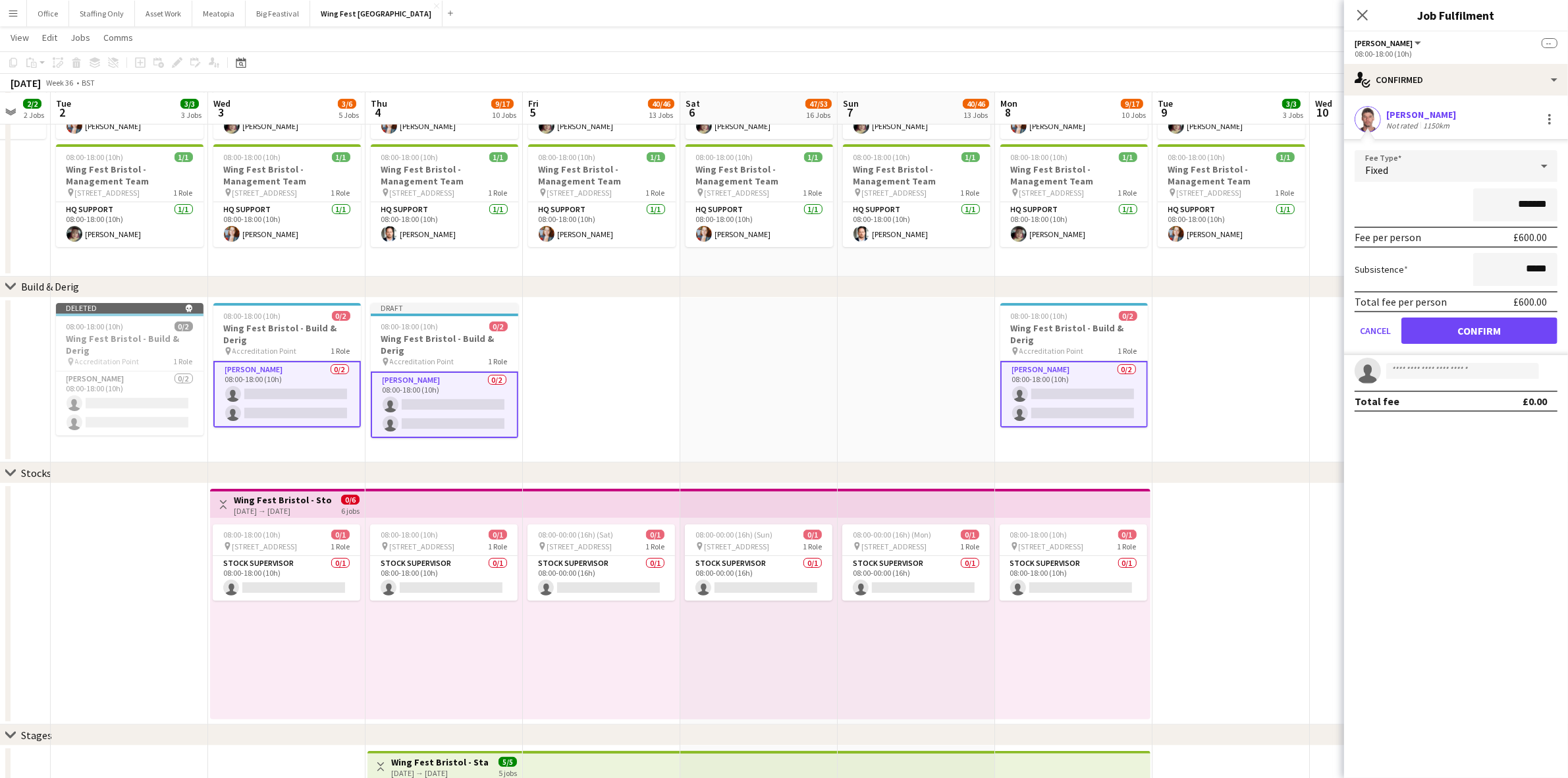
drag, startPoint x: 1552, startPoint y: 201, endPoint x: 1440, endPoint y: 189, distance: 112.6
click at [1441, 189] on div "*******" at bounding box center [1455, 205] width 203 height 33
type input "****"
click at [1485, 338] on button "Confirm" at bounding box center [1479, 330] width 156 height 27
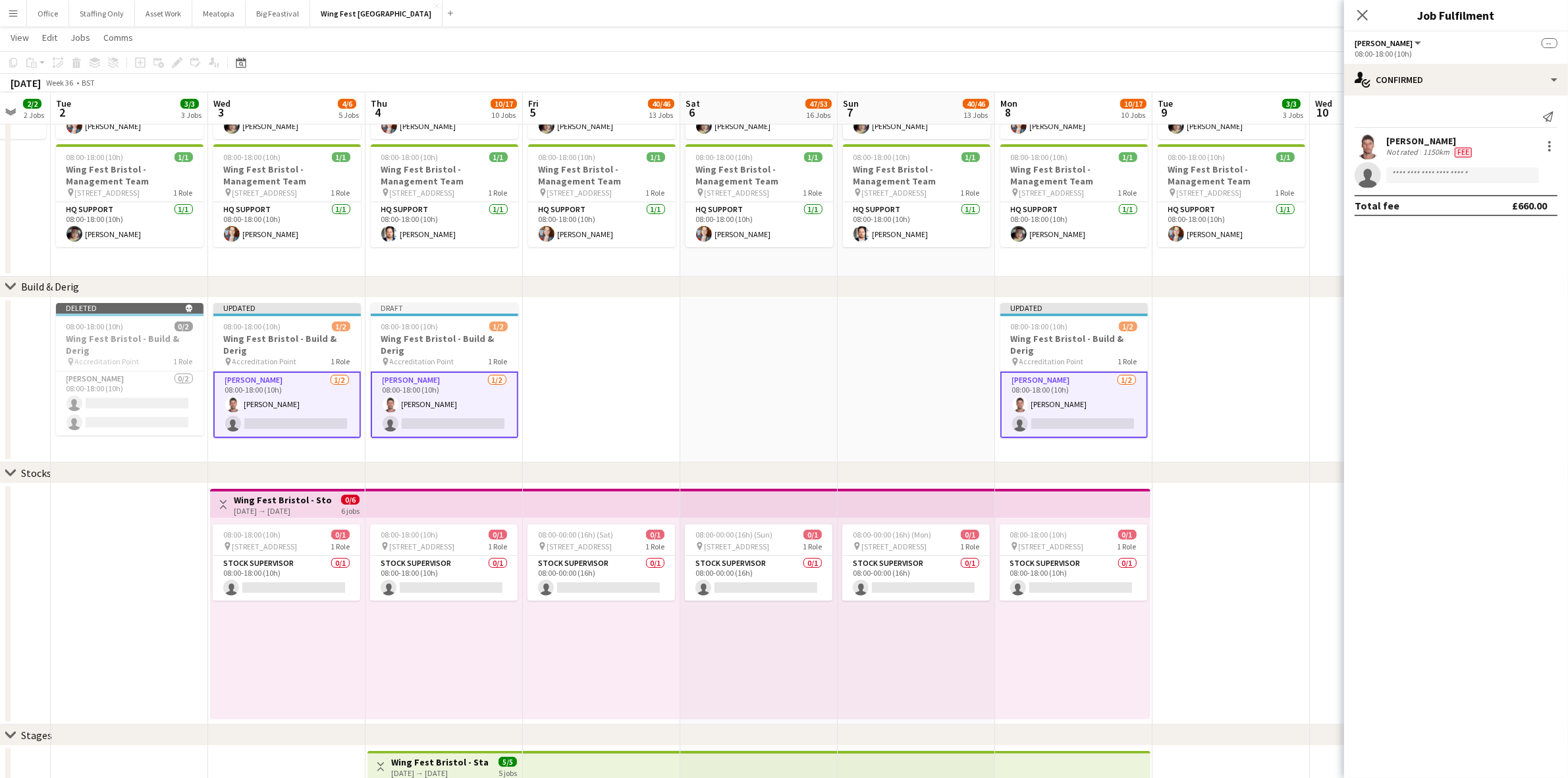
click at [1176, 410] on app-date-cell at bounding box center [1230, 380] width 157 height 166
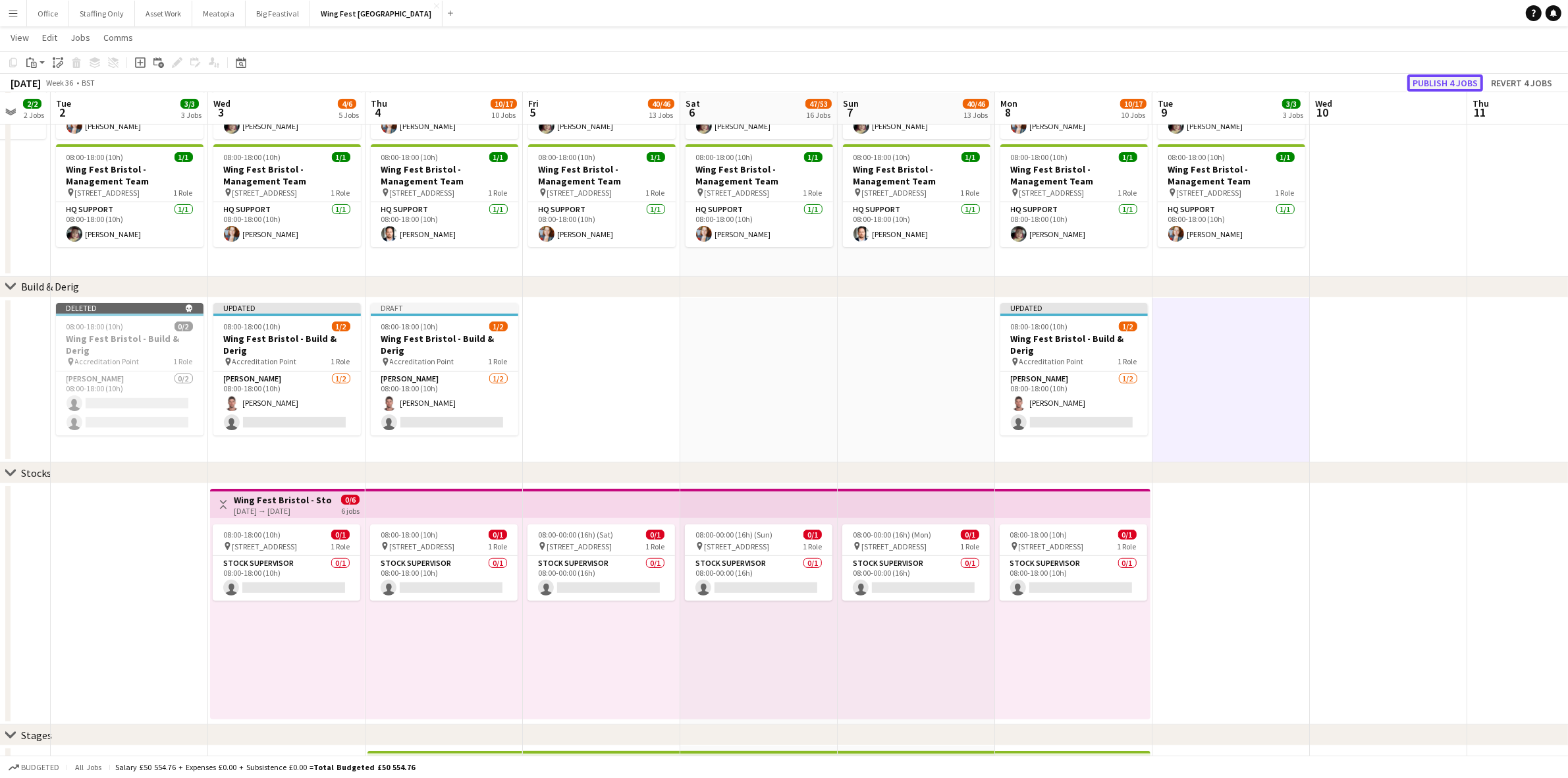
click at [1439, 76] on button "Publish 4 jobs" at bounding box center [1444, 82] width 76 height 17
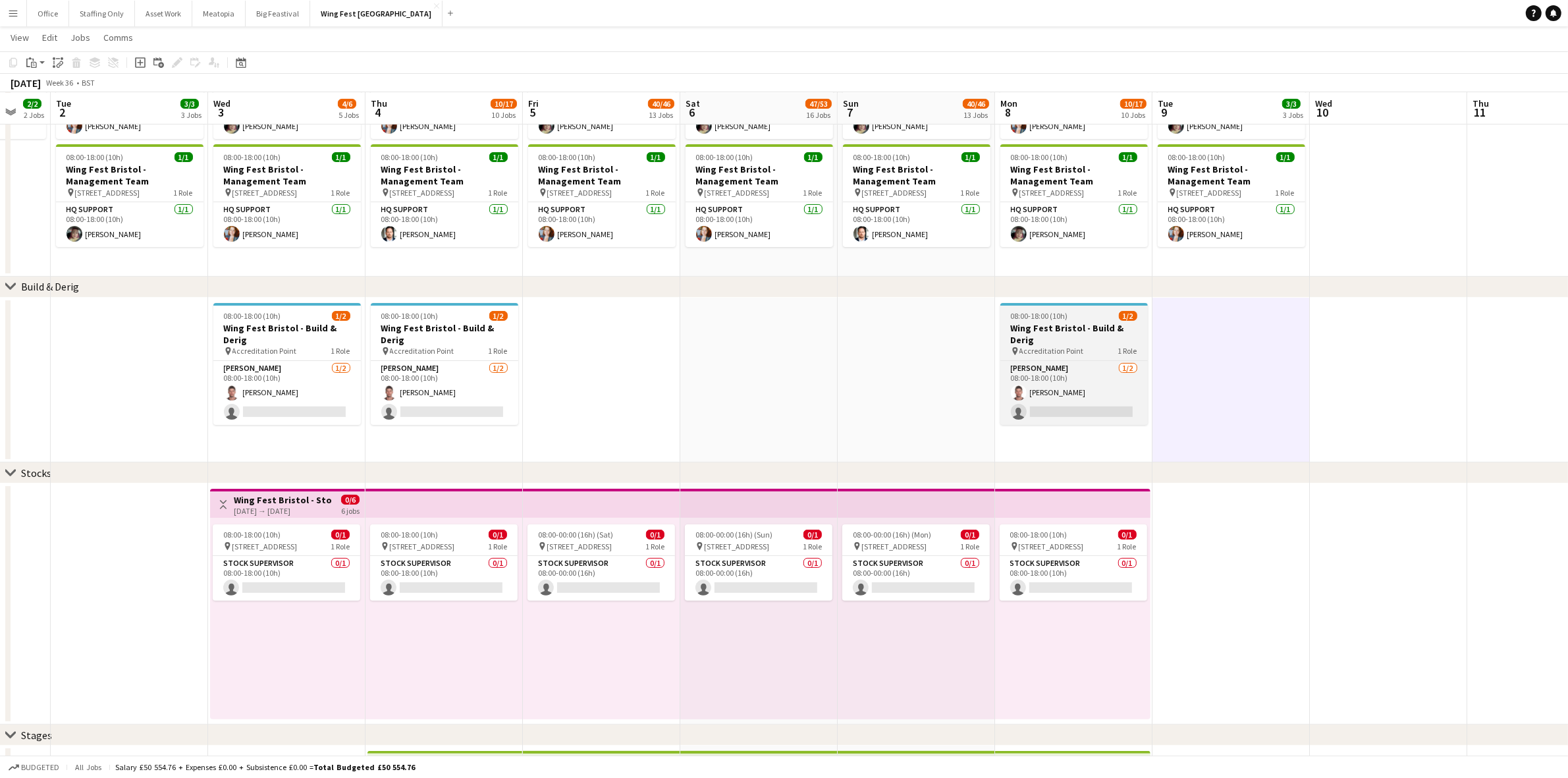
click at [1051, 346] on span "Accreditation Point" at bounding box center [1051, 351] width 65 height 10
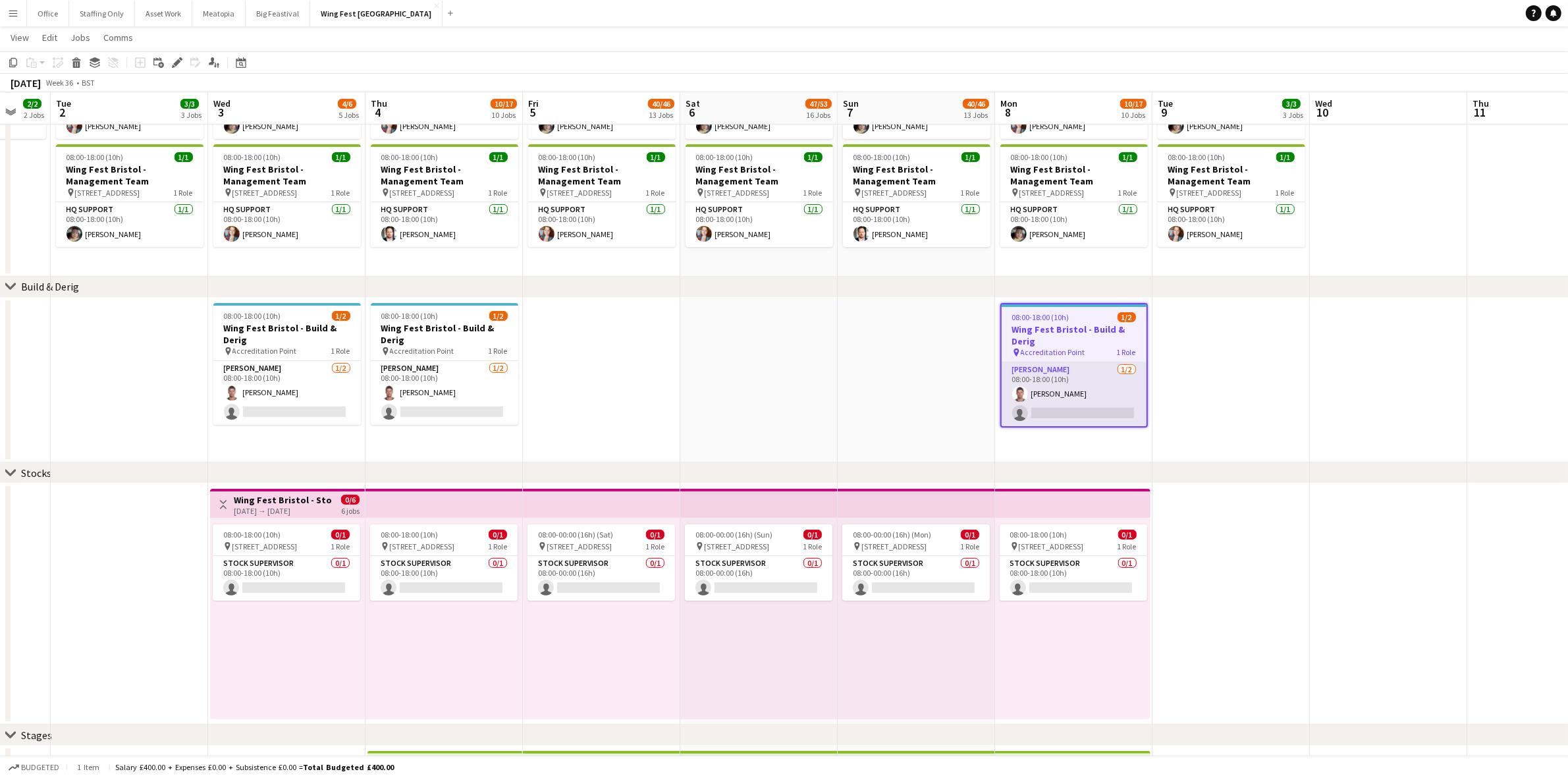
click at [1061, 394] on app-card-role "[PERSON_NAME] [DATE] 08:00-18:00 (10h) [PERSON_NAME] single-neutral-actions" at bounding box center [1074, 394] width 145 height 64
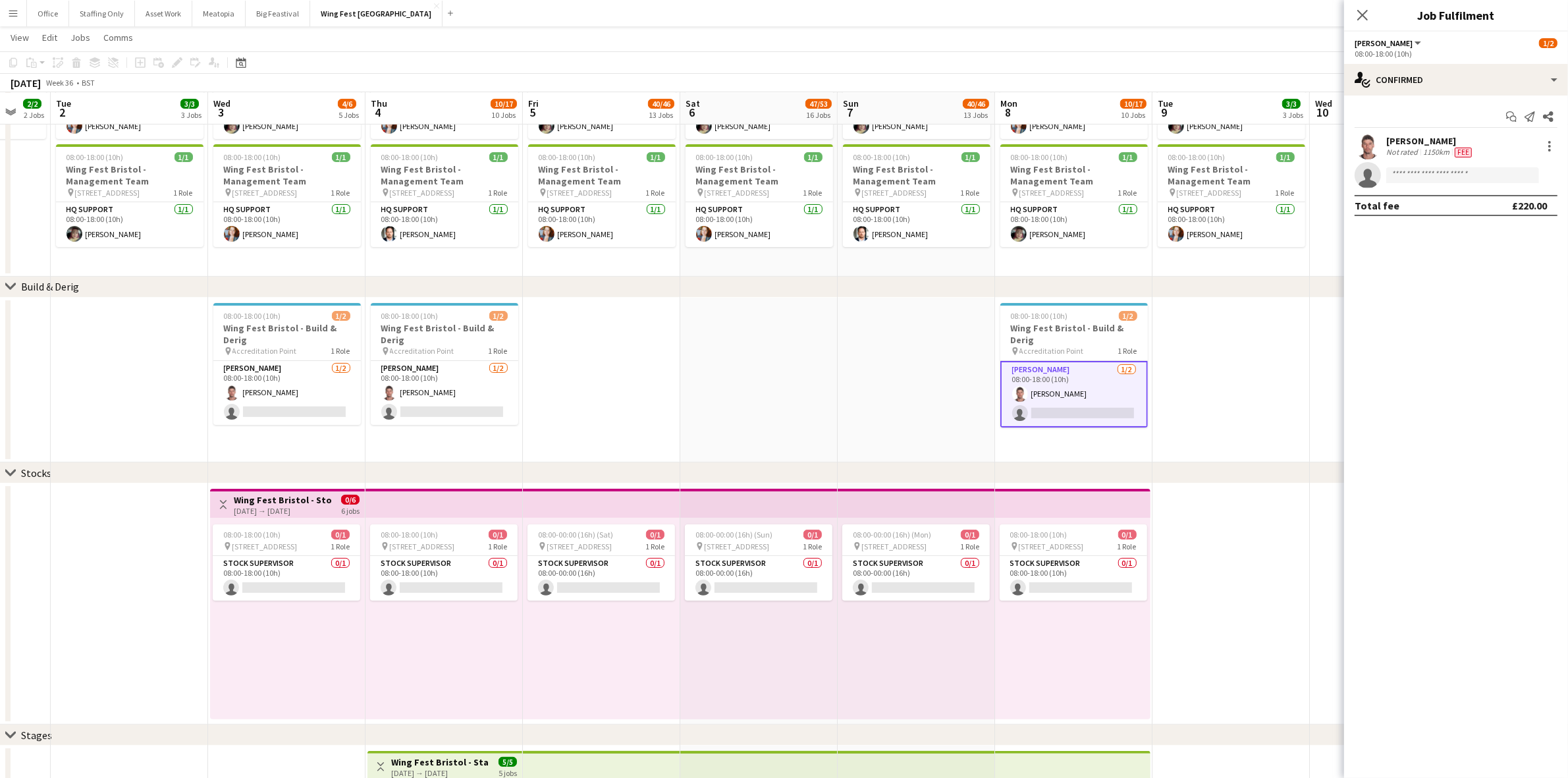
click at [1541, 145] on div at bounding box center [1548, 146] width 18 height 16
click at [1547, 145] on div at bounding box center [1549, 146] width 16 height 16
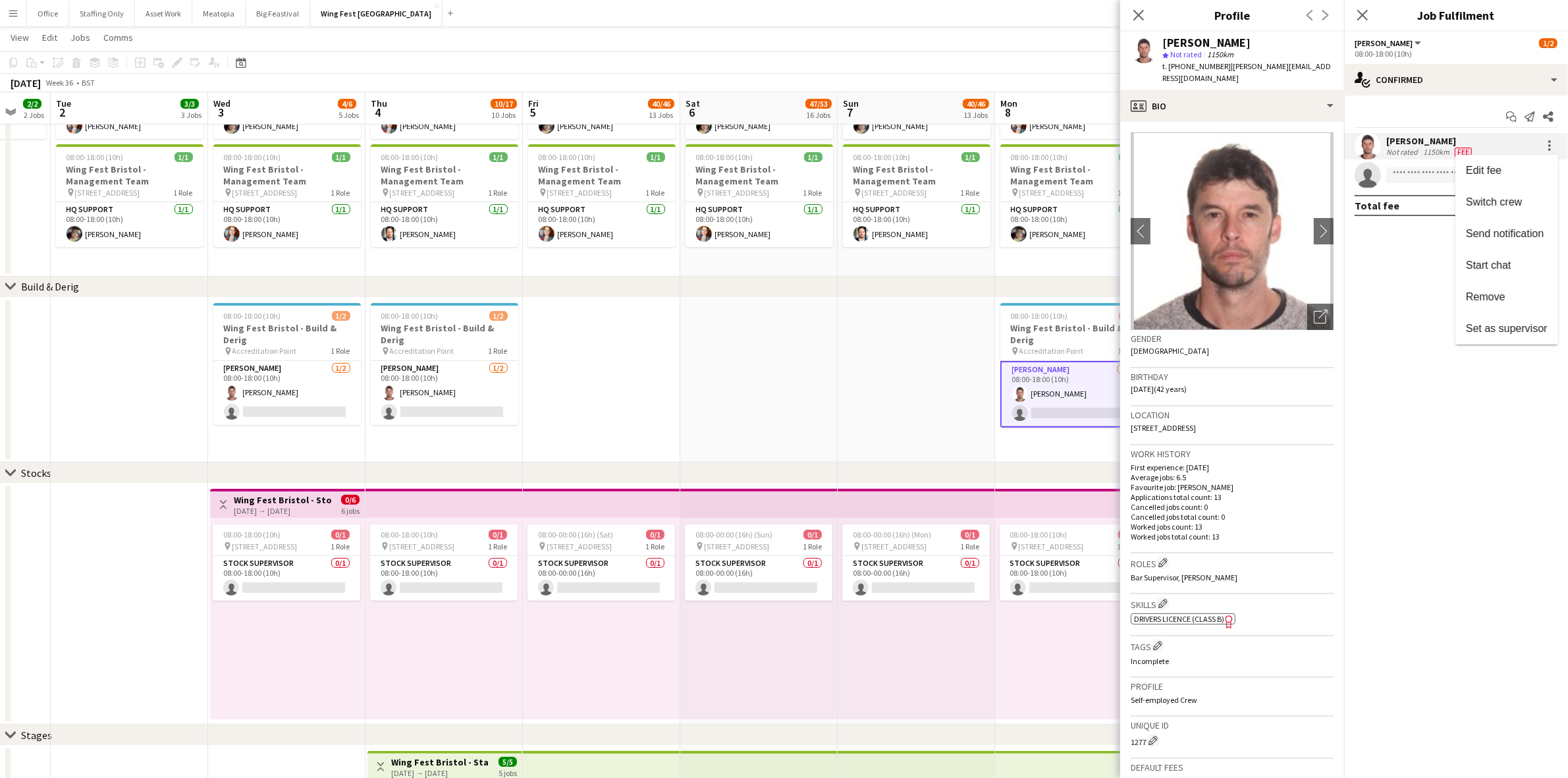
click at [1485, 298] on span "Remove" at bounding box center [1485, 297] width 39 height 11
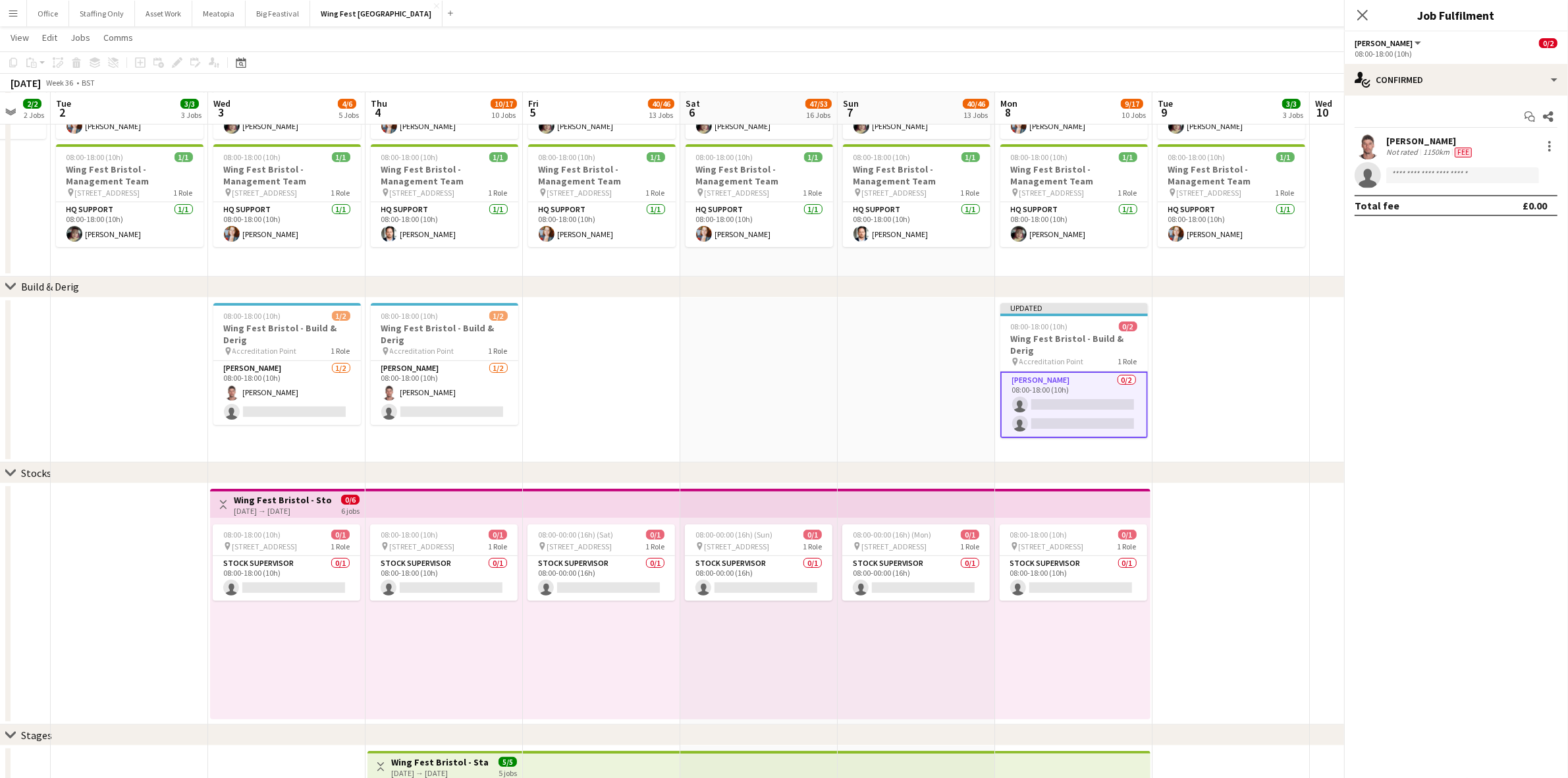
click at [923, 428] on app-date-cell at bounding box center [916, 380] width 157 height 166
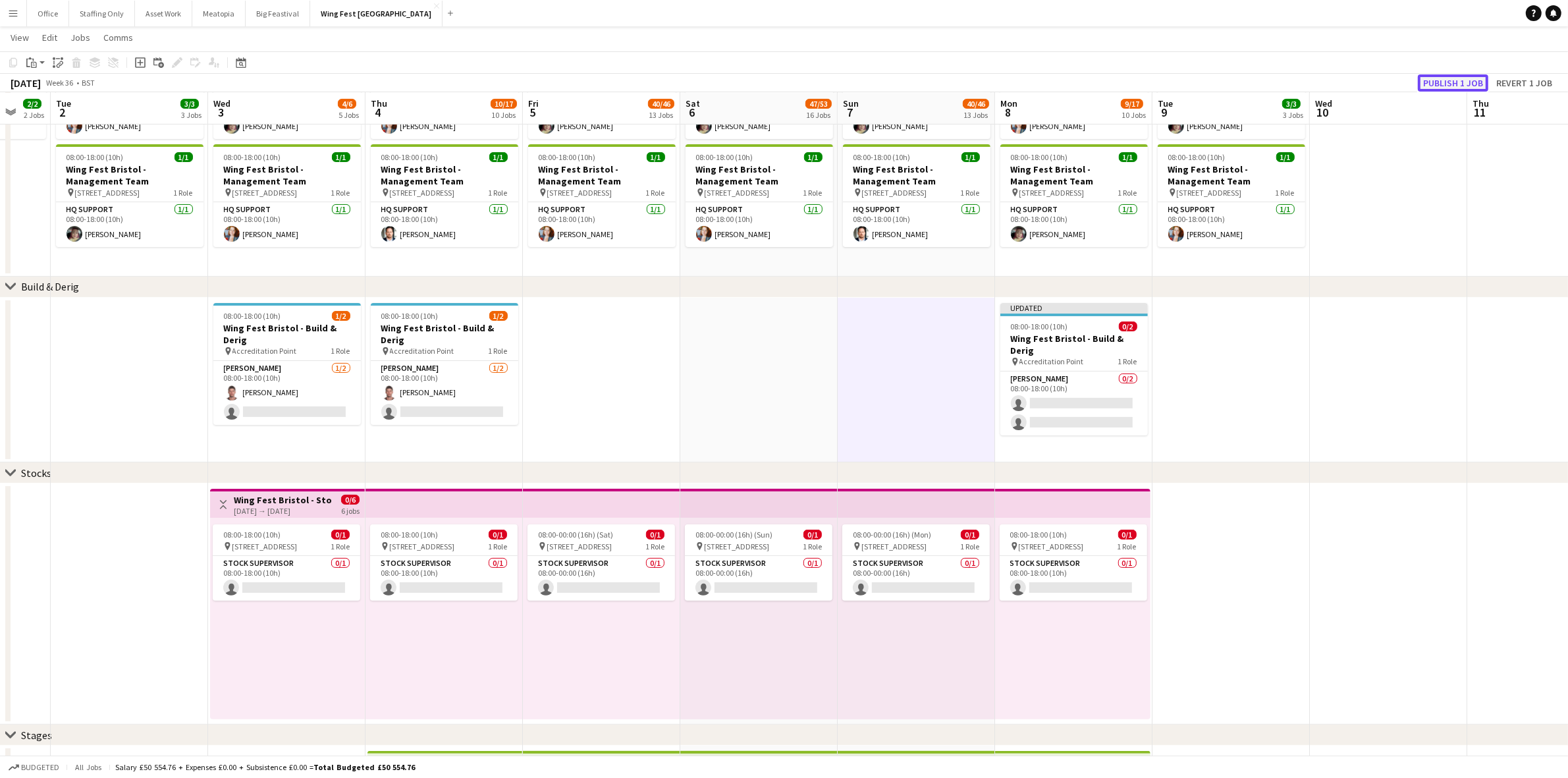
click at [1445, 81] on button "Publish 1 job" at bounding box center [1453, 82] width 70 height 17
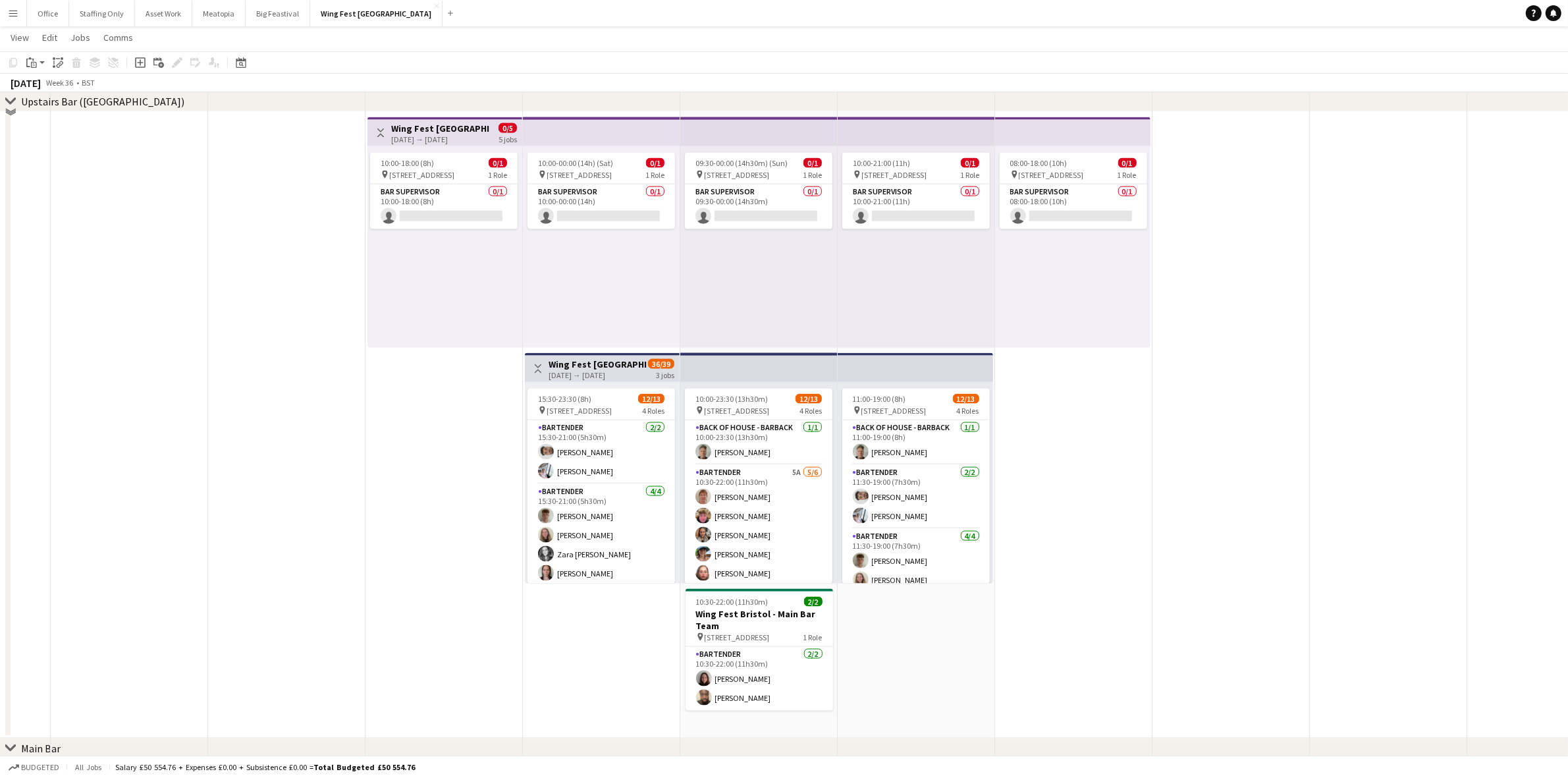
scroll to position [2388, 0]
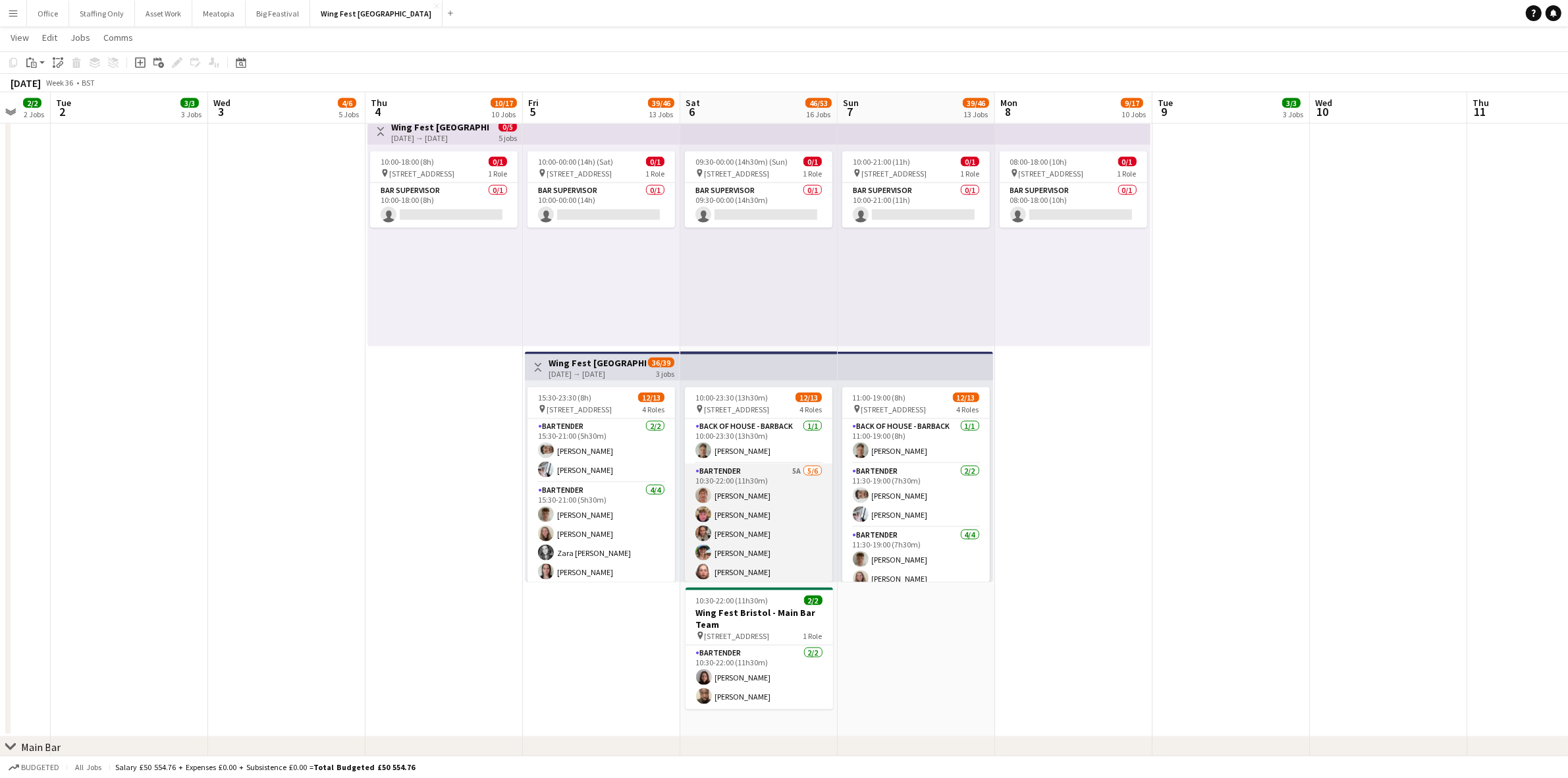
click at [770, 499] on app-card-role "Bartender 5A [DATE] 10:30-22:00 (11h30m) [PERSON_NAME] [PERSON_NAME] [PERSON_NA…" at bounding box center [757, 534] width 147 height 140
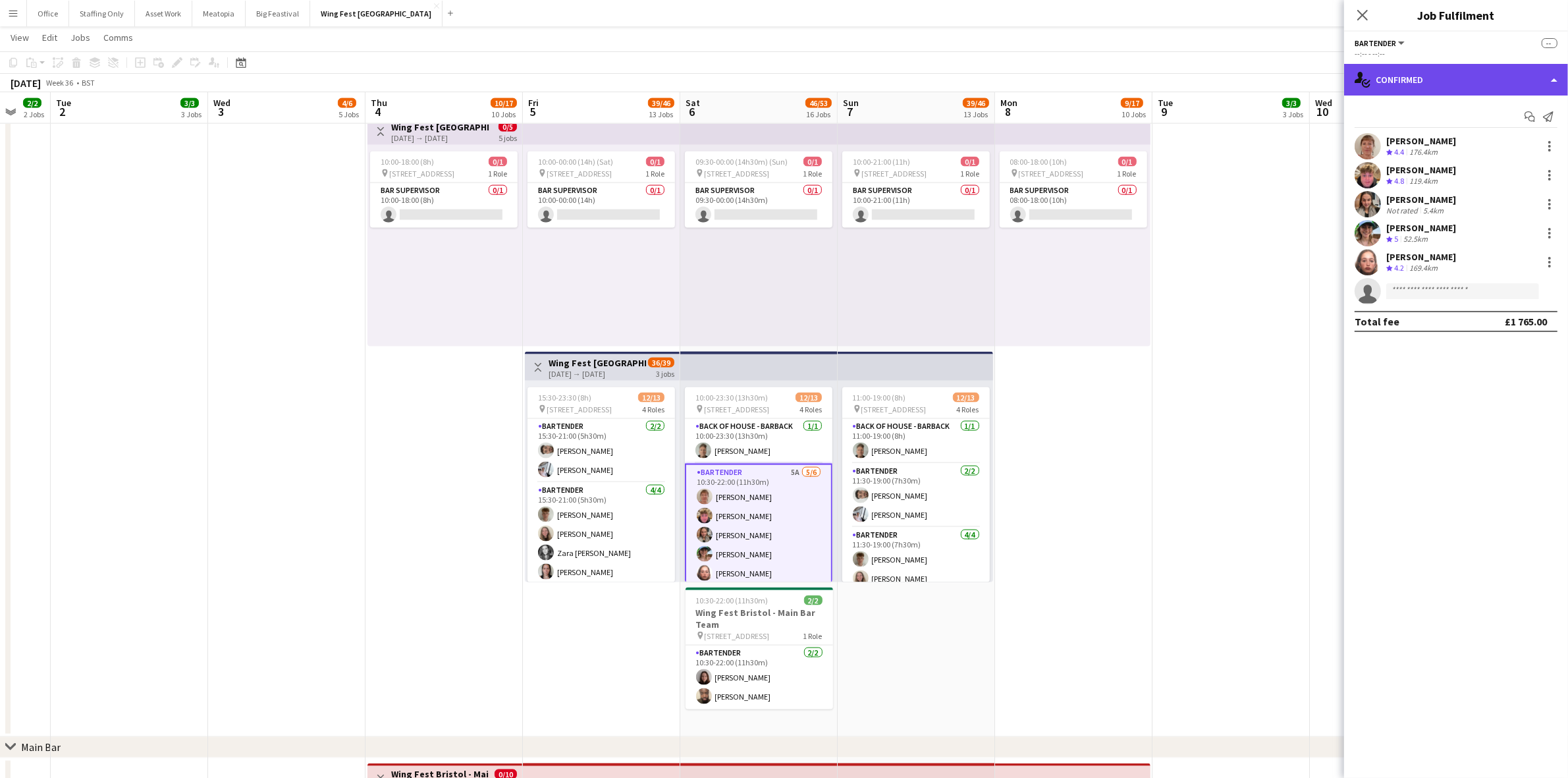
click at [1410, 92] on div "single-neutral-actions-check-2 Confirmed" at bounding box center [1455, 80] width 224 height 32
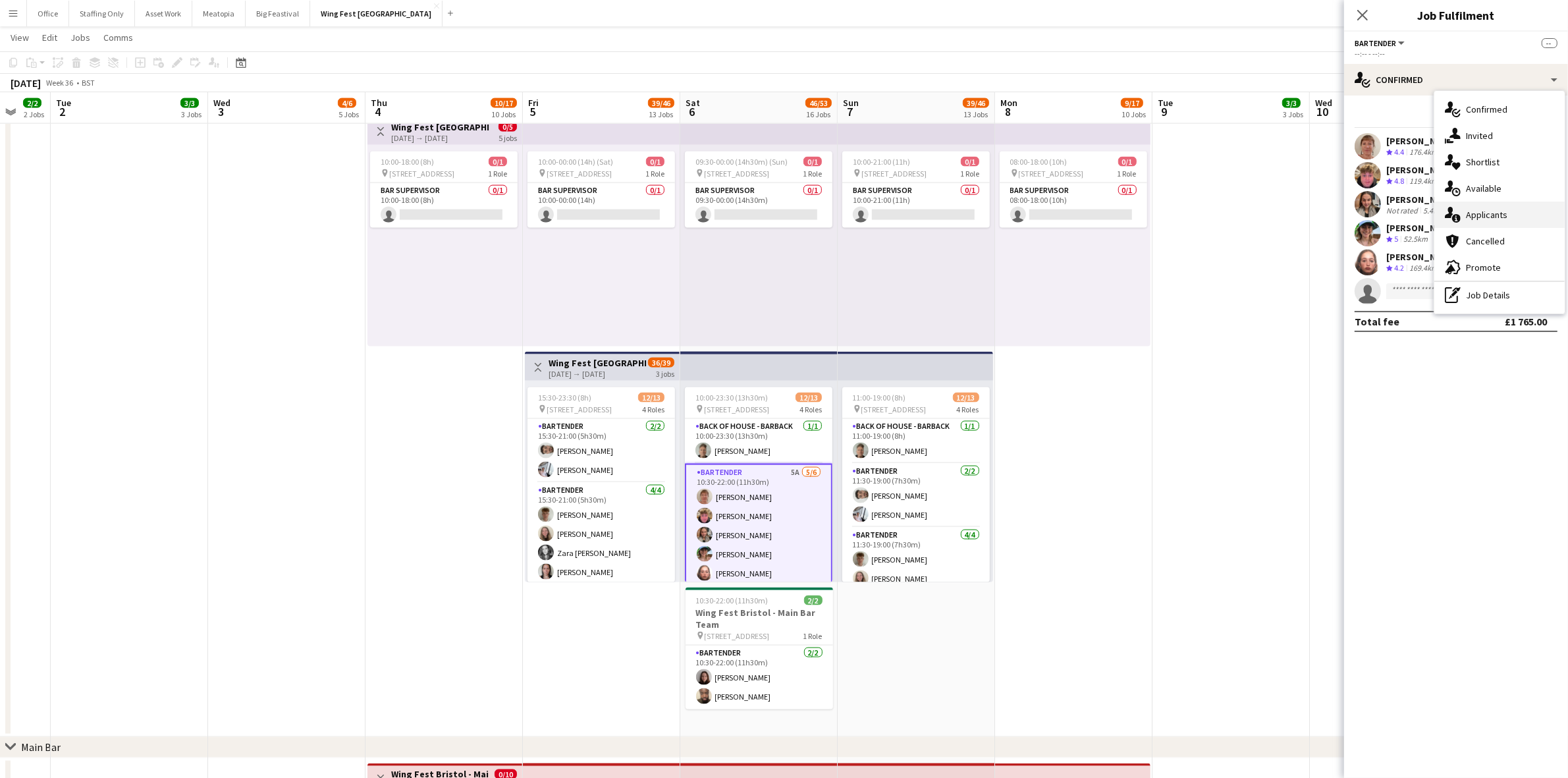
click at [1513, 220] on div "single-neutral-actions-information Applicants" at bounding box center [1498, 214] width 130 height 27
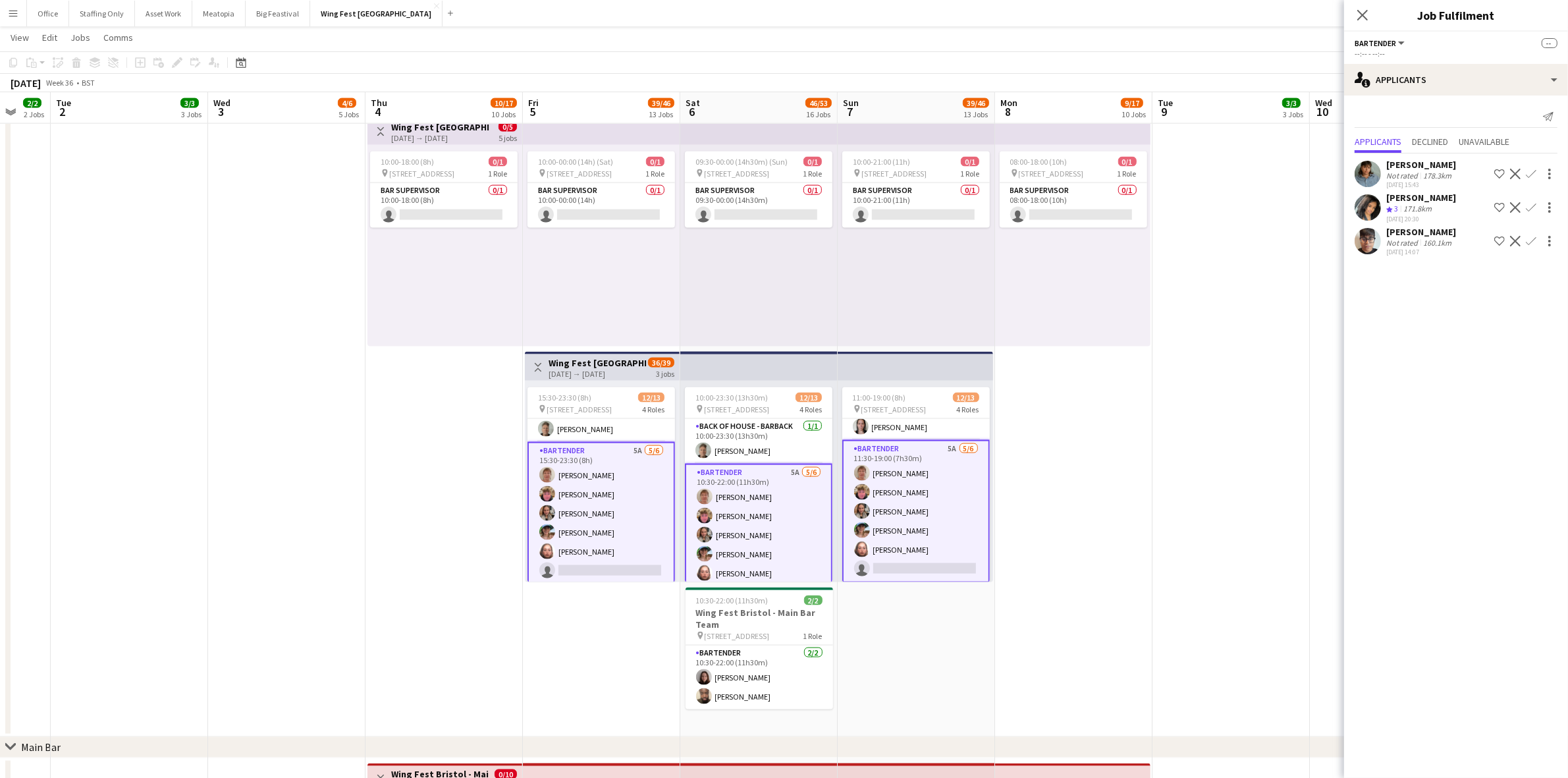
scroll to position [189, 0]
click at [1531, 243] on app-icon "Confirm" at bounding box center [1531, 242] width 11 height 11
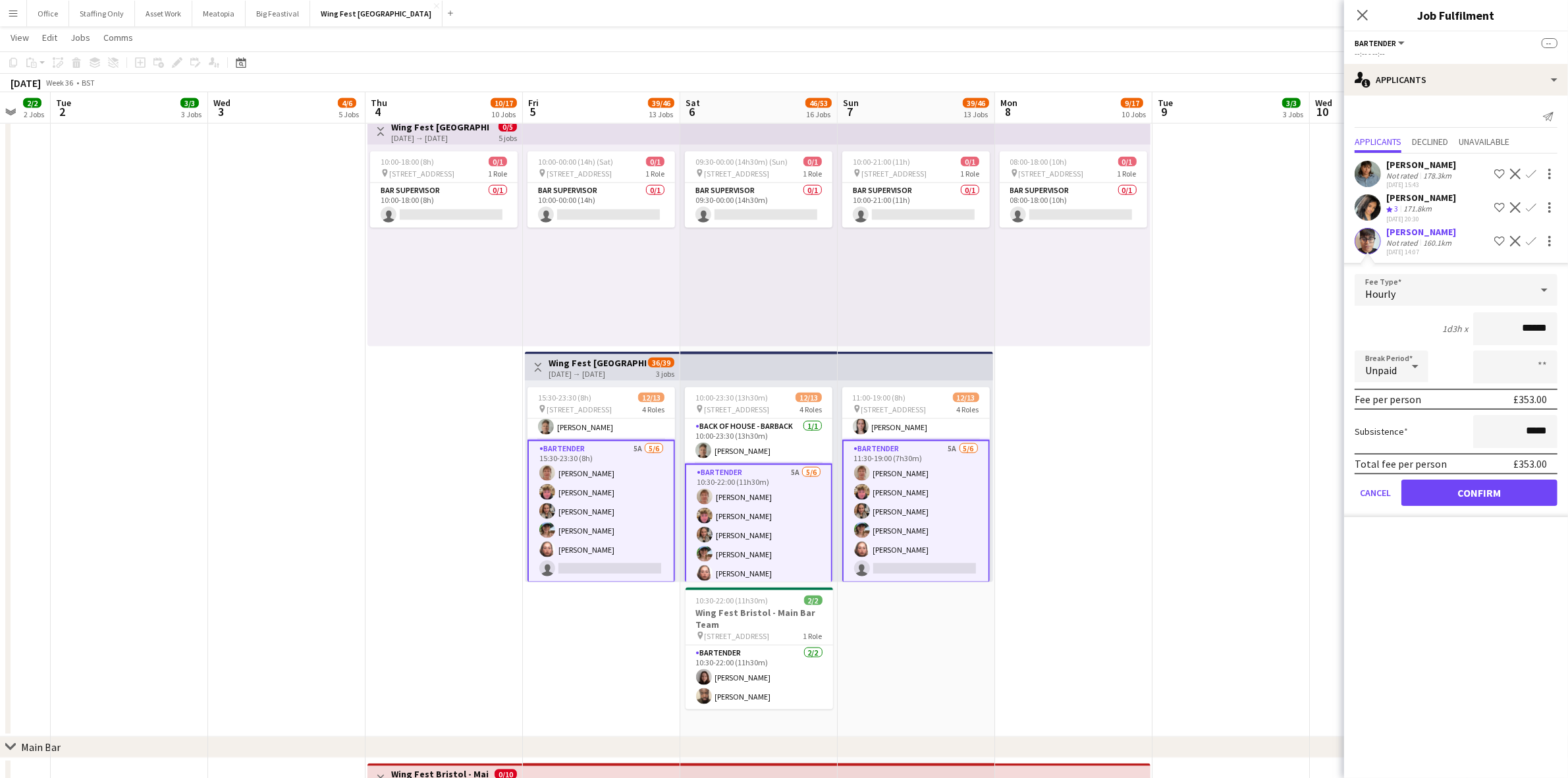
click at [1368, 243] on app-user-avatar at bounding box center [1367, 241] width 27 height 27
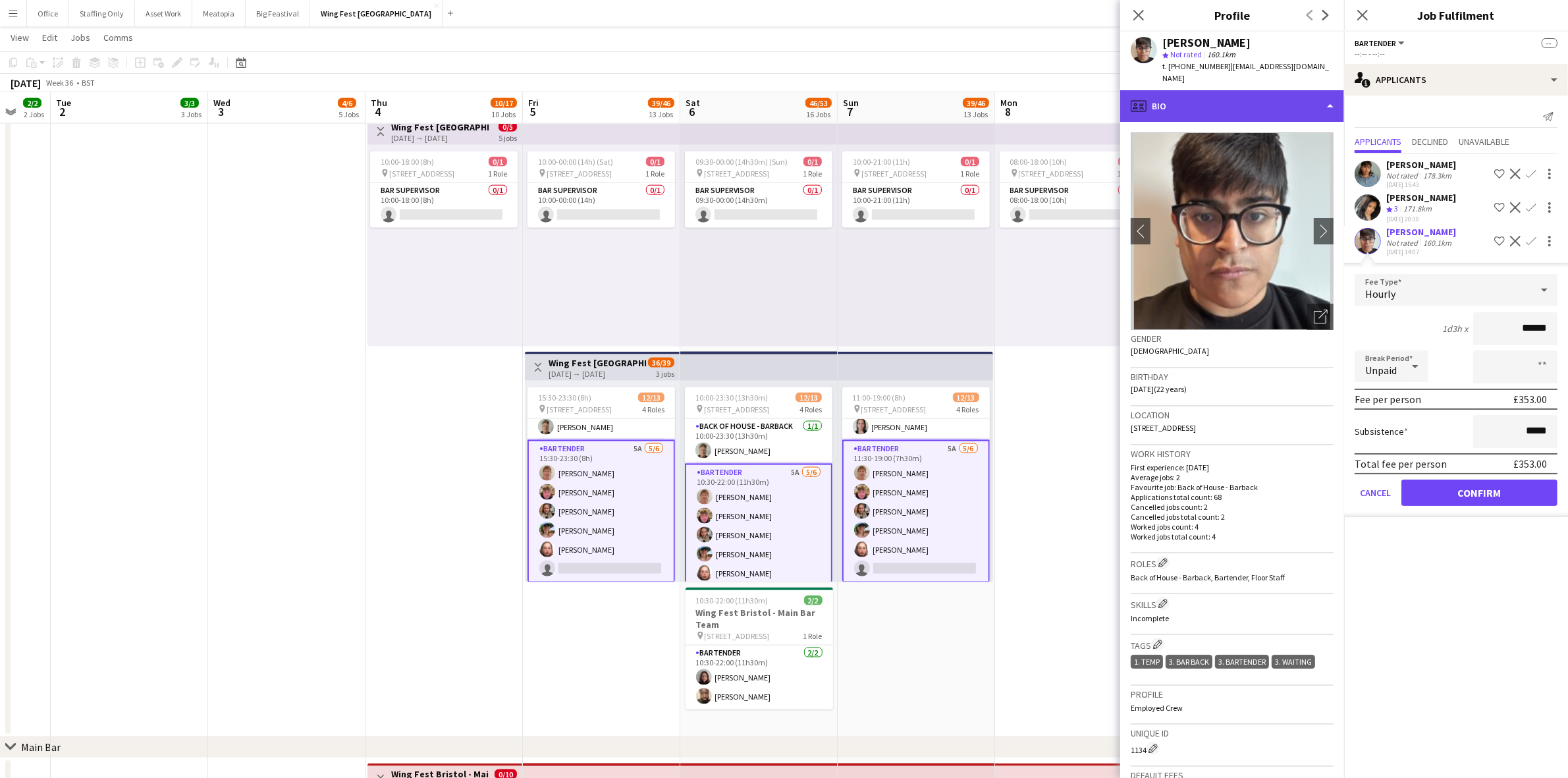
click at [1200, 101] on div "profile Bio" at bounding box center [1231, 106] width 224 height 32
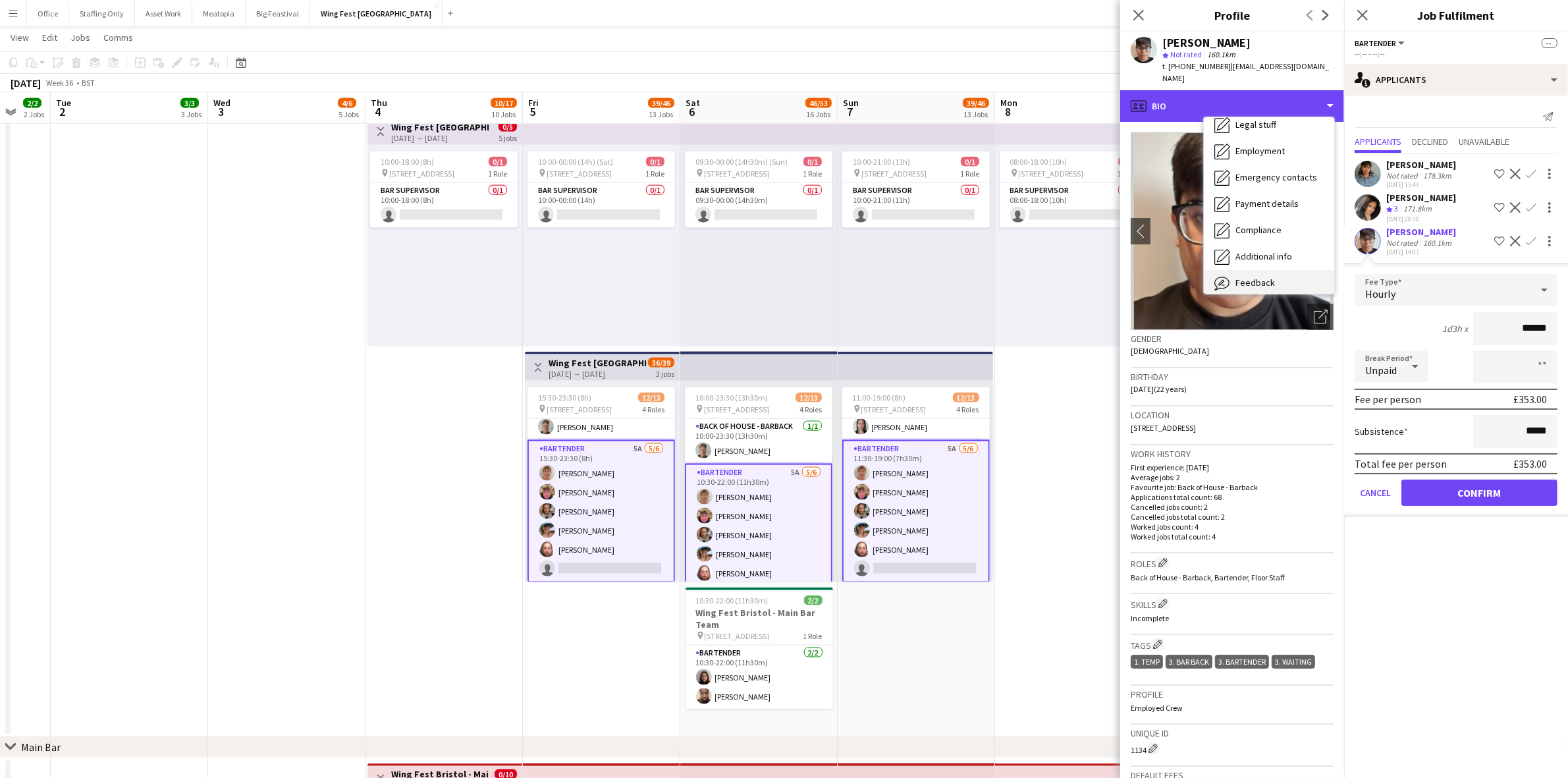
scroll to position [97, 0]
click at [1268, 243] on span "Feedback" at bounding box center [1254, 249] width 39 height 12
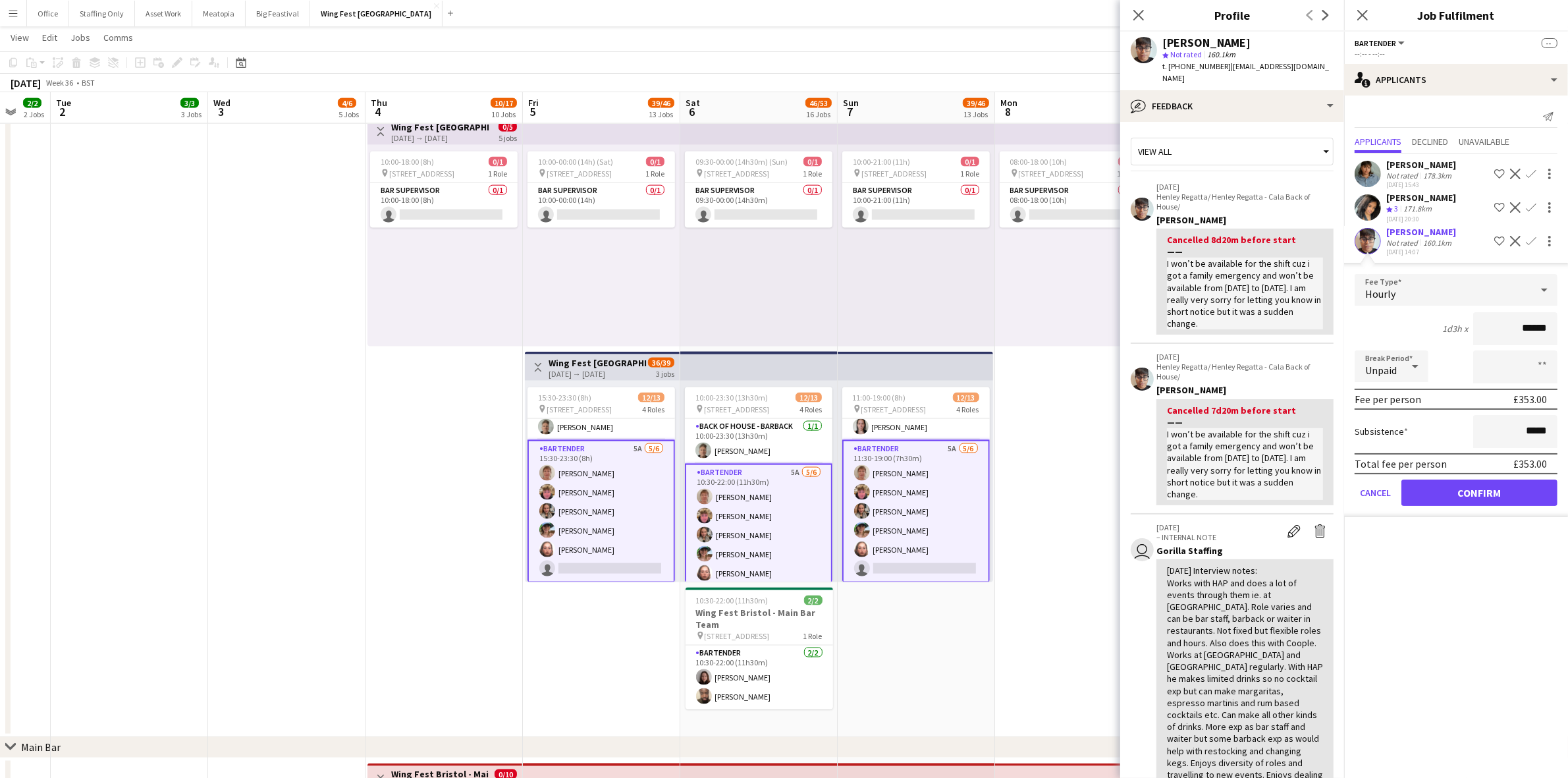
click at [1370, 172] on app-user-avatar at bounding box center [1367, 174] width 27 height 27
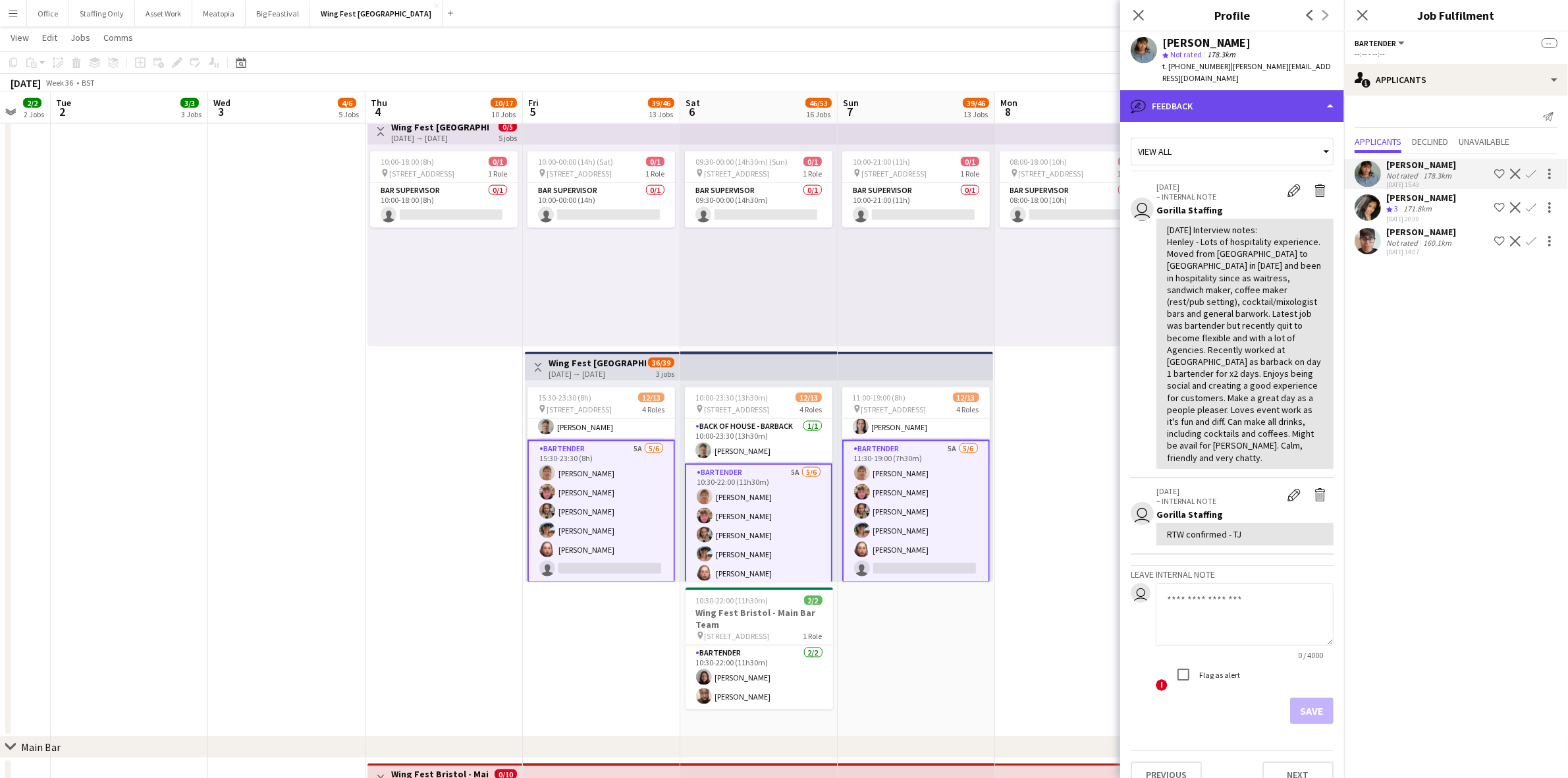
click at [1197, 91] on div "bubble-pencil Feedback" at bounding box center [1231, 106] width 224 height 32
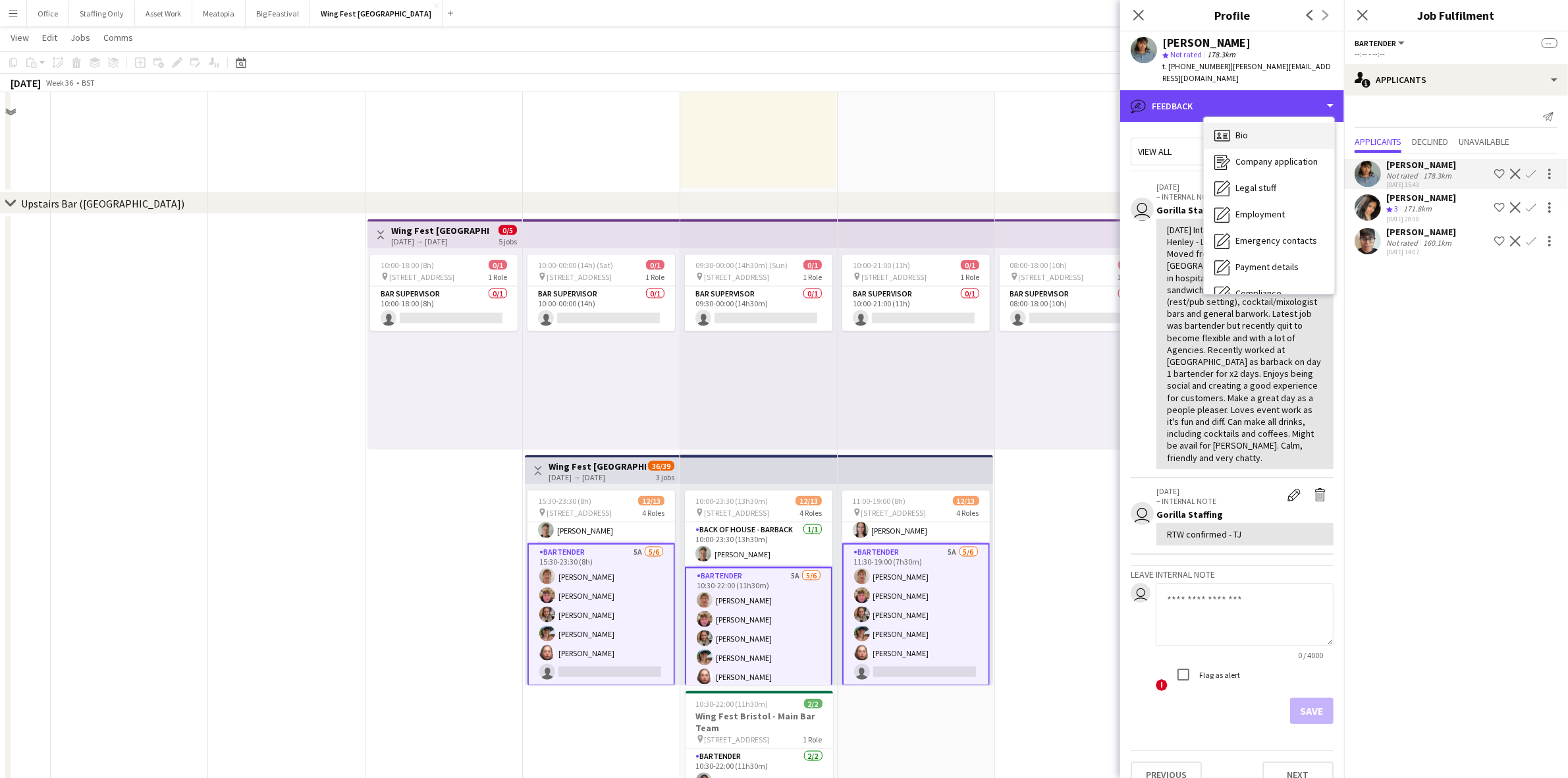
scroll to position [2223, 0]
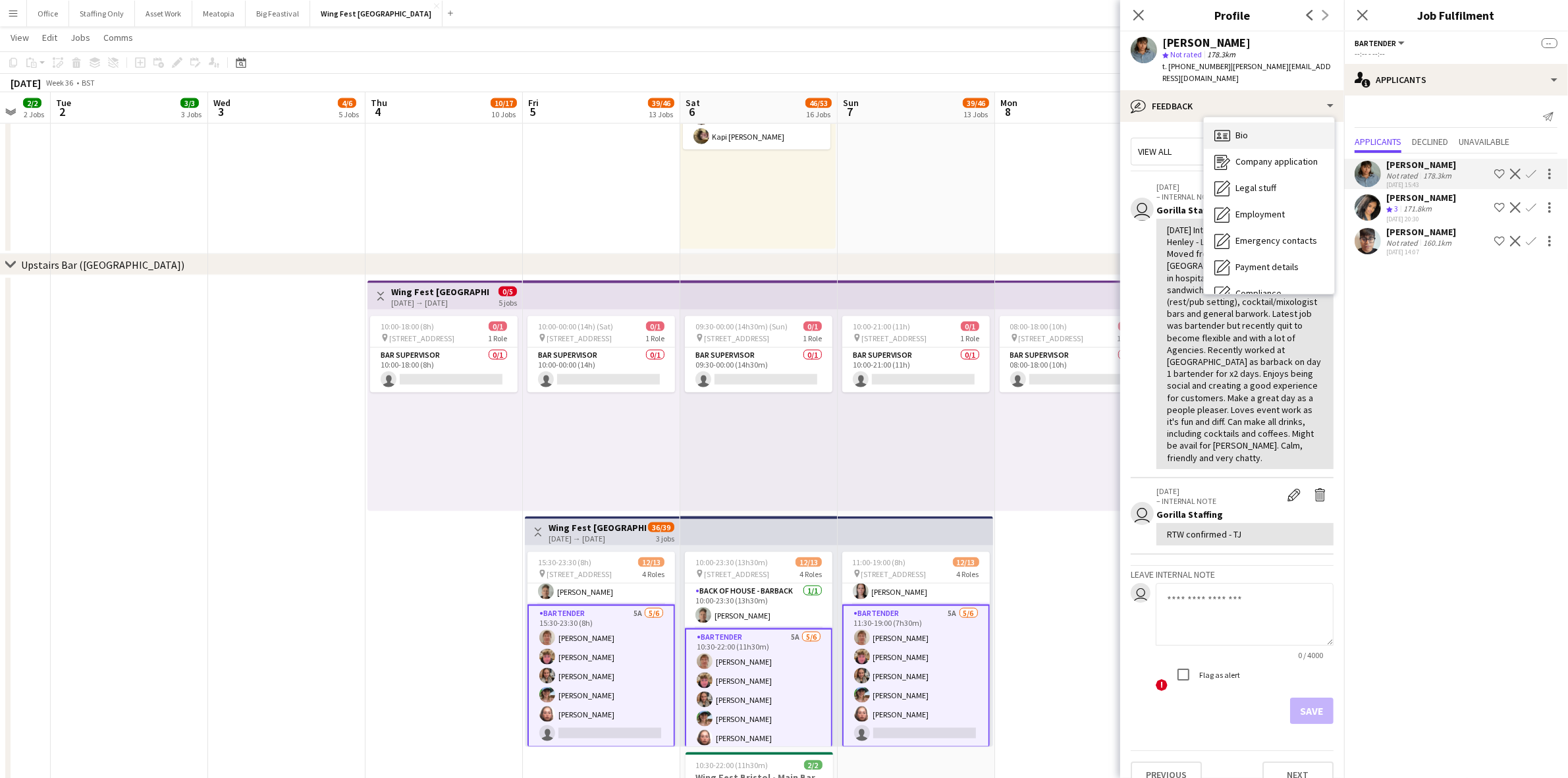
click at [1256, 123] on div "Bio Bio" at bounding box center [1269, 135] width 130 height 27
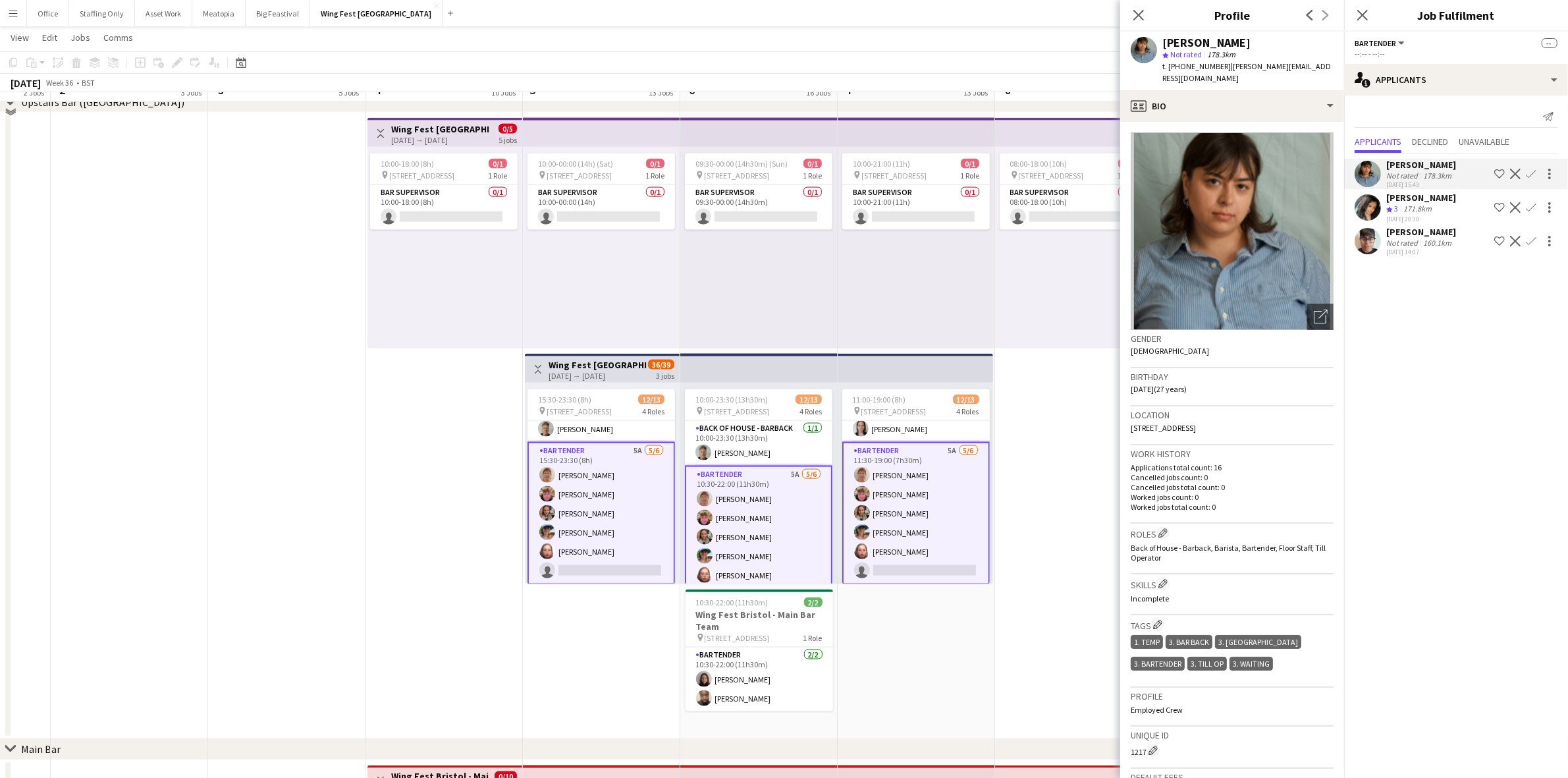
scroll to position [2388, 0]
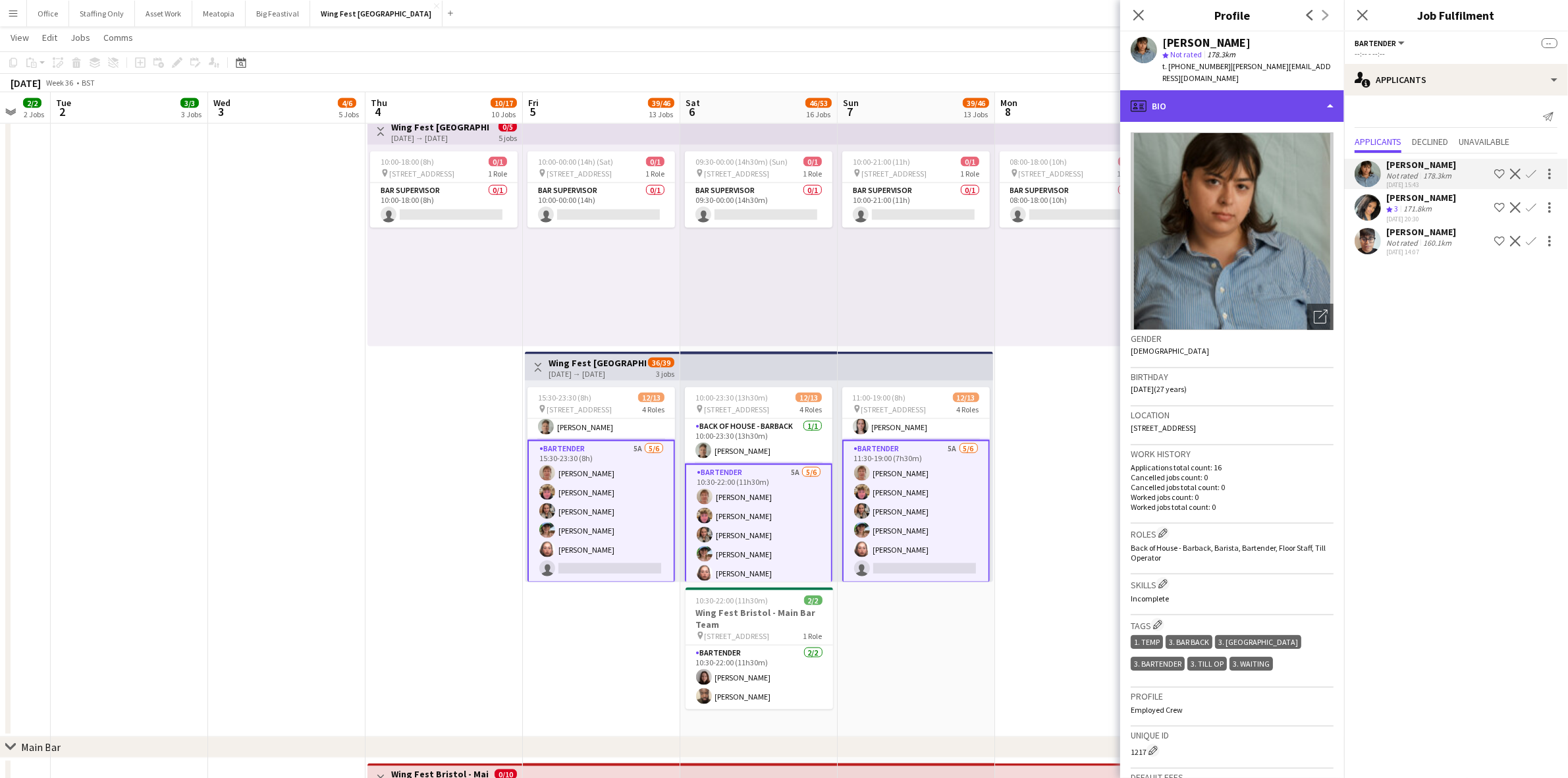
click at [1189, 91] on div "profile Bio" at bounding box center [1231, 106] width 224 height 32
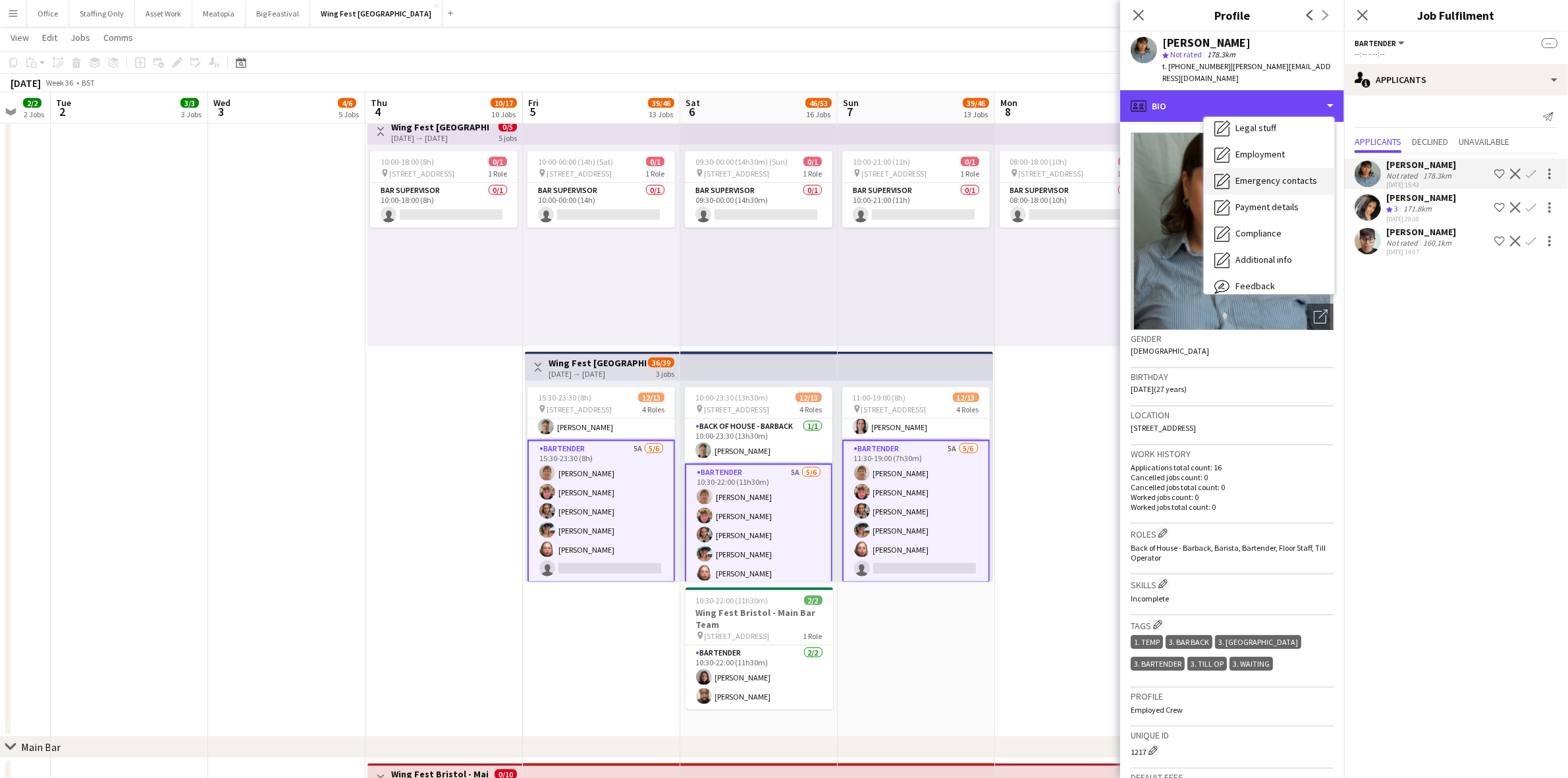
scroll to position [82, 0]
click at [1265, 205] on span "Compliance" at bounding box center [1258, 211] width 46 height 12
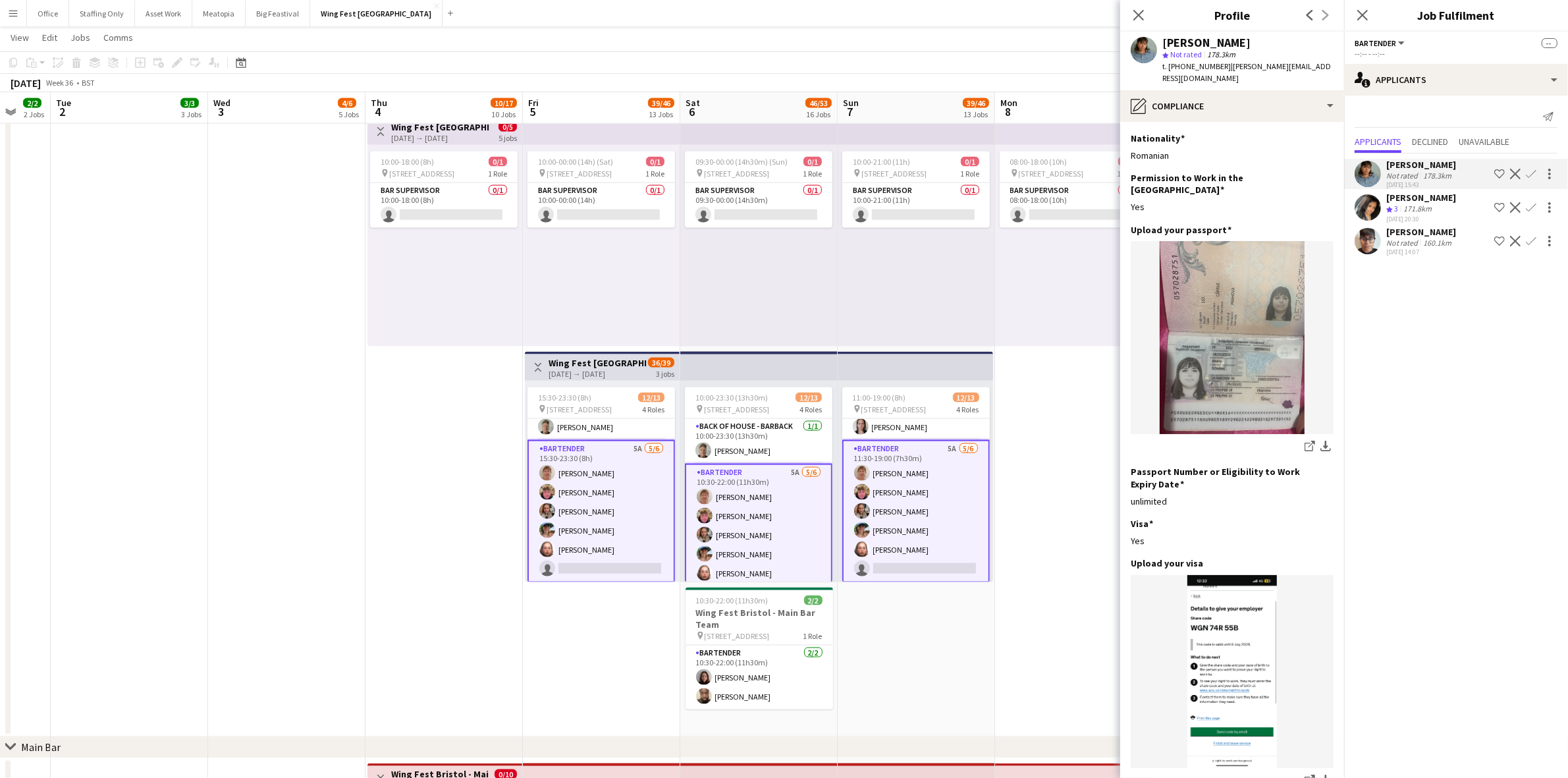
click at [1529, 175] on app-icon "Confirm" at bounding box center [1531, 174] width 11 height 11
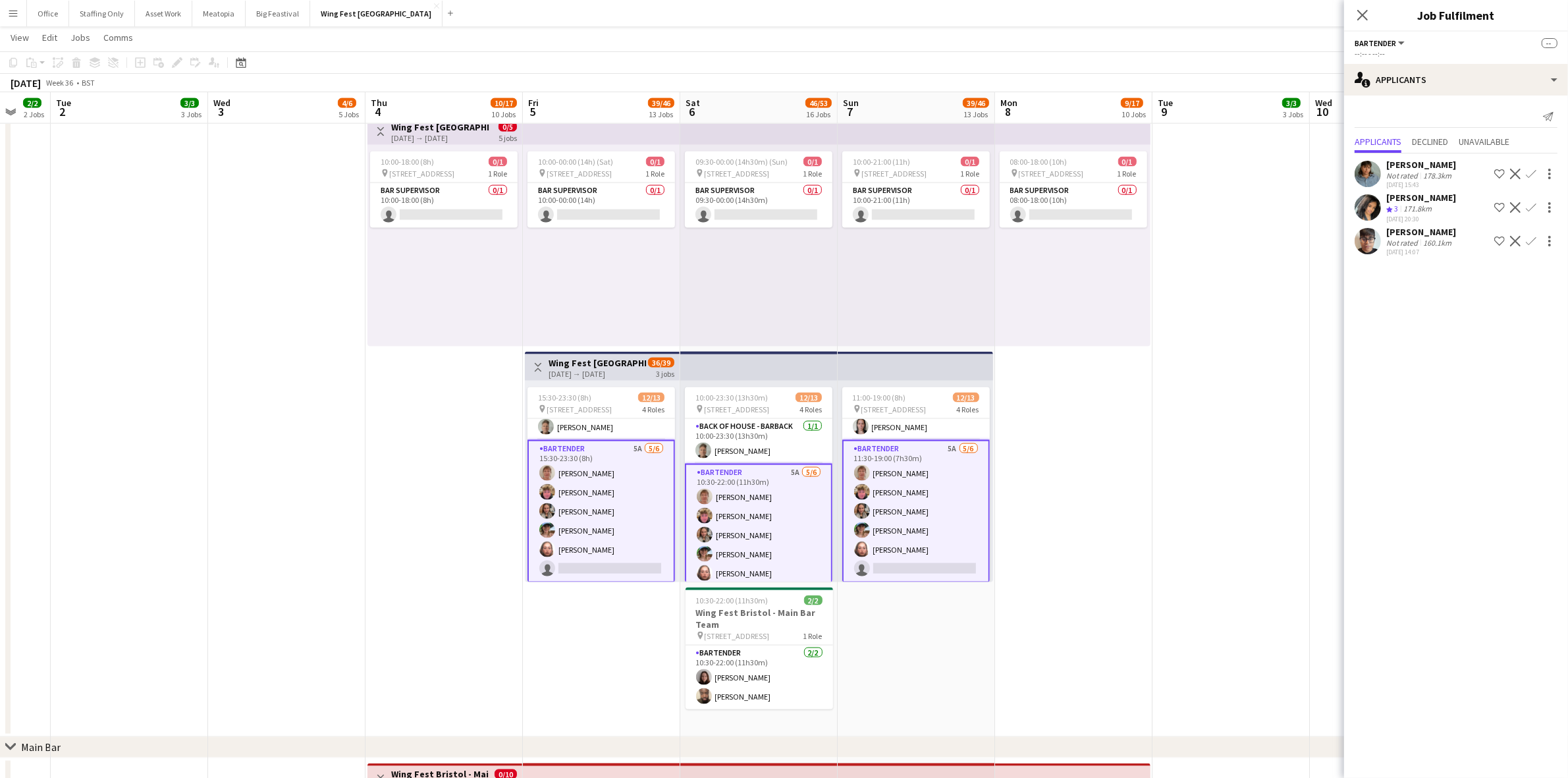
click at [1529, 175] on app-icon "Confirm" at bounding box center [1531, 174] width 11 height 11
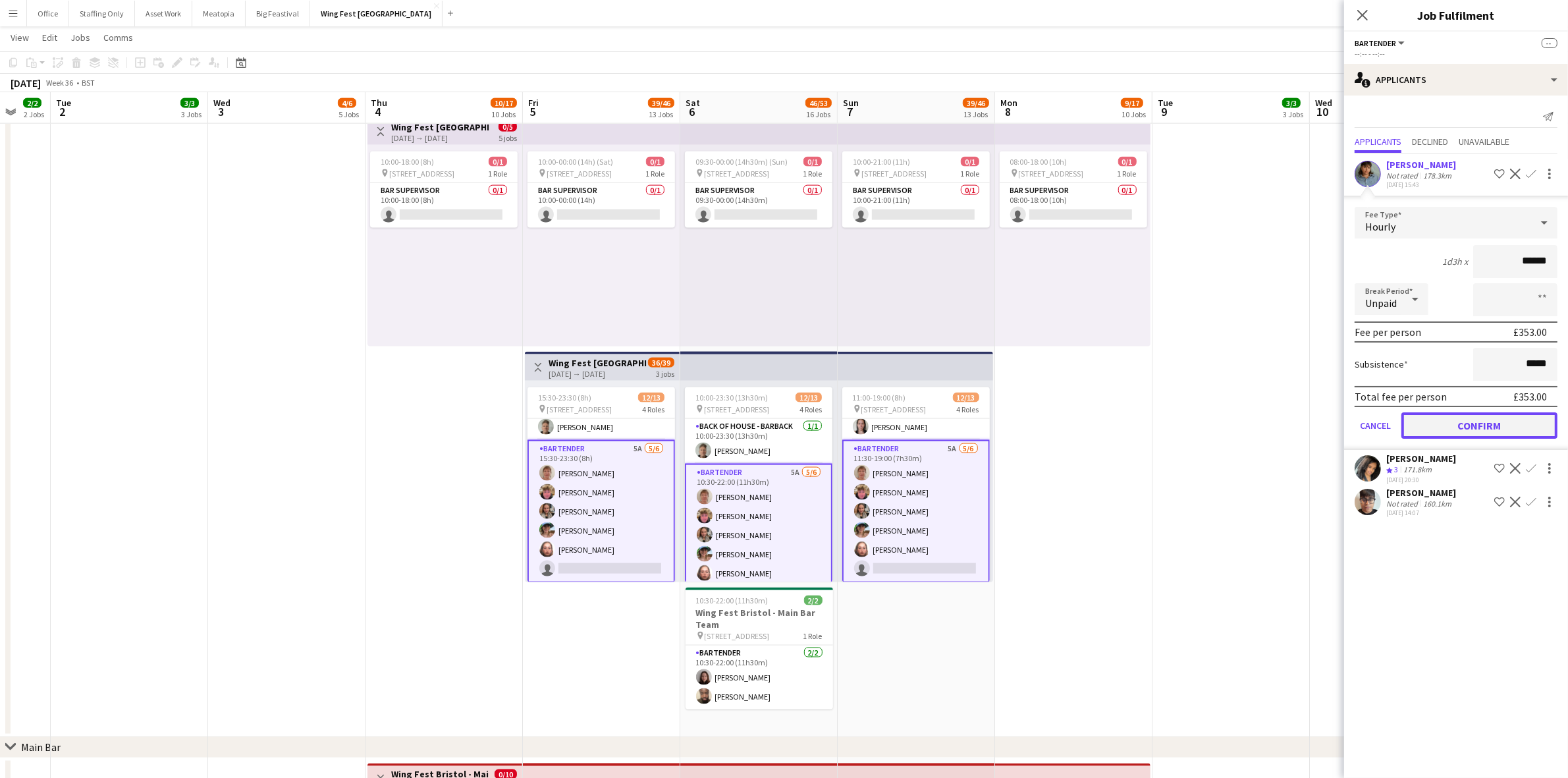
click at [1462, 427] on button "Confirm" at bounding box center [1479, 426] width 156 height 27
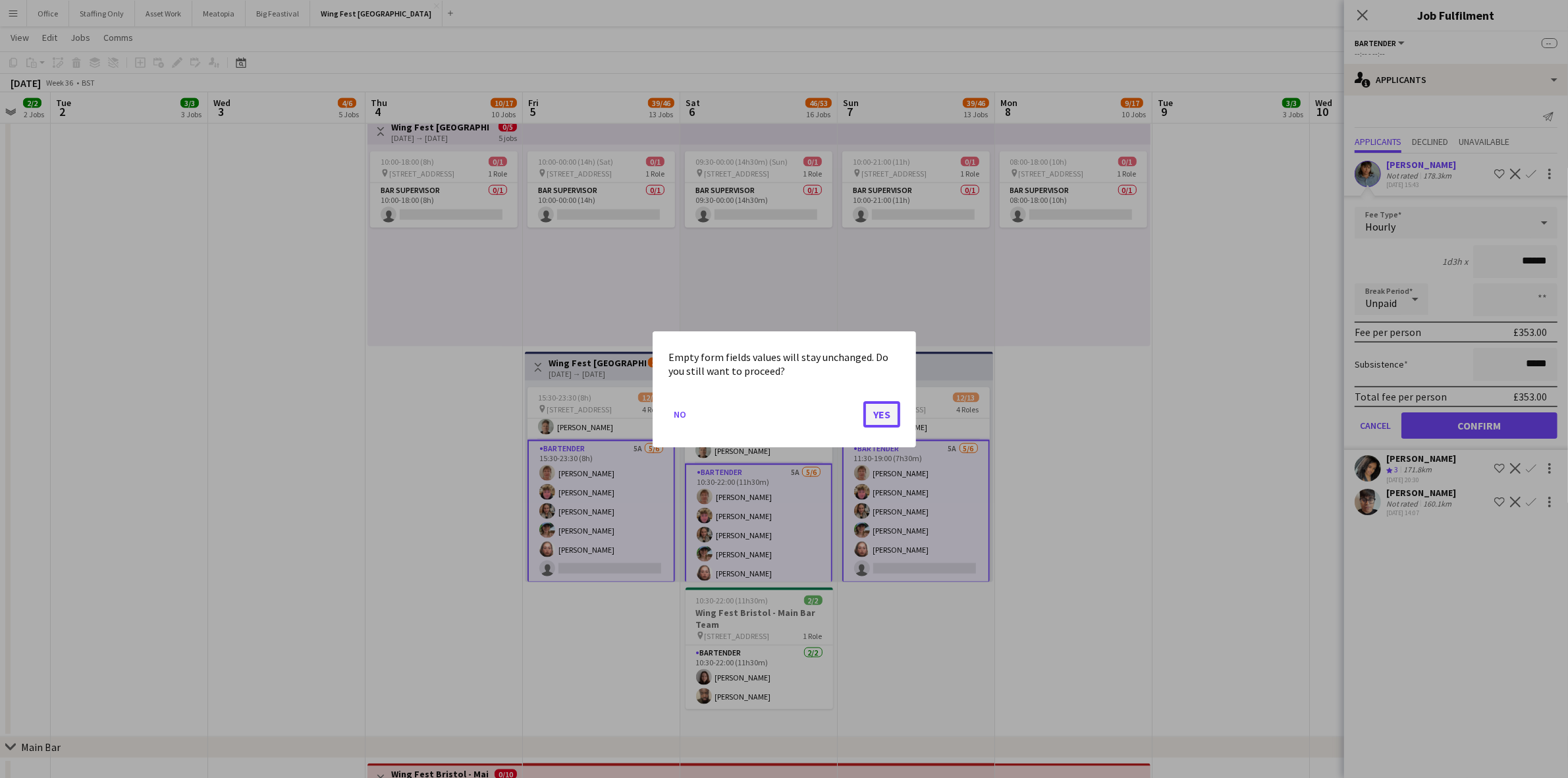
click at [892, 416] on button "Yes" at bounding box center [882, 414] width 37 height 27
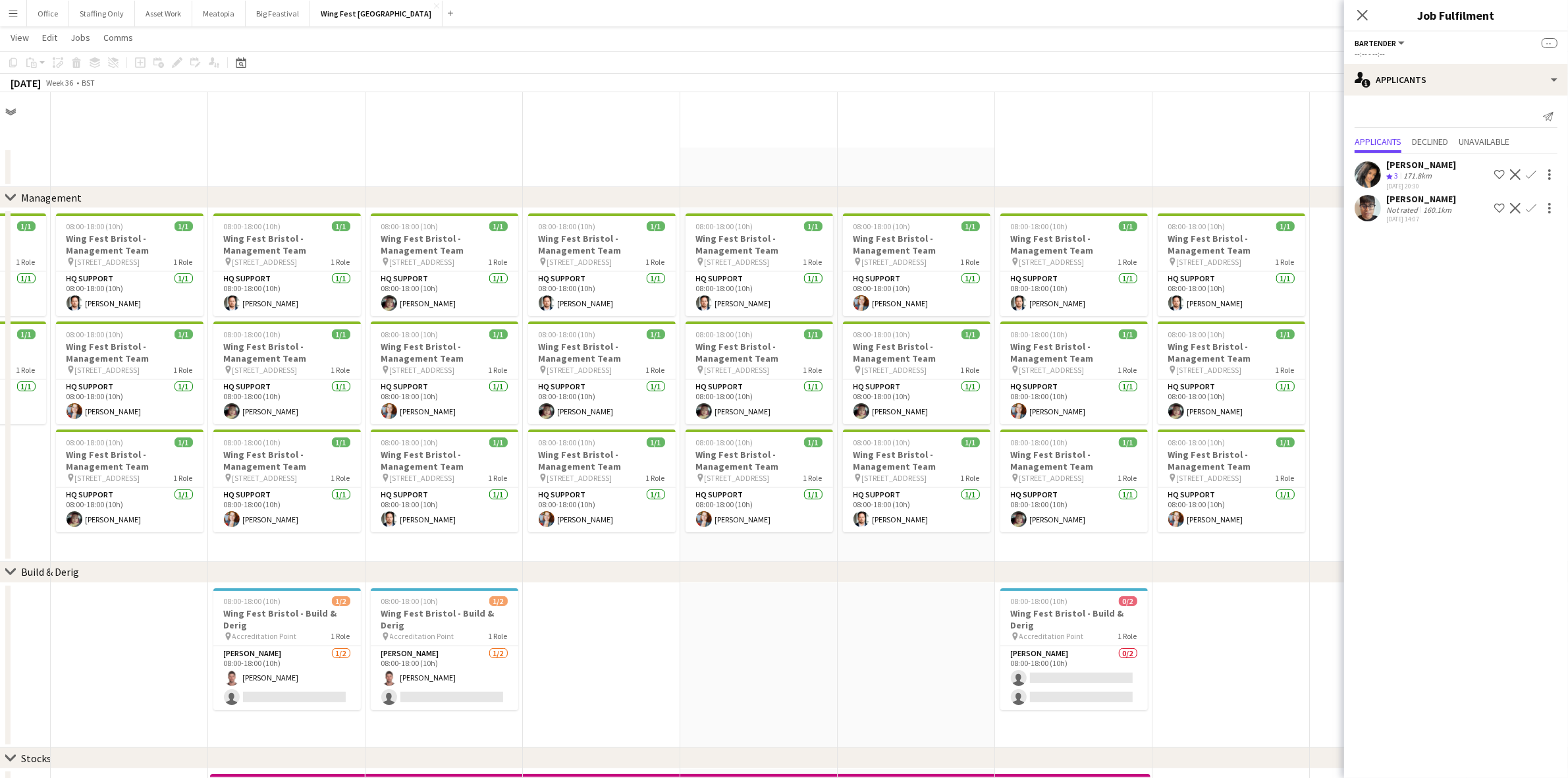
scroll to position [2388, 0]
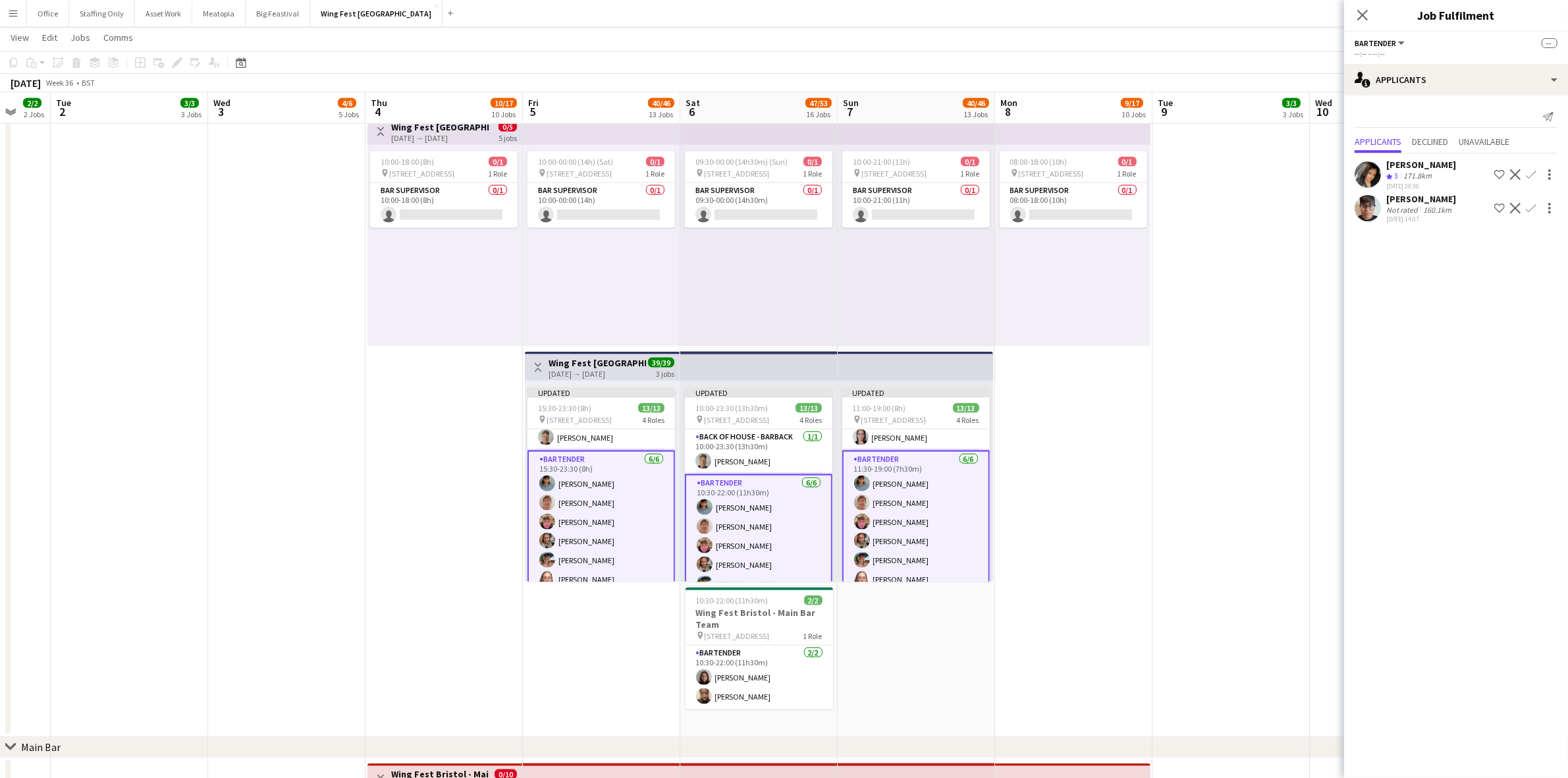
click at [1078, 434] on app-date-cell "08:00-18:00 (10h) 0/1 pin The Pavillion 1, Bristol BS1 5JE, [GEOGRAPHIC_DATA] 1…" at bounding box center [1073, 424] width 157 height 626
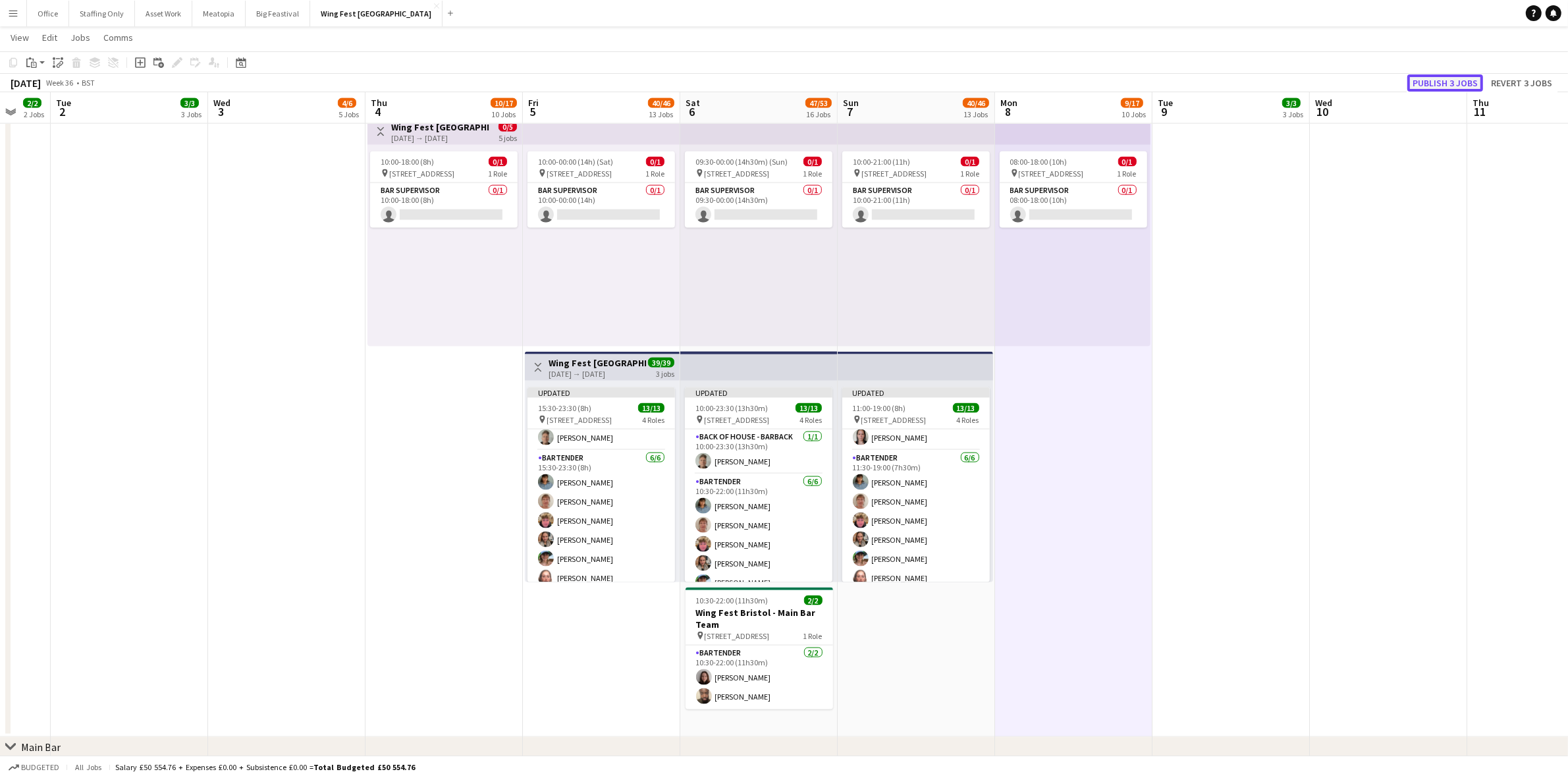
click at [1423, 81] on button "Publish 3 jobs" at bounding box center [1444, 82] width 76 height 17
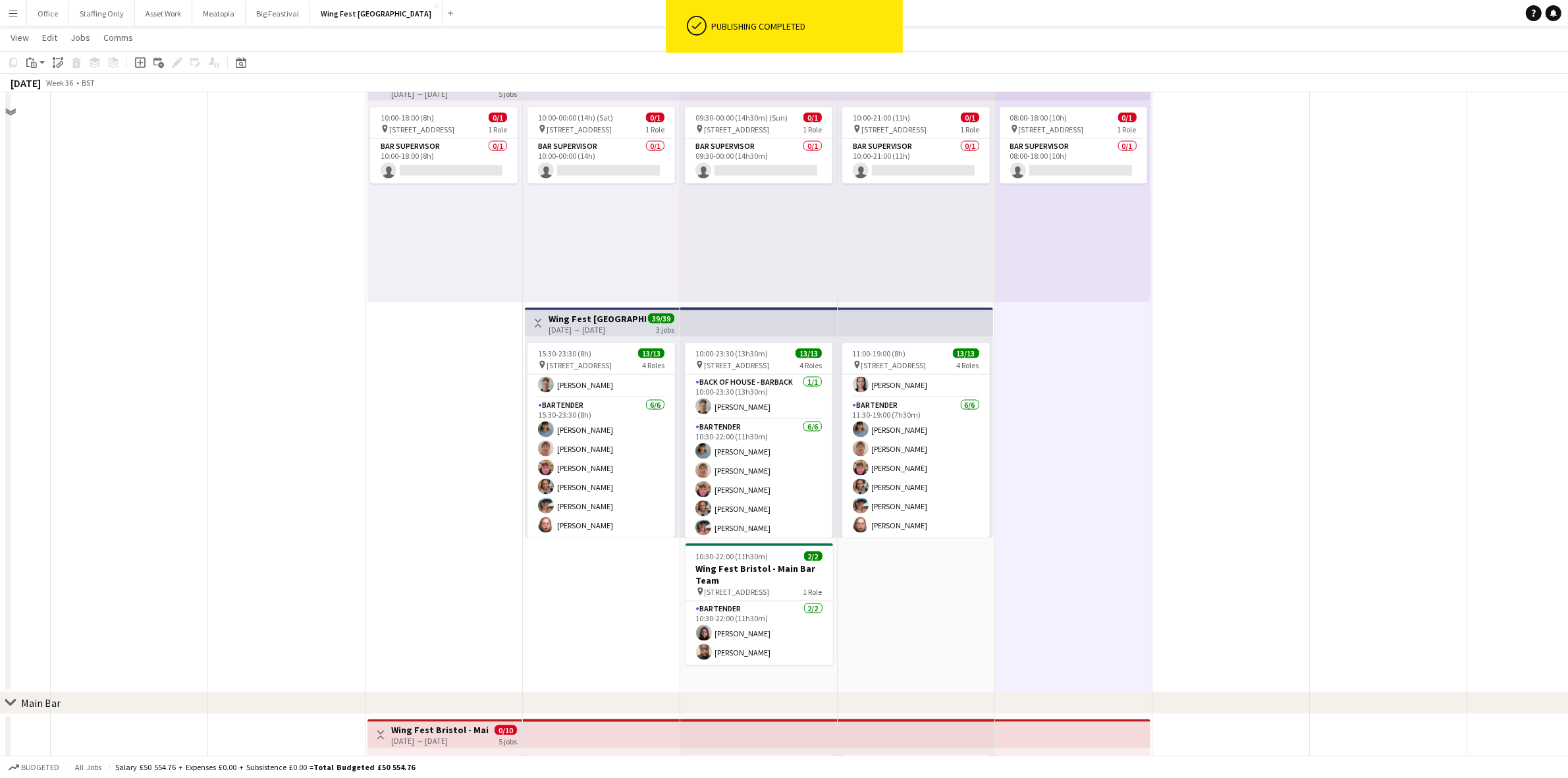
scroll to position [2355, 0]
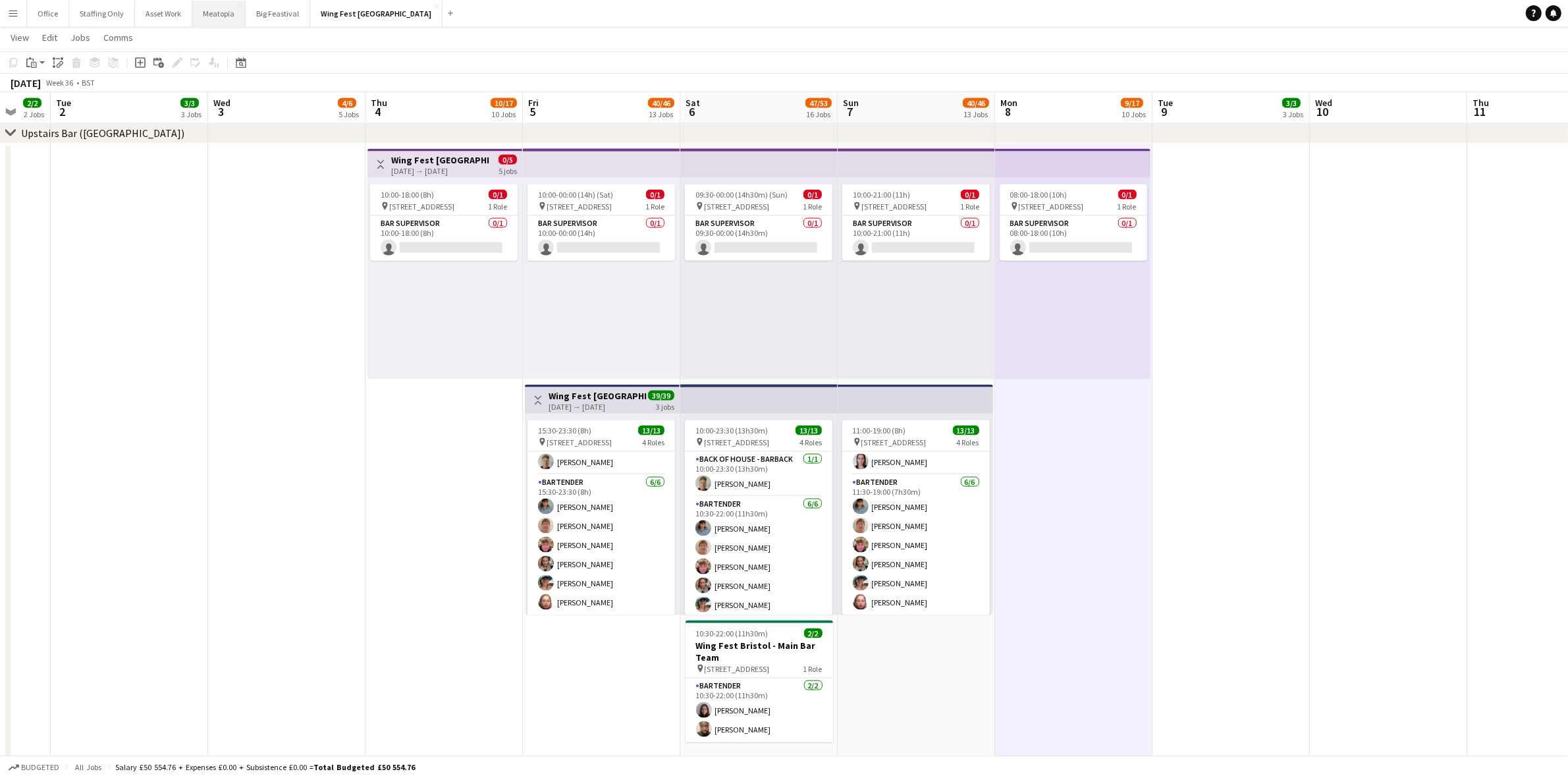
click at [209, 21] on button "Meatopia Close" at bounding box center [219, 14] width 53 height 26
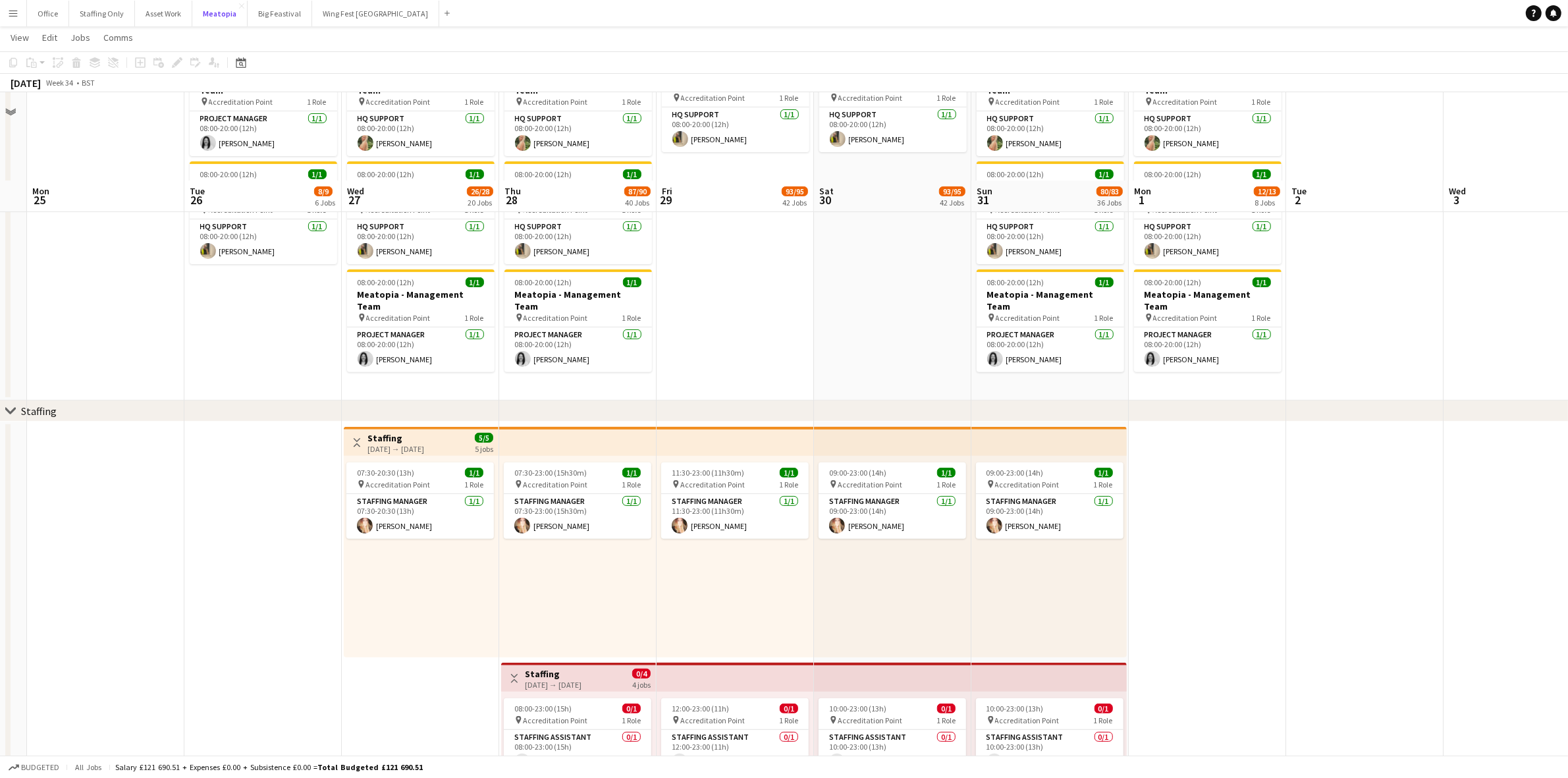
scroll to position [577, 0]
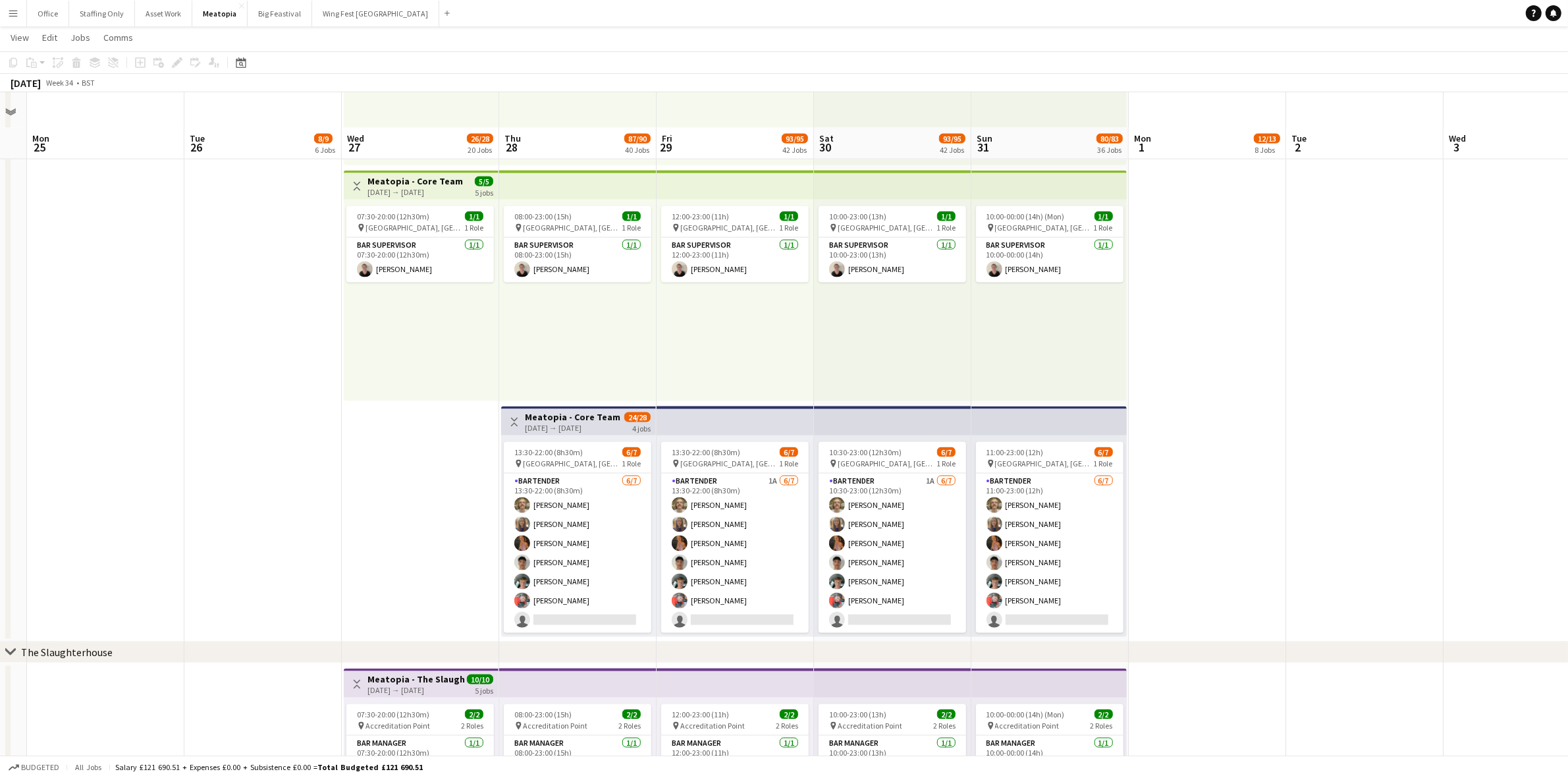
scroll to position [2470, 0]
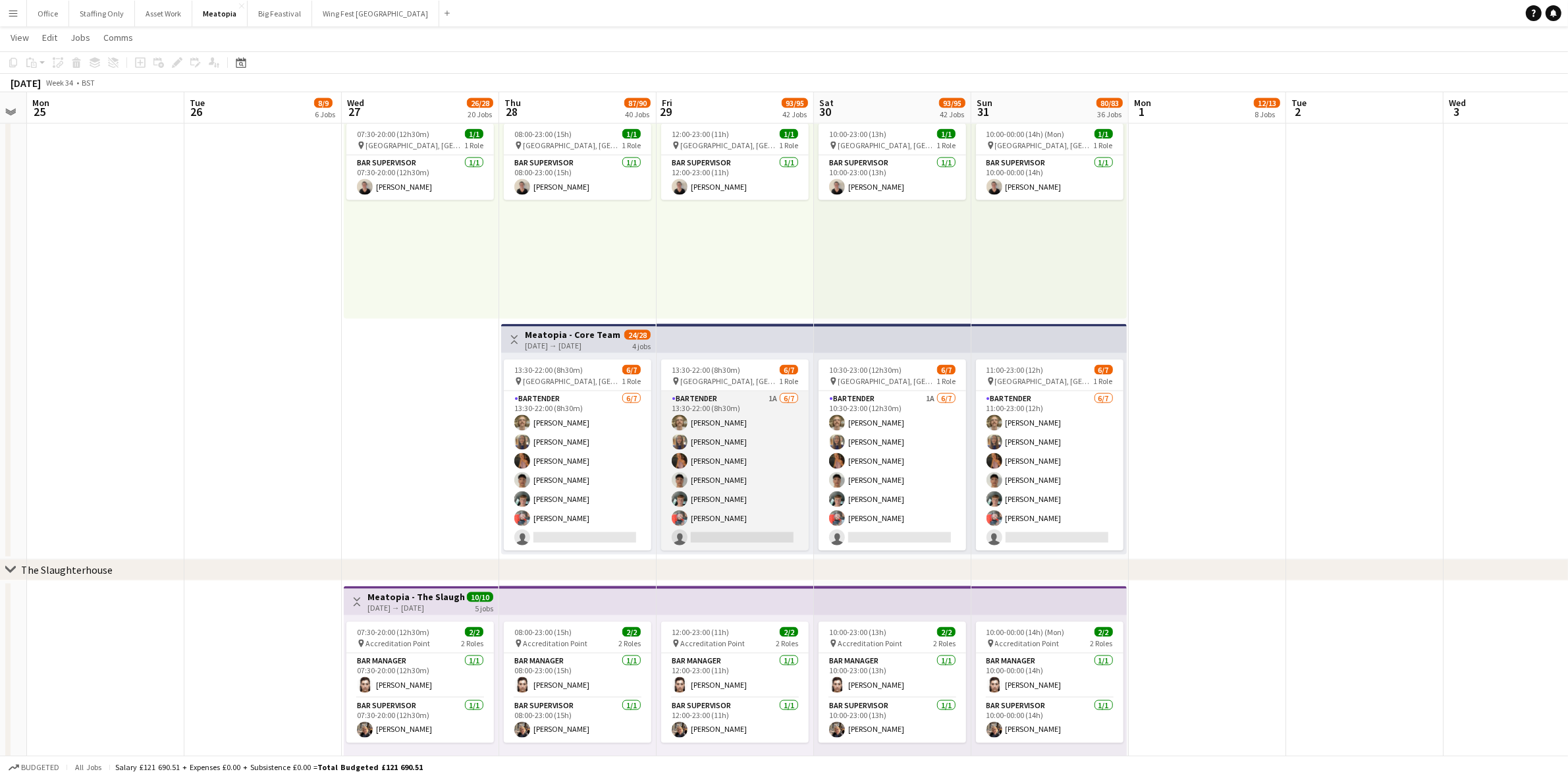
click at [689, 403] on app-card-role "Bartender 1A 6/7 13:30-22:00 (8h30m) Konrad Wesolowski Bea Croft Mimi Lambley N…" at bounding box center [735, 470] width 147 height 159
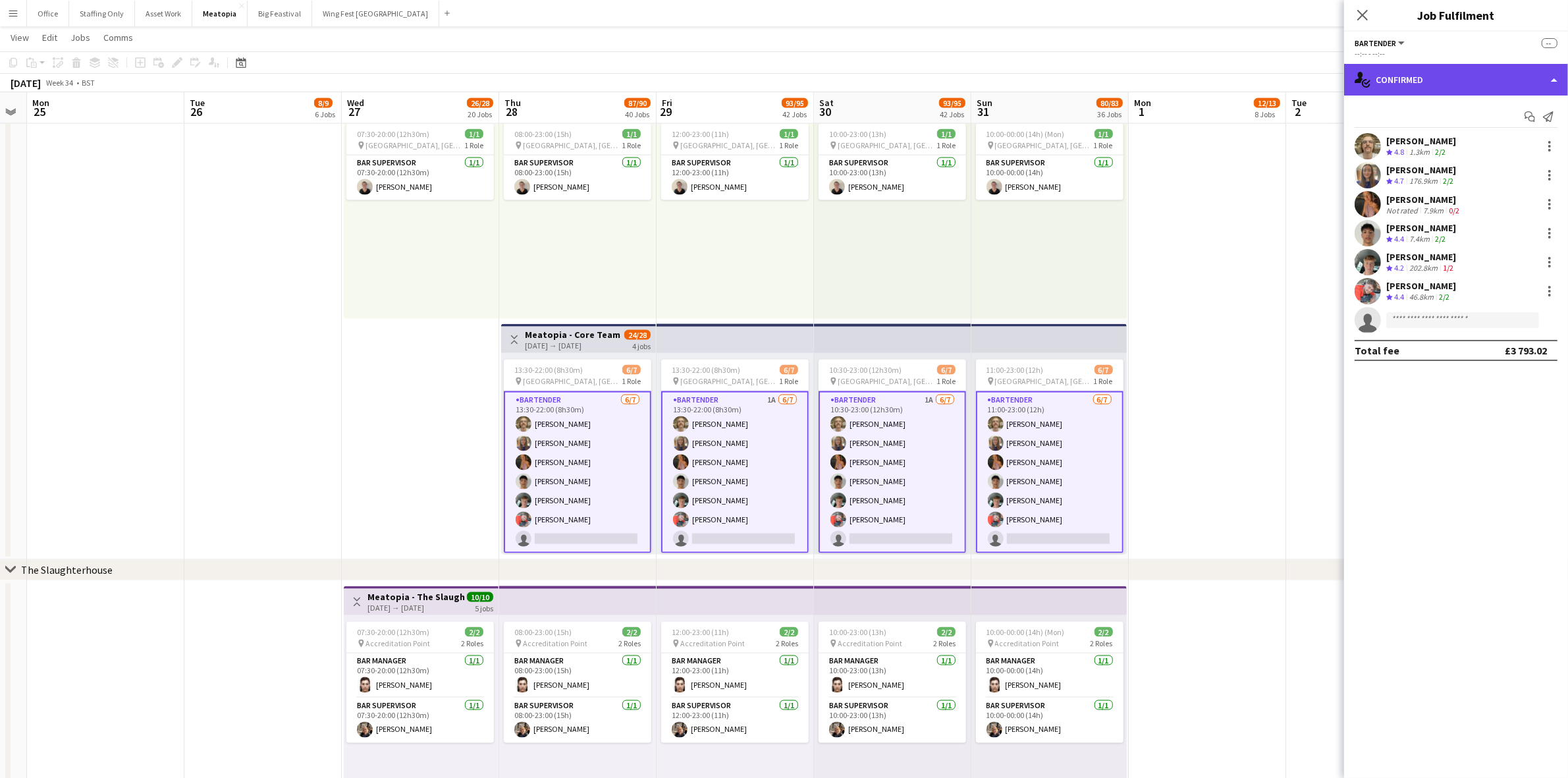
click at [1446, 66] on div "single-neutral-actions-check-2 Confirmed" at bounding box center [1455, 80] width 224 height 32
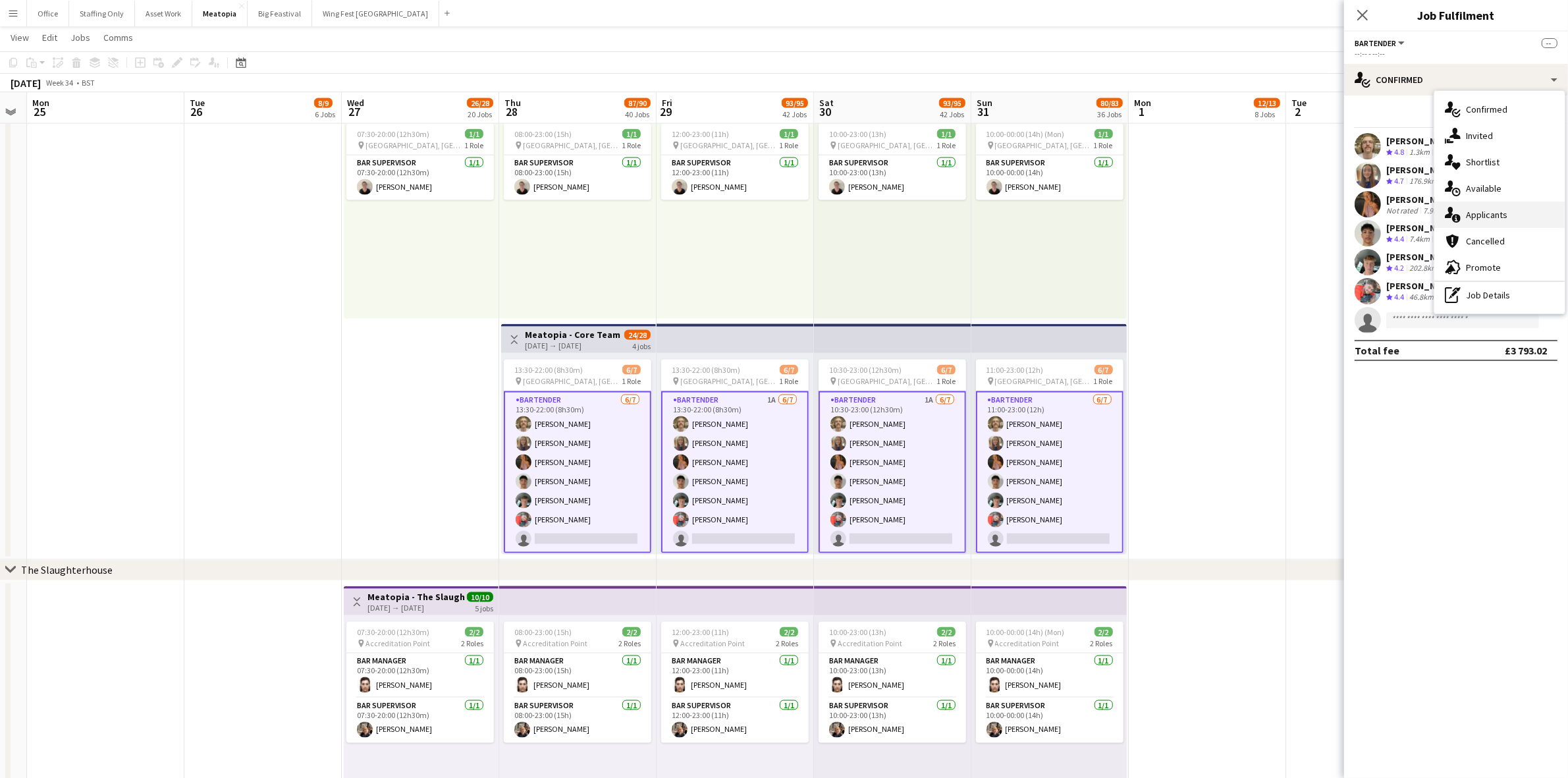
click at [1513, 215] on div "single-neutral-actions-information Applicants" at bounding box center [1498, 214] width 130 height 27
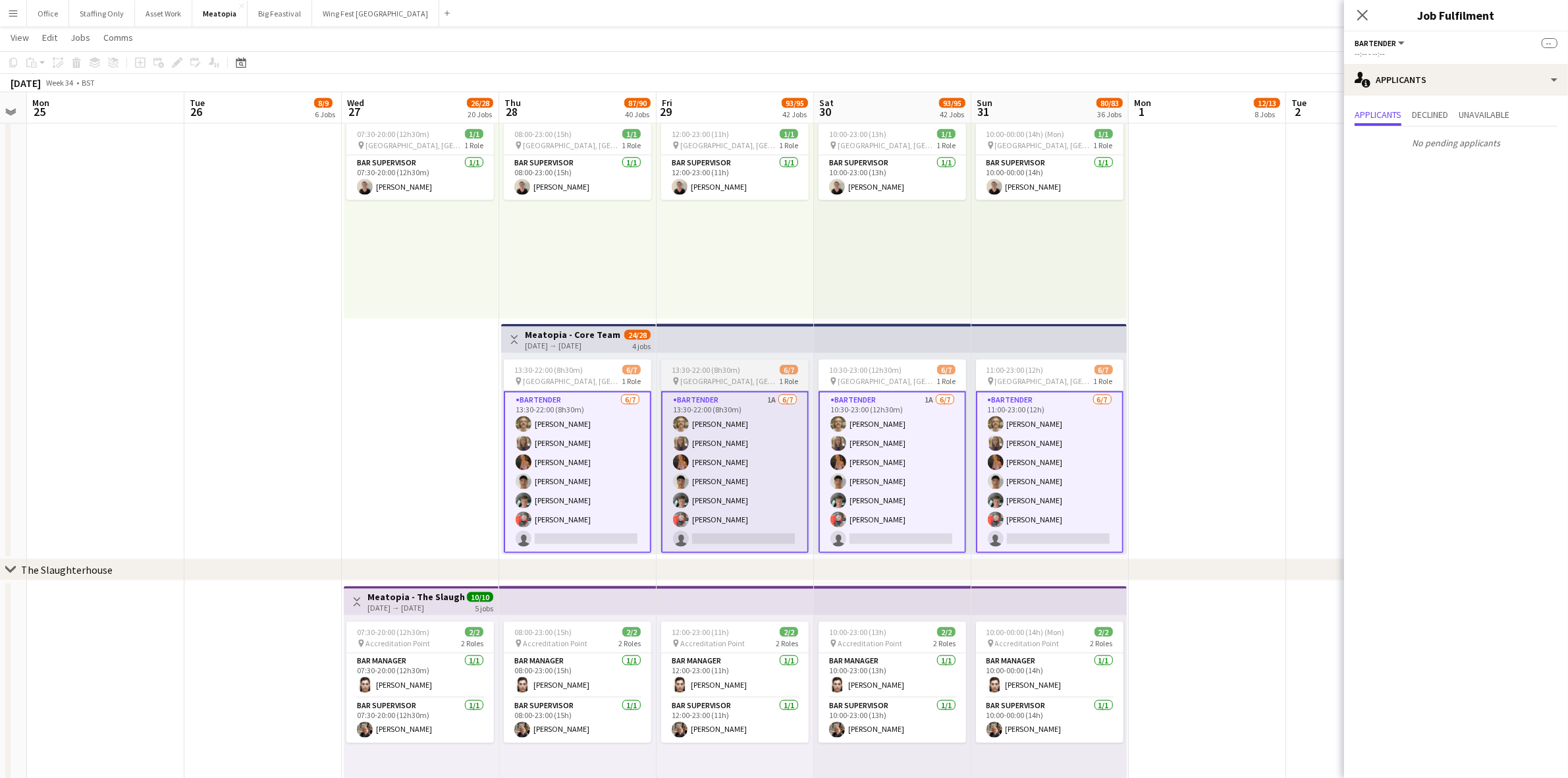
click at [732, 412] on app-card-role "Bartender 1A 6/7 13:30-22:00 (8h30m) Konrad Wesolowski Bea Croft Mimi Lambley N…" at bounding box center [735, 471] width 147 height 162
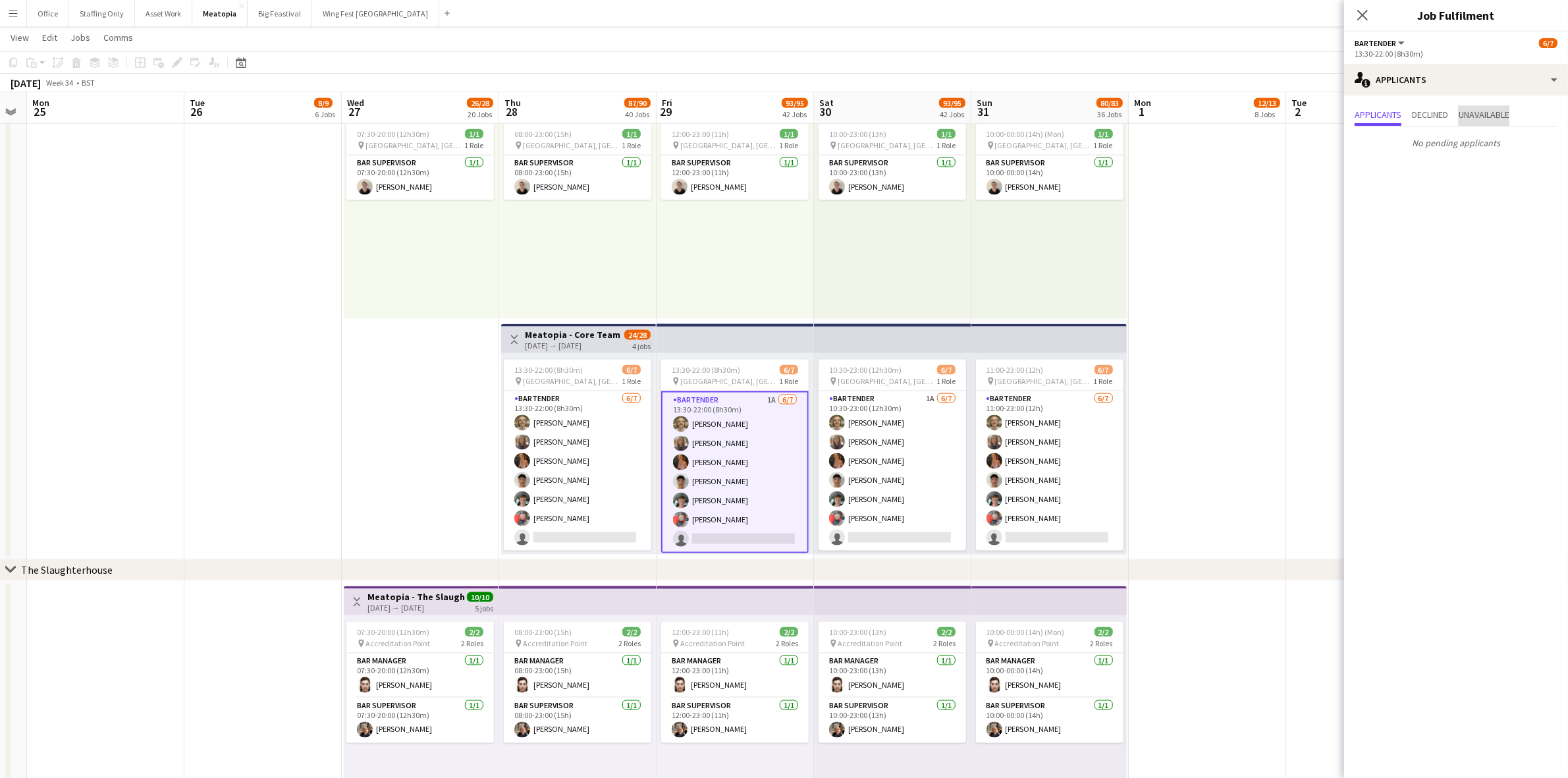
click at [1486, 115] on span "Unavailable" at bounding box center [1483, 114] width 50 height 9
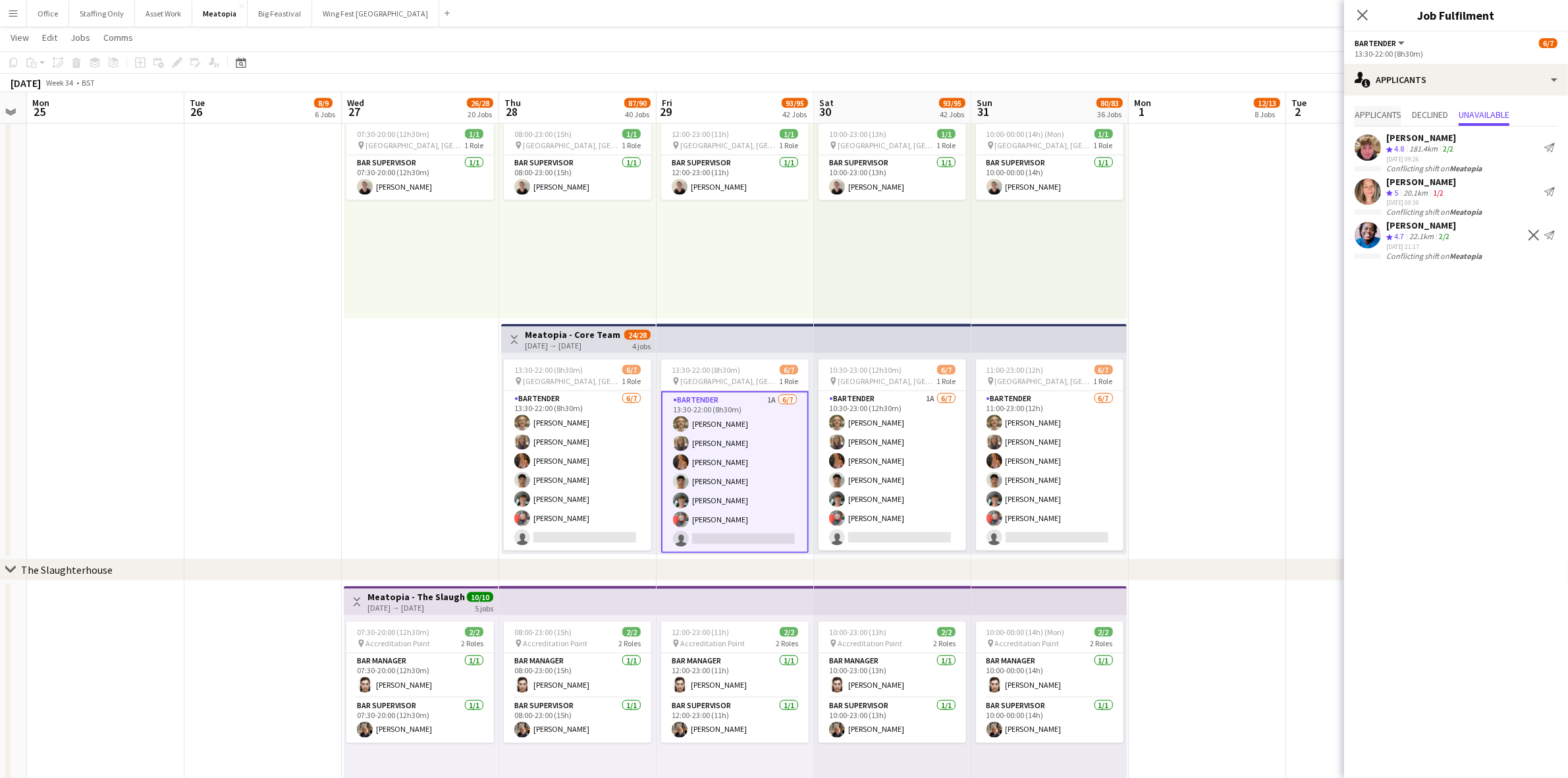
click at [1377, 110] on span "Applicants" at bounding box center [1377, 114] width 47 height 9
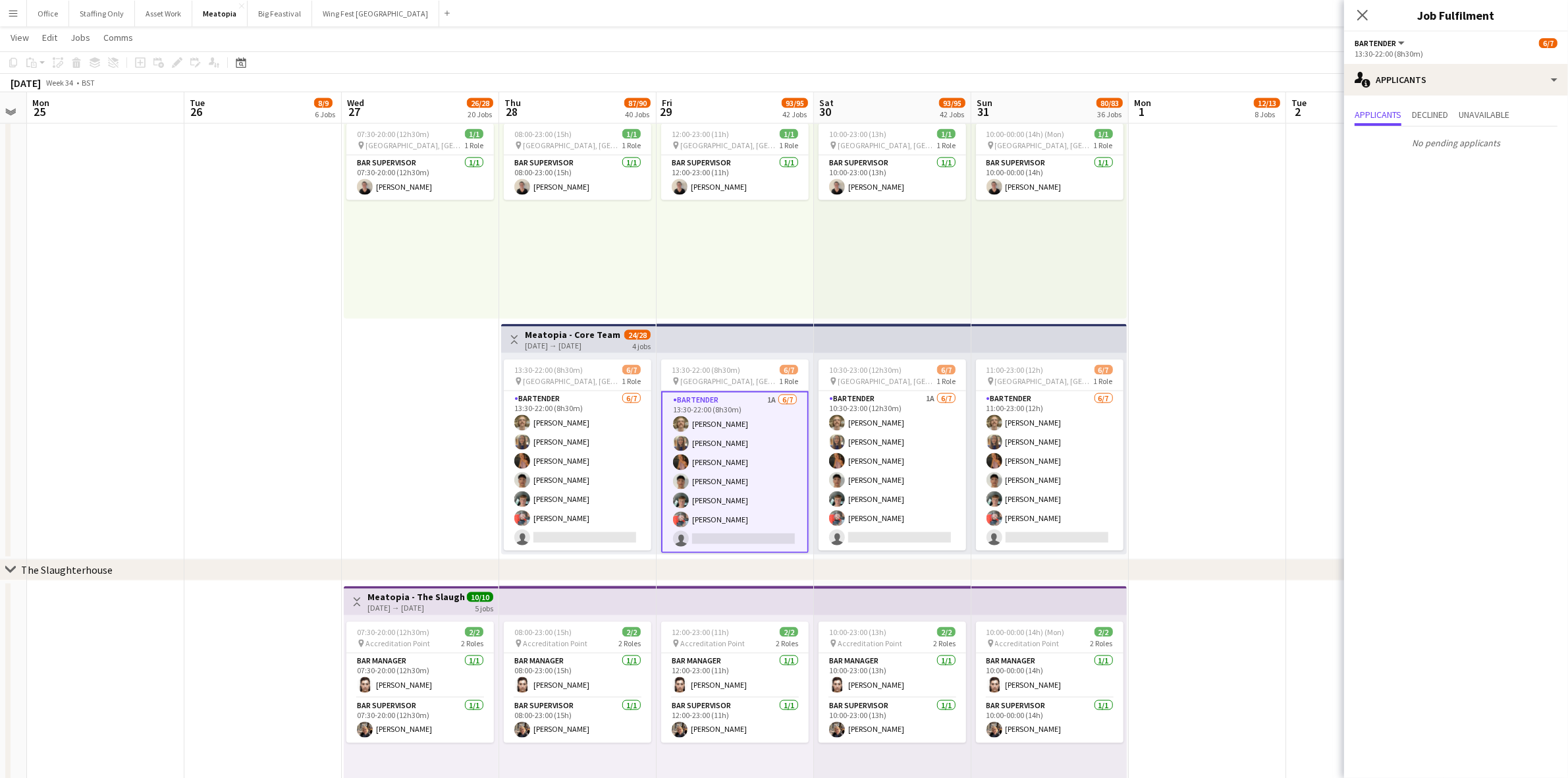
click at [1208, 398] on app-date-cell at bounding box center [1208, 203] width 157 height 713
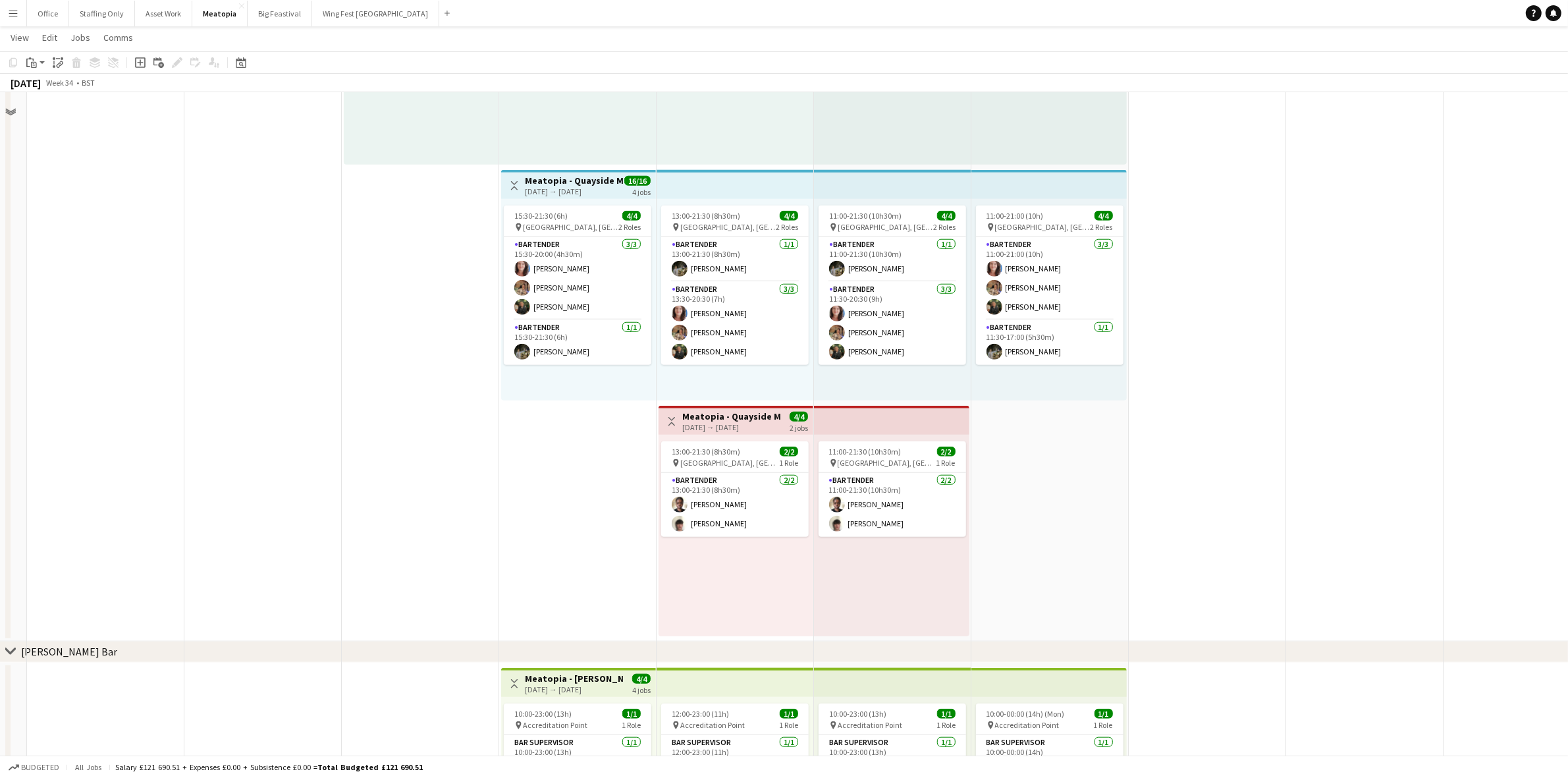
scroll to position [7597, 0]
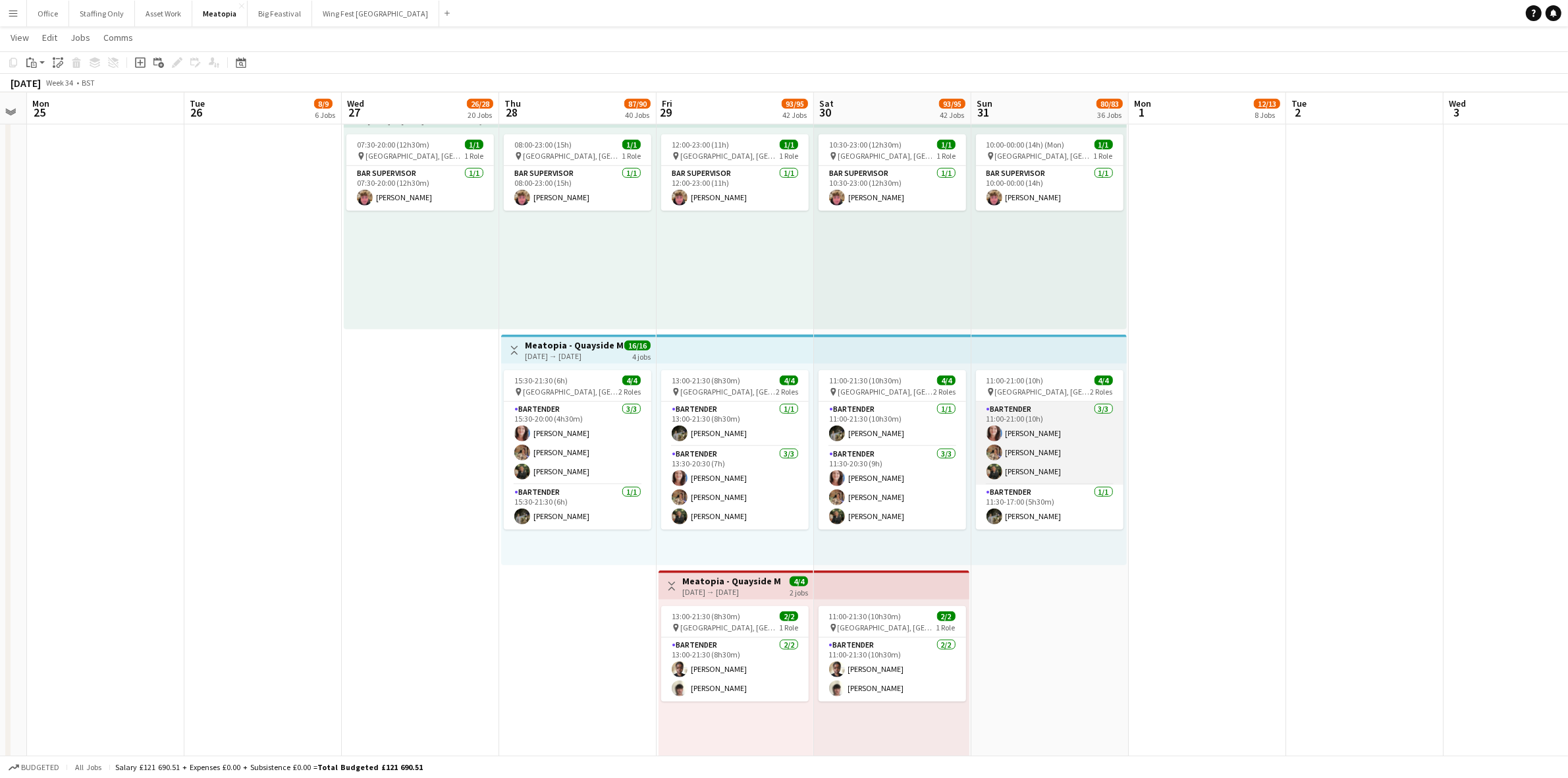
click at [1024, 453] on app-card-role "Bartender 3/3 11:00-21:00 (10h) Philippa Jones Isra Shaikh Rosie Youngman" at bounding box center [1049, 443] width 147 height 83
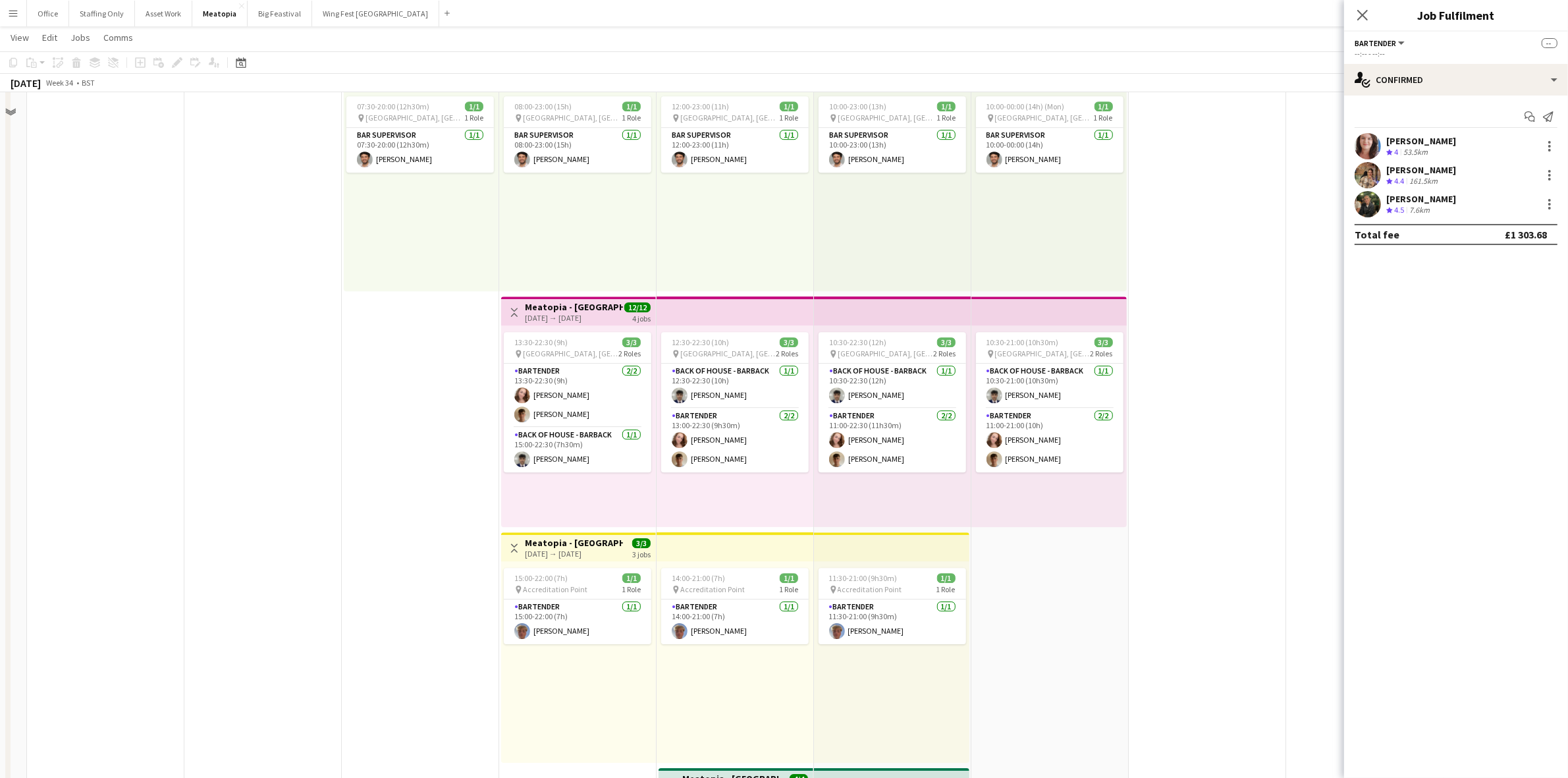
scroll to position [4879, 0]
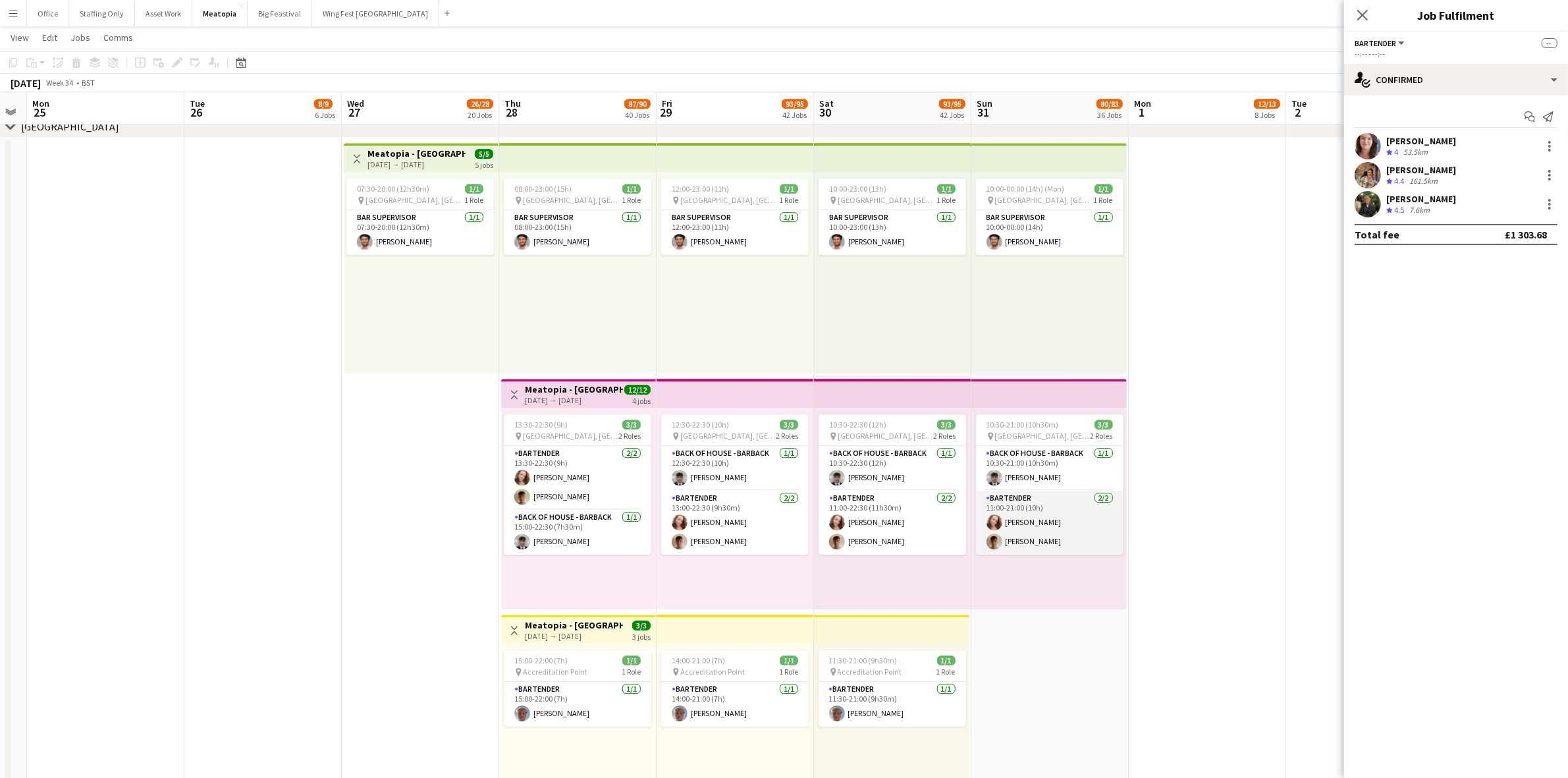
click at [1023, 523] on app-card-role "Bartender 2/2 11:00-21:00 (10h) Molly Howell Ben Phelps" at bounding box center [1049, 523] width 147 height 64
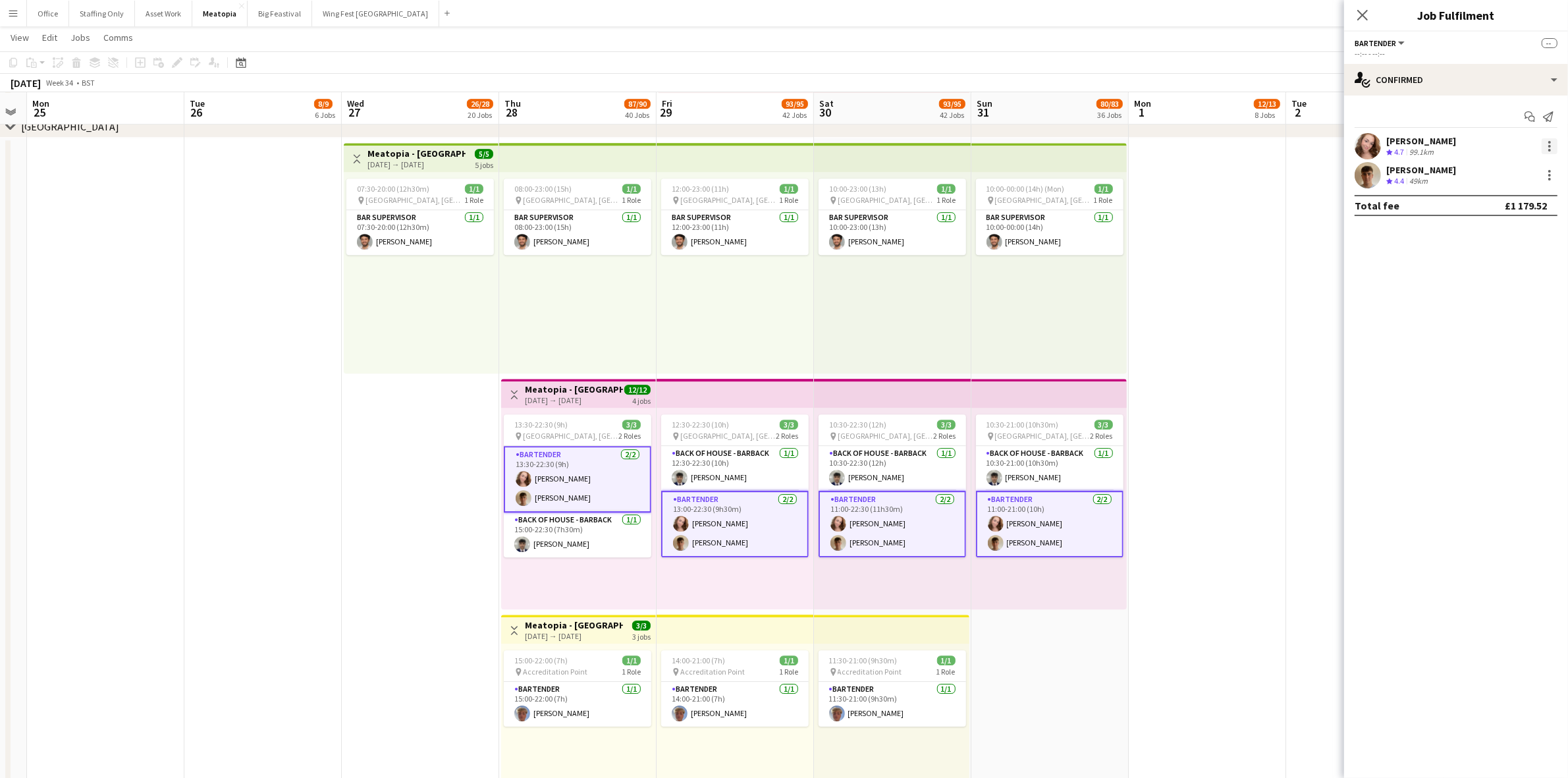
click at [1555, 143] on div at bounding box center [1549, 146] width 16 height 16
click at [1496, 269] on span "Remove" at bounding box center [1485, 265] width 39 height 11
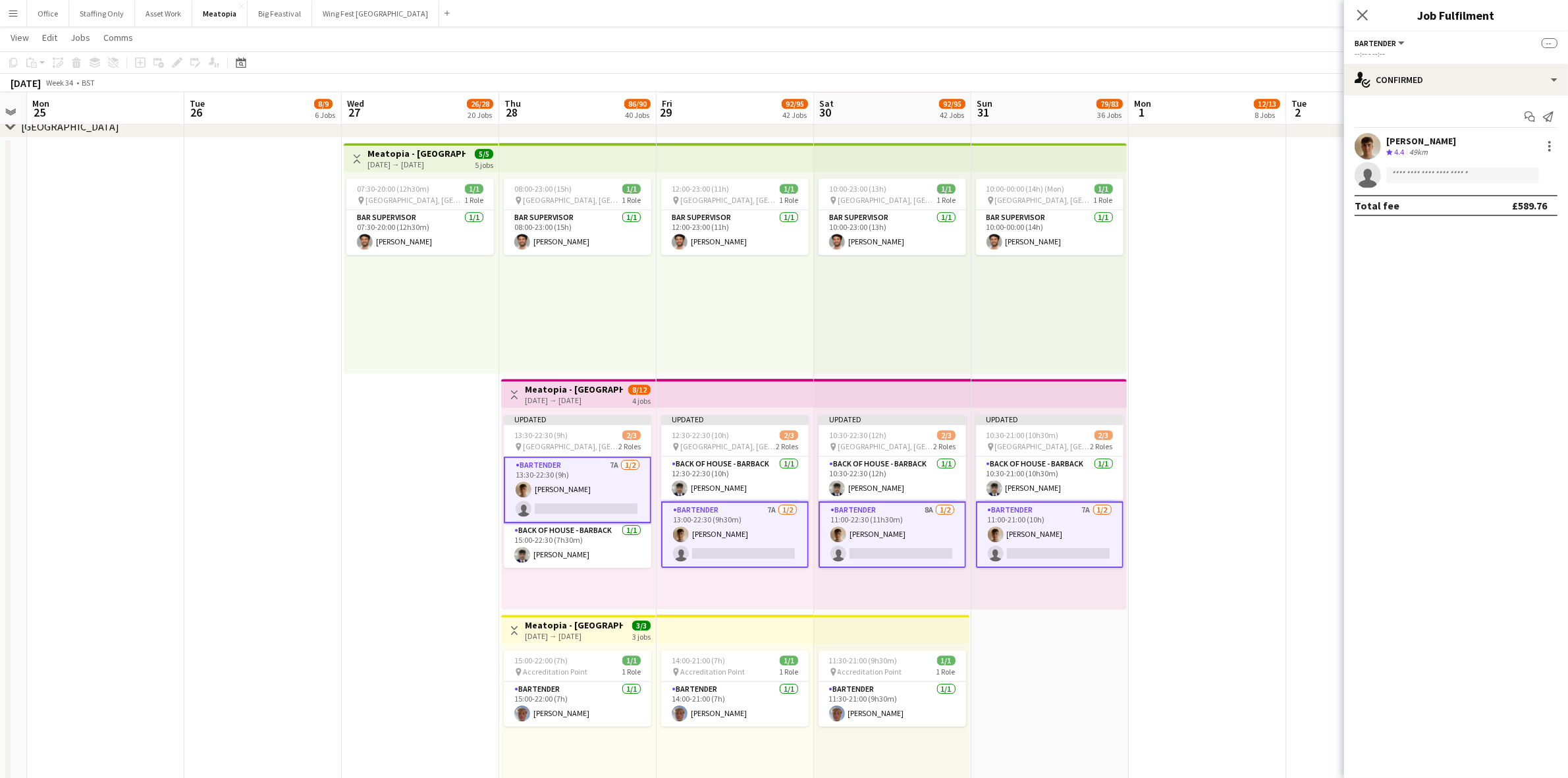
click at [1260, 405] on app-date-cell at bounding box center [1208, 611] width 157 height 948
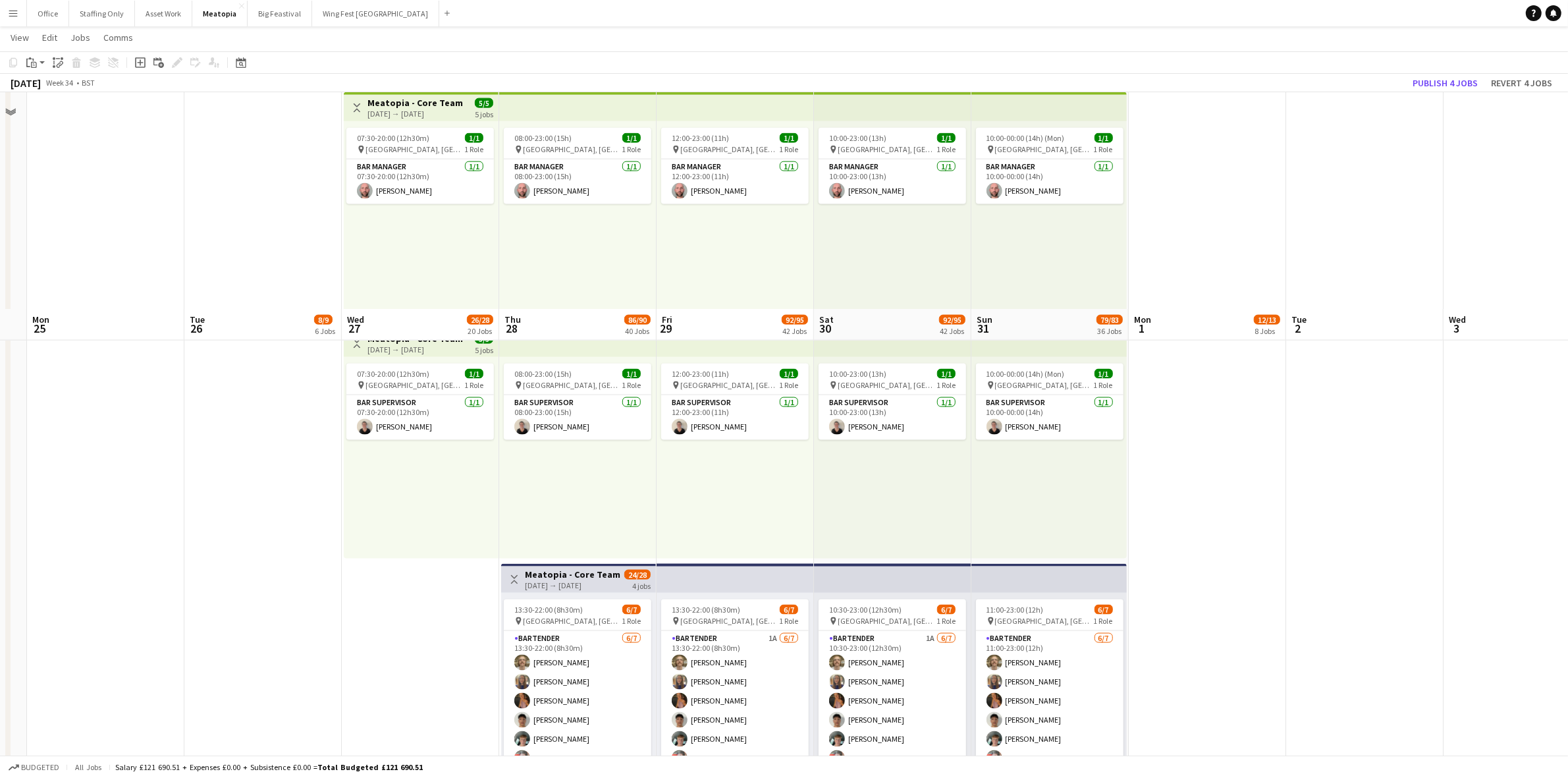
scroll to position [2507, 0]
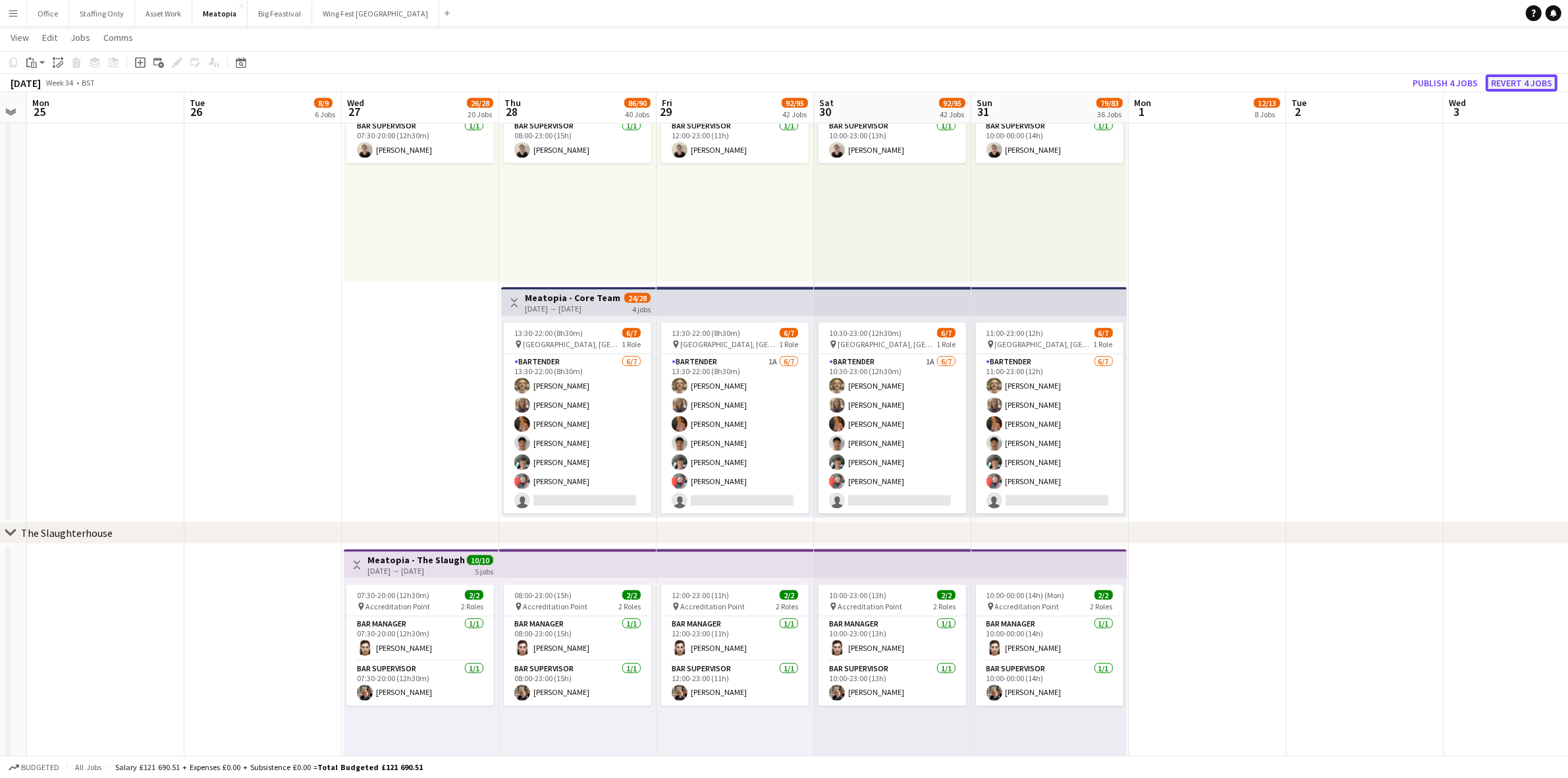
click at [1536, 82] on button "Revert 4 jobs" at bounding box center [1521, 82] width 71 height 17
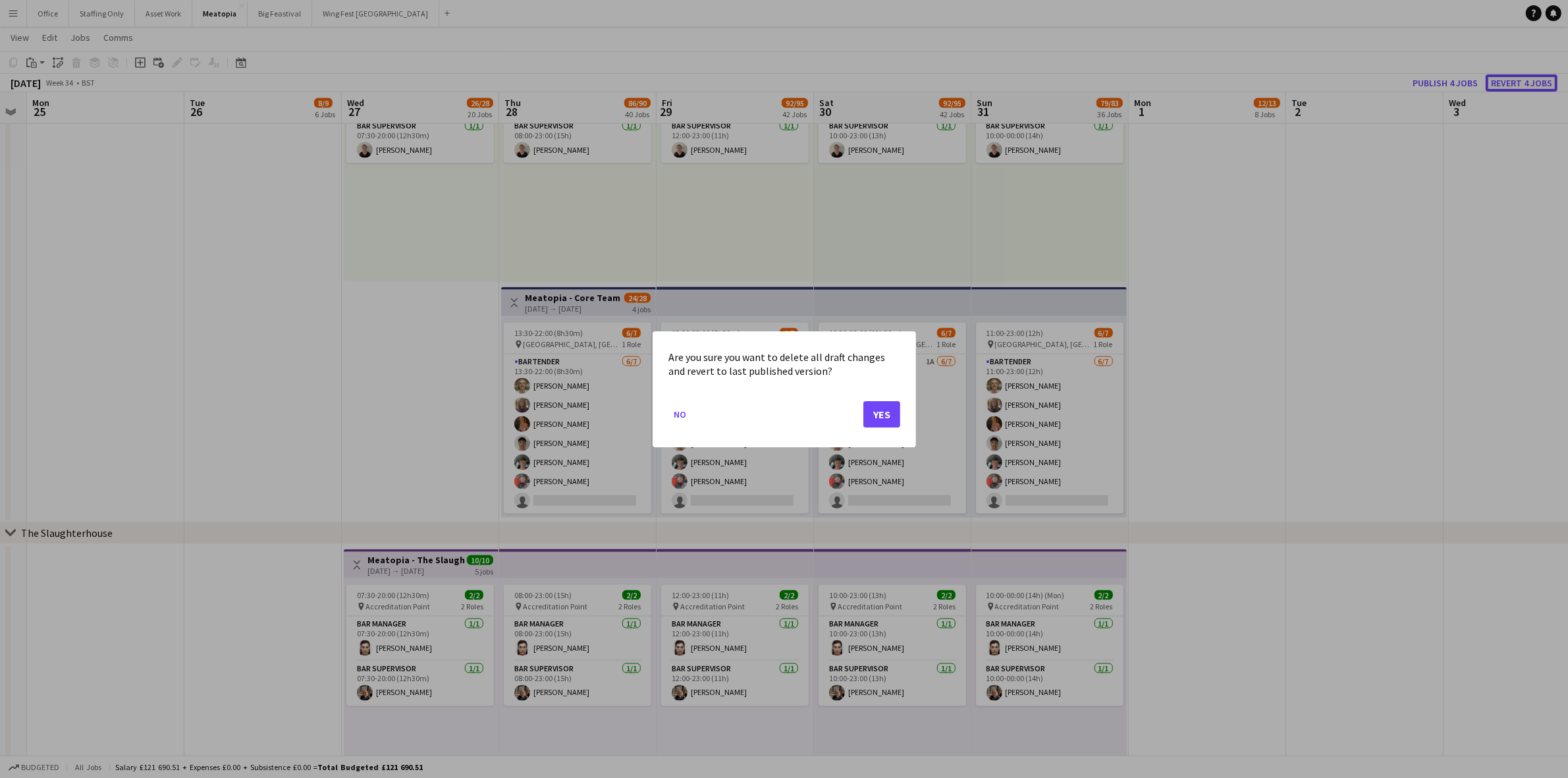
scroll to position [0, 0]
click at [885, 405] on button "Yes" at bounding box center [882, 414] width 37 height 27
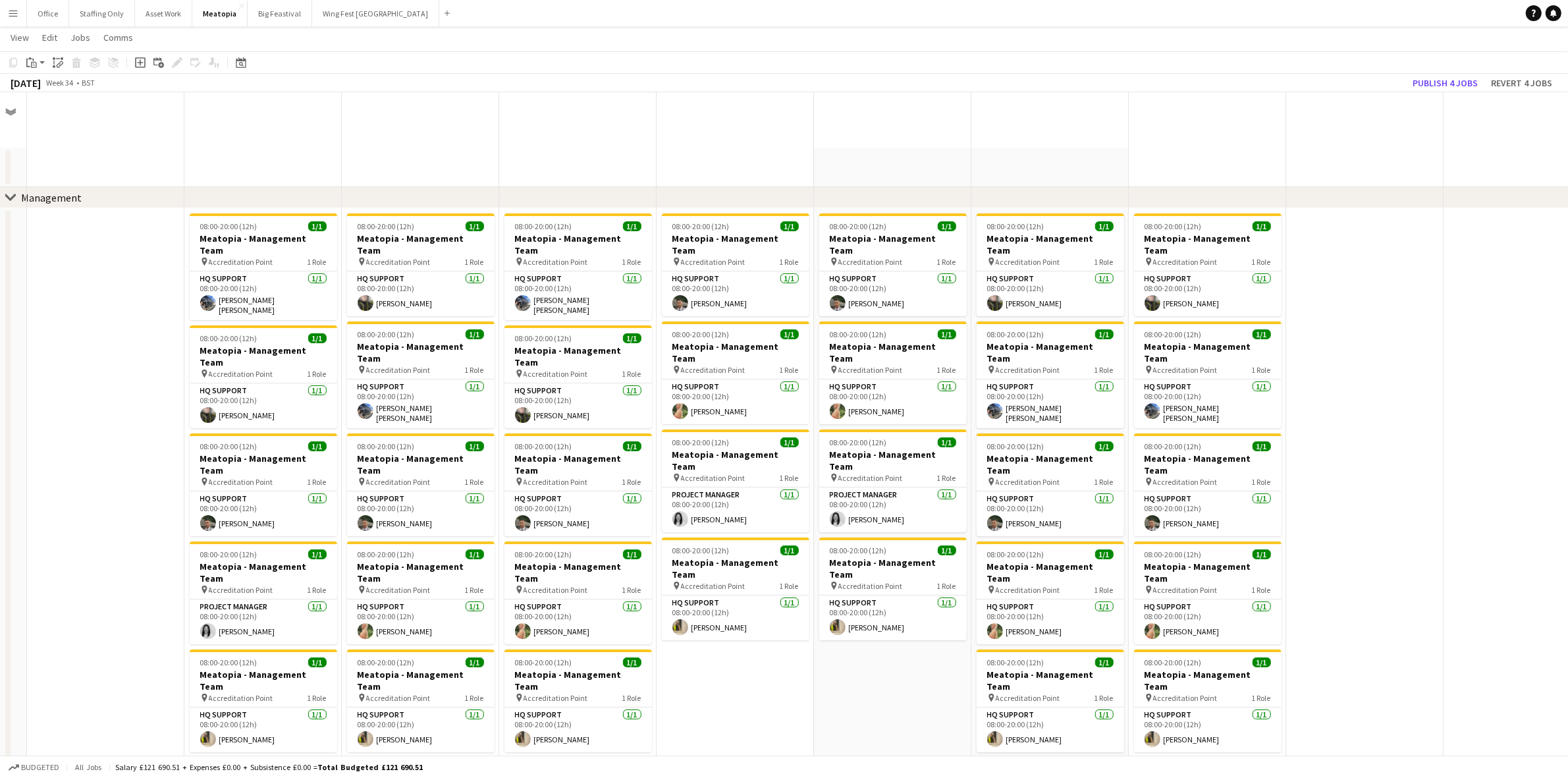
scroll to position [2507, 0]
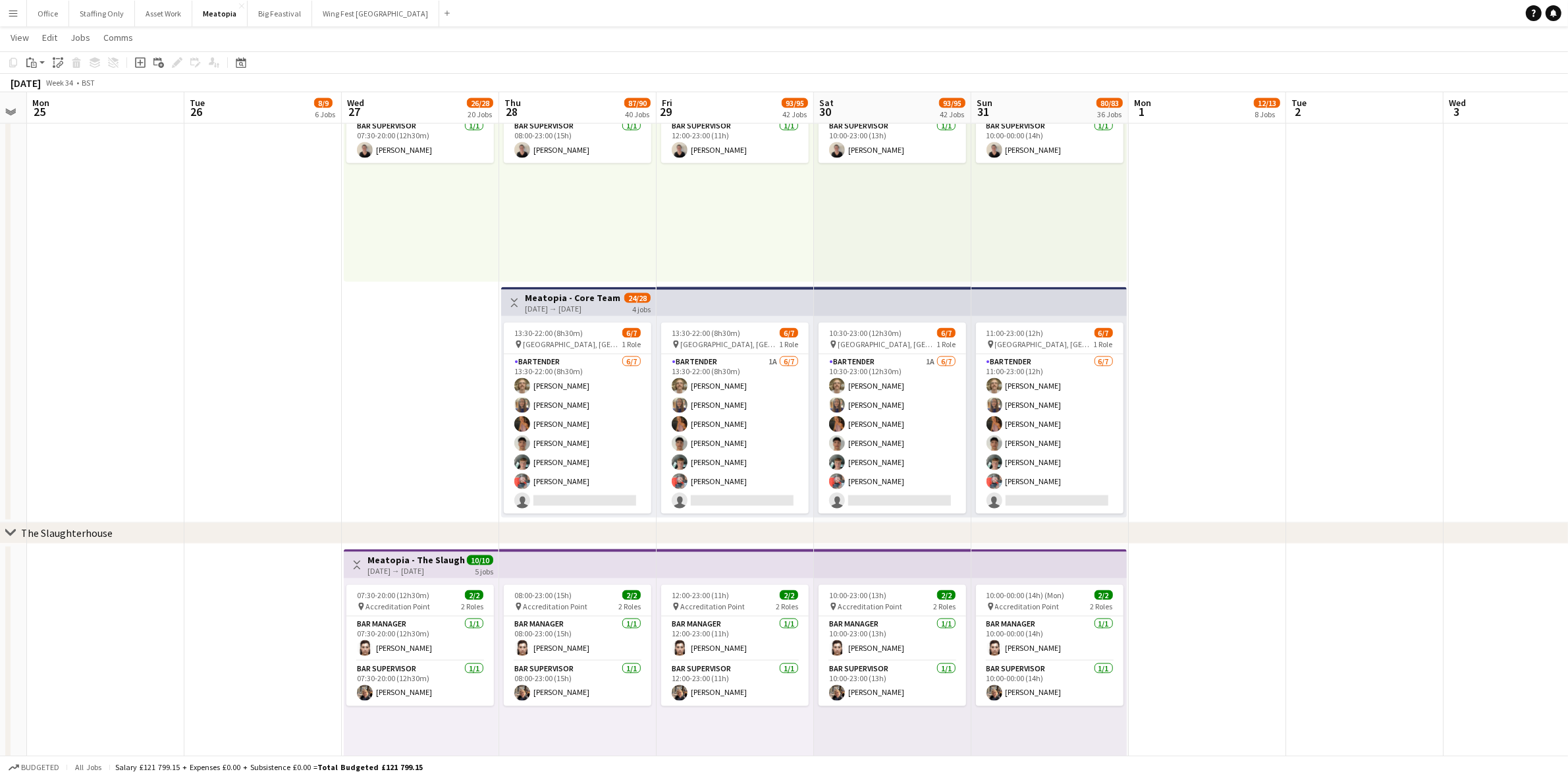
click at [548, 292] on h3 "Meatopia - Core Team" at bounding box center [573, 297] width 95 height 12
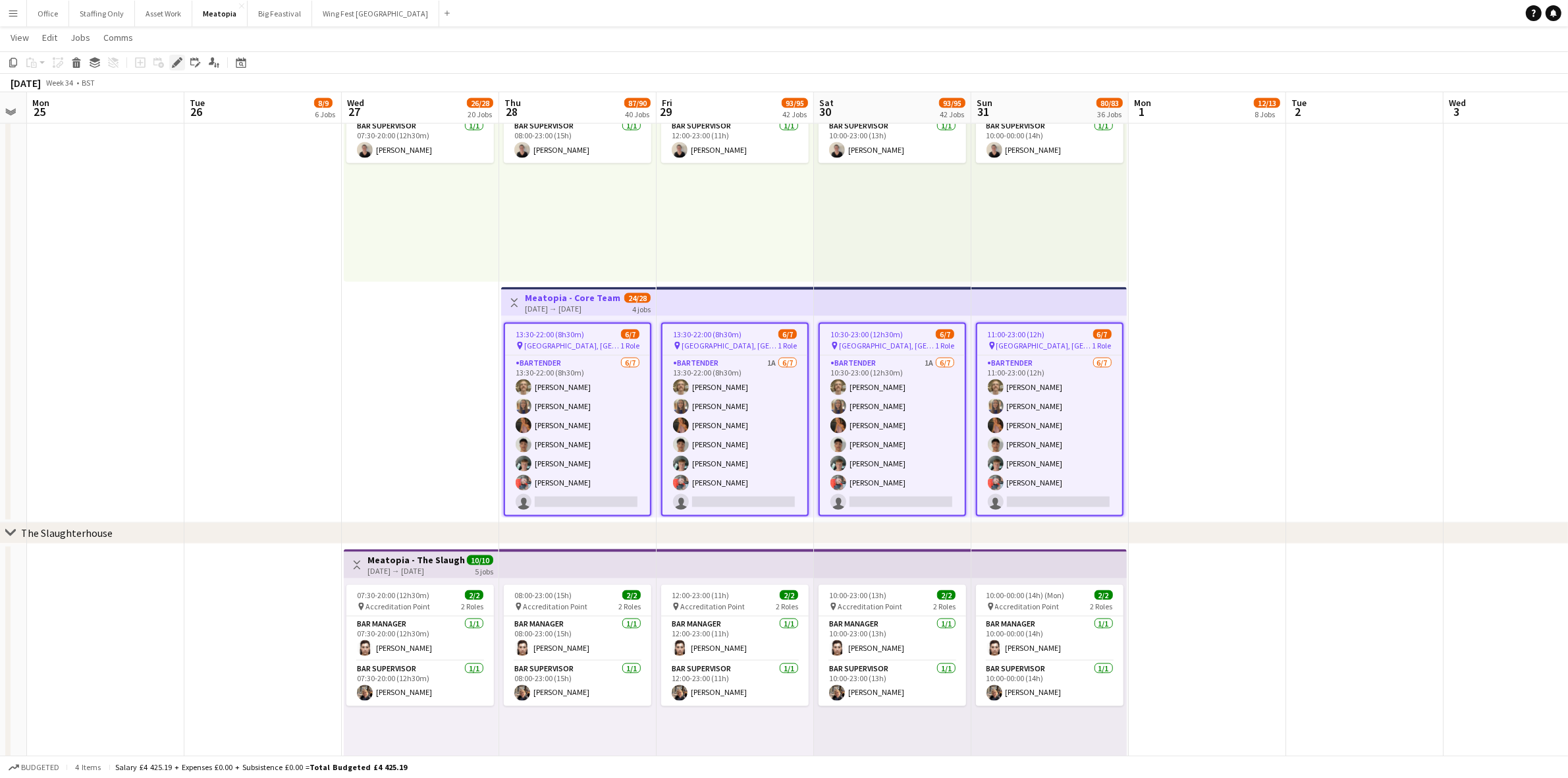
click at [178, 63] on icon "Edit" at bounding box center [177, 63] width 11 height 11
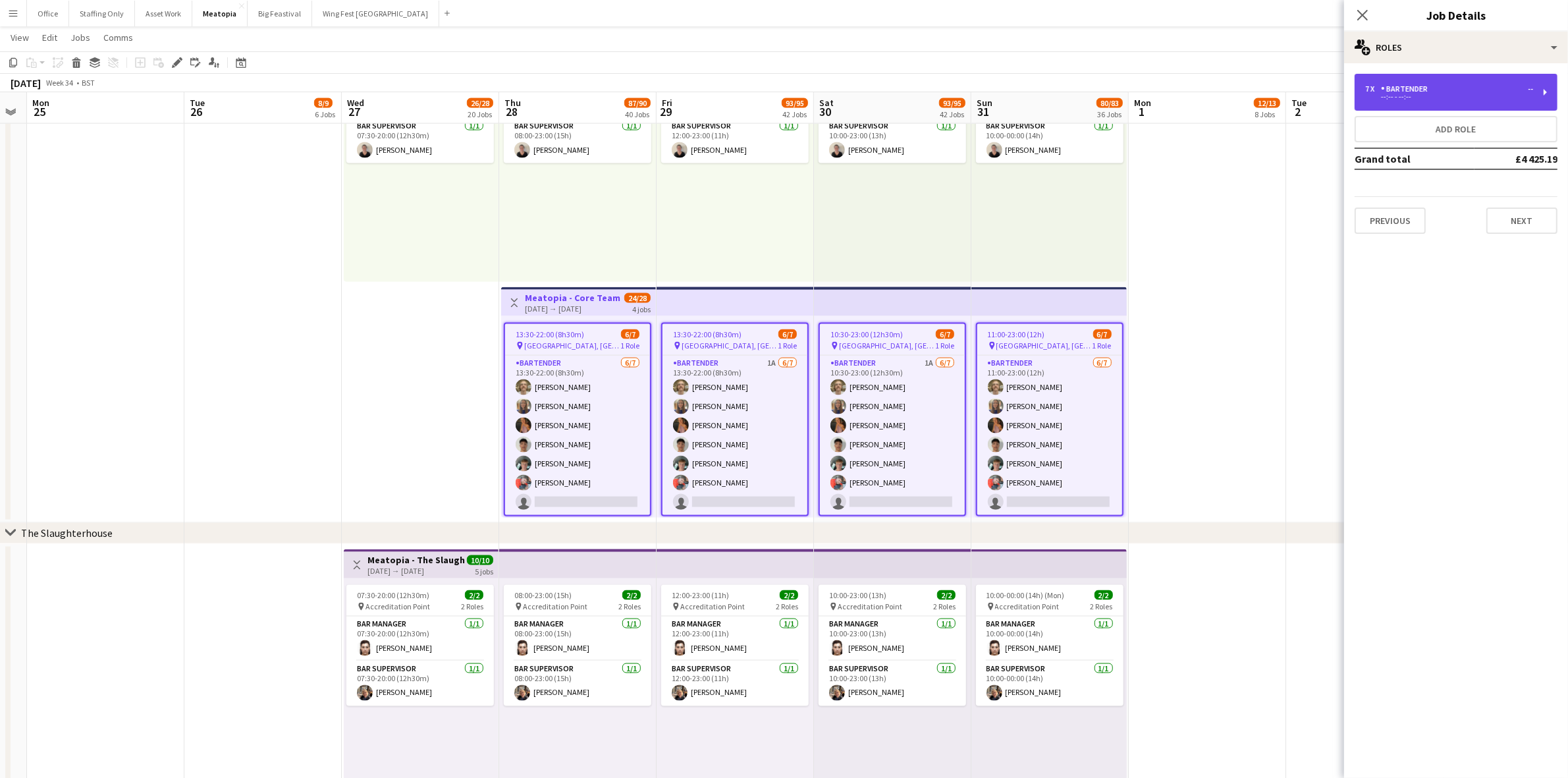
click at [1419, 104] on div "7 x Bartender -- --:-- - --:--" at bounding box center [1455, 92] width 203 height 37
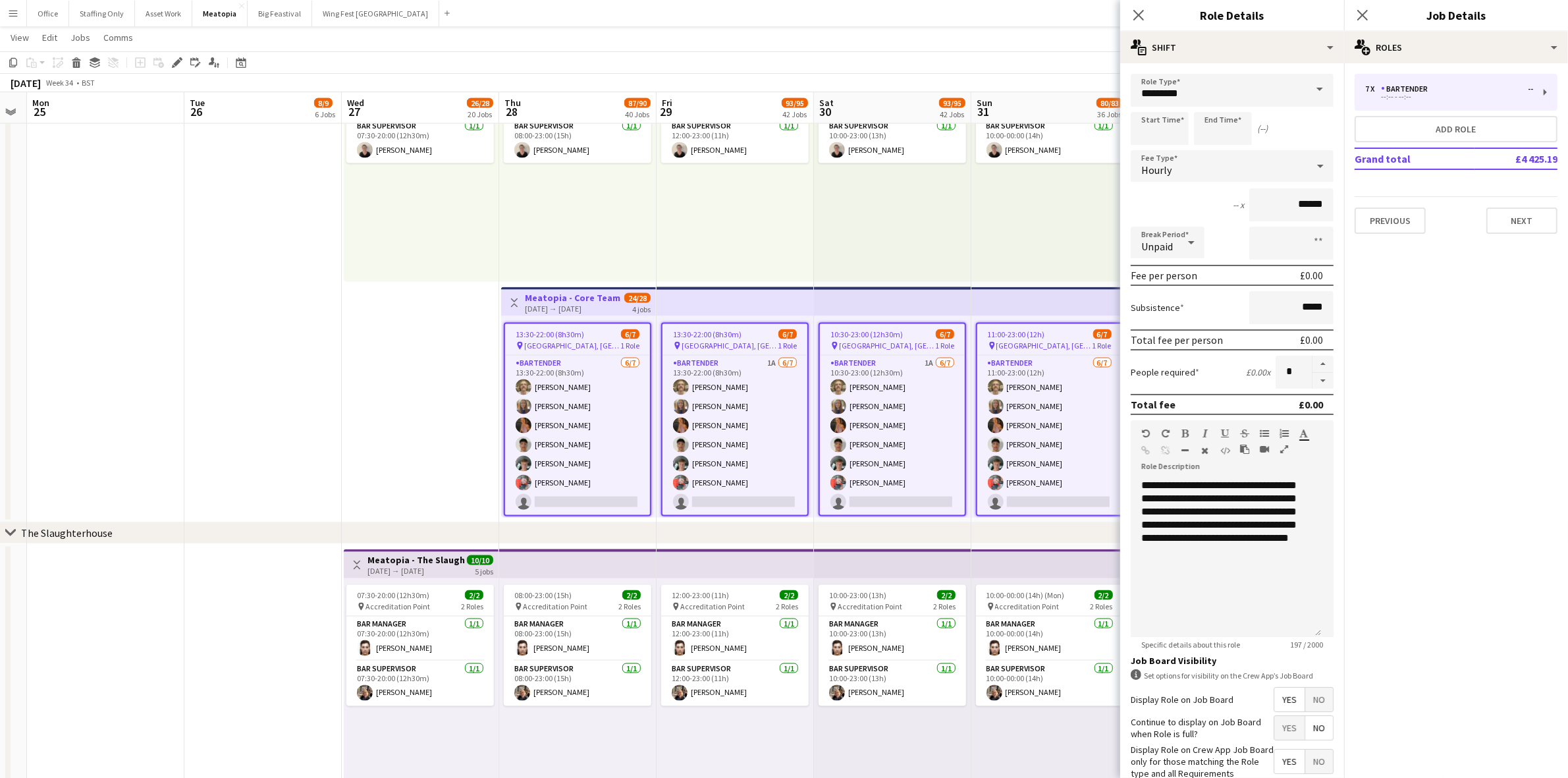
click at [1312, 377] on button "button" at bounding box center [1322, 381] width 21 height 16
type input "*"
click at [1361, 17] on icon at bounding box center [1362, 15] width 13 height 13
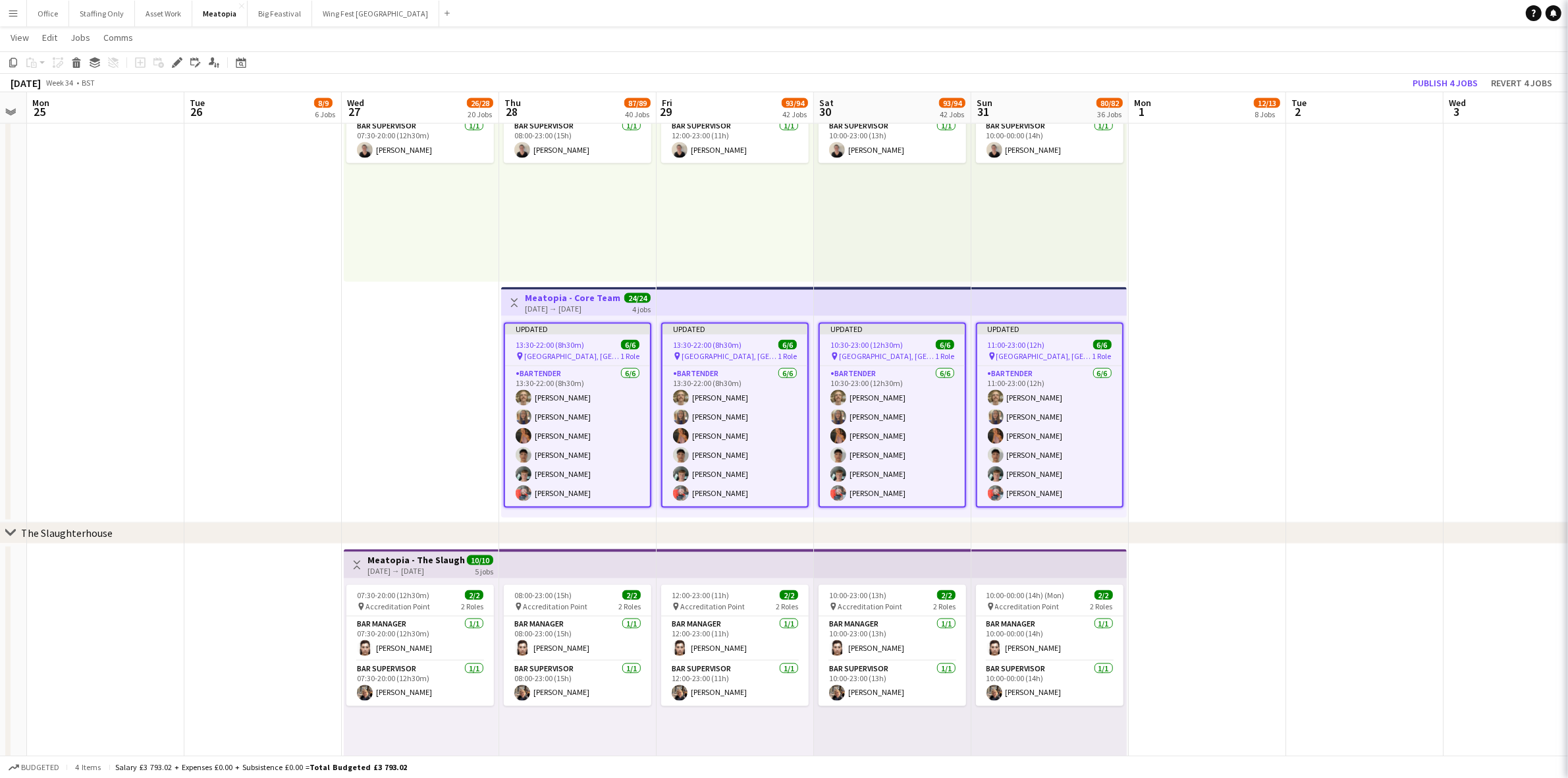
click at [1270, 307] on app-date-cell at bounding box center [1208, 167] width 157 height 713
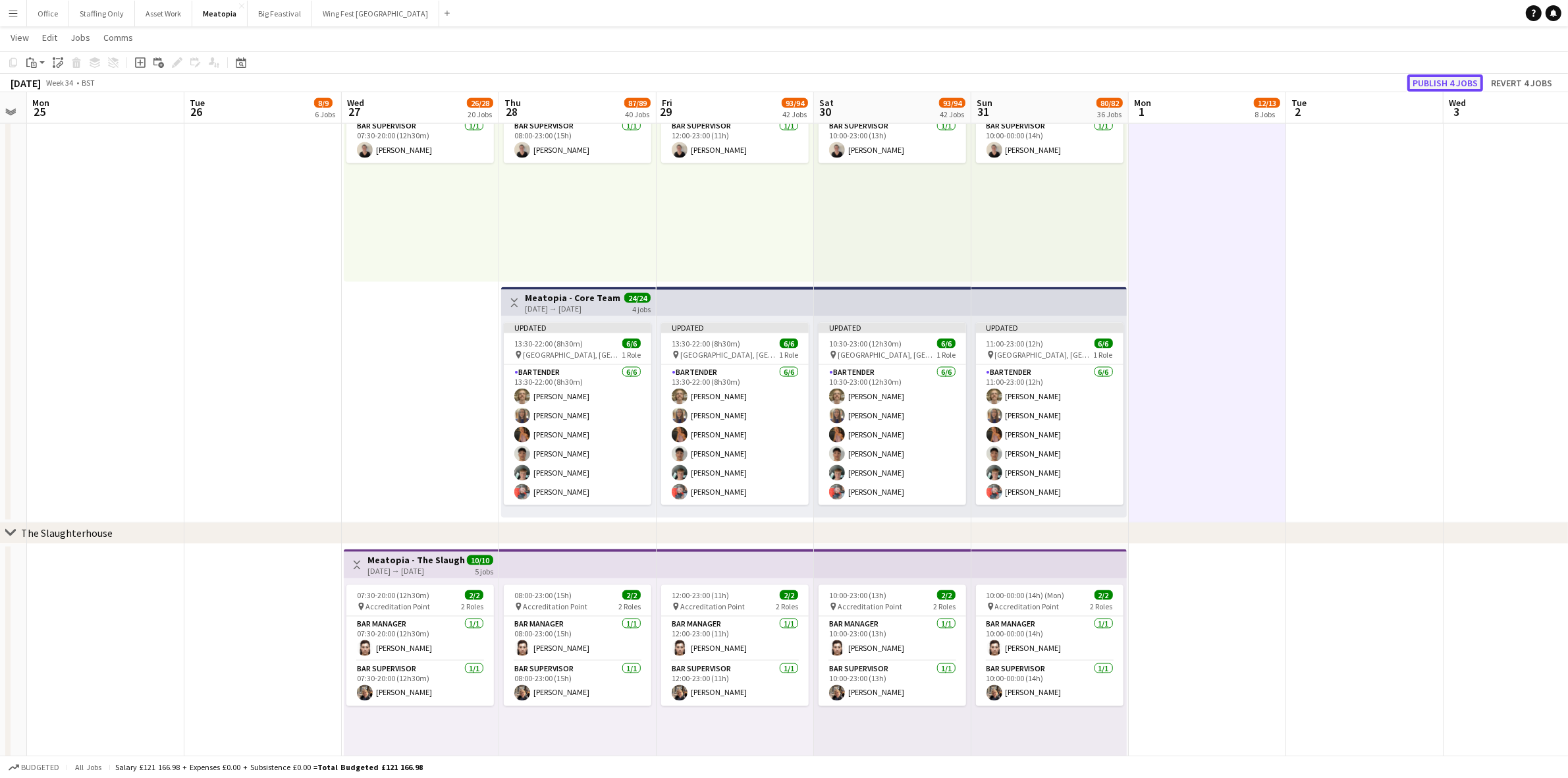
click at [1460, 86] on button "Publish 4 jobs" at bounding box center [1444, 82] width 76 height 17
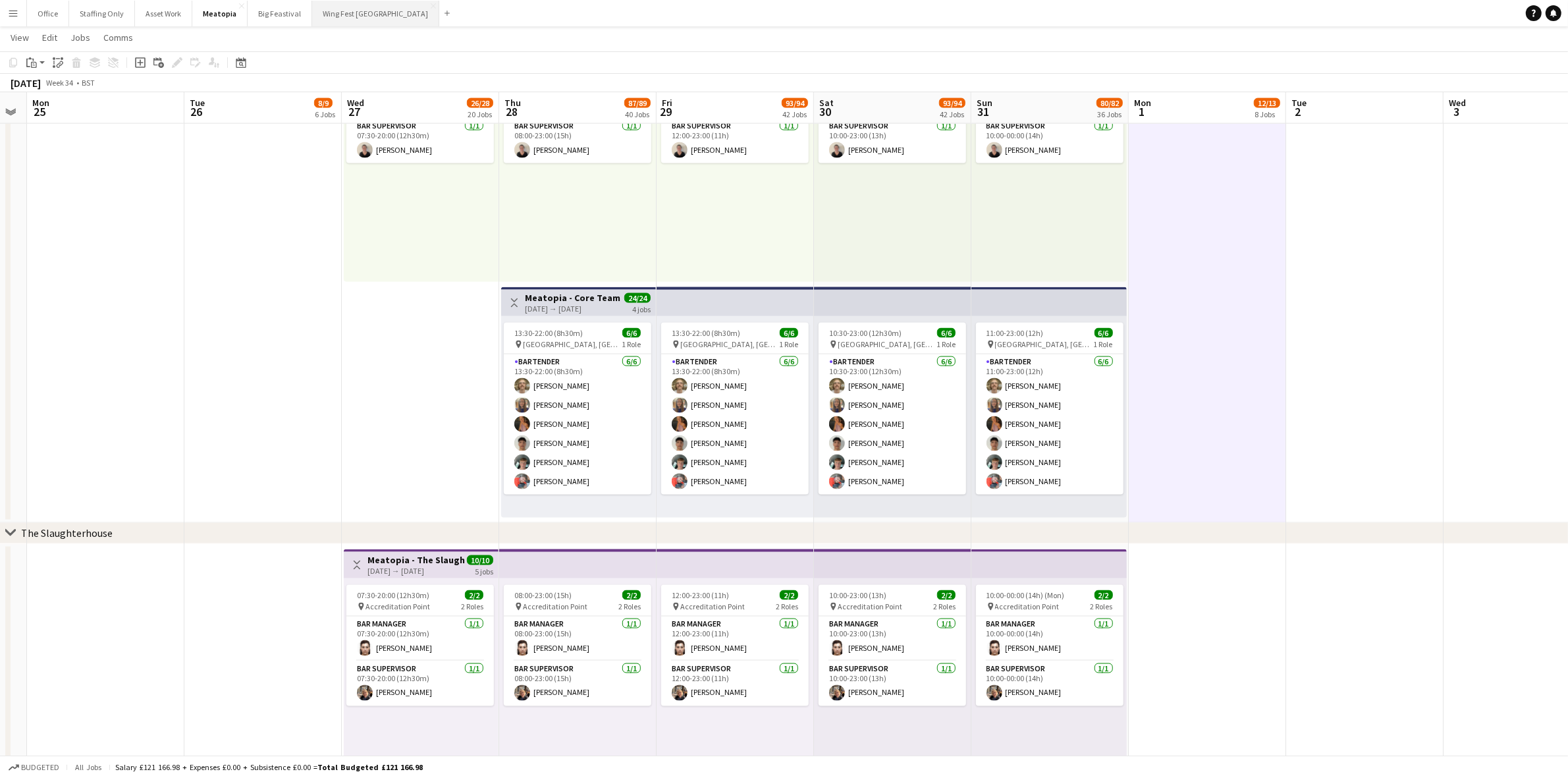
click at [320, 18] on button "Wing Fest Bristol Close" at bounding box center [375, 14] width 127 height 26
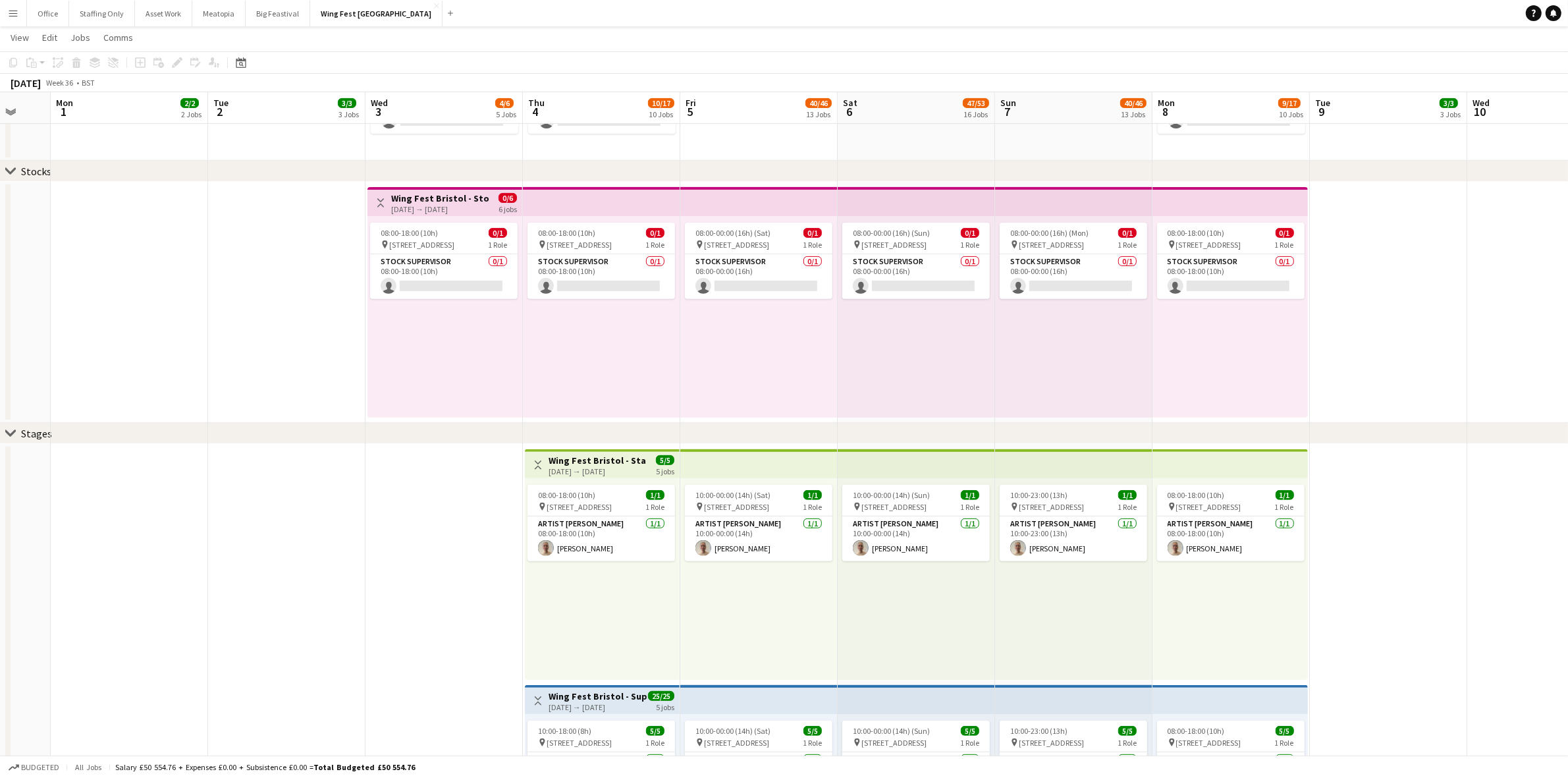
scroll to position [0, 323]
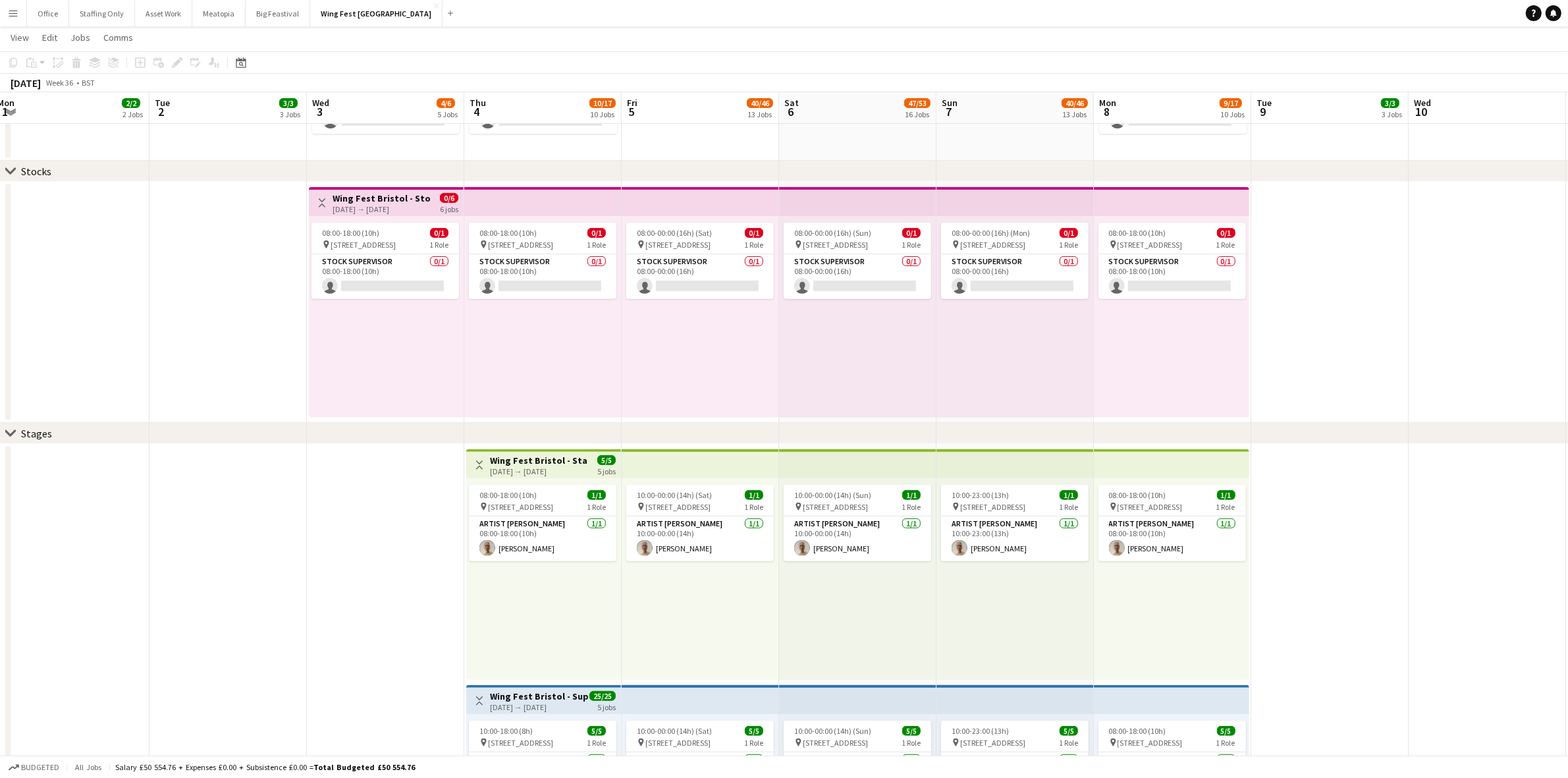
drag, startPoint x: 252, startPoint y: 546, endPoint x: 350, endPoint y: 537, distance: 98.4
click at [166, 20] on button "Asset Work Close" at bounding box center [164, 14] width 58 height 26
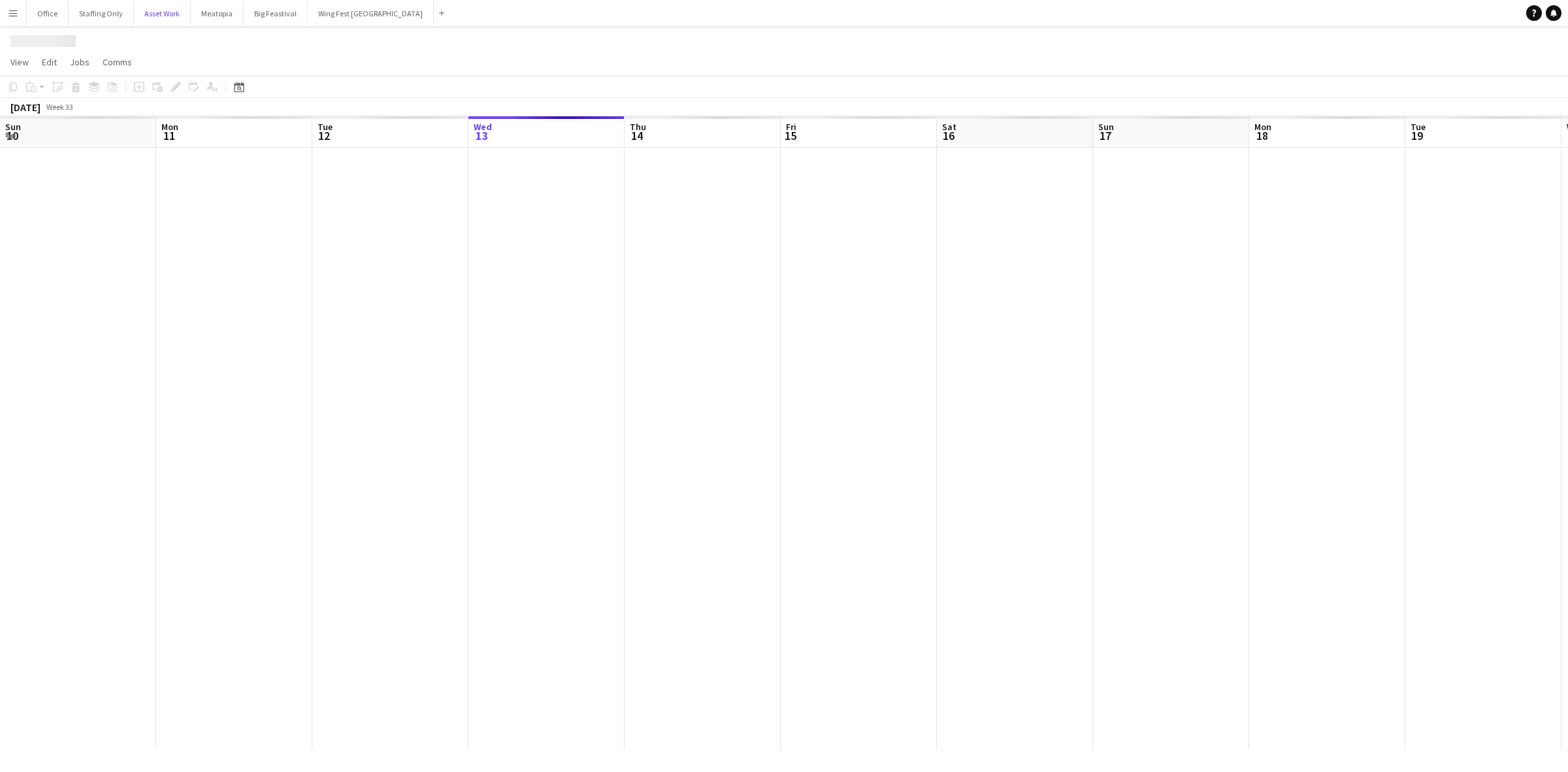
scroll to position [0, 311]
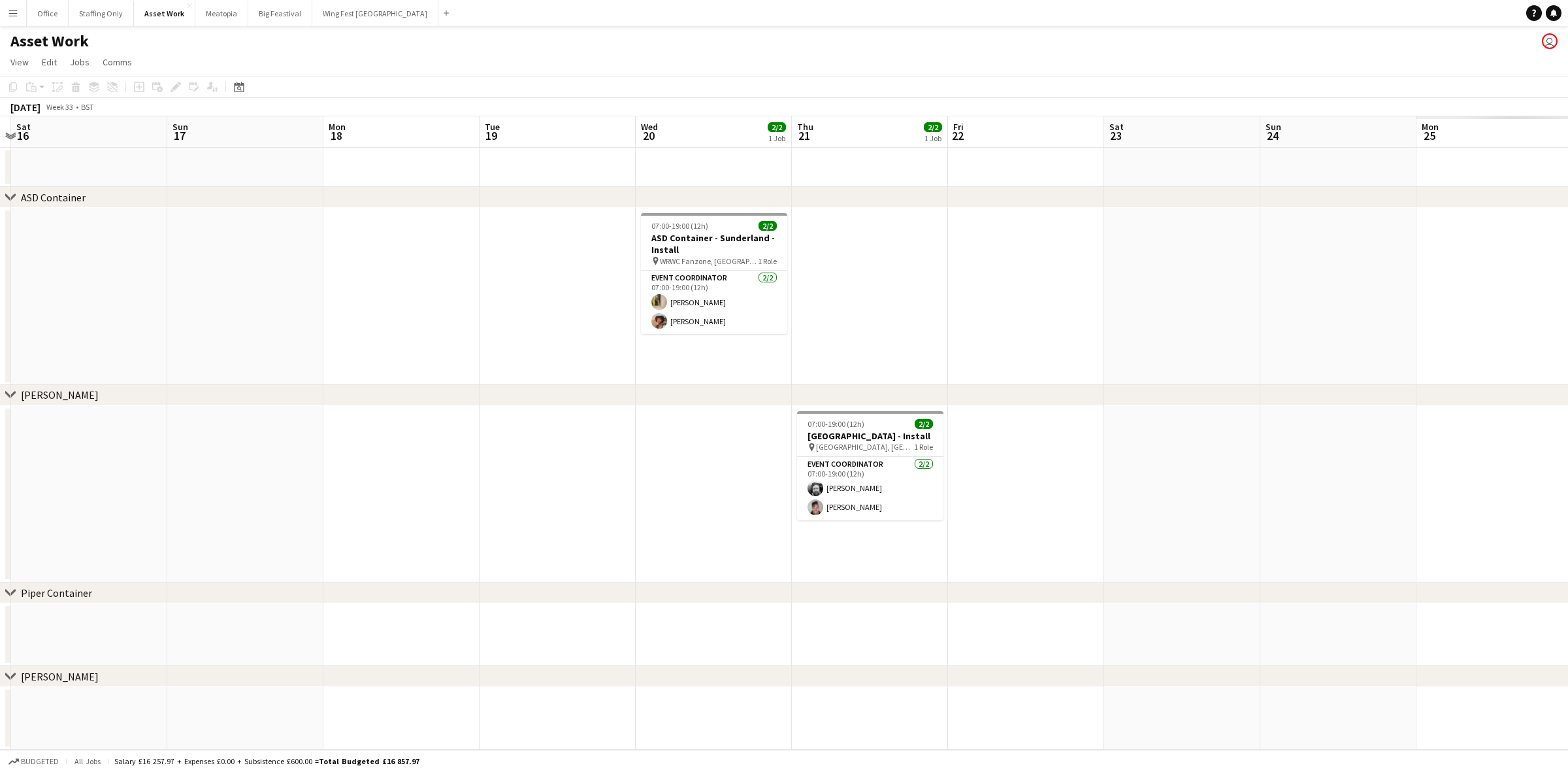
drag, startPoint x: 1001, startPoint y: 305, endPoint x: 370, endPoint y: 329, distance: 631.5
click at [370, 329] on app-calendar-viewport "Wed 13 Thu 14 Fri 15 Sat 16 Sun 17 Mon 18 Tue 19 Wed 20 2/2 1 Job Thu 21 2/2 1 …" at bounding box center [784, 432] width 1568 height 633
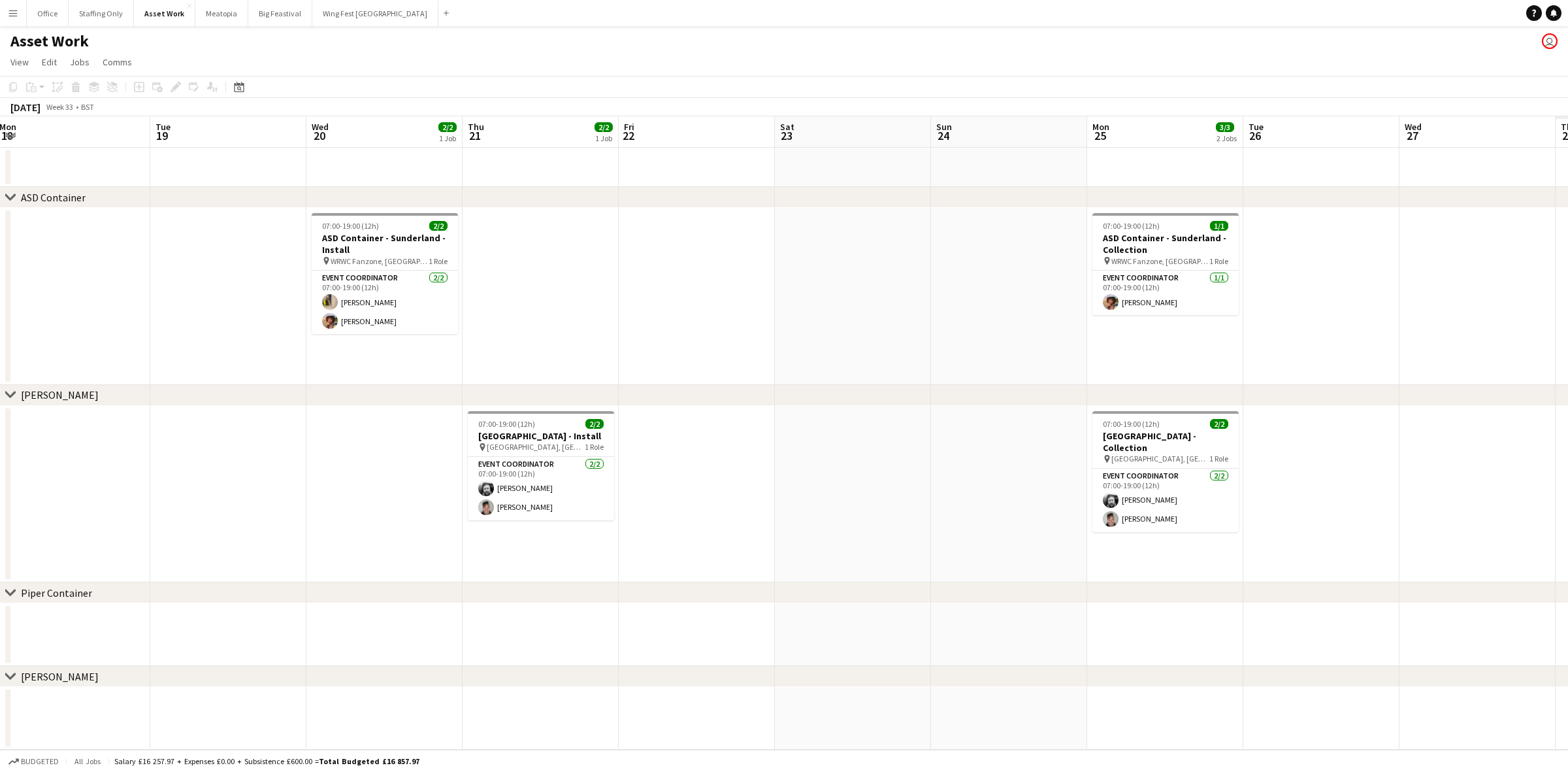
drag, startPoint x: 1269, startPoint y: 302, endPoint x: 515, endPoint y: 321, distance: 754.2
click at [481, 322] on app-calendar-viewport "Fri 15 Sat 16 Sun 17 Mon 18 Tue 19 Wed 20 2/2 1 Job Thu 21 2/2 1 Job Fri 22 Sat…" at bounding box center [784, 432] width 1568 height 633
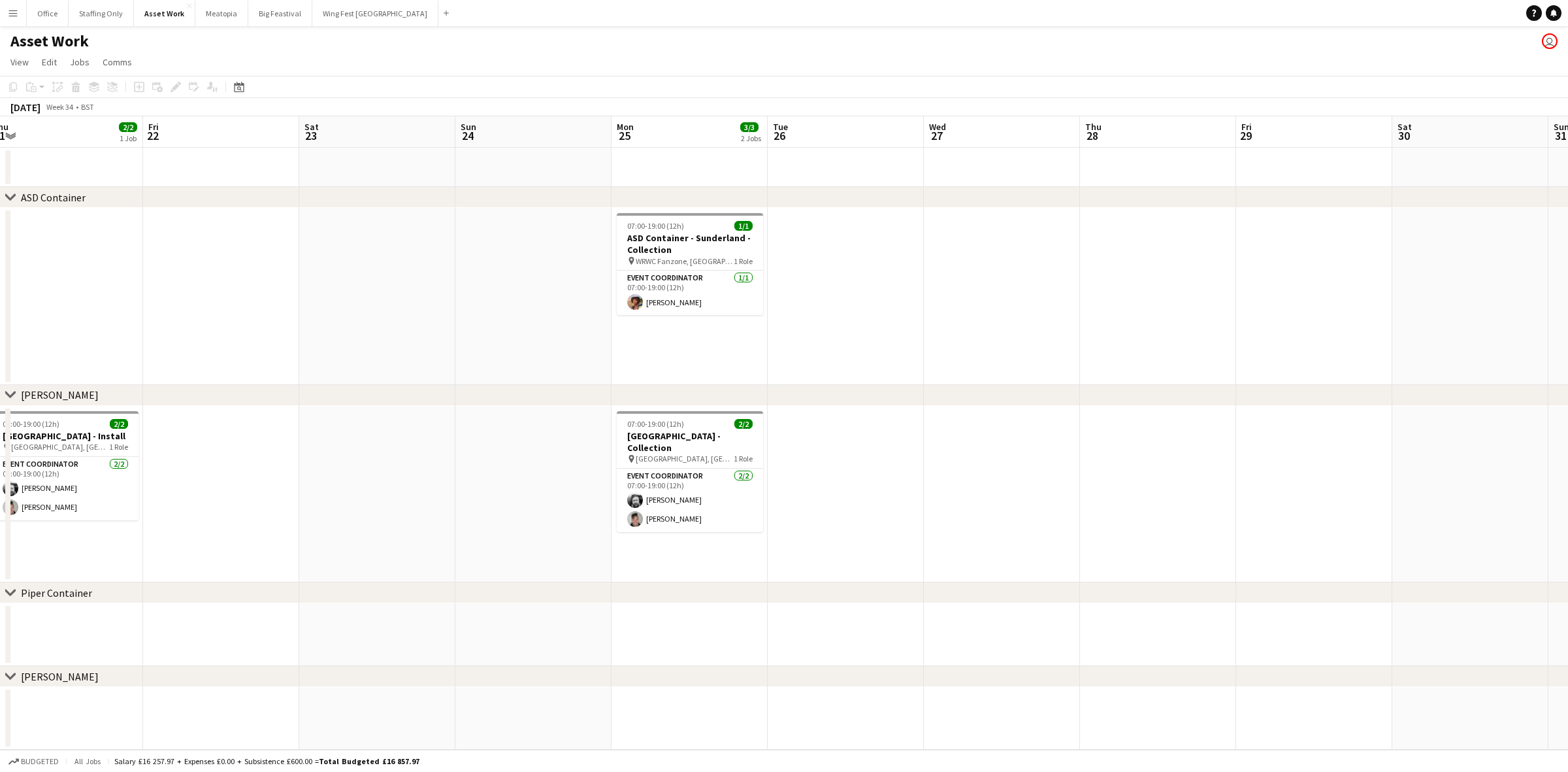
drag, startPoint x: 1262, startPoint y: 274, endPoint x: 805, endPoint y: 295, distance: 457.5
click at [798, 296] on app-calendar-viewport "Mon 18 Tue 19 Wed 20 2/2 1 Job Thu 21 2/2 1 Job Fri 22 Sat 23 Sun 24 Mon 25 3/3…" at bounding box center [784, 432] width 1568 height 633
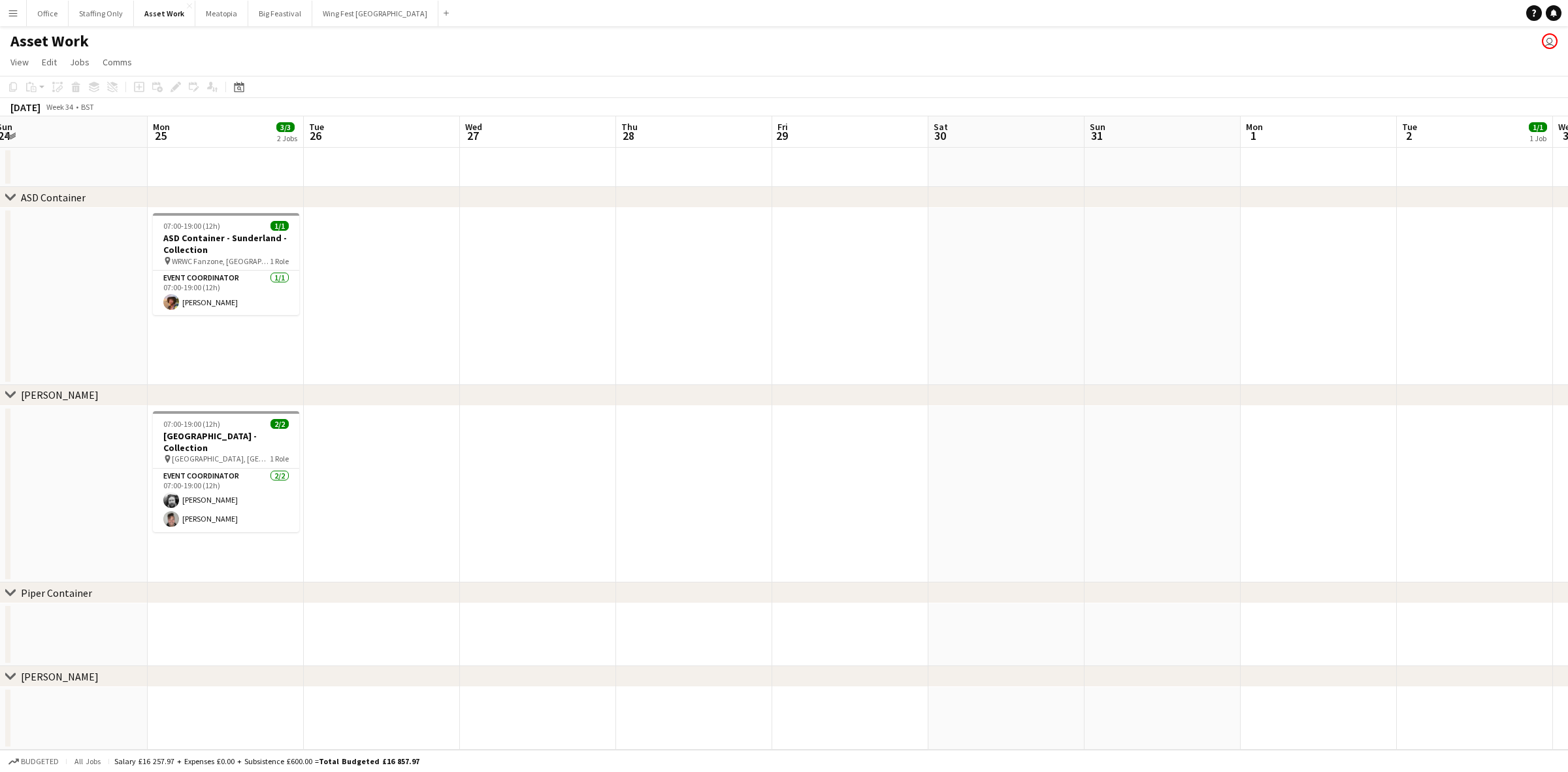
click at [820, 304] on app-calendar-viewport "Thu 21 2/2 1 Job Fri 22 Sat 23 Sun 24 Mon 25 3/3 2 Jobs Tue 26 Wed 27 Thu 28 Fr…" at bounding box center [784, 432] width 1568 height 633
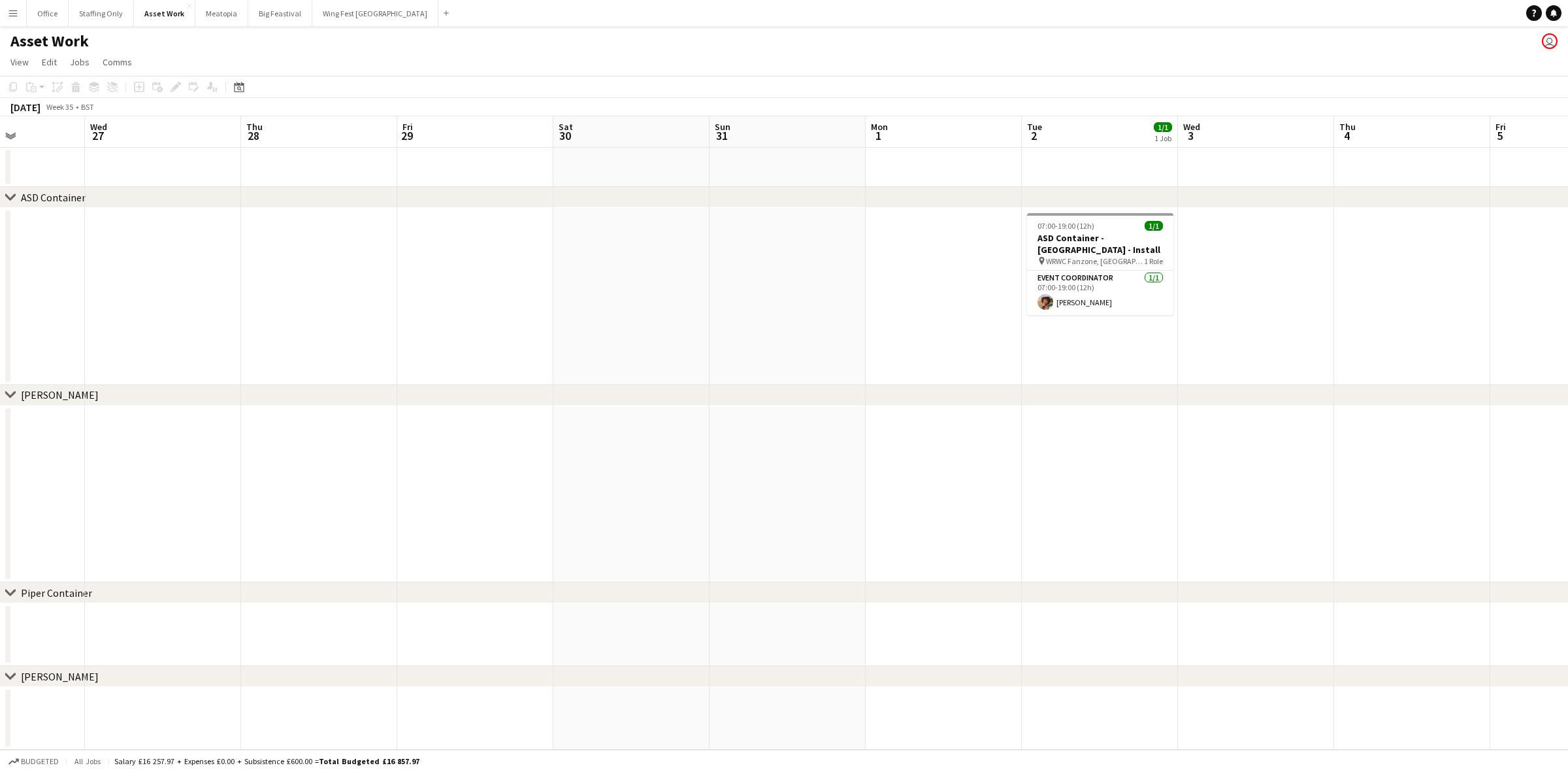
drag, startPoint x: 1113, startPoint y: 340, endPoint x: 494, endPoint y: 341, distance: 619.0
click at [494, 341] on app-calendar-viewport "Sun 24 Mon 25 3/3 2 Jobs Tue 26 Wed 27 Thu 28 Fri 29 Sat 30 Sun 31 Mon 1 Tue 2 …" at bounding box center [784, 432] width 1568 height 633
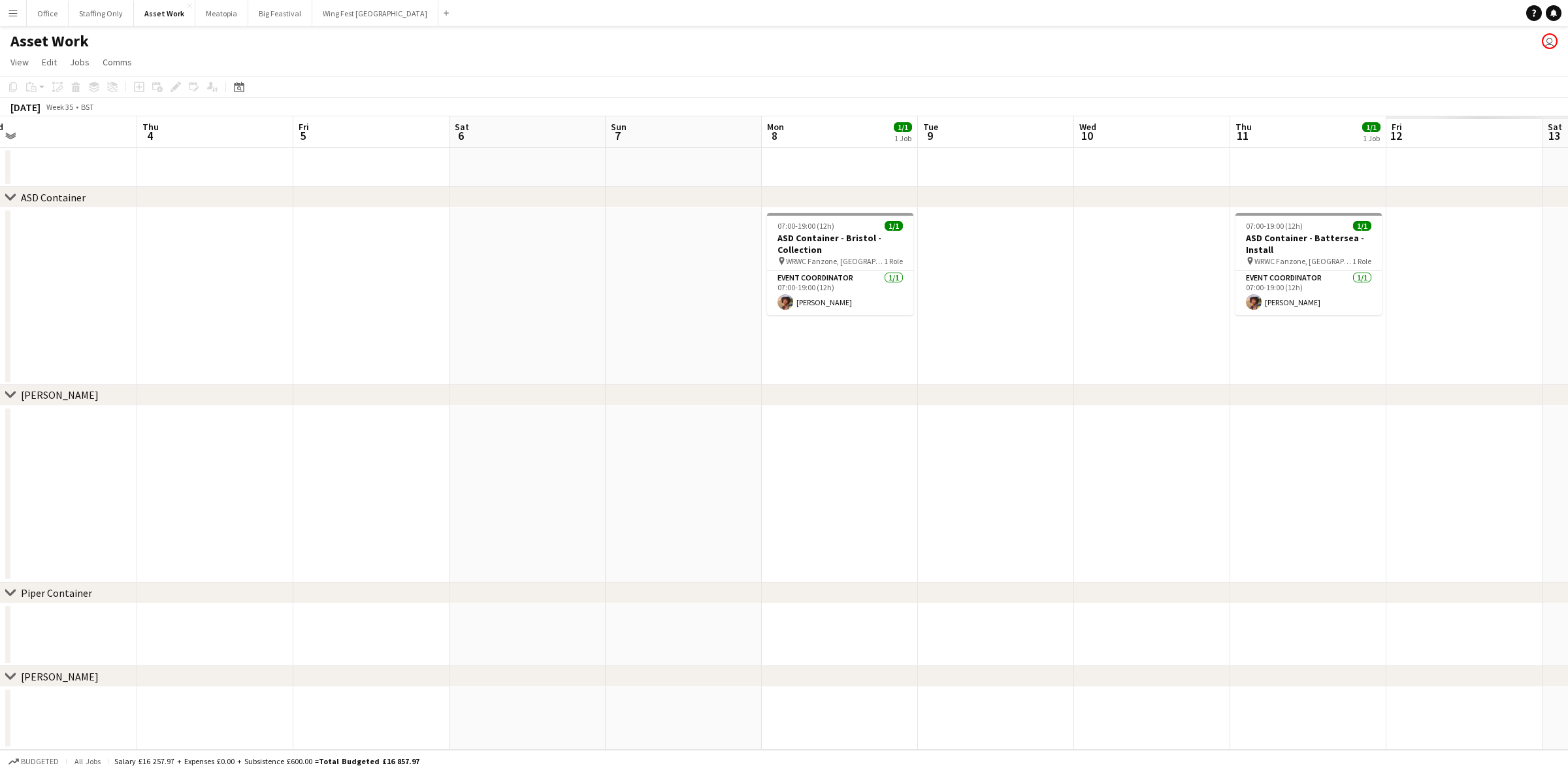
drag, startPoint x: 1223, startPoint y: 301, endPoint x: 645, endPoint y: 321, distance: 578.3
click at [645, 321] on app-calendar-viewport "Sun 31 Mon 1 Tue 2 1/1 1 Job Wed 3 Thu 4 Fri 5 Sat 6 Sun 7 Mon 8 1/1 1 Job Tue …" at bounding box center [784, 432] width 1568 height 633
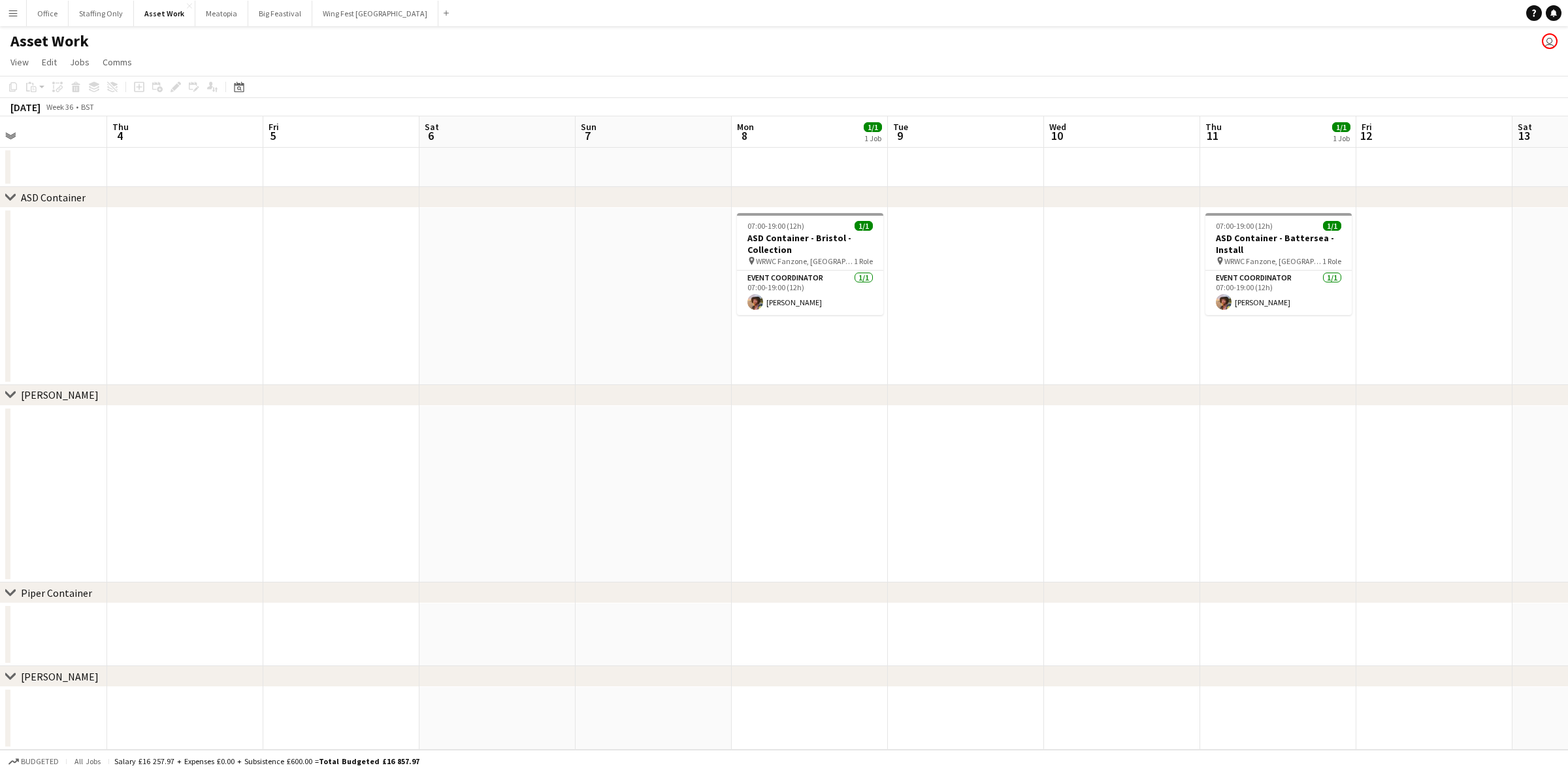
drag, startPoint x: 1161, startPoint y: 339, endPoint x: 1131, endPoint y: 344, distance: 30.4
click at [1131, 344] on app-calendar-viewport "Sun 31 Mon 1 Tue 2 1/1 1 Job Wed 3 Thu 4 Fri 5 Sat 6 Sun 7 Mon 8 1/1 1 Job Tue …" at bounding box center [784, 432] width 1568 height 633
